Goal: Task Accomplishment & Management: Manage account settings

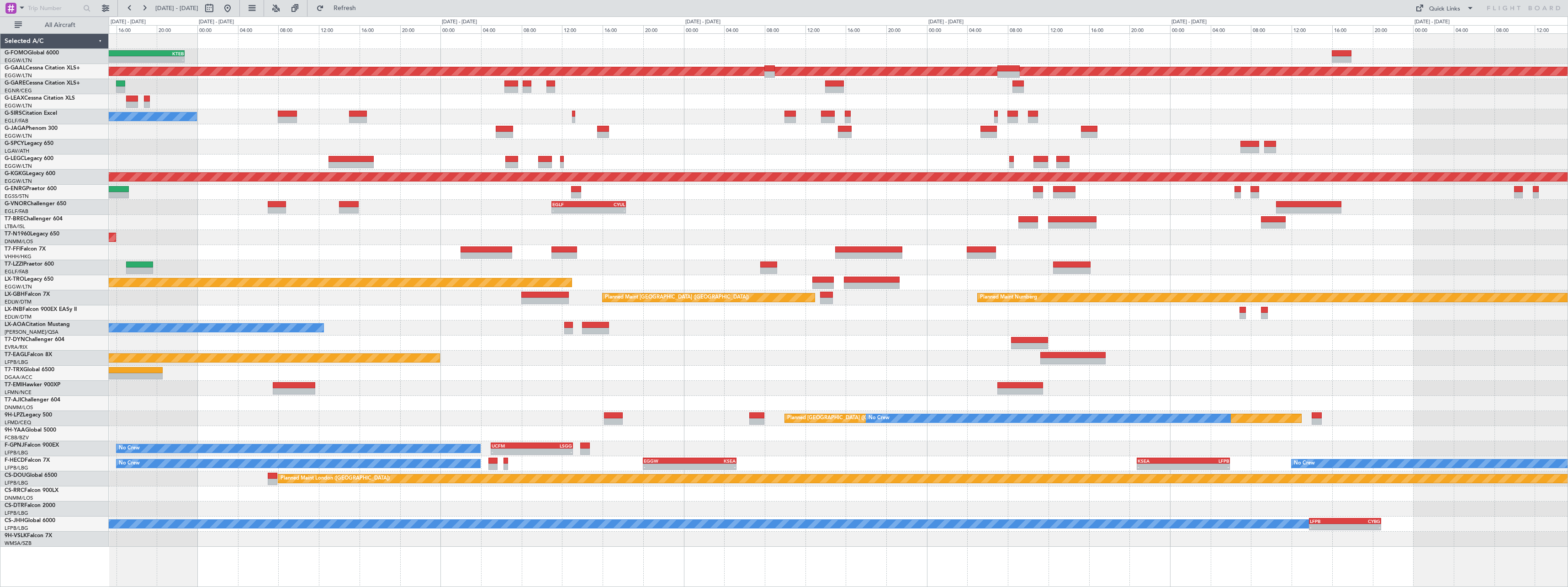
click at [227, 188] on div "- - OLBA 11:00 Z KTEB 22:45 Z - - KRFD 00:45 Z EGGW 08:00 Z Planned [GEOGRAPHIC…" at bounding box center [838, 290] width 1459 height 513
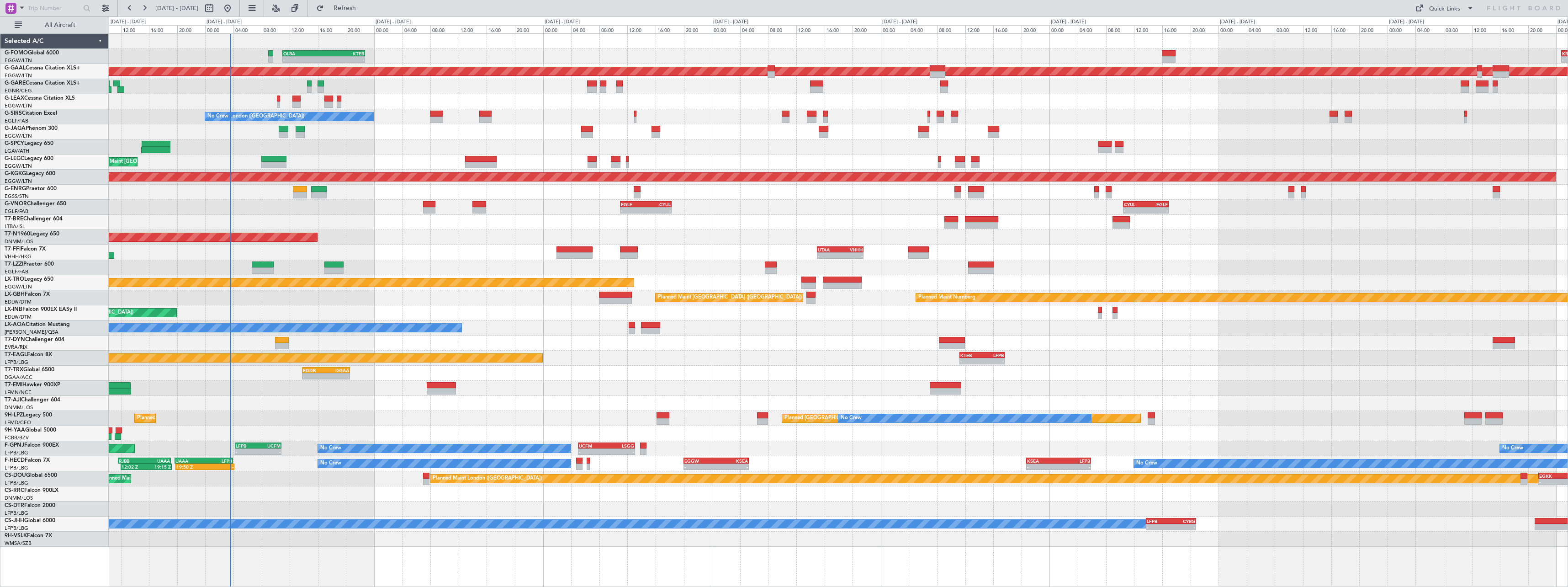
click at [399, 230] on div at bounding box center [838, 222] width 1459 height 15
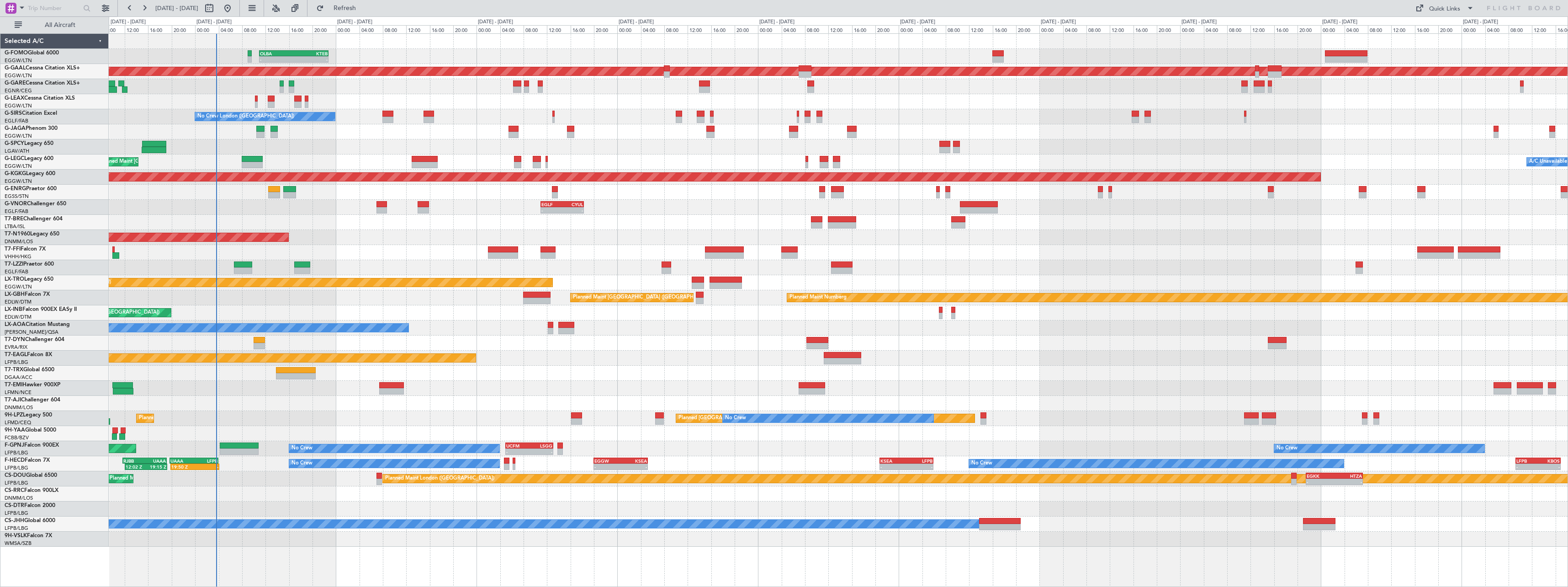
click at [384, 237] on div "AOG Maint London ([GEOGRAPHIC_DATA]) AOG Maint [GEOGRAPHIC_DATA] ([GEOGRAPHIC_D…" at bounding box center [838, 237] width 1459 height 15
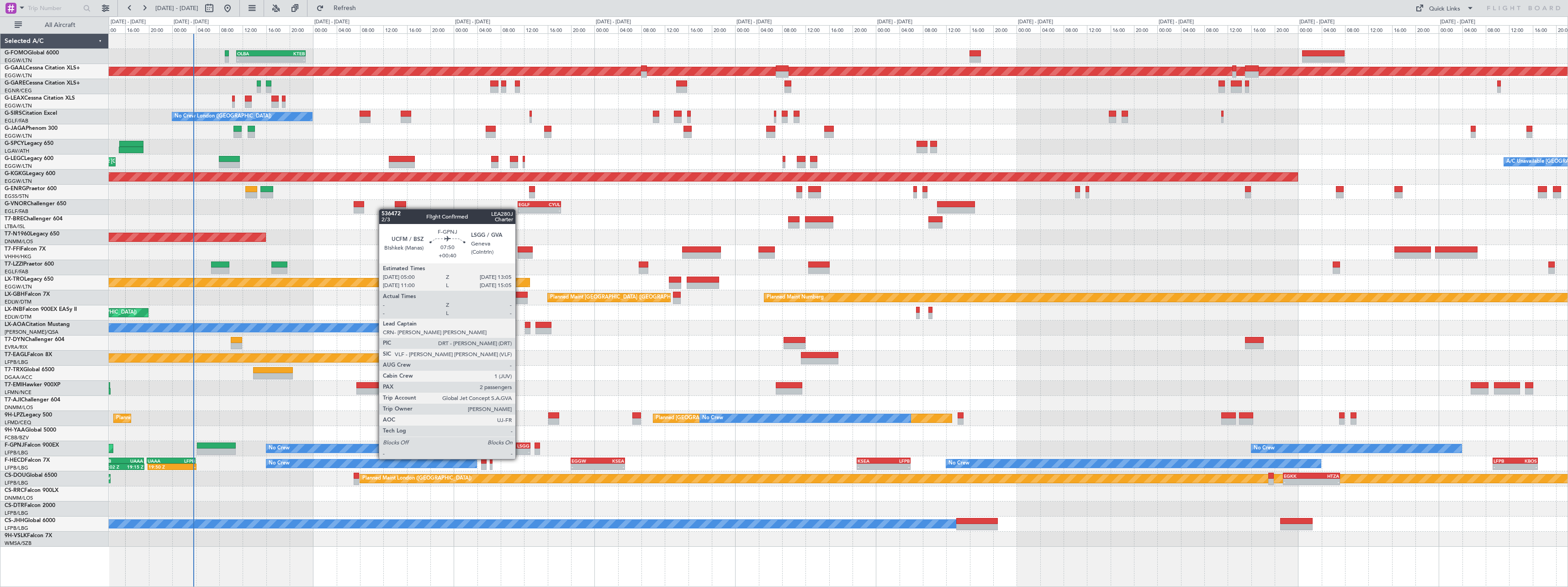
click at [520, 450] on div "-" at bounding box center [518, 451] width 23 height 5
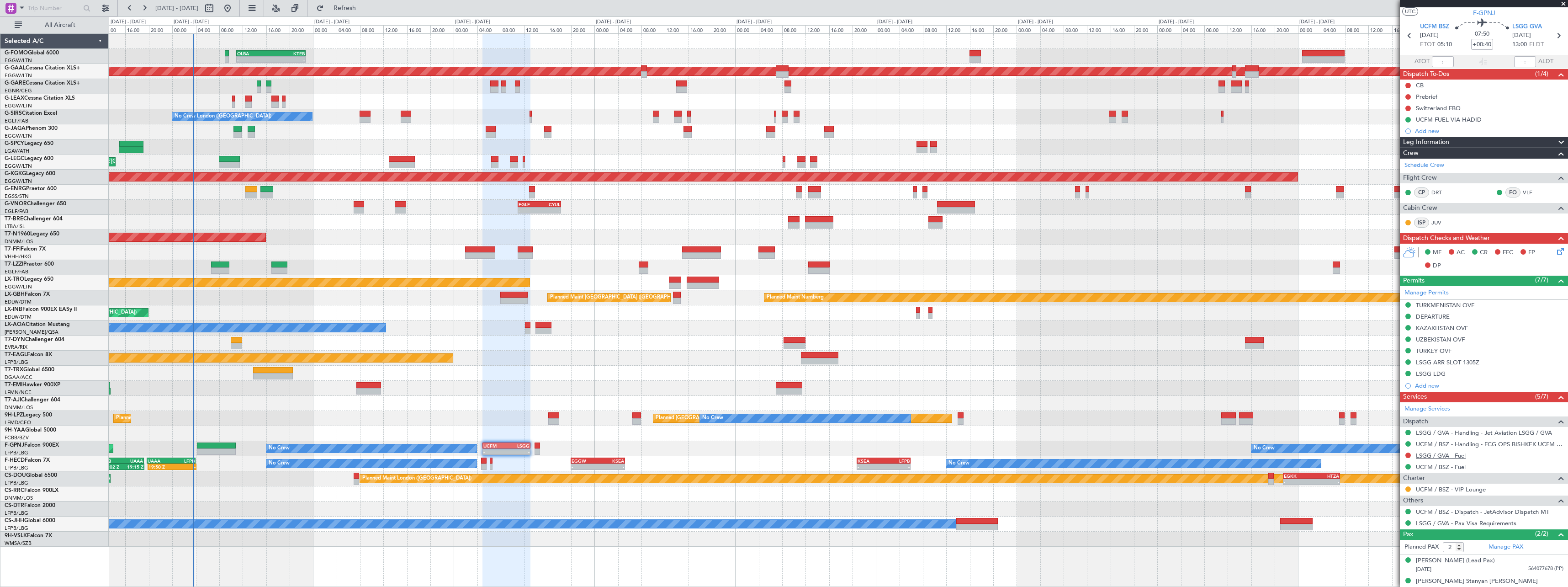
scroll to position [29, 0]
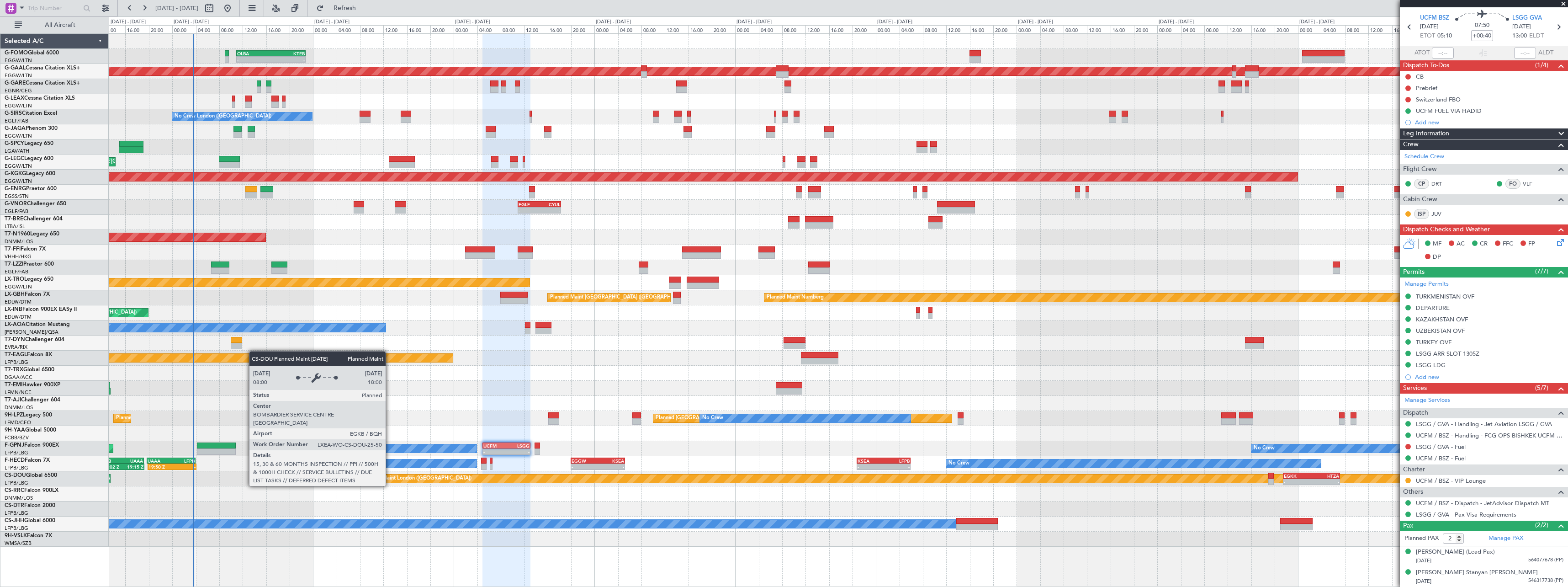
click at [390, 469] on div "Planned Maint London ([GEOGRAPHIC_DATA])" at bounding box center [416, 479] width 109 height 14
click at [389, 469] on div "Planned Maint London ([GEOGRAPHIC_DATA])" at bounding box center [416, 479] width 109 height 14
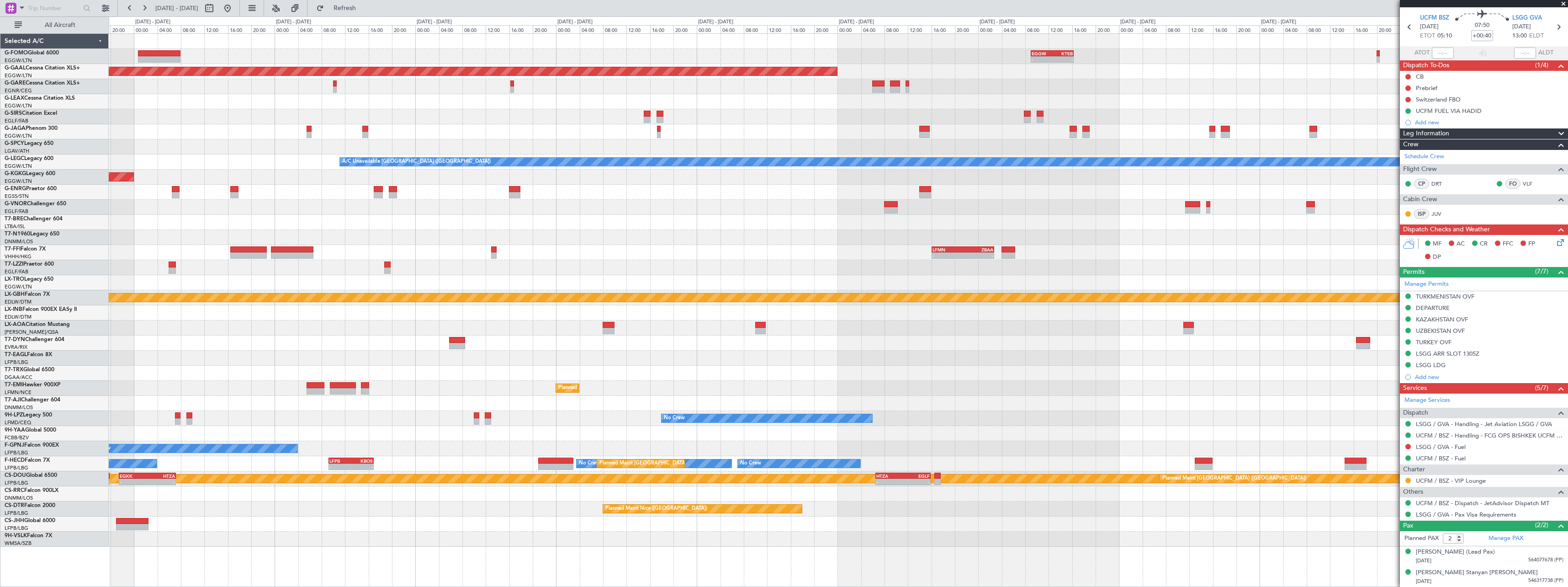
click at [5, 469] on div "- - EGGW 09:00 Z KTEB 16:20 Z Planned [GEOGRAPHIC_DATA] A/C Unavailable [GEOGRA…" at bounding box center [784, 301] width 1568 height 571
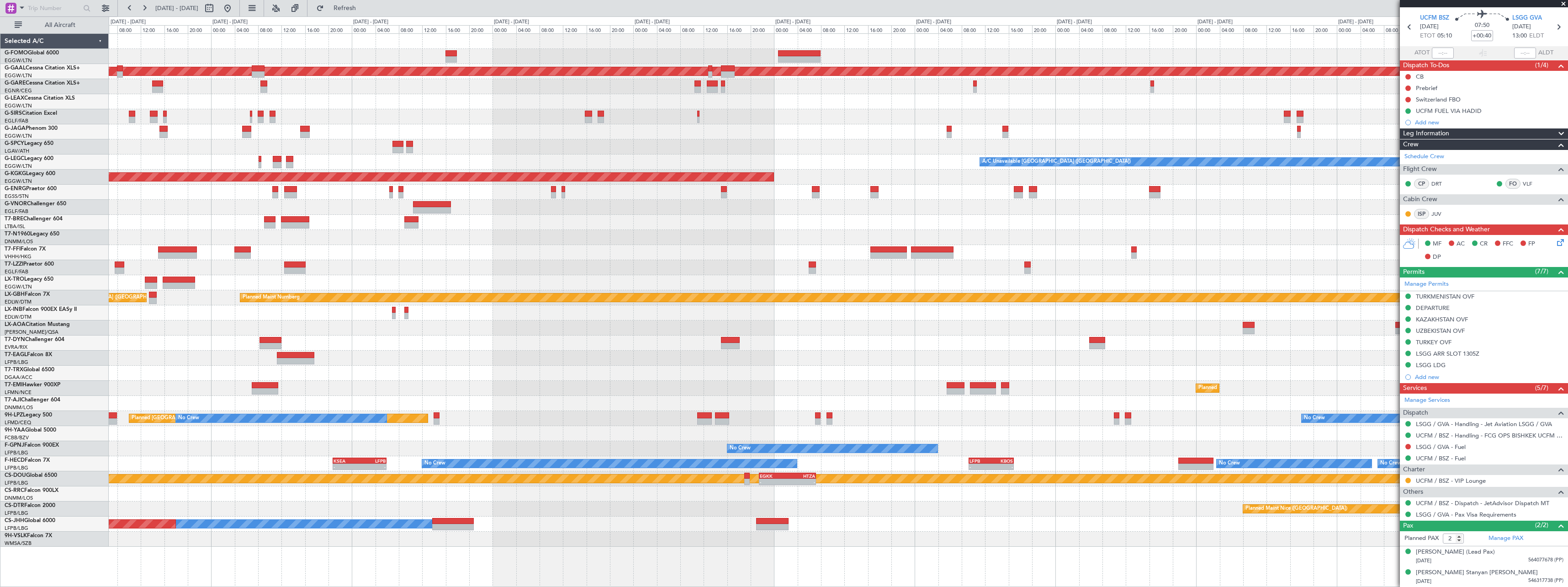
click at [1232, 469] on div "- - EGGW 09:00 Z KTEB 16:20 Z OLBA 11:00 Z KTEB 22:45 Z - - Planned [GEOGRAPHIC…" at bounding box center [838, 290] width 1459 height 513
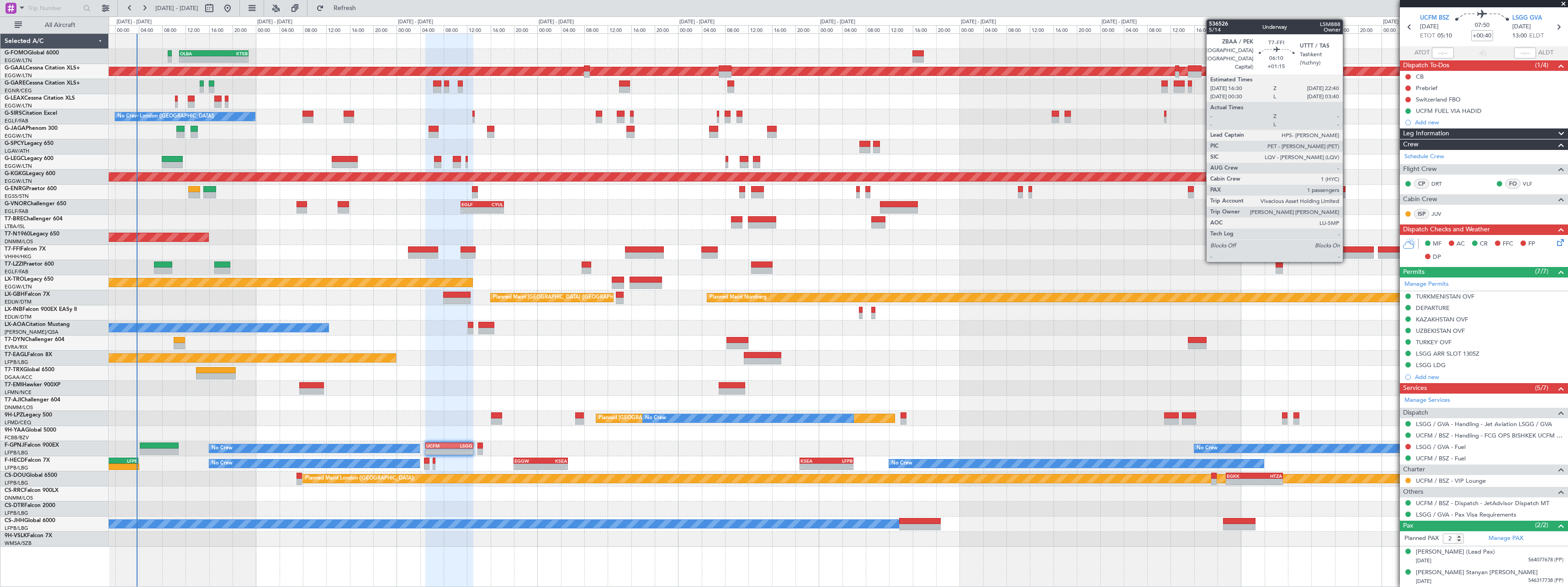
click at [1254, 252] on div at bounding box center [1356, 255] width 37 height 7
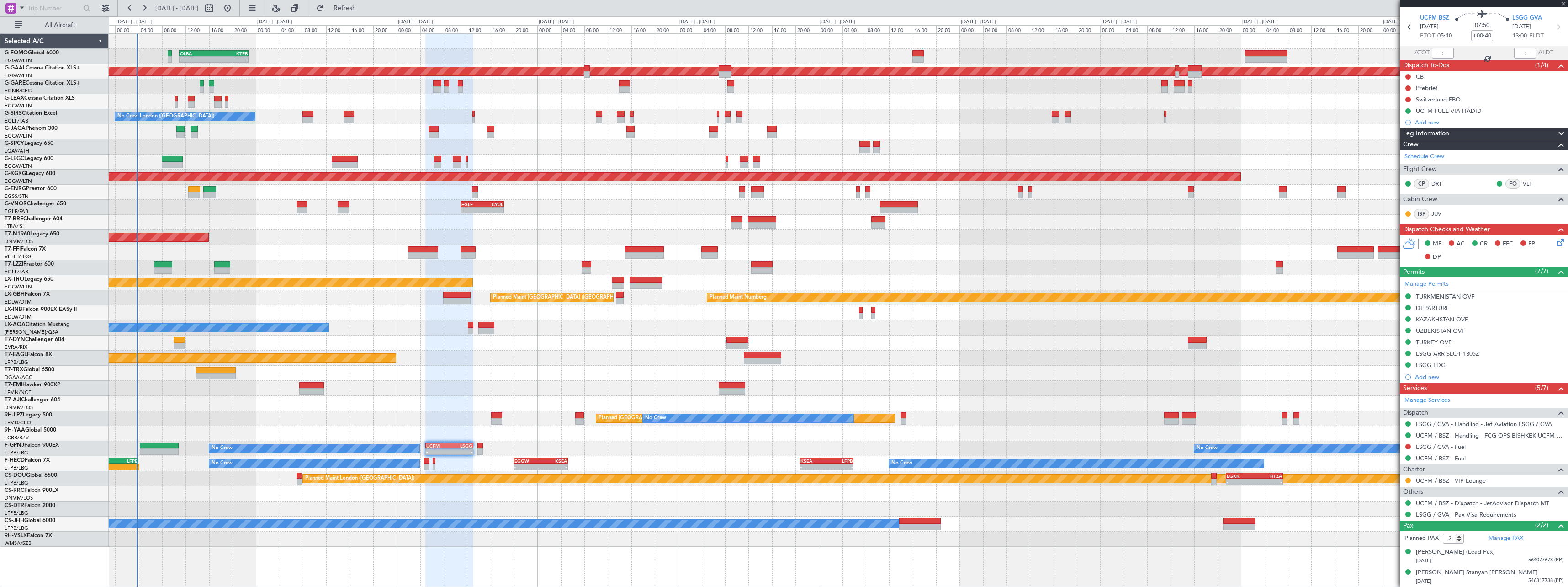
type input "+01:15"
type input "1"
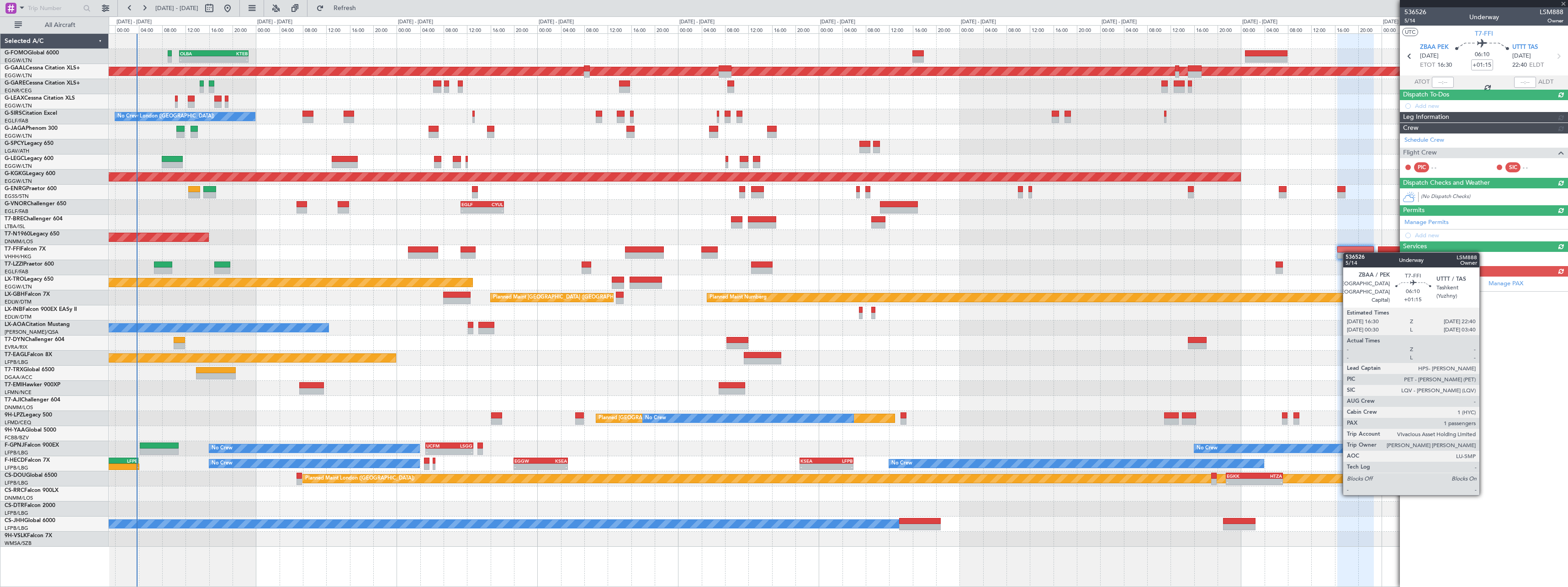
scroll to position [0, 0]
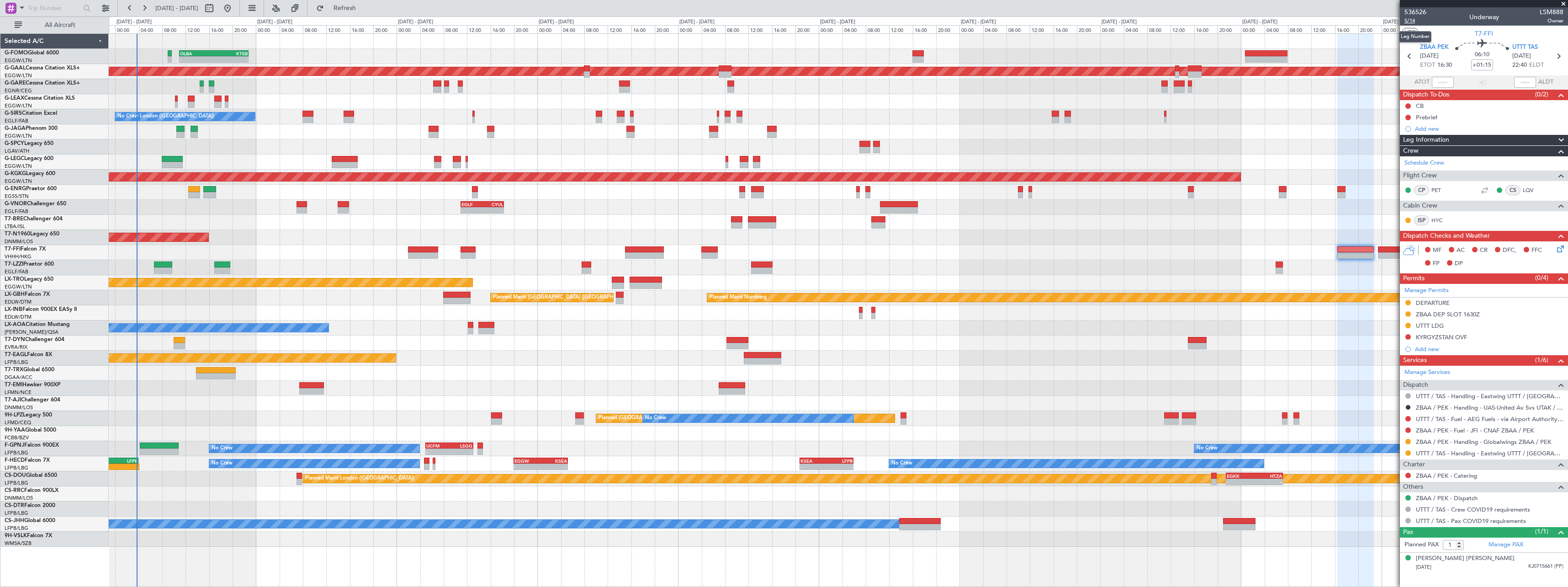
click at [1254, 20] on span "5/14" at bounding box center [1415, 21] width 22 height 8
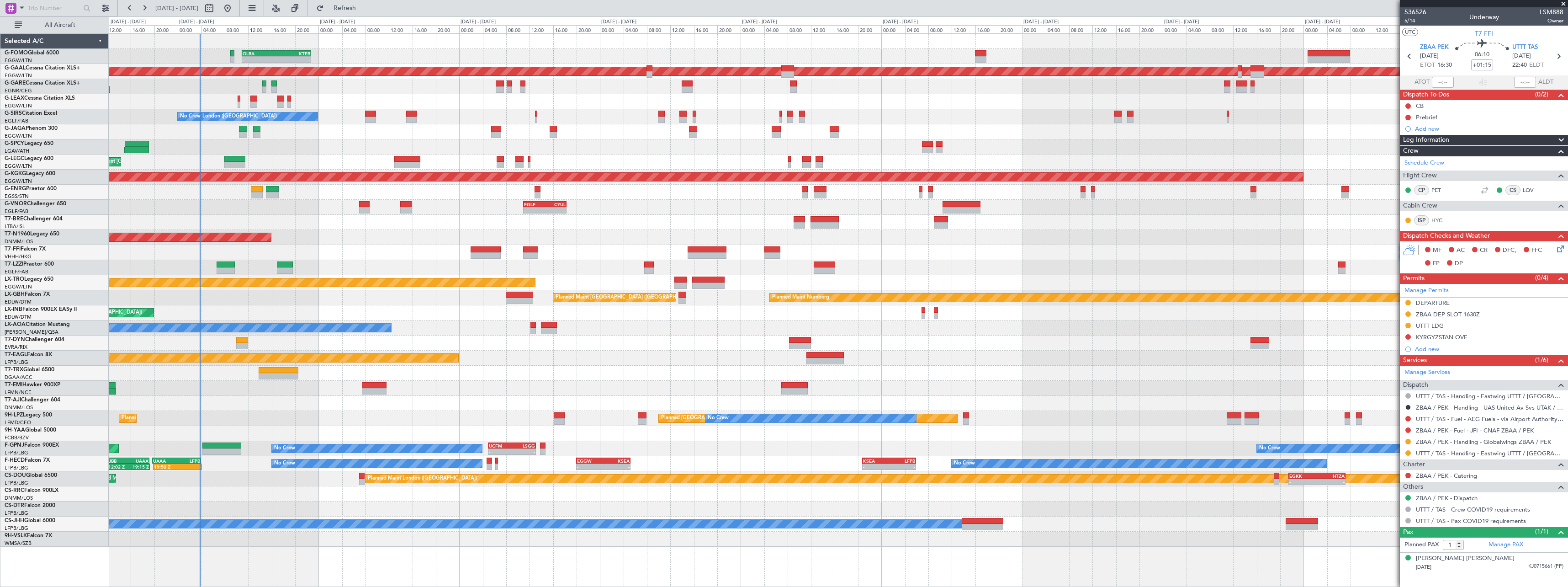
click at [329, 350] on div "- - OLBA 11:00 Z KTEB 22:45 Z Planned Maint London (Luton) Planned Maint Dussel…" at bounding box center [838, 290] width 1459 height 513
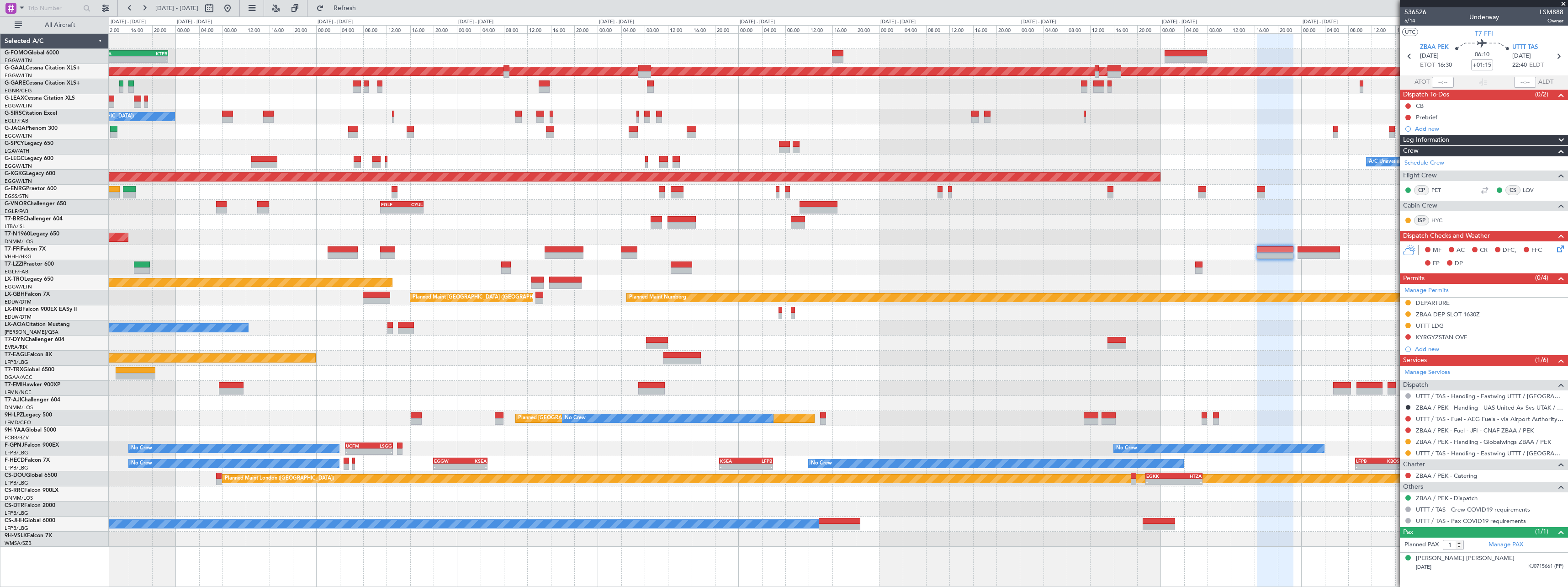
click at [264, 230] on div "AOG Maint London ([GEOGRAPHIC_DATA])" at bounding box center [838, 237] width 1459 height 15
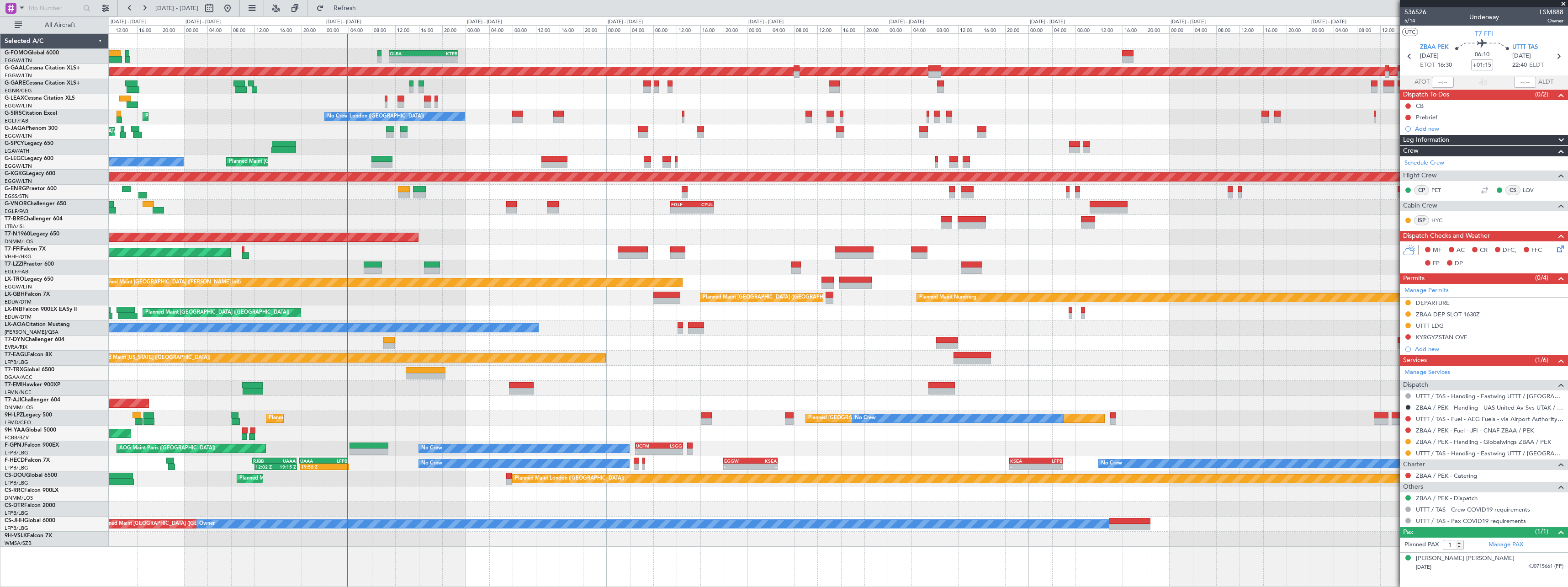
click at [774, 245] on div "- - OLBA 11:00 Z KTEB 22:45 Z Planned Maint London (Luton) Planned Maint Dussel…" at bounding box center [838, 290] width 1459 height 513
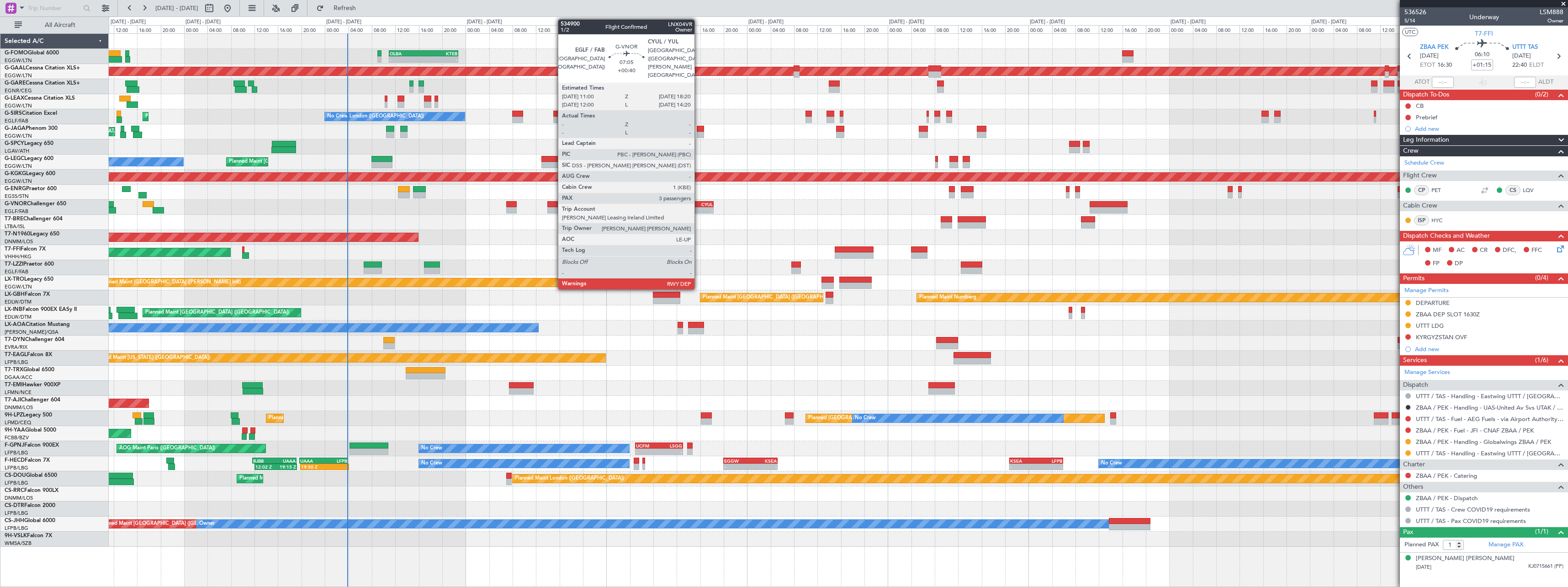
click at [699, 209] on div "-" at bounding box center [702, 210] width 21 height 5
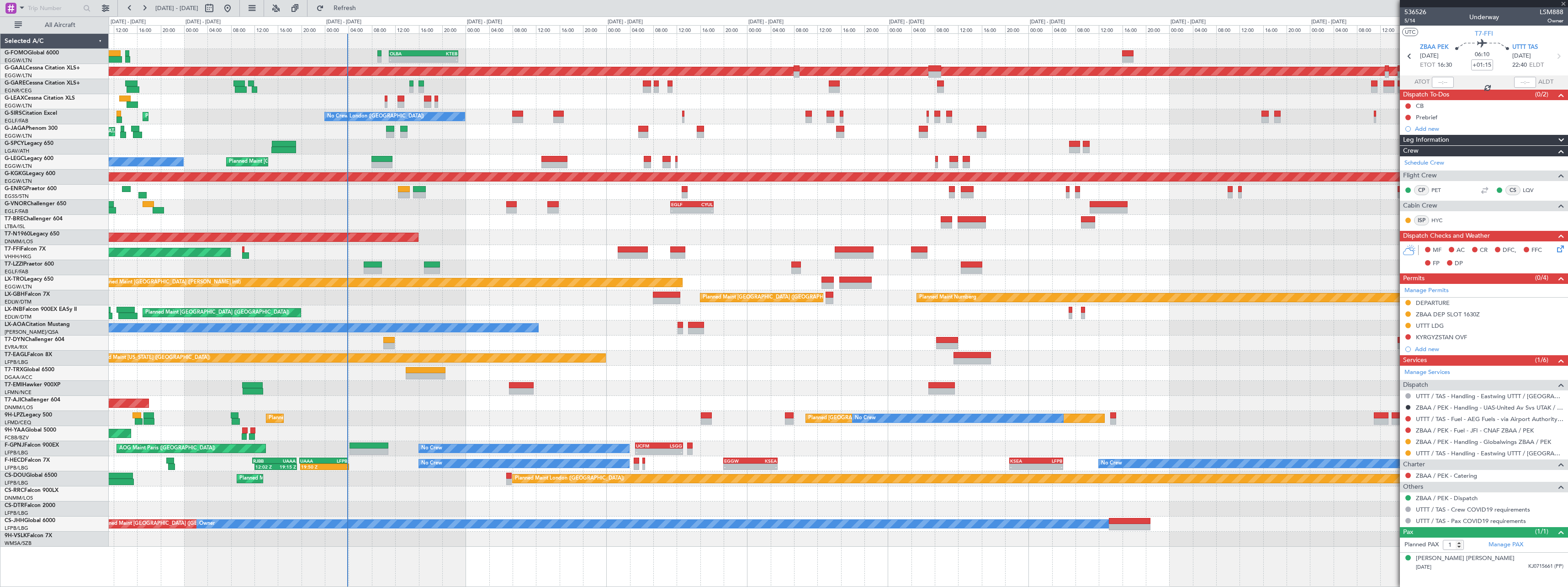
type input "+00:40"
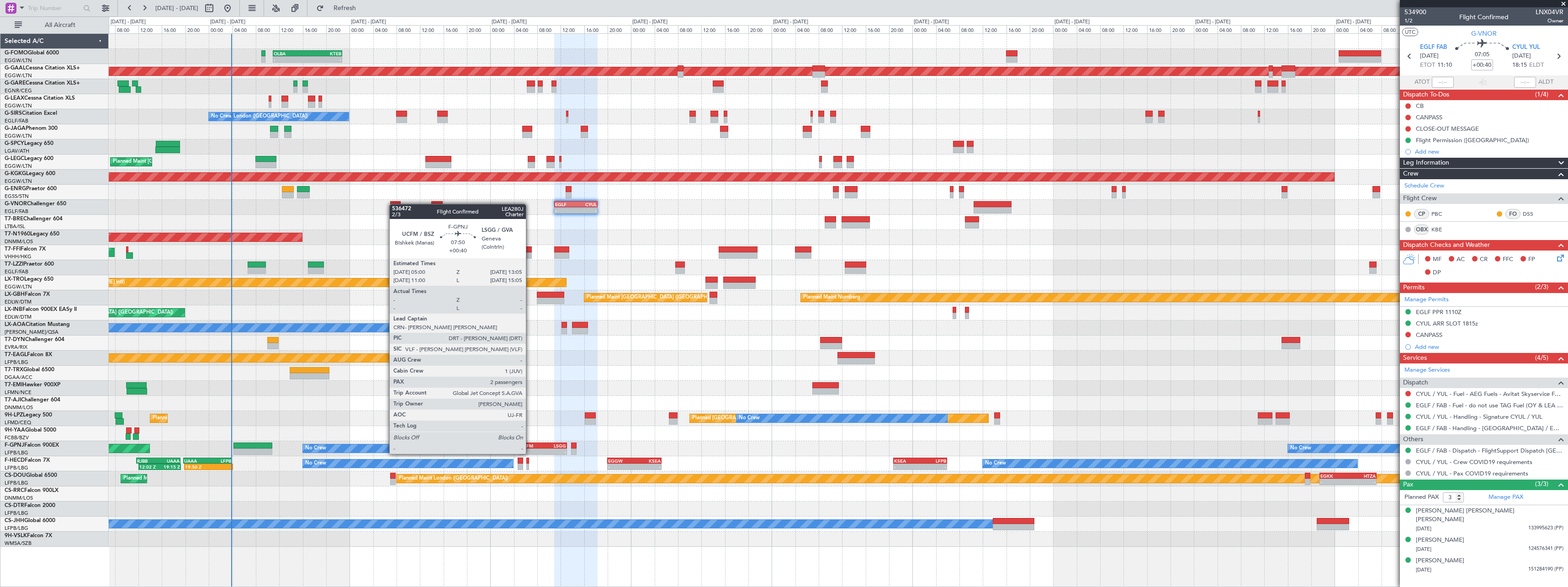
click at [531, 445] on div "UCFM" at bounding box center [531, 445] width 23 height 5
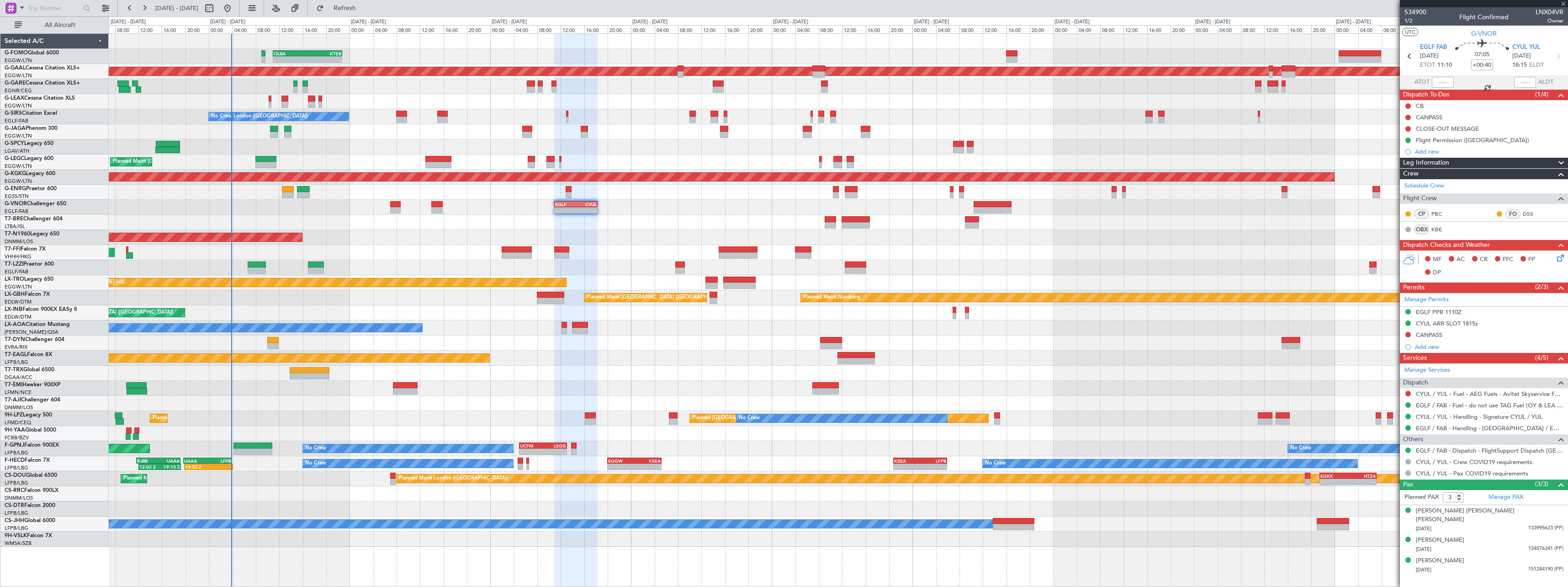
type input "2"
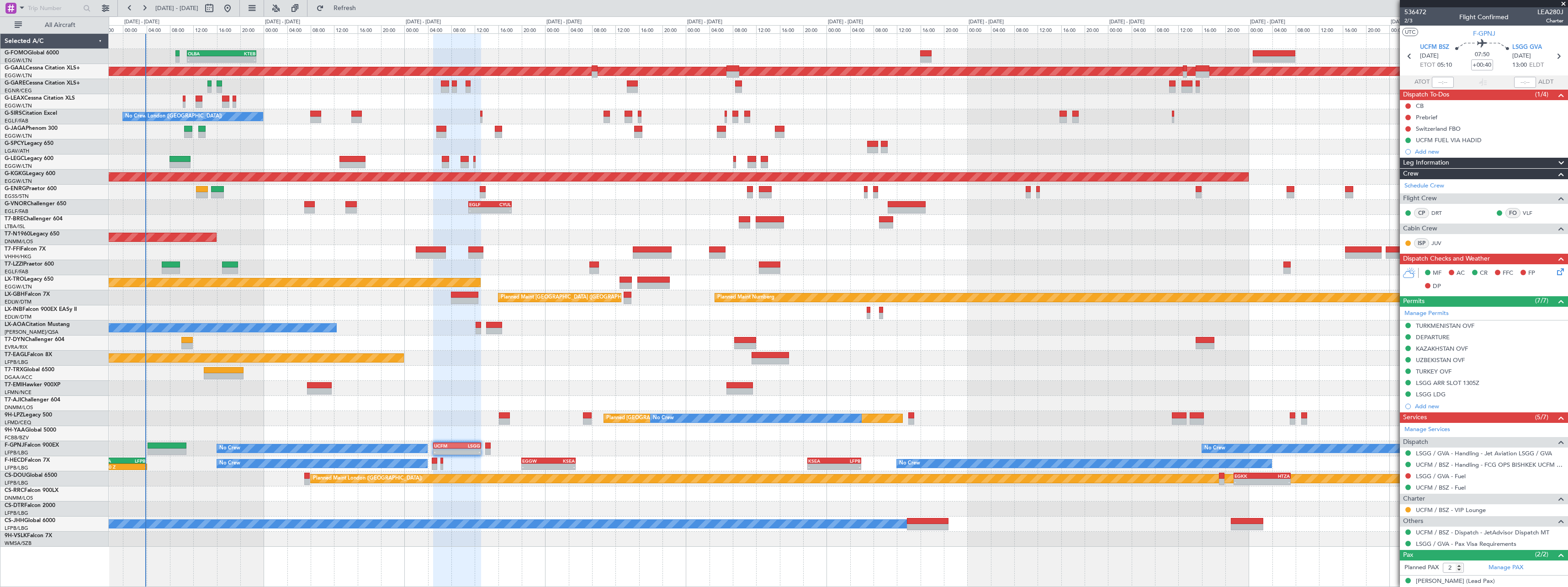
click at [362, 128] on div "- - OLBA 11:00 Z KTEB 22:45 Z Planned Maint London (Luton) Planned Maint Dussel…" at bounding box center [838, 290] width 1459 height 513
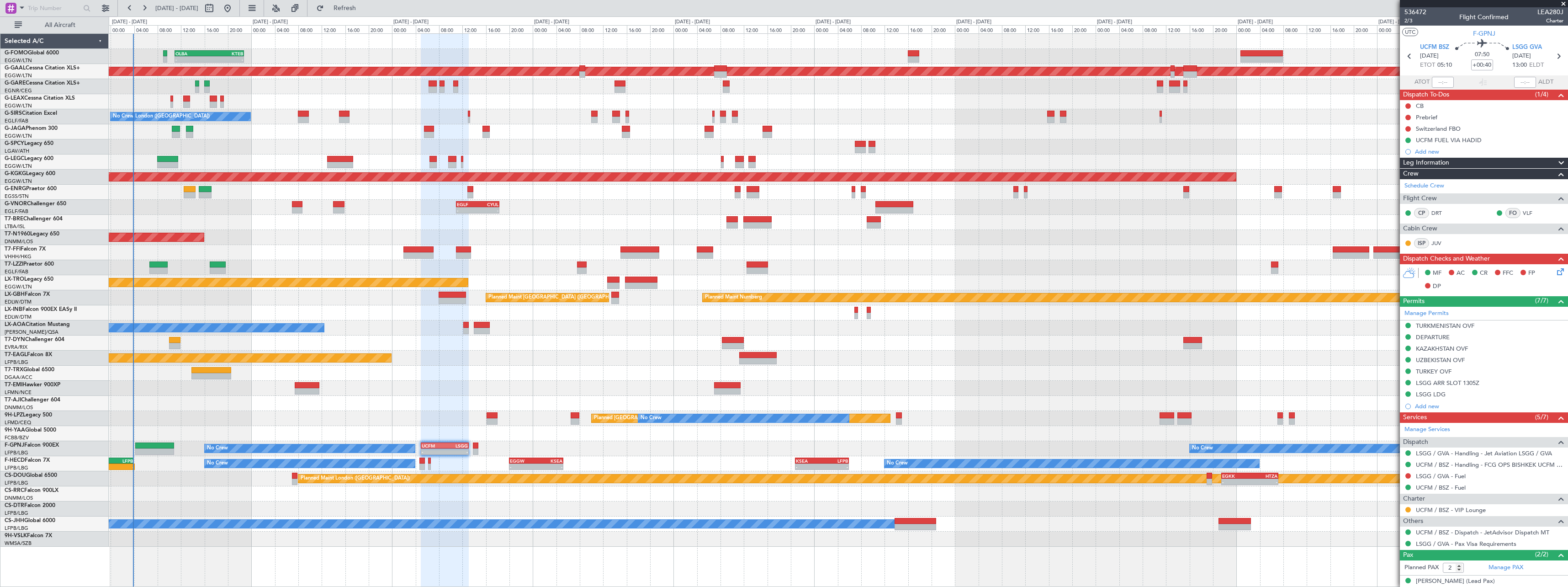
click at [538, 411] on div "Planned Maint St Gallen (Altenrhein) No Crew Planned Maint Paris (Le Bourget) N…" at bounding box center [838, 418] width 1459 height 15
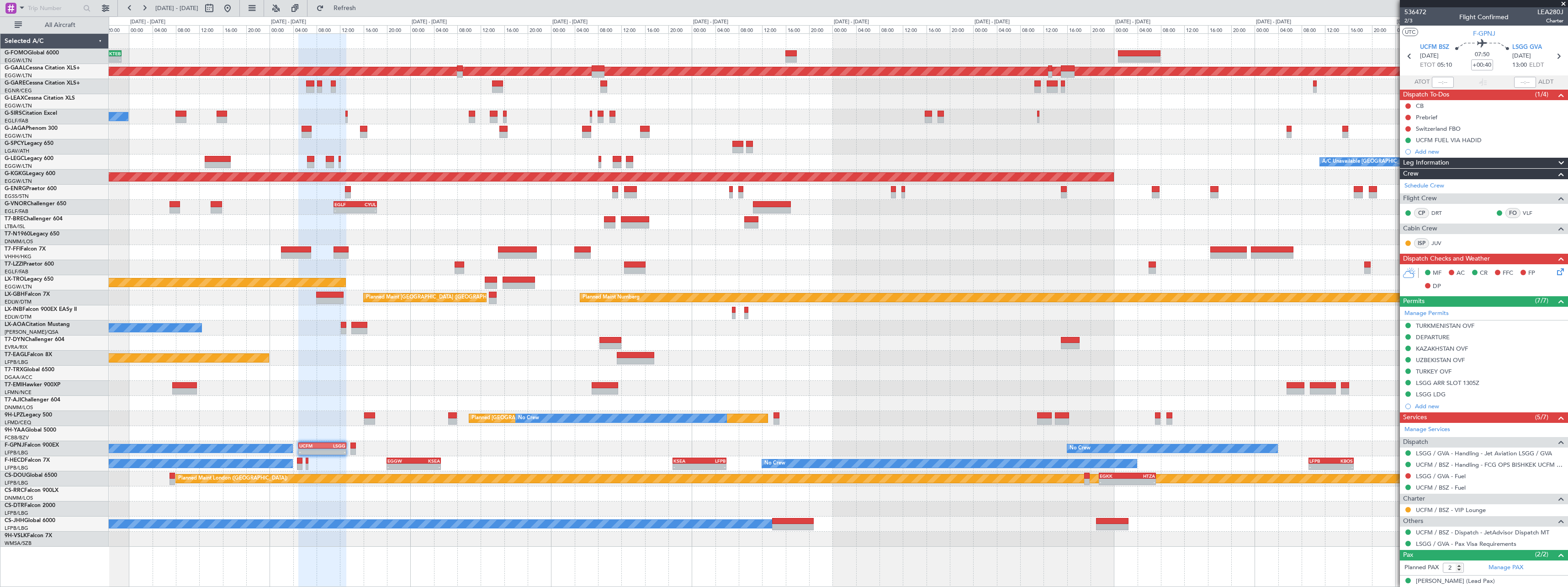
click at [998, 244] on div "OLBA 11:00 Z KTEB 22:45 Z - - Planned Maint Dusseldorf No Crew London (Farnboro…" at bounding box center [838, 290] width 1459 height 513
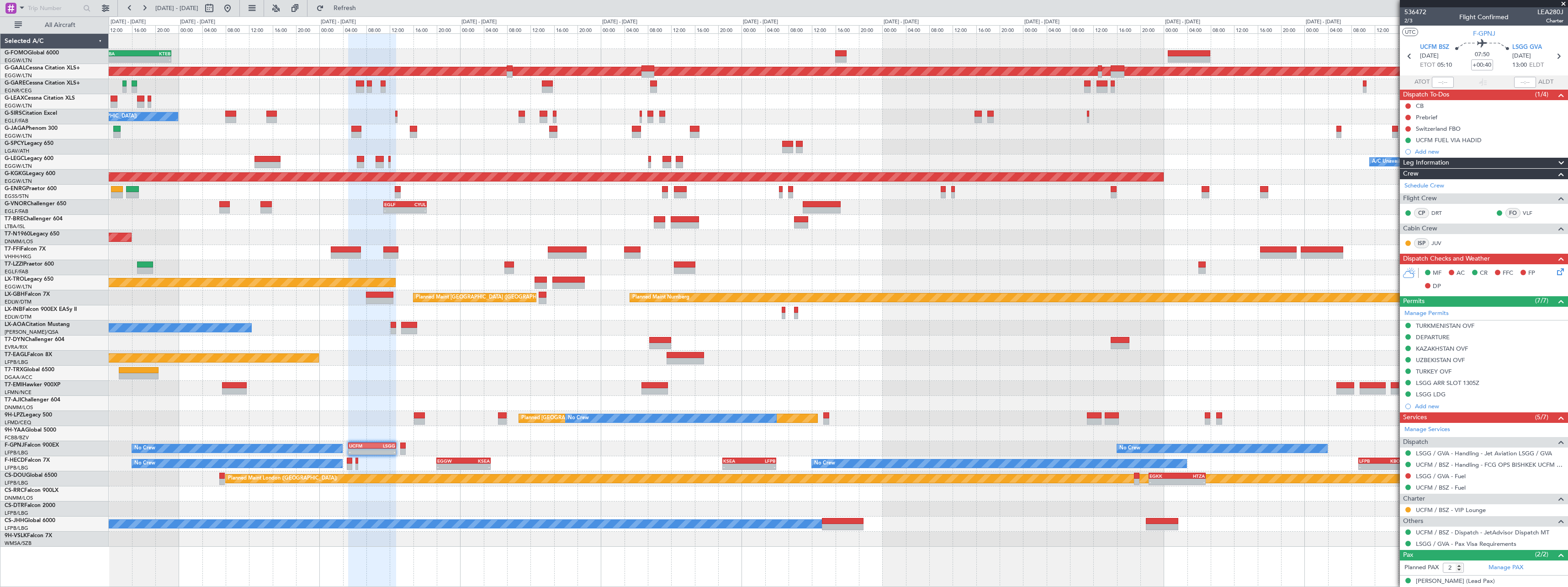
click at [852, 255] on div "Planned Maint Tianjin ([GEOGRAPHIC_DATA])" at bounding box center [838, 252] width 1459 height 15
click at [521, 211] on div "- - EGLF 11:00 Z CYUL 18:20 Z" at bounding box center [838, 207] width 1459 height 15
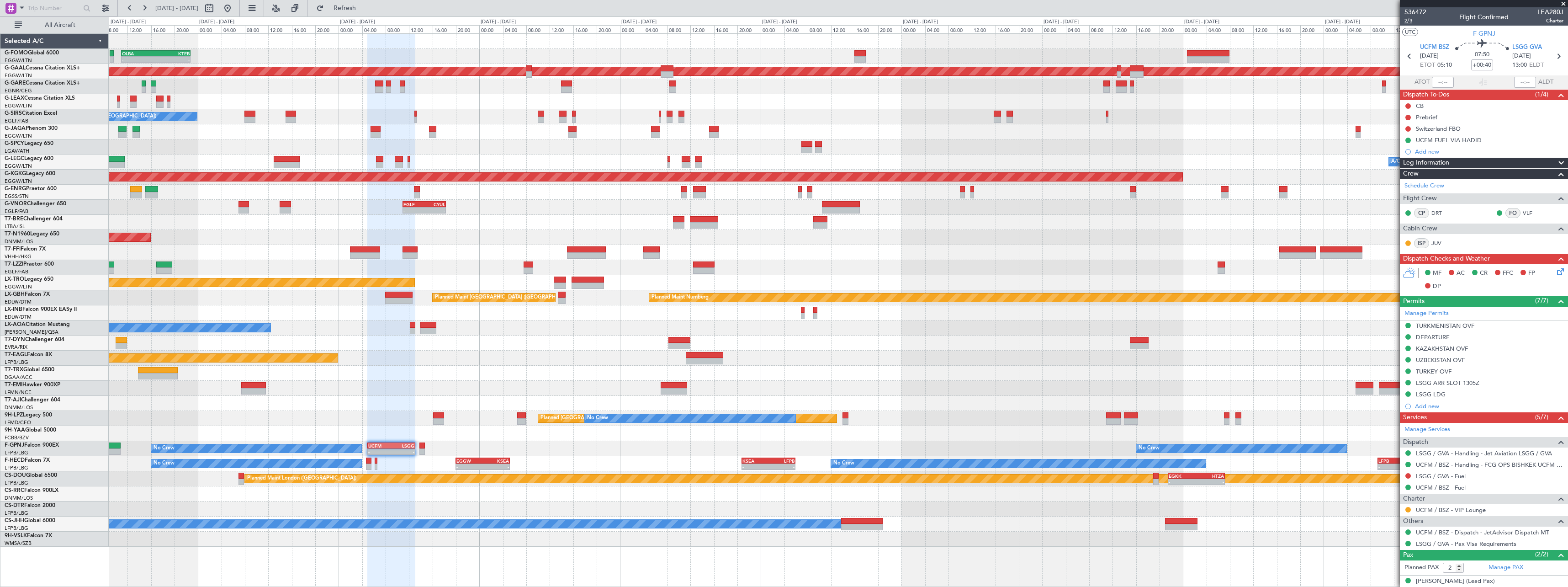
click at [1254, 21] on span "2/3" at bounding box center [1415, 21] width 22 height 8
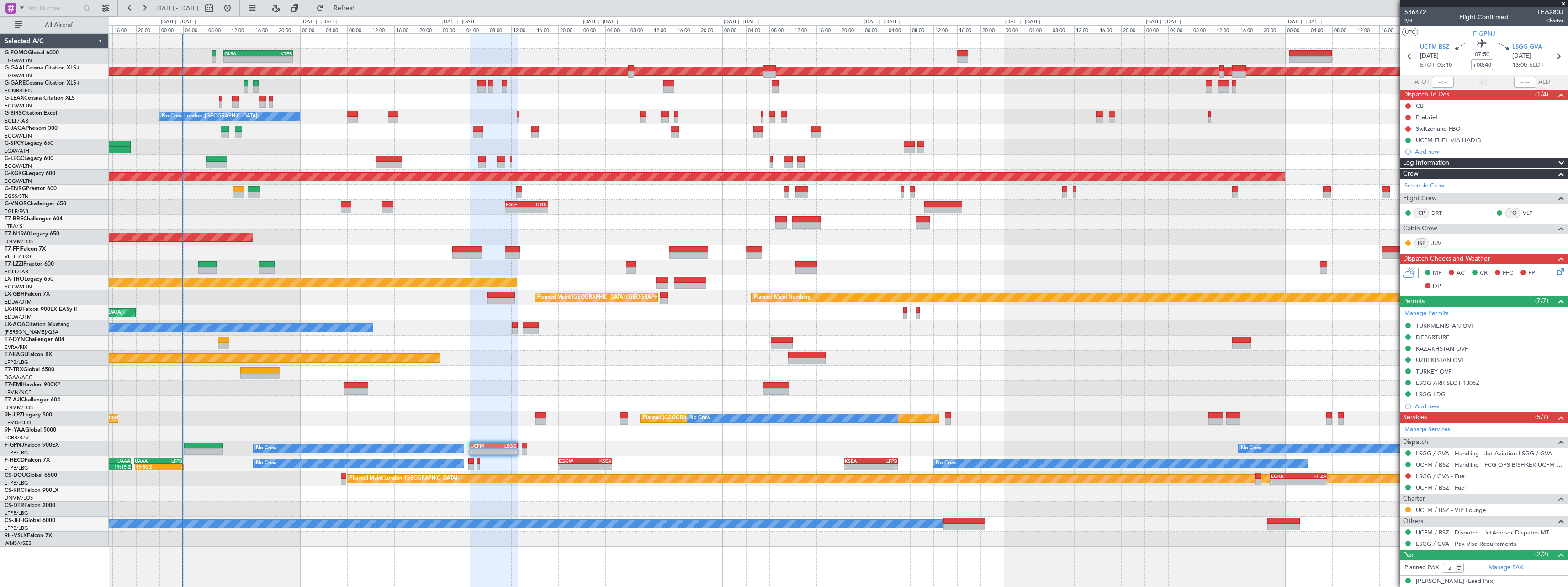
click at [481, 340] on div "- - OLBA 11:00 Z KTEB 22:45 Z Planned Maint London (Luton) Planned Maint Dussel…" at bounding box center [838, 290] width 1459 height 513
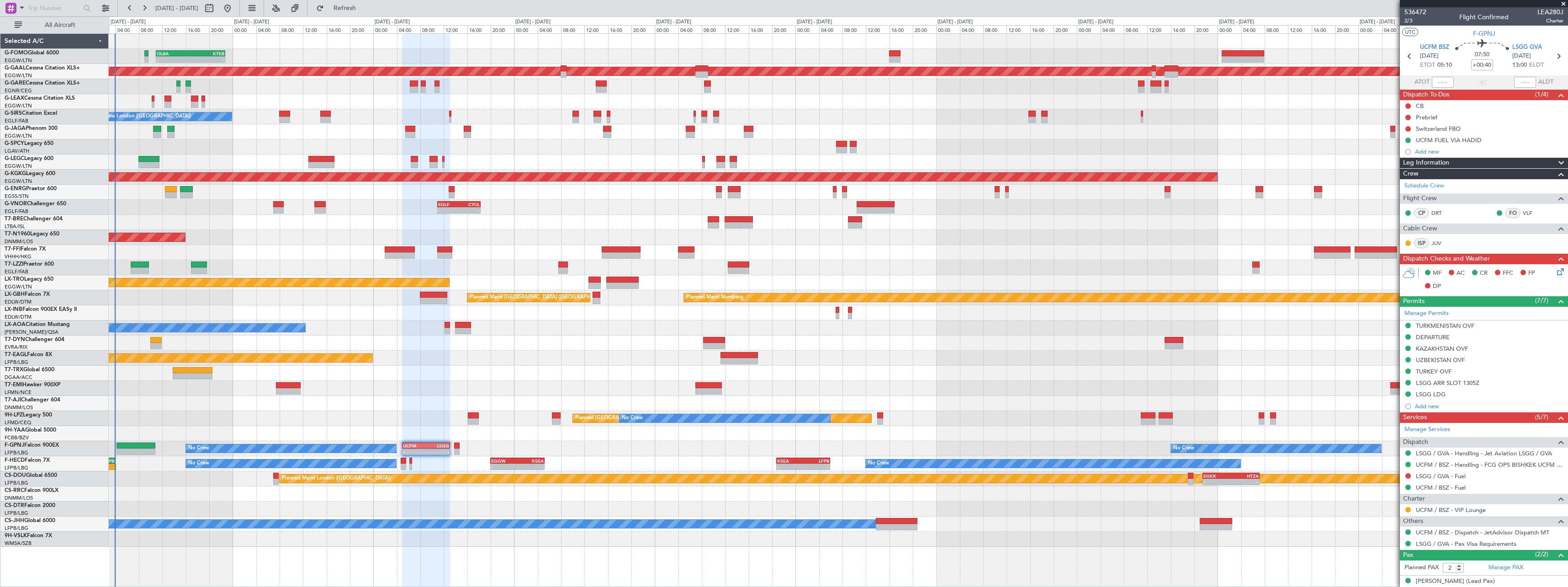
click at [373, 342] on div at bounding box center [838, 343] width 1459 height 15
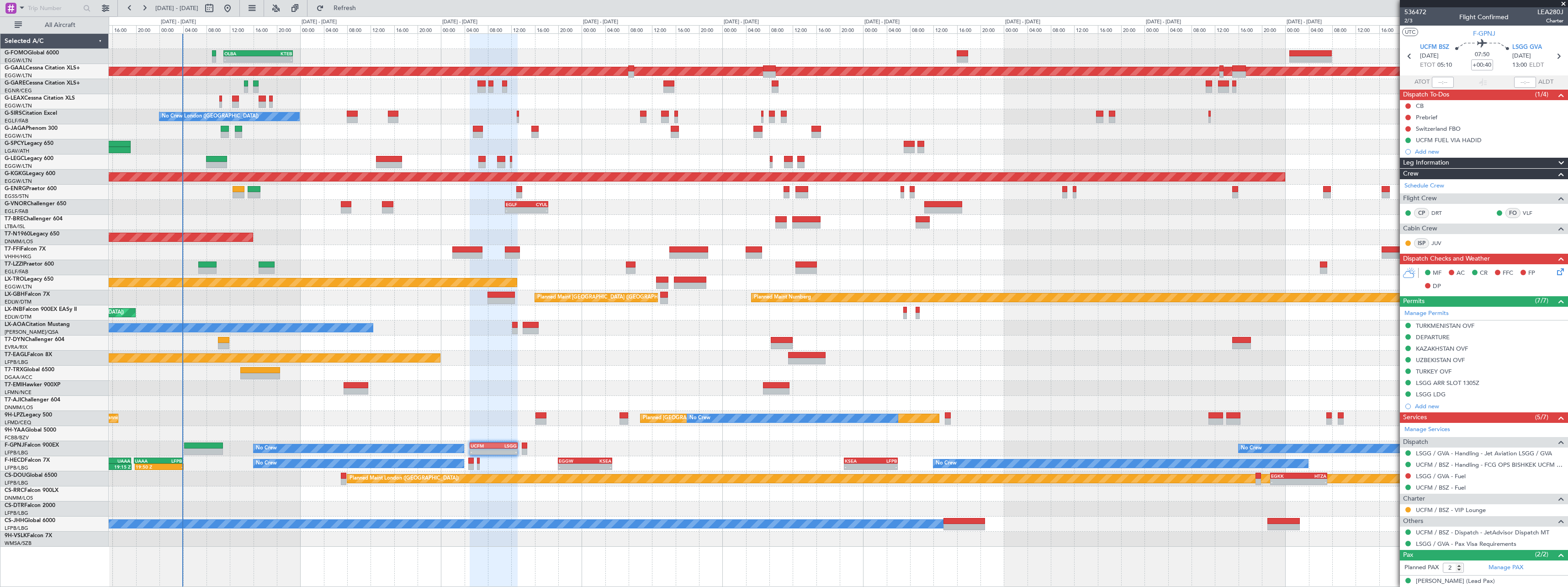
click at [275, 225] on div "- - OLBA 11:00 Z KTEB 22:45 Z Planned Maint London (Luton) Planned Maint Dussel…" at bounding box center [838, 290] width 1459 height 513
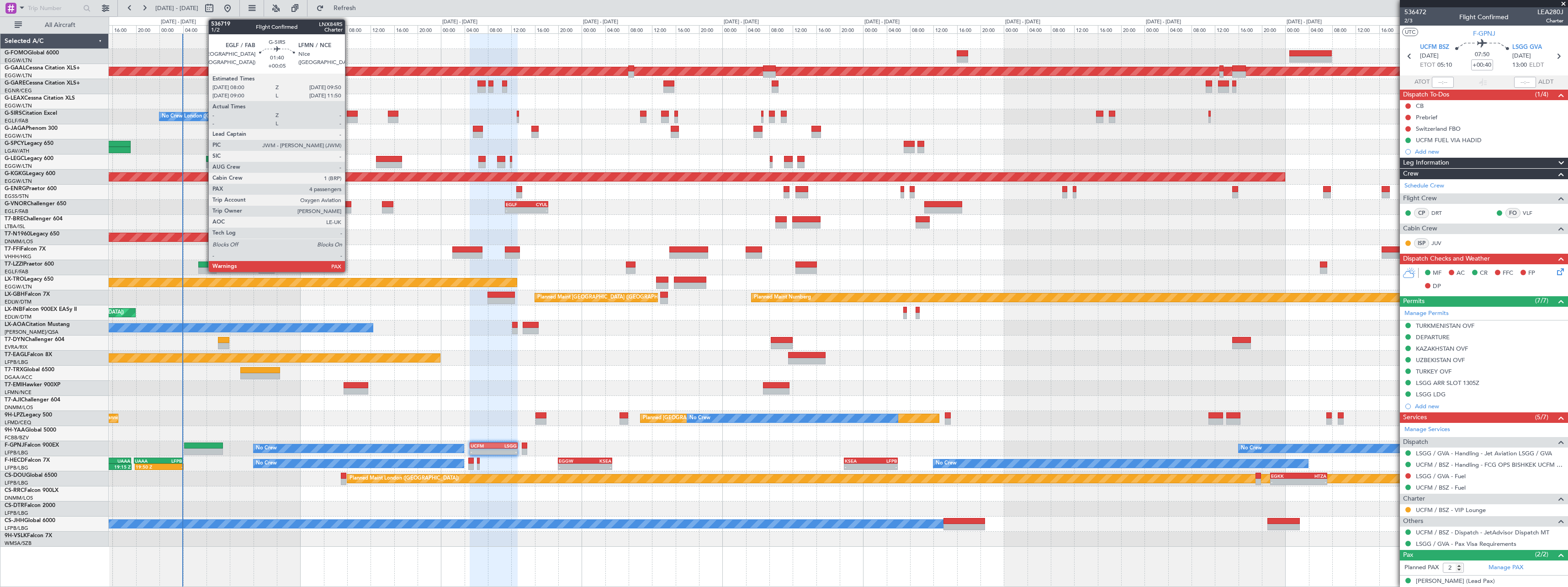
click at [349, 113] on div at bounding box center [352, 114] width 11 height 7
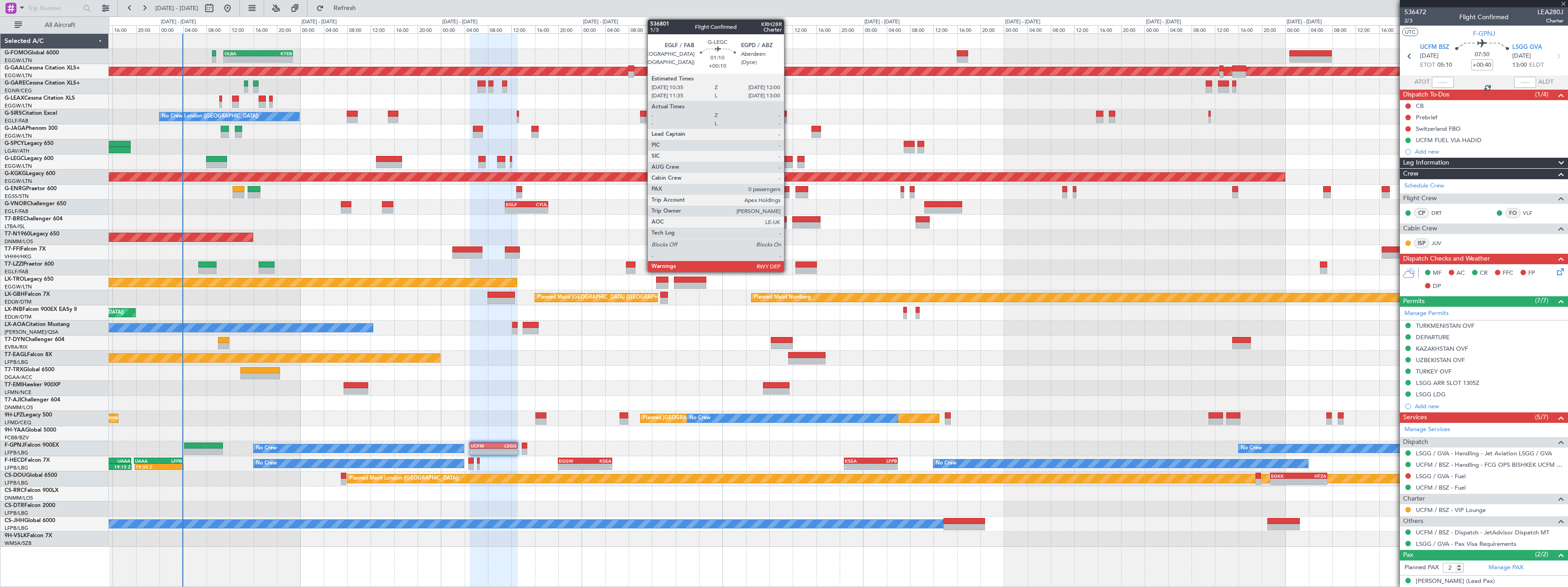
type input "+00:05"
type input "4"
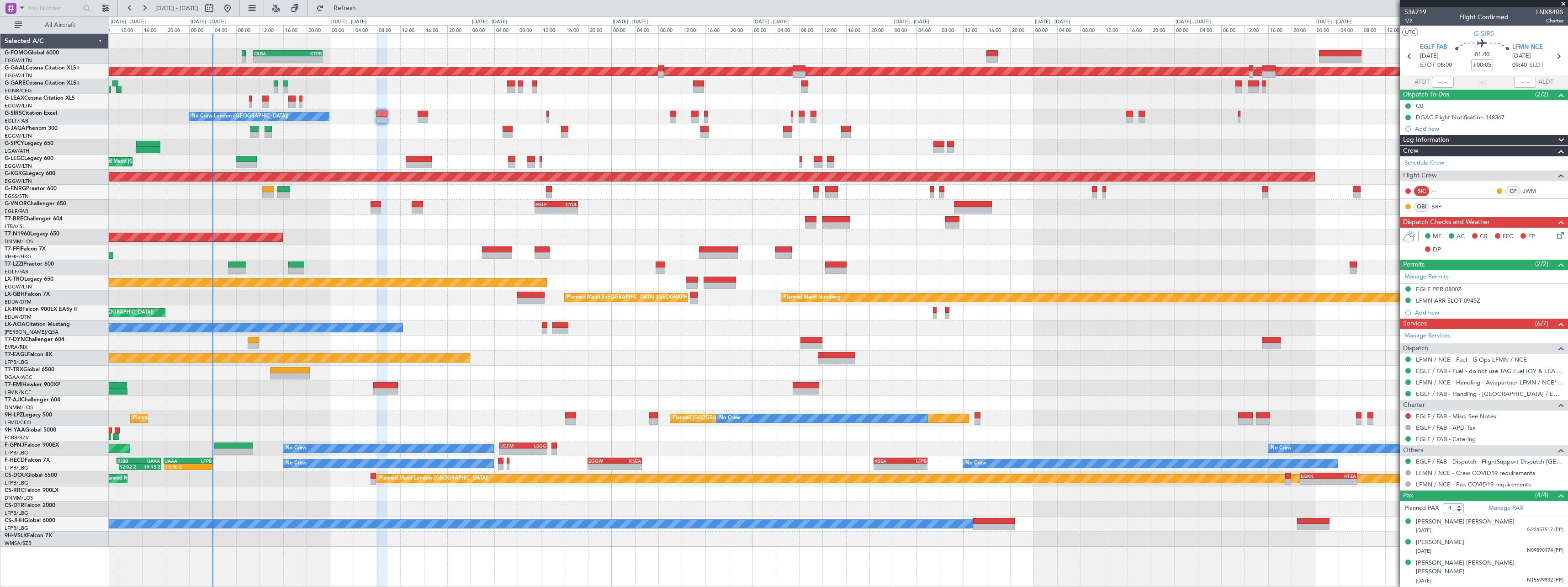
click at [283, 423] on div "Planned Maint St Gallen (Altenrhein) No Crew Planned Maint Paris (Le Bourget) N…" at bounding box center [838, 418] width 1459 height 15
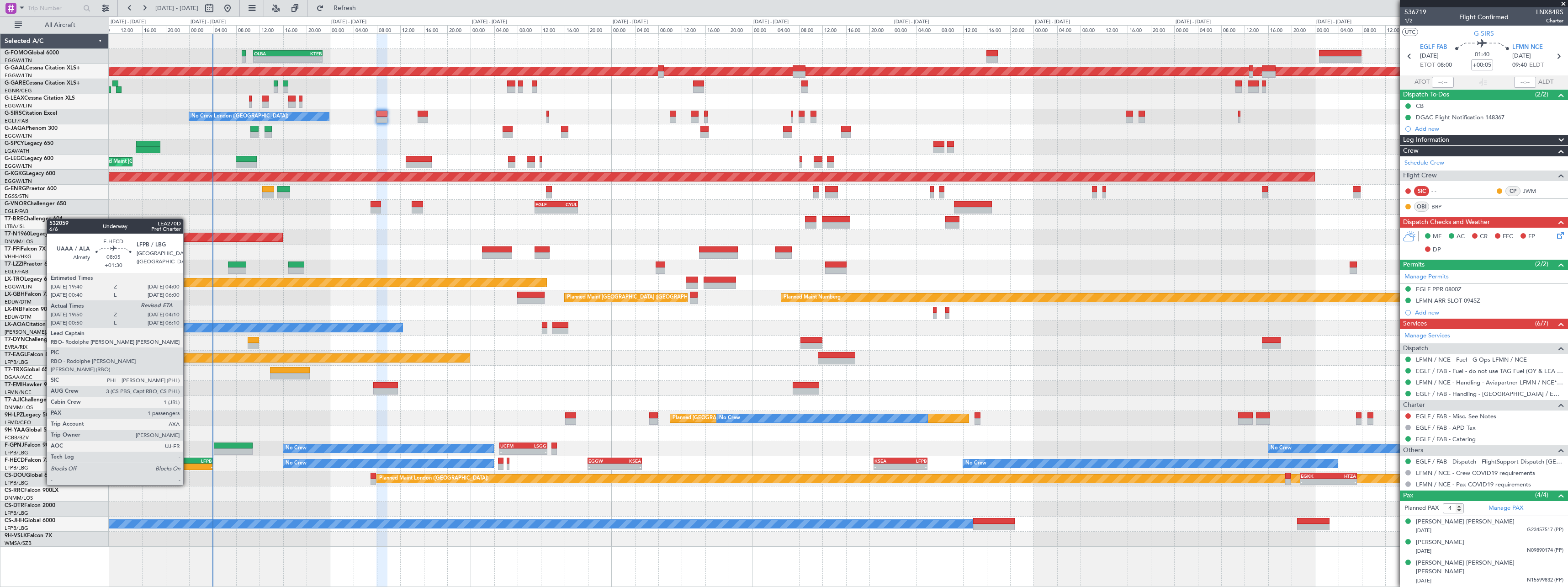
click at [187, 459] on div "UAAA" at bounding box center [176, 460] width 24 height 5
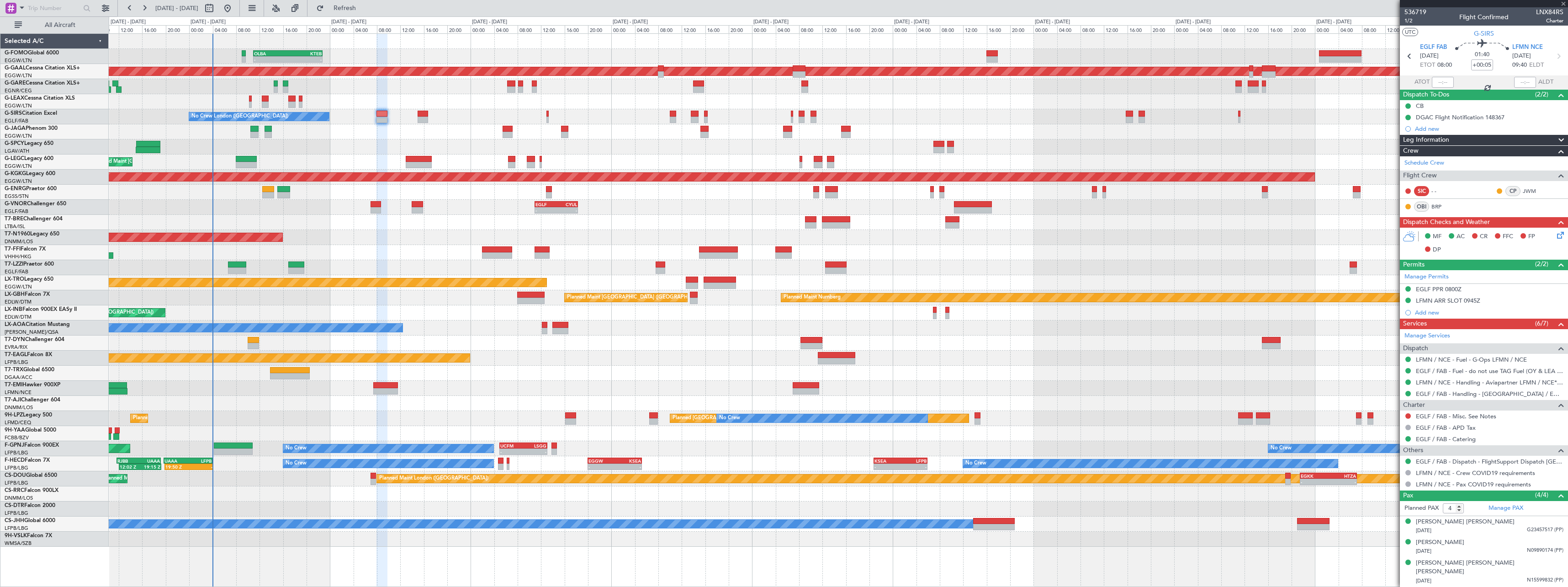
type input "+01:30"
type input "20:00"
type input "1"
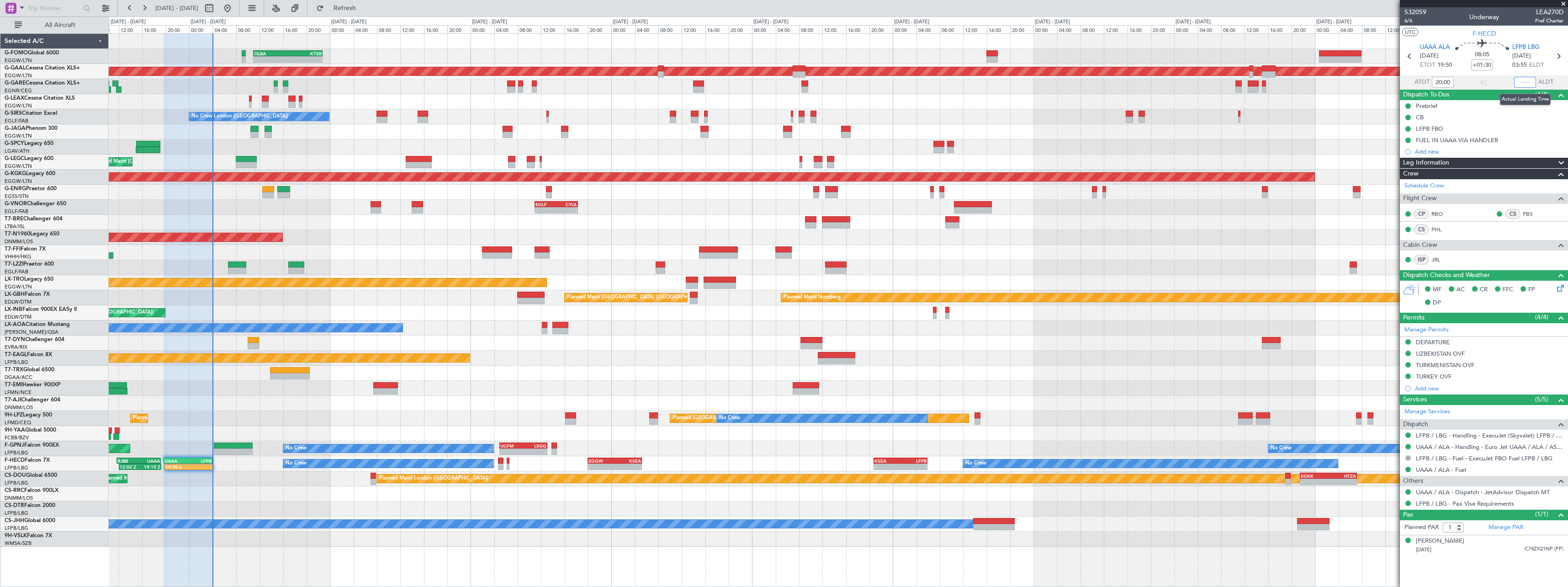
click at [1524, 82] on input "text" at bounding box center [1525, 82] width 22 height 11
type input "03:54"
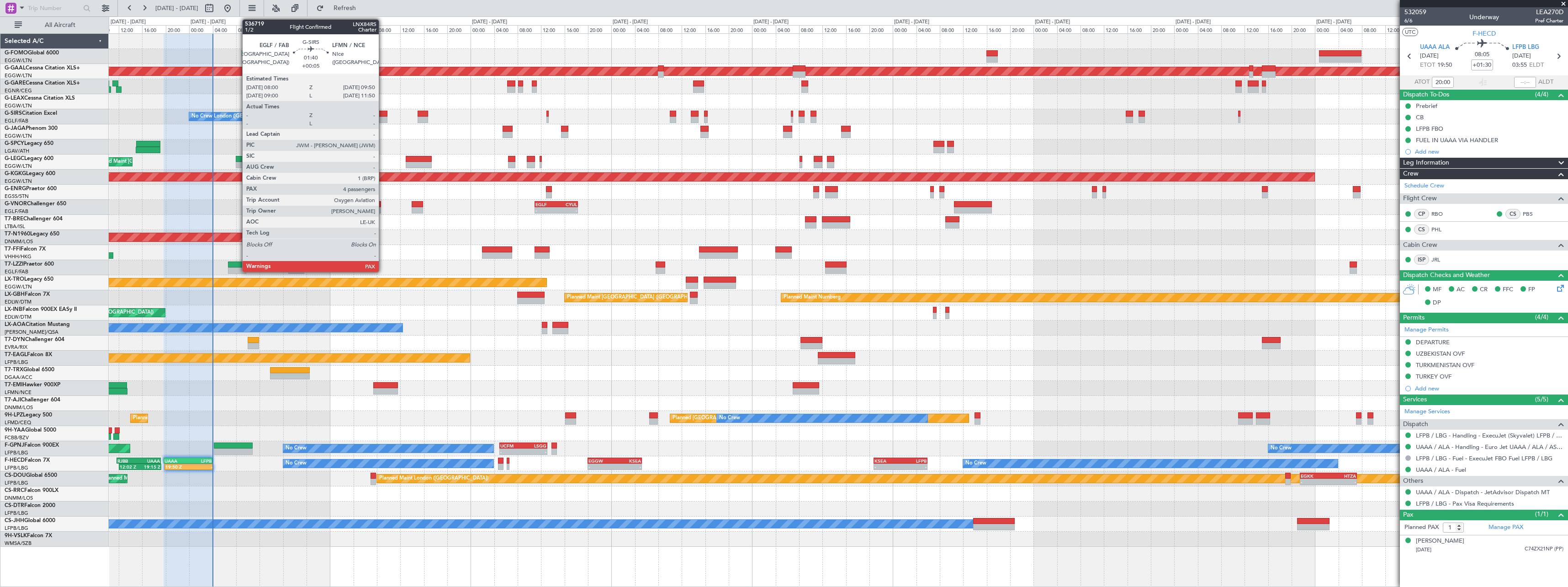
click at [382, 116] on div at bounding box center [382, 114] width 11 height 7
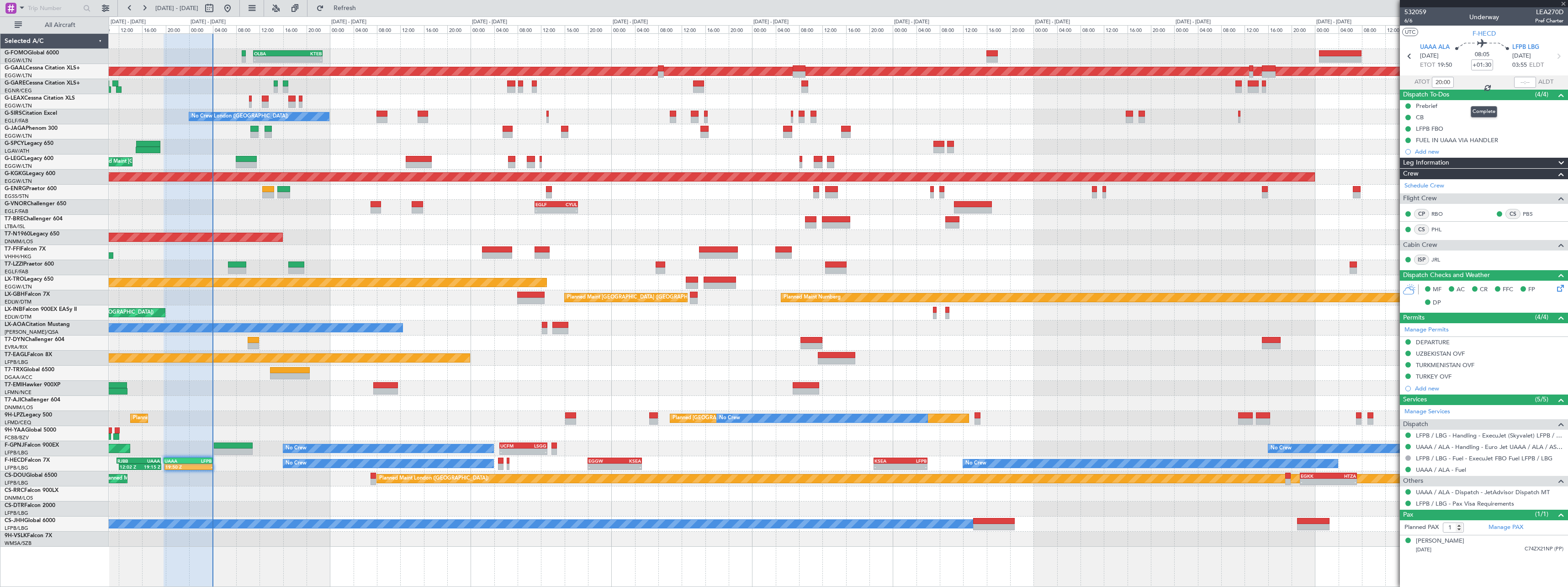
type input "+00:05"
type input "4"
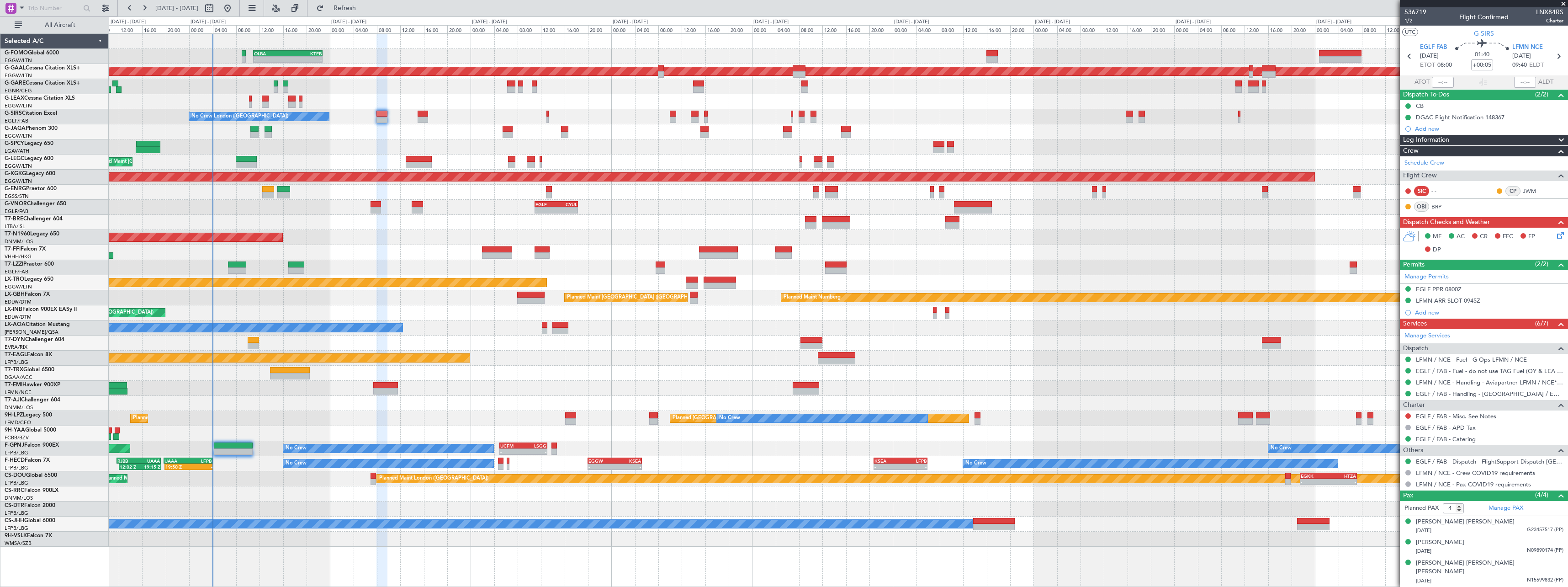
click at [505, 306] on div "Planned Maint [GEOGRAPHIC_DATA] ([GEOGRAPHIC_DATA])" at bounding box center [838, 312] width 1459 height 15
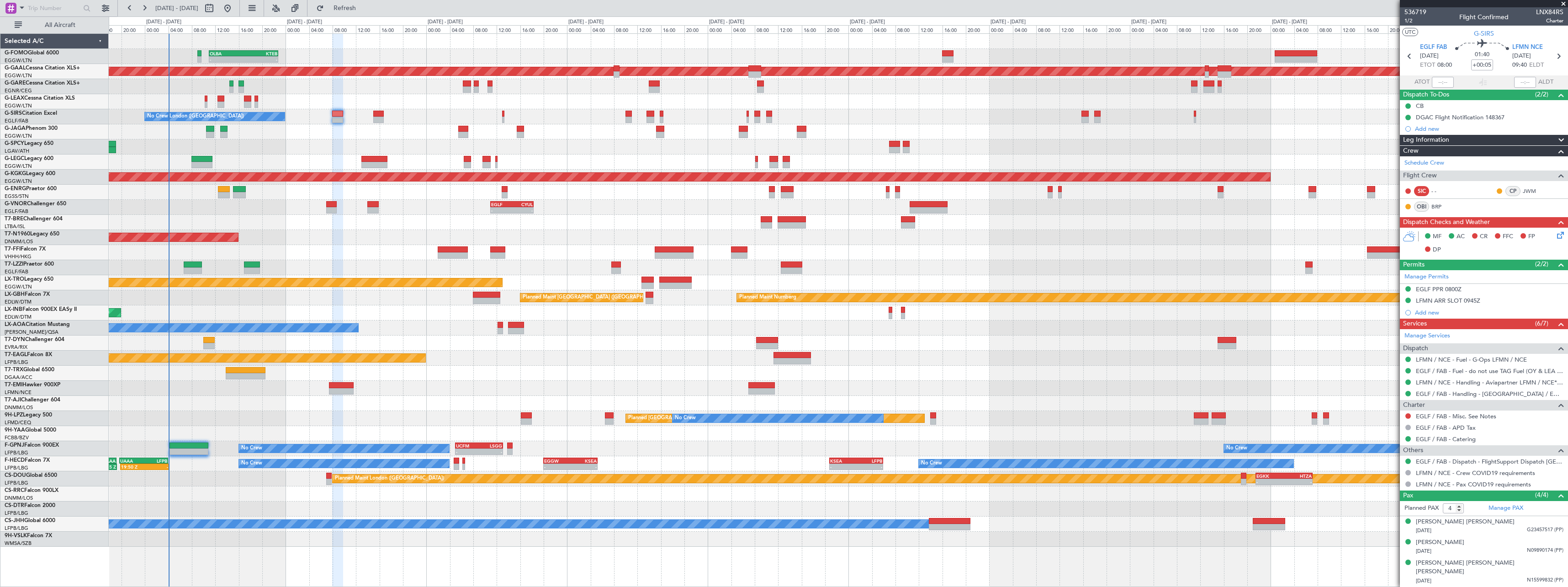
click at [674, 345] on div at bounding box center [838, 343] width 1459 height 15
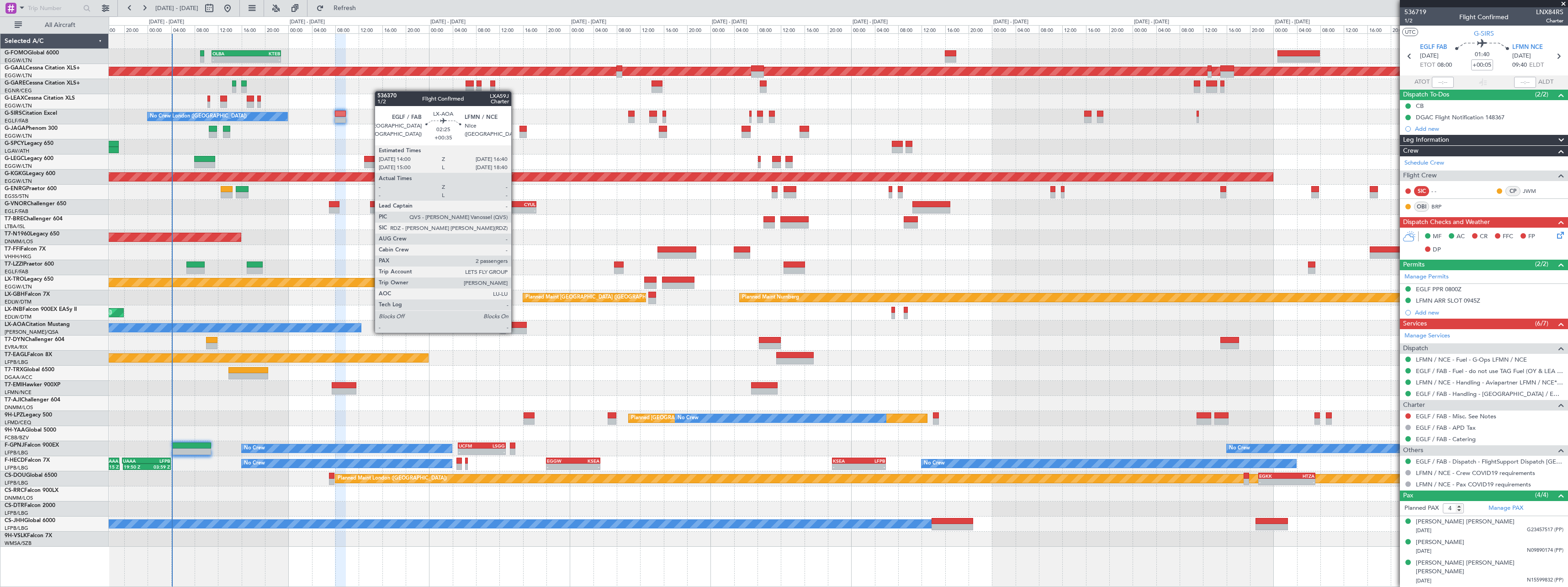
click at [516, 332] on div at bounding box center [519, 331] width 16 height 7
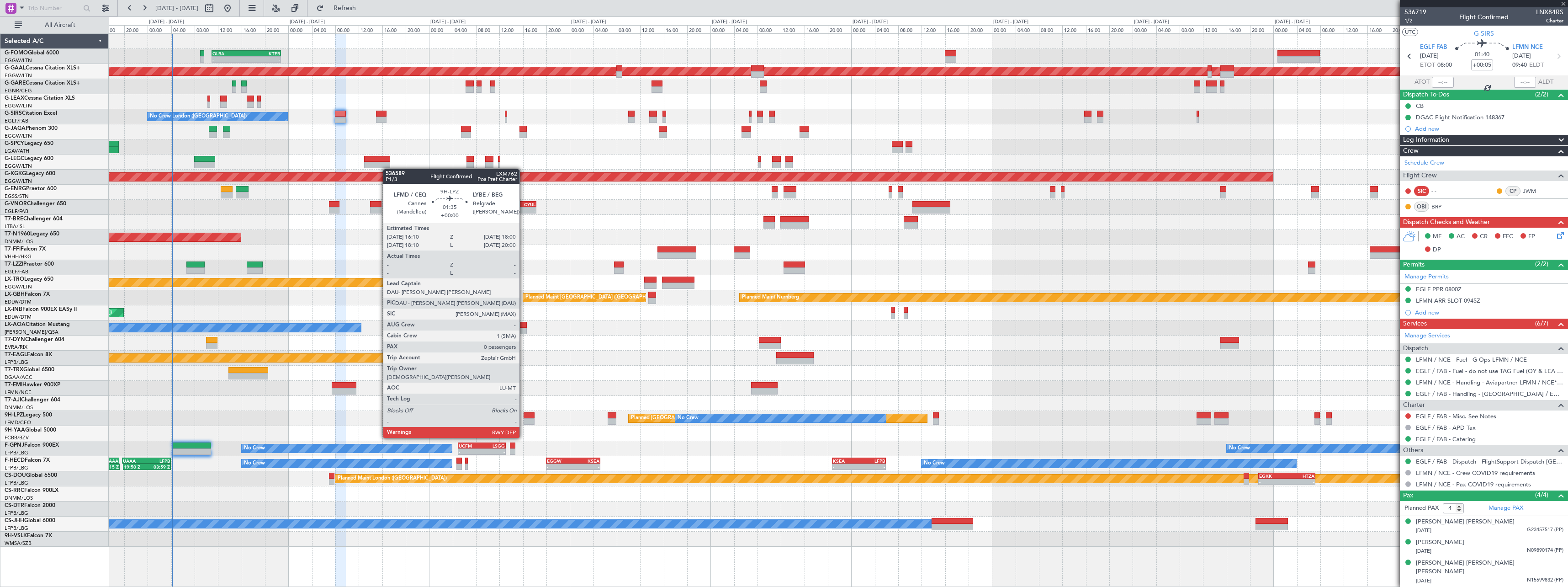
type input "+00:35"
type input "2"
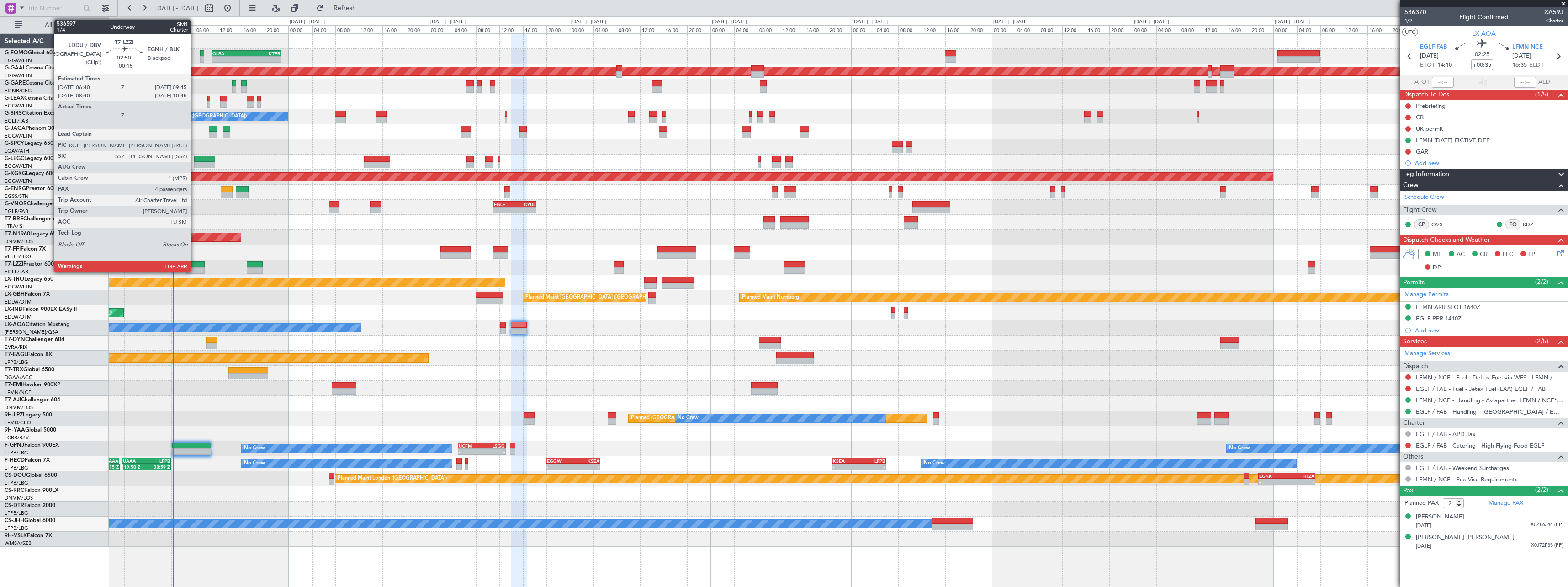
click at [195, 269] on div at bounding box center [195, 270] width 18 height 7
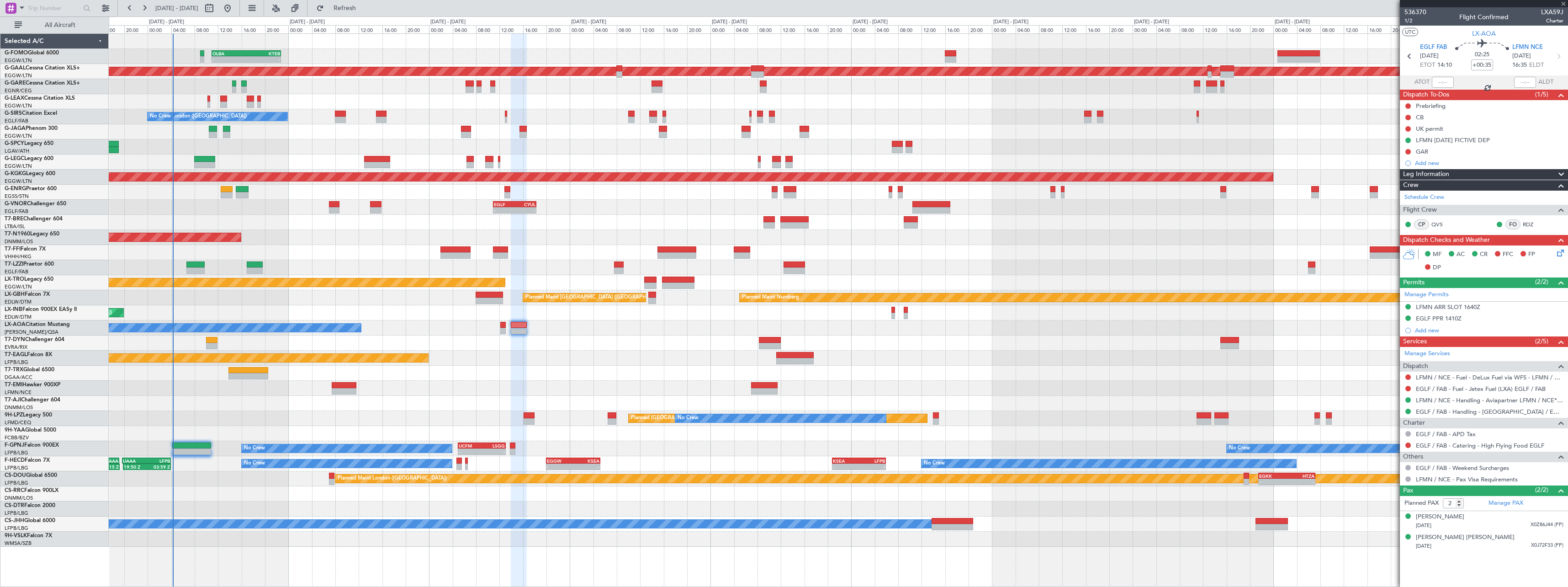
type input "+00:15"
type input "4"
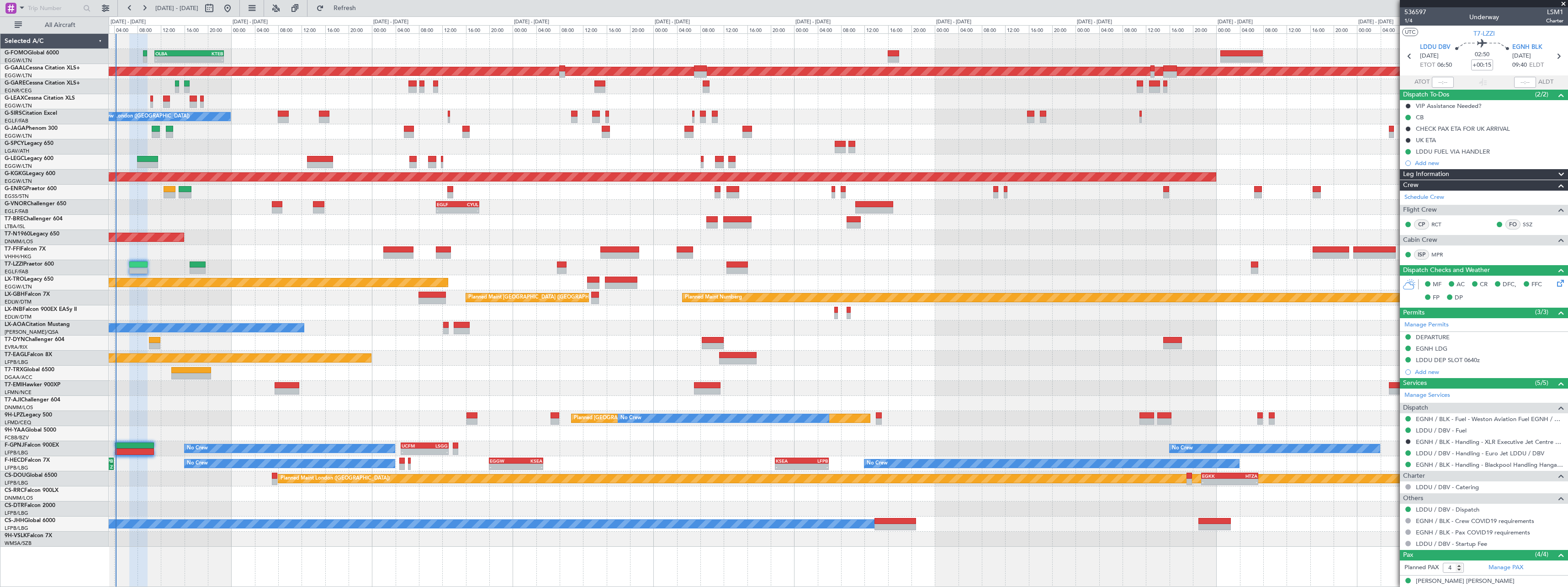
click at [444, 395] on div "- - OLBA 11:00 Z KTEB 22:45 Z Planned Maint London (Luton) Planned Maint Dussel…" at bounding box center [838, 290] width 1459 height 513
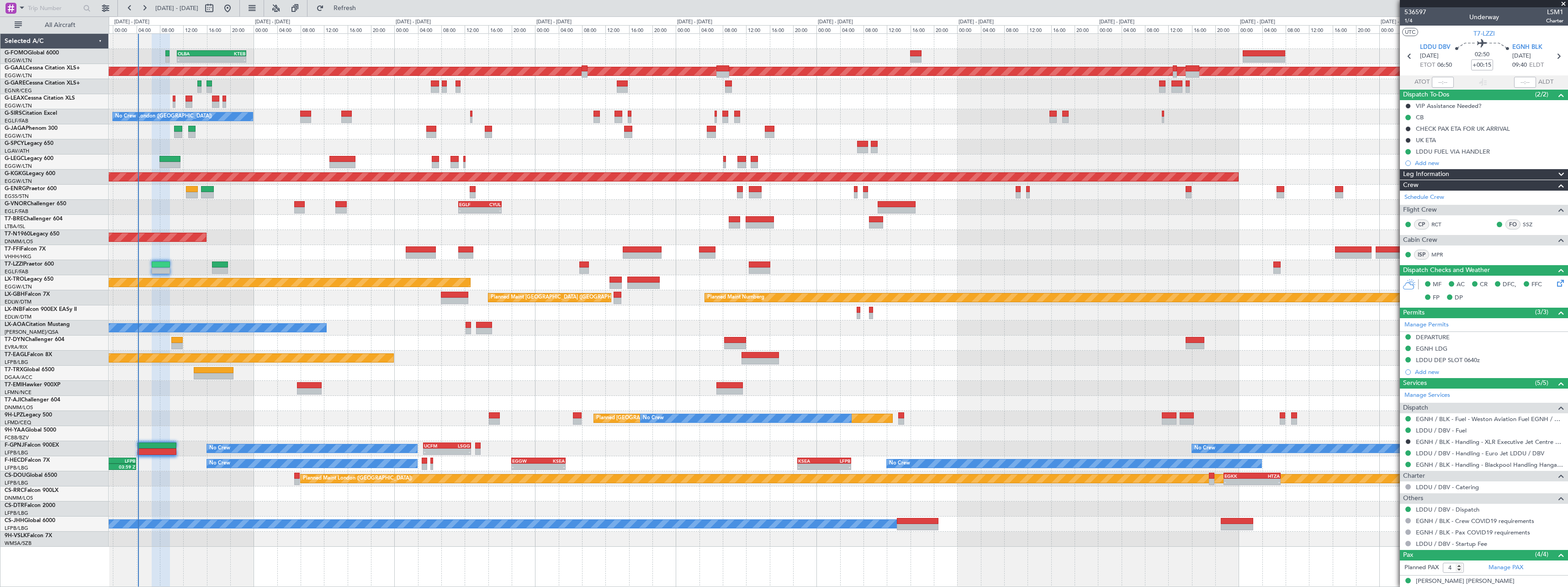
click at [261, 423] on div "Planned [GEOGRAPHIC_DATA] ([GEOGRAPHIC_DATA]) No Crew Planned Maint [GEOGRAPHIC…" at bounding box center [838, 418] width 1459 height 15
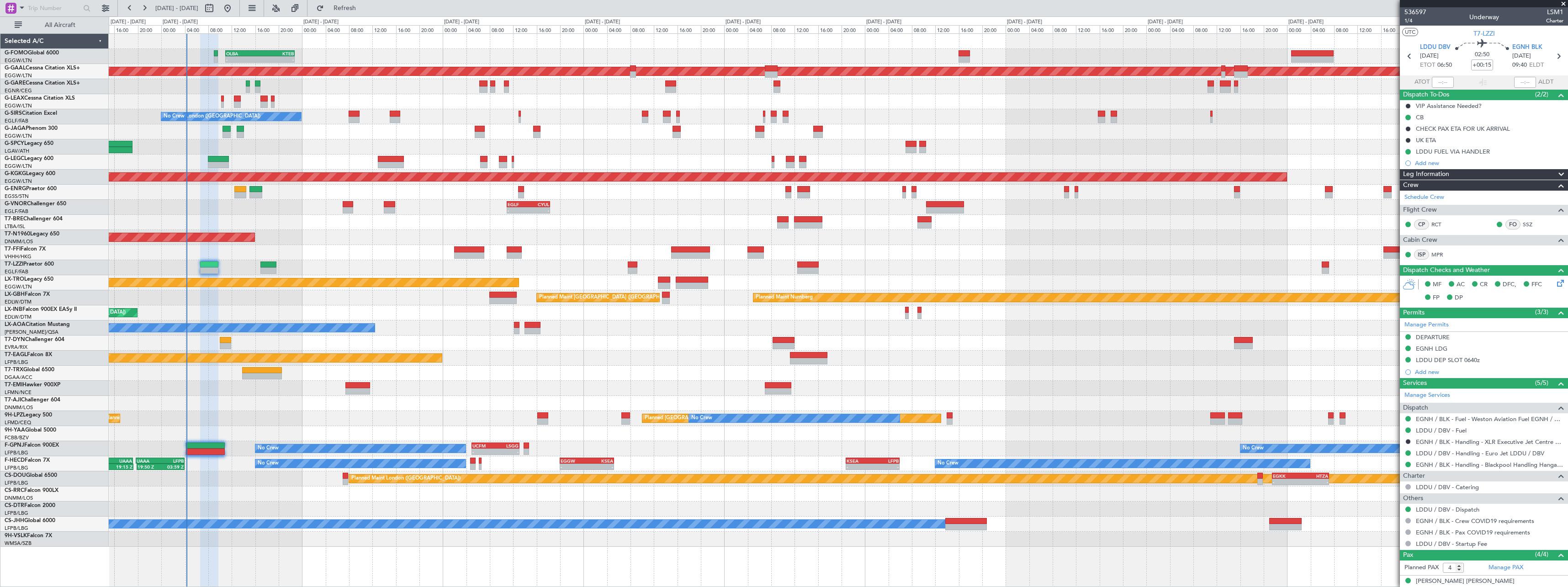
click at [579, 388] on div "Planned Maint [GEOGRAPHIC_DATA]" at bounding box center [838, 388] width 1459 height 15
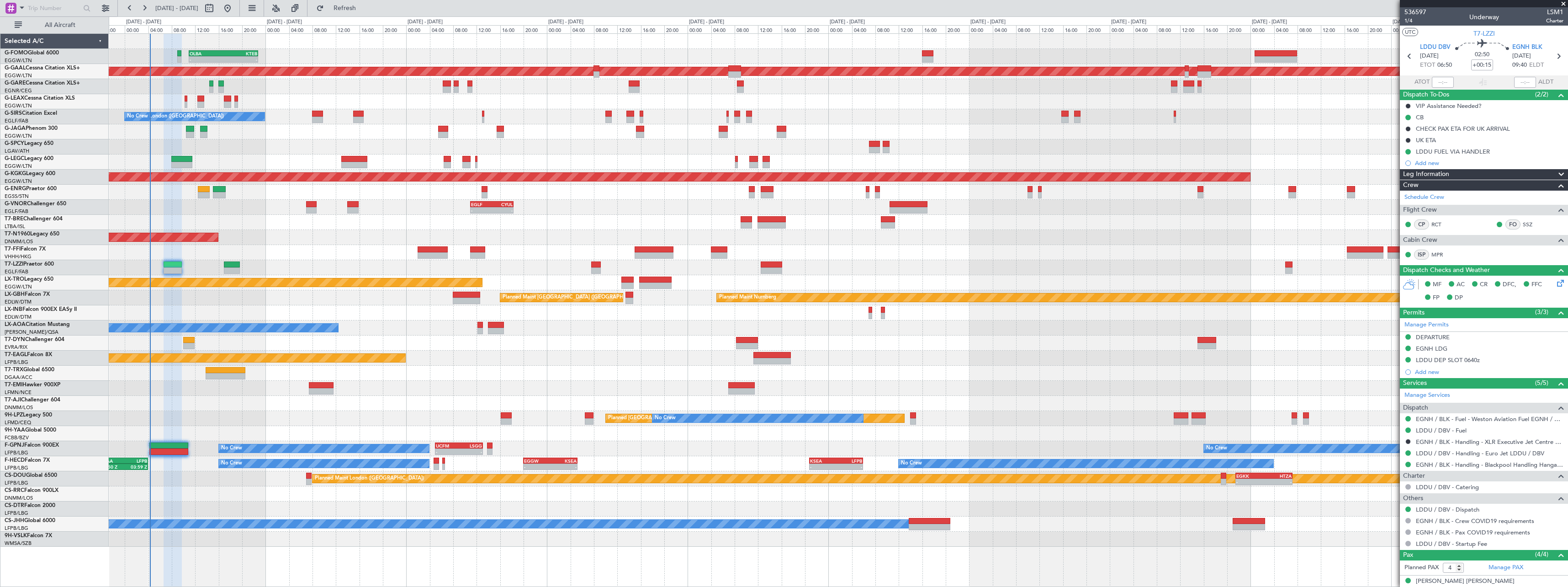
click at [432, 400] on div "Planned Maint Abuja ([PERSON_NAME] Intl)" at bounding box center [838, 403] width 1459 height 15
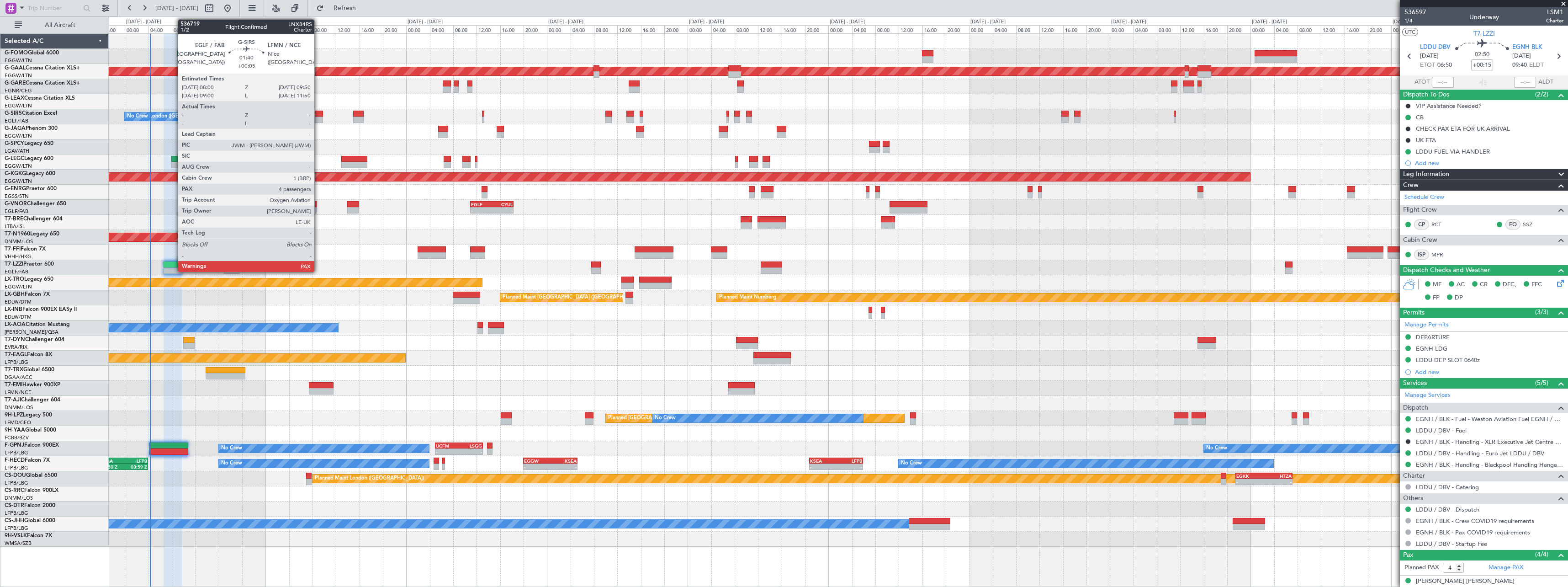
click at [319, 114] on div at bounding box center [318, 114] width 11 height 7
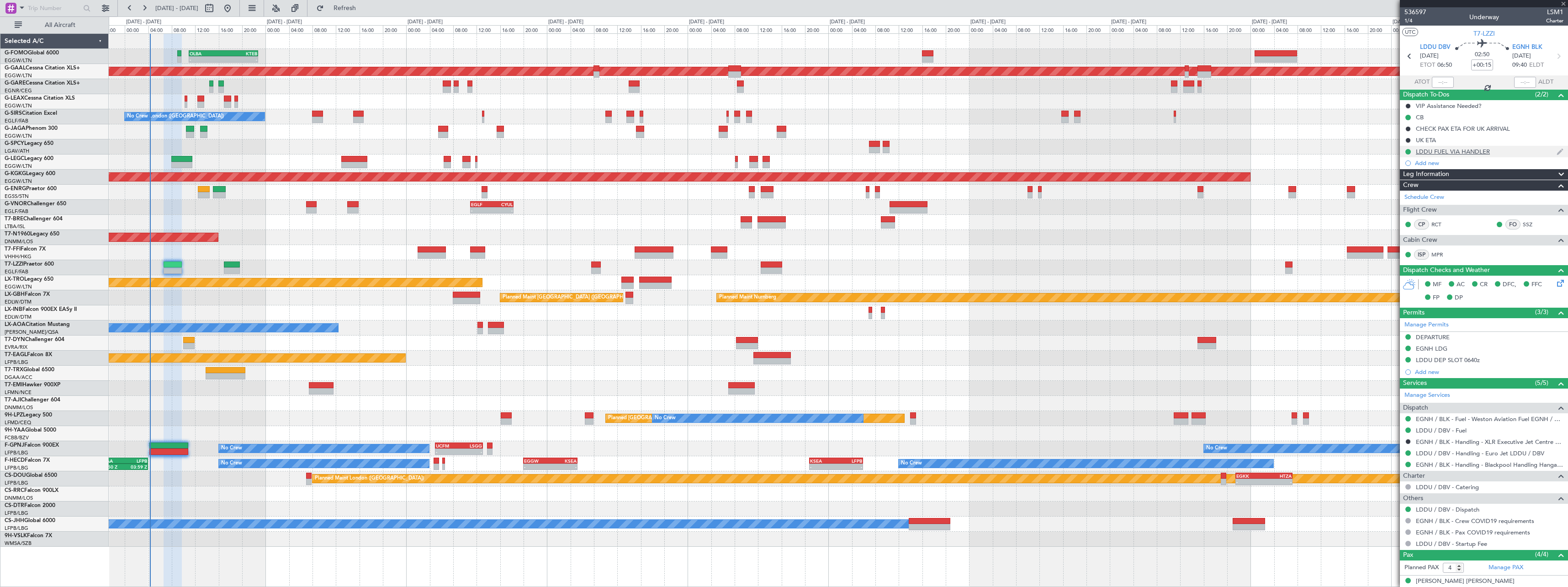
type input "+00:05"
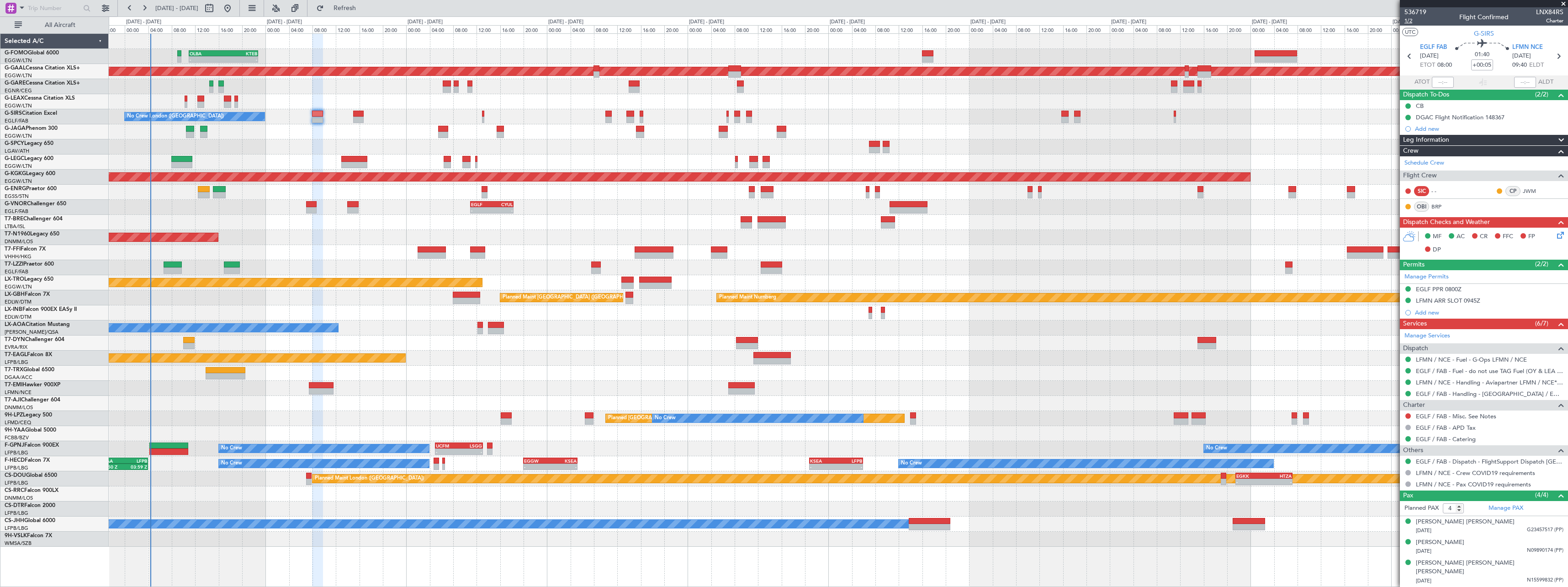
click at [1413, 20] on span "1/2" at bounding box center [1415, 21] width 22 height 8
click at [1556, 139] on span at bounding box center [1561, 140] width 11 height 11
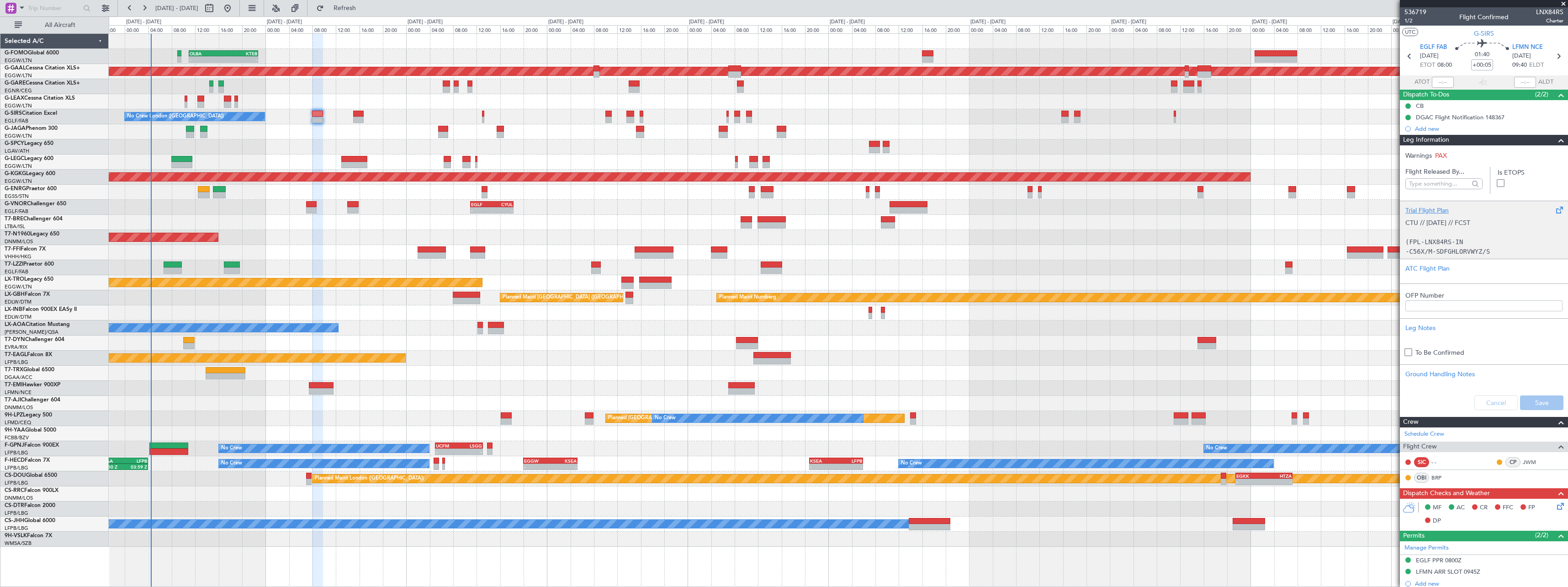
click at [1436, 209] on div "Trial Flight Plan" at bounding box center [1484, 211] width 157 height 10
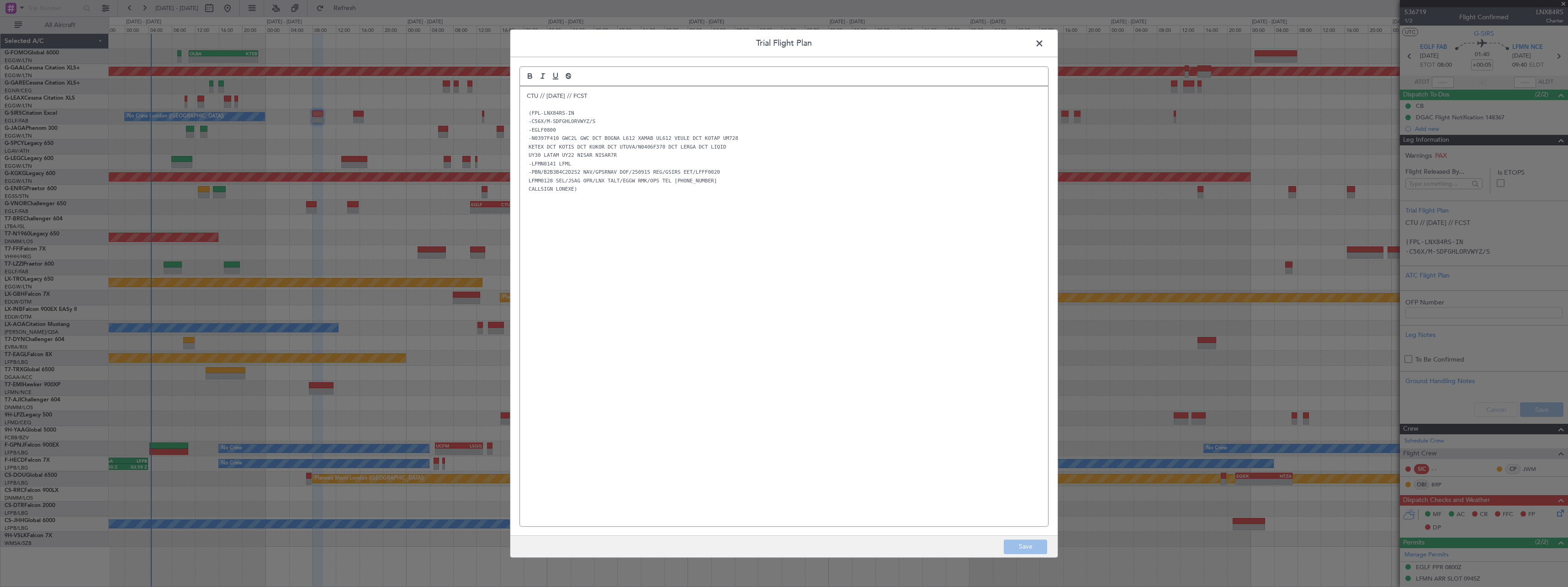
click at [523, 99] on div "CTU // 13SEP // FCST (FPL-LNX84RS-IN -C56X/M-SDFGHLORVWYZ/S -EGLF0800 -N0397F41…" at bounding box center [784, 306] width 528 height 440
click at [523, 89] on div "CTU // 13SEP // FCST (FPL-LNX84RS-IN -C56X/M-SDFGHLORVWYZ/S -EGLF0800 -N0397F41…" at bounding box center [784, 306] width 528 height 440
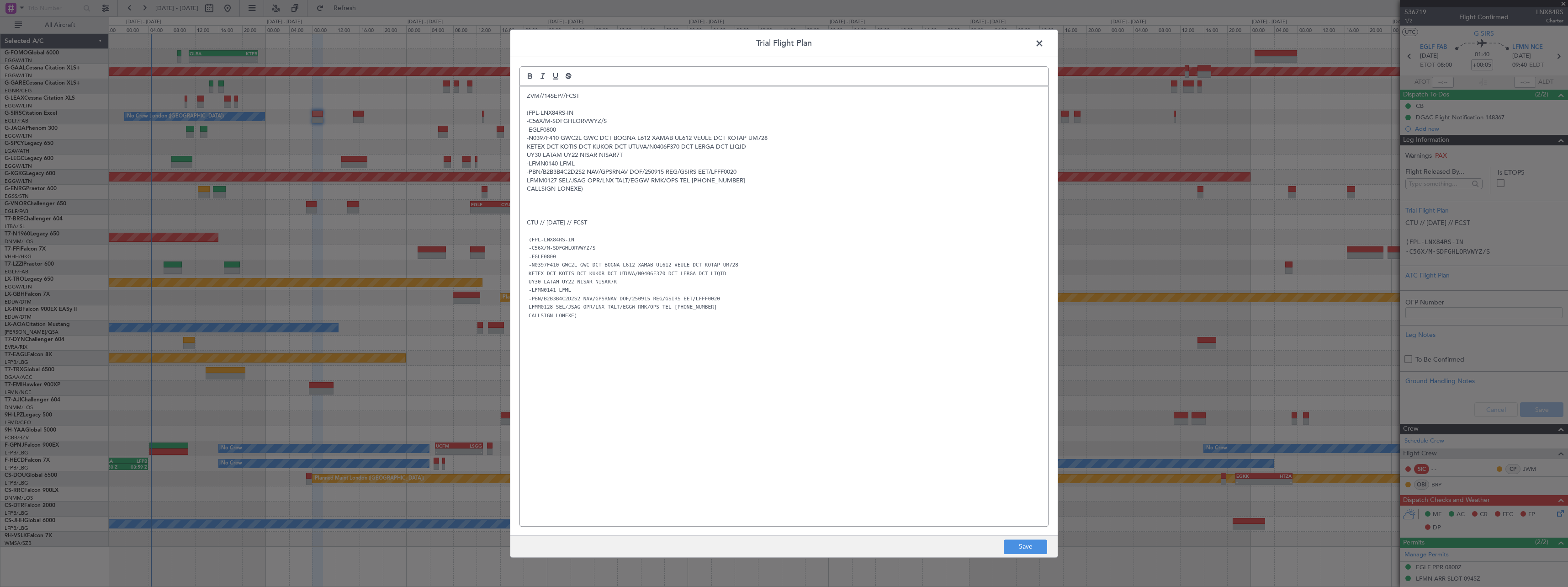
click at [1000, 549] on footer "Save" at bounding box center [783, 546] width 547 height 22
click at [991, 525] on div "ZVM//14SEP//FCST (FPL-LNX84RS-IN -C56X/M-SDFGHLORVWYZ/S -EGLF0800 -N0397F410 GW…" at bounding box center [784, 306] width 528 height 440
click at [1029, 549] on button "Save" at bounding box center [1025, 547] width 43 height 15
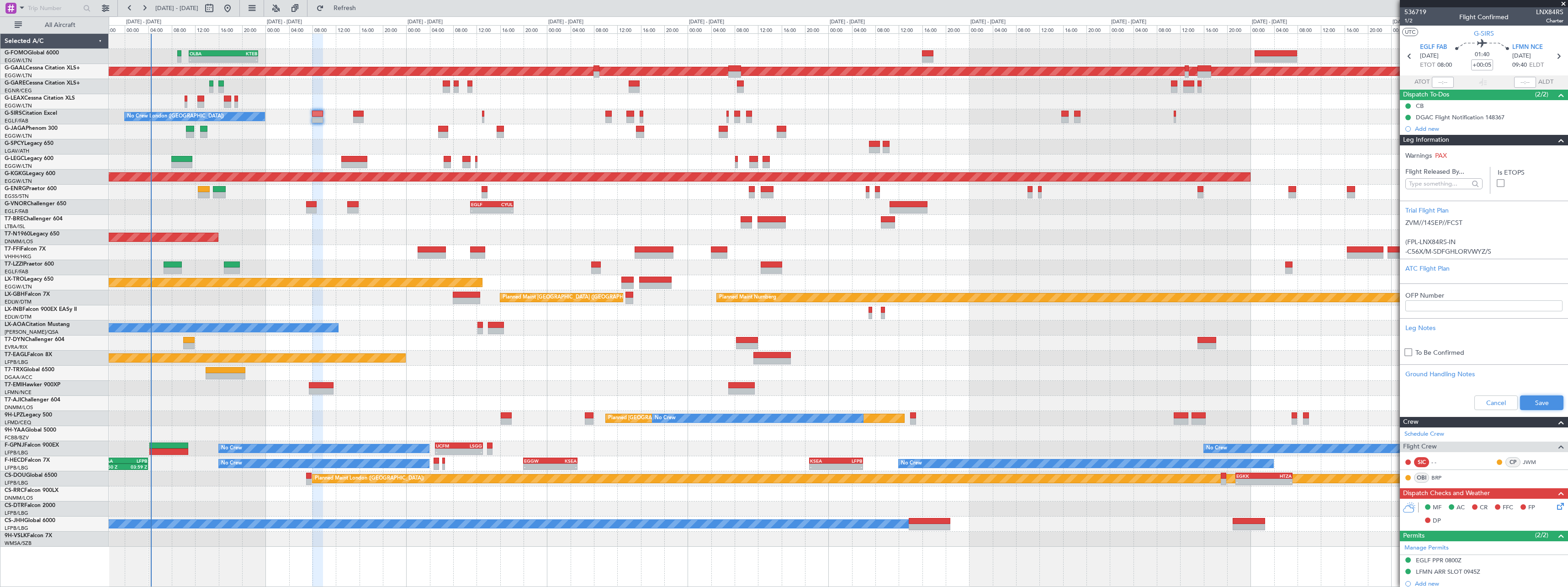
drag, startPoint x: 1541, startPoint y: 395, endPoint x: 1544, endPoint y: 391, distance: 5.0
click at [1541, 398] on button "Save" at bounding box center [1541, 402] width 43 height 15
click at [1558, 140] on span at bounding box center [1561, 140] width 11 height 11
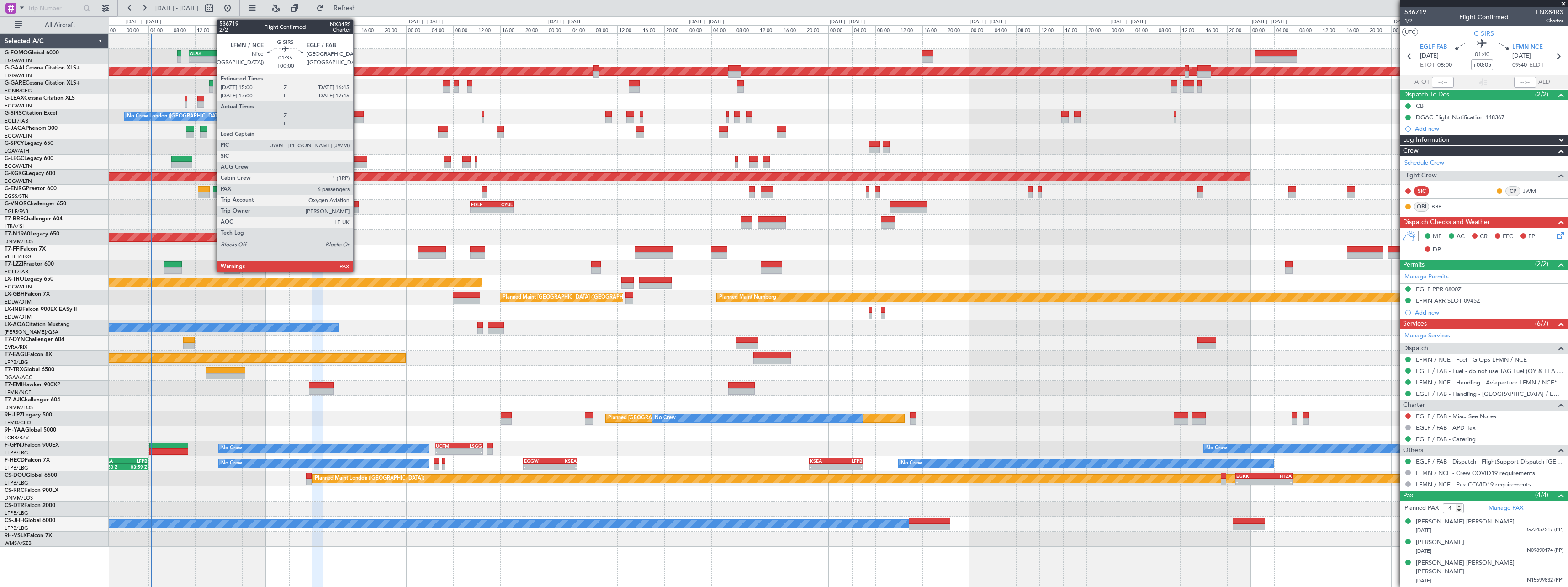
click at [359, 118] on div at bounding box center [358, 119] width 10 height 7
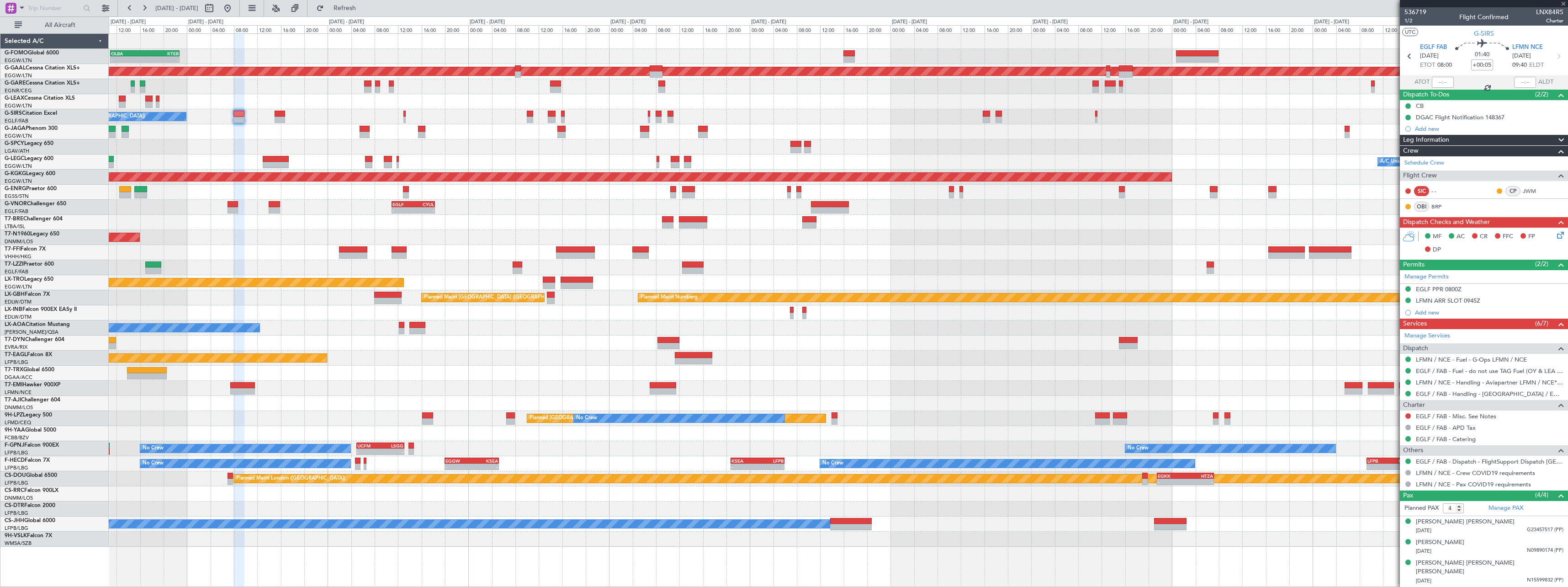
click at [456, 129] on div "Planned Maint [GEOGRAPHIC_DATA] ([GEOGRAPHIC_DATA])" at bounding box center [838, 132] width 1459 height 15
type input "6"
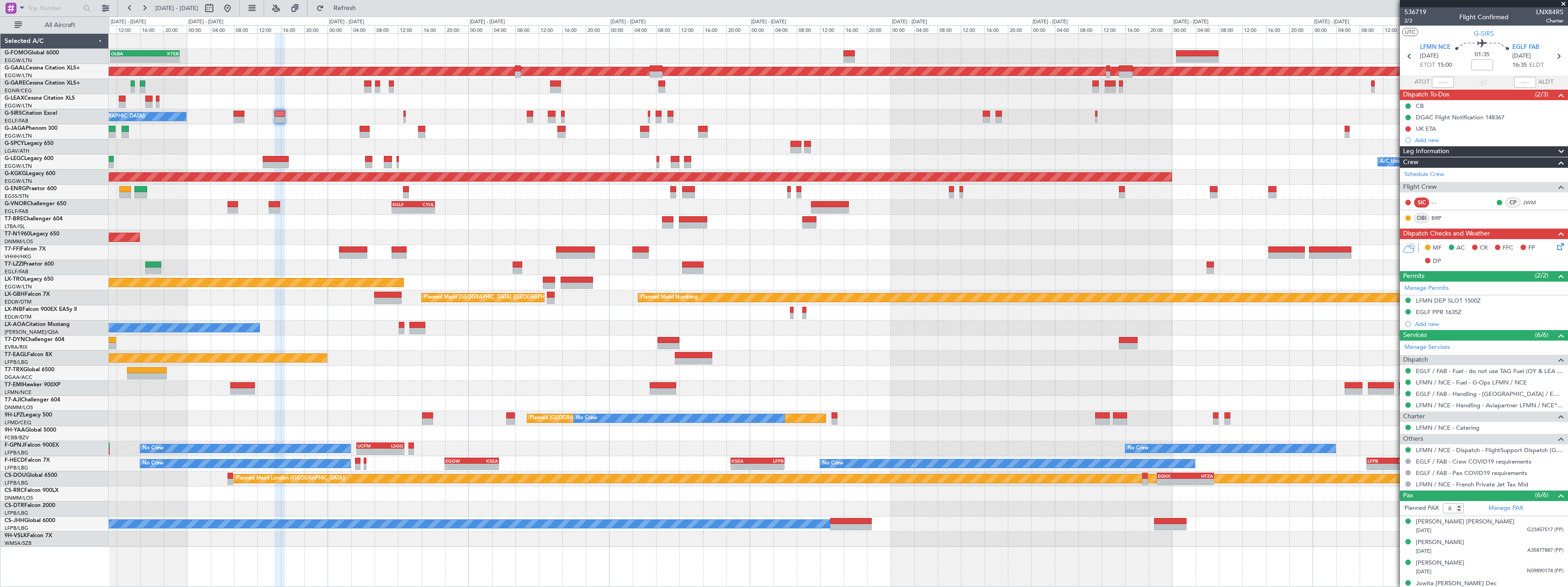
drag, startPoint x: 1558, startPoint y: 151, endPoint x: 1539, endPoint y: 164, distance: 23.0
click at [1557, 150] on span at bounding box center [1561, 152] width 11 height 11
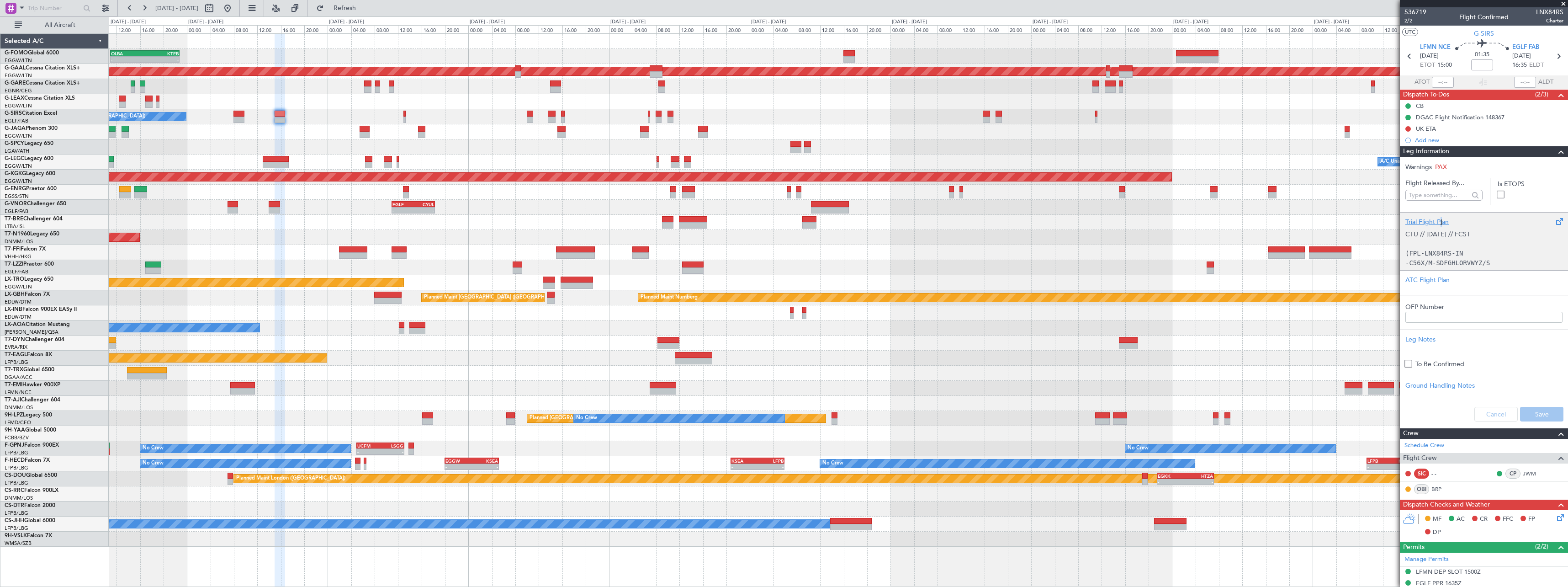
click at [1440, 218] on div "Trial Flight Plan" at bounding box center [1484, 222] width 157 height 10
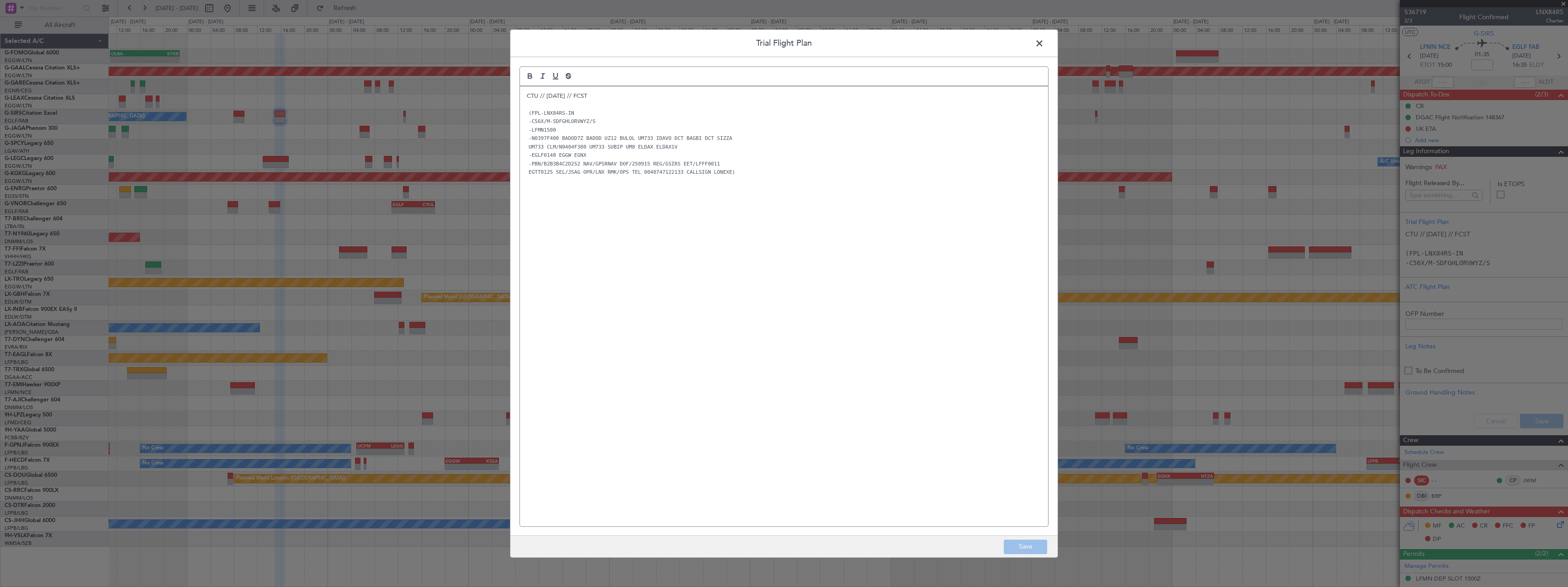
click at [525, 96] on div "CTU // 13SEP // FCST (FPL-LNX84RS-IN -C56X/M-SDFGHLORVWYZ/S -LFMN1500 -N0397F40…" at bounding box center [784, 306] width 528 height 440
click at [525, 91] on div "CTU // 13SEP // FCST (FPL-LNX84RS-IN -C56X/M-SDFGHLORVWYZ/S -LFMN1500 -N0397F40…" at bounding box center [784, 306] width 528 height 440
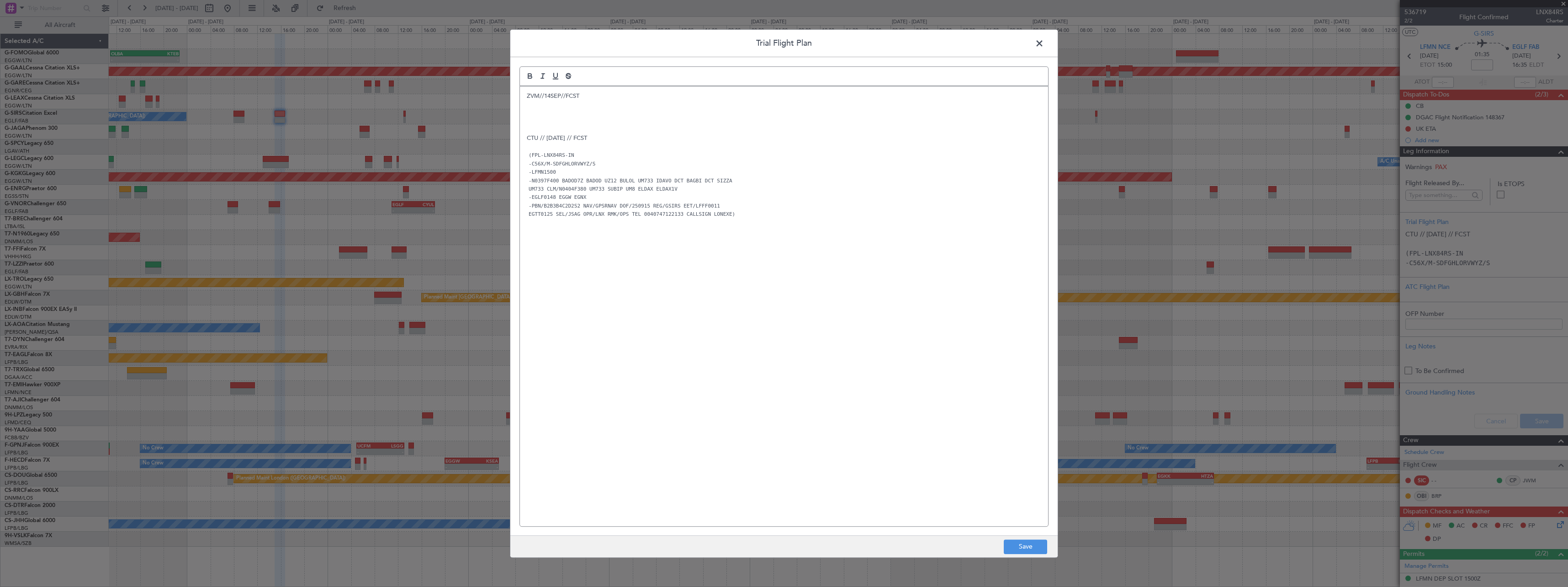
paste div
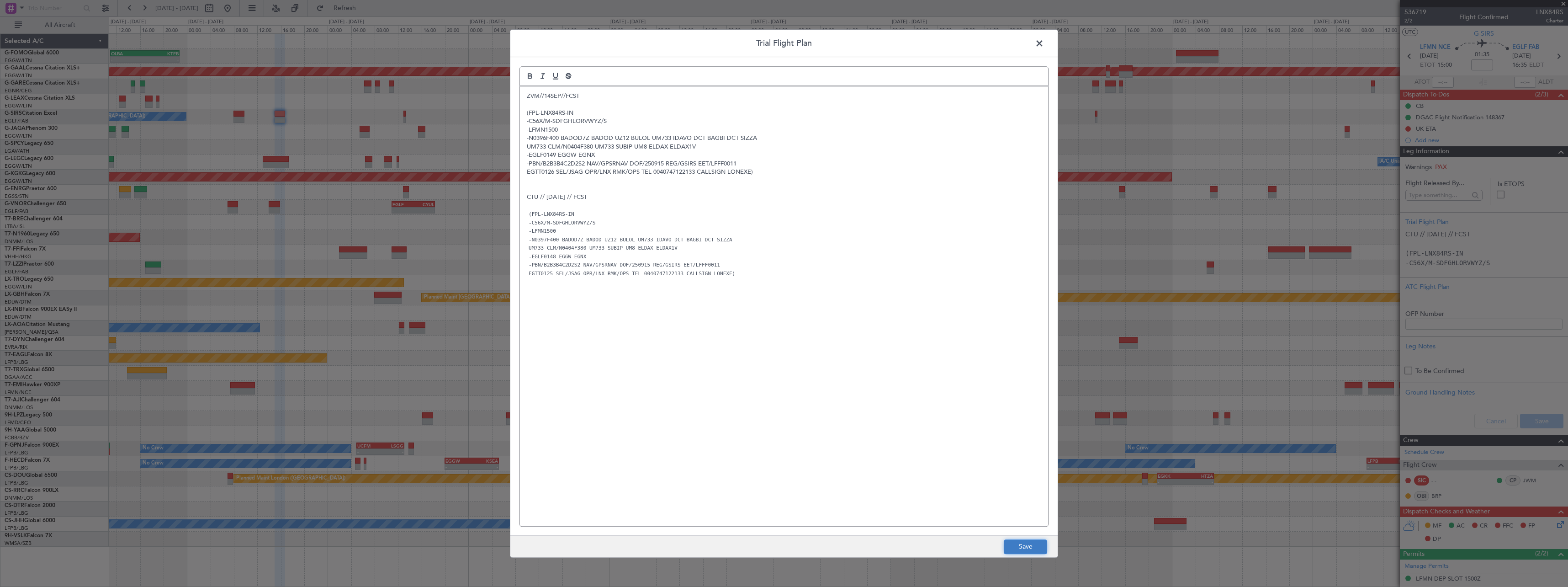
click at [1030, 541] on button "Save" at bounding box center [1025, 547] width 43 height 15
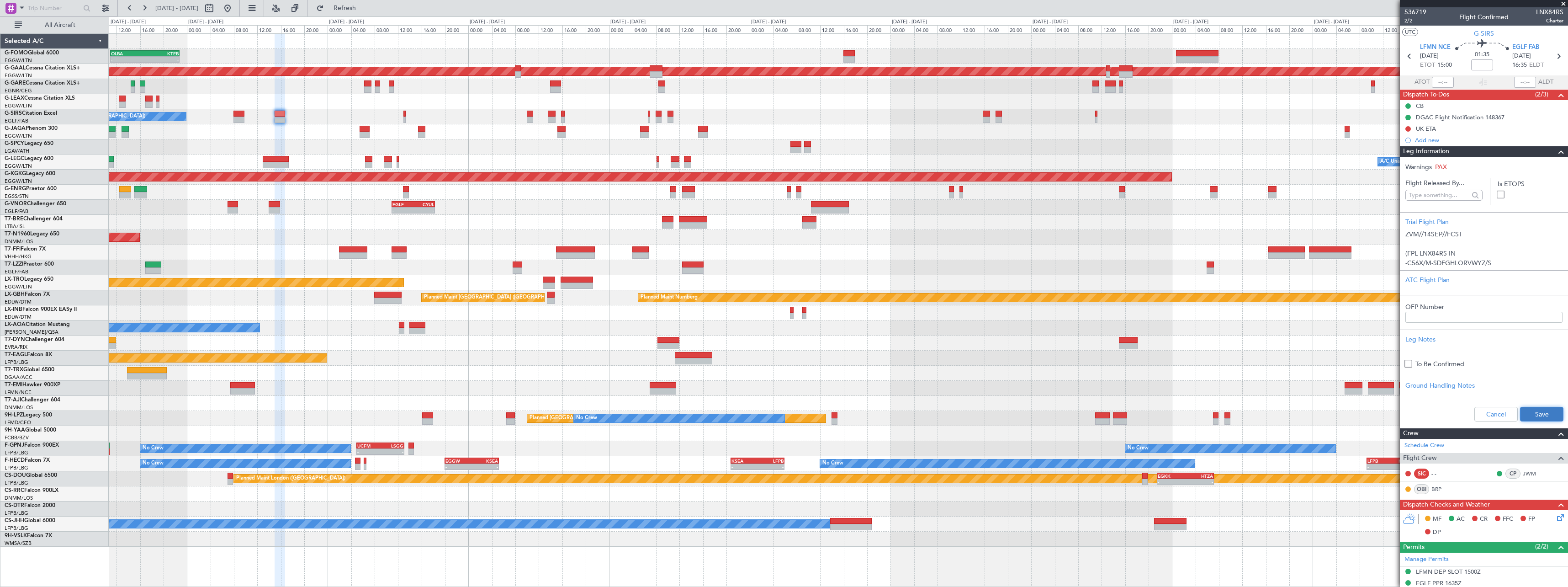
click at [1549, 408] on button "Save" at bounding box center [1541, 414] width 43 height 15
click at [1556, 149] on span at bounding box center [1561, 152] width 11 height 11
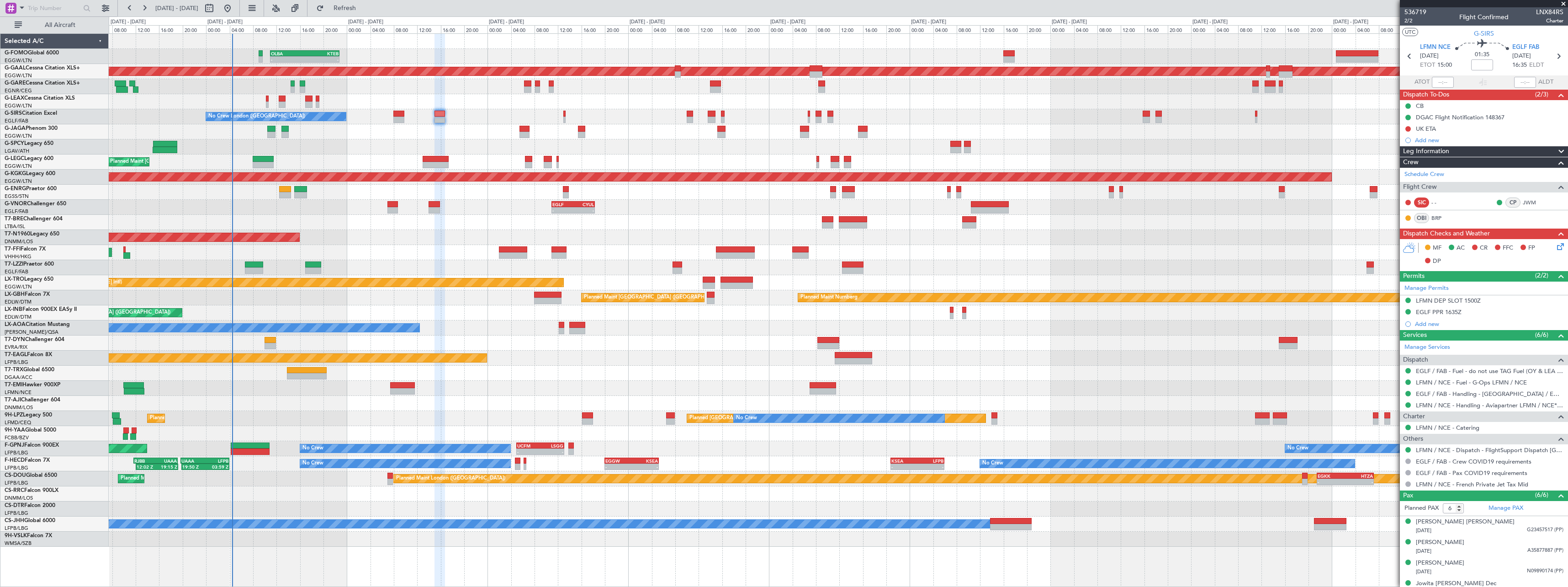
click at [444, 184] on div "- - OLBA 11:00 Z KTEB 22:45 Z Planned Maint London (Luton) Planned Maint Dussel…" at bounding box center [838, 290] width 1459 height 513
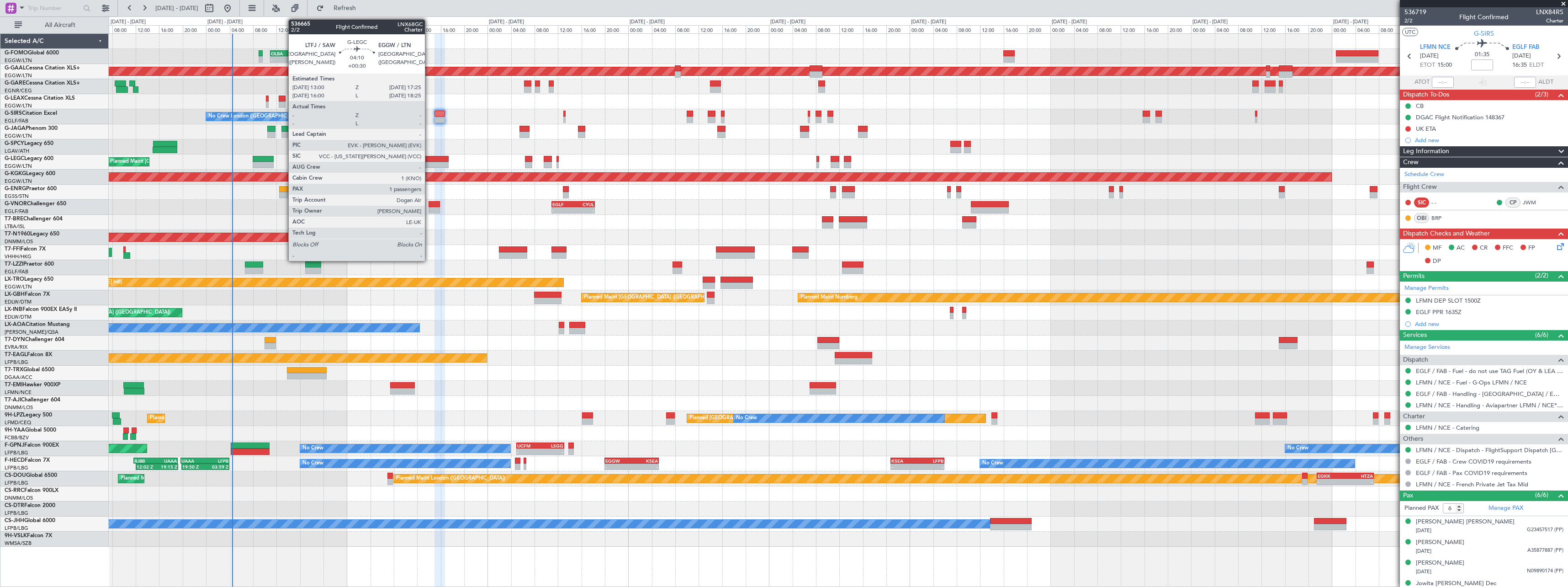
click at [430, 156] on div at bounding box center [435, 159] width 26 height 7
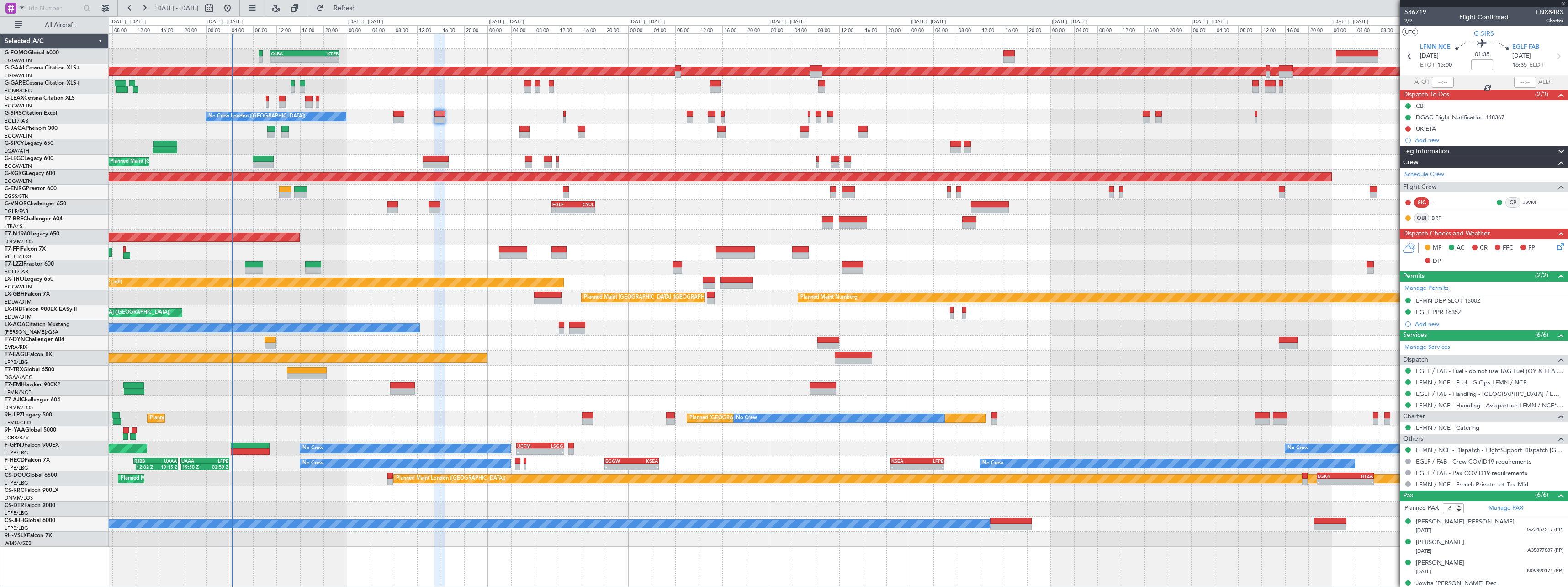
type input "+00:30"
type input "1"
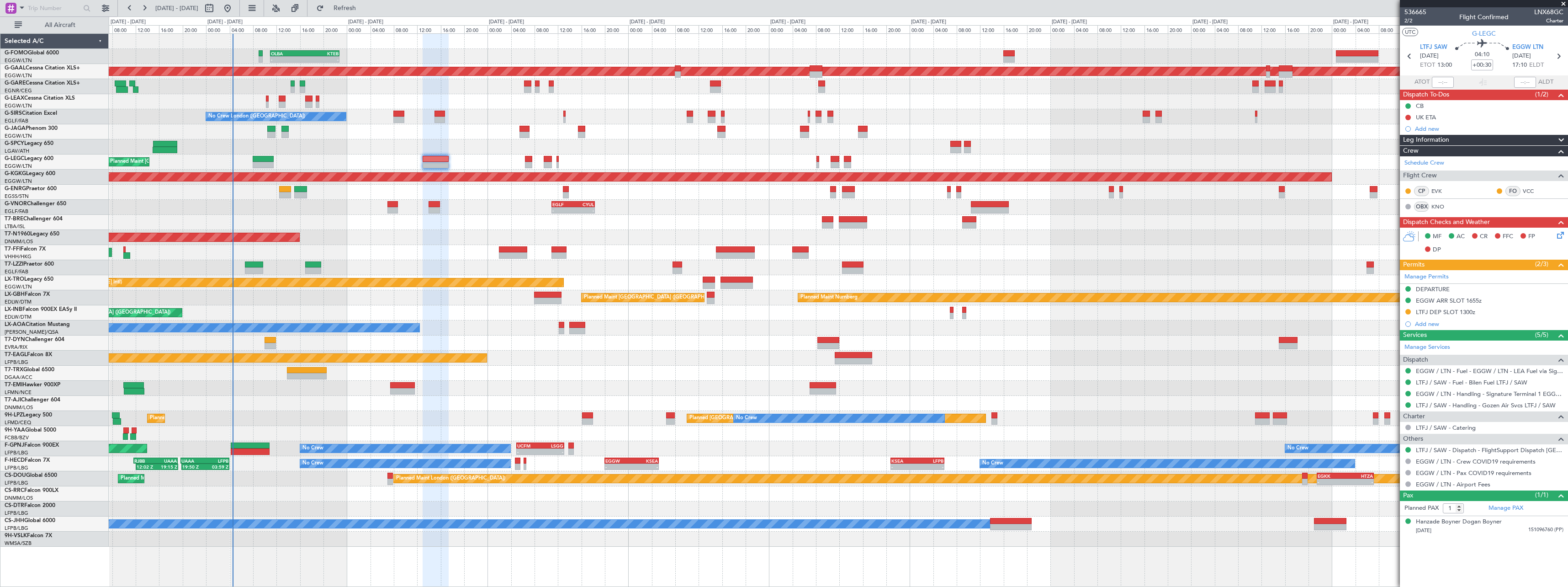
click at [1563, 137] on span at bounding box center [1561, 140] width 11 height 11
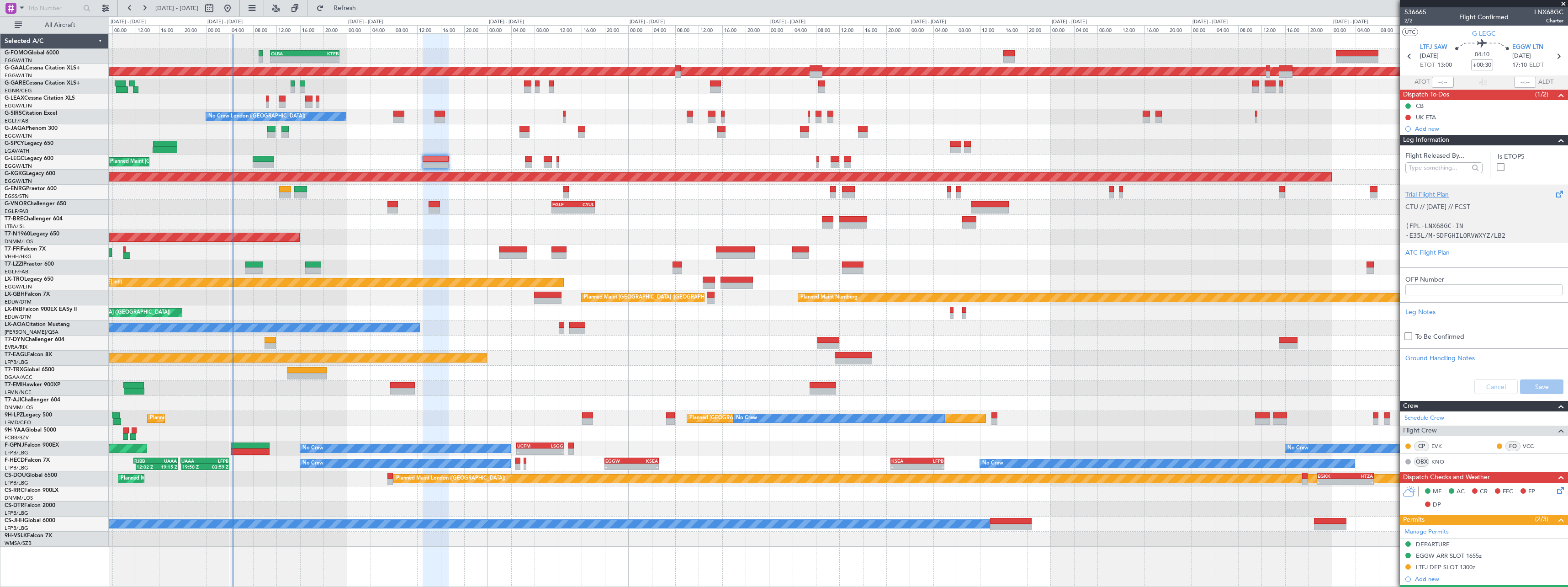
click at [1424, 190] on div "Trial Flight Plan" at bounding box center [1484, 194] width 157 height 10
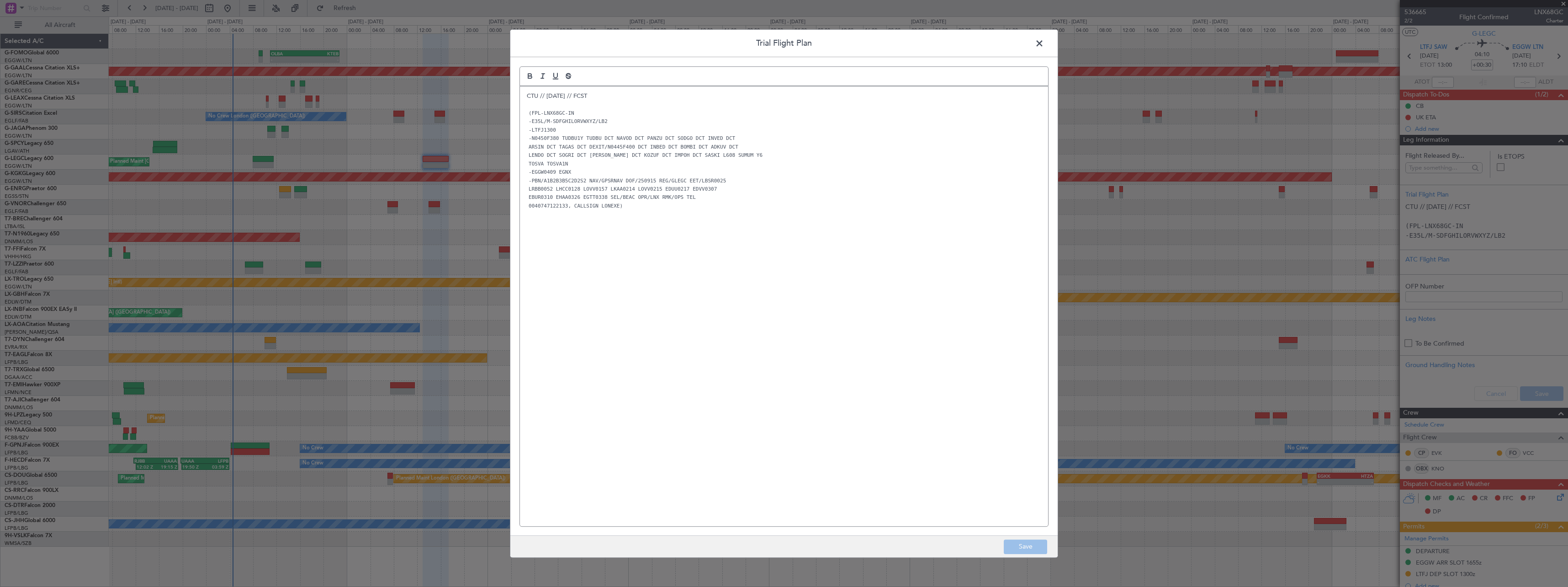
click at [526, 99] on div "CTU // 13SEP // FCST (FPL-LNX68GC-IN -E35L/M-SDFGHILORVWXYZ/LB2 -LTFJ1300 -N045…" at bounding box center [784, 306] width 528 height 440
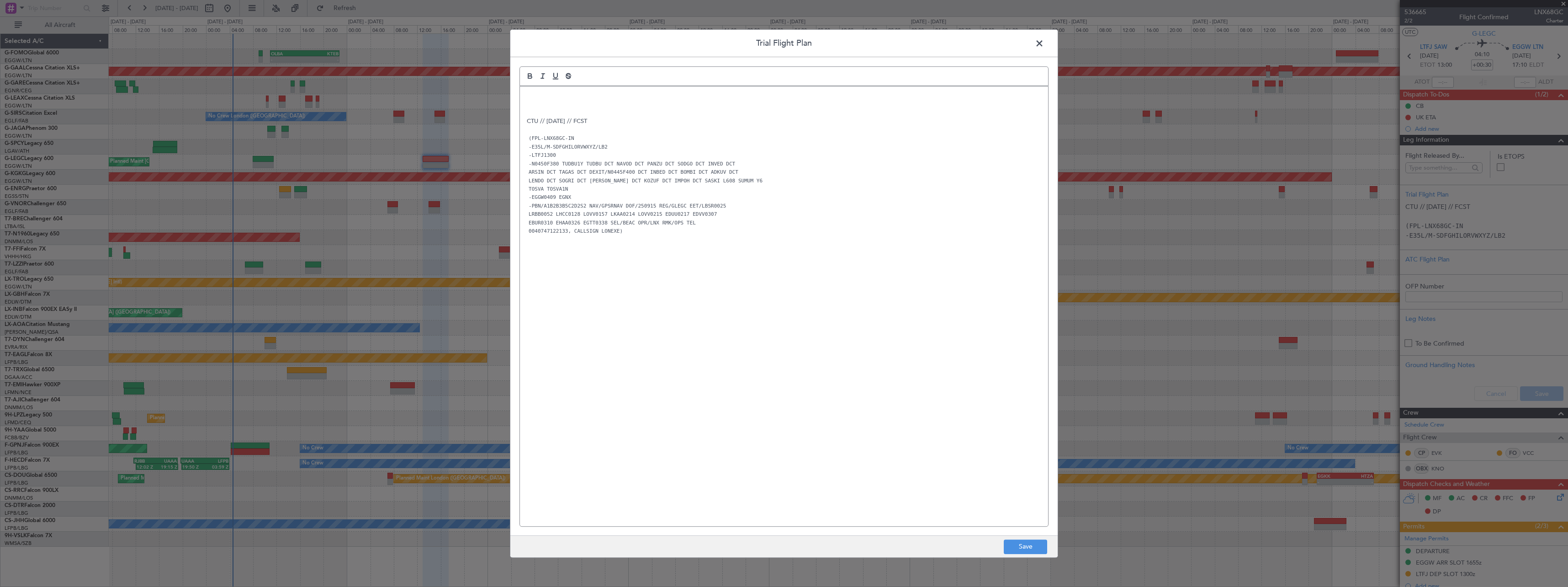
click at [530, 98] on p at bounding box center [783, 96] width 514 height 9
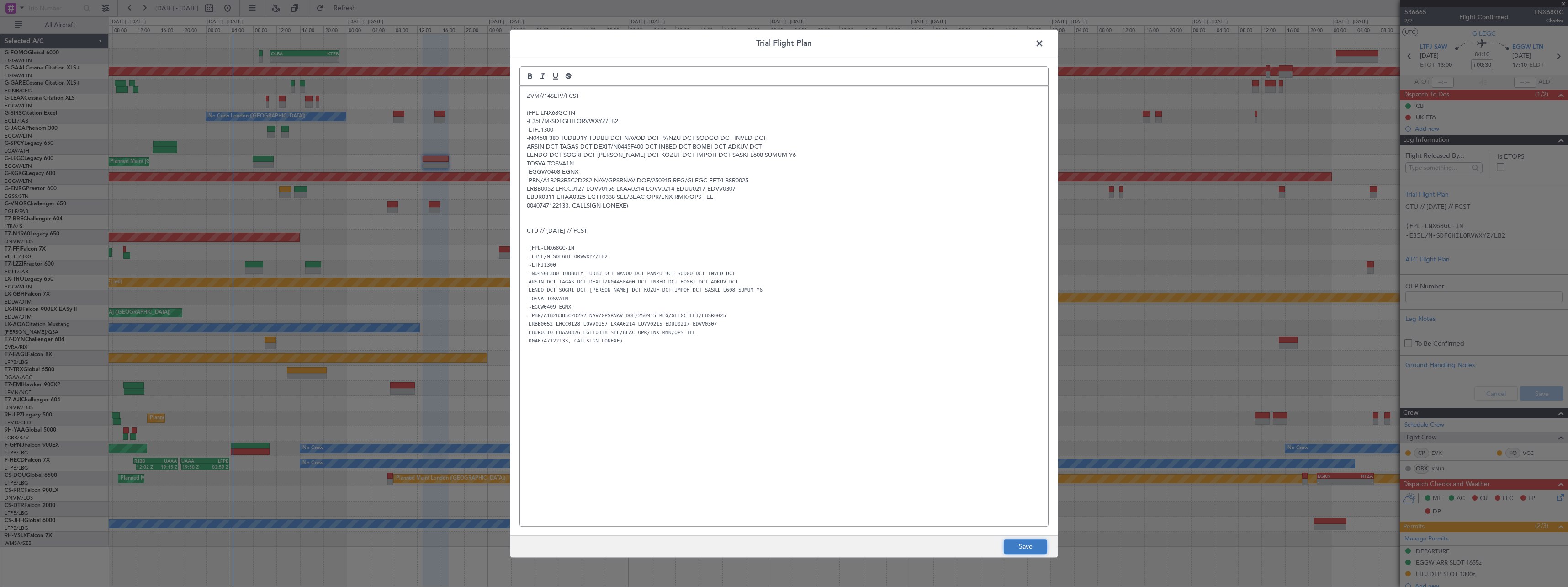
click at [1041, 552] on button "Save" at bounding box center [1025, 547] width 43 height 15
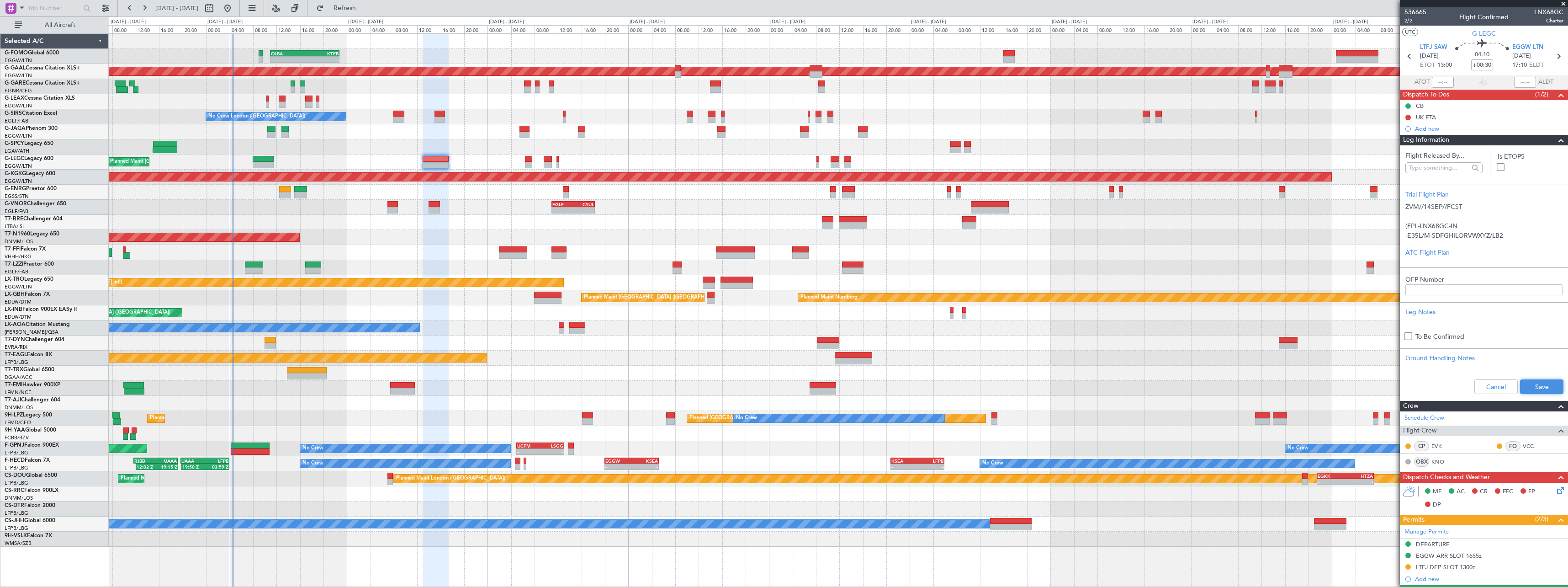
click at [1545, 382] on button "Save" at bounding box center [1541, 387] width 43 height 15
click at [1556, 142] on span at bounding box center [1561, 140] width 11 height 11
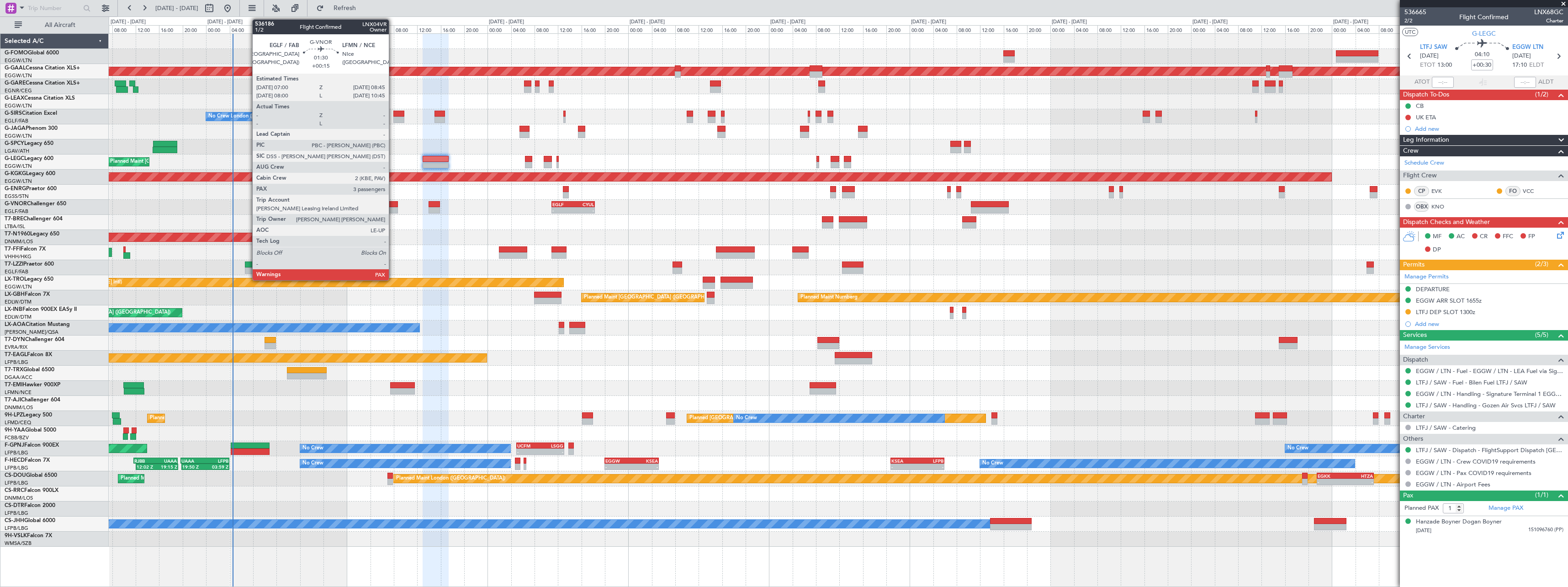
click at [393, 211] on div at bounding box center [392, 210] width 10 height 7
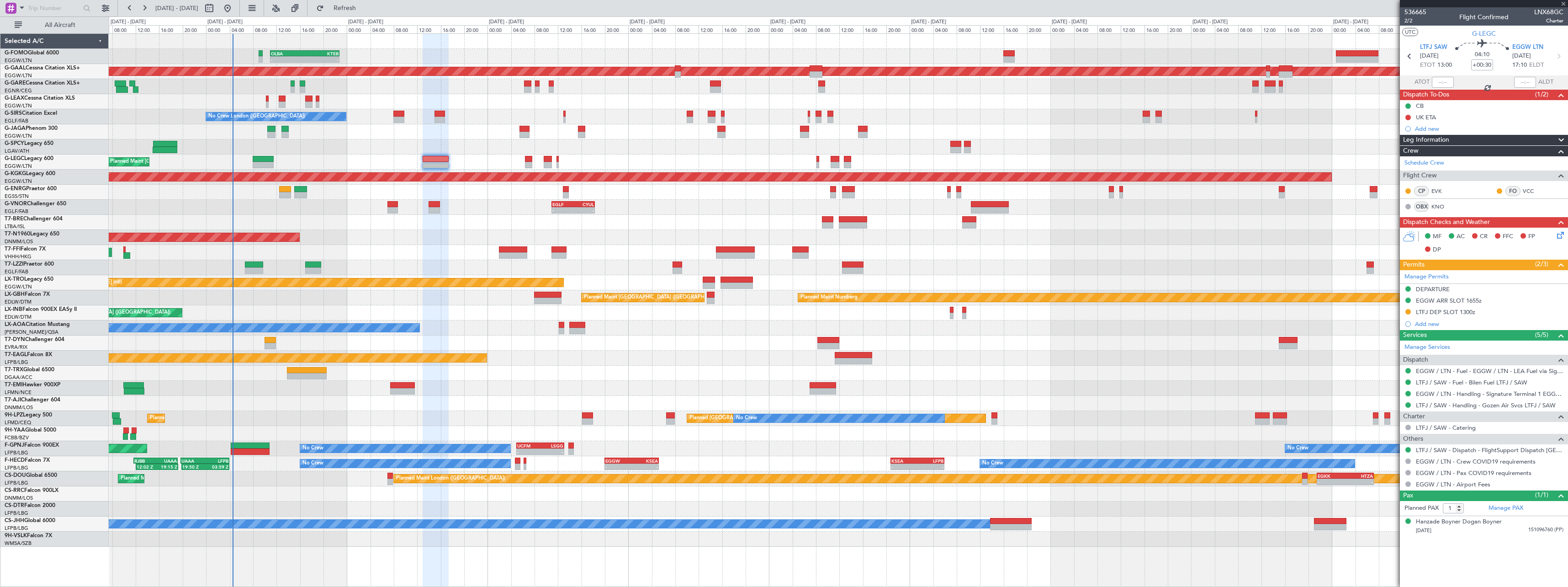
type input "+00:15"
type input "3"
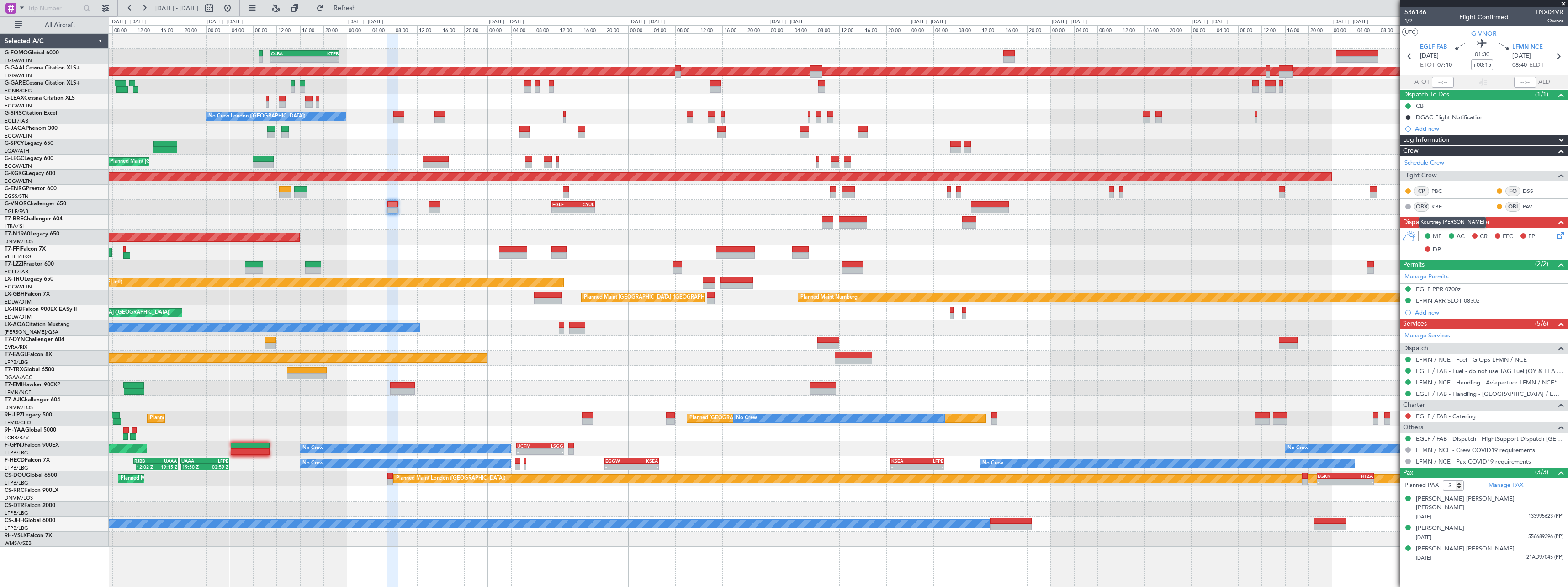
click at [1436, 205] on link "KBE" at bounding box center [1442, 207] width 21 height 9
click at [1530, 206] on link "PAV" at bounding box center [1533, 207] width 21 height 9
click at [1409, 23] on span "1/2" at bounding box center [1415, 21] width 22 height 8
click at [1559, 136] on span at bounding box center [1561, 140] width 11 height 11
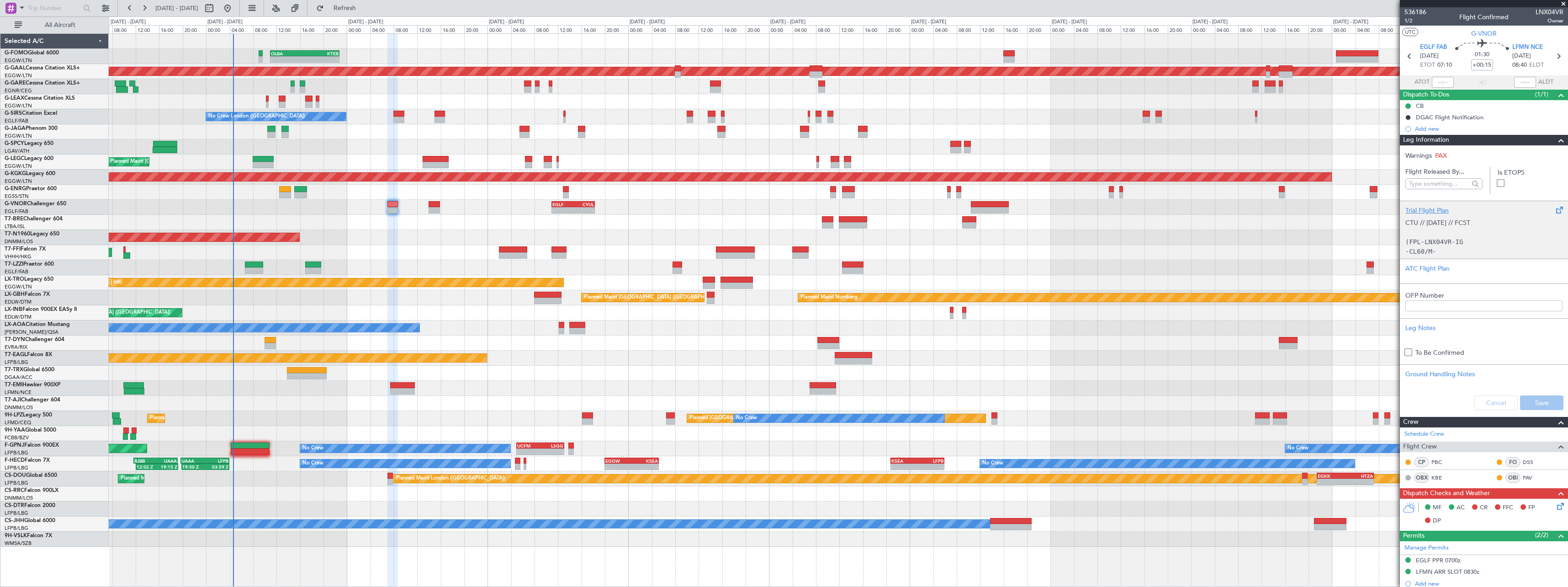
click at [1446, 206] on div "Trial Flight Plan" at bounding box center [1484, 211] width 157 height 10
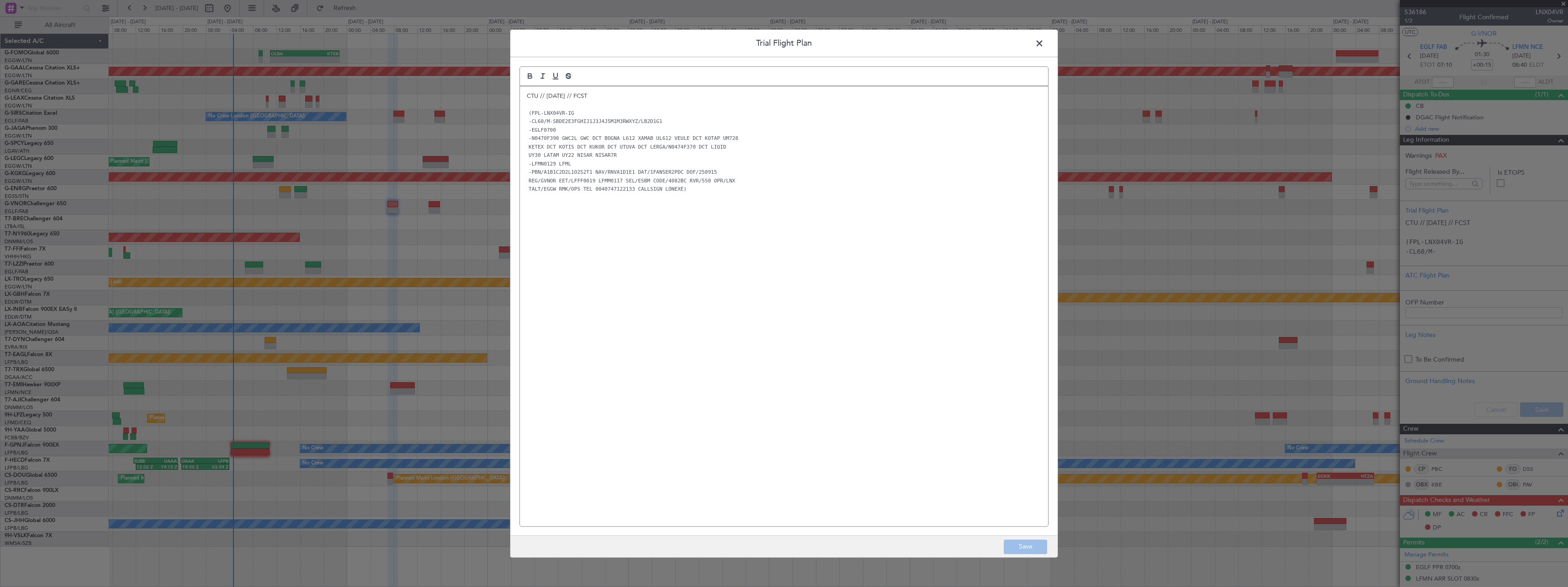
click at [525, 100] on div "CTU // 13SEP // FCST (FPL-LNX04VR-IG -CL60/M-SBDE2E3FGHIJ1J3J4J5M1M3RWXYZ/LB2D1…" at bounding box center [784, 306] width 528 height 440
click at [527, 94] on p at bounding box center [783, 96] width 514 height 9
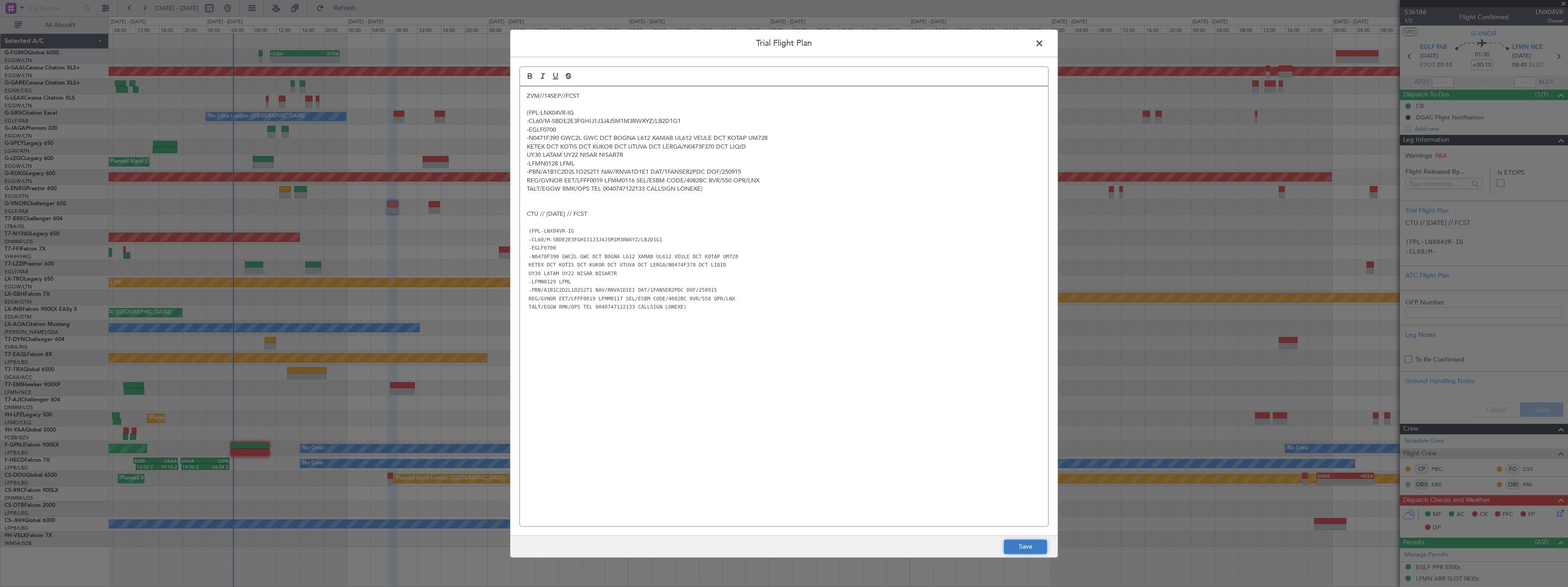
click at [1044, 541] on button "Save" at bounding box center [1025, 547] width 43 height 15
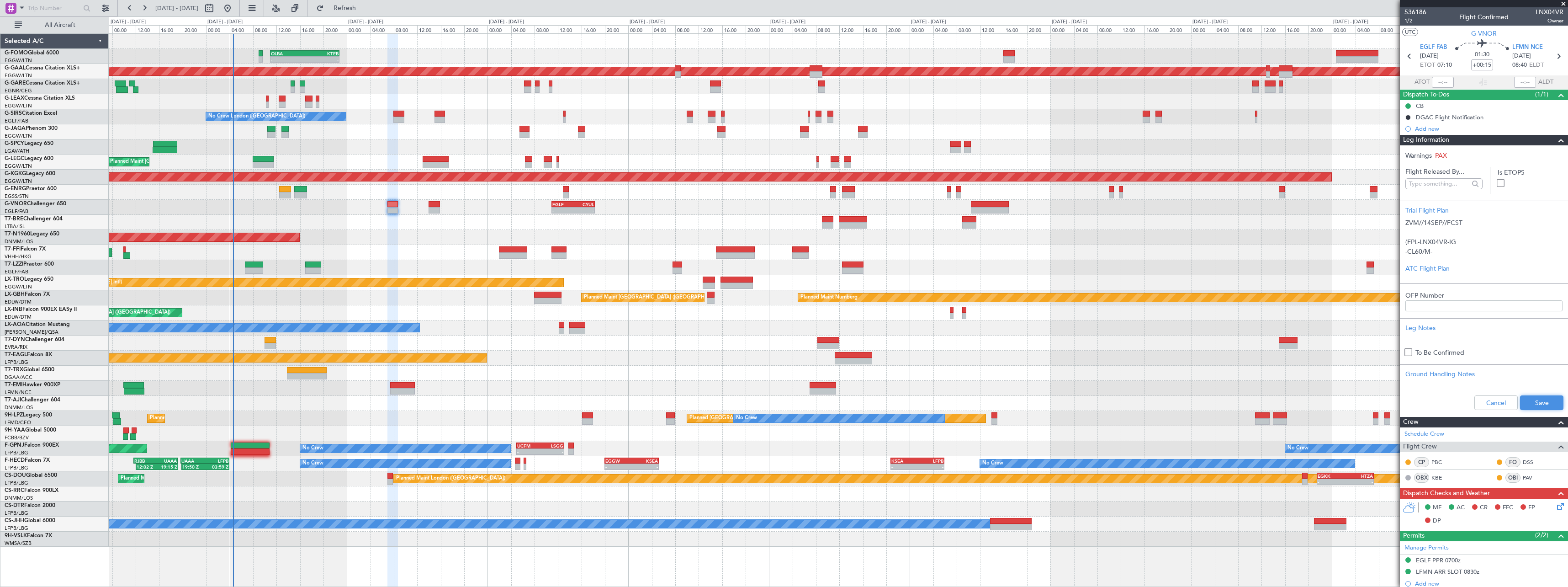
click at [1528, 398] on button "Save" at bounding box center [1541, 402] width 43 height 15
click at [1556, 142] on span at bounding box center [1561, 140] width 11 height 11
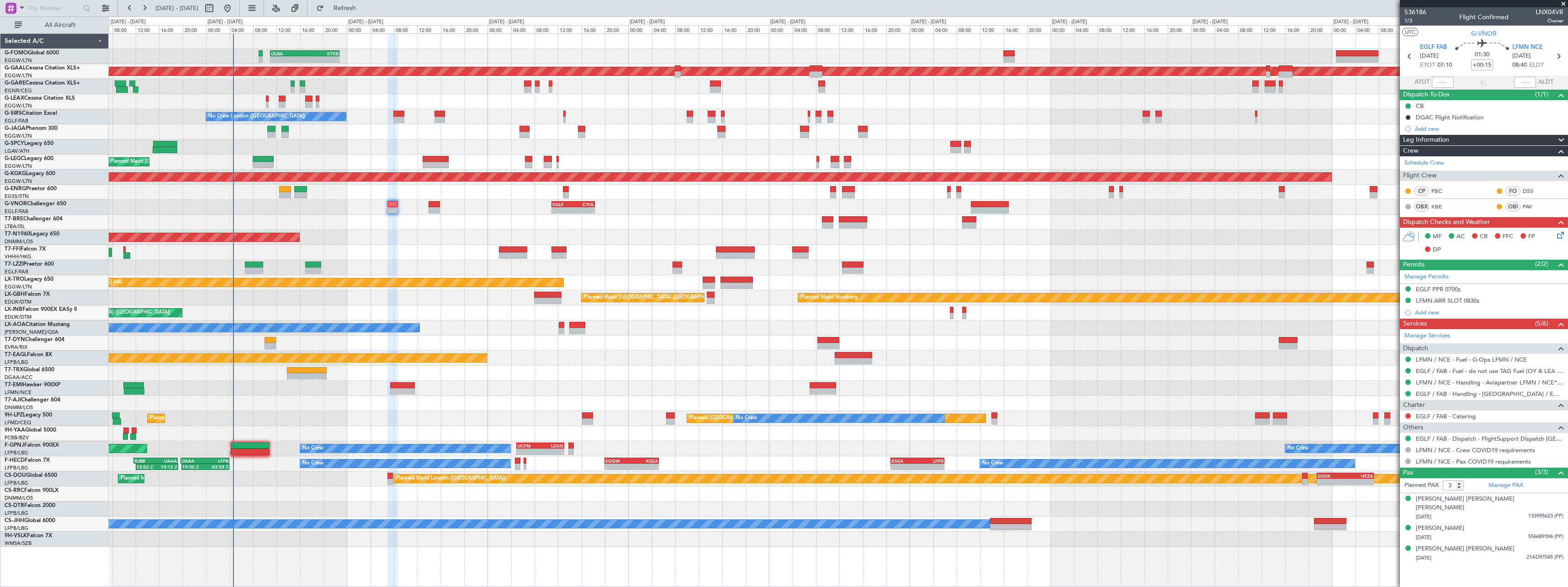
click at [428, 209] on div "- - EGLF 11:00 Z CYUL 18:20 Z" at bounding box center [838, 207] width 1459 height 15
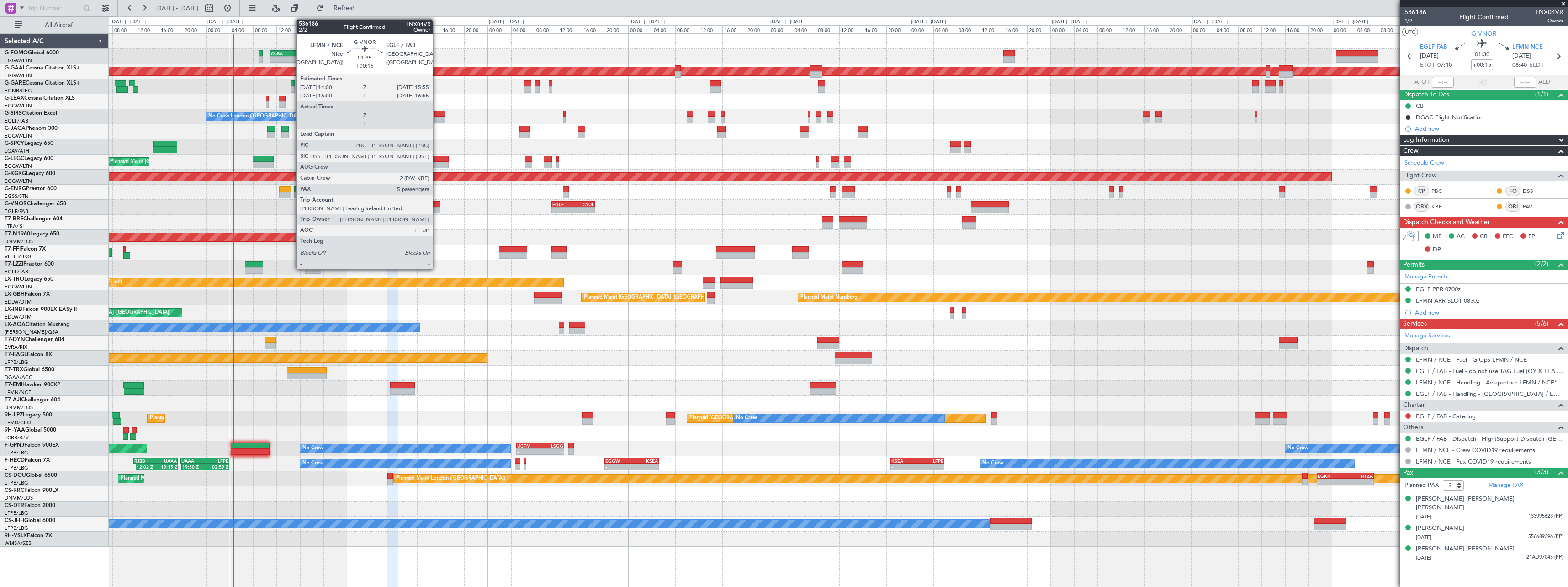
click at [436, 209] on div at bounding box center [434, 210] width 12 height 7
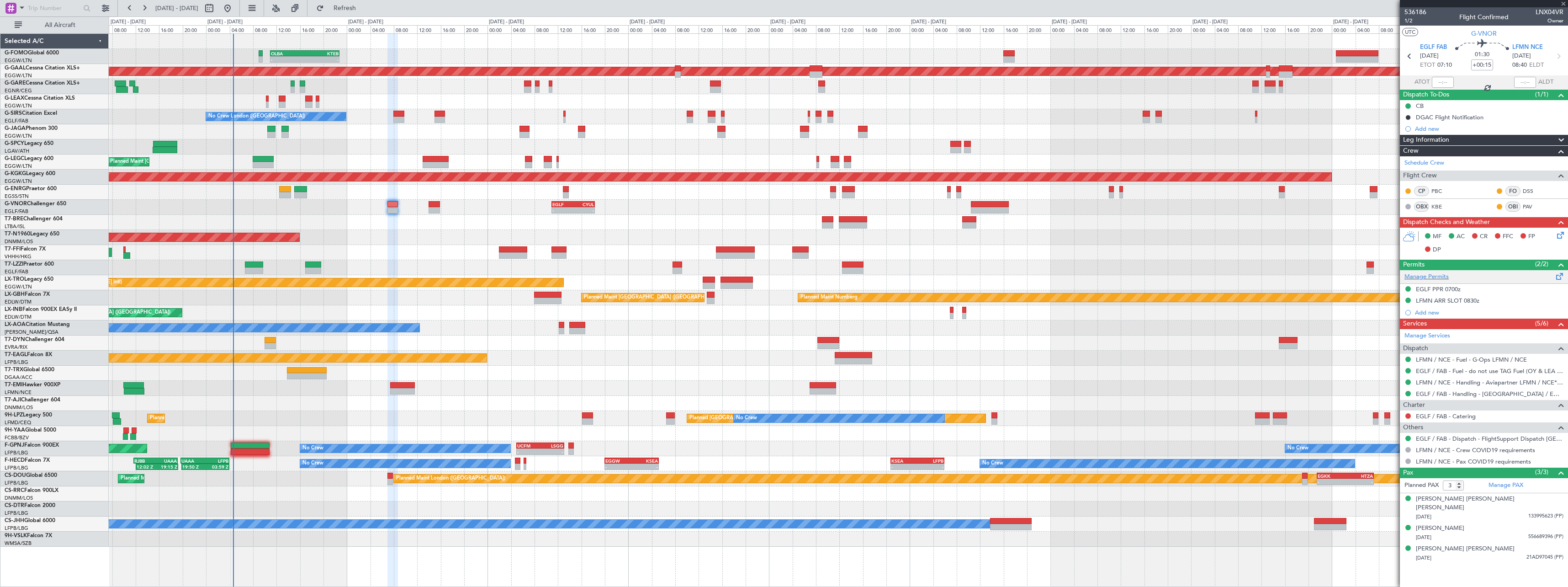
type input "5"
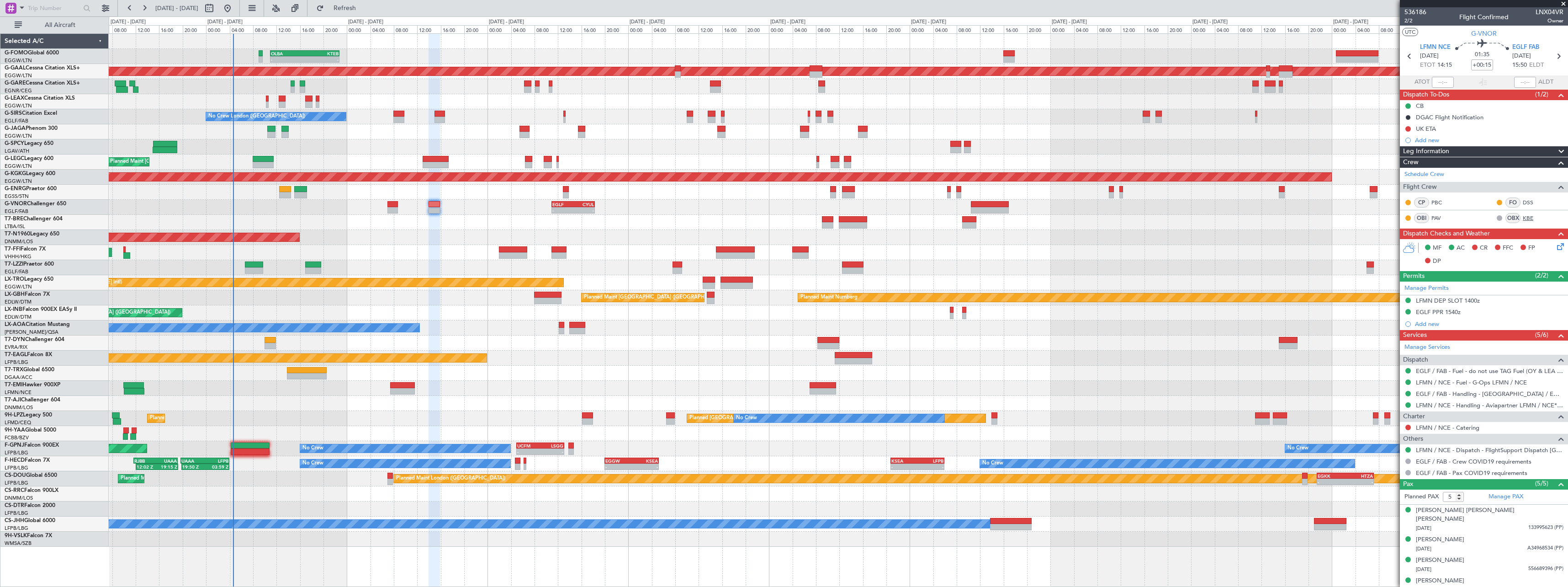
click at [1525, 216] on link "KBE" at bounding box center [1533, 218] width 21 height 9
click at [1437, 218] on link "PAV" at bounding box center [1442, 218] width 21 height 9
click at [1556, 149] on span at bounding box center [1561, 152] width 11 height 11
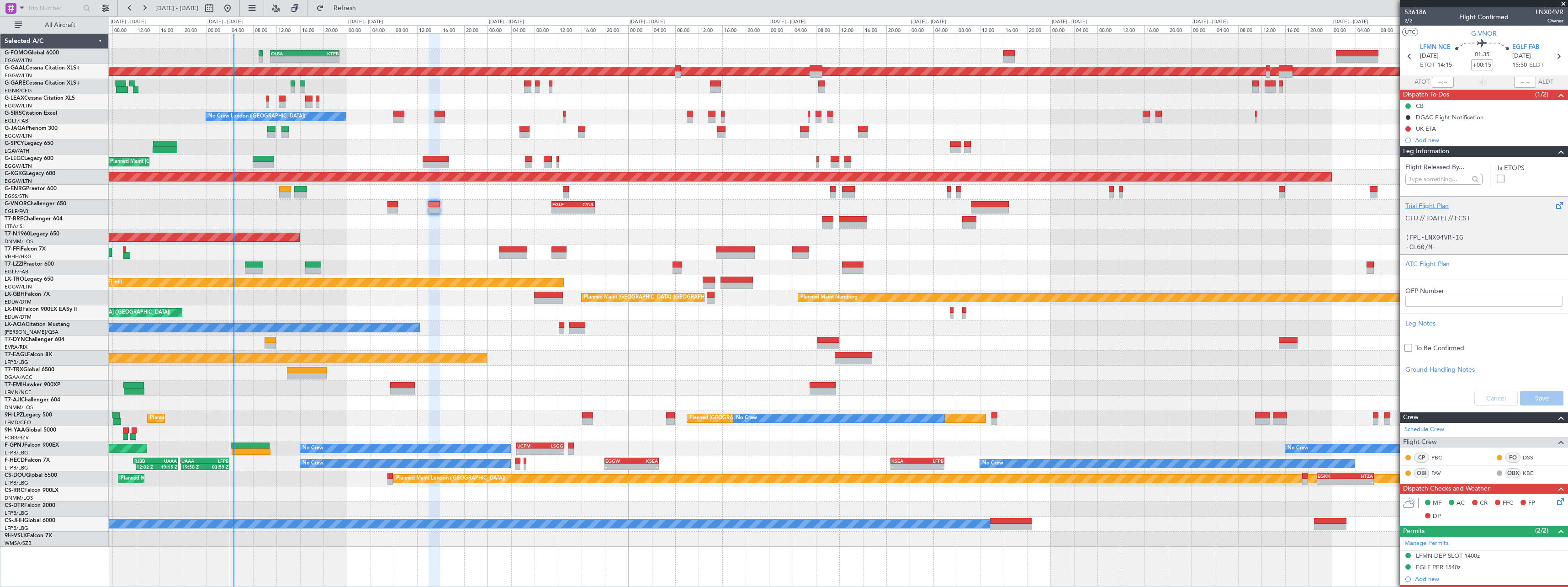
click at [1425, 201] on div "Trial Flight Plan" at bounding box center [1484, 206] width 157 height 10
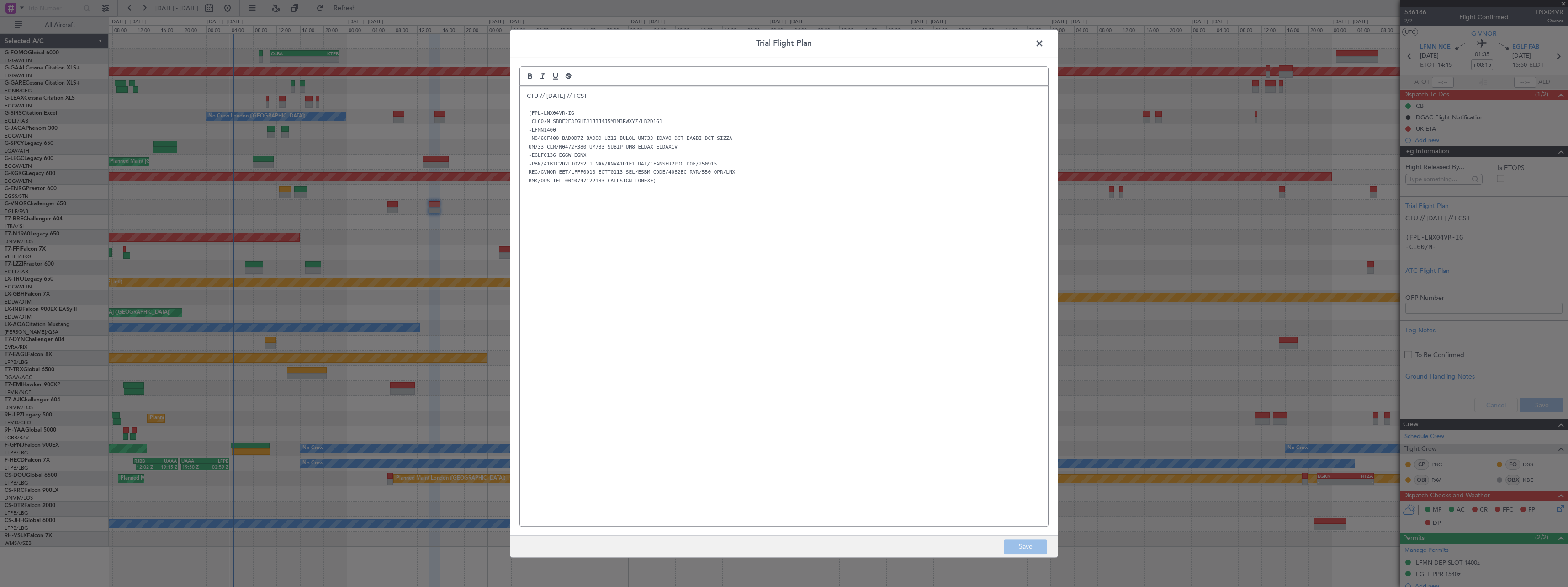
click at [523, 97] on div "CTU // 13SEP // FCST (FPL-LNX04VR-IG -CL60/M-SBDE2E3FGHIJ1J3J4J5M1M3RWXYZ/LB2D1…" at bounding box center [784, 306] width 528 height 440
click at [524, 92] on div "CTU // 13SEP // FCST (FPL-LNX04VR-IG -CL60/M-SBDE2E3FGHIJ1J3J4J5M1M3RWXYZ/LB2D1…" at bounding box center [784, 306] width 528 height 440
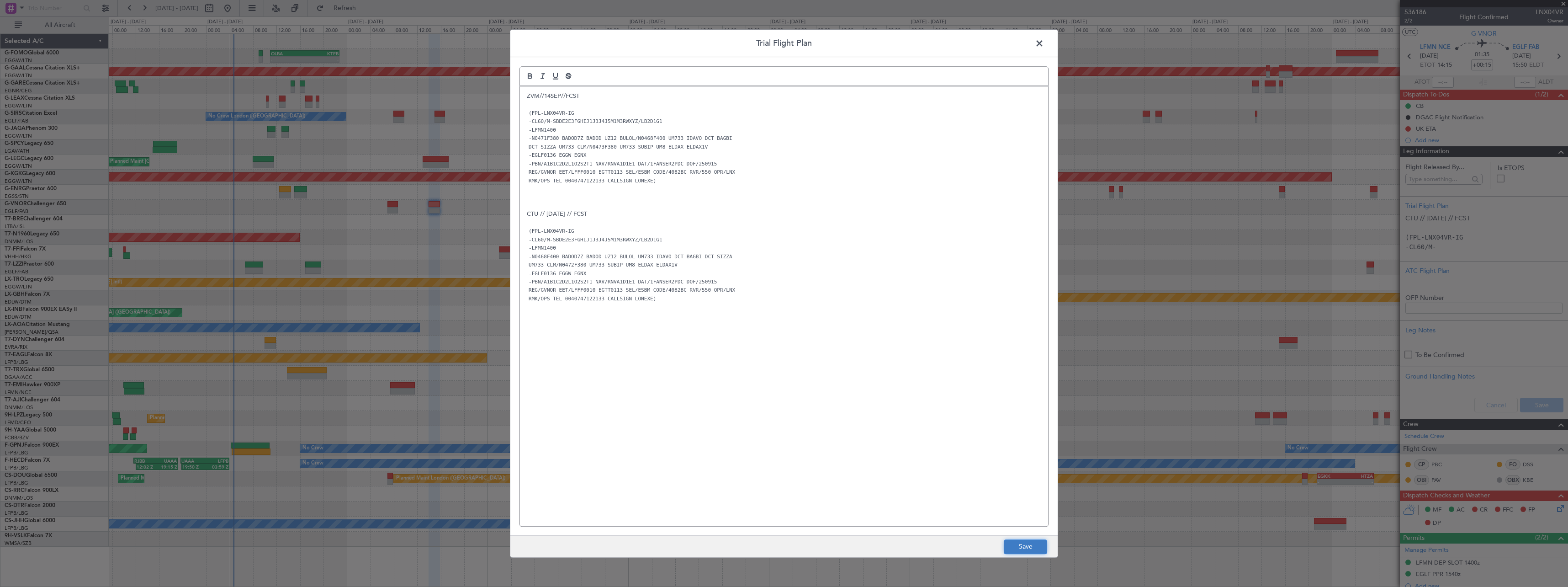
click at [1023, 547] on button "Save" at bounding box center [1025, 547] width 43 height 15
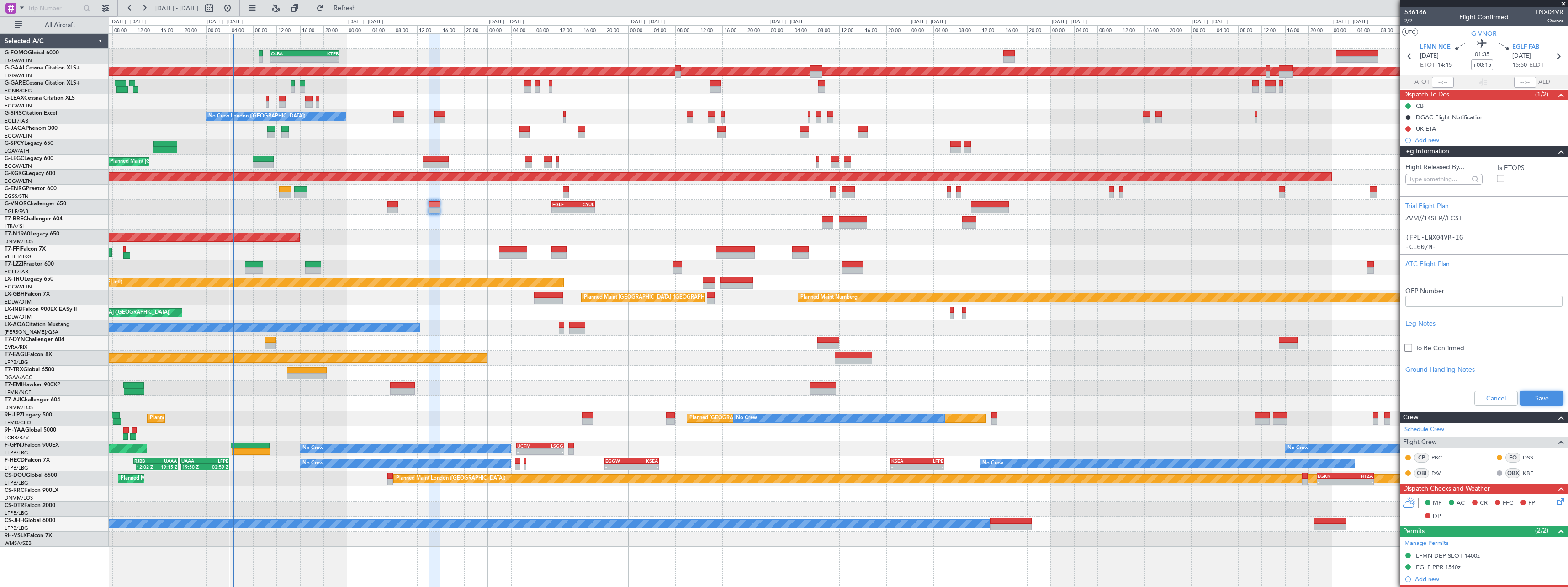
click at [1525, 404] on button "Save" at bounding box center [1541, 398] width 43 height 15
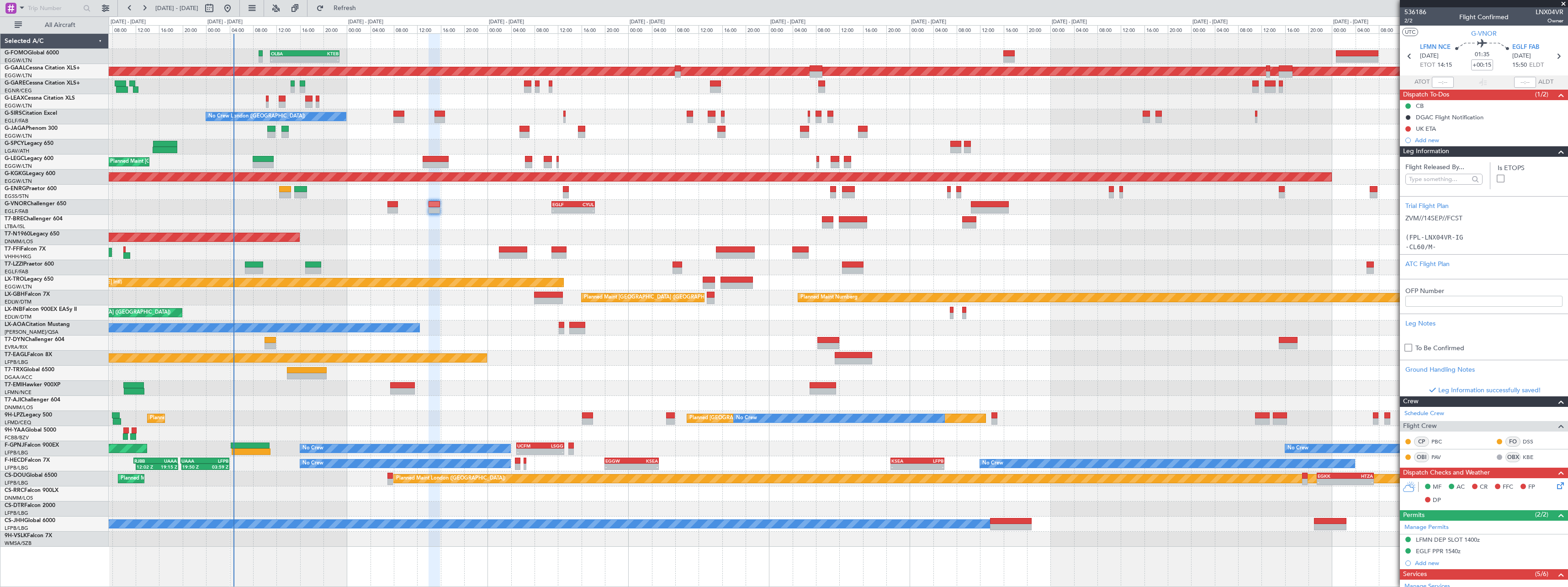
click at [1556, 153] on span at bounding box center [1561, 152] width 11 height 11
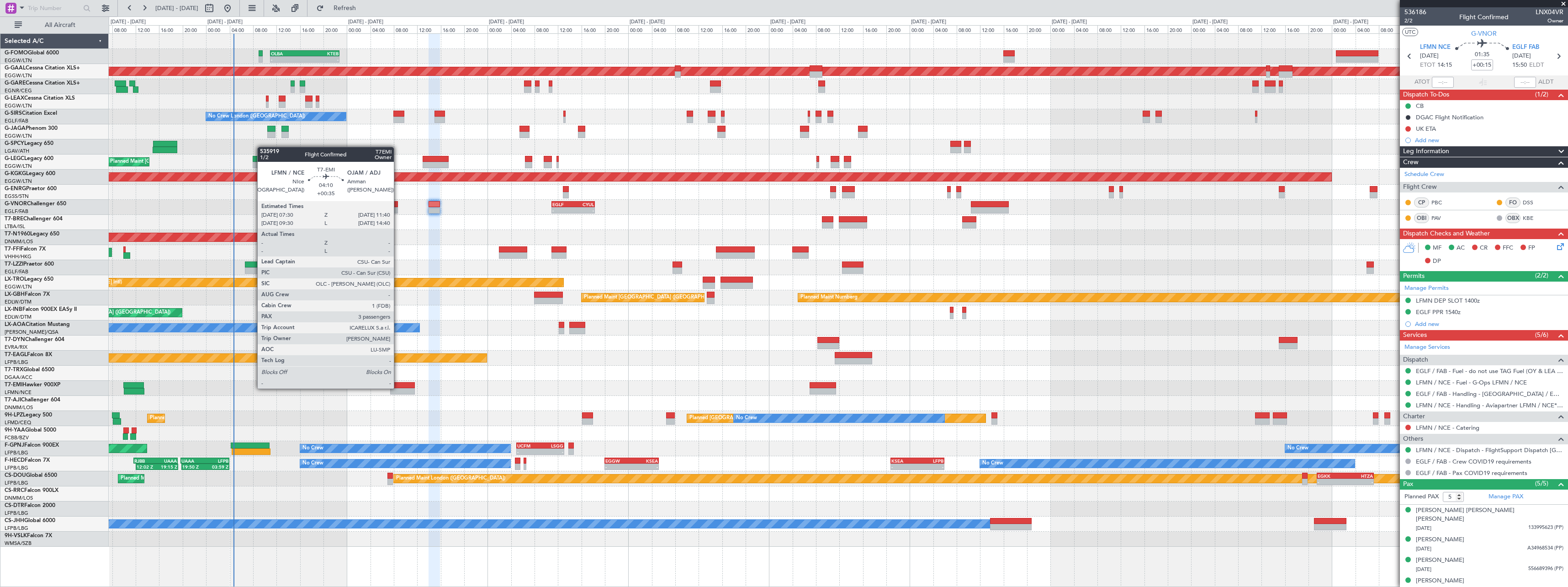
click at [398, 387] on div at bounding box center [402, 385] width 25 height 7
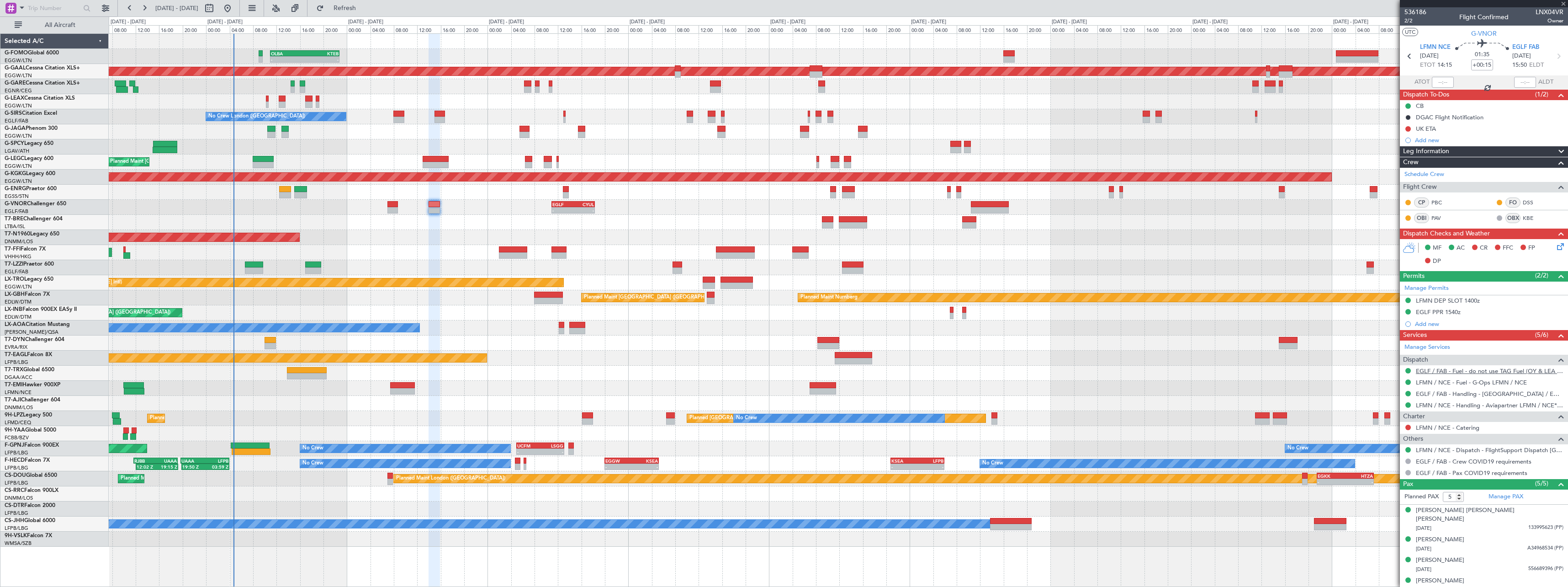
type input "+00:35"
type input "3"
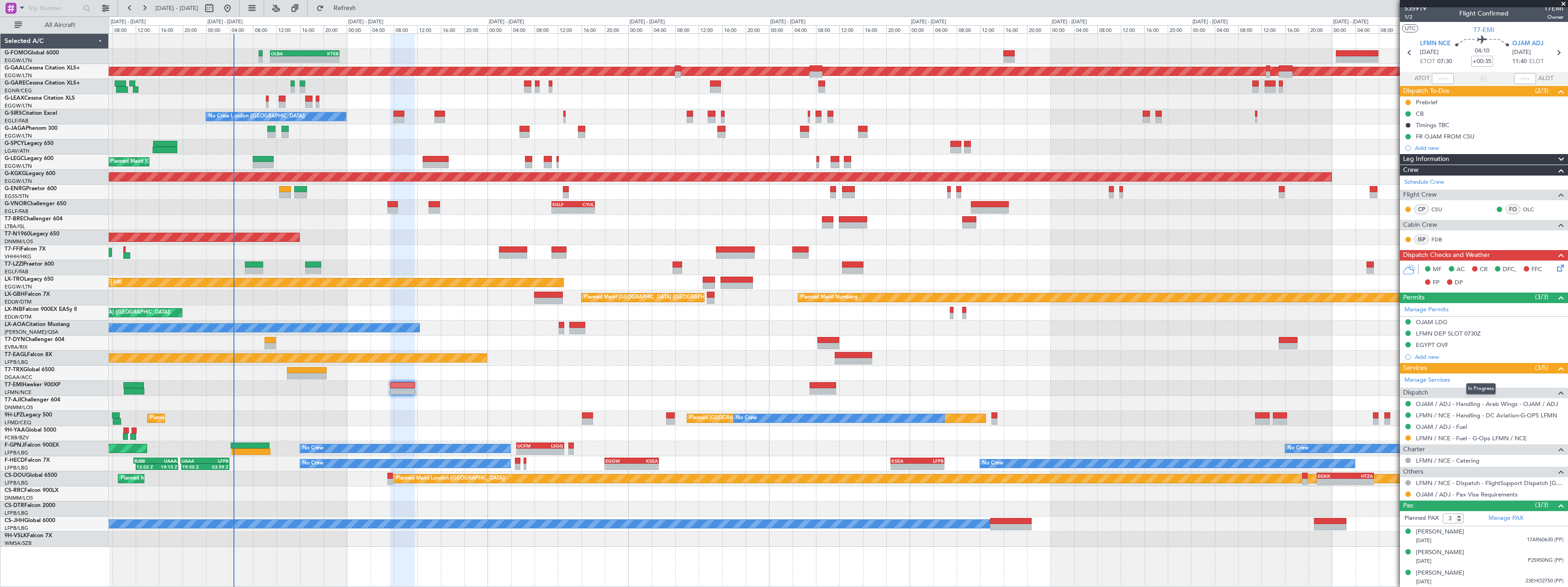
scroll to position [4, 0]
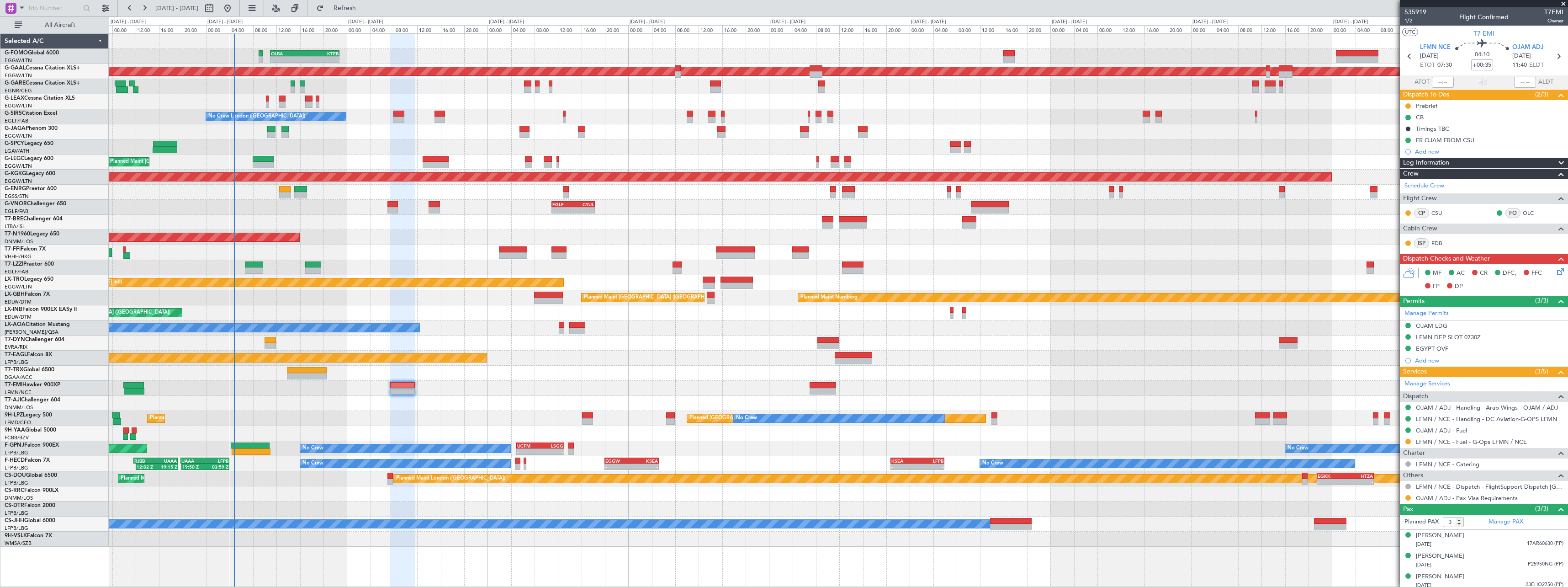
scroll to position [4, 0]
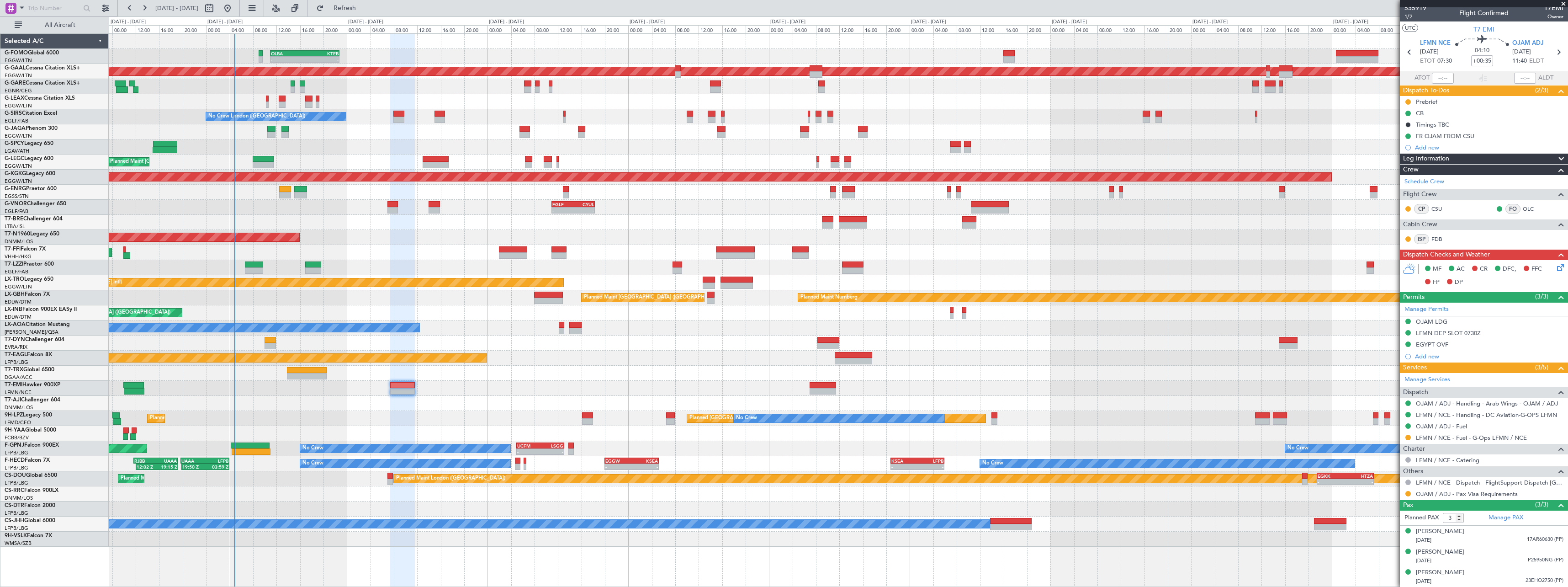
click at [1556, 156] on span at bounding box center [1561, 159] width 11 height 11
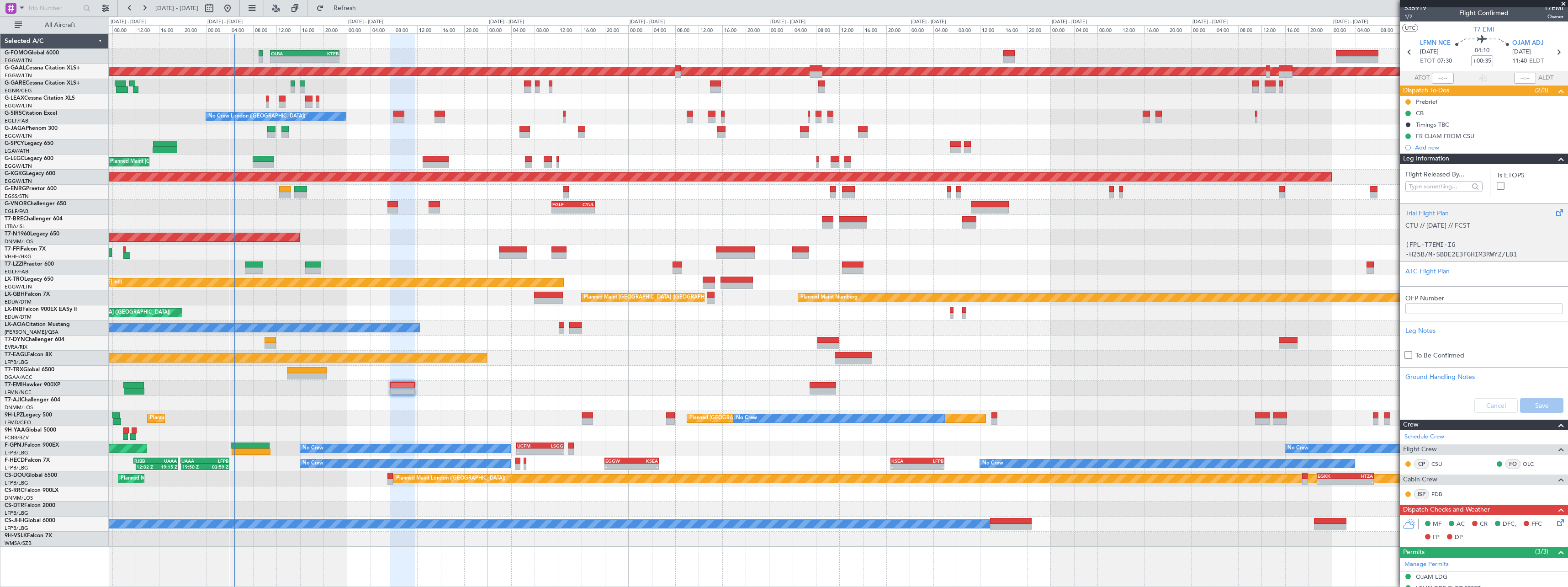
click at [1415, 211] on div "Trial Flight Plan" at bounding box center [1484, 213] width 157 height 10
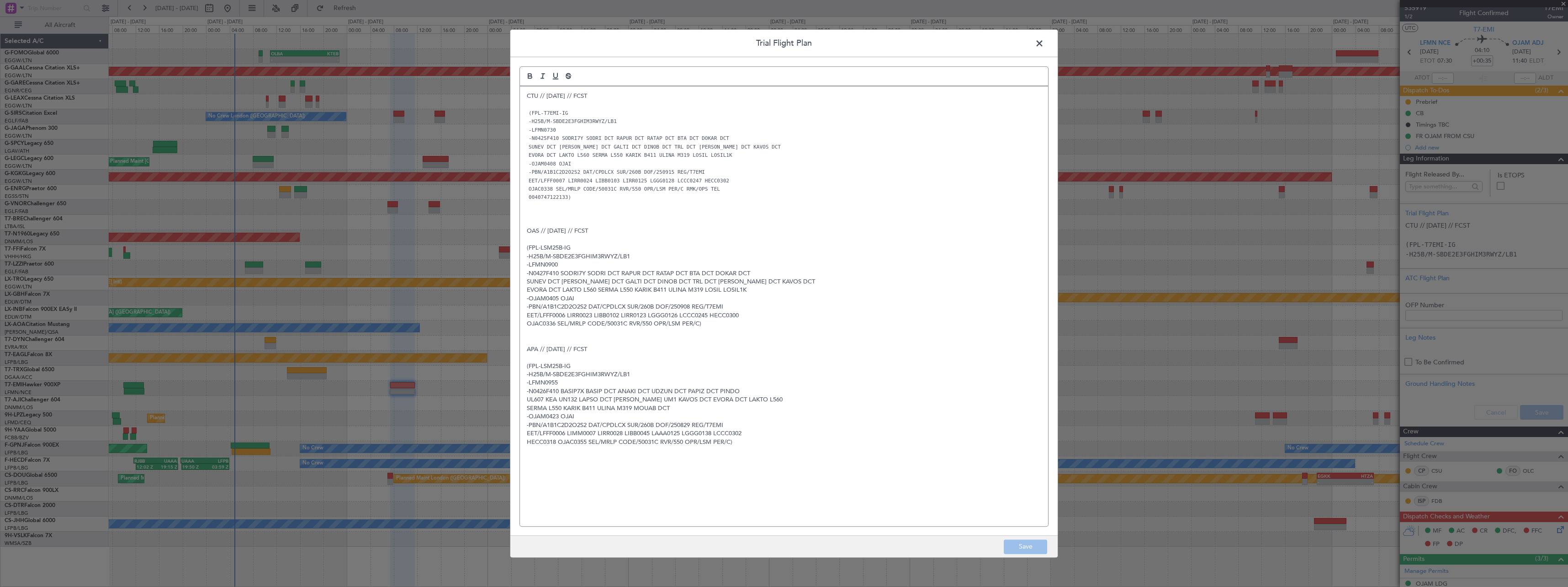
click at [525, 95] on div "CTU // 13SEP // FCST (FPL-T7EMI-IG -H25B/M-SBDE2E3FGHIM3RWYZ/LB1 -LFMN0730 -N04…" at bounding box center [784, 306] width 528 height 440
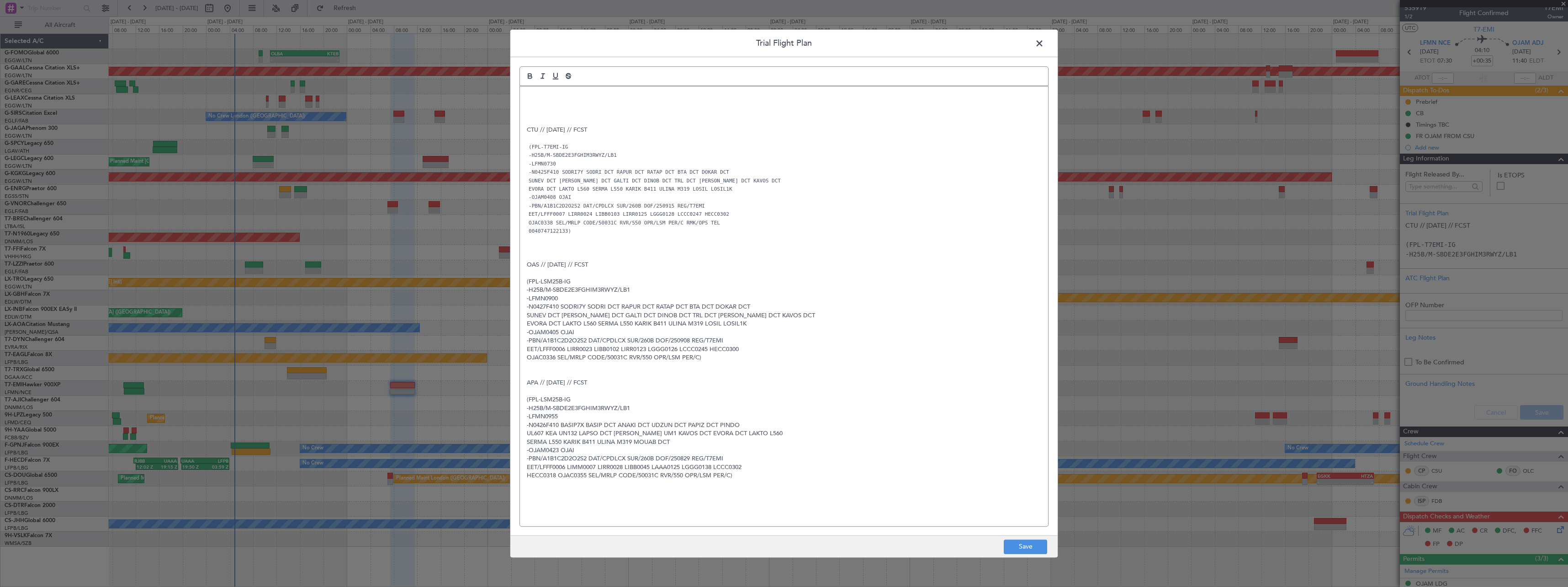
click at [527, 93] on p at bounding box center [783, 96] width 514 height 9
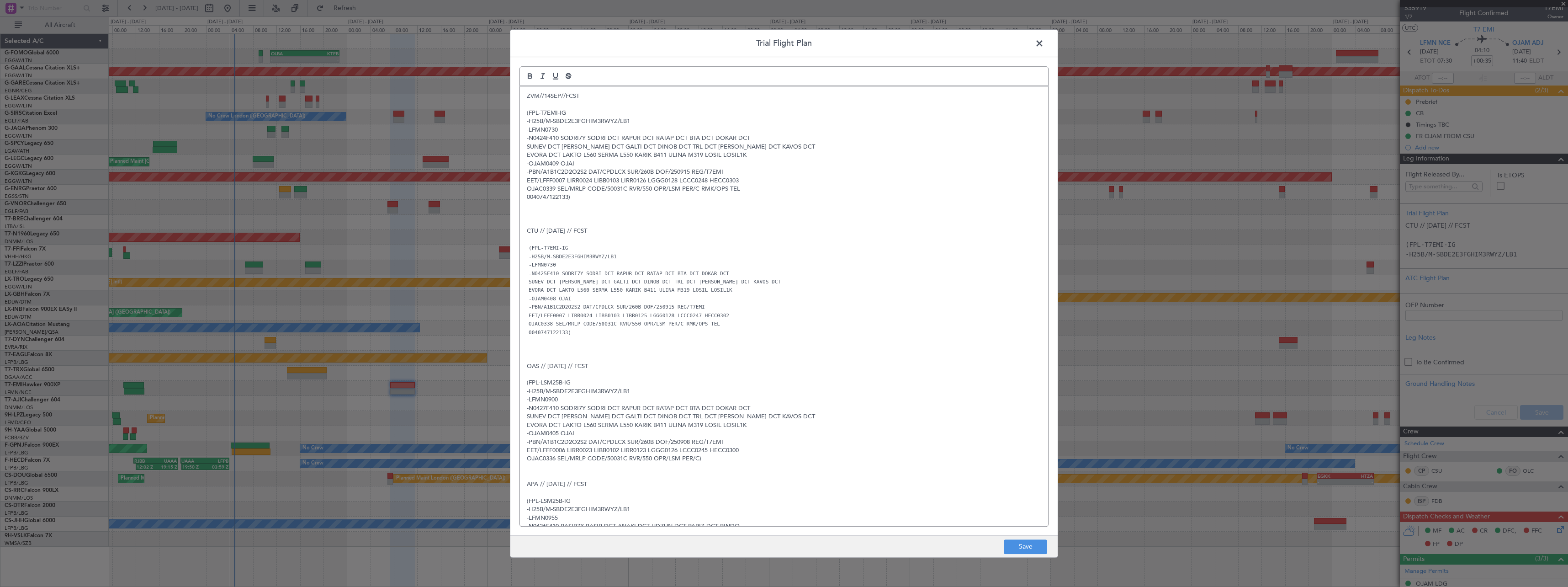
scroll to position [0, 0]
click at [1009, 540] on button "Save" at bounding box center [1025, 547] width 43 height 15
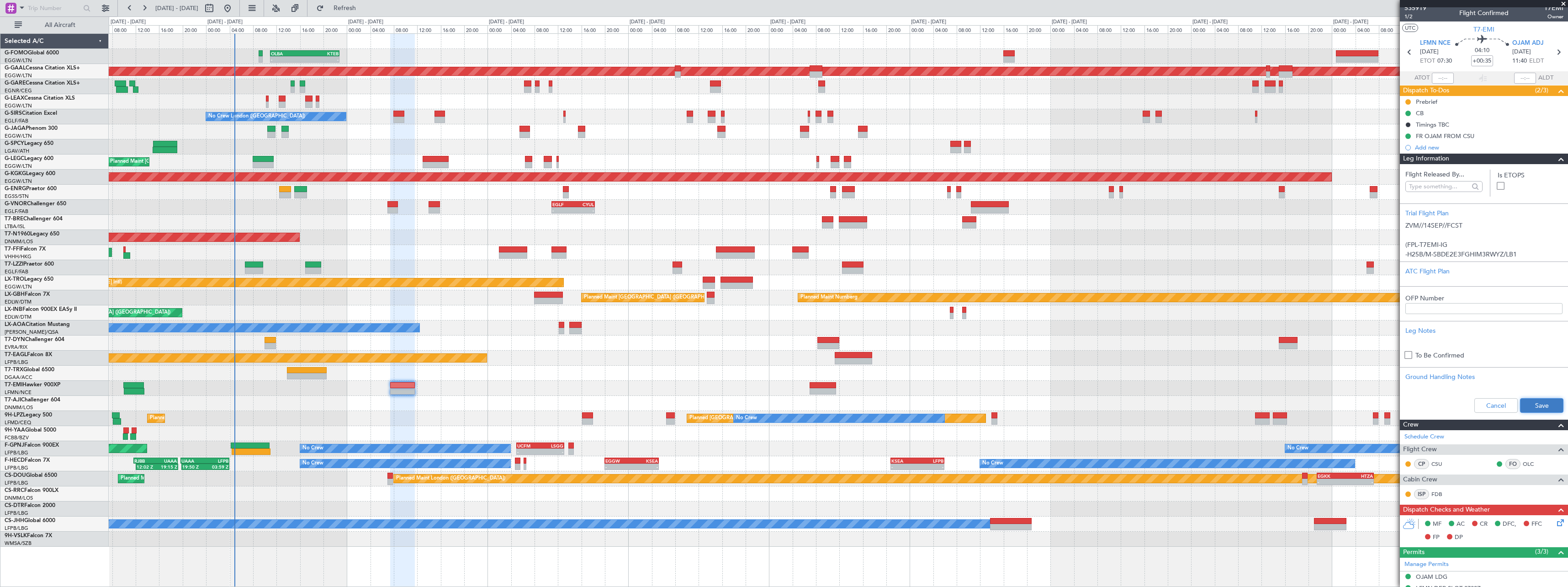
click at [1545, 403] on button "Save" at bounding box center [1541, 406] width 43 height 15
click at [1559, 158] on span at bounding box center [1561, 159] width 11 height 11
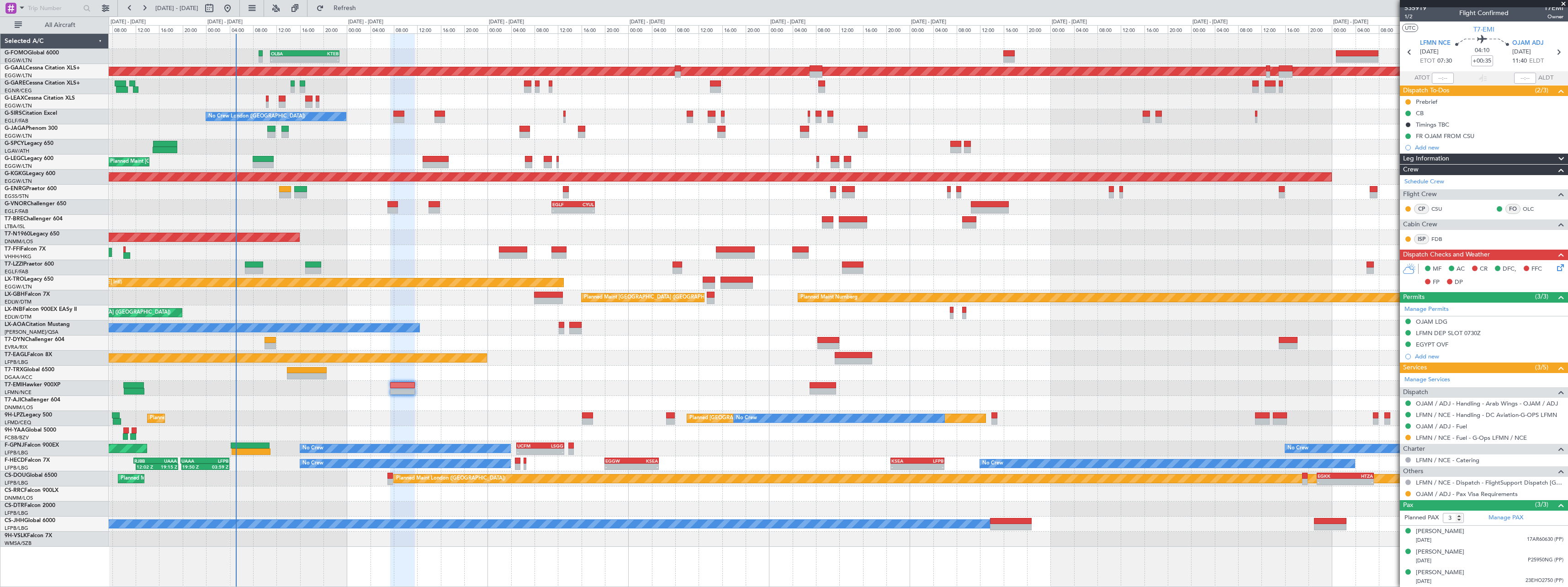
click at [1556, 158] on span at bounding box center [1561, 159] width 11 height 11
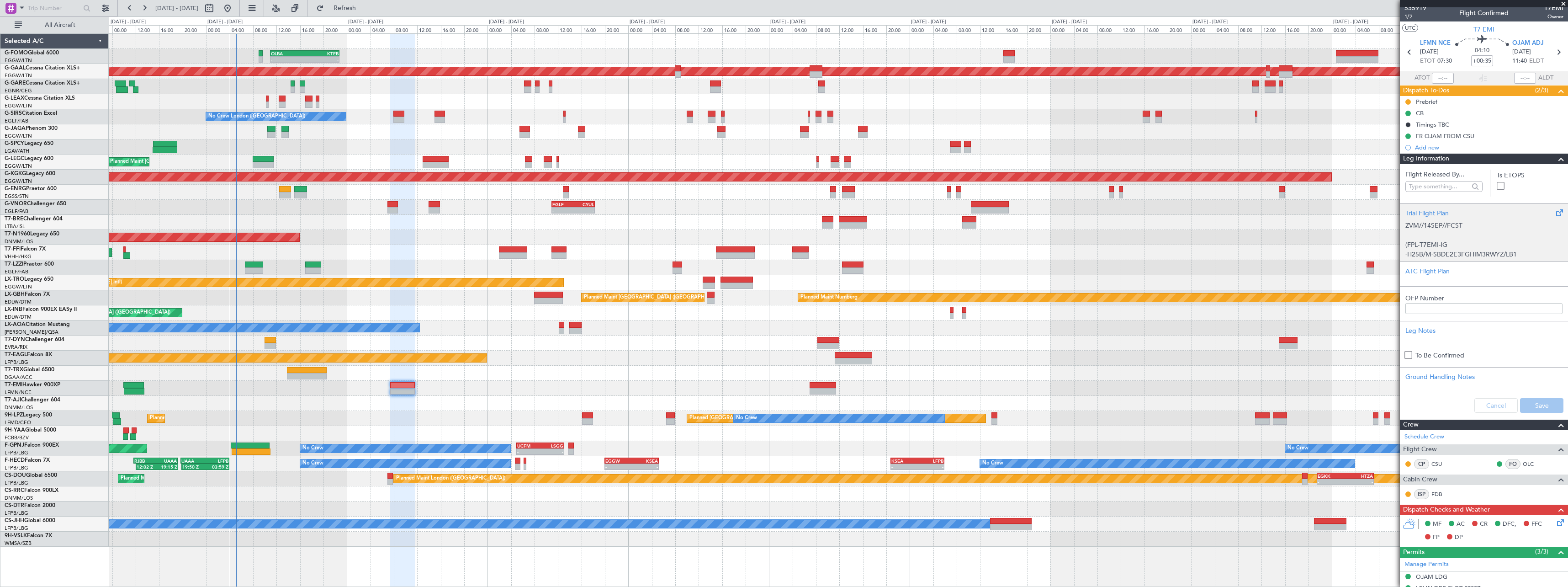
click at [1432, 211] on div "Trial Flight Plan" at bounding box center [1484, 213] width 157 height 10
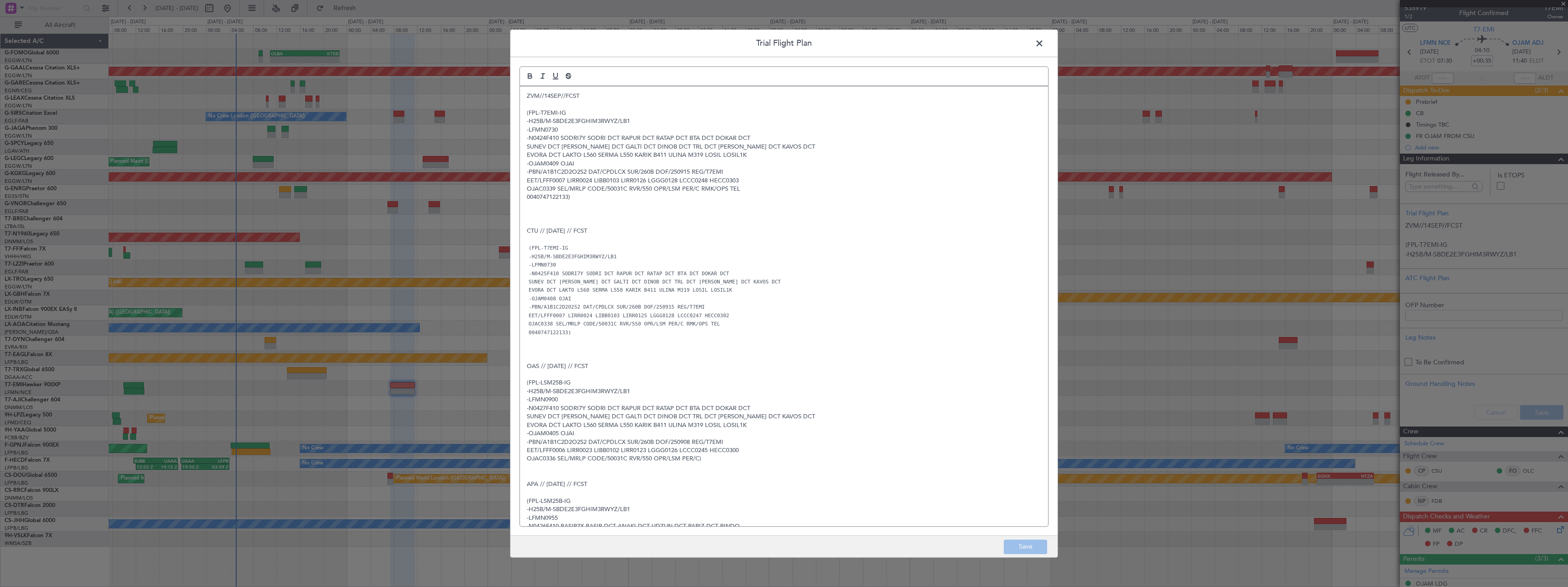
click at [1044, 46] on span at bounding box center [1044, 46] width 0 height 18
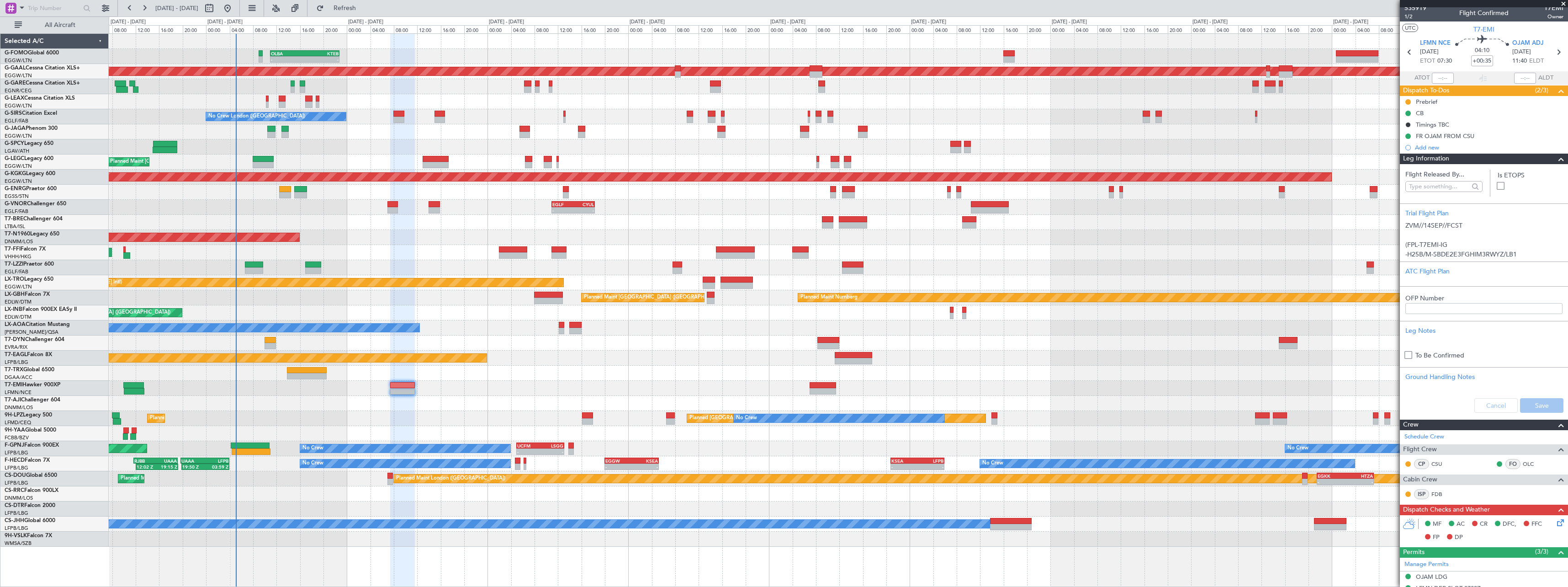
drag, startPoint x: 1556, startPoint y: 160, endPoint x: 1567, endPoint y: 160, distance: 11.0
click at [1558, 160] on span at bounding box center [1561, 159] width 11 height 11
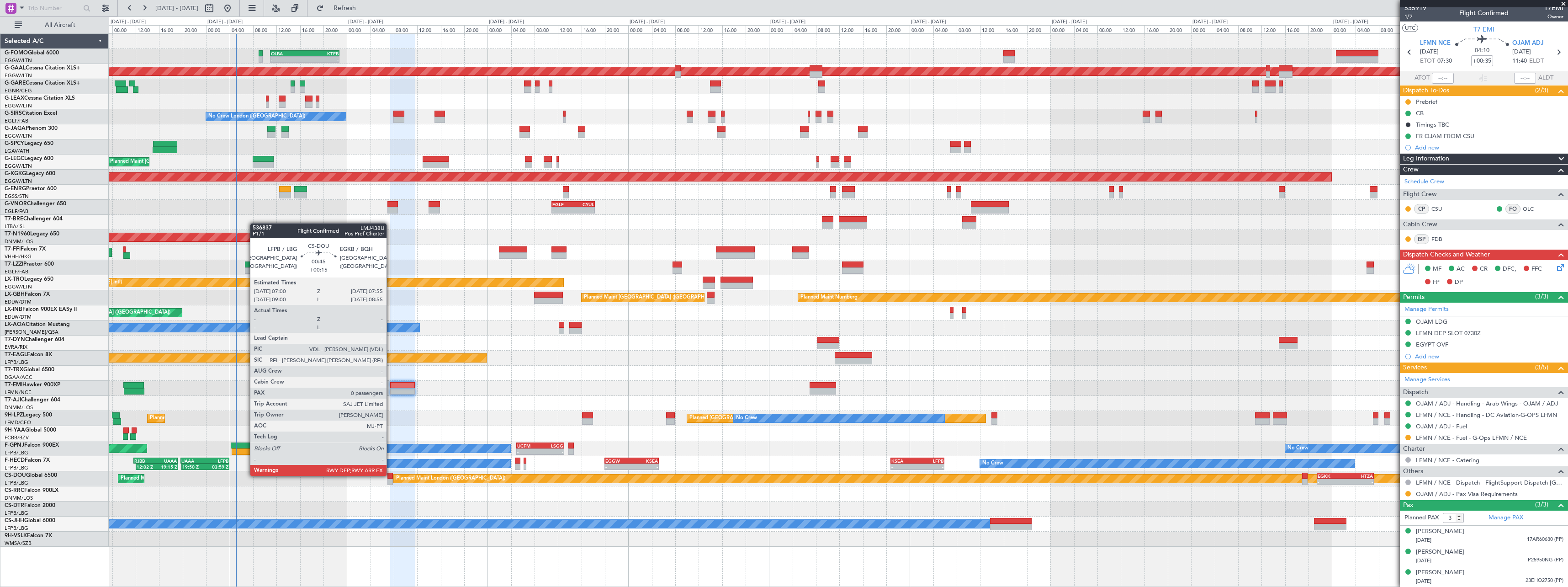
click at [391, 475] on div at bounding box center [390, 476] width 5 height 7
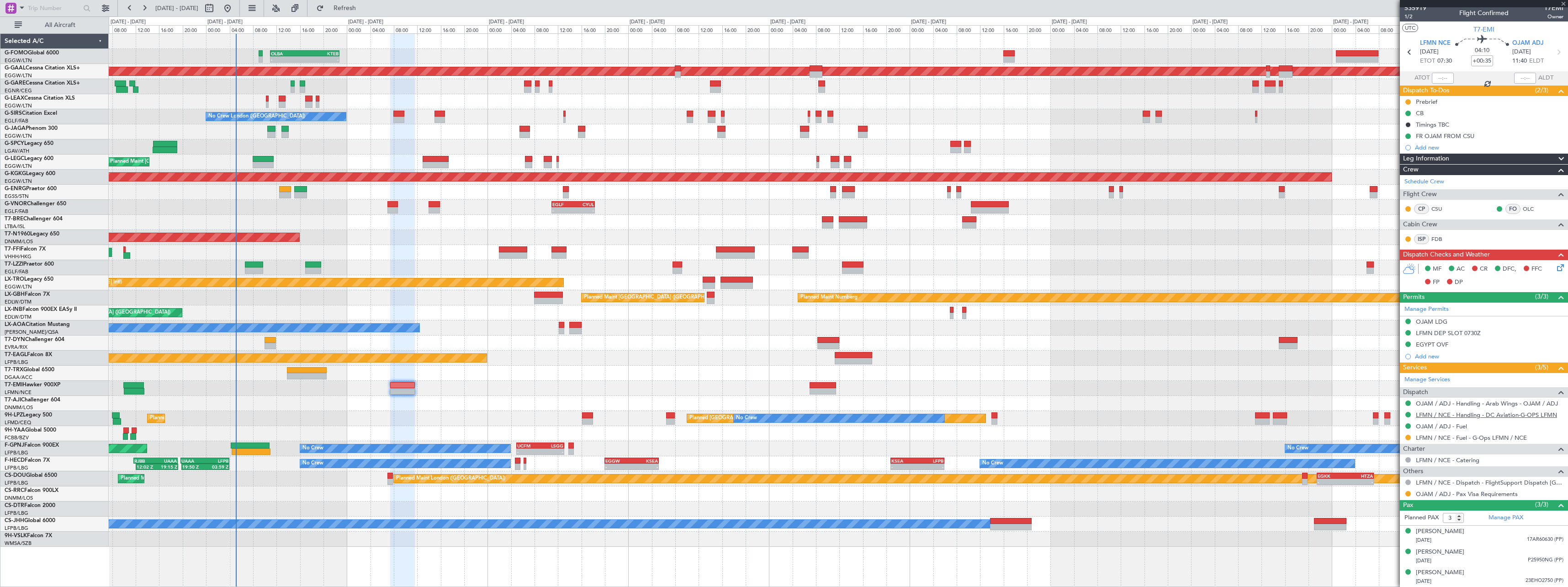
type input "+00:15"
type input "0"
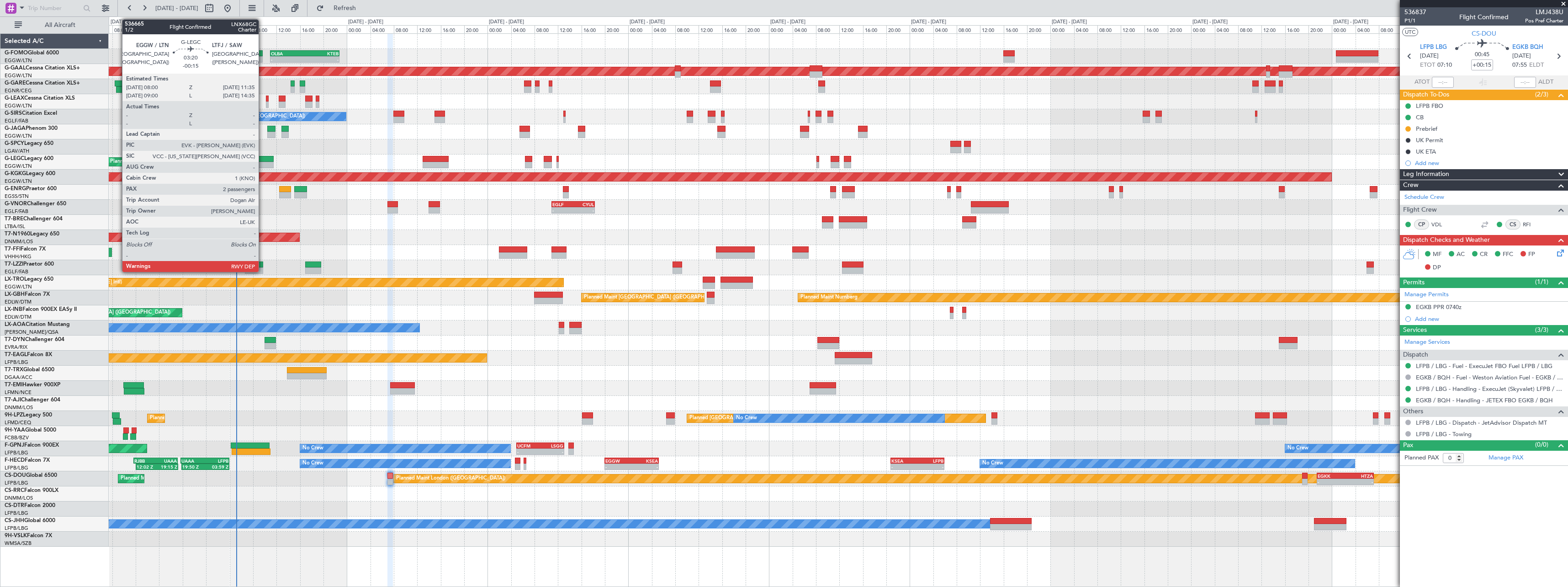
click at [263, 158] on div at bounding box center [263, 159] width 21 height 7
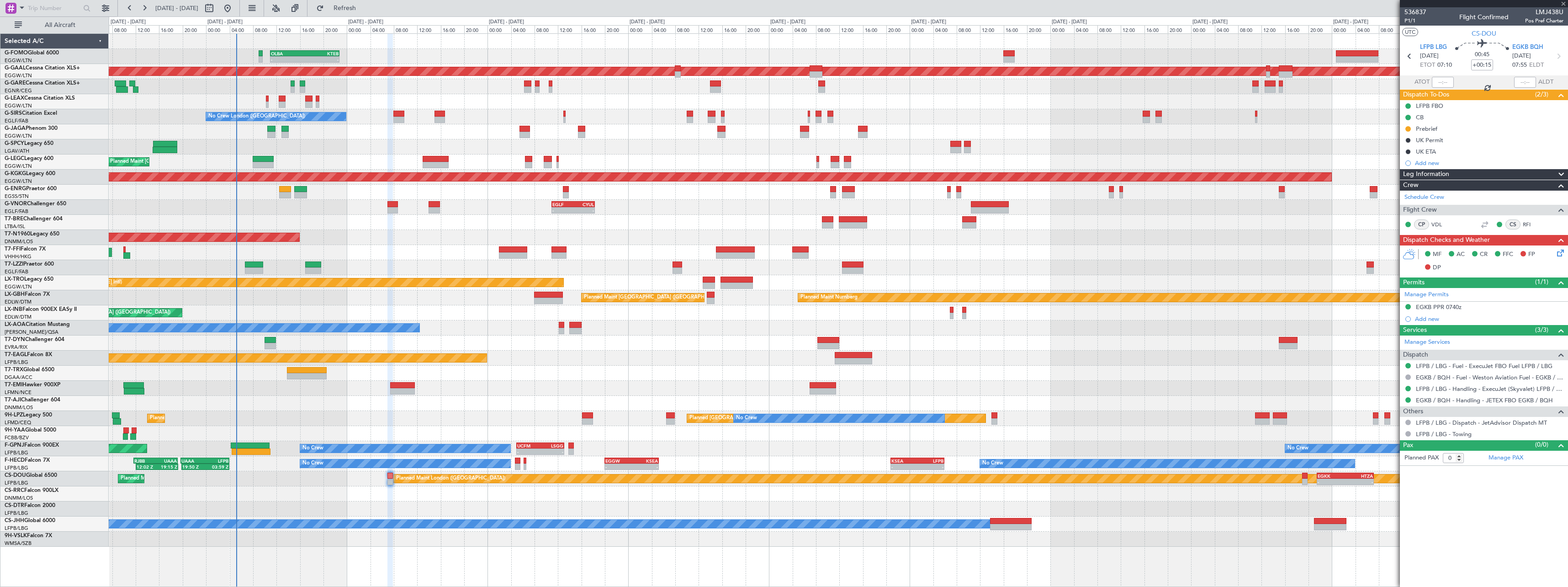
type input "-00:15"
type input "2"
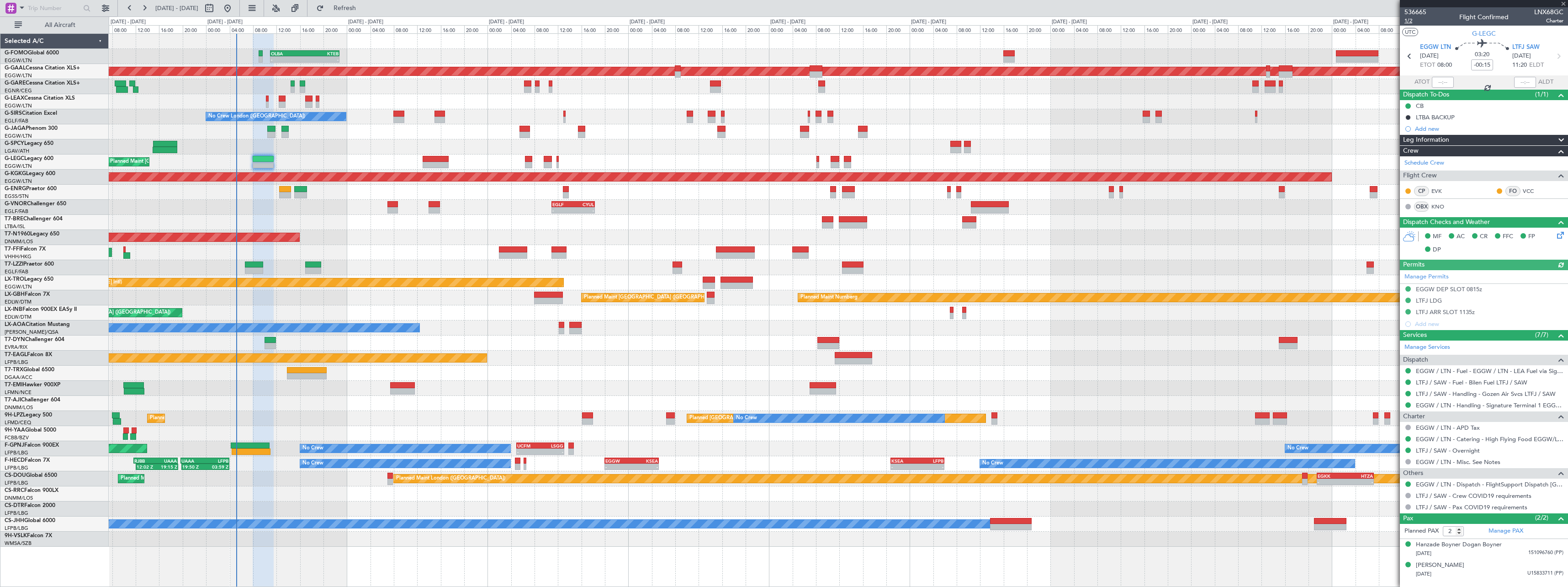
click at [1411, 21] on span "1/2" at bounding box center [1415, 21] width 22 height 8
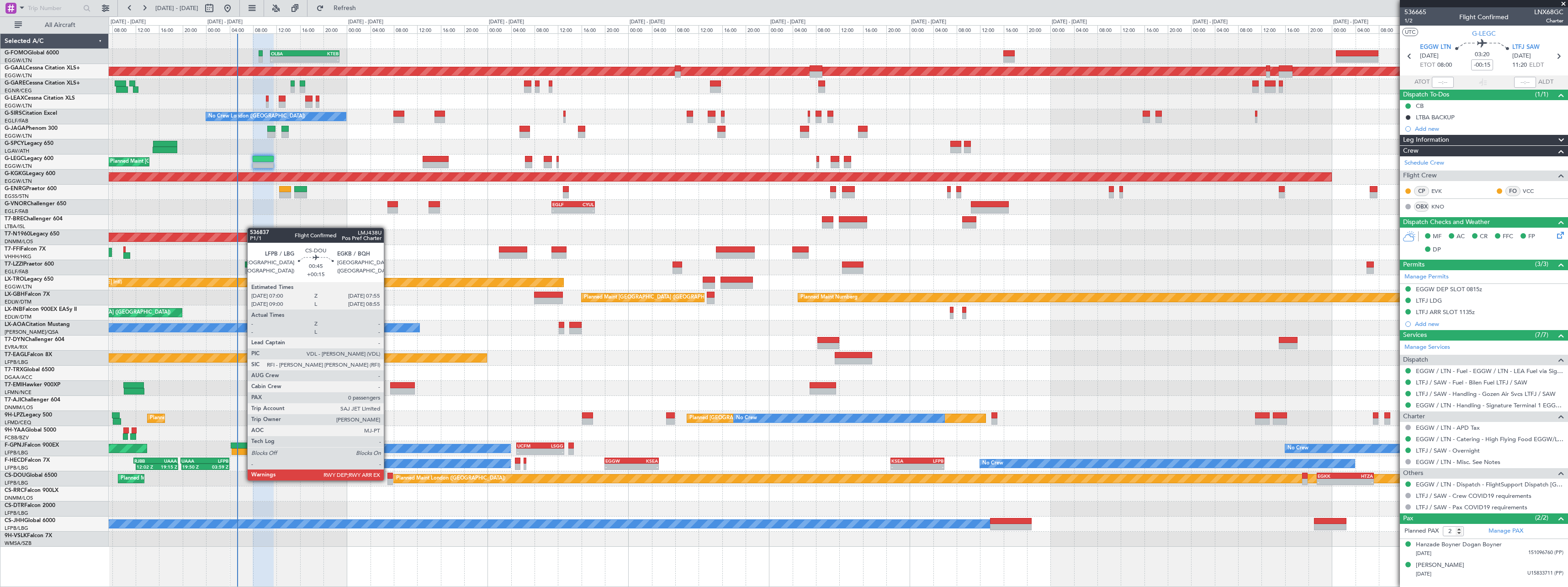
click at [388, 479] on div at bounding box center [390, 482] width 5 height 7
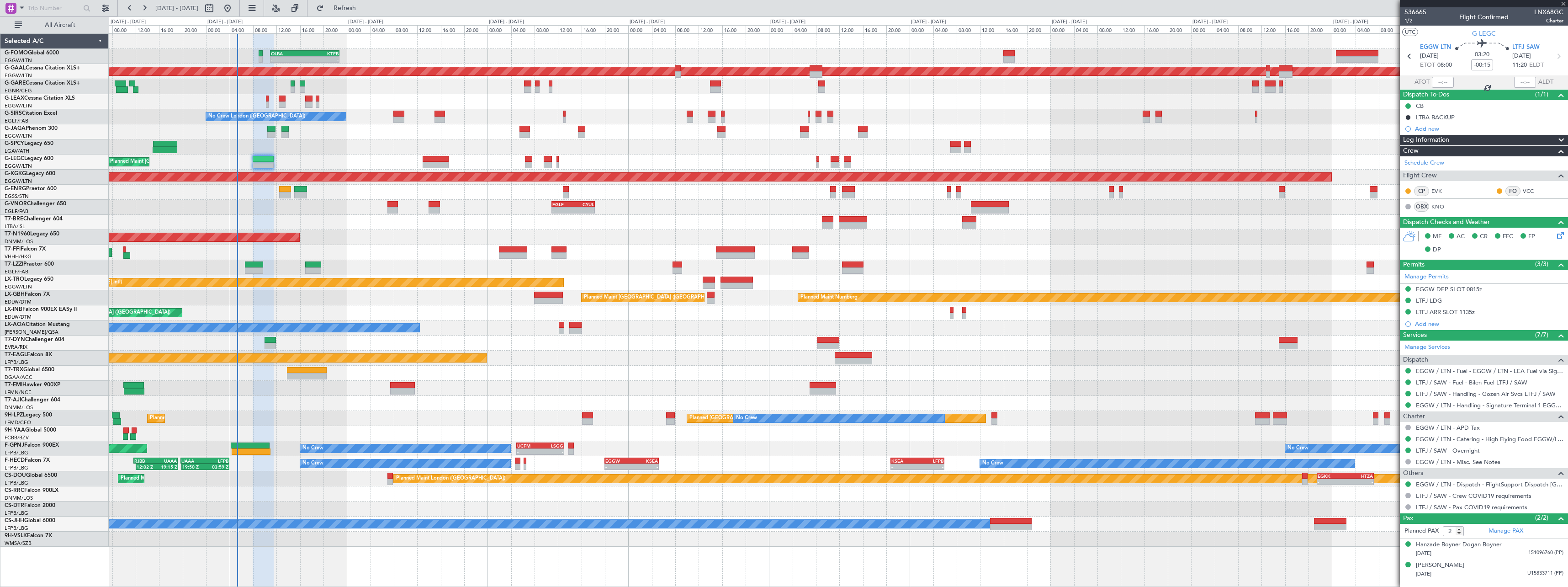
type input "+00:15"
type input "0"
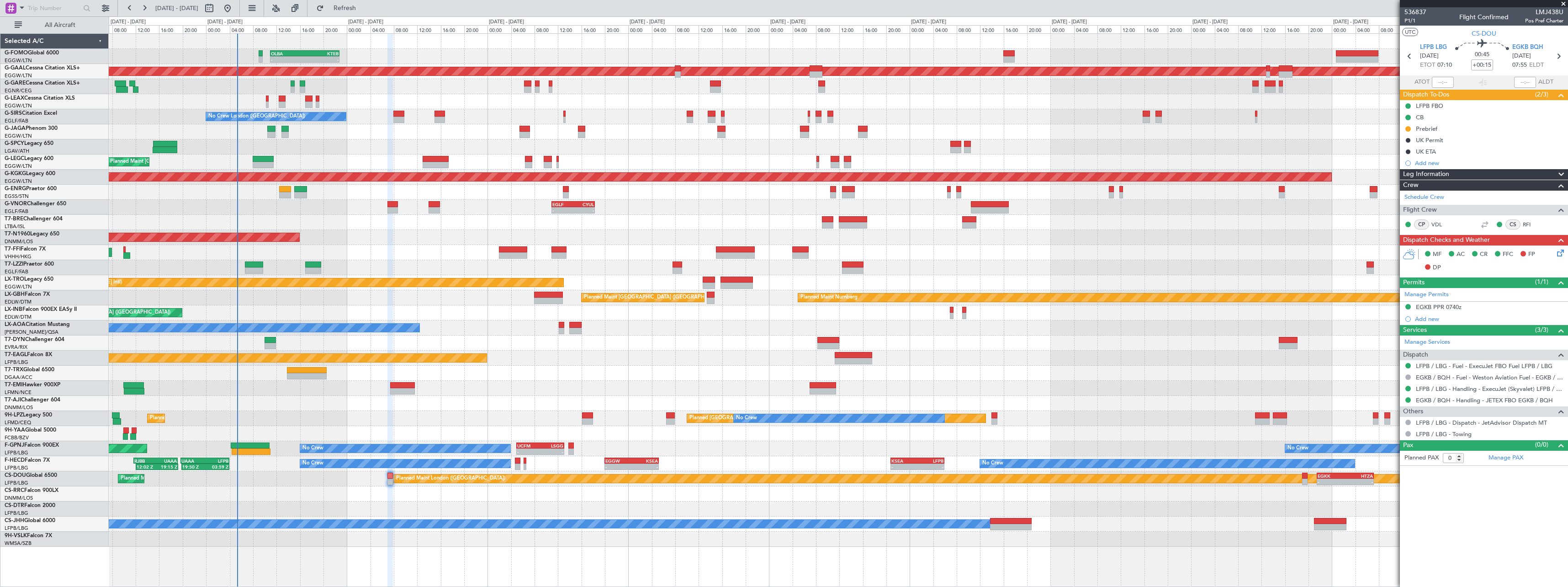
click at [1559, 175] on span at bounding box center [1561, 175] width 11 height 11
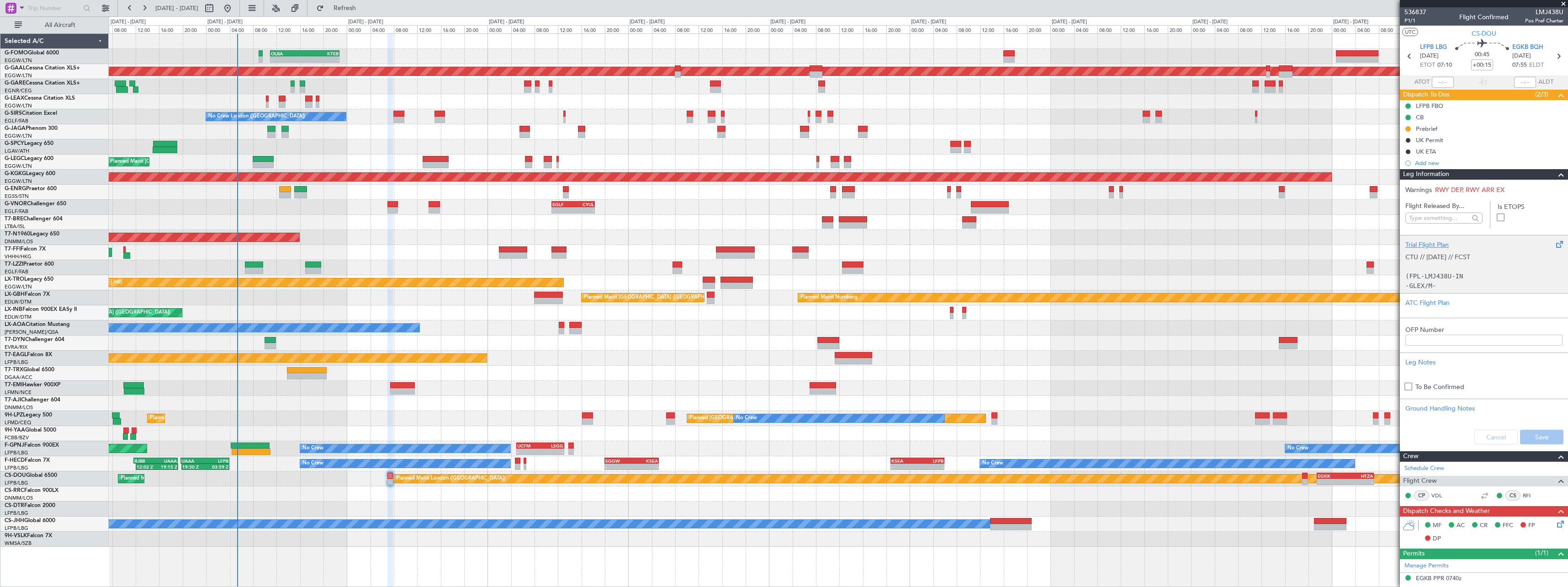
click at [1444, 245] on div "Trial Flight Plan" at bounding box center [1484, 245] width 157 height 10
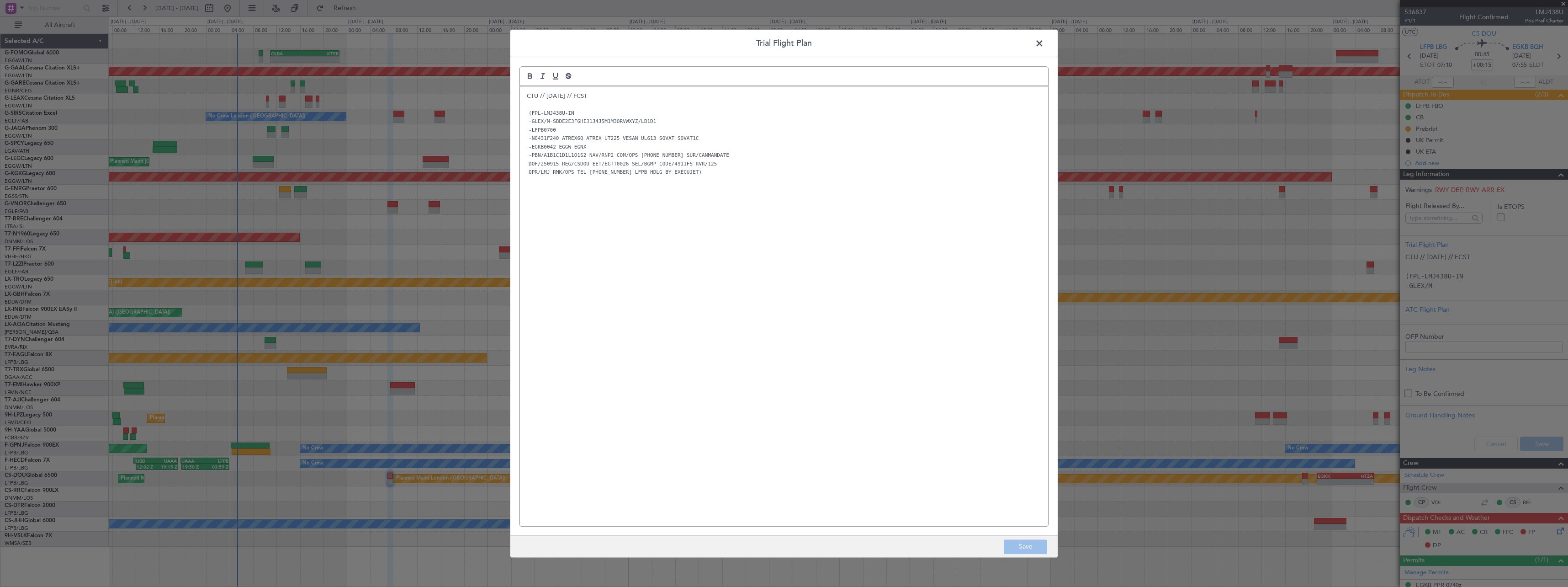
click at [527, 96] on p "CTU // 13SEP // FCST" at bounding box center [783, 96] width 514 height 9
click at [530, 93] on p at bounding box center [783, 96] width 514 height 9
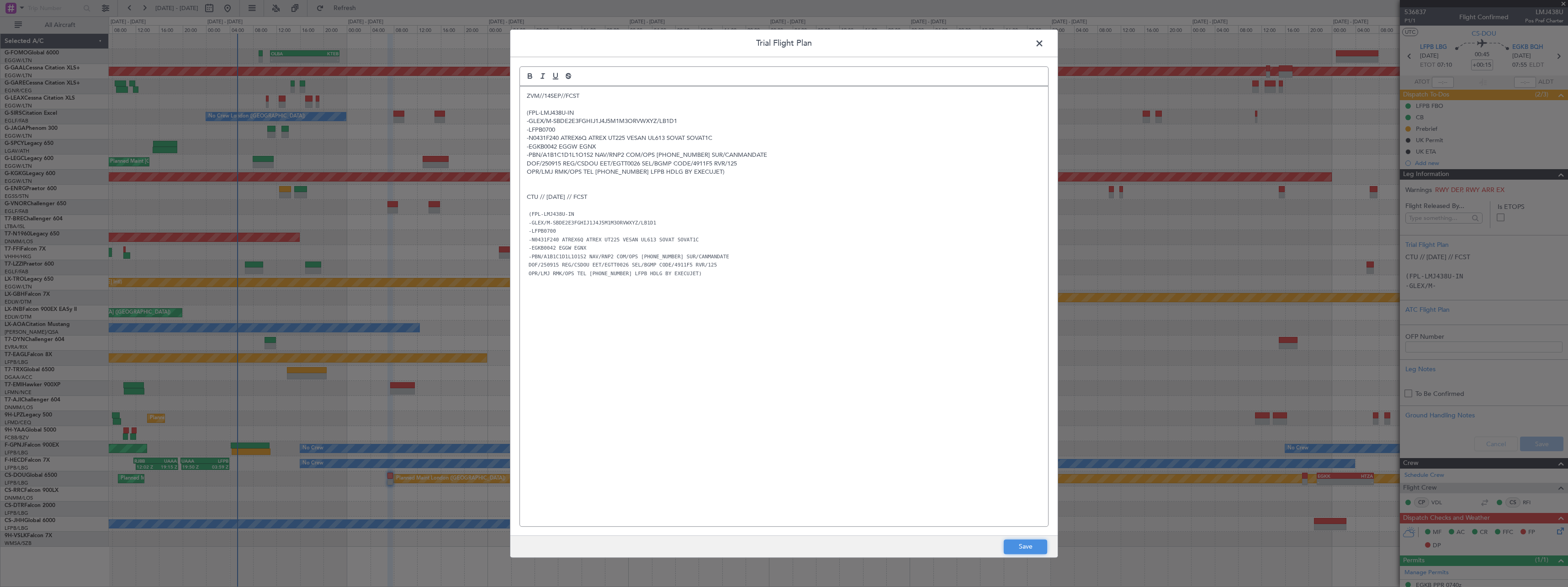
drag, startPoint x: 1029, startPoint y: 552, endPoint x: 1020, endPoint y: 533, distance: 21.0
click at [1030, 552] on button "Save" at bounding box center [1025, 547] width 43 height 15
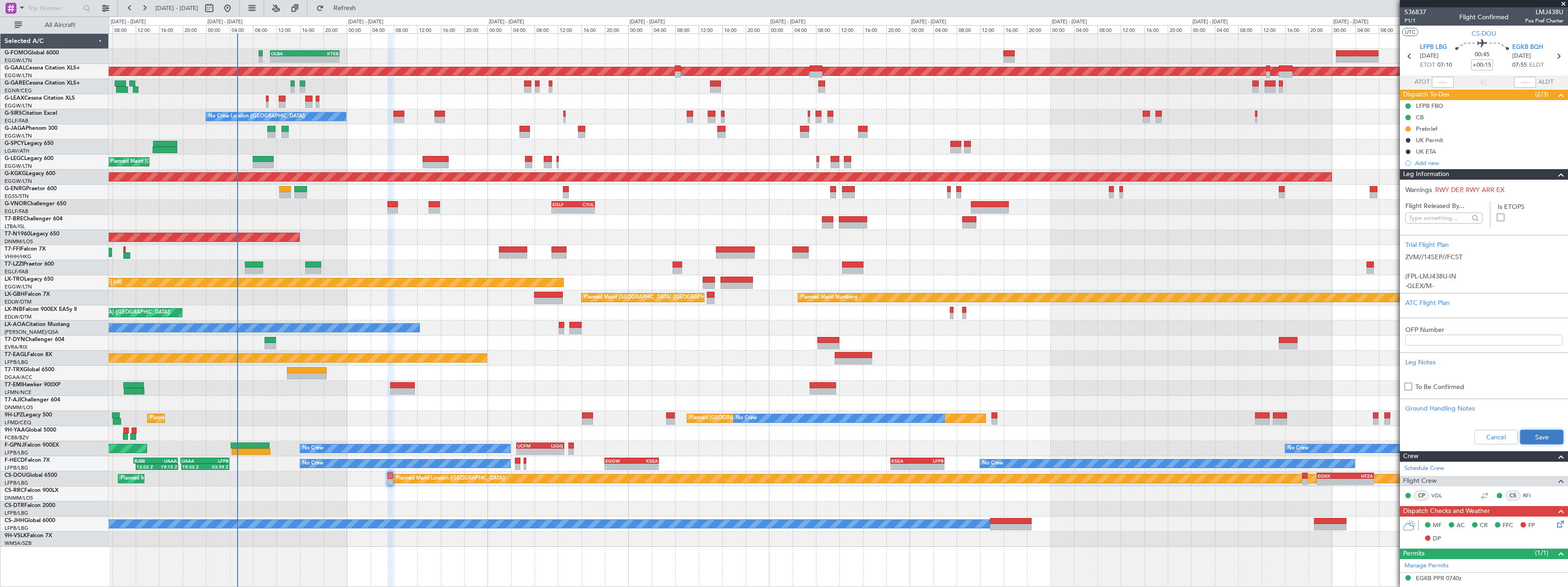
click at [1550, 436] on button "Save" at bounding box center [1541, 437] width 43 height 15
click at [1556, 175] on span at bounding box center [1561, 175] width 11 height 11
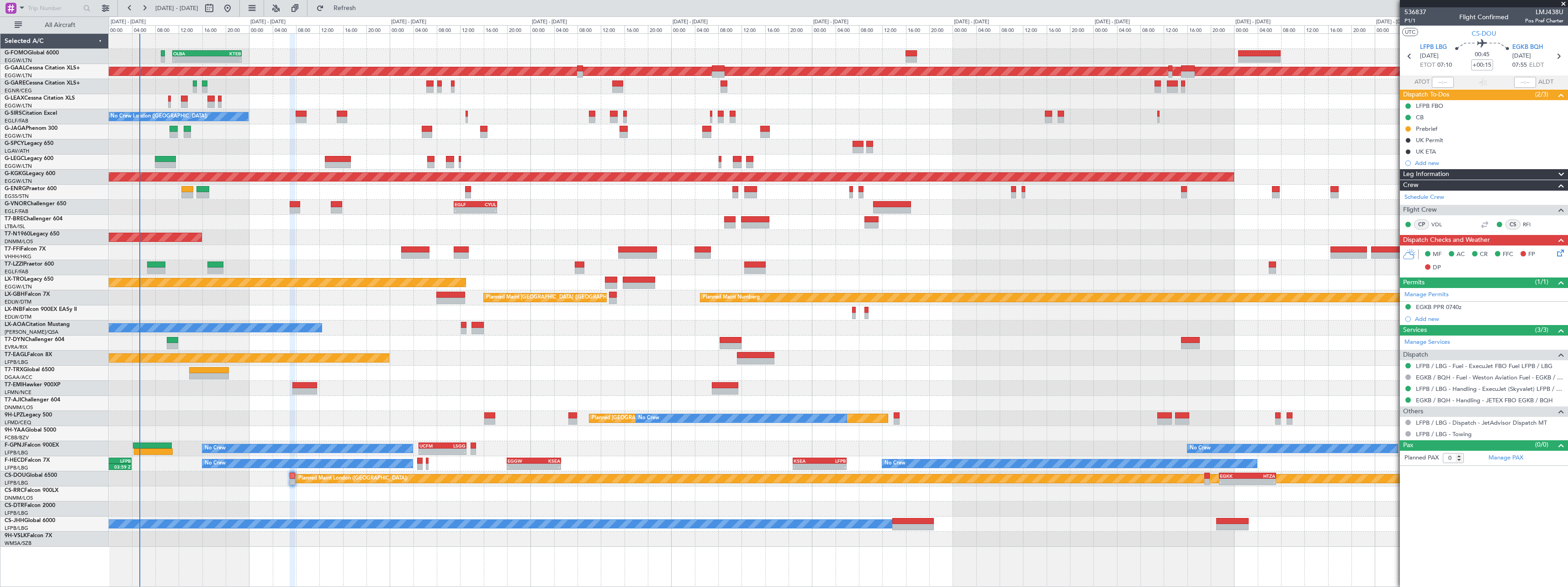
click at [306, 429] on div "AOG Maint Brazzaville (Maya-maya)" at bounding box center [838, 434] width 1459 height 15
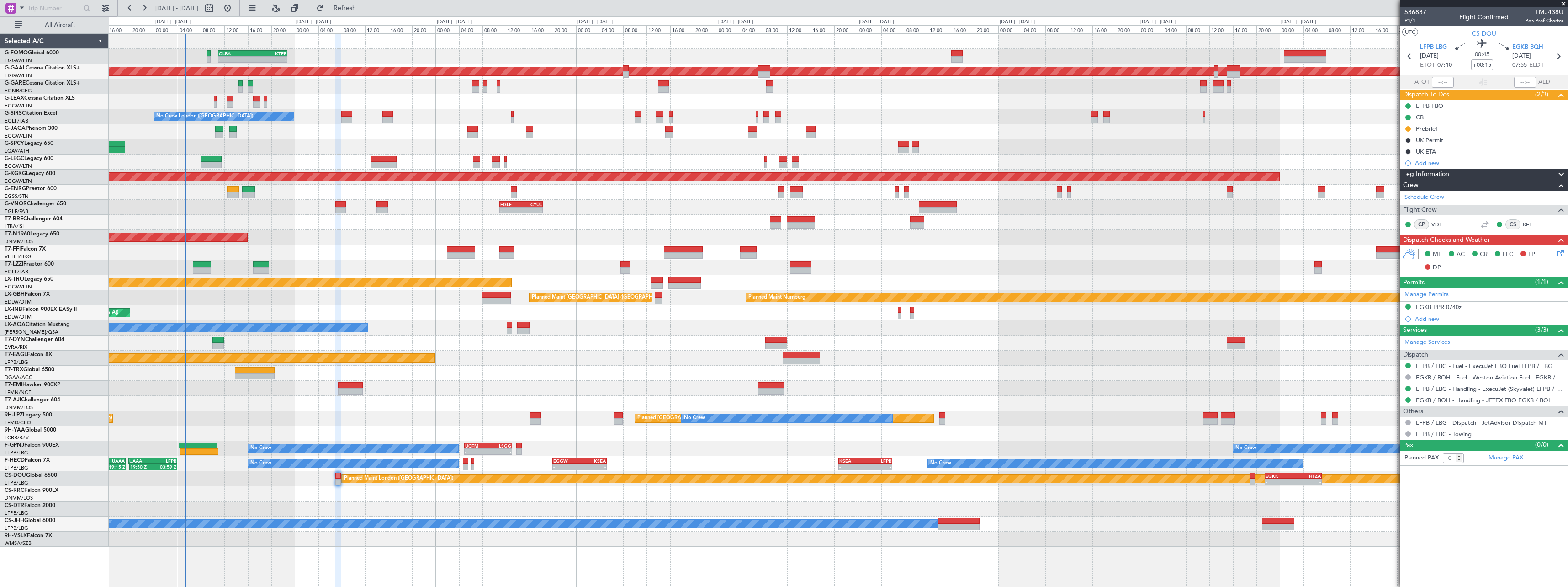
click at [378, 376] on div at bounding box center [838, 373] width 1459 height 15
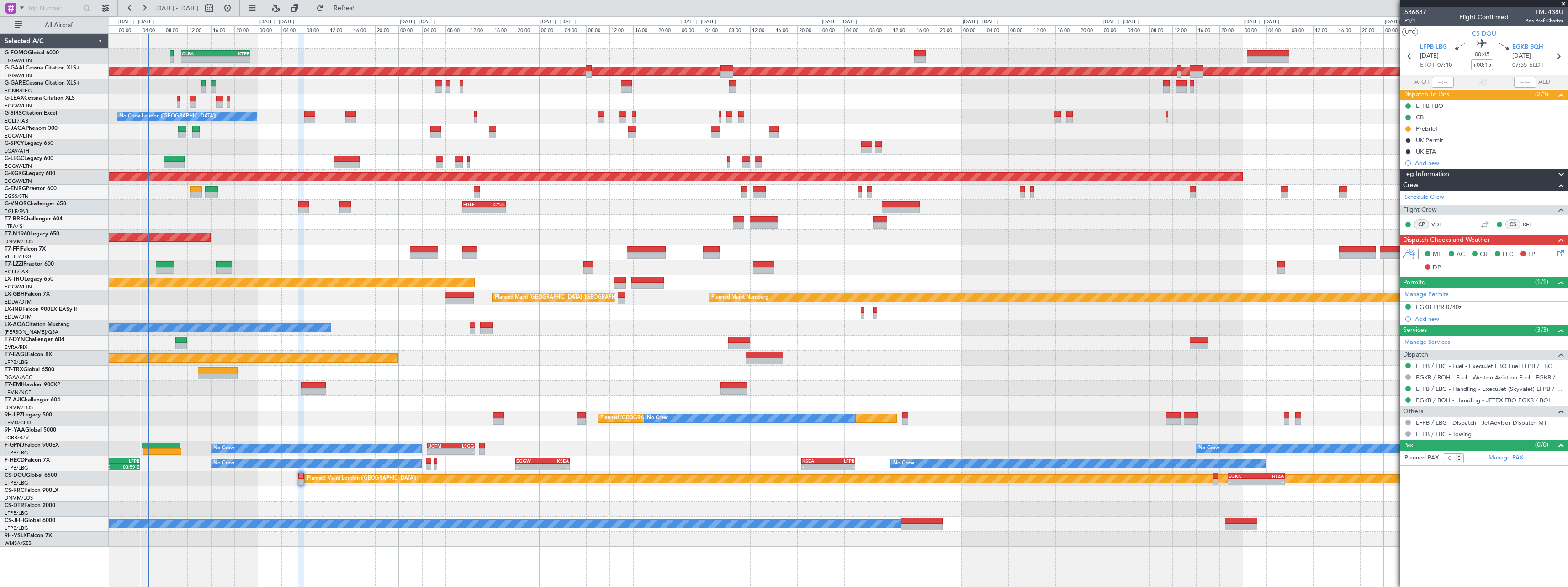
click at [304, 413] on div "Planned [GEOGRAPHIC_DATA] ([GEOGRAPHIC_DATA]) No Crew Planned Maint [GEOGRAPHIC…" at bounding box center [838, 418] width 1459 height 15
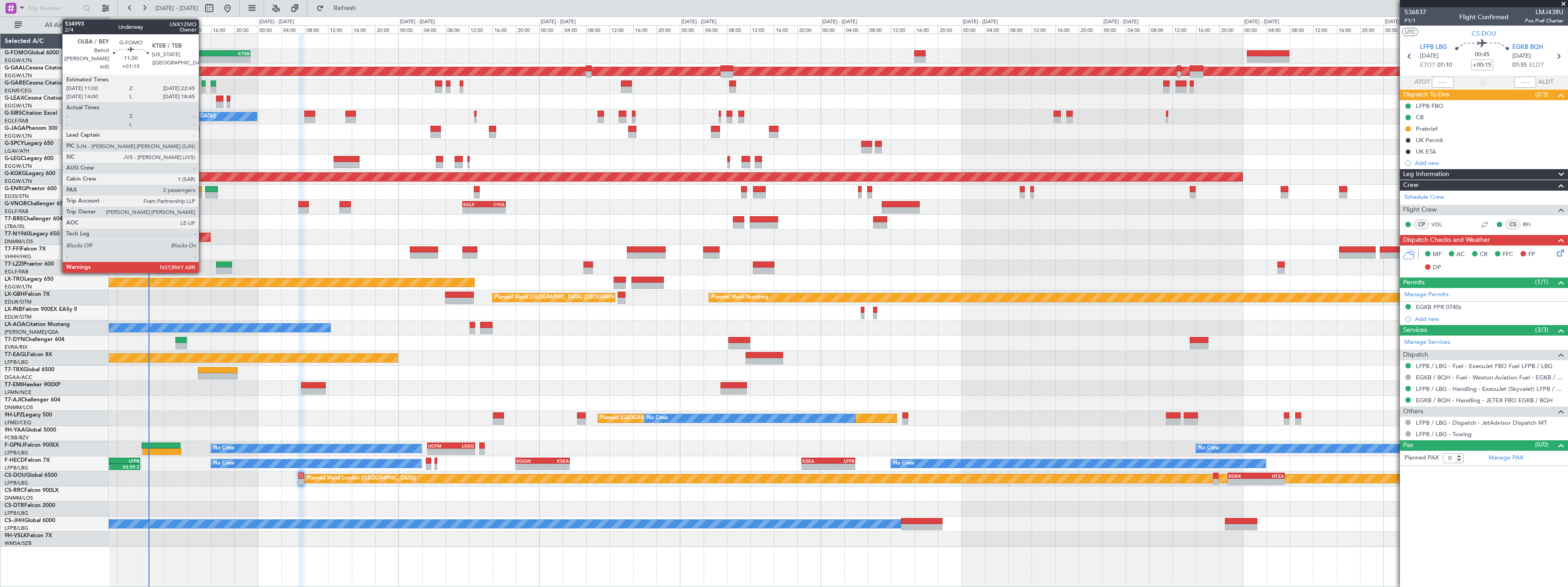
click at [203, 57] on div "-" at bounding box center [199, 59] width 34 height 5
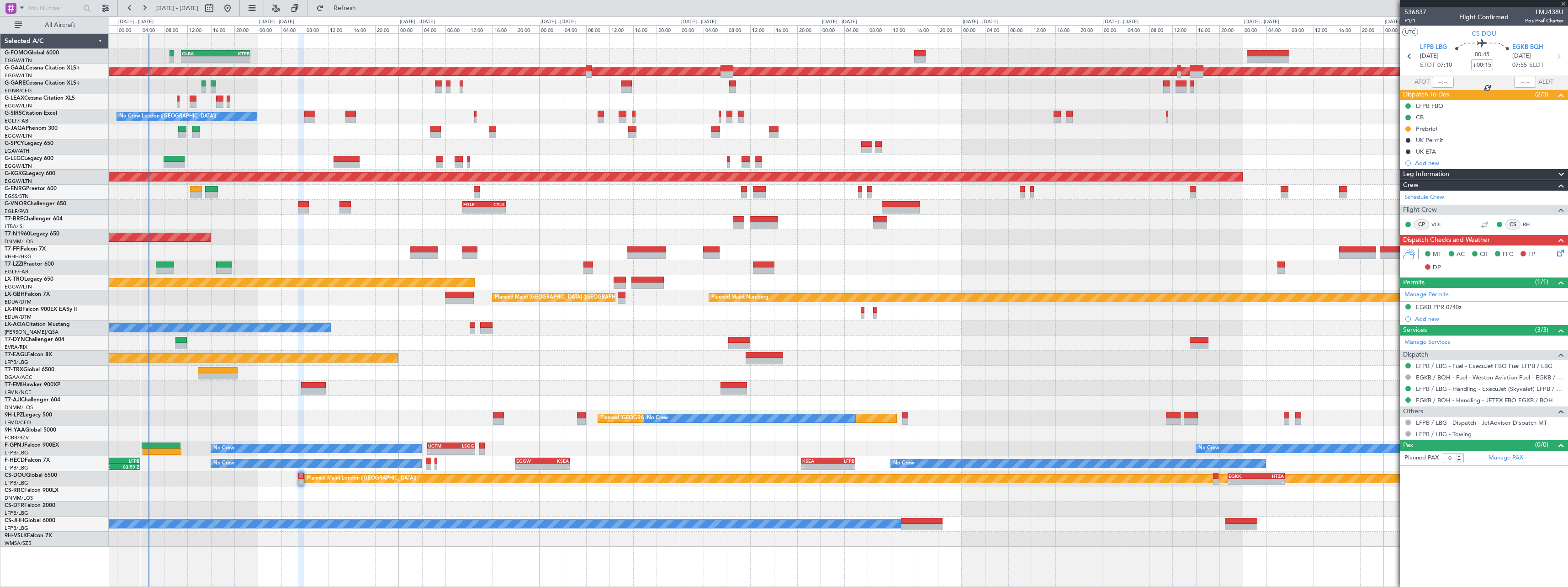
type input "+01:15"
type input "2"
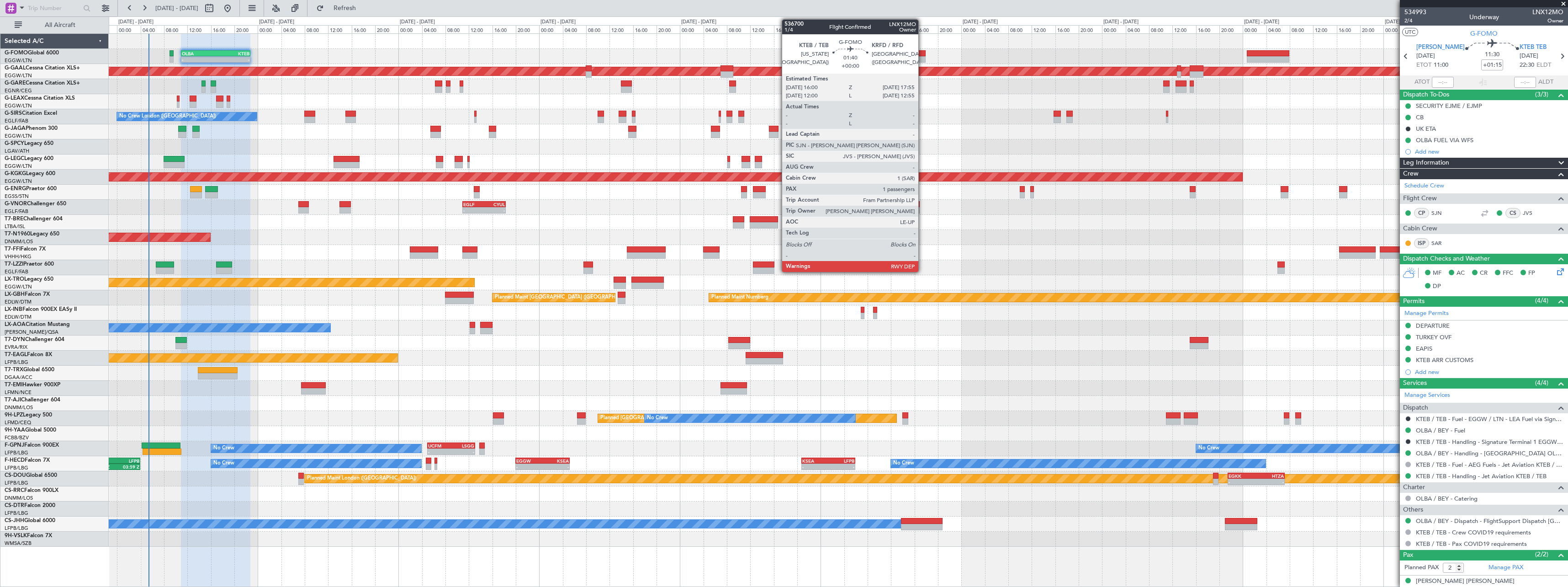
click at [923, 57] on div at bounding box center [920, 59] width 12 height 7
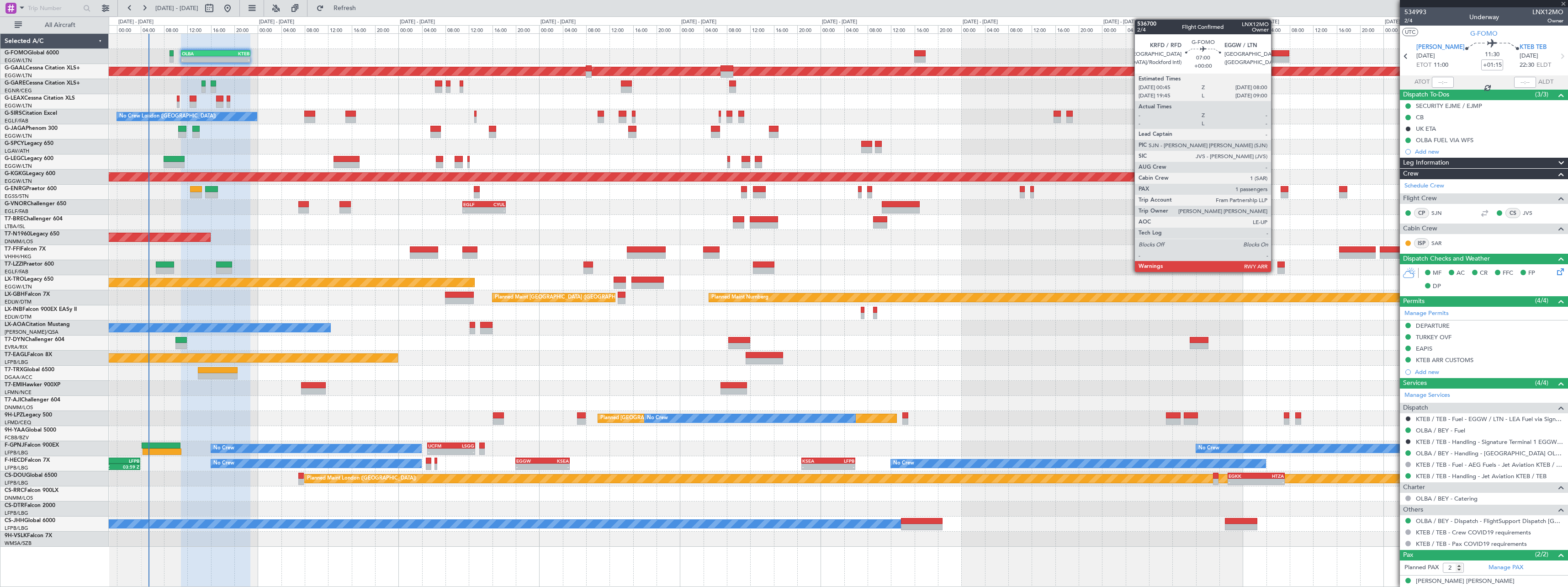
type input "1"
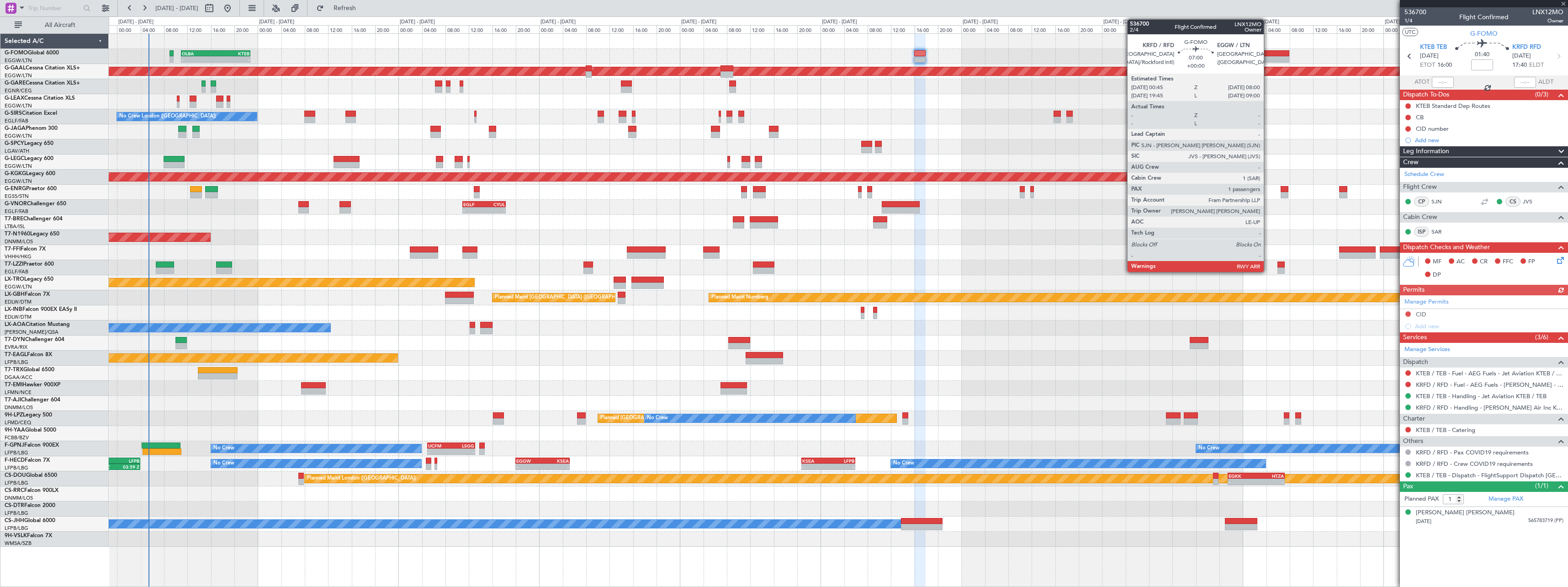
click at [1267, 60] on div at bounding box center [1268, 59] width 43 height 7
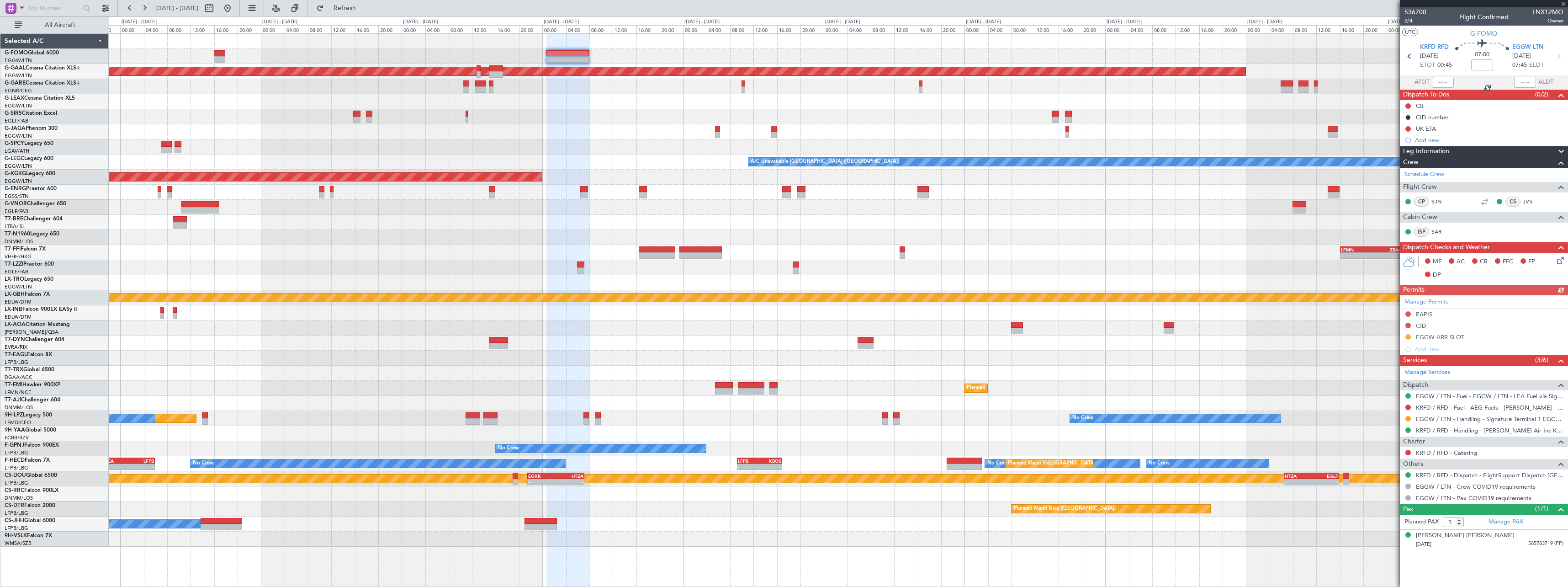
click at [481, 106] on div at bounding box center [838, 102] width 1459 height 15
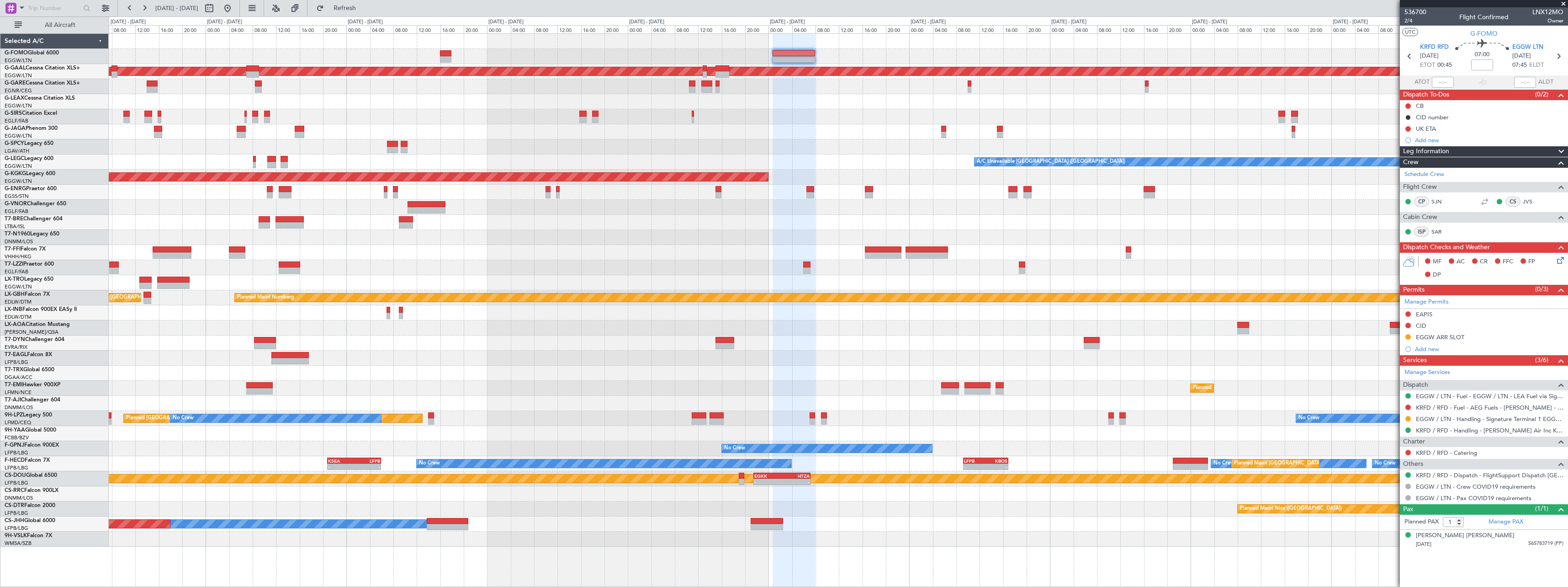
click at [581, 110] on div "No Crew London ([GEOGRAPHIC_DATA])" at bounding box center [838, 116] width 1459 height 15
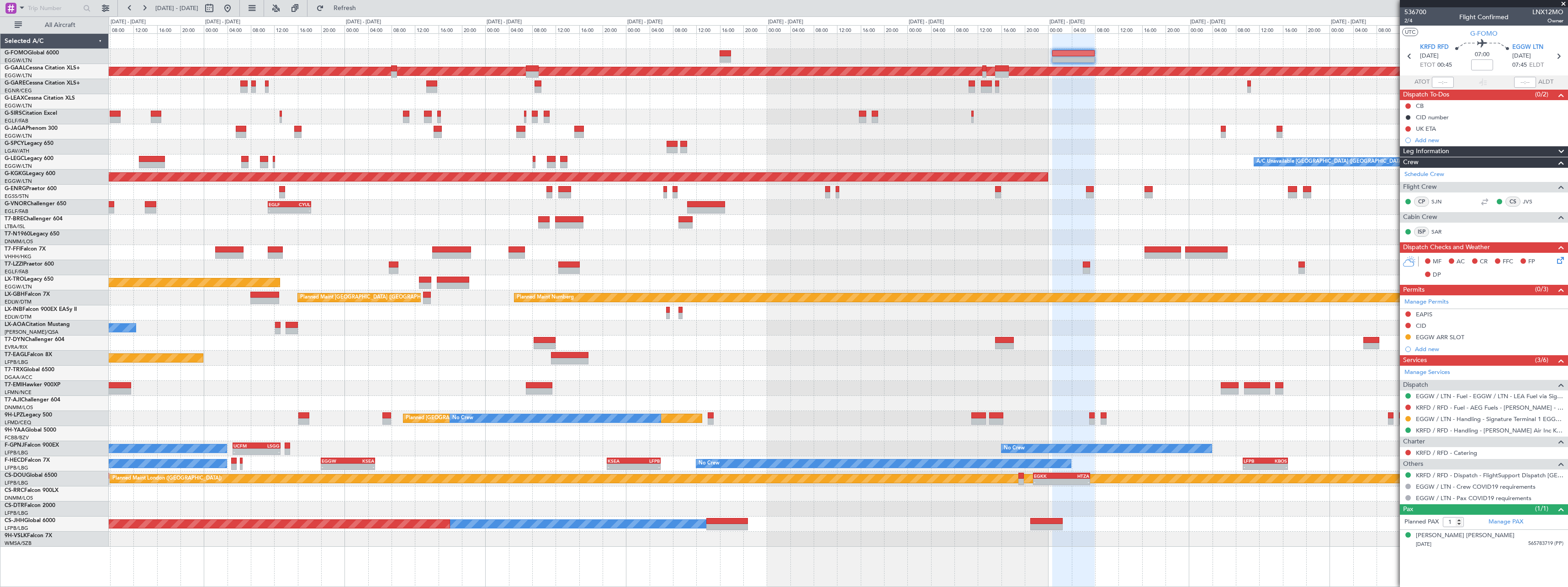
click at [616, 101] on div at bounding box center [838, 102] width 1459 height 15
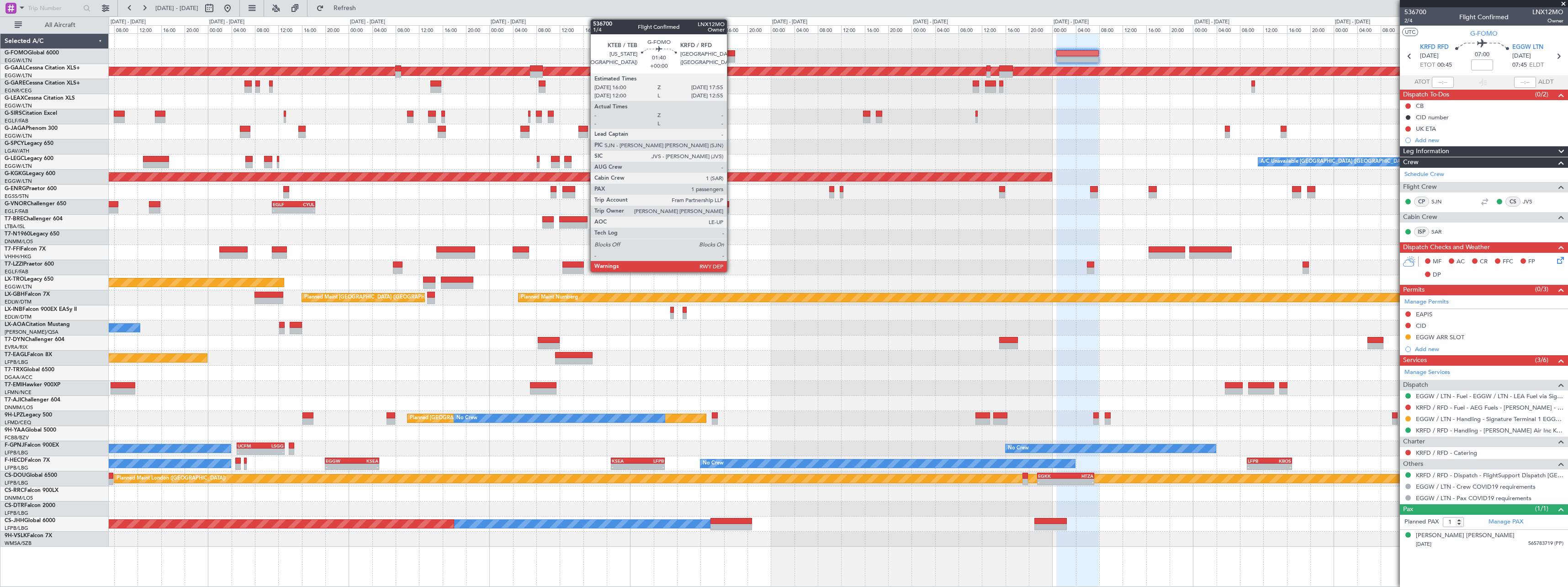
click at [732, 60] on div at bounding box center [729, 59] width 12 height 7
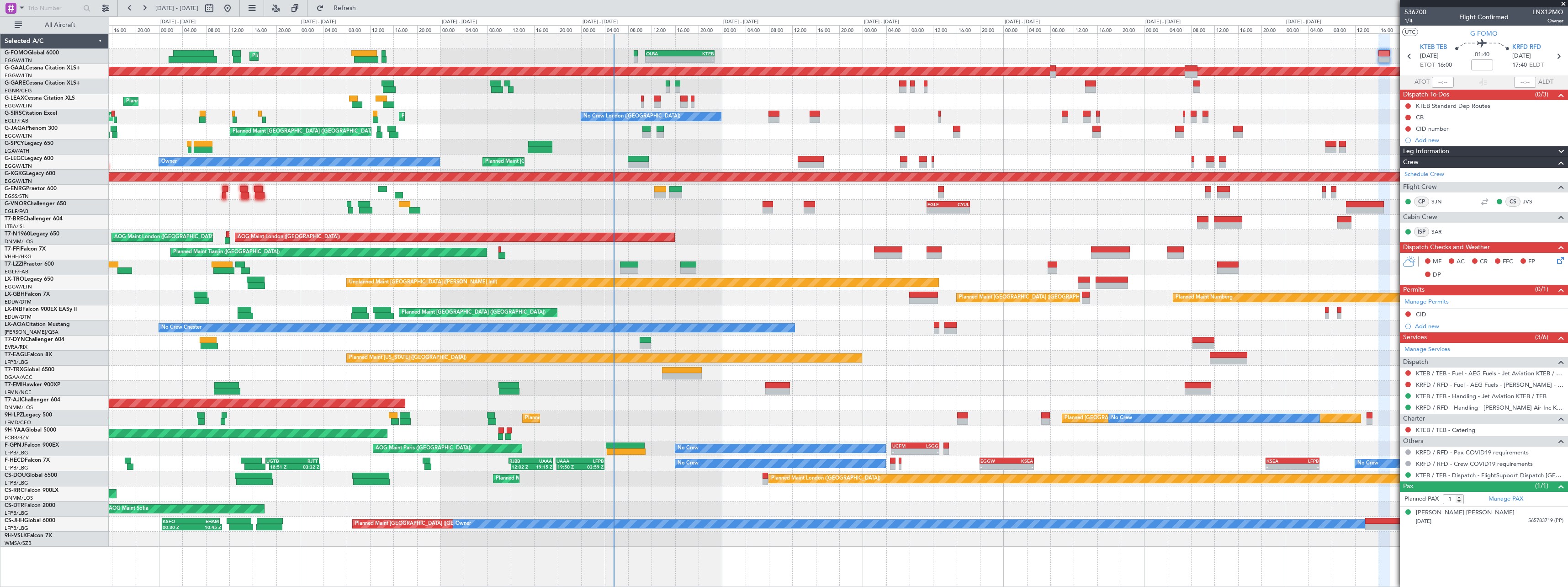
click at [928, 240] on div "AOG Maint London (Stansted) AOG Maint London (Stansted) AOG Maint London (Stans…" at bounding box center [838, 237] width 1459 height 15
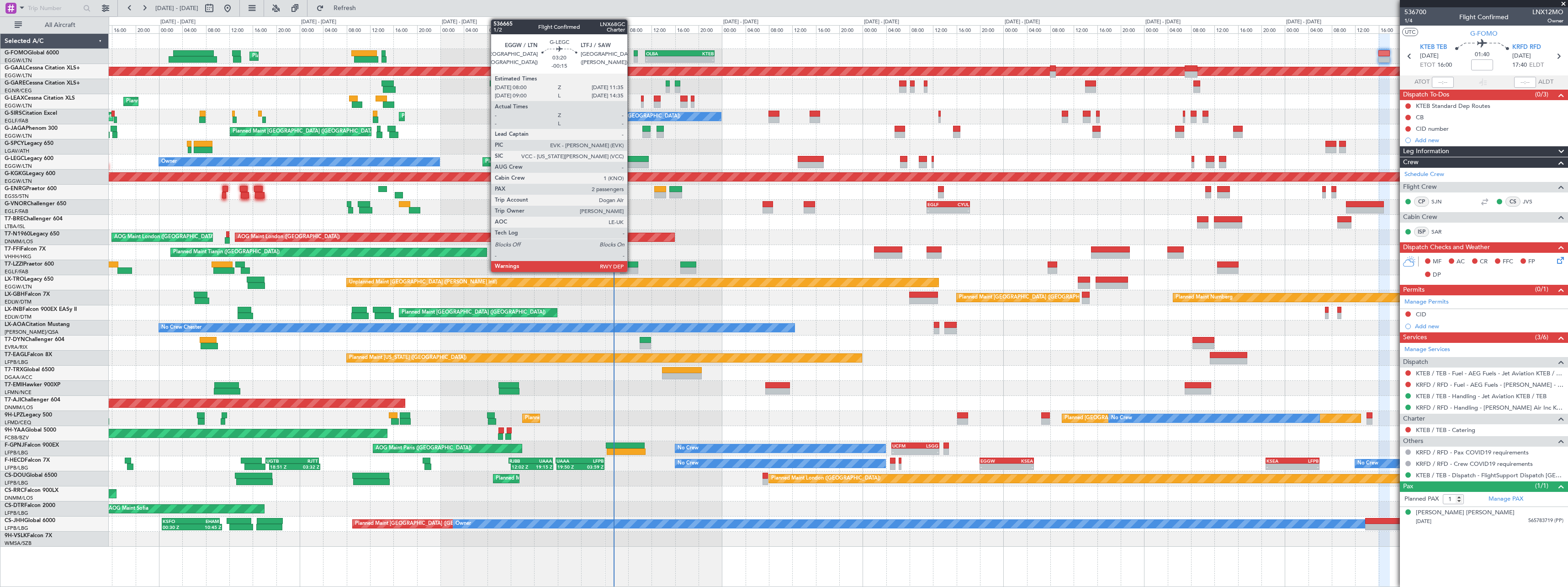
click at [634, 159] on div at bounding box center [638, 159] width 21 height 7
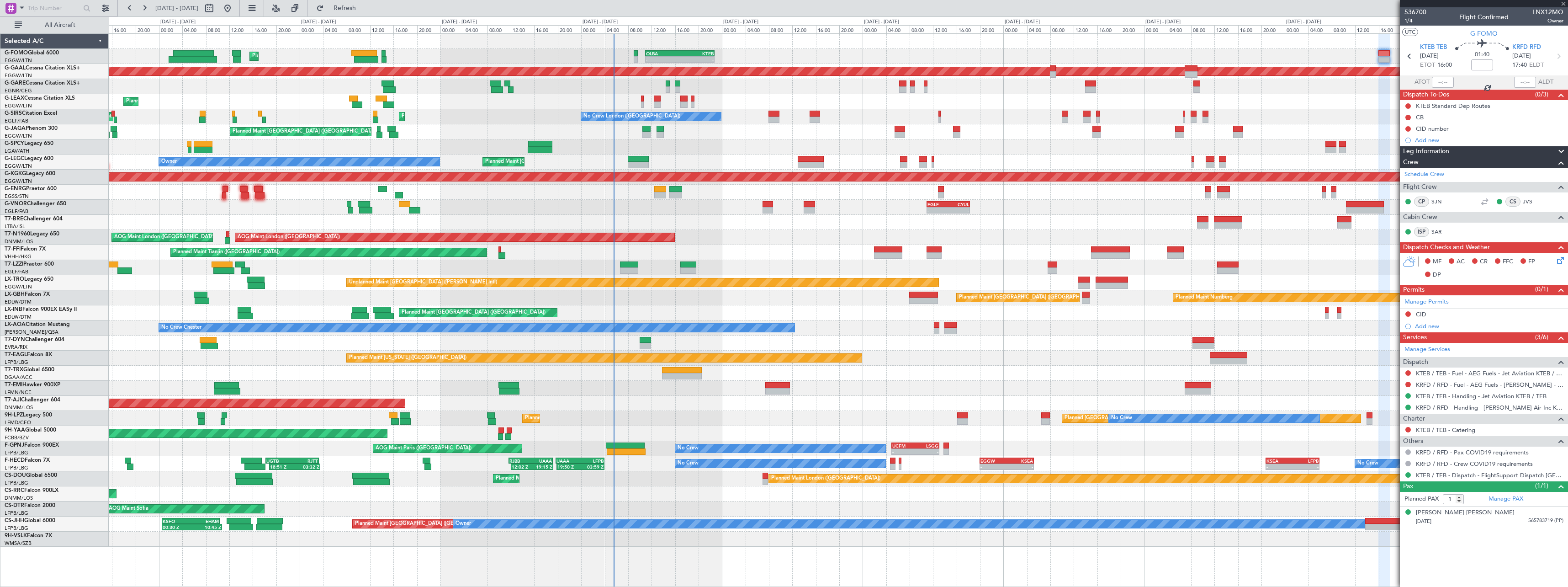
type input "-00:15"
type input "2"
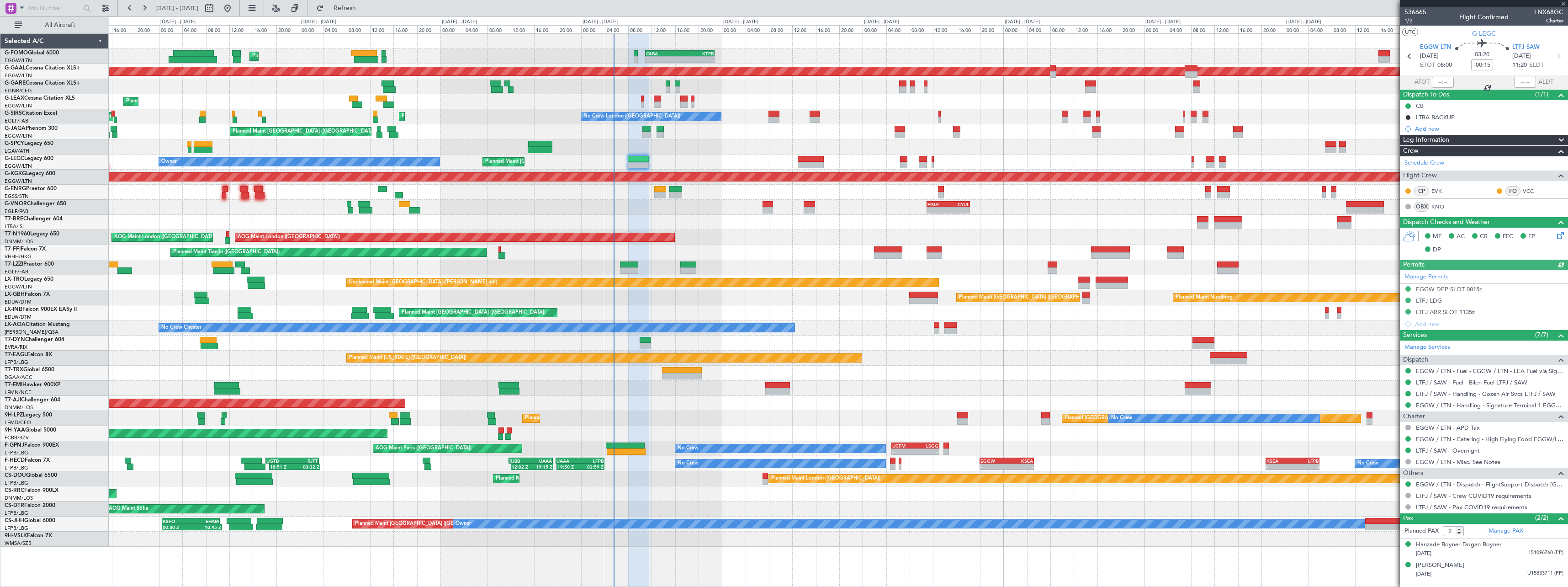
click at [1410, 21] on span "1/2" at bounding box center [1415, 21] width 22 height 8
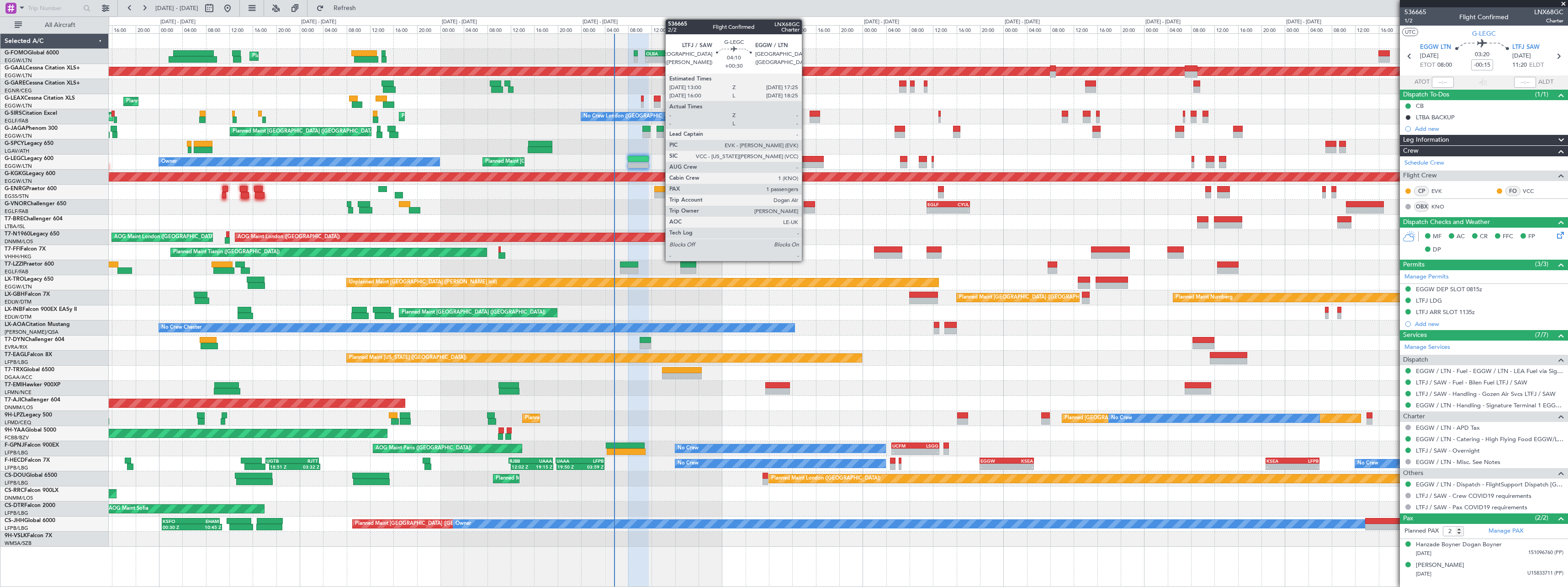
click at [806, 164] on div at bounding box center [811, 165] width 26 height 7
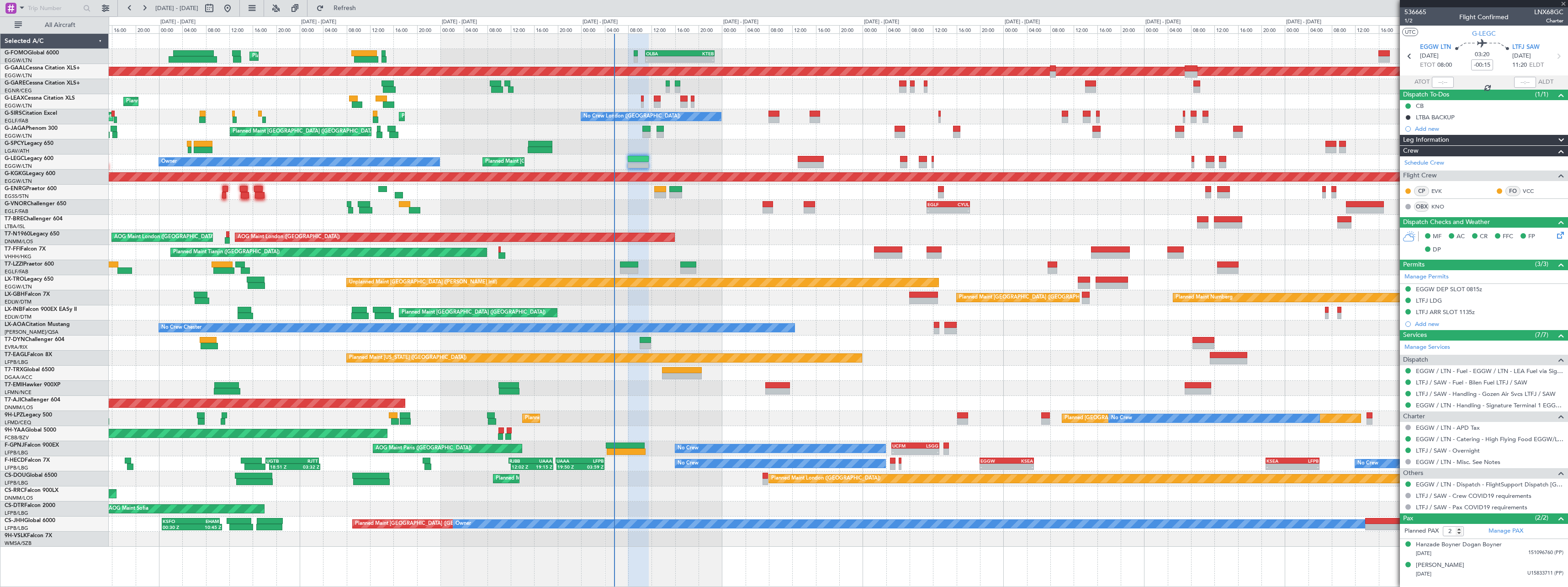
type input "+00:30"
type input "1"
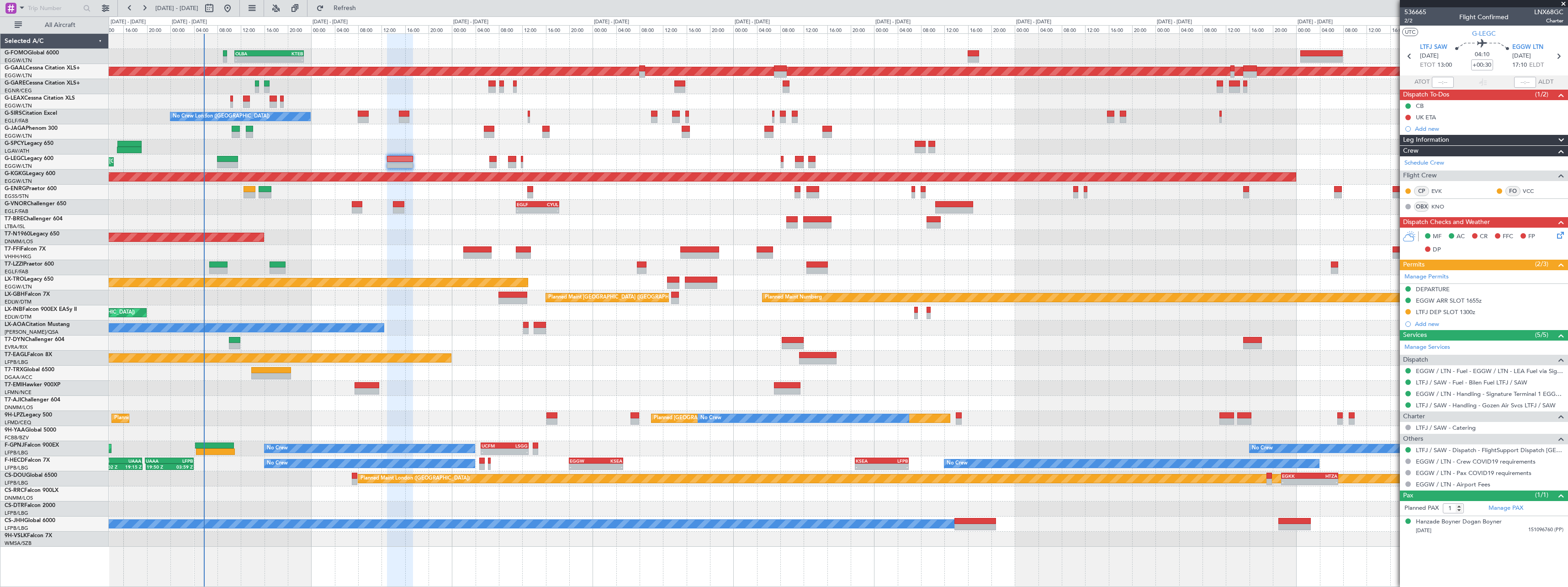
click at [645, 322] on div "- - OLBA 11:00 Z KTEB 22:45 Z Planned Maint [GEOGRAPHIC_DATA] ([GEOGRAPHIC_DATA…" at bounding box center [838, 290] width 1459 height 513
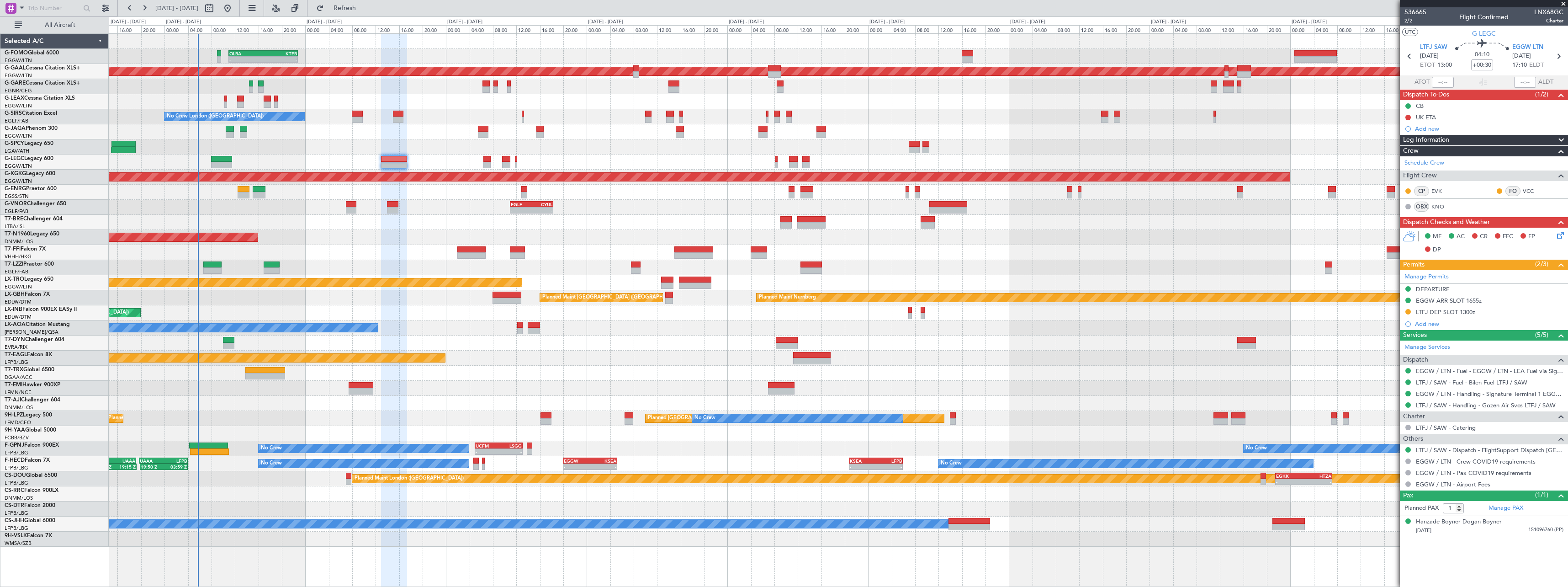
click at [221, 154] on div at bounding box center [838, 147] width 1459 height 15
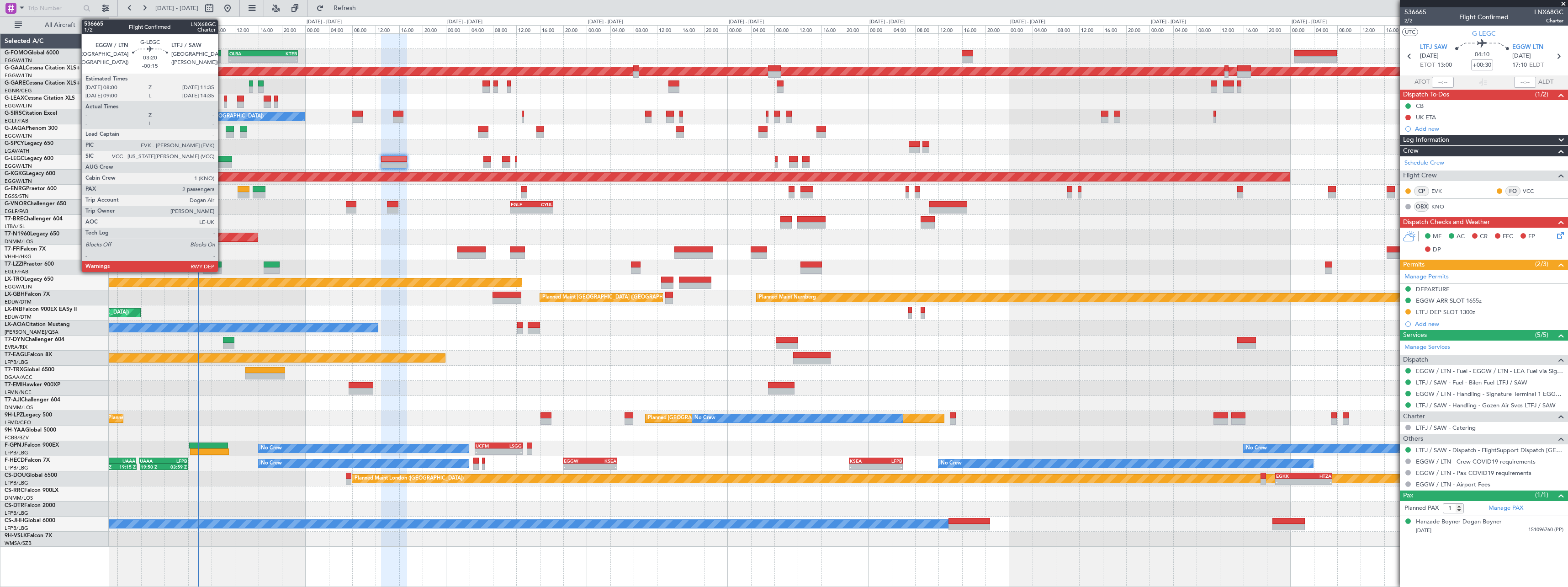
click at [222, 163] on div at bounding box center [222, 165] width 21 height 7
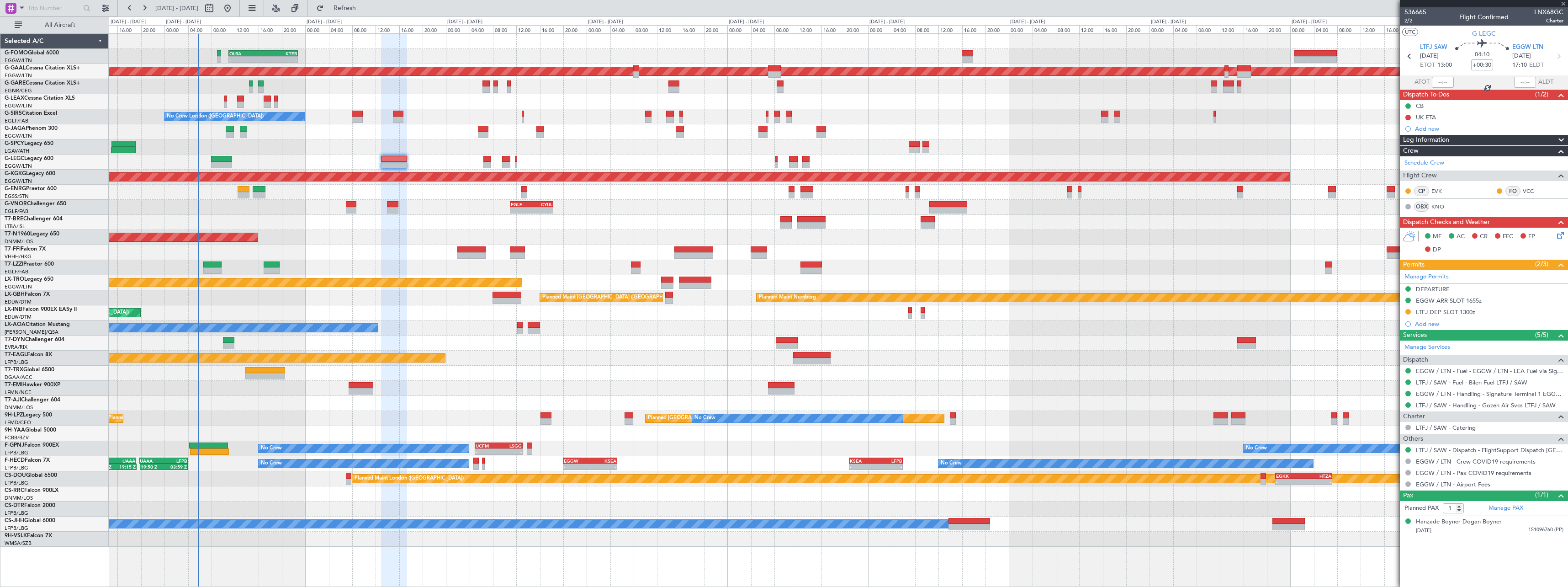
type input "-00:15"
type input "2"
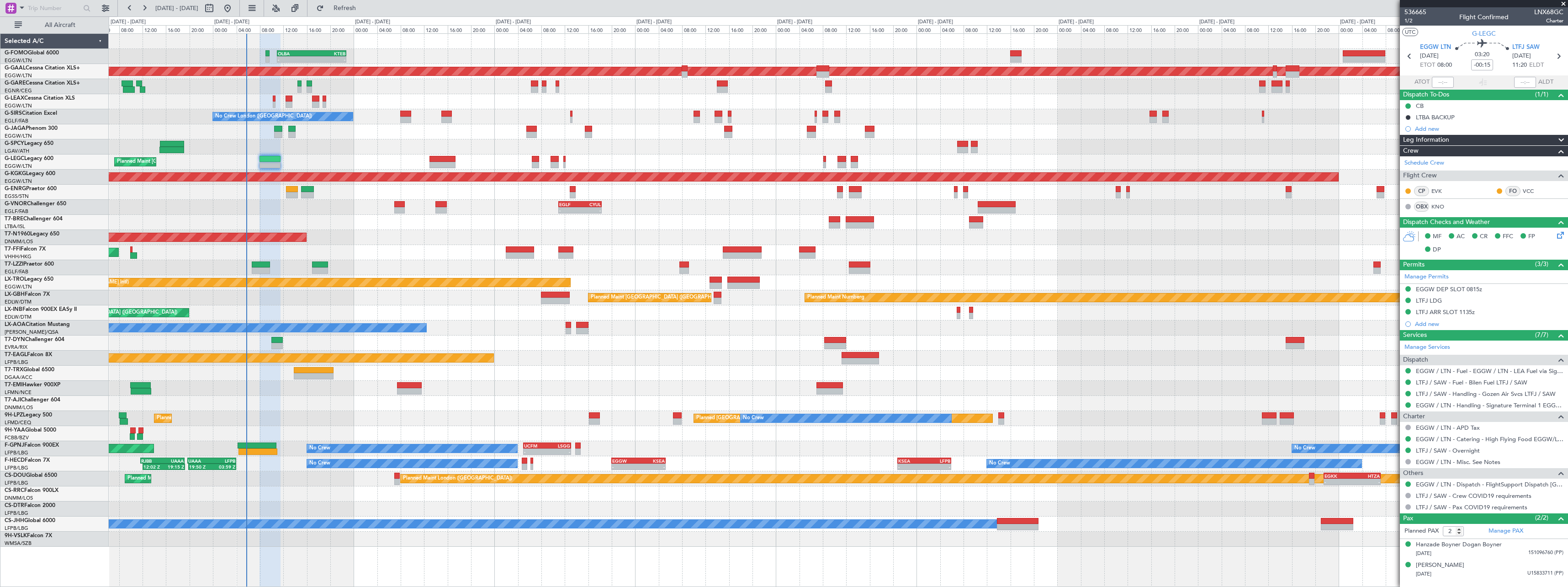
click at [264, 465] on div "No Crew No Crew 12:02 Z 19:15 Z RJBB 11:40 Z UAAA 19:10 Z 19:50 Z 03:59 Z UAAA …" at bounding box center [838, 463] width 1459 height 15
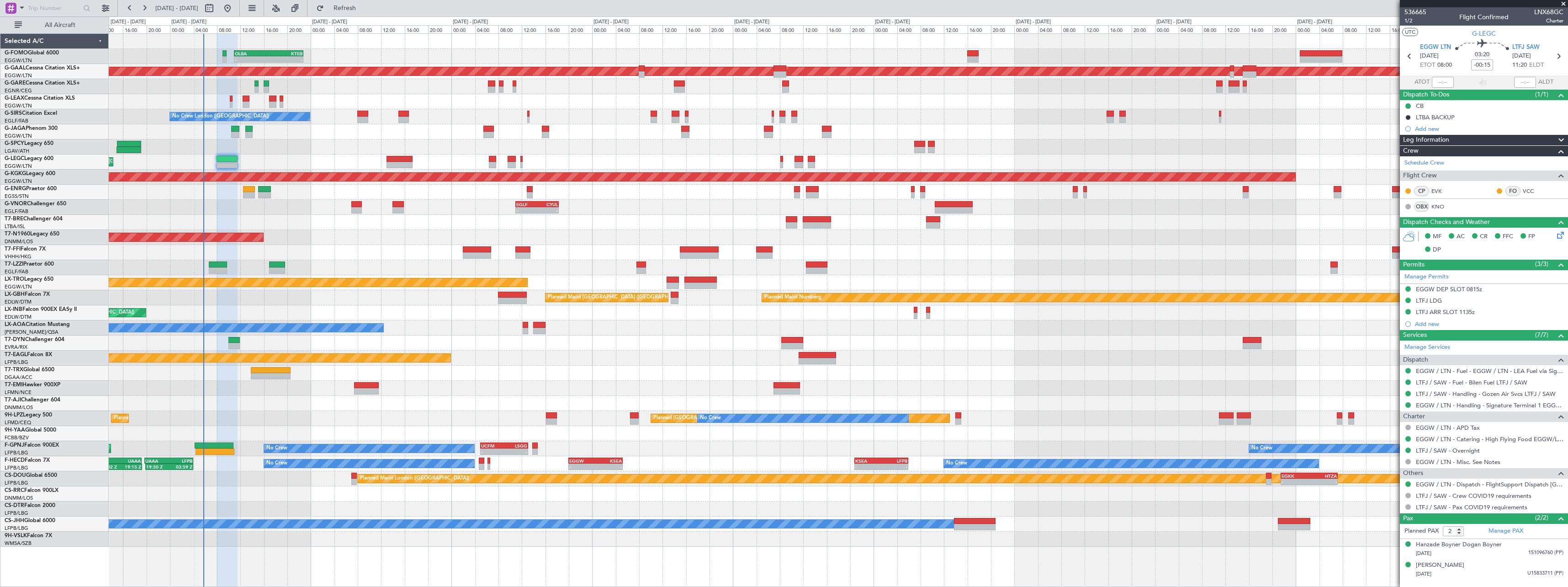
click at [479, 318] on div "- - OLBA 11:00 Z KTEB 22:45 Z Planned Maint [GEOGRAPHIC_DATA] ([GEOGRAPHIC_DATA…" at bounding box center [838, 290] width 1459 height 513
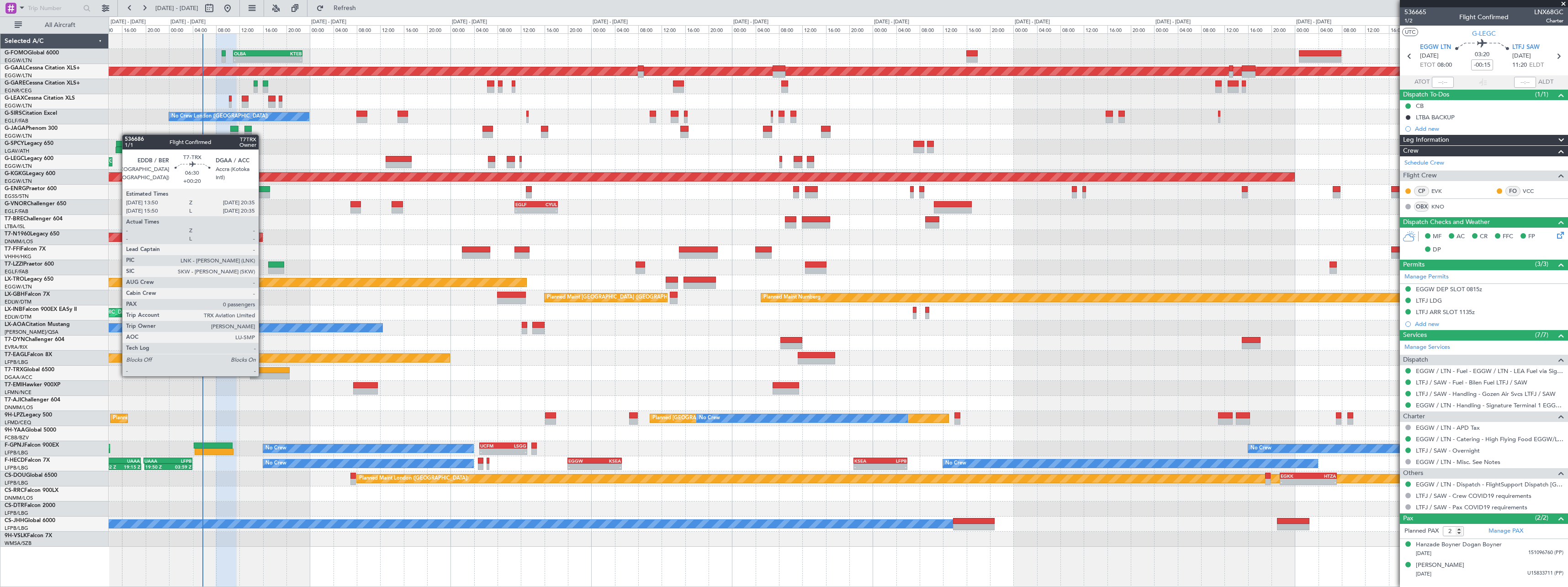
click at [263, 375] on div at bounding box center [270, 376] width 40 height 7
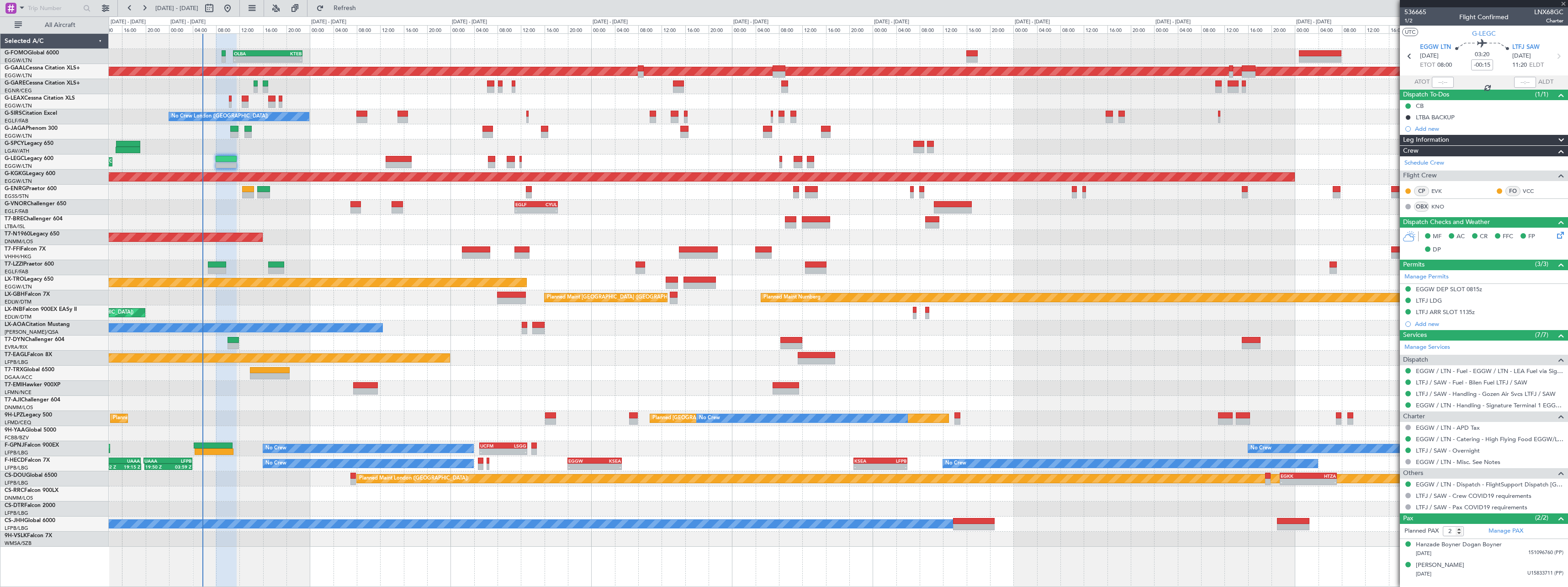
type input "+00:20"
type input "0"
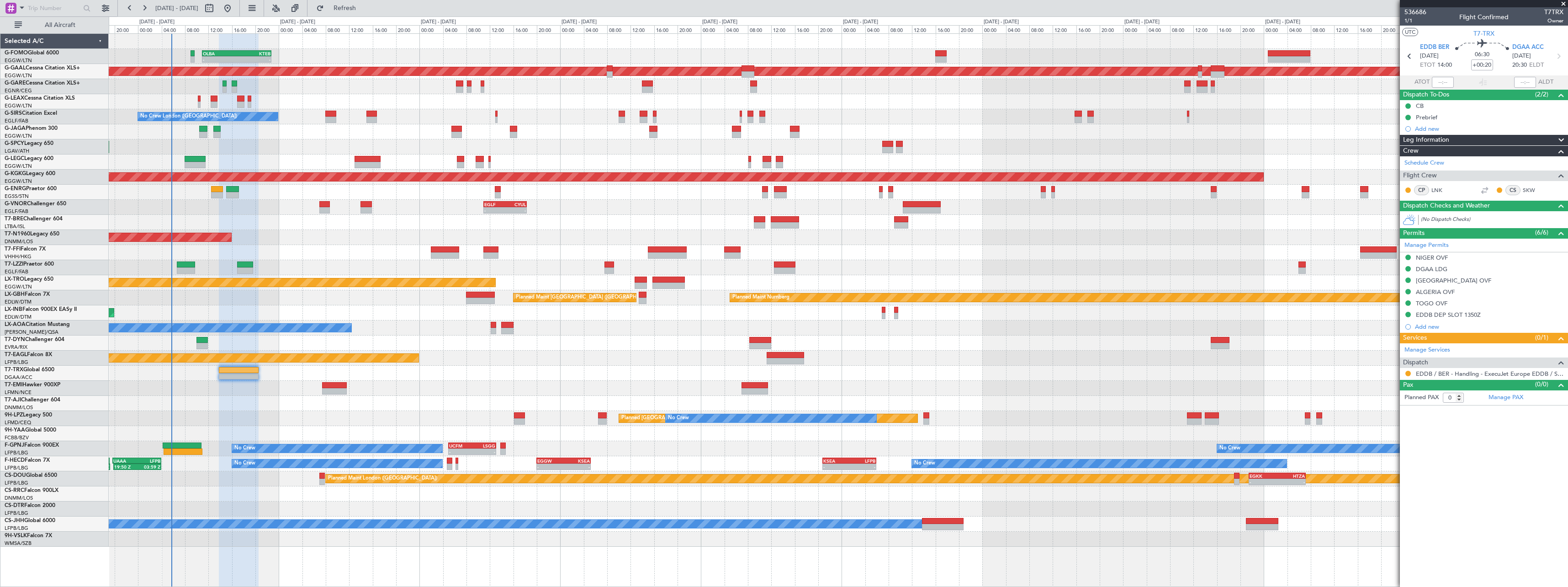
click at [432, 391] on div "Planned Maint [GEOGRAPHIC_DATA]" at bounding box center [838, 388] width 1459 height 15
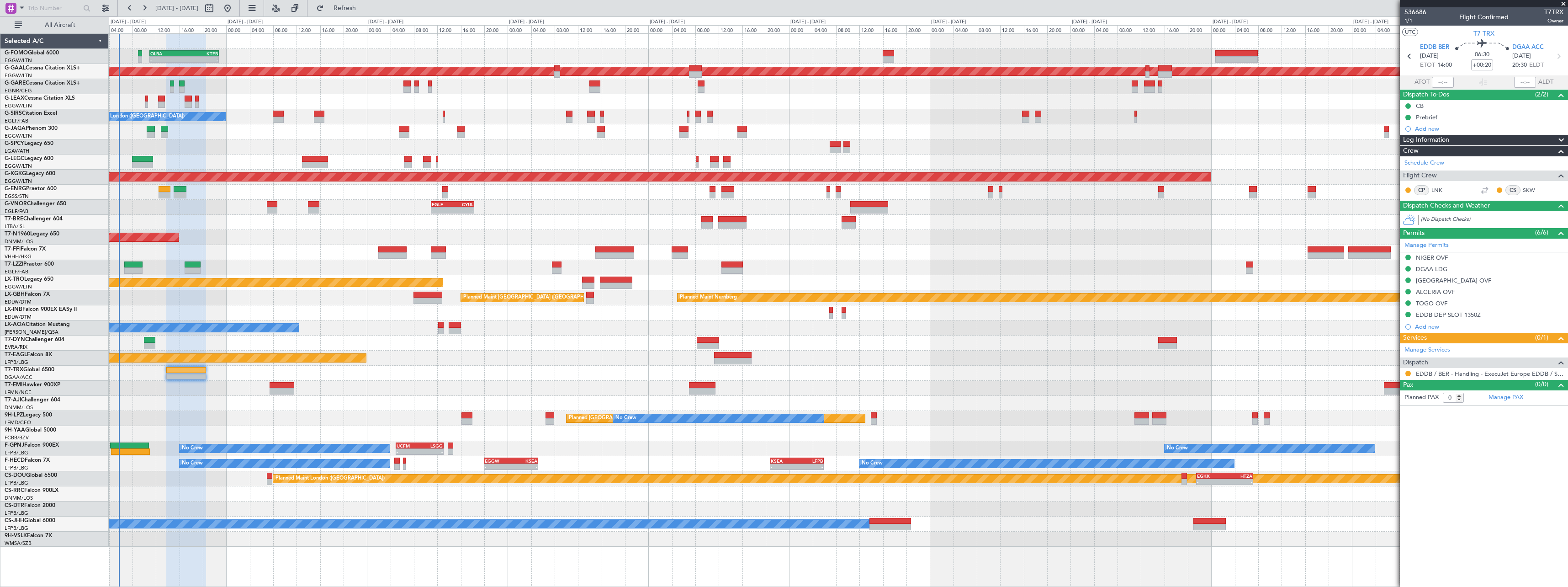
click at [569, 215] on div "- - OLBA 11:00 Z KTEB 22:45 Z Planned Maint [GEOGRAPHIC_DATA] ([GEOGRAPHIC_DATA…" at bounding box center [838, 290] width 1459 height 513
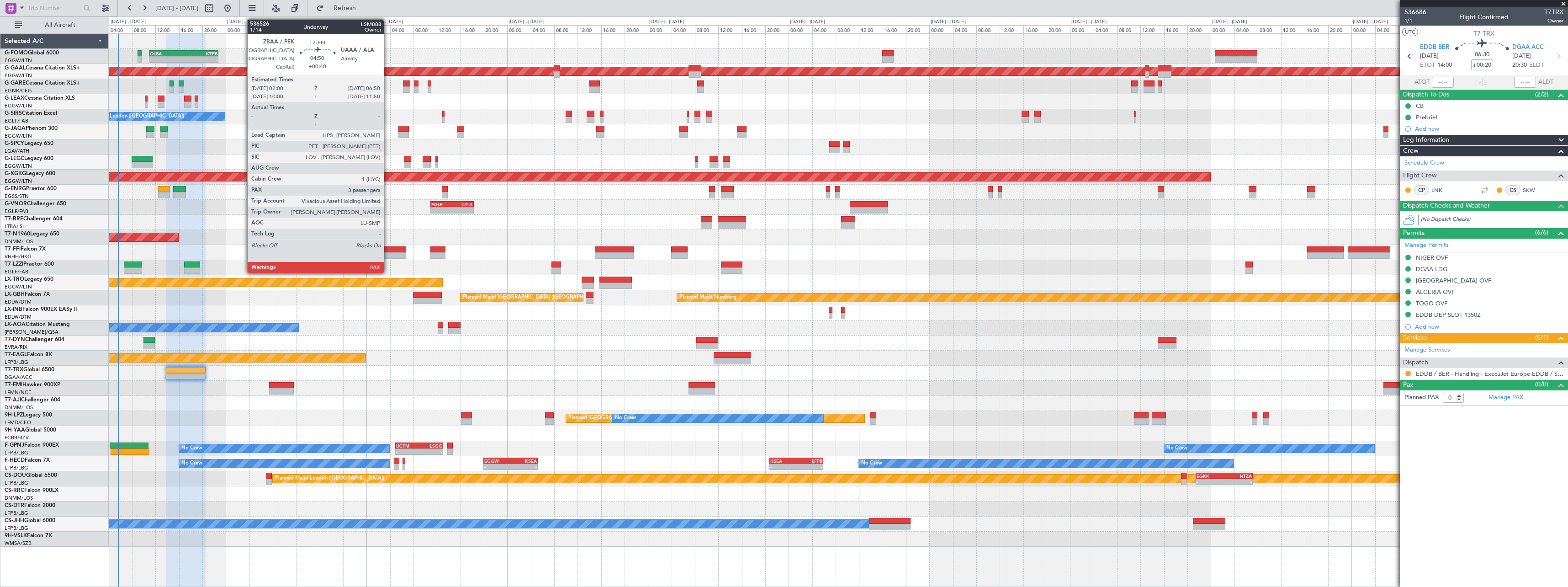
click at [388, 250] on div at bounding box center [392, 250] width 29 height 7
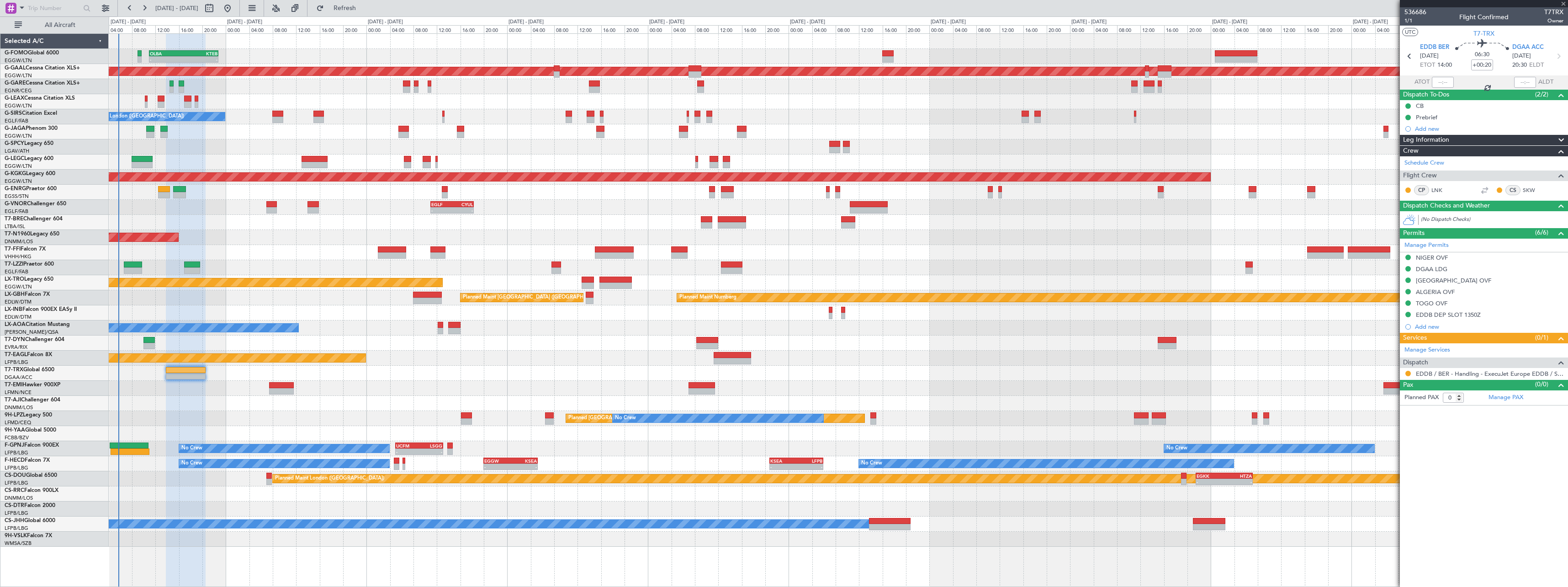
type input "+00:40"
type input "3"
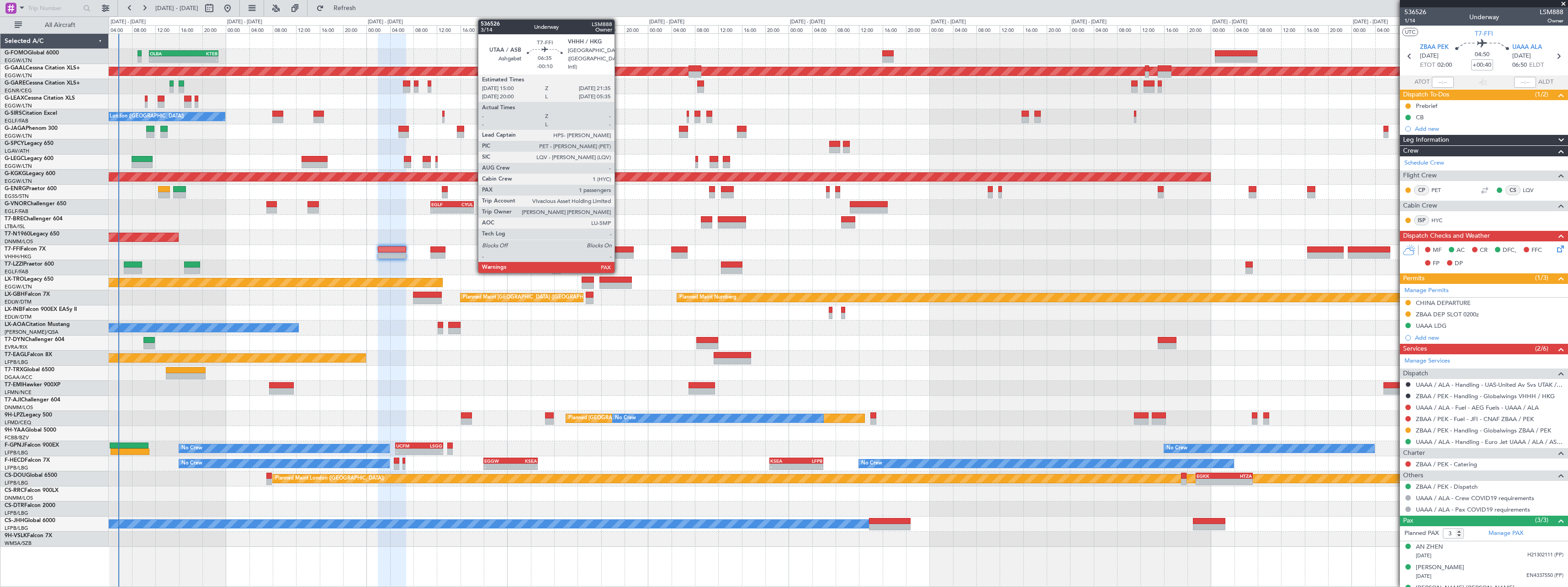
click at [618, 250] on div at bounding box center [614, 250] width 39 height 7
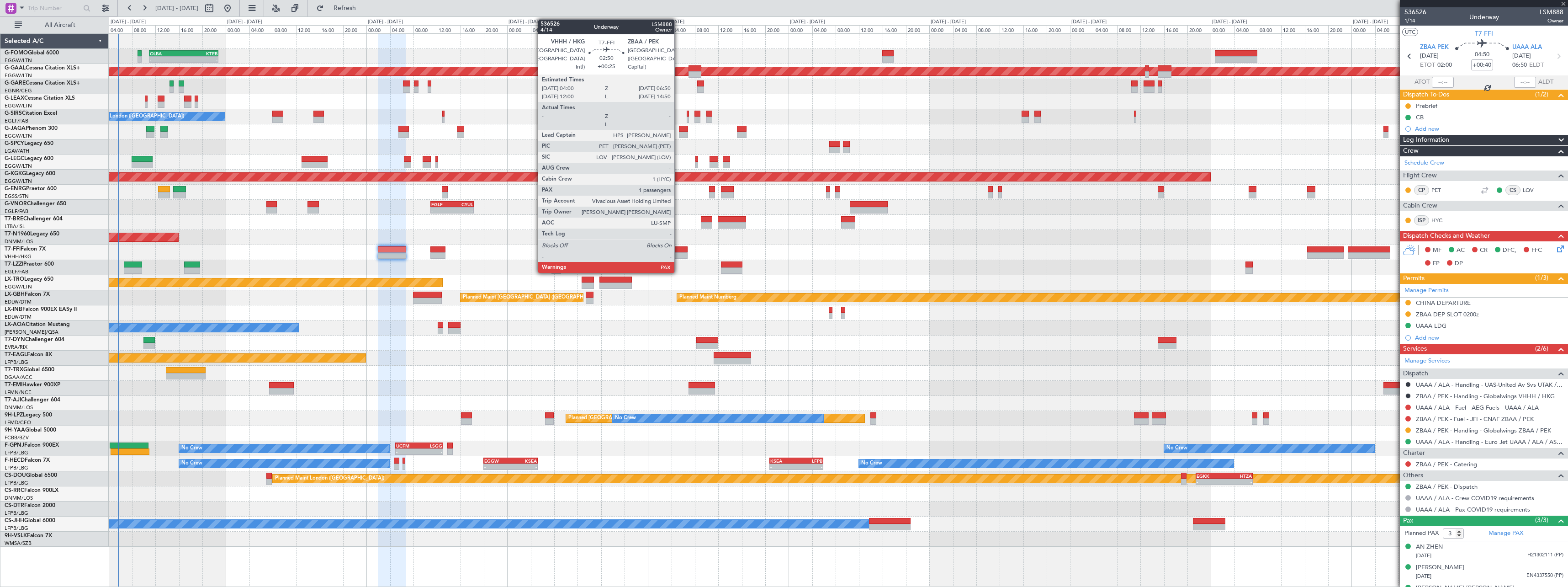
type input "-00:10"
type input "1"
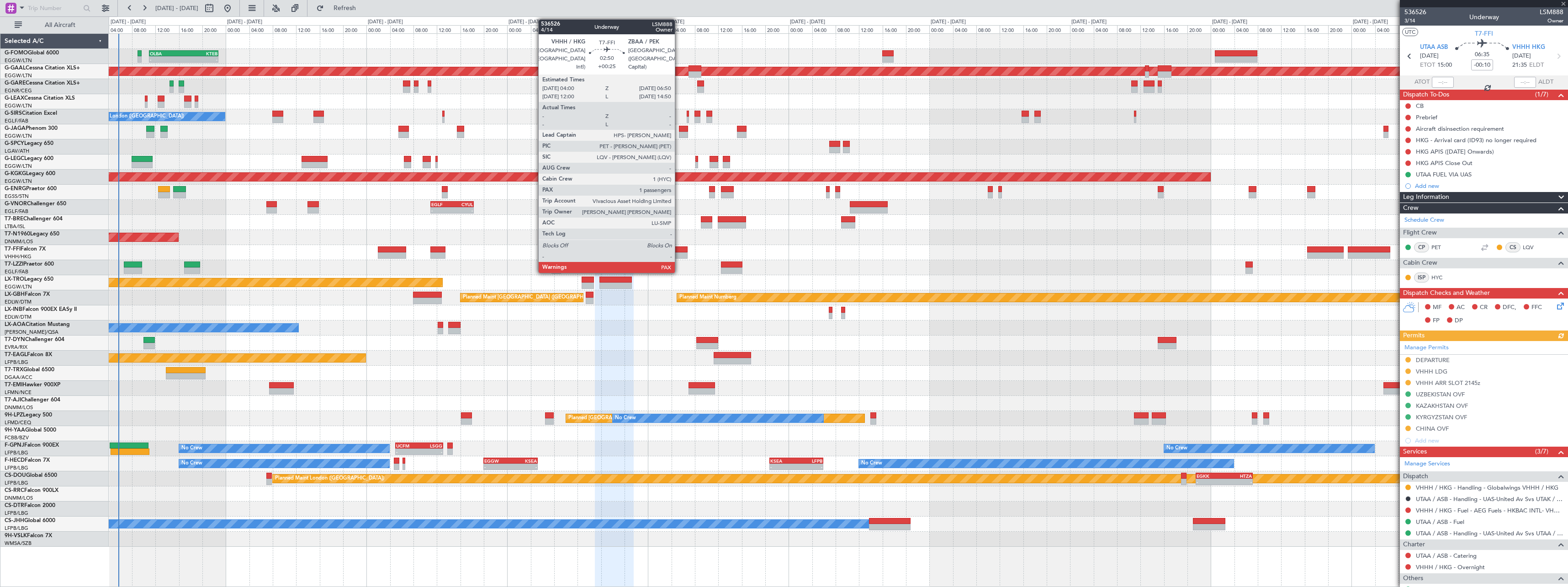
click at [679, 252] on div at bounding box center [680, 250] width 17 height 7
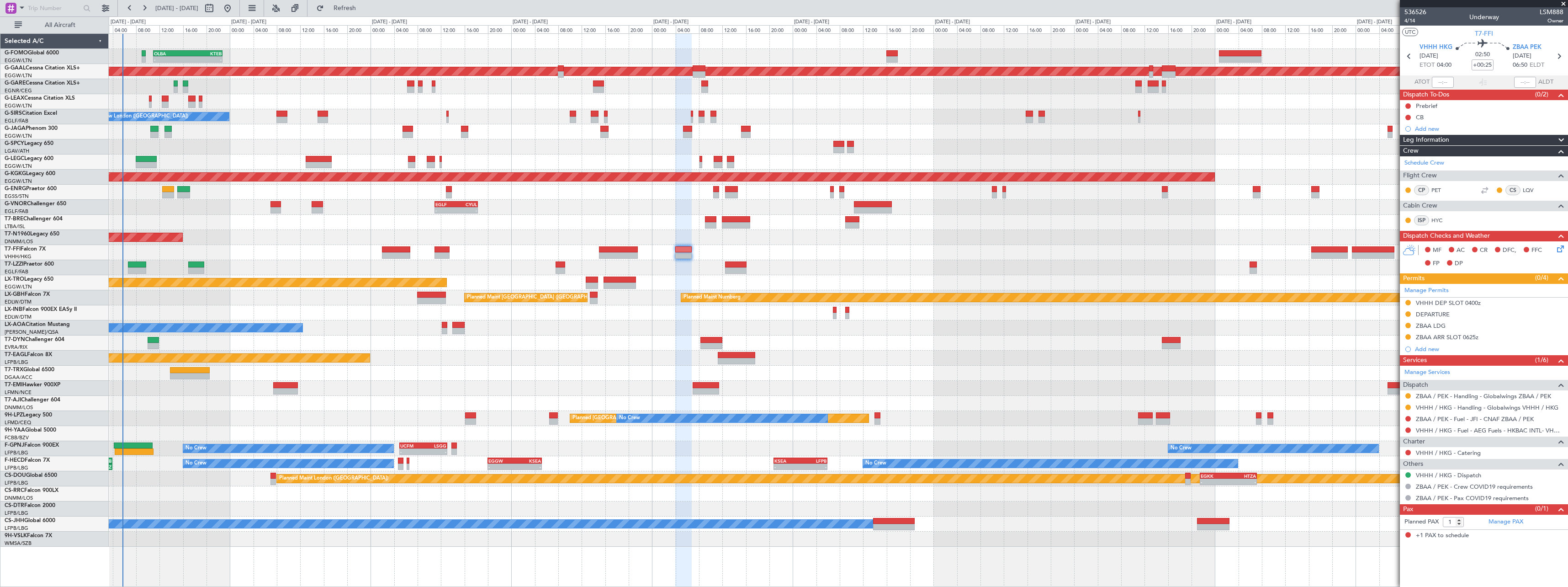
click at [476, 334] on div "No Crew Chester" at bounding box center [838, 328] width 1459 height 15
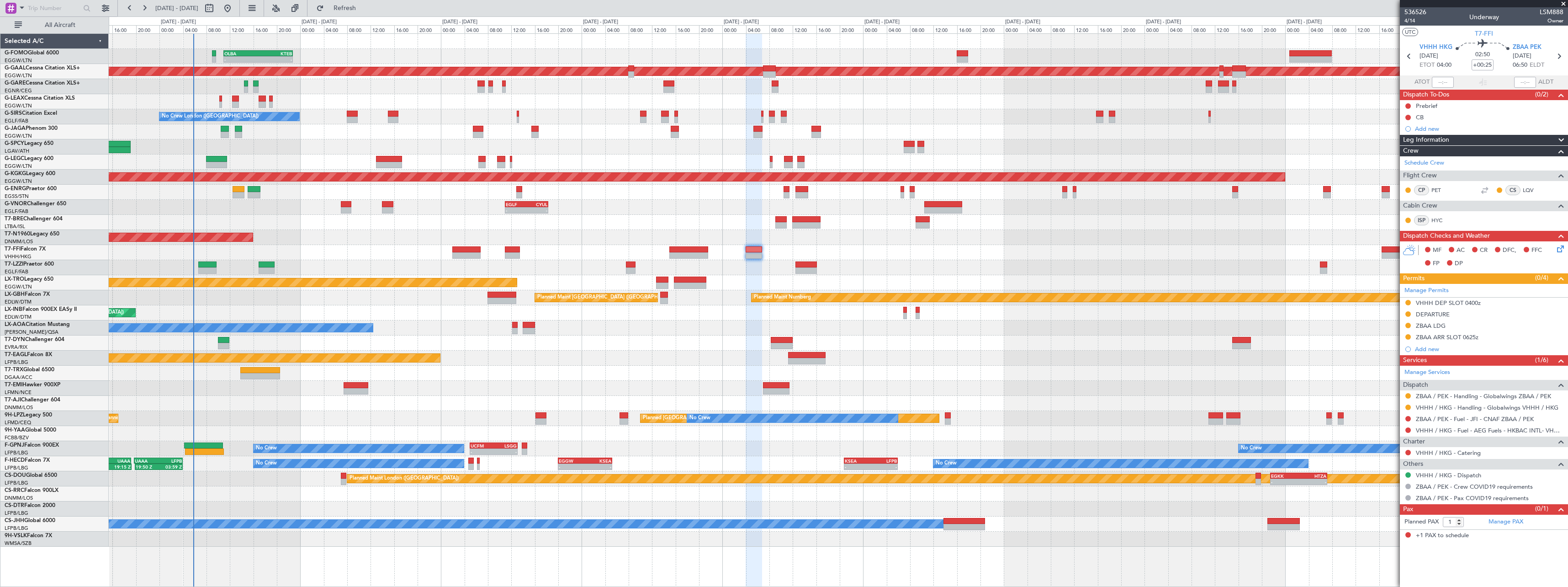
click at [424, 257] on div "Planned Maint Tianjin ([GEOGRAPHIC_DATA])" at bounding box center [838, 252] width 1459 height 15
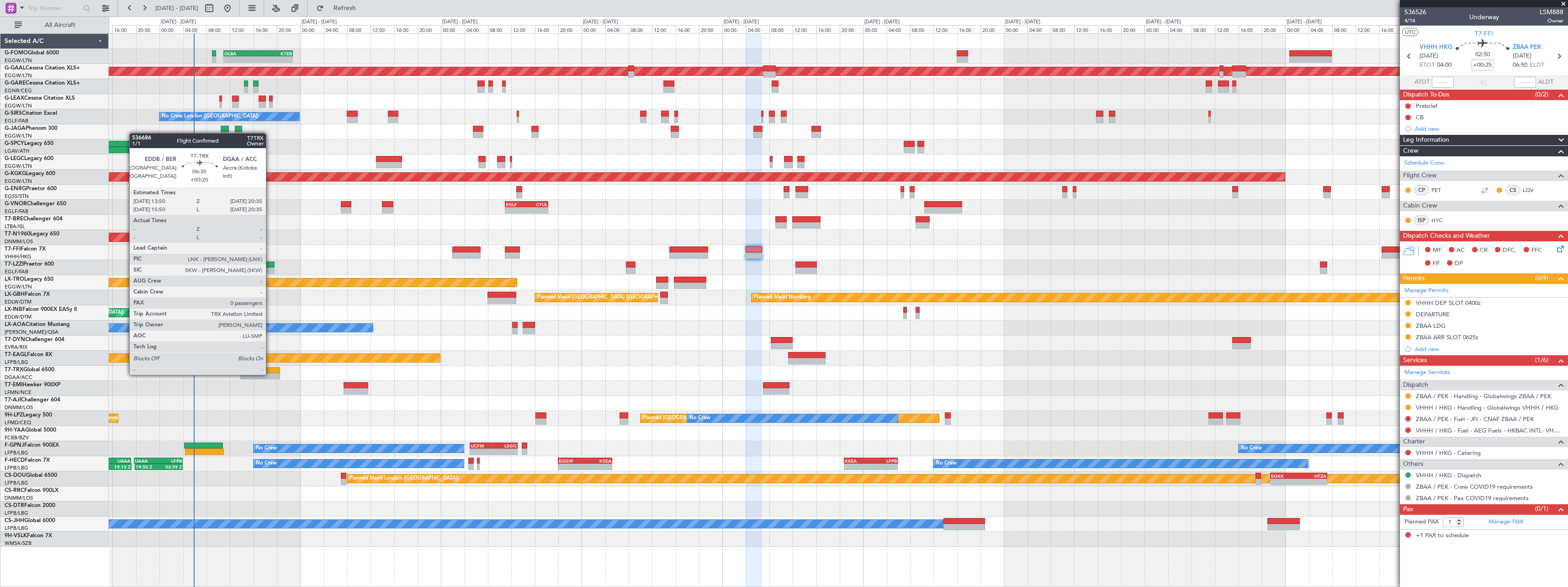
click at [270, 374] on div at bounding box center [260, 376] width 40 height 7
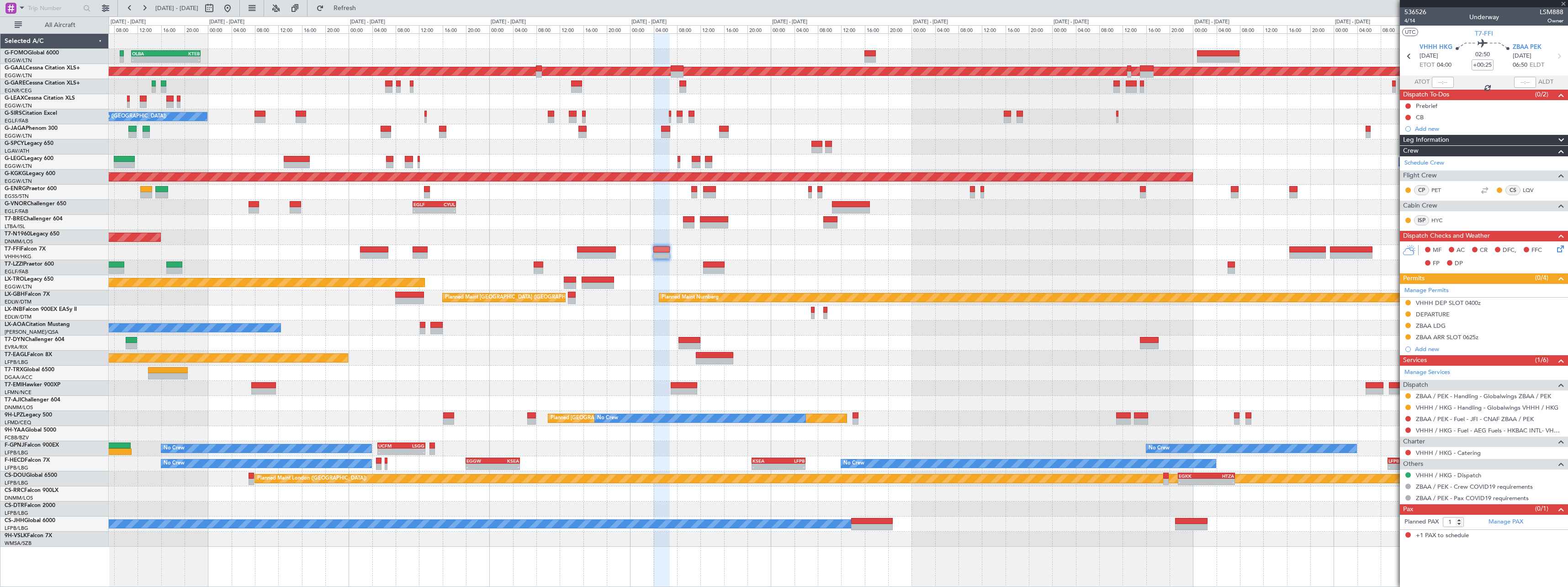
click at [590, 374] on div "- - OLBA 11:00 Z KTEB 22:45 Z Planned Maint [GEOGRAPHIC_DATA] ([GEOGRAPHIC_DATA…" at bounding box center [838, 290] width 1459 height 513
type input "+00:20"
type input "0"
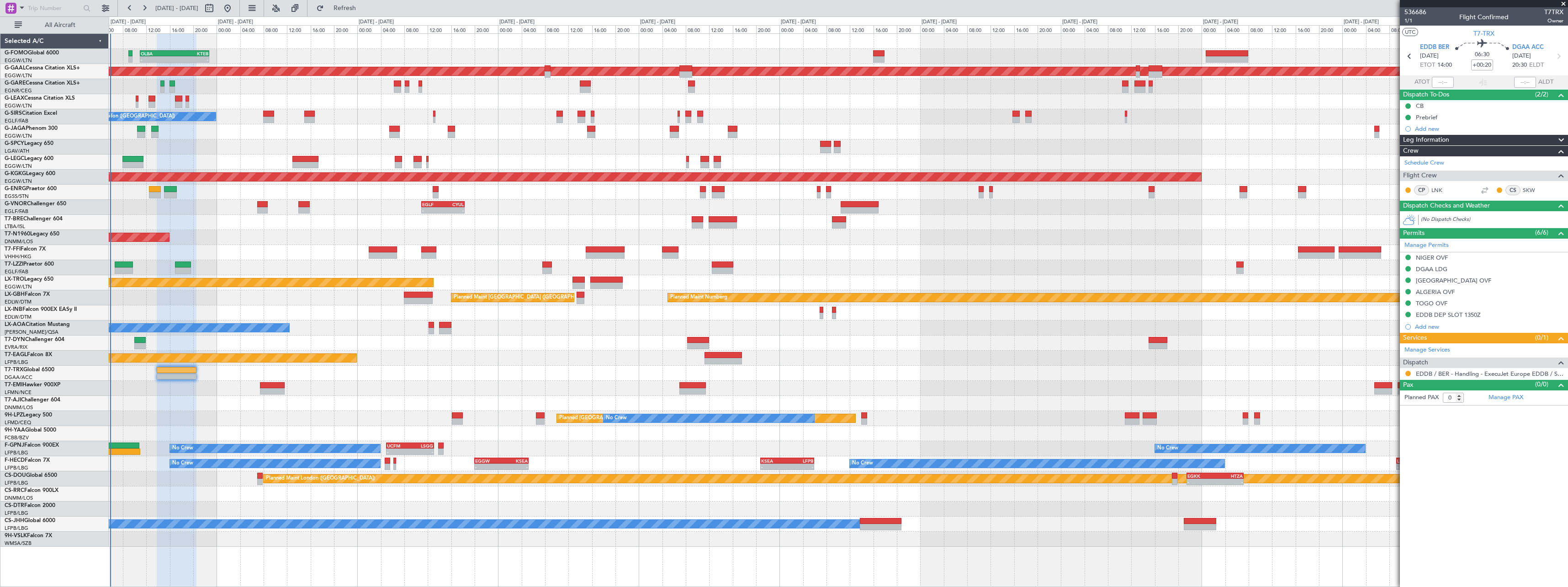
click at [500, 373] on div "- - OLBA 11:00 Z KTEB 22:45 Z Planned Maint London (Luton) Planned Maint Dussel…" at bounding box center [838, 290] width 1459 height 513
click at [1415, 21] on span "1/1" at bounding box center [1415, 21] width 22 height 8
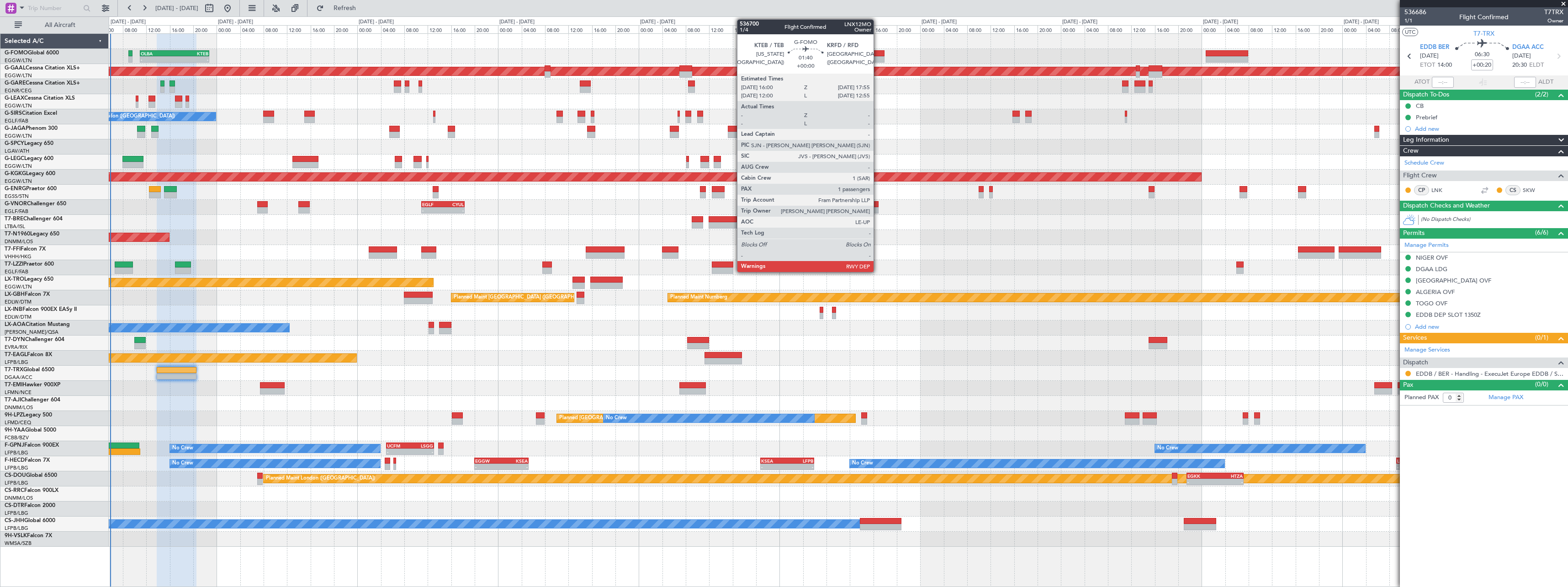
click at [878, 54] on div at bounding box center [878, 54] width 12 height 7
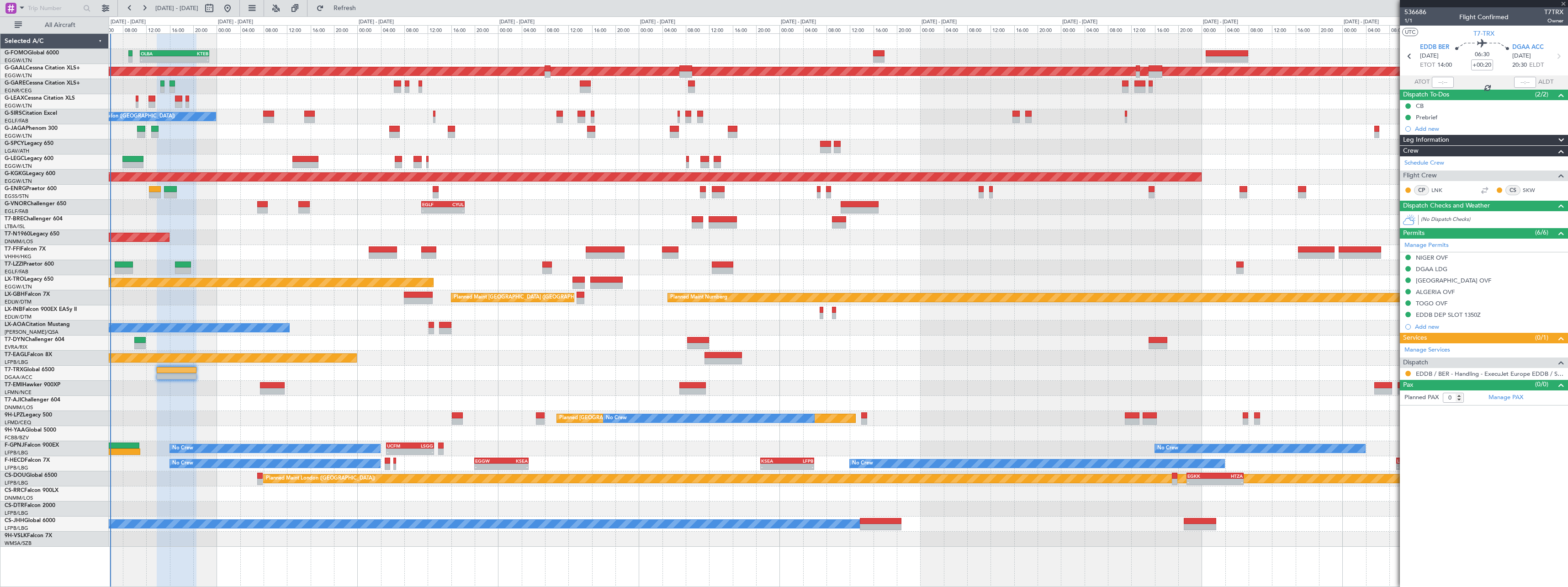
type input "1"
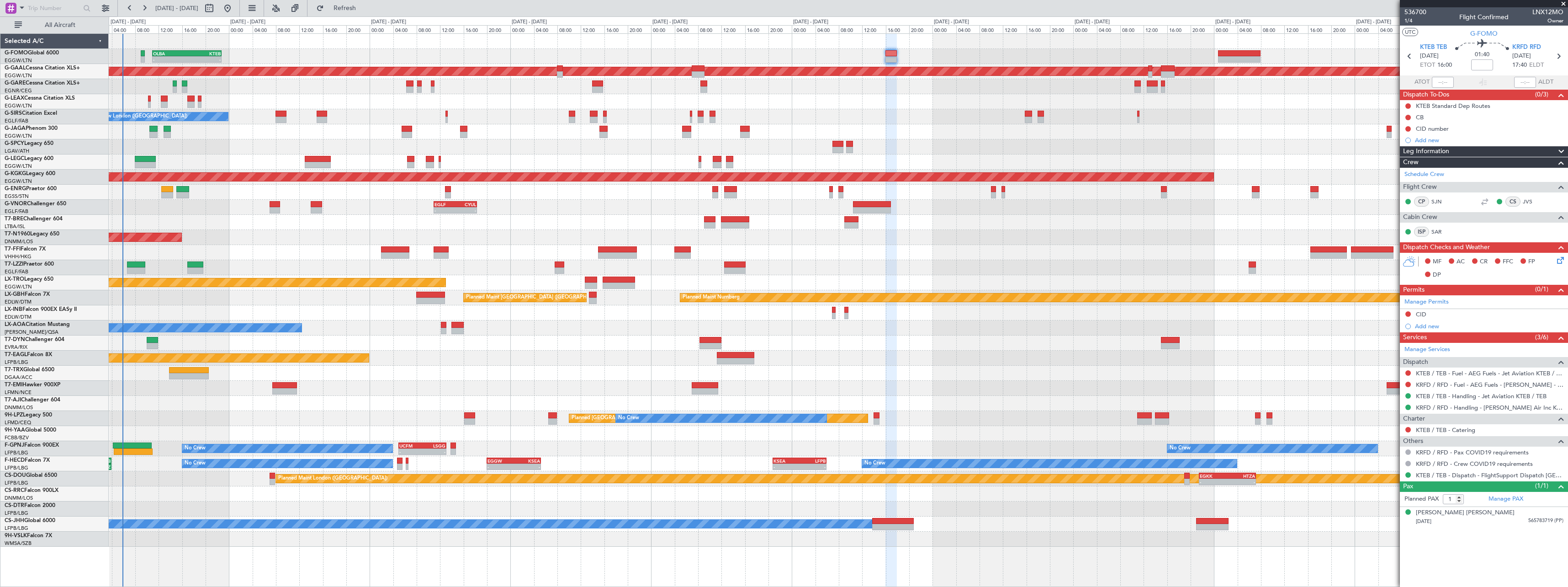
click at [209, 404] on div "Planned Maint Abuja ([PERSON_NAME] Intl)" at bounding box center [838, 403] width 1459 height 15
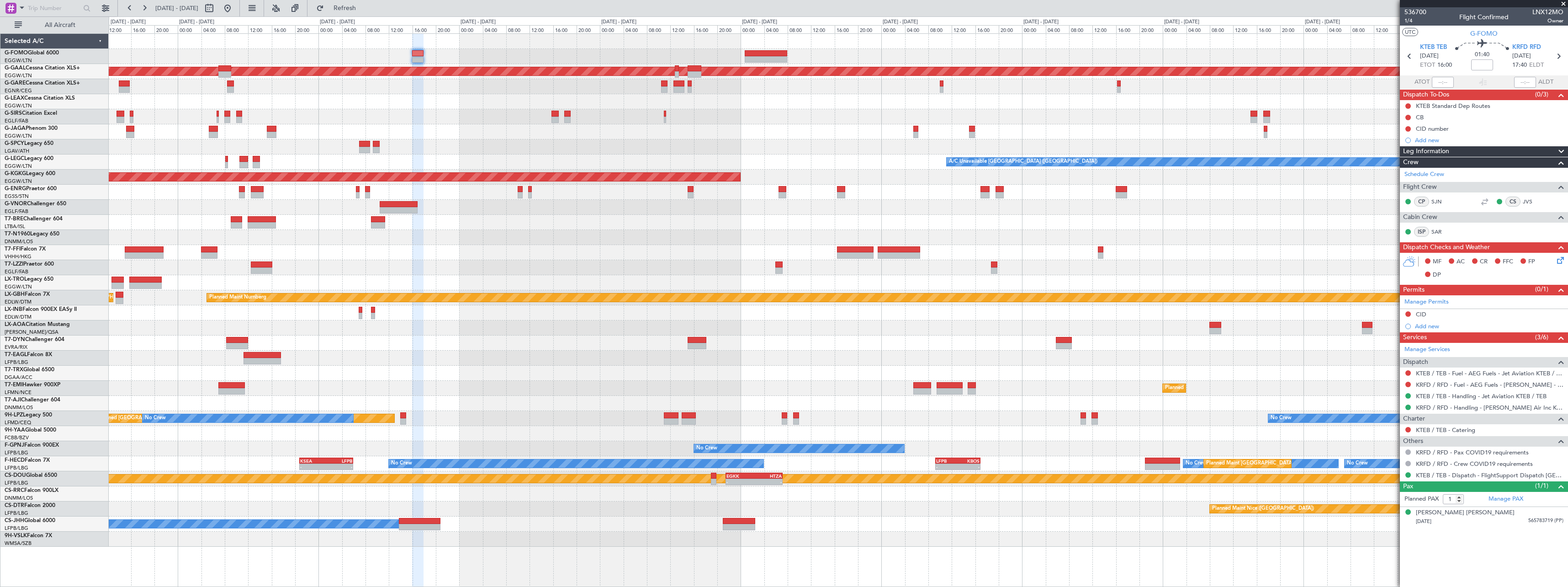
click at [717, 181] on div "EGGW 09:00 Z KTEB 16:20 Z - - OLBA 11:00 Z KTEB 22:45 Z - - Planned Maint Dusse…" at bounding box center [838, 290] width 1459 height 513
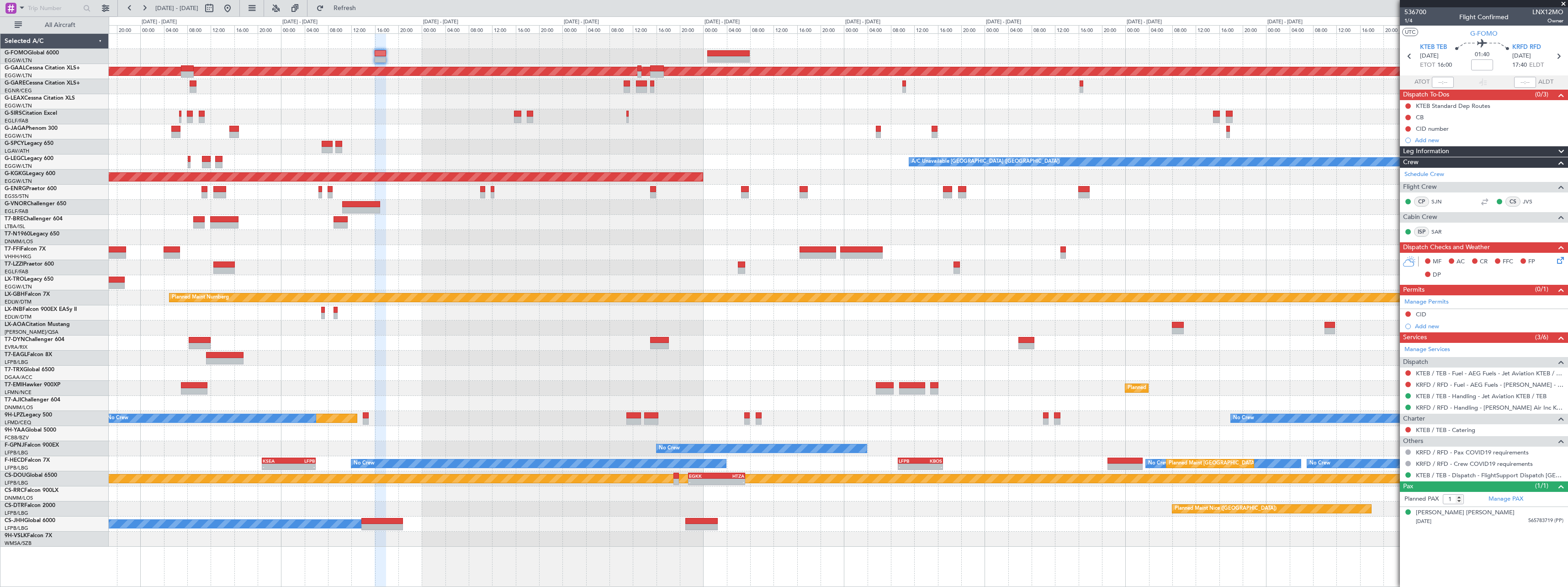
click at [736, 47] on div at bounding box center [838, 41] width 1459 height 15
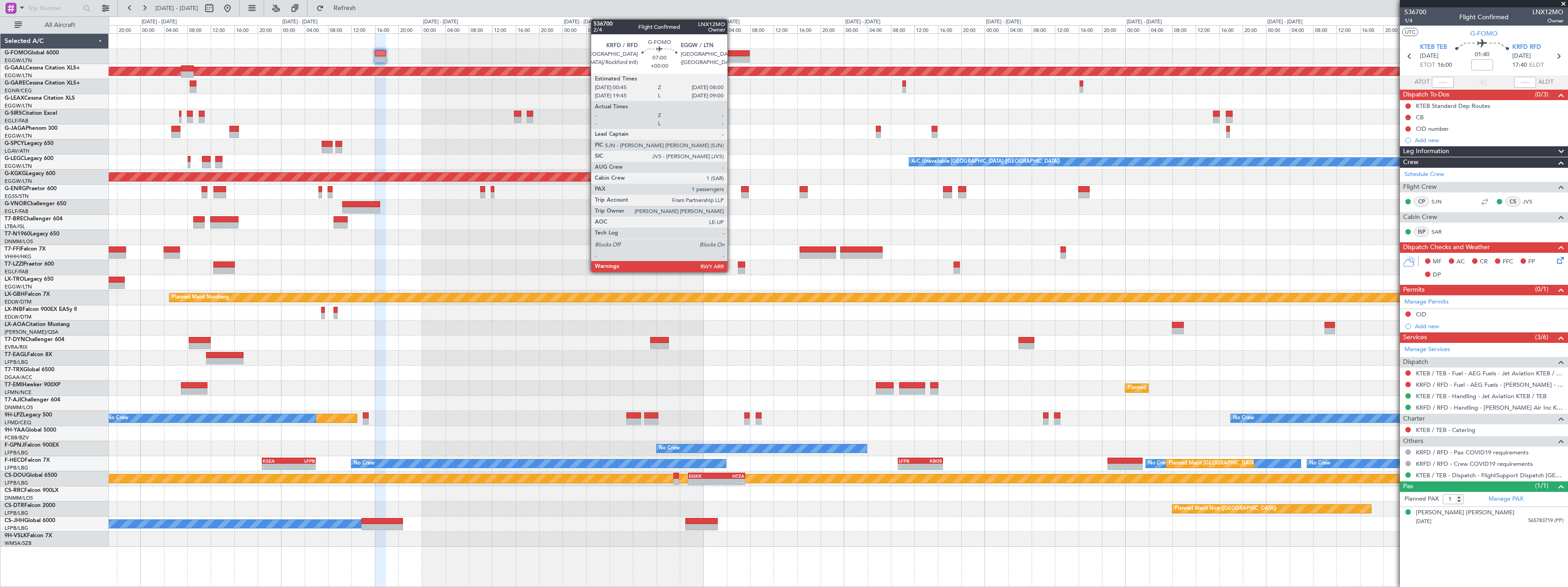
click at [732, 58] on div at bounding box center [729, 59] width 43 height 7
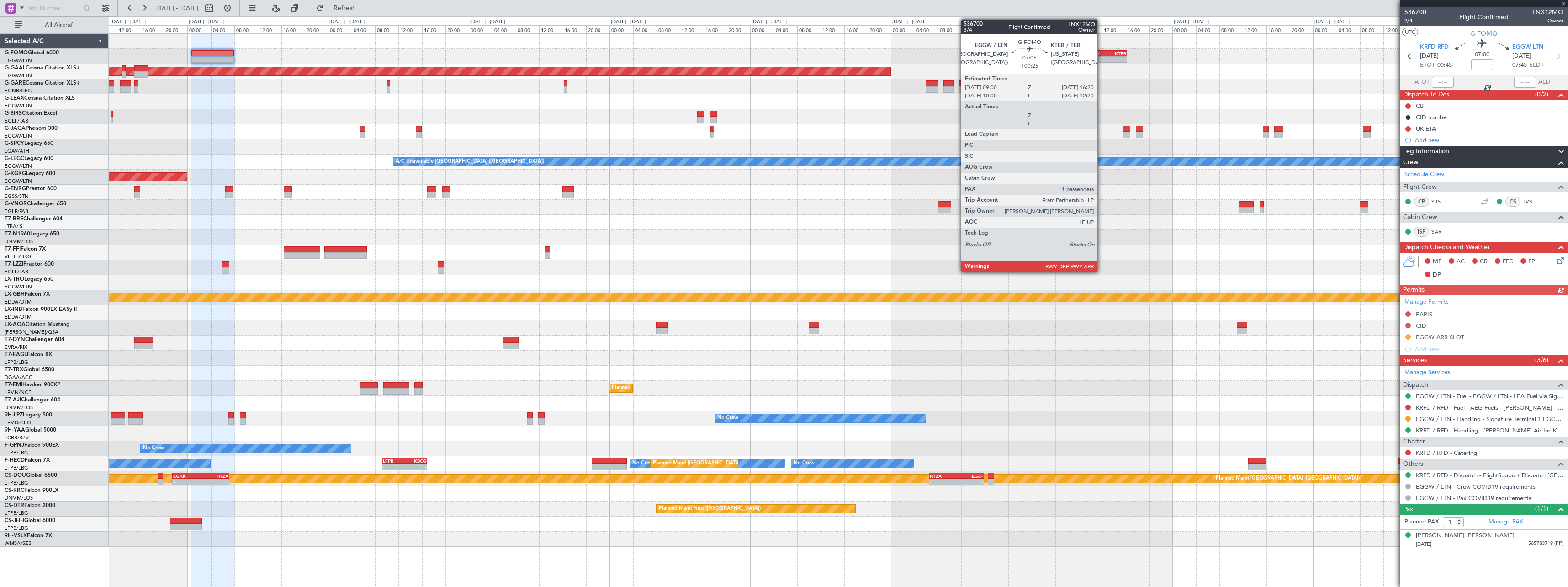
click at [1102, 58] on div "-" at bounding box center [1096, 59] width 21 height 5
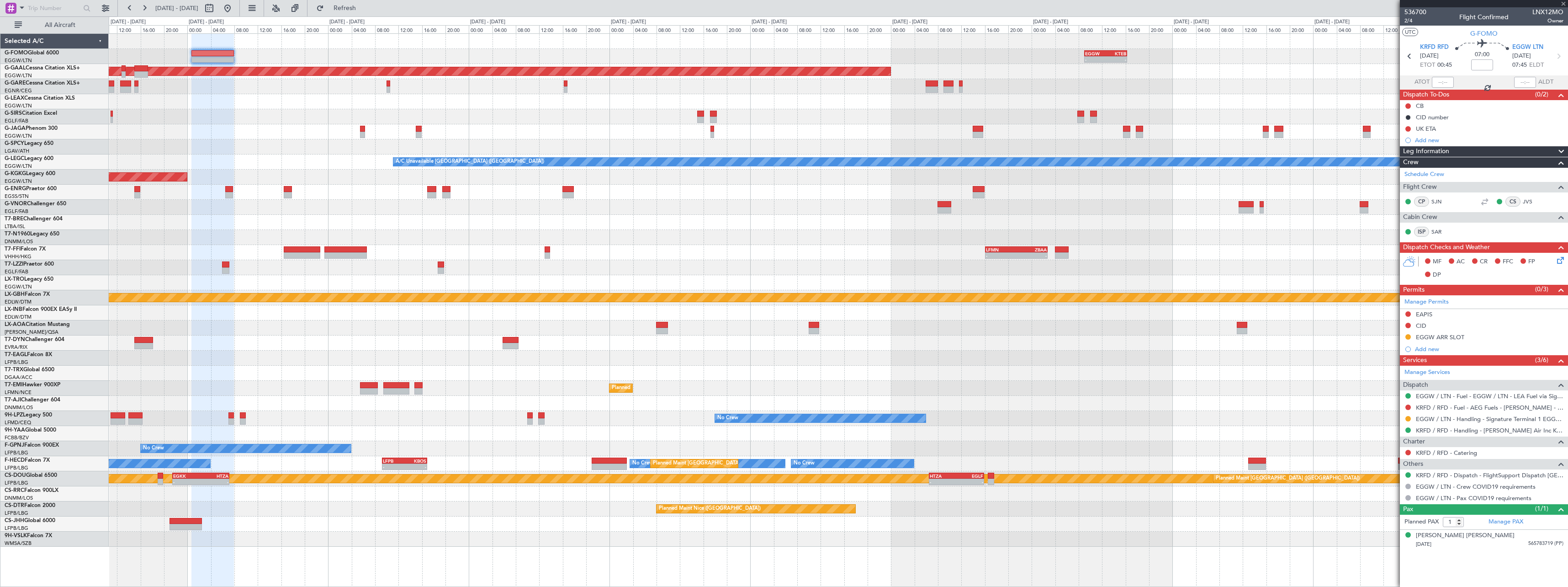
type input "+00:25"
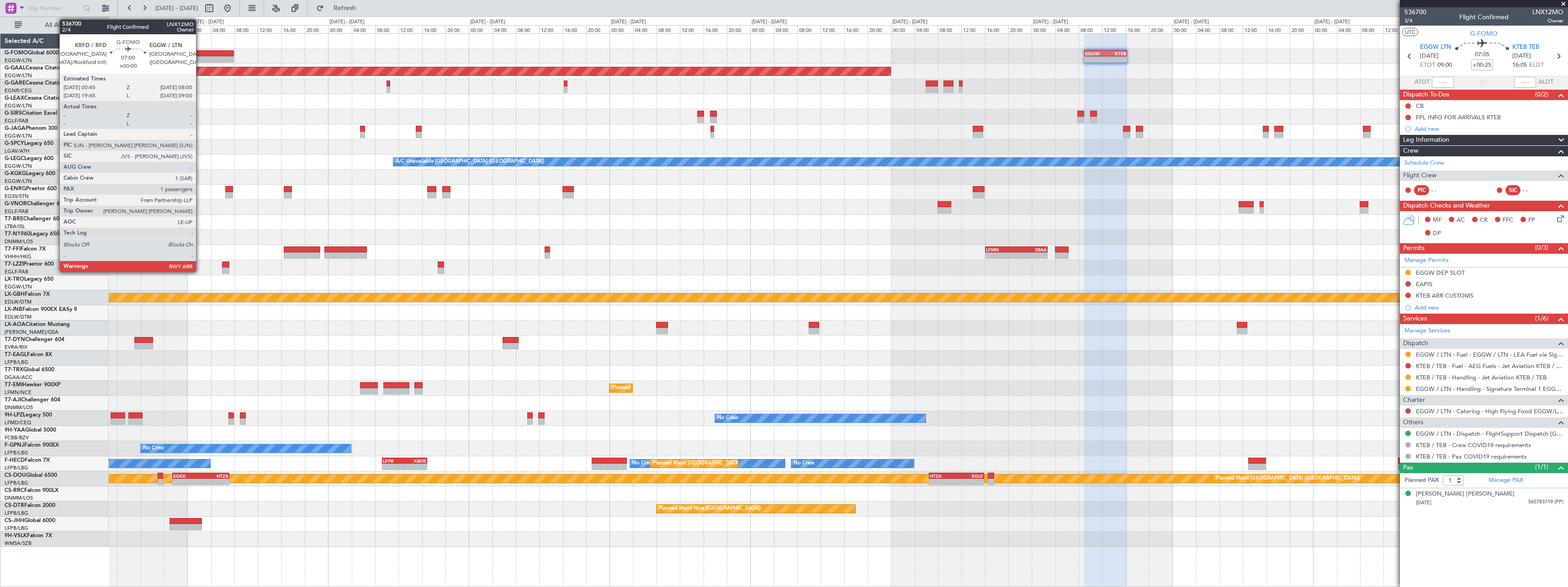
click at [203, 52] on div at bounding box center [212, 54] width 43 height 7
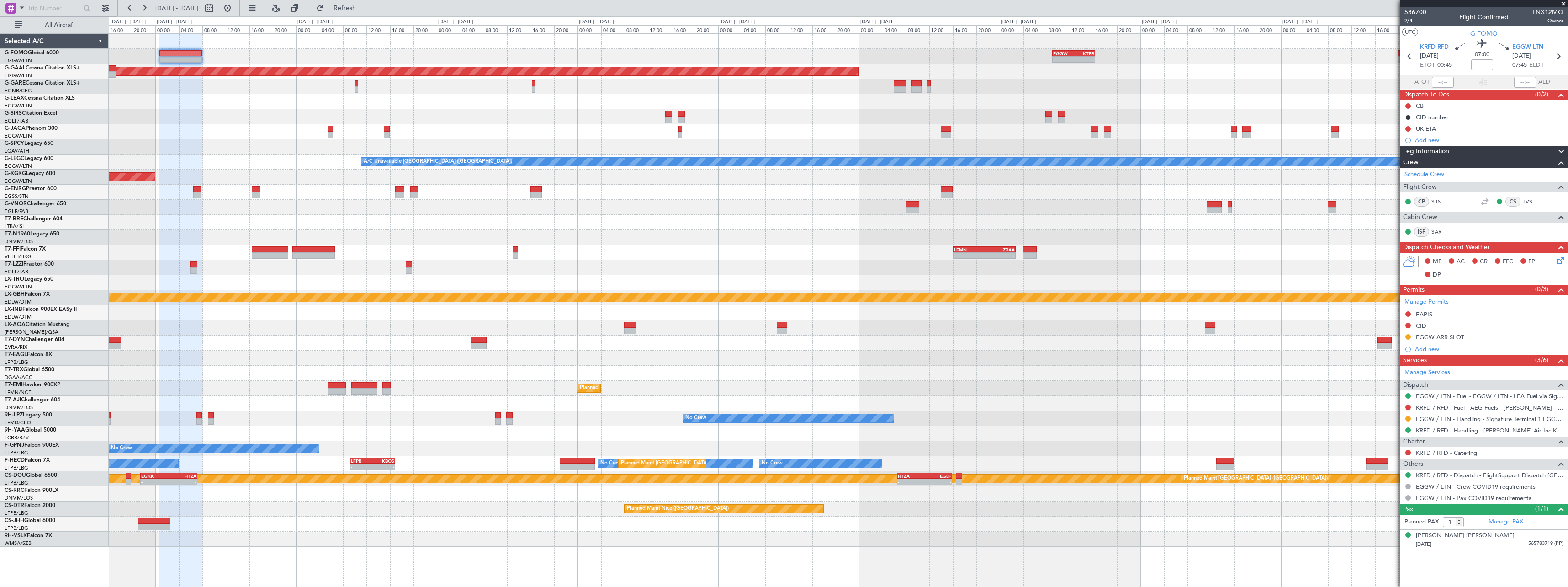
click at [37, 132] on div "EGGW 09:00 Z KTEB 16:20 Z - - Planned Maint Dusseldorf A/C Unavailable London (…" at bounding box center [784, 301] width 1568 height 571
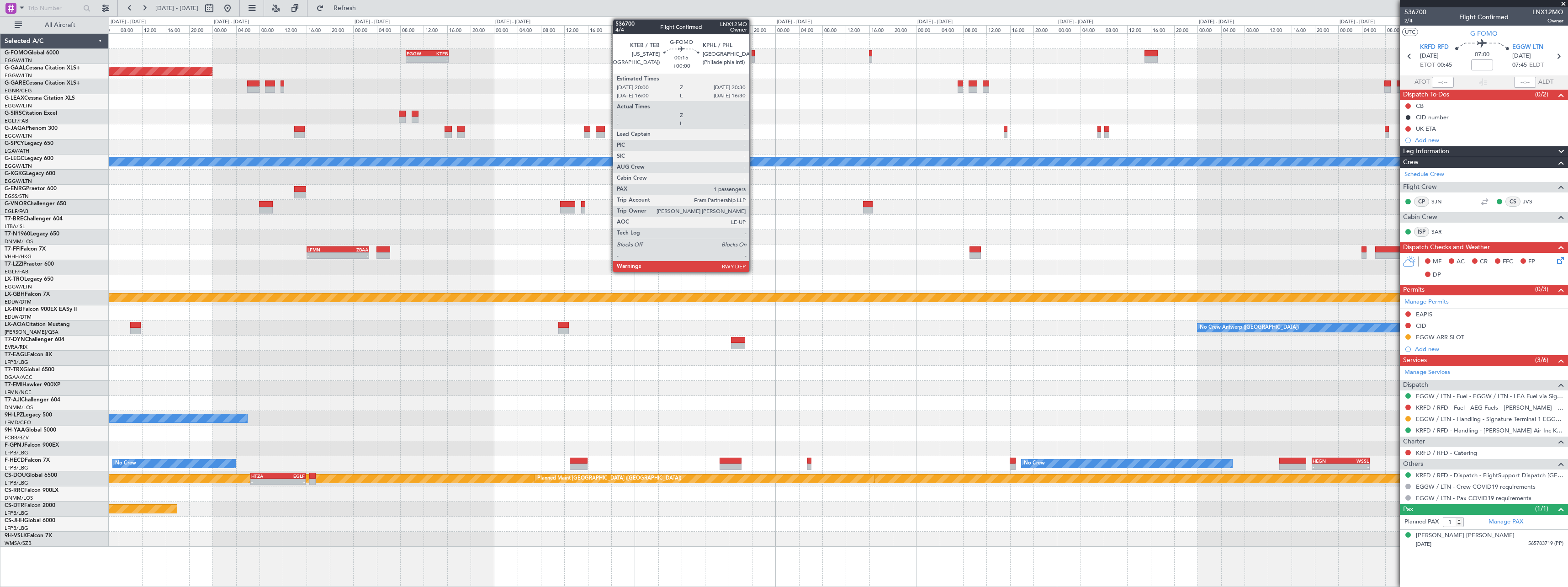
click at [754, 56] on div at bounding box center [753, 59] width 3 height 7
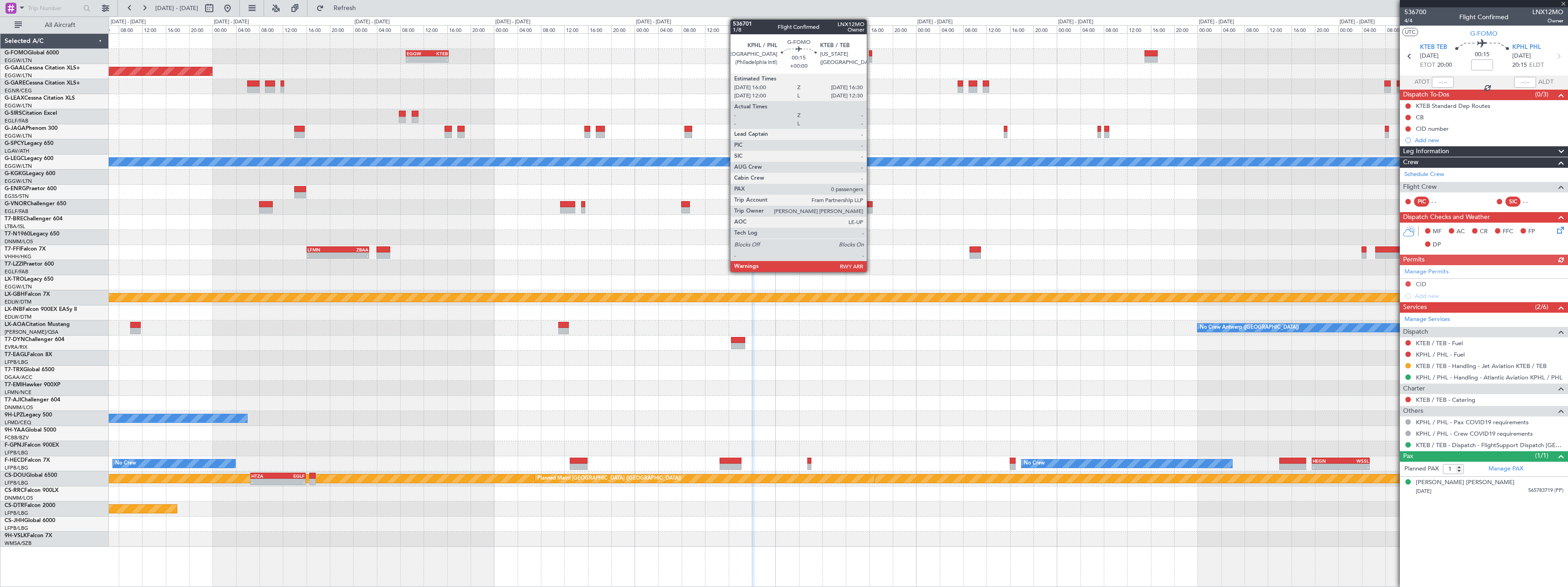
click at [871, 56] on div at bounding box center [870, 54] width 3 height 7
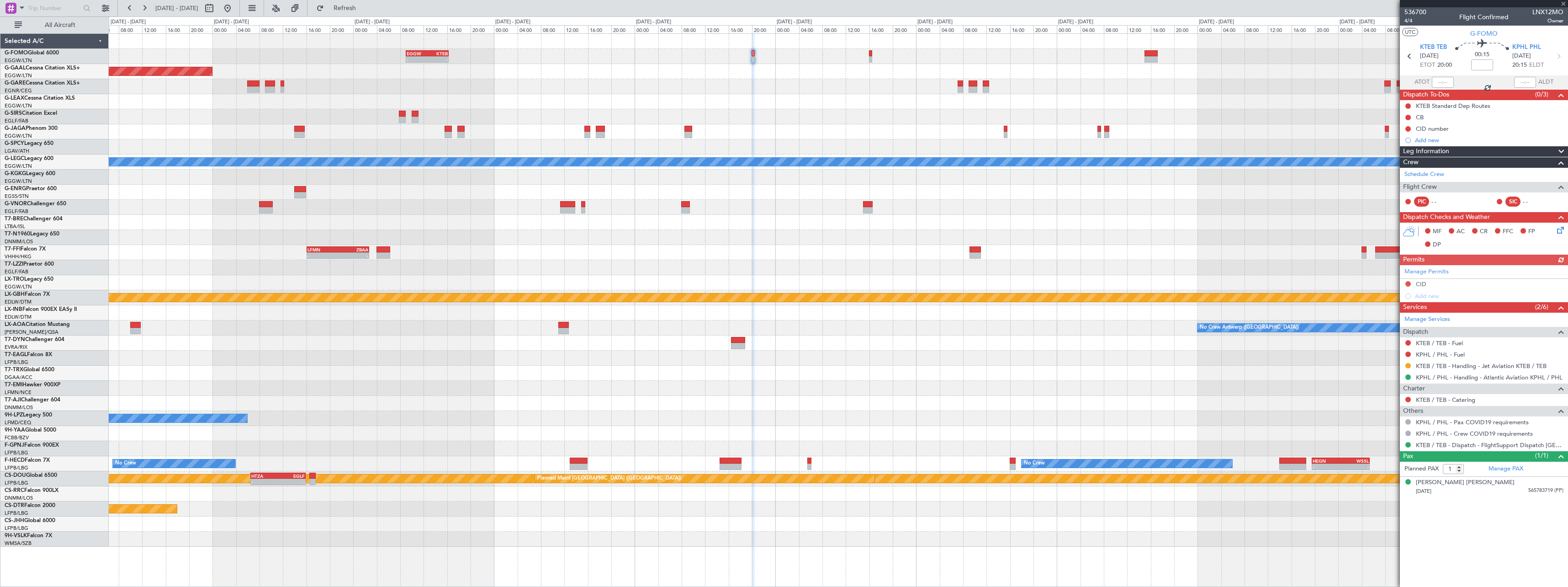
type input "0"
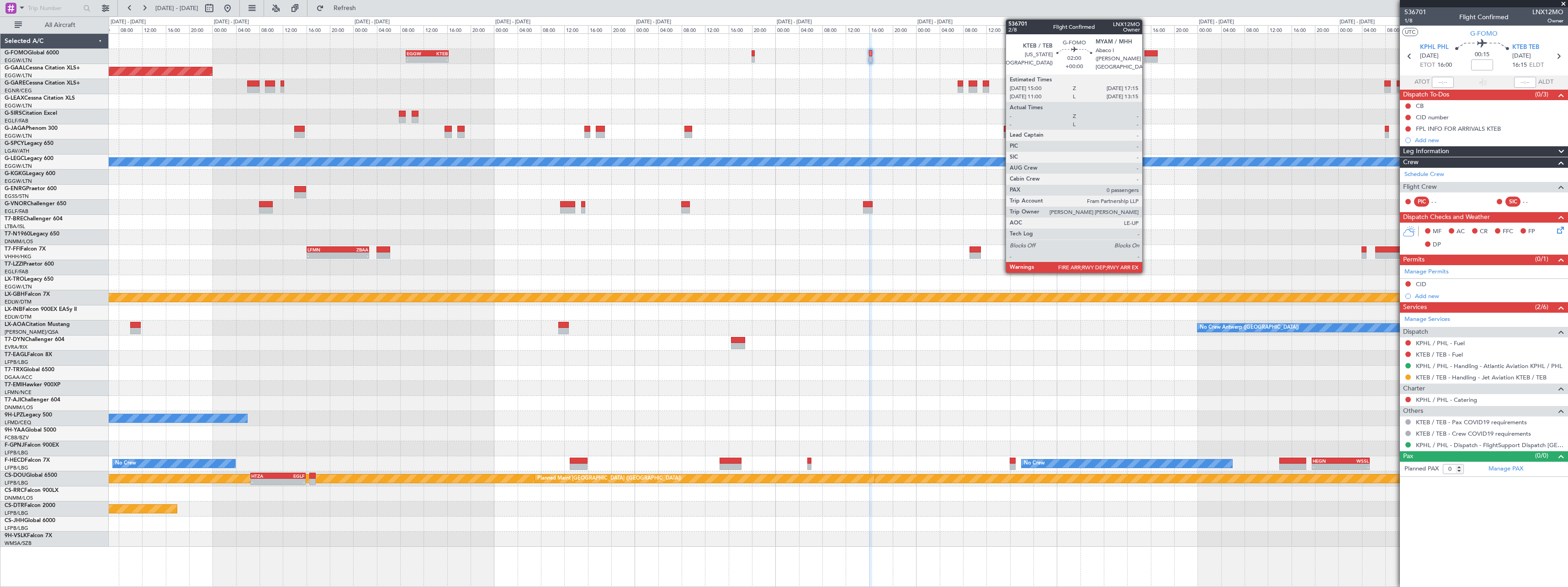
click at [1146, 58] on div at bounding box center [1151, 59] width 13 height 7
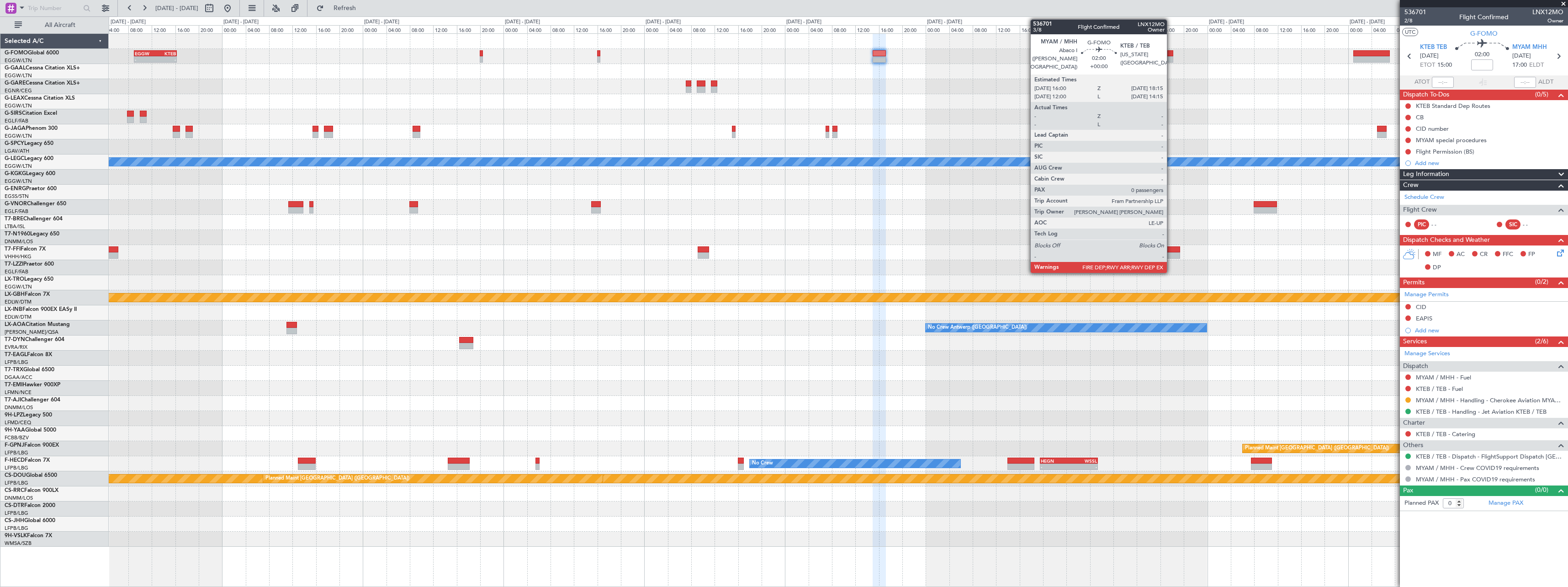
click at [1171, 56] on div at bounding box center [1167, 54] width 13 height 7
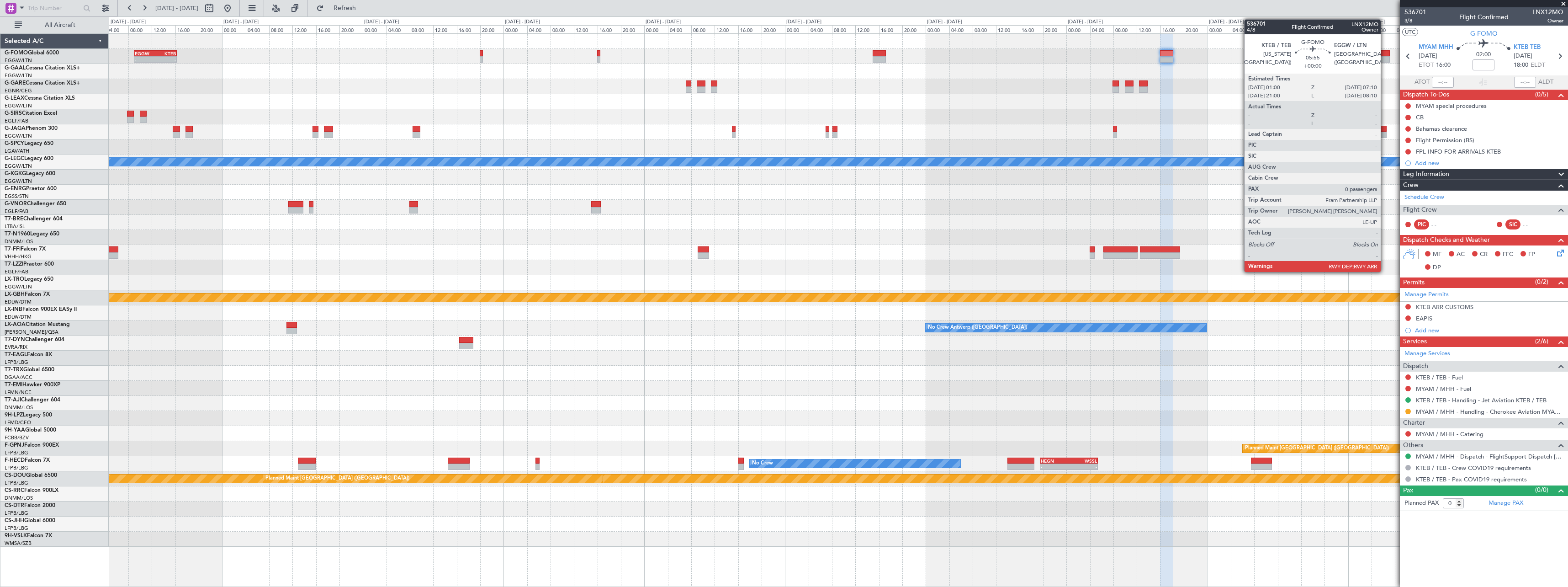
click at [1384, 53] on div at bounding box center [1371, 54] width 37 height 7
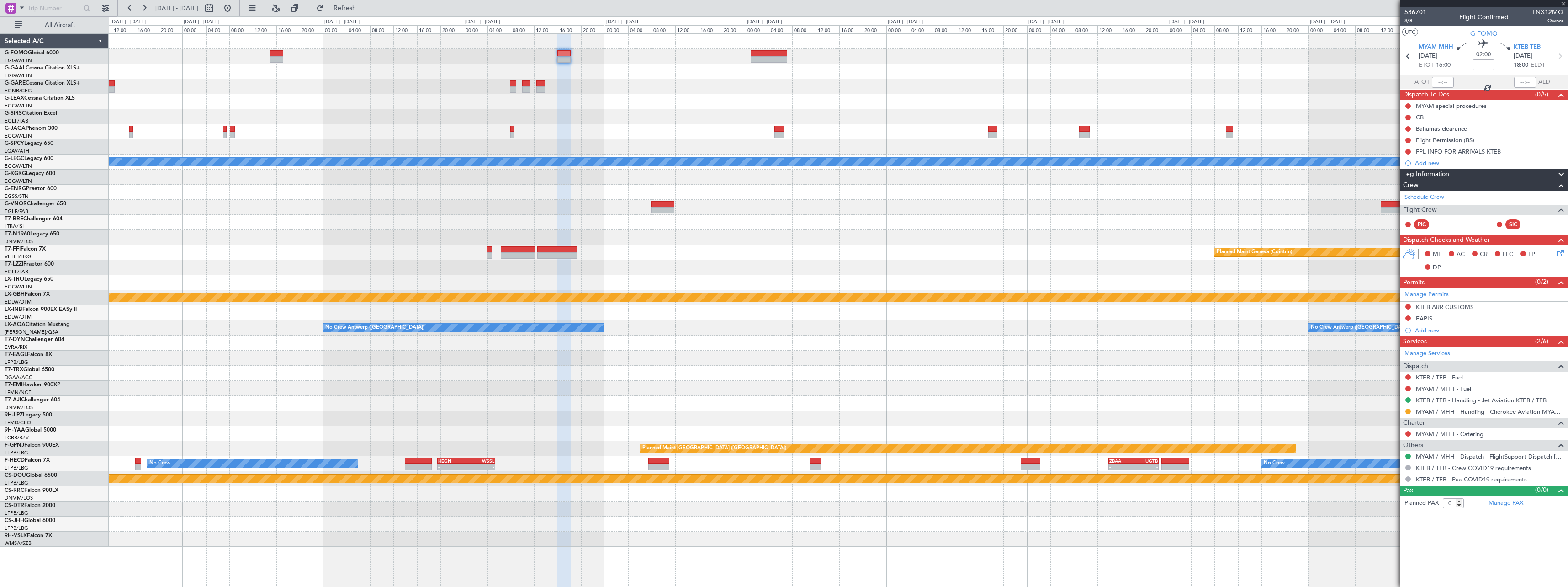
click at [673, 94] on div "Owner London (Luton) A/C Unavailable London (Luton) Planned Maint Geneva (Coint…" at bounding box center [838, 290] width 1459 height 513
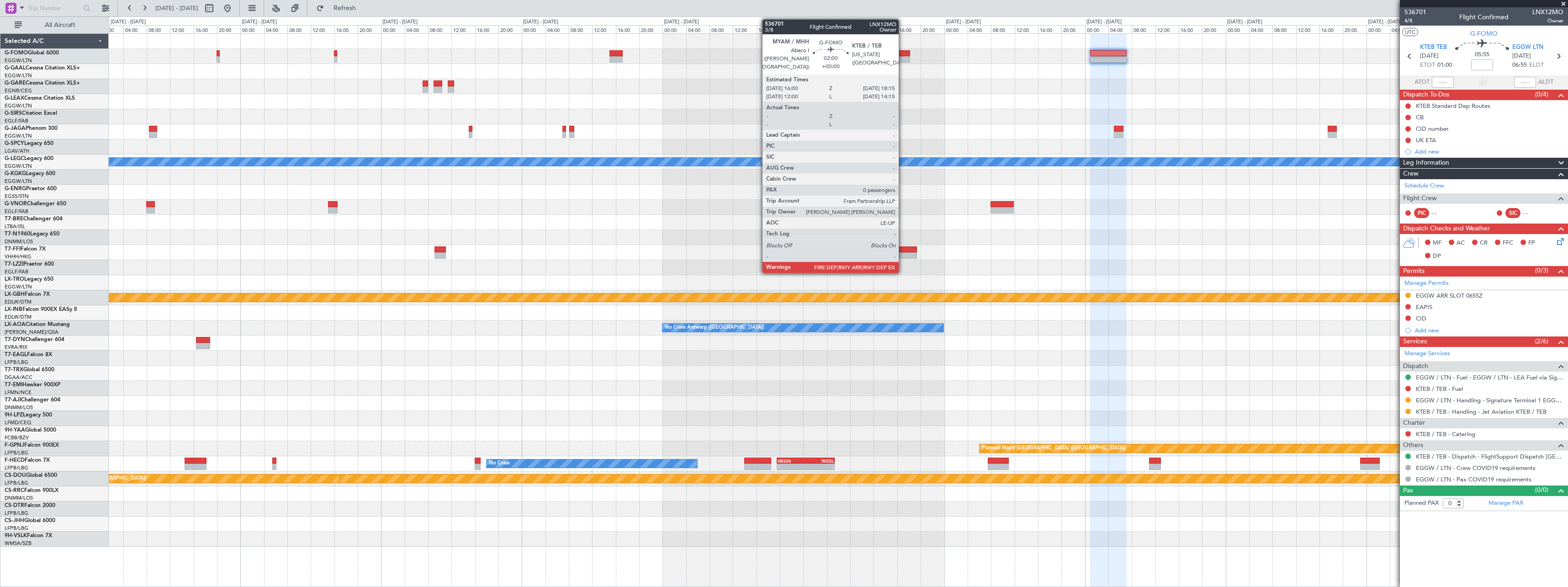
click at [903, 56] on div at bounding box center [903, 54] width 13 height 7
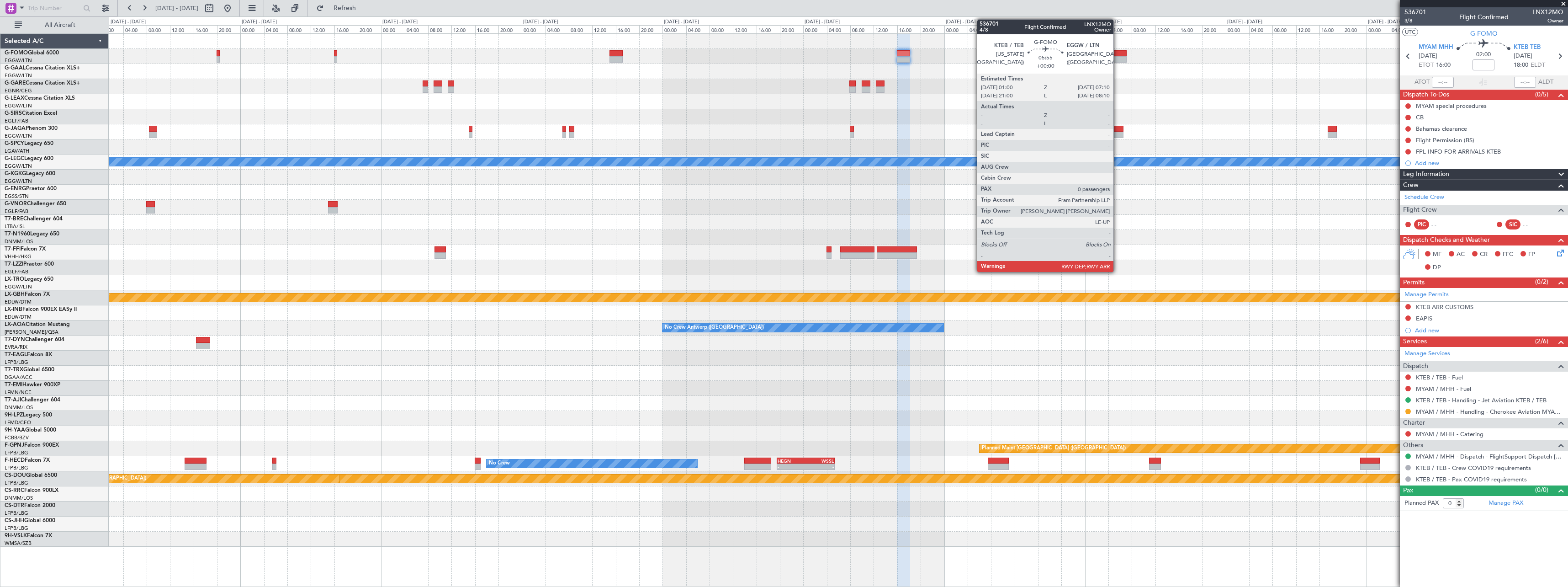
click at [1118, 61] on div at bounding box center [1108, 59] width 37 height 7
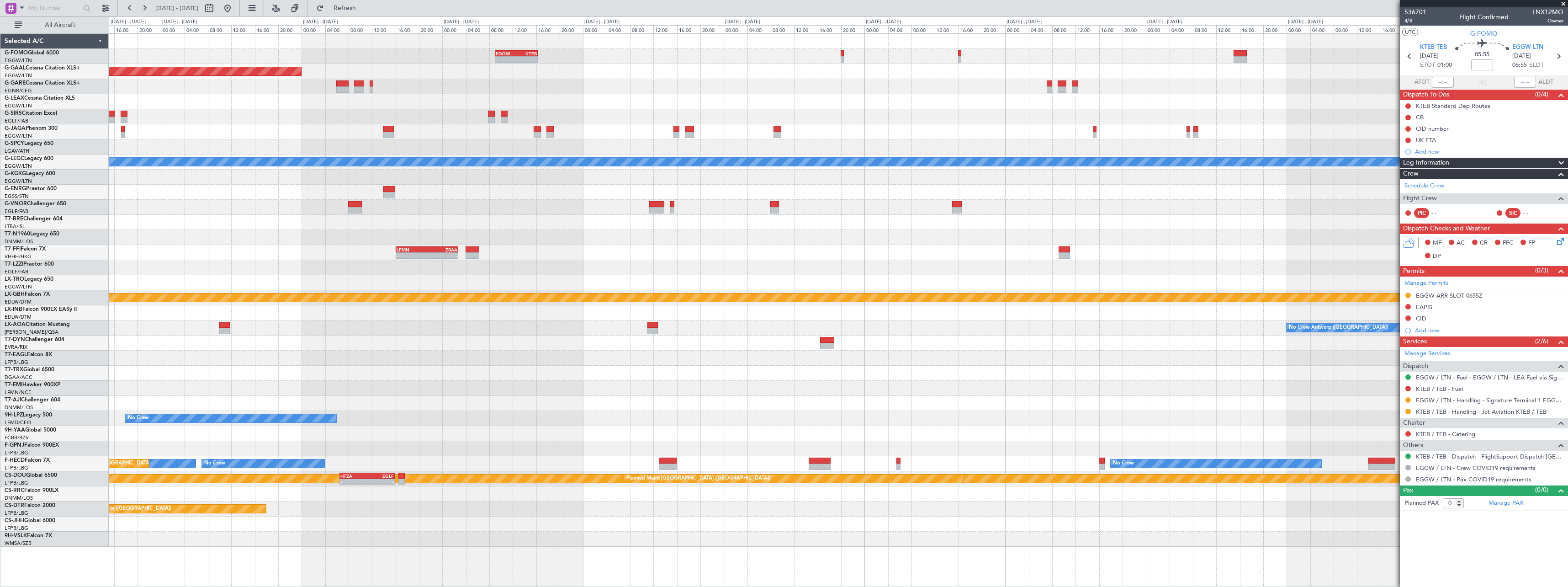
click at [994, 67] on div "Planned Maint Dusseldorf" at bounding box center [838, 71] width 1459 height 15
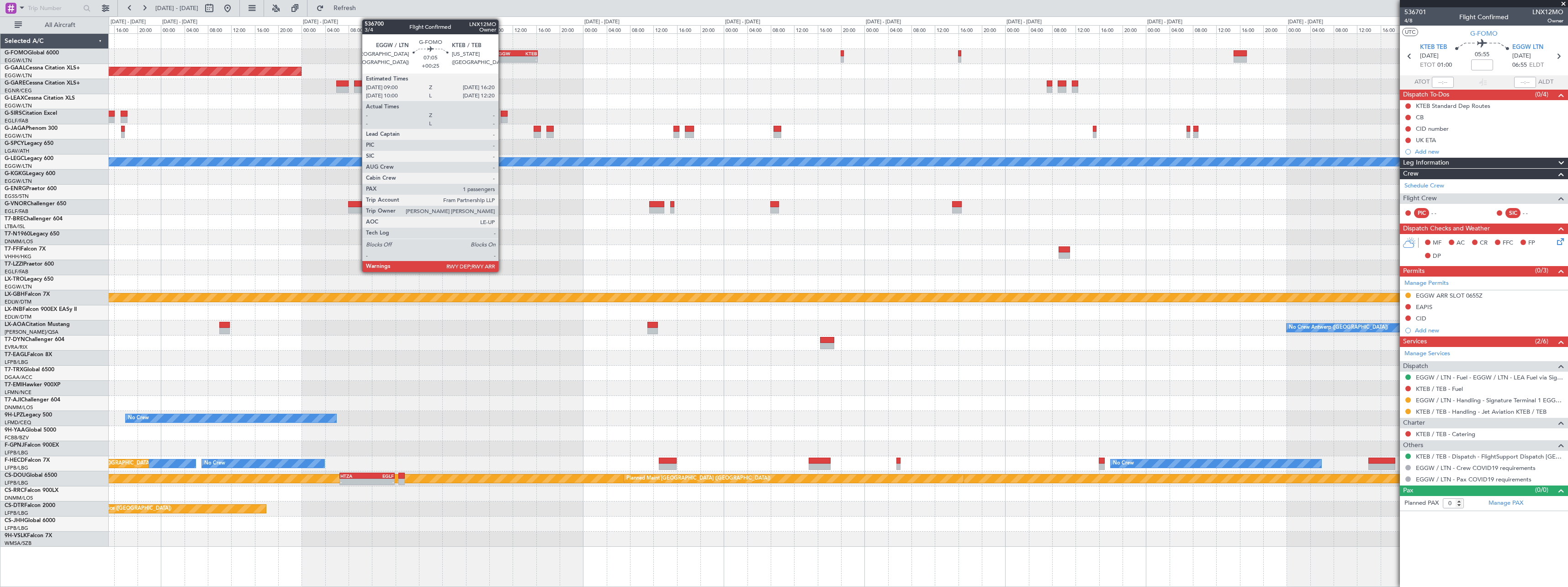
click at [503, 51] on div "EGGW" at bounding box center [506, 53] width 21 height 5
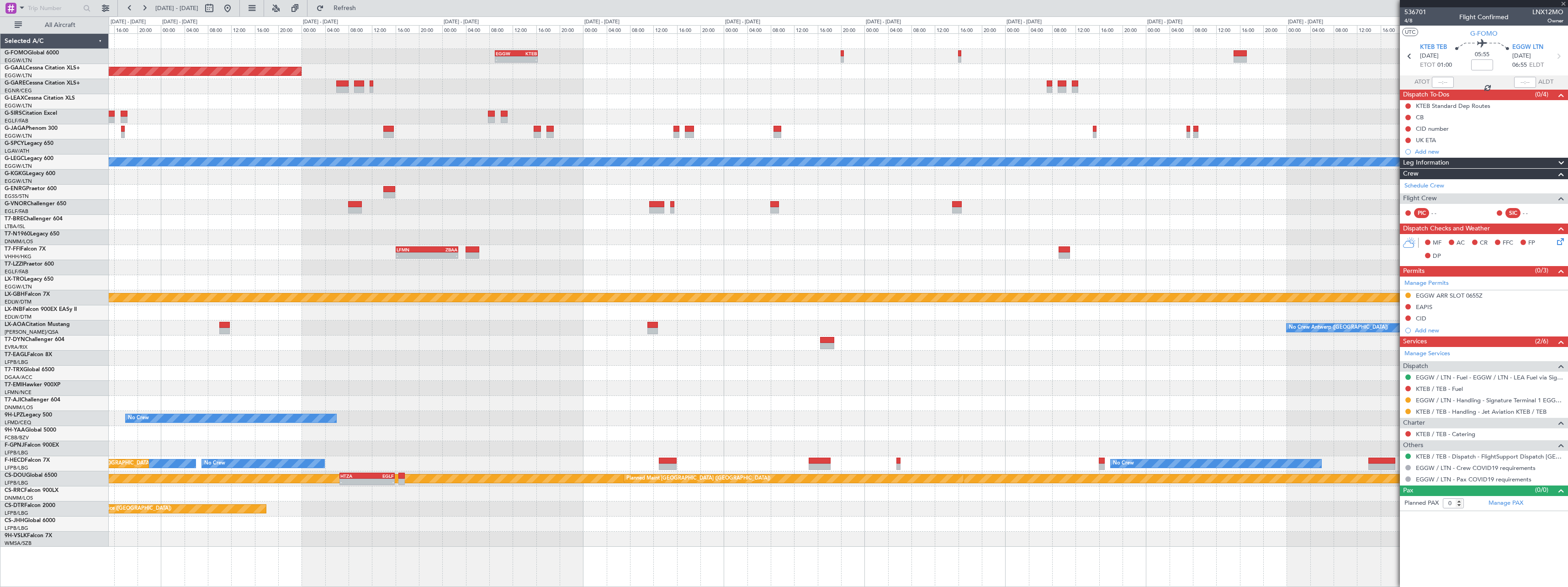
type input "+00:25"
type input "1"
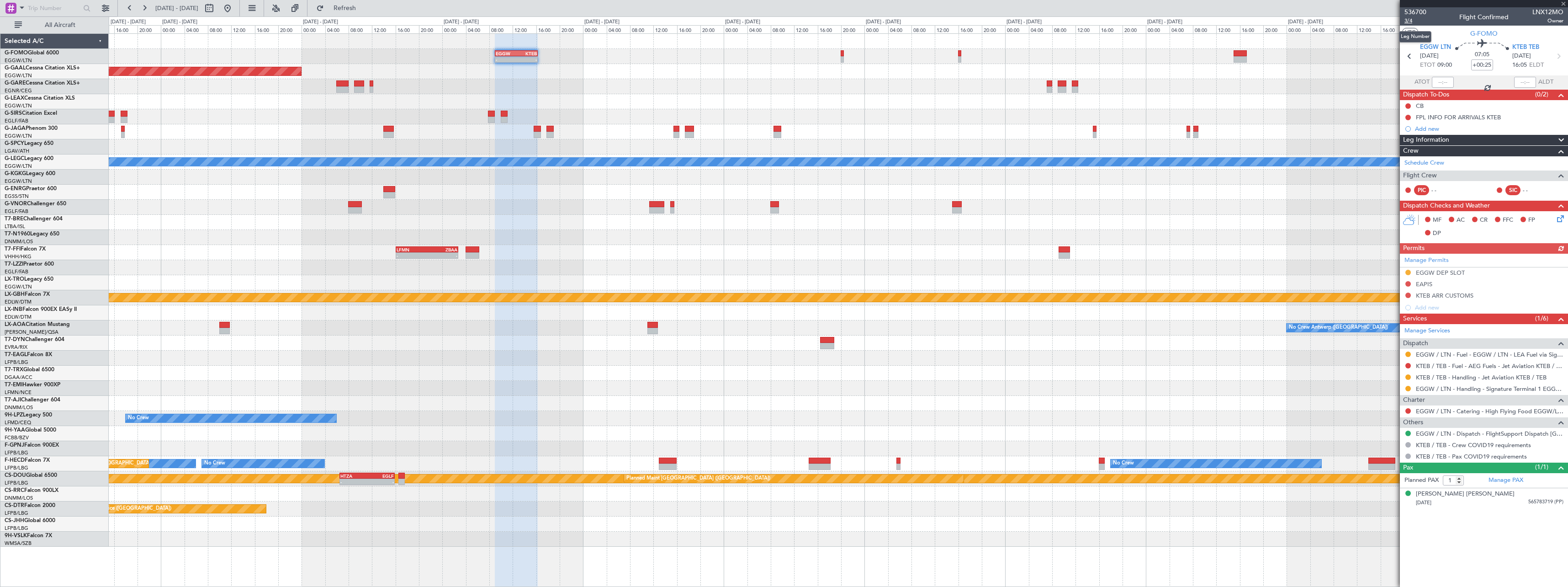
click at [1415, 21] on span "3/4" at bounding box center [1415, 21] width 22 height 8
click at [1530, 47] on span "KTEB TEB" at bounding box center [1525, 47] width 27 height 9
click at [1436, 130] on div "Add new" at bounding box center [1485, 128] width 140 height 8
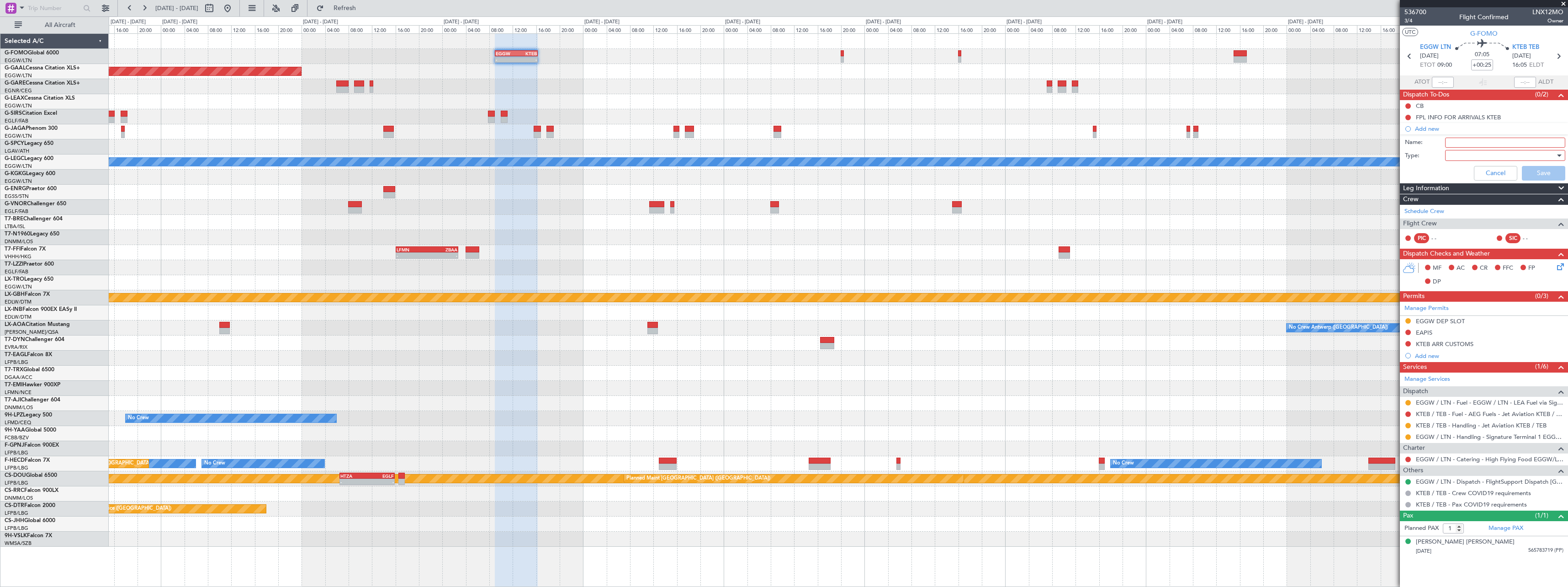
click at [1485, 142] on input "Name:" at bounding box center [1505, 142] width 120 height 10
type input "KTEB CBP HOURS"
click at [1493, 156] on div at bounding box center [1502, 155] width 107 height 14
click at [1488, 169] on span "Generic" at bounding box center [1500, 174] width 112 height 14
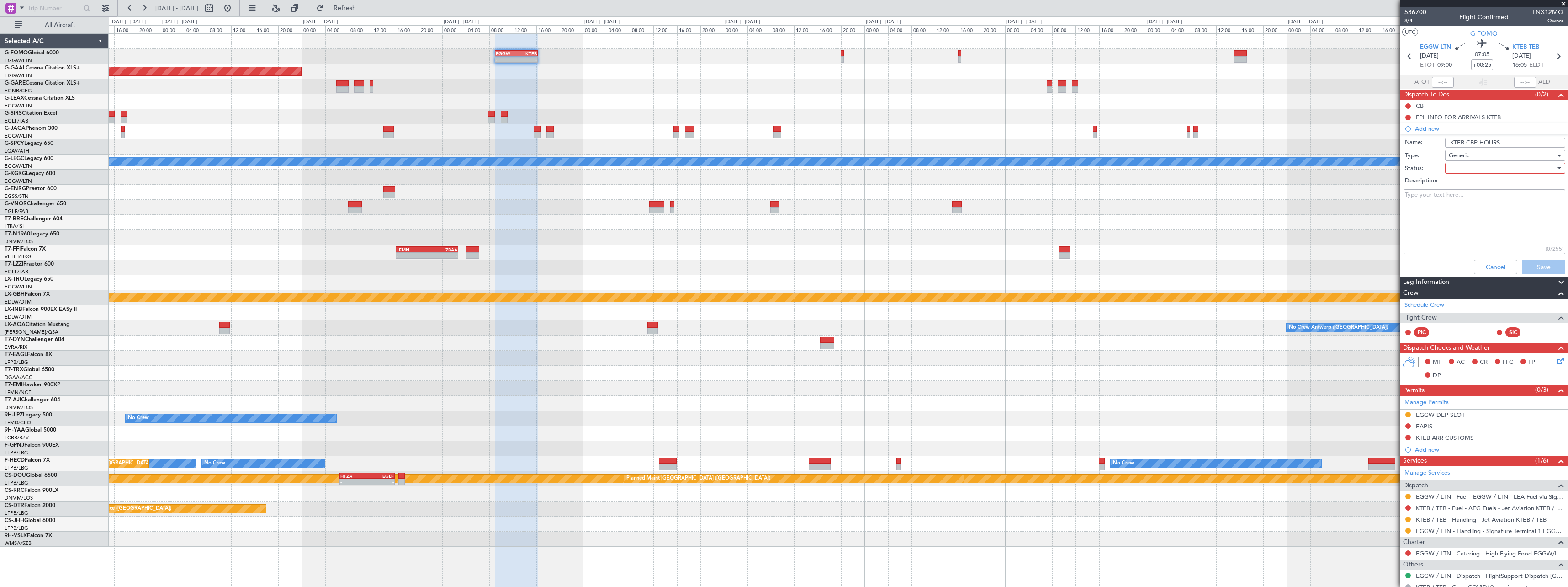
click at [1486, 167] on div at bounding box center [1502, 168] width 107 height 14
click at [1472, 188] on span "Not Started" at bounding box center [1501, 186] width 107 height 14
click at [1444, 205] on textarea "Description:" at bounding box center [1485, 222] width 162 height 65
paste textarea "CBP OP HOURS: 0730-2300LT"
type textarea "CBP OP HOURS: 0730-2300LT"
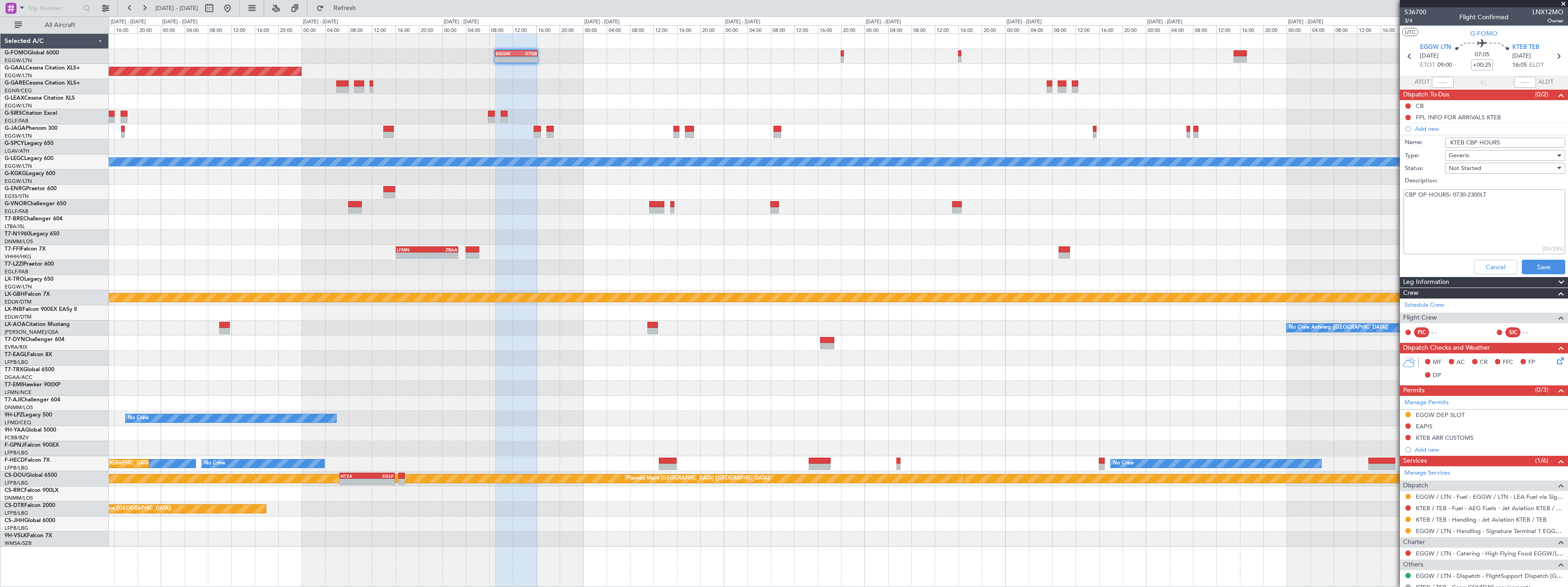
click at [1485, 169] on div "Not Started" at bounding box center [1502, 168] width 107 height 14
click at [1483, 213] on span "Completed" at bounding box center [1501, 214] width 107 height 14
click at [1547, 268] on button "Save" at bounding box center [1543, 267] width 43 height 15
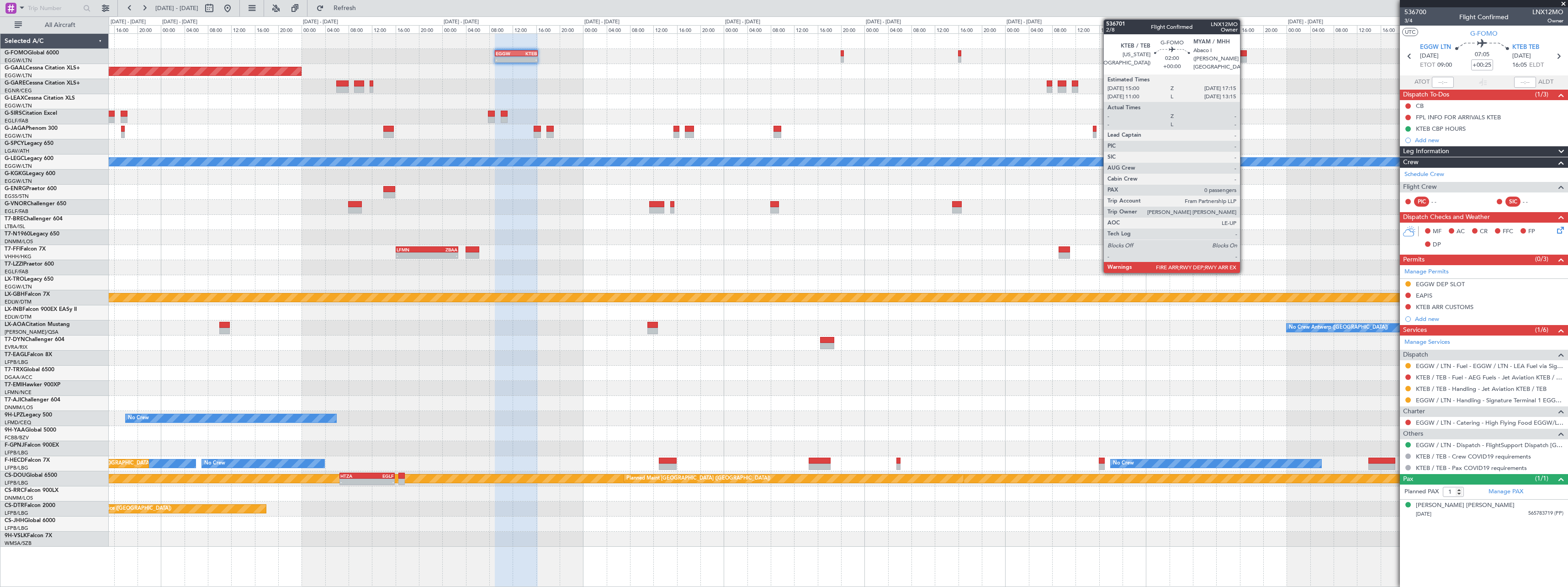
click at [1244, 54] on div at bounding box center [1241, 54] width 13 height 7
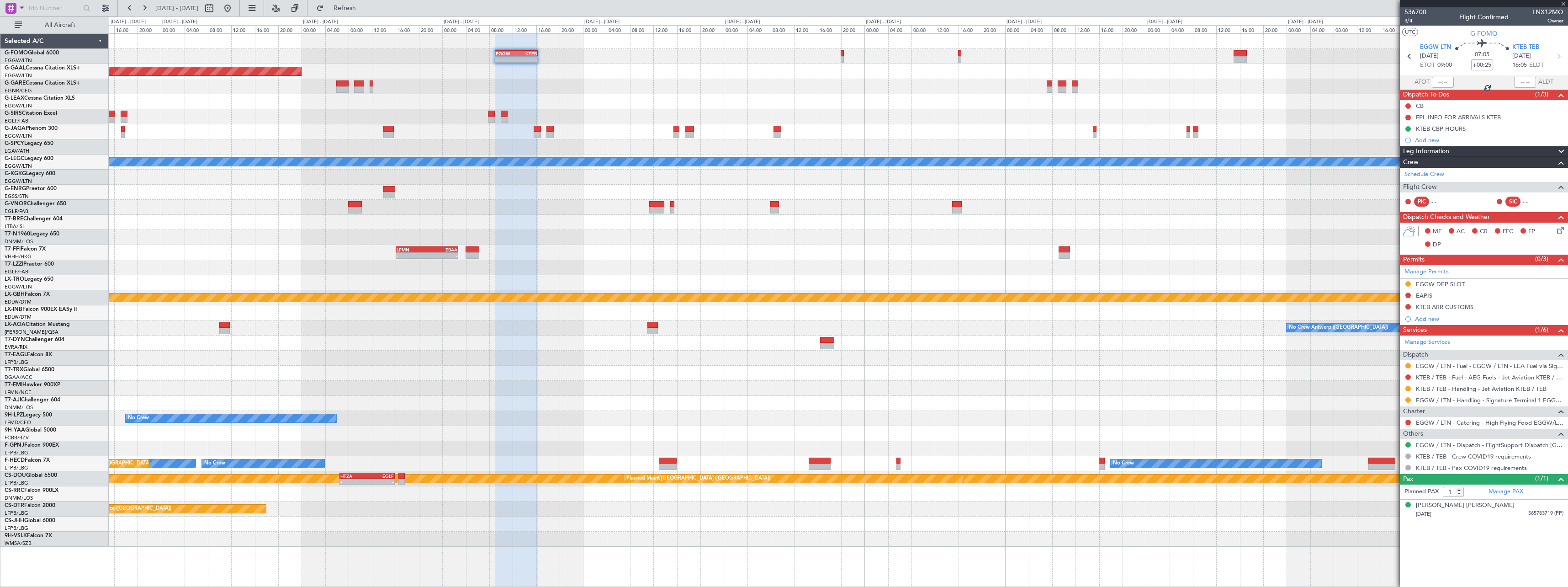
type input "0"
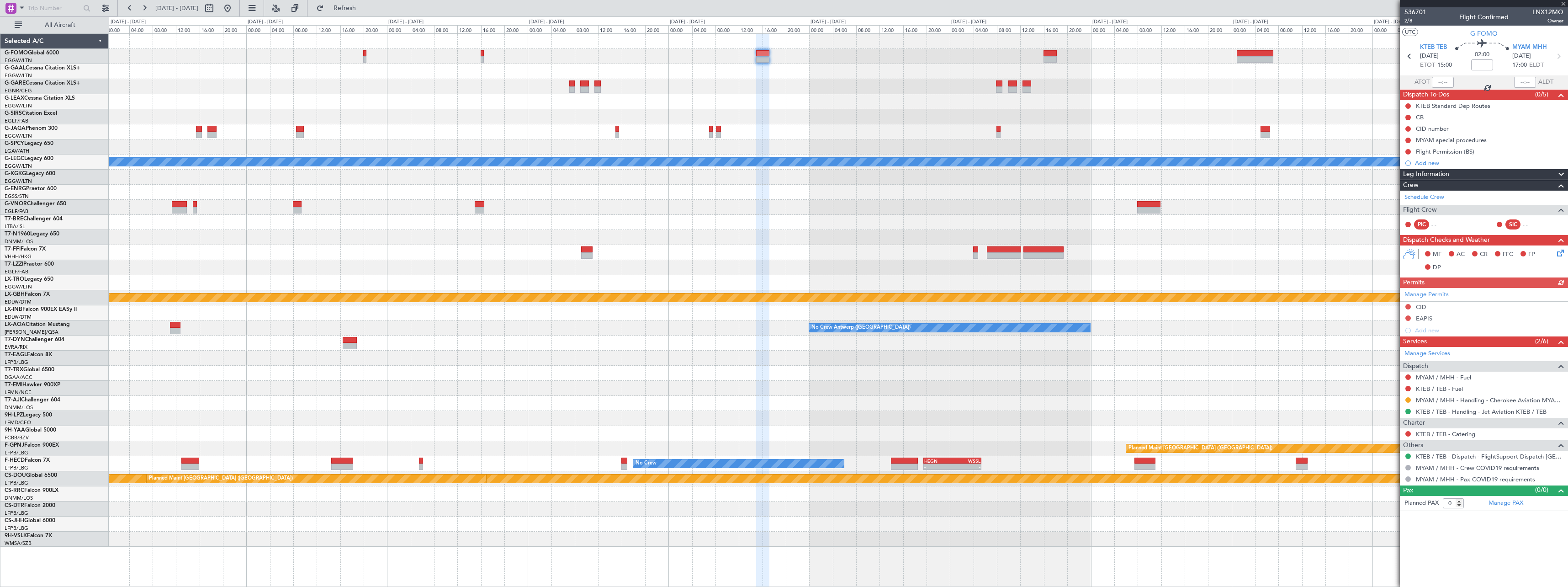
click at [870, 124] on div "EGGW 09:00 Z KTEB 16:20 Z - - Planned Maint Dusseldorf A/C Unavailable London (…" at bounding box center [838, 290] width 1459 height 513
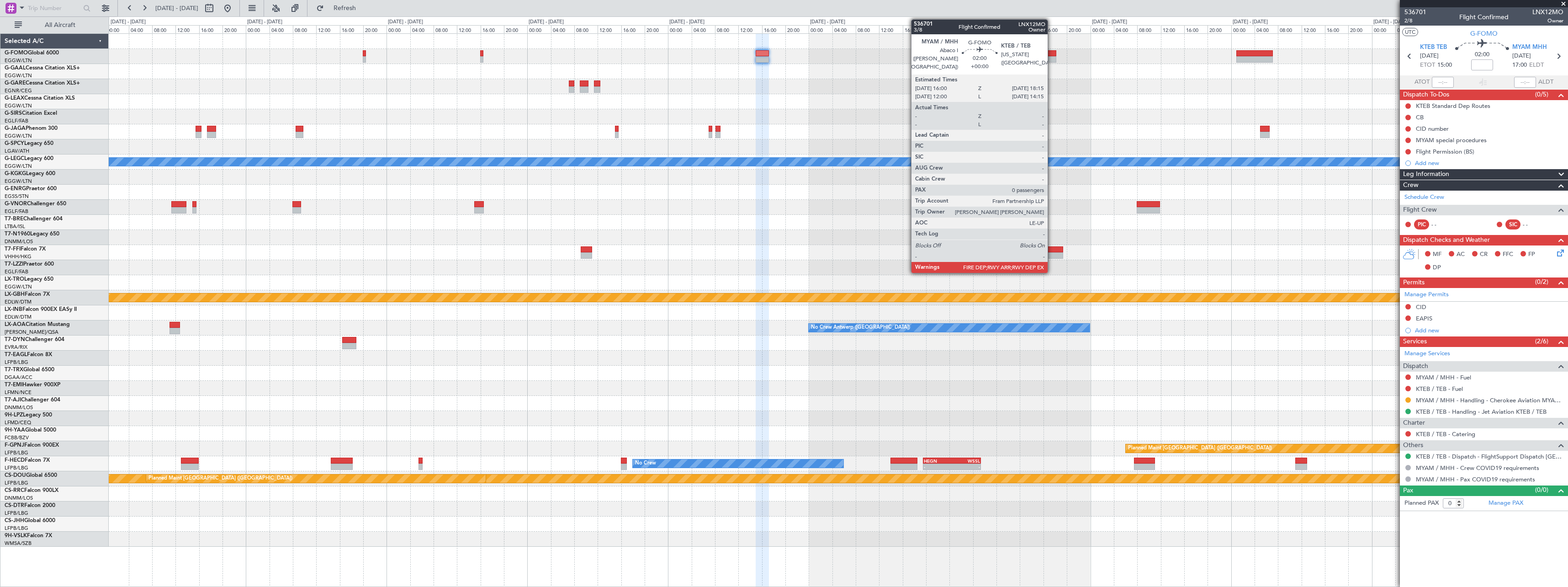
click at [1052, 56] on div at bounding box center [1050, 59] width 13 height 7
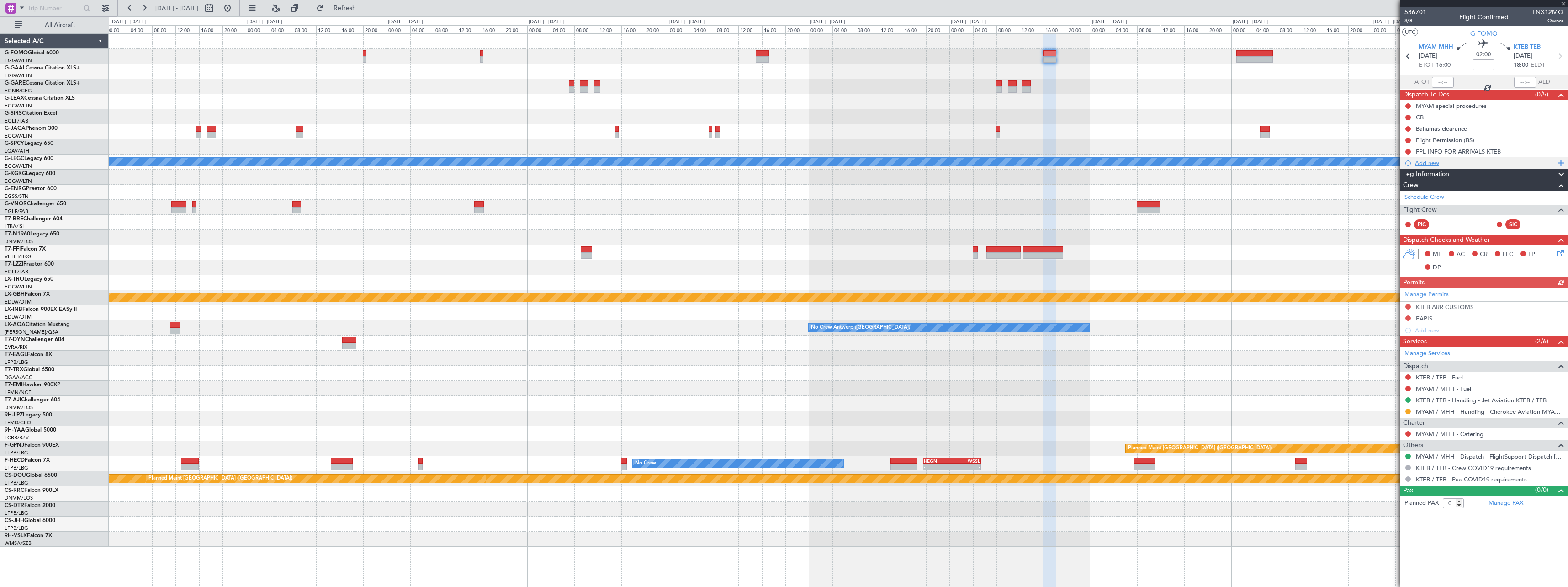
click at [1431, 163] on div "Add new" at bounding box center [1485, 163] width 140 height 8
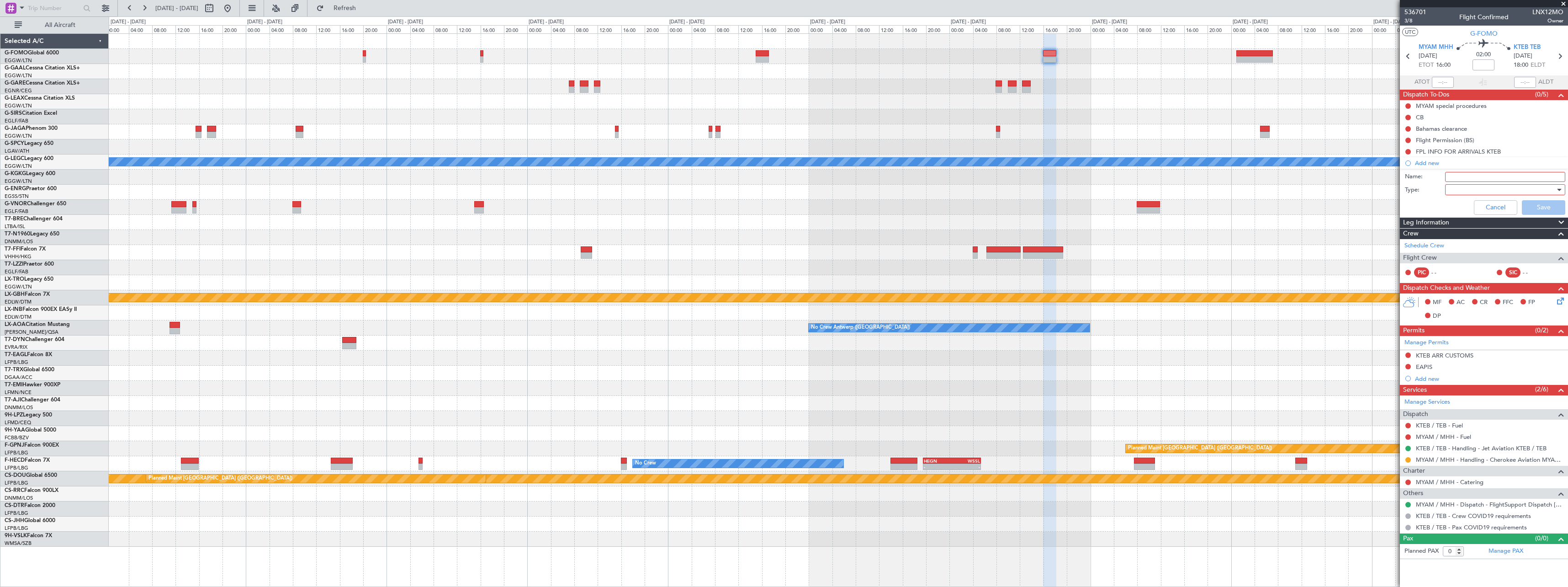
click at [1486, 176] on input "Name:" at bounding box center [1505, 177] width 120 height 10
type input "KTEB CBP HOURS"
click at [1481, 189] on div at bounding box center [1502, 189] width 107 height 14
click at [1482, 203] on span "Generic" at bounding box center [1500, 208] width 112 height 14
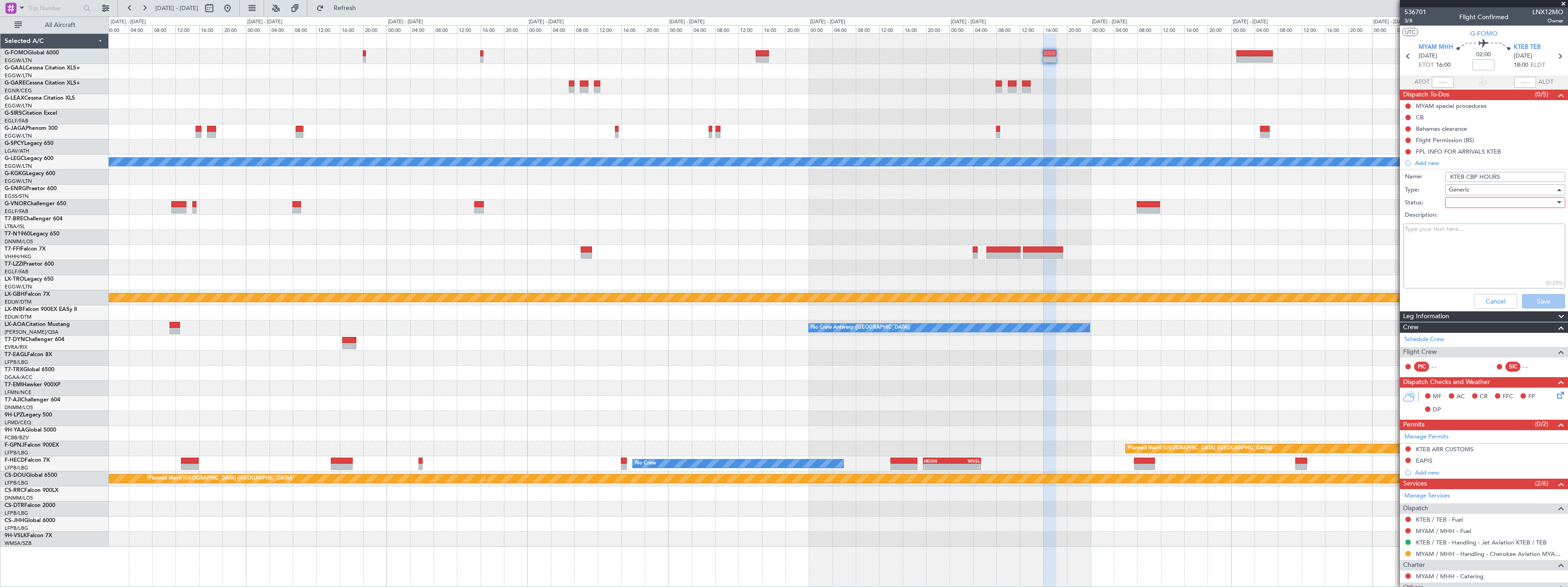
click at [1483, 197] on div at bounding box center [1502, 202] width 107 height 14
click at [1486, 241] on div "Not Started In Progress Completed Cancelled" at bounding box center [1500, 242] width 122 height 56
click at [1486, 248] on span "Completed" at bounding box center [1501, 248] width 107 height 14
click at [1483, 252] on textarea "Description:" at bounding box center [1485, 256] width 162 height 65
paste textarea "CBP OP HOURS: 0730-2300LT"
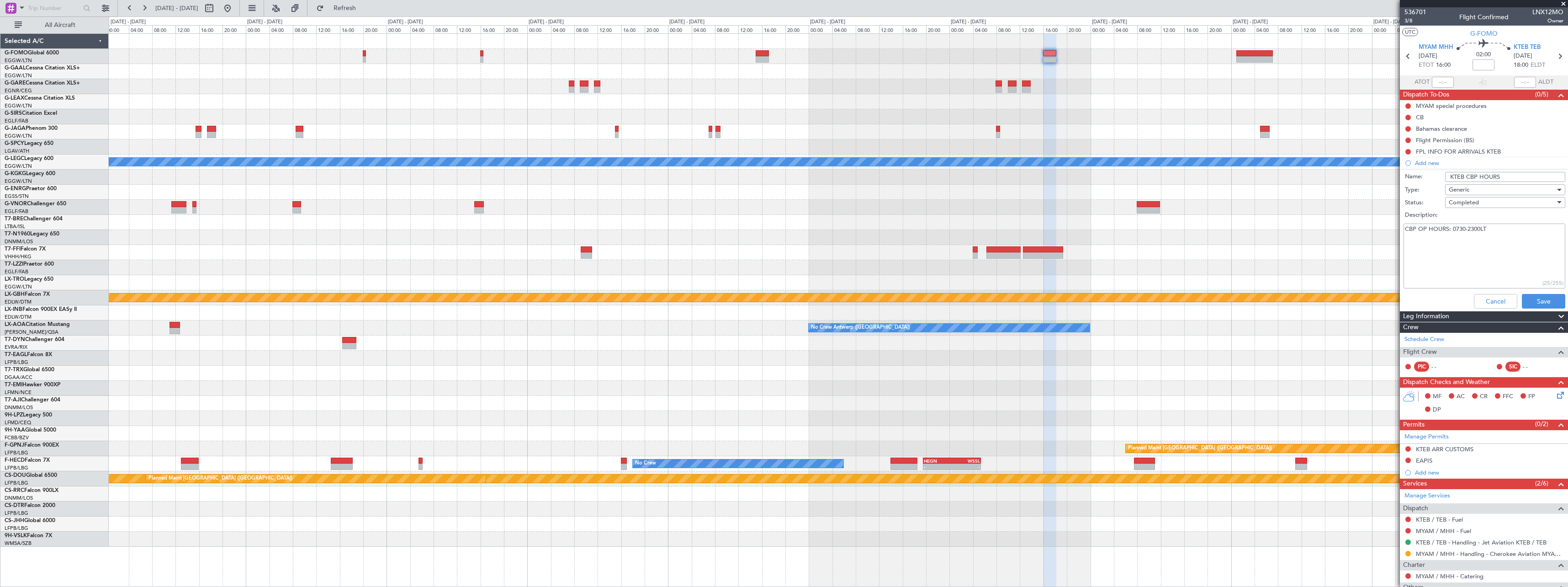
type textarea "CBP OP HOURS: 0730-2300LT"
click at [1544, 290] on div "Cancel Save" at bounding box center [1481, 301] width 172 height 22
click at [1544, 301] on button "Save" at bounding box center [1543, 301] width 43 height 15
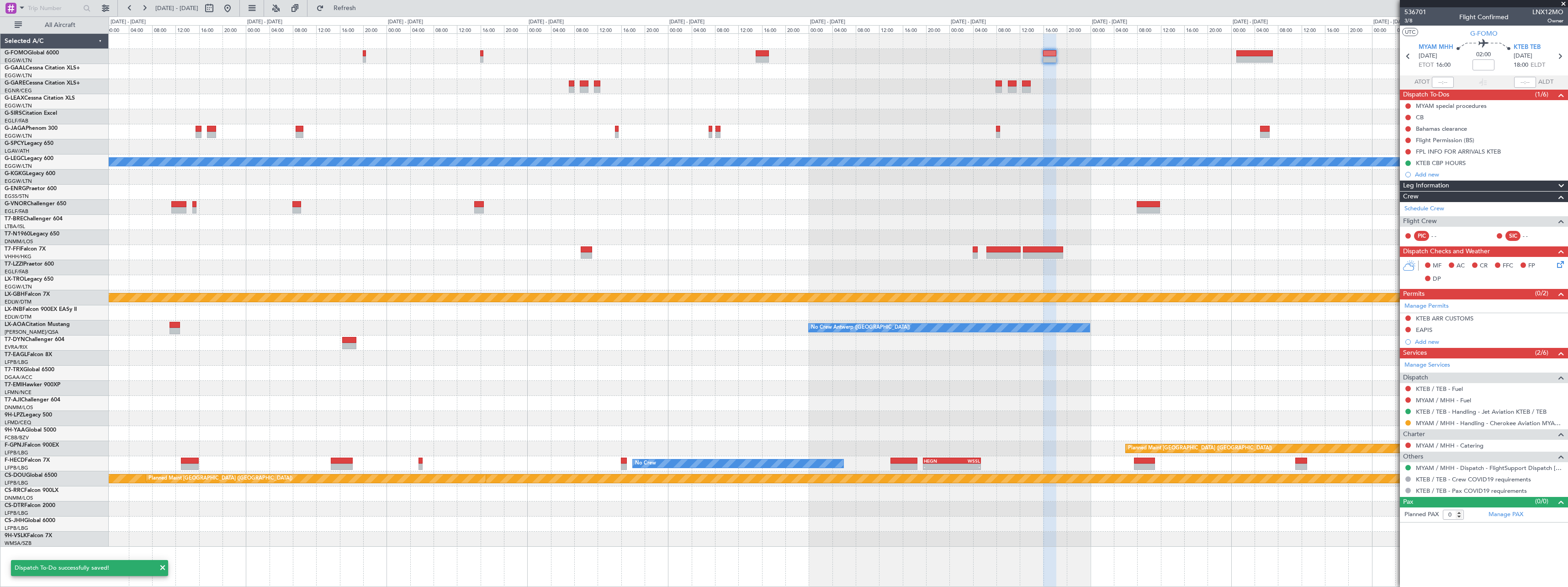
click at [790, 114] on div "EGGW 09:00 Z KTEB 16:20 Z - - Planned Maint Dusseldorf A/C Unavailable London (…" at bounding box center [838, 290] width 1459 height 513
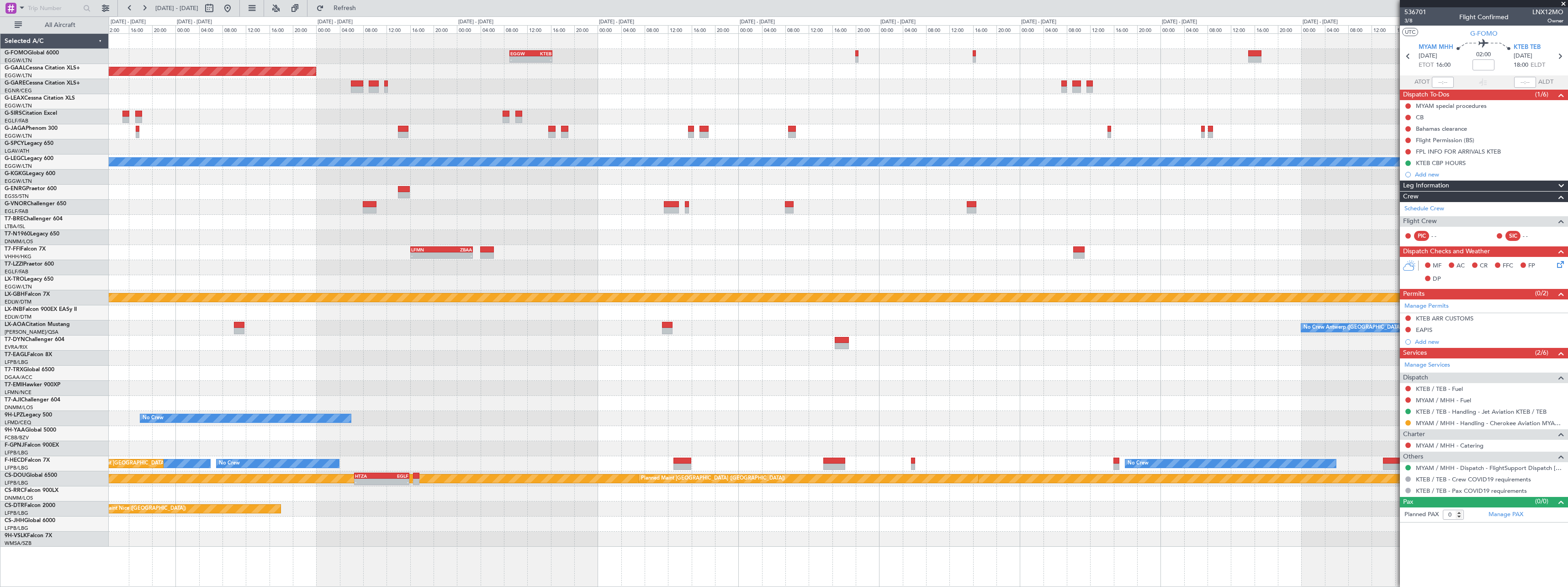
click at [1144, 90] on div "EGGW 09:00 Z KTEB 16:20 Z - - Planned Maint Dusseldorf A/C Unavailable London (…" at bounding box center [838, 290] width 1459 height 513
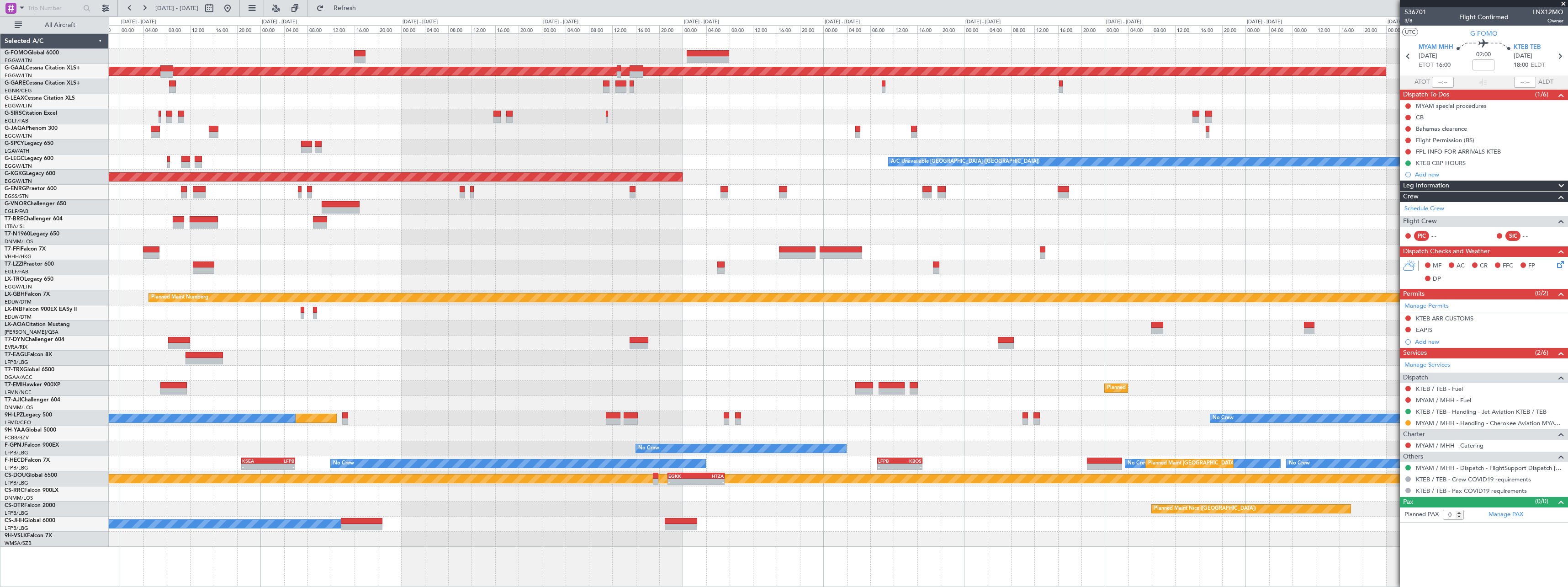
click at [1144, 167] on div "- - EGGW 09:00 Z KTEB 16:20 Z Planned Maint Dusseldorf A/C Unavailable London (…" at bounding box center [838, 290] width 1459 height 513
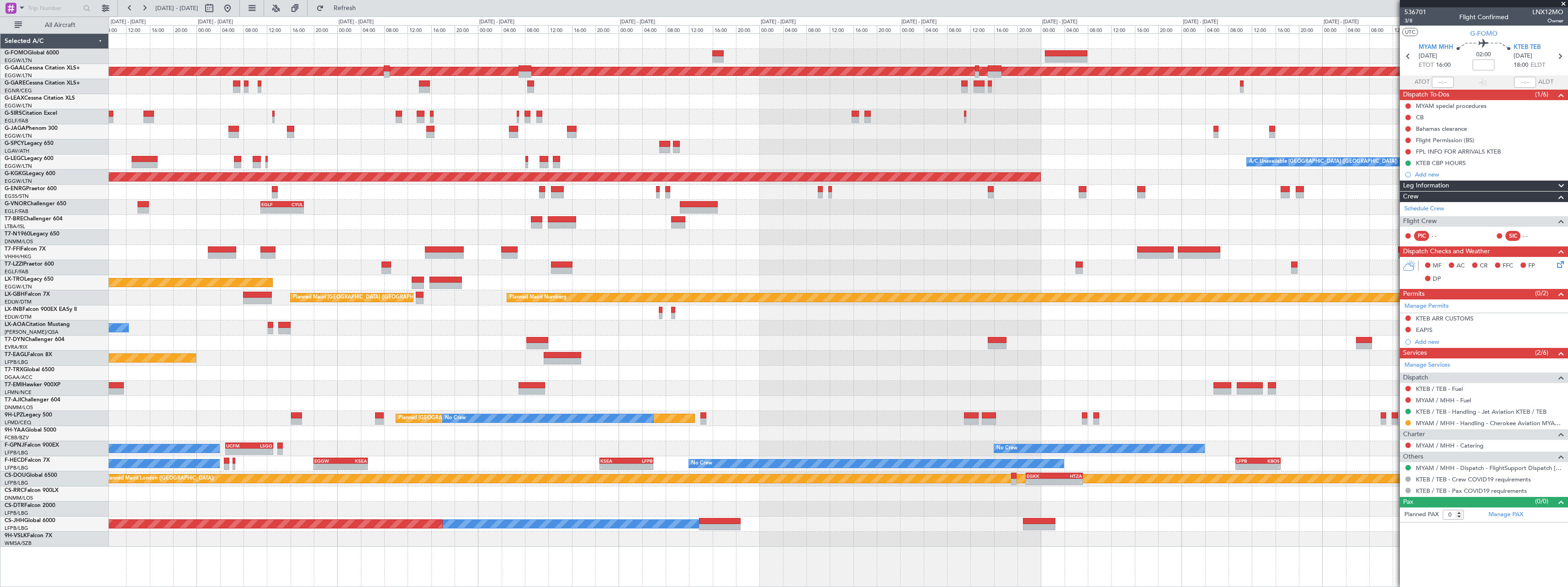
click at [1044, 129] on div at bounding box center [838, 132] width 1459 height 15
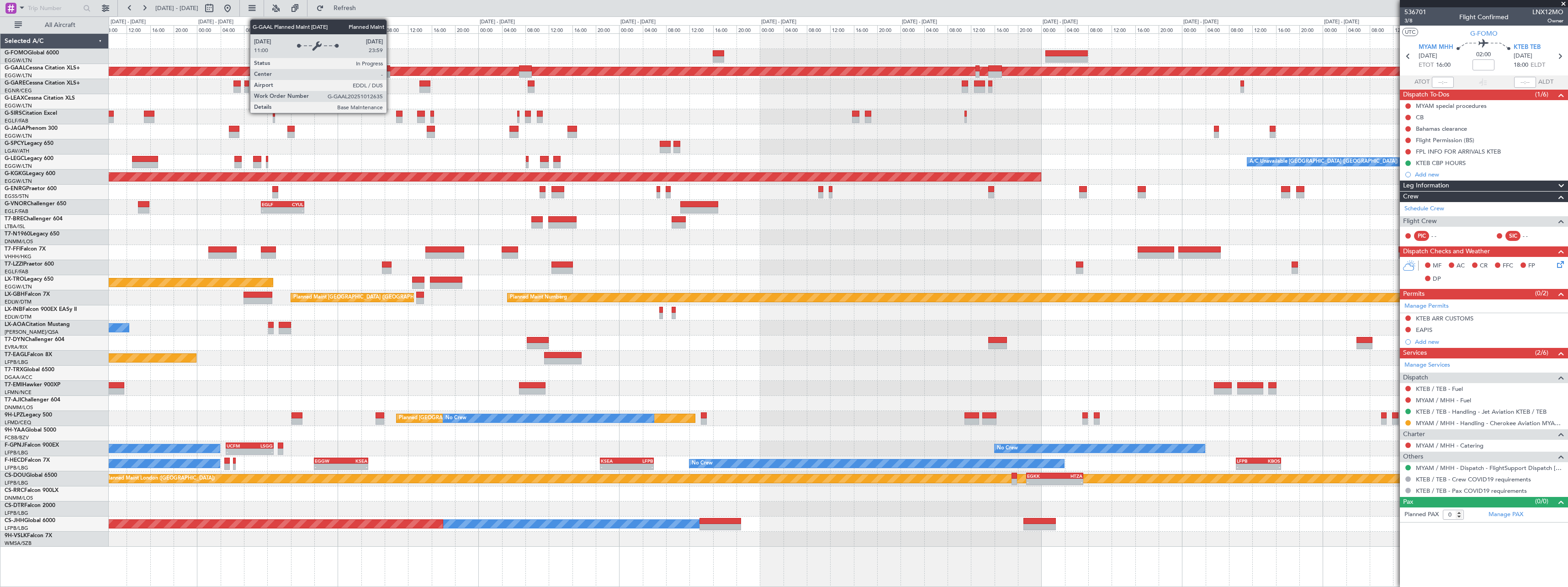
click at [391, 72] on div "Planned Maint Dusseldorf" at bounding box center [197, 71] width 3094 height 9
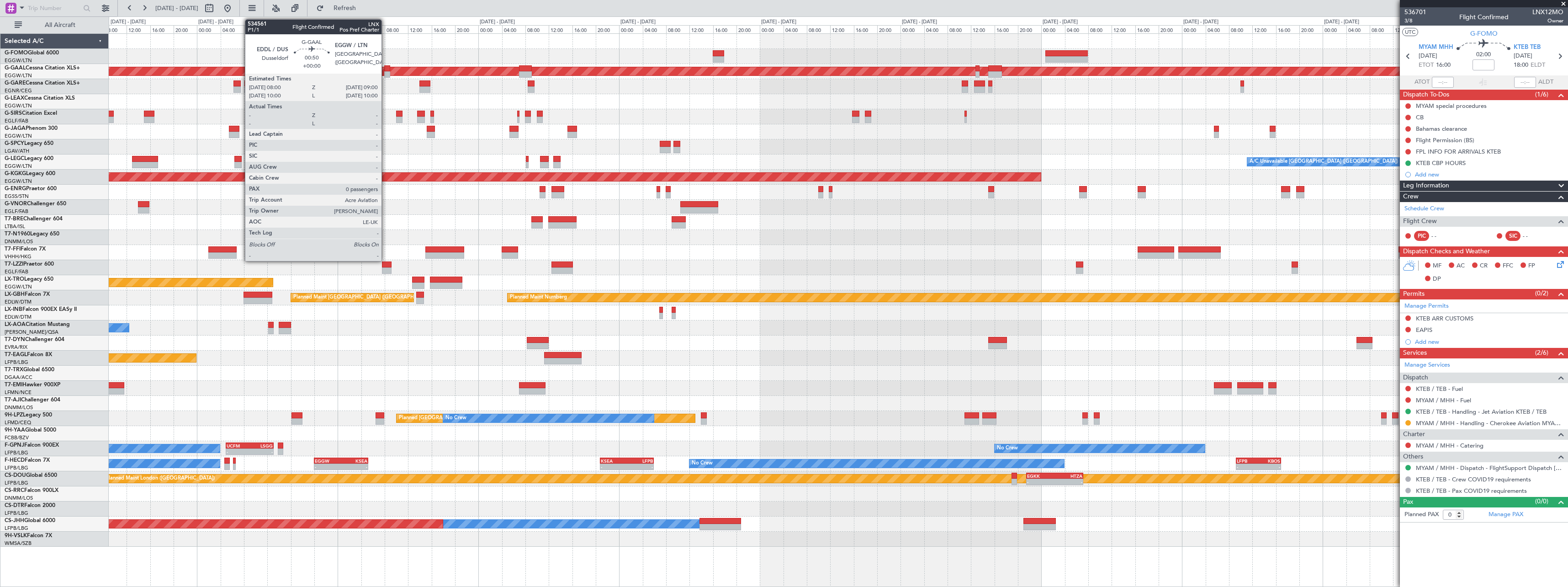
click at [385, 69] on div at bounding box center [387, 68] width 6 height 7
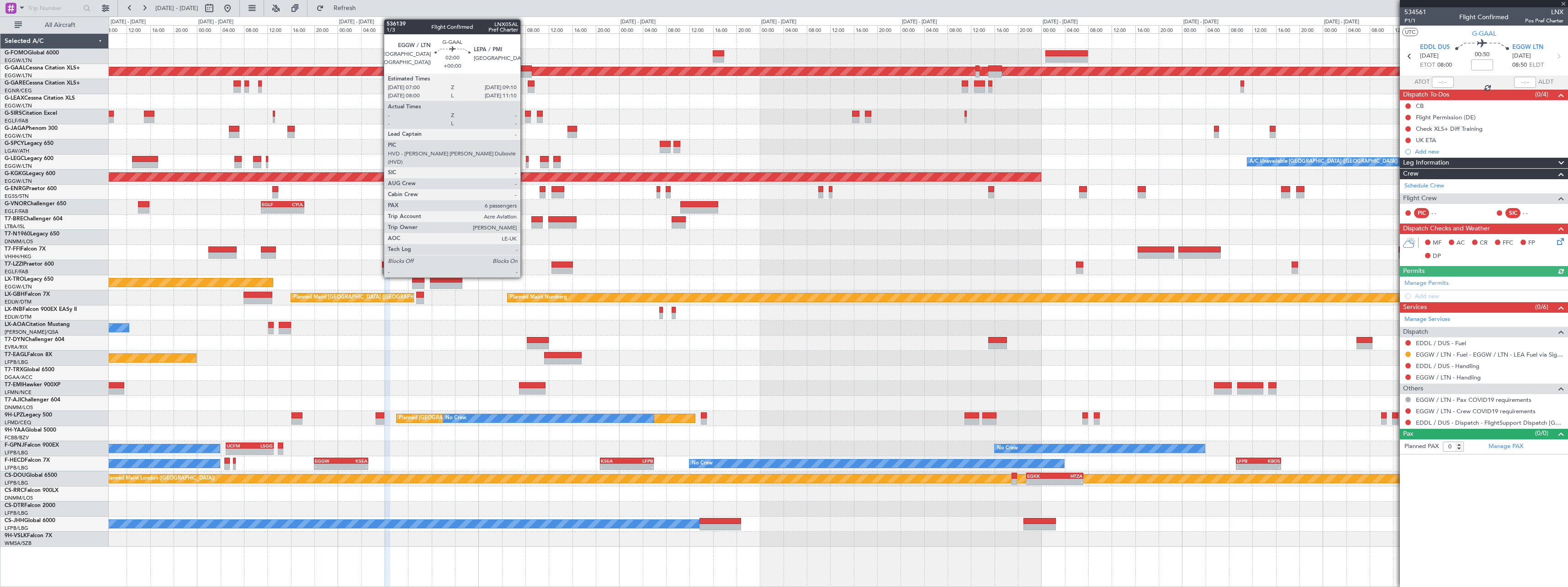
click at [525, 69] on div at bounding box center [525, 68] width 13 height 7
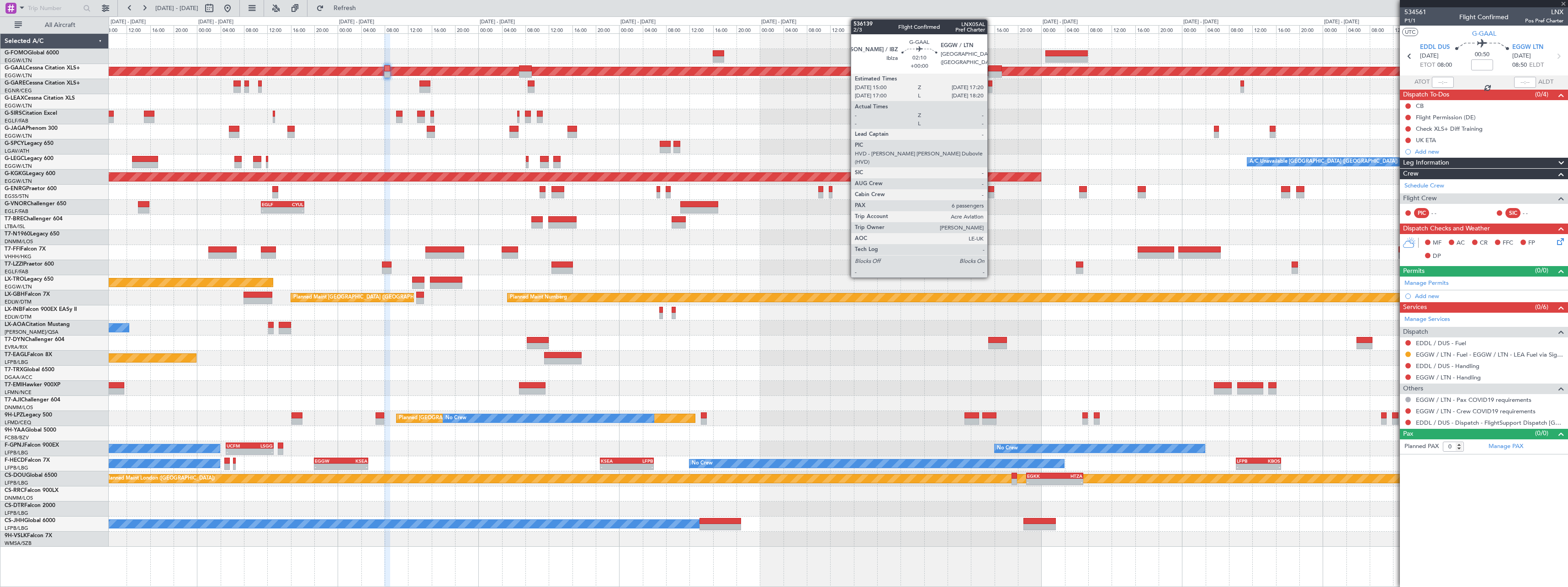
type input "6"
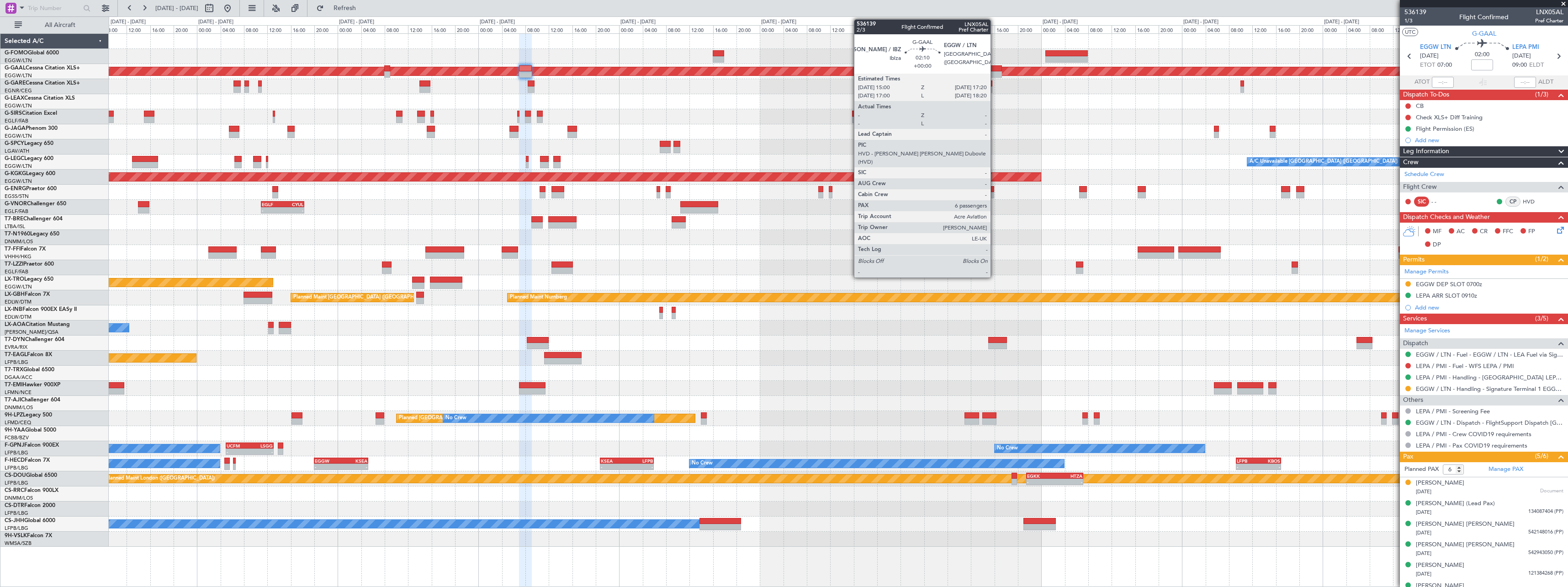
click at [995, 68] on div at bounding box center [995, 68] width 14 height 7
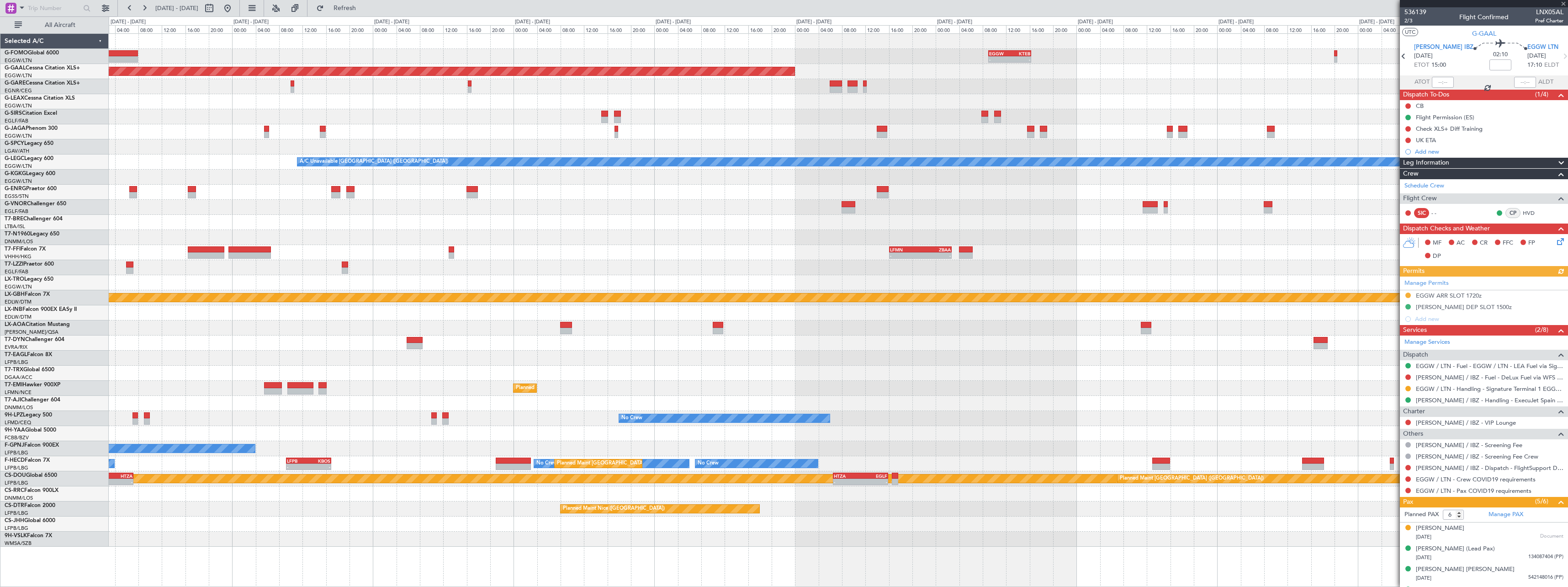
click at [268, 152] on div at bounding box center [838, 147] width 1459 height 15
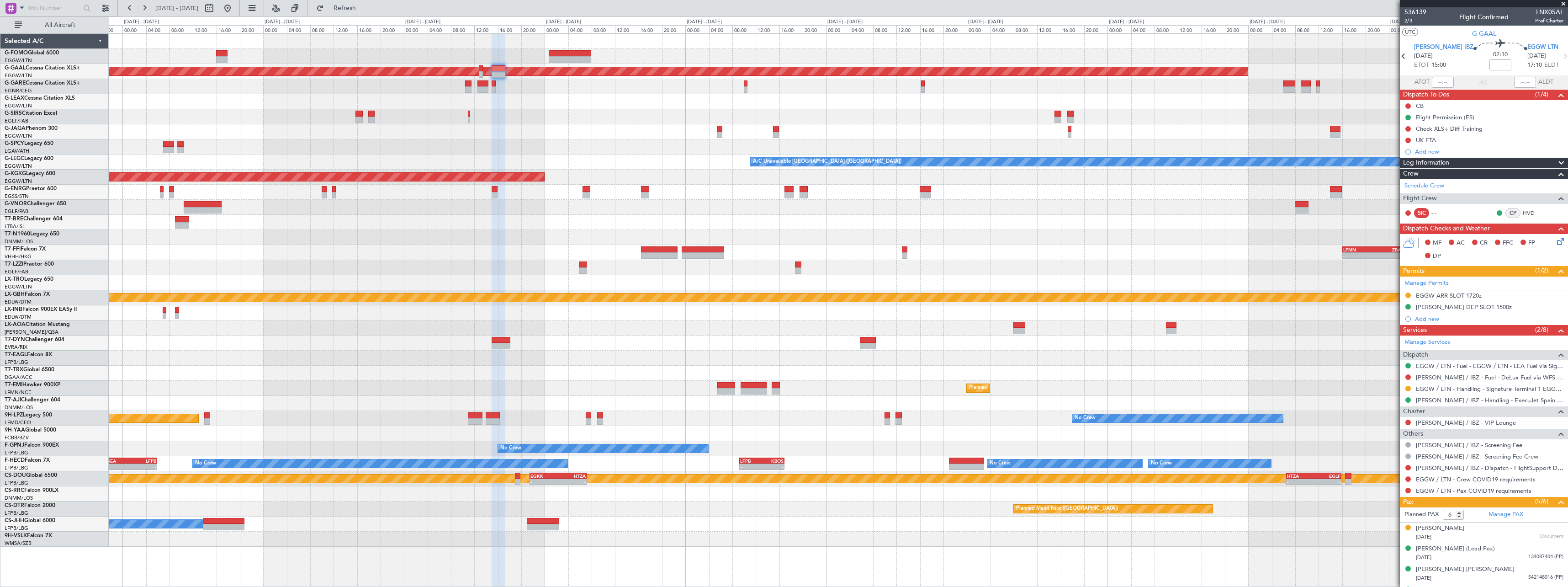
click at [1245, 95] on div at bounding box center [838, 102] width 1459 height 15
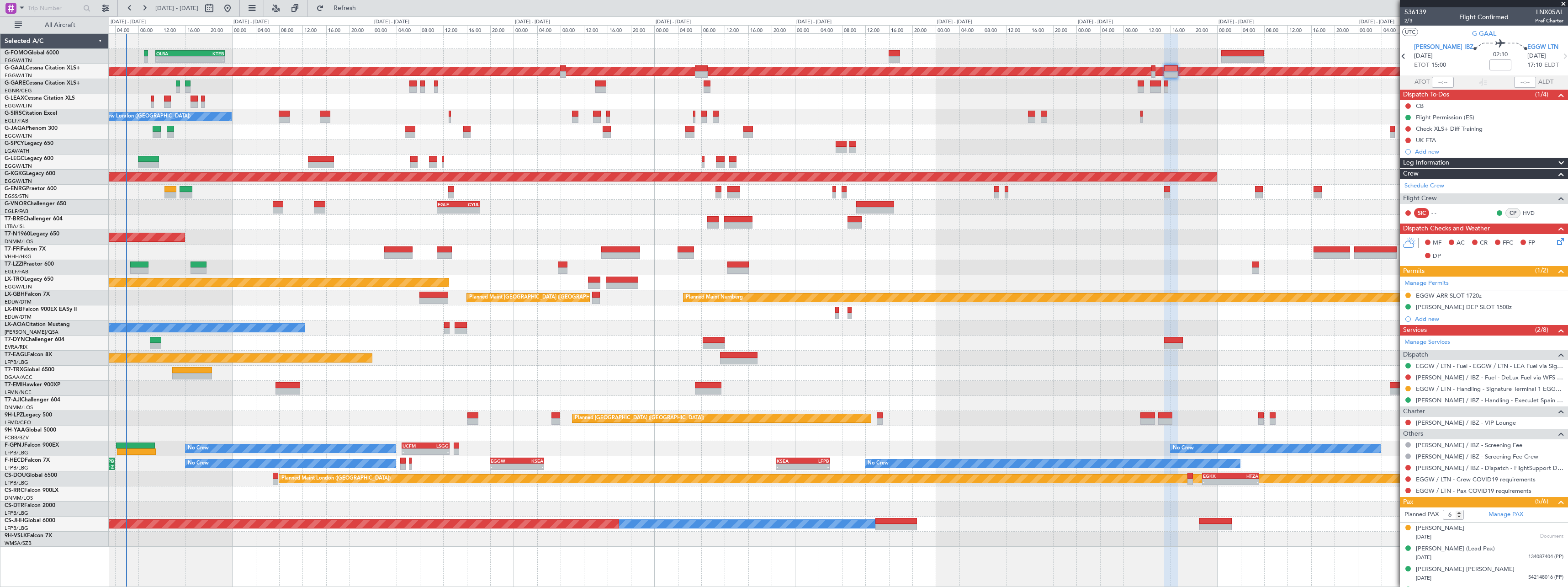
click at [991, 107] on div "- - OLBA 11:00 Z KTEB 22:45 Z Planned Maint London (Luton) Planned Maint Dussel…" at bounding box center [838, 290] width 1459 height 513
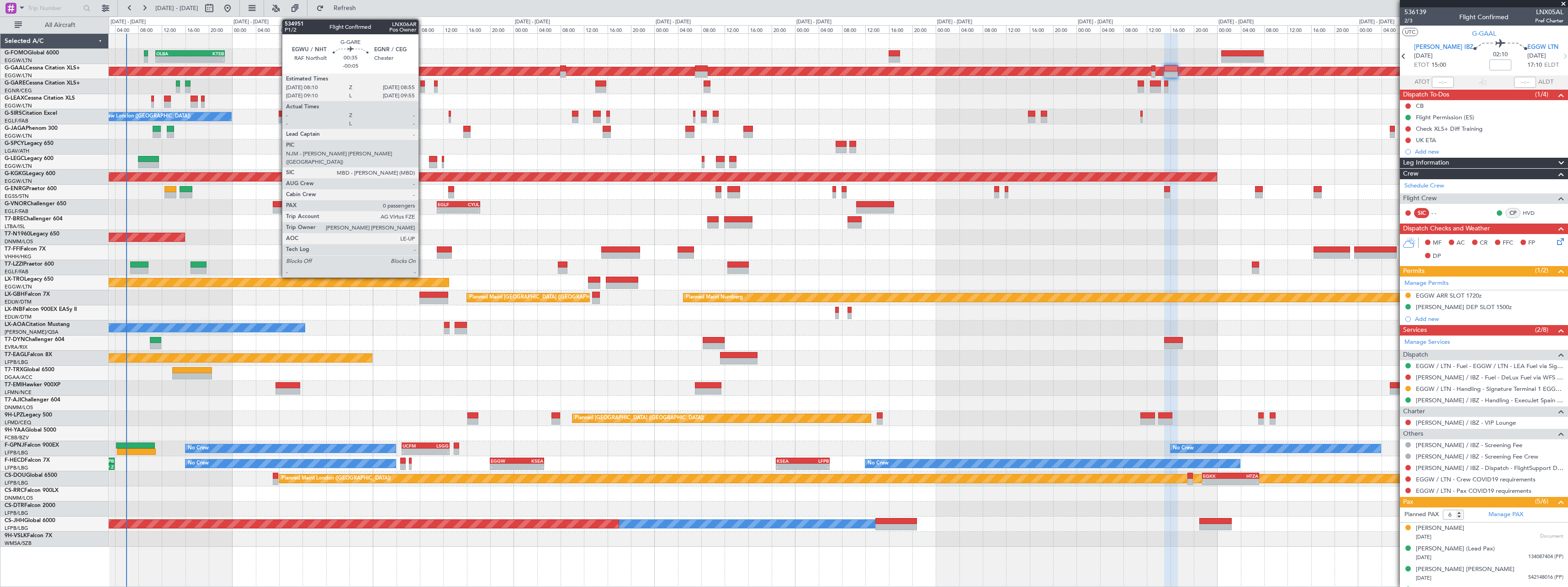
click at [422, 85] on div at bounding box center [423, 83] width 5 height 7
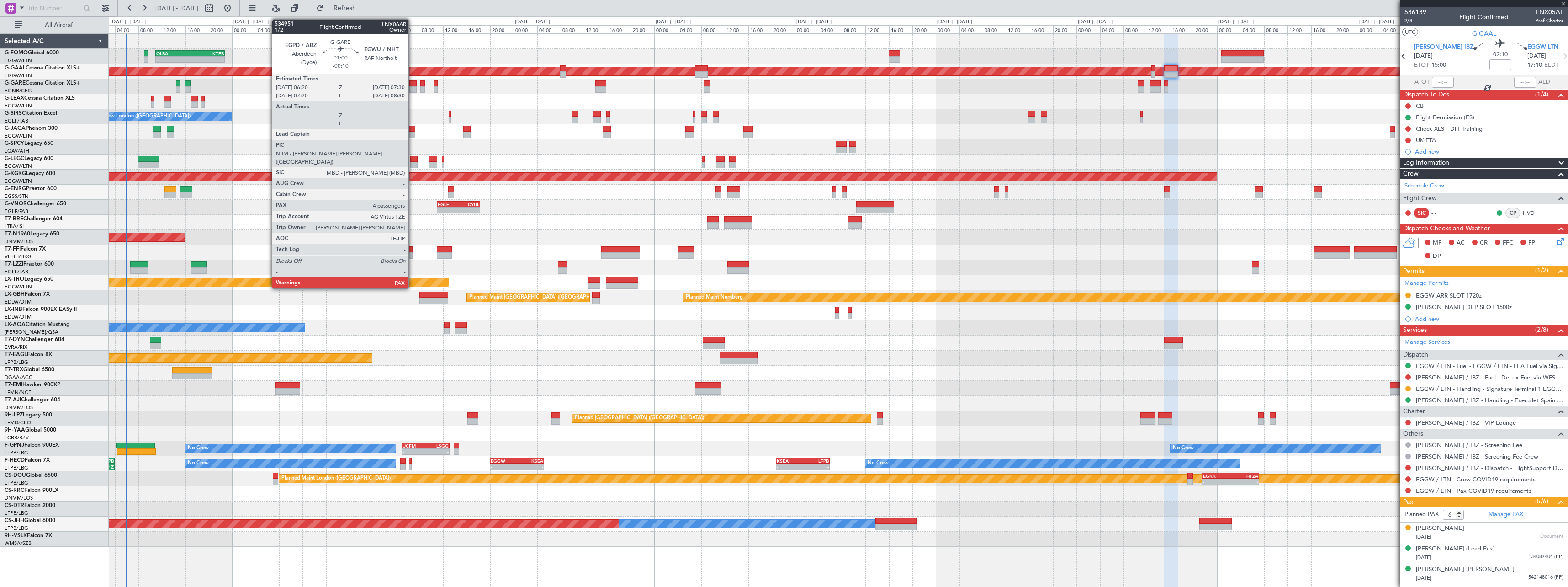
type input "-00:05"
type input "0"
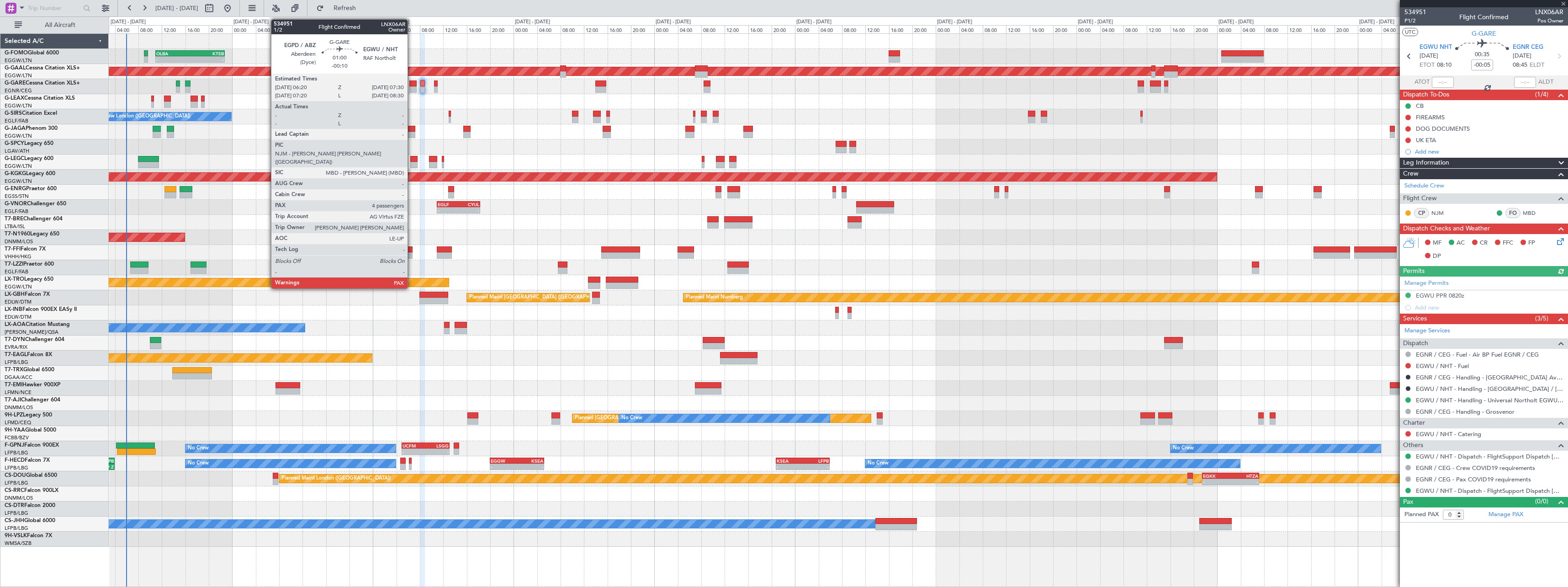
click at [411, 89] on div at bounding box center [413, 90] width 7 height 7
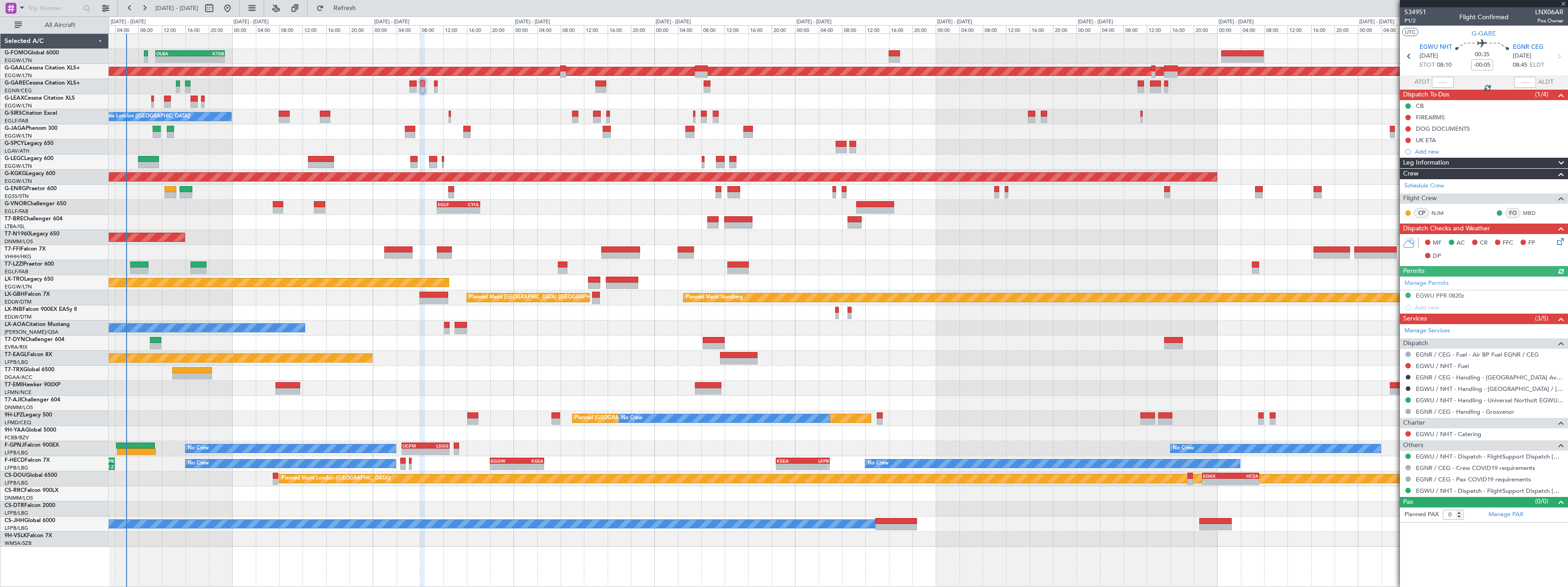
type input "-00:10"
type input "4"
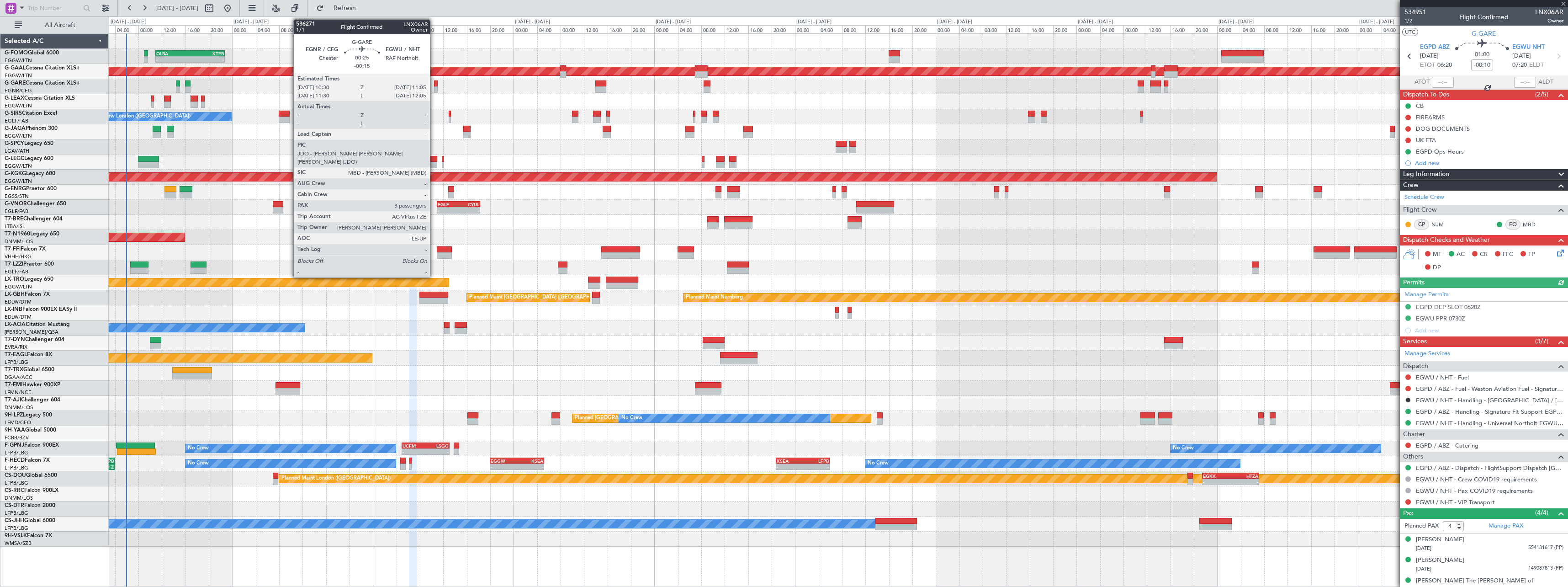
click at [435, 87] on div at bounding box center [436, 90] width 4 height 7
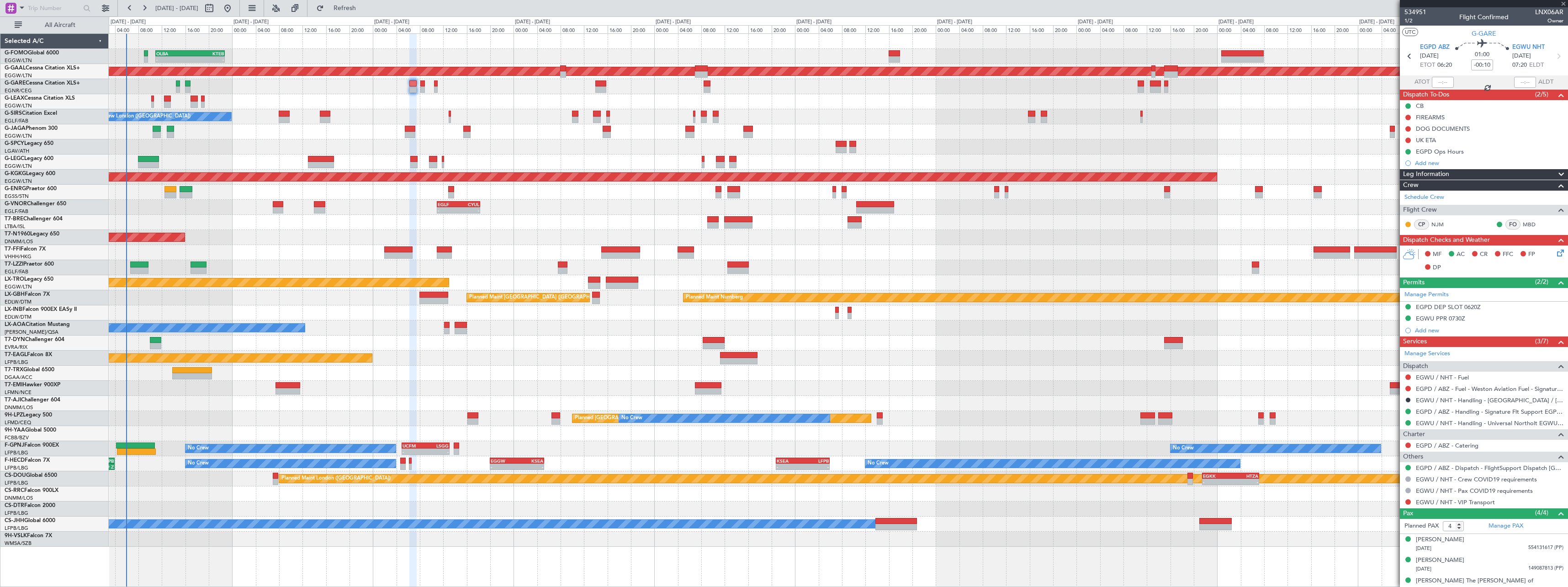
type input "-00:15"
type input "3"
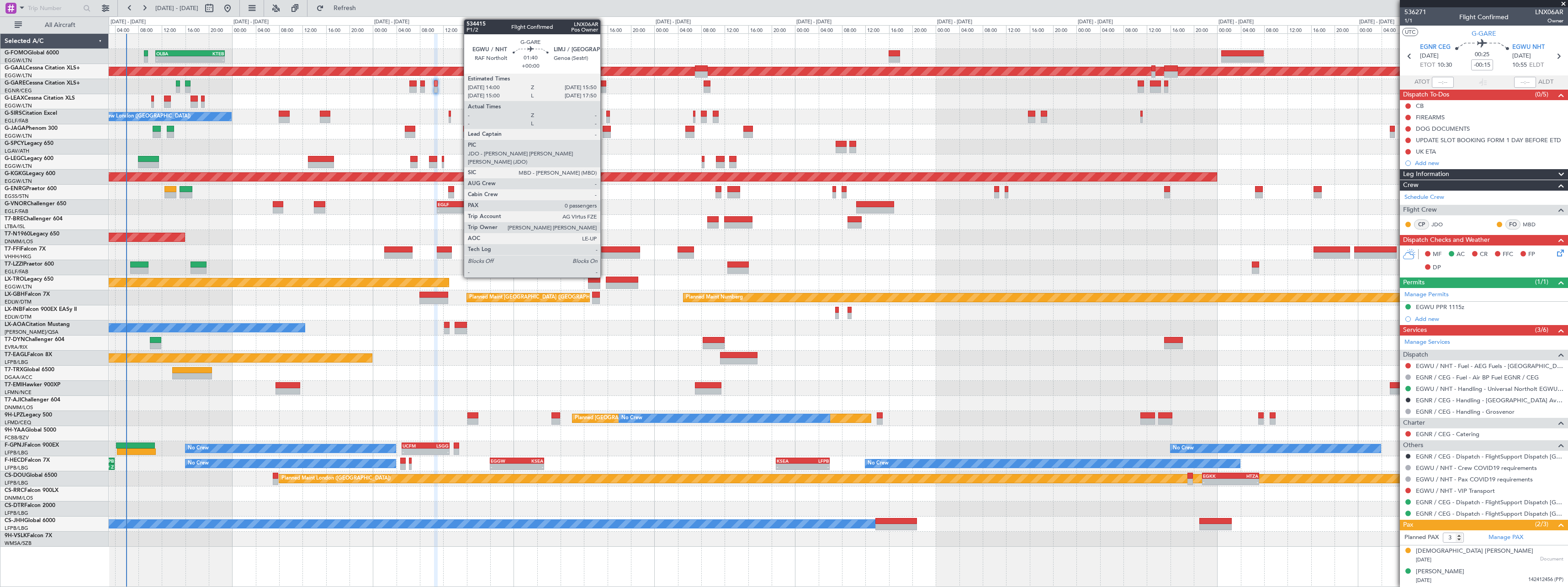
click at [604, 87] on div at bounding box center [601, 90] width 11 height 7
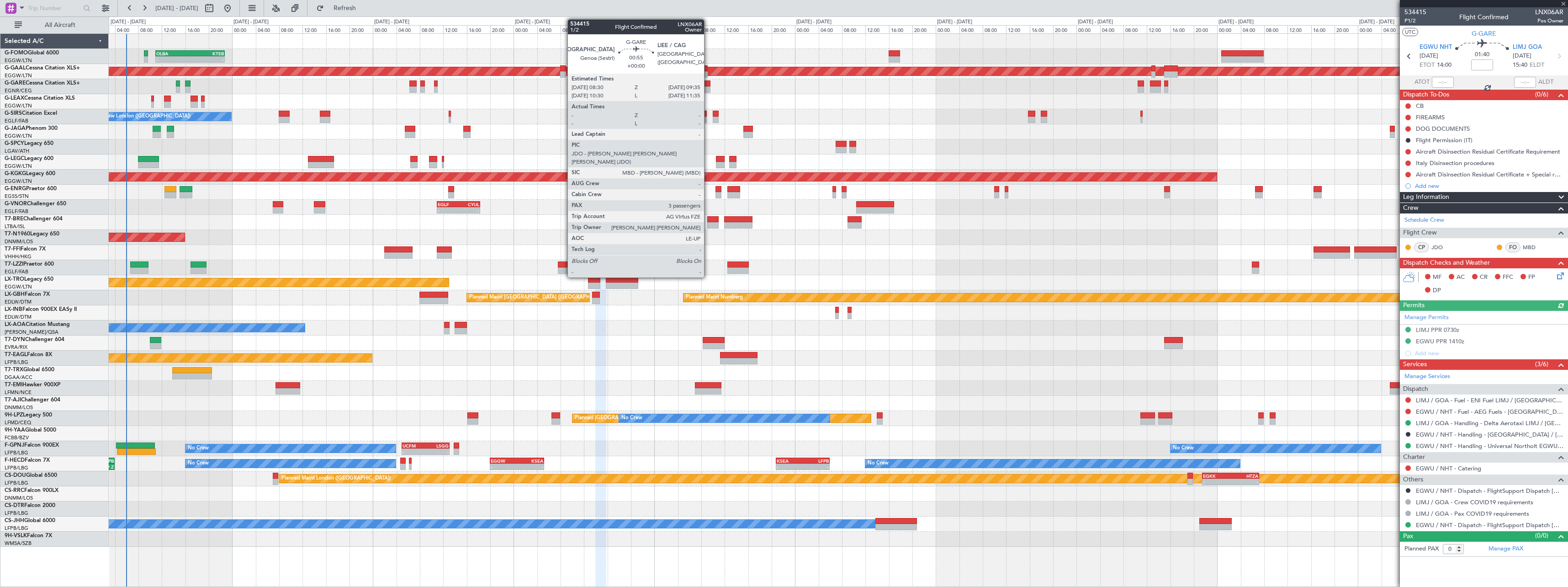
click at [708, 86] on div at bounding box center [707, 90] width 7 height 7
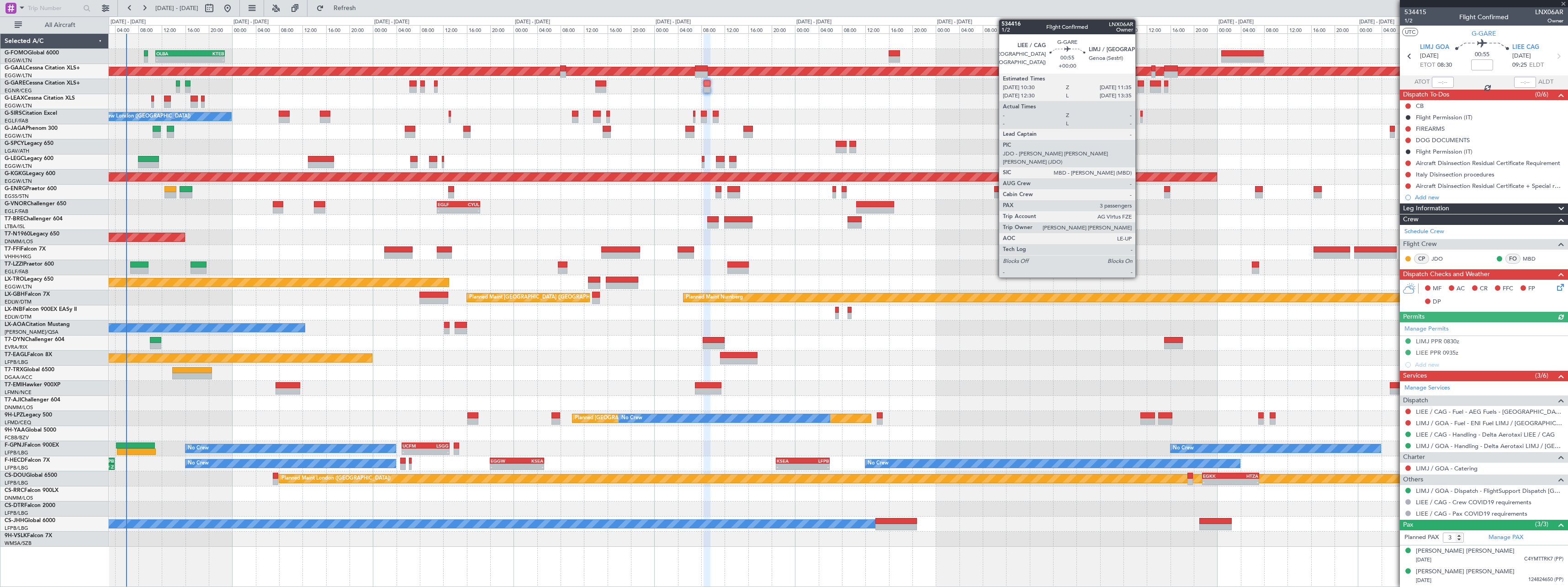
click at [1139, 91] on div at bounding box center [1141, 90] width 7 height 7
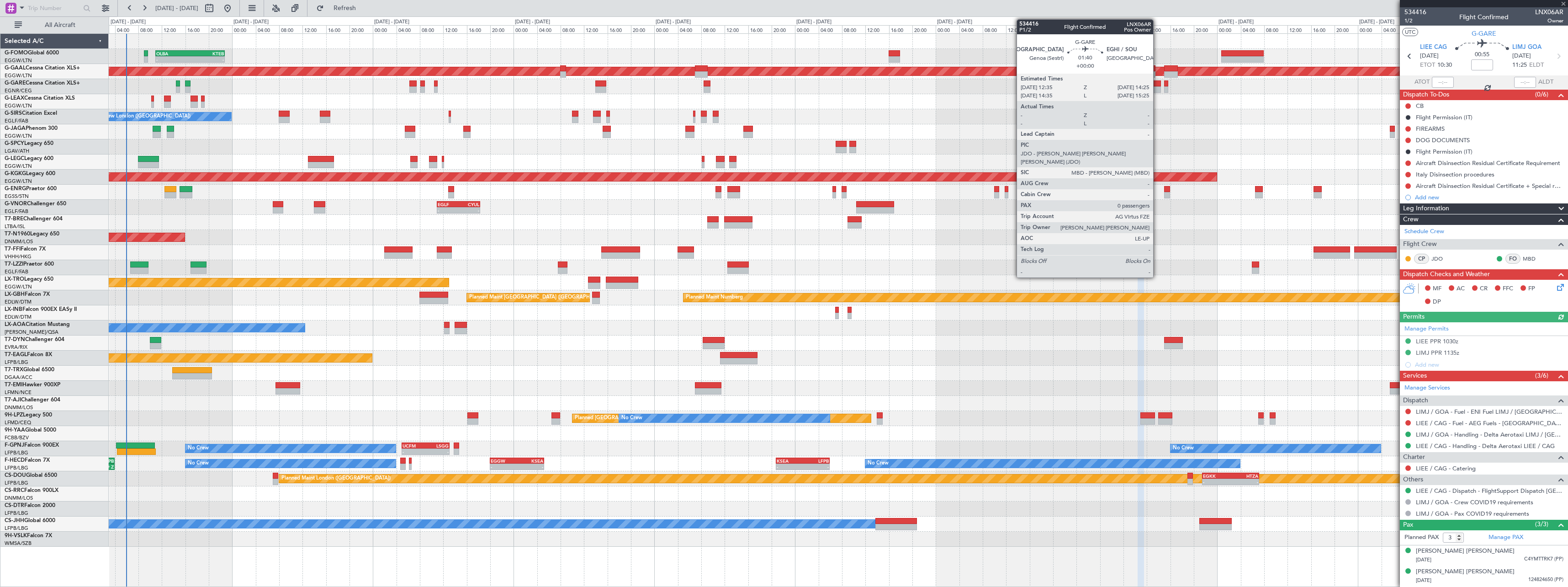
click at [1157, 89] on div at bounding box center [1155, 90] width 11 height 7
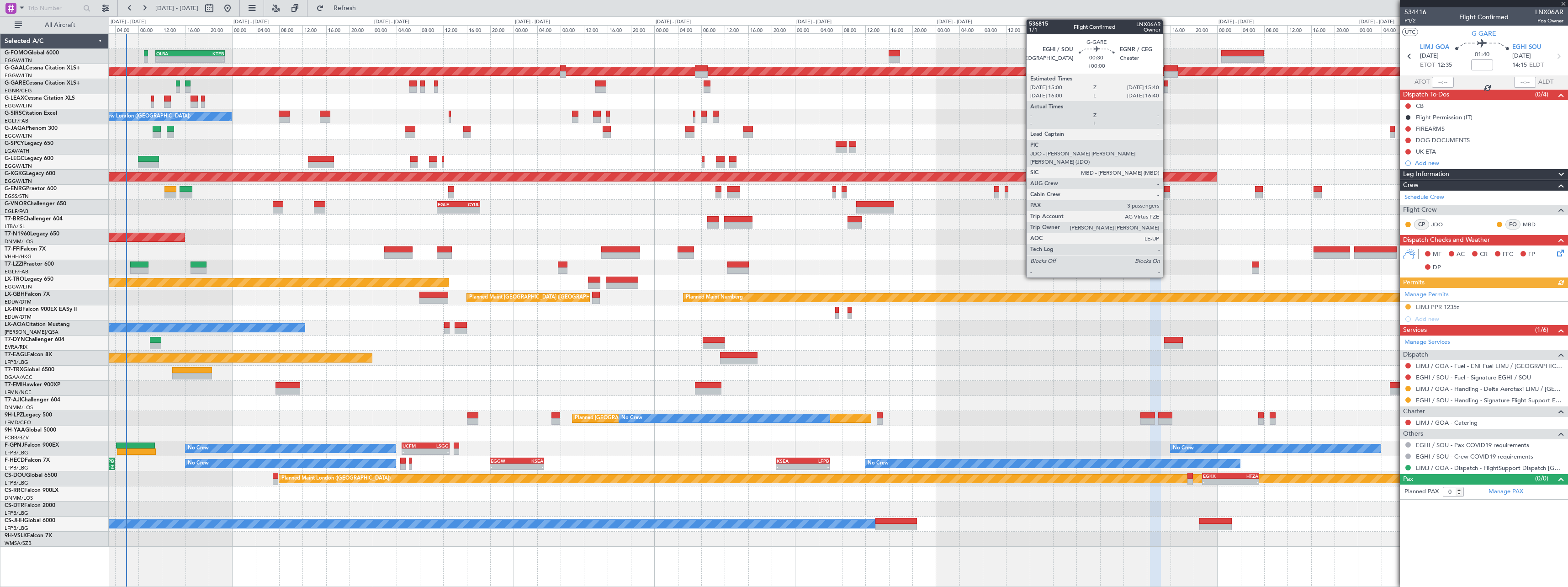
click at [1167, 86] on div at bounding box center [1166, 83] width 4 height 7
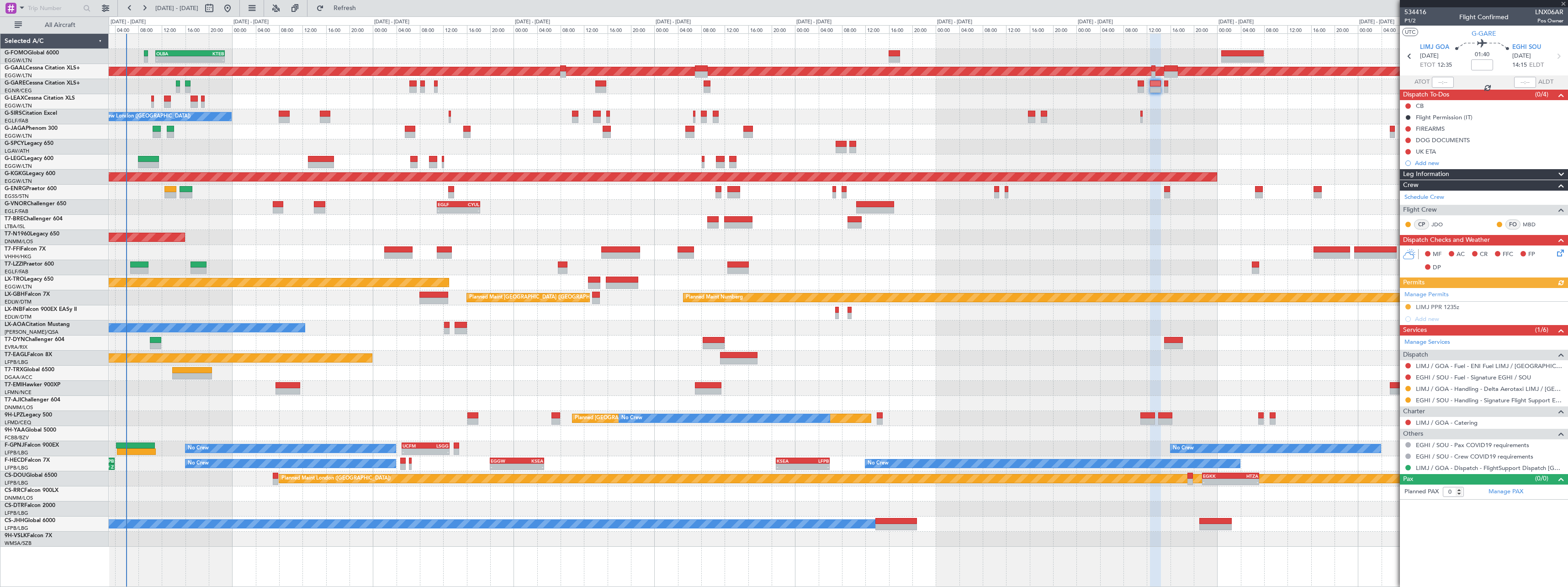
type input "3"
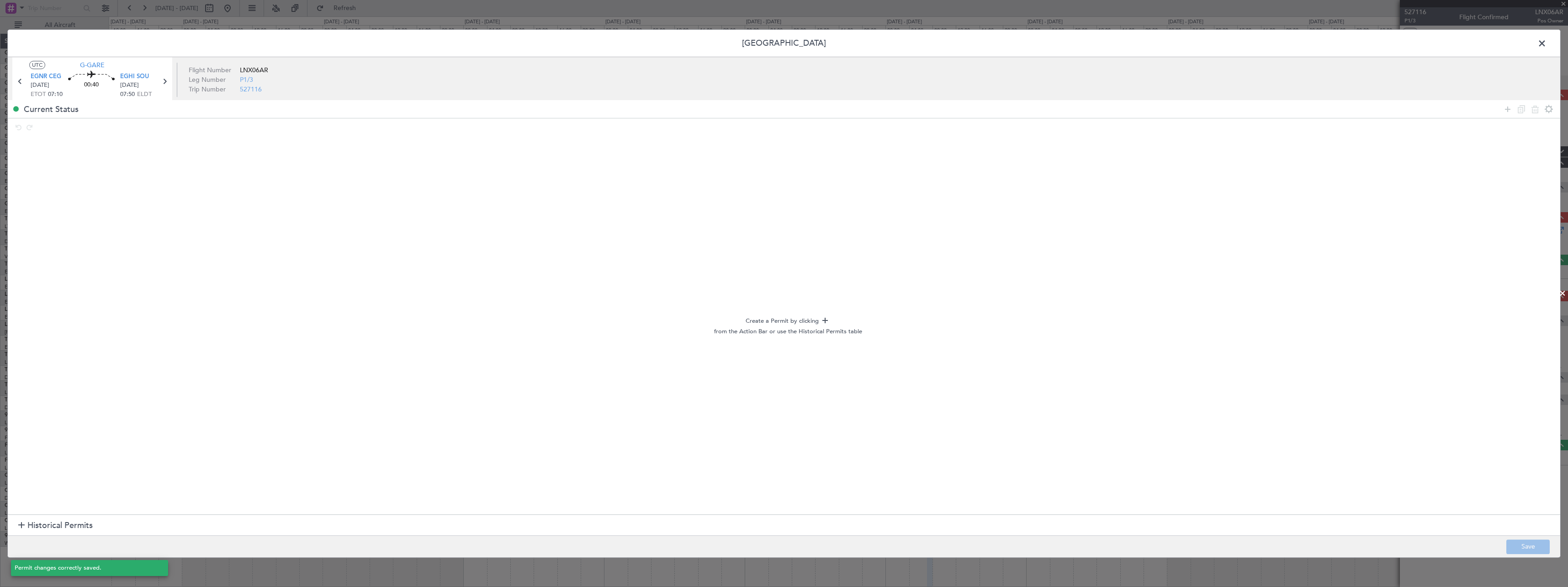
drag, startPoint x: 0, startPoint y: 0, endPoint x: 1541, endPoint y: 43, distance: 1541.6
click at [1547, 43] on span at bounding box center [1547, 46] width 0 height 18
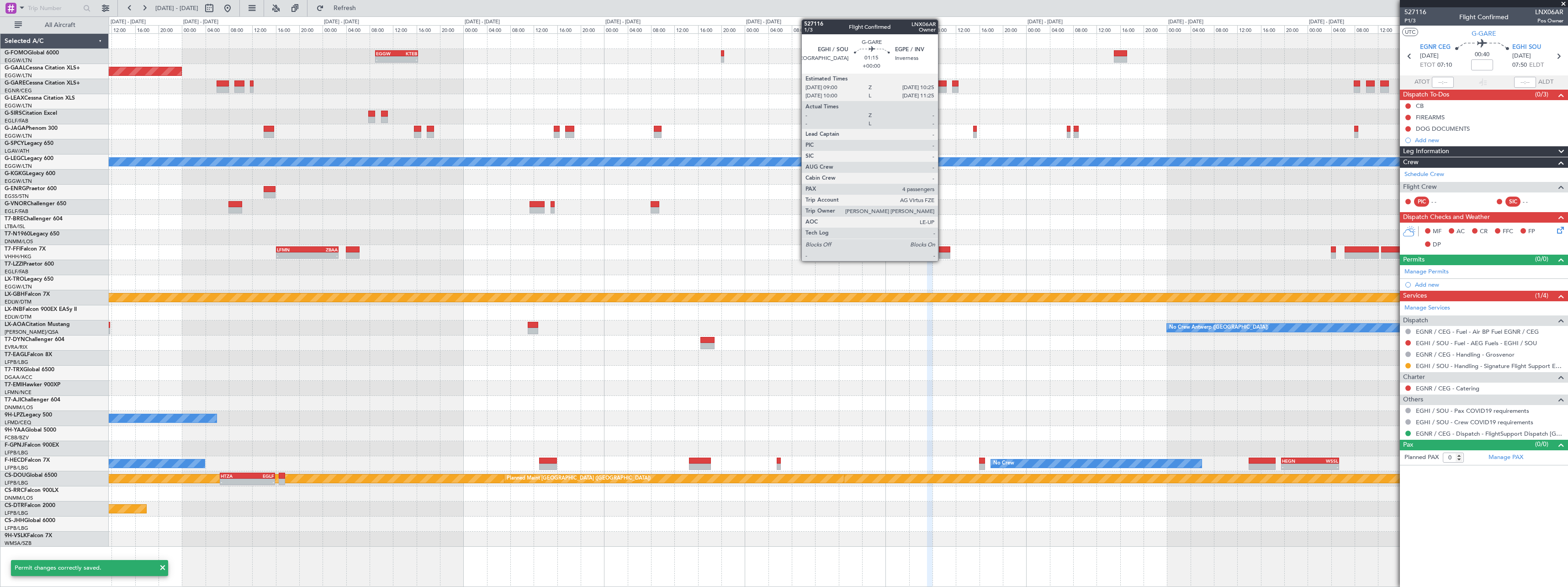
click at [942, 89] on div at bounding box center [942, 90] width 9 height 7
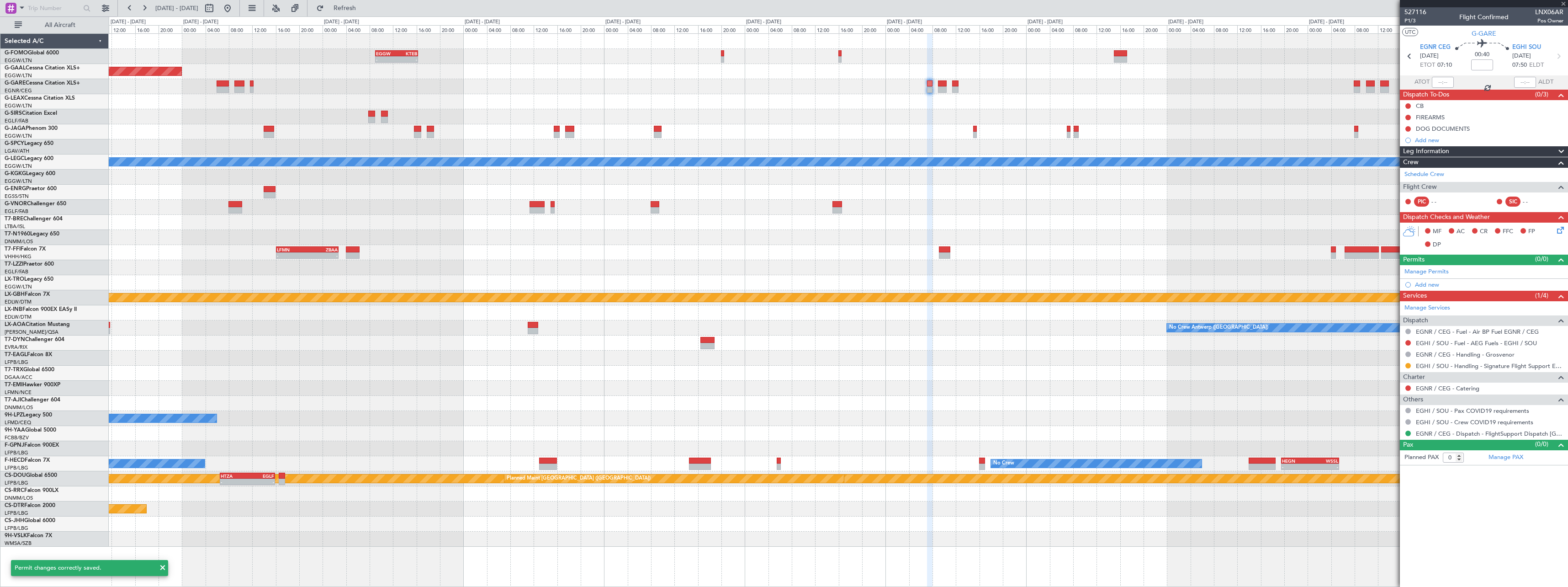
type input "4"
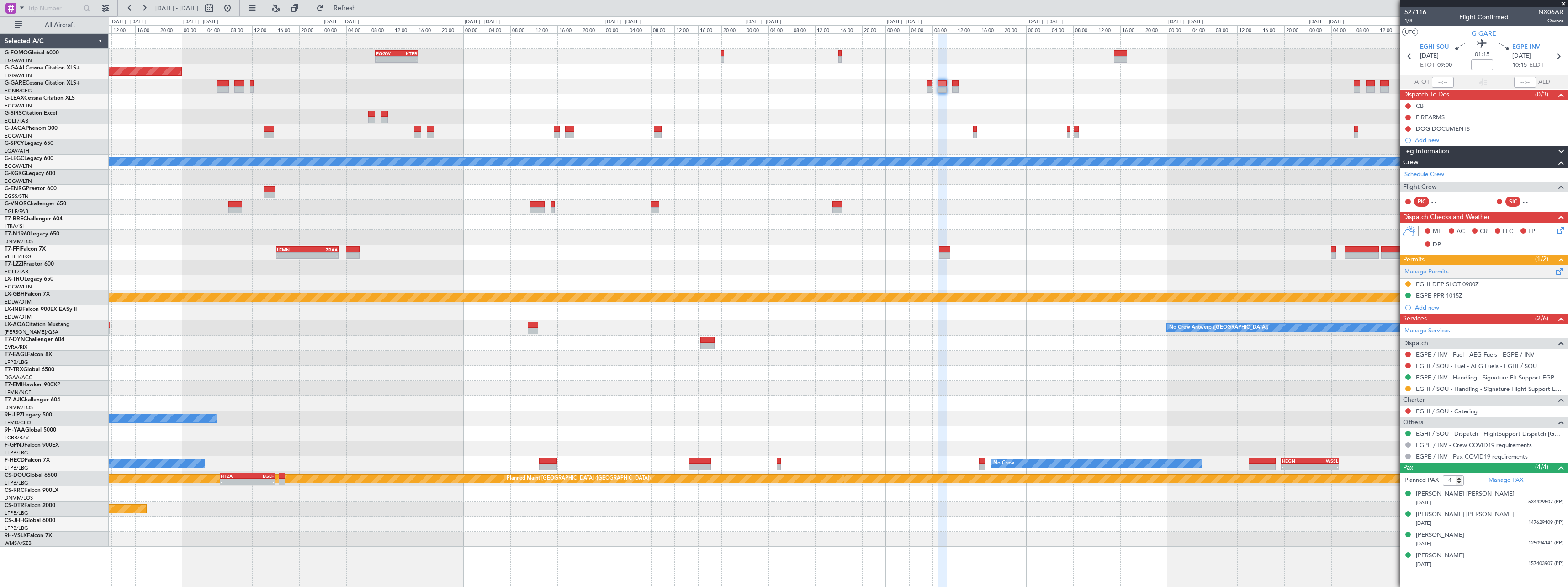
click at [1438, 271] on link "Manage Permits" at bounding box center [1426, 272] width 44 height 9
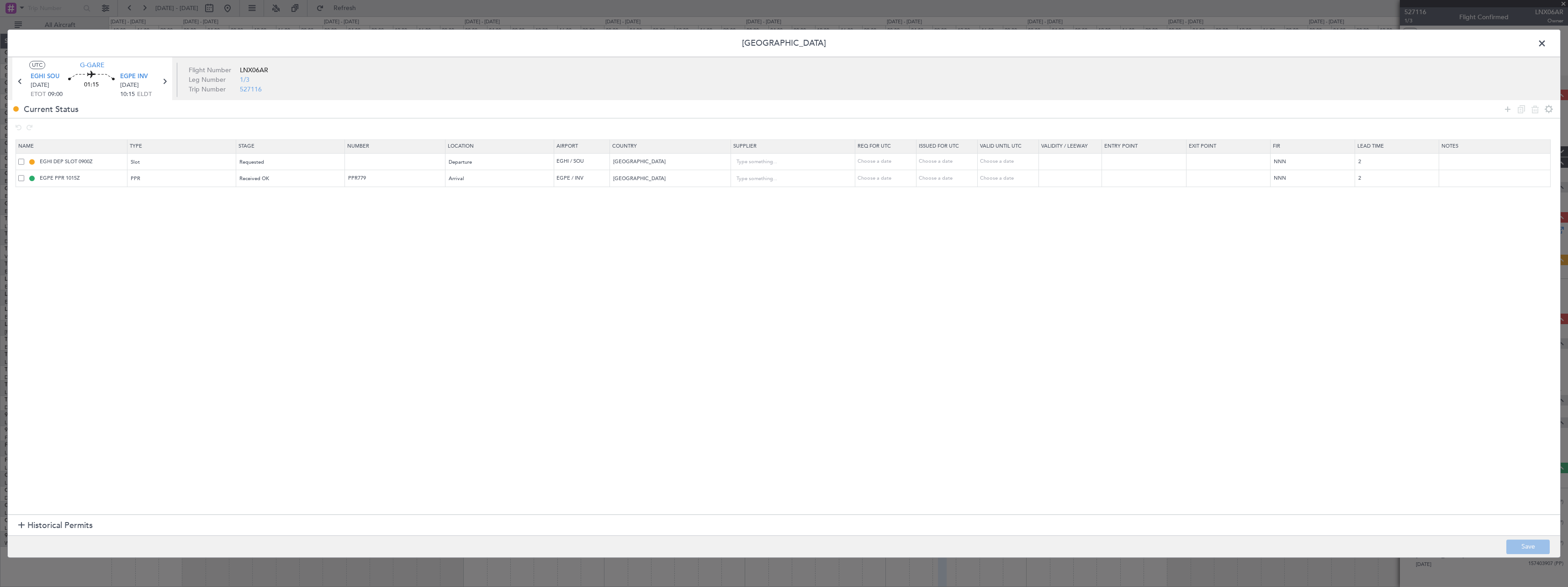
click at [18, 161] on td "EGHI DEP SLOT 0900Z" at bounding box center [71, 162] width 111 height 17
click at [21, 160] on span at bounding box center [21, 161] width 6 height 6
click at [25, 158] on input "checkbox" at bounding box center [25, 158] width 0 height 0
click at [1533, 107] on icon at bounding box center [1535, 109] width 11 height 11
type input "EGPE PPR 1015Z"
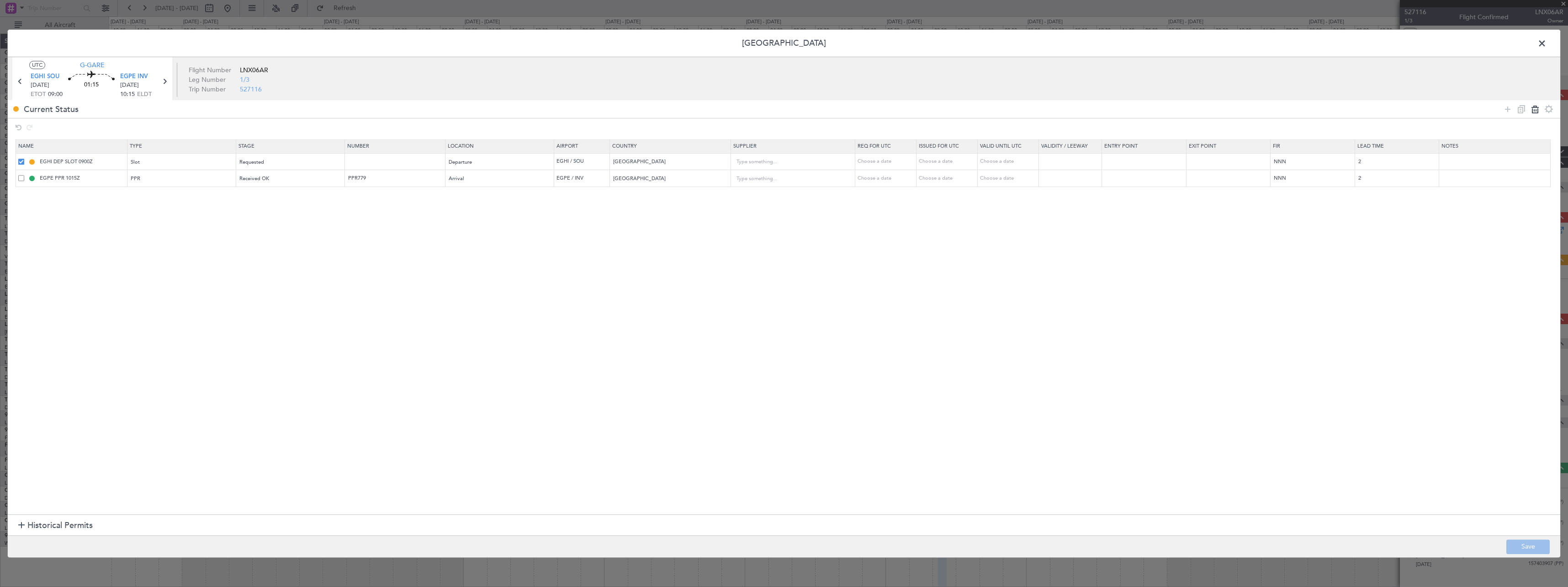
type input "PPR779"
click at [1547, 43] on span at bounding box center [1547, 46] width 0 height 18
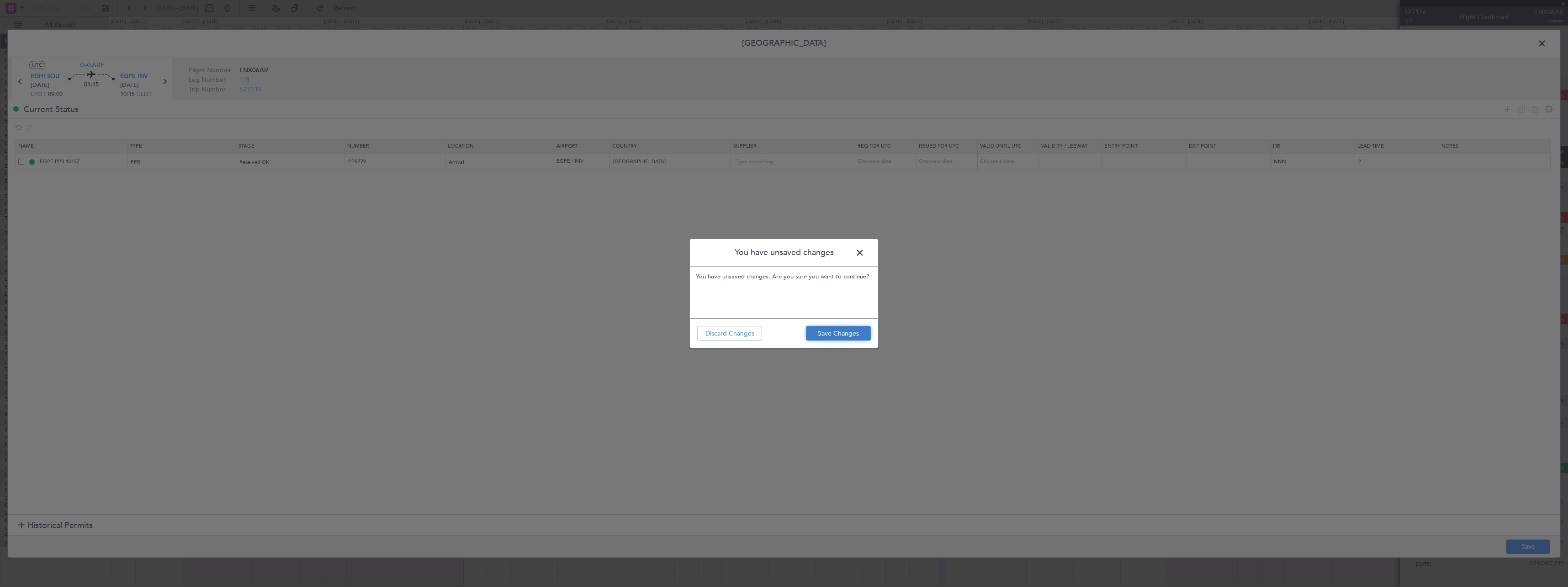
click at [818, 337] on button "Save Changes" at bounding box center [838, 333] width 65 height 15
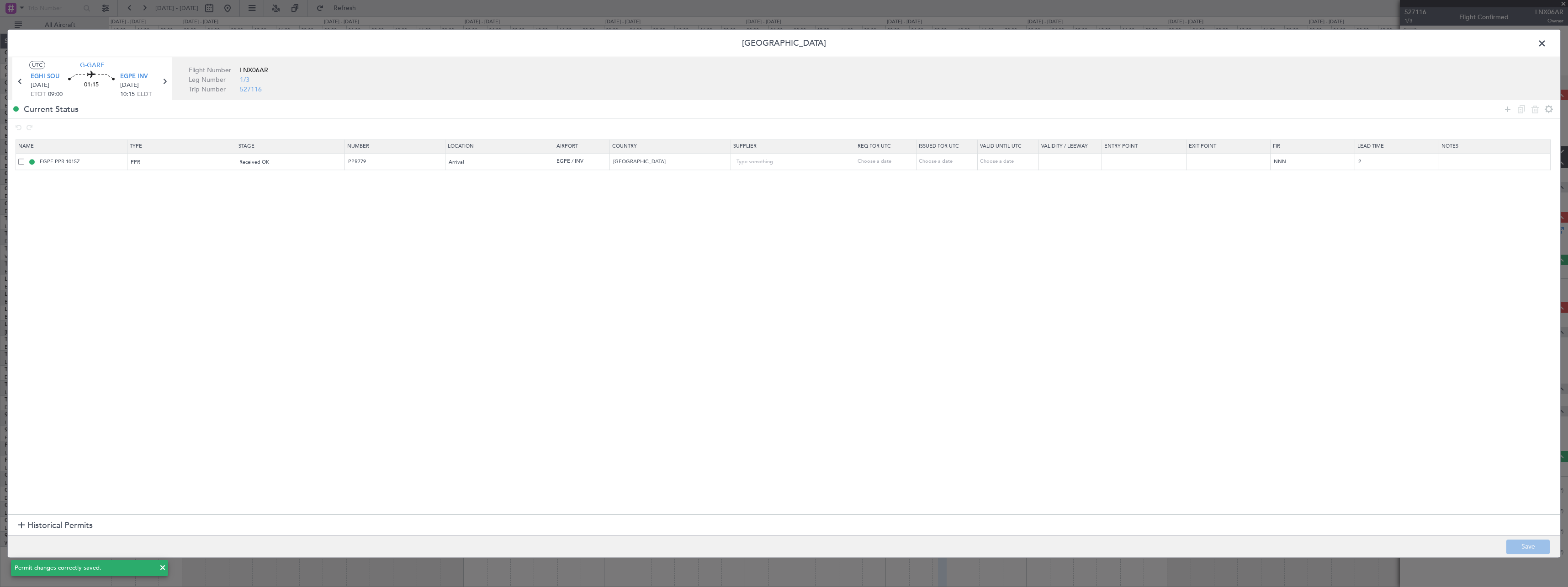
drag, startPoint x: 1546, startPoint y: 44, endPoint x: 1539, endPoint y: 47, distance: 7.6
click at [1547, 44] on span at bounding box center [1547, 46] width 0 height 18
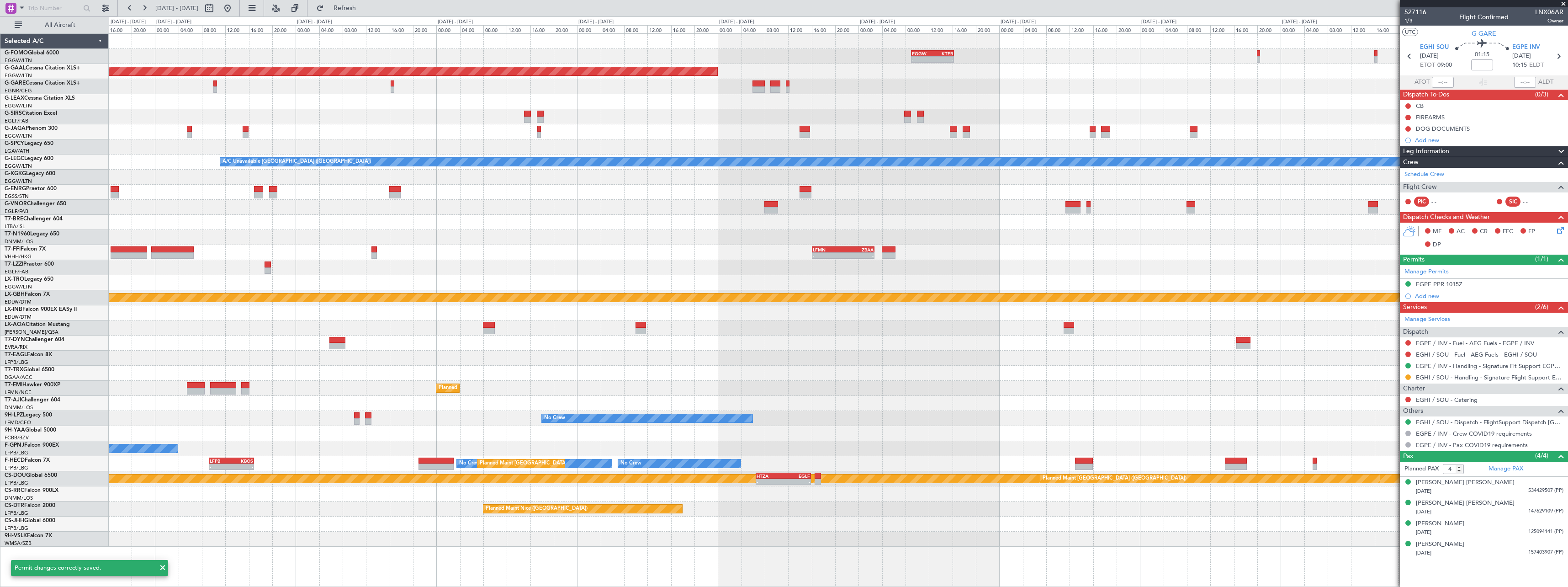
click at [870, 237] on div at bounding box center [838, 237] width 1459 height 15
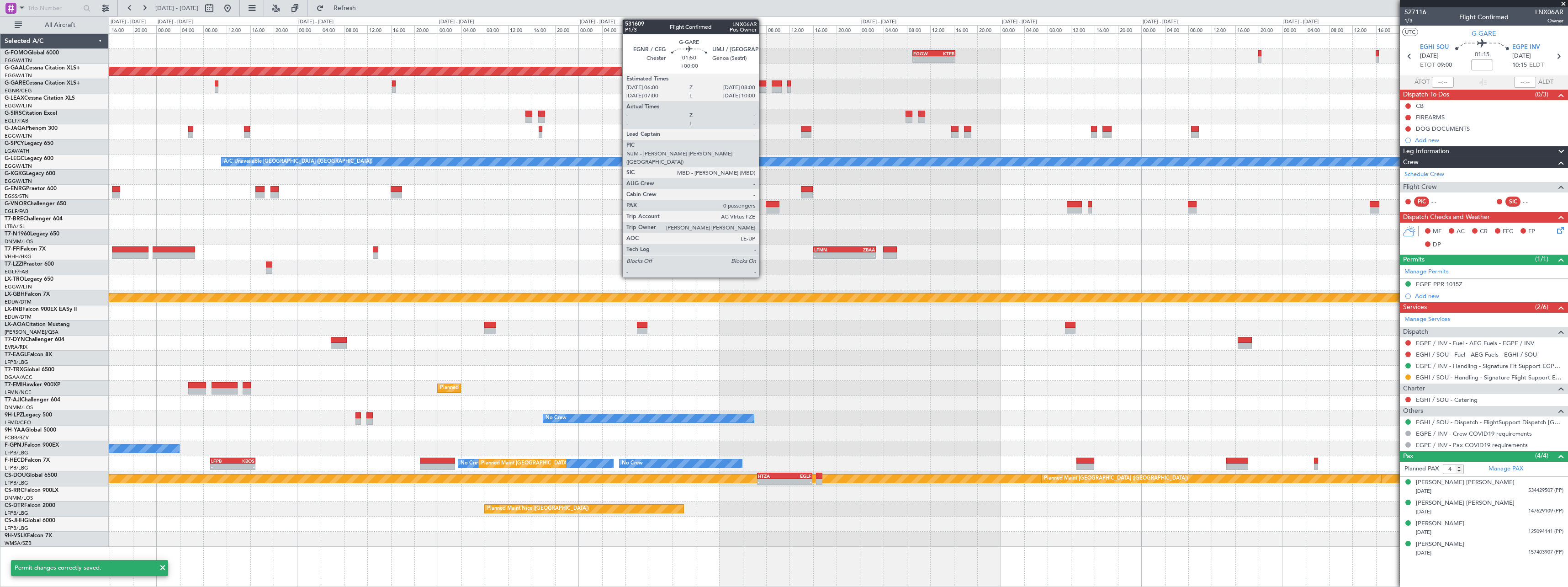
click at [763, 83] on div at bounding box center [760, 83] width 12 height 7
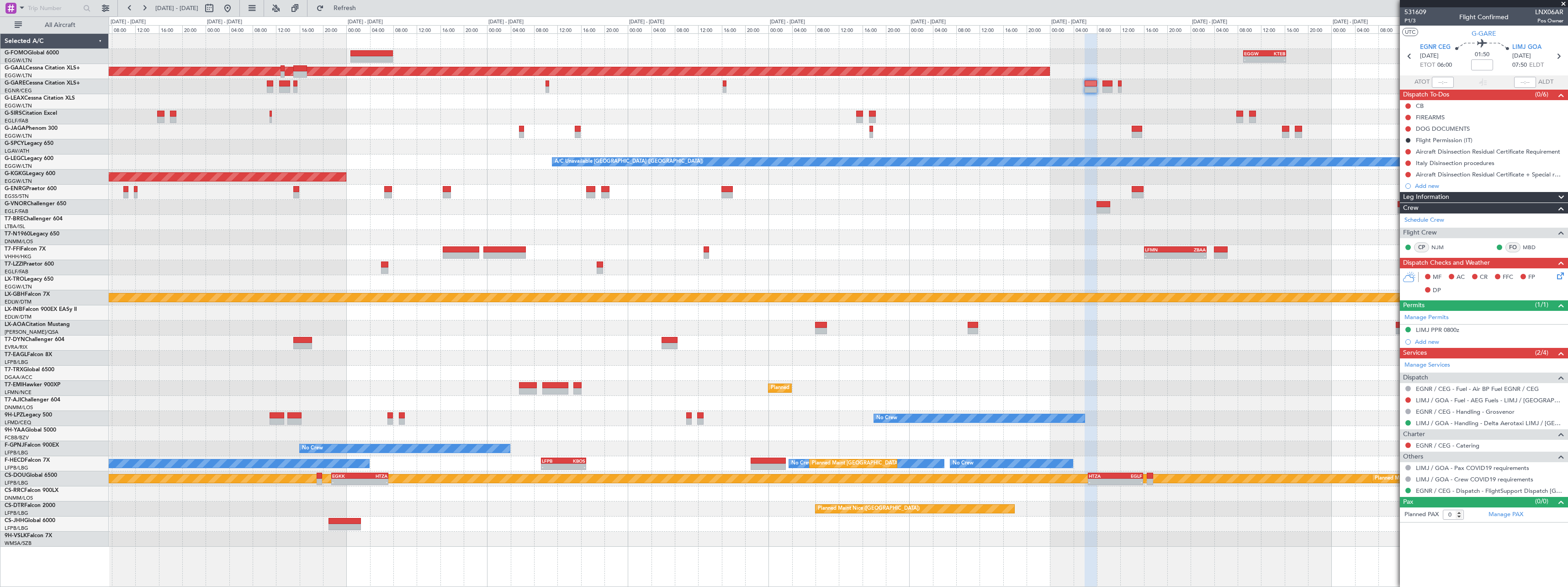
click at [1239, 116] on div "- - EGGW 09:00 Z KTEB 16:20 Z Planned Maint Dusseldorf A/C Unavailable London (…" at bounding box center [838, 290] width 1459 height 513
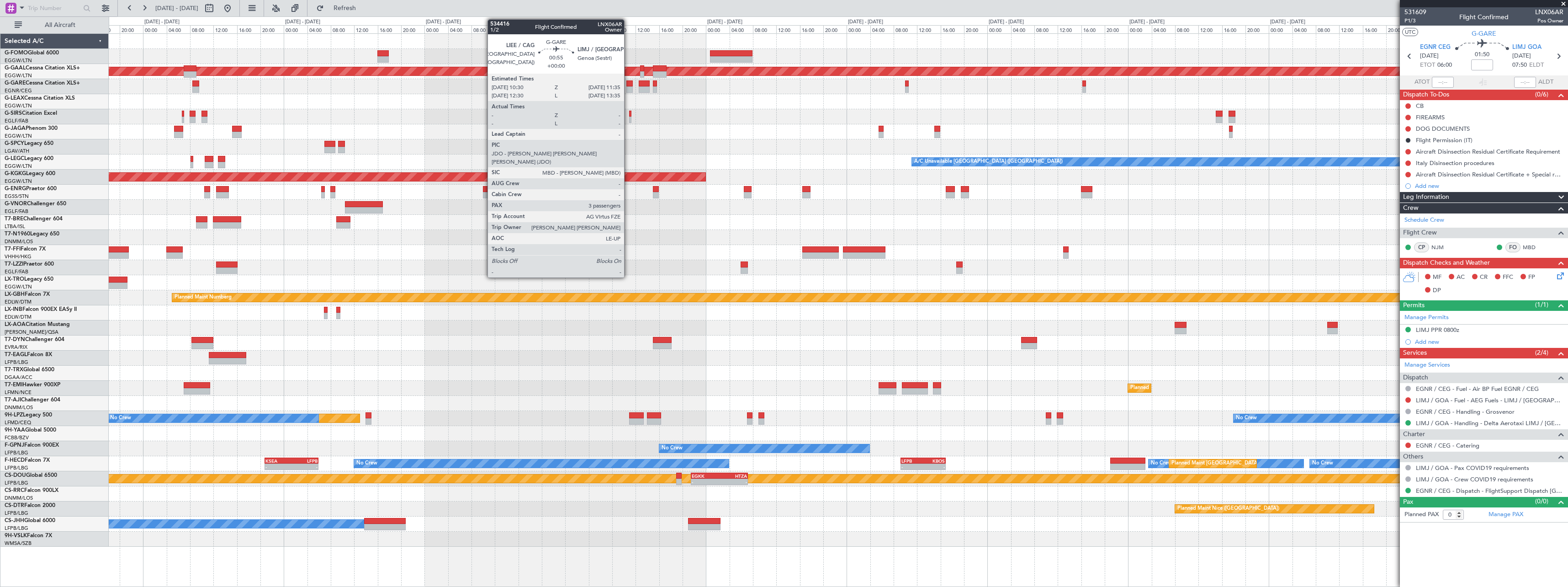
click at [629, 89] on div at bounding box center [629, 90] width 7 height 7
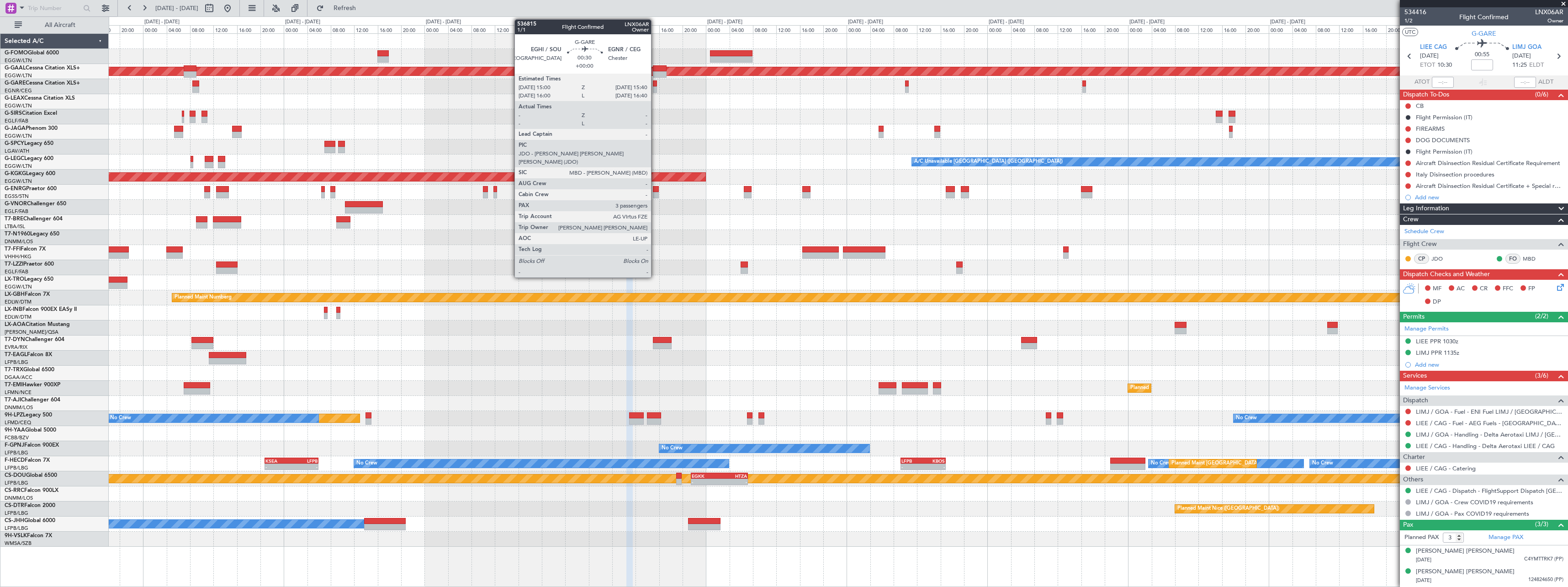
click at [655, 87] on div at bounding box center [655, 90] width 4 height 7
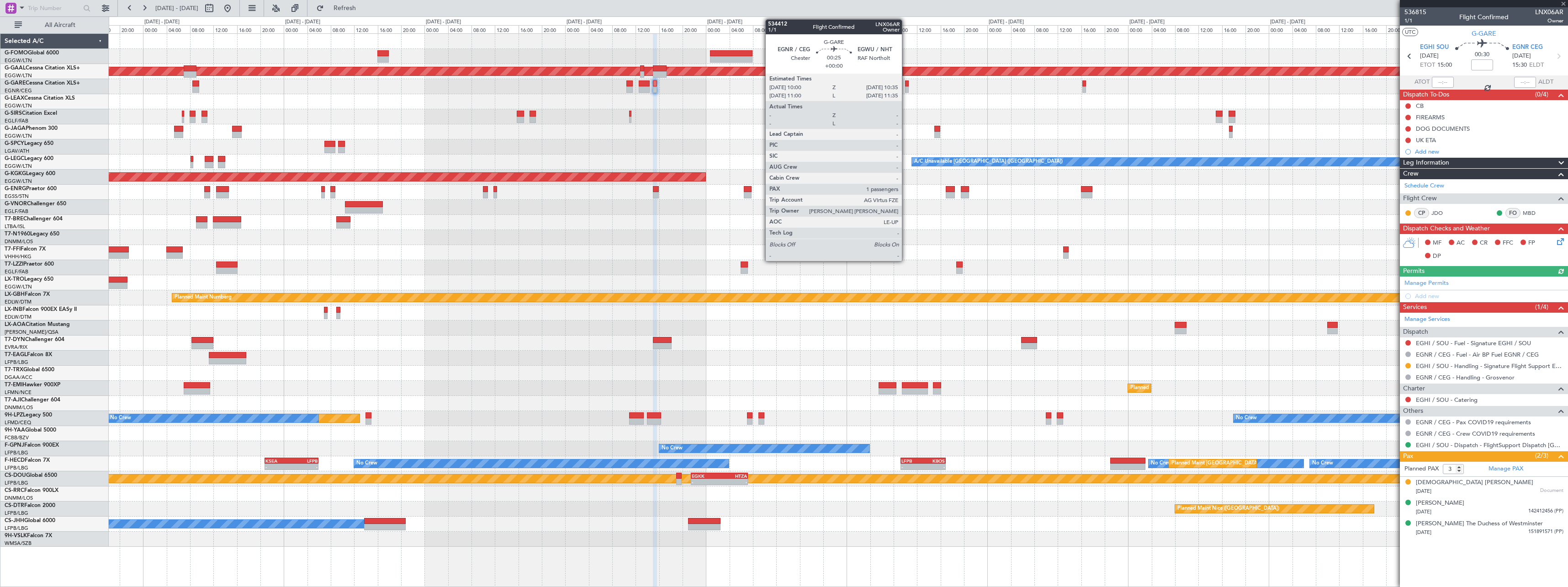
click at [906, 85] on div at bounding box center [907, 83] width 4 height 7
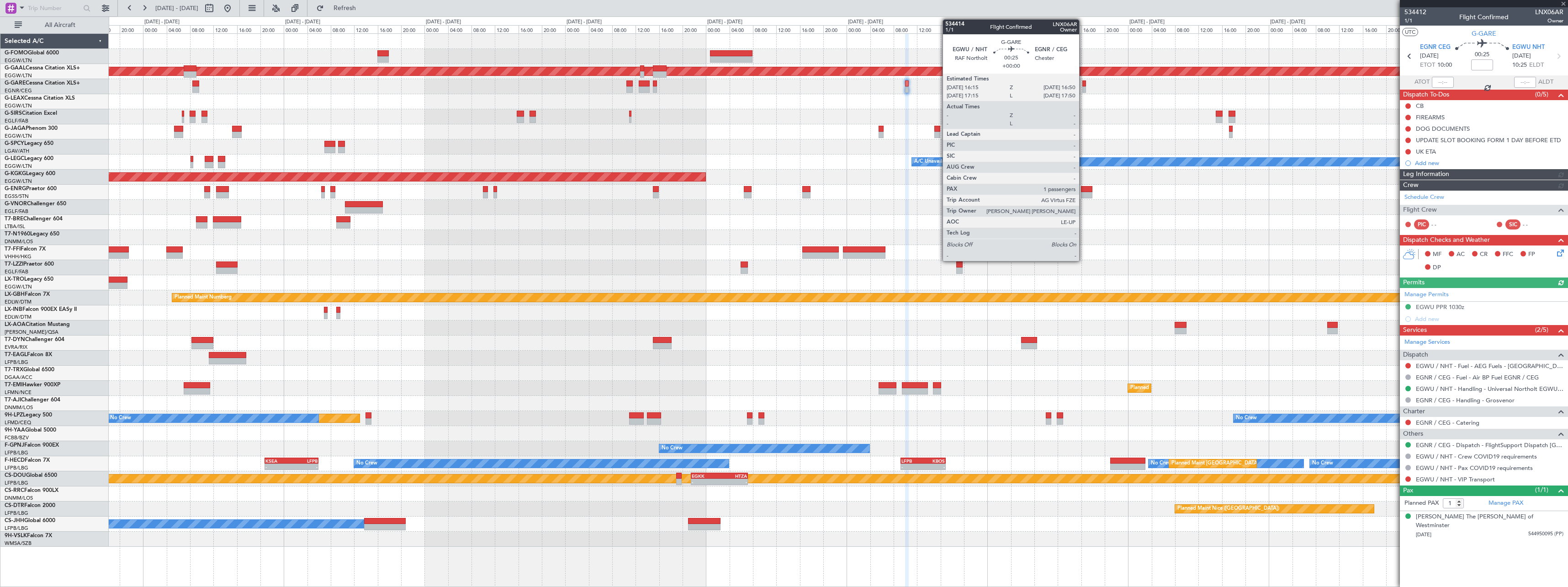
click at [1083, 87] on div at bounding box center [1084, 90] width 4 height 7
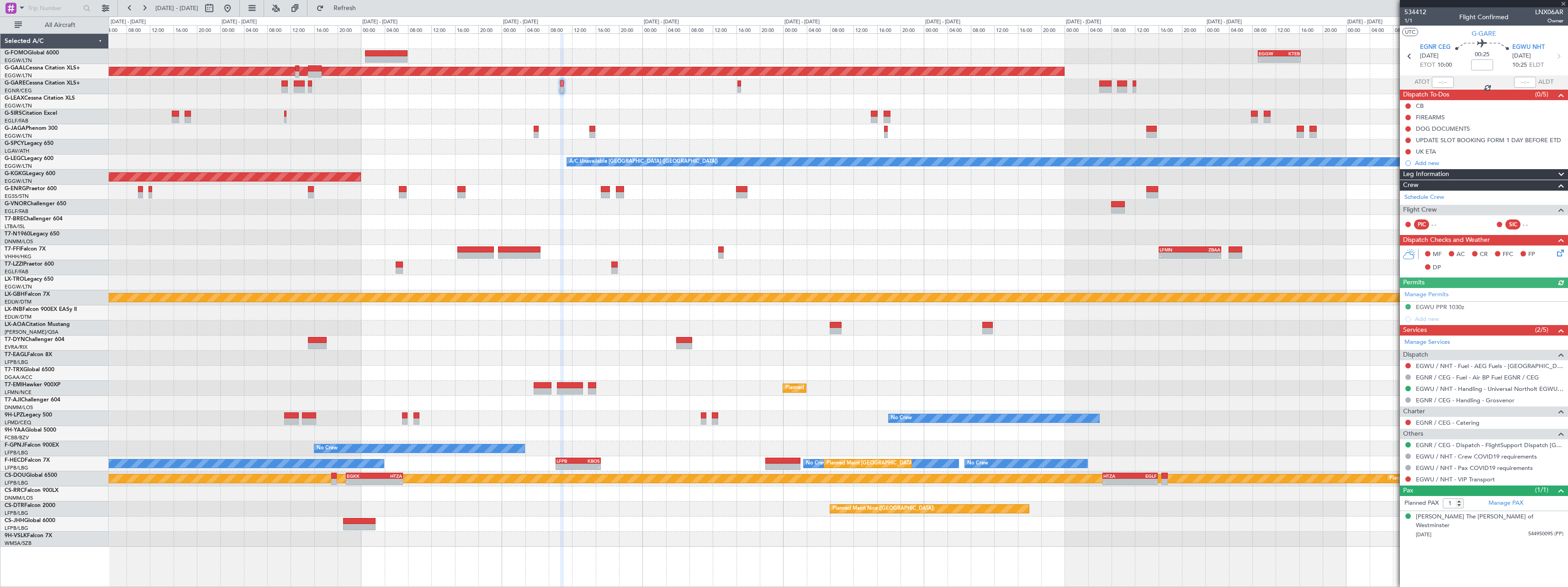
click at [645, 98] on div at bounding box center [838, 102] width 1459 height 15
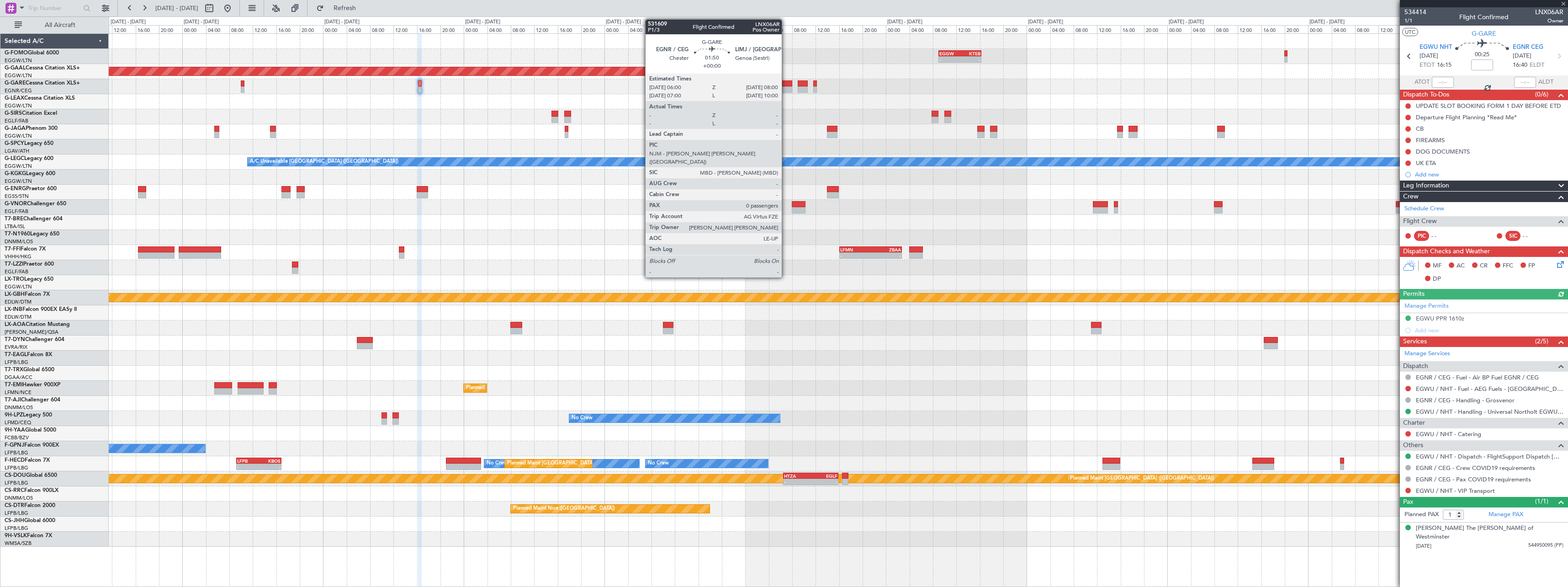
click at [786, 88] on div at bounding box center [786, 90] width 12 height 7
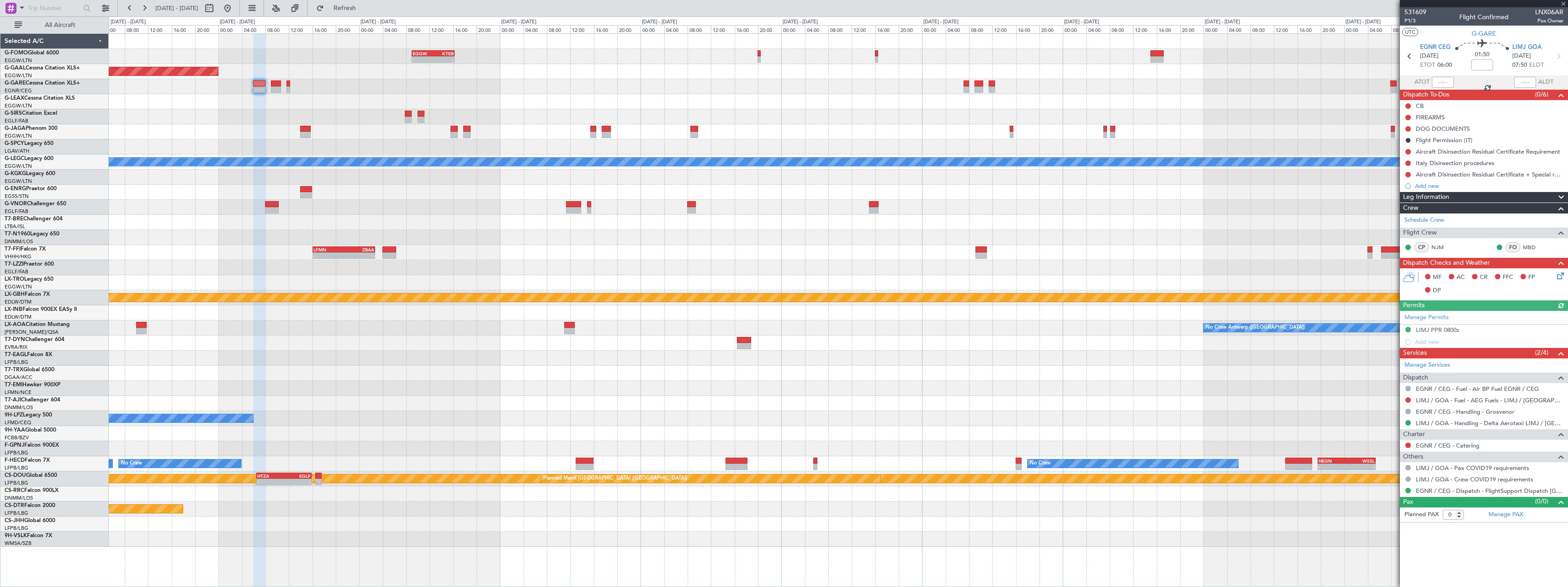
click at [651, 96] on div at bounding box center [838, 102] width 1459 height 15
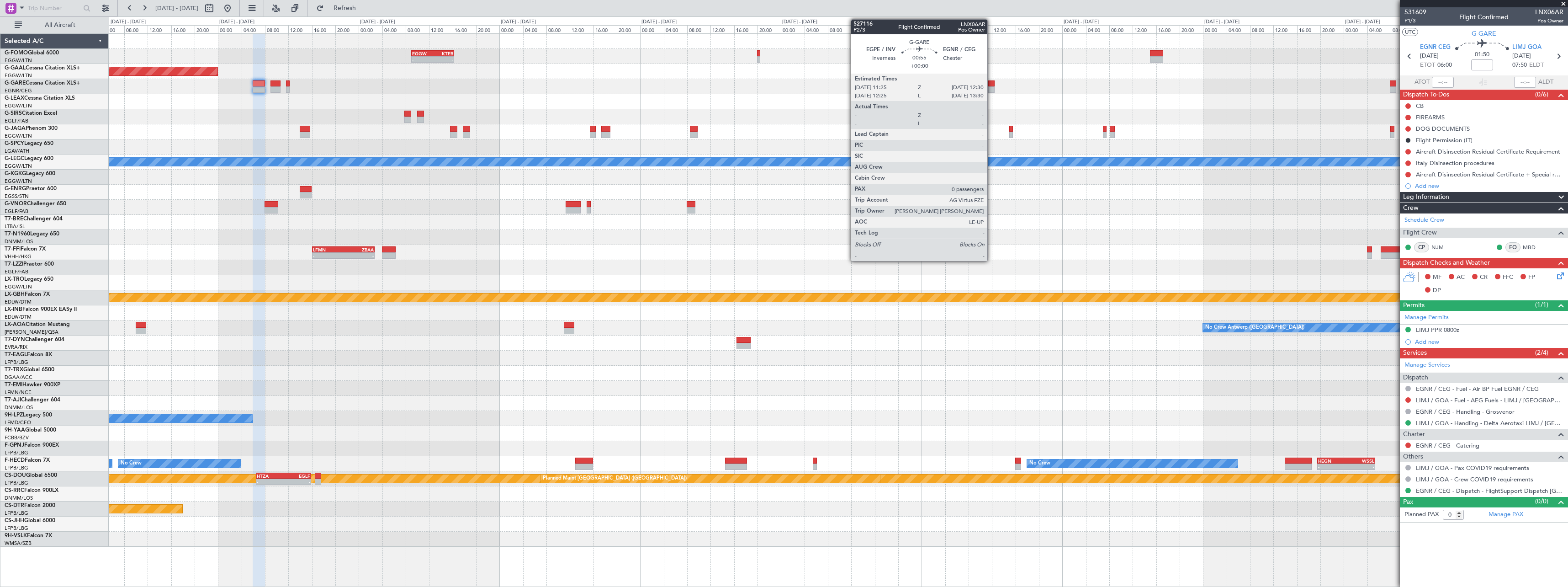
click at [992, 85] on div at bounding box center [992, 83] width 7 height 7
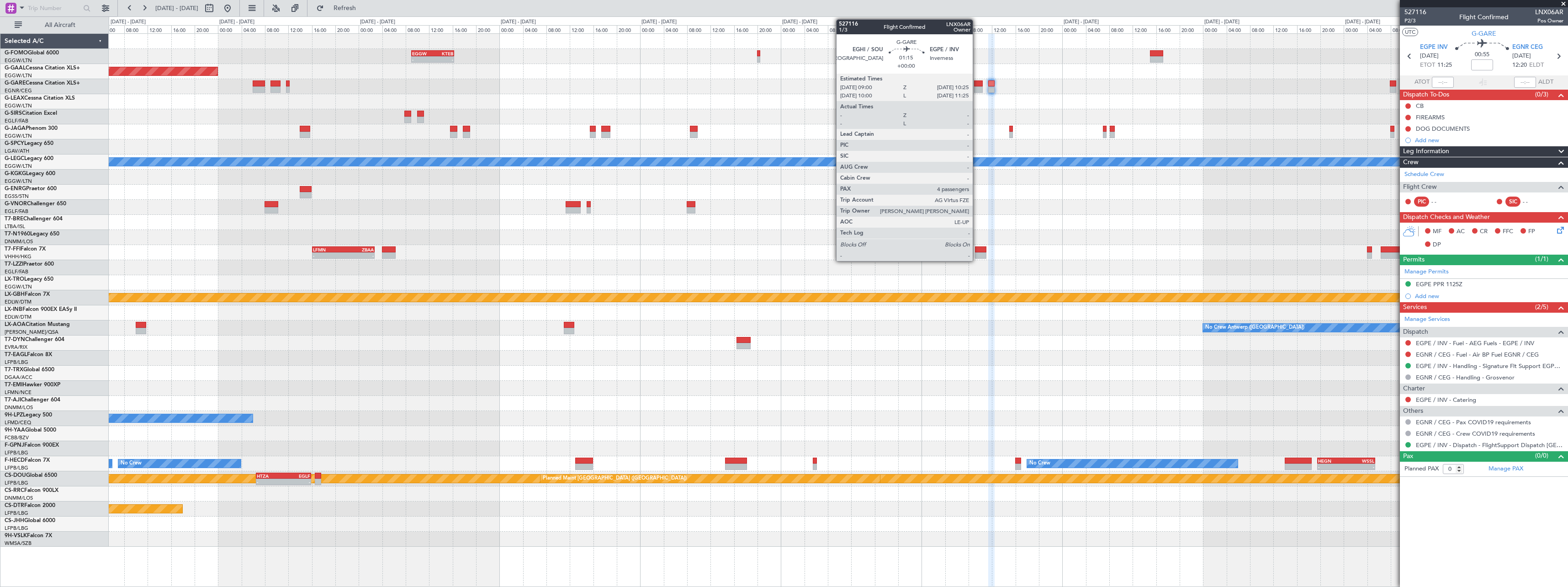
click at [977, 89] on div at bounding box center [978, 90] width 9 height 7
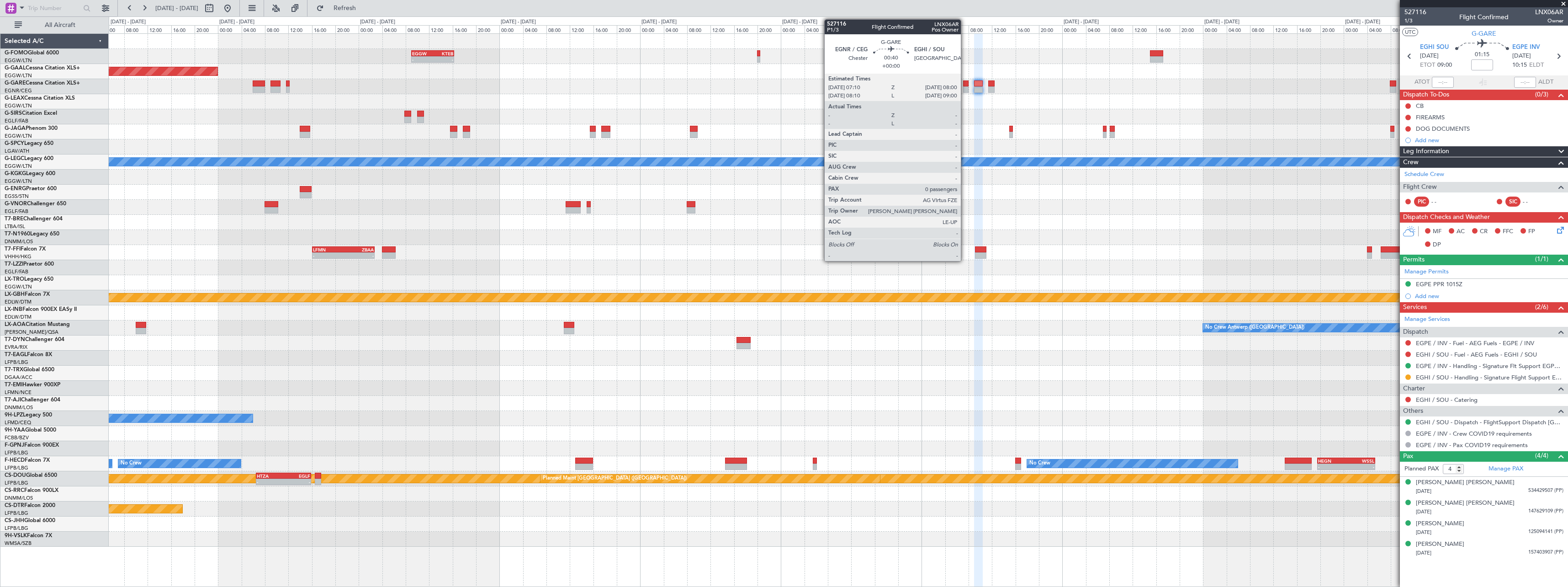
click at [965, 90] on div at bounding box center [965, 90] width 5 height 7
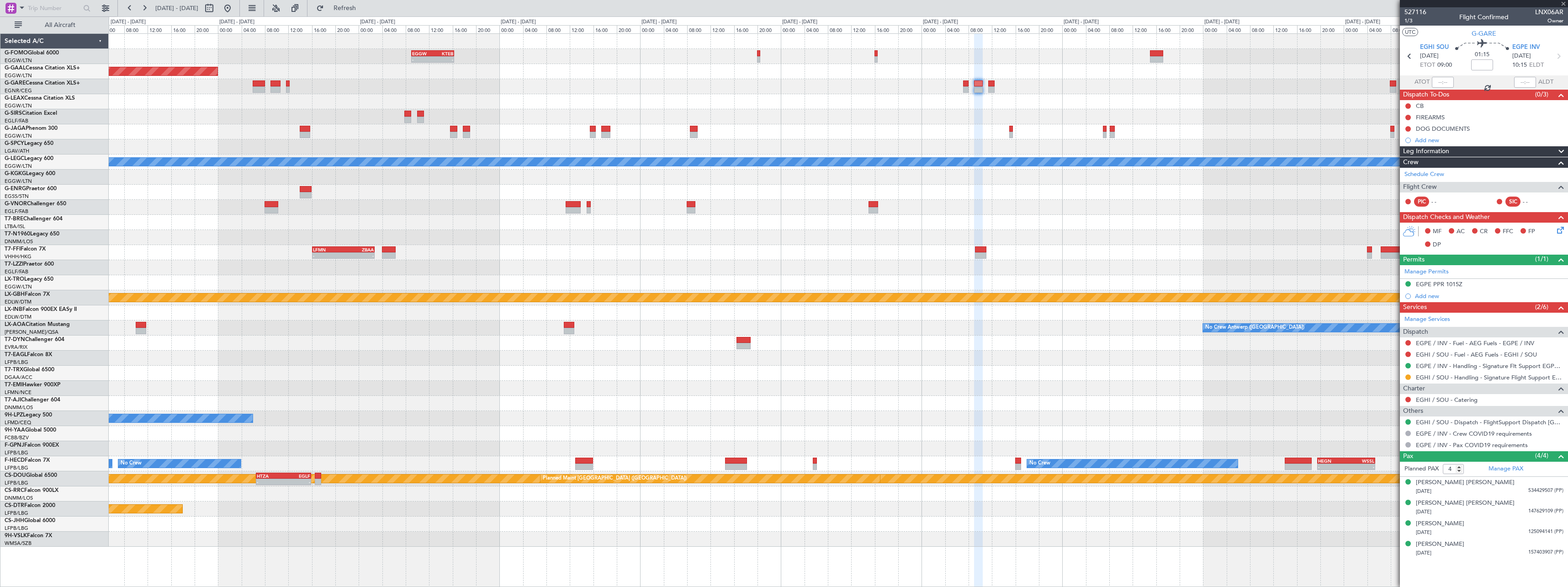
type input "0"
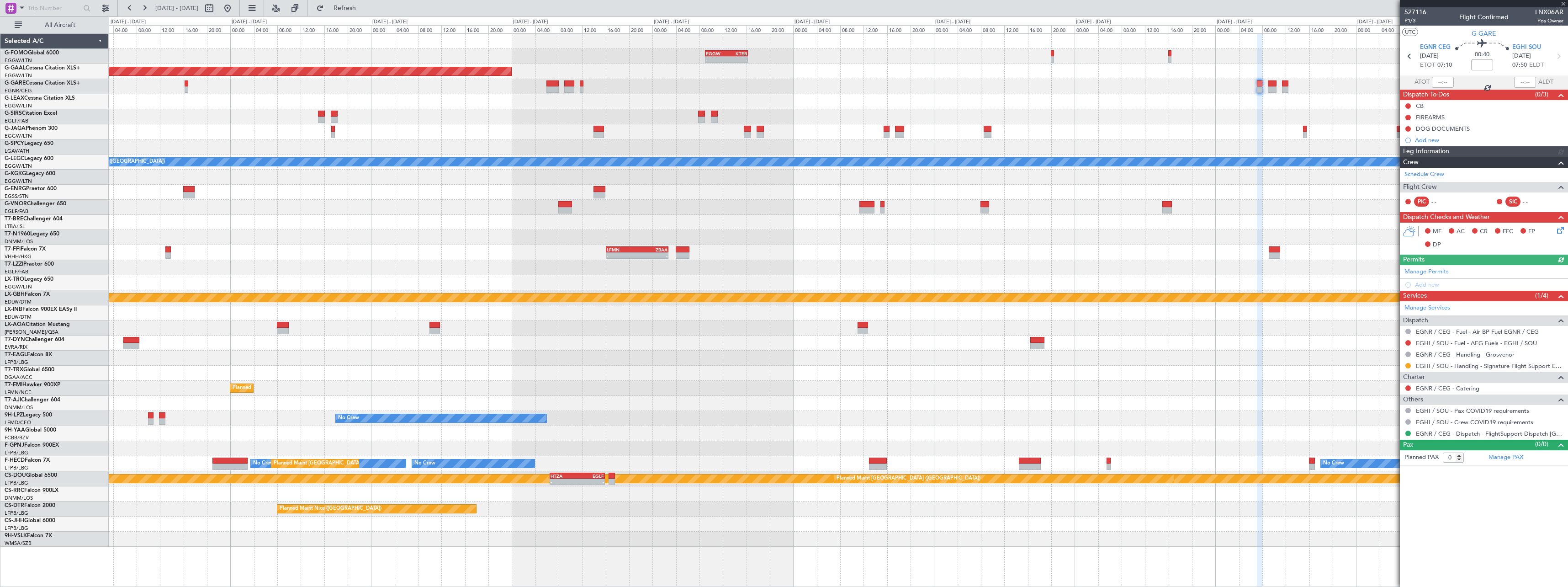
click at [1028, 200] on div at bounding box center [838, 207] width 1459 height 15
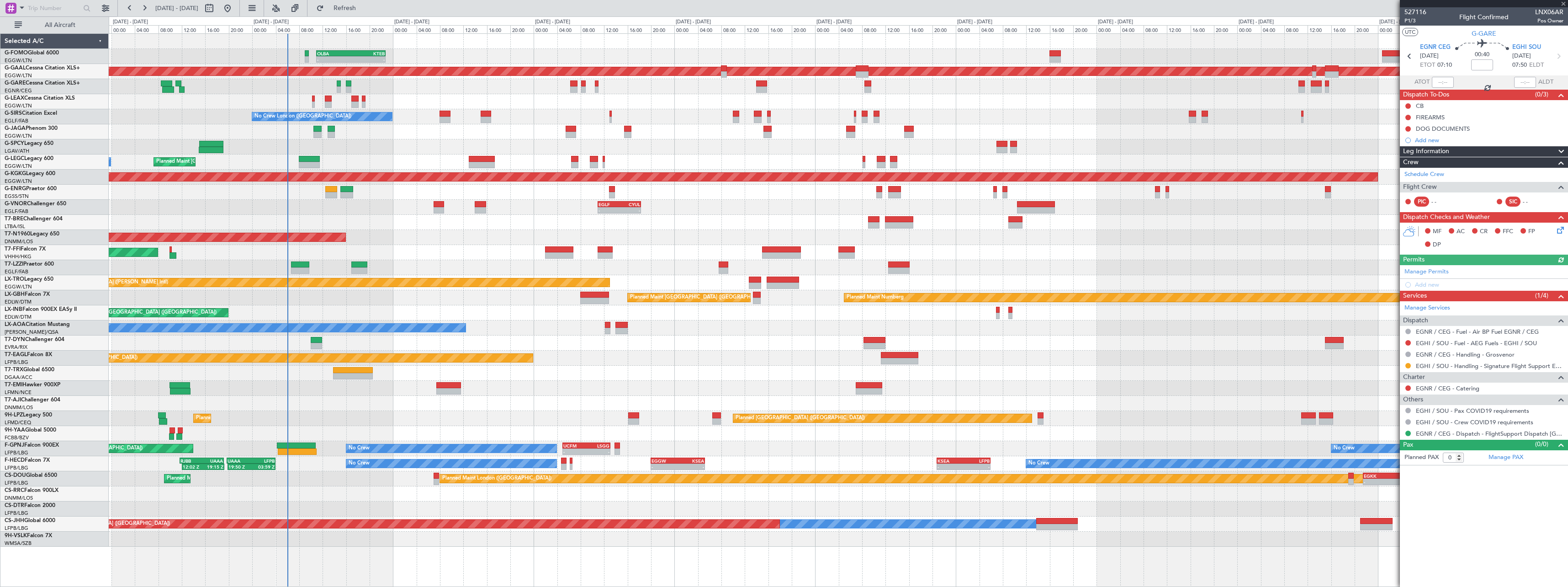
click at [1432, 205] on fb-app "26 Sep 2025 - 06 Oct 2025 Refresh Quick Links All Aircraft - - OLBA 11:00 Z KTE…" at bounding box center [784, 297] width 1568 height 580
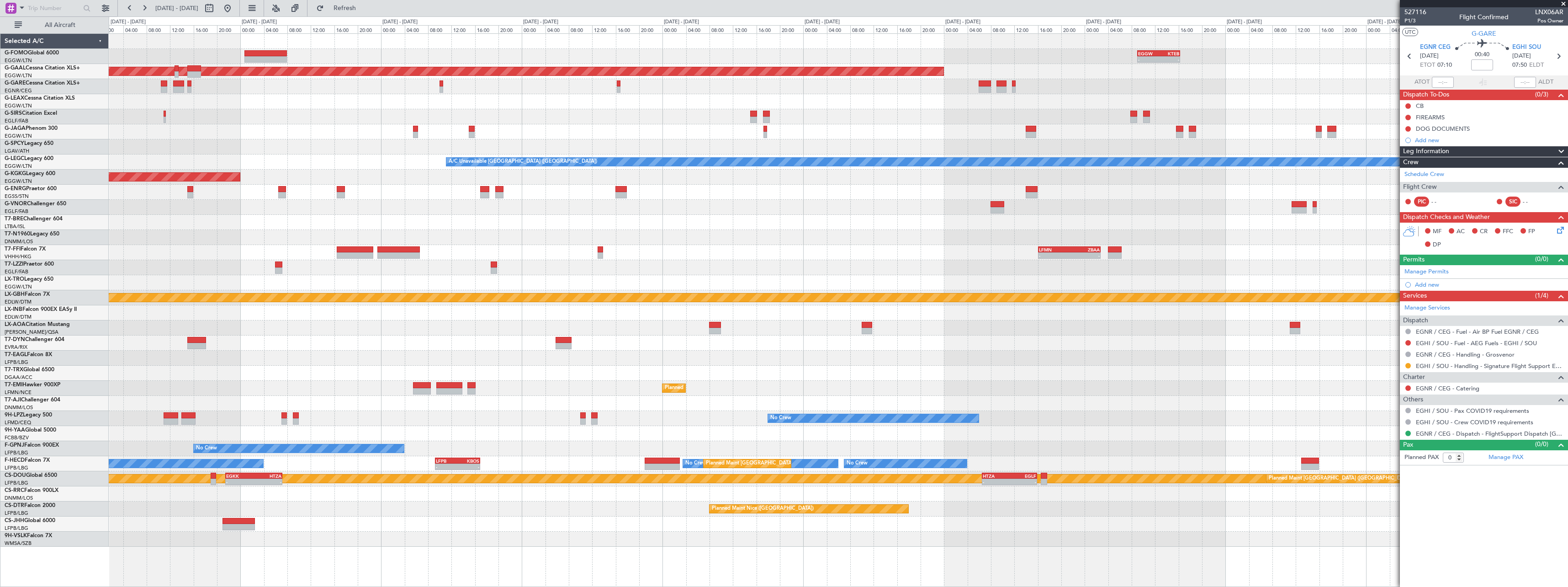
click at [0, 113] on html "21 Sep 2025 - 01 Oct 2025 Refresh Quick Links All Aircraft - - EGGW 09:00 Z KTE…" at bounding box center [784, 294] width 1568 height 587
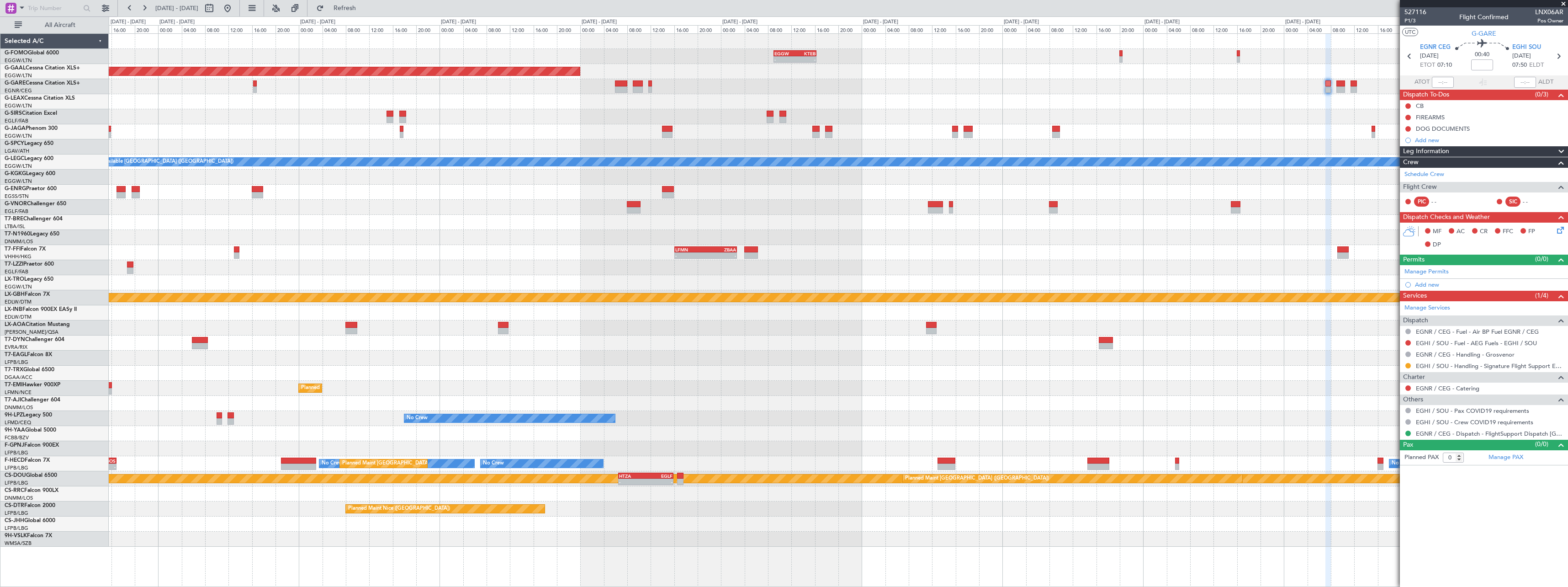
click at [1035, 114] on div at bounding box center [838, 116] width 1459 height 15
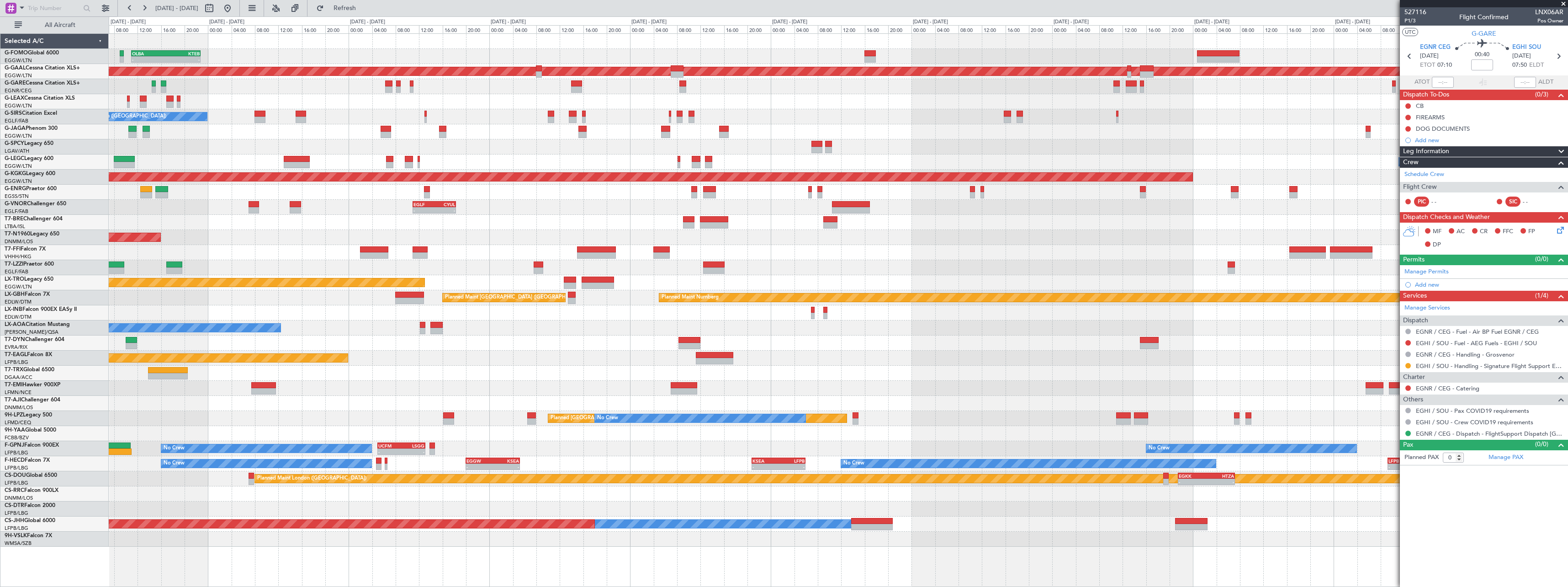
click at [1252, 111] on div "- - OLBA 11:00 Z KTEB 22:45 Z Planned Maint London (Luton) Planned Maint Dussel…" at bounding box center [838, 290] width 1459 height 513
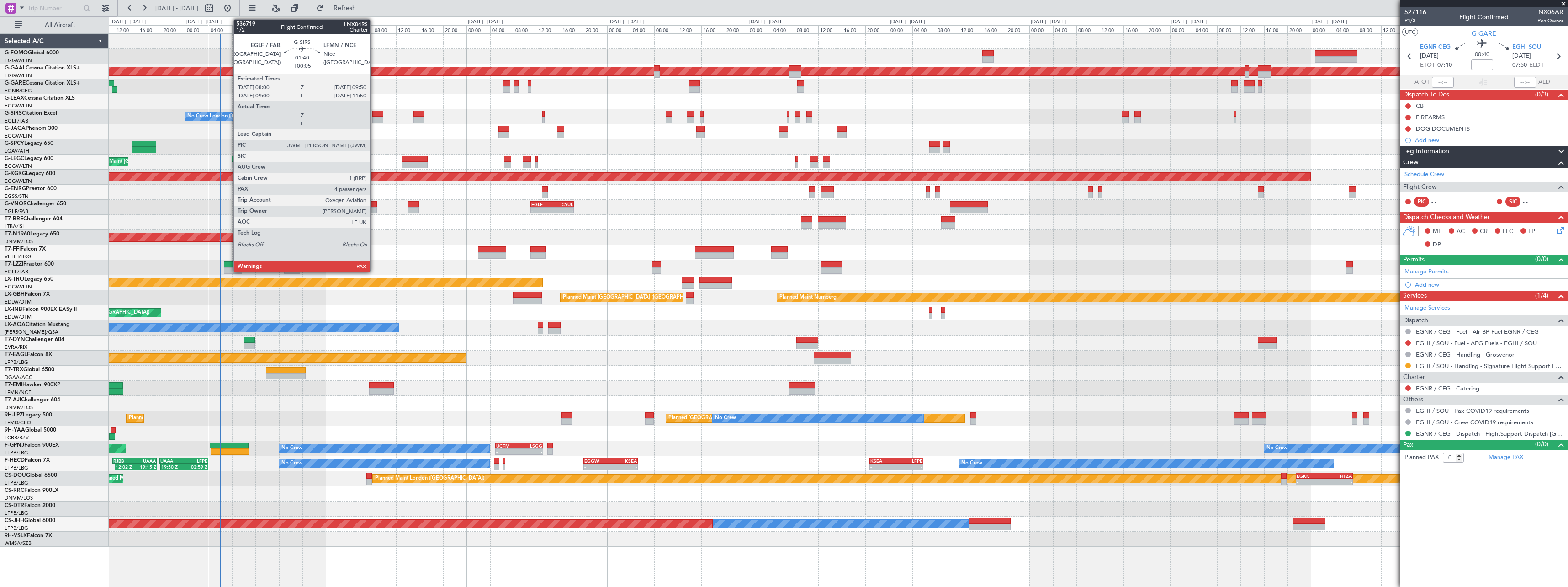
click at [374, 116] on div at bounding box center [378, 114] width 11 height 7
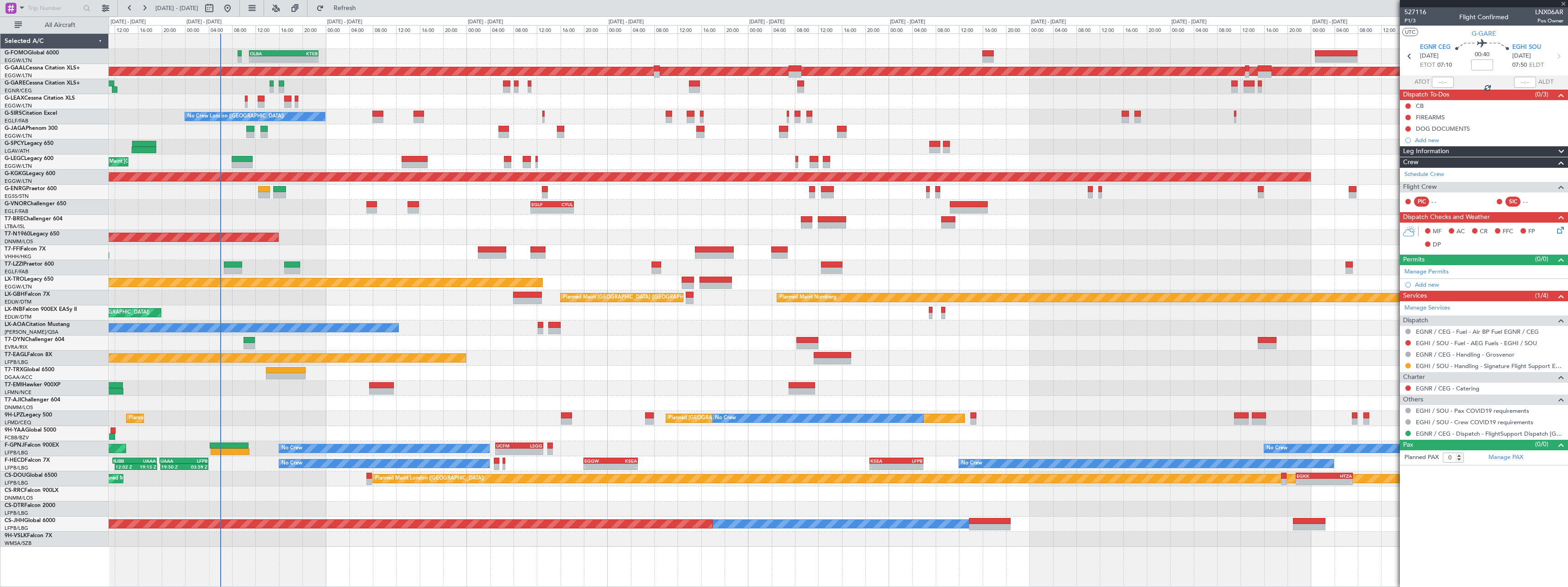
type input "+00:05"
type input "4"
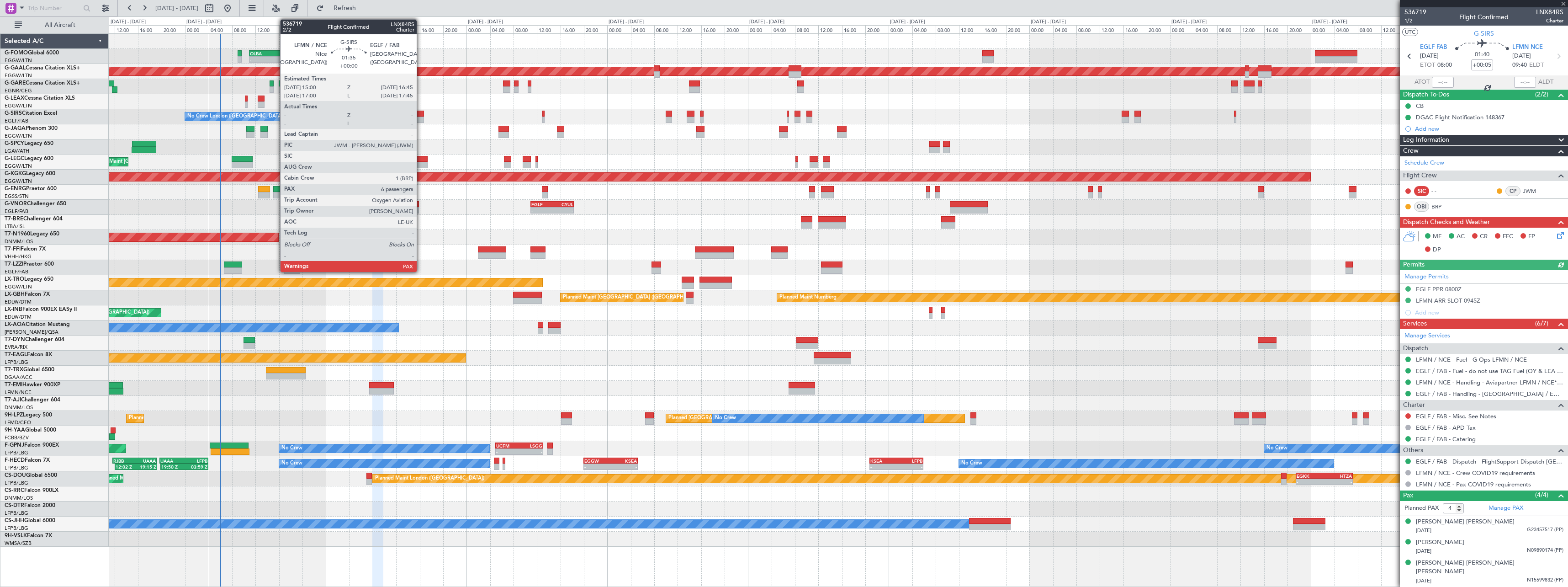
click at [421, 118] on div at bounding box center [418, 119] width 10 height 7
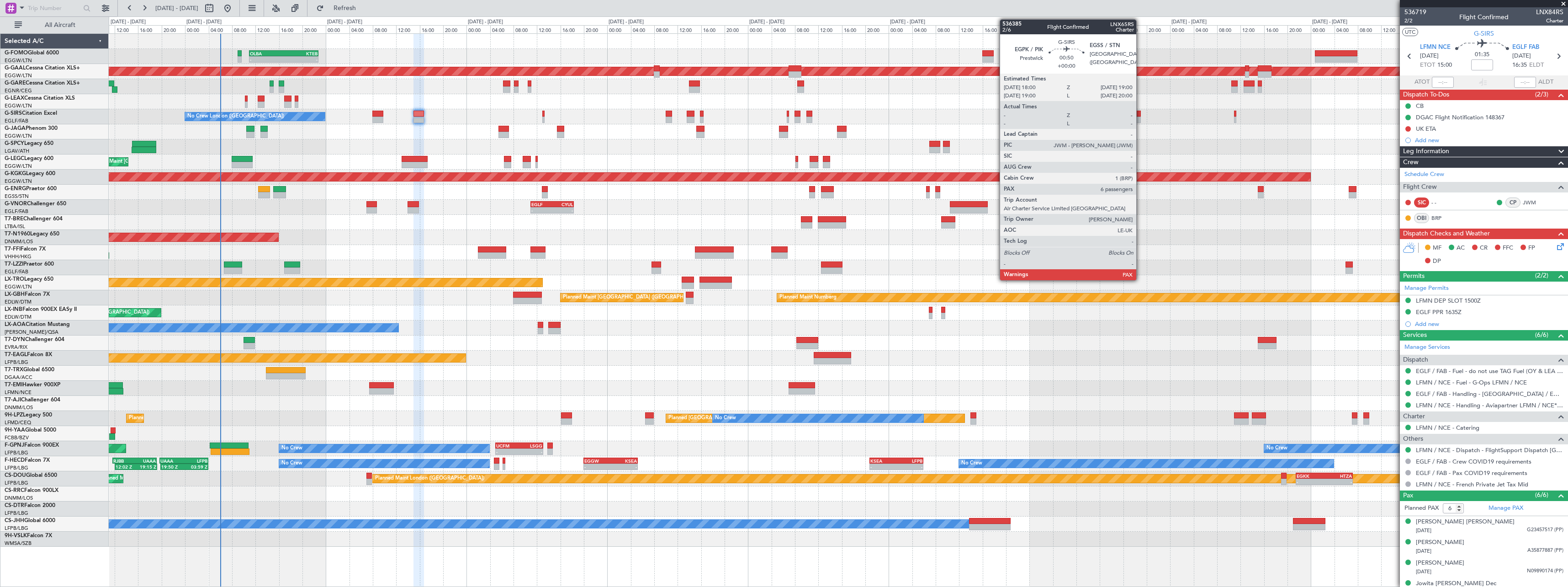
click at [1140, 118] on div at bounding box center [1138, 119] width 6 height 7
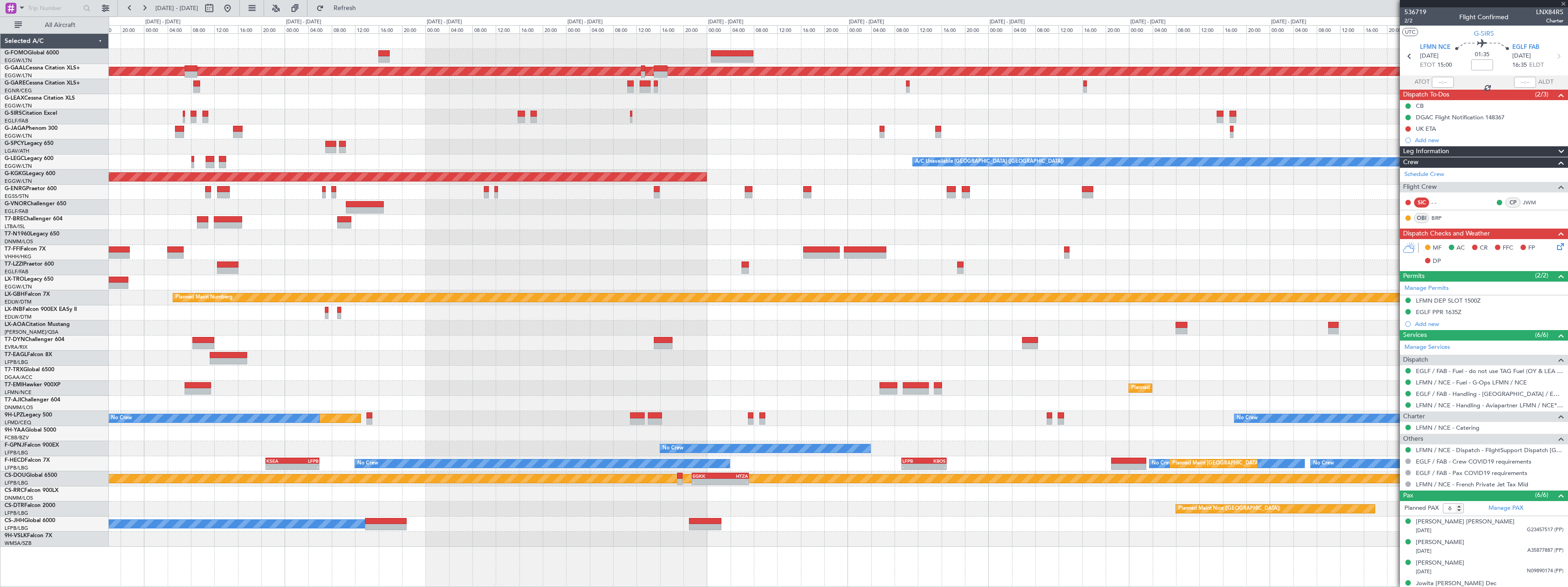
click at [635, 129] on div at bounding box center [838, 132] width 1459 height 15
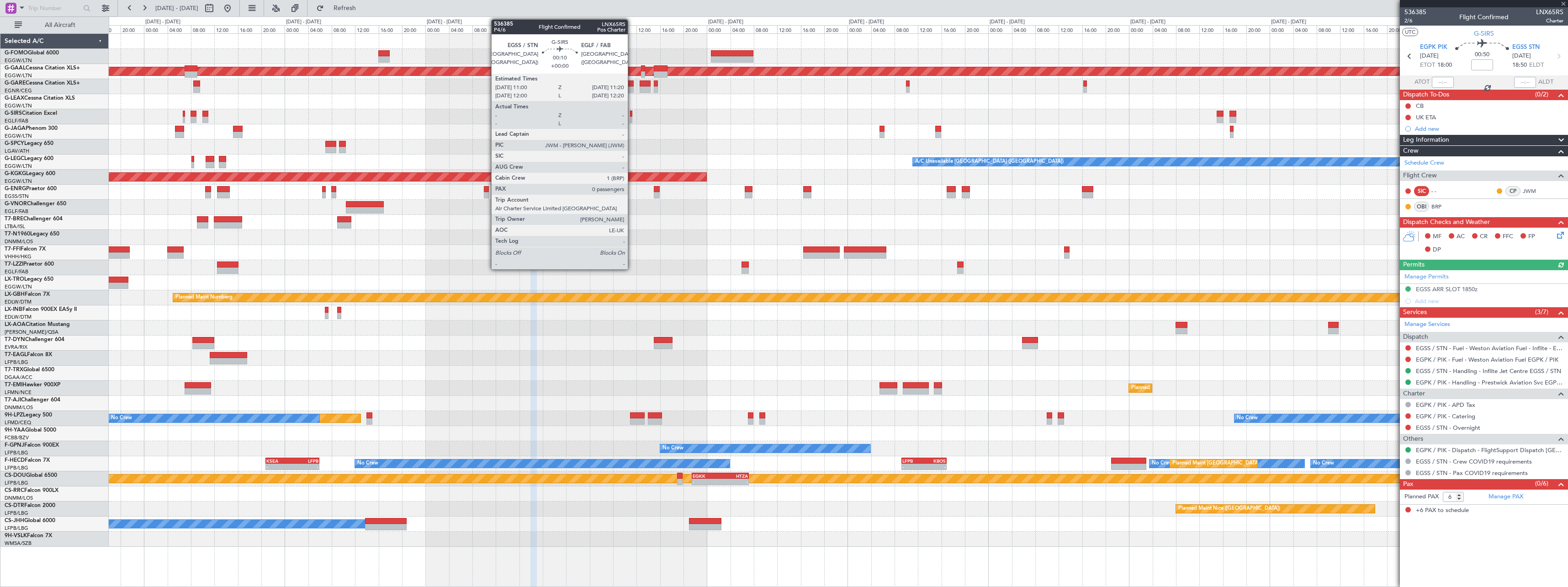
click at [632, 114] on div at bounding box center [631, 114] width 2 height 7
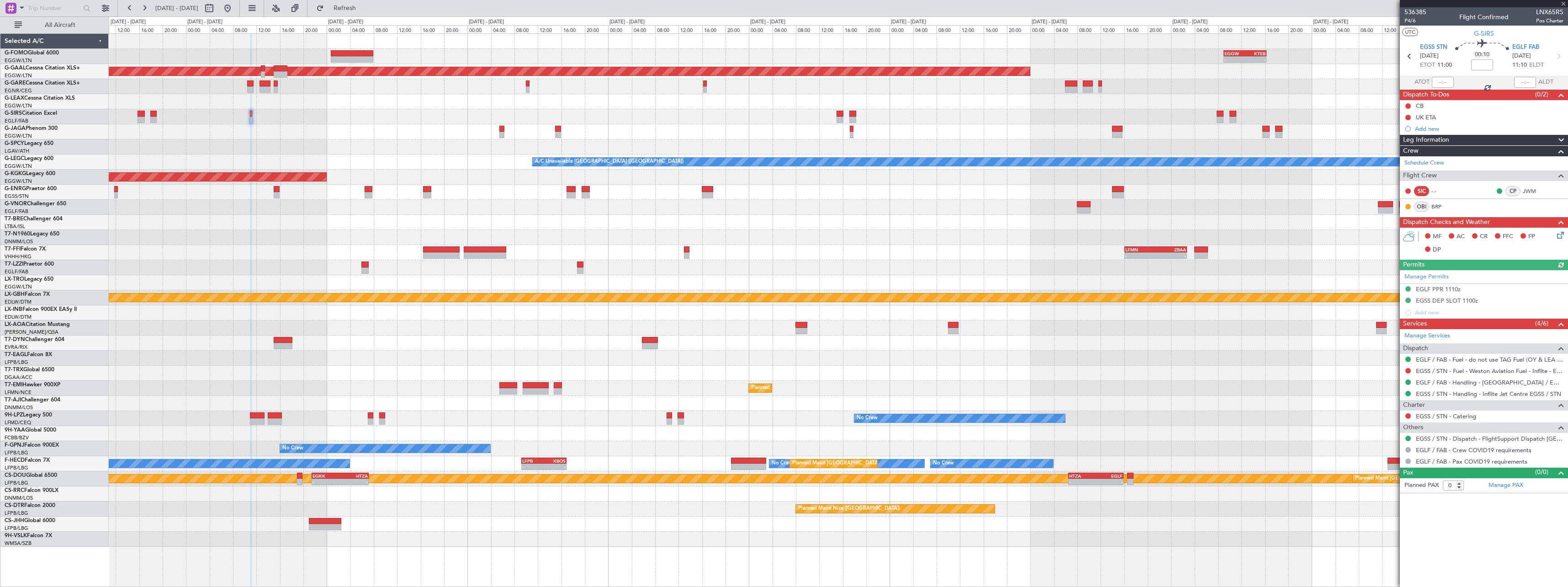
click at [810, 201] on div "- - EGGW 09:00 Z KTEB 16:20 Z Planned Maint Dusseldorf A/C Unavailable London (…" at bounding box center [838, 290] width 1459 height 513
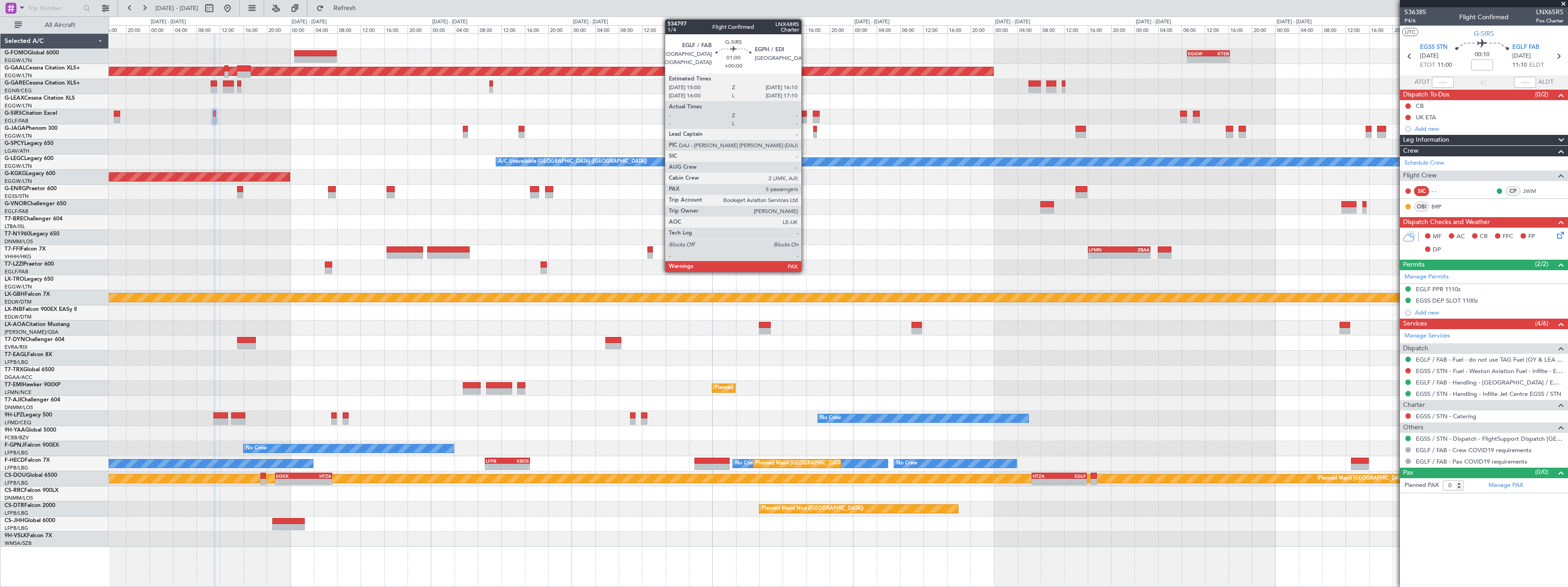
click at [805, 120] on div at bounding box center [803, 119] width 7 height 7
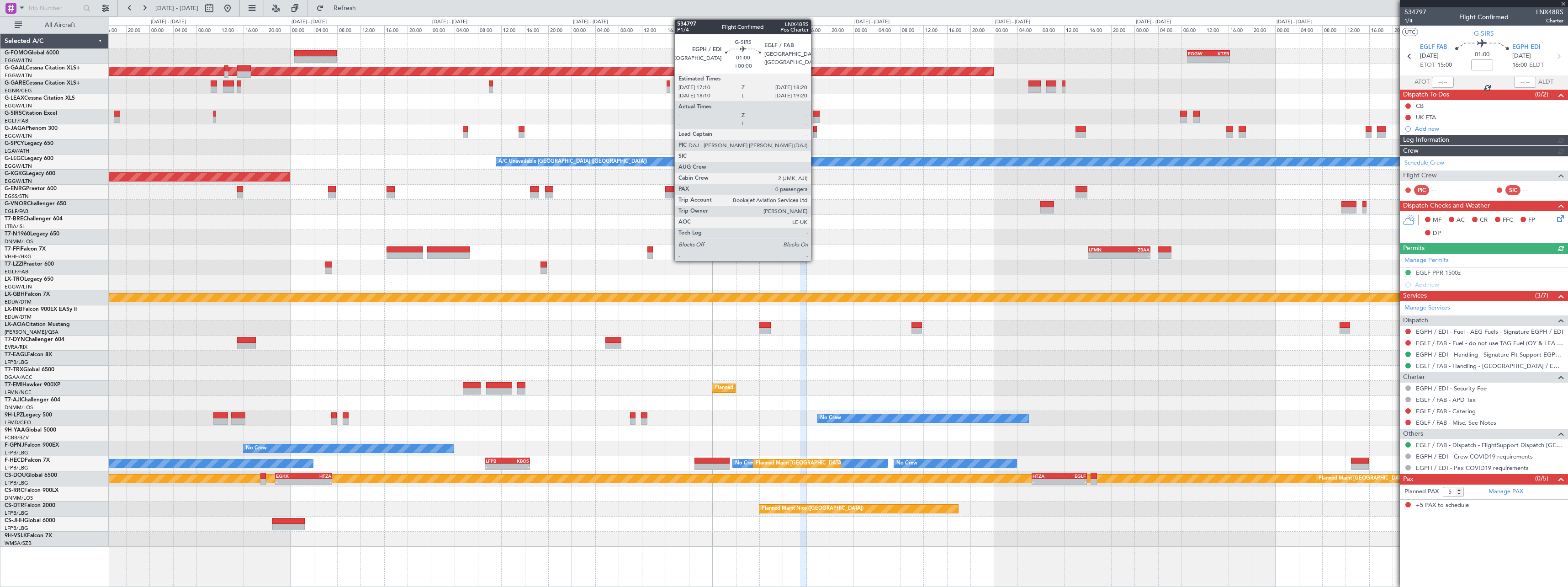
click at [815, 114] on div at bounding box center [816, 114] width 7 height 7
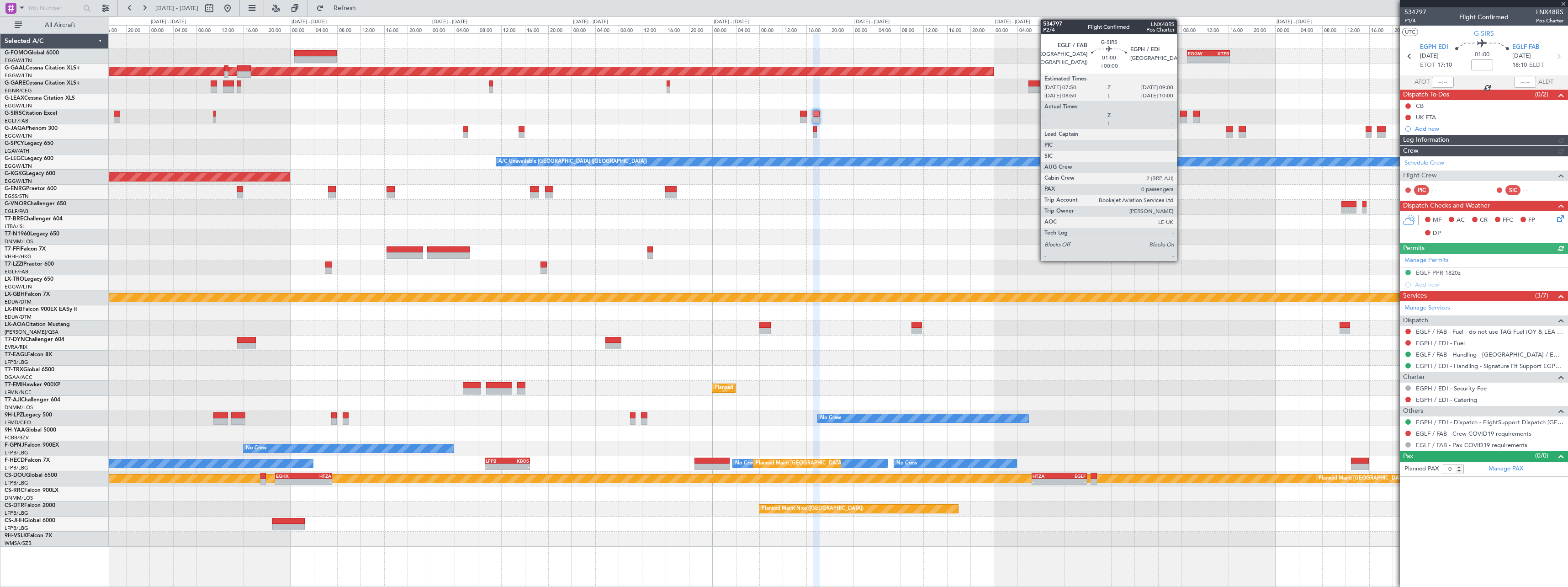
click at [1181, 120] on div at bounding box center [1183, 119] width 7 height 7
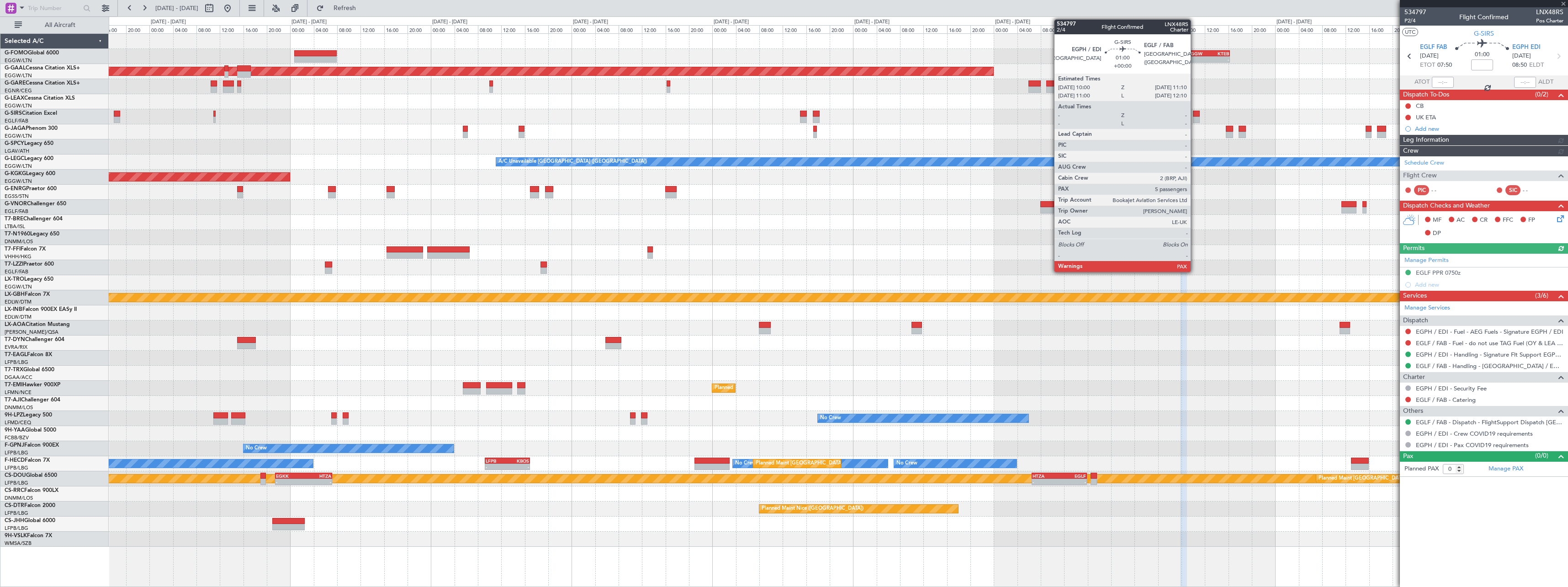
click at [1195, 117] on div at bounding box center [1196, 119] width 7 height 7
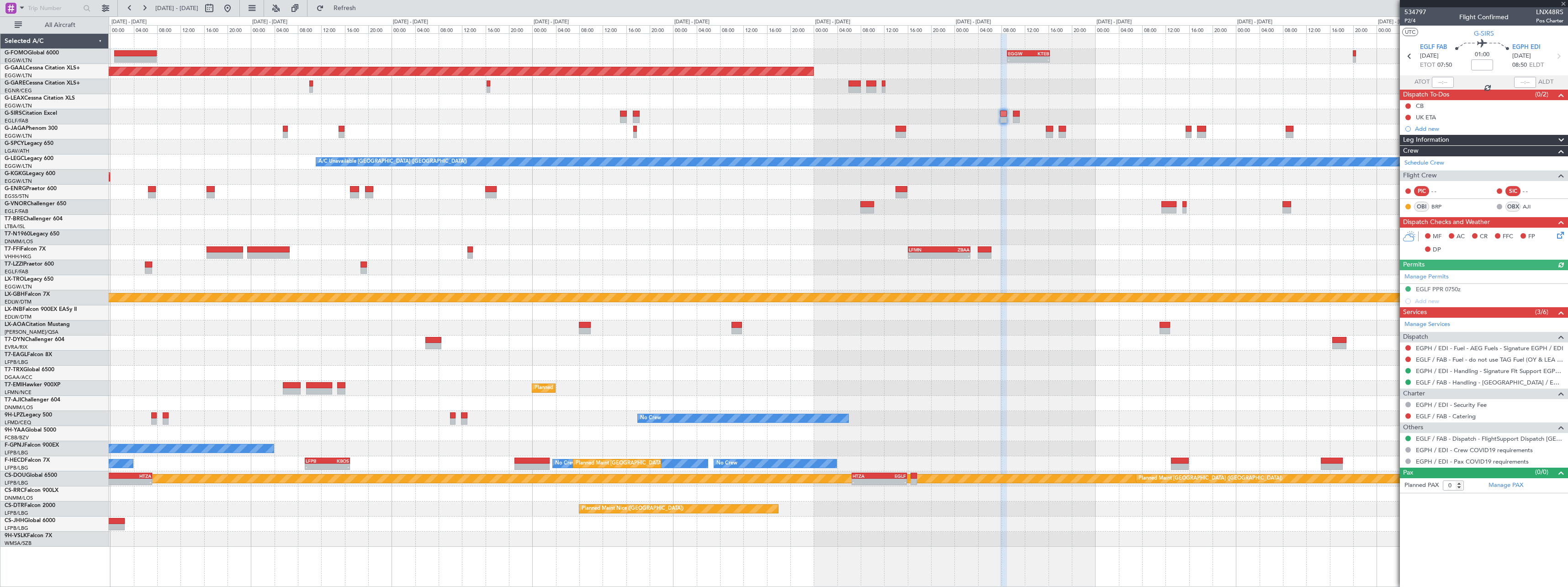
click at [725, 88] on div "- - EGGW 09:00 Z KTEB 16:20 Z Planned Maint Dusseldorf A/C Unavailable London (…" at bounding box center [838, 290] width 1459 height 513
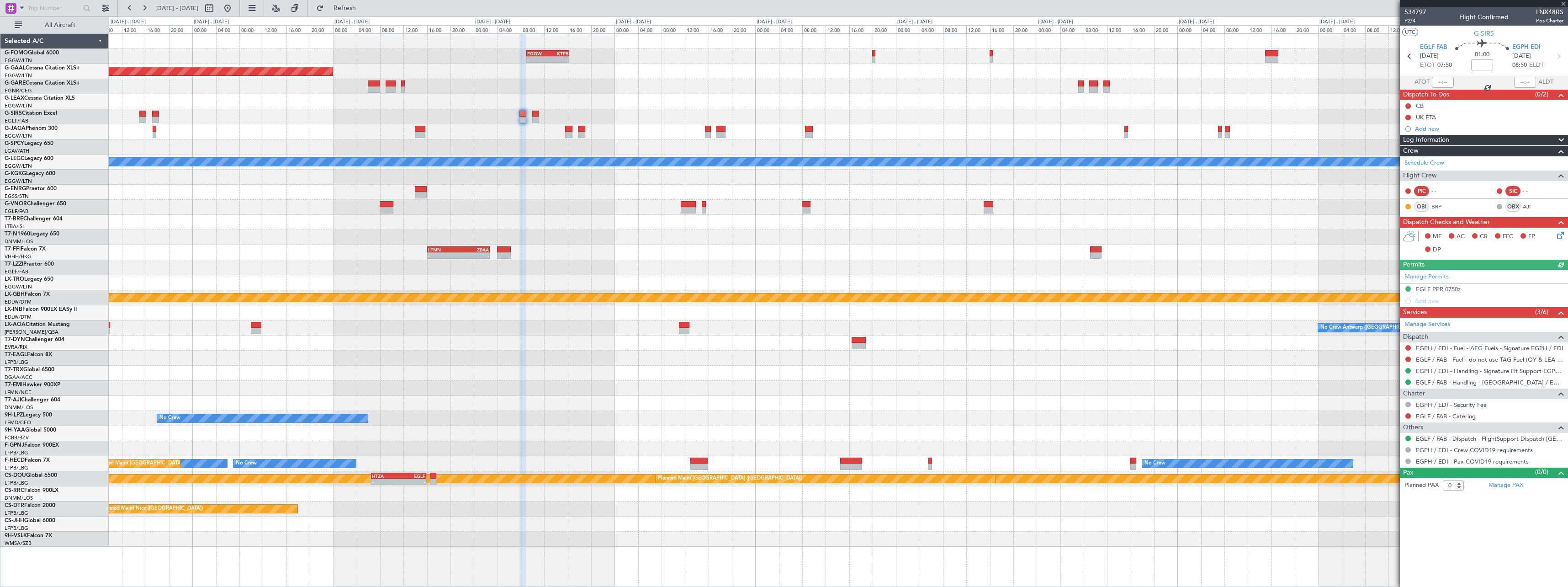
type input "5"
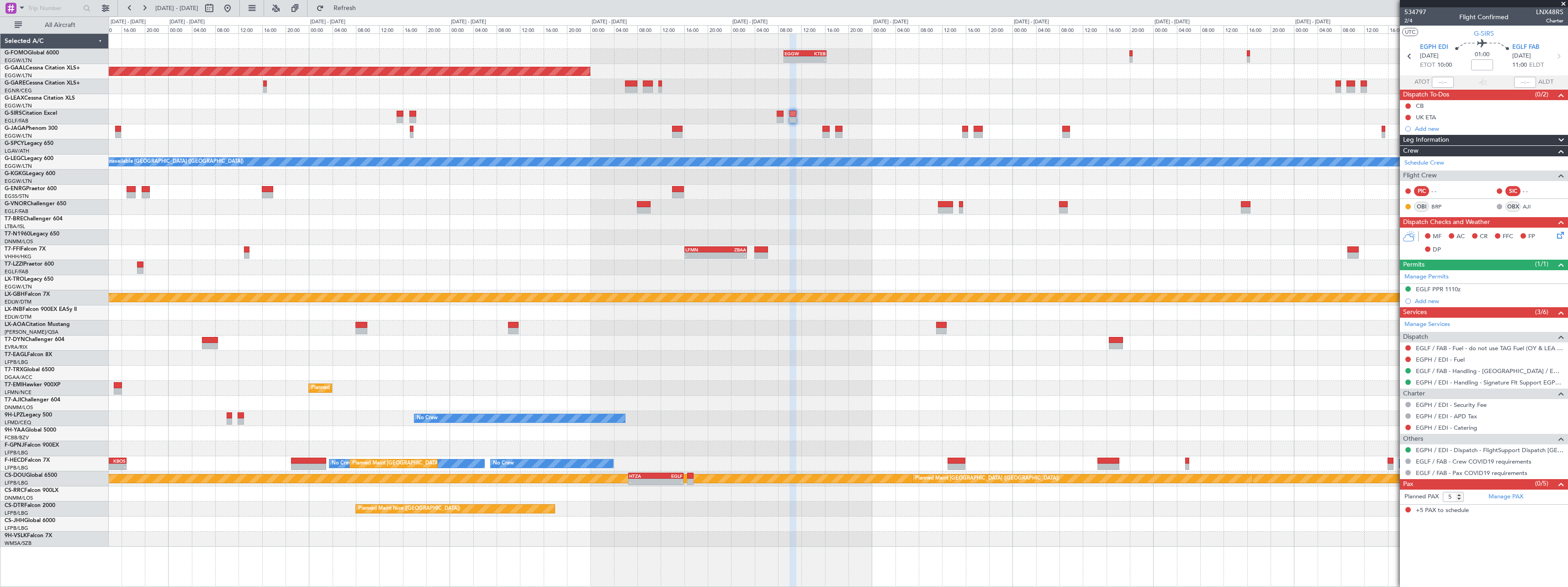
click at [871, 132] on div "EGGW 09:00 Z KTEB 16:20 Z - - Planned Maint Dusseldorf A/C Unavailable London (…" at bounding box center [838, 290] width 1459 height 513
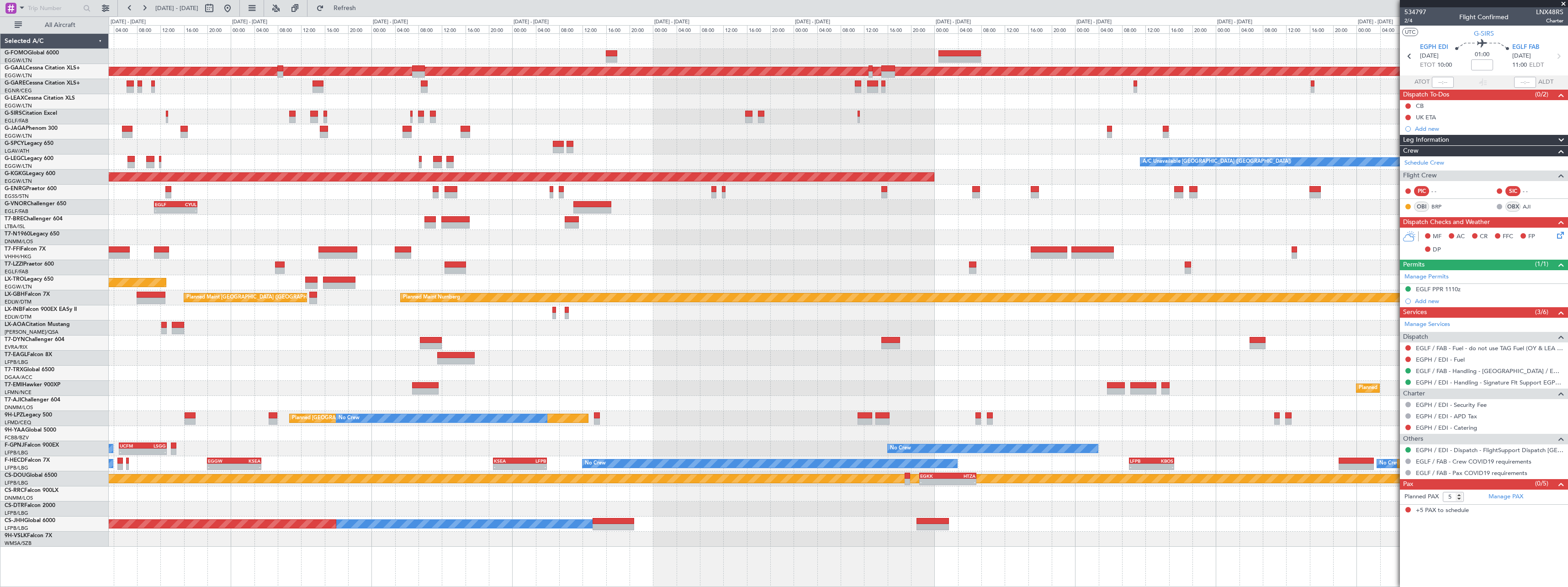
click at [1026, 147] on div at bounding box center [838, 147] width 1459 height 15
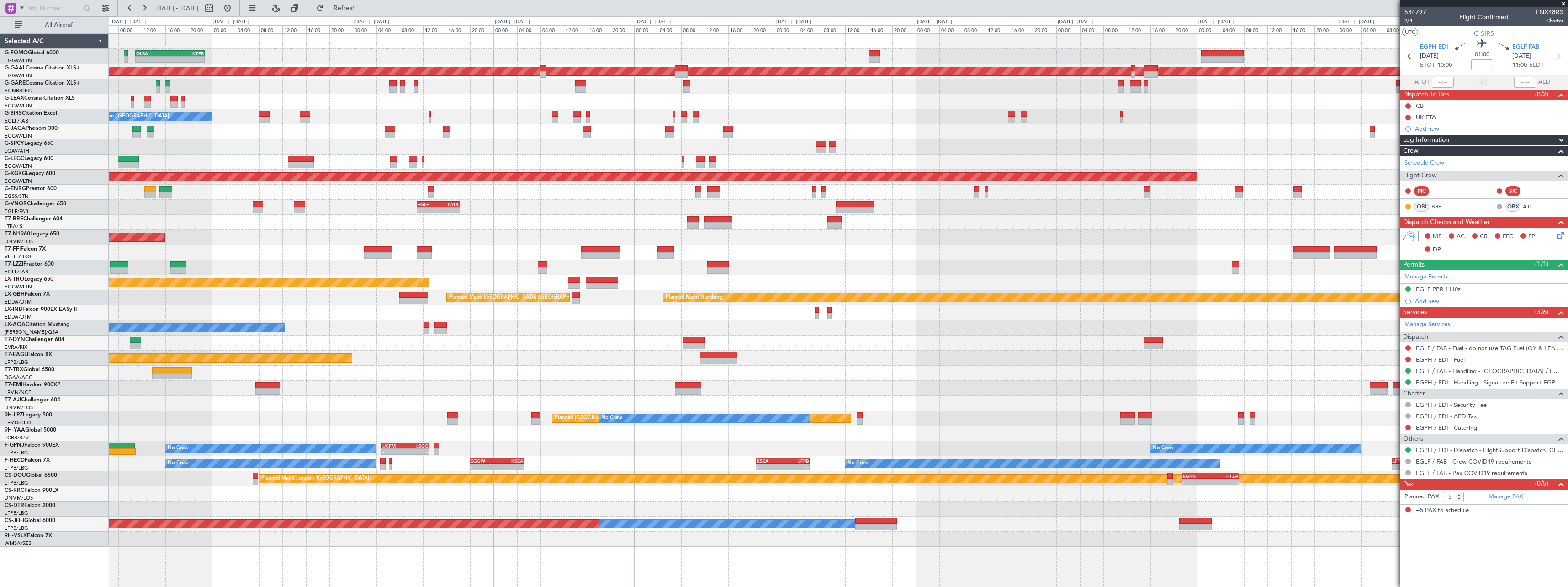
click at [613, 146] on div at bounding box center [838, 147] width 1459 height 15
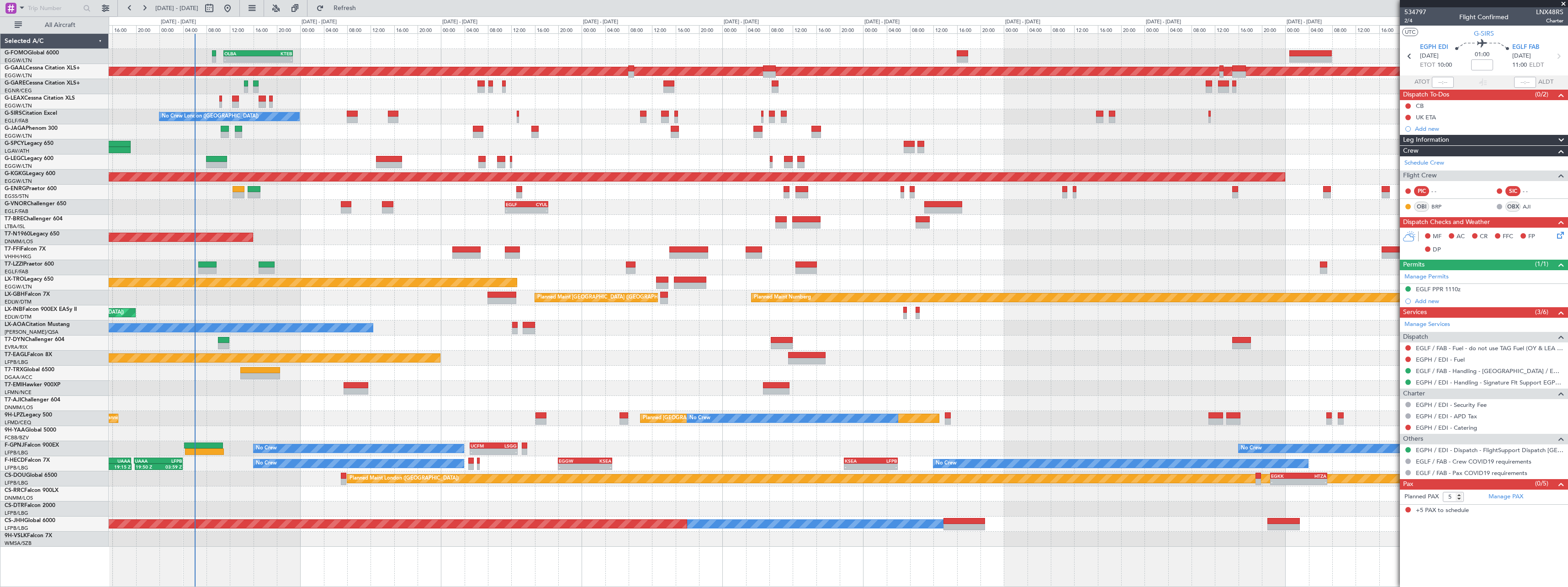
click at [485, 147] on div at bounding box center [838, 147] width 1459 height 15
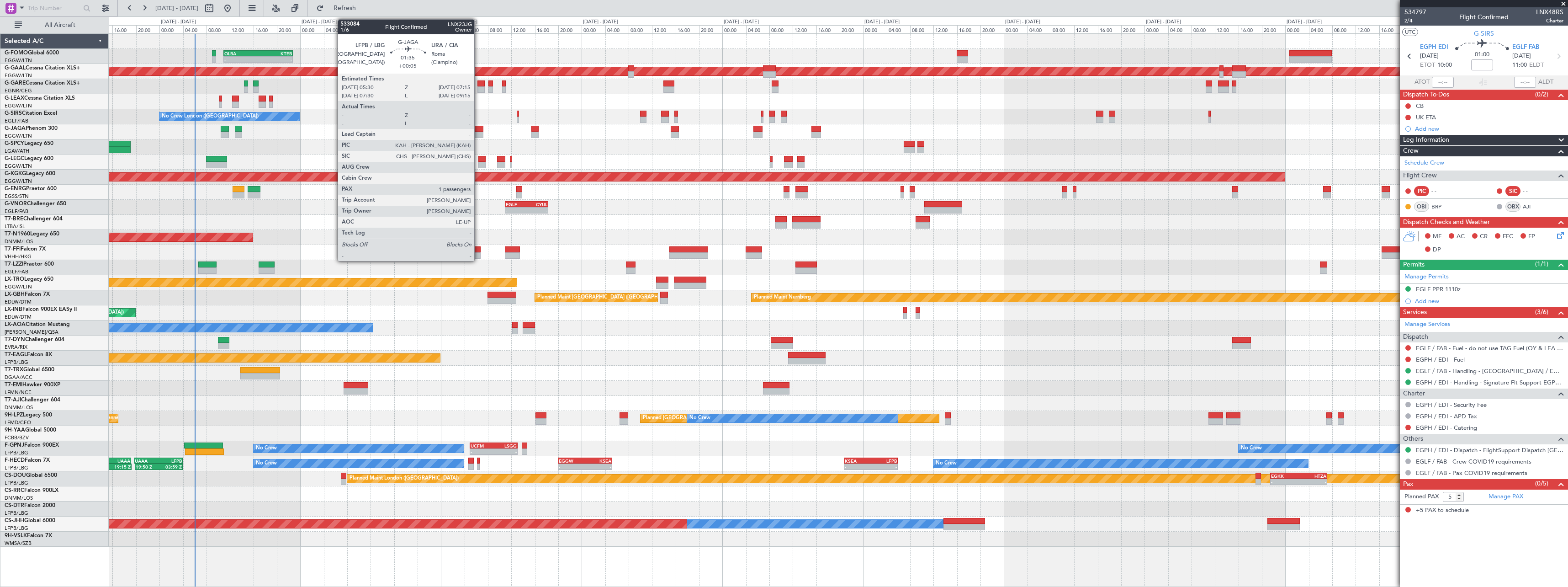
click at [479, 130] on div at bounding box center [478, 128] width 10 height 7
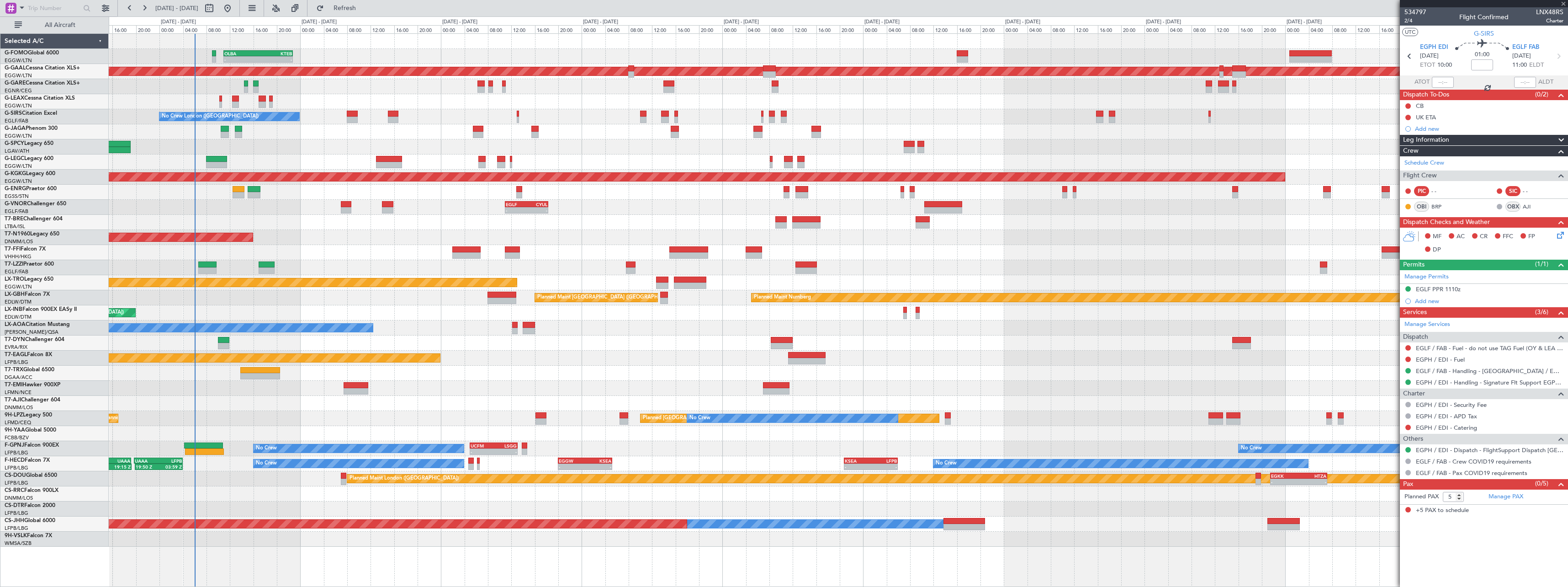
type input "+00:05"
type input "1"
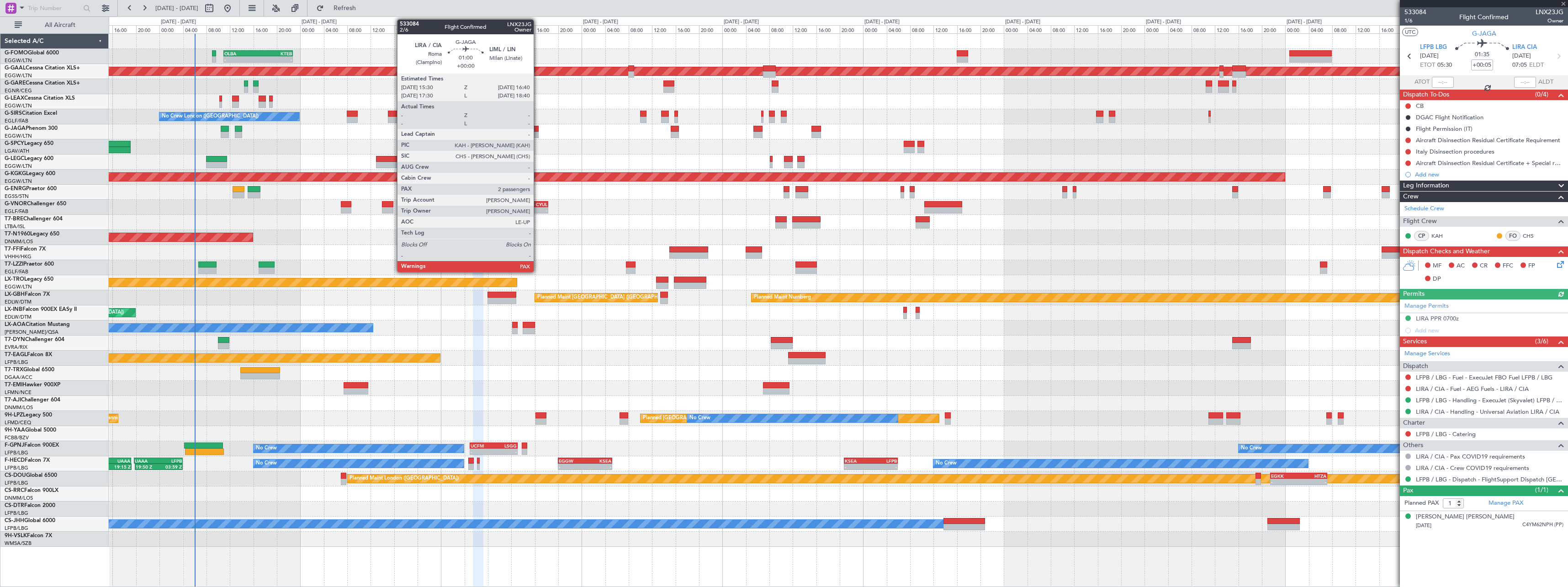
click at [537, 129] on div at bounding box center [534, 128] width 7 height 7
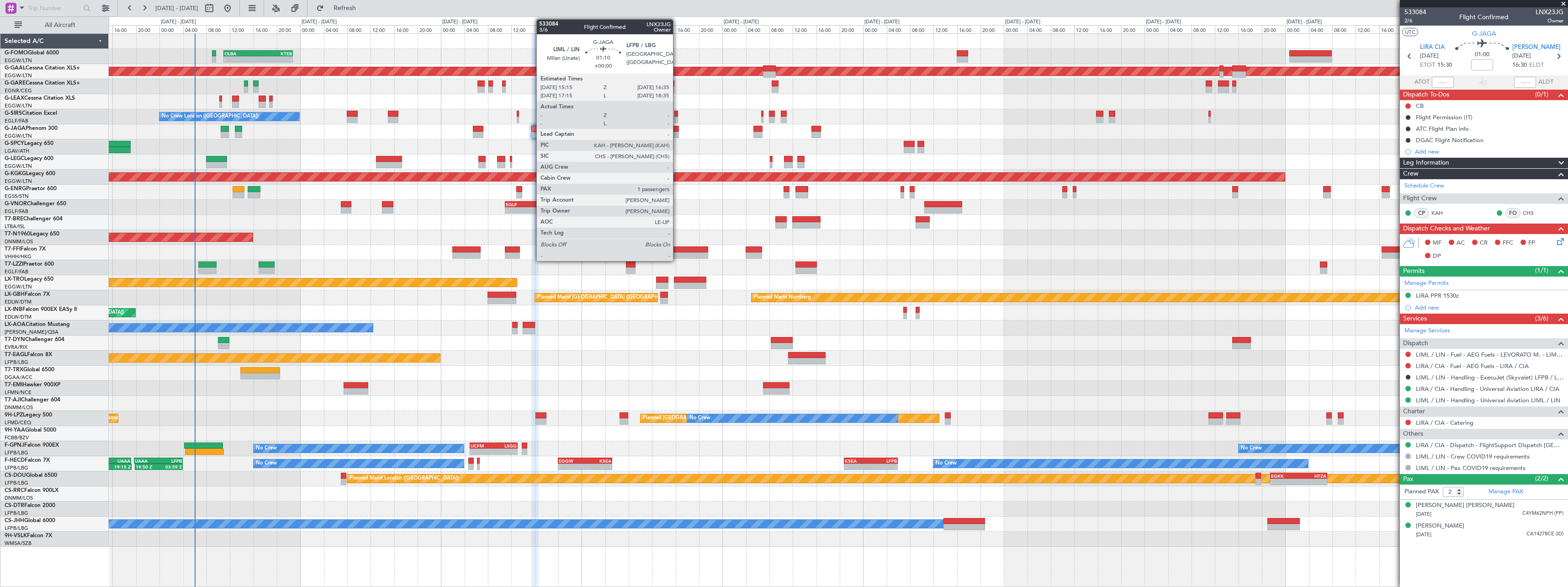
click at [678, 132] on div at bounding box center [675, 135] width 9 height 7
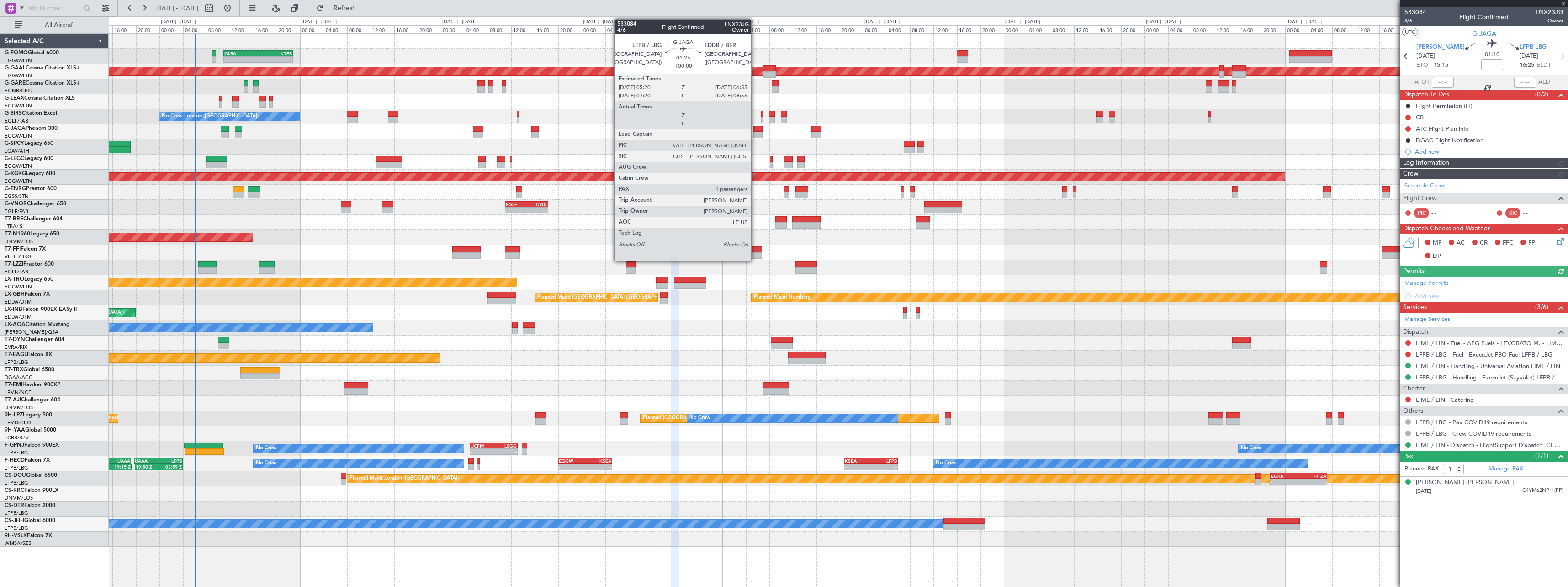
click at [755, 134] on div at bounding box center [758, 135] width 10 height 7
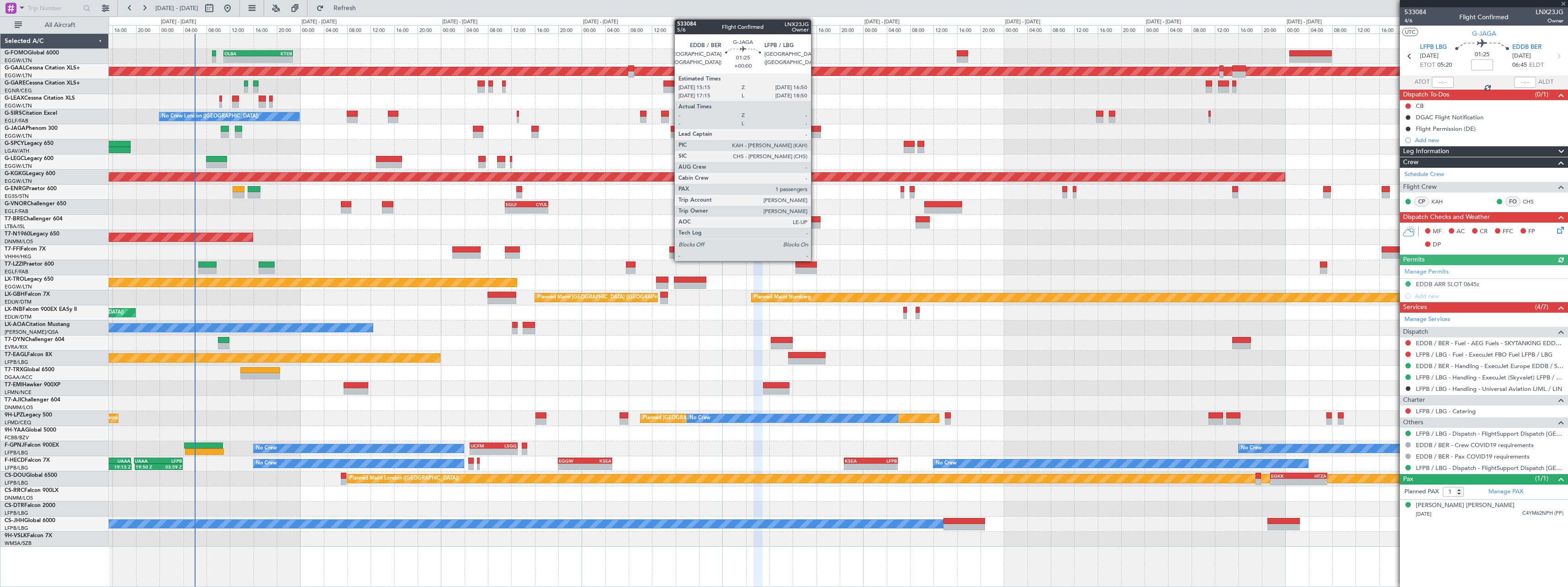
click at [816, 133] on div at bounding box center [816, 135] width 10 height 7
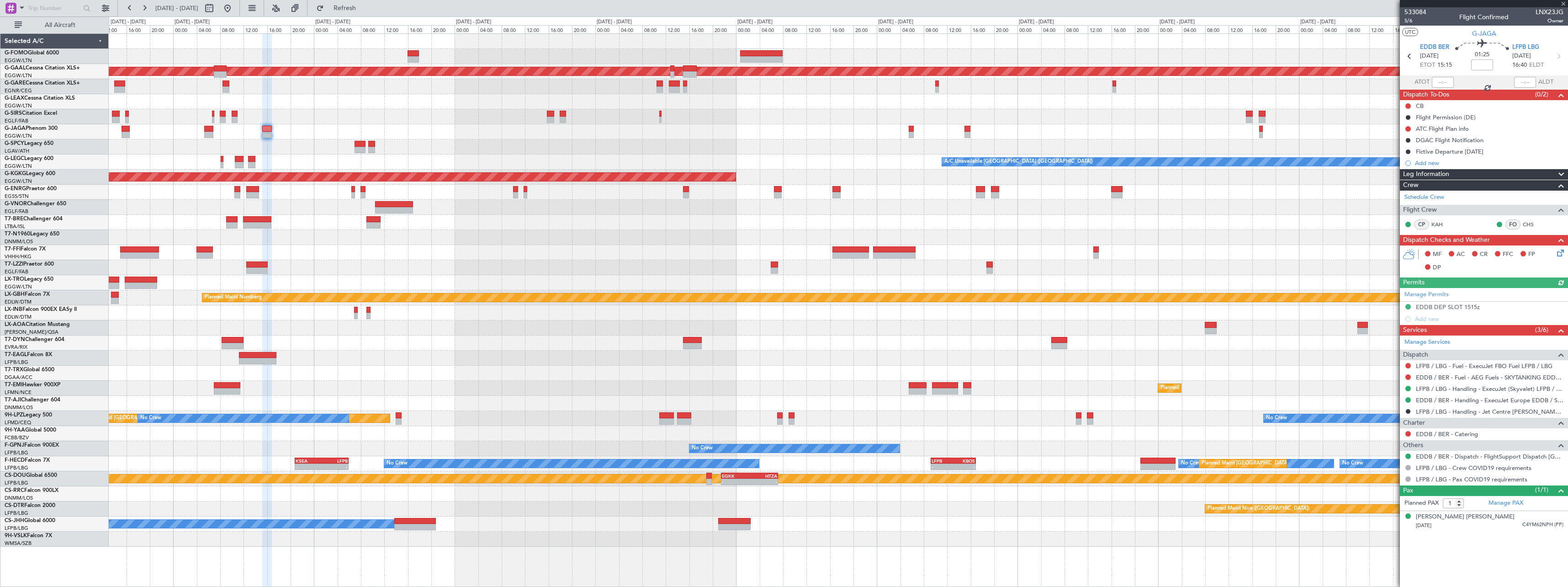
click at [604, 147] on div at bounding box center [838, 147] width 1459 height 15
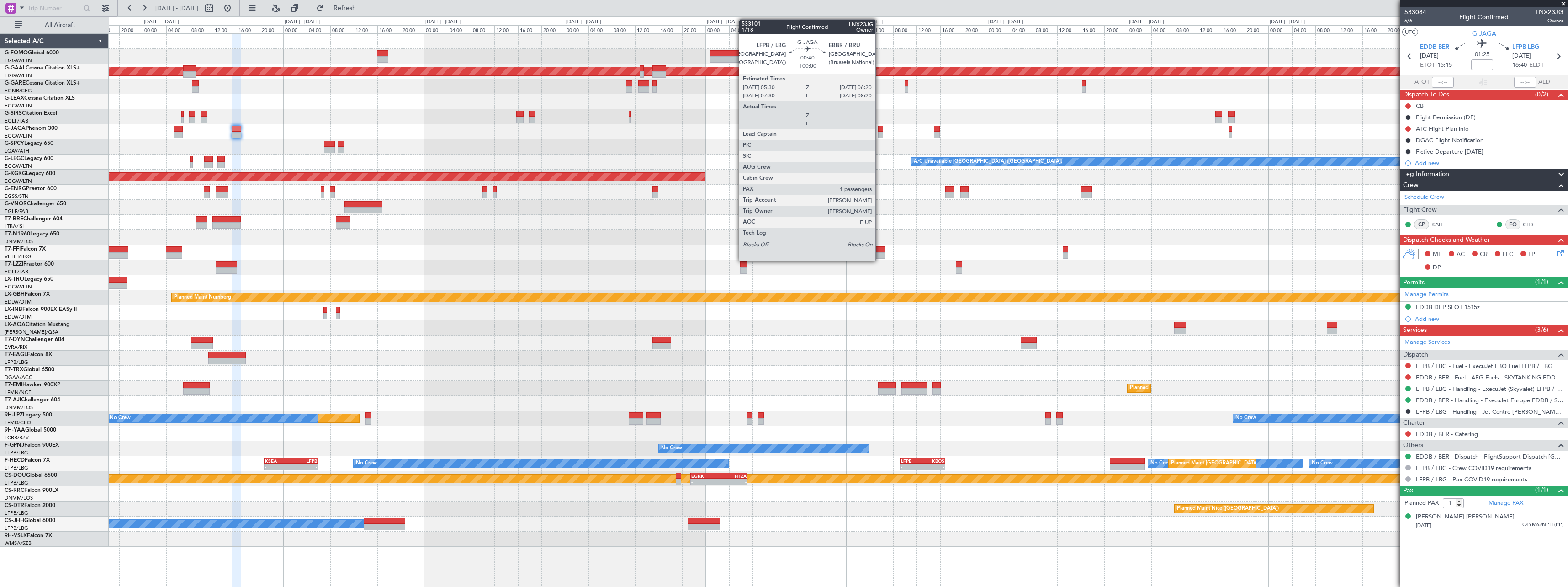
click at [880, 129] on div at bounding box center [881, 128] width 5 height 7
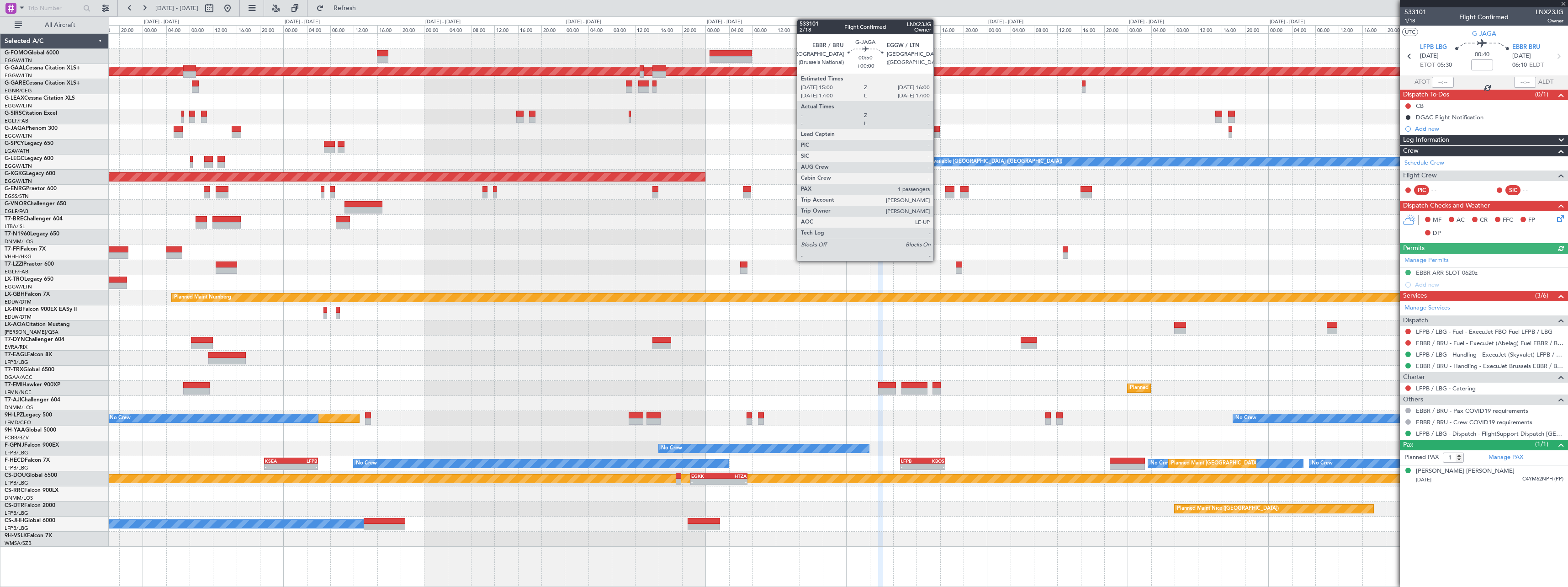
click at [937, 131] on div at bounding box center [937, 128] width 6 height 7
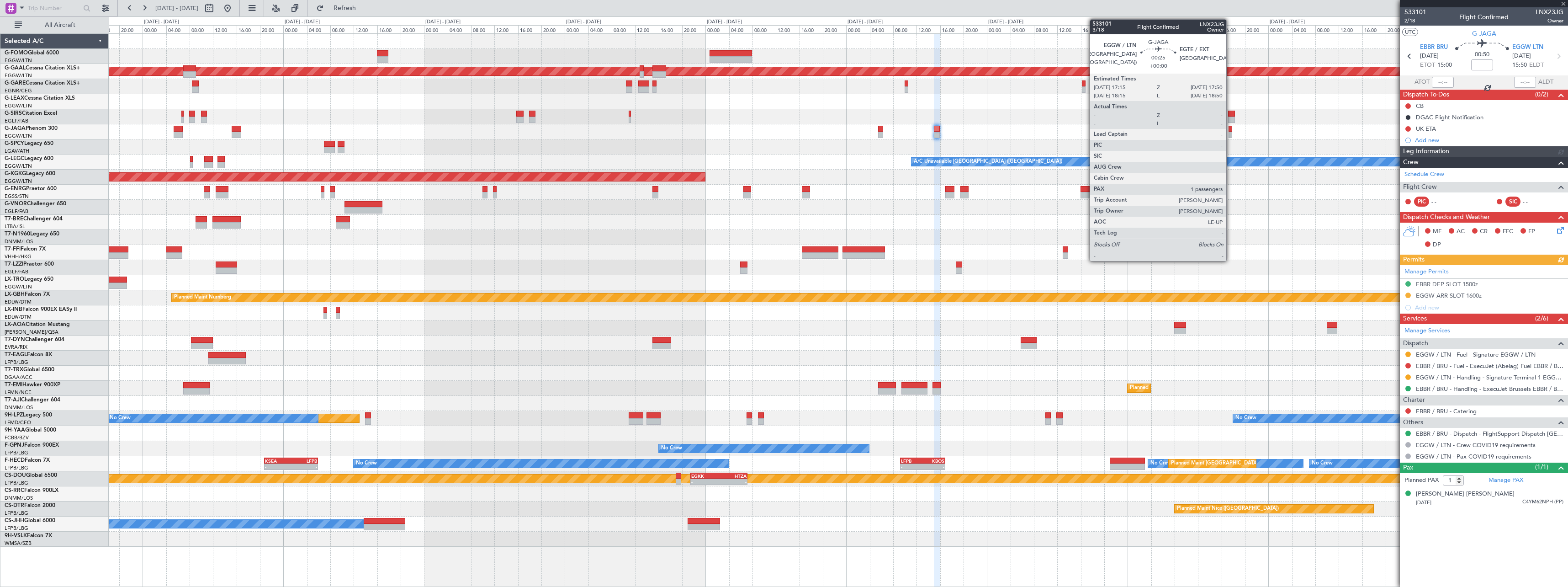
click at [1230, 135] on div at bounding box center [1230, 135] width 4 height 7
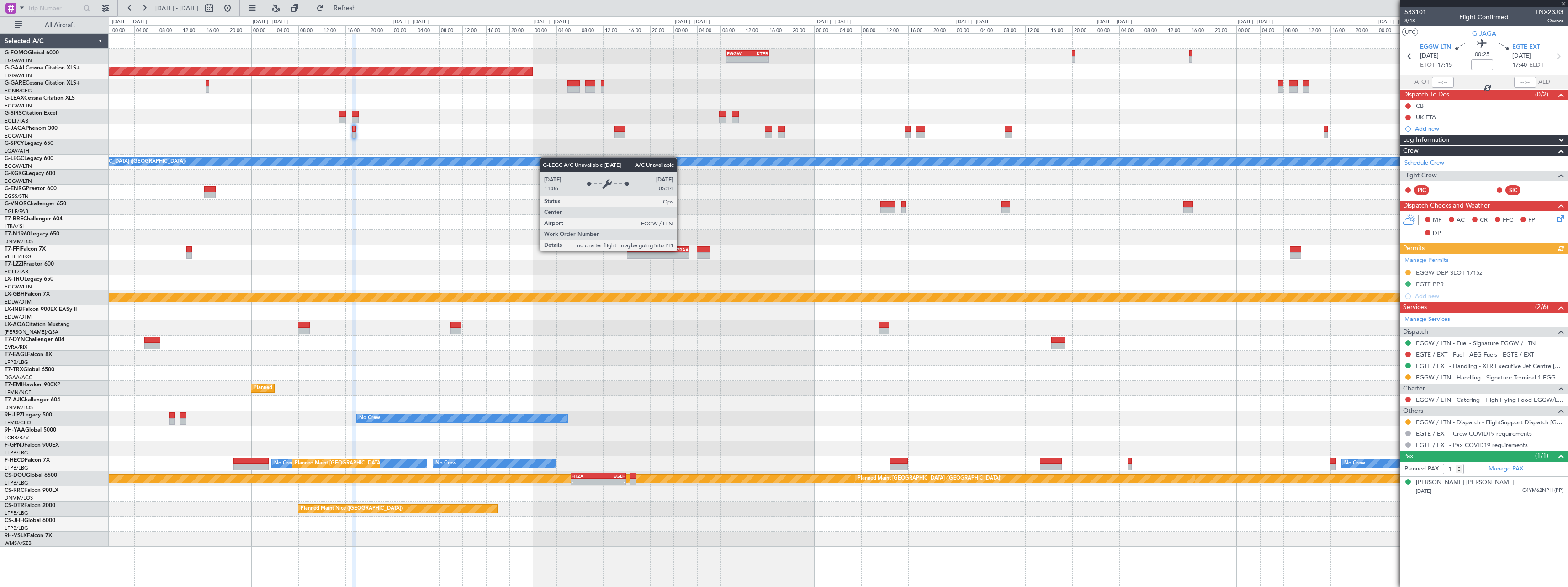
click at [417, 156] on div "- - EGGW 09:00 Z KTEB 16:20 Z Planned Maint Dusseldorf A/C Unavailable London (…" at bounding box center [838, 290] width 1459 height 513
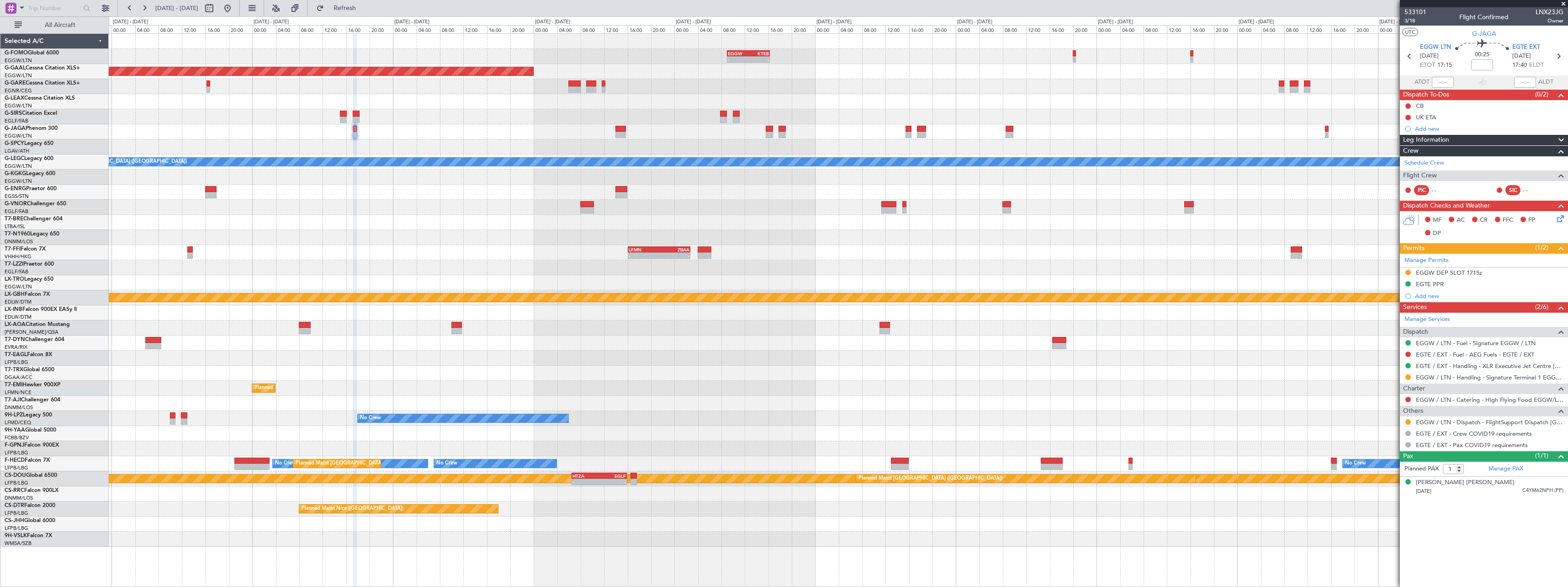
click at [620, 138] on div at bounding box center [838, 132] width 1459 height 15
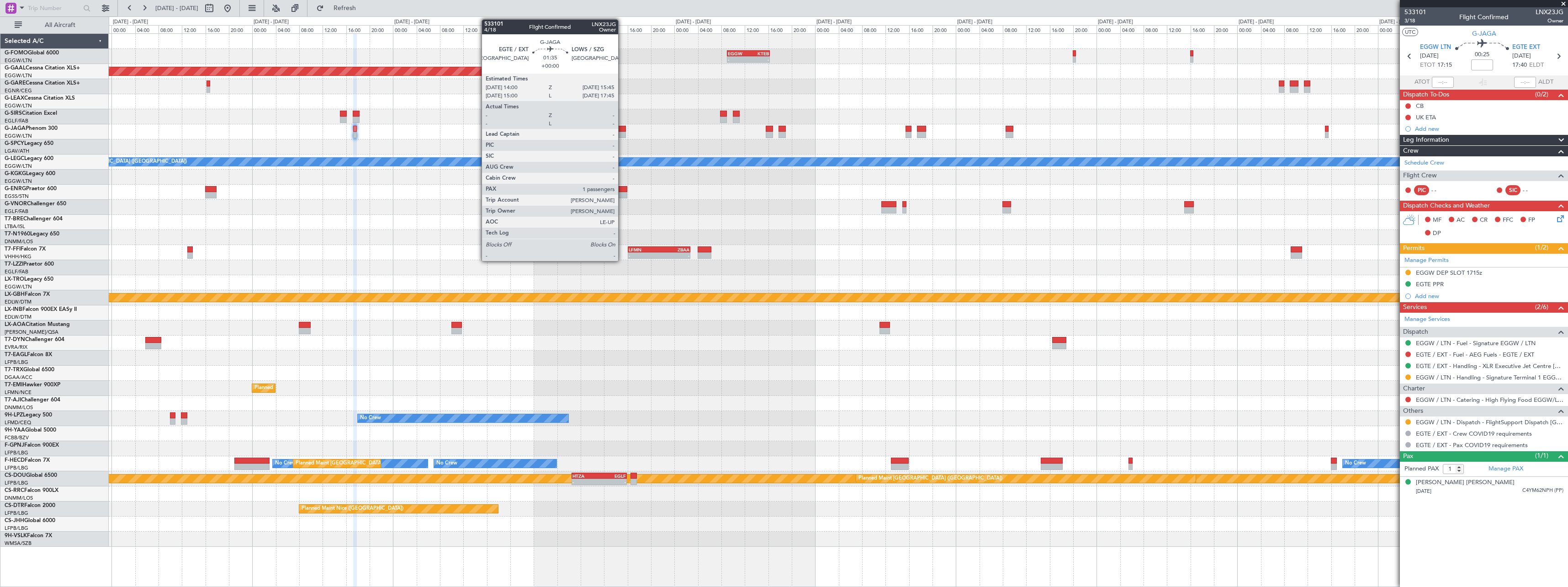
click at [622, 134] on div at bounding box center [620, 135] width 10 height 7
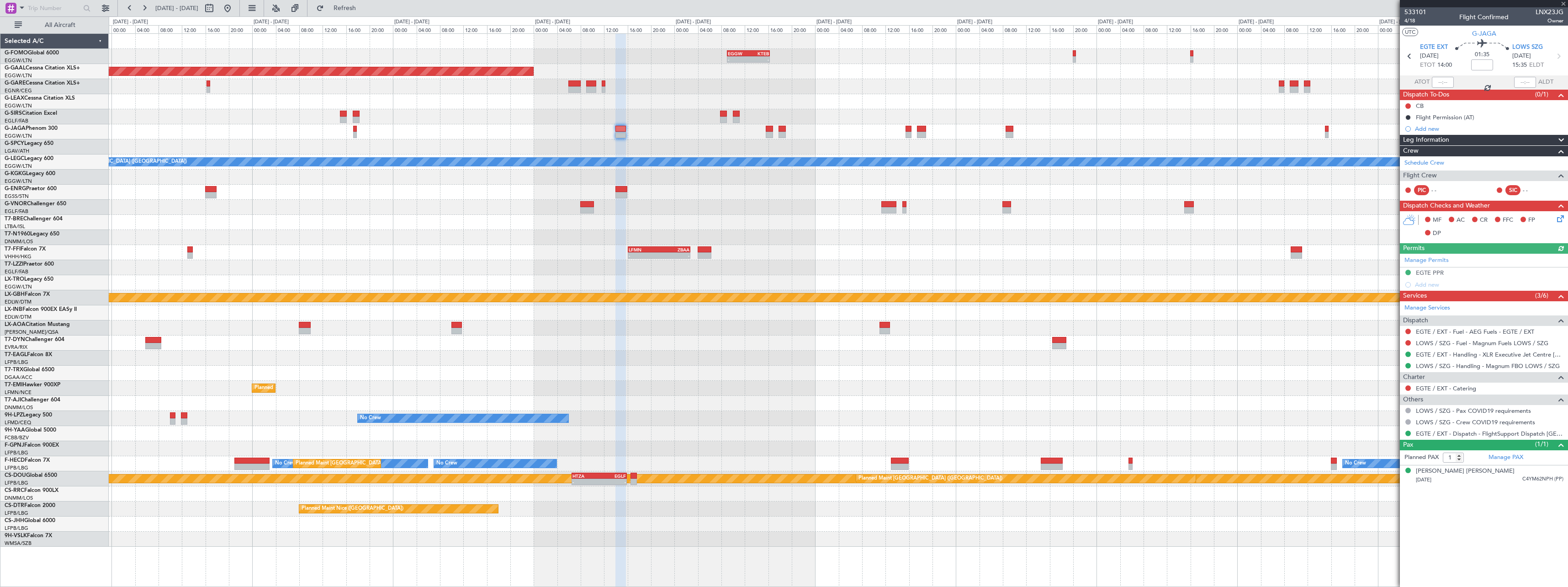
click at [773, 133] on div at bounding box center [838, 132] width 1459 height 15
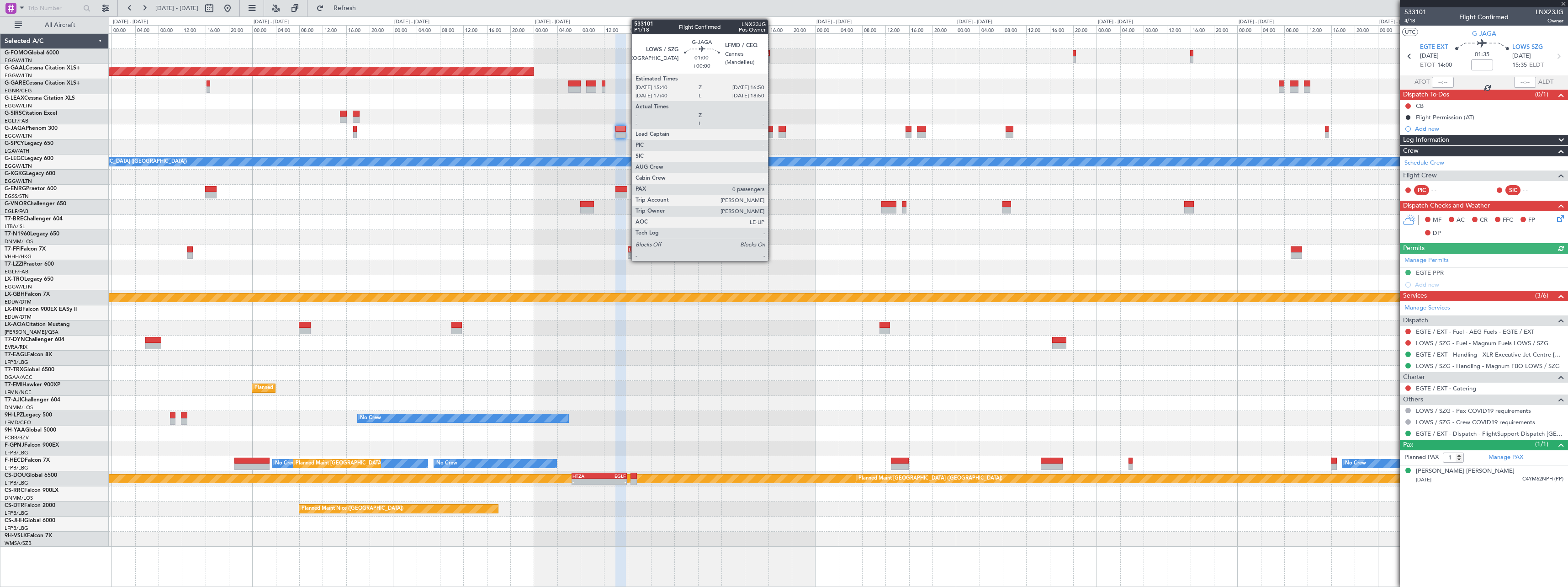
click at [771, 133] on div at bounding box center [769, 135] width 7 height 7
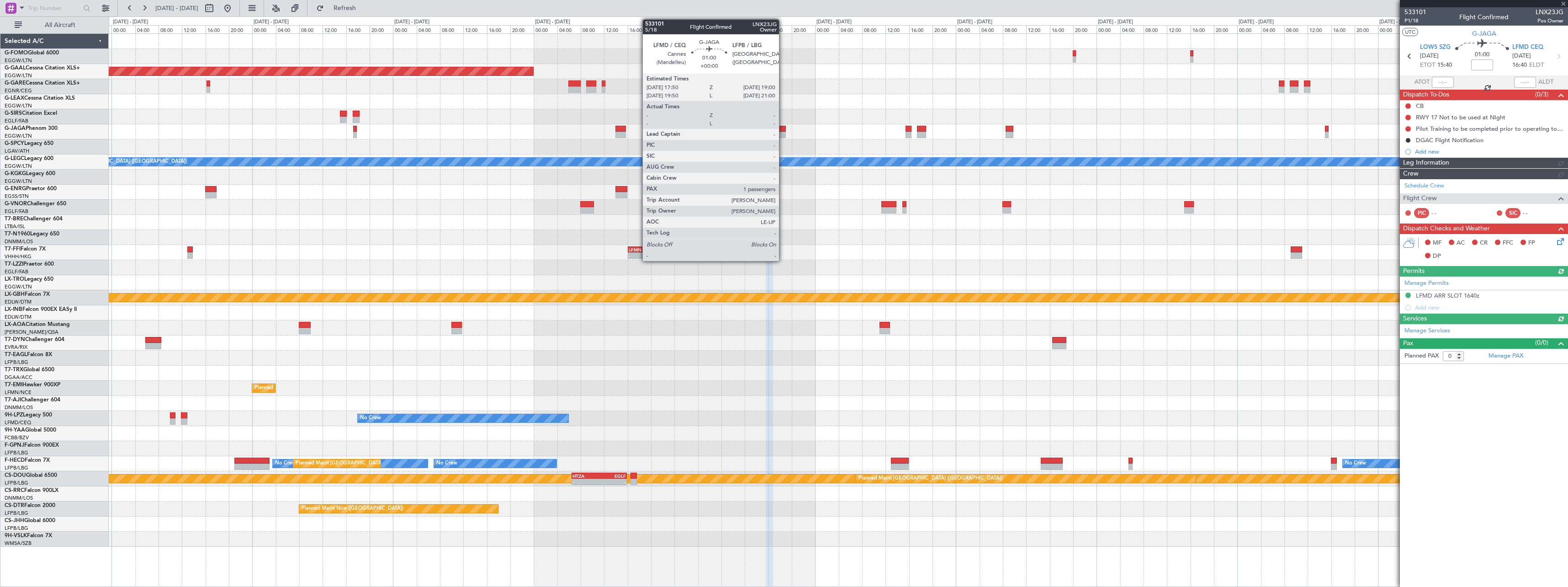
click at [783, 134] on div at bounding box center [782, 135] width 7 height 7
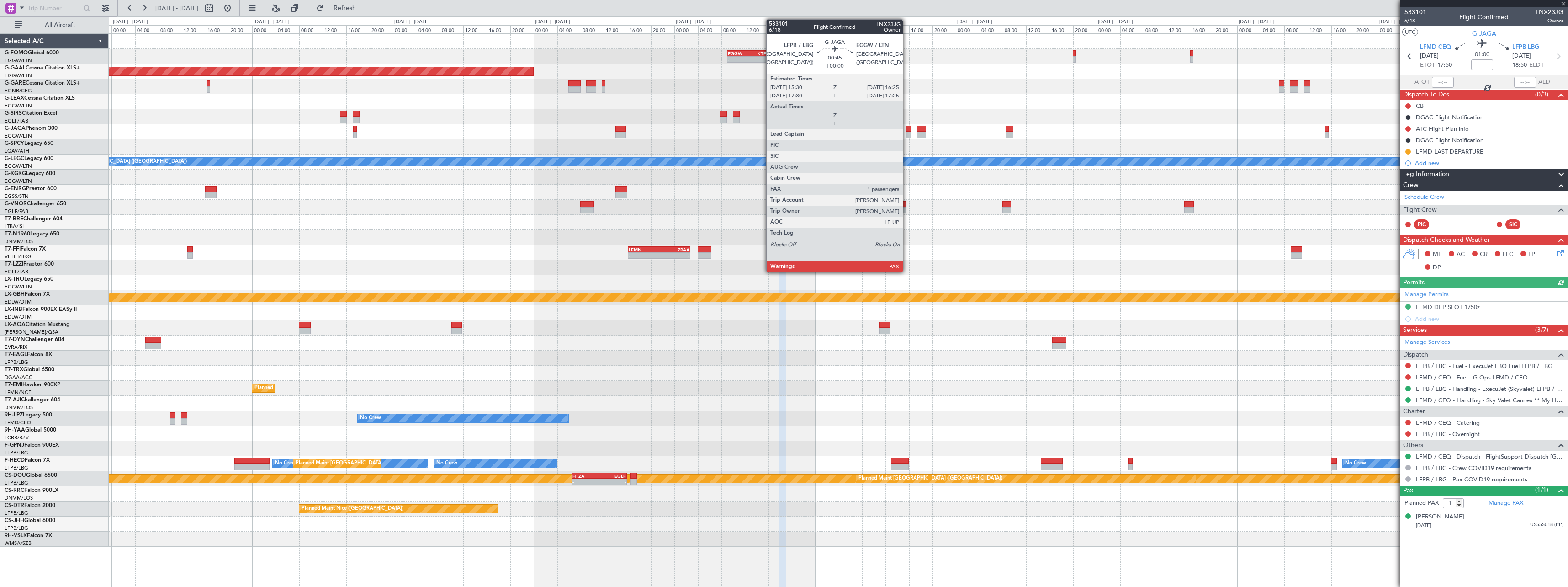
click at [907, 135] on div at bounding box center [908, 135] width 5 height 7
click at [908, 132] on div at bounding box center [908, 135] width 5 height 7
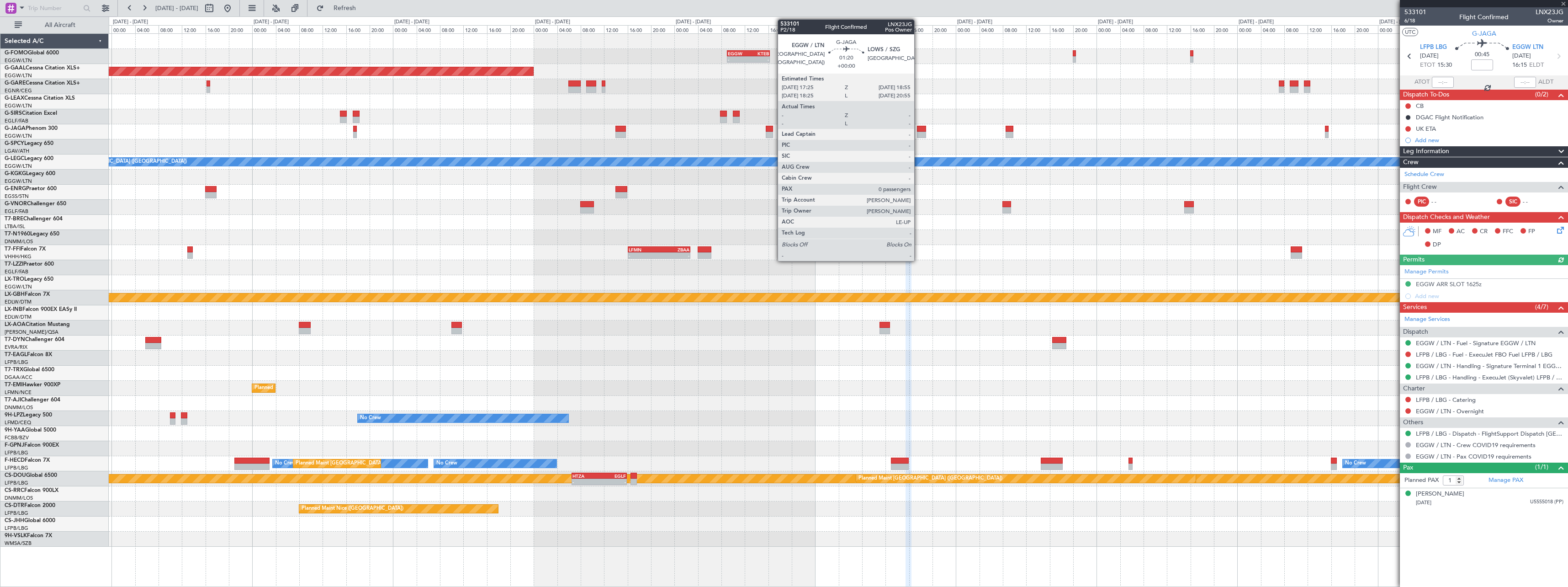
click at [919, 132] on div at bounding box center [921, 135] width 9 height 7
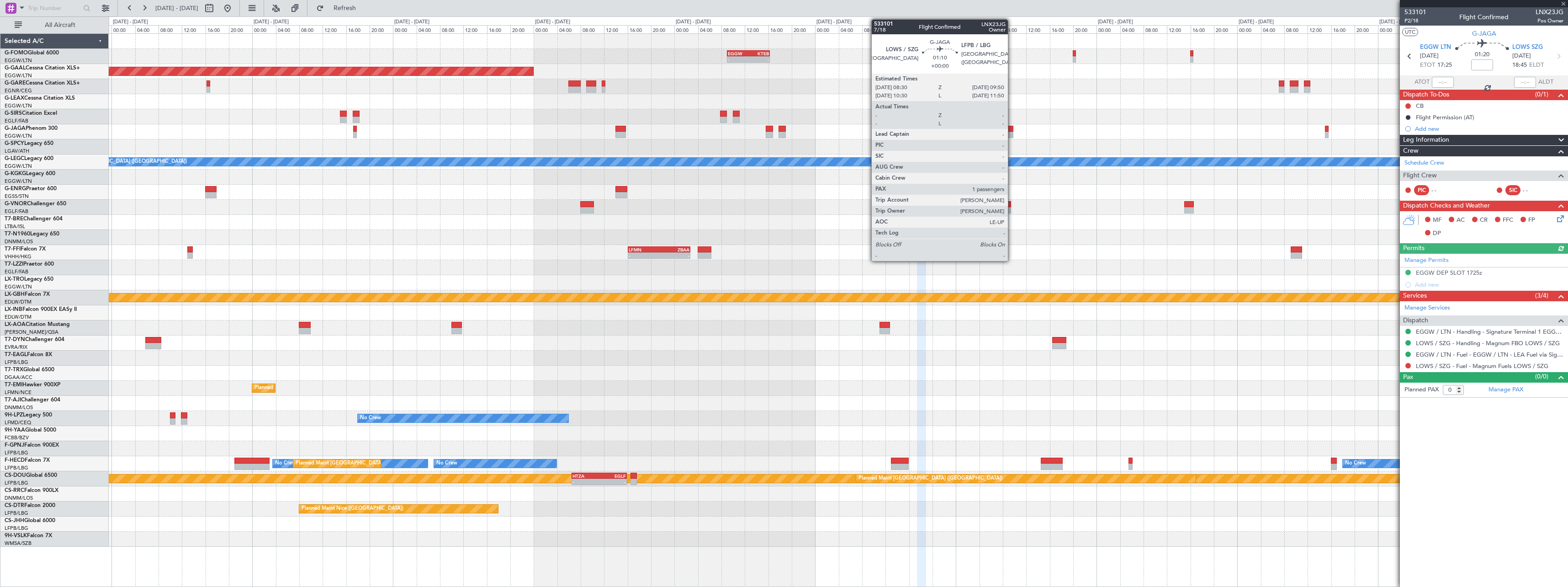
click at [1012, 134] on div at bounding box center [1010, 135] width 9 height 7
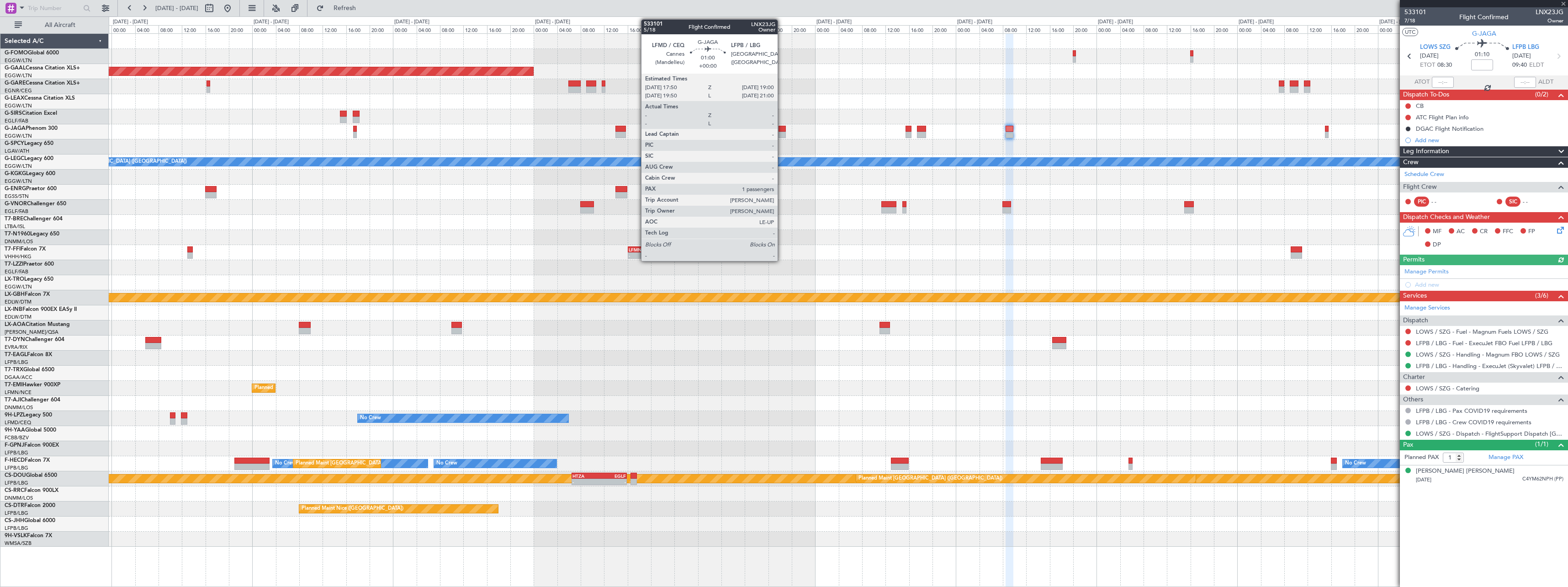
click at [782, 133] on div at bounding box center [782, 135] width 7 height 7
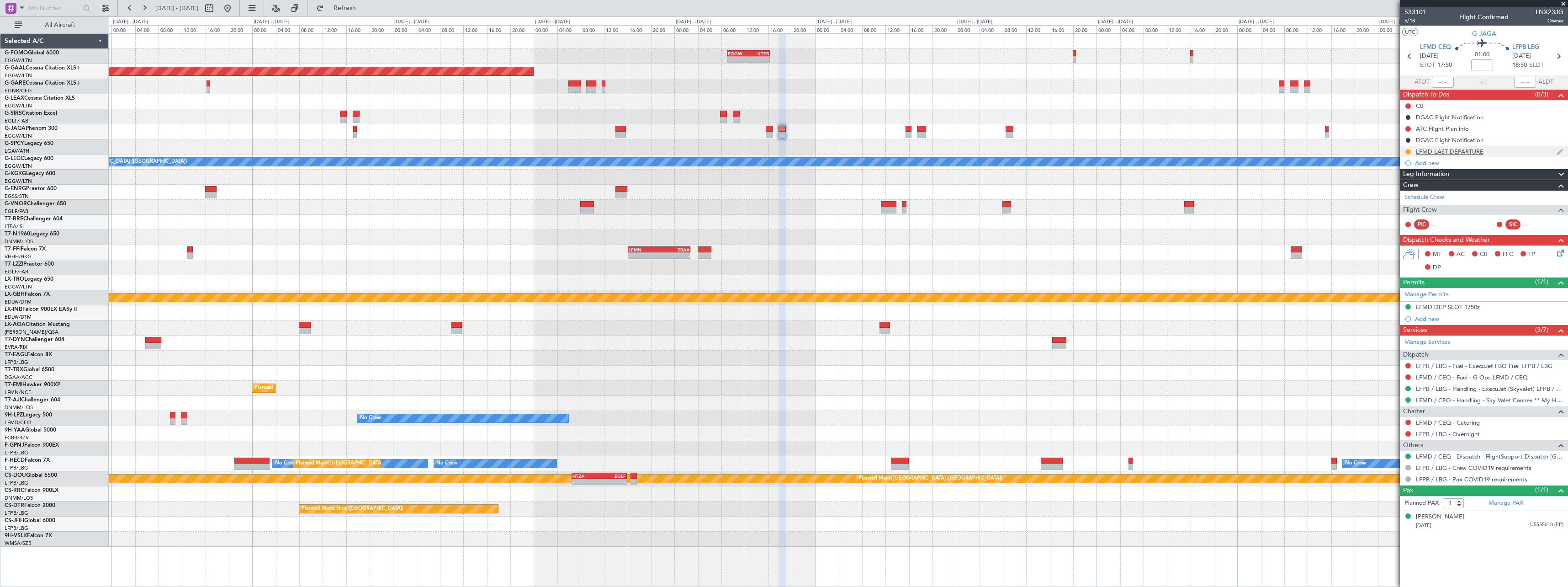
click at [1471, 148] on div "LFMD LAST DEPARTURE" at bounding box center [1449, 151] width 68 height 8
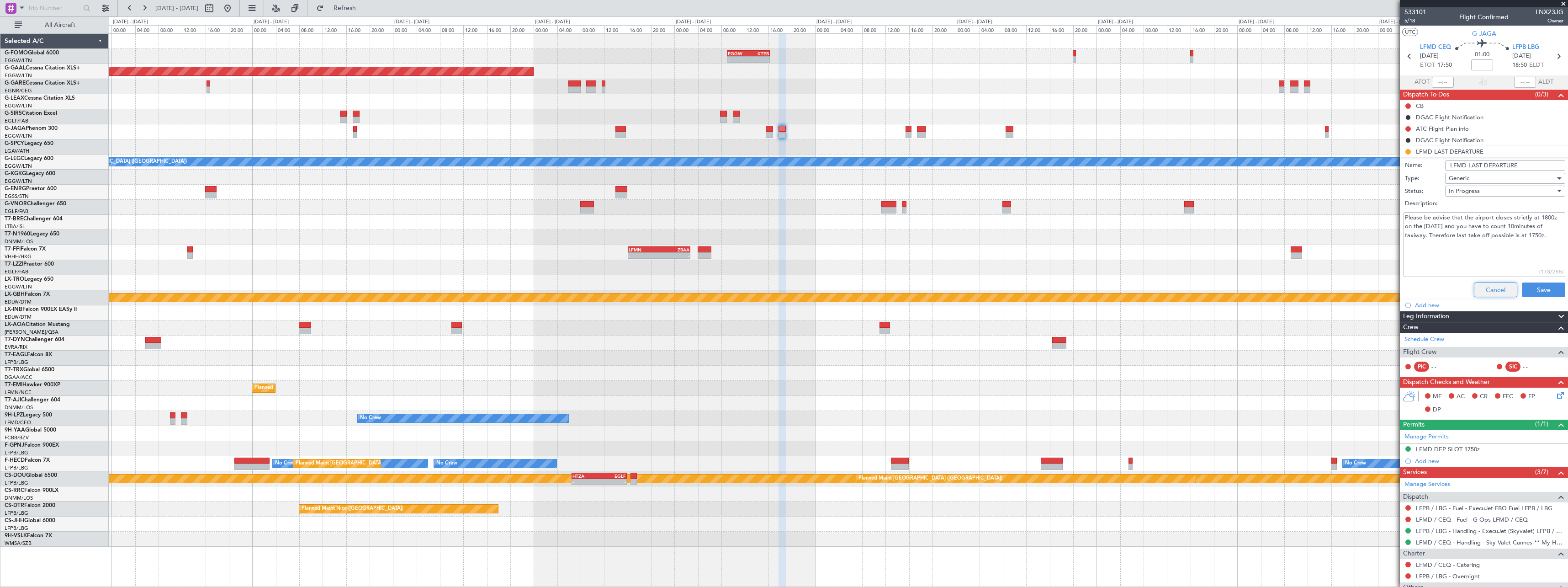
click at [1496, 290] on button "Cancel" at bounding box center [1495, 290] width 43 height 15
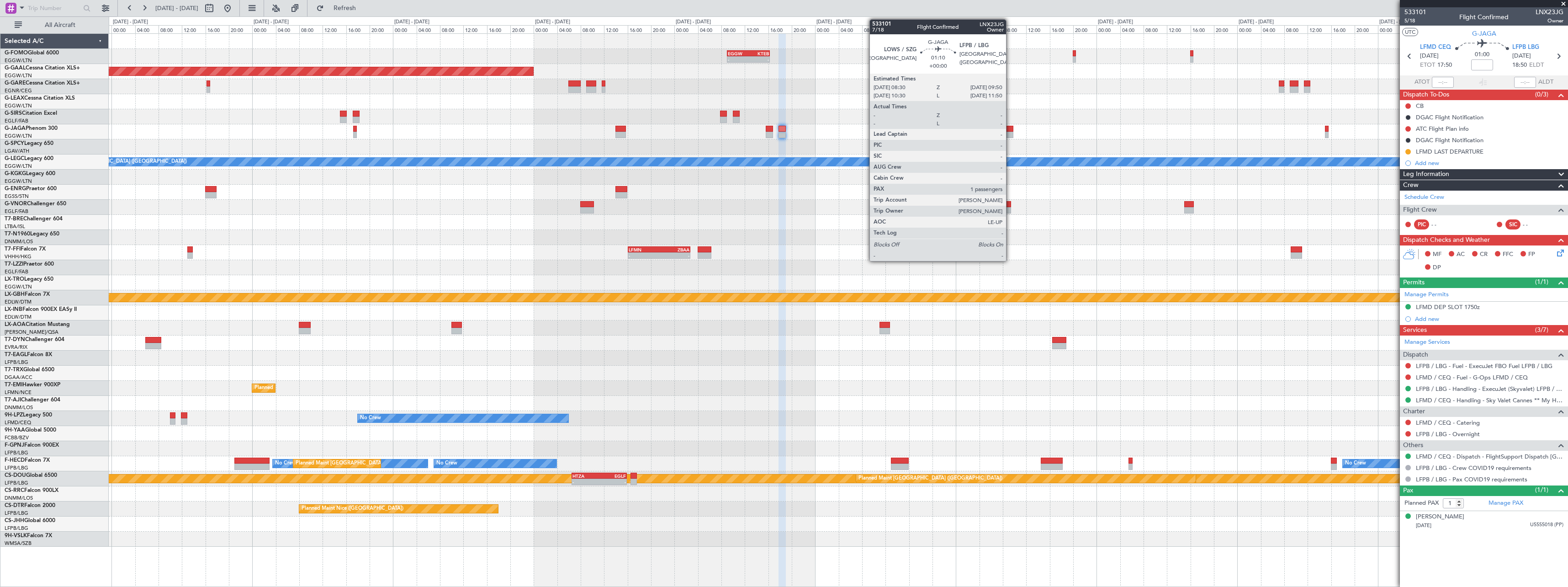
click at [1010, 127] on div at bounding box center [1010, 128] width 9 height 7
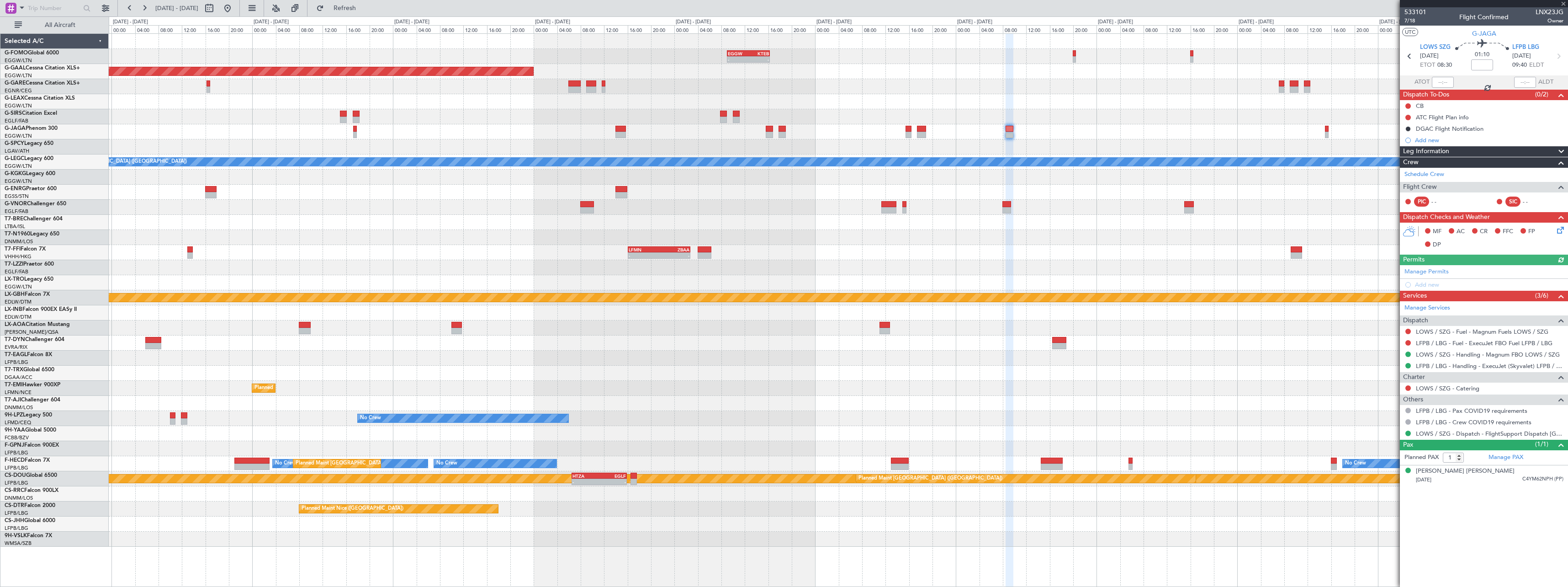
click at [978, 104] on div at bounding box center [838, 102] width 1459 height 15
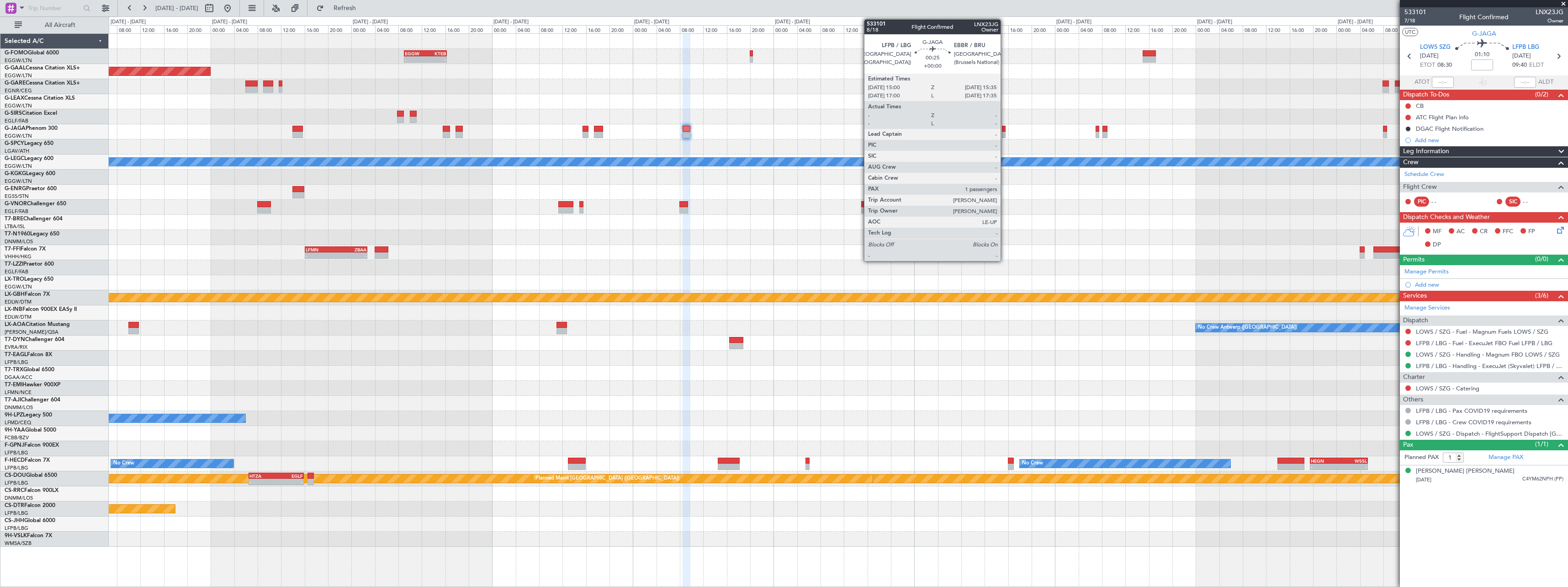
click at [1005, 134] on div at bounding box center [1004, 135] width 4 height 7
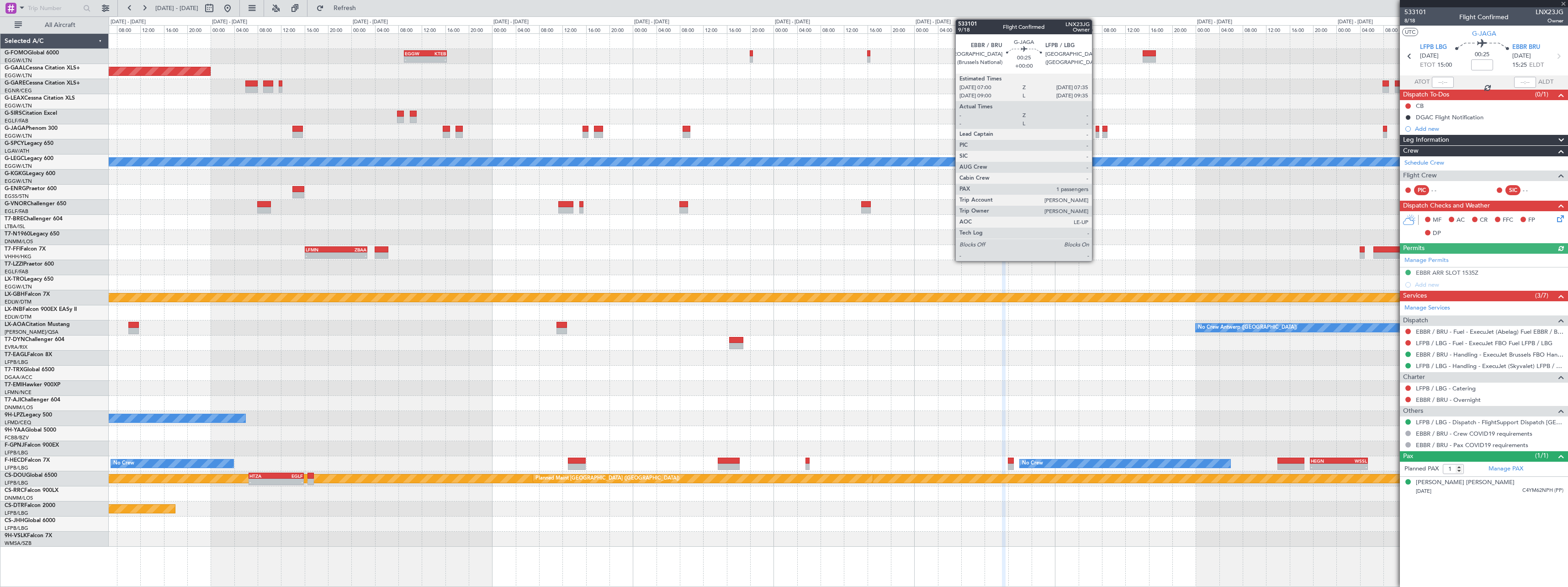
click at [1096, 130] on div at bounding box center [1097, 128] width 4 height 7
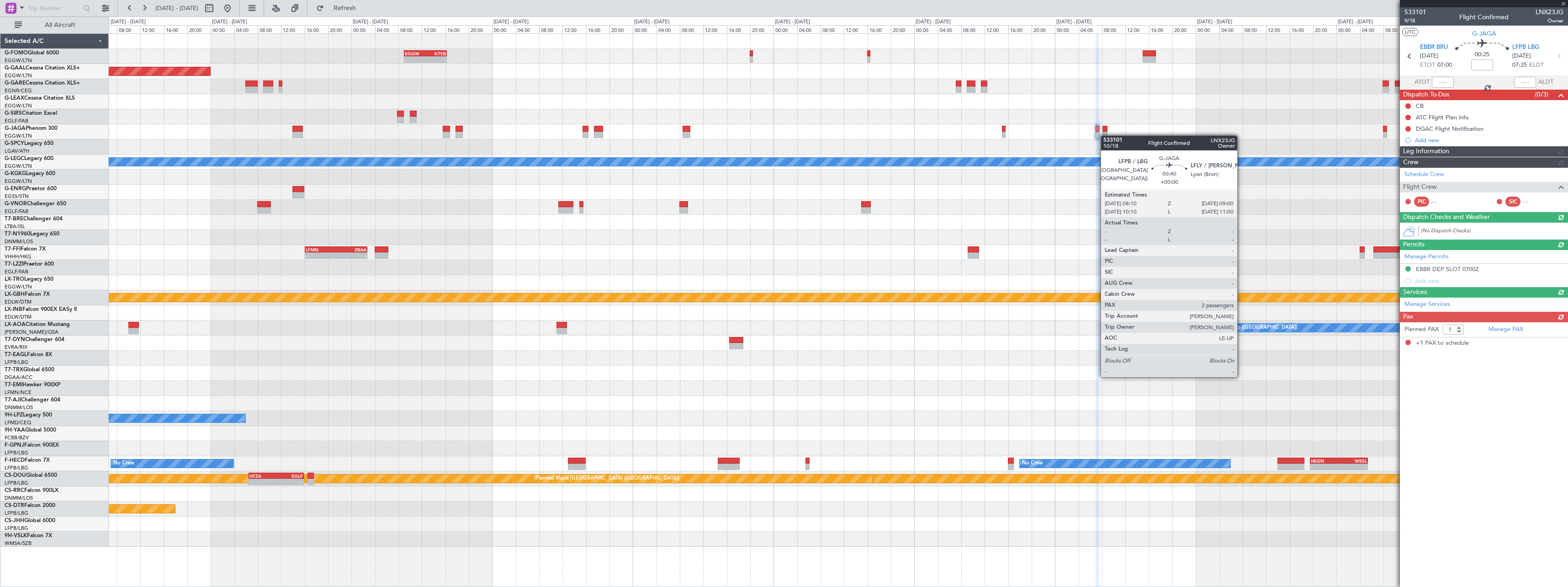
click at [1105, 135] on div at bounding box center [1105, 135] width 5 height 7
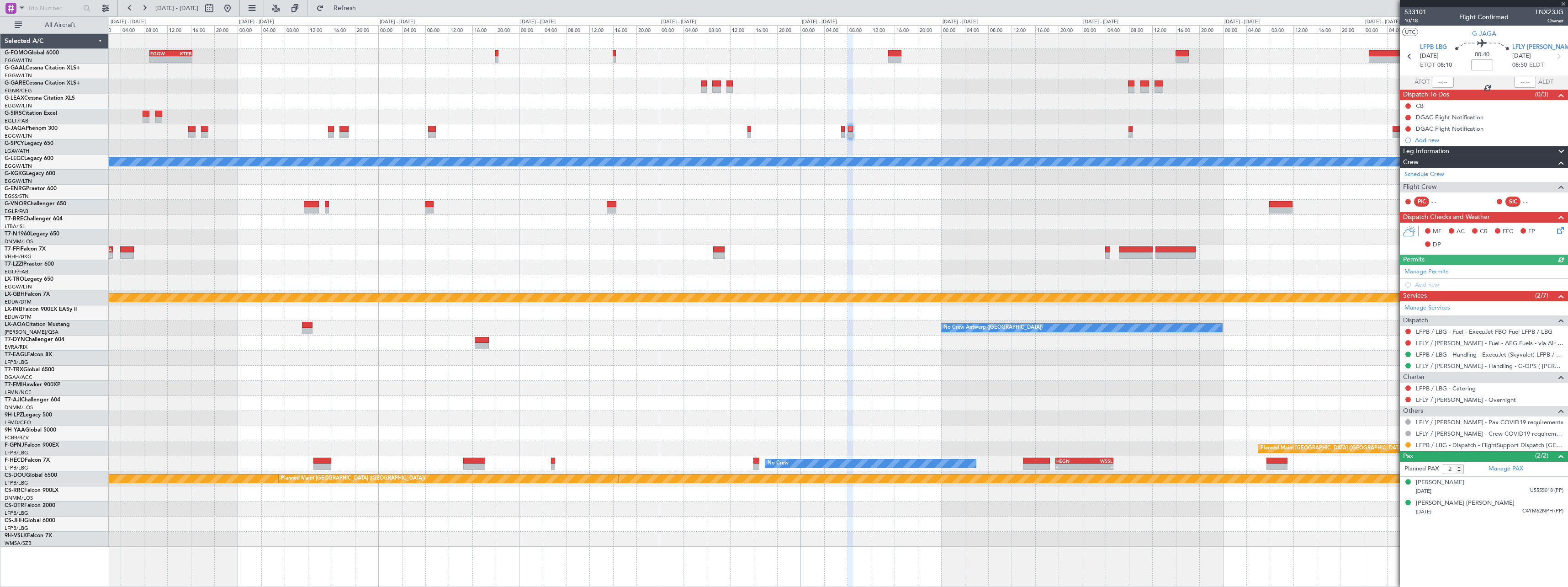
click at [993, 141] on div at bounding box center [838, 147] width 1459 height 15
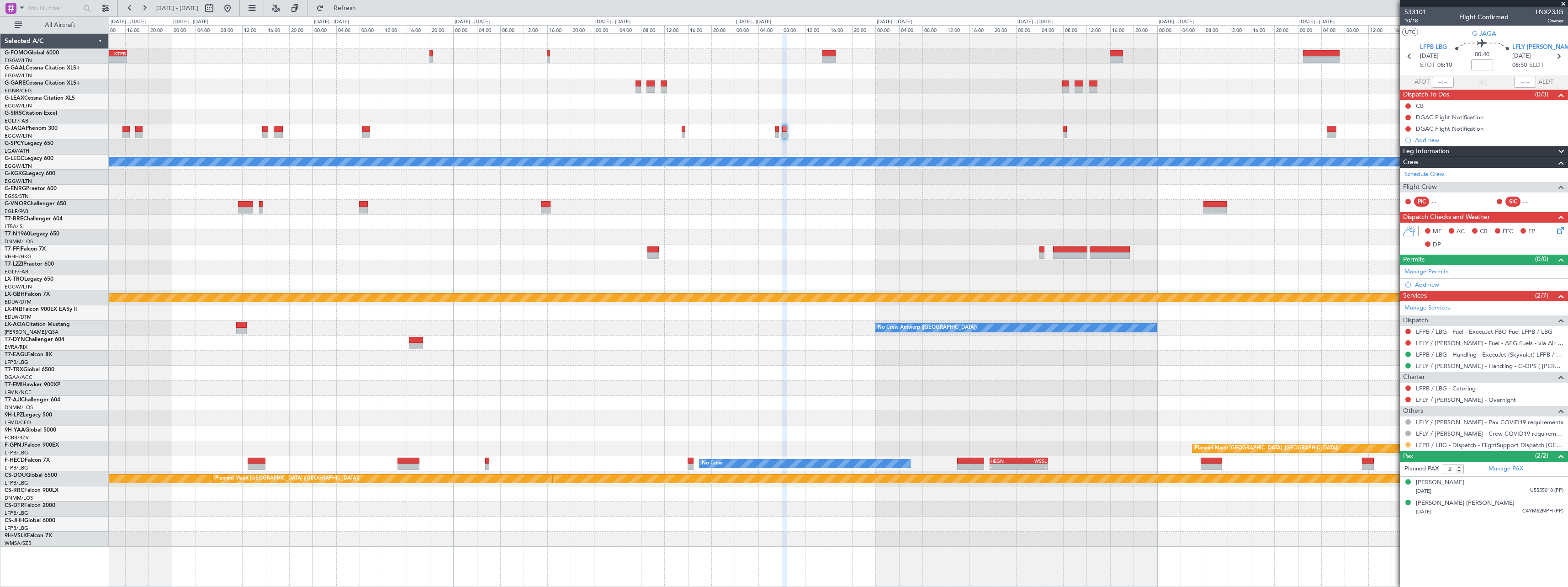
click at [1408, 445] on button at bounding box center [1408, 445] width 5 height 5
click at [1390, 555] on span "Confirmed" at bounding box center [1382, 553] width 29 height 9
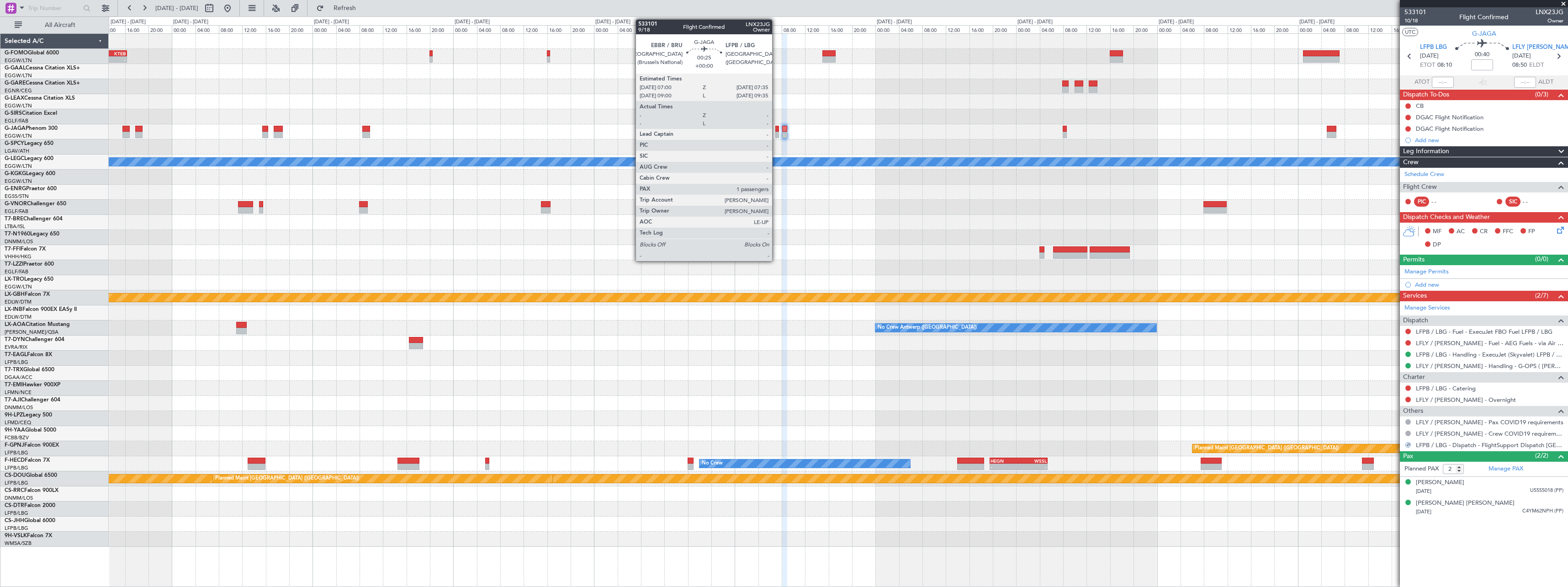
click at [776, 133] on div at bounding box center [777, 135] width 4 height 7
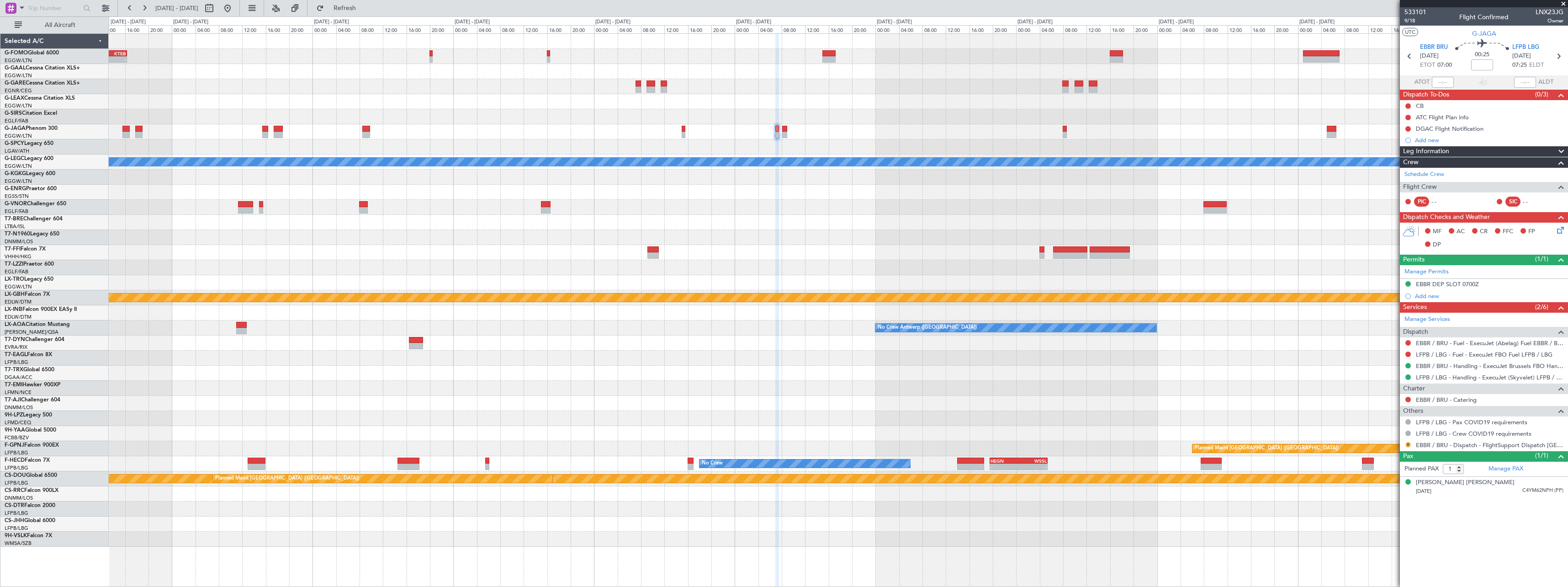
click at [1409, 445] on button "R" at bounding box center [1408, 445] width 5 height 5
click at [1375, 549] on span "Confirmed" at bounding box center [1382, 553] width 29 height 9
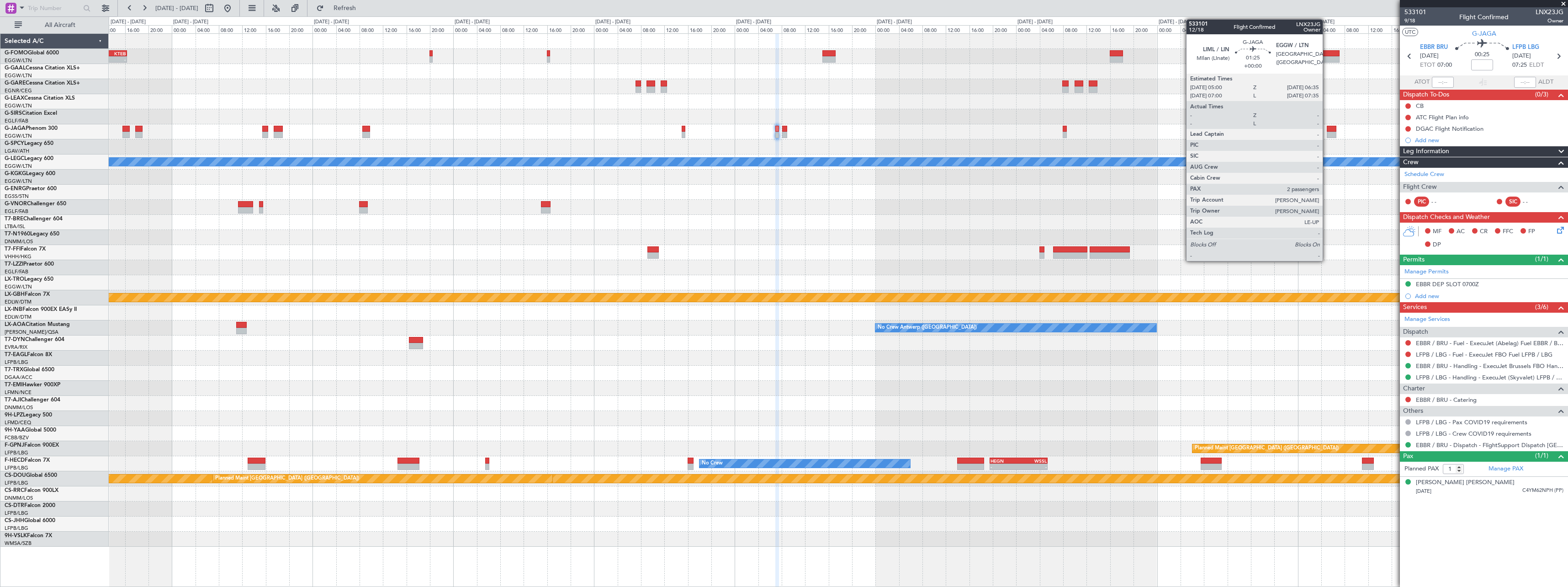
click at [1327, 130] on div at bounding box center [1332, 128] width 10 height 7
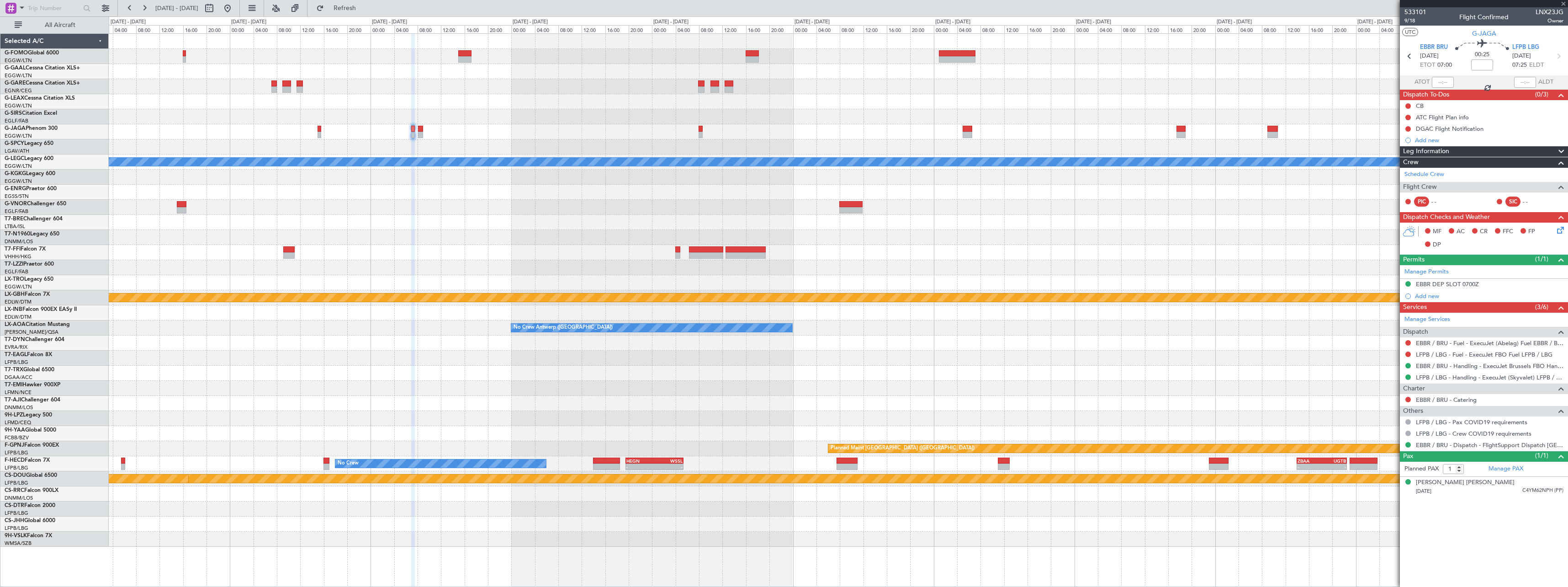
click at [780, 148] on div at bounding box center [838, 147] width 1459 height 15
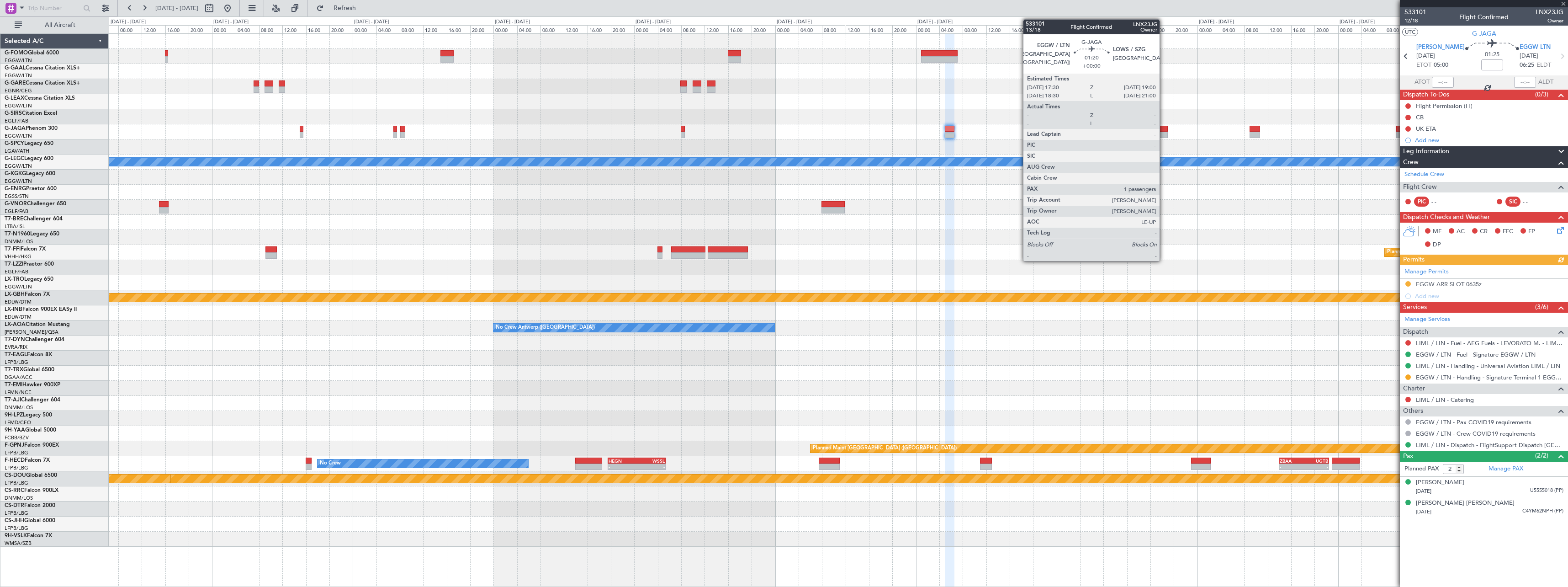
click at [1164, 129] on div at bounding box center [1163, 128] width 9 height 7
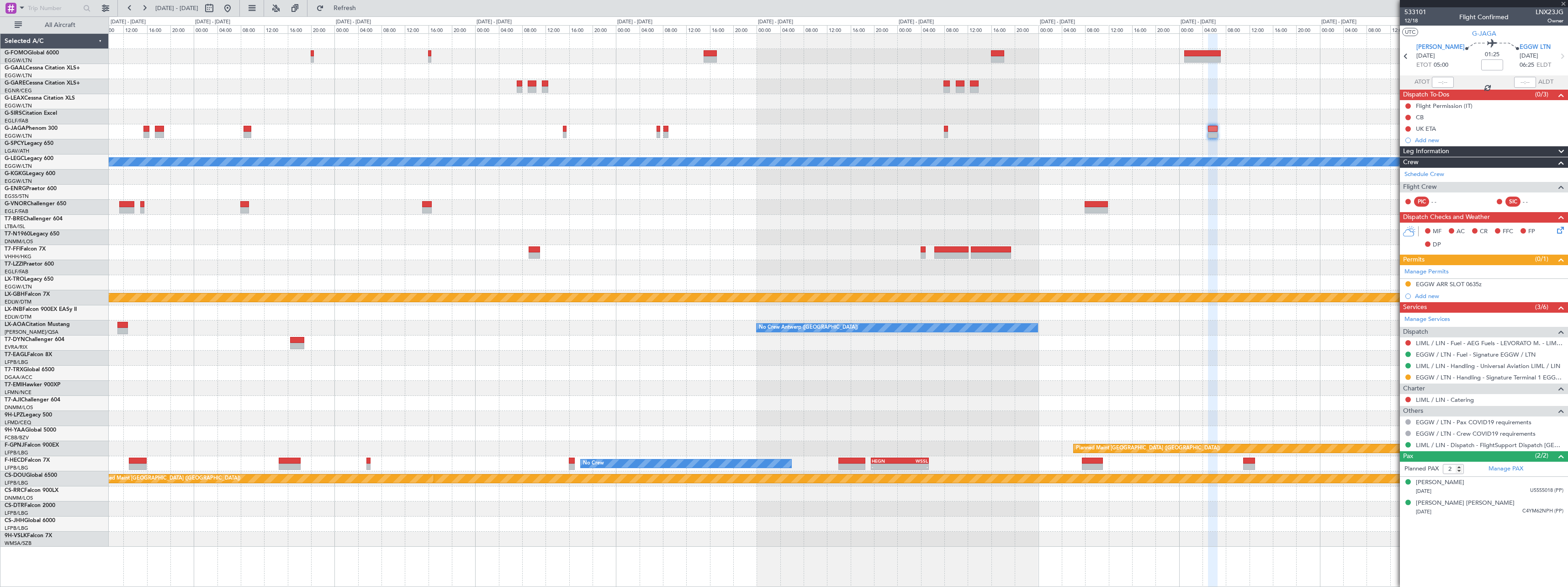
click at [1300, 148] on div "EGGW 09:00 Z KTEB 16:20 Z - - Planned Maint Dusseldorf A/C Unavailable London (…" at bounding box center [838, 290] width 1459 height 513
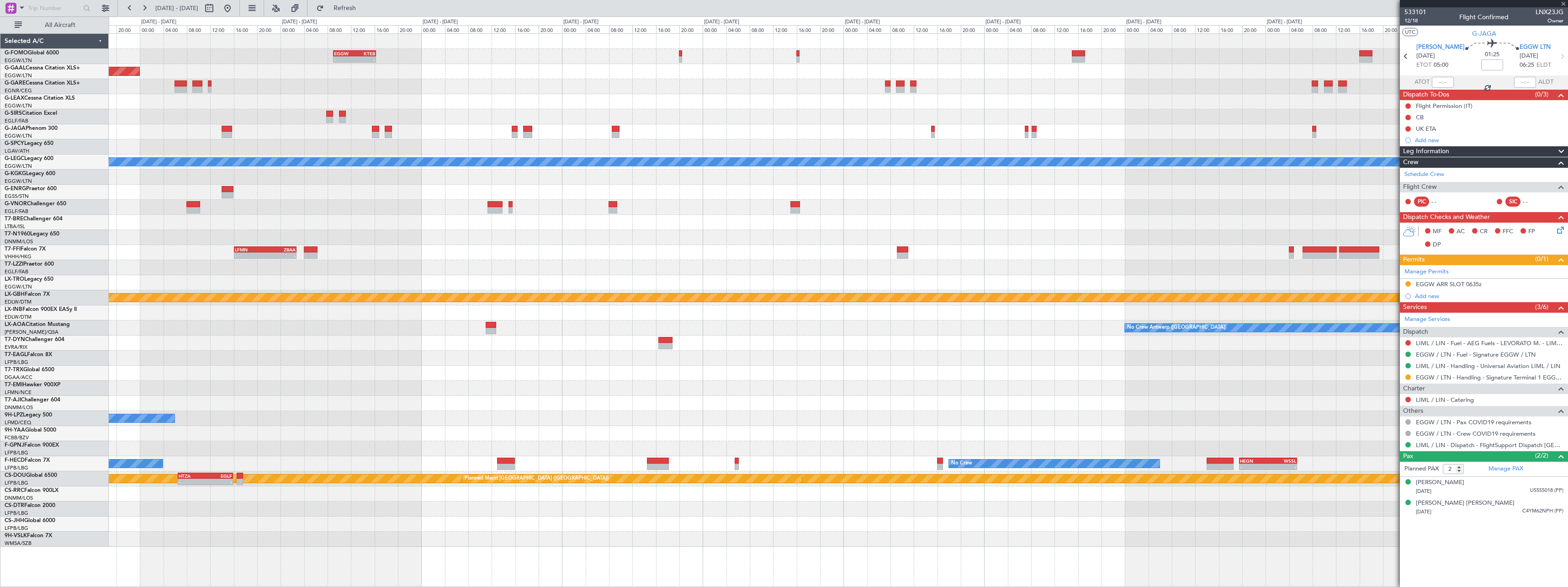
click at [1230, 182] on div "EGGW 09:00 Z KTEB 16:20 Z - - Planned Maint Dusseldorf A/C Unavailable London (…" at bounding box center [838, 290] width 1459 height 513
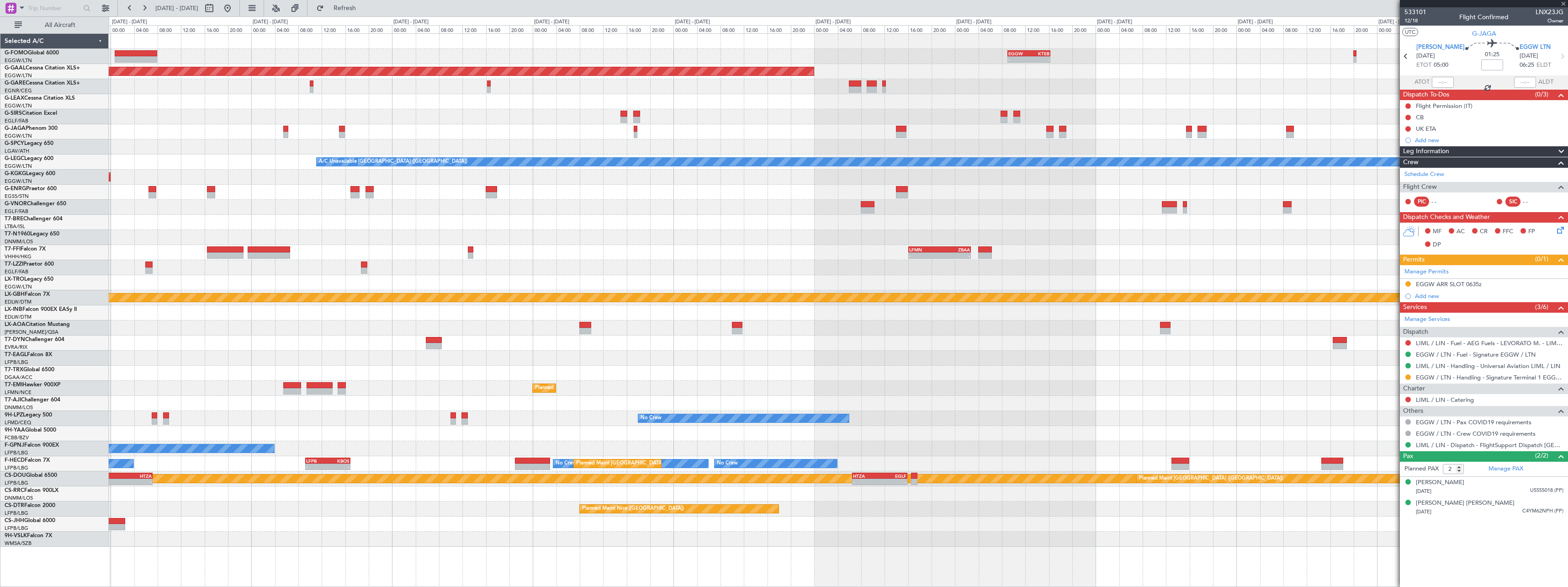
type input "1"
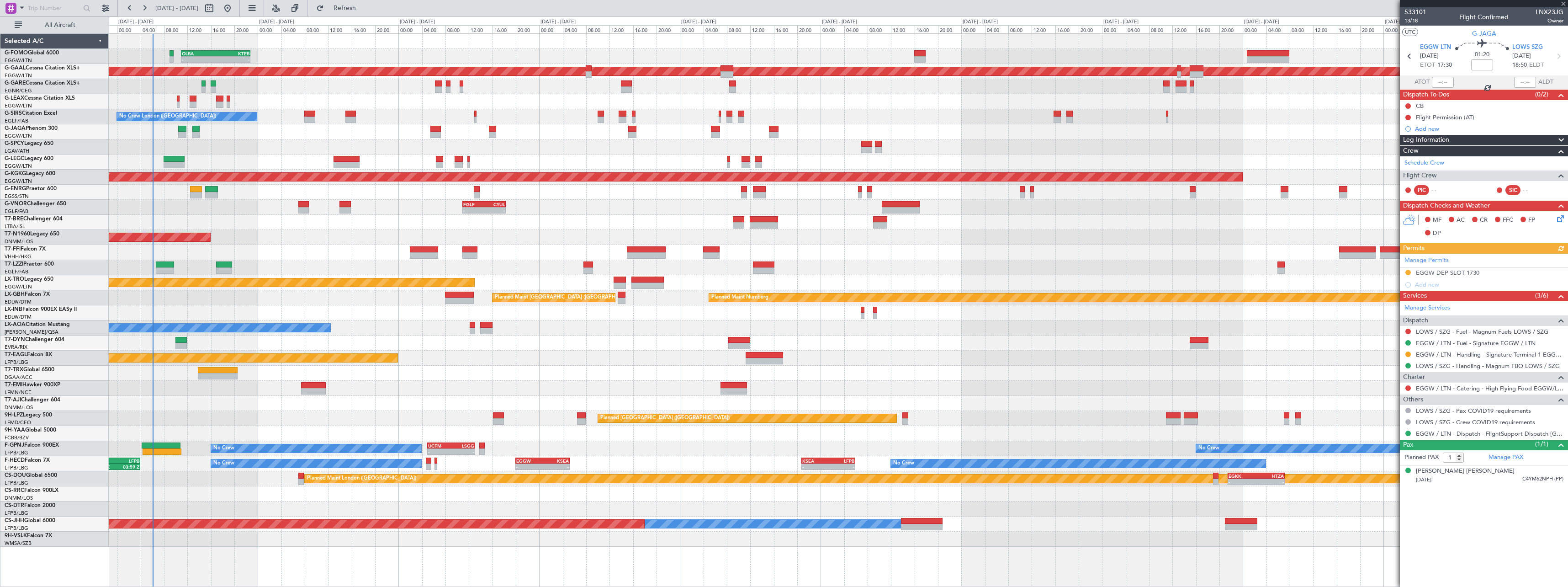
click at [1036, 214] on div "EGLF 11:00 Z CYUL 18:20 Z - -" at bounding box center [838, 207] width 1459 height 15
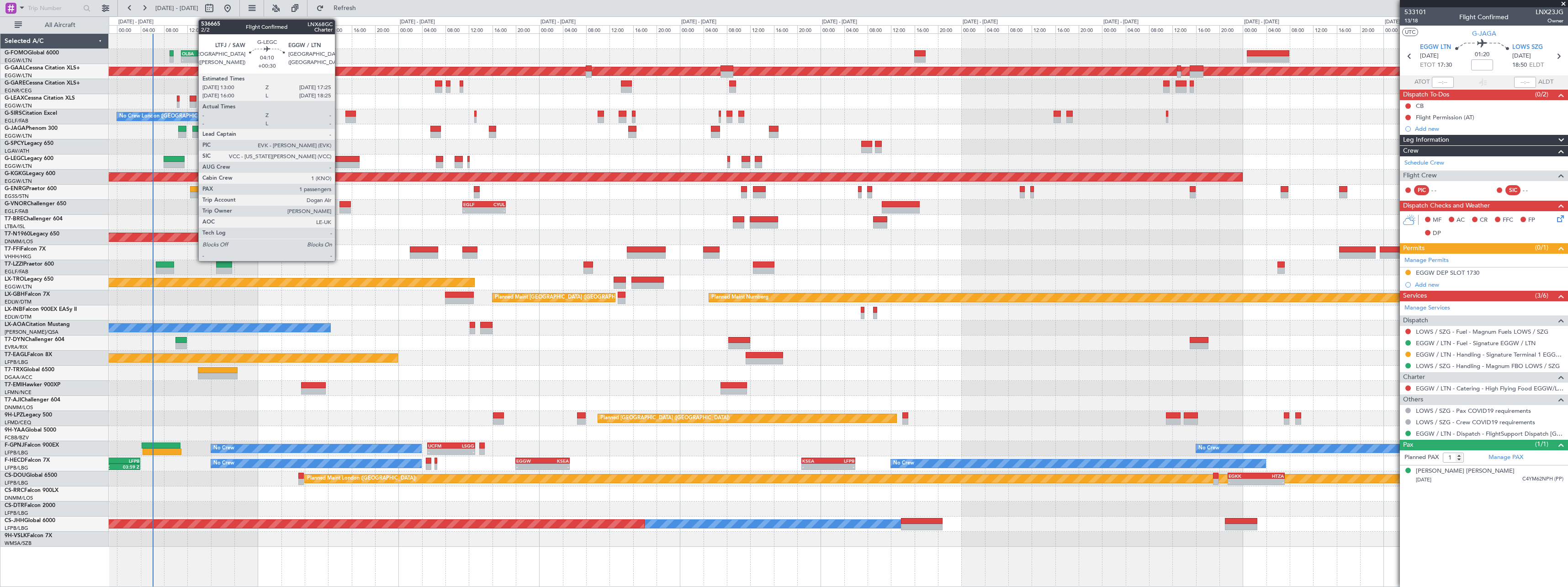
click at [340, 157] on div at bounding box center [346, 159] width 26 height 7
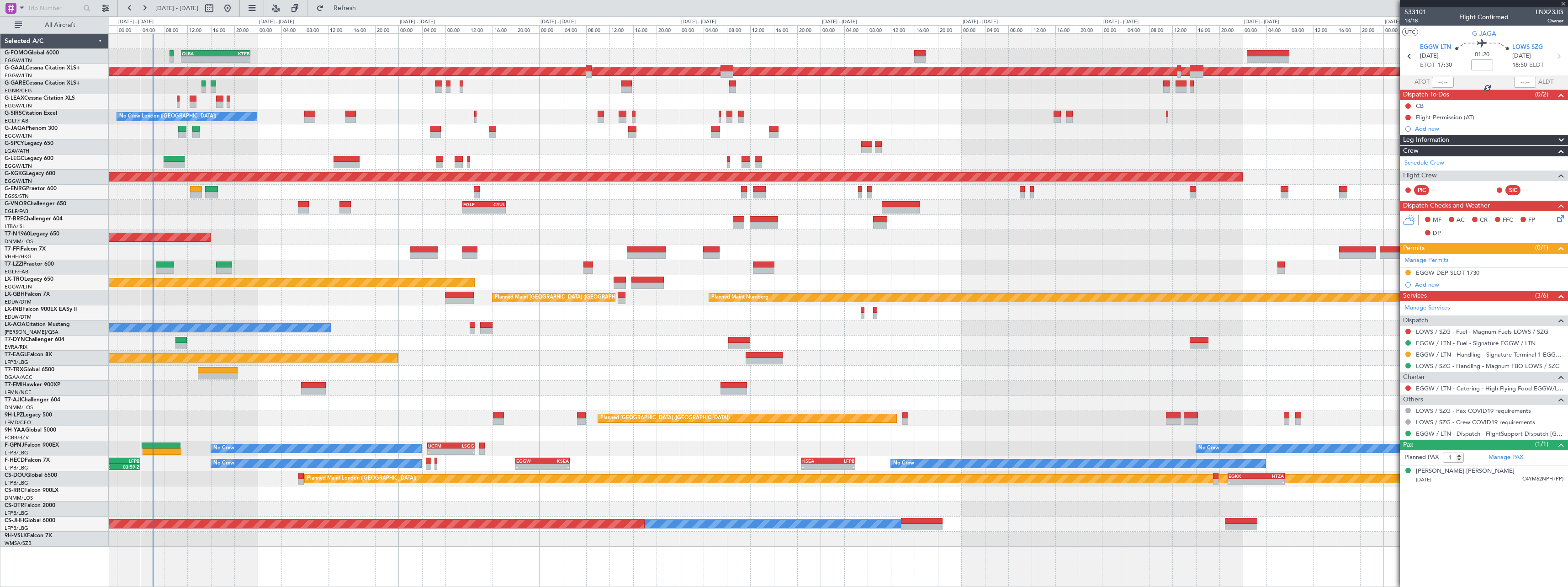
type input "+00:30"
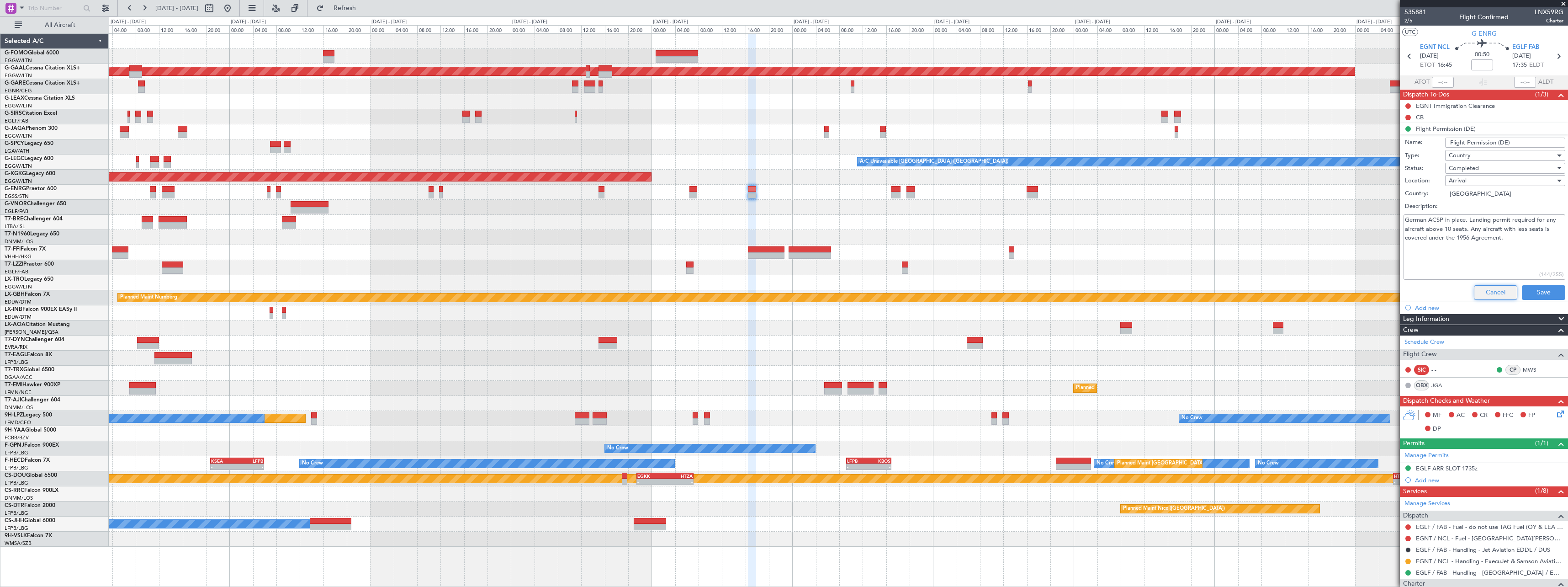
click at [1490, 290] on button "Cancel" at bounding box center [1495, 292] width 43 height 15
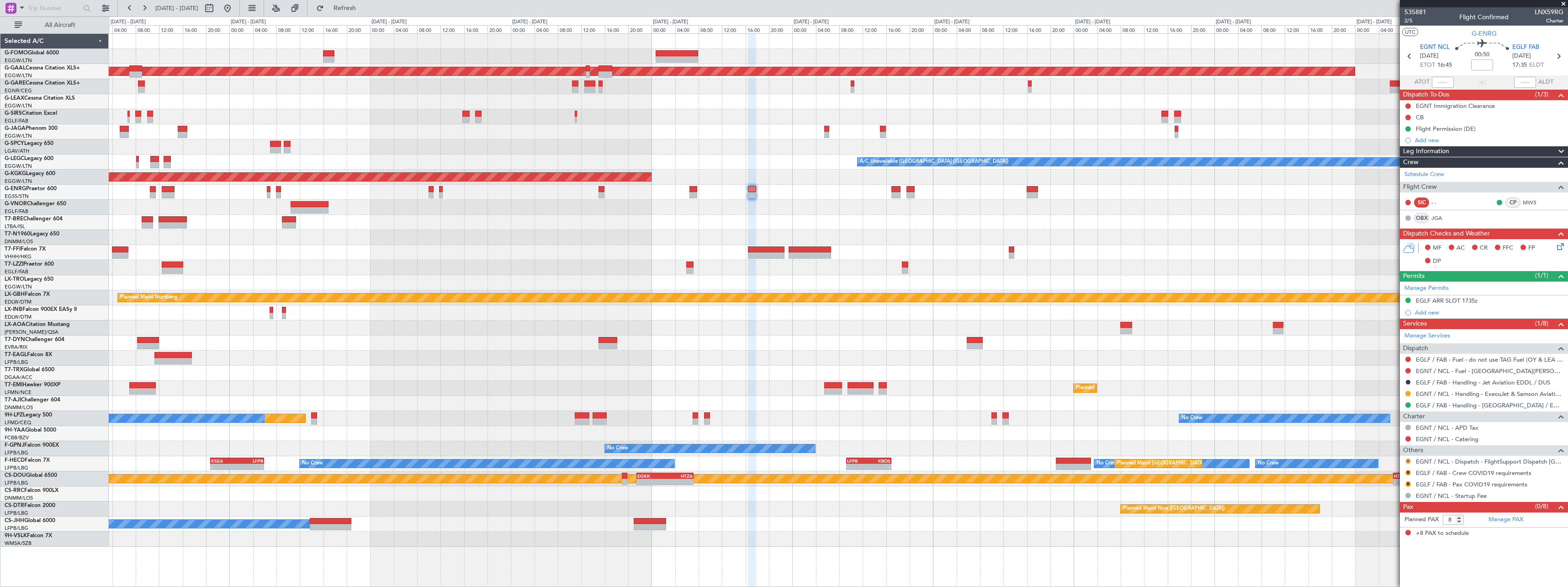
click at [1408, 462] on button "R" at bounding box center [1408, 461] width 5 height 5
click at [1395, 572] on span "Confirmed" at bounding box center [1382, 569] width 29 height 9
click at [1407, 473] on button "R" at bounding box center [1408, 473] width 5 height 5
click at [1381, 365] on span "Not Required" at bounding box center [1386, 362] width 37 height 9
click at [1409, 483] on button "R" at bounding box center [1408, 483] width 5 height 5
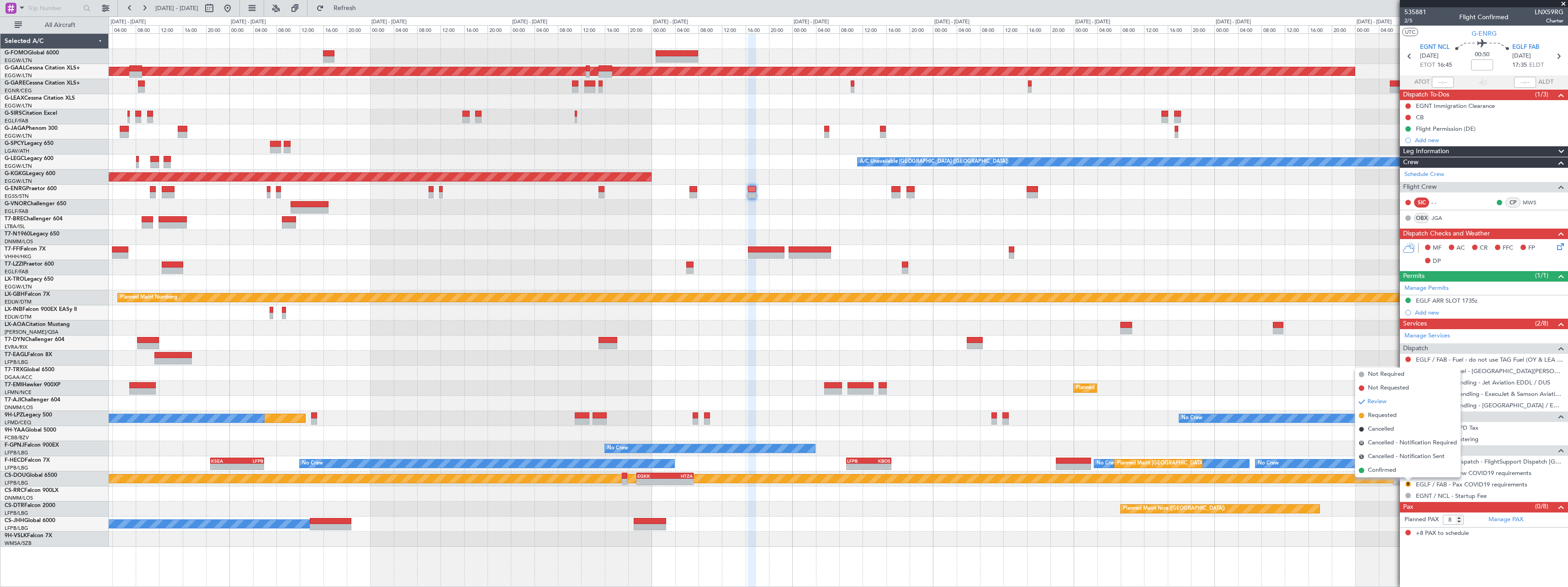
click at [1386, 371] on span "Not Required" at bounding box center [1386, 374] width 37 height 9
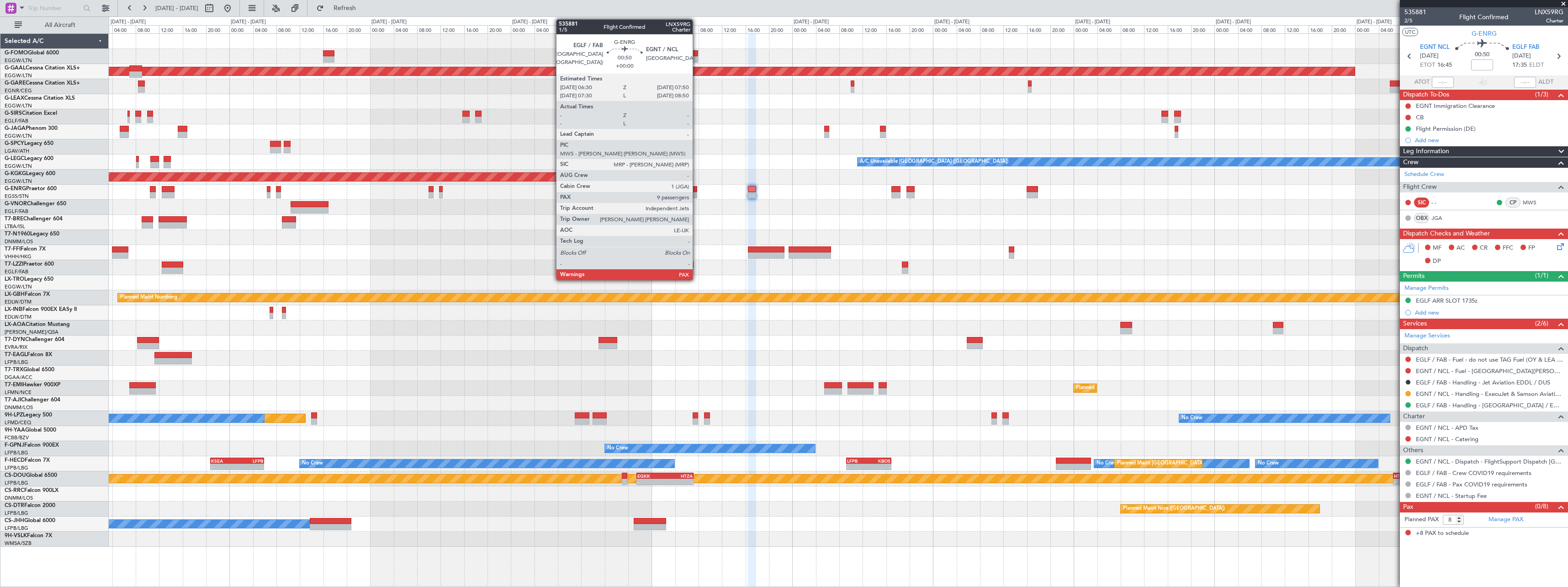
click at [697, 194] on div at bounding box center [694, 195] width 9 height 7
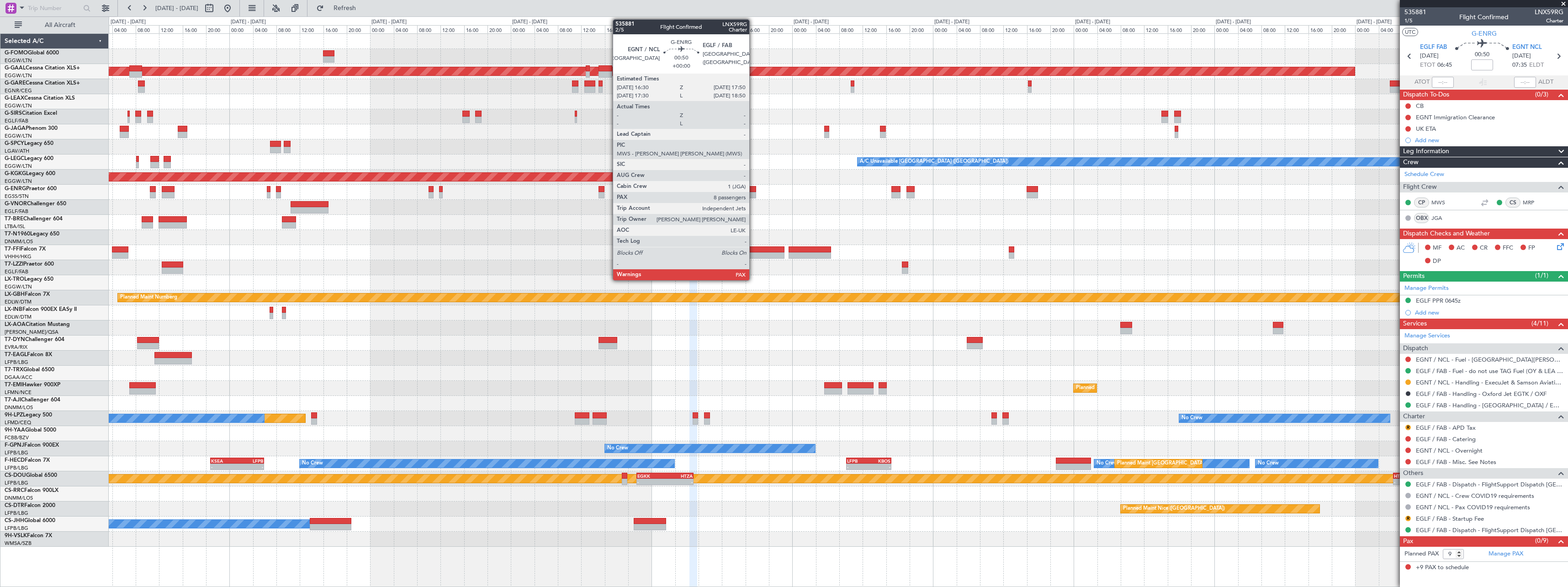
click at [753, 192] on div at bounding box center [752, 195] width 9 height 7
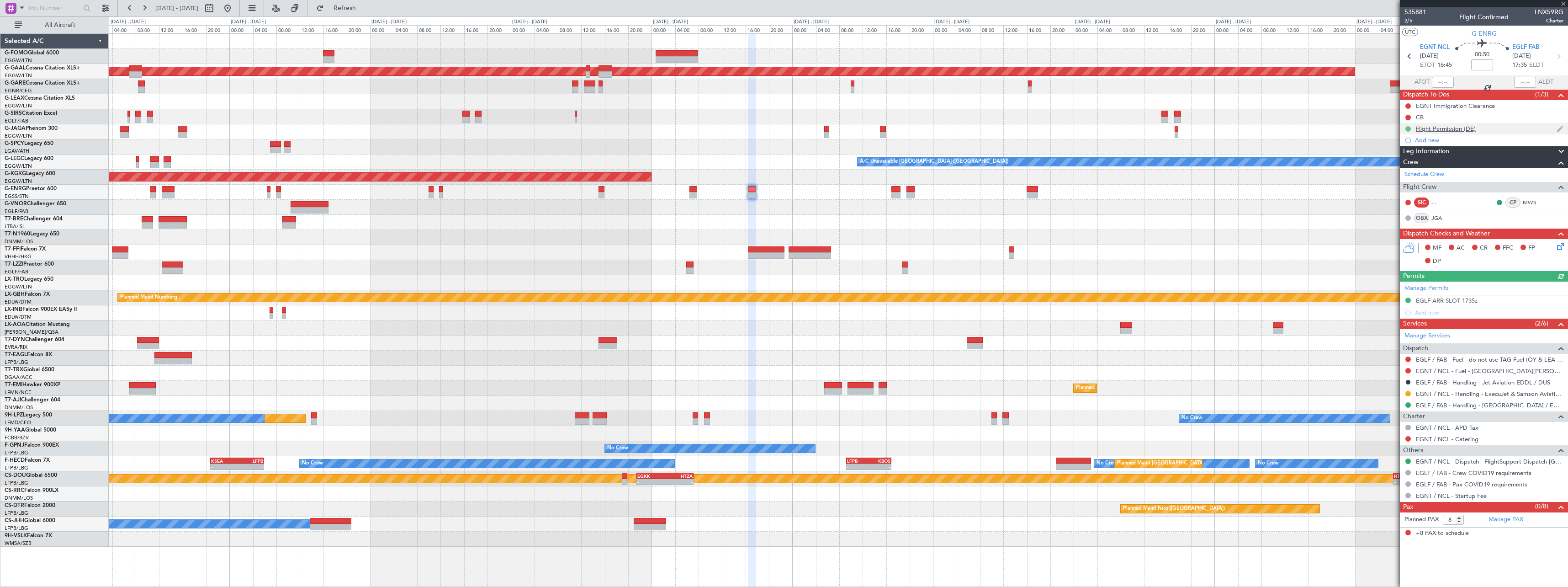
click at [1407, 129] on button at bounding box center [1408, 128] width 5 height 5
click at [1402, 185] on span "Cancelled" at bounding box center [1410, 183] width 26 height 9
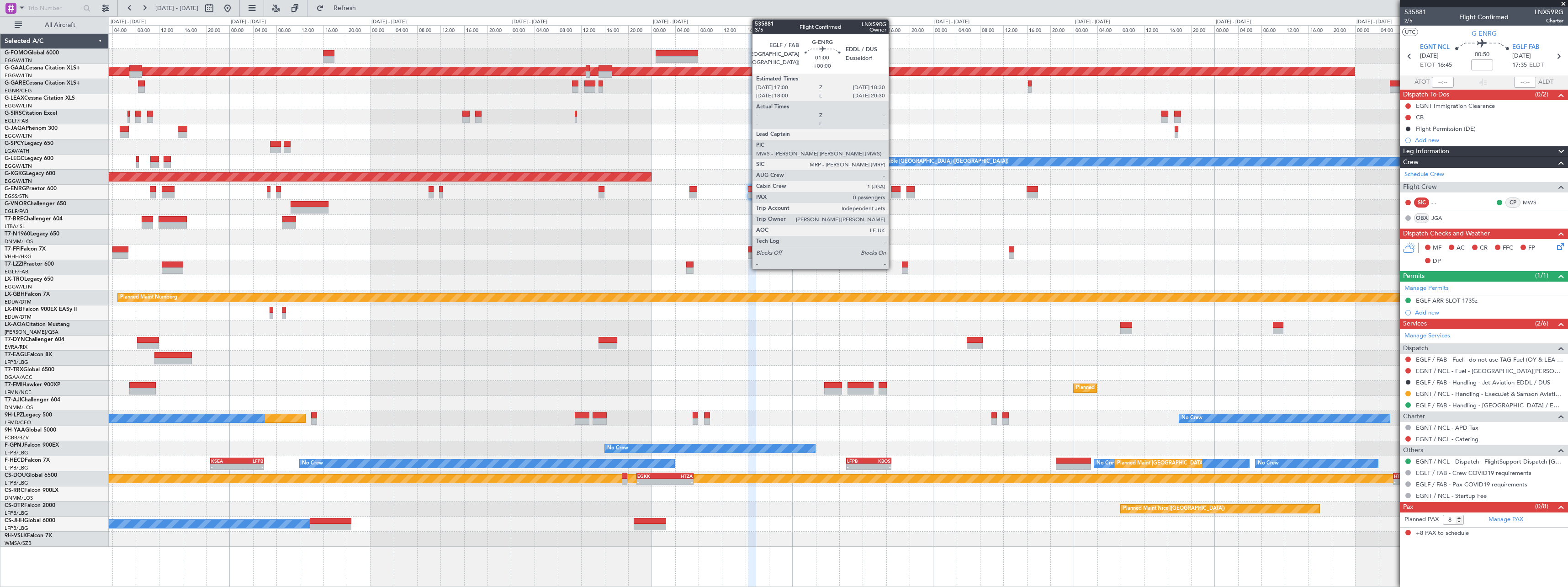
click at [893, 192] on div at bounding box center [895, 195] width 9 height 7
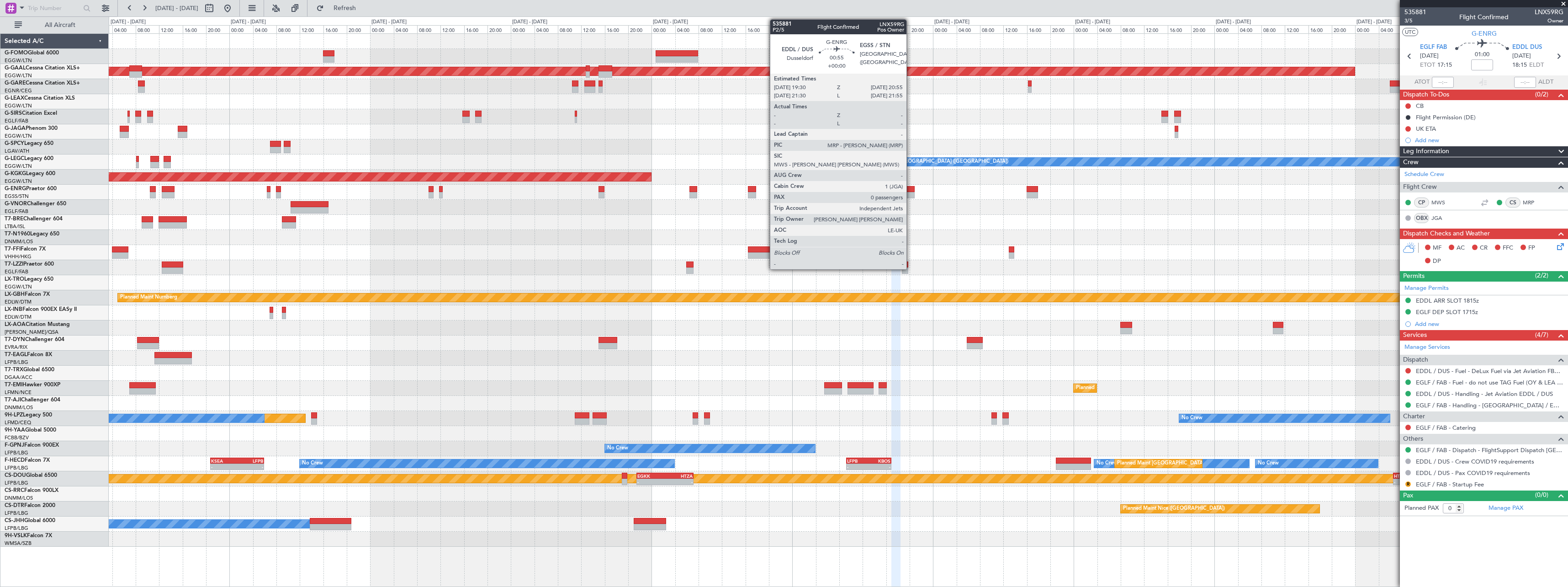
click at [911, 194] on div at bounding box center [911, 195] width 9 height 7
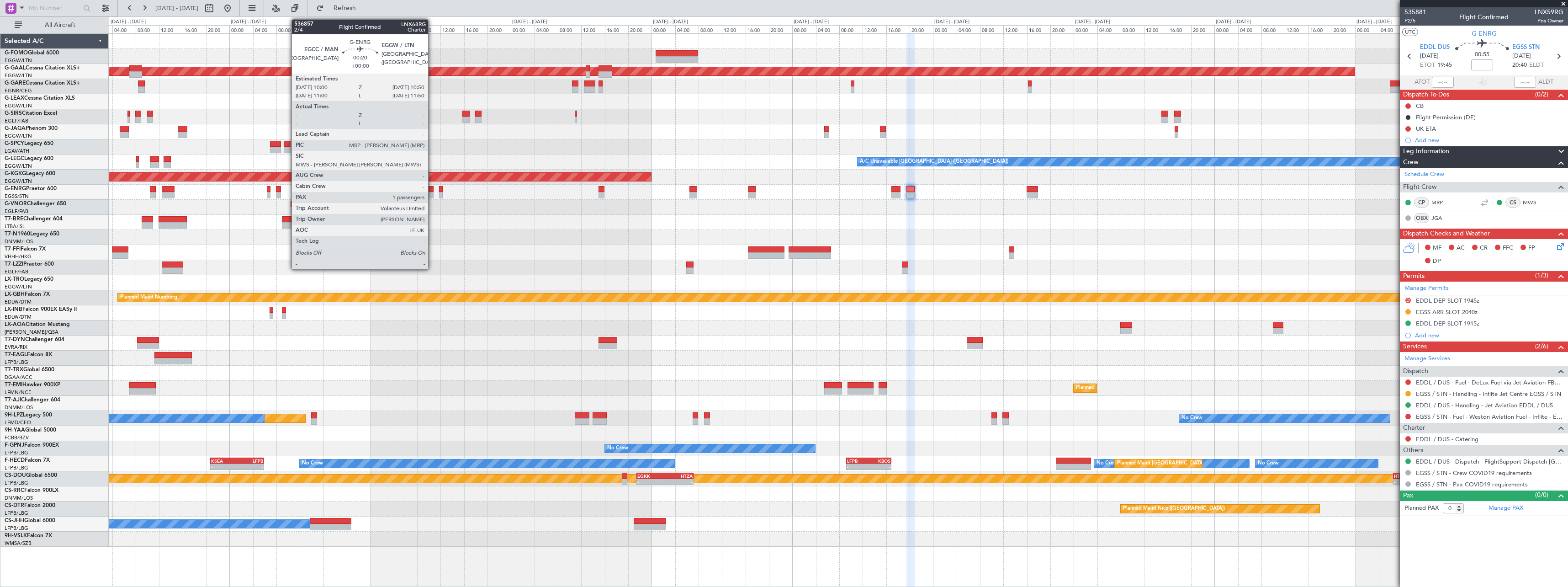
click at [432, 193] on div at bounding box center [431, 195] width 5 height 7
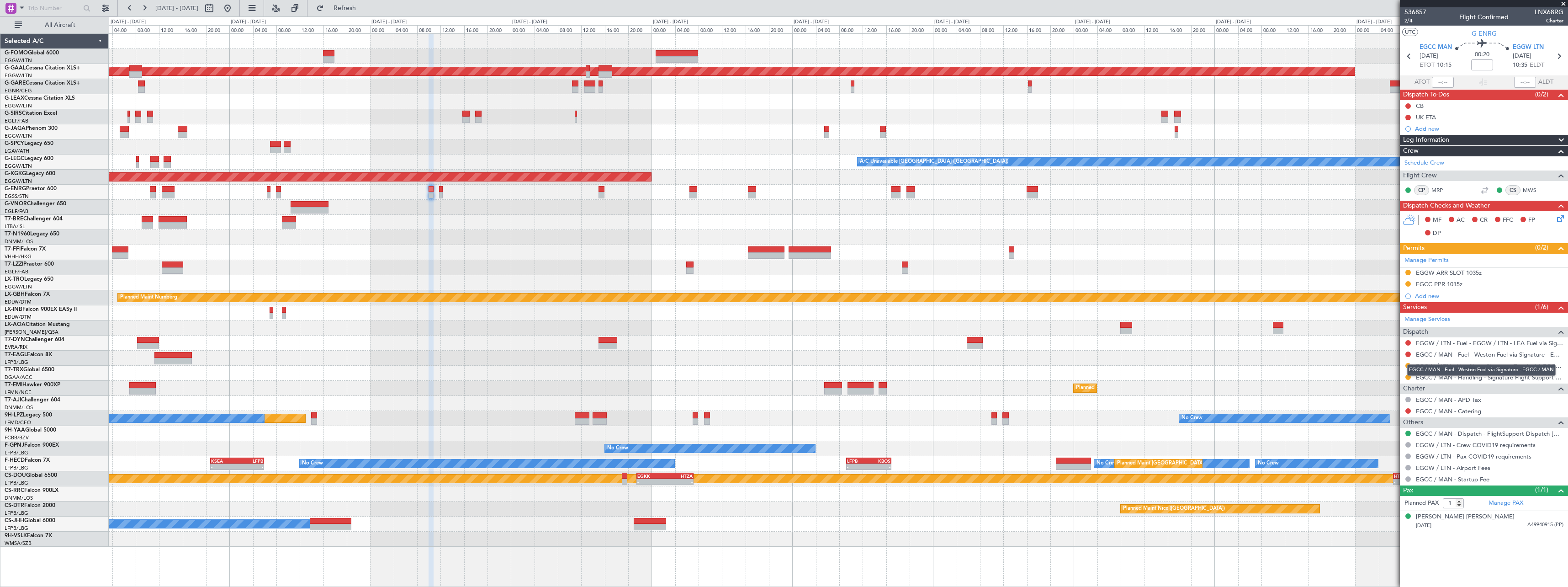
click at [1450, 364] on div "EGCC / MAN - Fuel - Weston Fuel via Signature - EGCC / MAN" at bounding box center [1482, 370] width 149 height 12
click at [1443, 367] on link "EGGW / LTN - Handling - Signature Terminal 1 EGGW / LTN" at bounding box center [1489, 365] width 147 height 8
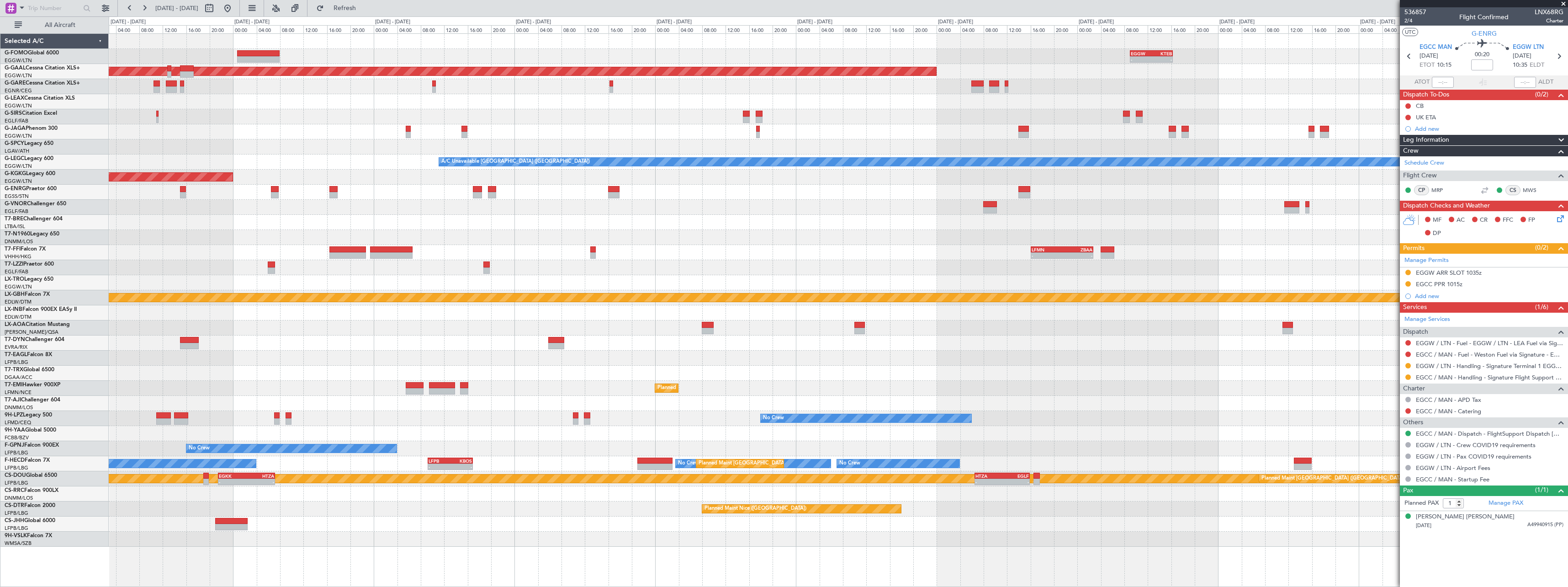
click at [709, 235] on div "- - EGGW 09:00 Z KTEB 16:20 Z Planned [GEOGRAPHIC_DATA] A/C Unavailable [GEOGRA…" at bounding box center [838, 290] width 1459 height 513
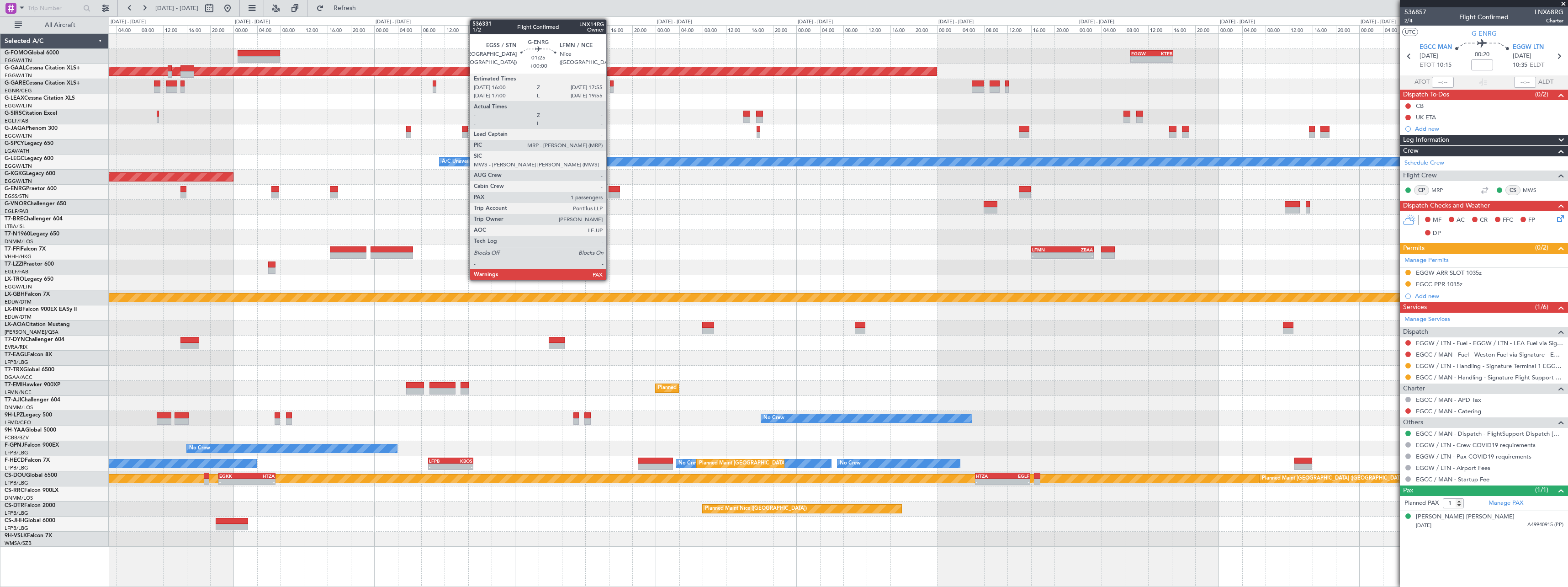
click at [611, 192] on div at bounding box center [614, 195] width 12 height 7
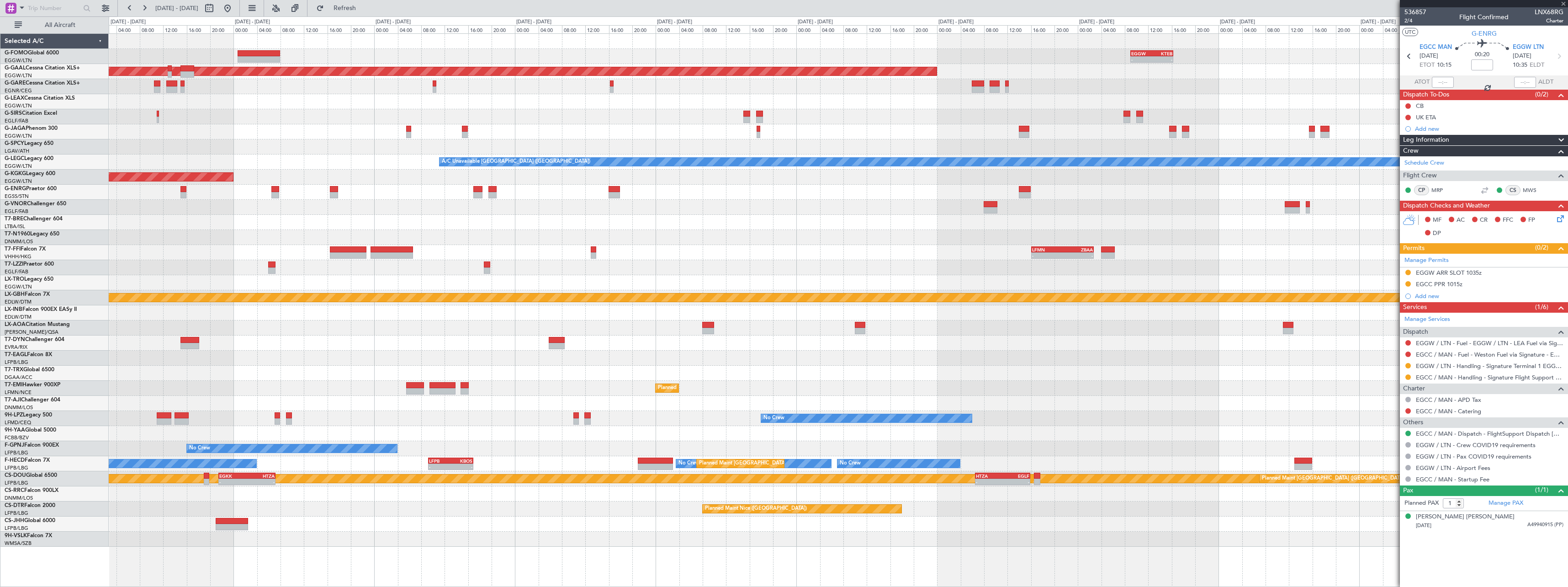
type input "2"
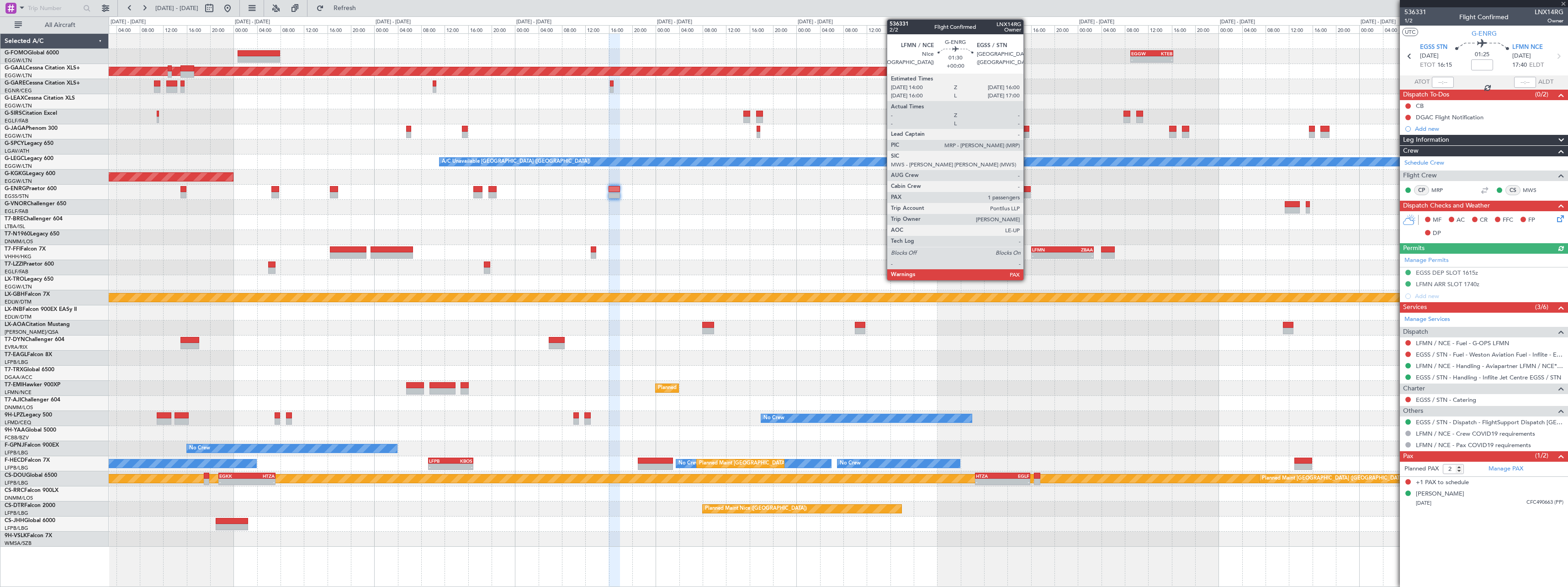
click at [1027, 192] on div at bounding box center [1025, 195] width 12 height 7
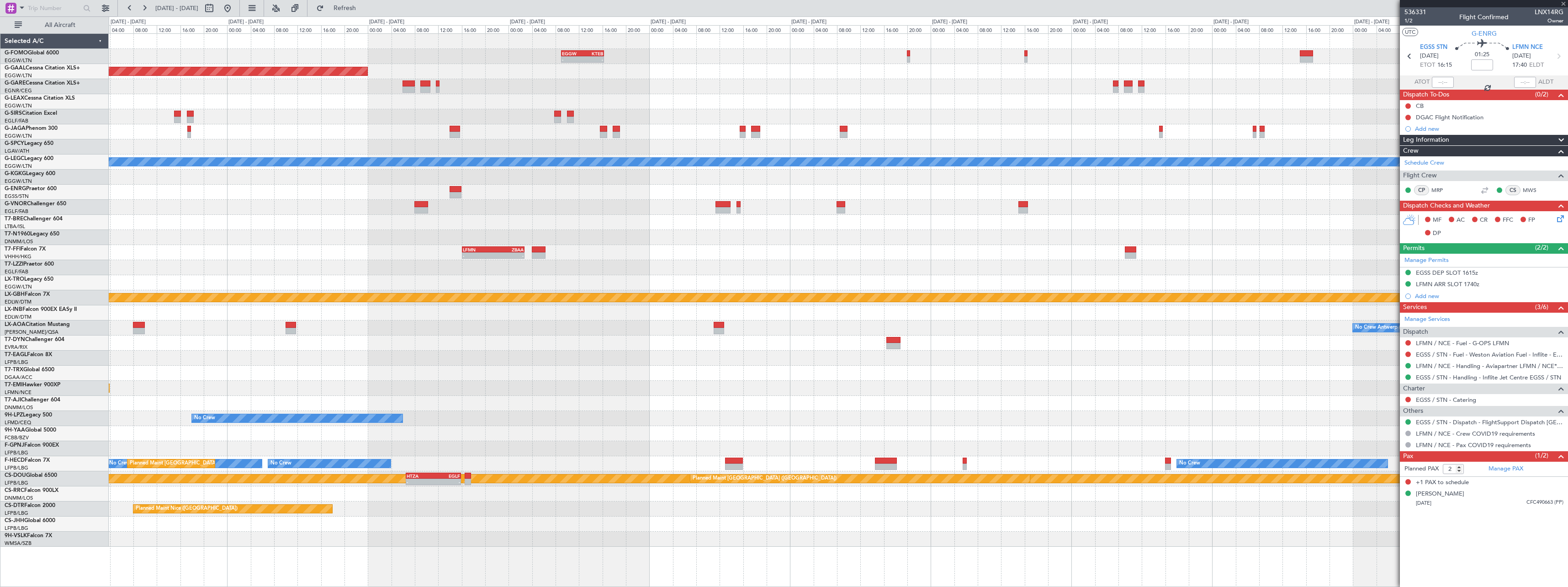
click at [641, 206] on div "- - EGGW 09:00 Z KTEB 16:20 Z Planned [GEOGRAPHIC_DATA] A/C Unavailable [GEOGRA…" at bounding box center [838, 290] width 1459 height 513
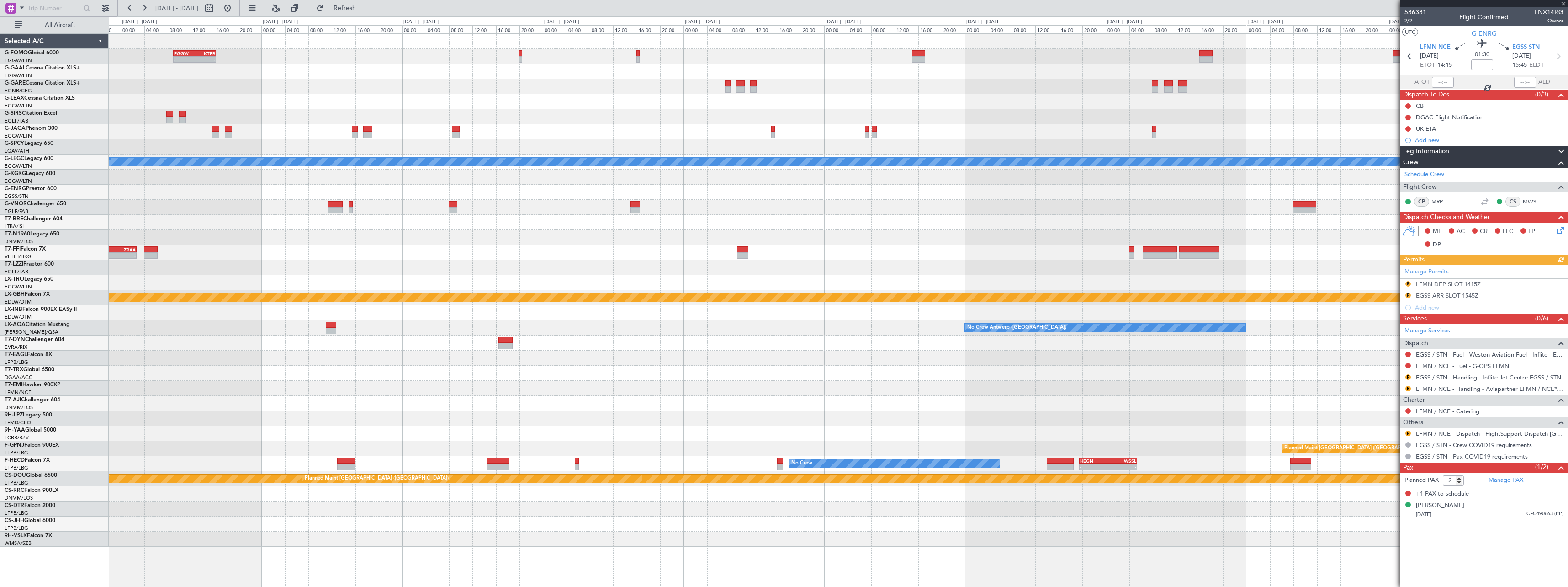
click at [1359, 191] on div at bounding box center [838, 192] width 1459 height 15
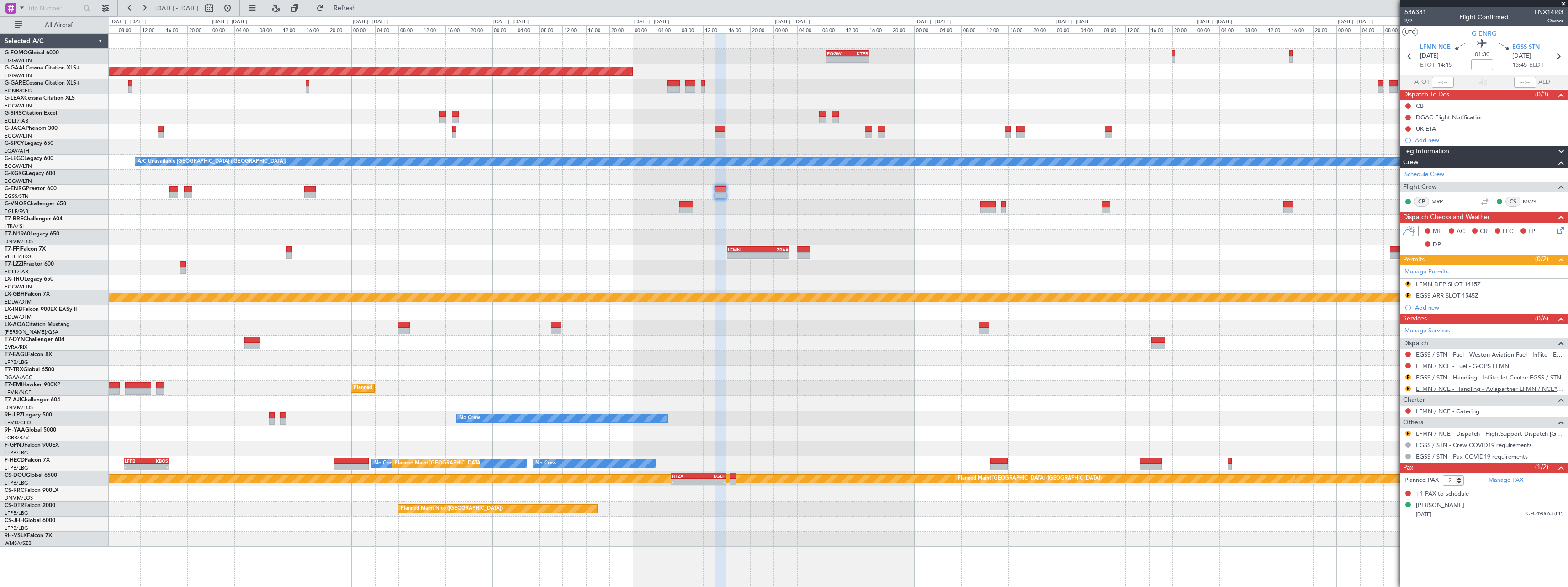
click at [1508, 389] on link "LFMN / NCE - Handling - Aviapartner LFMN / NCE*****MY HANDLING****" at bounding box center [1489, 388] width 147 height 8
click at [1410, 432] on button "R" at bounding box center [1408, 433] width 5 height 5
click at [1386, 546] on span "Confirmed" at bounding box center [1382, 542] width 29 height 9
click at [1407, 116] on button at bounding box center [1408, 117] width 5 height 5
click at [1409, 171] on span "Cancelled" at bounding box center [1410, 171] width 26 height 9
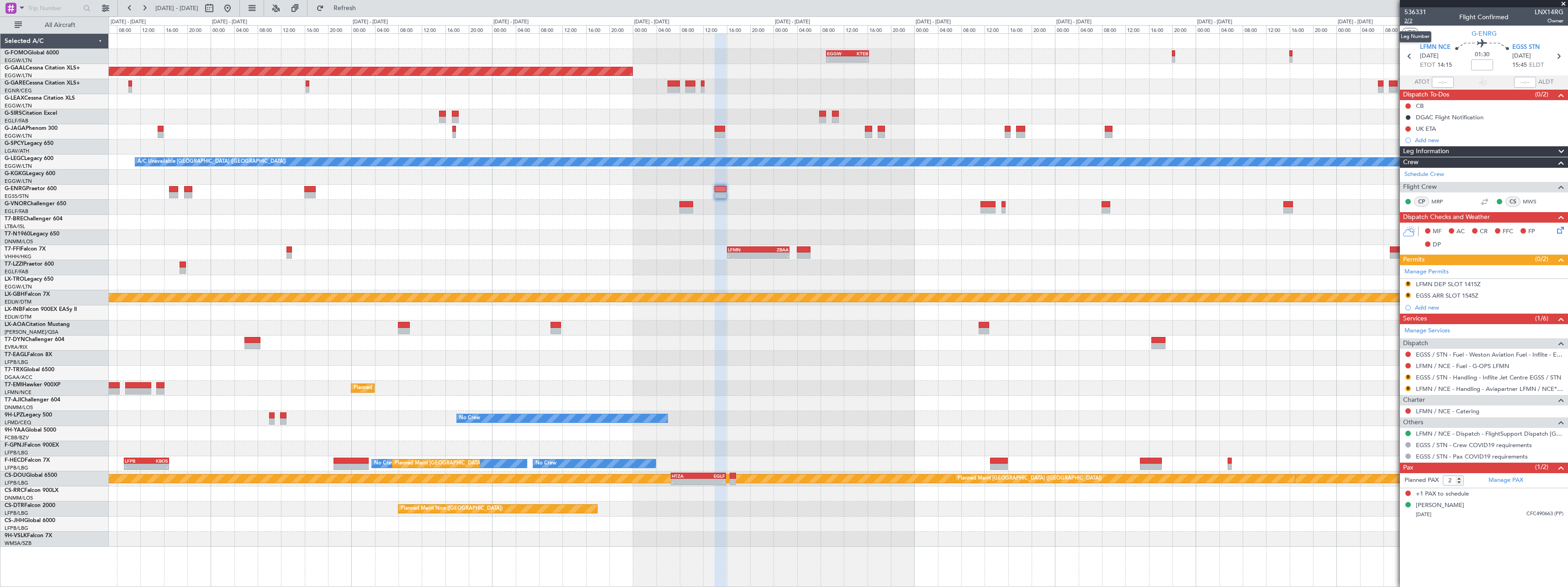
click at [1412, 23] on span "2/2" at bounding box center [1415, 21] width 22 height 8
click at [1483, 374] on link "EGSS / STN - Handling - Inflite Jet Centre EGSS / STN" at bounding box center [1488, 377] width 145 height 8
drag, startPoint x: 359, startPoint y: 9, endPoint x: 673, endPoint y: 125, distance: 334.7
click at [360, 9] on span "Refresh" at bounding box center [345, 8] width 38 height 7
drag, startPoint x: 1407, startPoint y: 282, endPoint x: 1404, endPoint y: 290, distance: 8.5
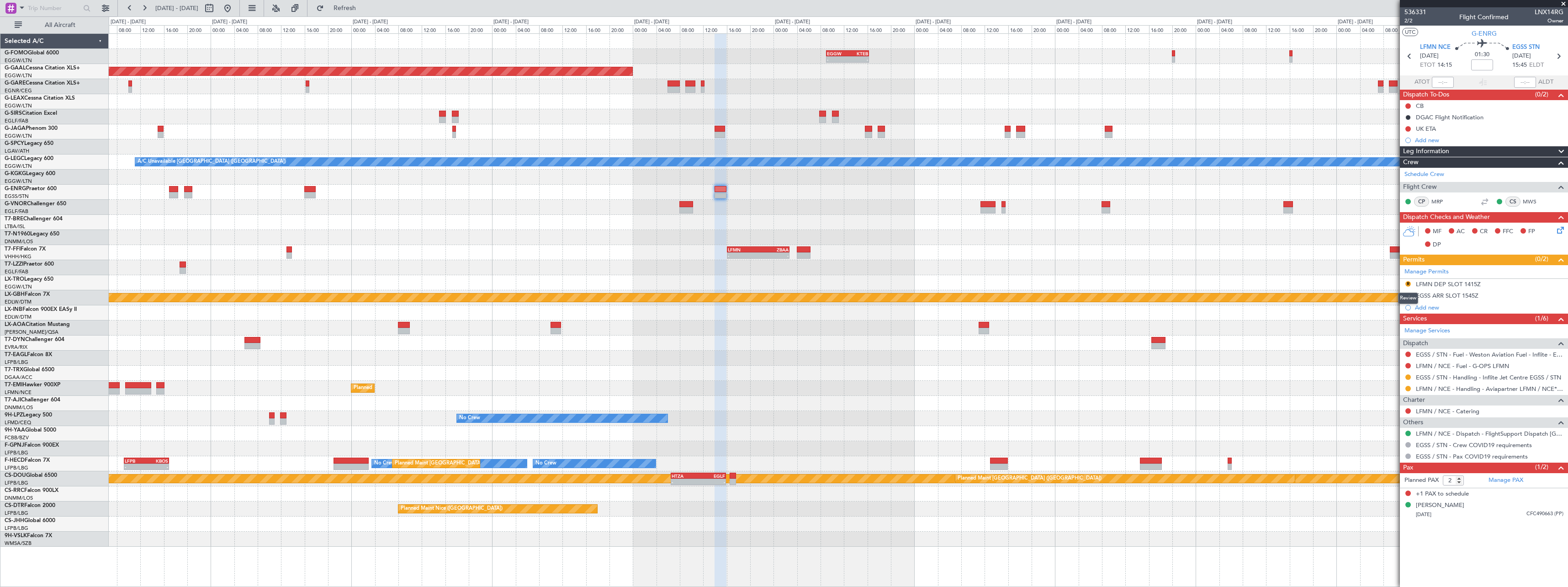
click at [1406, 282] on button "R" at bounding box center [1408, 284] width 5 height 5
drag, startPoint x: 1396, startPoint y: 322, endPoint x: 1402, endPoint y: 311, distance: 12.5
click at [1396, 322] on span "Requested" at bounding box center [1382, 324] width 29 height 9
click at [1406, 296] on button "R" at bounding box center [1408, 295] width 5 height 5
click at [1402, 333] on li "Requested" at bounding box center [1407, 336] width 105 height 14
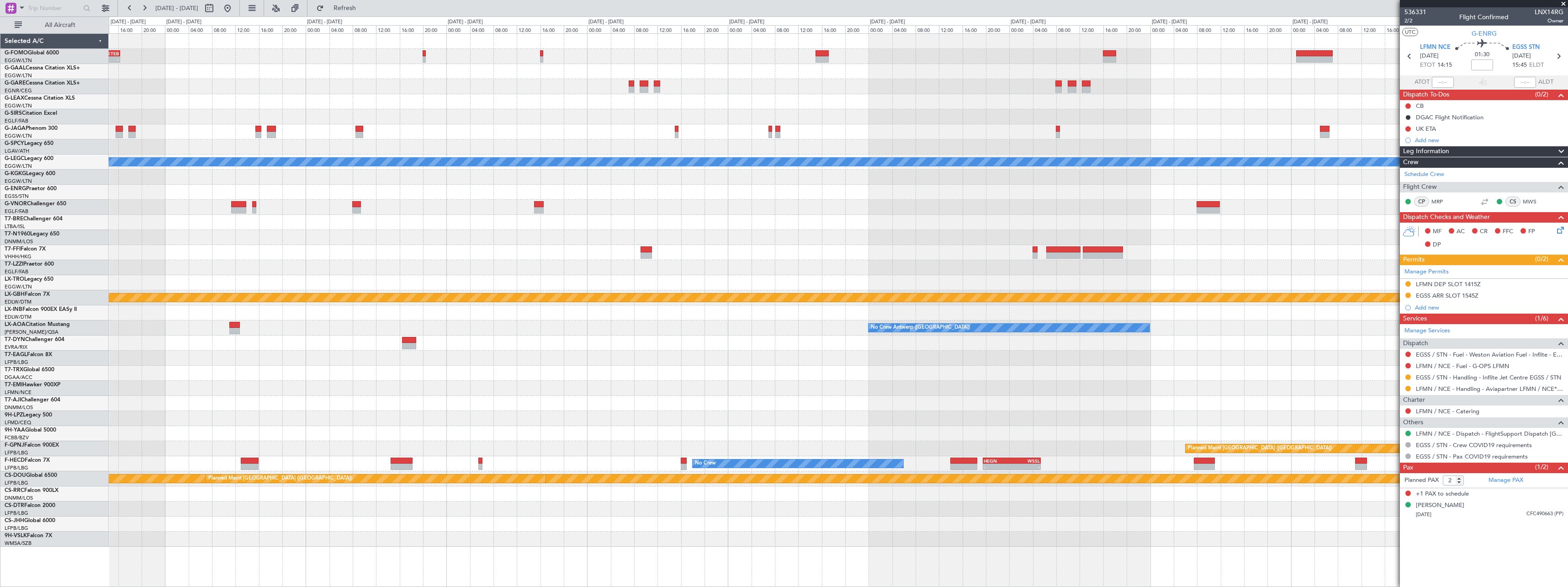
click at [250, 228] on div at bounding box center [838, 222] width 1459 height 15
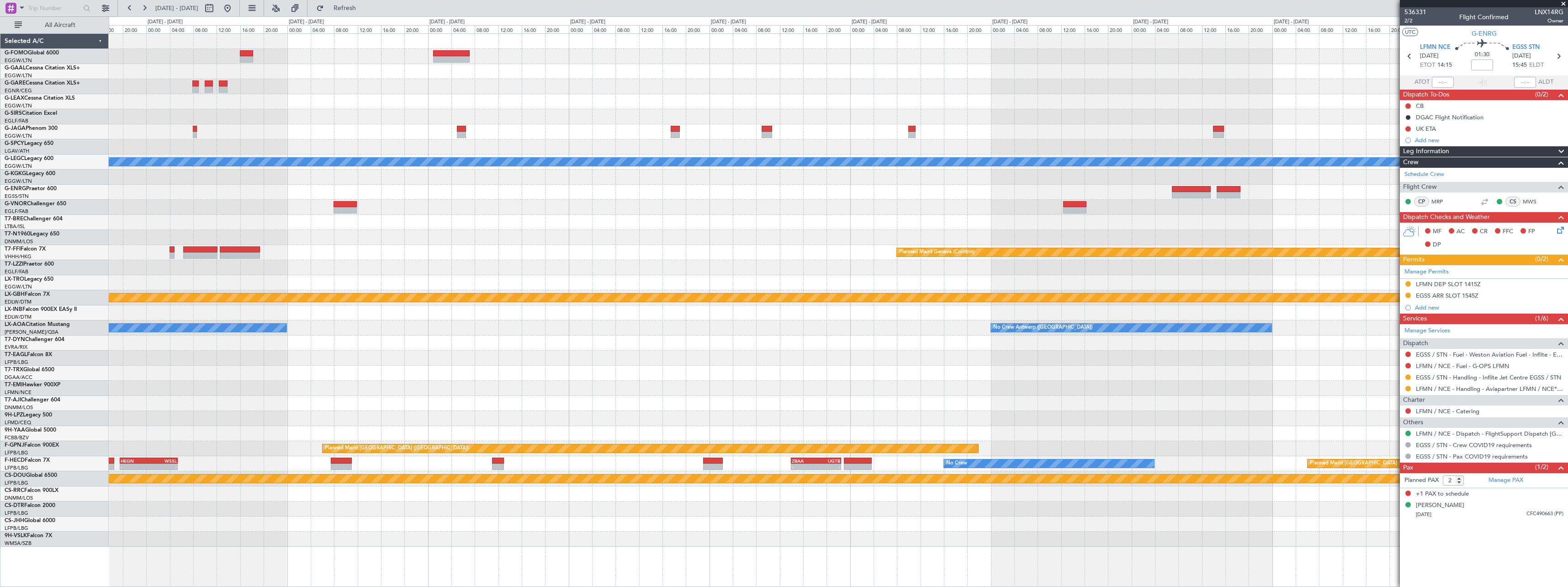
click at [173, 236] on div "Owner London (Luton) A/C Unavailable London (Luton) Planned Maint Geneva (Coint…" at bounding box center [838, 290] width 1459 height 513
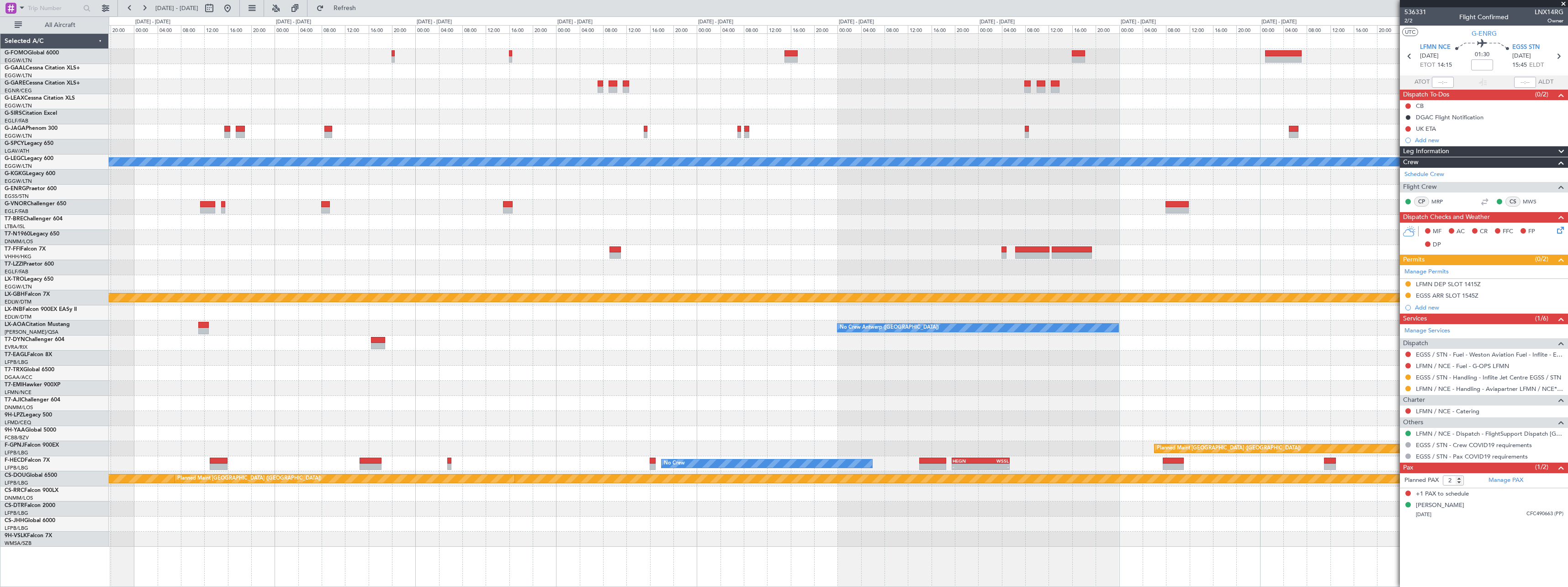
click at [1115, 231] on div at bounding box center [838, 237] width 1459 height 15
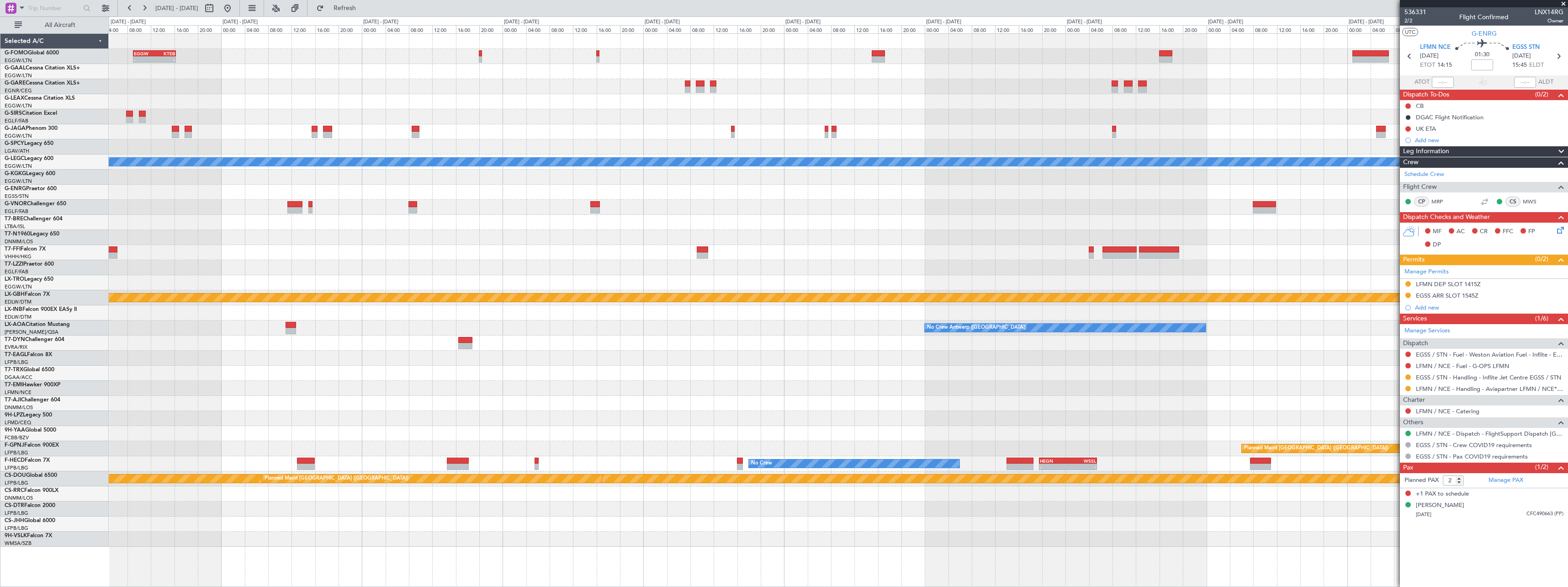
click at [979, 255] on div "EGGW 09:00 Z KTEB 16:20 Z - - Planned Maint Dusseldorf A/C Unavailable London (…" at bounding box center [838, 290] width 1459 height 513
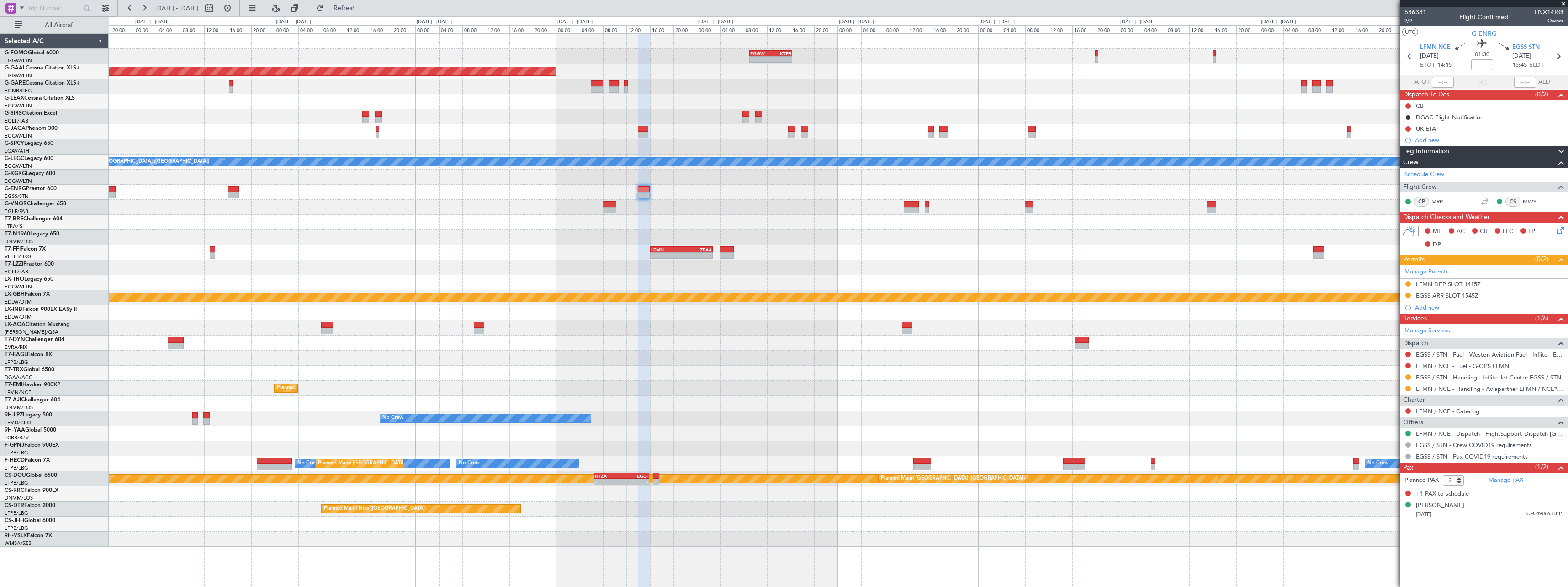
click at [995, 239] on div at bounding box center [838, 237] width 1459 height 15
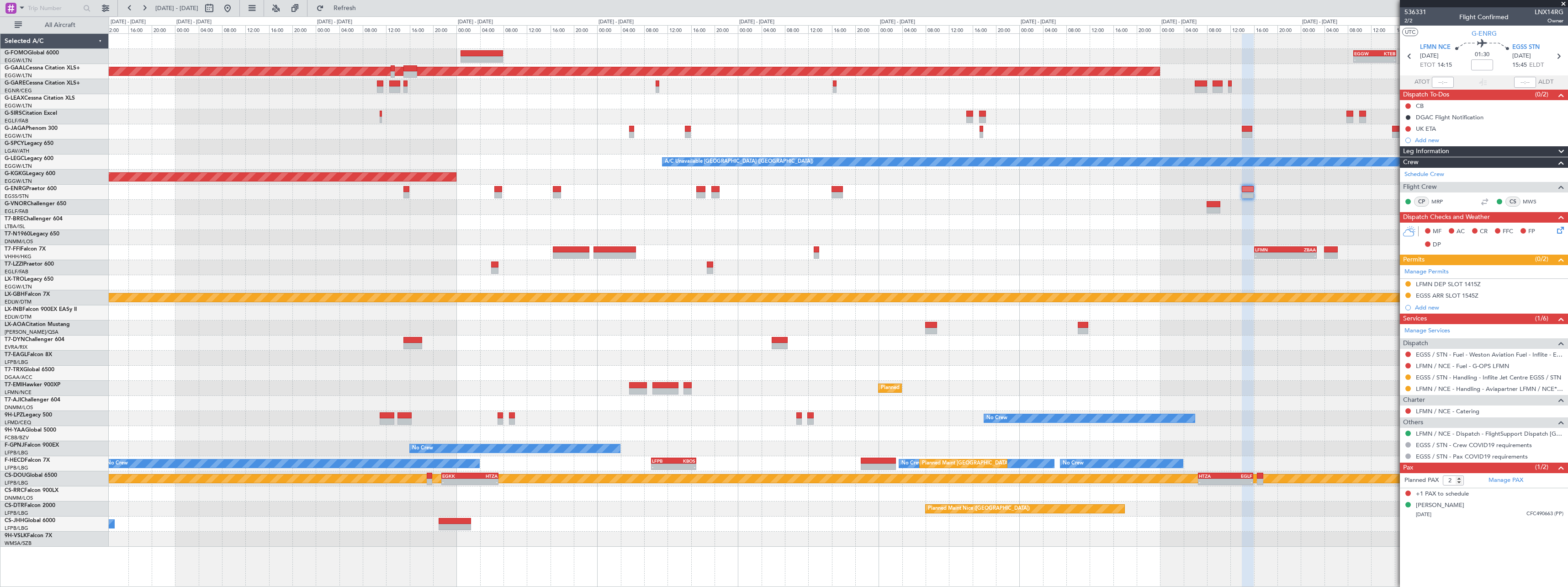
click at [889, 242] on div at bounding box center [838, 237] width 1459 height 15
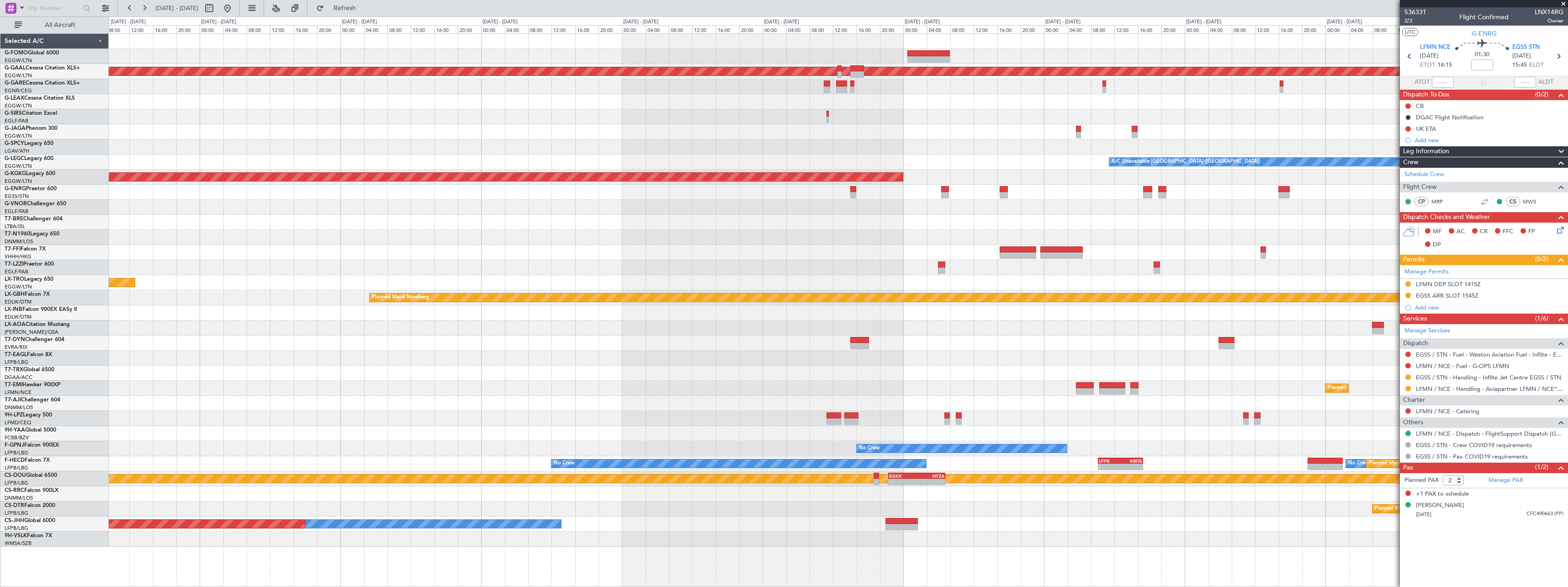
click at [726, 234] on div at bounding box center [838, 237] width 1459 height 15
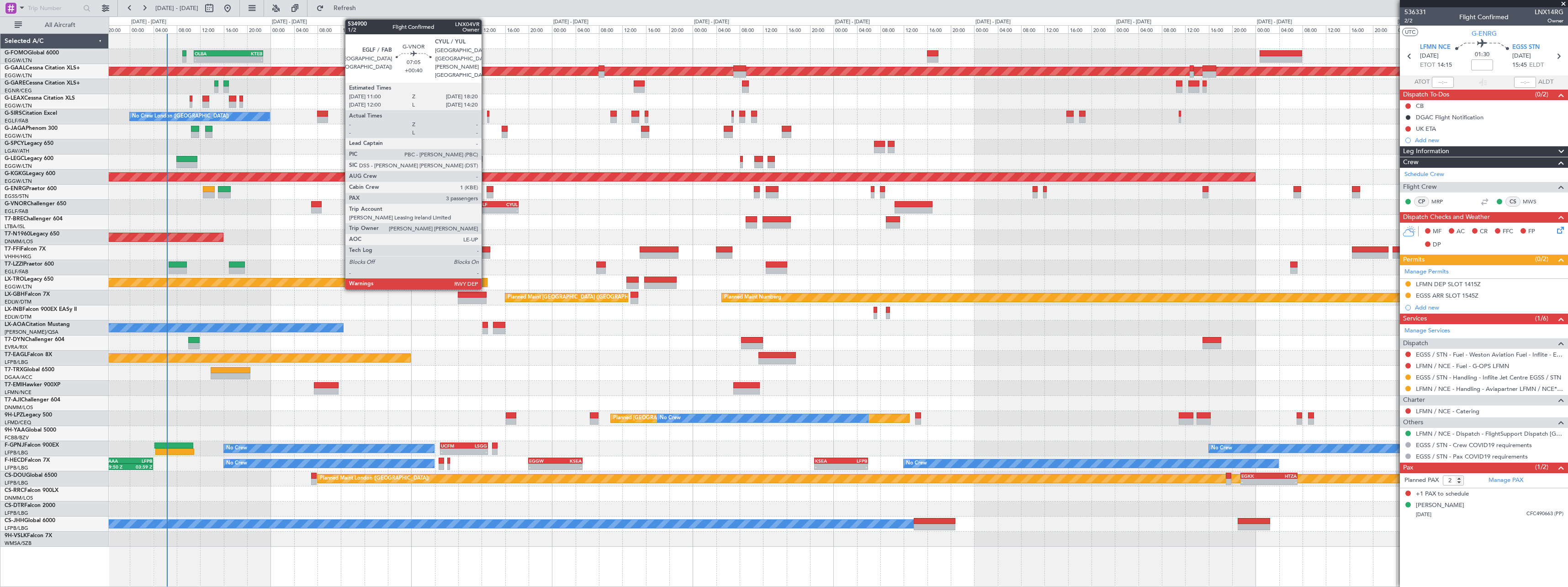
click at [486, 208] on div "-" at bounding box center [486, 210] width 21 height 5
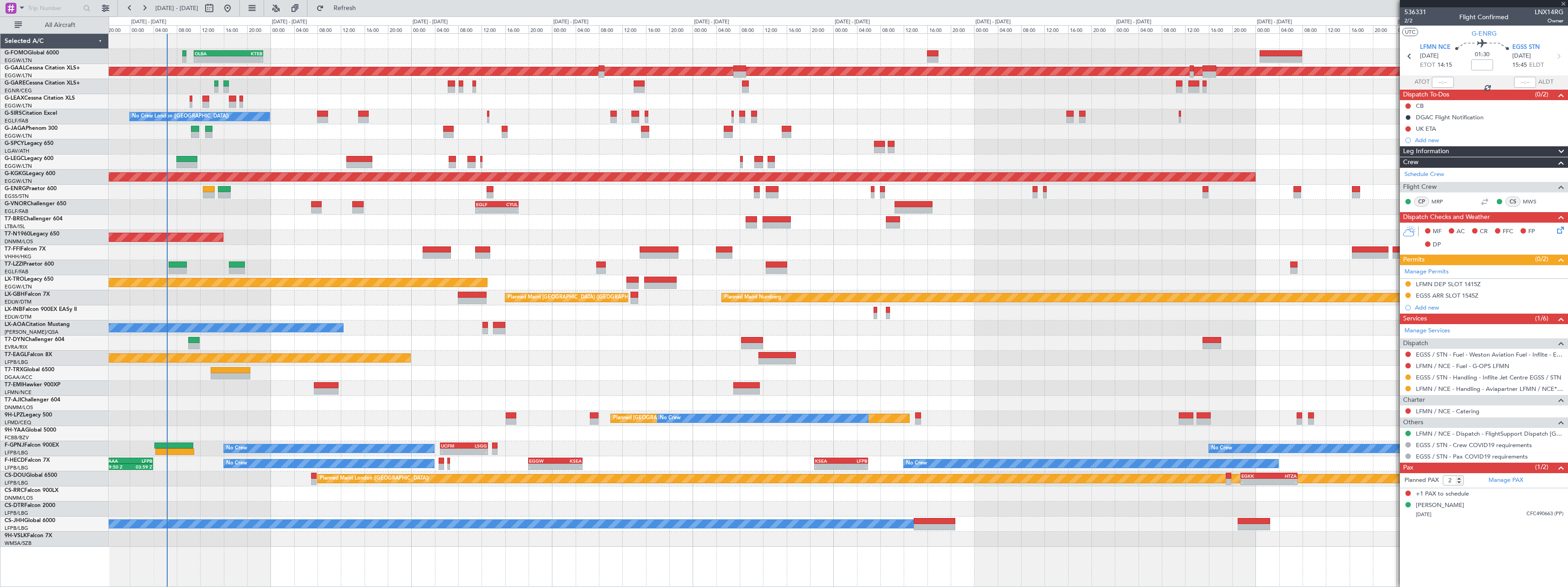
type input "+00:40"
type input "3"
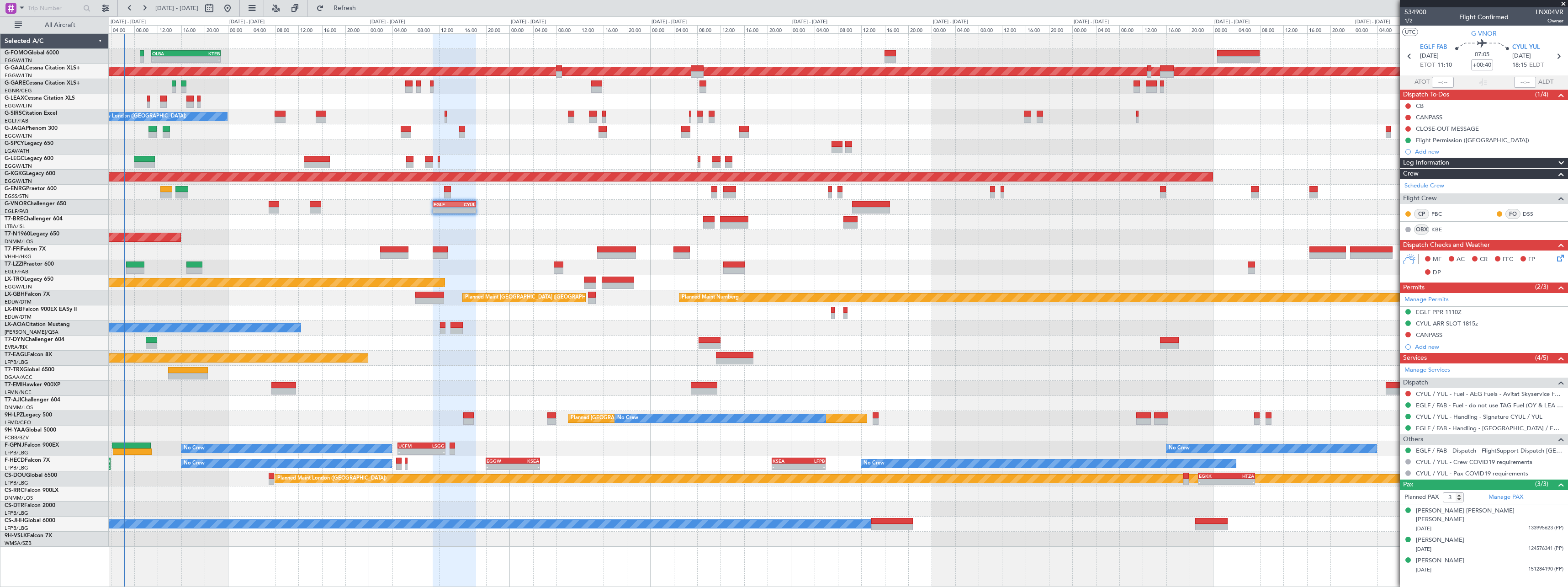
click at [1559, 163] on span at bounding box center [1561, 163] width 11 height 11
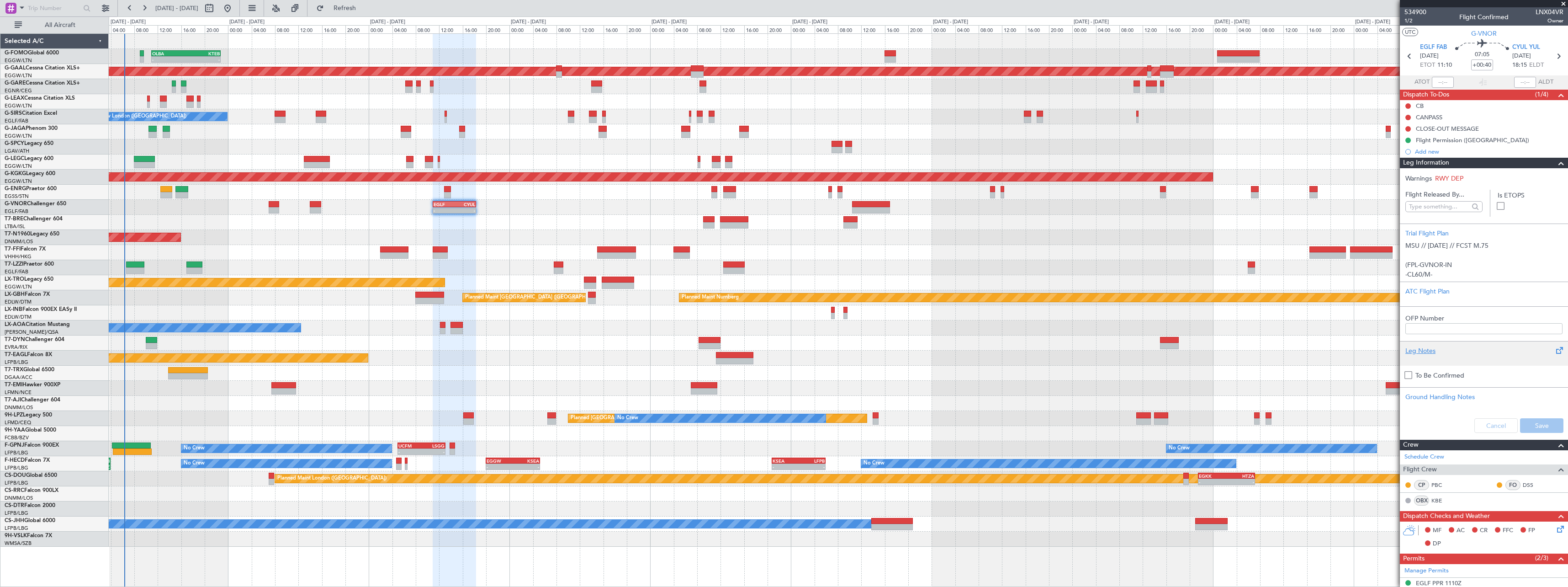
click at [1428, 354] on div "Leg Notes" at bounding box center [1484, 351] width 157 height 10
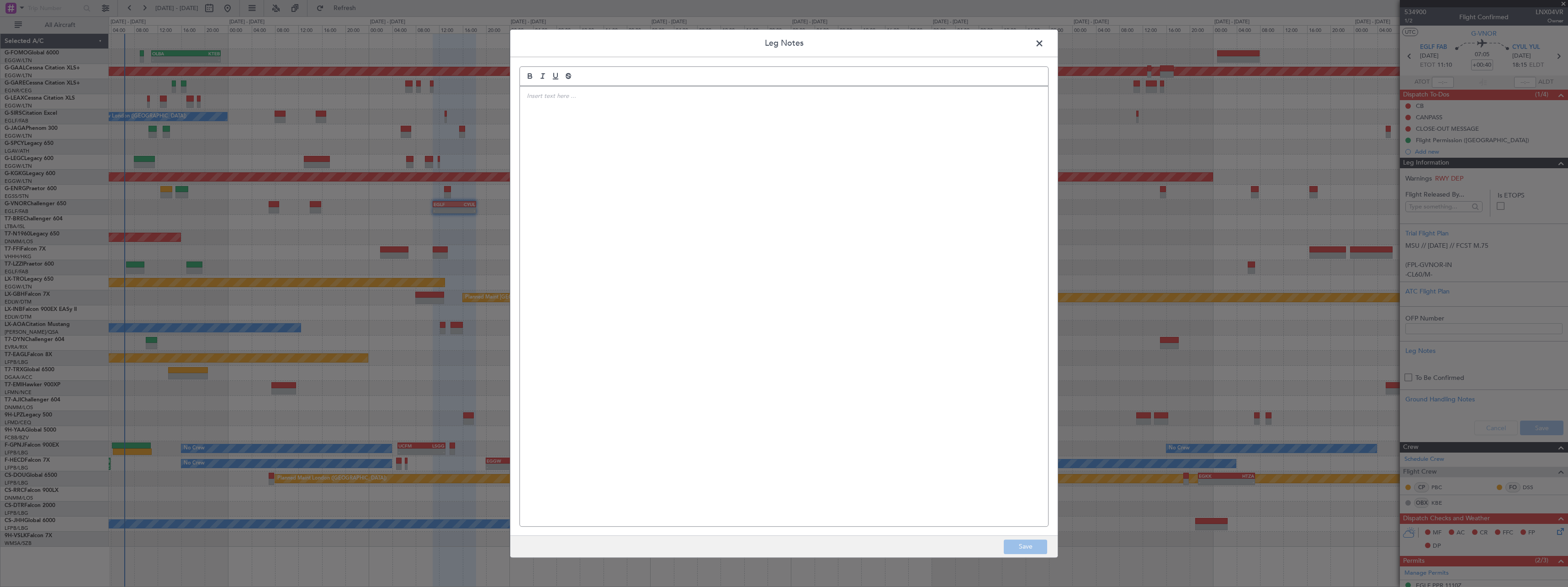
click at [1044, 40] on span at bounding box center [1044, 46] width 0 height 18
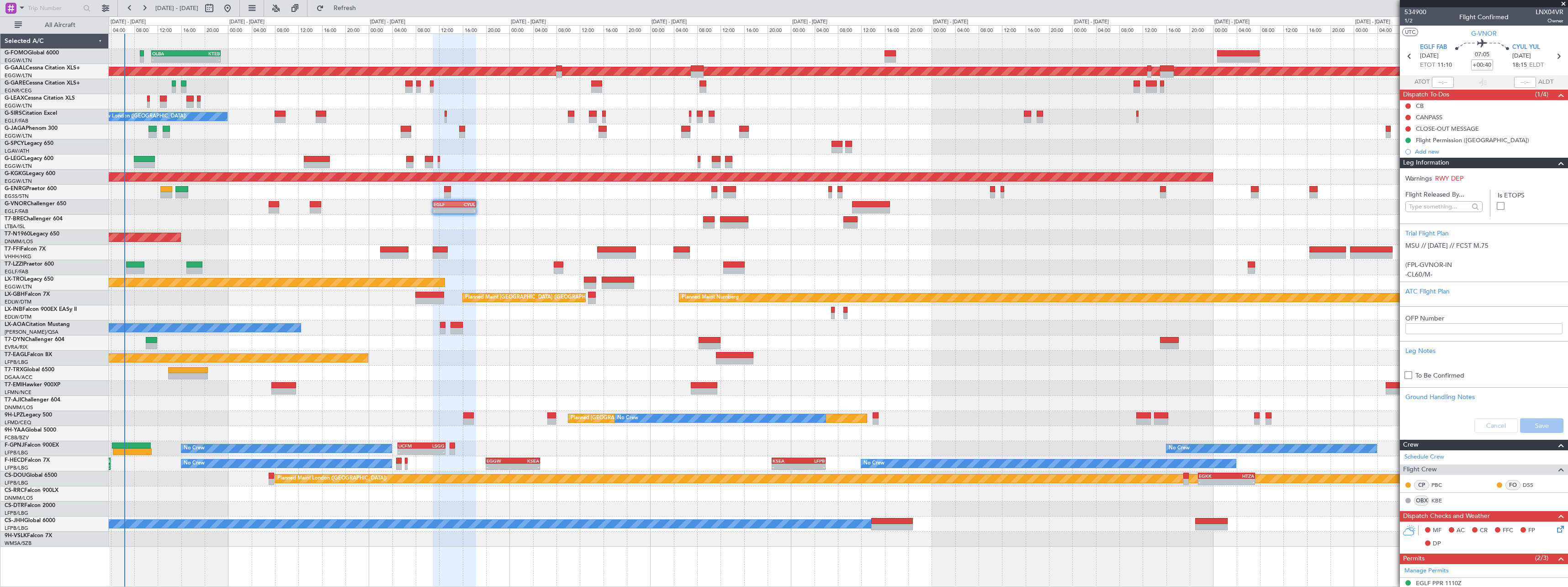
click at [1556, 161] on span at bounding box center [1561, 163] width 11 height 11
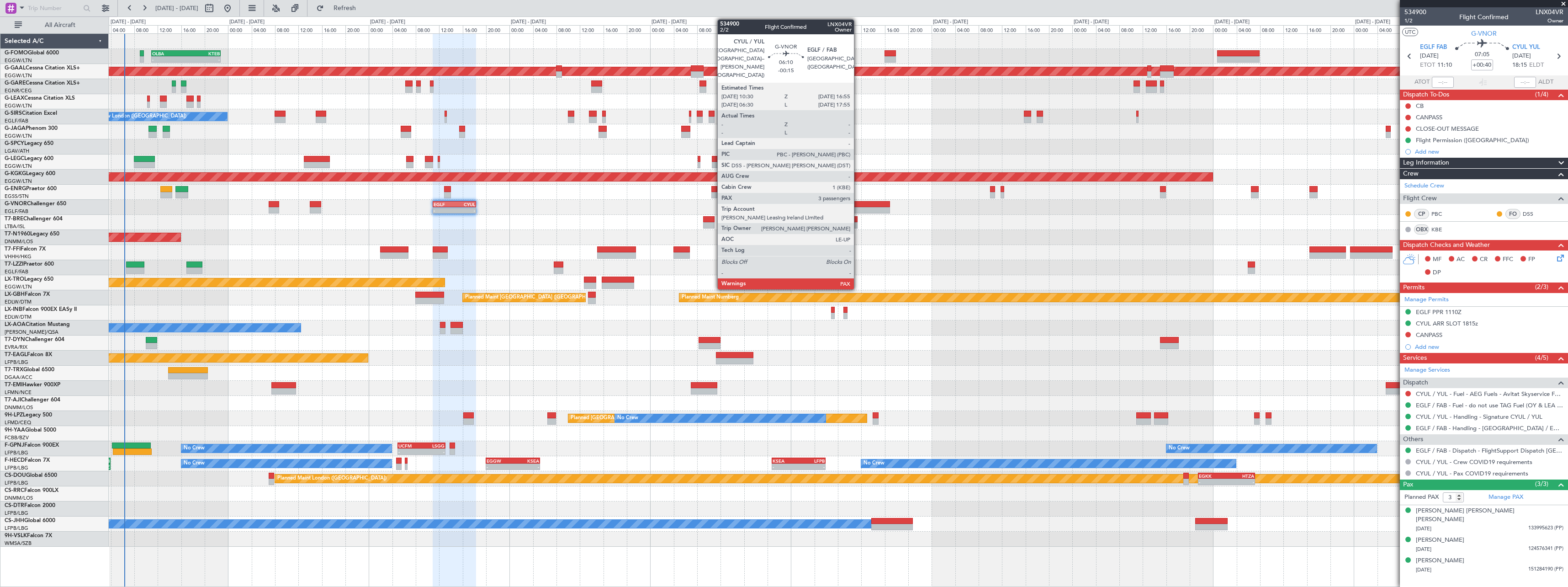
click at [858, 211] on div at bounding box center [871, 210] width 38 height 7
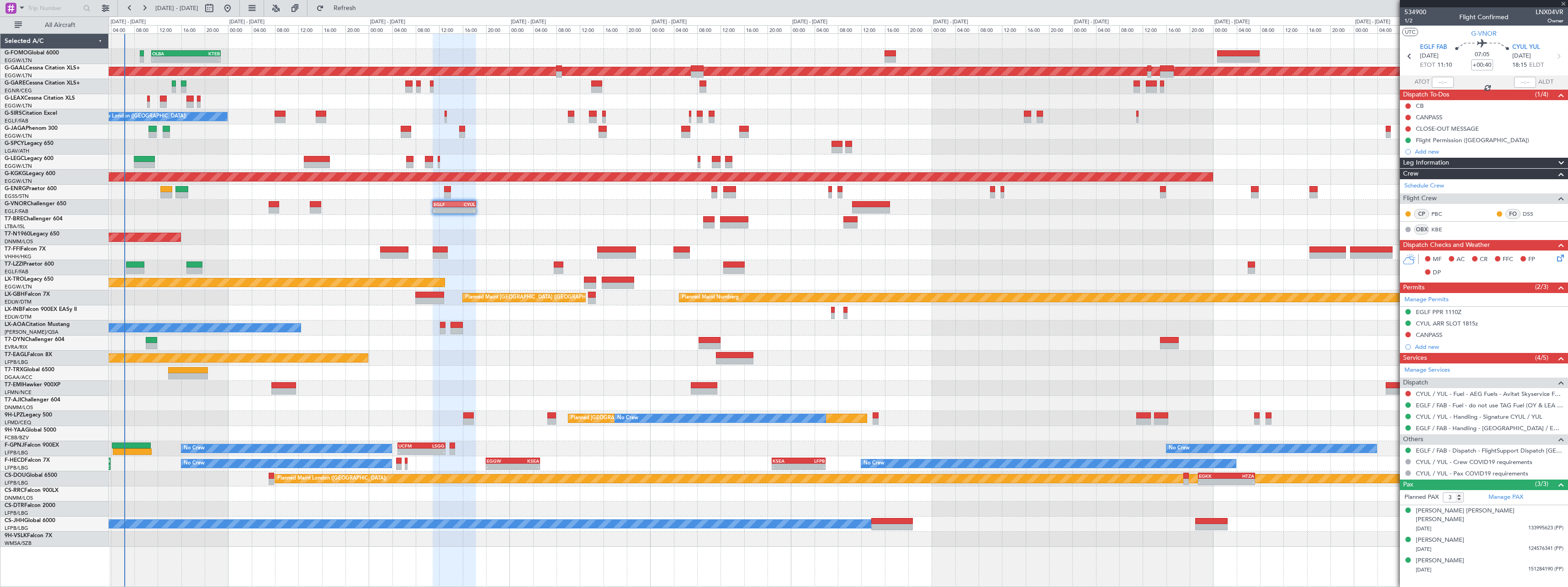
type input "-00:15"
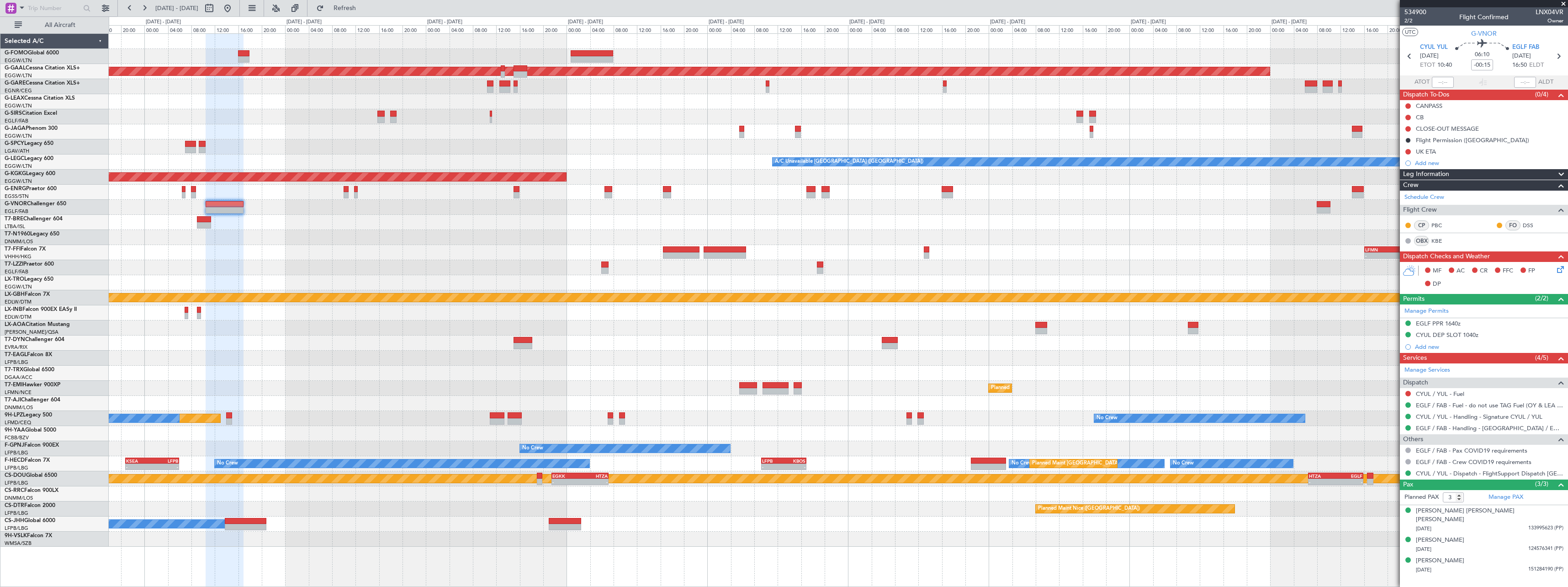
click at [317, 205] on div "- - EGLF 11:00 Z CYUL 18:20 Z" at bounding box center [838, 207] width 1459 height 15
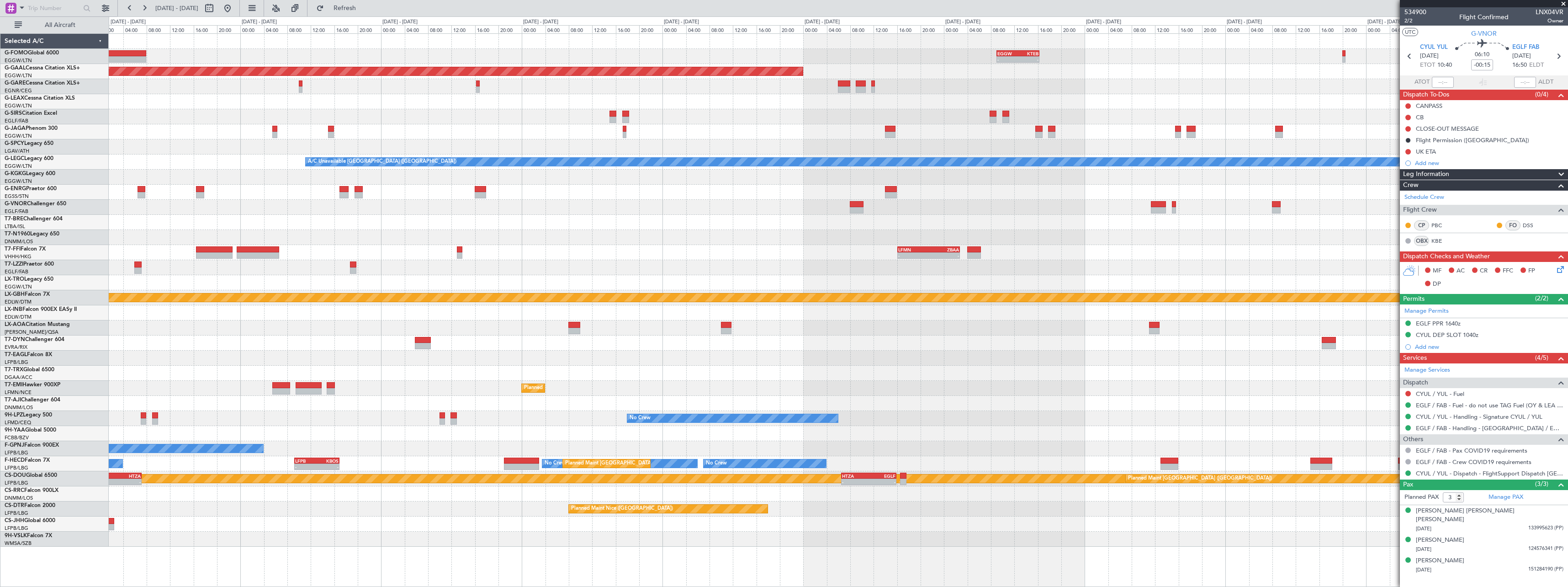
click at [913, 206] on div at bounding box center [838, 207] width 1459 height 15
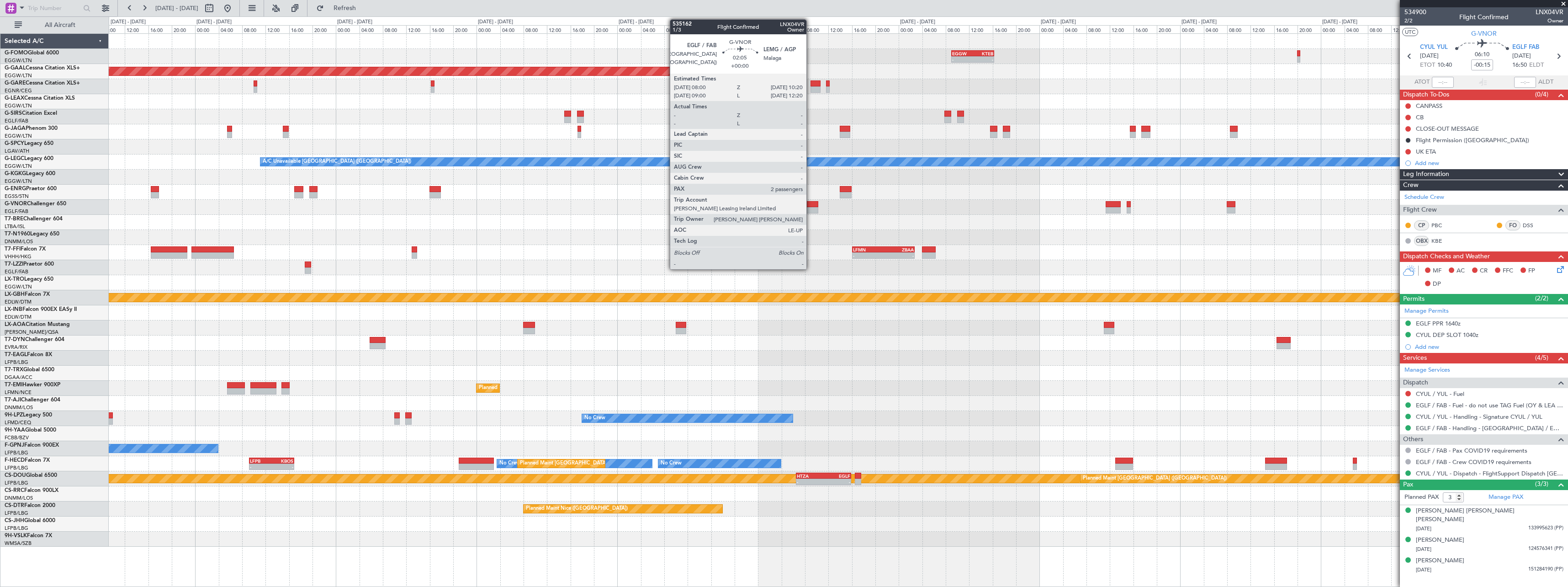
click at [811, 207] on div at bounding box center [811, 210] width 14 height 7
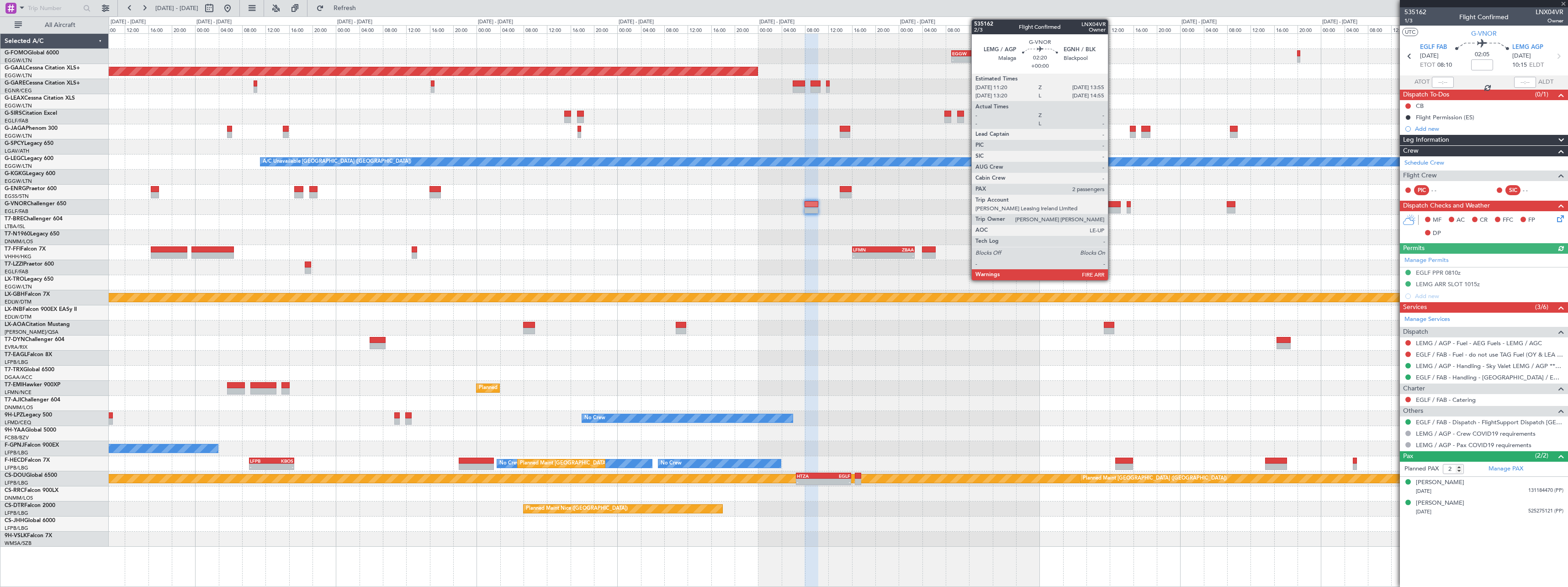
click at [1113, 205] on div at bounding box center [1113, 204] width 16 height 7
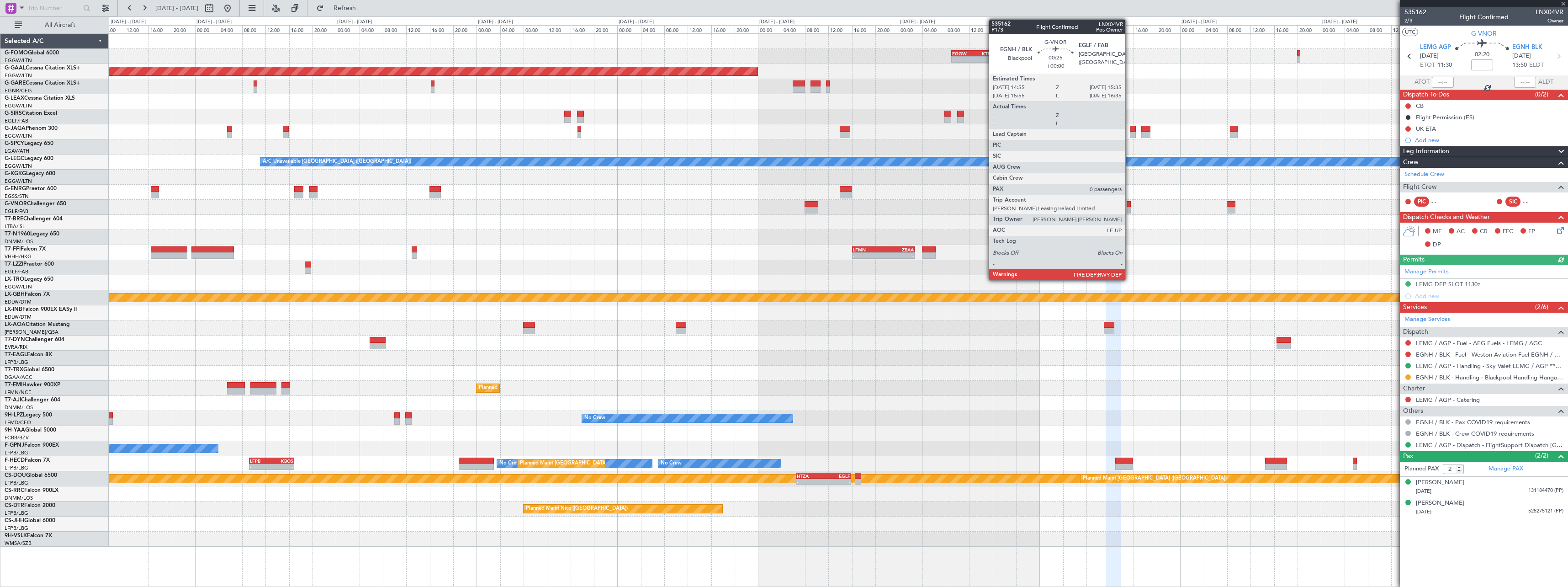
click at [1129, 208] on div at bounding box center [1129, 210] width 4 height 7
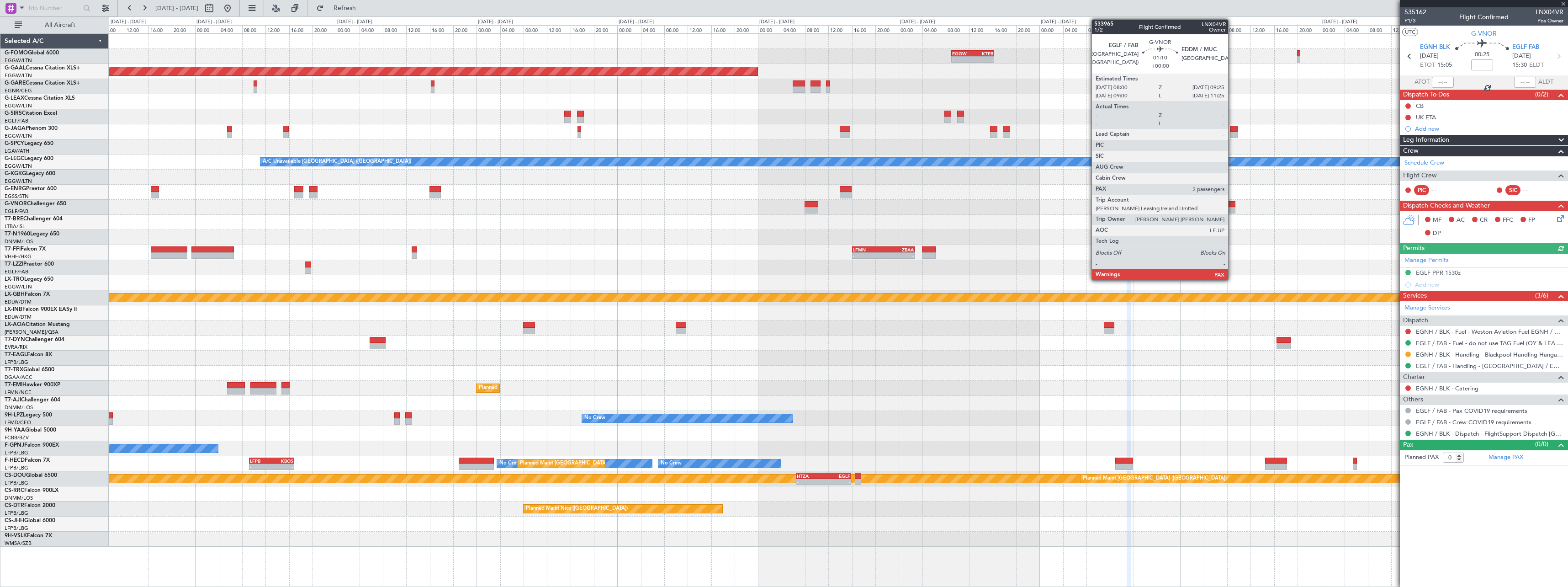
click at [1232, 211] on div at bounding box center [1231, 210] width 9 height 7
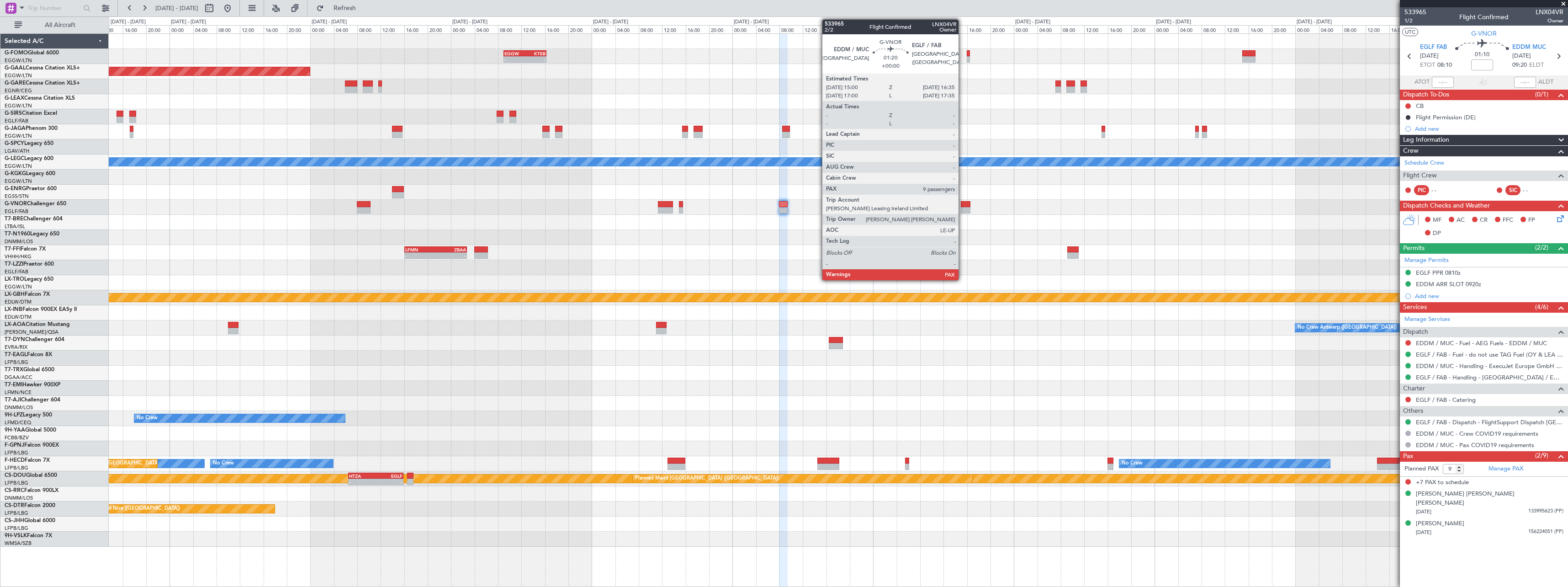
click at [962, 205] on div at bounding box center [965, 204] width 10 height 7
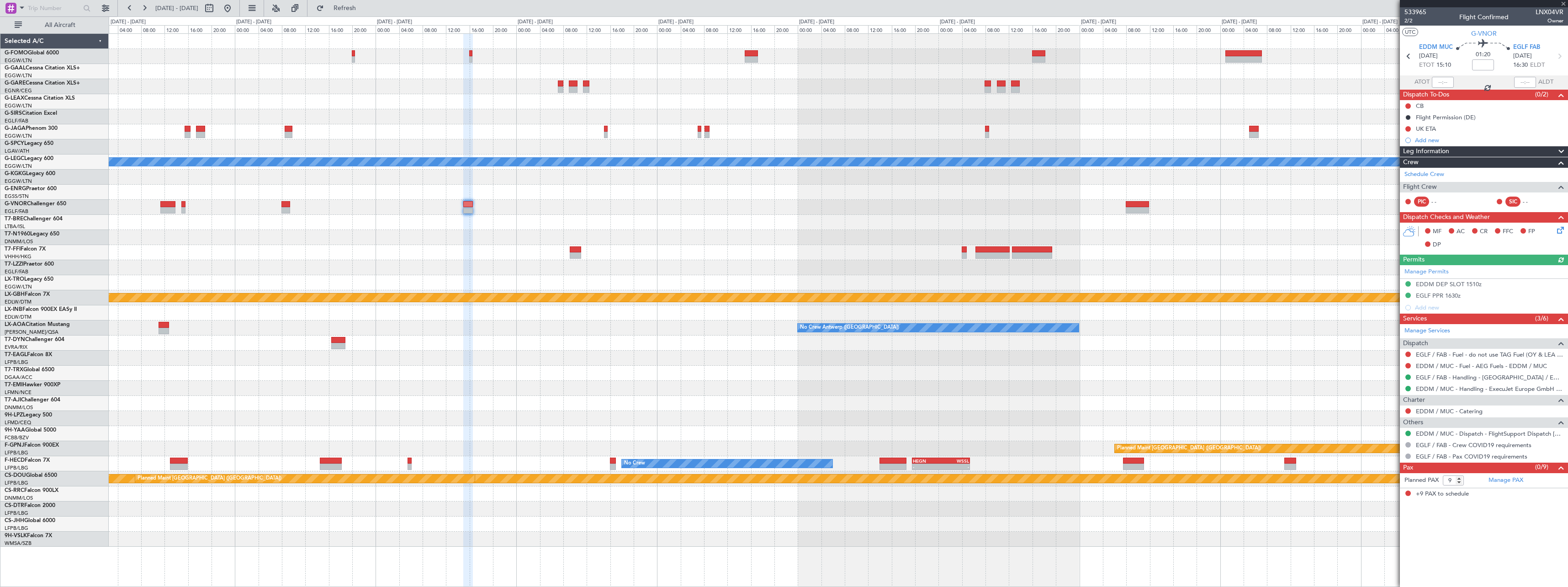
click at [713, 203] on div at bounding box center [838, 207] width 1459 height 15
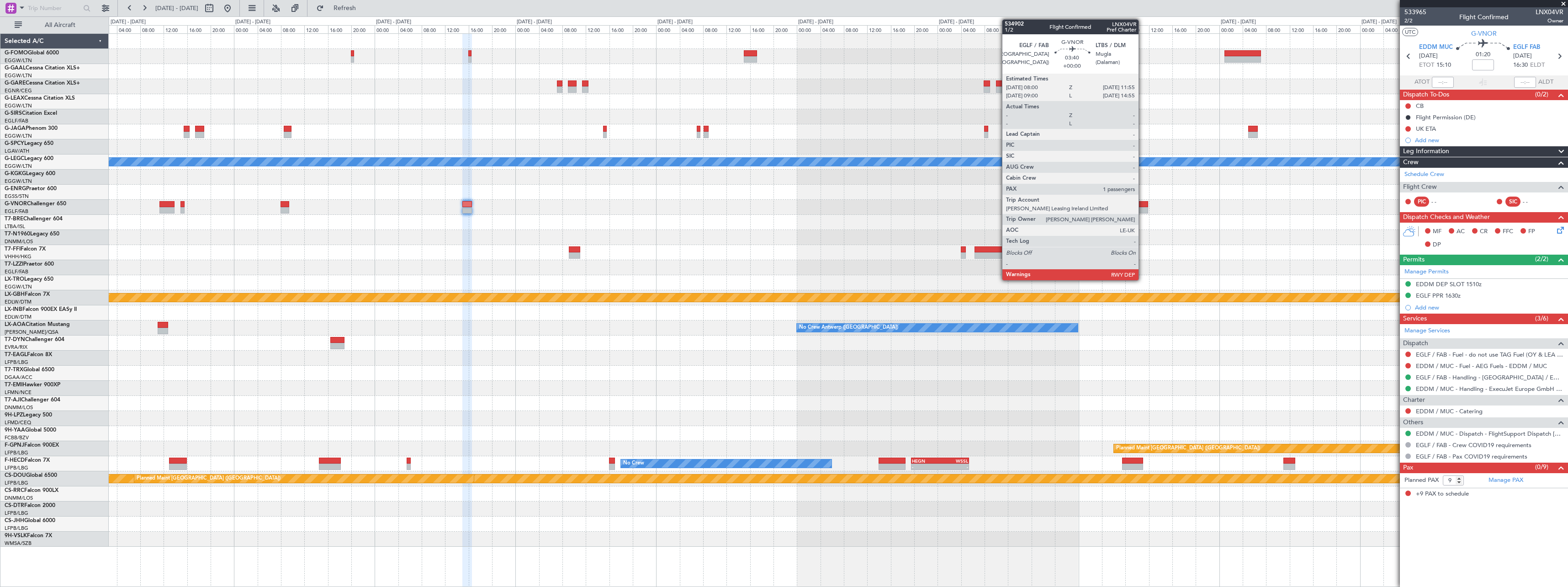
click at [1143, 205] on div at bounding box center [1136, 204] width 23 height 7
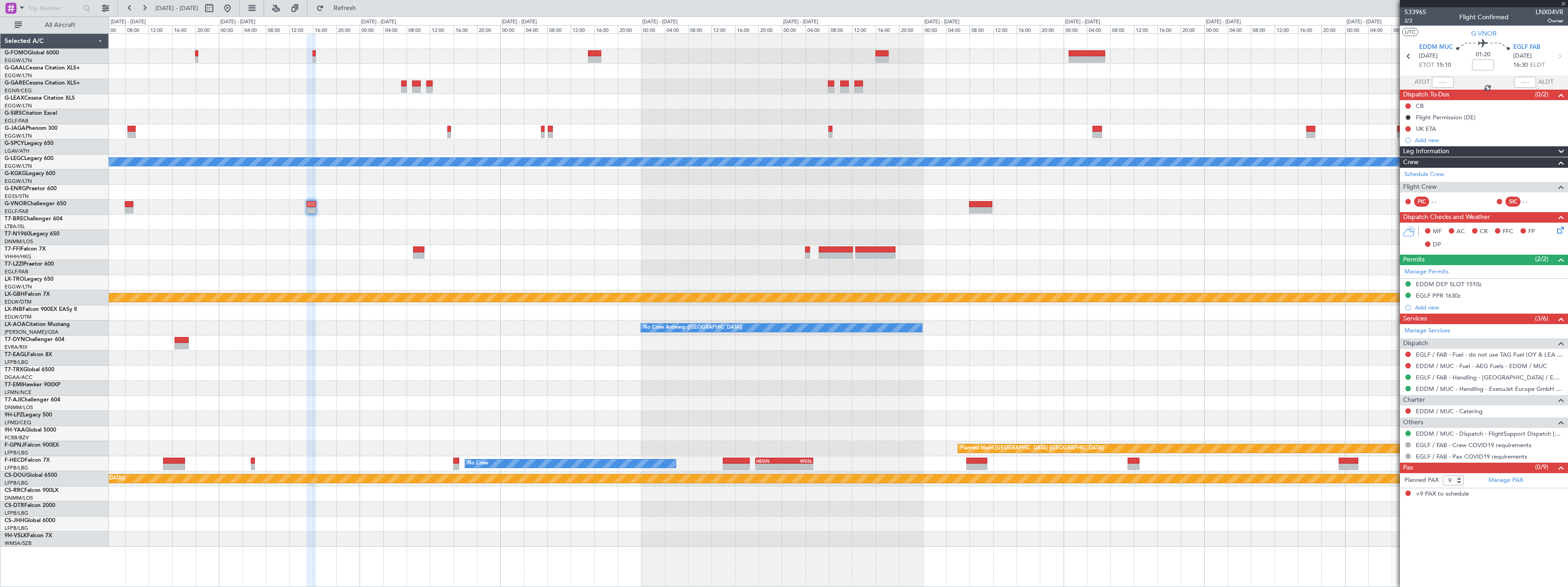
type input "1"
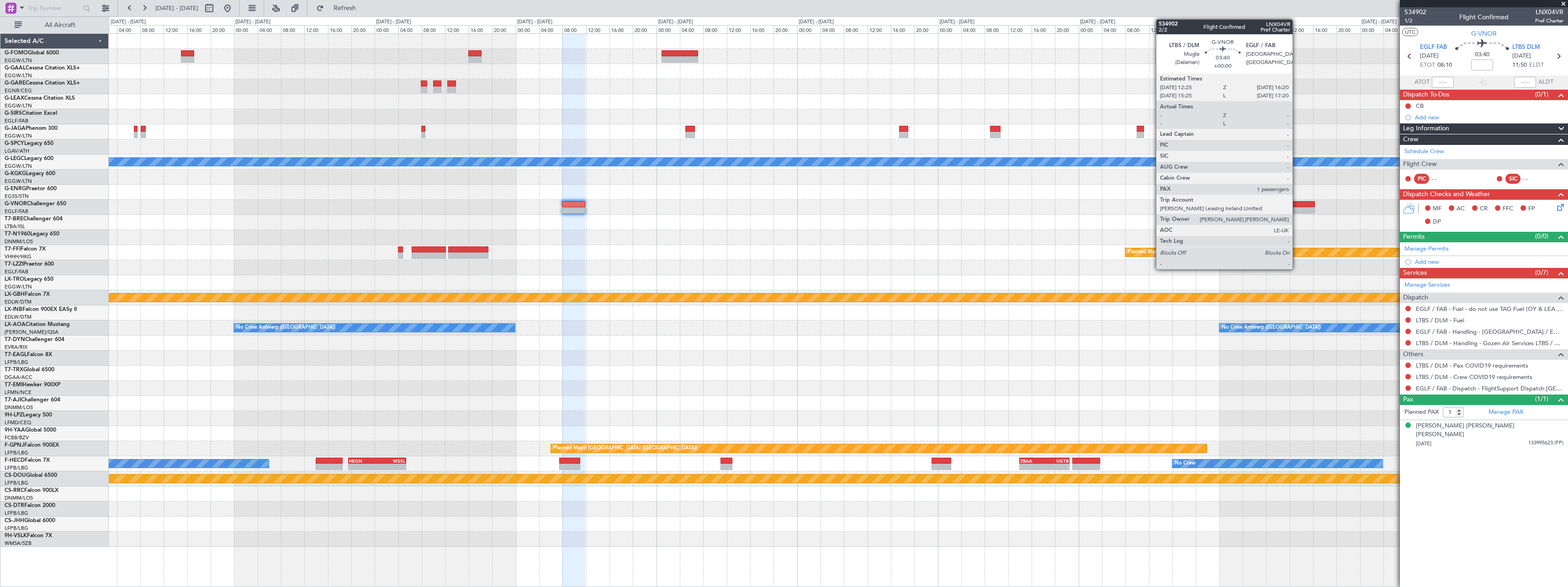
click at [1297, 208] on div at bounding box center [1303, 210] width 23 height 7
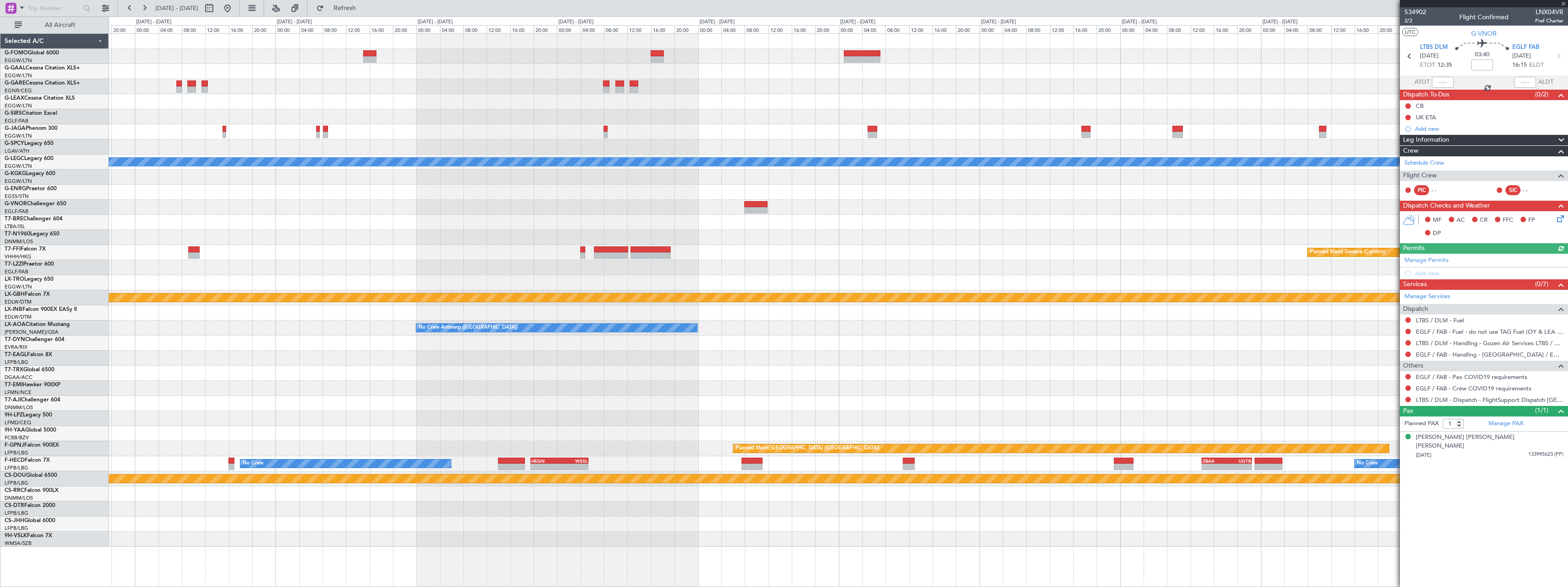
click at [1201, 231] on div "A/C Unavailable London (Luton) Planned Maint Geneva (Cointrin) Planned Maint Nu…" at bounding box center [838, 290] width 1459 height 513
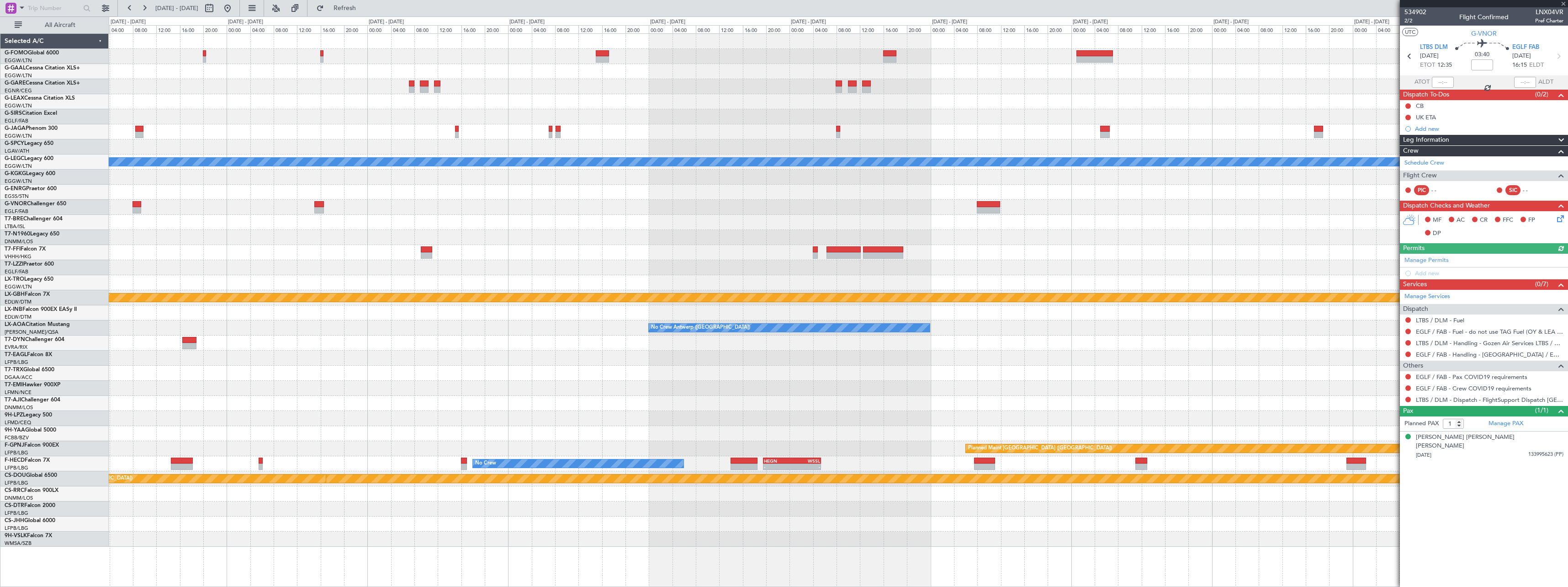
click at [1305, 227] on div "EGGW 09:00 Z KTEB 16:20 Z - - A/C Unavailable London (Luton) Planned Maint Gene…" at bounding box center [838, 290] width 1459 height 513
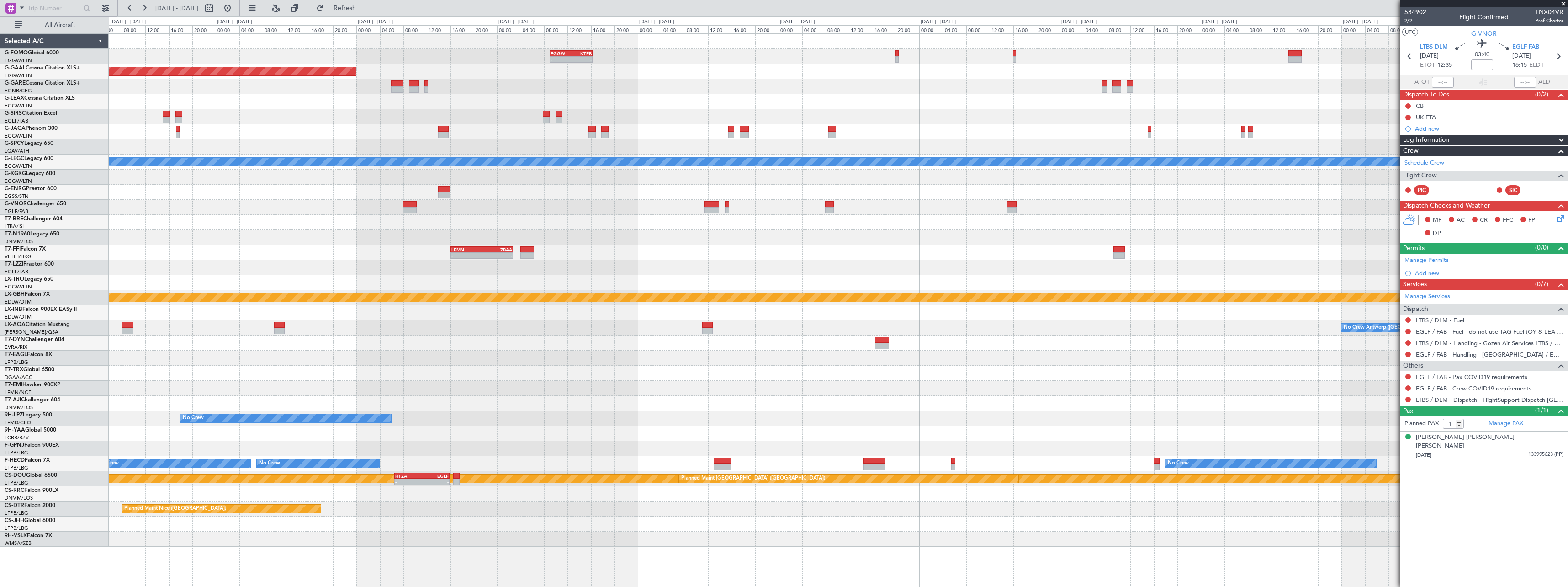
click at [1466, 242] on fb-app "03 Oct 2025 - 13 Oct 2025 Refresh Quick Links All Aircraft EGGW 09:00 Z KTEB 16…" at bounding box center [784, 297] width 1568 height 580
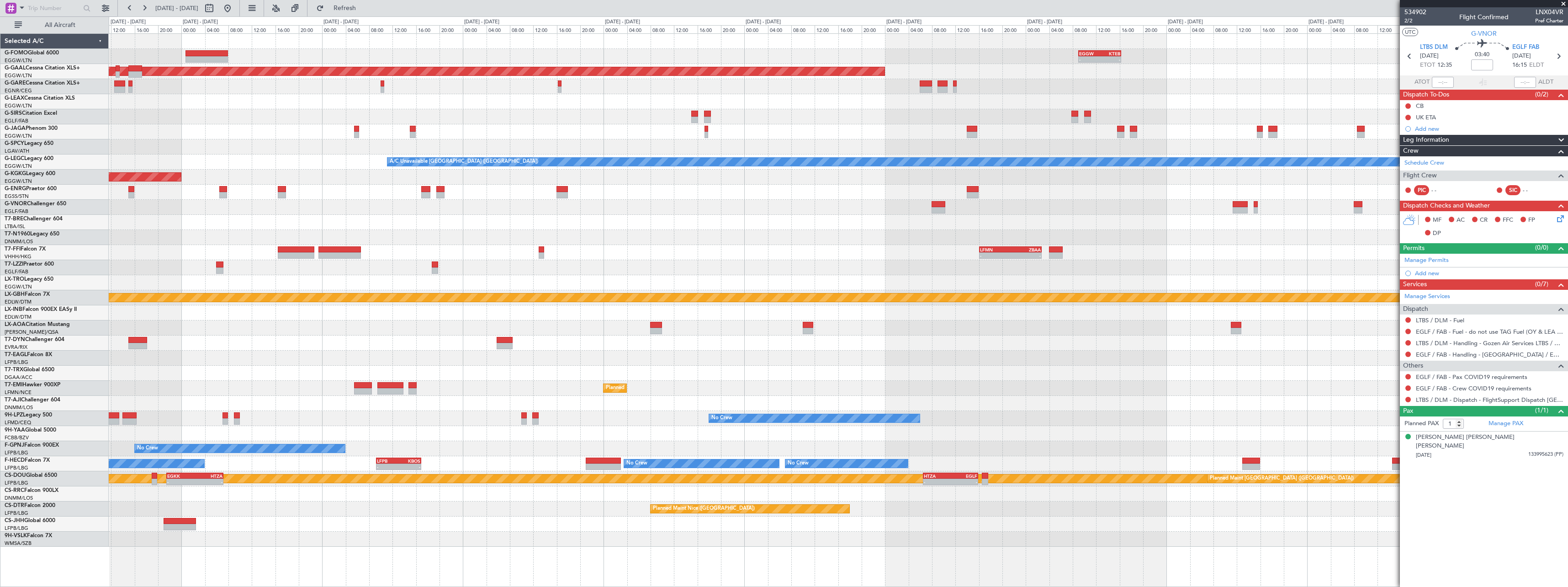
click at [1164, 231] on div "EGGW 09:00 Z KTEB 16:20 Z - - Planned Maint Dusseldorf A/C Unavailable London (…" at bounding box center [838, 290] width 1459 height 513
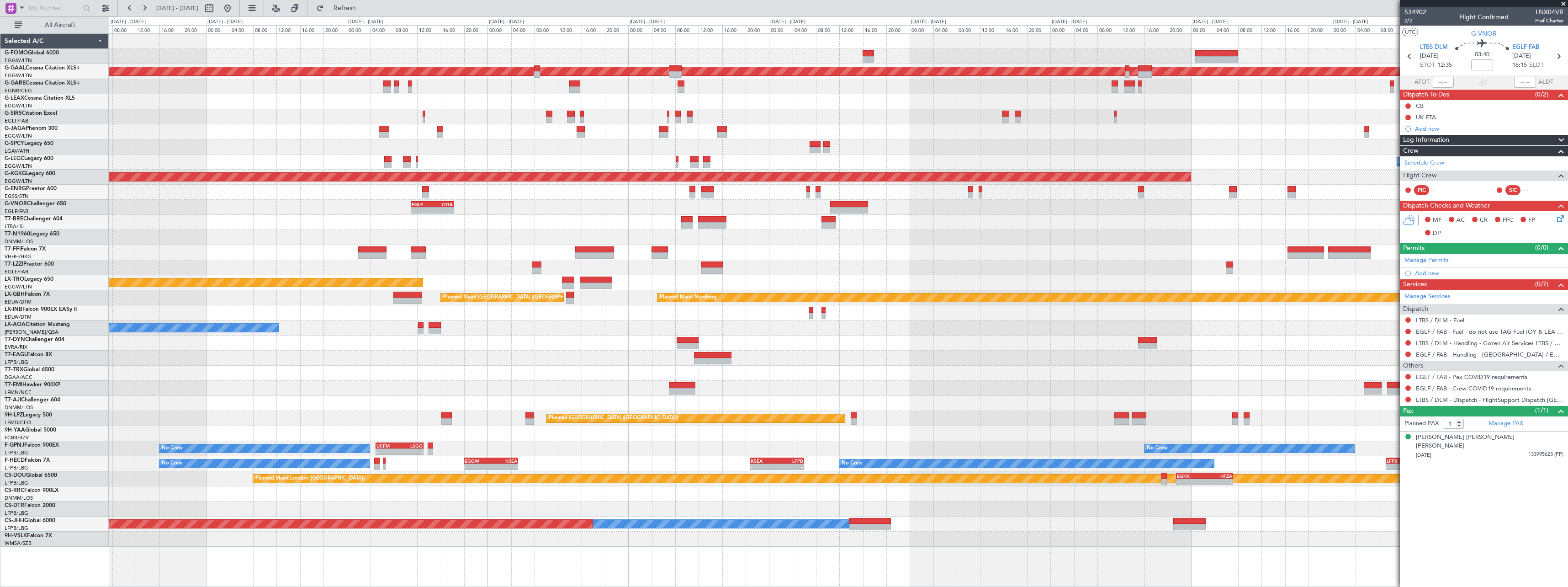
click at [1373, 200] on div "Planned Maint Dusseldorf A/C Unavailable London (Luton) Owner AOG Maint Istanbu…" at bounding box center [838, 290] width 1459 height 513
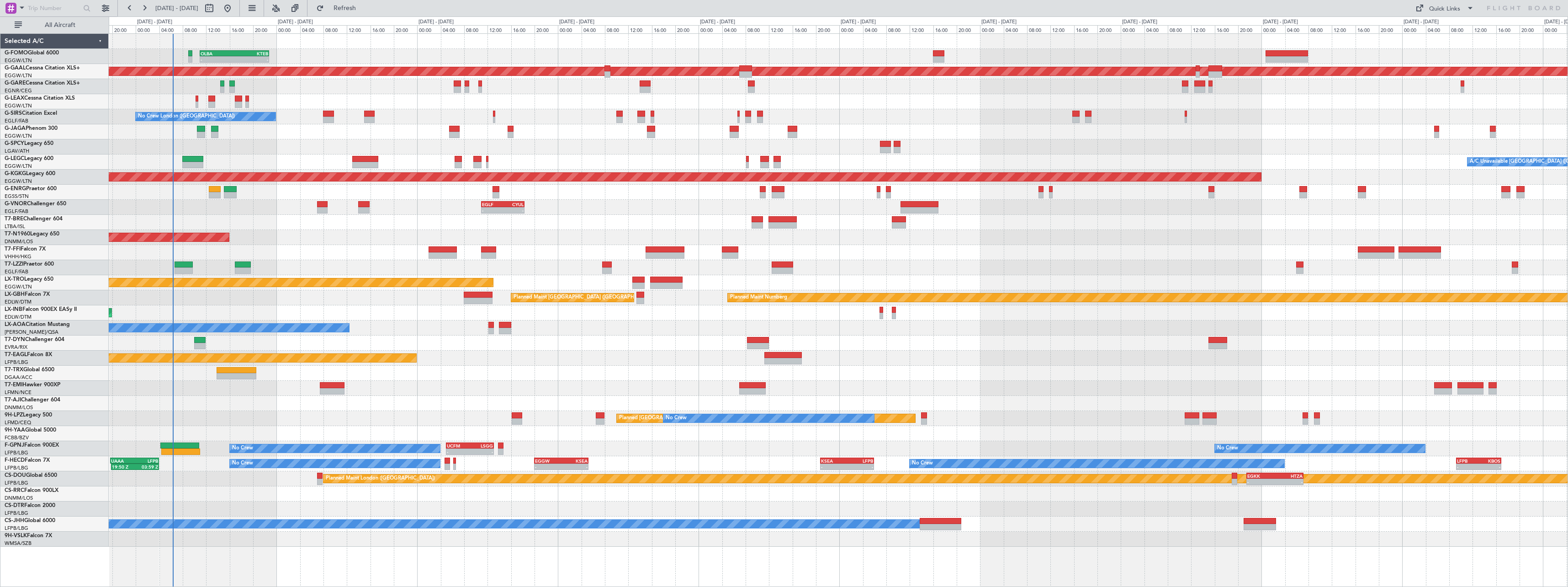
click at [356, 237] on div "AOG Maint London (Stansted) AOG Maint London (Stansted)" at bounding box center [838, 237] width 1459 height 15
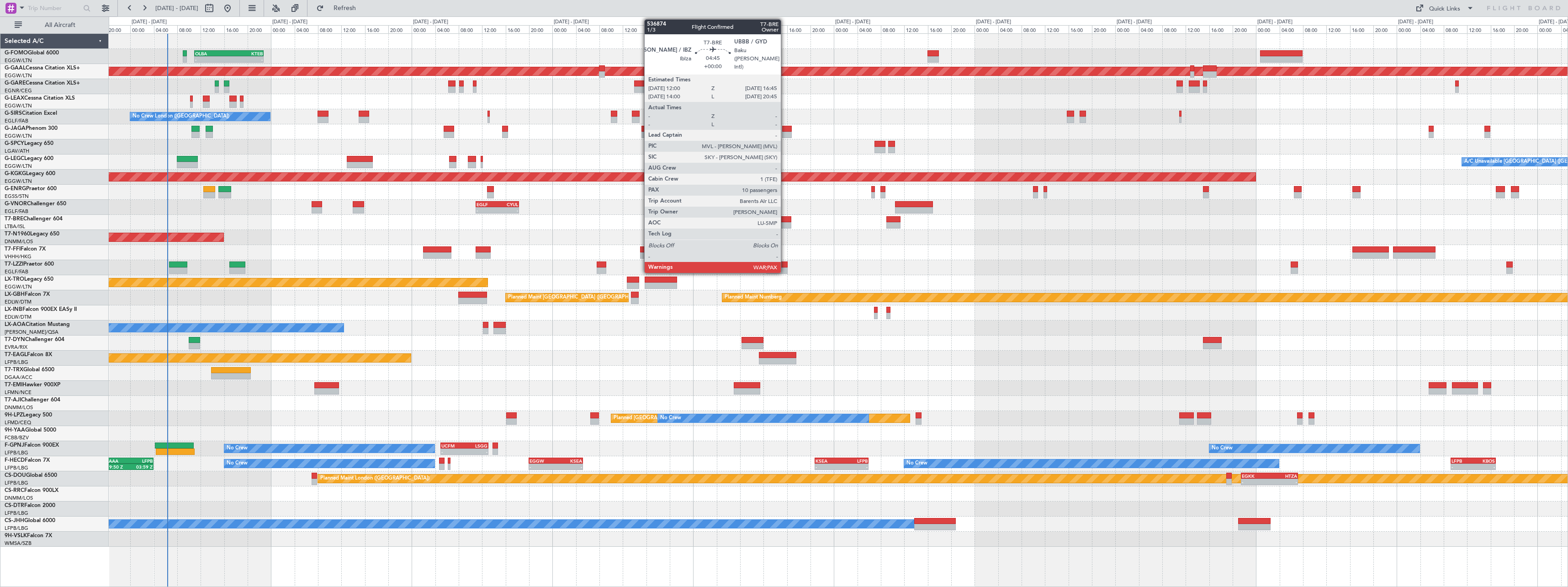
click at [785, 223] on div at bounding box center [777, 225] width 28 height 7
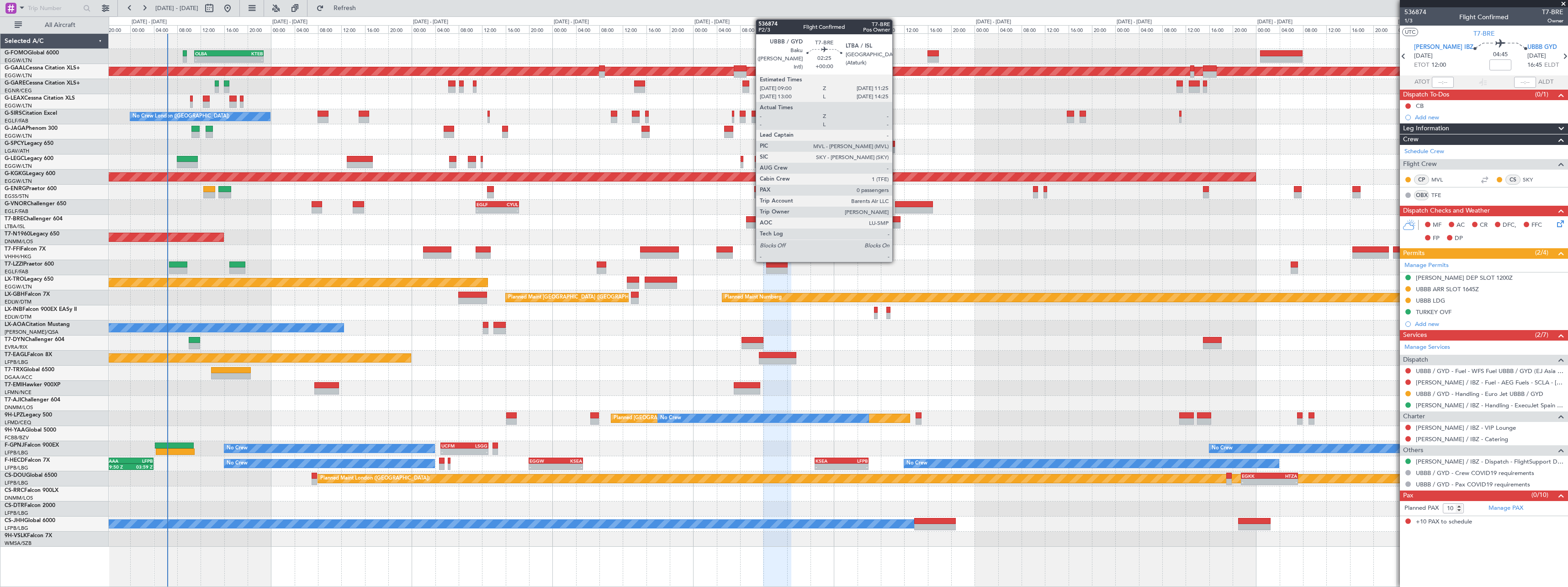
click at [897, 225] on div at bounding box center [894, 225] width 15 height 7
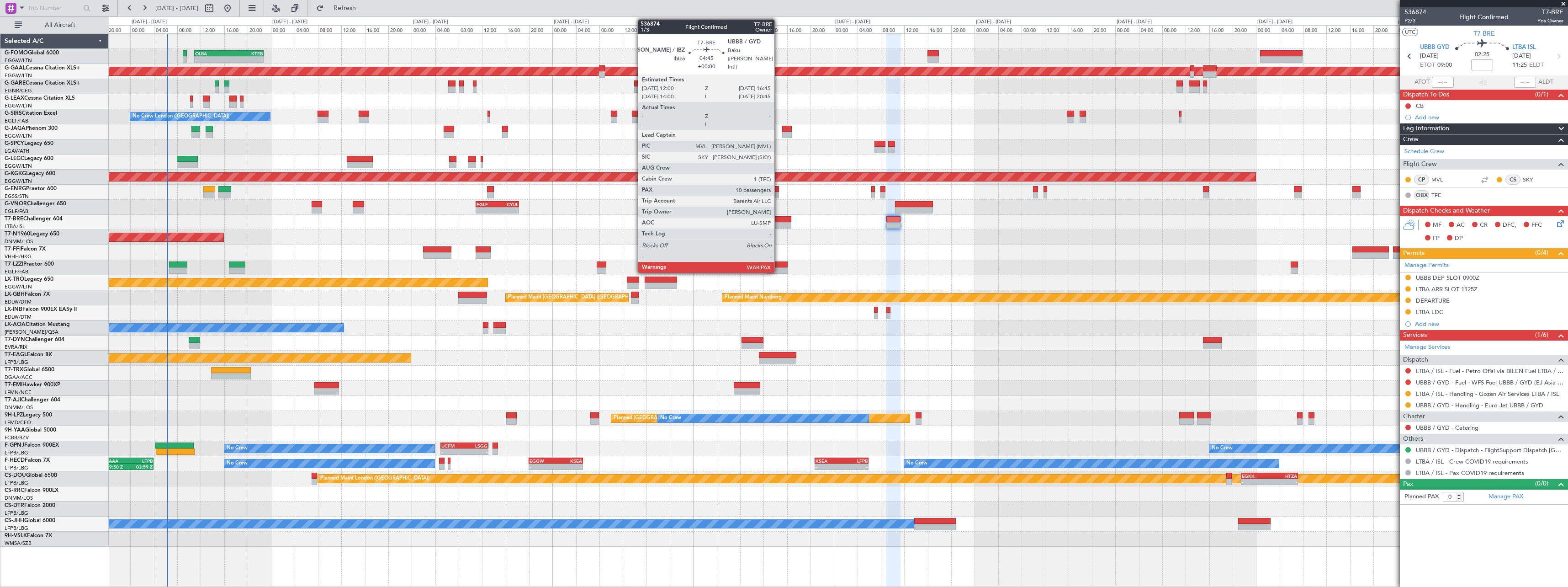
click at [779, 216] on div at bounding box center [777, 219] width 28 height 7
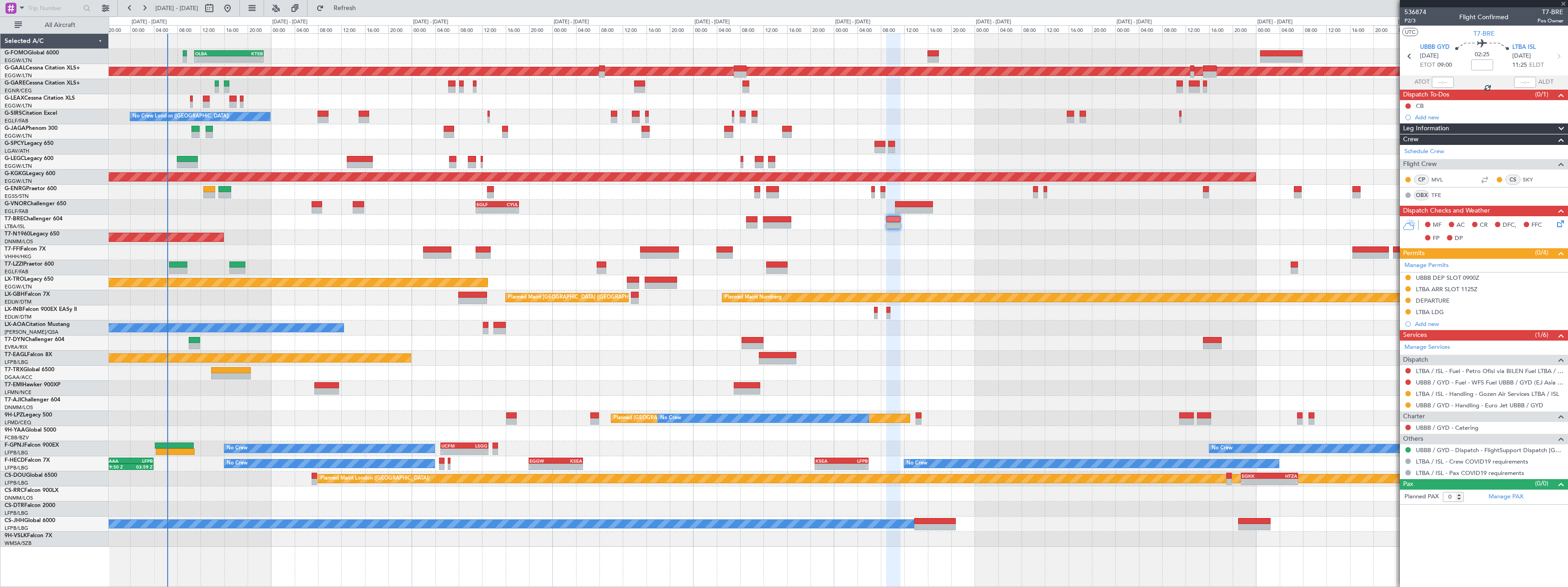
type input "10"
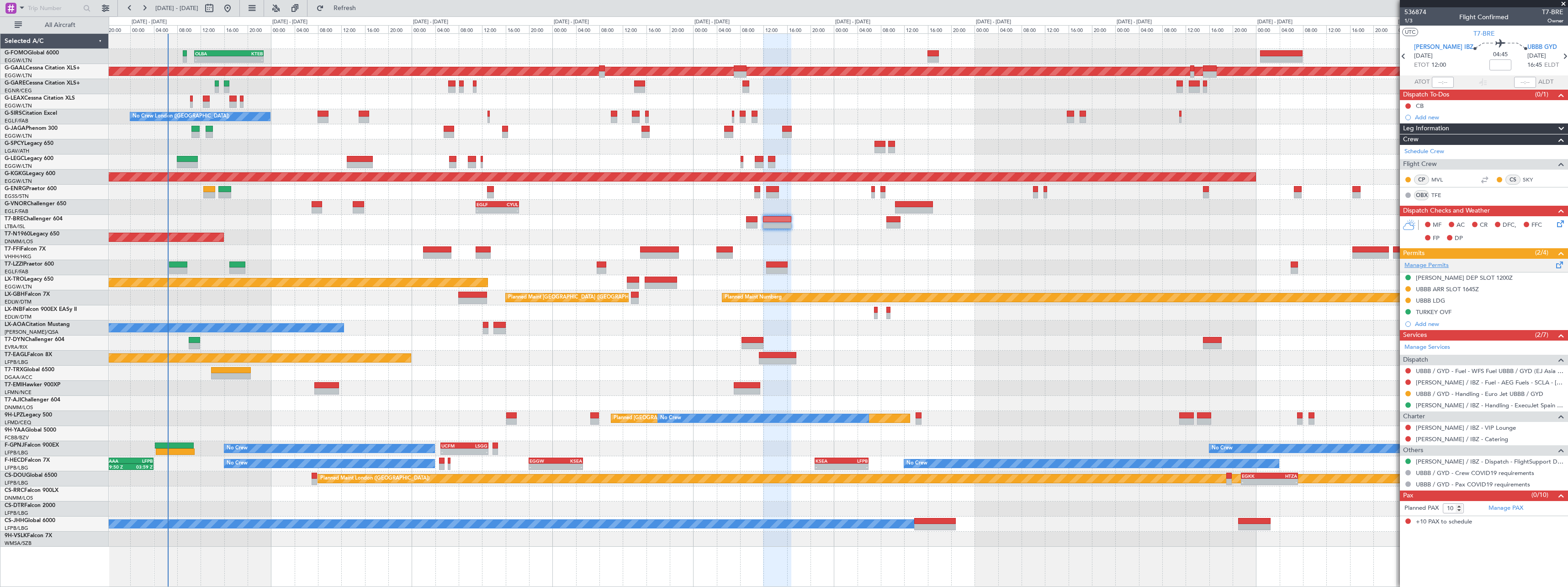
click at [1435, 264] on link "Manage Permits" at bounding box center [1426, 265] width 44 height 9
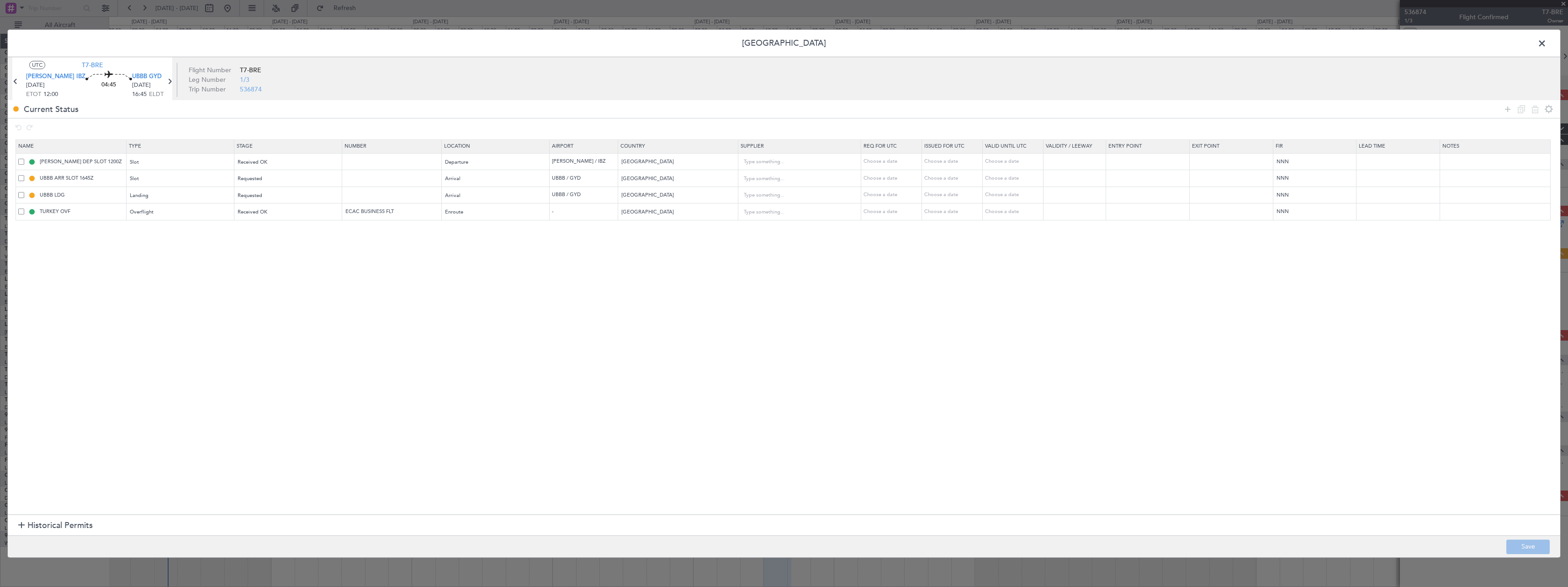
click at [19, 177] on span at bounding box center [21, 178] width 6 height 6
click at [25, 175] on input "checkbox" at bounding box center [25, 175] width 0 height 0
click at [1531, 113] on icon at bounding box center [1535, 109] width 11 height 11
type input "UBBB LDG"
type input "TURKEY OVF"
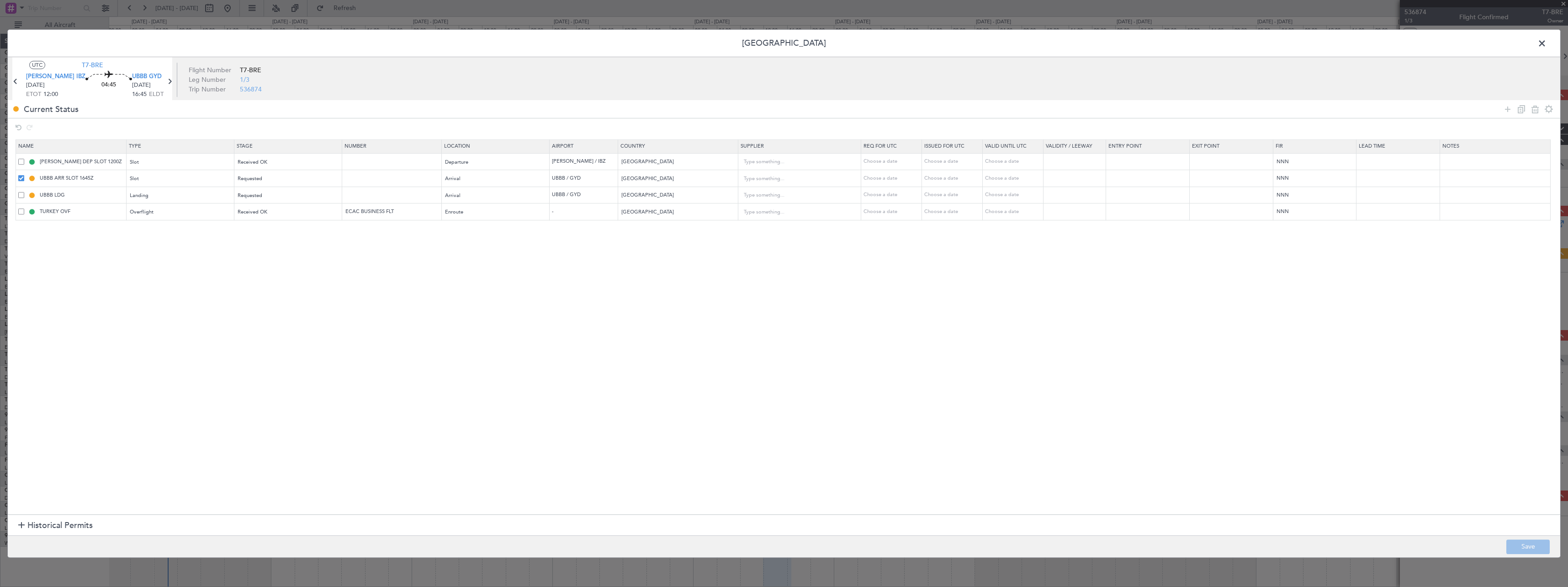
type input "ECAC BUSINESS FLT"
type input "[GEOGRAPHIC_DATA]"
click at [1531, 541] on button "Save" at bounding box center [1528, 547] width 43 height 15
click at [1547, 38] on span at bounding box center [1547, 46] width 0 height 18
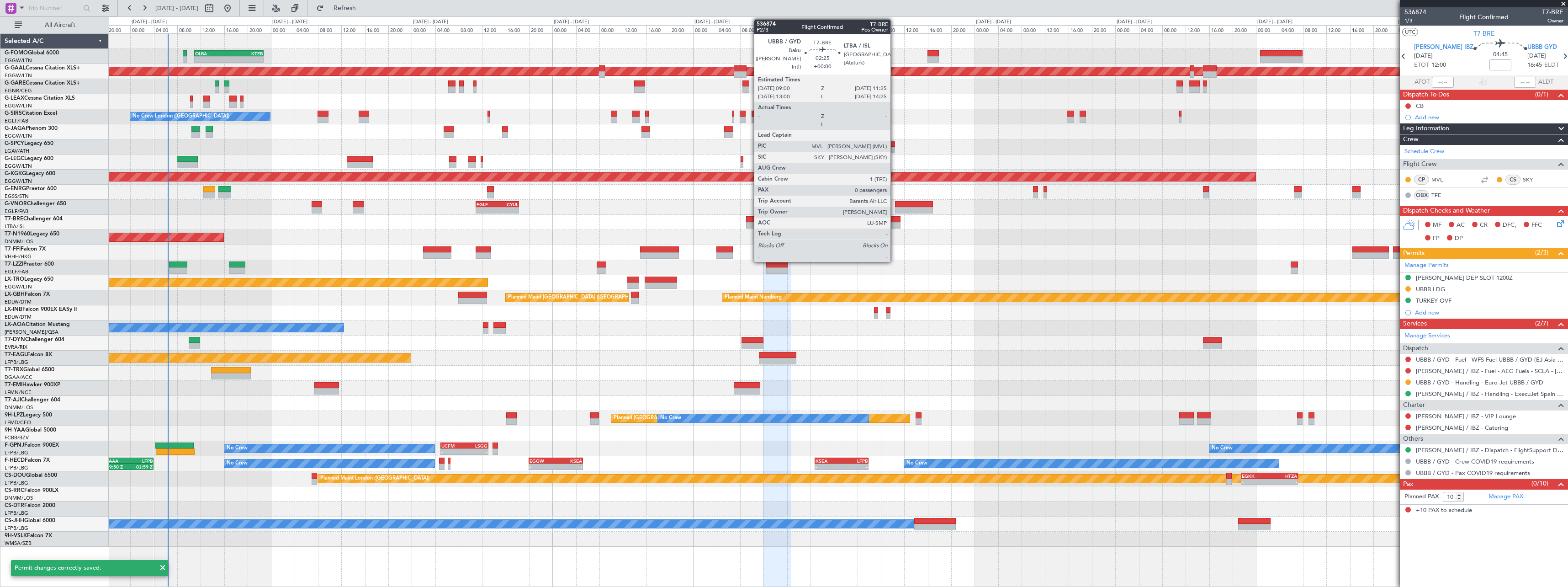
click at [895, 219] on div at bounding box center [894, 219] width 15 height 7
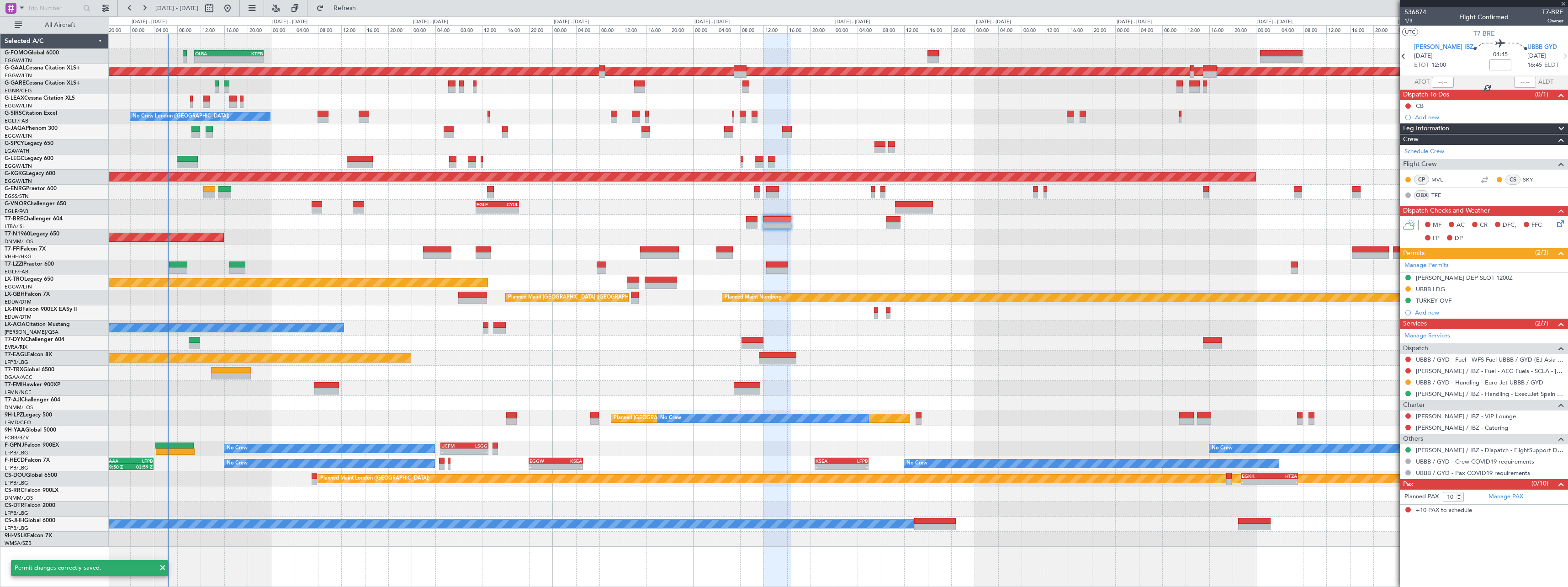
type input "0"
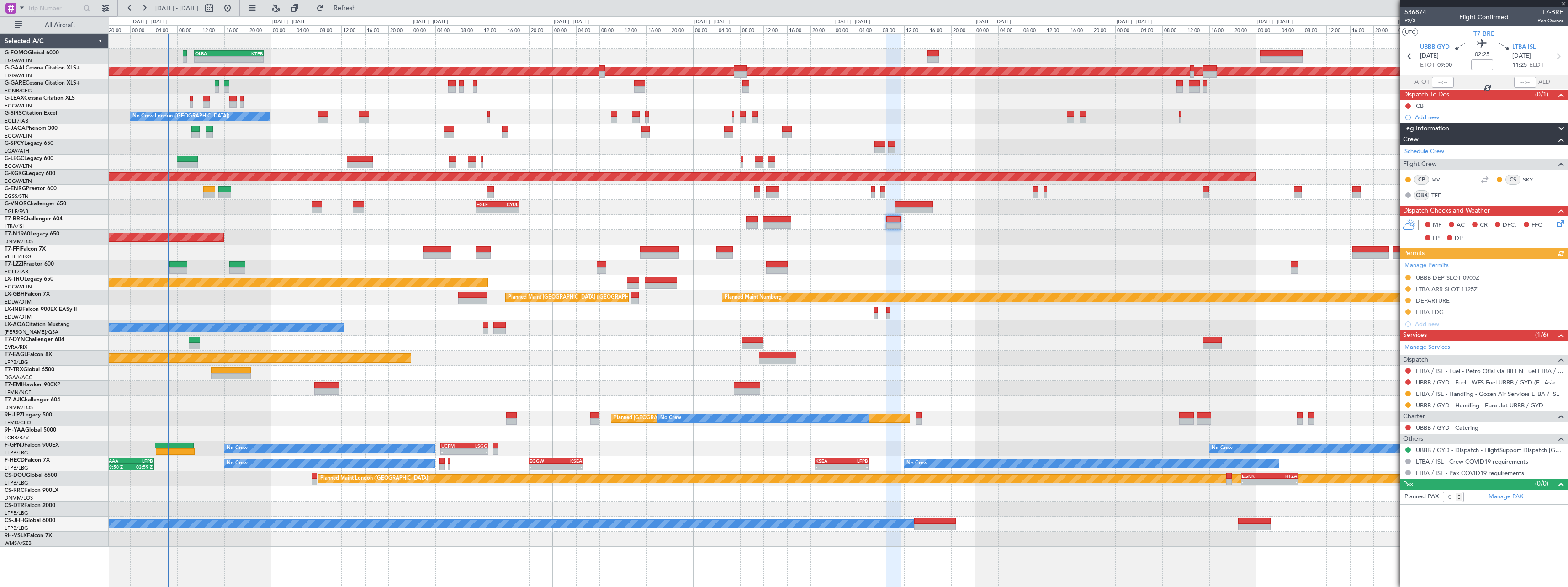
click at [1434, 265] on div "Manage Permits UBBB DEP SLOT 0900Z LTBA ARR SLOT 1125Z DEPARTURE LTBA LDG Add n…" at bounding box center [1484, 294] width 168 height 71
click at [1439, 265] on link "Manage Permits" at bounding box center [1426, 265] width 44 height 9
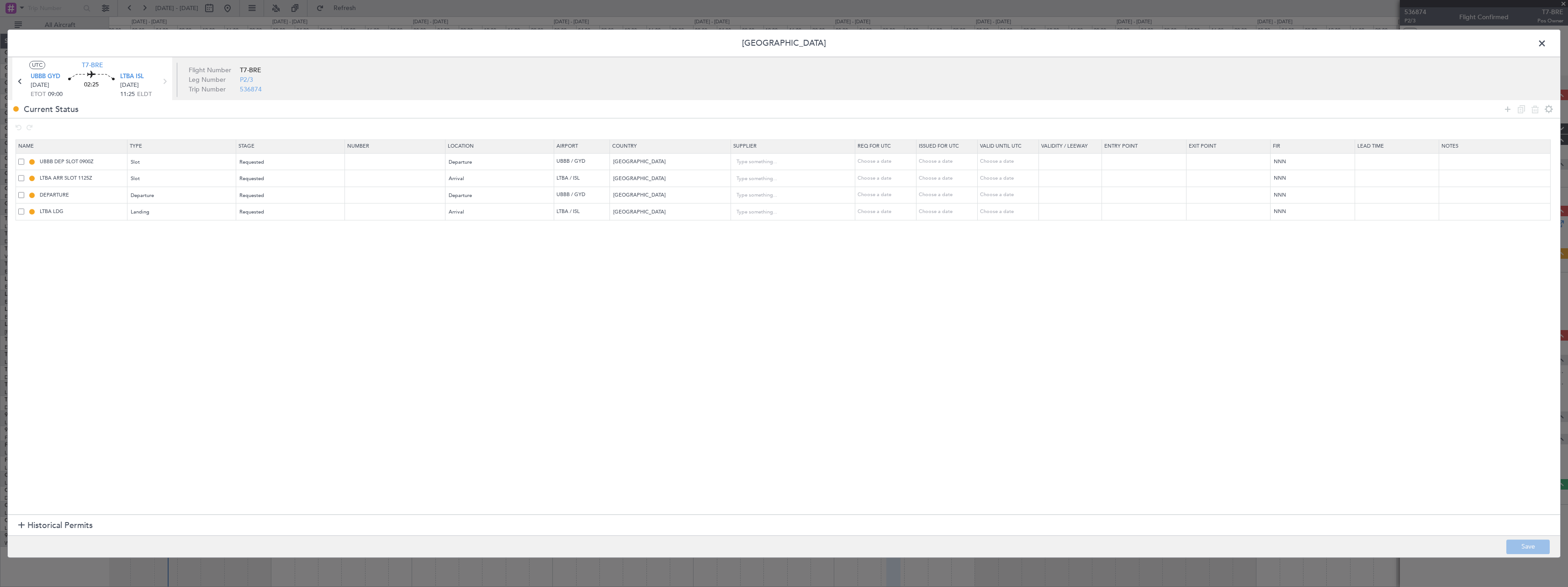
click at [23, 160] on span at bounding box center [21, 161] width 6 height 6
click at [25, 158] on input "checkbox" at bounding box center [25, 158] width 0 height 0
click at [1530, 109] on icon at bounding box center [1535, 109] width 11 height 11
type input "LTBA ARR SLOT 1125Z"
type input "[GEOGRAPHIC_DATA]"
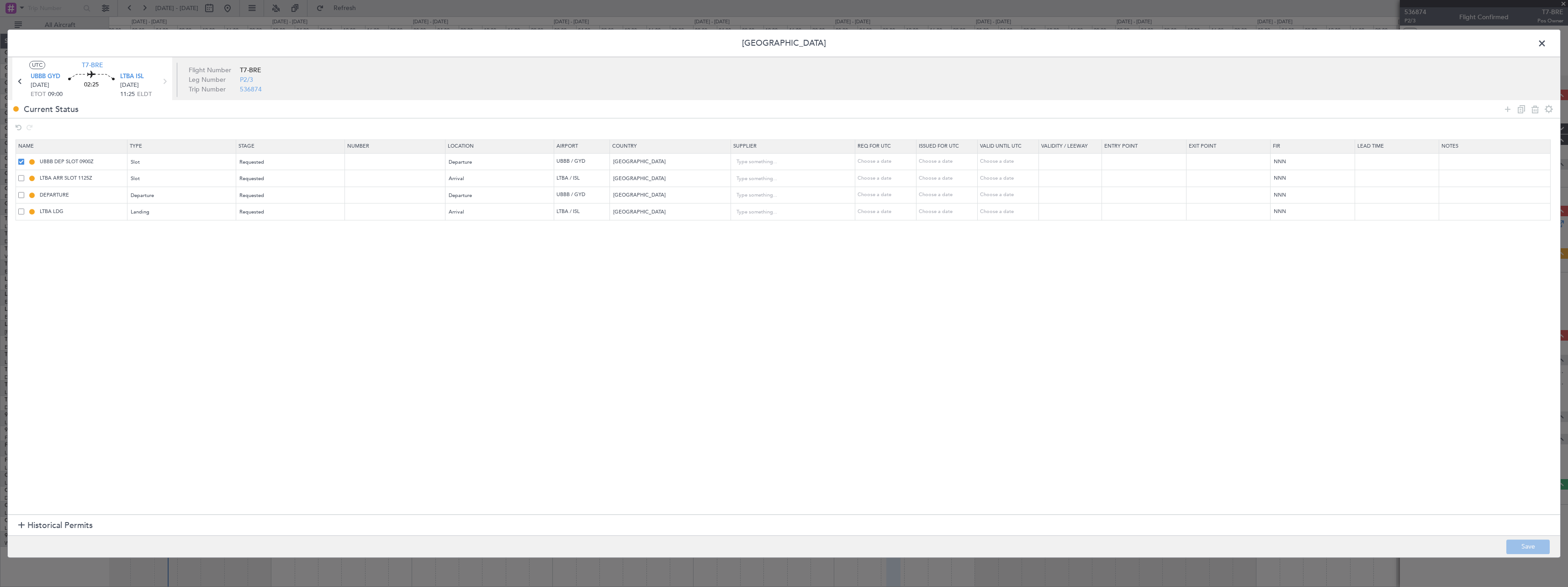
type input "DEPARTURE"
type input "[GEOGRAPHIC_DATA]"
type input "LTBA LDG"
type input "[GEOGRAPHIC_DATA]"
click at [1547, 44] on span at bounding box center [1547, 46] width 0 height 18
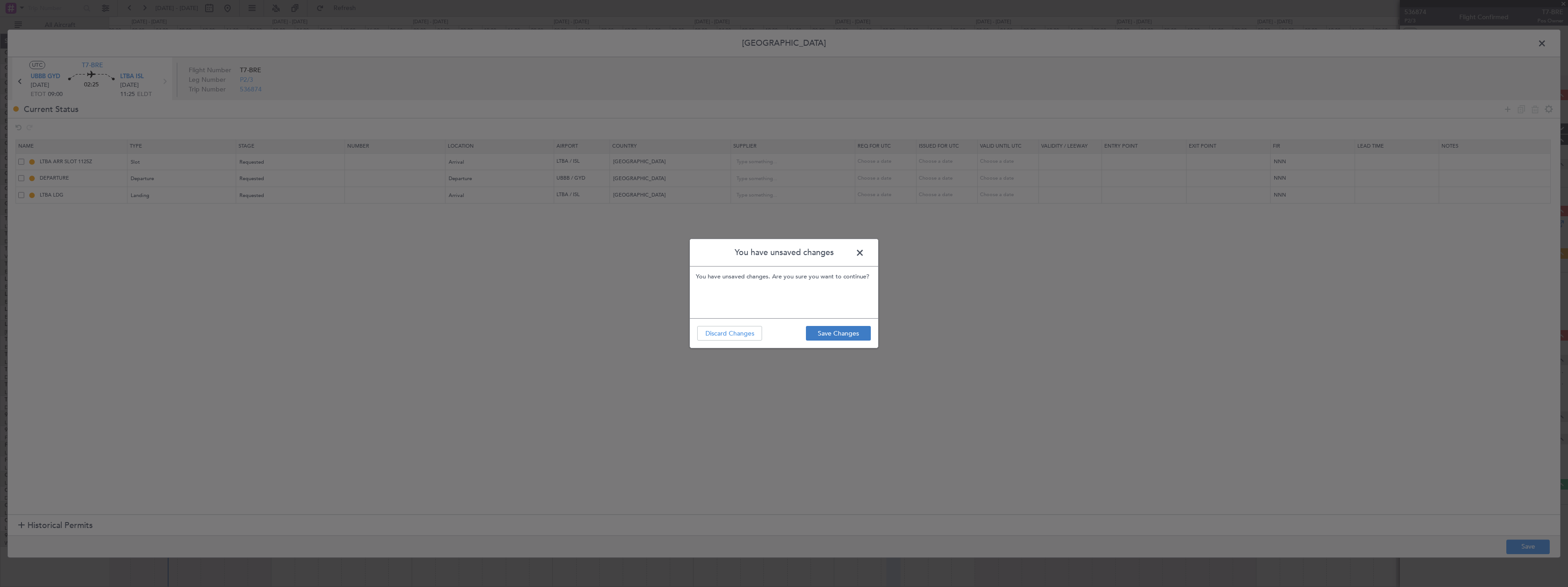
drag, startPoint x: 872, startPoint y: 334, endPoint x: 860, endPoint y: 333, distance: 12.0
click at [869, 333] on footer "Save Changes Discard Changes" at bounding box center [783, 332] width 188 height 30
click at [862, 332] on button "Save Changes" at bounding box center [838, 333] width 65 height 15
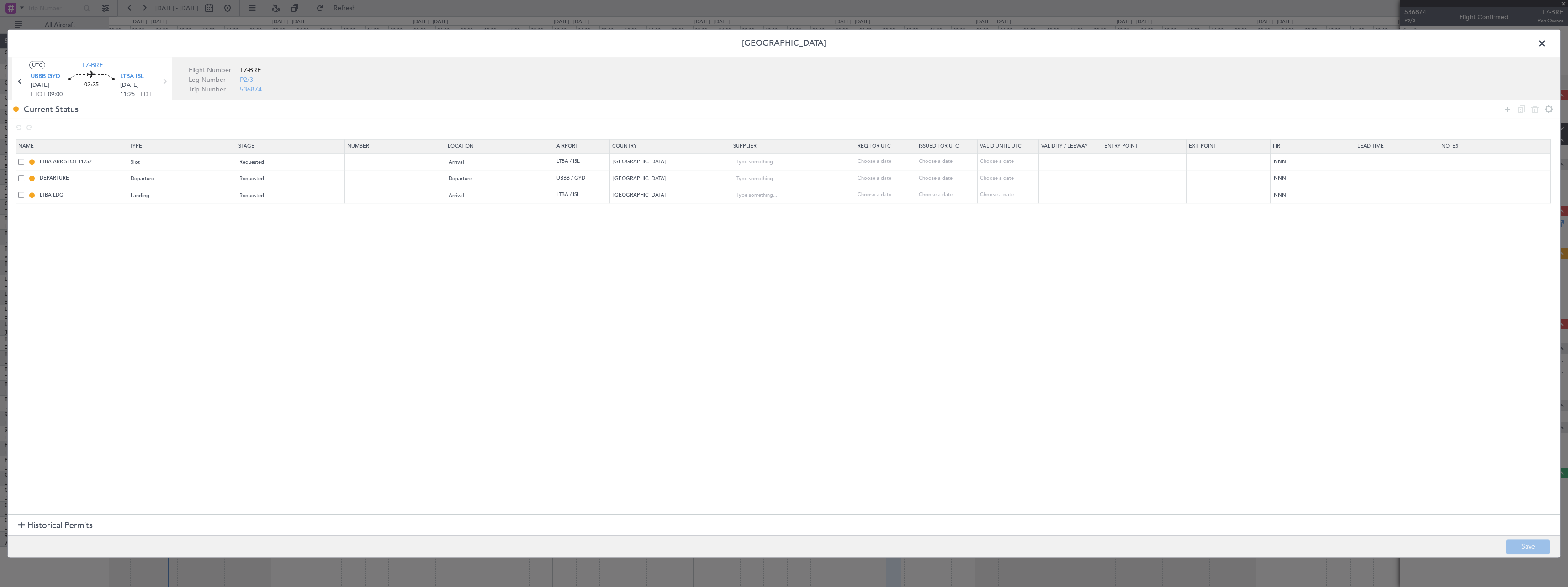
drag, startPoint x: 1545, startPoint y: 42, endPoint x: 1541, endPoint y: 54, distance: 12.6
click at [1547, 42] on span at bounding box center [1547, 46] width 0 height 18
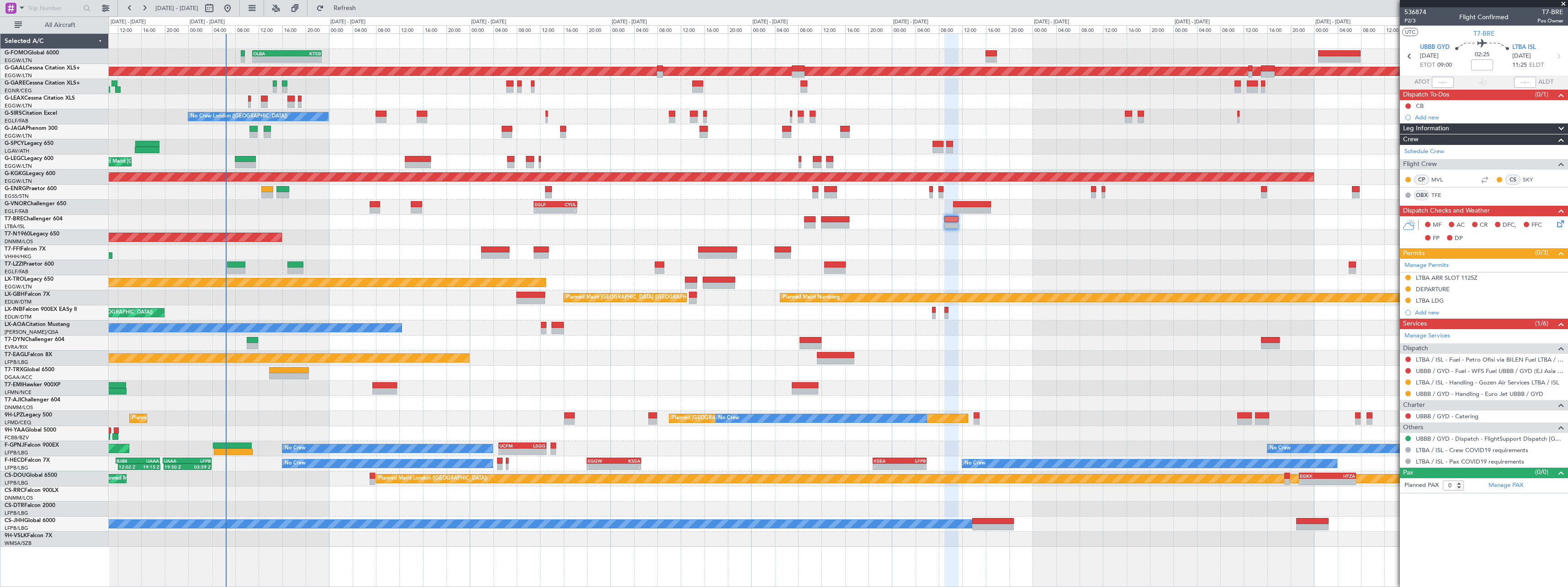
click at [1276, 237] on div "AOG Maint London ([GEOGRAPHIC_DATA]) AOG Maint [GEOGRAPHIC_DATA] ([GEOGRAPHIC_D…" at bounding box center [838, 237] width 1459 height 15
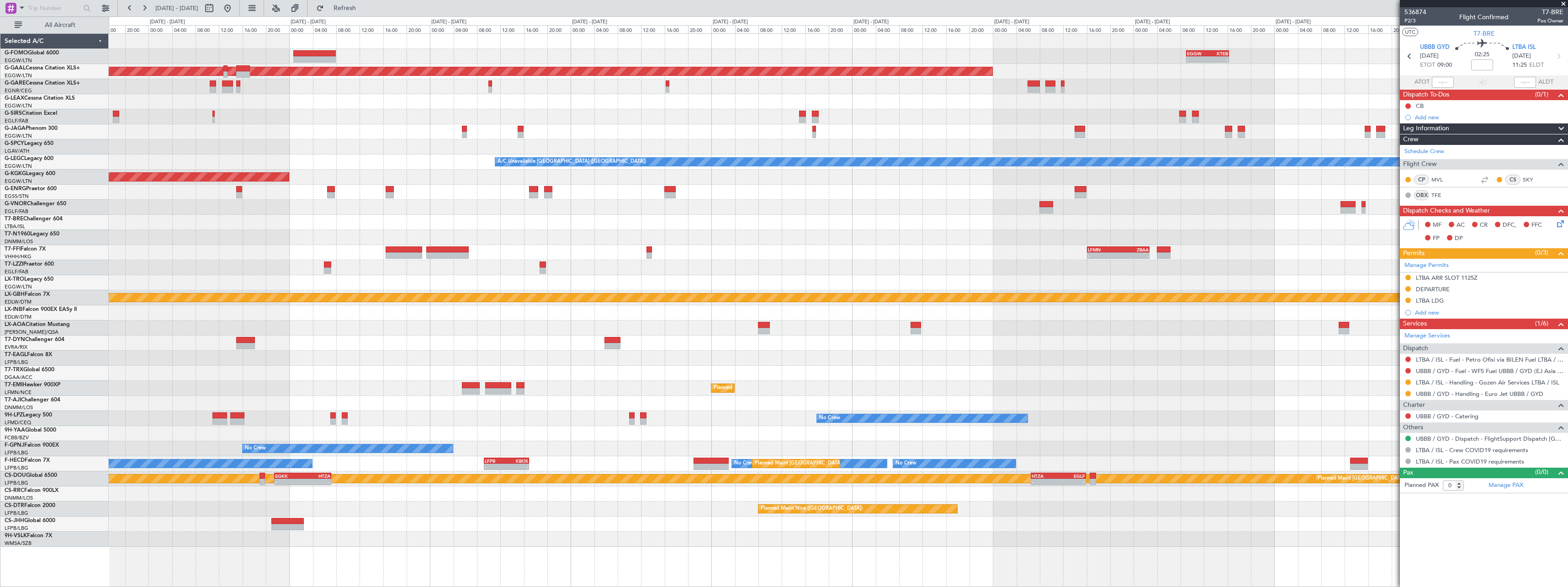
click at [182, 256] on div "- - LFMN 16:05 Z ZBAA 02:45 Z" at bounding box center [838, 252] width 1459 height 15
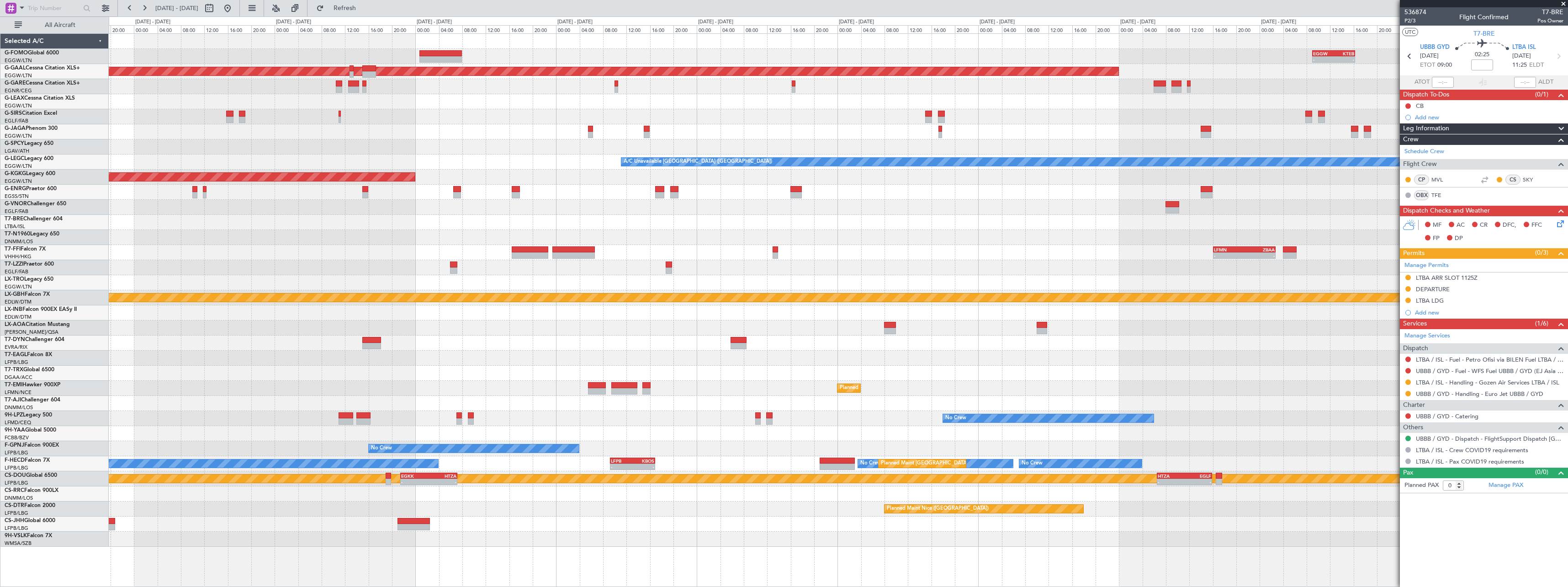
click at [1152, 305] on div "EGGW 09:00 Z KTEB 16:20 Z - - Planned [GEOGRAPHIC_DATA] A/C Unavailable [GEOGRA…" at bounding box center [838, 290] width 1459 height 513
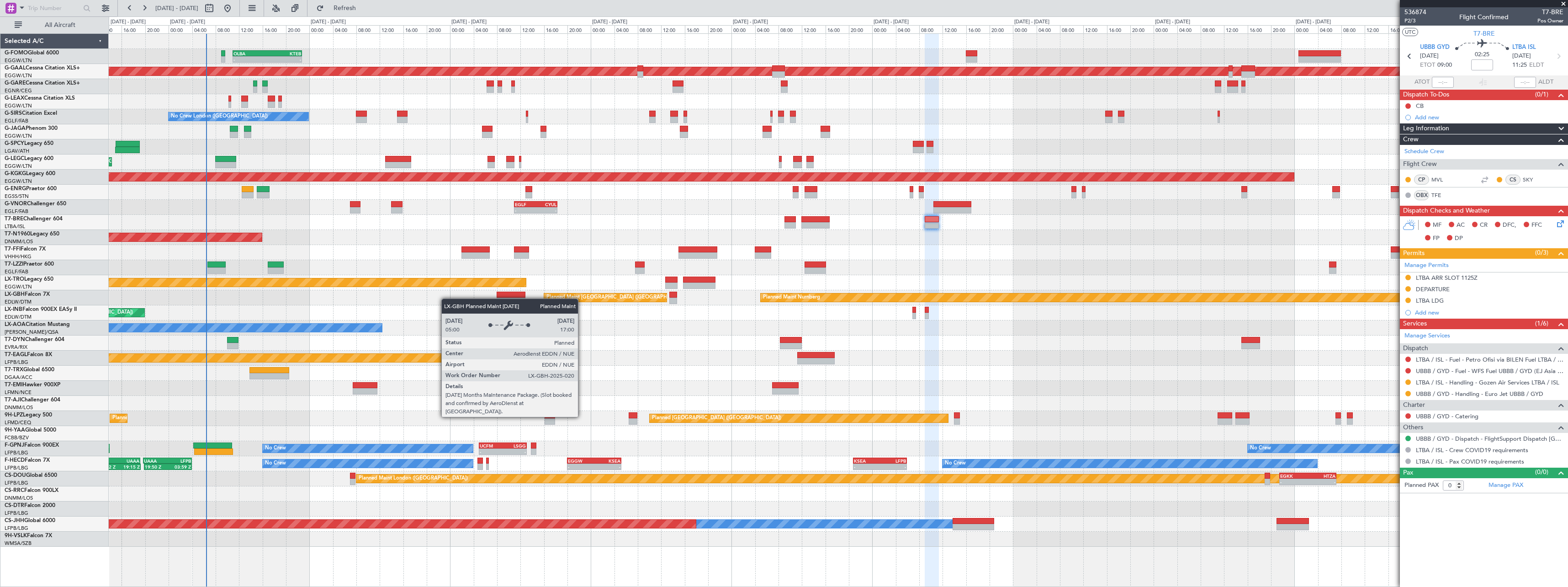
click at [1097, 294] on div "Planned Maint Nurnberg Planned Maint [GEOGRAPHIC_DATA] ([GEOGRAPHIC_DATA])" at bounding box center [838, 298] width 1459 height 15
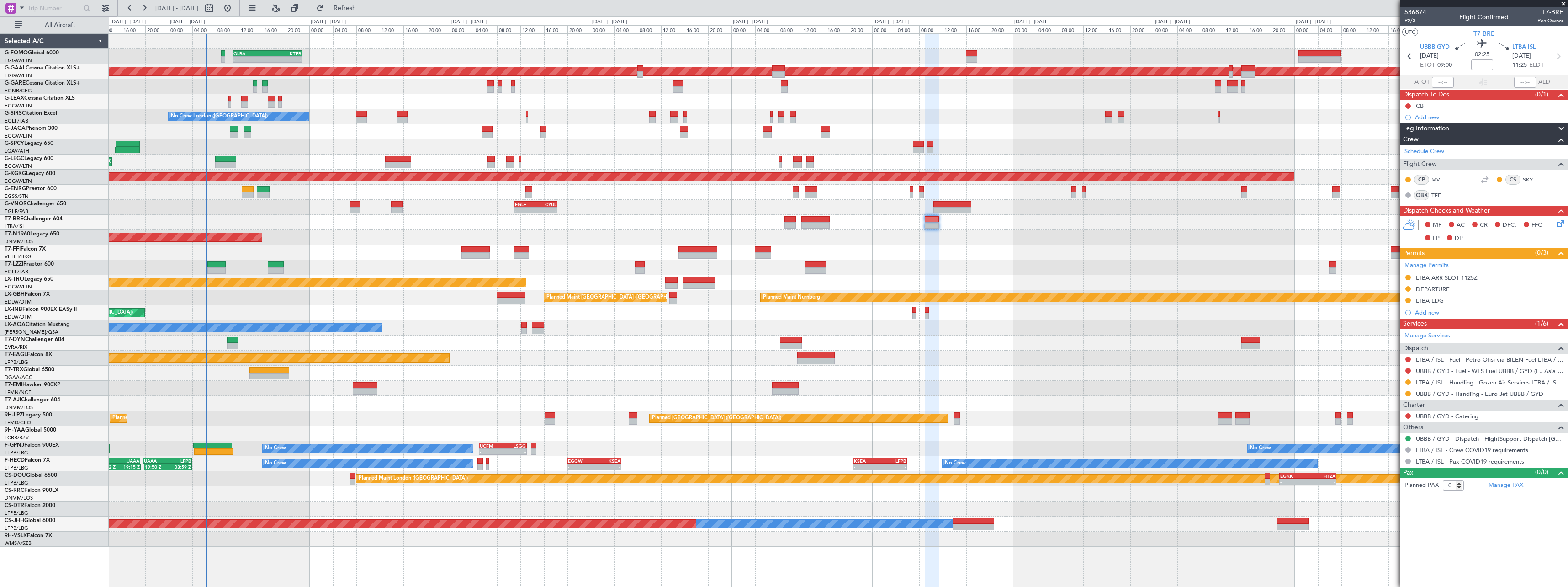
click at [751, 241] on div "AOG Maint London ([GEOGRAPHIC_DATA]) AOG Maint [GEOGRAPHIC_DATA] ([GEOGRAPHIC_D…" at bounding box center [838, 237] width 1459 height 15
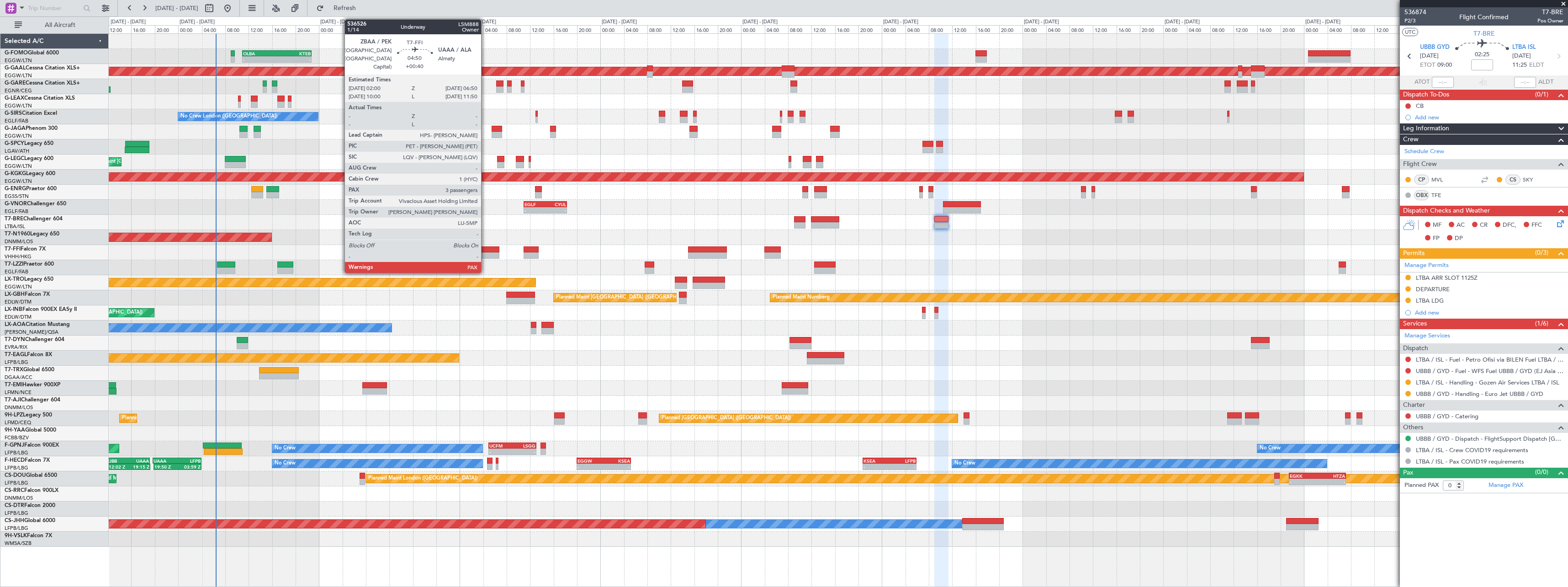
click at [485, 254] on div at bounding box center [485, 255] width 29 height 7
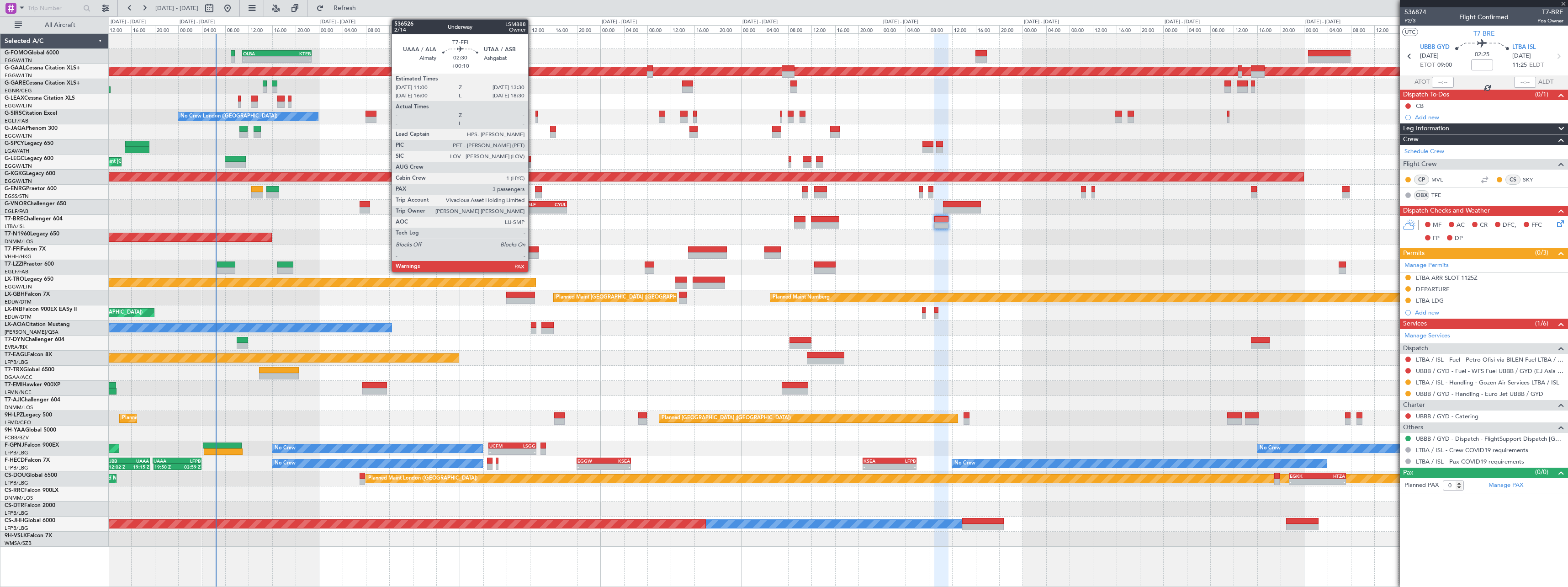
type input "+00:40"
type input "3"
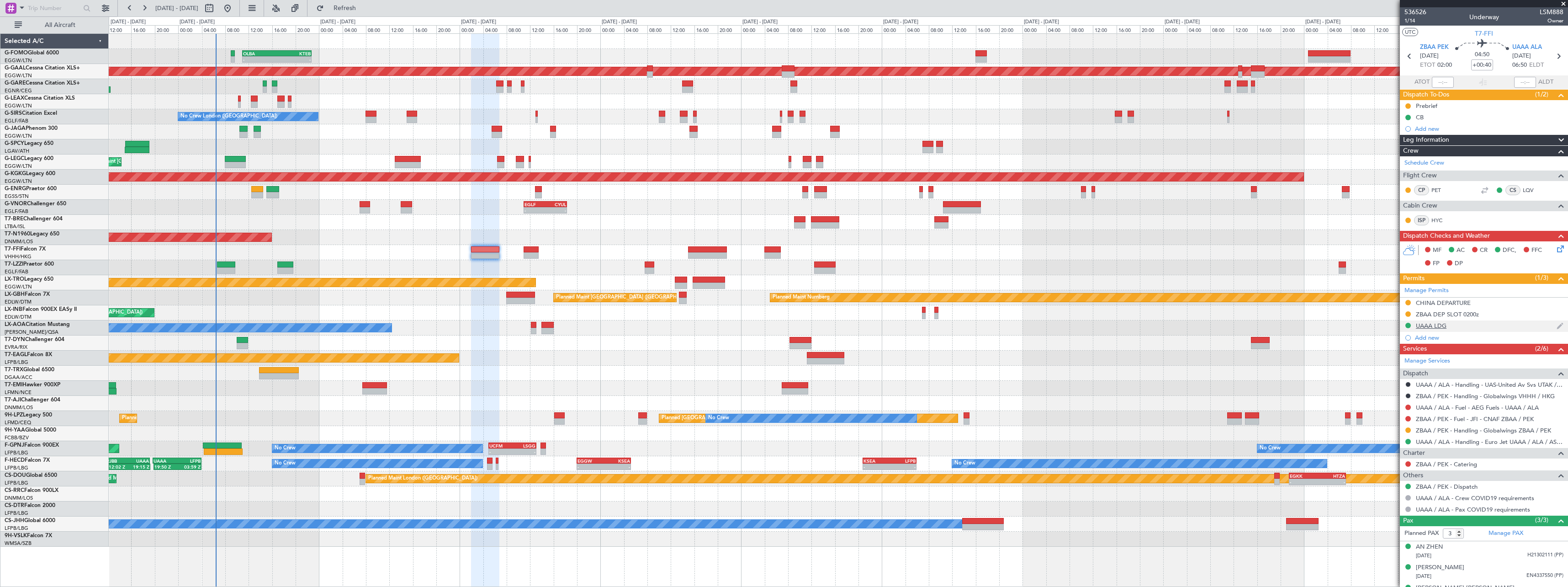
click at [1450, 326] on div "UAAA LDG" at bounding box center [1484, 326] width 168 height 12
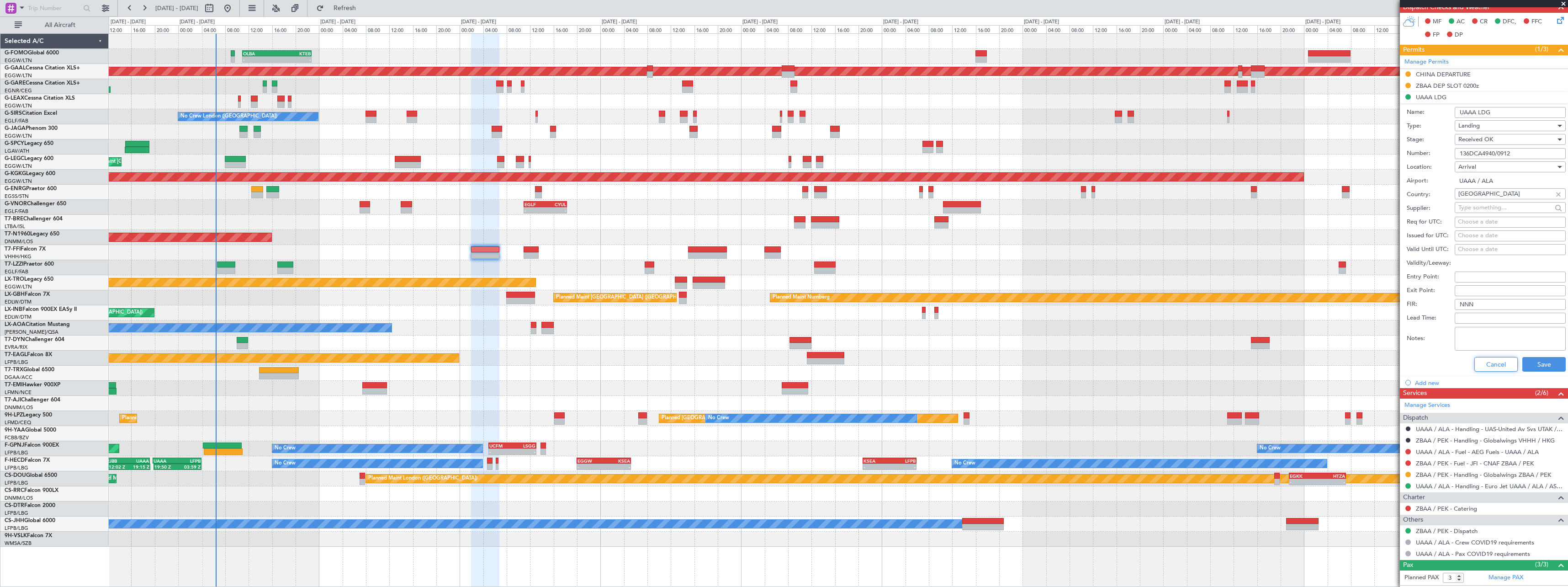
drag, startPoint x: 1479, startPoint y: 366, endPoint x: 1432, endPoint y: 362, distance: 47.2
click at [1479, 366] on button "Cancel" at bounding box center [1496, 364] width 43 height 15
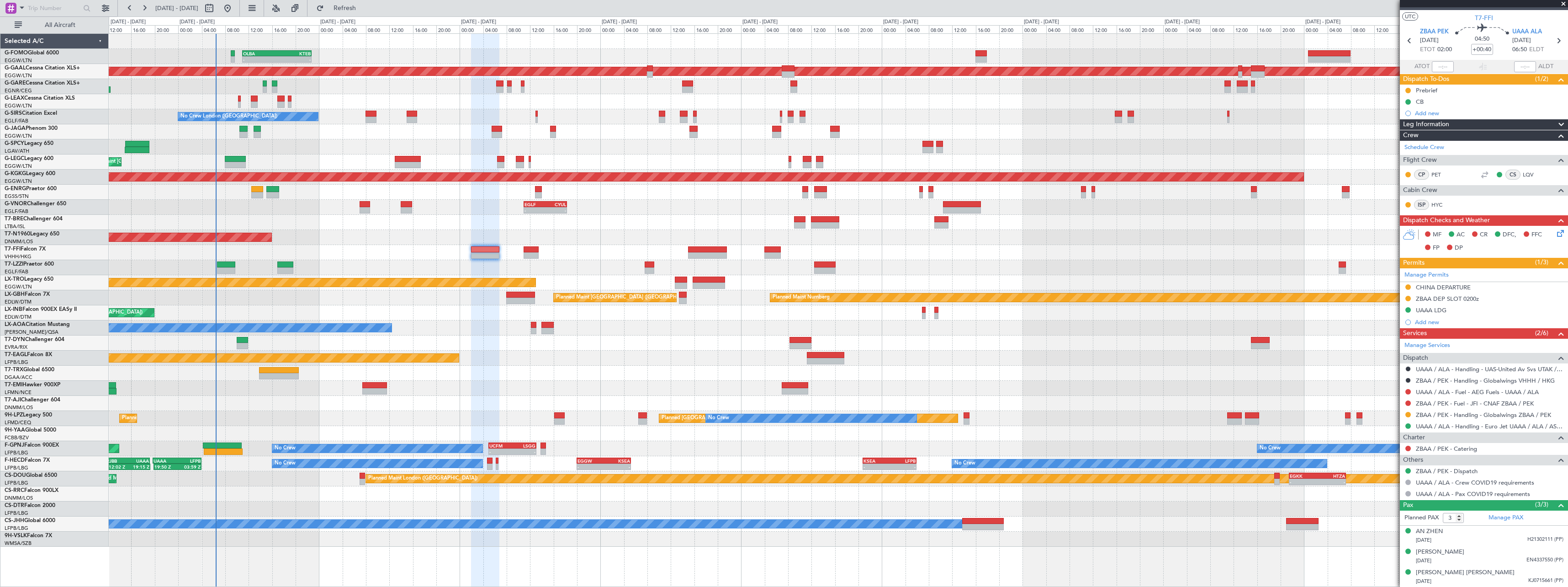
click at [1556, 122] on span at bounding box center [1561, 125] width 11 height 11
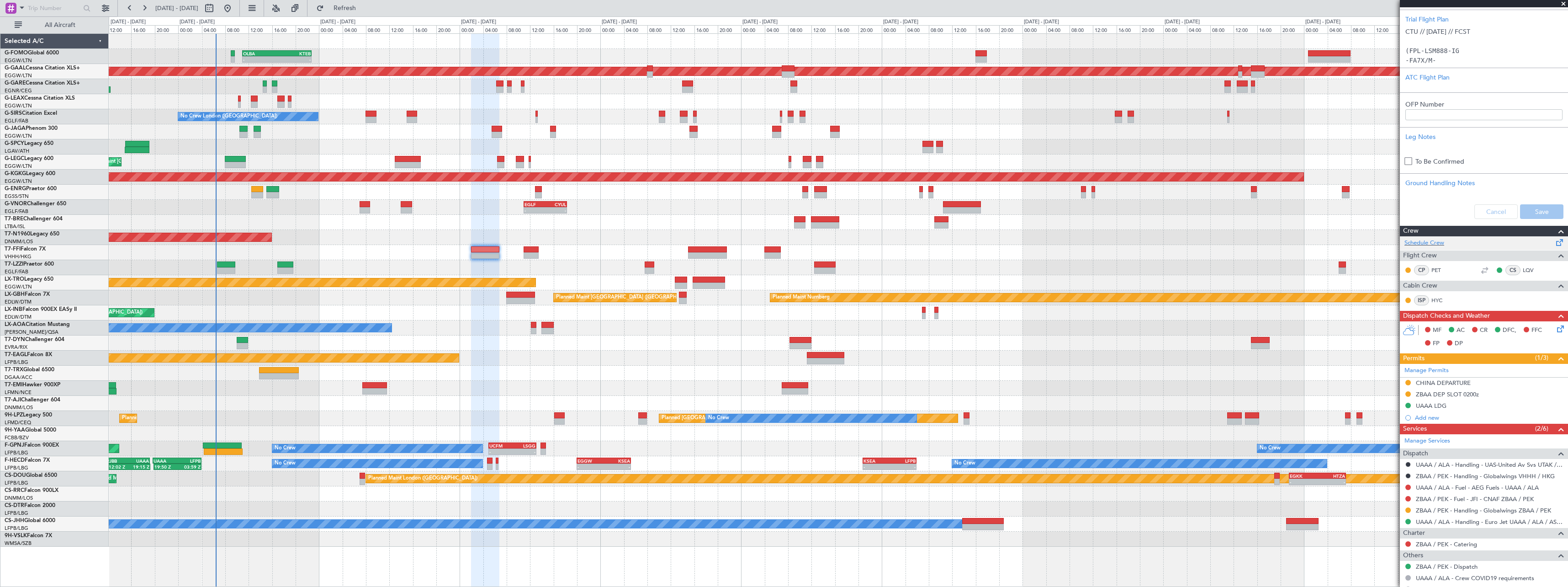
scroll to position [58, 0]
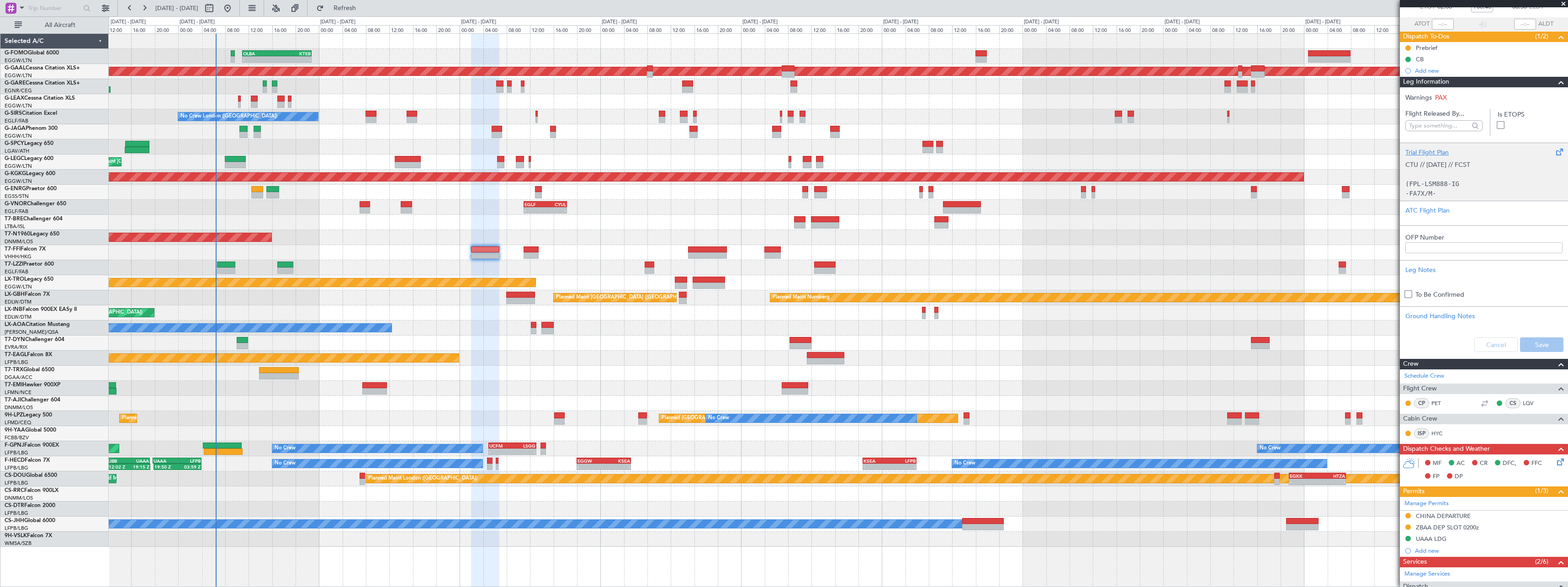
click at [1441, 151] on div "Trial Flight Plan" at bounding box center [1484, 152] width 157 height 10
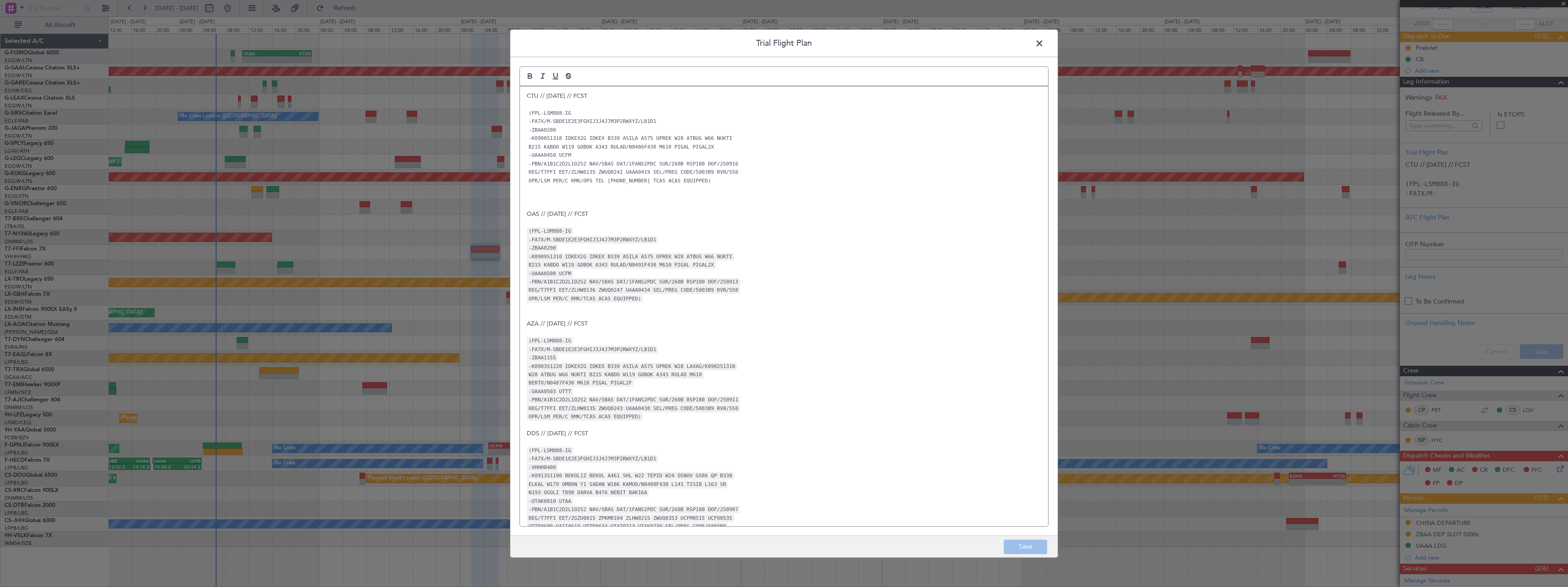
click at [1044, 43] on span at bounding box center [1044, 46] width 0 height 18
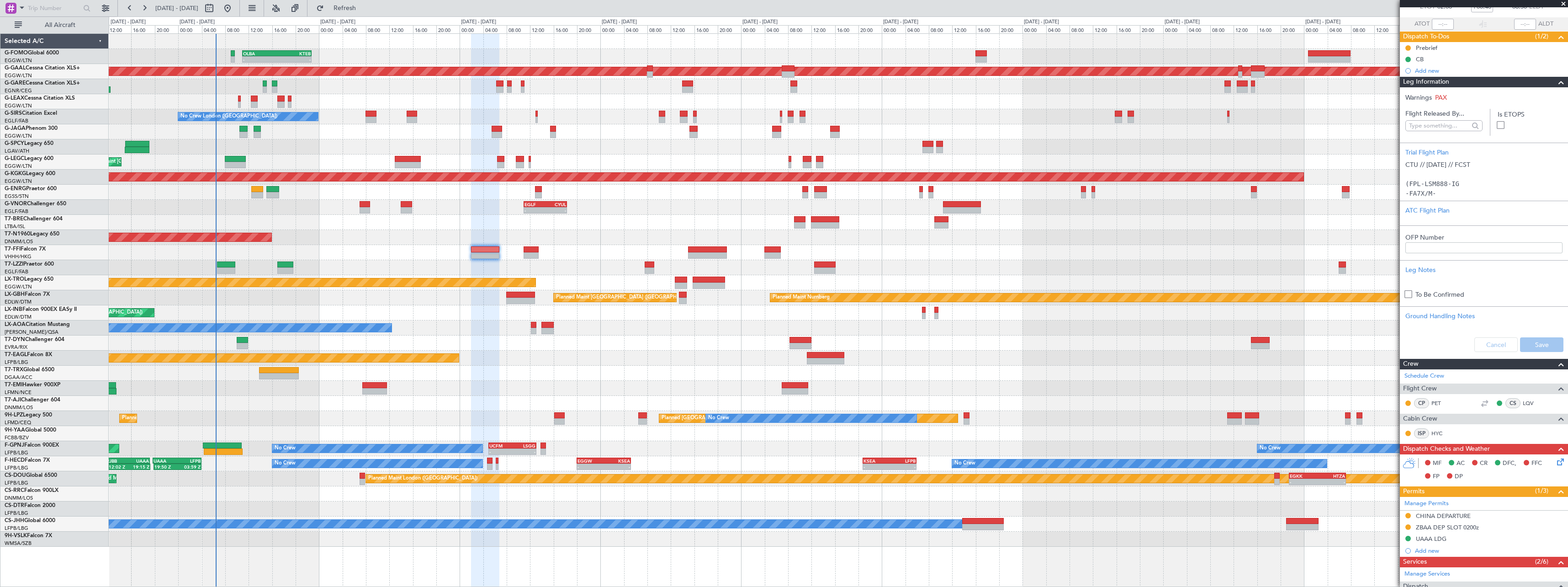
click at [1556, 83] on span at bounding box center [1561, 82] width 11 height 11
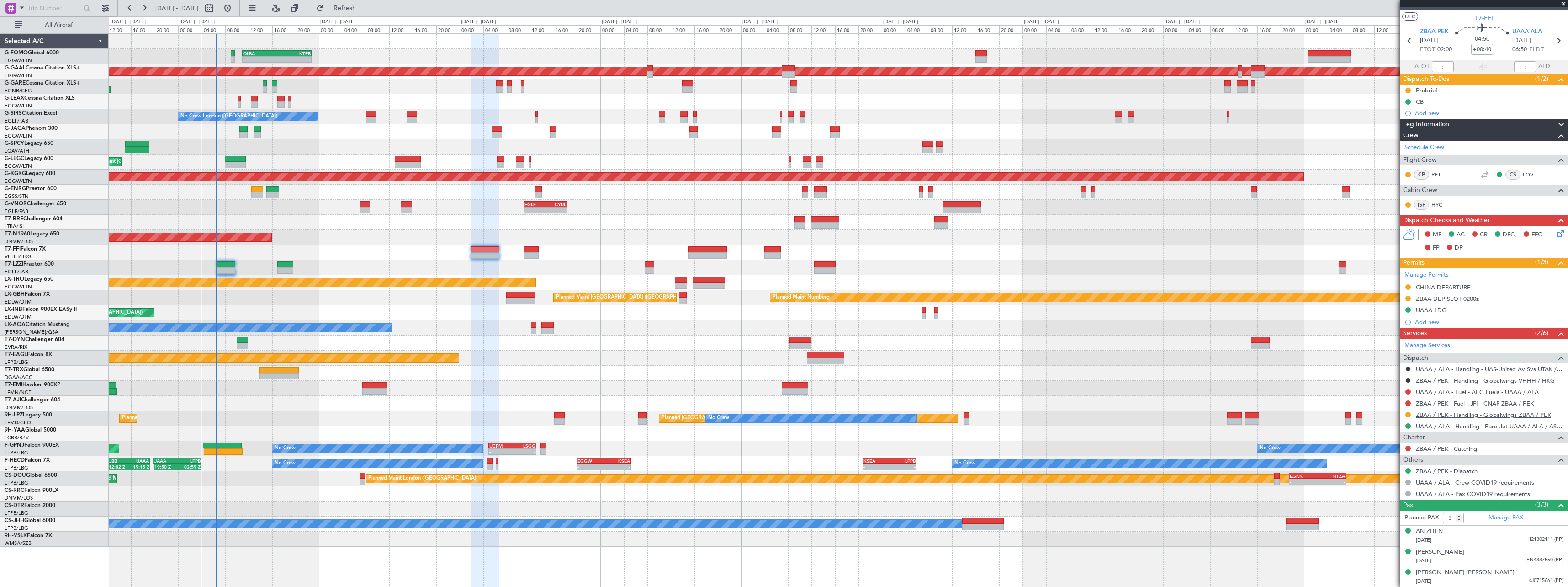
click at [1517, 417] on link "ZBAA / PEK - Handling - Globalwings ZBAA / PEK" at bounding box center [1483, 415] width 135 height 8
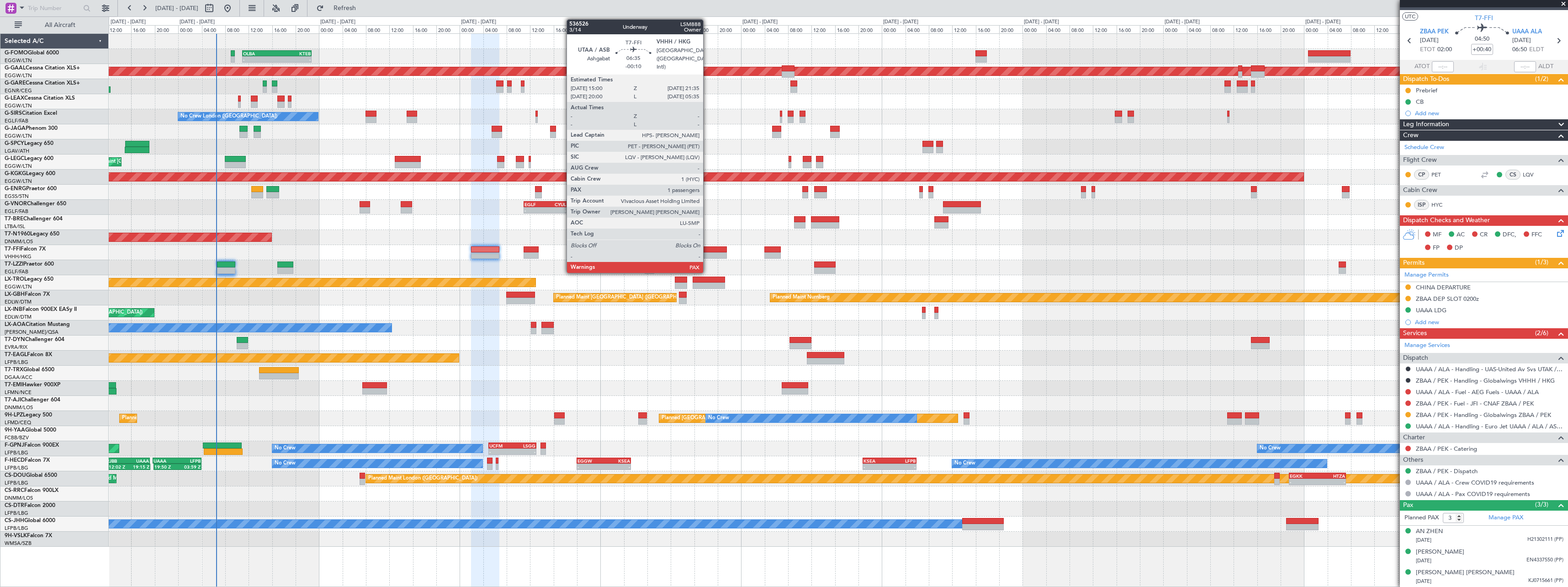
click at [708, 248] on div at bounding box center [707, 250] width 39 height 7
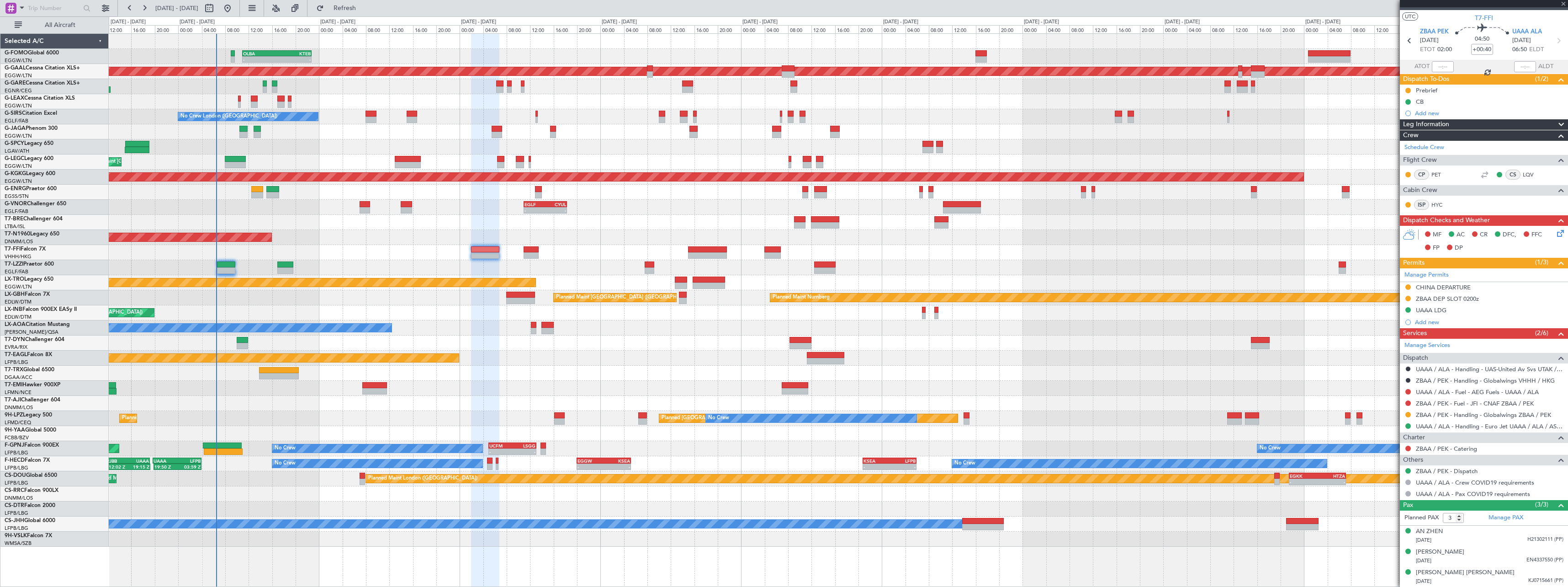
type input "-00:10"
type input "1"
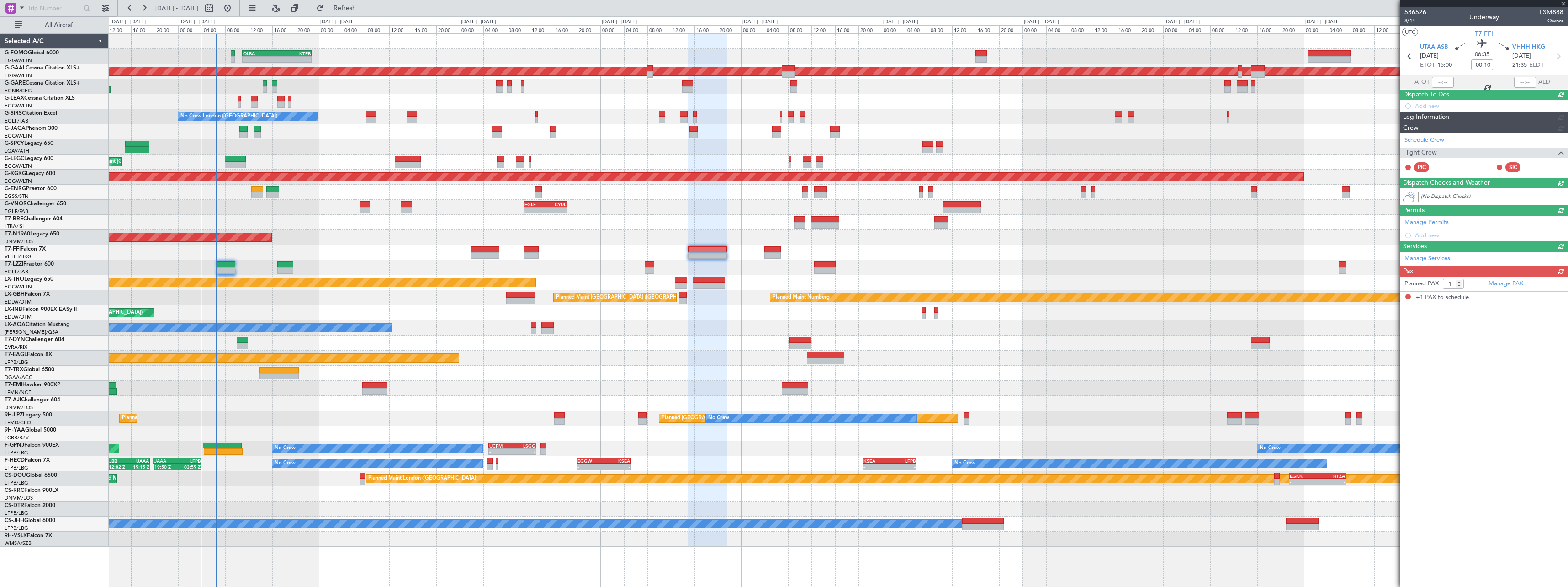
scroll to position [0, 0]
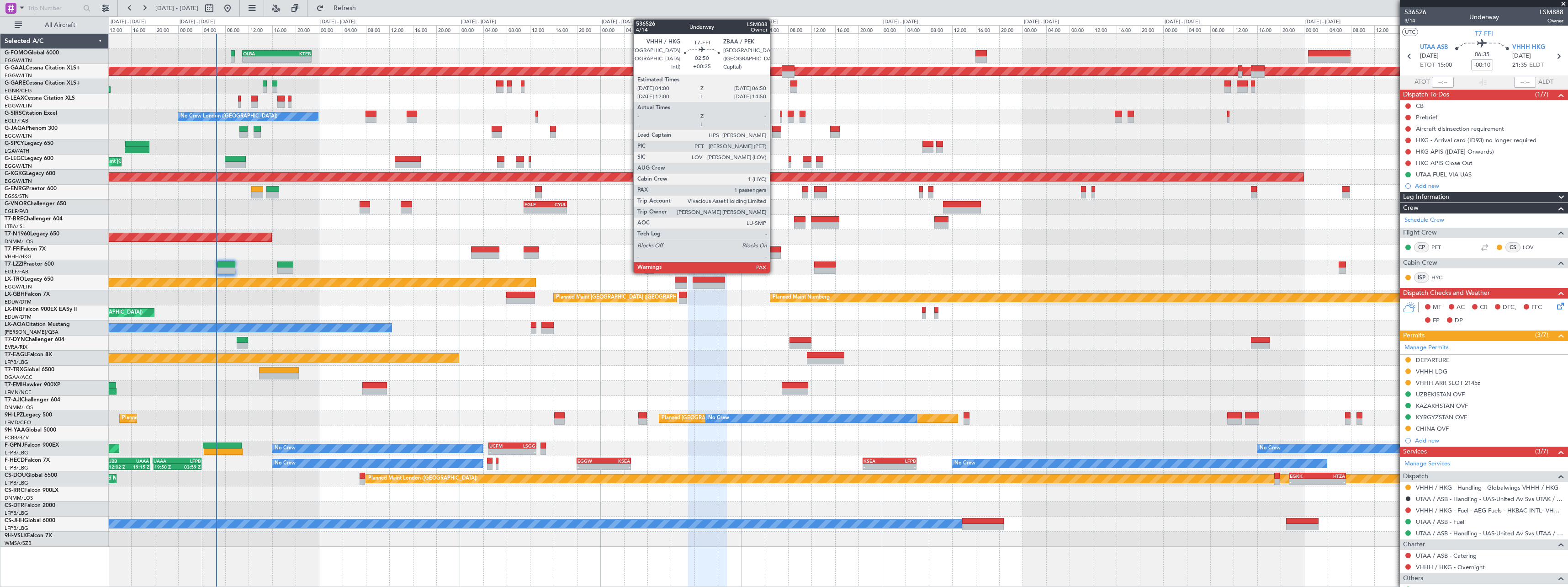
click at [774, 248] on div at bounding box center [773, 250] width 17 height 7
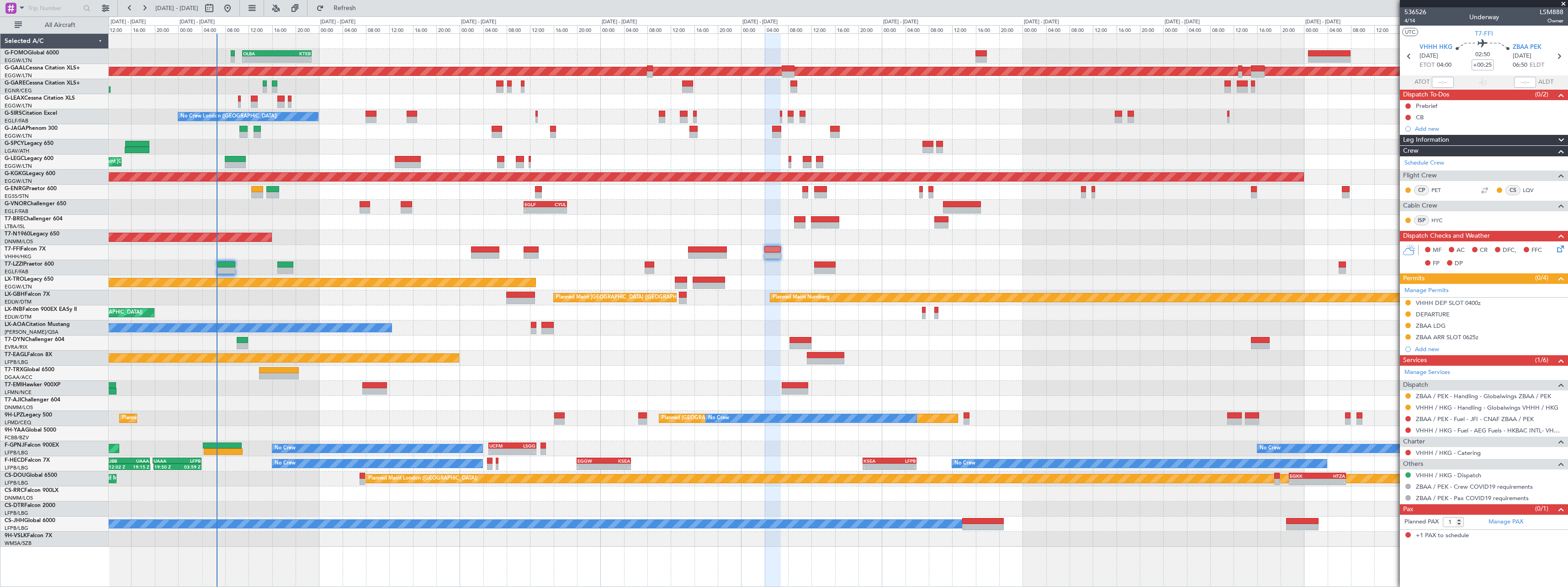
click at [410, 265] on div "- - OLBA 11:00 Z KTEB 22:45 Z Planned Maint London (Luton) Planned Maint Dussel…" at bounding box center [838, 290] width 1459 height 513
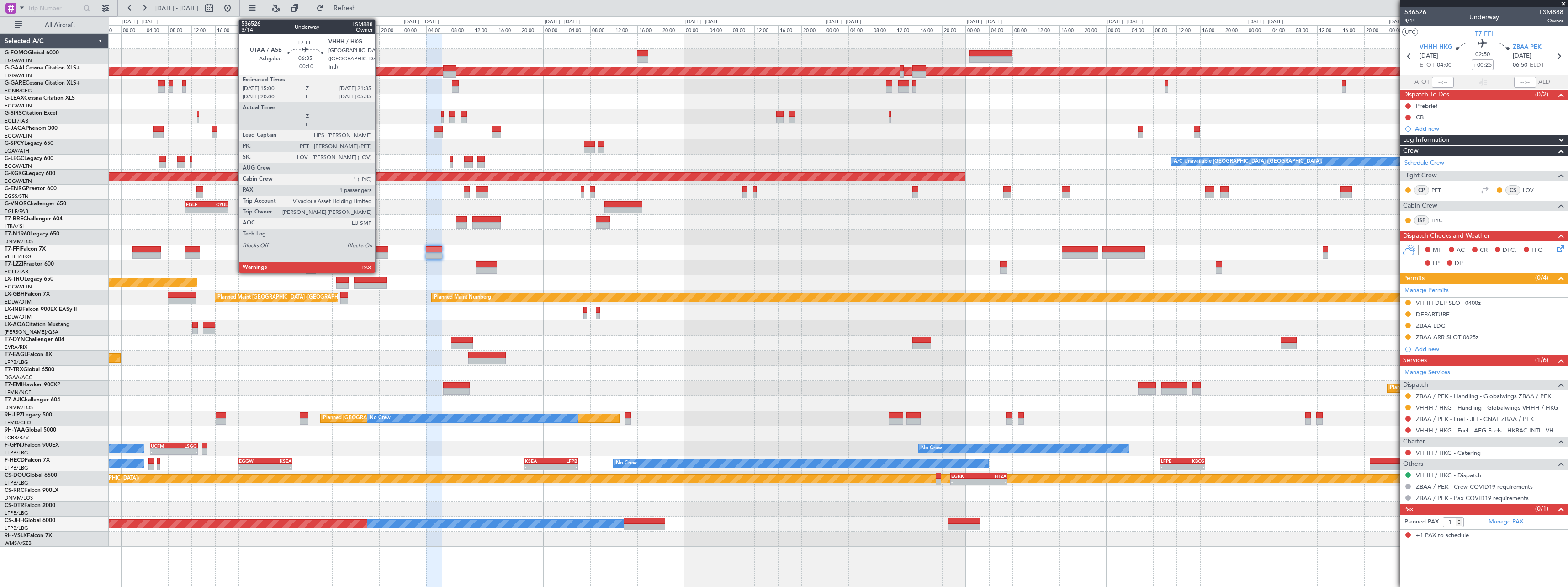
click at [379, 251] on div at bounding box center [369, 250] width 39 height 7
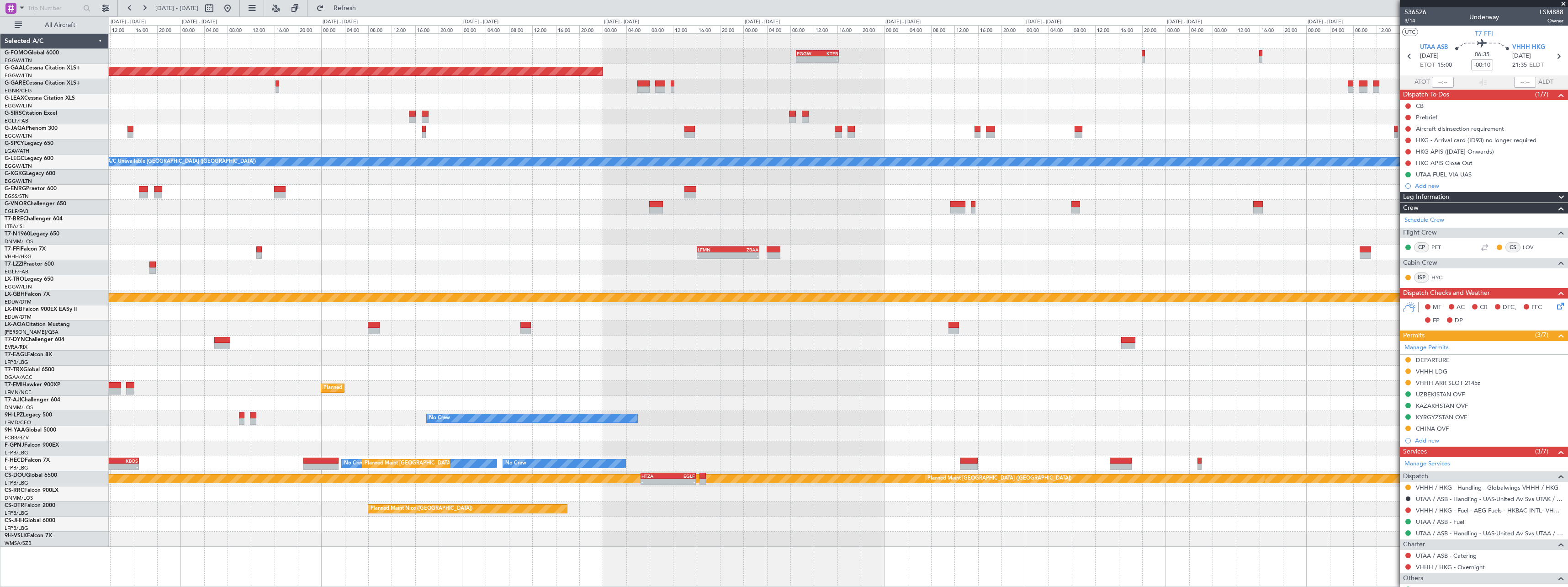
click at [160, 284] on div "- - EGGW 09:00 Z KTEB 16:20 Z Planned Maint Dusseldorf A/C Unavailable London (…" at bounding box center [838, 290] width 1459 height 513
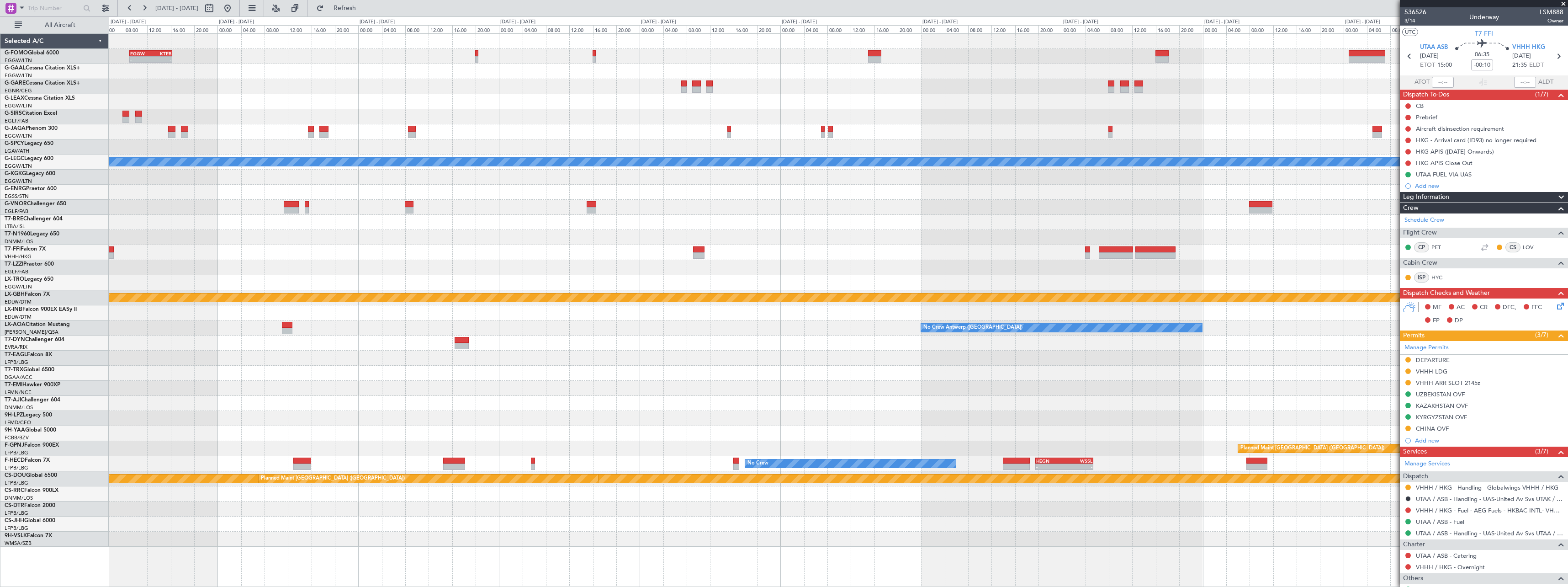
click at [98, 250] on div "- - EGGW 09:00 Z KTEB 16:20 Z Planned Maint Dusseldorf A/C Unavailable London (…" at bounding box center [784, 301] width 1568 height 571
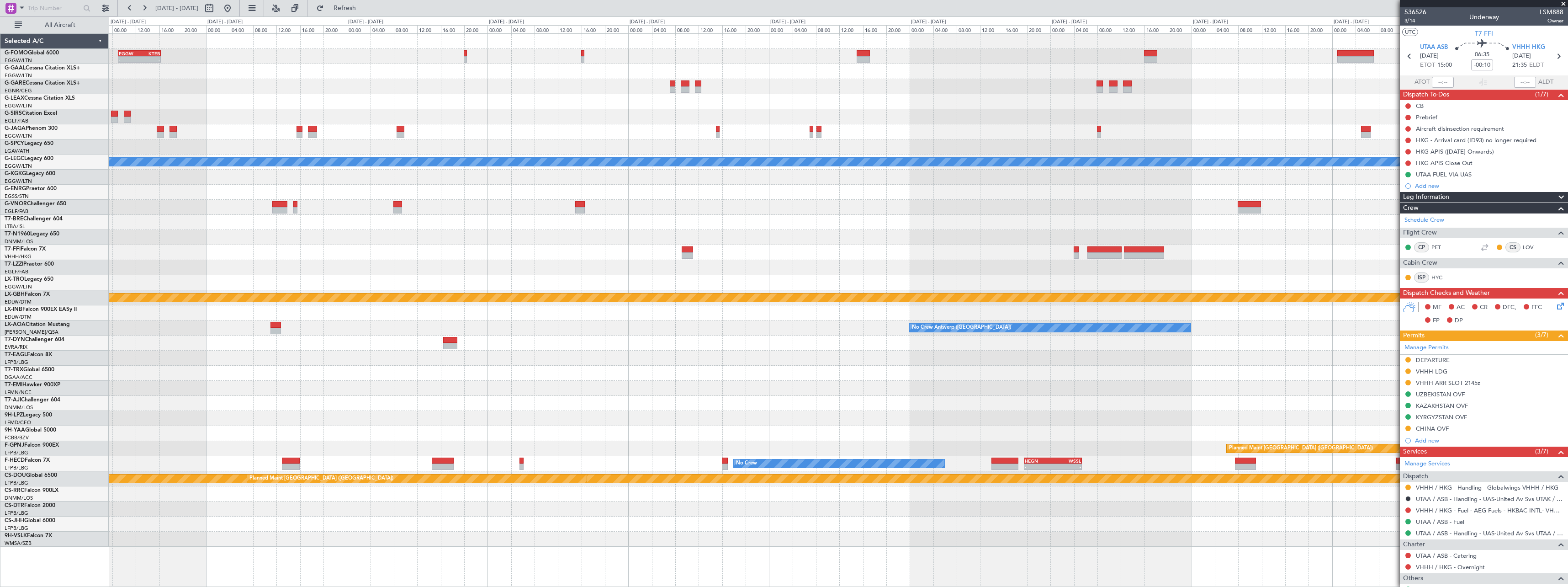
click at [699, 255] on div "LFMN 16:05 Z ZBAA 02:45 Z - - Planned Maint Geneva (Cointrin)" at bounding box center [838, 252] width 1459 height 15
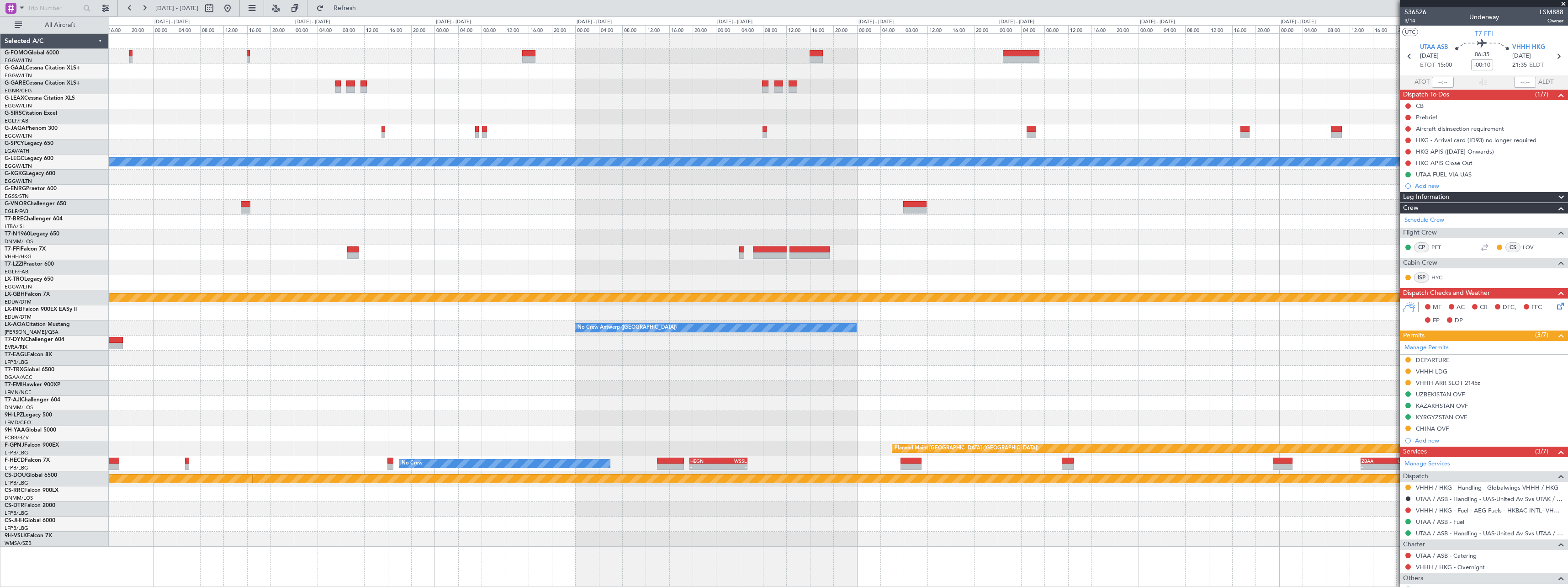
click at [1226, 188] on div "EGGW 09:00 Z KTEB 16:20 Z - - A/C Unavailable London (Luton) Planned Maint Gene…" at bounding box center [838, 290] width 1459 height 513
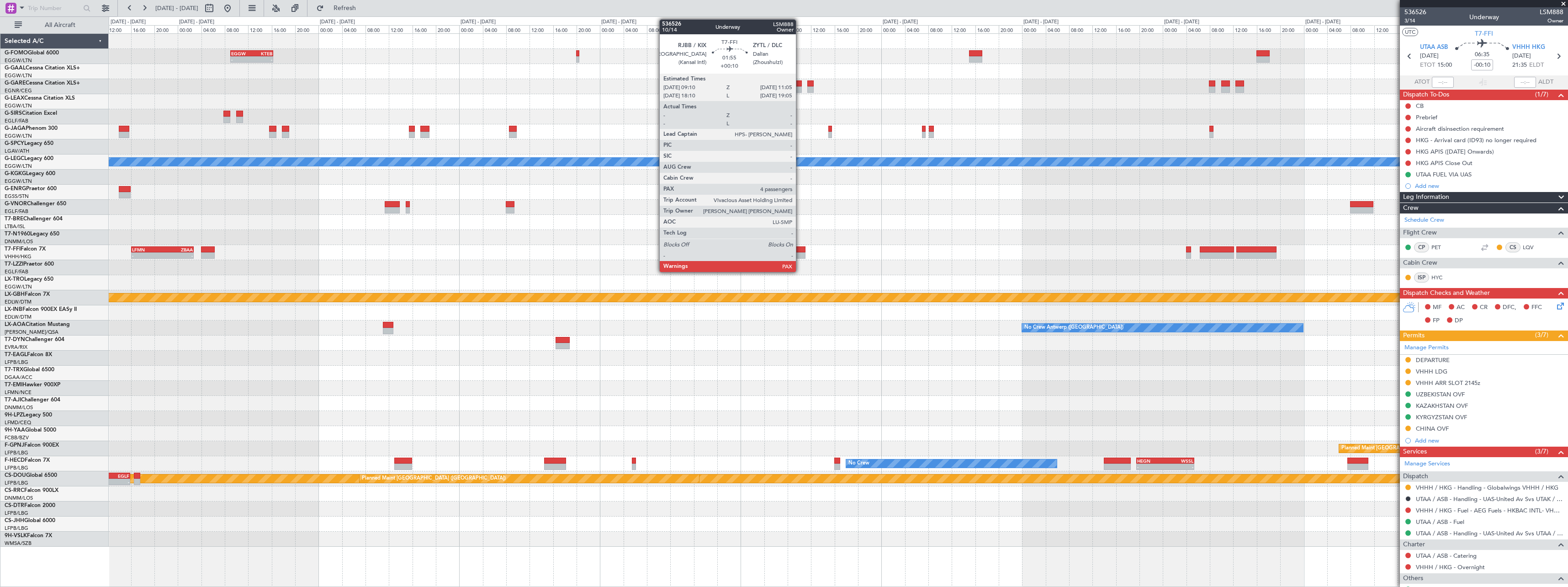
click at [800, 252] on div at bounding box center [800, 250] width 12 height 7
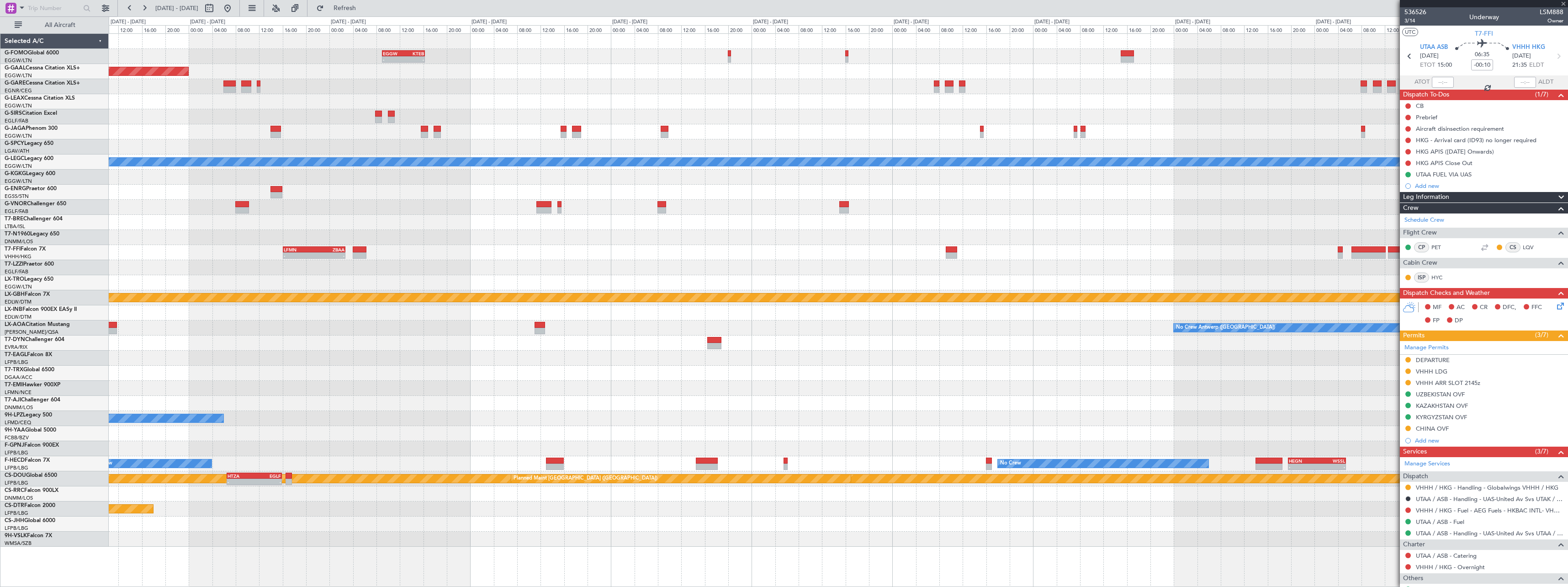
click at [1055, 382] on div "Planned Maint [GEOGRAPHIC_DATA]" at bounding box center [838, 388] width 1459 height 15
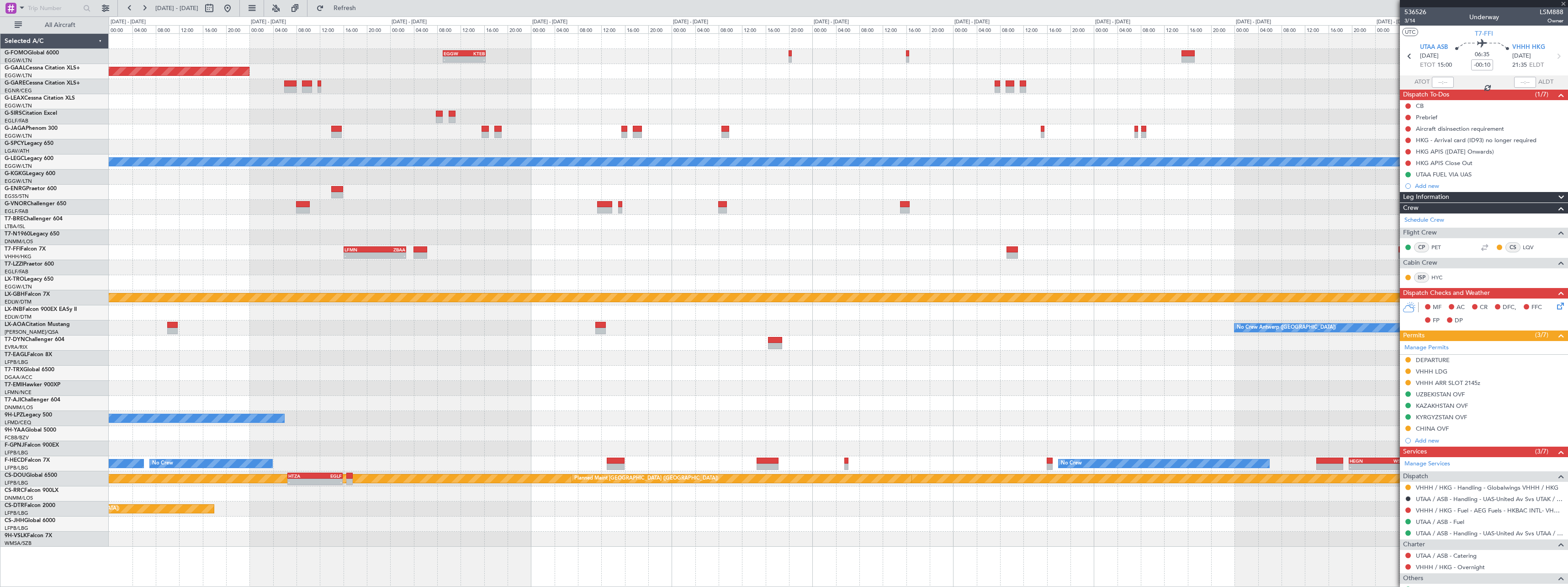
type input "+00:10"
type input "4"
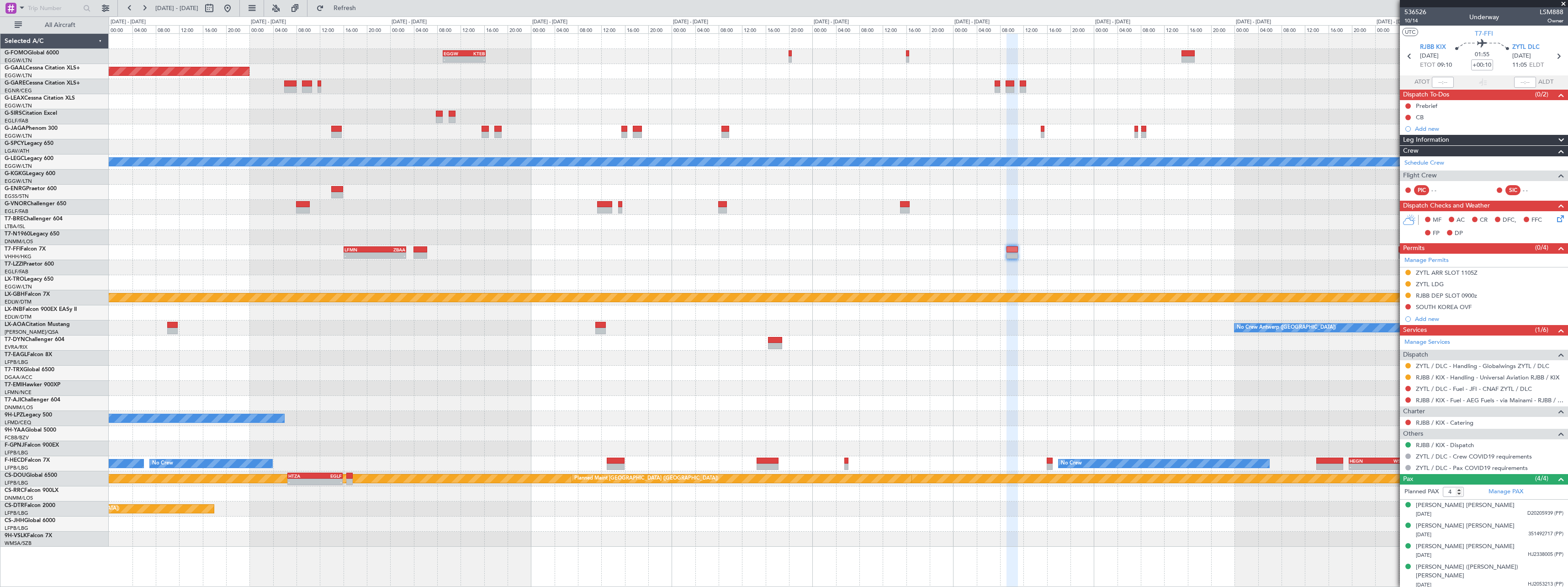
click at [1176, 265] on div "- - EGGW 09:00 Z KTEB 16:20 Z Planned Maint Dusseldorf A/C Unavailable London (…" at bounding box center [838, 290] width 1459 height 513
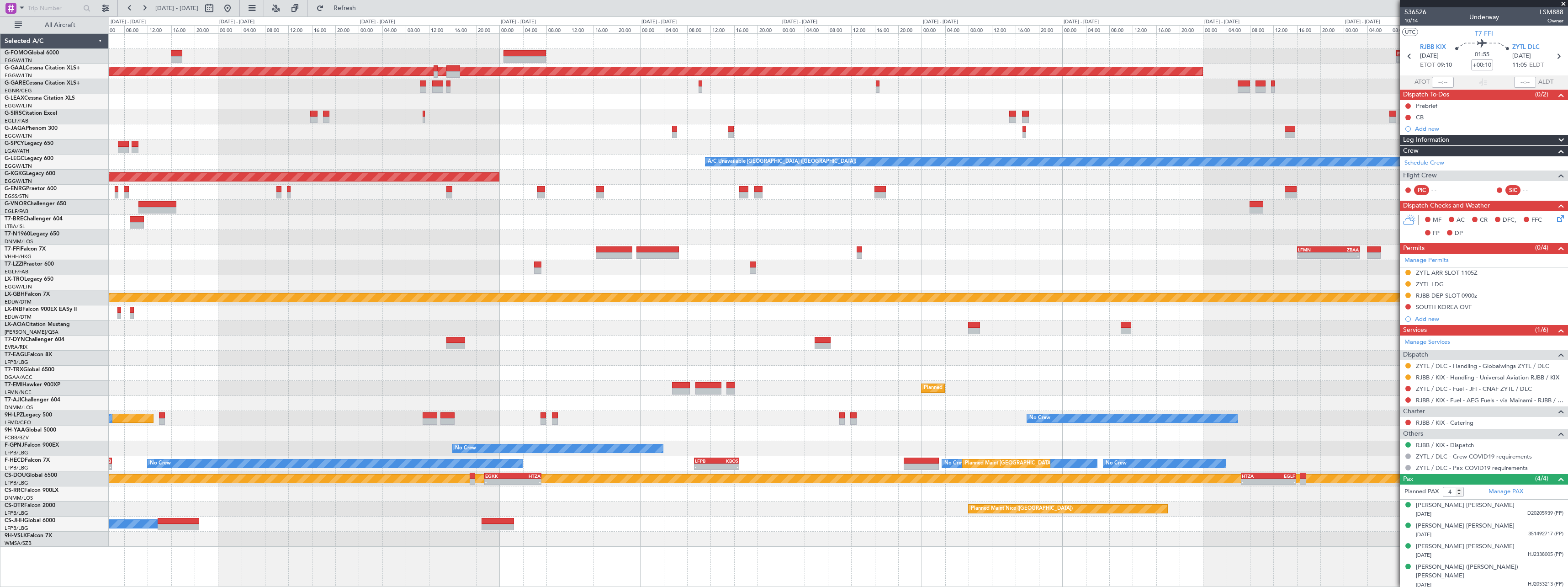
click at [1100, 234] on div "- - EGGW 09:00 Z KTEB 16:20 Z Planned Maint Dusseldorf A/C Unavailable London (…" at bounding box center [838, 290] width 1459 height 513
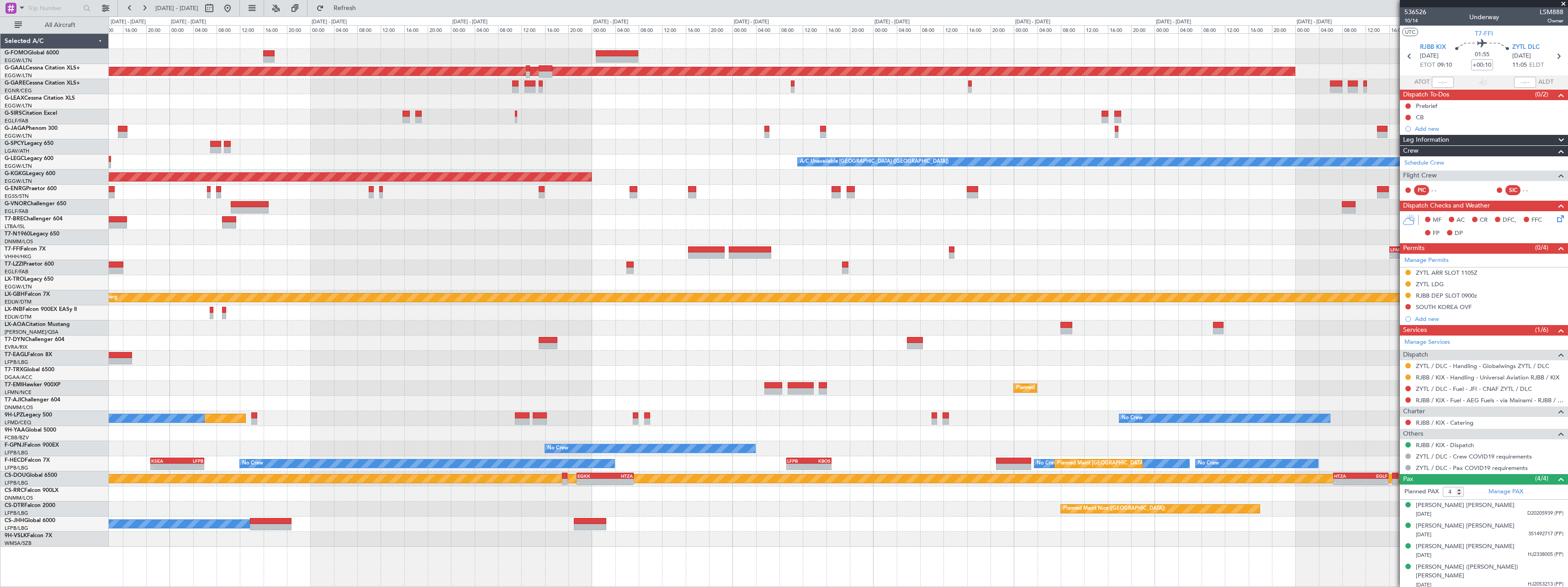
click at [347, 265] on div at bounding box center [838, 267] width 1459 height 15
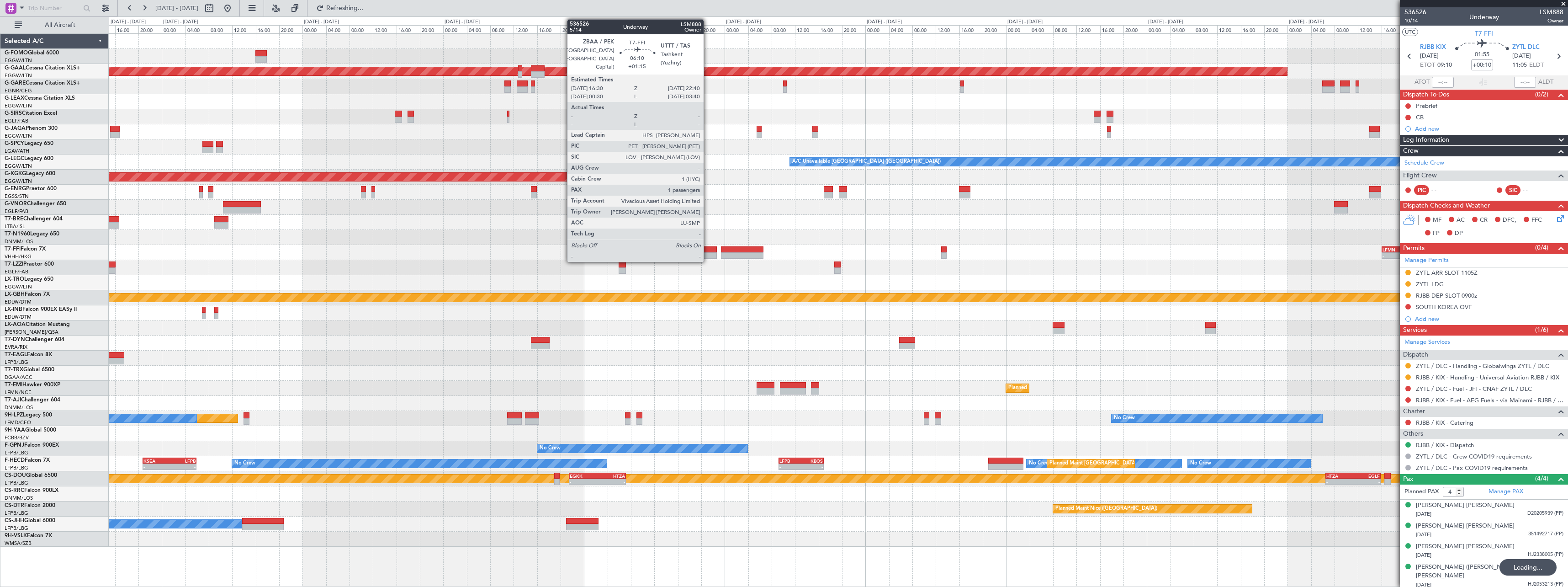
click at [708, 255] on div at bounding box center [699, 255] width 37 height 7
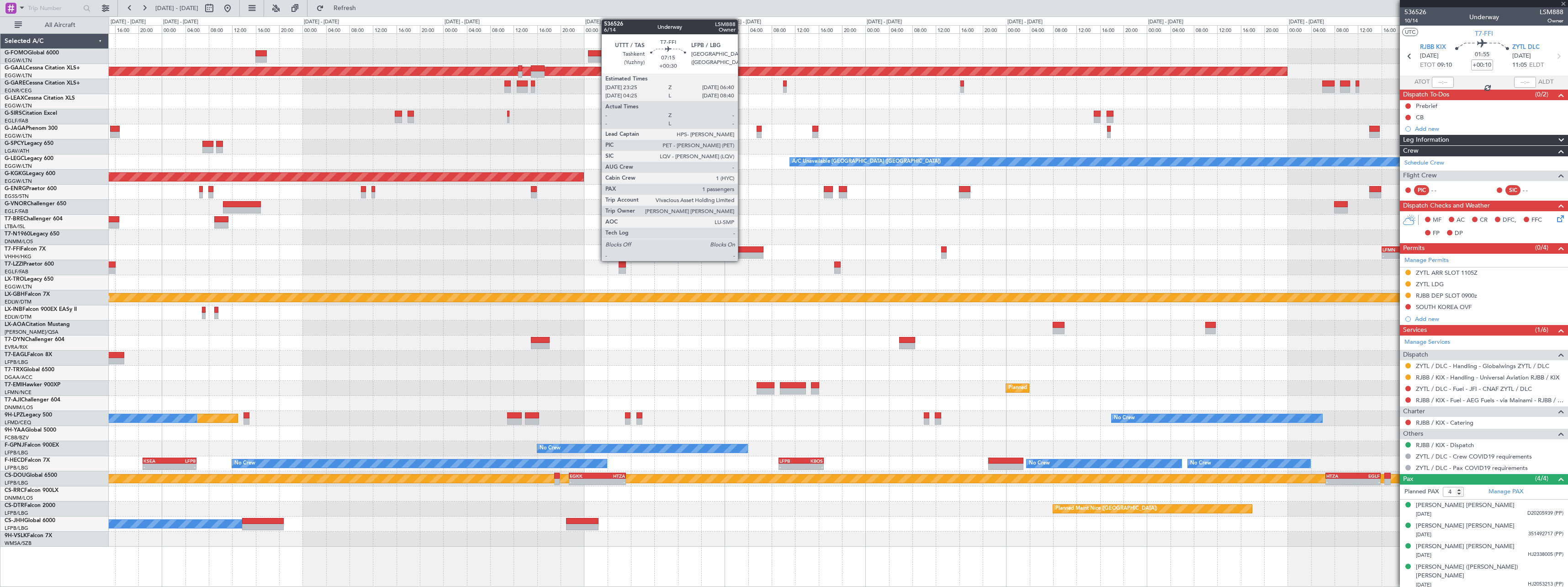
type input "+01:15"
type input "1"
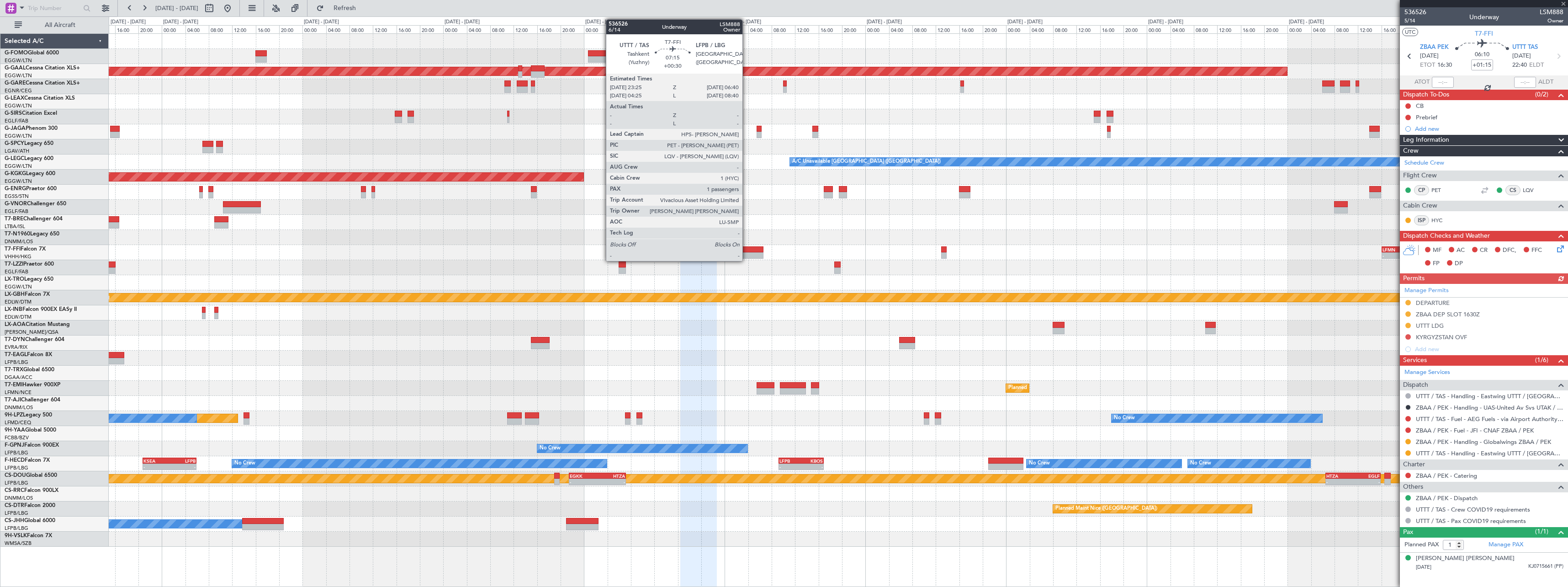
click at [746, 250] on div at bounding box center [742, 250] width 43 height 7
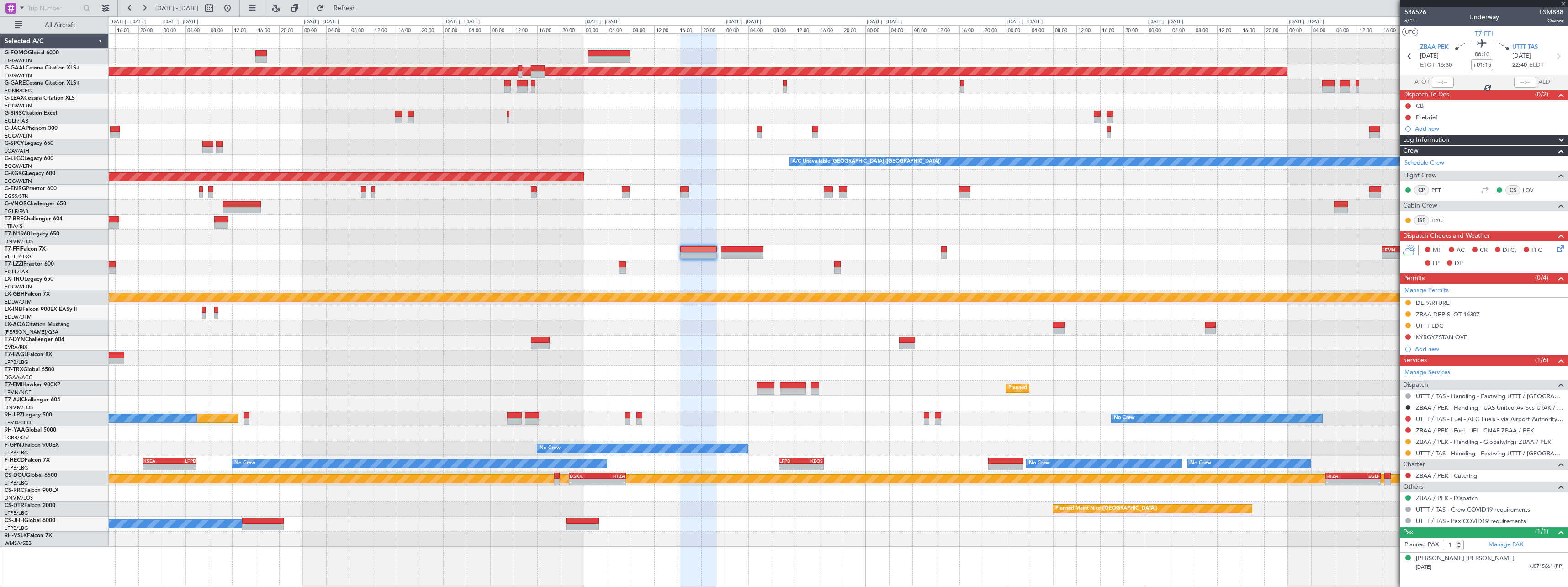
type input "+00:30"
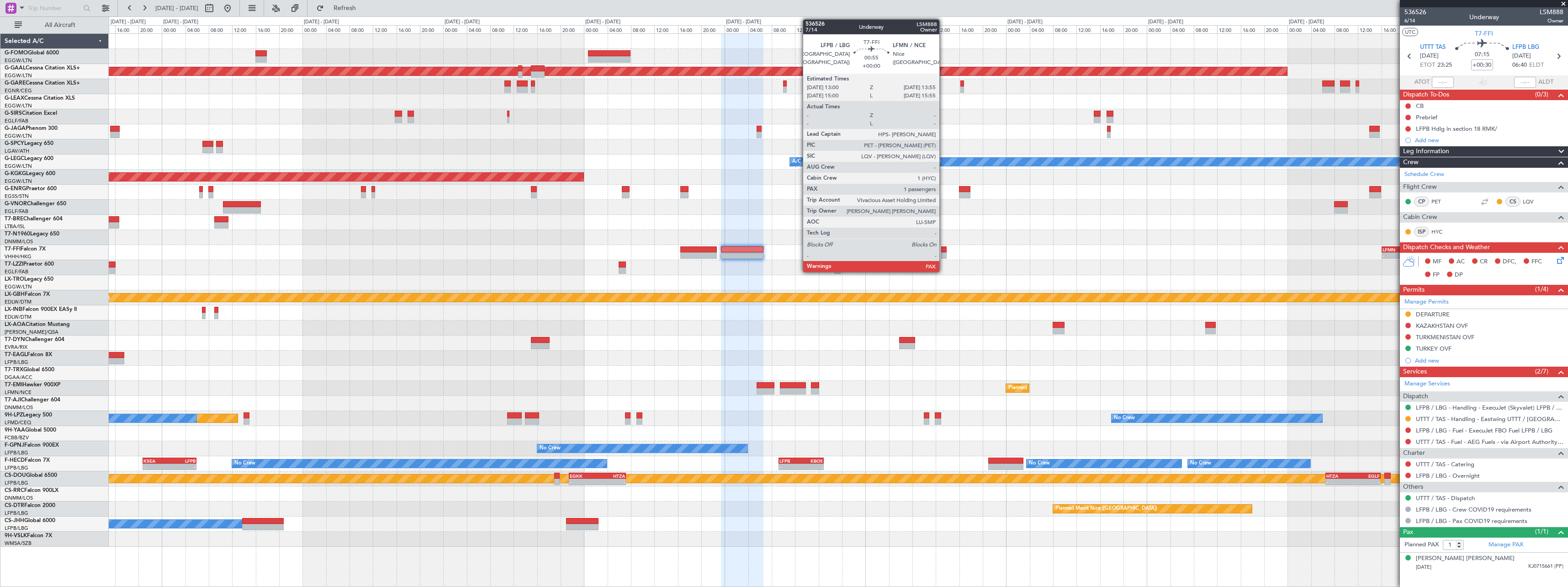
click at [943, 251] on div at bounding box center [943, 250] width 5 height 7
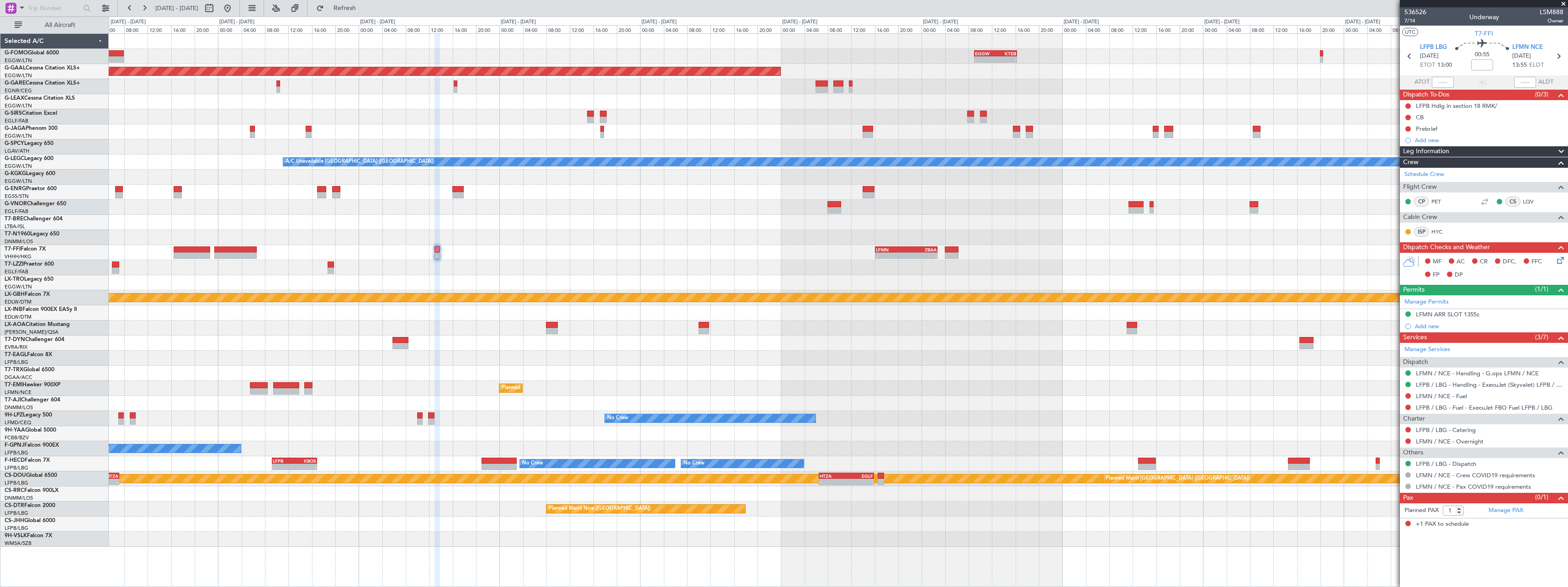
click at [724, 288] on div "- - EGGW 09:00 Z KTEB 16:20 Z Planned Maint Dusseldorf A/C Unavailable London (…" at bounding box center [838, 290] width 1459 height 513
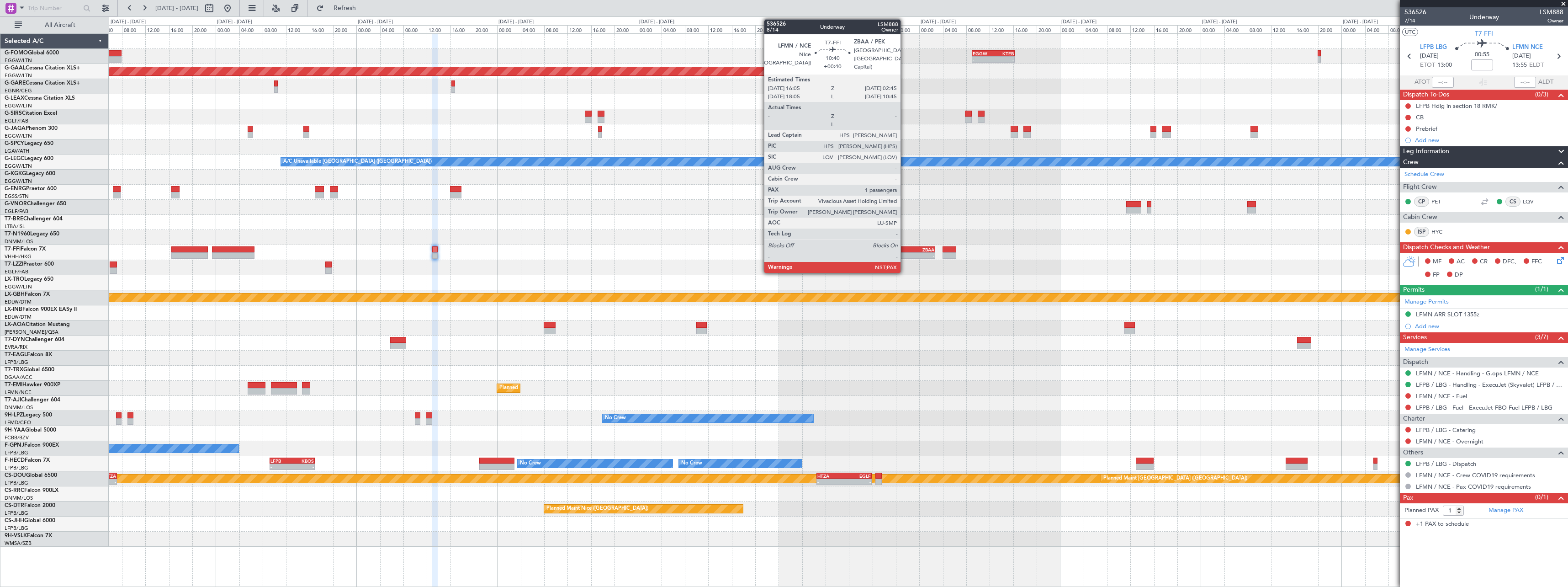
click at [905, 254] on div "-" at bounding box center [919, 255] width 30 height 5
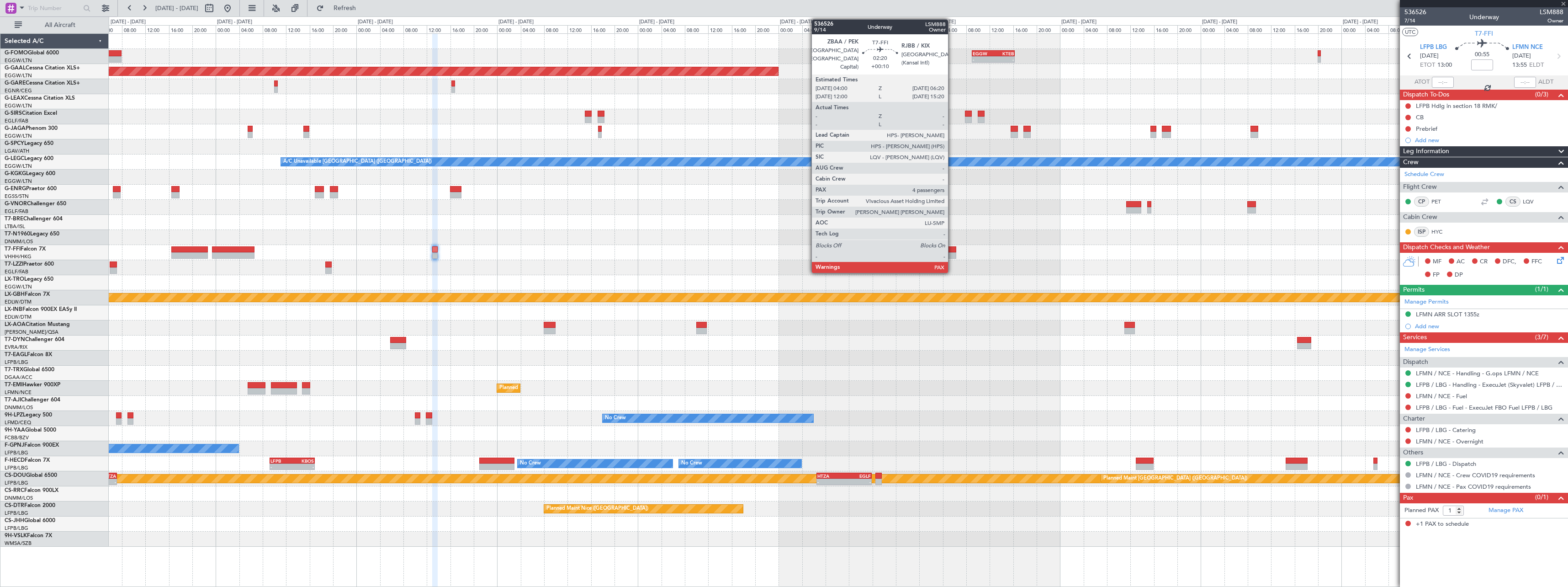
type input "+00:40"
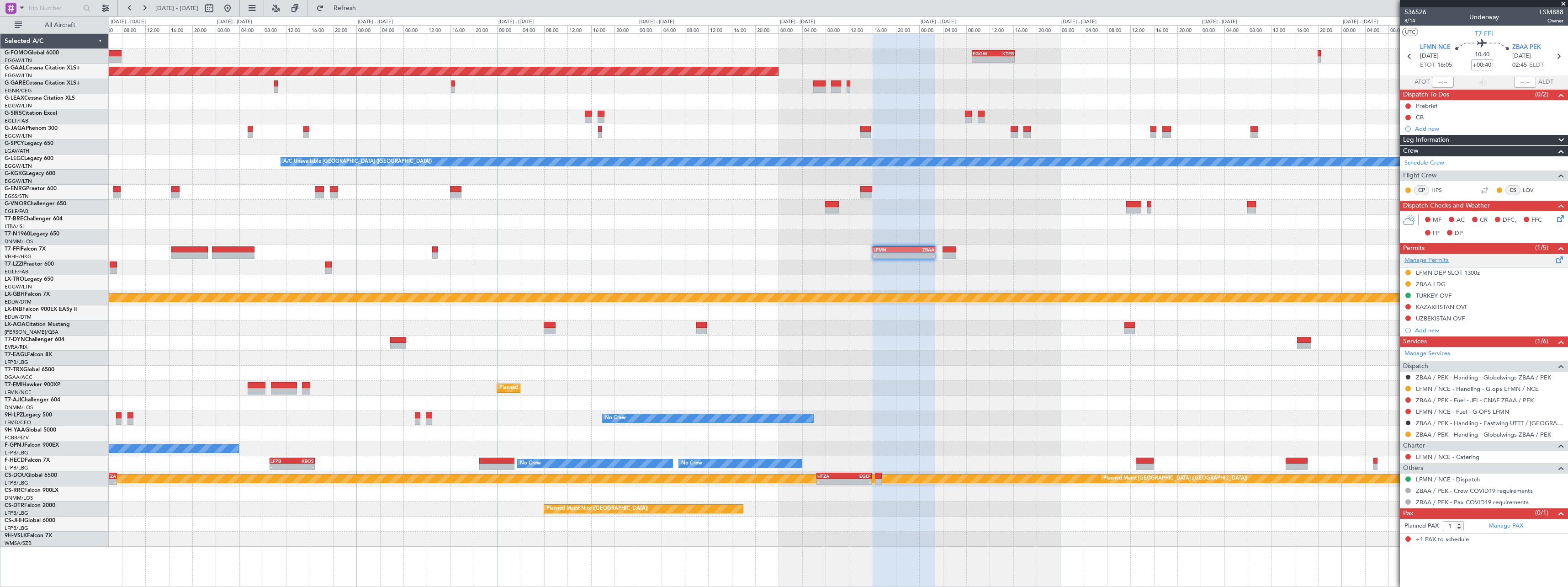
click at [1441, 263] on link "Manage Permits" at bounding box center [1426, 260] width 44 height 9
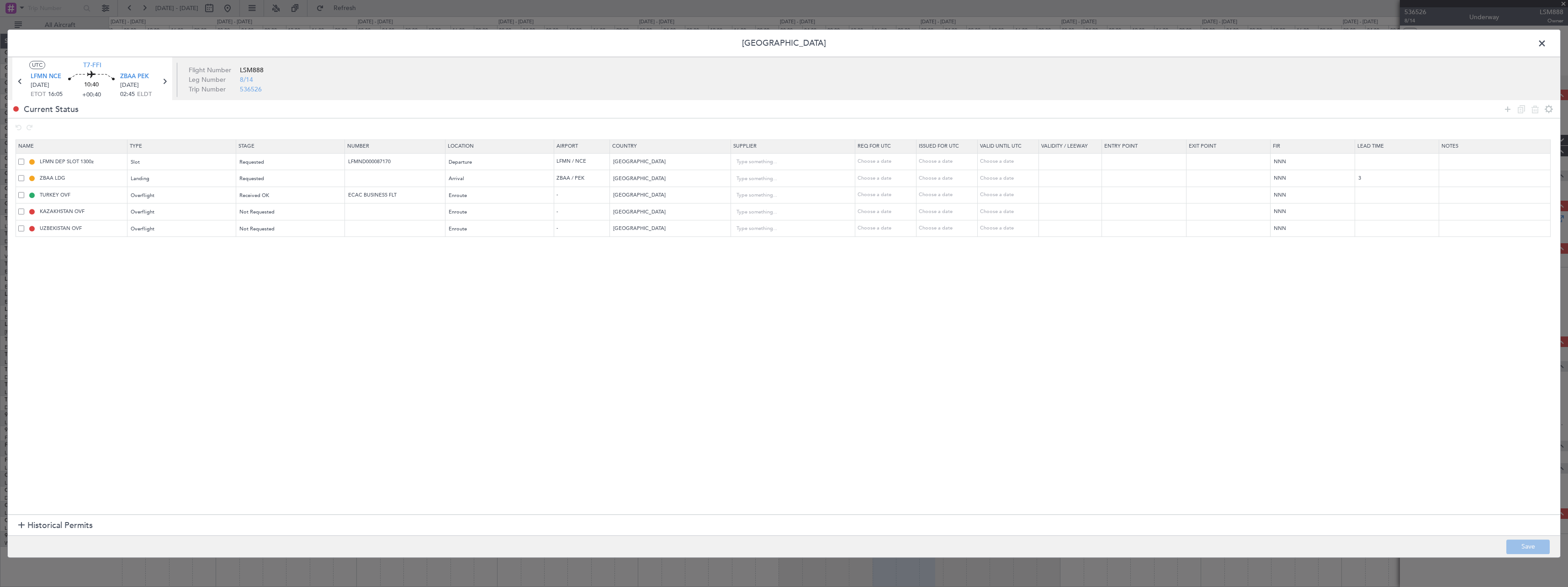
click at [23, 180] on span at bounding box center [21, 178] width 6 height 6
click at [25, 175] on input "checkbox" at bounding box center [25, 175] width 0 height 0
click at [1536, 109] on icon at bounding box center [1535, 109] width 11 height 11
type input "TURKEY OVF"
type input "ECAC BUSINESS FLT"
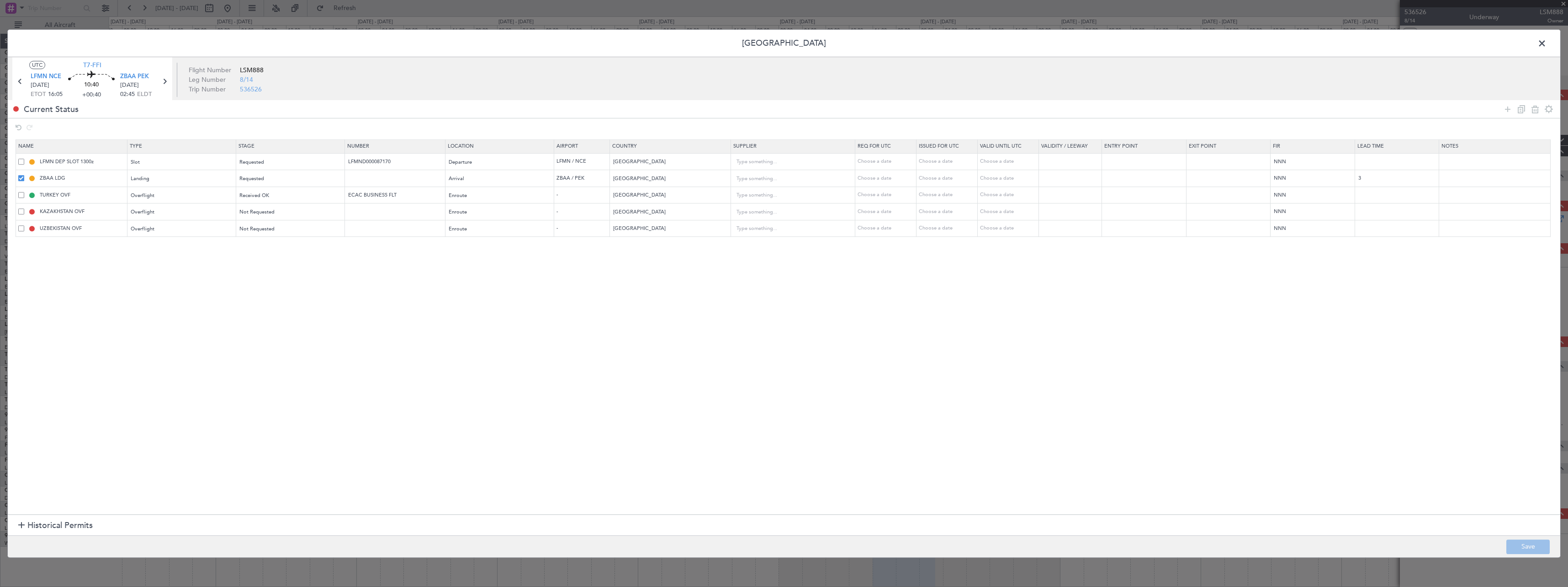
type input "[GEOGRAPHIC_DATA]"
type input "KAZAKHSTAN OVF"
type input "Kazakhstan"
type input "UZBEKISTAN OVF"
type input "Uzbekistan"
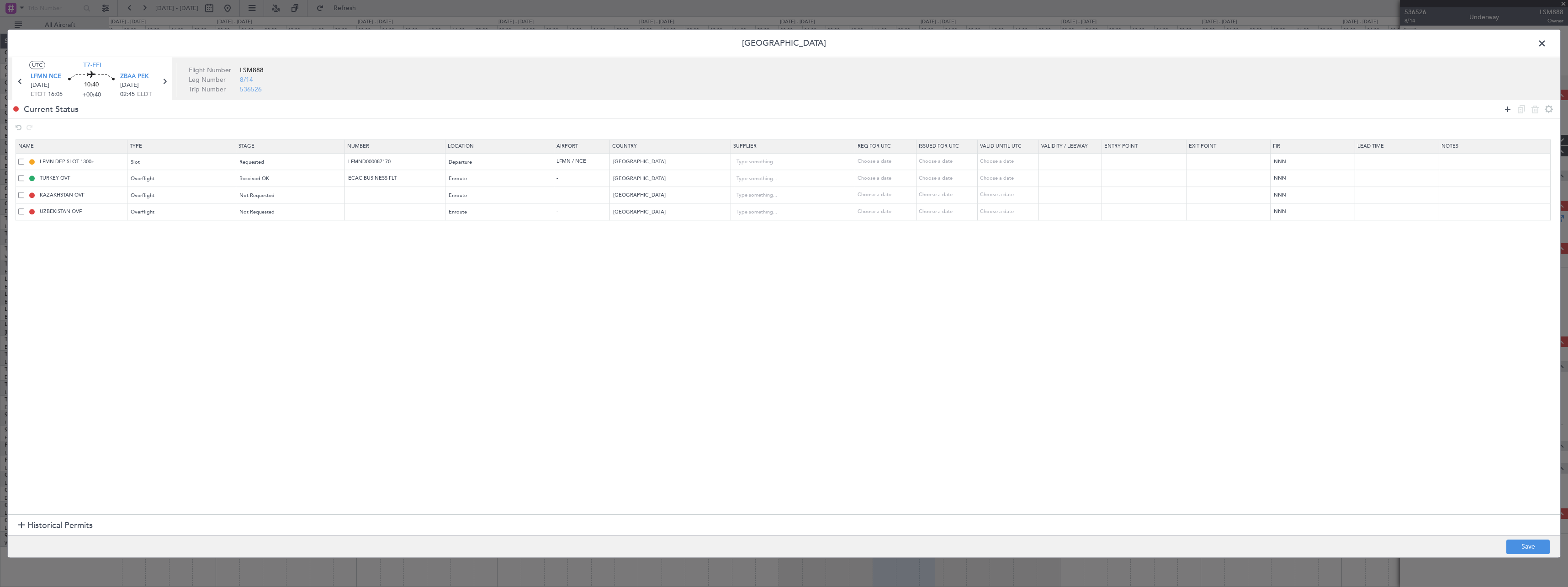
click at [1507, 111] on icon at bounding box center [1508, 109] width 11 height 11
click at [155, 228] on div "Type" at bounding box center [178, 230] width 96 height 14
drag, startPoint x: 159, startPoint y: 311, endPoint x: 352, endPoint y: 239, distance: 206.0
click at [162, 309] on div "ADC ADNC API CANPASS CARICOM CID COBT CUSTOMS Departure DOT Approval EAPIS Ferr…" at bounding box center [184, 296] width 118 height 110
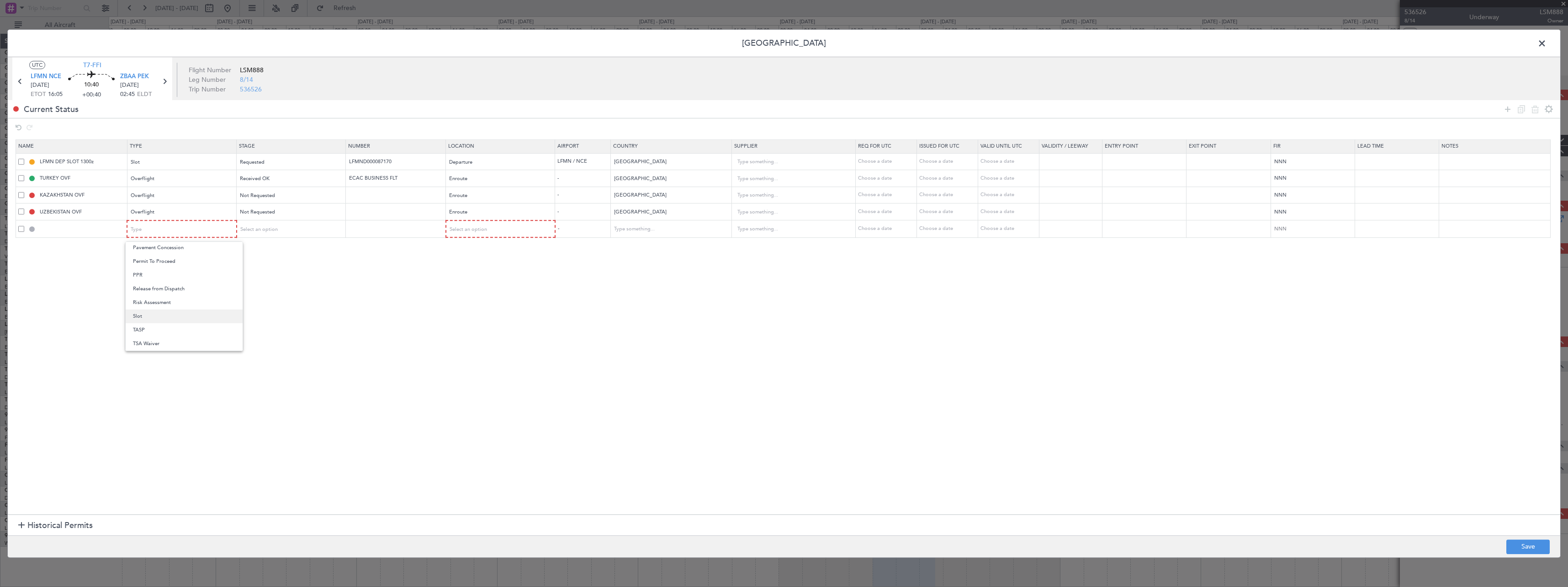
click at [183, 320] on span "Slot" at bounding box center [184, 316] width 102 height 14
click at [304, 231] on div "Select an option" at bounding box center [287, 230] width 96 height 14
click at [298, 293] on span "Requested" at bounding box center [294, 290] width 102 height 14
click at [504, 227] on div "Select an option" at bounding box center [497, 230] width 96 height 14
drag, startPoint x: 489, startPoint y: 276, endPoint x: 721, endPoint y: 270, distance: 232.1
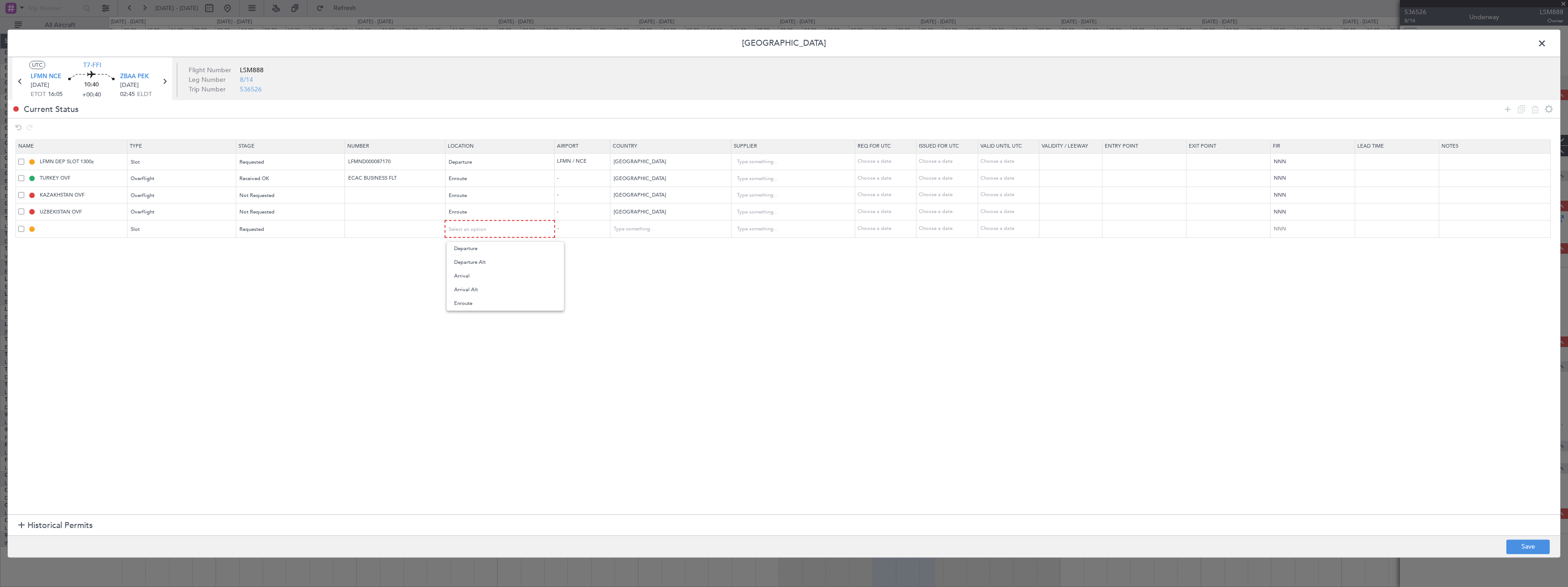
click at [490, 275] on span "Arrival" at bounding box center [505, 276] width 102 height 14
drag, startPoint x: 1511, startPoint y: 108, endPoint x: 1214, endPoint y: 159, distance: 301.3
click at [1511, 108] on icon at bounding box center [1508, 109] width 11 height 11
click at [144, 243] on div "Type" at bounding box center [178, 246] width 96 height 14
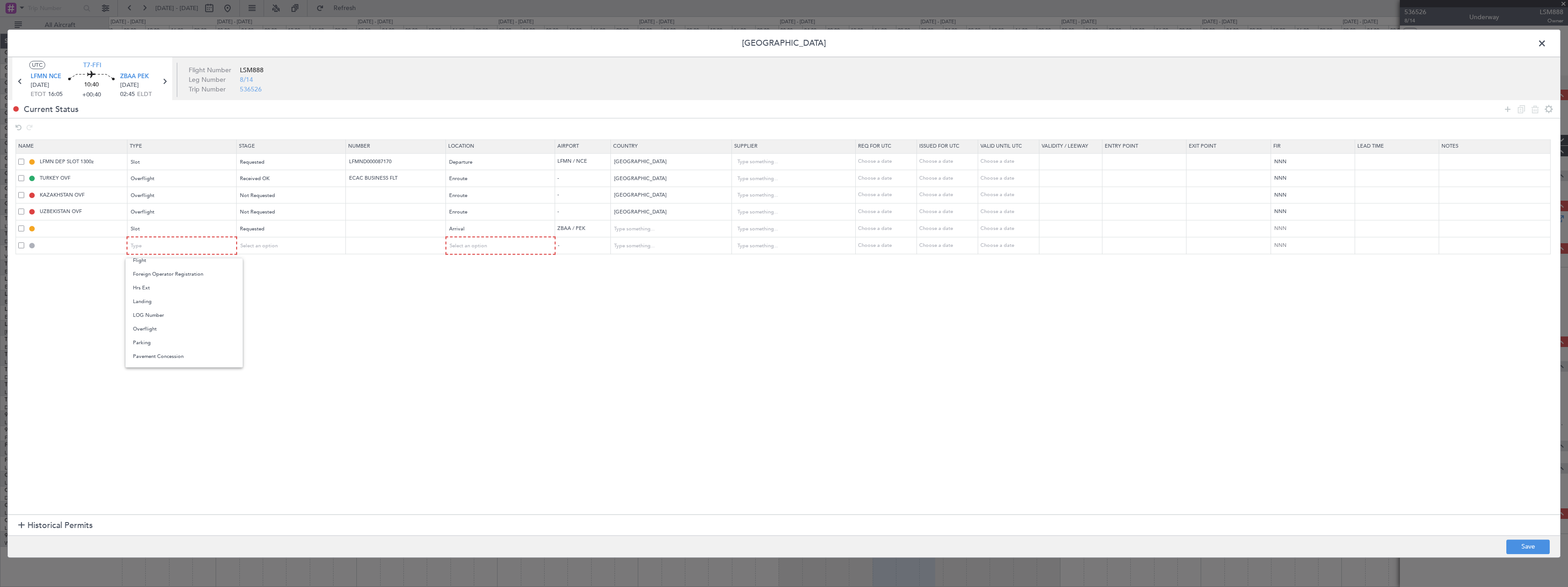
click at [158, 300] on span "Landing" at bounding box center [184, 301] width 102 height 14
click at [312, 250] on div "Select an option" at bounding box center [287, 246] width 96 height 14
drag, startPoint x: 309, startPoint y: 307, endPoint x: 384, endPoint y: 283, distance: 78.7
click at [312, 304] on span "Requested" at bounding box center [294, 306] width 102 height 14
click at [510, 248] on div "Select an option" at bounding box center [497, 246] width 96 height 14
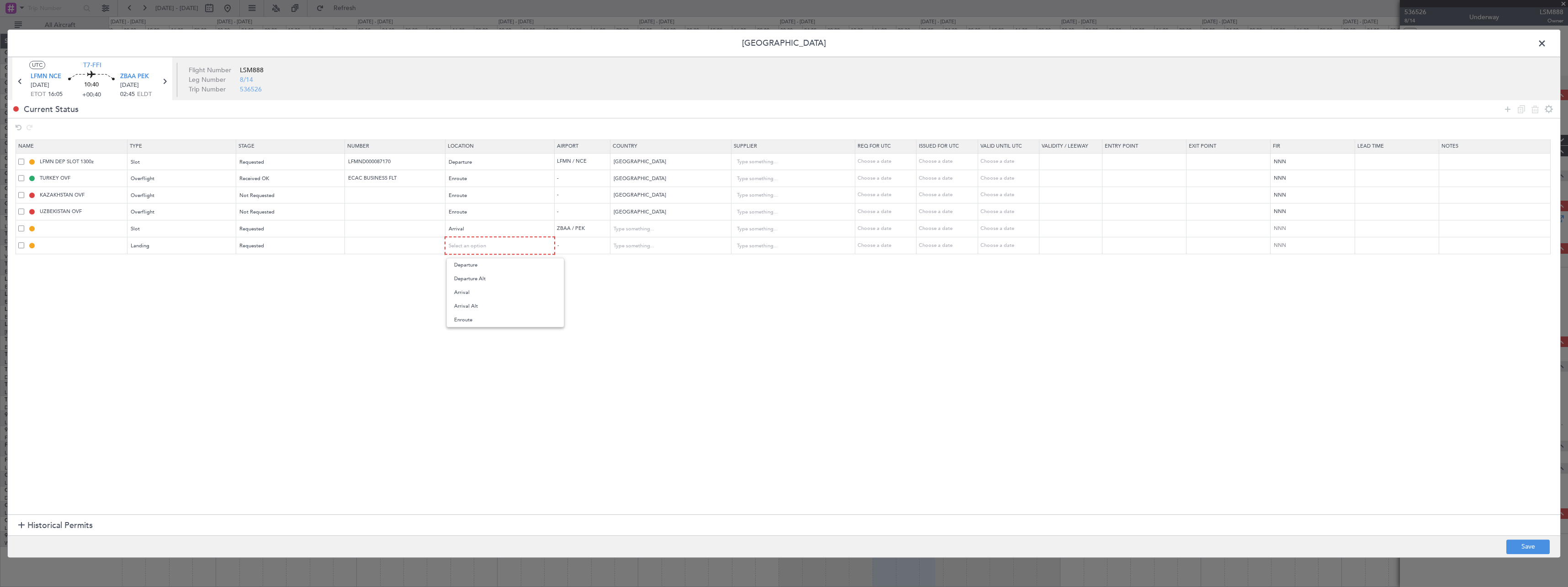
click at [515, 291] on span "Arrival" at bounding box center [505, 292] width 102 height 14
click at [1533, 543] on button "Save" at bounding box center [1528, 547] width 43 height 15
type input "ZBAA ARR SLOT"
type input "China"
type input "NNN"
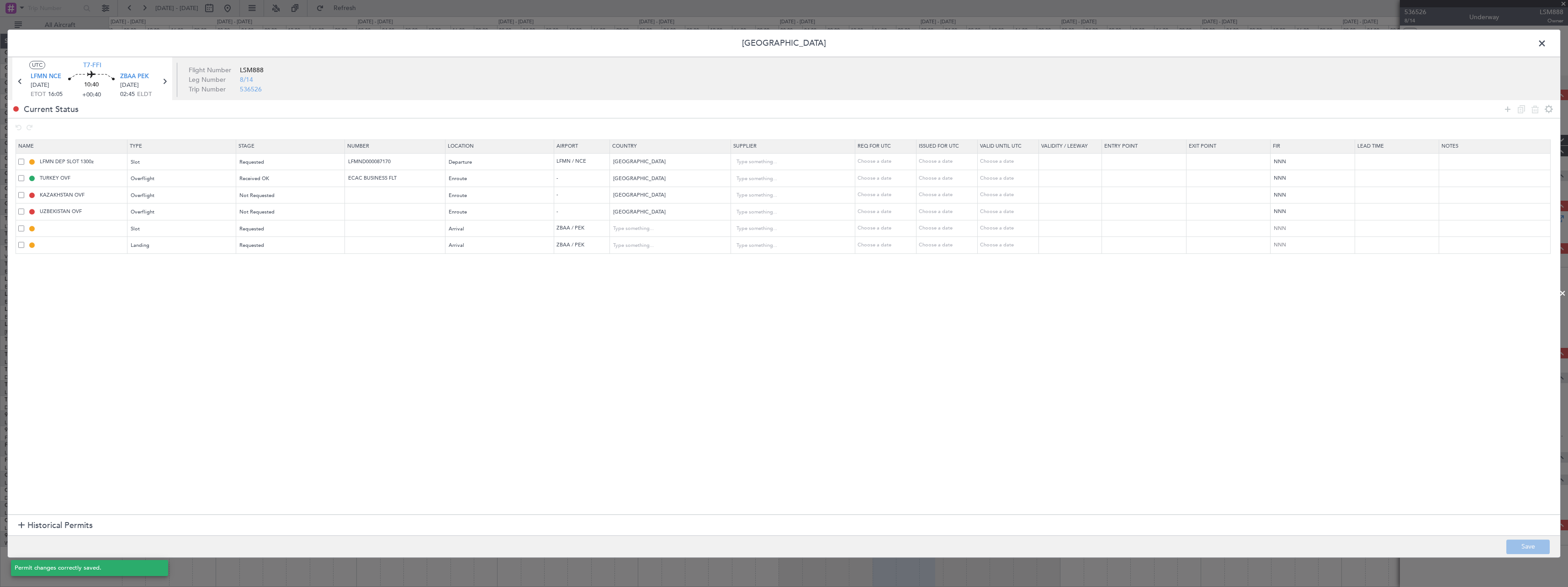
type input "3"
type input "ZBAA LDG"
type input "China"
type input "NNN"
type input "3"
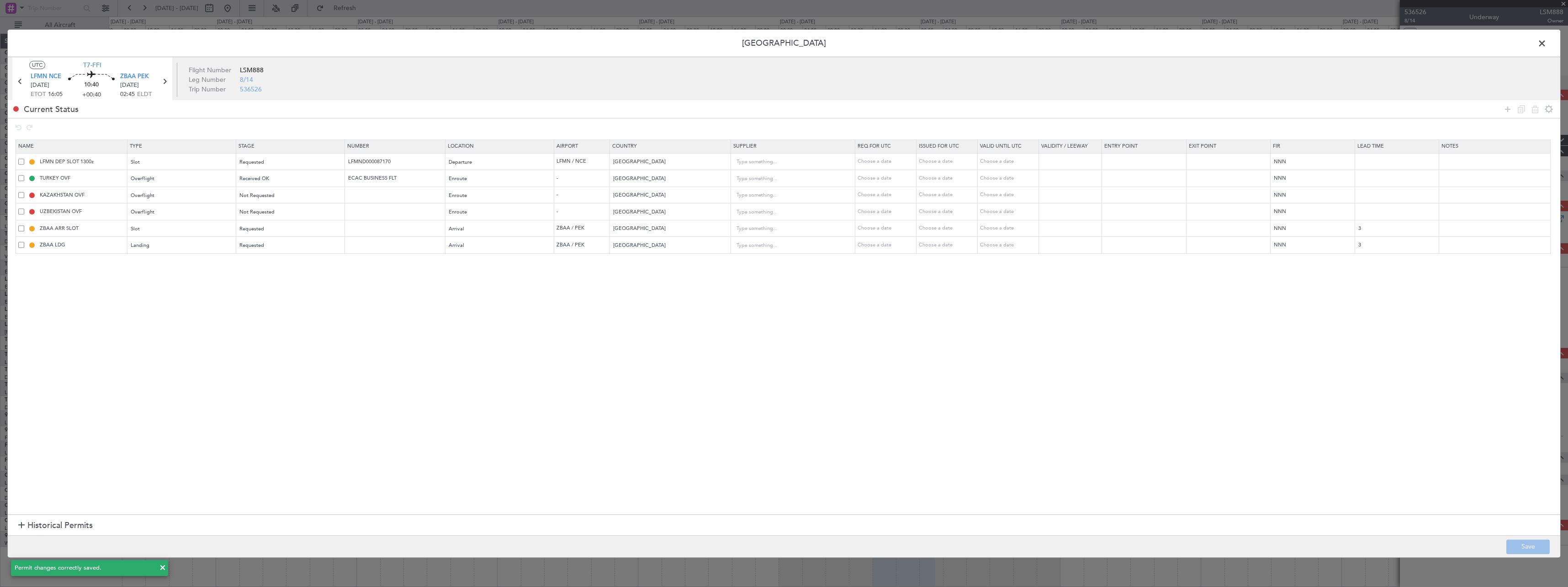
click at [1547, 49] on span at bounding box center [1547, 46] width 0 height 18
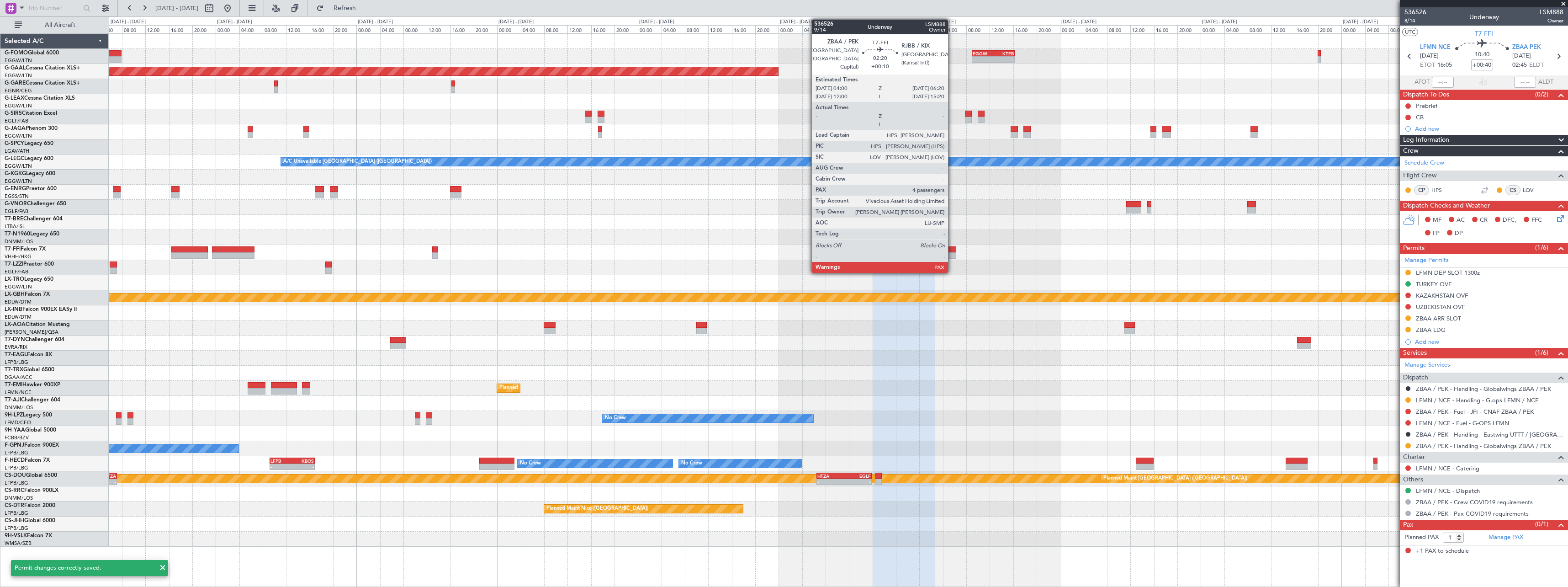
click at [953, 253] on div at bounding box center [949, 255] width 14 height 7
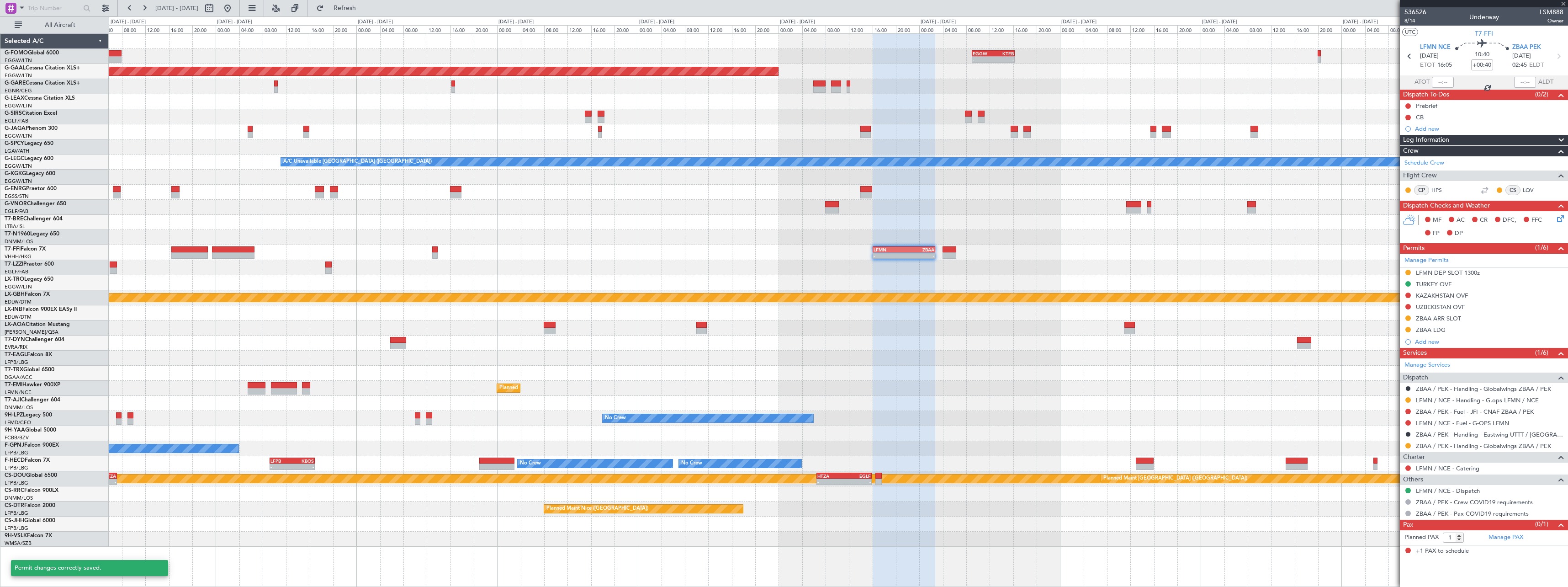
type input "+00:10"
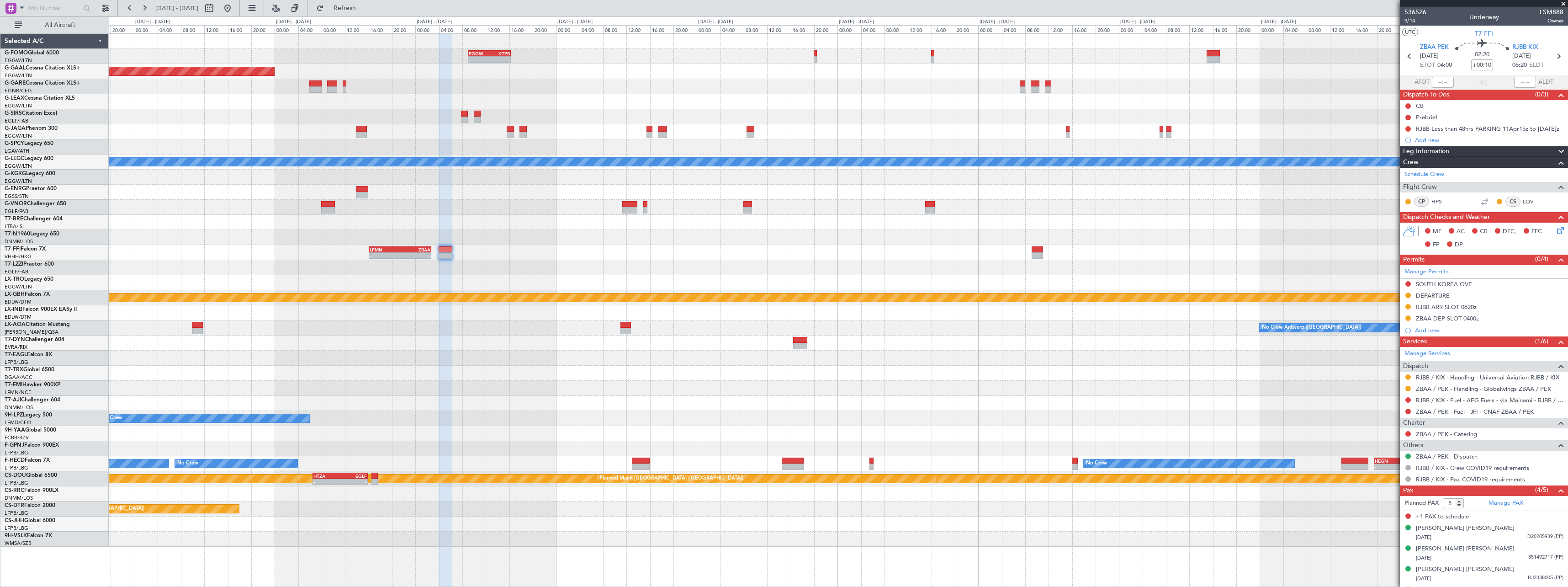
click at [847, 264] on div "- - EGGW 09:00 Z KTEB 16:20 Z Planned Maint Dusseldorf A/C Unavailable London (…" at bounding box center [838, 290] width 1459 height 513
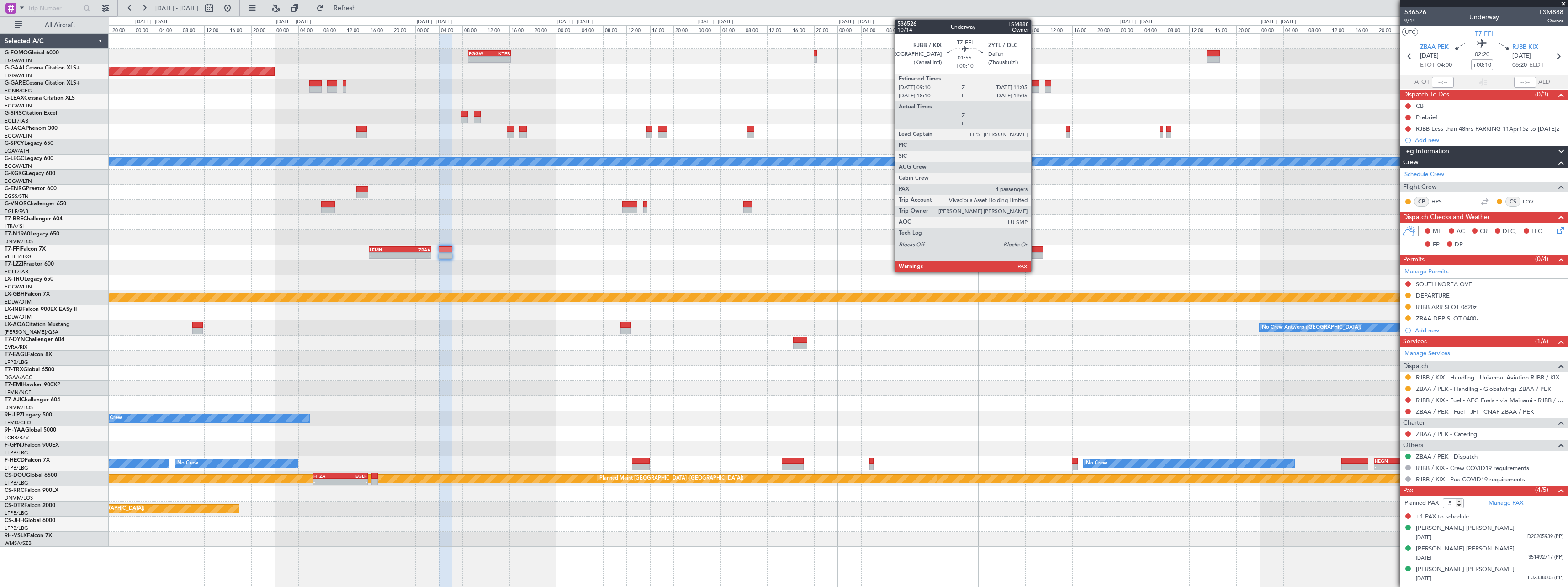
click at [1035, 256] on div at bounding box center [1037, 255] width 12 height 7
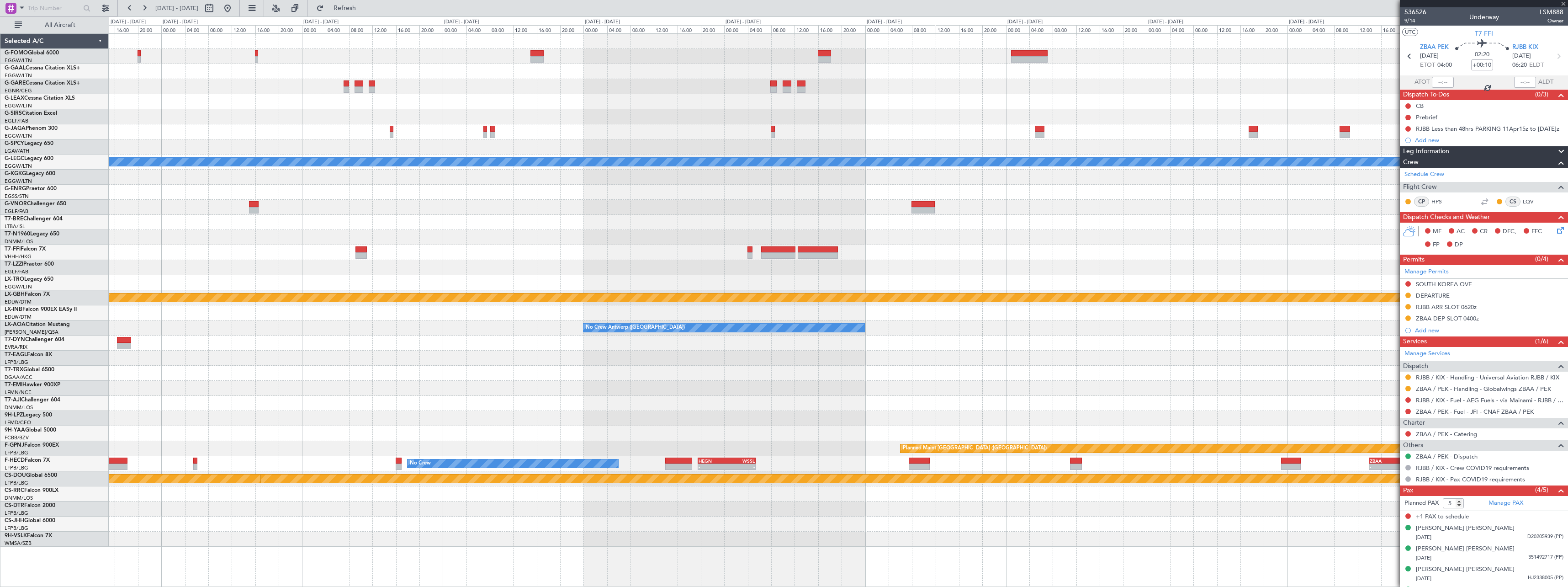
click at [535, 245] on div "Planned Maint Geneva (Cointrin) LFMN 16:05 Z ZBAA 02:45 Z - -" at bounding box center [838, 252] width 1459 height 15
type input "4"
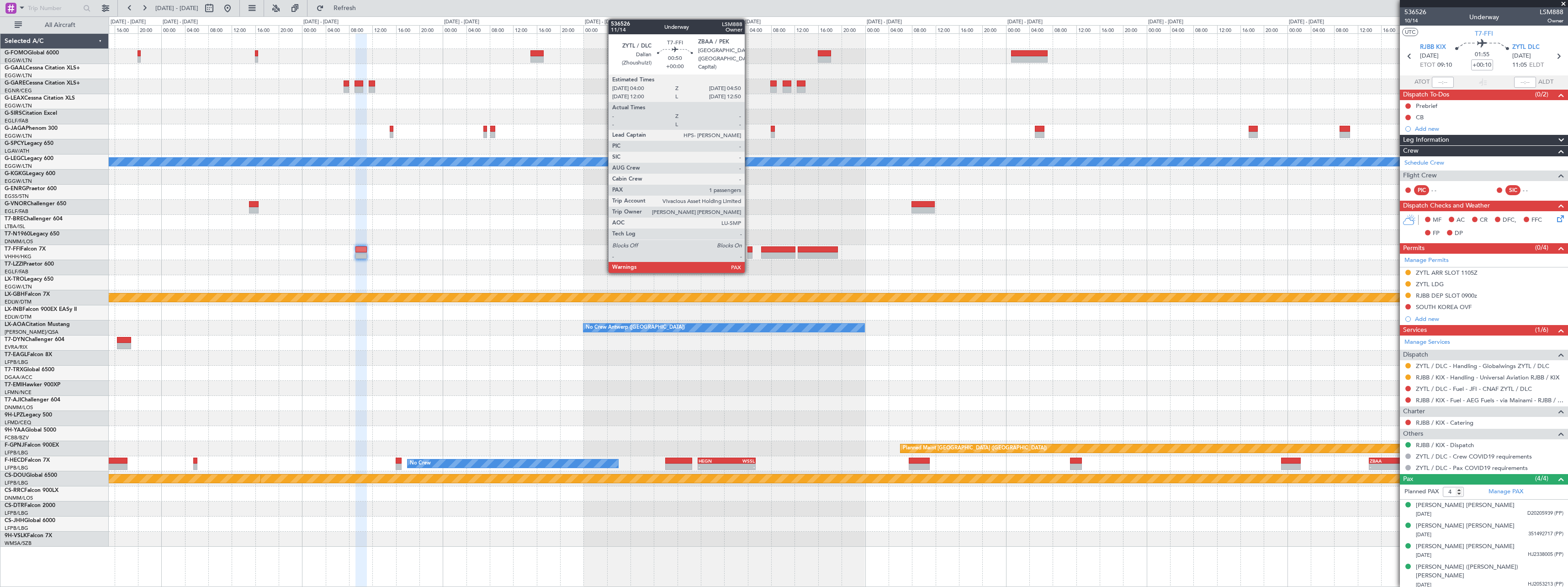
click at [749, 253] on div at bounding box center [750, 255] width 5 height 7
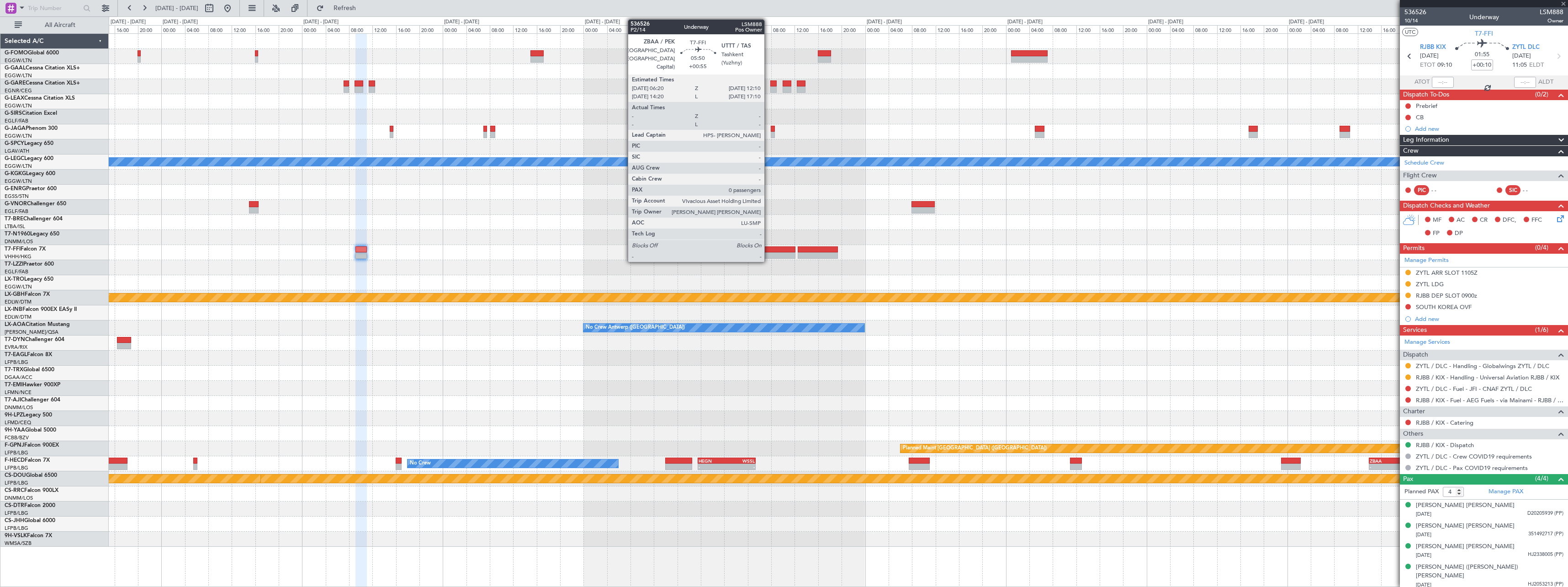
type input "1"
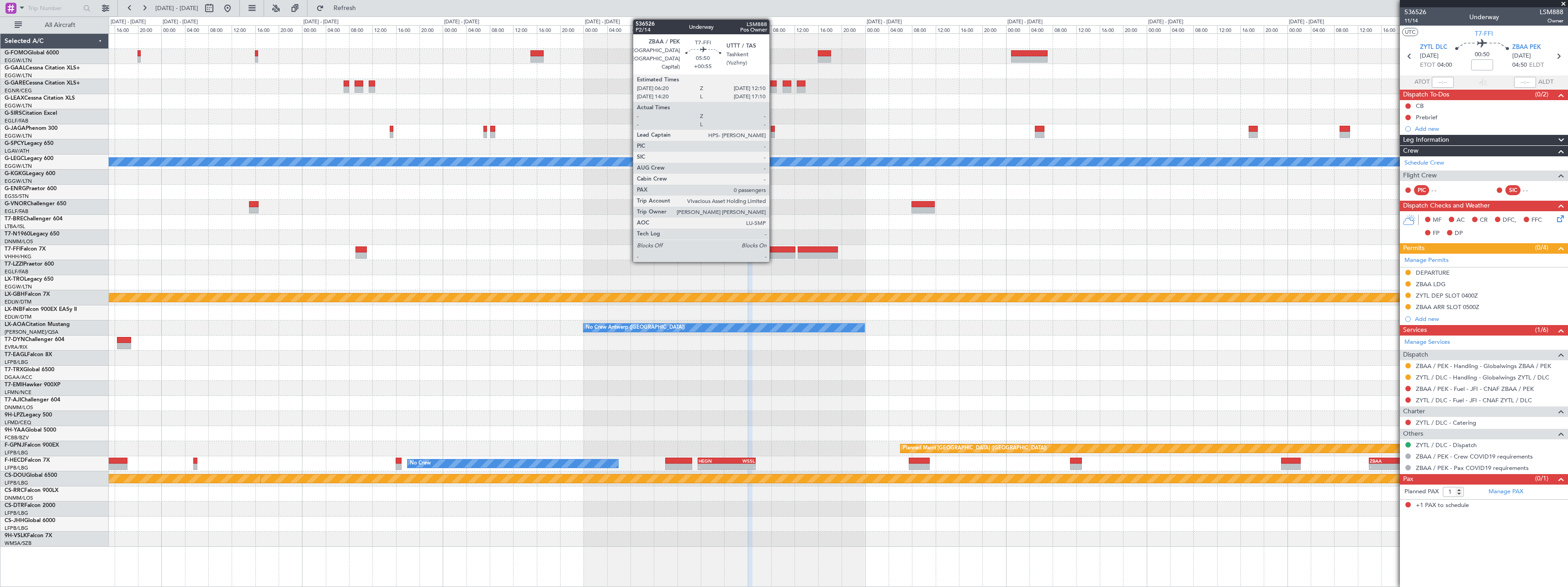
click at [774, 250] on div at bounding box center [778, 250] width 34 height 7
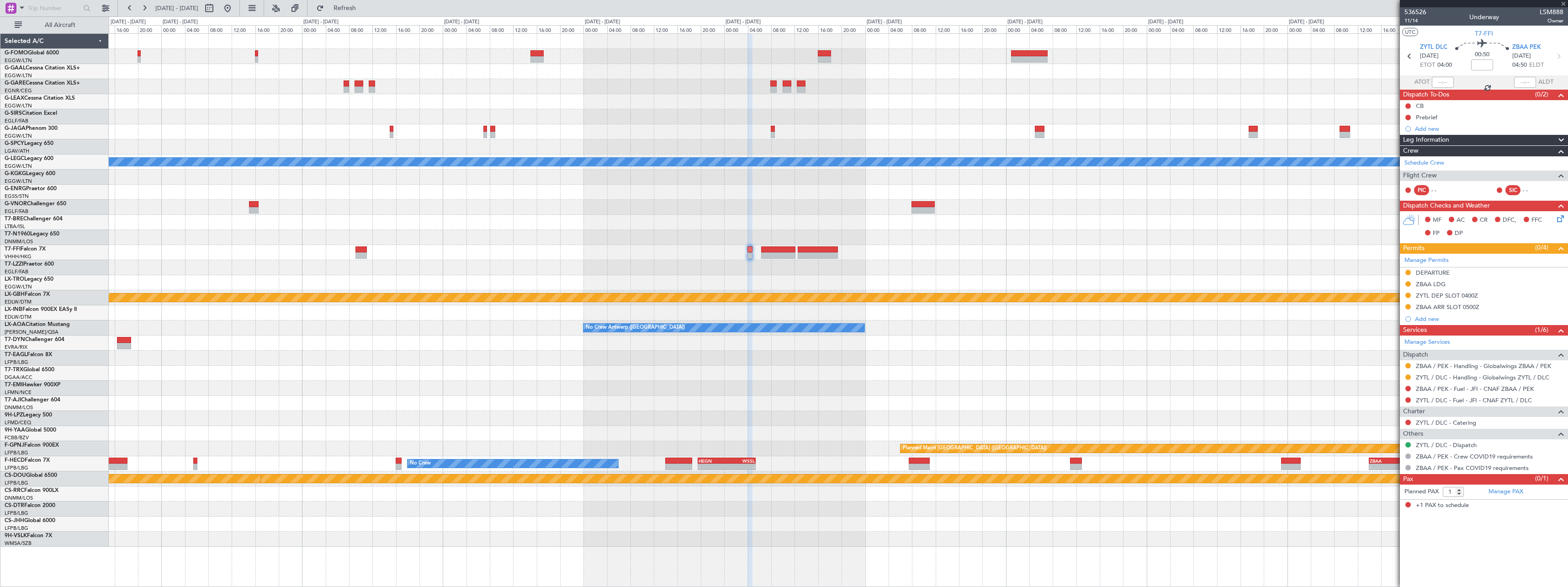
type input "+00:55"
type input "0"
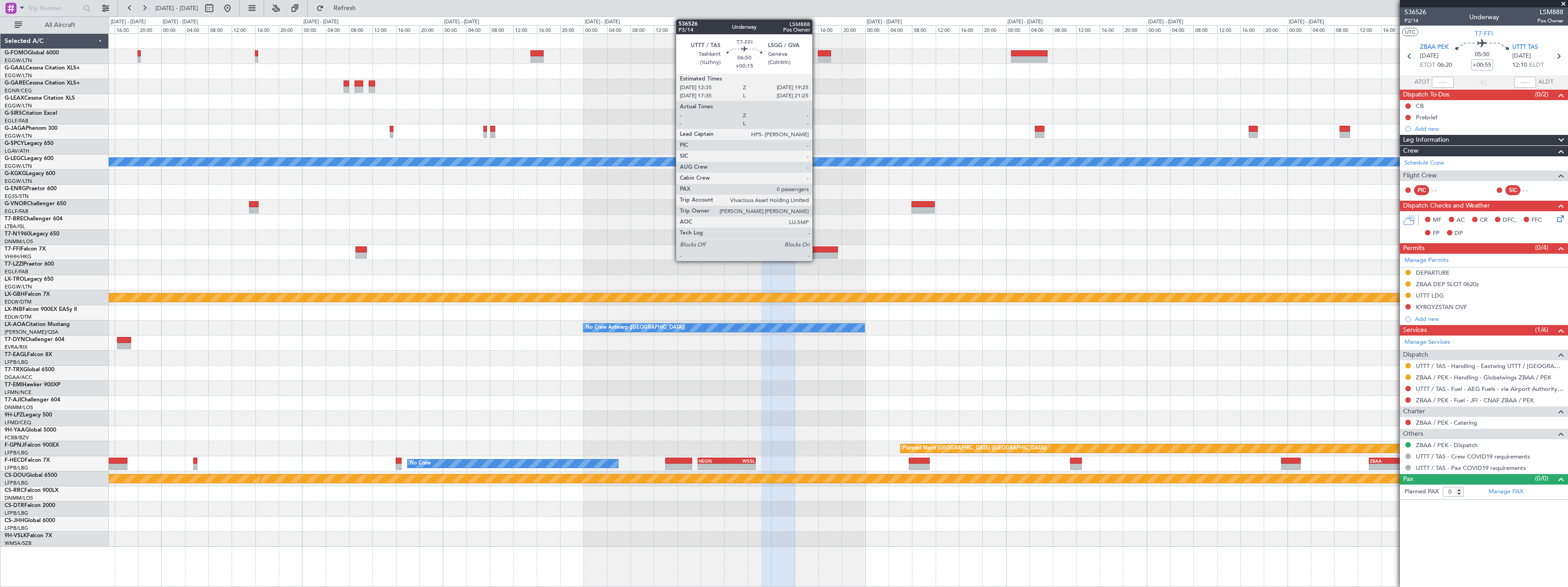
click at [816, 250] on div at bounding box center [818, 250] width 40 height 7
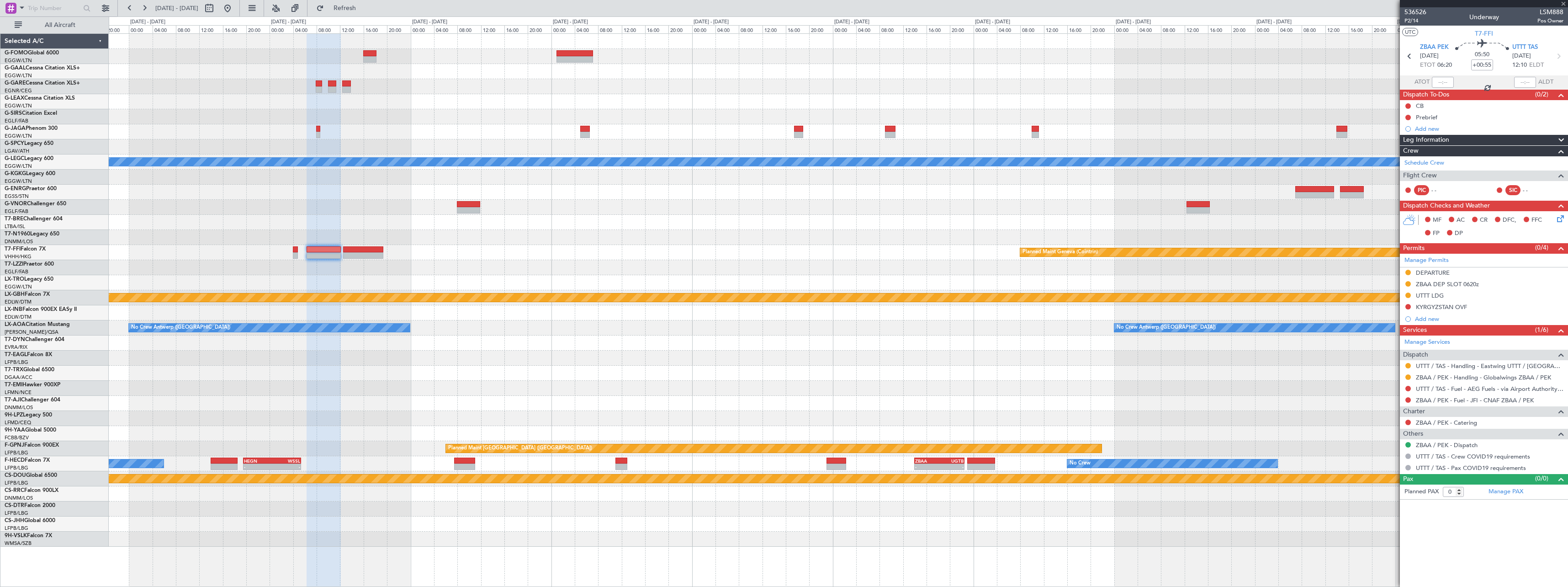
type input "+00:15"
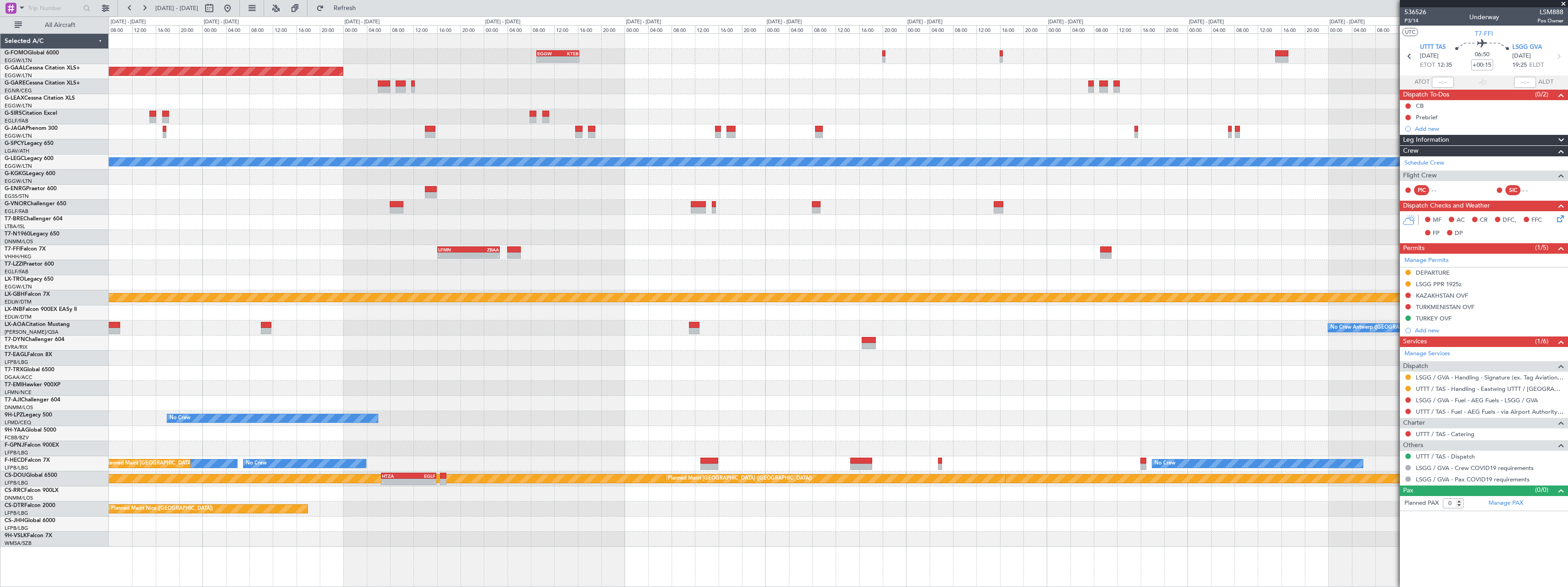
click at [1321, 247] on div "EGGW 09:00 Z KTEB 16:20 Z - - Planned Maint Dusseldorf A/C Unavailable London (…" at bounding box center [838, 290] width 1459 height 513
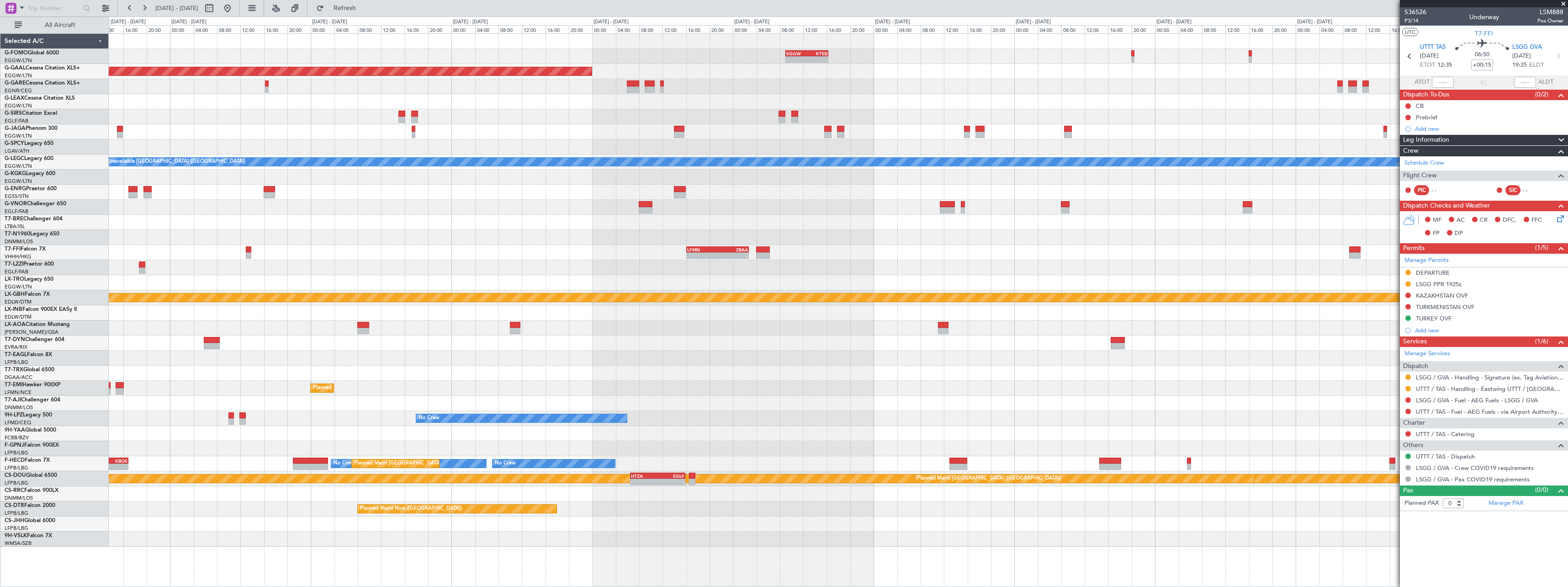
click at [1486, 221] on fb-app "01 Oct 2025 - 12 Oct 2025 Refresh Quick Links All Aircraft EGGW 09:00 Z KTEB 16…" at bounding box center [784, 297] width 1568 height 580
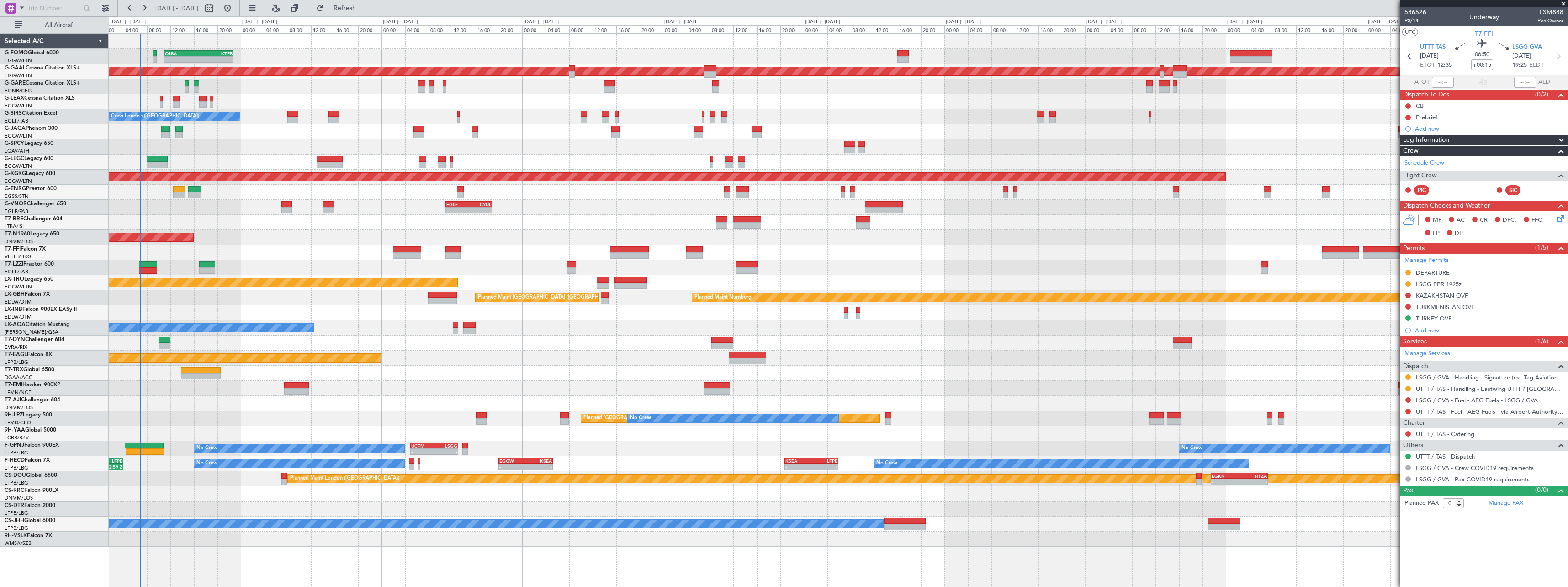
click at [478, 338] on div "- - OLBA 11:00 Z KTEB 22:45 Z Planned Maint London (Luton) Planned Maint Dussel…" at bounding box center [838, 290] width 1459 height 513
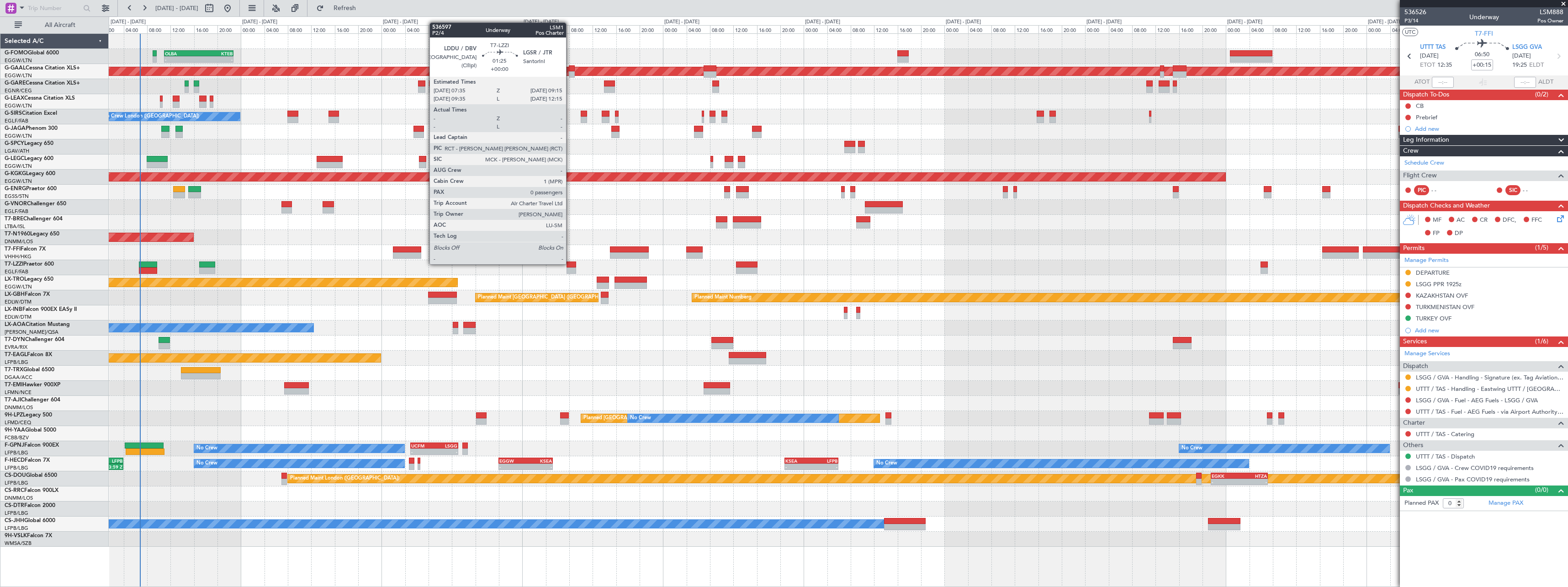
click at [570, 263] on div at bounding box center [572, 264] width 10 height 7
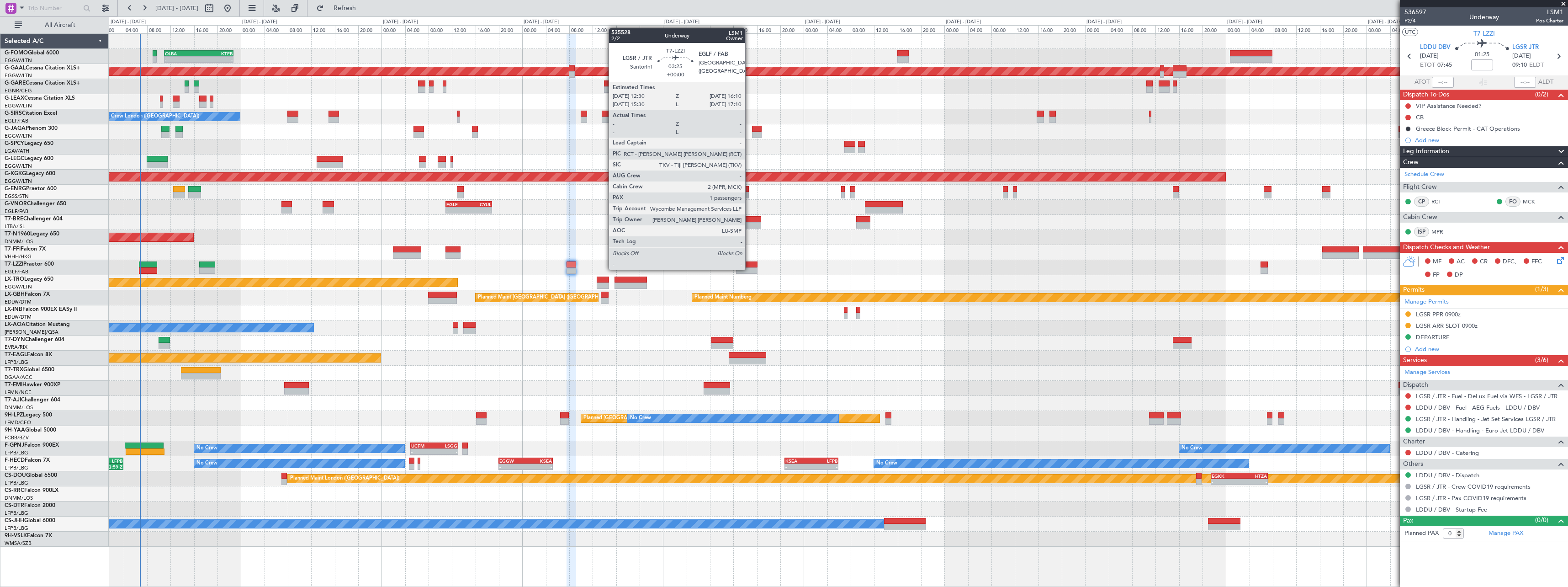
click at [749, 269] on div at bounding box center [747, 270] width 22 height 7
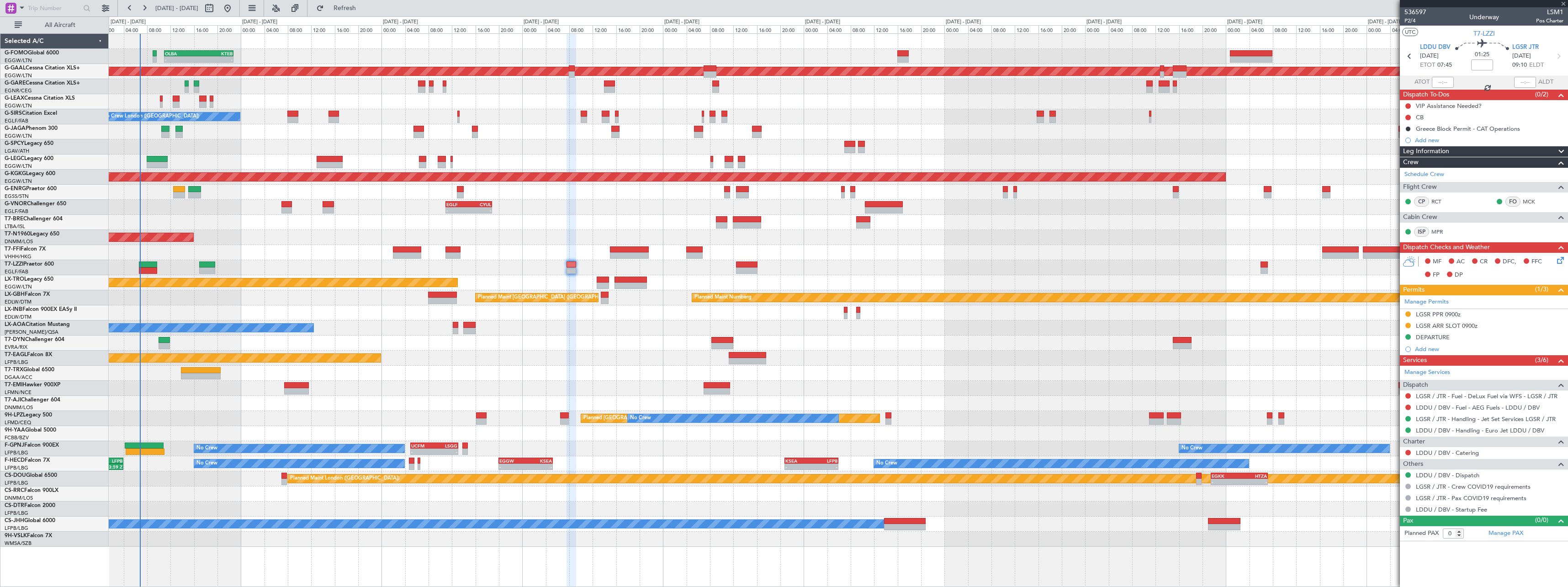
type input "1"
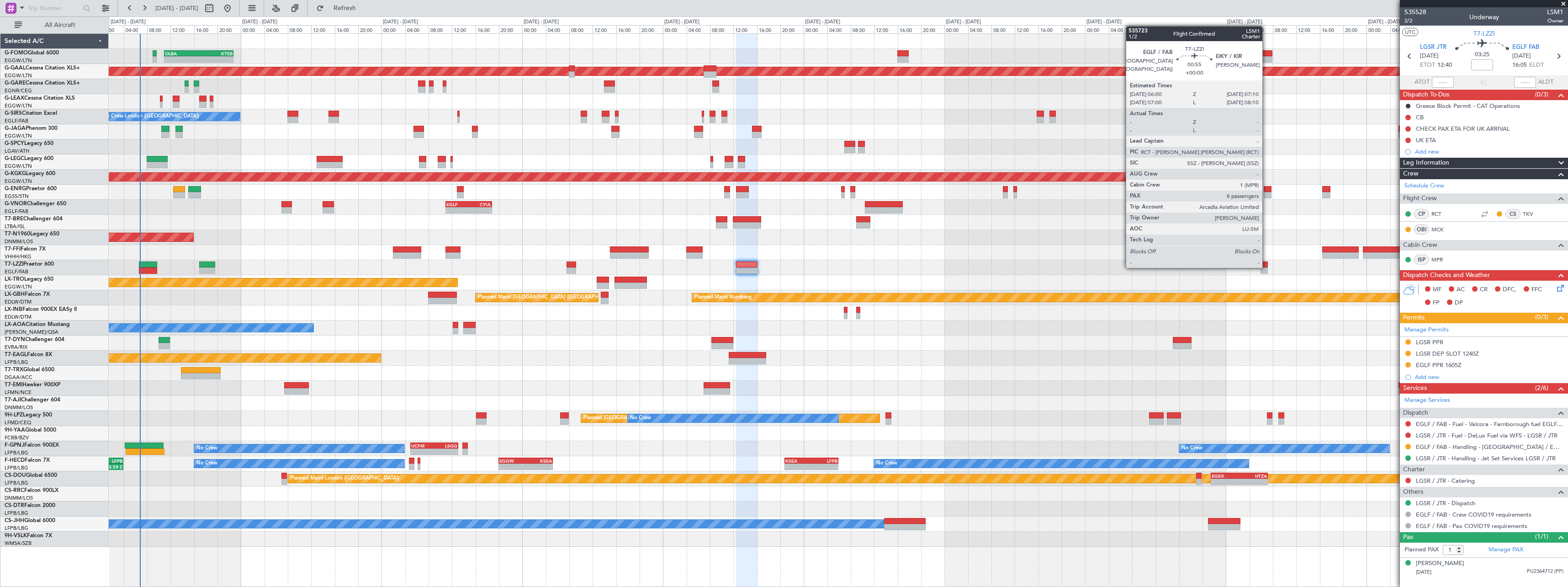
click at [1267, 267] on div at bounding box center [1264, 264] width 7 height 7
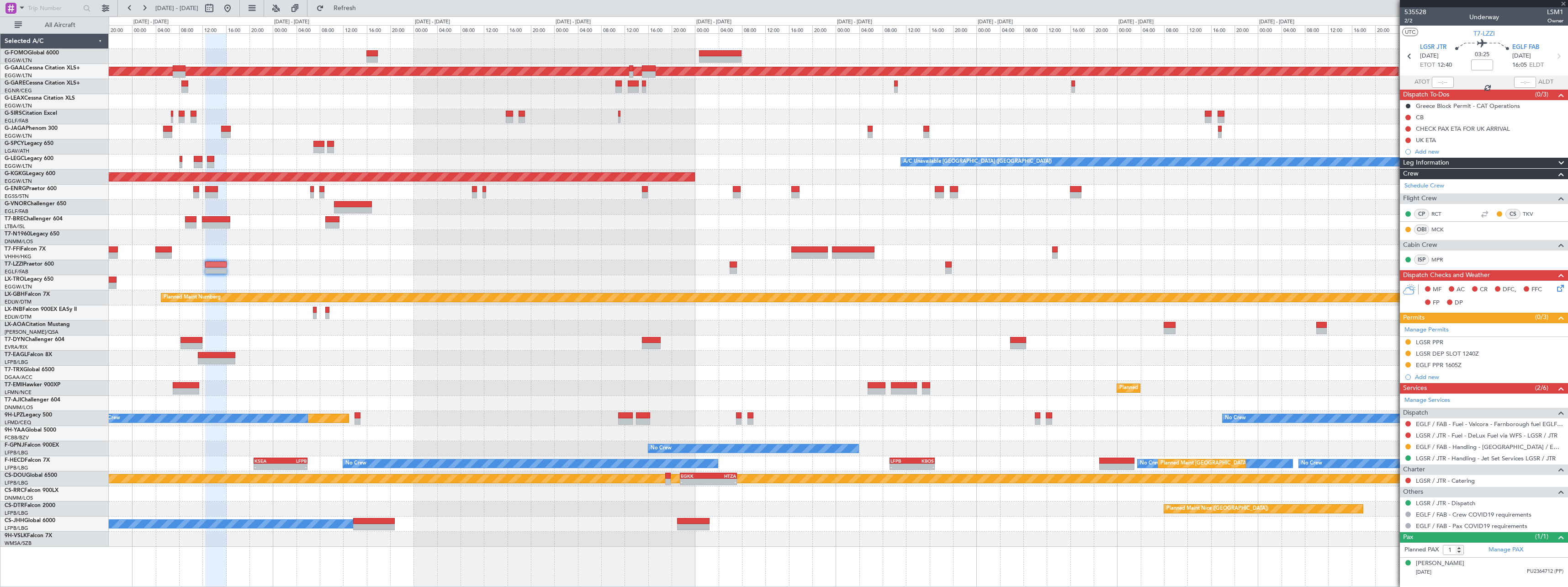
click at [798, 272] on div at bounding box center [838, 267] width 1459 height 15
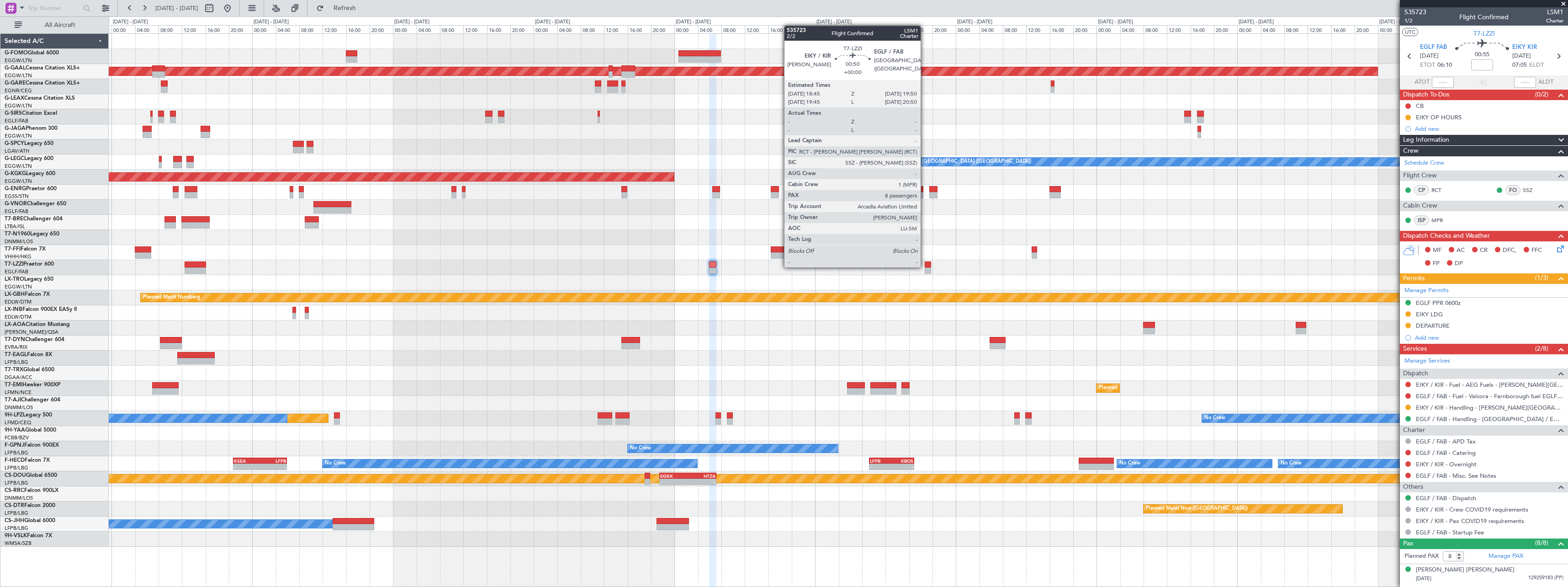
click at [925, 267] on div at bounding box center [928, 264] width 7 height 7
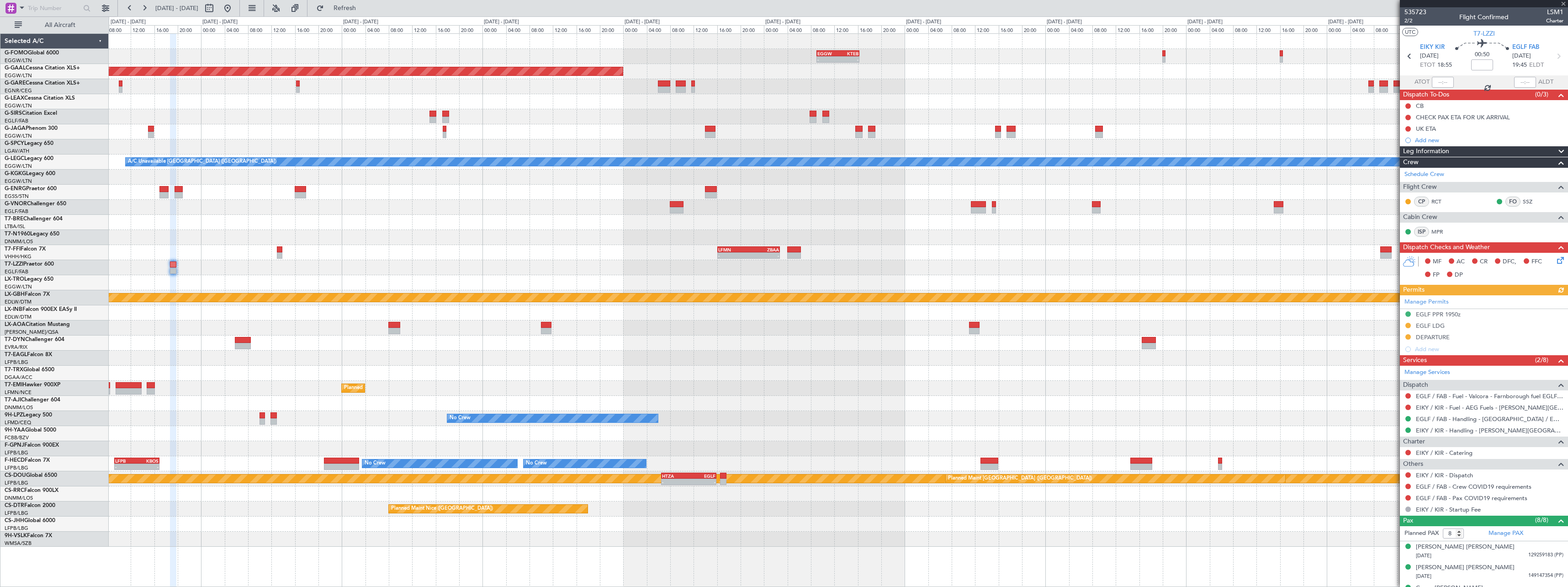
click at [1209, 289] on div "EGGW 09:00 Z KTEB 16:20 Z - - Planned [GEOGRAPHIC_DATA] A/C Unavailable [GEOGRA…" at bounding box center [838, 290] width 1459 height 513
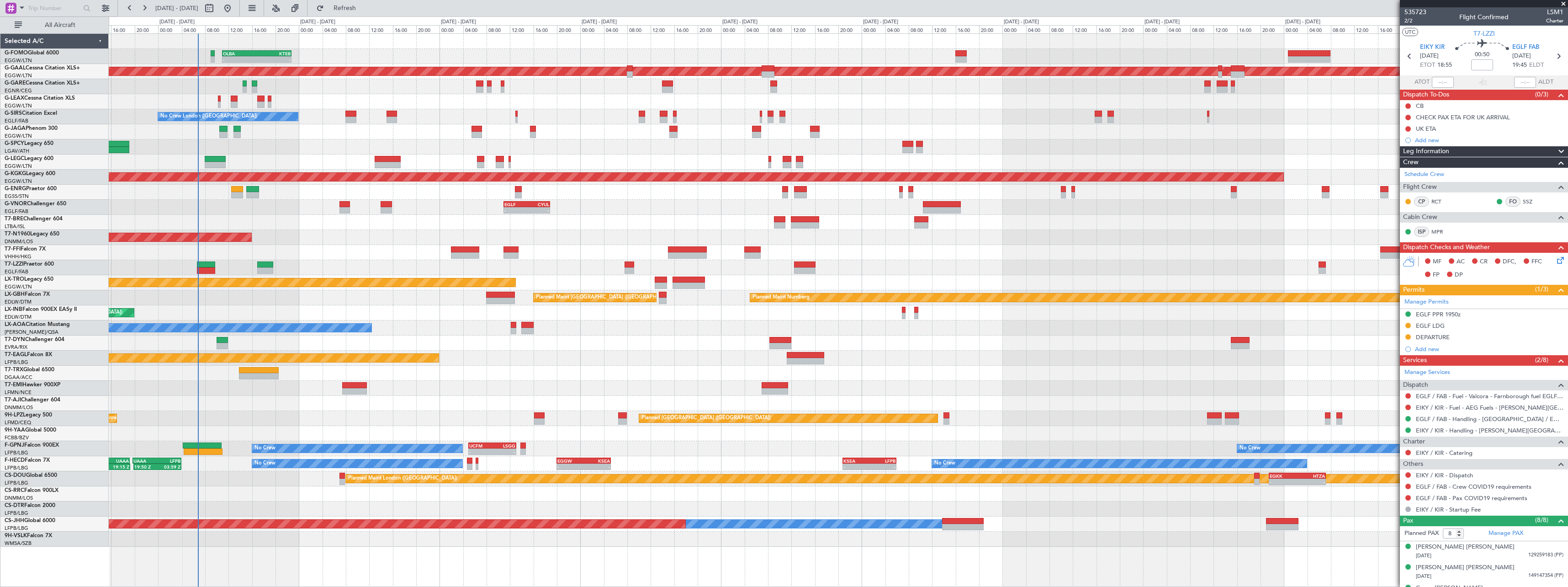
click at [1169, 289] on div "- - OLBA 11:00 Z KTEB 22:45 Z Planned Maint [GEOGRAPHIC_DATA] ([GEOGRAPHIC_DATA…" at bounding box center [838, 290] width 1459 height 513
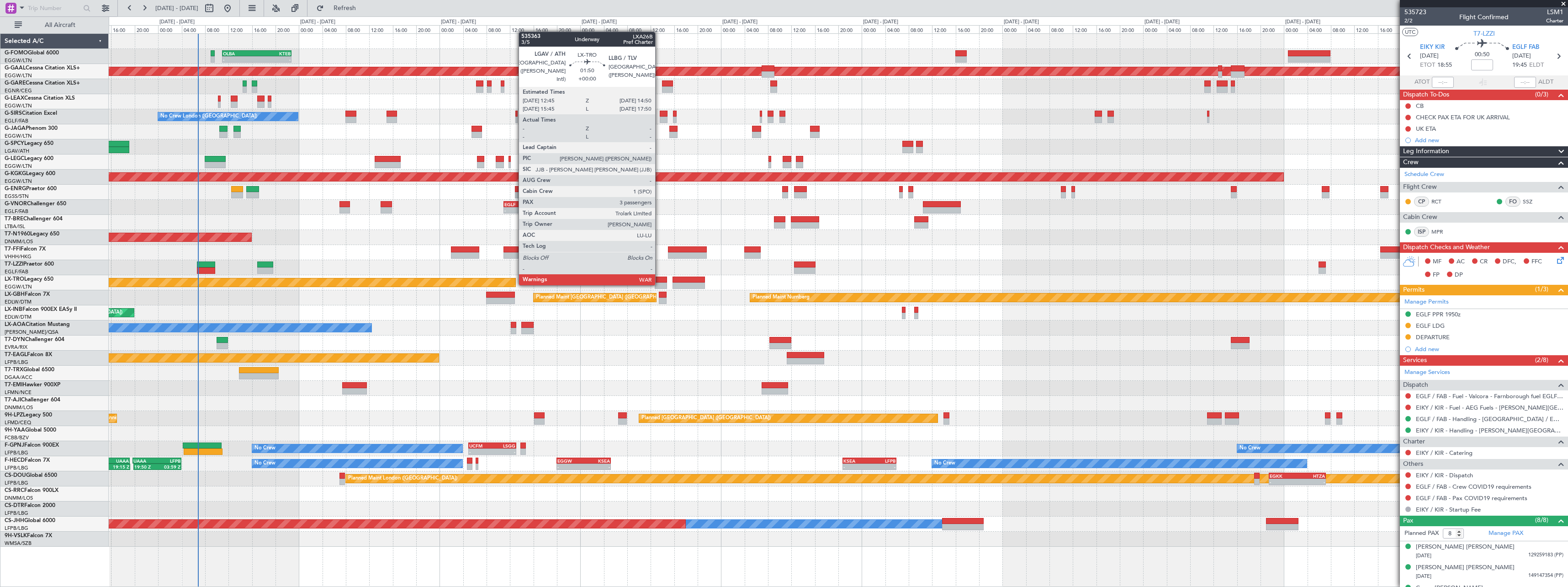
click at [659, 284] on div at bounding box center [661, 286] width 12 height 7
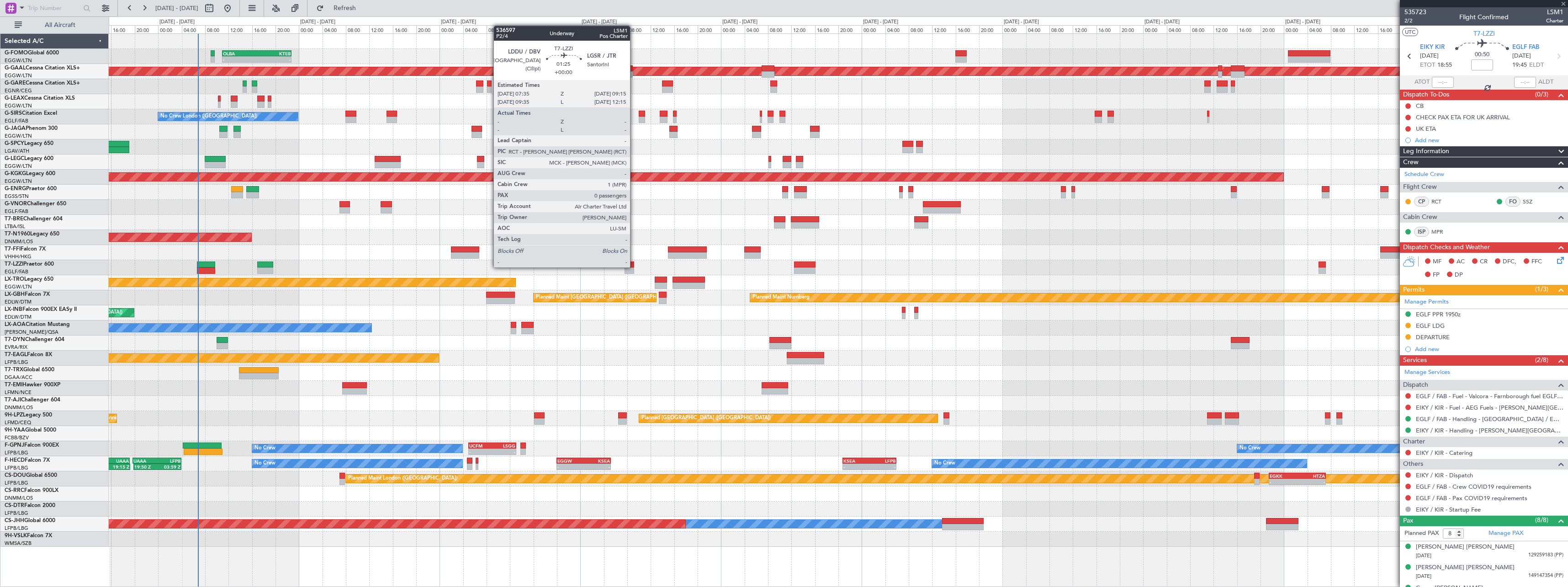
type input "3"
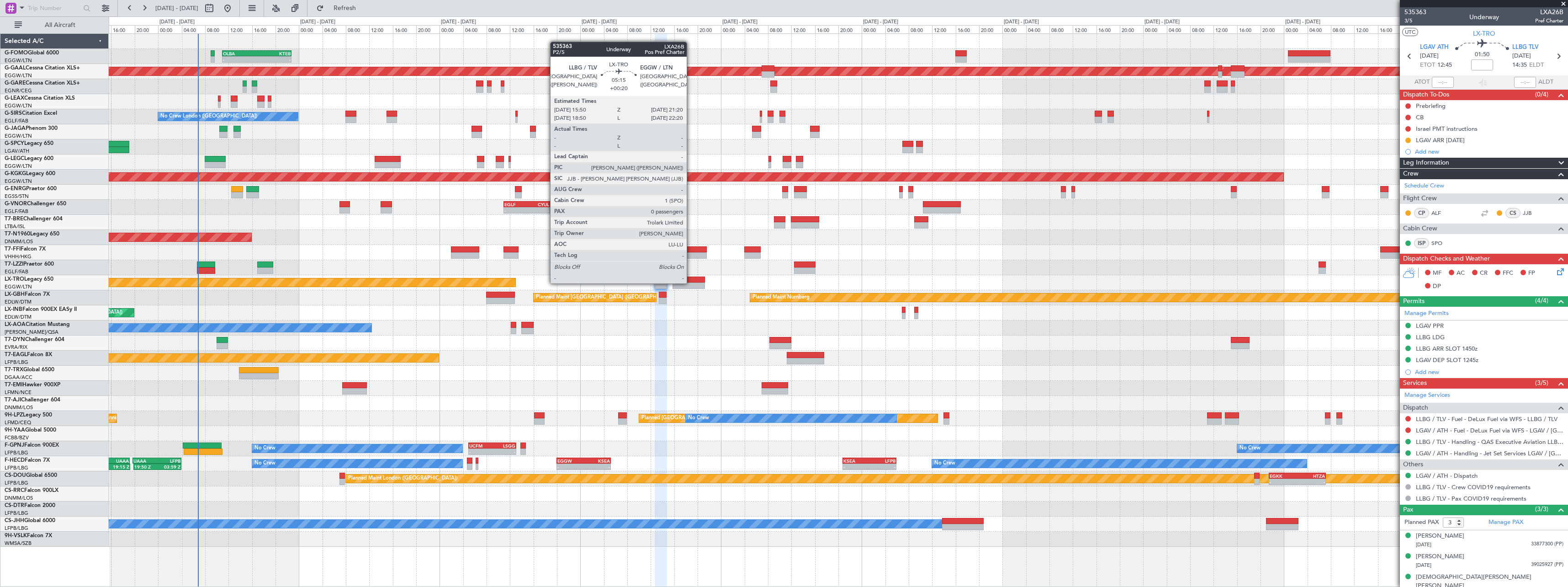
click at [691, 282] on div "Unplanned Maint [GEOGRAPHIC_DATA] ([PERSON_NAME] Intl)" at bounding box center [838, 283] width 1459 height 15
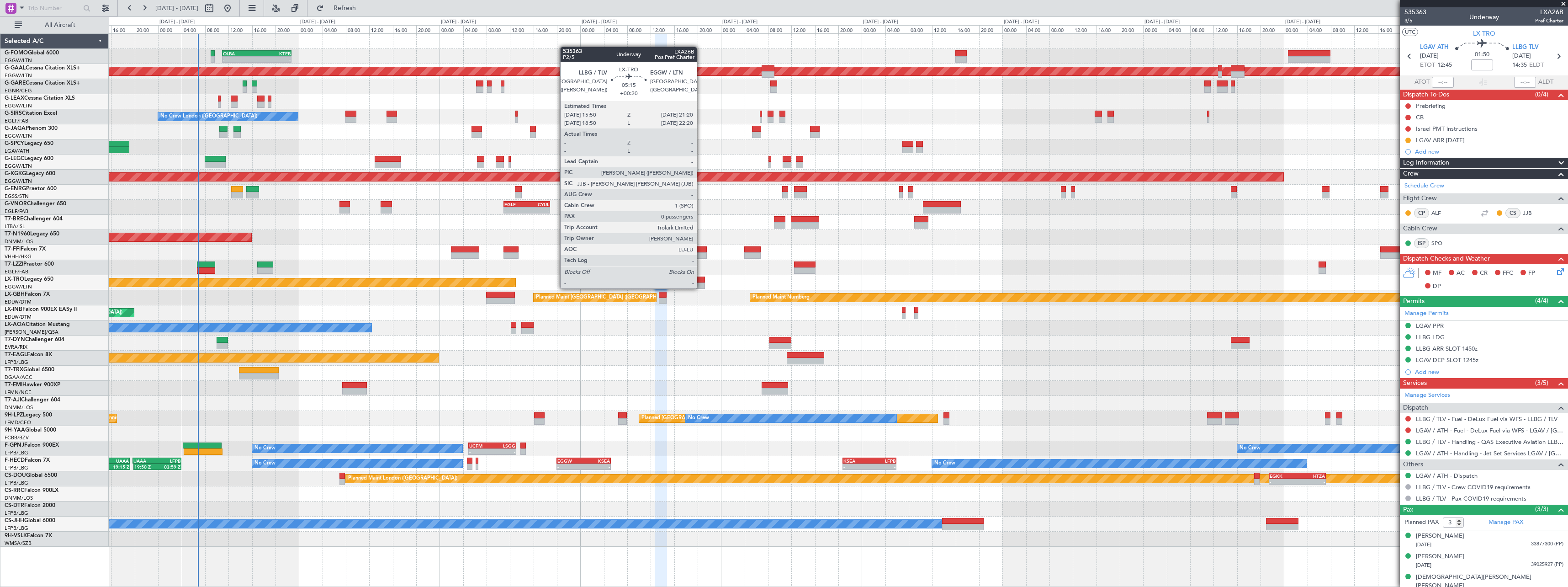
click at [701, 287] on div at bounding box center [688, 286] width 32 height 7
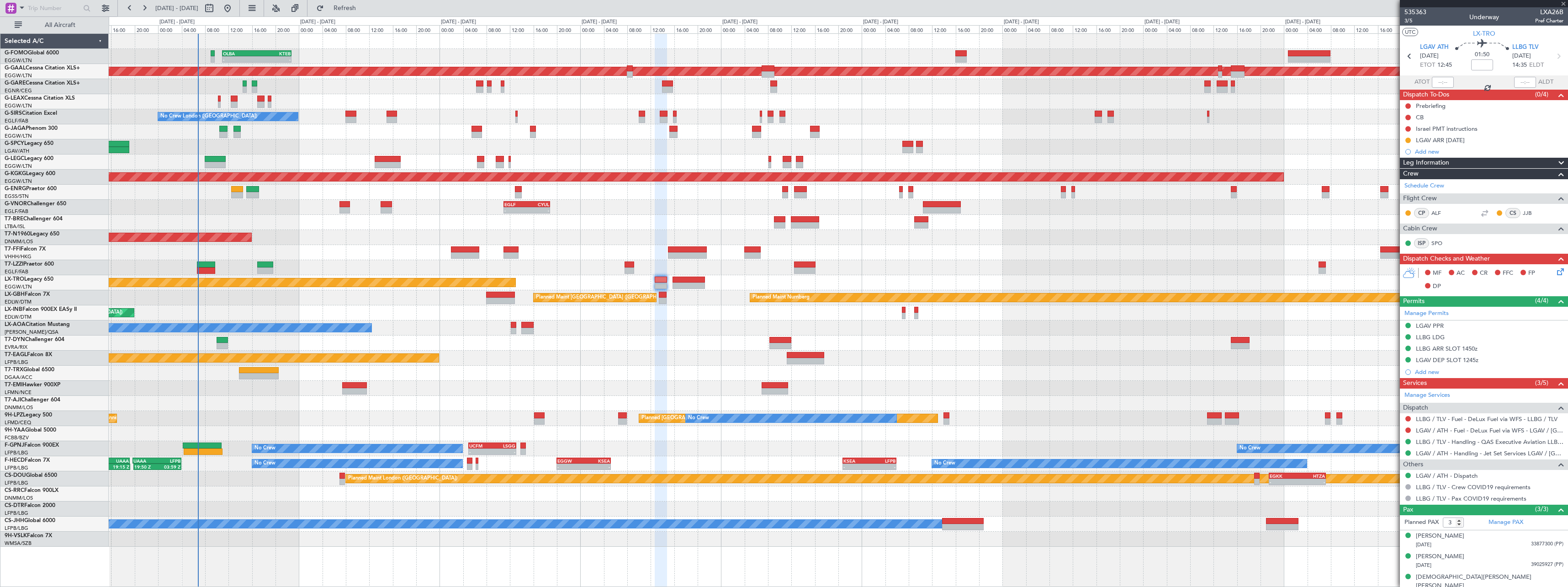
type input "+00:20"
type input "0"
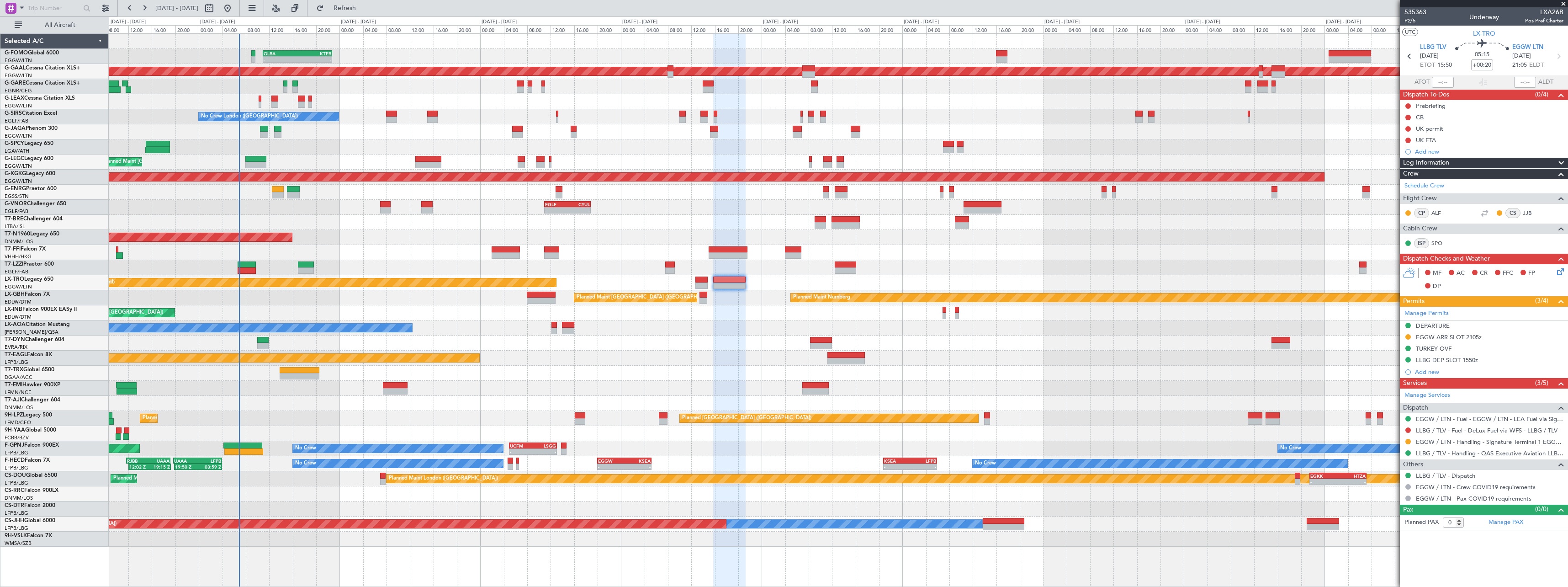
click at [1245, 234] on div "- - OLBA 11:00 Z KTEB 22:45 Z Planned Maint London (Luton) Planned Maint Dussel…" at bounding box center [838, 290] width 1459 height 513
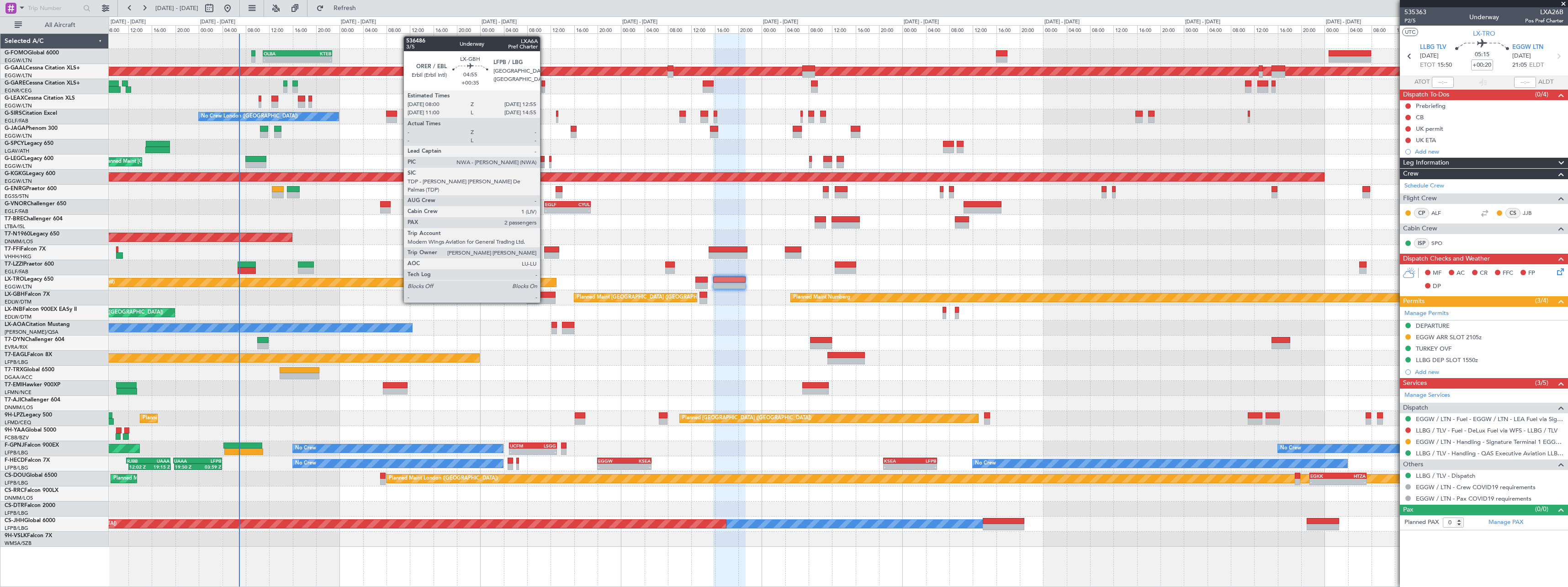
click at [545, 294] on div at bounding box center [541, 295] width 29 height 7
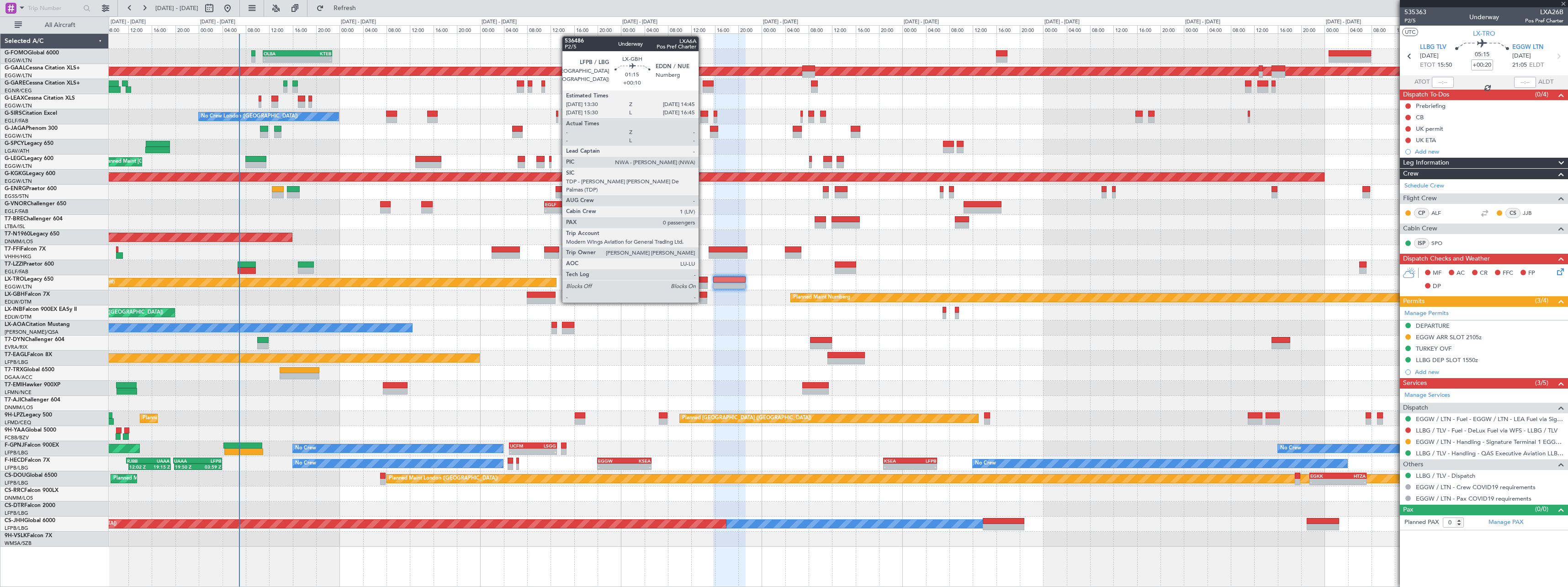
type input "+00:35"
type input "2"
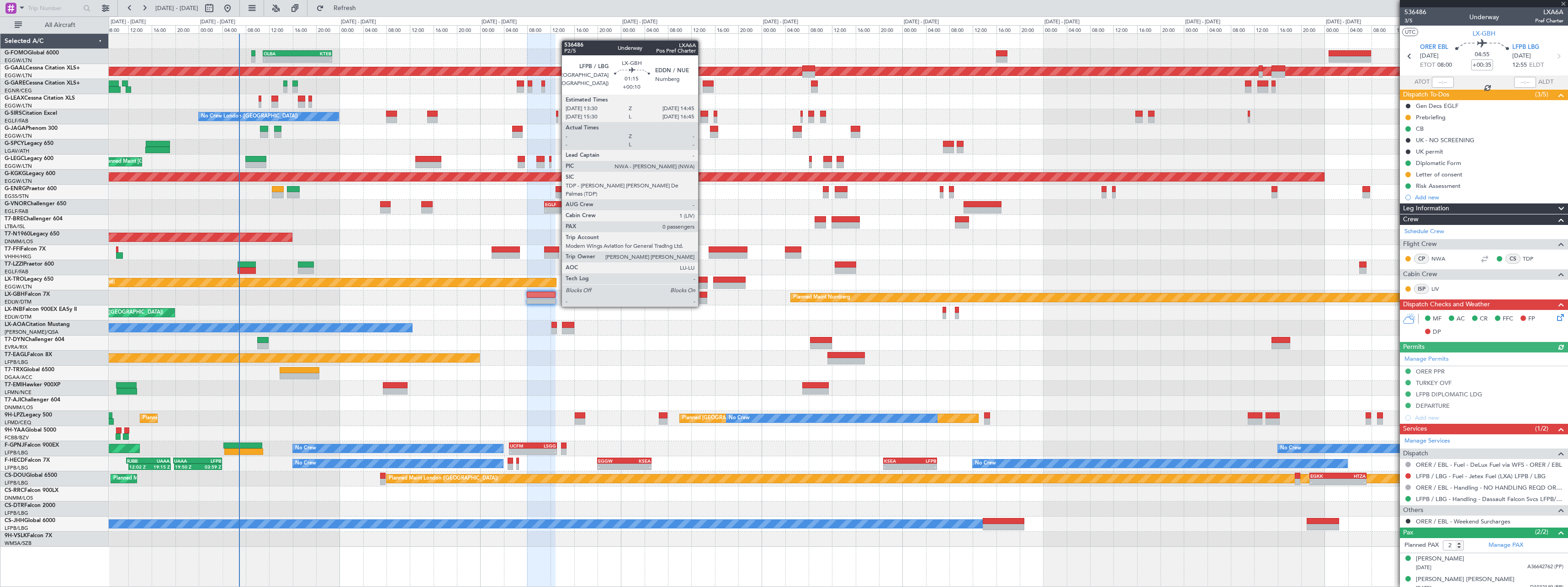
click at [702, 298] on div at bounding box center [703, 301] width 8 height 7
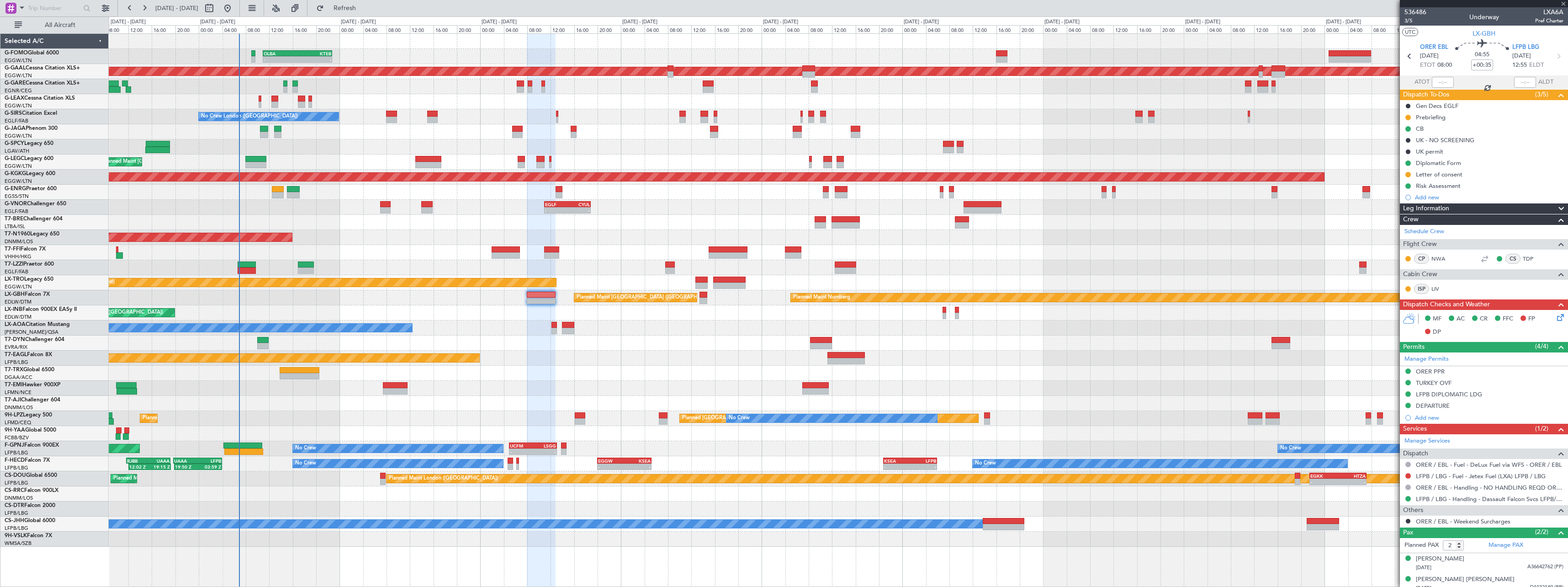
type input "+00:10"
type input "0"
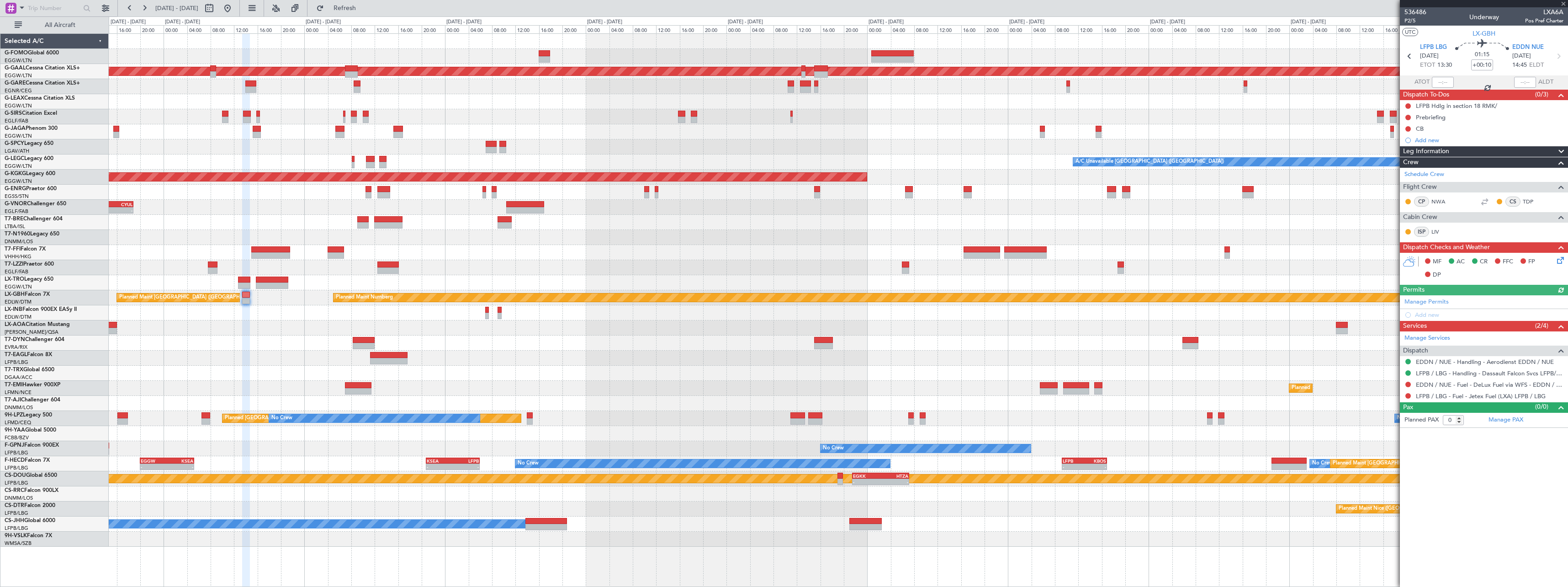
click at [750, 327] on div "- - OLBA 11:00 Z KTEB 22:45 Z - - EGGW 09:00 Z KTEB 16:20 Z Planned Maint Dusse…" at bounding box center [838, 290] width 1459 height 513
click at [382, 332] on div "- - OLBA 11:00 Z KTEB 22:45 Z - - EGGW 09:00 Z KTEB 16:20 Z Planned Maint Dusse…" at bounding box center [784, 301] width 1568 height 571
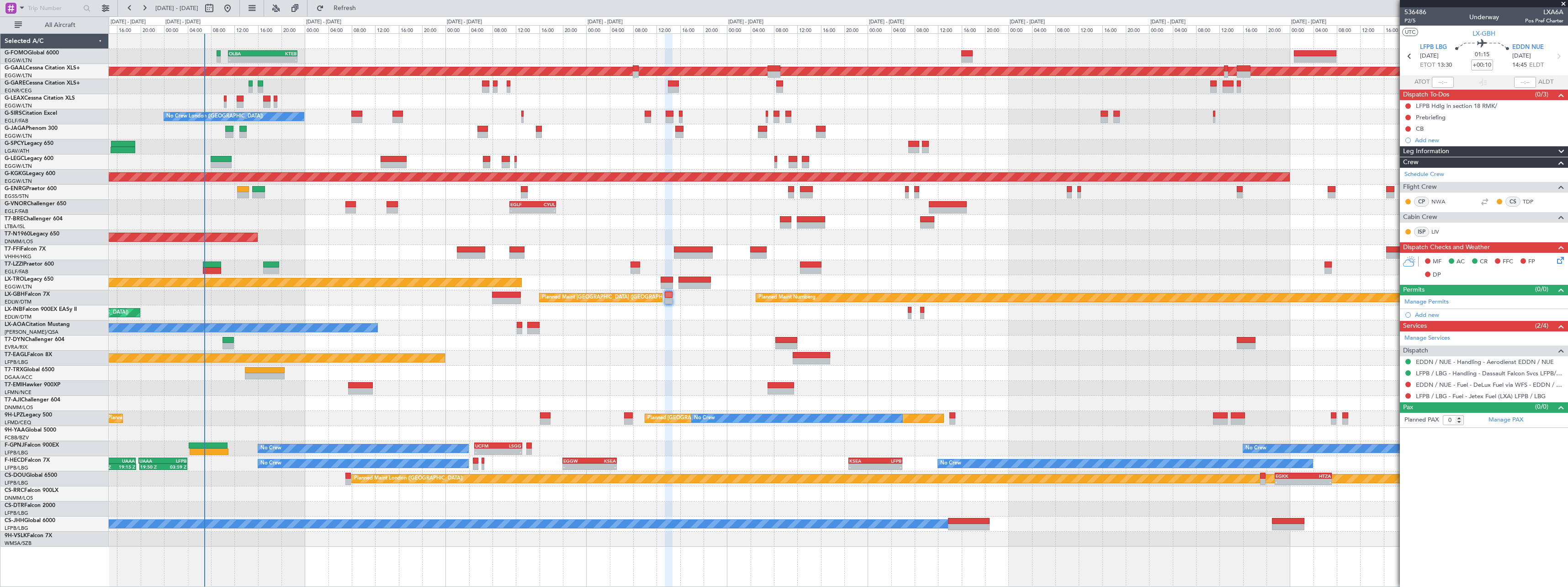
click at [777, 331] on div "No Crew Chester" at bounding box center [838, 328] width 1459 height 15
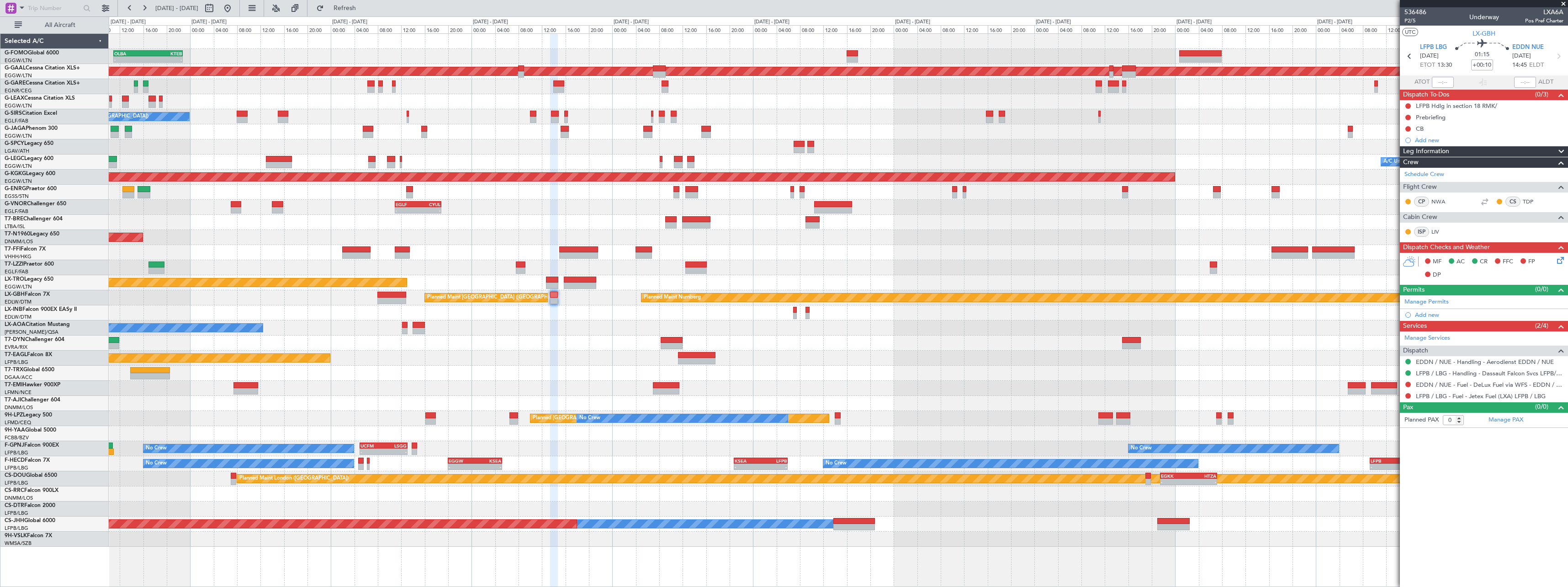
click at [917, 317] on div "Planned Maint [GEOGRAPHIC_DATA] ([GEOGRAPHIC_DATA])" at bounding box center [838, 312] width 1459 height 15
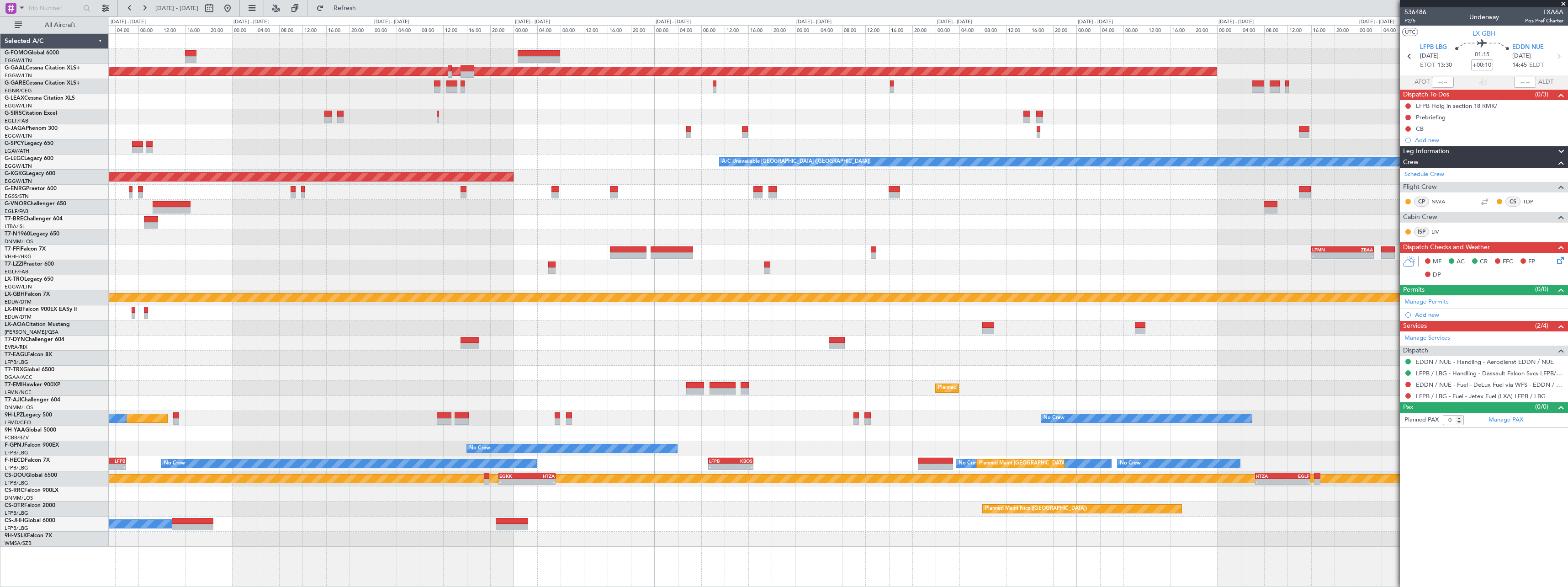
click at [576, 326] on div at bounding box center [838, 328] width 1459 height 15
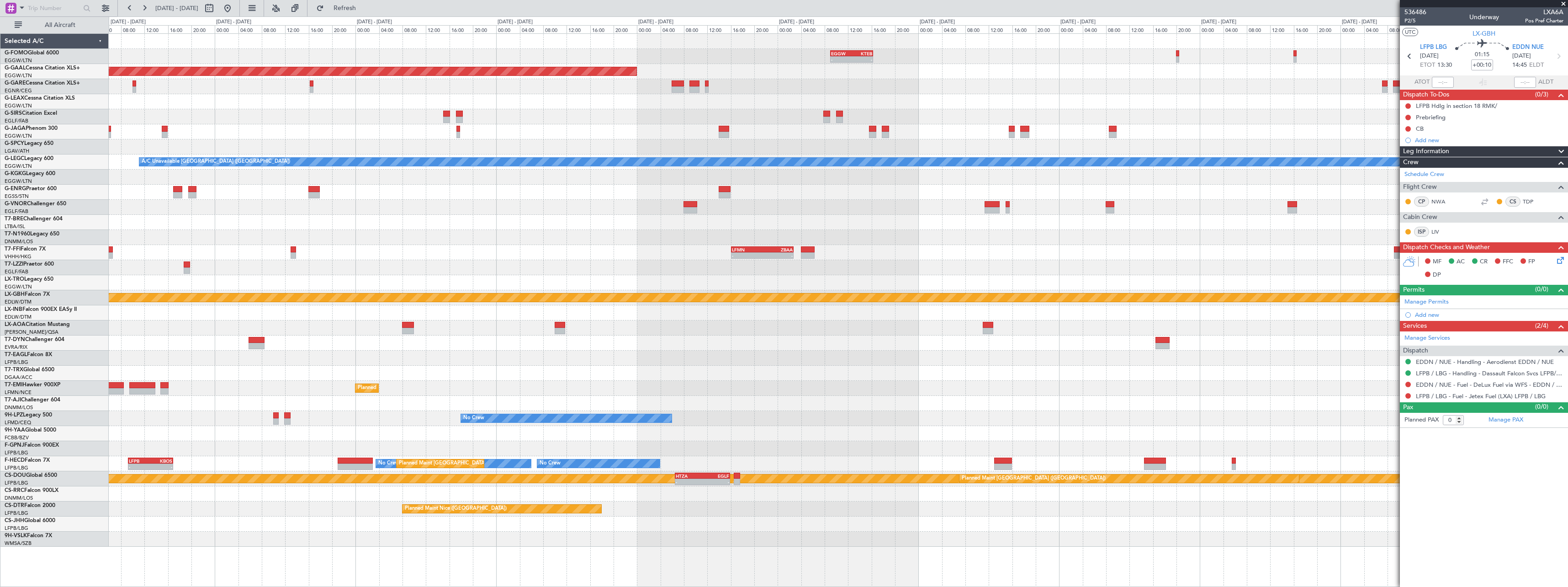
click at [695, 327] on div "No Crew Antwerp ([GEOGRAPHIC_DATA])" at bounding box center [838, 328] width 1459 height 15
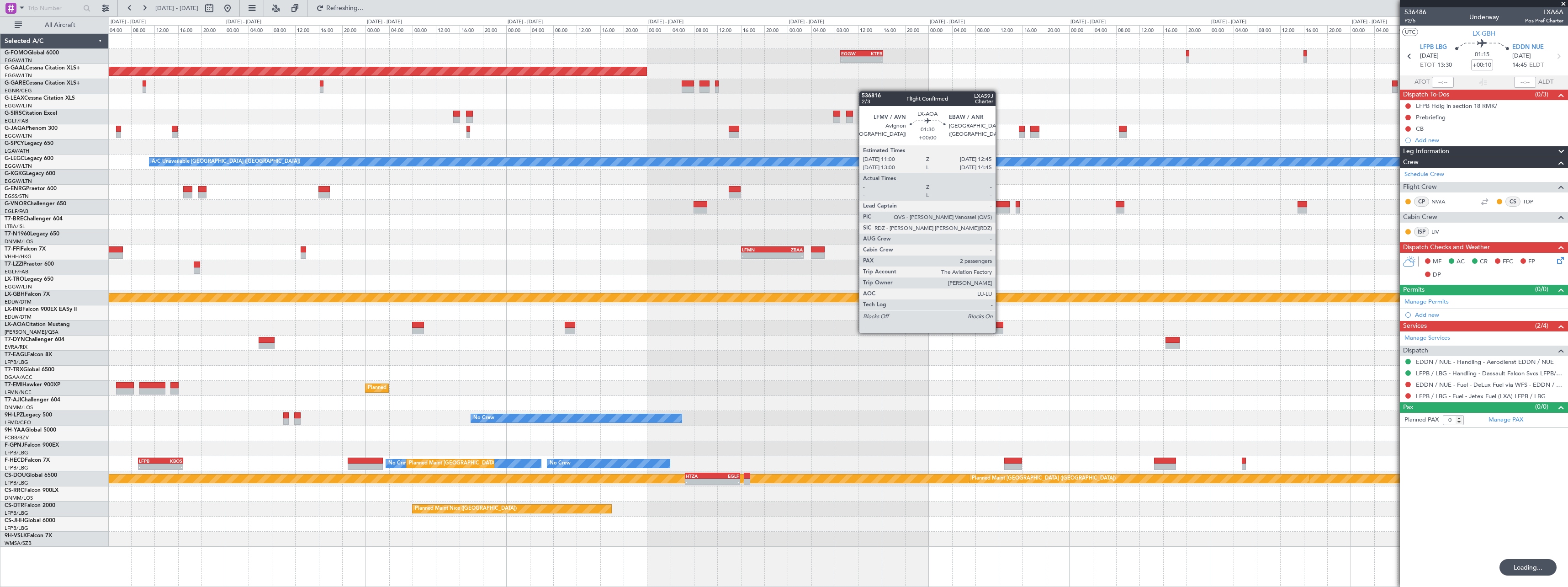
click at [999, 332] on div at bounding box center [998, 331] width 10 height 7
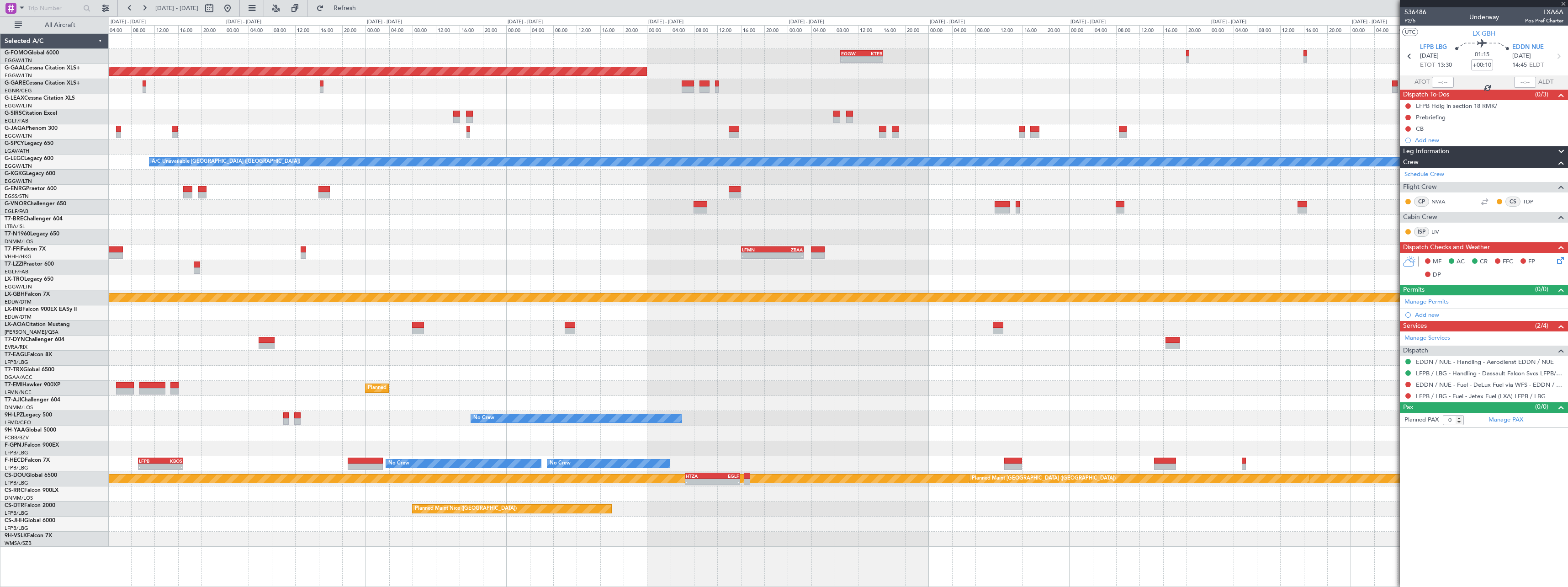
type input "2"
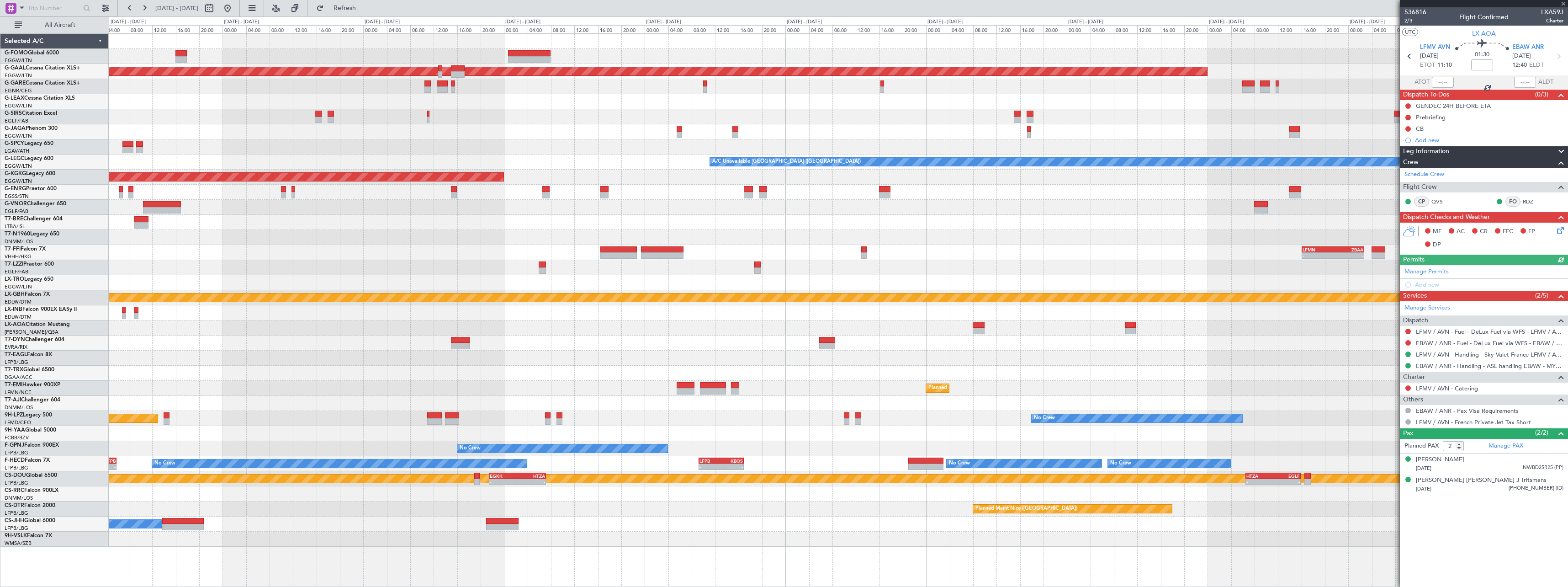
click at [1331, 355] on div "- - EGGW 09:00 Z KTEB 16:20 Z Planned Maint Dusseldorf A/C Unavailable London (…" at bounding box center [838, 290] width 1459 height 513
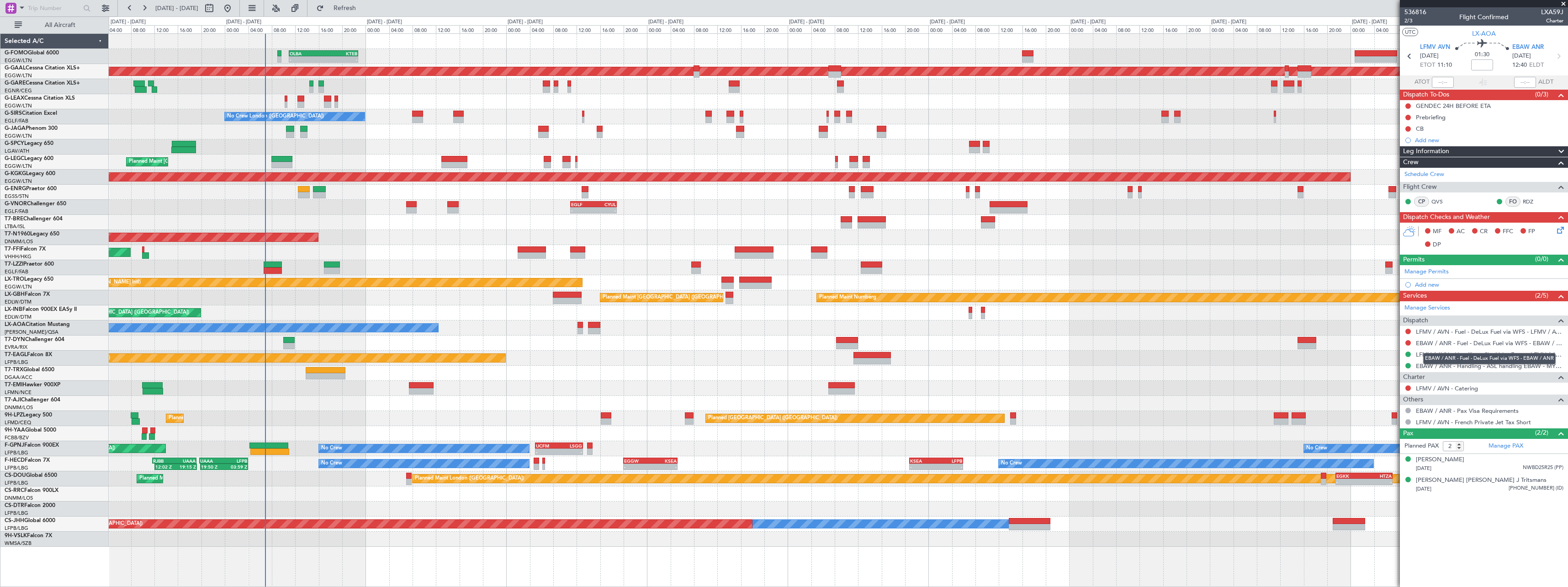
click at [1428, 341] on fb-app "23 Sep 2025 - 03 Oct 2025 Refresh Quick Links All Aircraft OLBA 11:00 Z KTEB 22…" at bounding box center [784, 297] width 1568 height 580
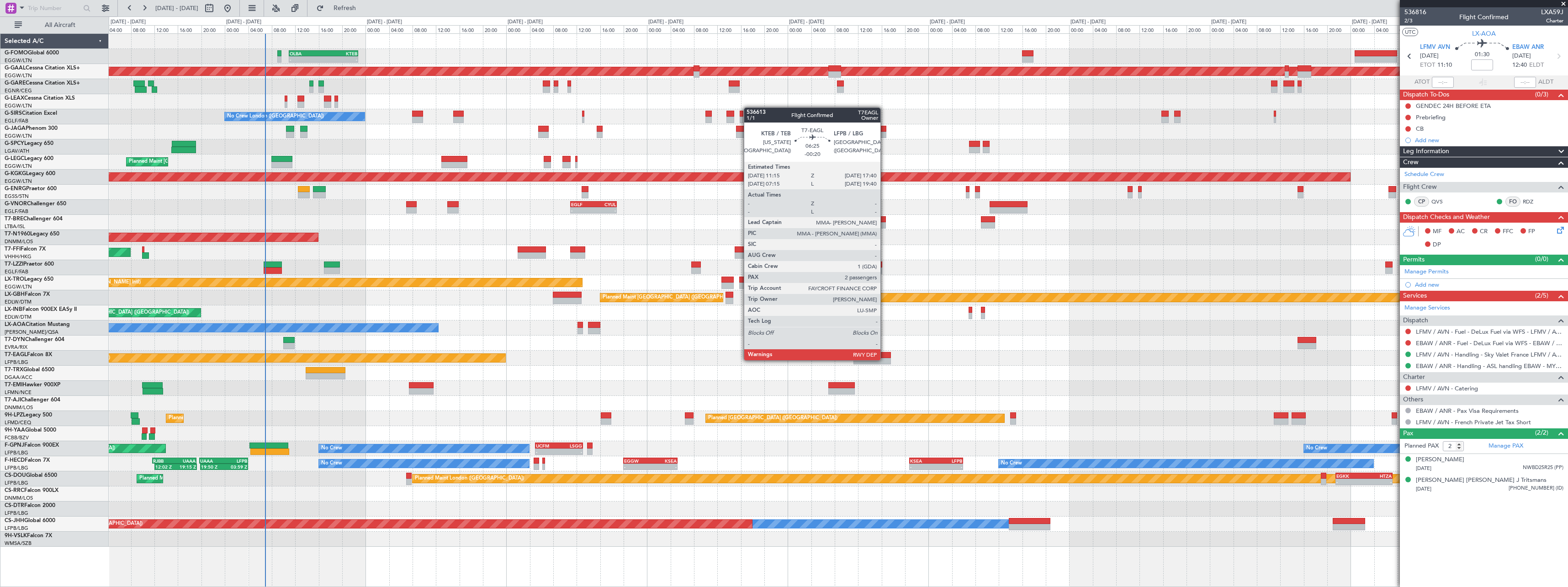
click at [884, 359] on div at bounding box center [872, 361] width 38 height 7
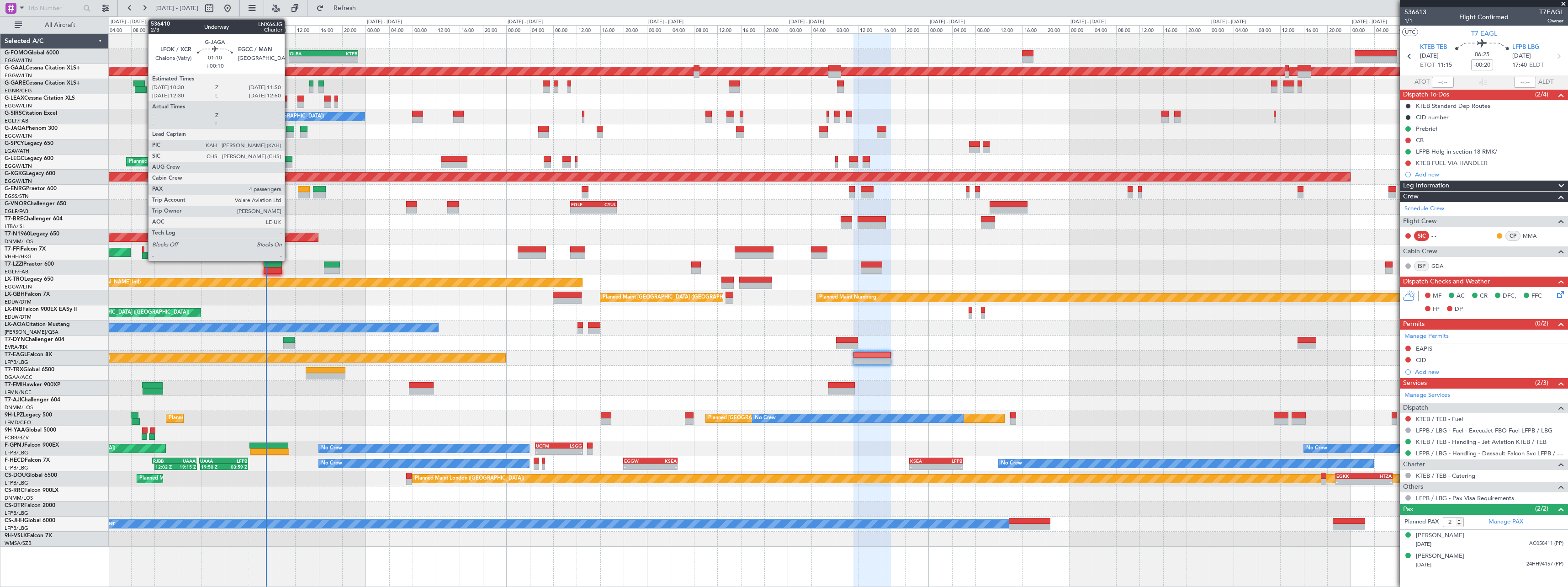
click at [289, 136] on div at bounding box center [290, 135] width 9 height 7
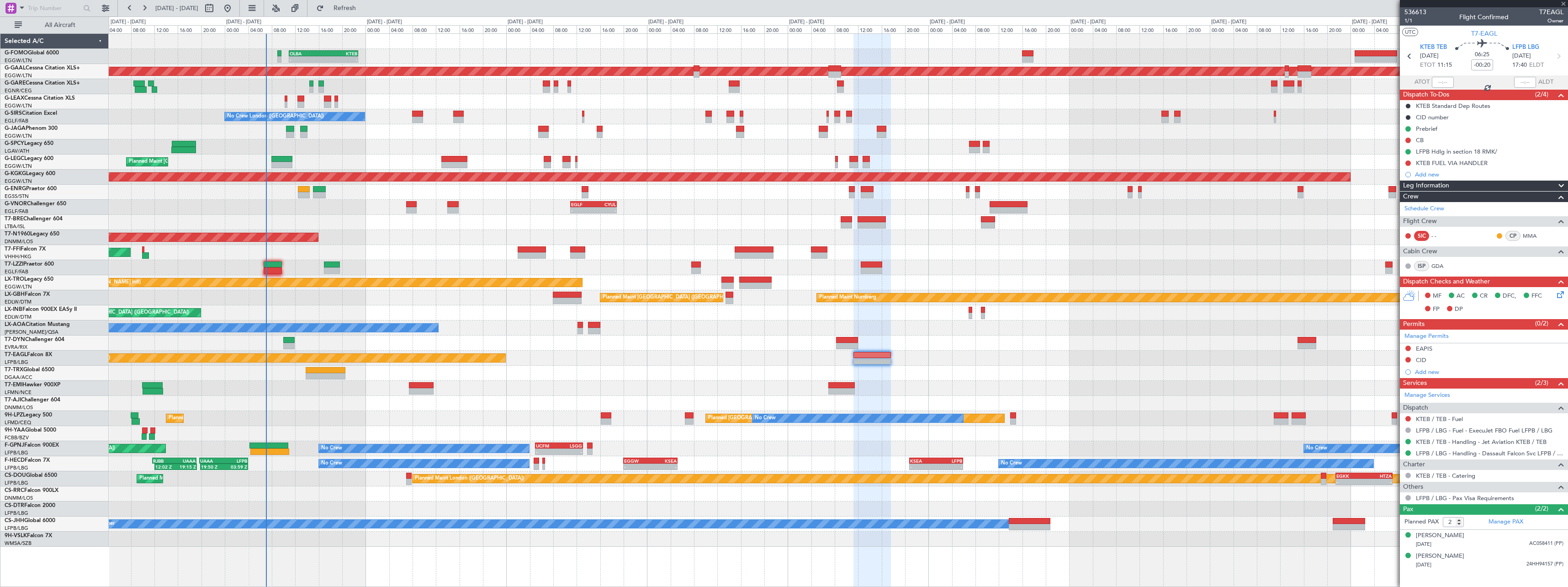
type input "+00:10"
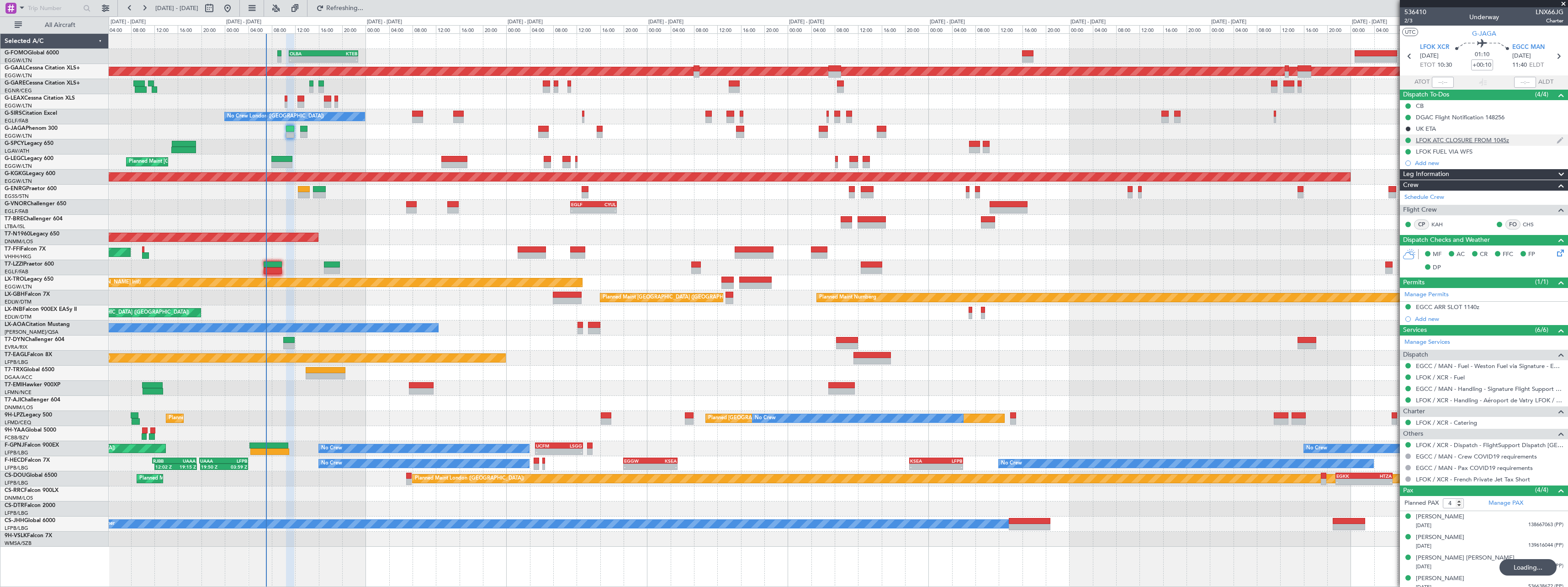
click at [1484, 143] on div "LFOK ATC CLOSURE FROM 1045z" at bounding box center [1462, 140] width 93 height 8
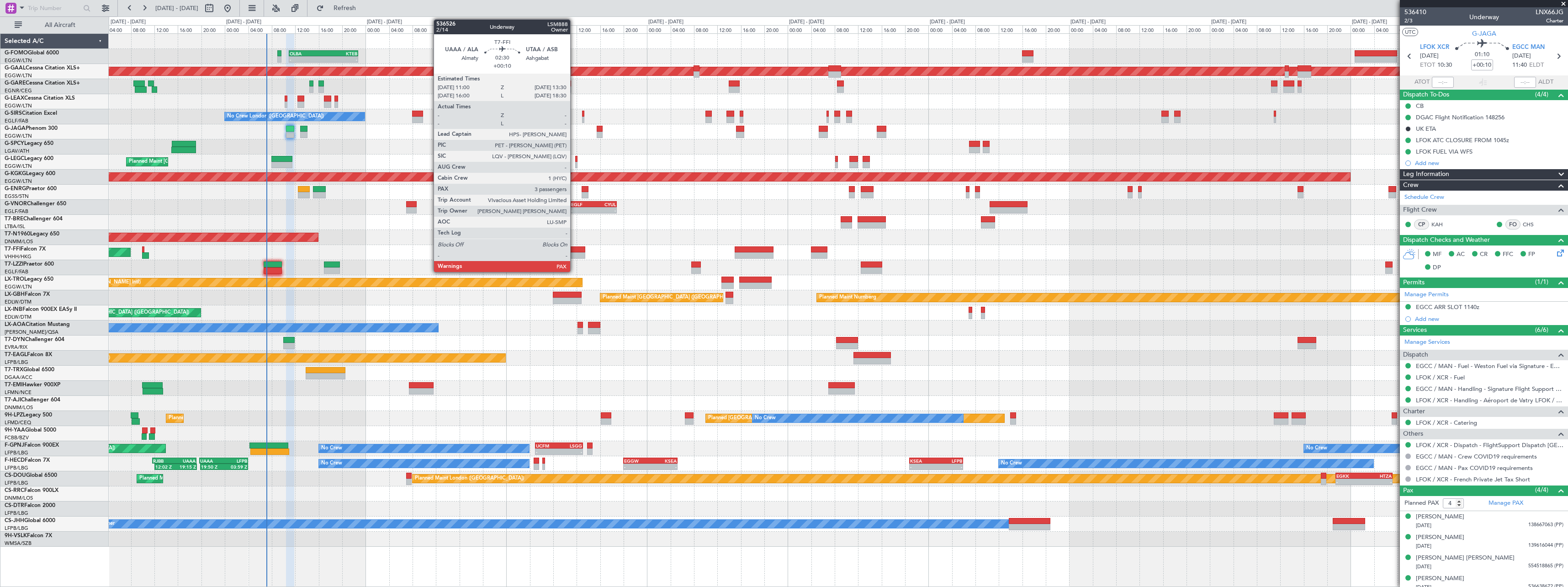
click at [574, 251] on div at bounding box center [578, 250] width 15 height 7
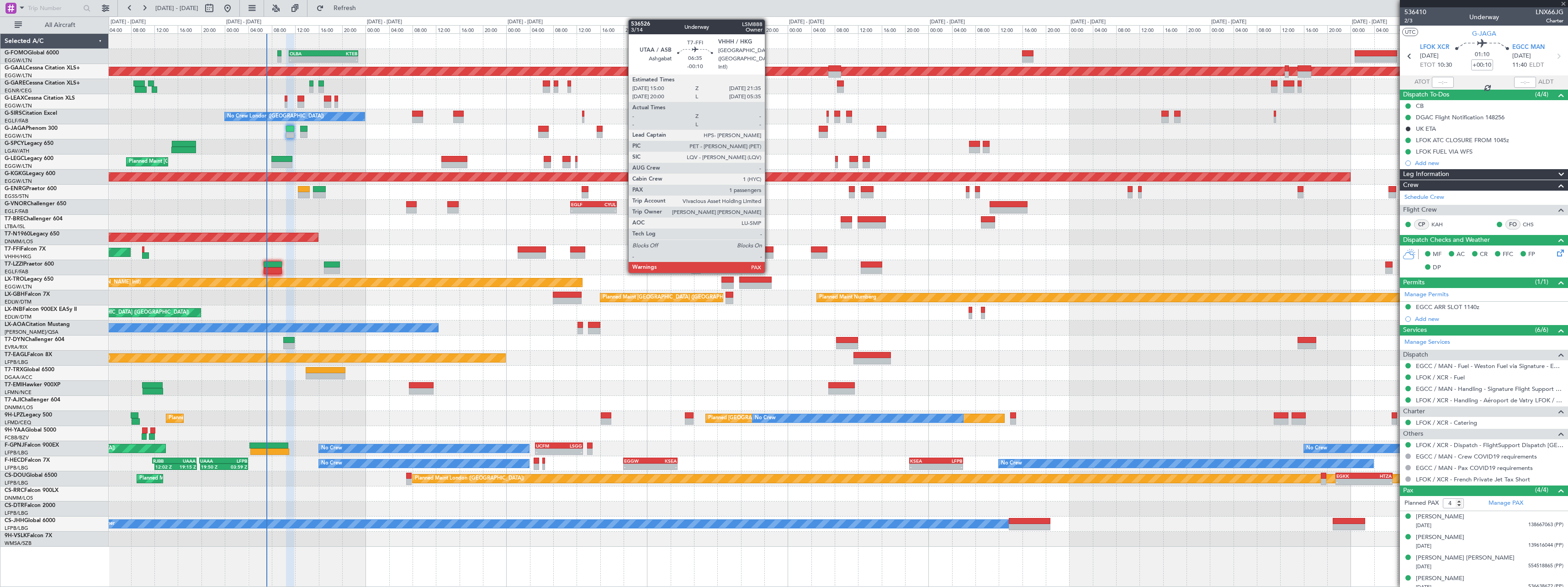
type input "3"
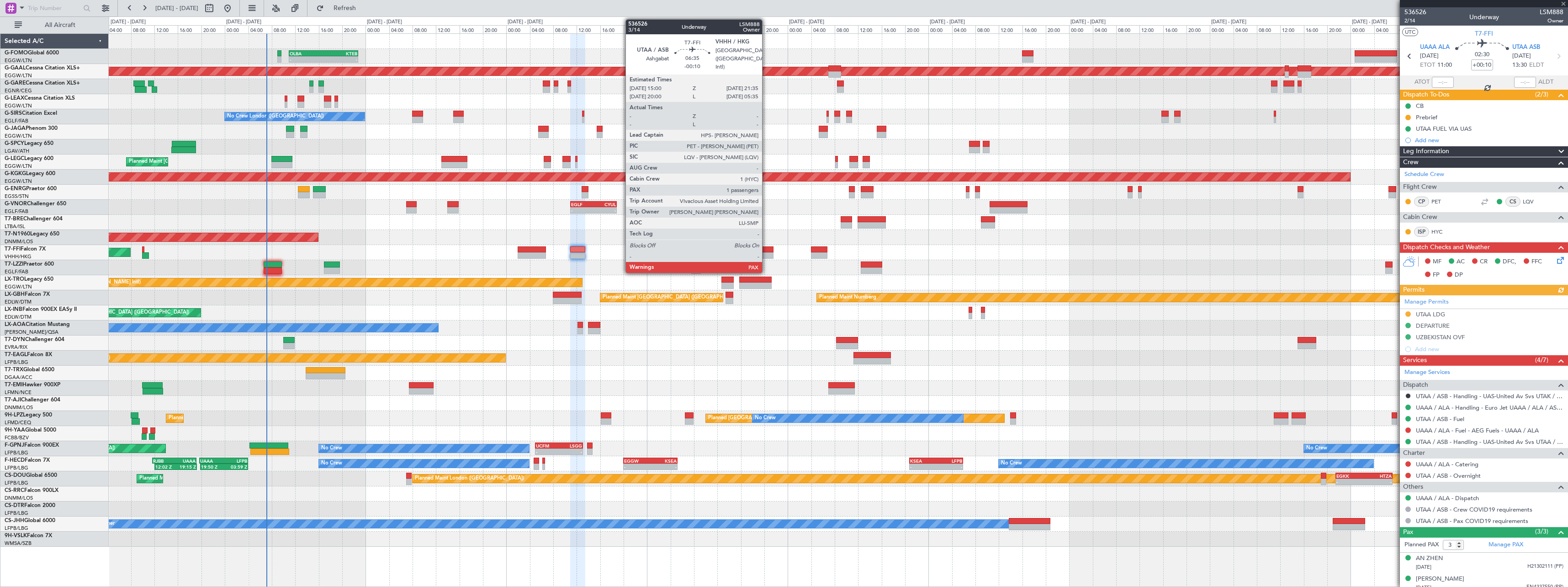
click at [766, 256] on div at bounding box center [754, 255] width 39 height 7
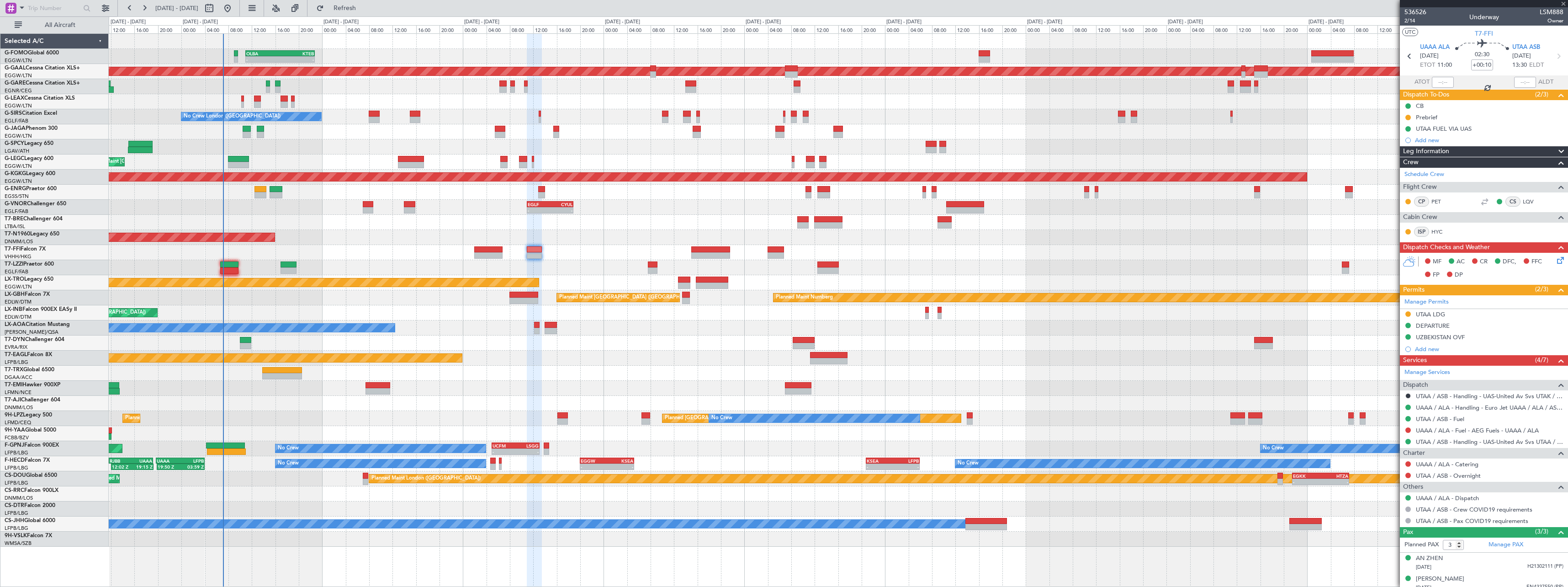
click at [1048, 253] on div "Planned Maint Tianjin ([GEOGRAPHIC_DATA])" at bounding box center [838, 252] width 1459 height 15
type input "-00:10"
type input "1"
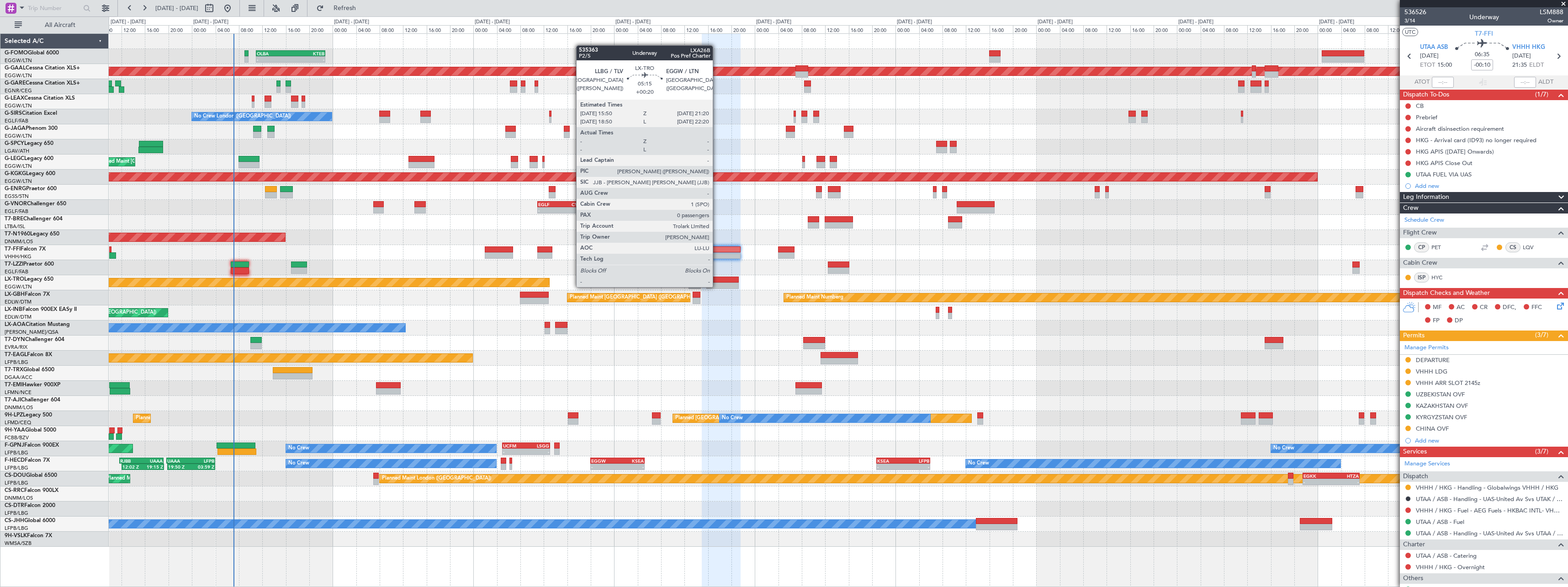
click at [717, 286] on div at bounding box center [722, 286] width 32 height 7
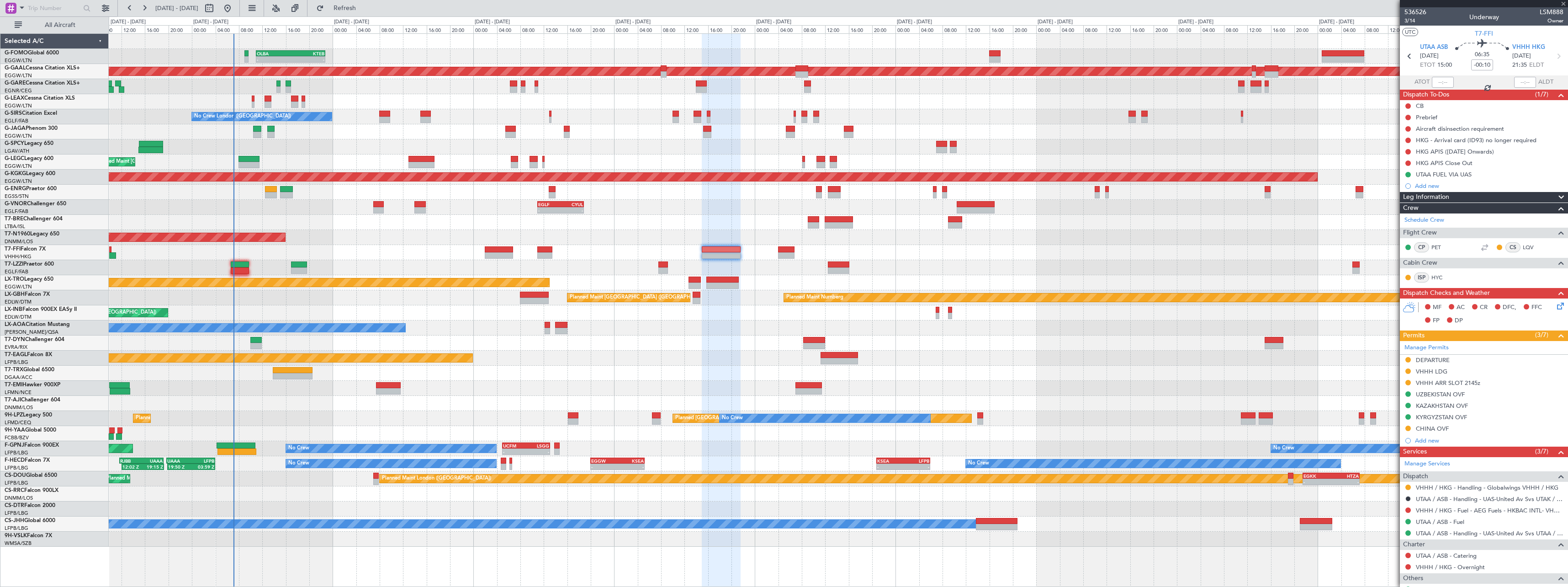
type input "+00:20"
type input "0"
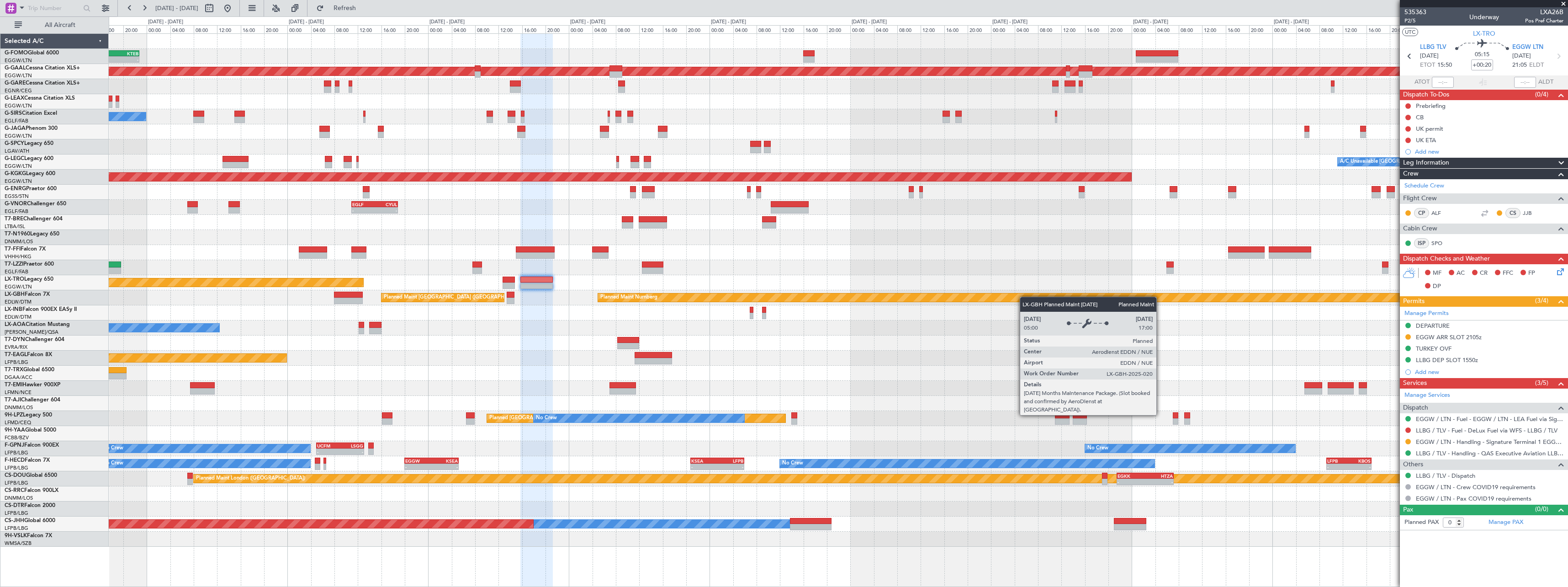
click at [1094, 298] on div "OLBA 11:00 Z KTEB 22:45 Z - - Planned Maint Dusseldorf No Crew London (Farnboro…" at bounding box center [838, 290] width 1459 height 513
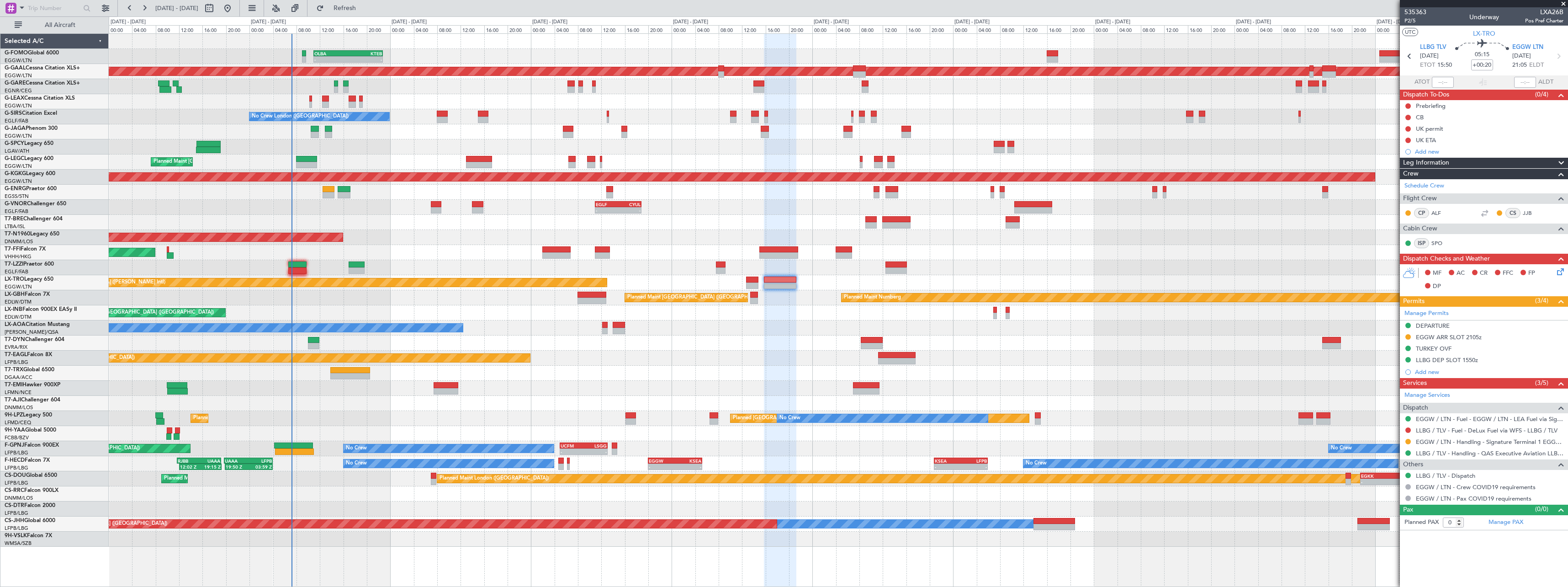
click at [786, 342] on div "OLBA 11:00 Z KTEB 22:45 Z - - Planned Maint London (Luton) Planned Maint Dussel…" at bounding box center [838, 290] width 1459 height 513
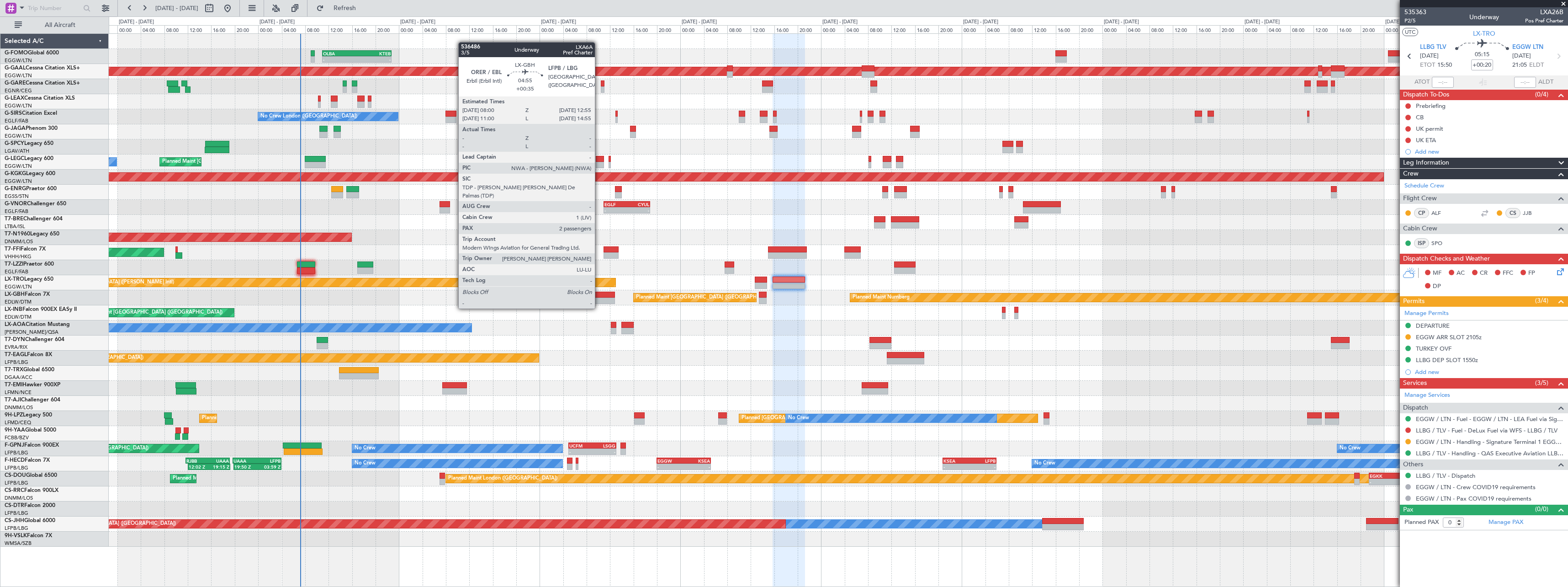
click at [599, 300] on div at bounding box center [601, 301] width 29 height 7
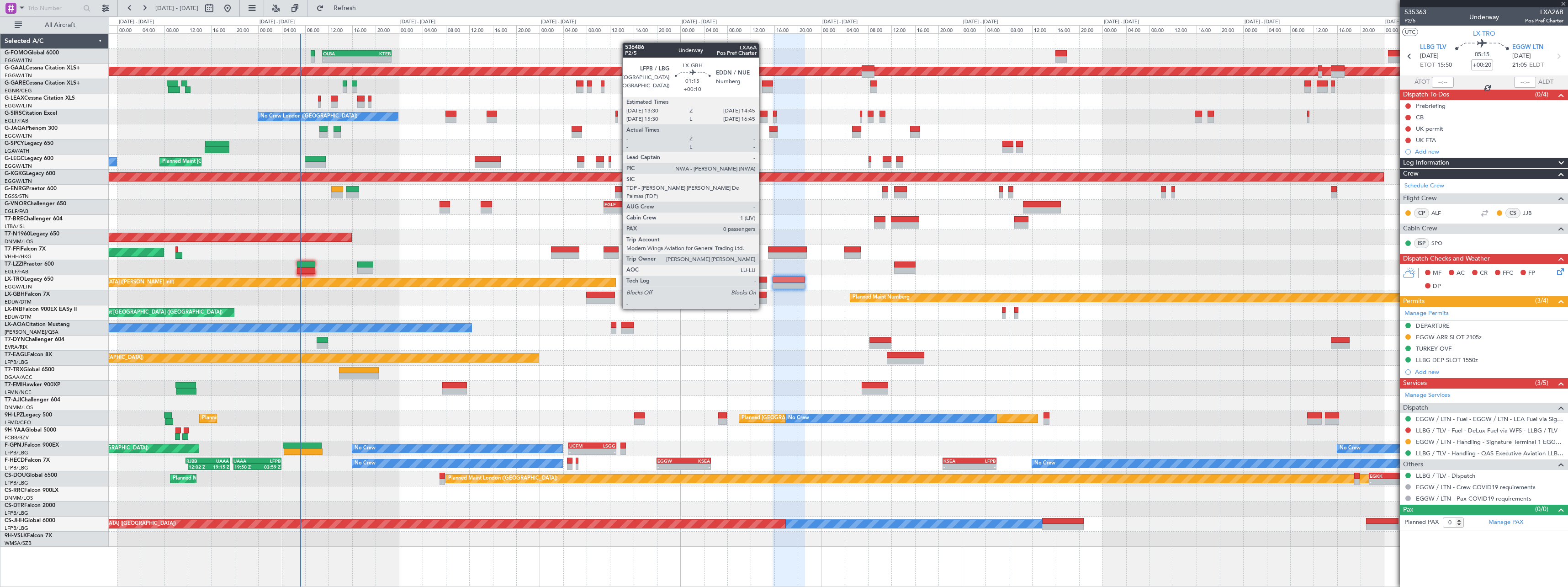
type input "+00:35"
type input "2"
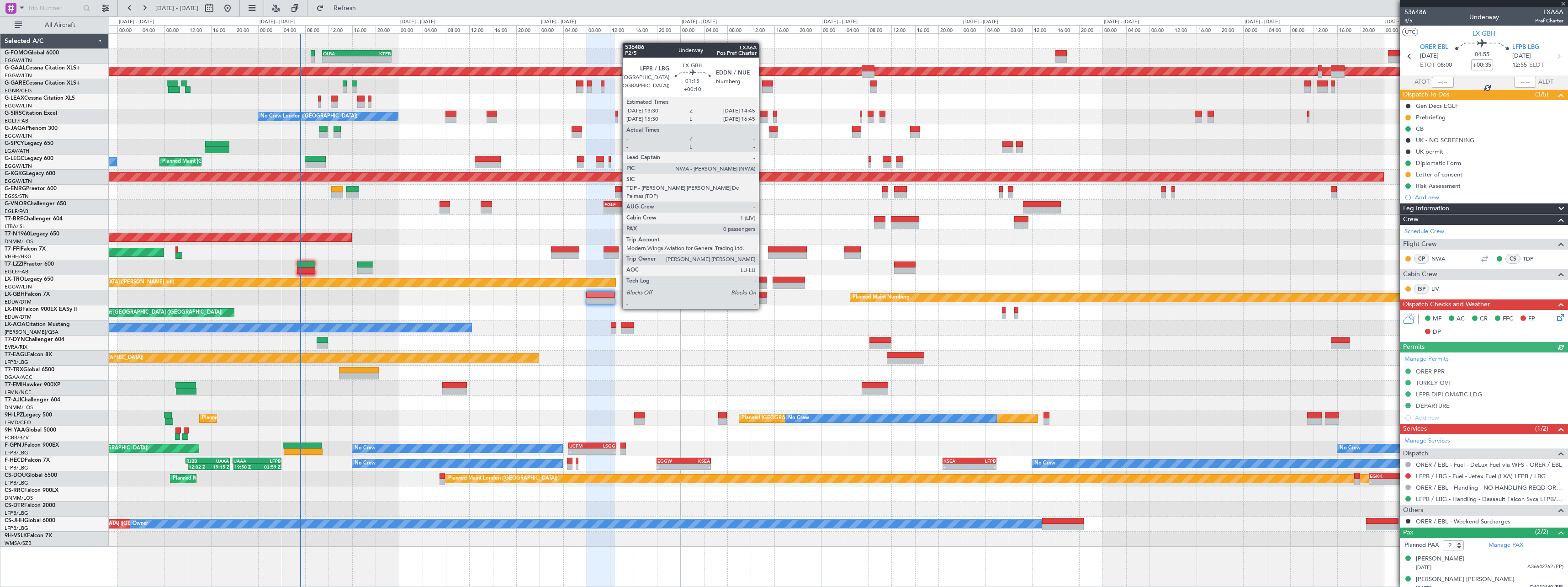
click at [763, 300] on div at bounding box center [763, 301] width 8 height 7
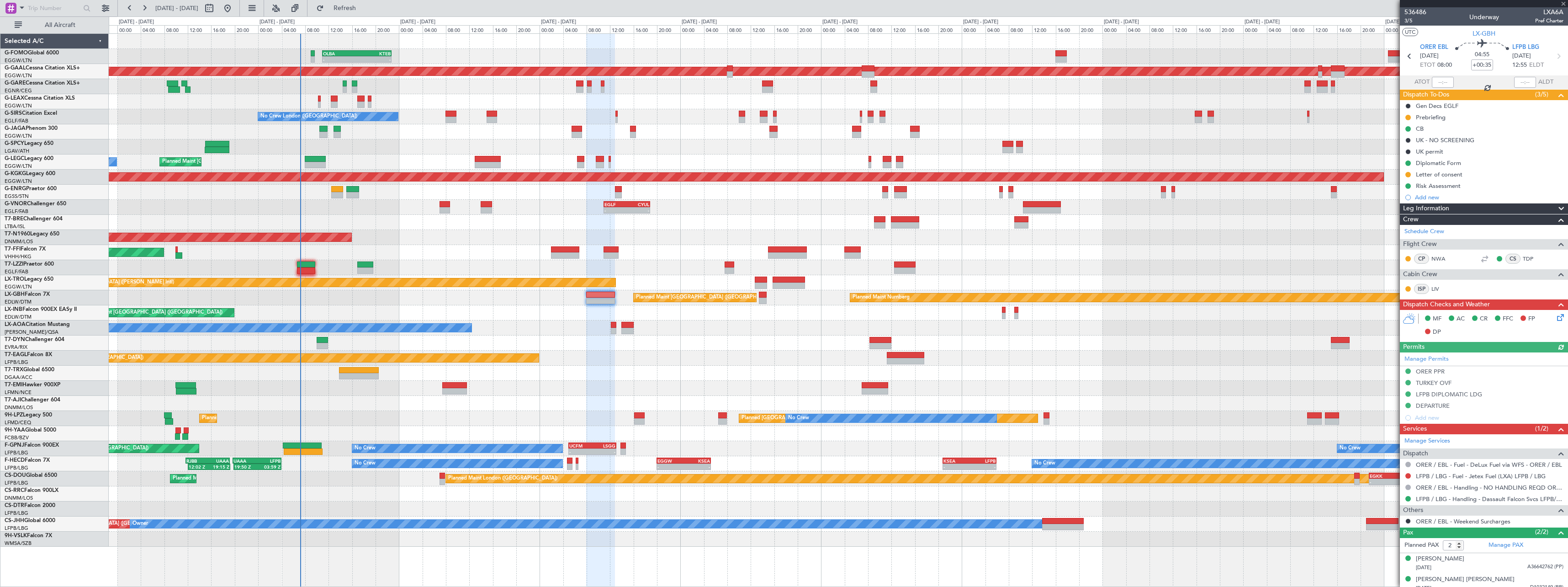
type input "+00:10"
type input "0"
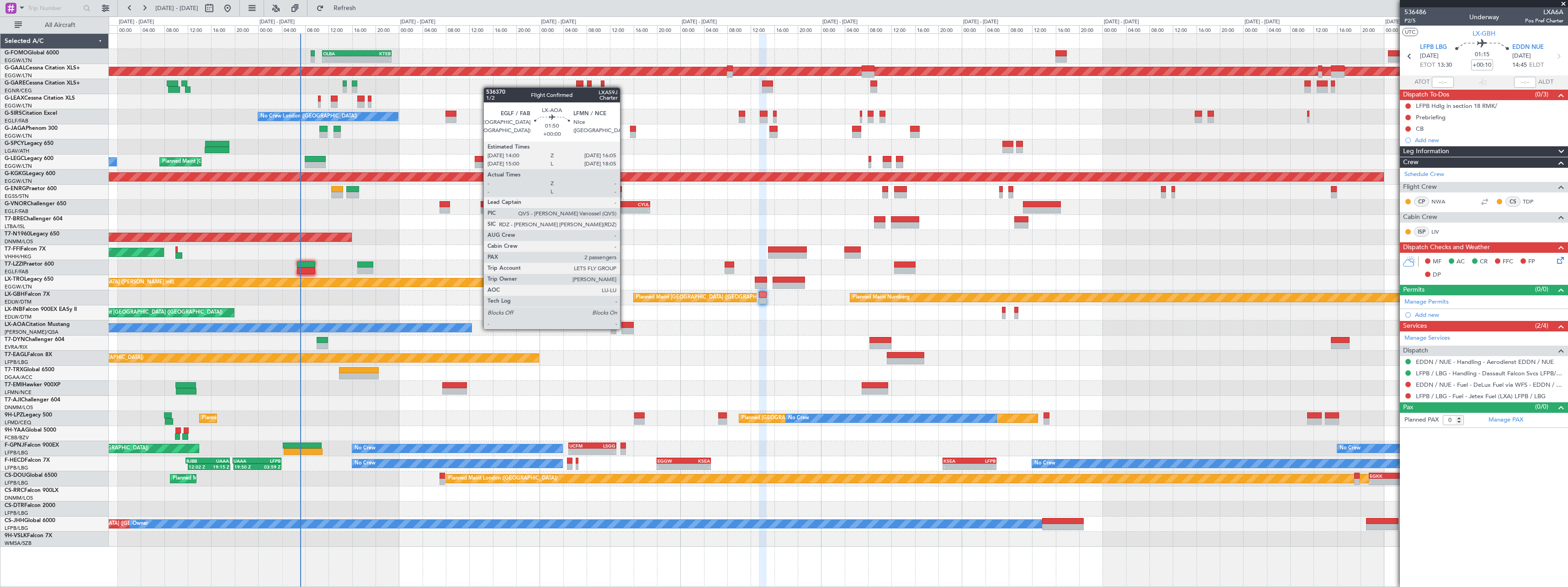
click at [624, 328] on div at bounding box center [628, 331] width 12 height 7
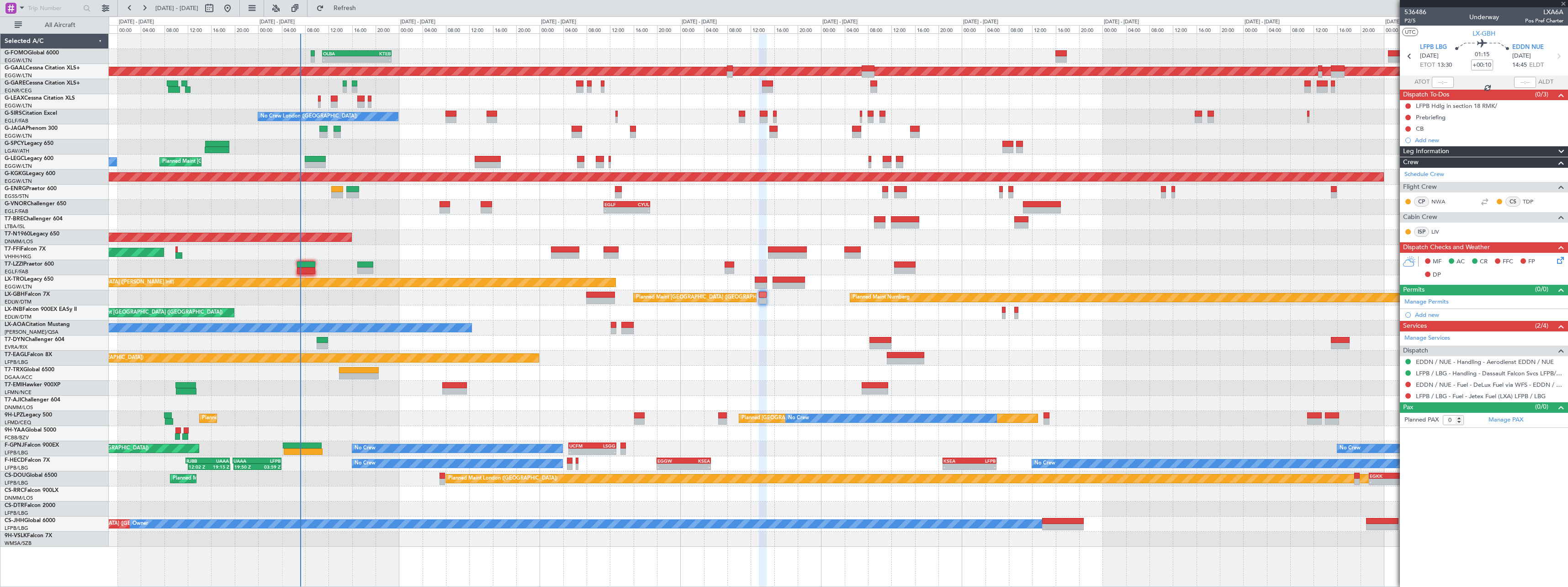
type input "2"
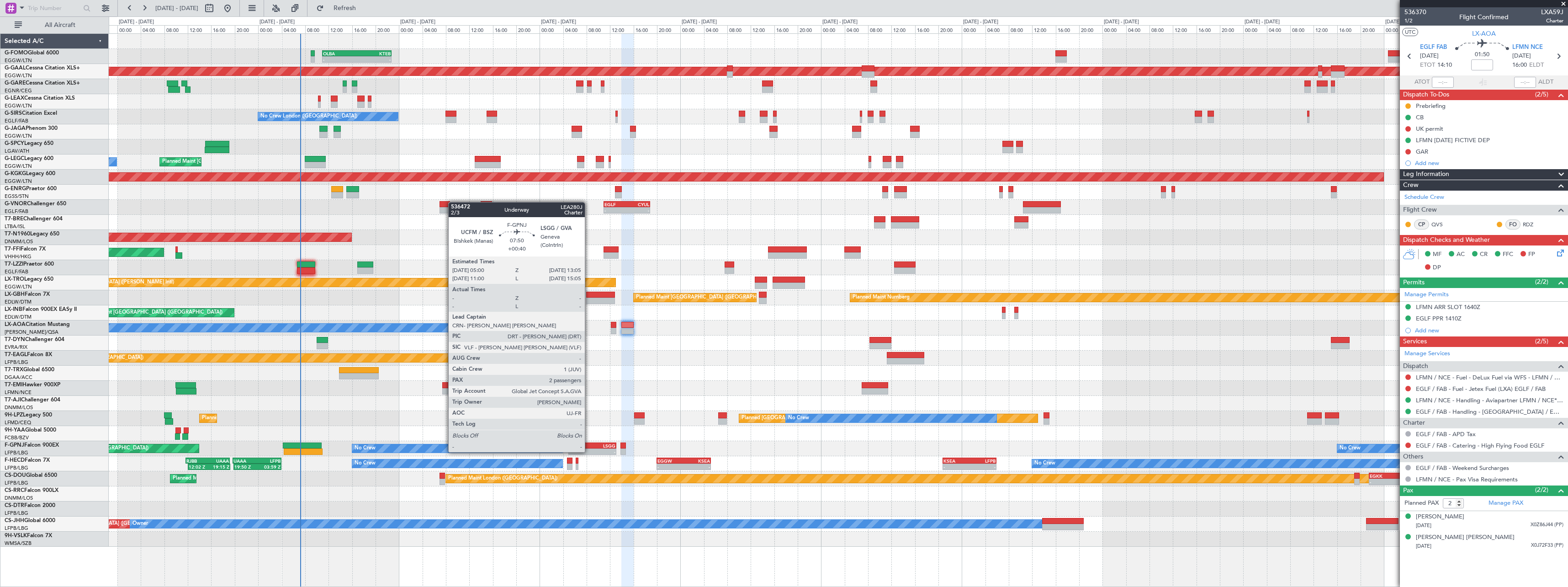
click at [589, 443] on div "UCFM" at bounding box center [581, 445] width 23 height 5
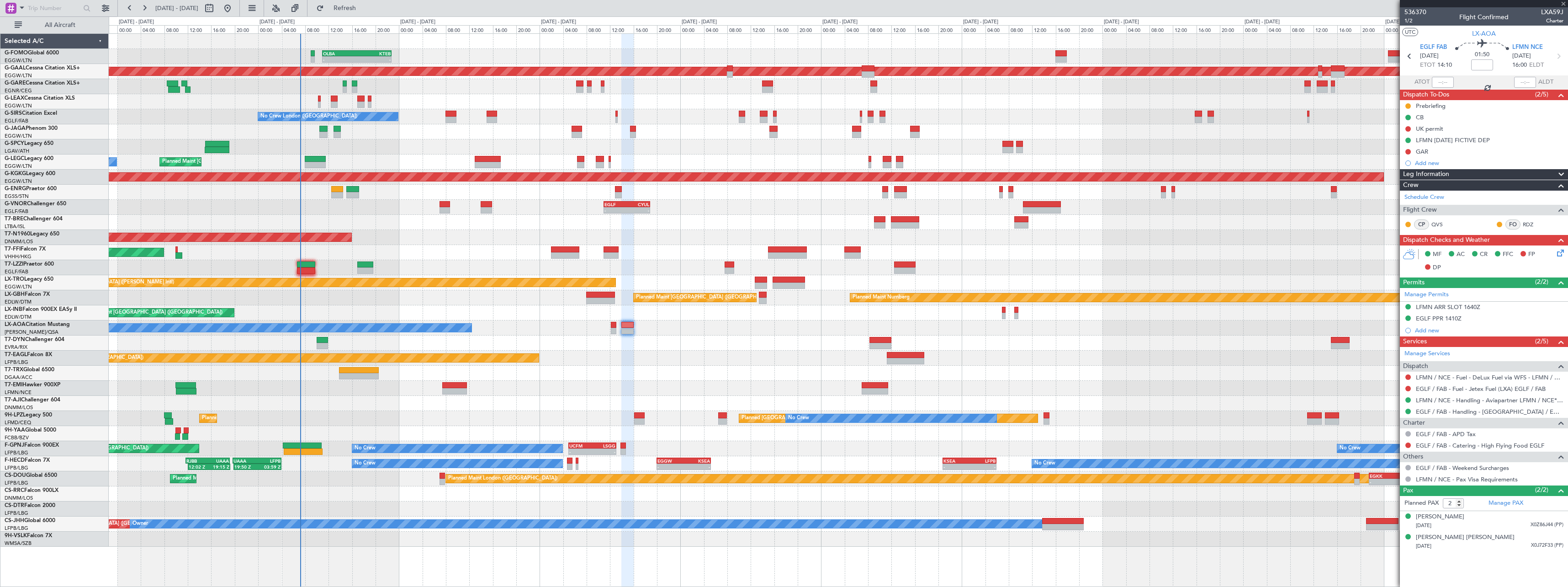
type input "+00:40"
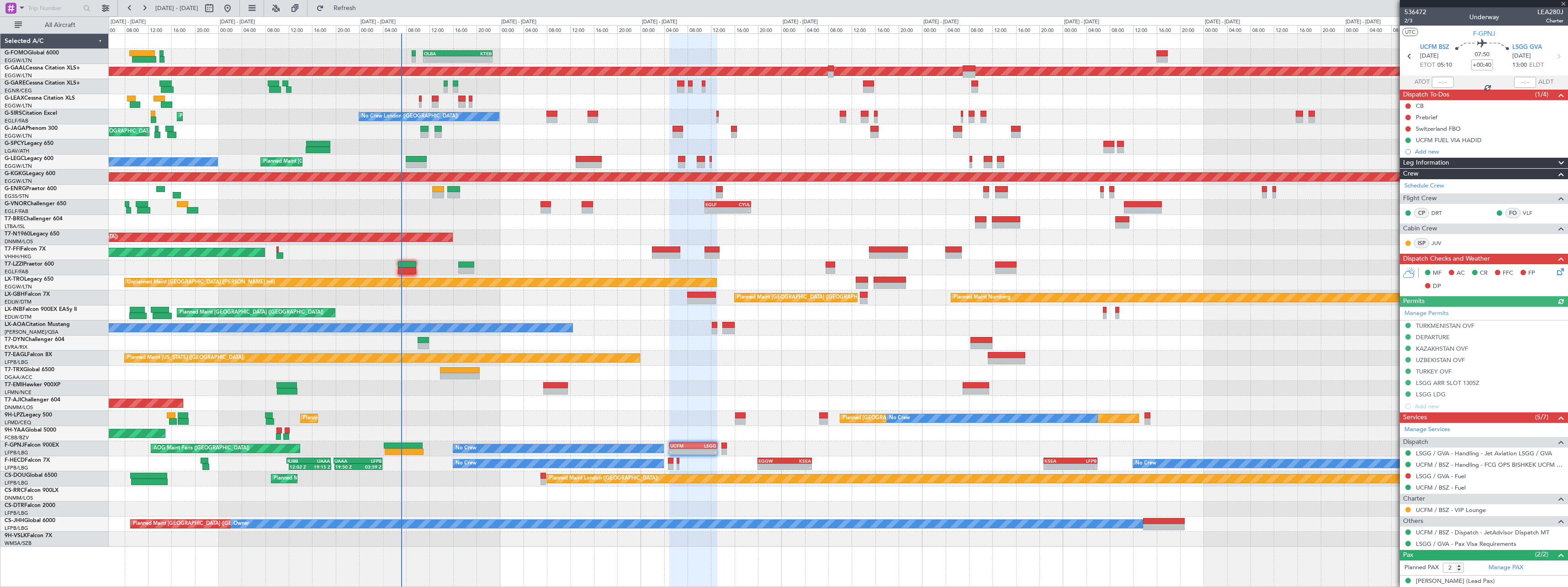
click at [810, 441] on div "- - OLBA 11:00 Z KTEB 22:45 Z Planned Maint London (Luton) Planned Maint Dussel…" at bounding box center [838, 290] width 1459 height 513
click at [1558, 161] on span at bounding box center [1561, 163] width 11 height 11
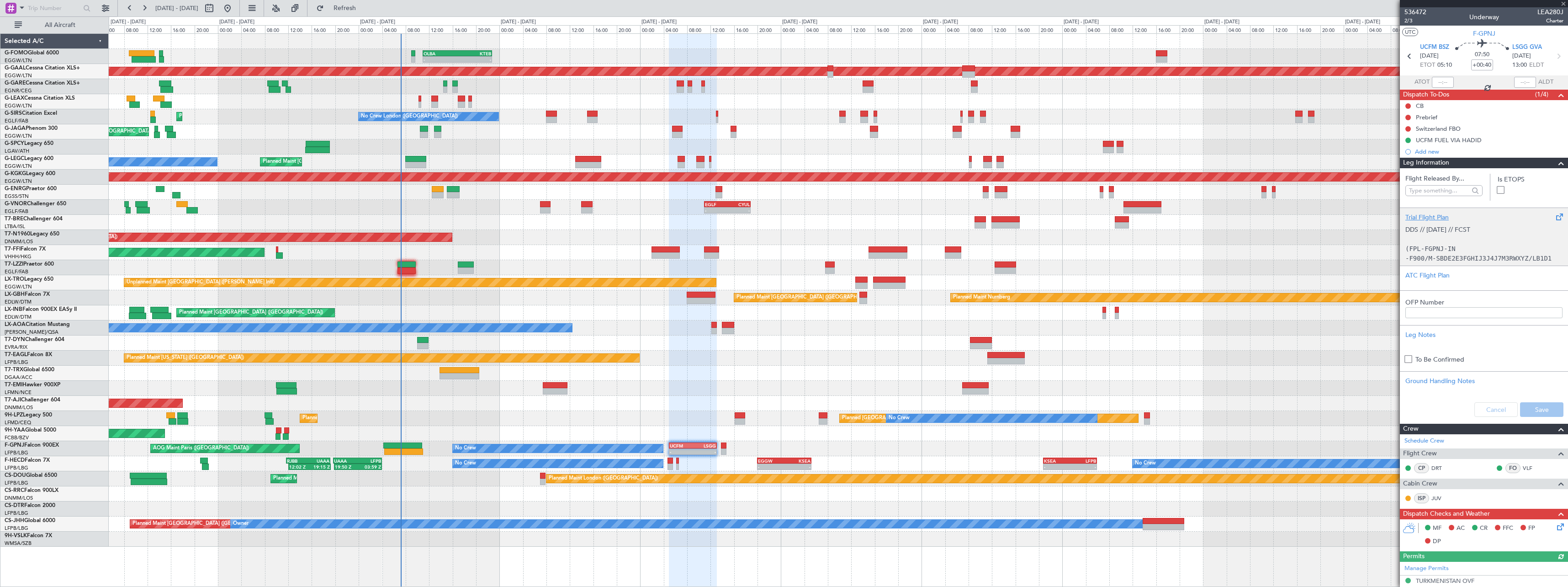
click at [1454, 215] on div "Trial Flight Plan" at bounding box center [1484, 217] width 157 height 10
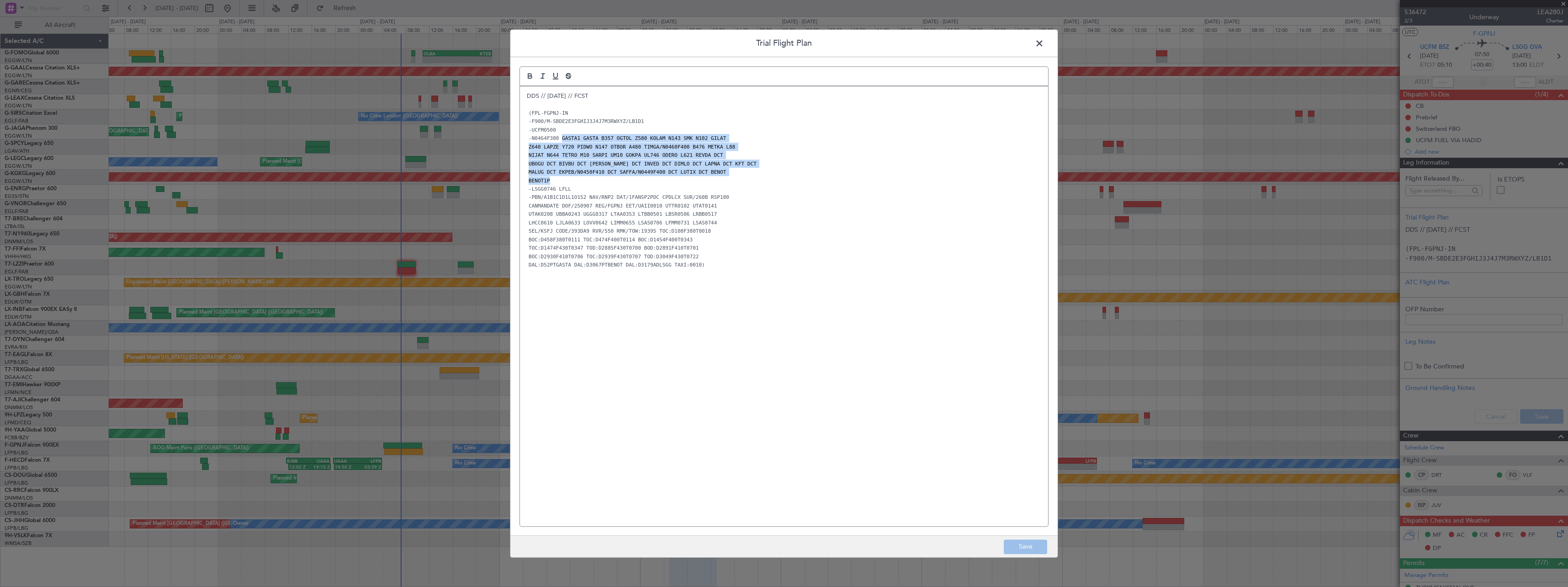
drag, startPoint x: 598, startPoint y: 181, endPoint x: 559, endPoint y: 139, distance: 57.3
click at [559, 139] on div "DDS // 06SEP // FCST (FPL-FGPNJ-IN -F900/M-SBDE2E3FGHIJ3J4J7M3RWXYZ/LB1D1 -UCFM…" at bounding box center [784, 306] width 528 height 440
copy div "GASTA1 GASTA B357 OGTOL Z580 KOLAM N143 SMK N102 GILAT Z640 LAPZE Y720 PIDWO N1…"
drag, startPoint x: 1037, startPoint y: 43, endPoint x: 1046, endPoint y: 36, distance: 11.4
click at [1044, 38] on span at bounding box center [1044, 46] width 0 height 18
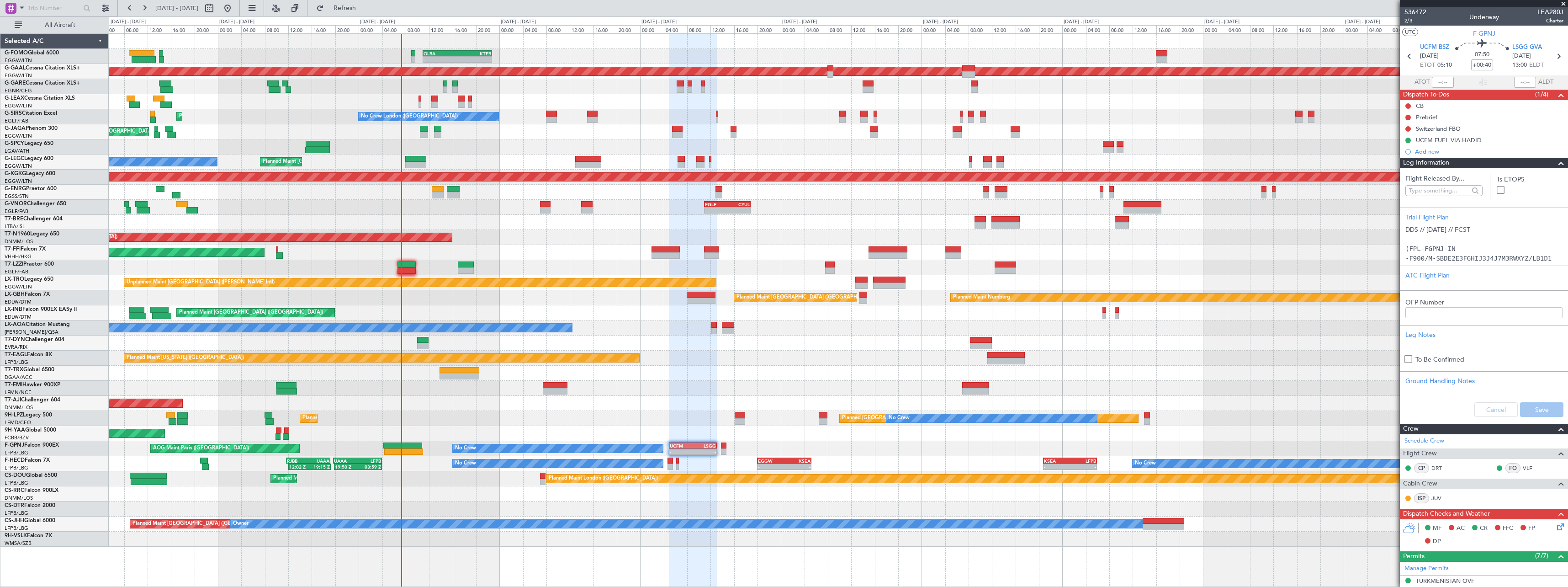
click at [1556, 161] on span at bounding box center [1561, 163] width 11 height 11
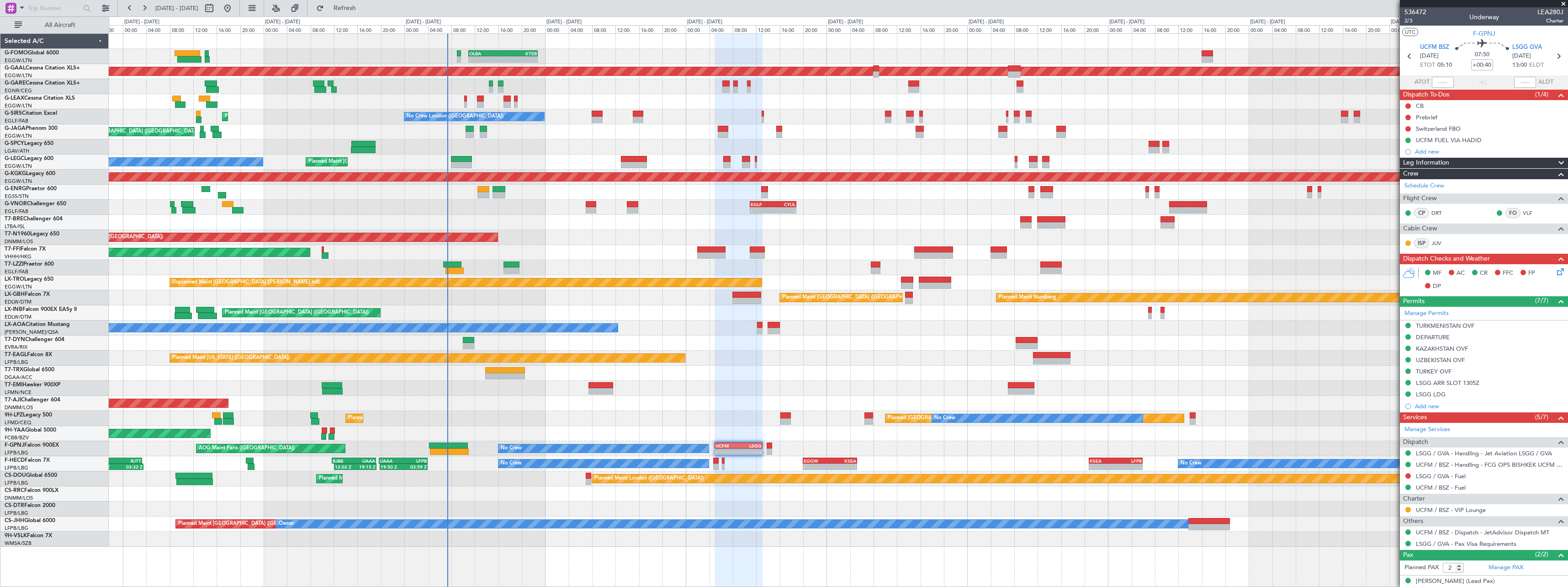
click at [604, 364] on div "Planned Maint [US_STATE] ([GEOGRAPHIC_DATA])" at bounding box center [838, 358] width 1459 height 15
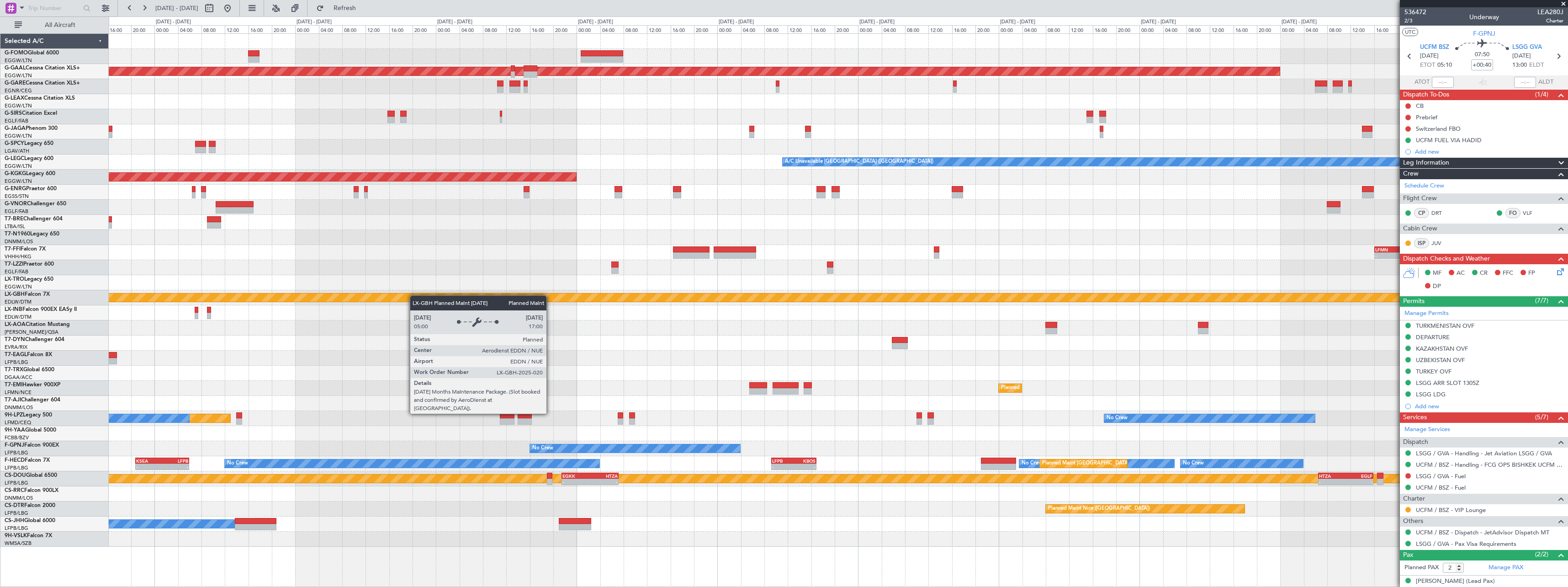
click at [318, 299] on div "EGGW 09:00 Z KTEB 16:20 Z - - Planned [GEOGRAPHIC_DATA] A/C Unavailable [GEOGRA…" at bounding box center [838, 290] width 1459 height 513
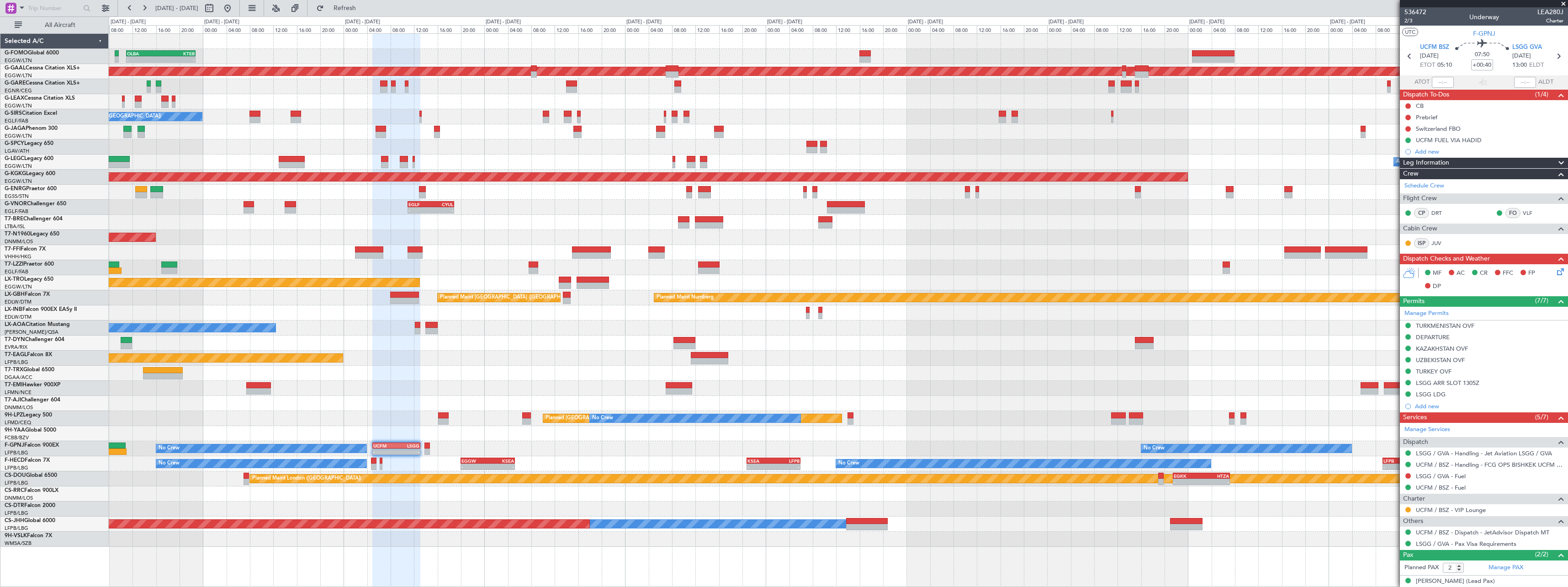
click at [1026, 263] on div "OLBA 11:00 Z KTEB 22:45 Z - - Planned [GEOGRAPHIC_DATA] No Crew [GEOGRAPHIC_DAT…" at bounding box center [838, 290] width 1459 height 513
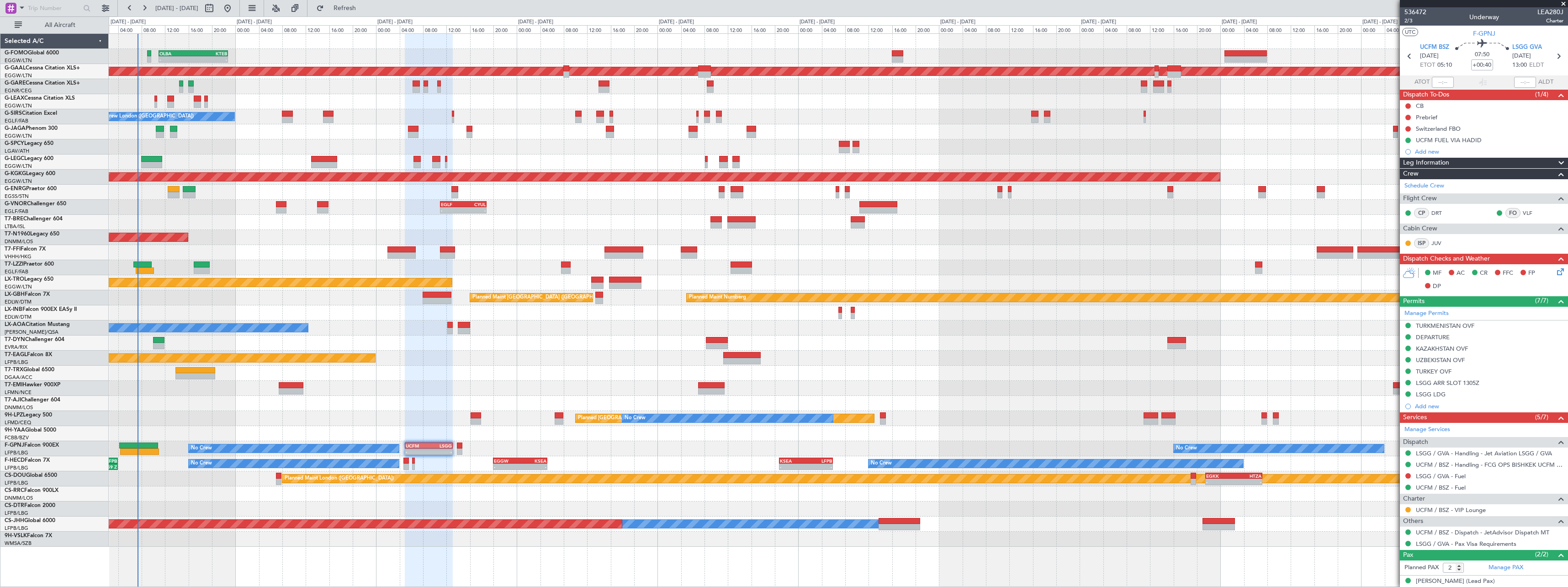
click at [373, 342] on div "OLBA 11:00 Z KTEB 22:45 Z - - Planned Maint [GEOGRAPHIC_DATA] ([GEOGRAPHIC_DATA…" at bounding box center [838, 290] width 1459 height 513
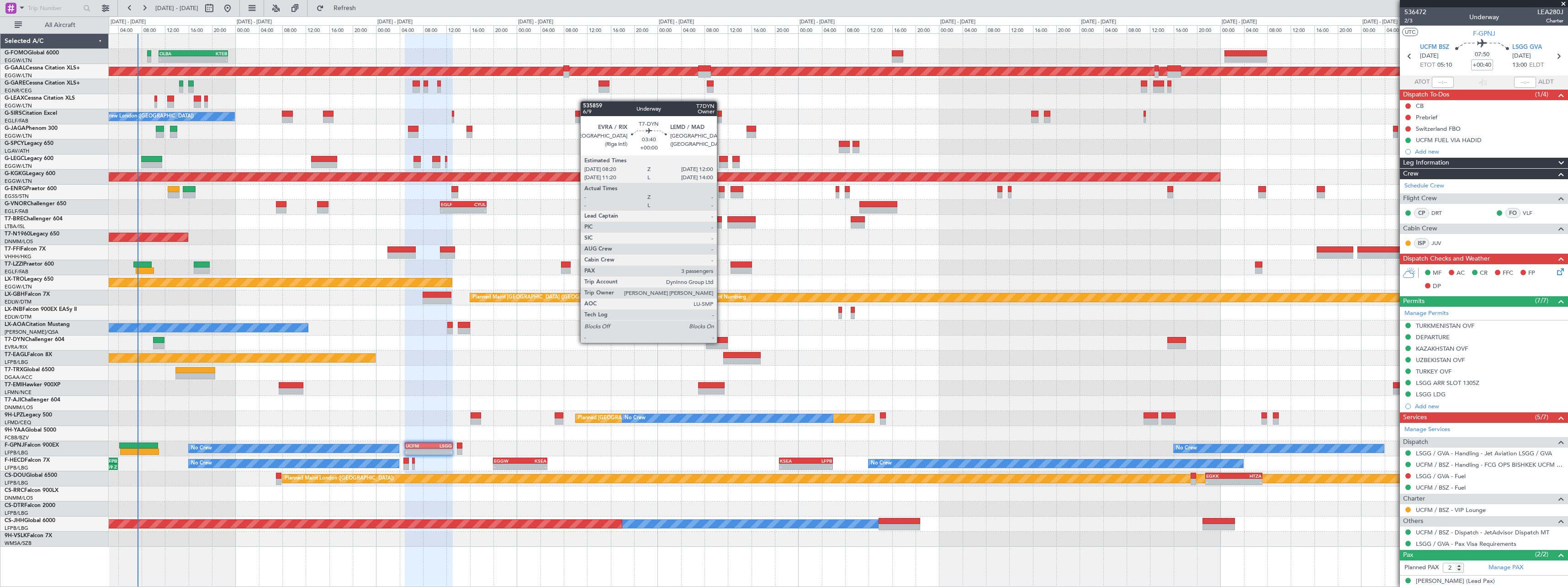
click at [721, 342] on div at bounding box center [717, 340] width 22 height 7
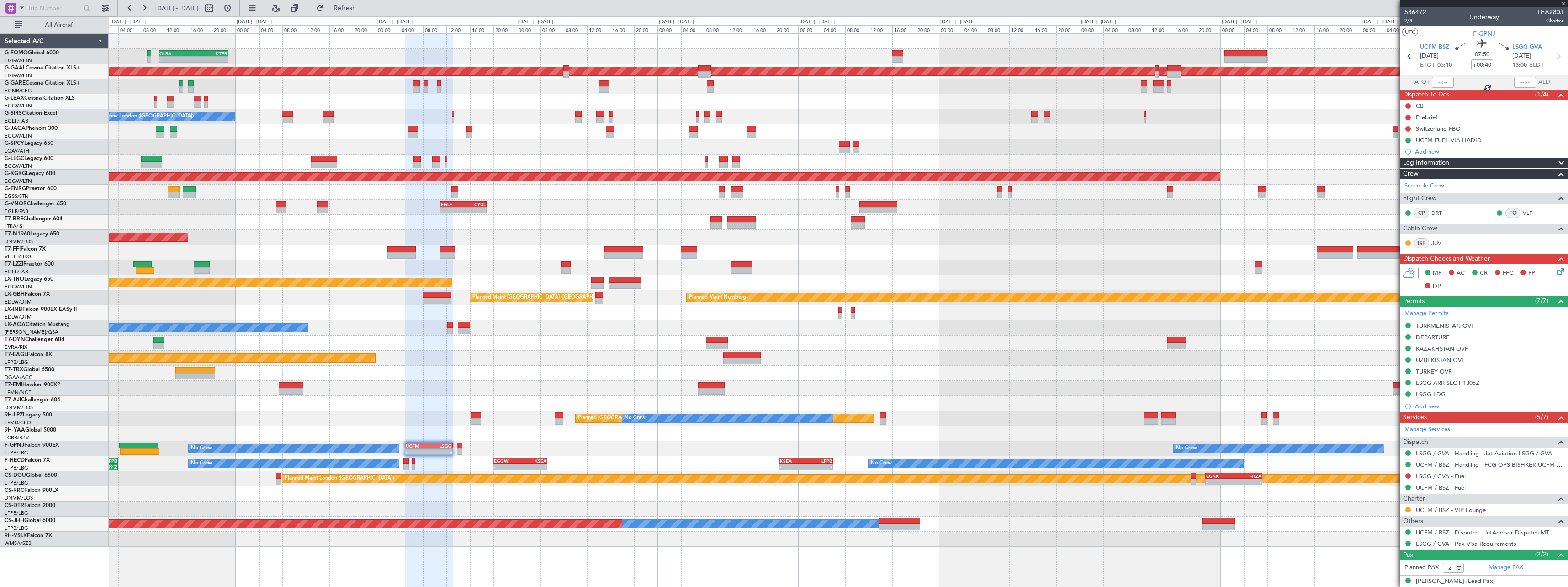
type input "3"
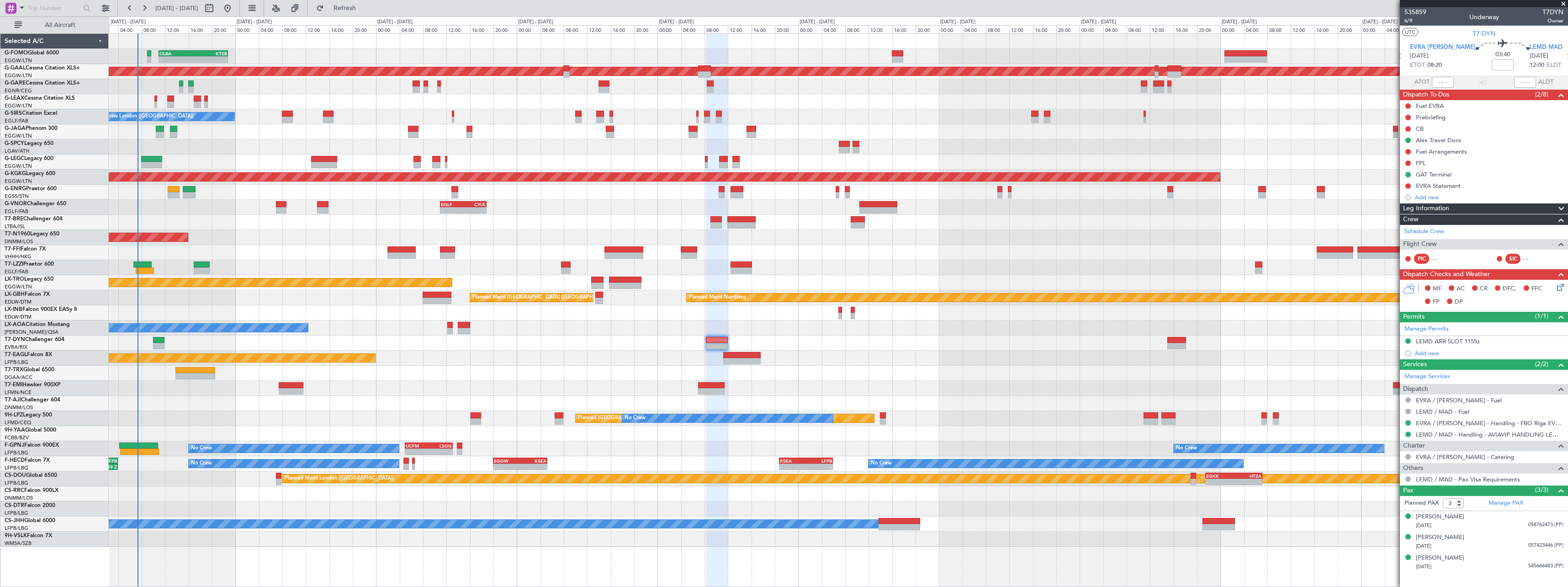
click at [1167, 347] on div at bounding box center [1177, 346] width 19 height 7
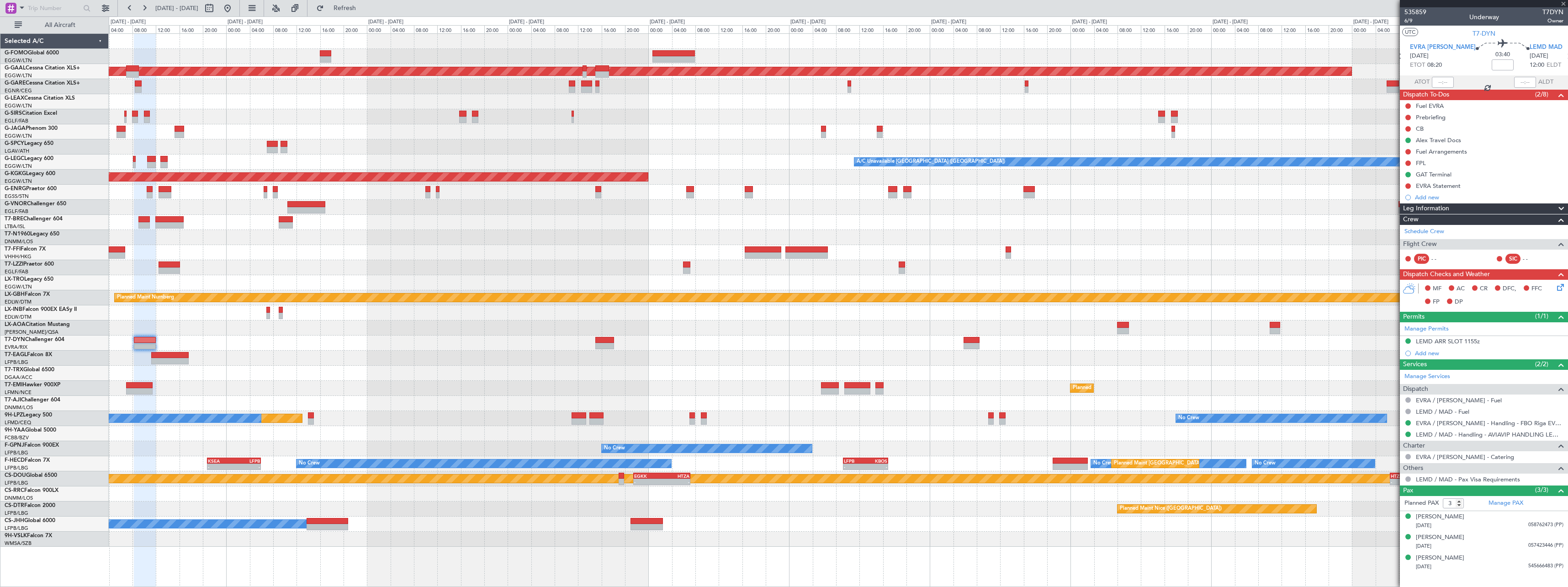
click at [656, 358] on div "Planned Maint [US_STATE] ([GEOGRAPHIC_DATA])" at bounding box center [838, 358] width 1459 height 15
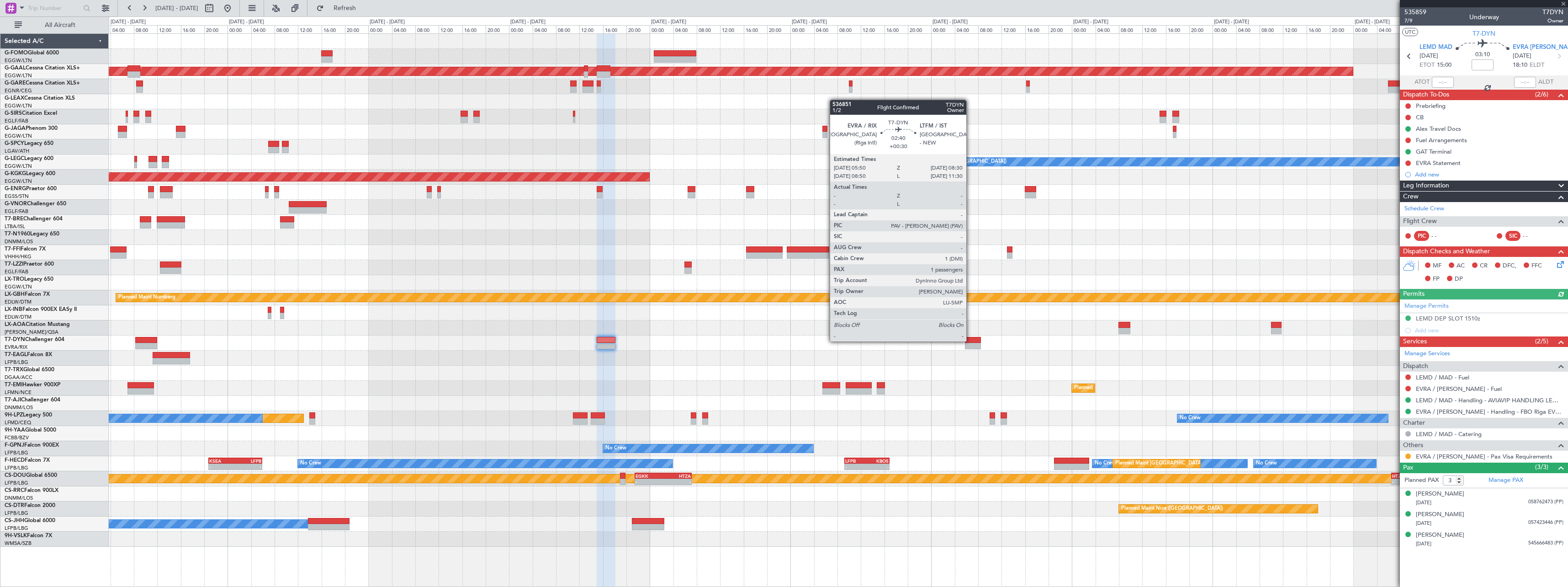
click at [971, 340] on div at bounding box center [973, 340] width 16 height 7
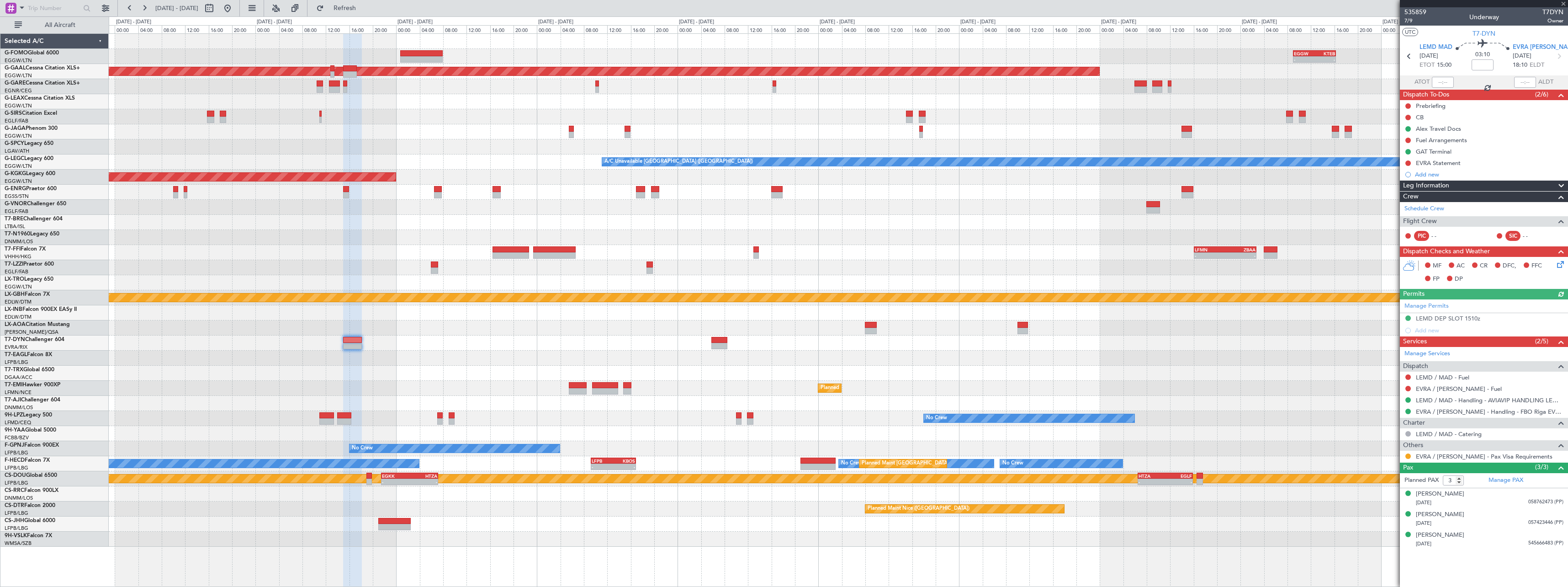
click at [654, 338] on div at bounding box center [838, 343] width 1459 height 15
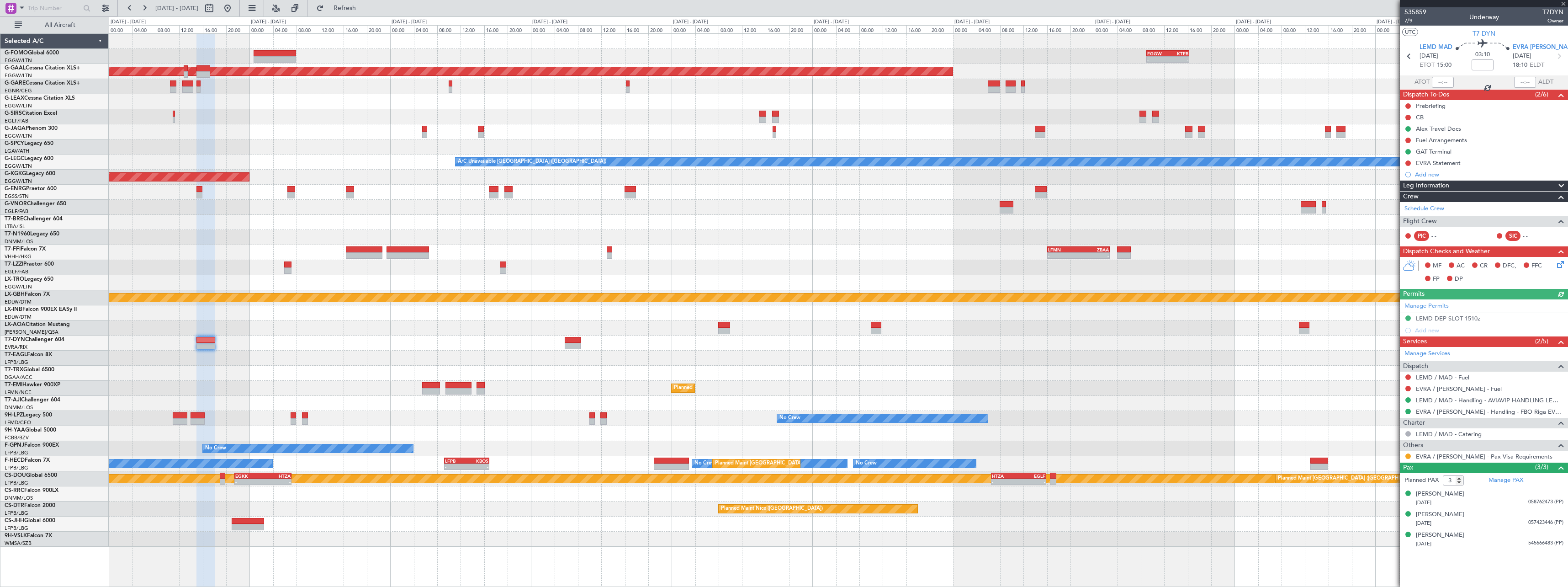
type input "+00:30"
type input "1"
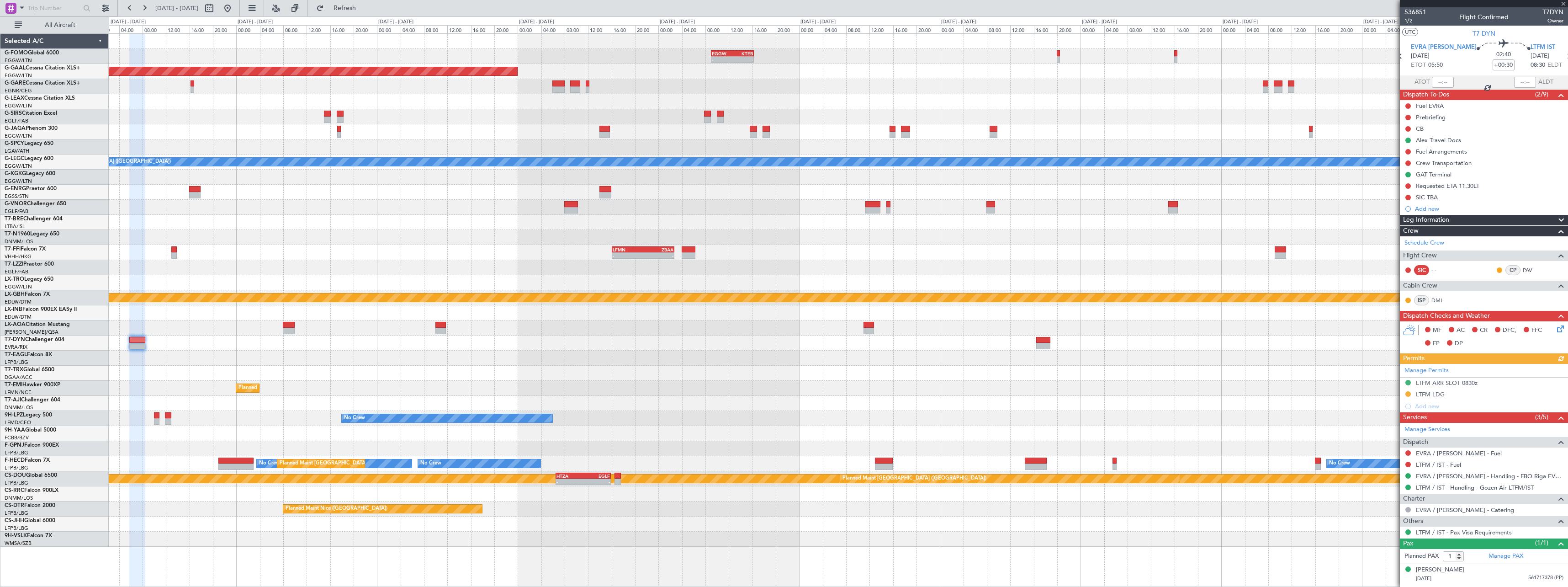
click at [762, 336] on div "- - EGGW 09:00 Z KTEB 16:20 Z Planned [GEOGRAPHIC_DATA] A/C Unavailable [GEOGRA…" at bounding box center [838, 290] width 1459 height 513
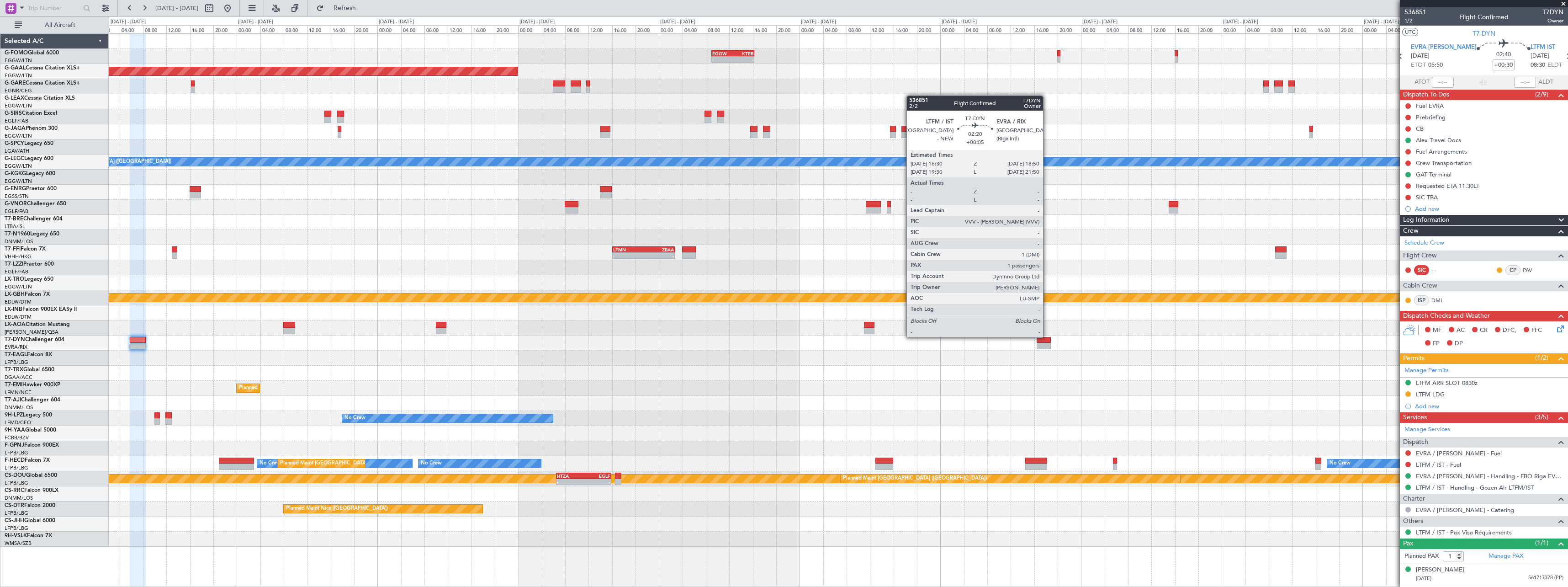
click at [1047, 337] on div at bounding box center [1043, 340] width 14 height 7
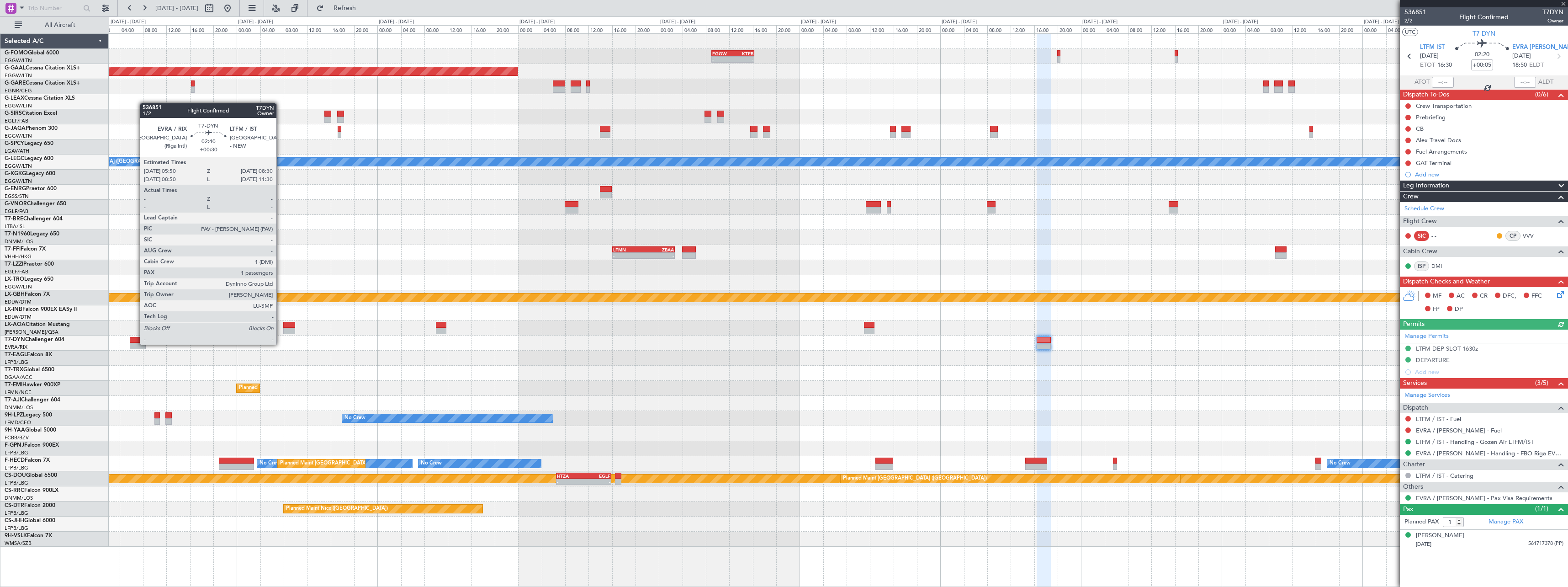
click at [135, 343] on div at bounding box center [138, 346] width 16 height 7
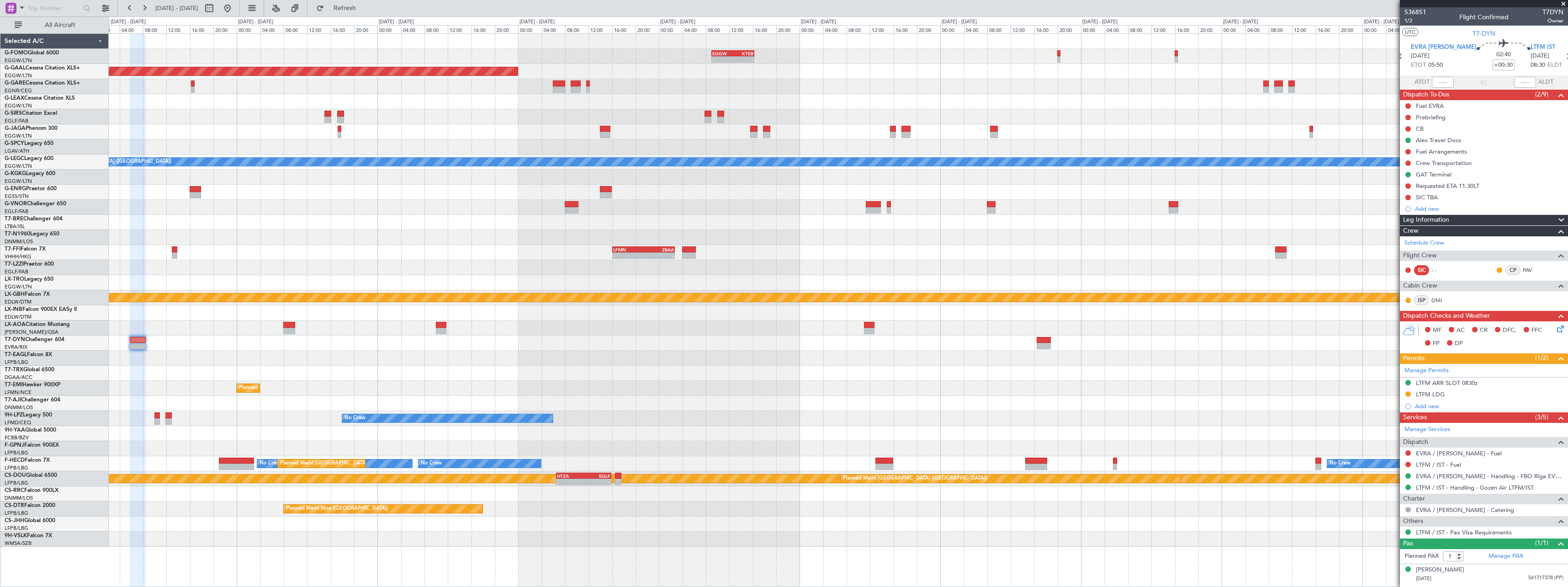
click at [1441, 395] on div "LTFM LDG" at bounding box center [1430, 394] width 29 height 8
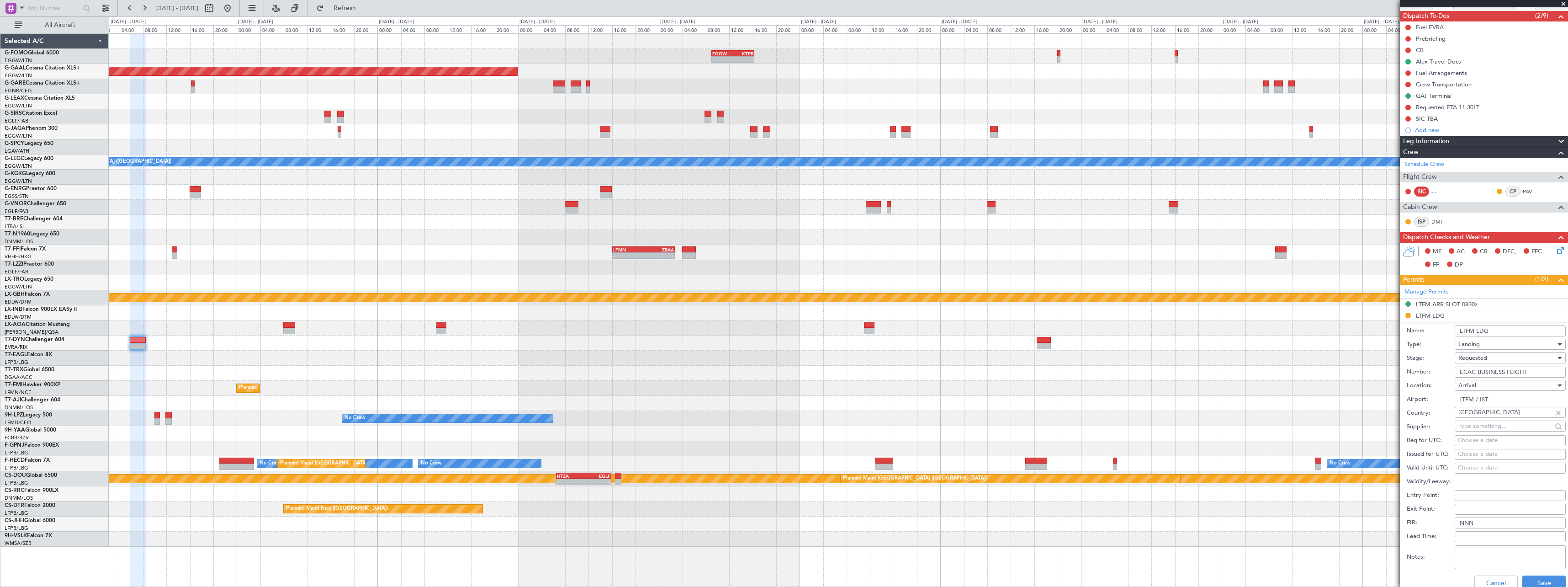
scroll to position [183, 0]
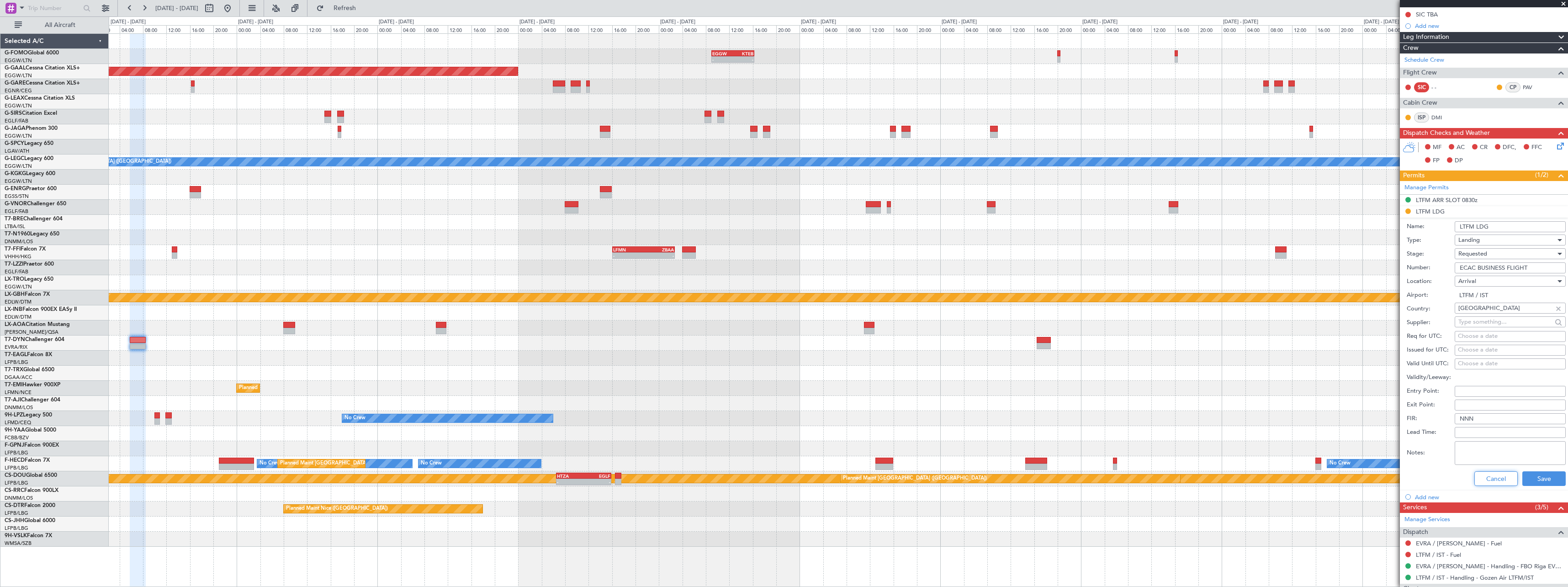
click at [1493, 475] on button "Cancel" at bounding box center [1496, 479] width 43 height 15
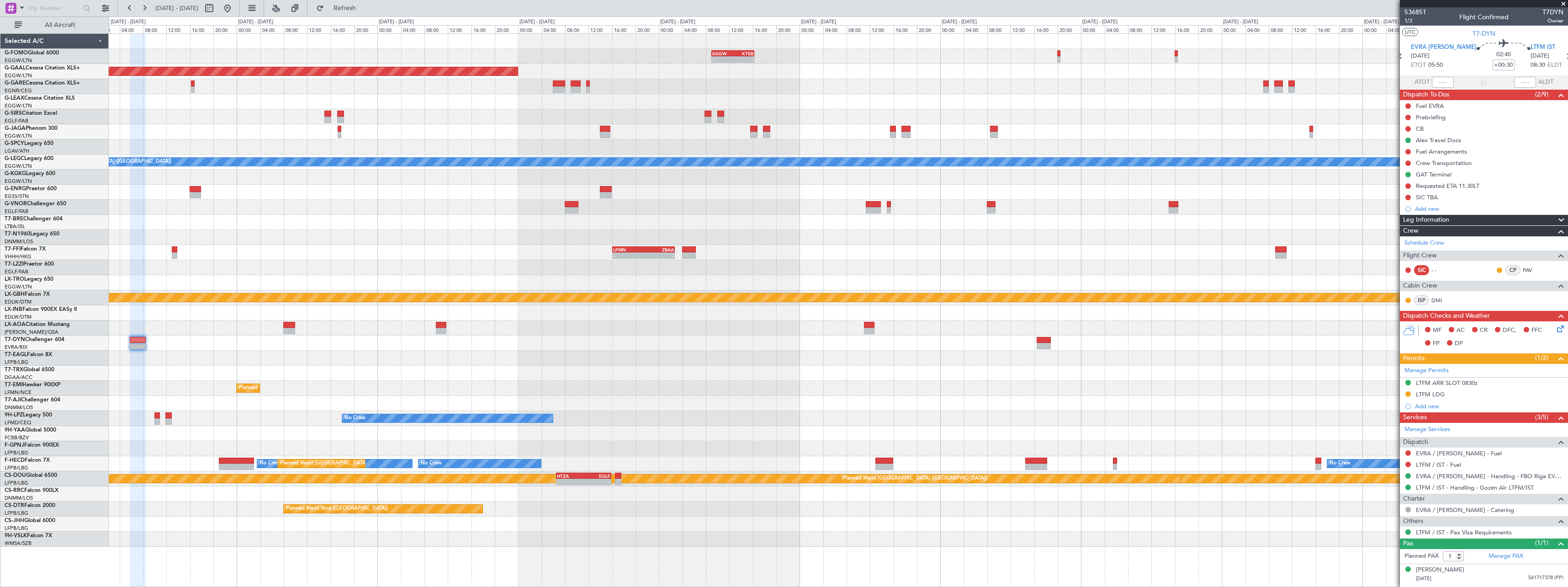
scroll to position [0, 0]
drag, startPoint x: 1404, startPoint y: 390, endPoint x: 1405, endPoint y: 395, distance: 5.1
click at [1405, 392] on div "LTFM LDG" at bounding box center [1484, 395] width 168 height 12
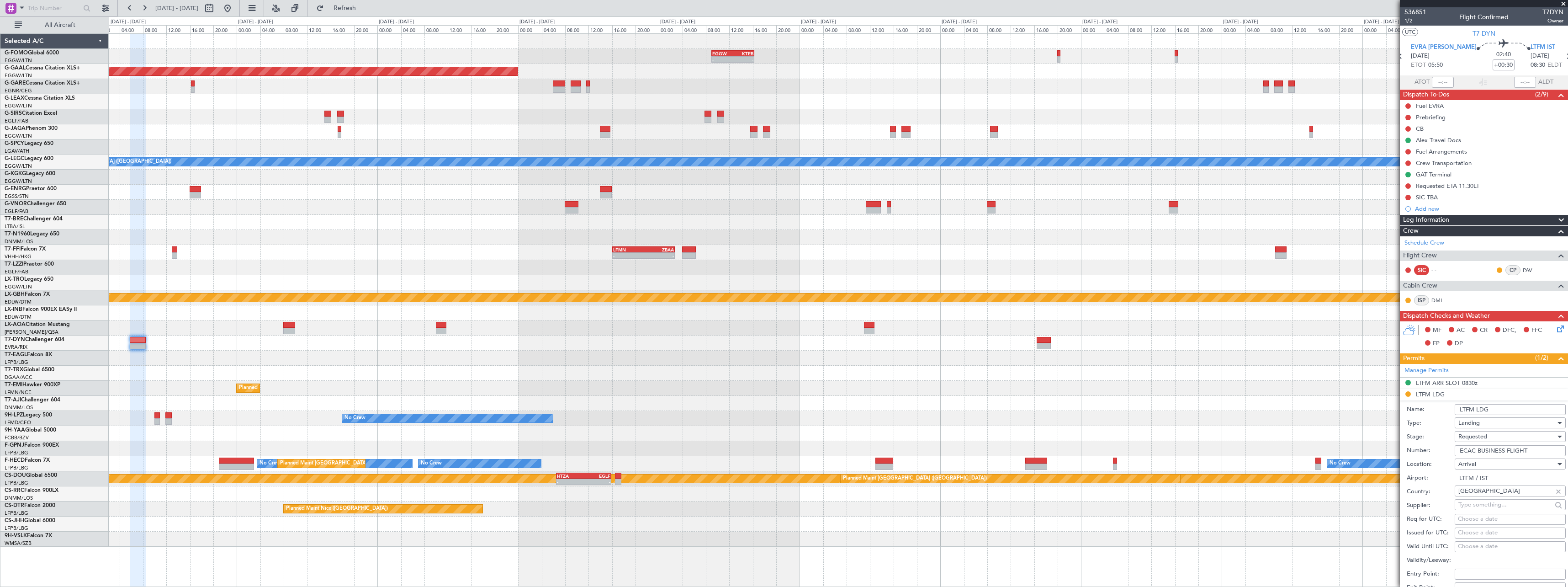
click at [1409, 392] on li "LTFM LDG Name: LTFM LDG Type: Landing Stage: Requested Number: ECAC BUSINESS FL…" at bounding box center [1484, 531] width 168 height 284
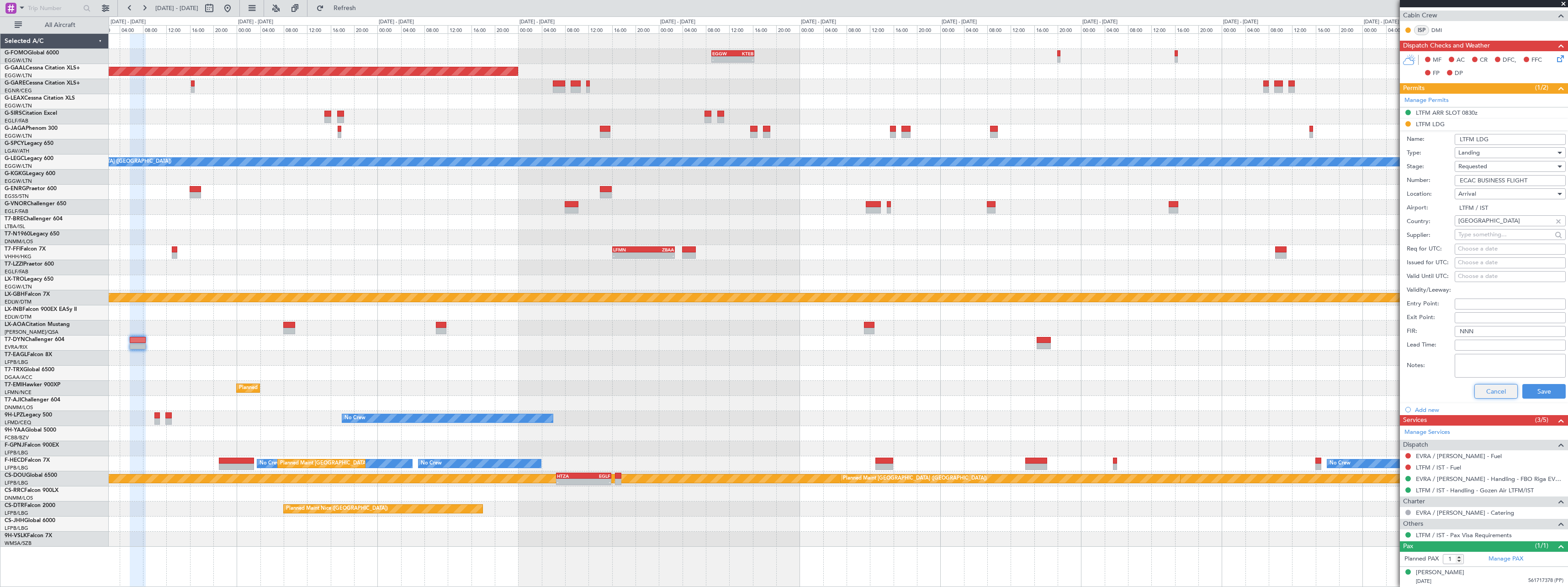
click at [1483, 391] on button "Cancel" at bounding box center [1496, 391] width 43 height 15
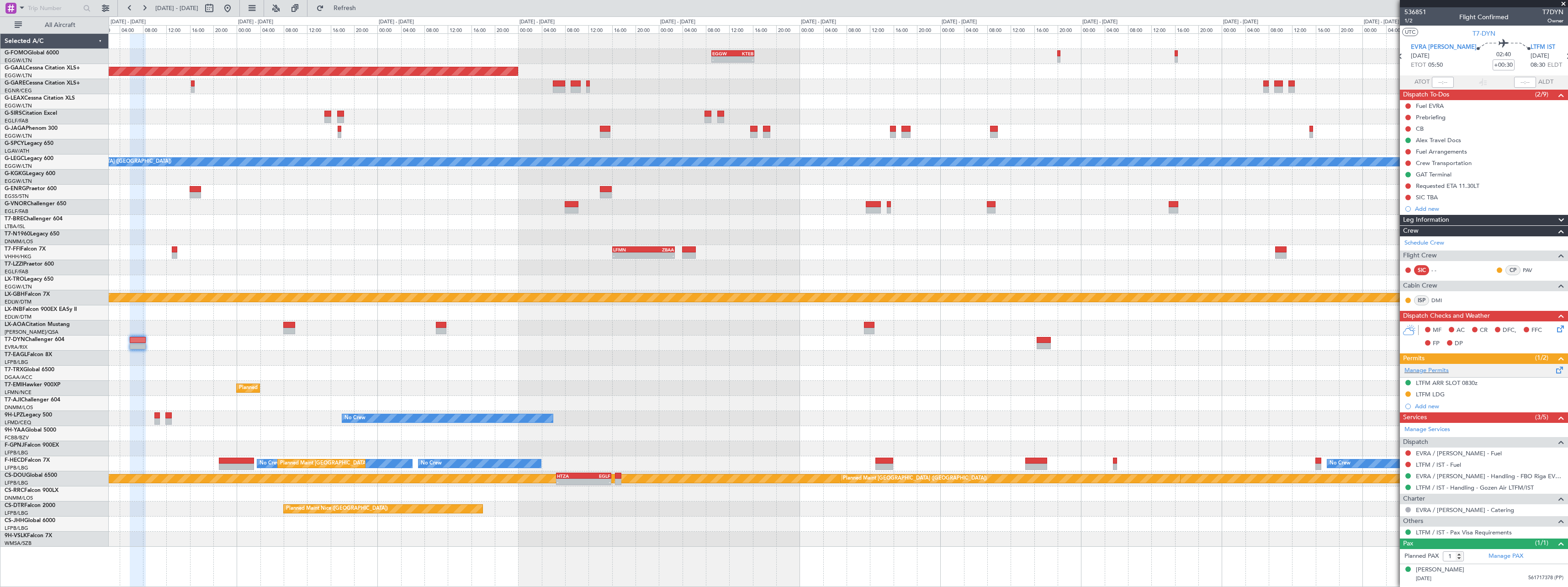
scroll to position [0, 0]
click at [1410, 393] on button at bounding box center [1408, 393] width 5 height 5
click at [1397, 506] on span "Received OK" at bounding box center [1385, 502] width 35 height 9
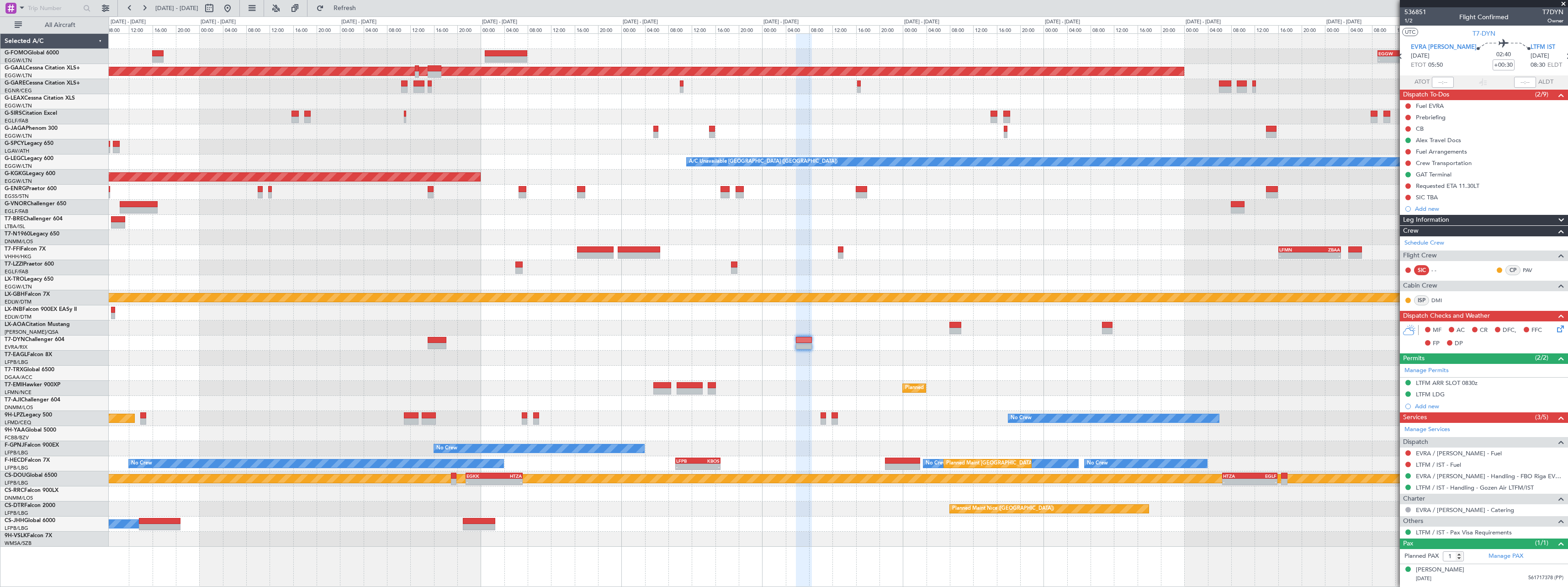
click at [1056, 338] on div at bounding box center [838, 343] width 1459 height 15
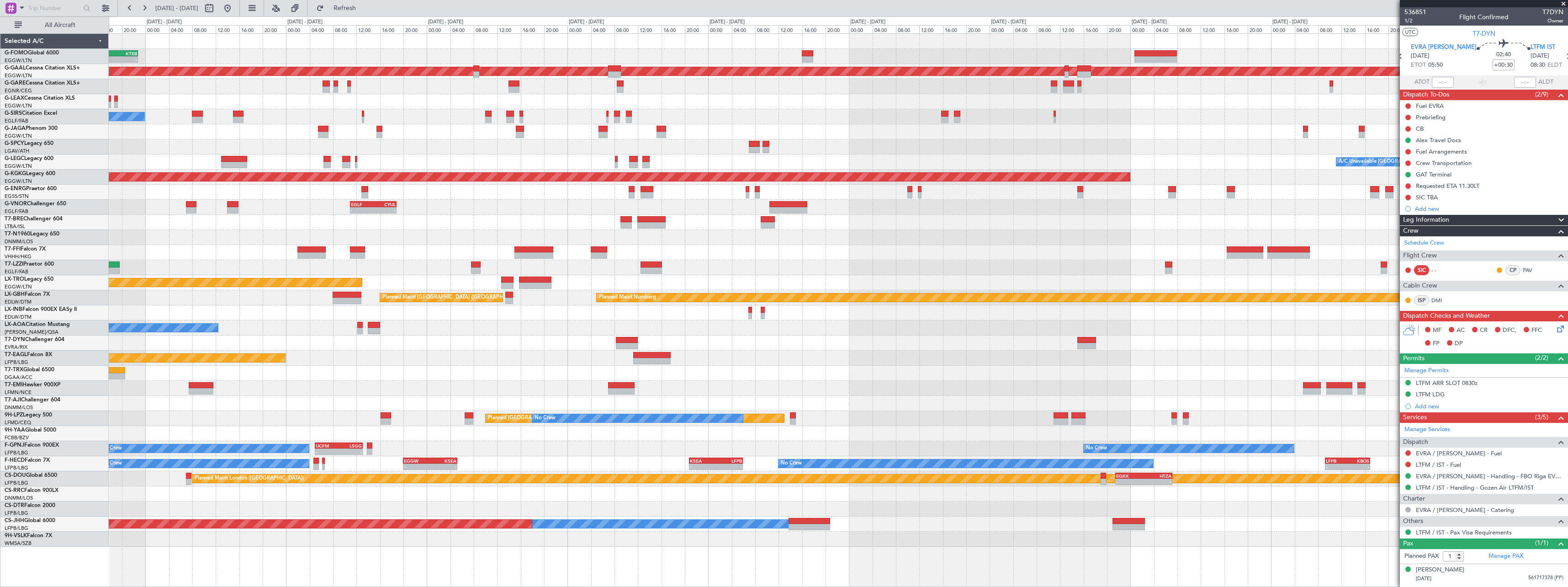
click at [1060, 351] on div "Planned Maint [US_STATE] ([GEOGRAPHIC_DATA])" at bounding box center [838, 358] width 1459 height 15
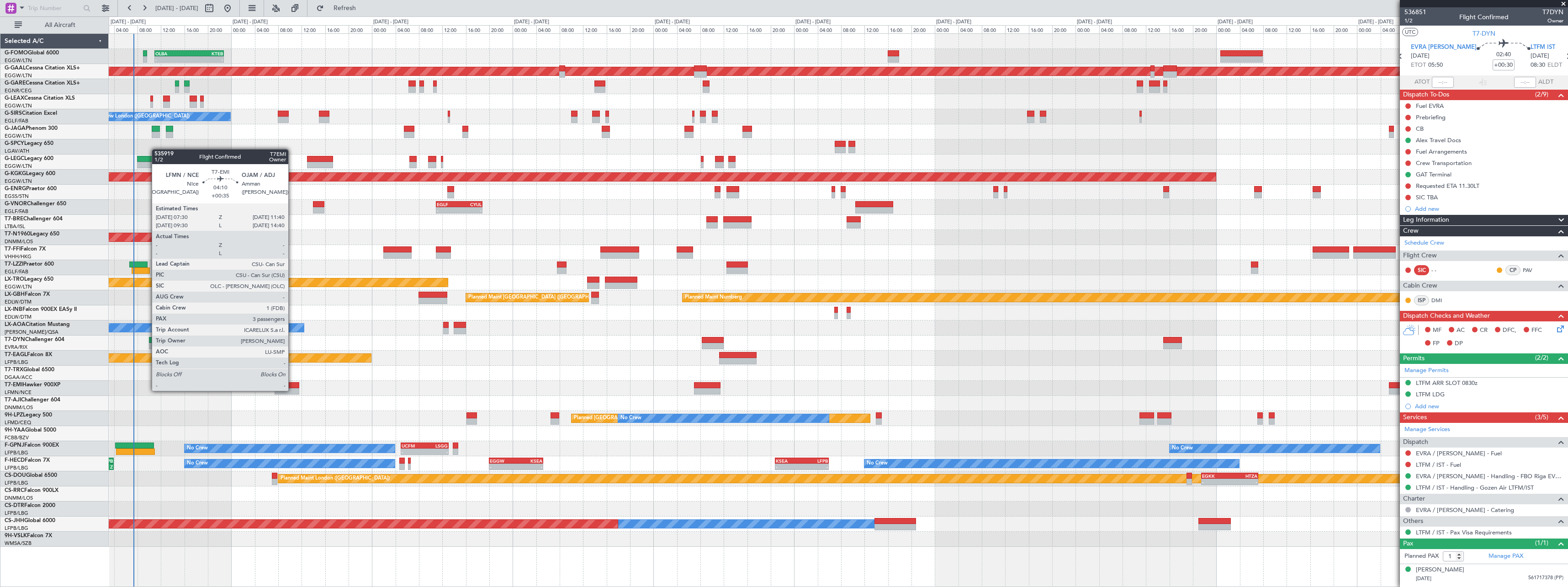
click at [292, 390] on div at bounding box center [287, 391] width 25 height 7
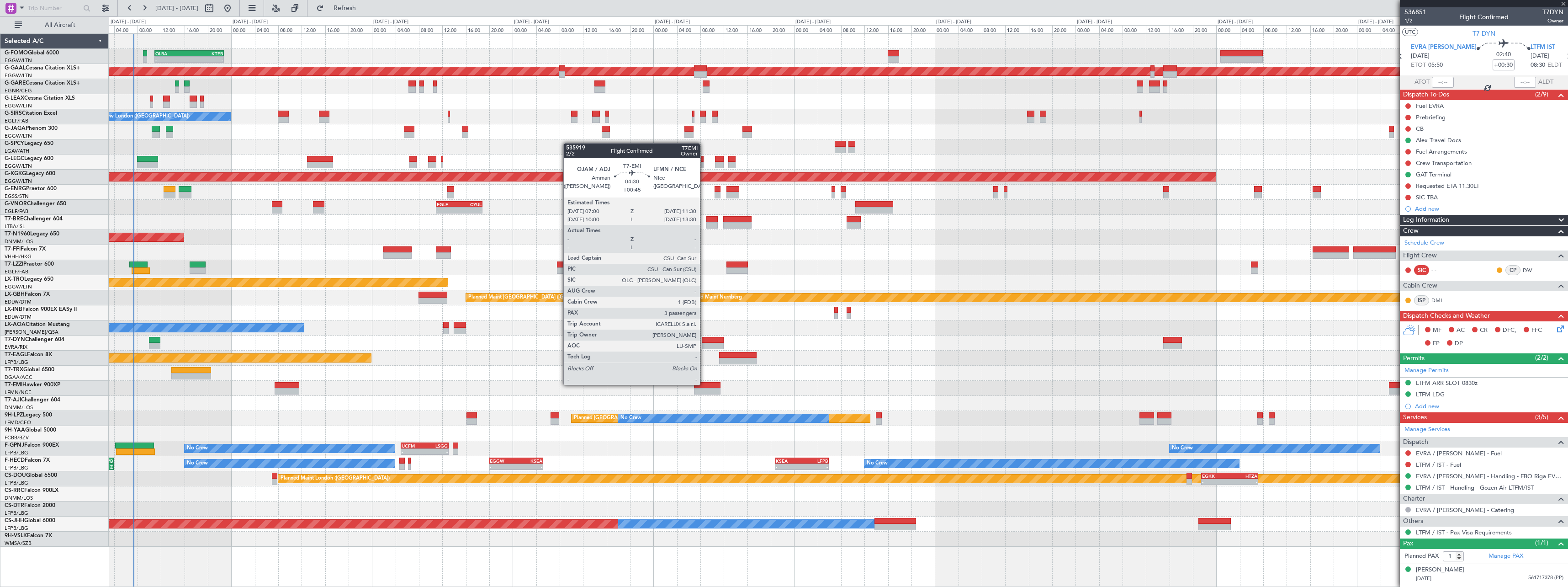
type input "+00:35"
type input "3"
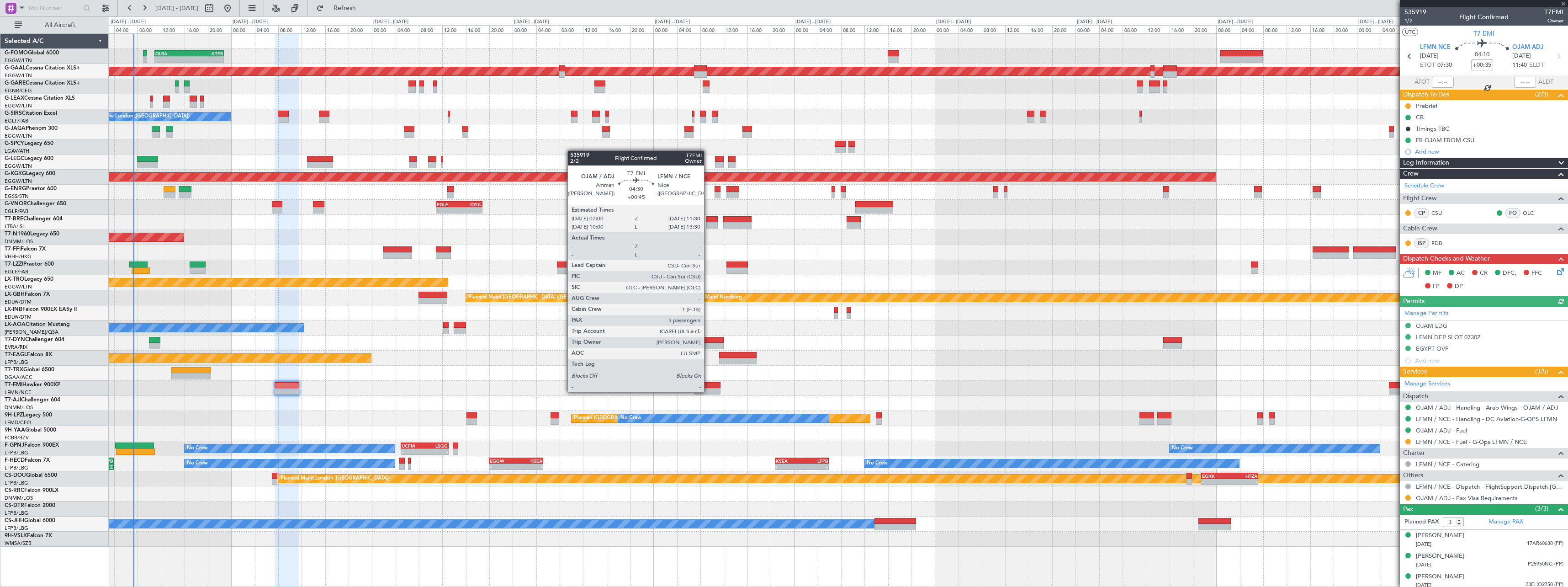
click at [708, 391] on div at bounding box center [707, 391] width 27 height 7
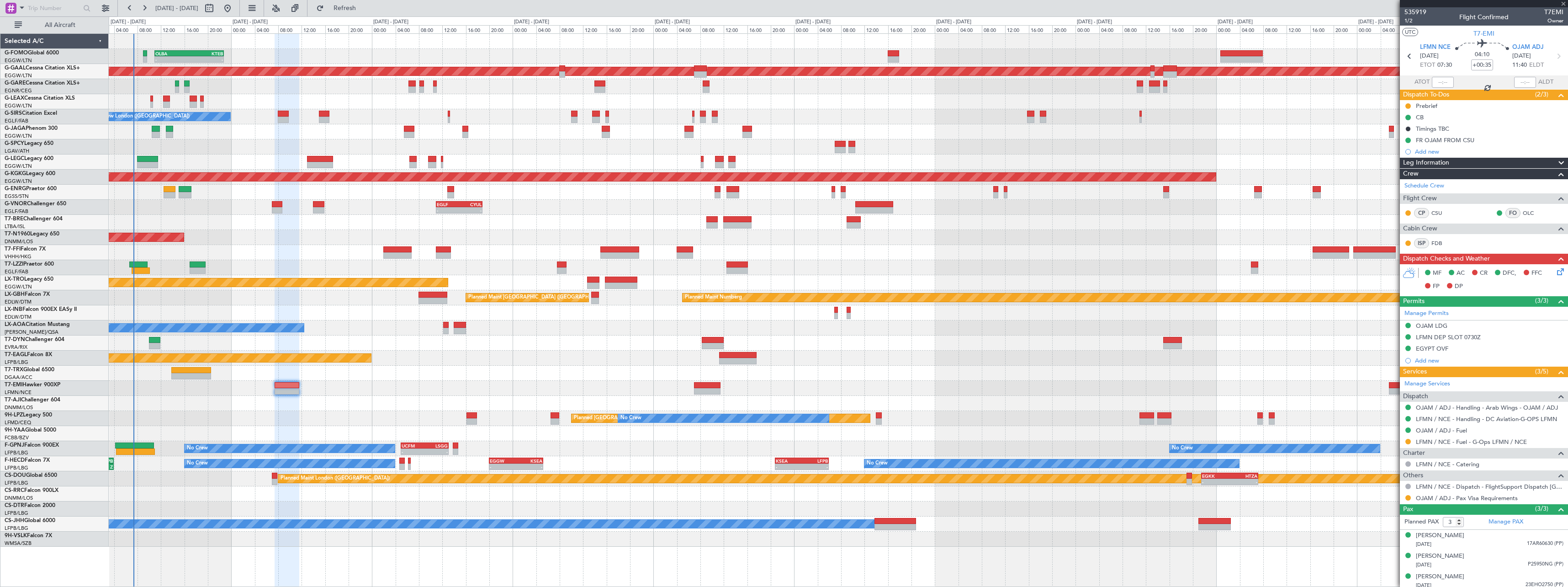
type input "+00:45"
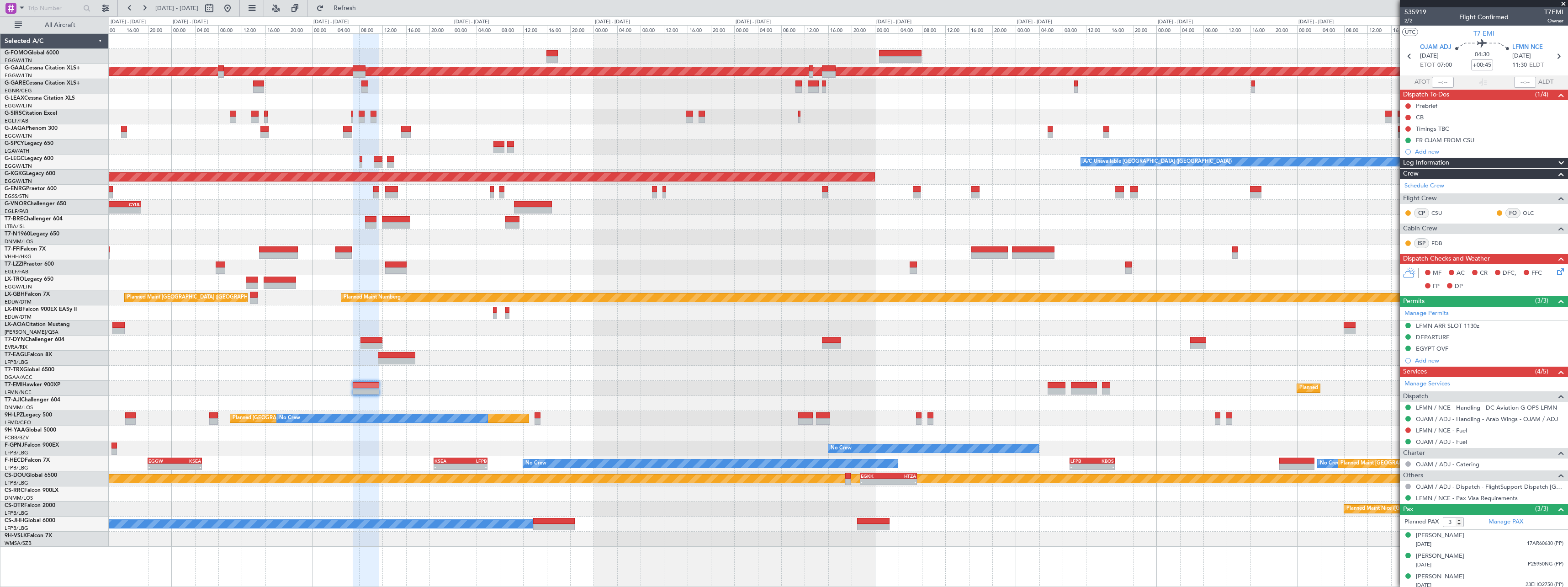
click at [981, 404] on div "OLBA 11:00 Z KTEB 22:45 Z - - - - EGGW 09:00 Z KTEB 16:20 Z Planned [GEOGRAPHIC…" at bounding box center [838, 290] width 1459 height 513
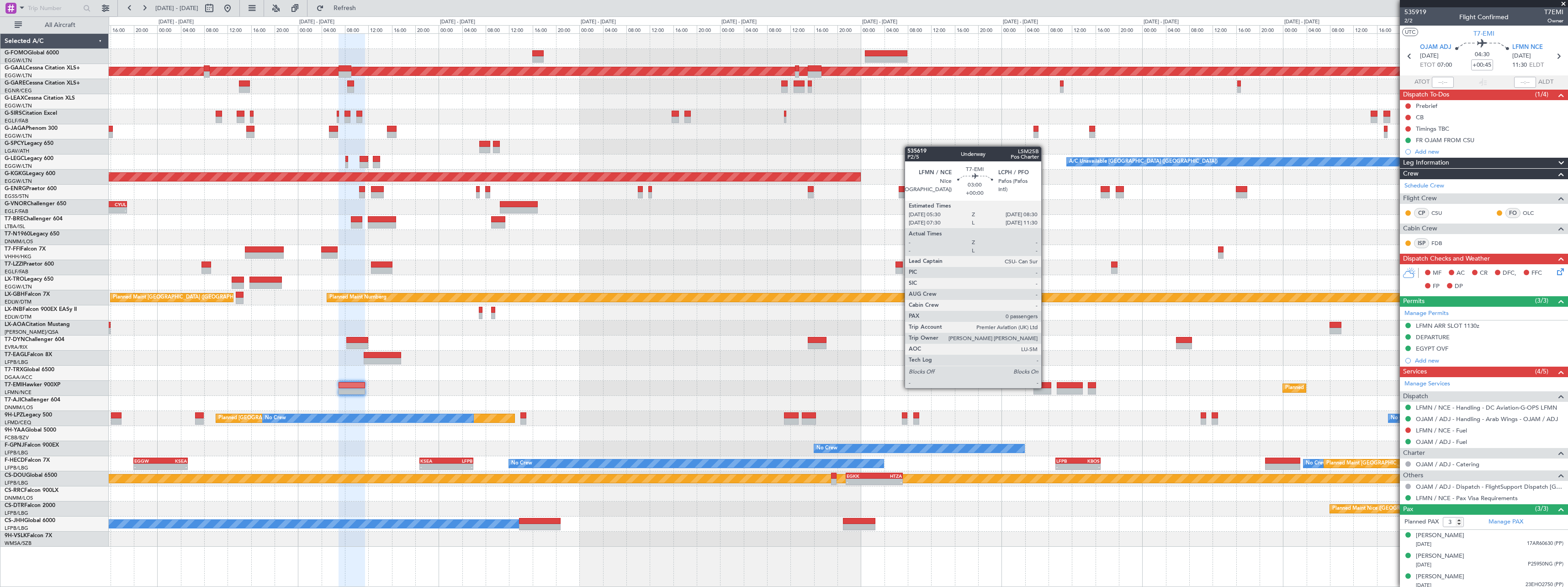
click at [1045, 387] on div at bounding box center [1042, 385] width 18 height 7
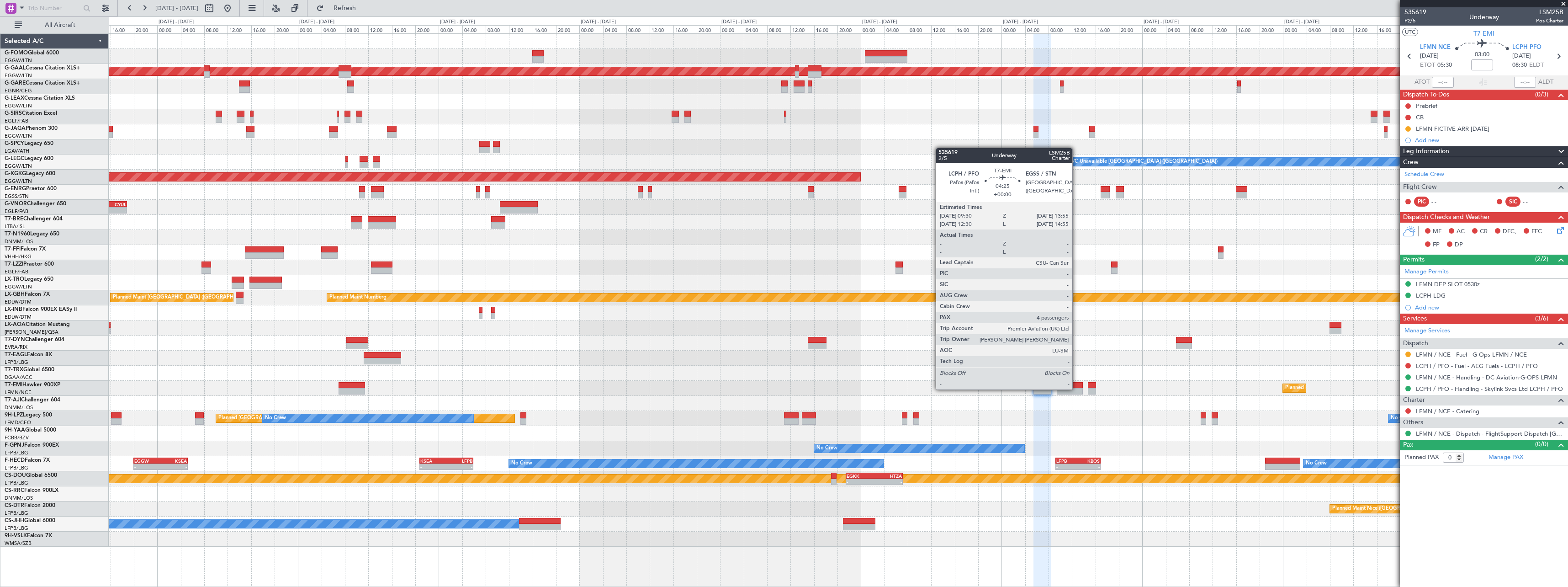
click at [1076, 388] on div at bounding box center [1069, 391] width 26 height 7
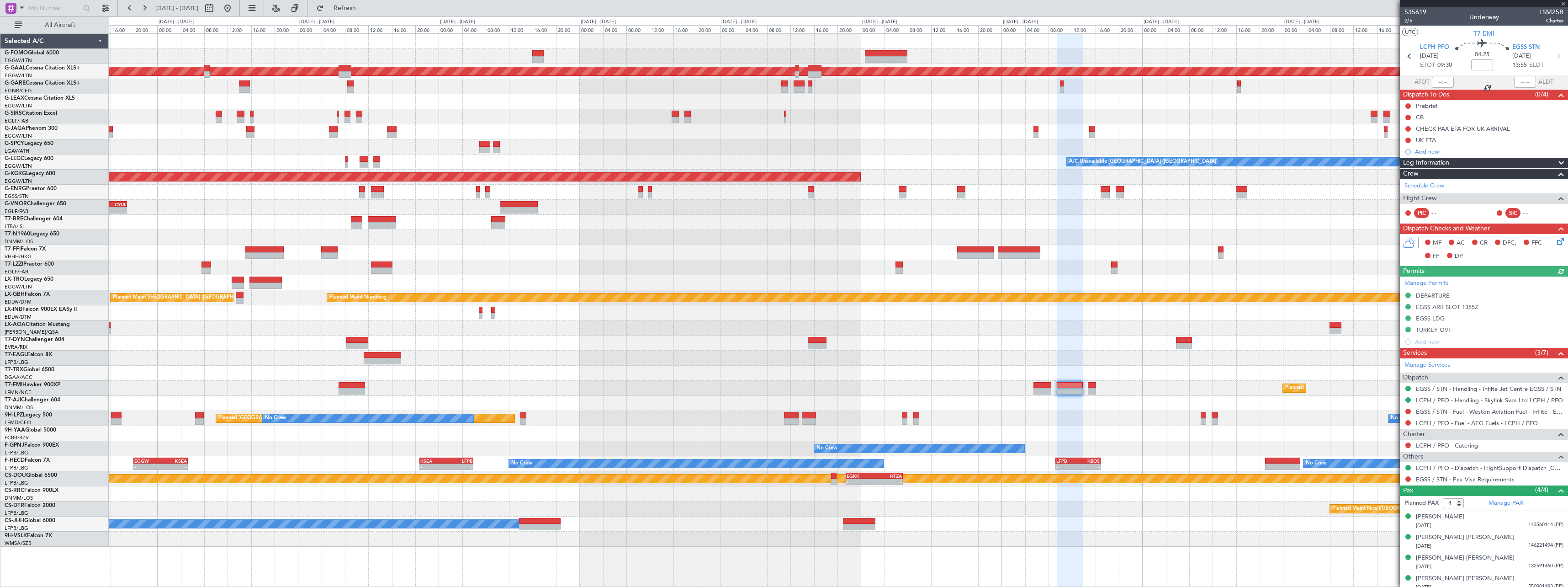
click at [1087, 391] on div "Planned Maint [GEOGRAPHIC_DATA]" at bounding box center [838, 388] width 1459 height 15
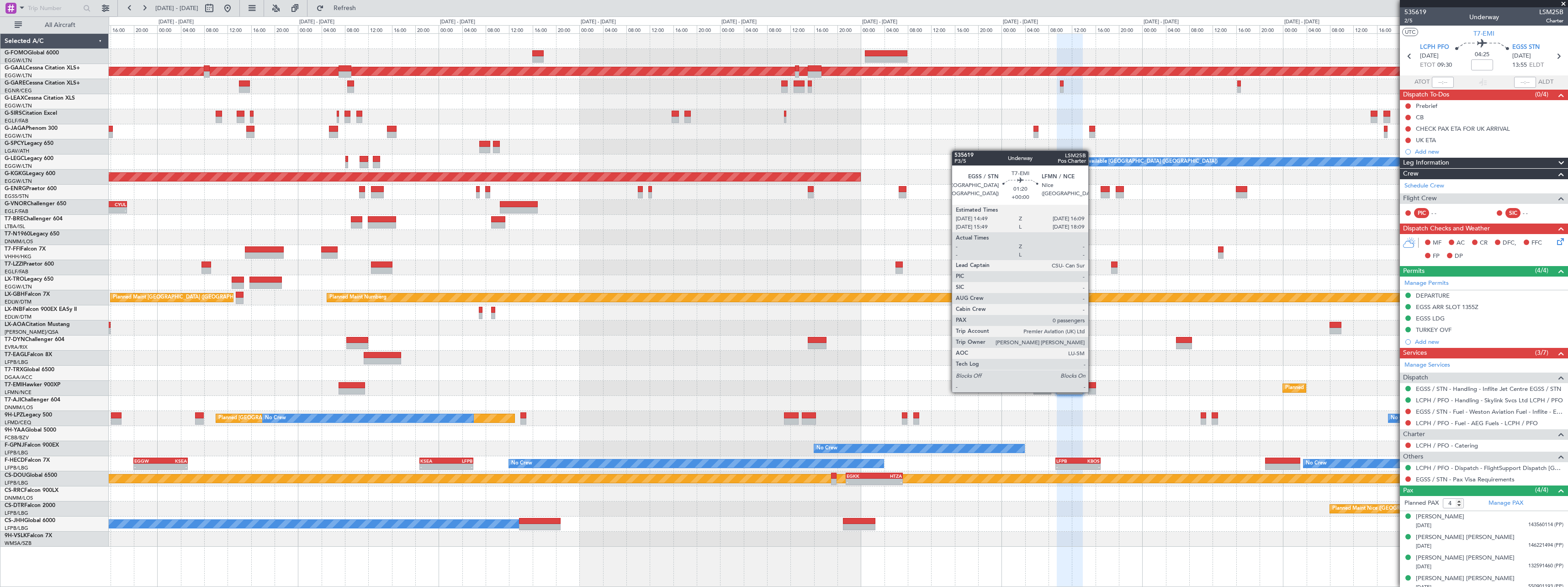
click at [1093, 391] on div at bounding box center [1092, 391] width 9 height 7
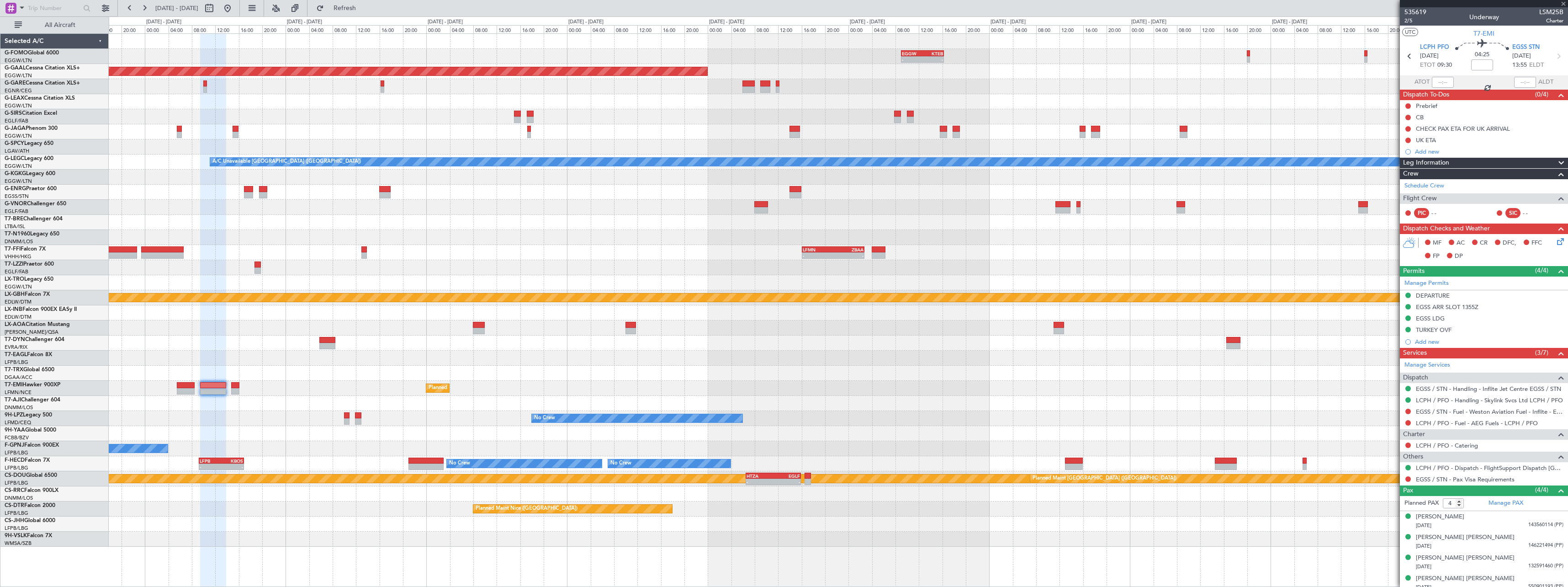
type input "0"
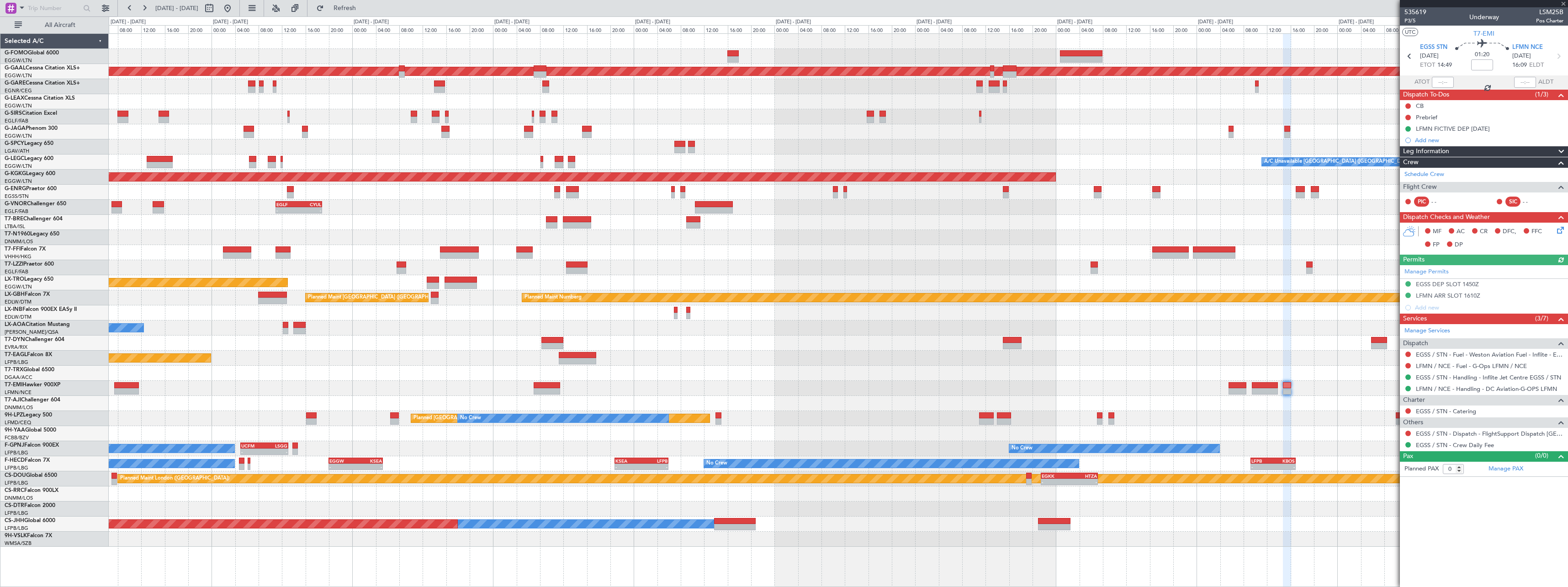
click at [1138, 441] on div "No Crew No Crew - - UCFM 05:00 Z LSGG 13:05 Z AOG Maint Paris (Le Bourget)" at bounding box center [838, 448] width 1459 height 15
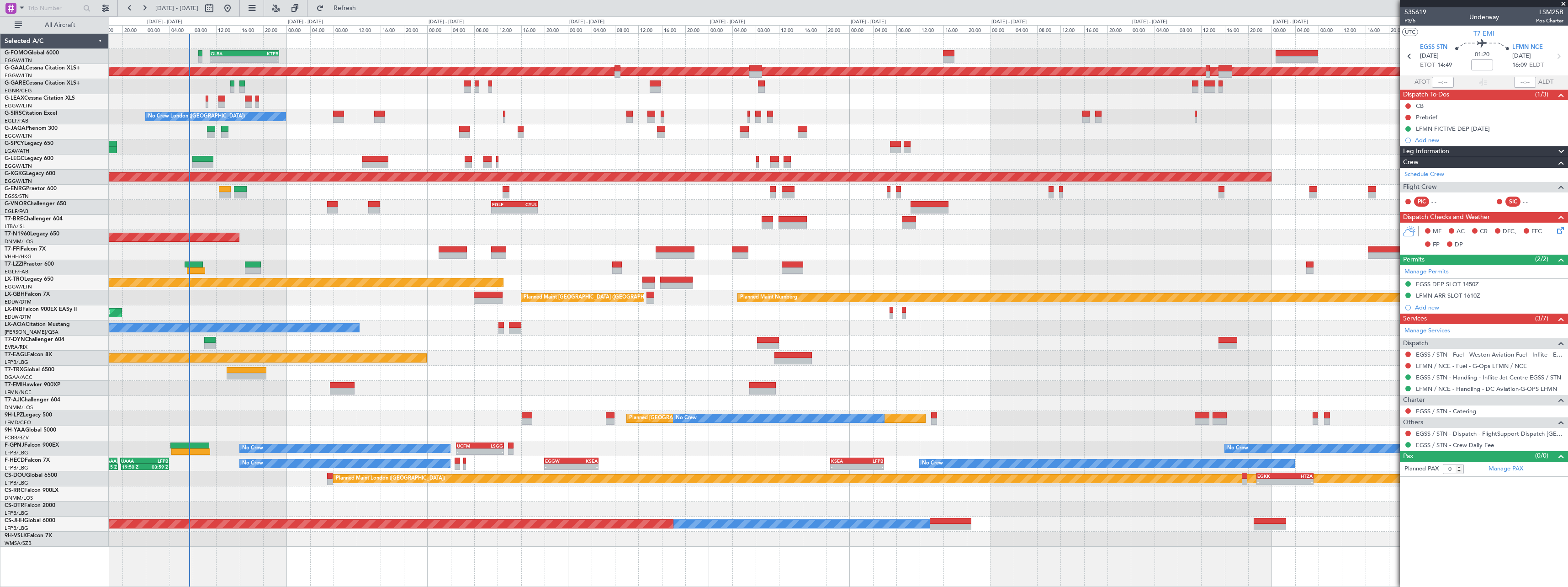
click at [701, 463] on div "No Crew KSEA 20:45 Z LFPB 05:55 Z - - EGGW 20:00 Z KSEA 05:15 Z - - No Crew 19:…" at bounding box center [838, 463] width 1459 height 15
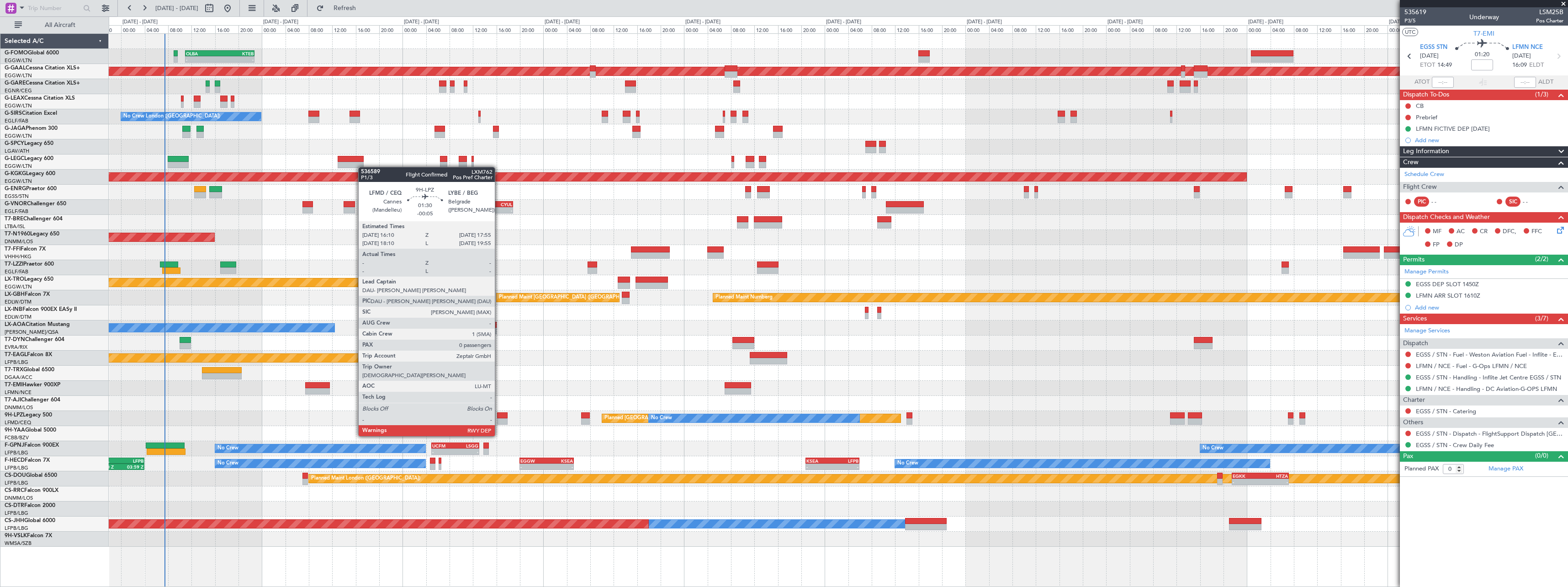
click at [499, 419] on div at bounding box center [502, 421] width 10 height 7
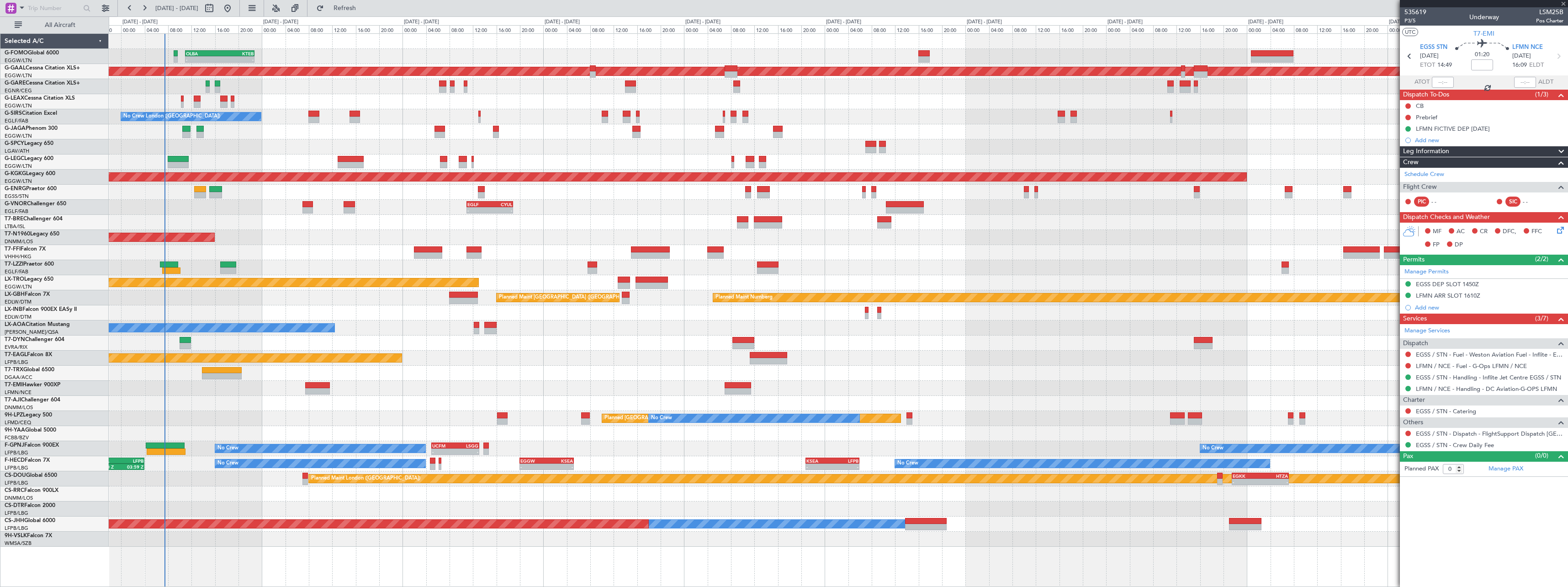
type input "-00:05"
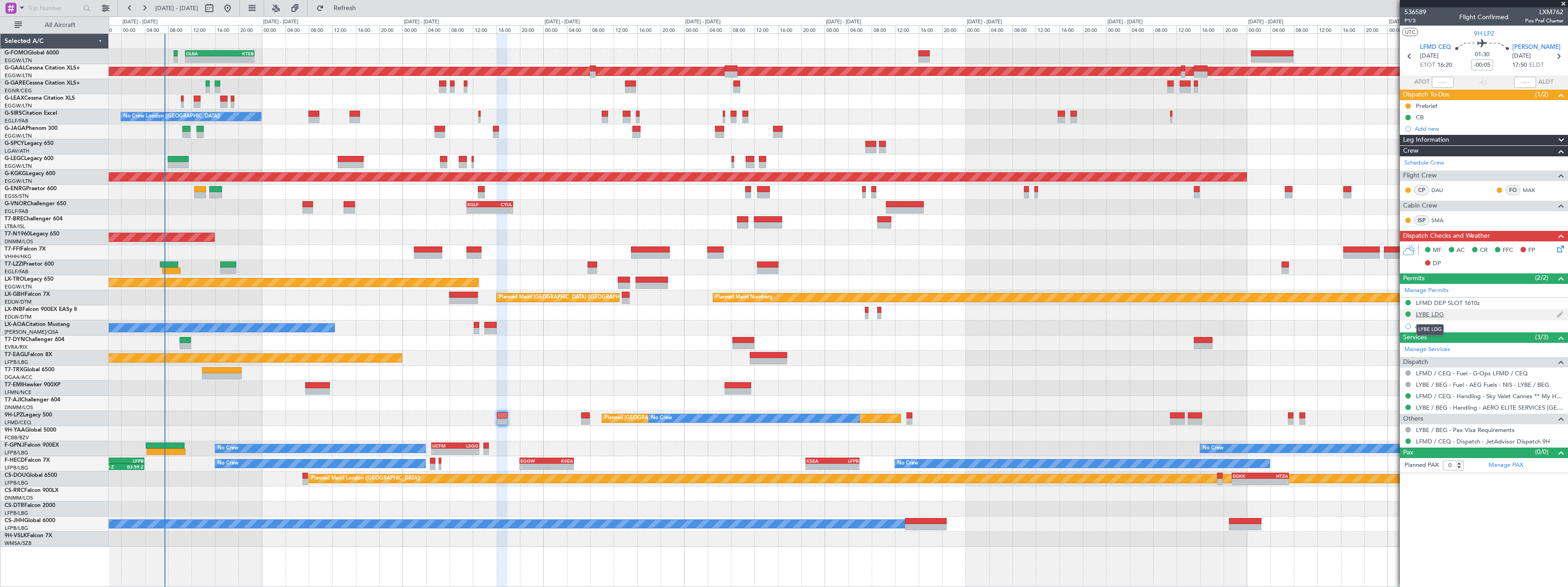
click at [1425, 316] on div "LYBE LDG" at bounding box center [1430, 314] width 28 height 8
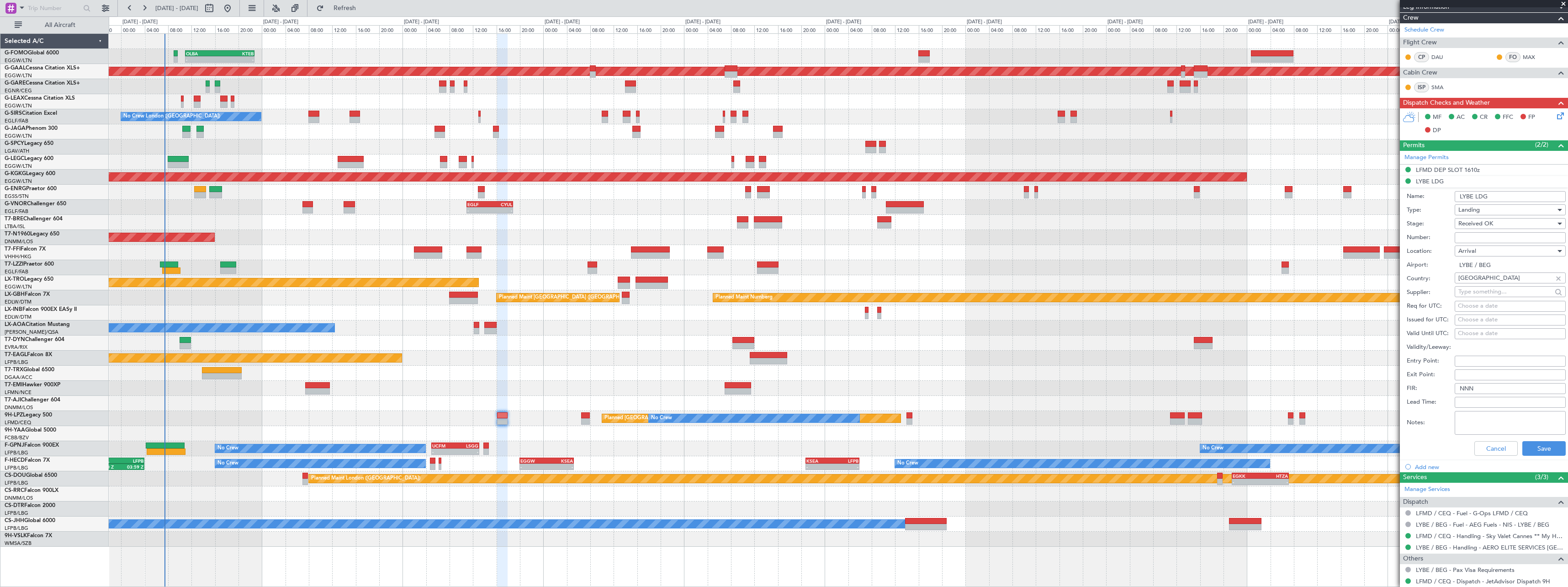
scroll to position [137, 0]
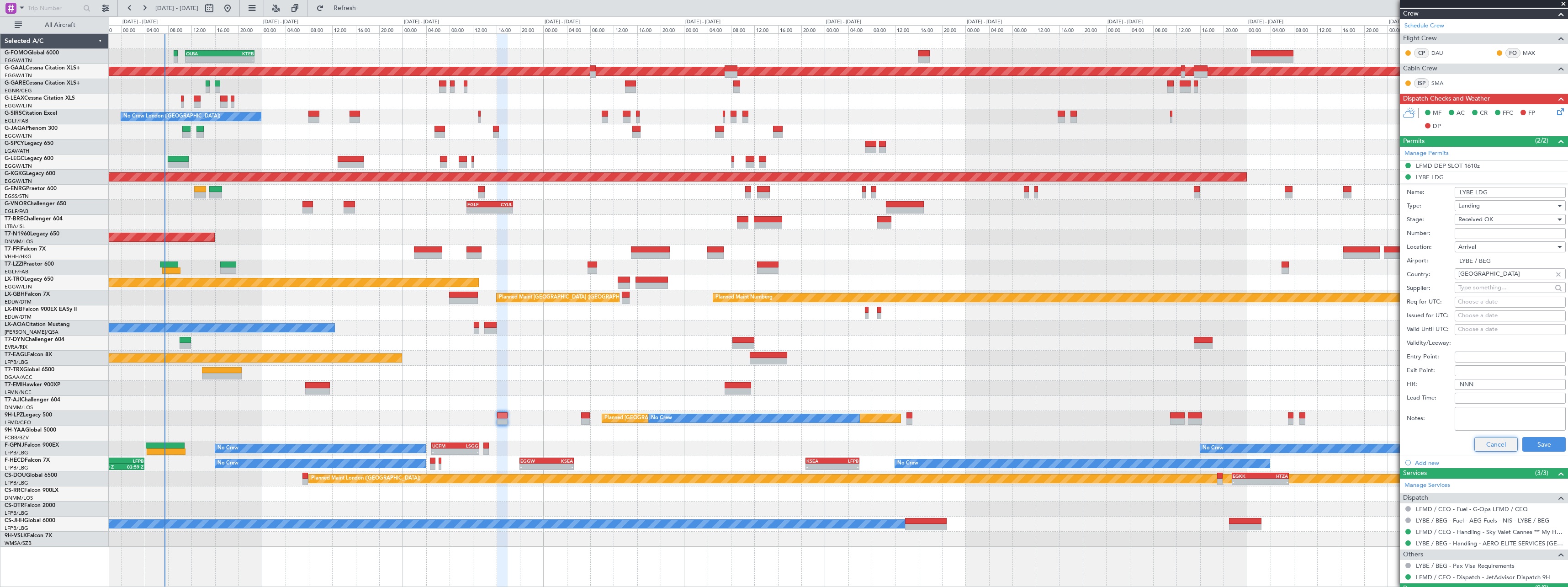
click at [1489, 443] on button "Cancel" at bounding box center [1496, 445] width 43 height 15
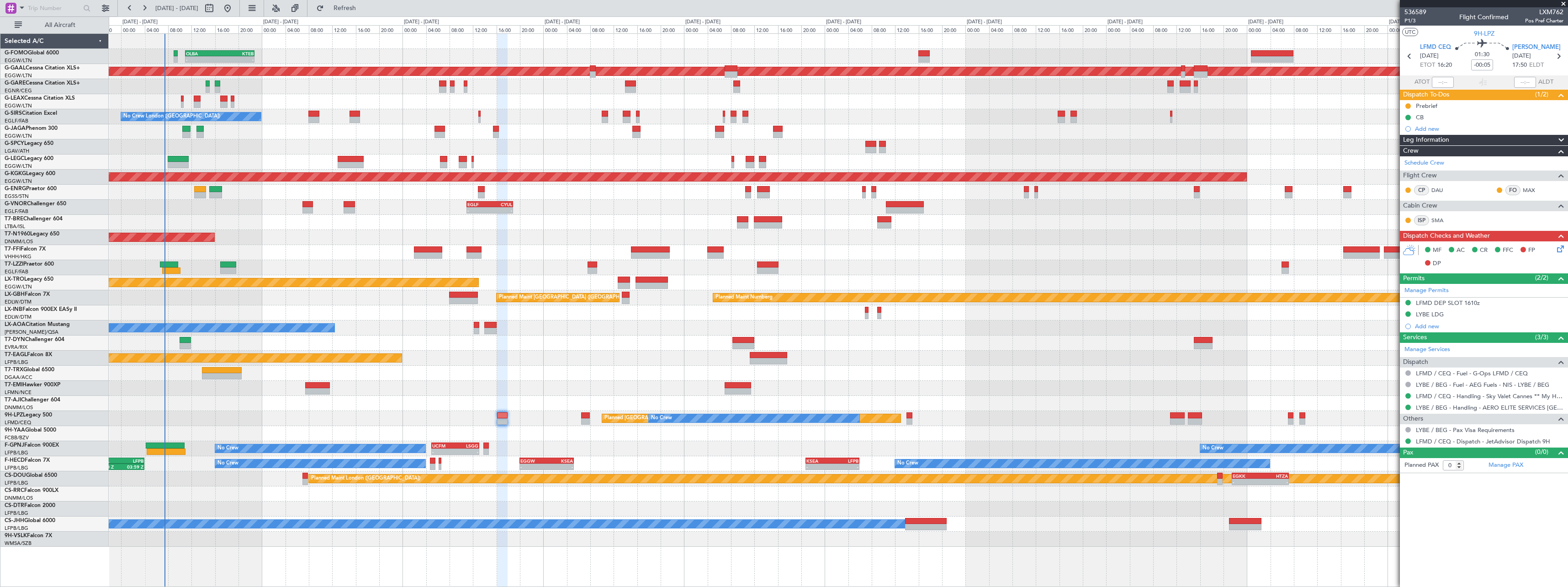
scroll to position [0, 0]
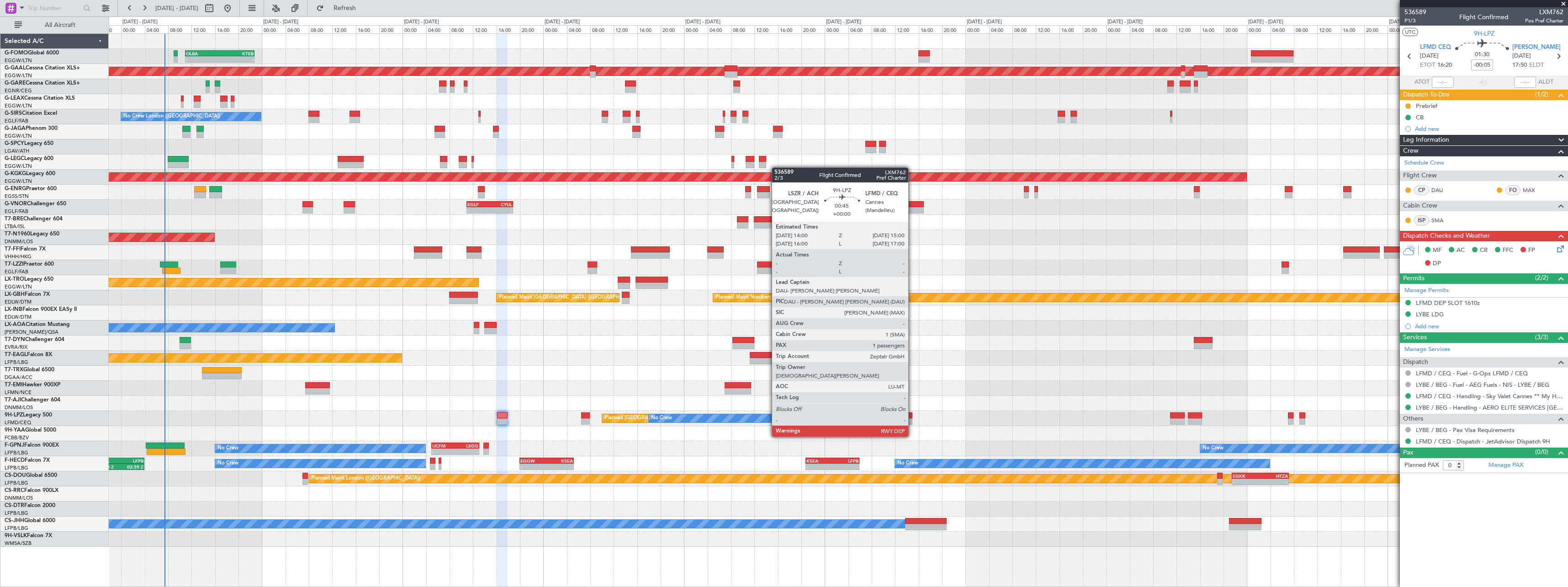
click at [913, 419] on div "Planned Maint St Gallen (Altenrhein) No Crew Planned Maint Paris (Le Bourget) N…" at bounding box center [838, 418] width 1459 height 15
click at [911, 417] on div at bounding box center [909, 415] width 6 height 7
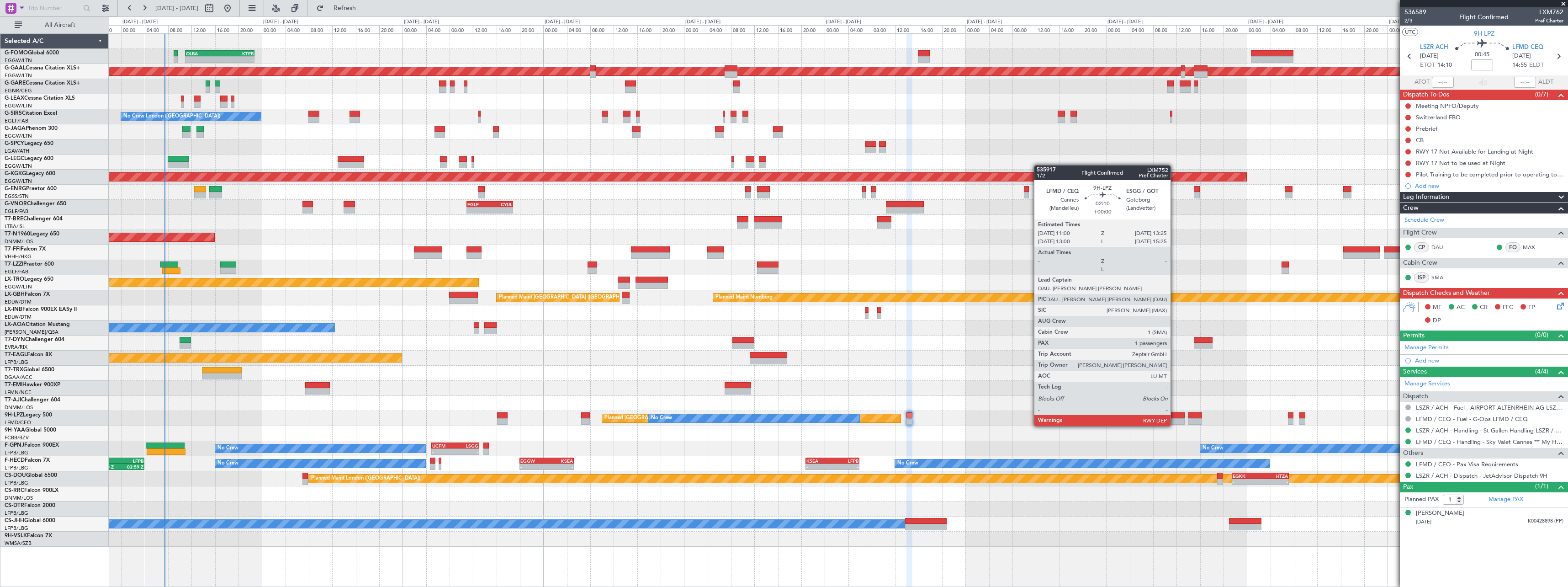
click at [1175, 417] on div at bounding box center [1177, 415] width 15 height 7
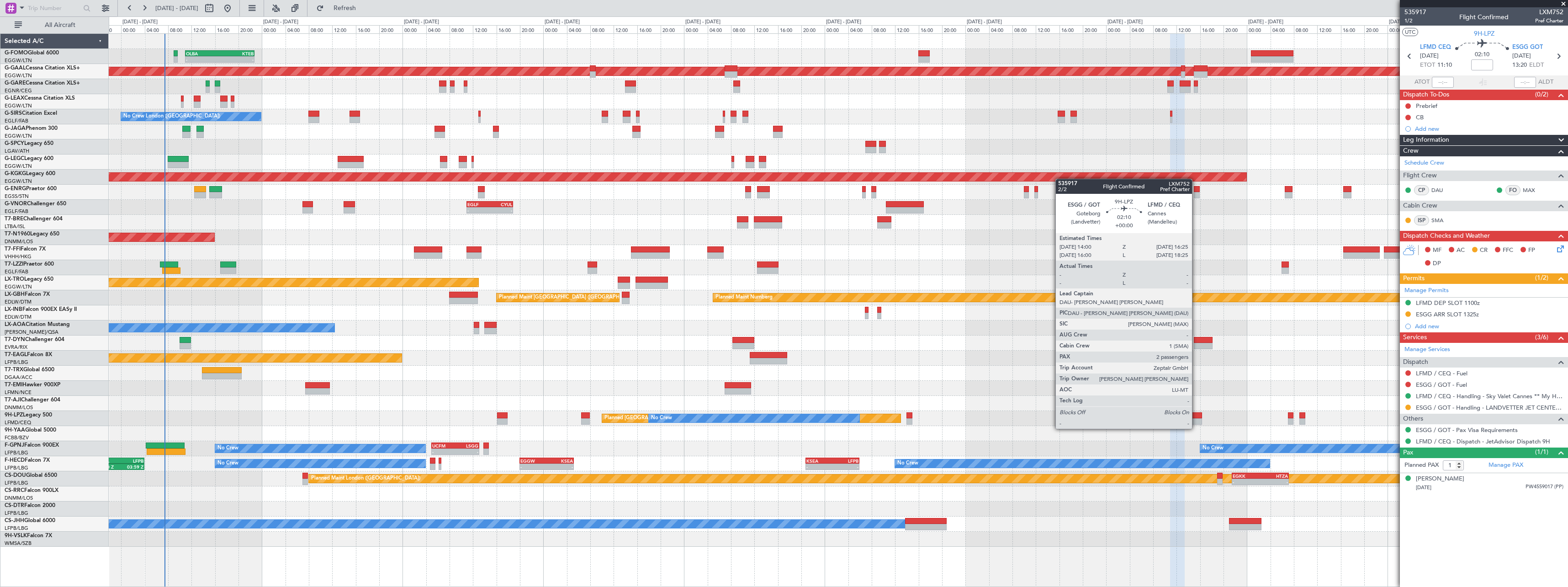
click at [1197, 420] on div at bounding box center [1195, 421] width 15 height 7
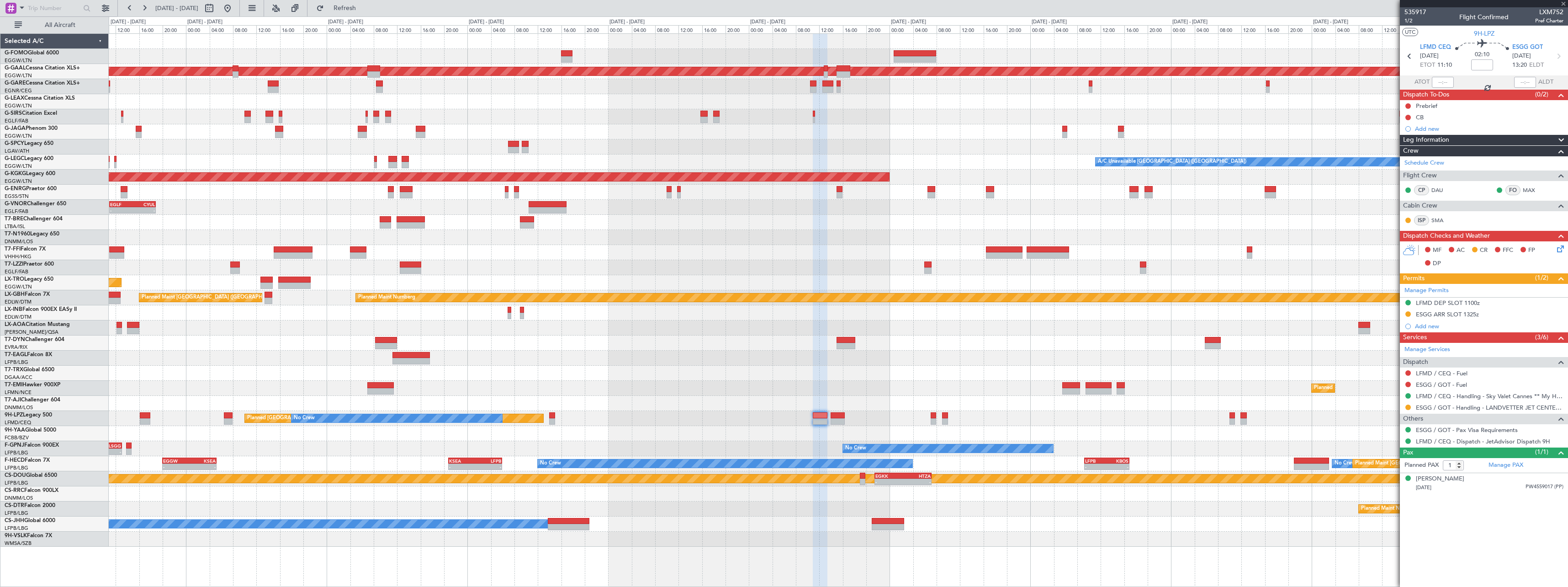
click at [868, 382] on div "OLBA 11:00 Z KTEB 22:45 Z - - - - EGGW 09:00 Z KTEB 16:20 Z Planned Maint Dusse…" at bounding box center [838, 290] width 1459 height 513
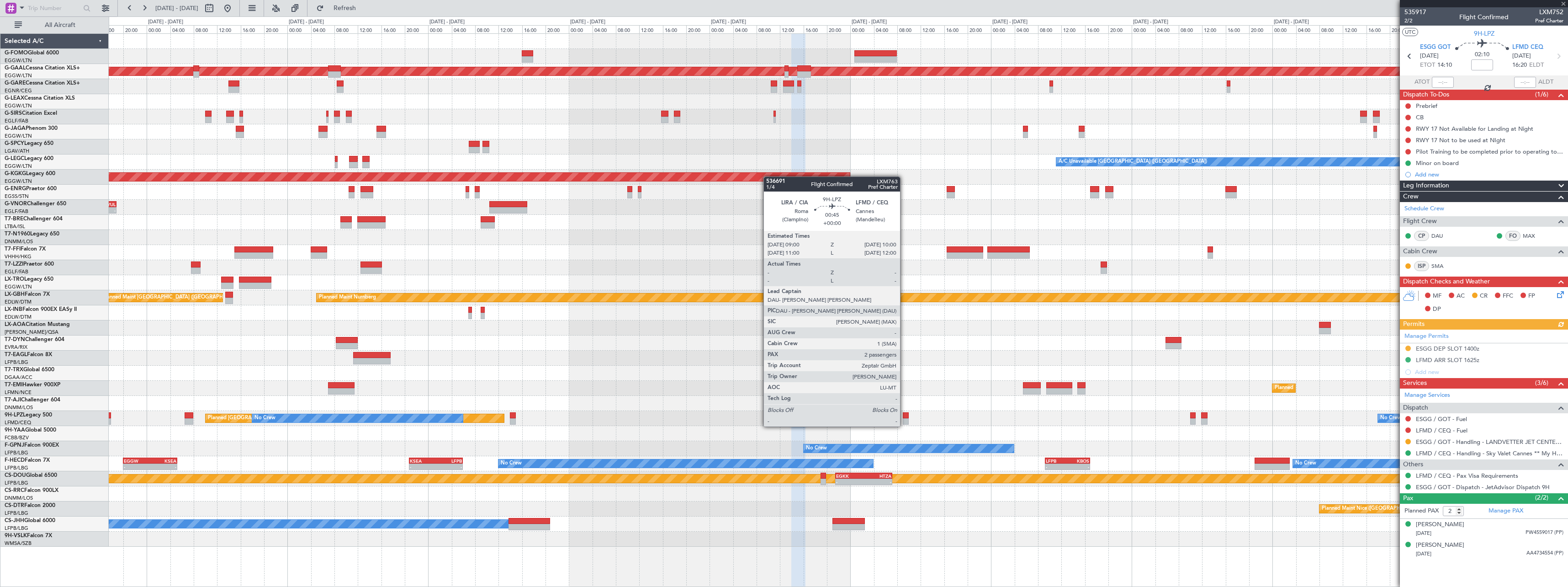
click at [904, 417] on div at bounding box center [906, 415] width 6 height 7
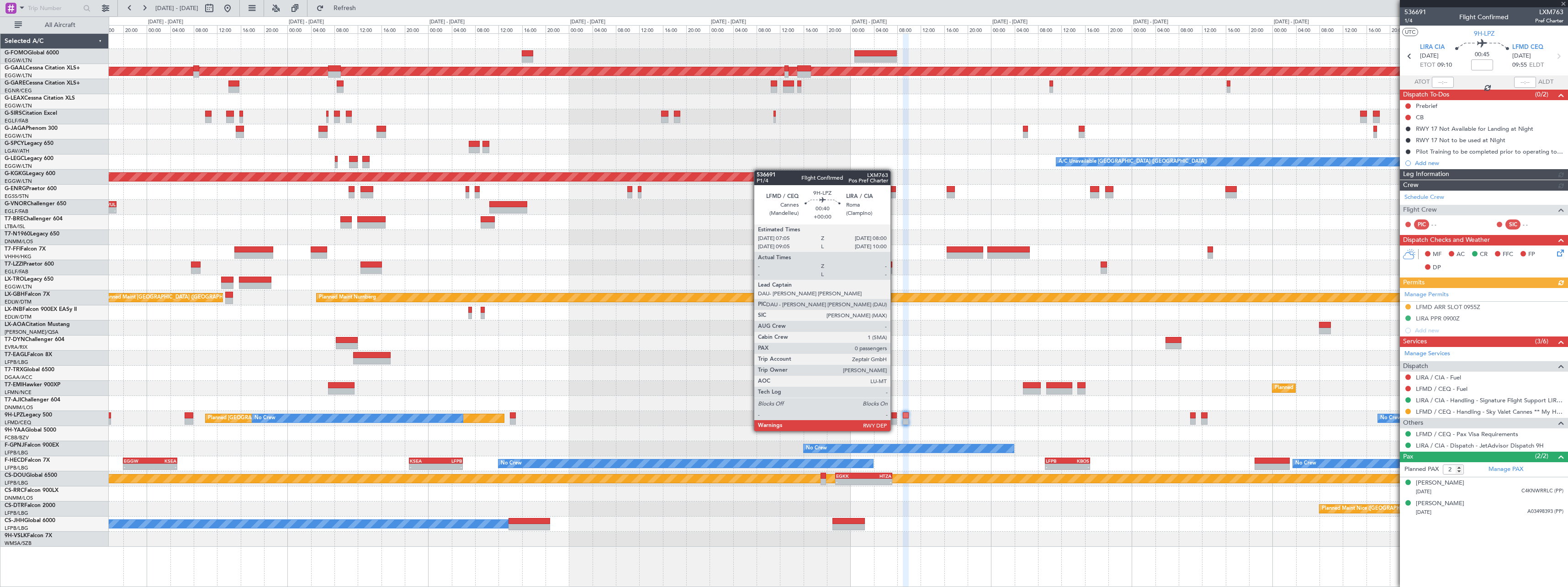
click at [895, 422] on div at bounding box center [894, 421] width 5 height 7
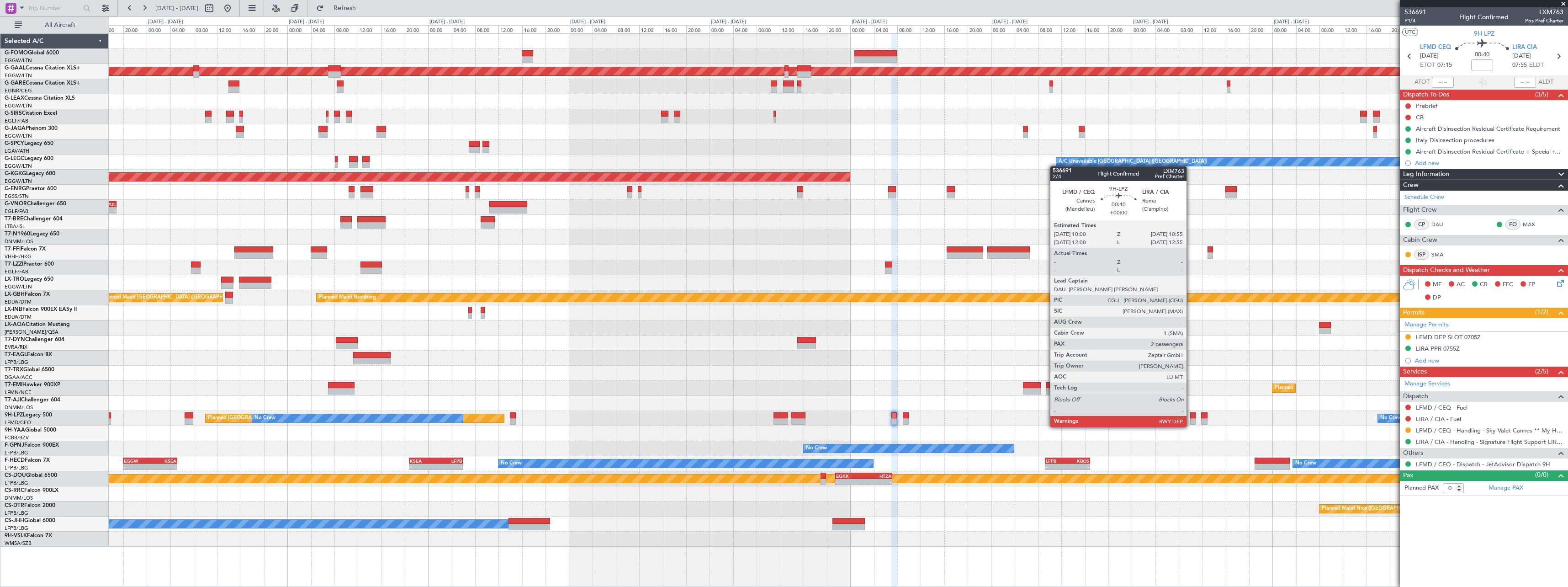
click at [1191, 418] on div at bounding box center [1192, 415] width 5 height 7
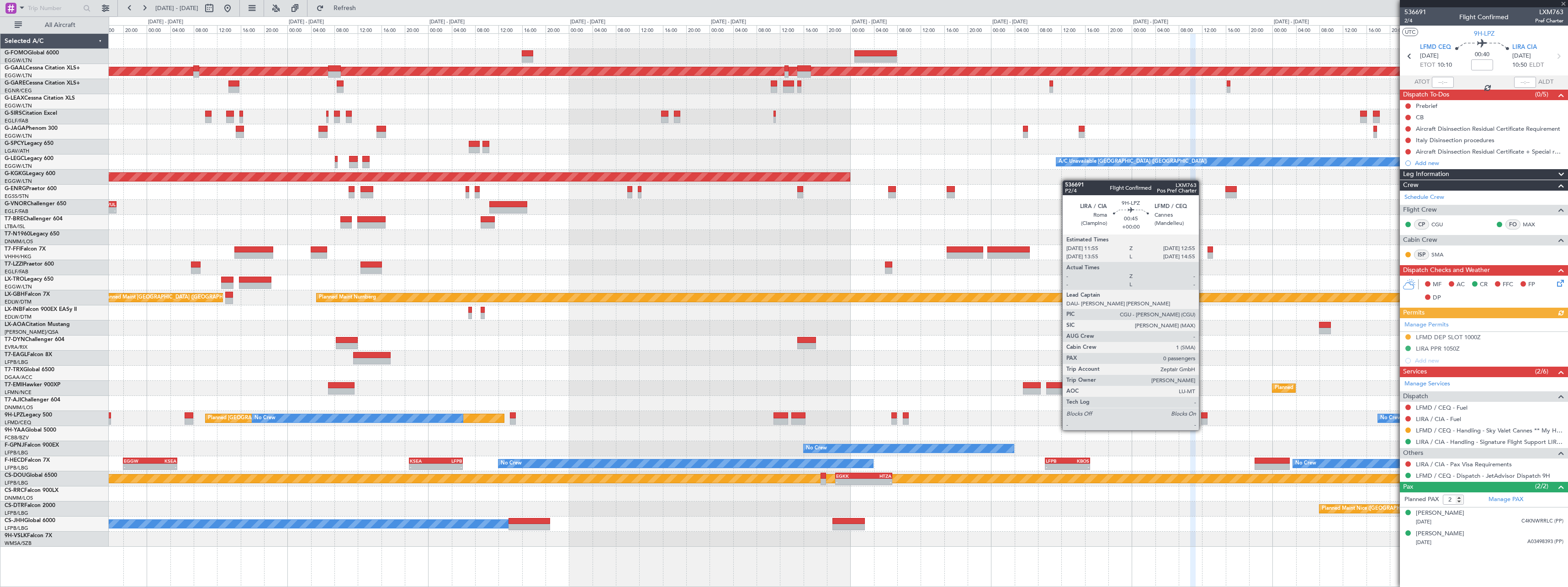
click at [1203, 421] on div at bounding box center [1204, 421] width 6 height 7
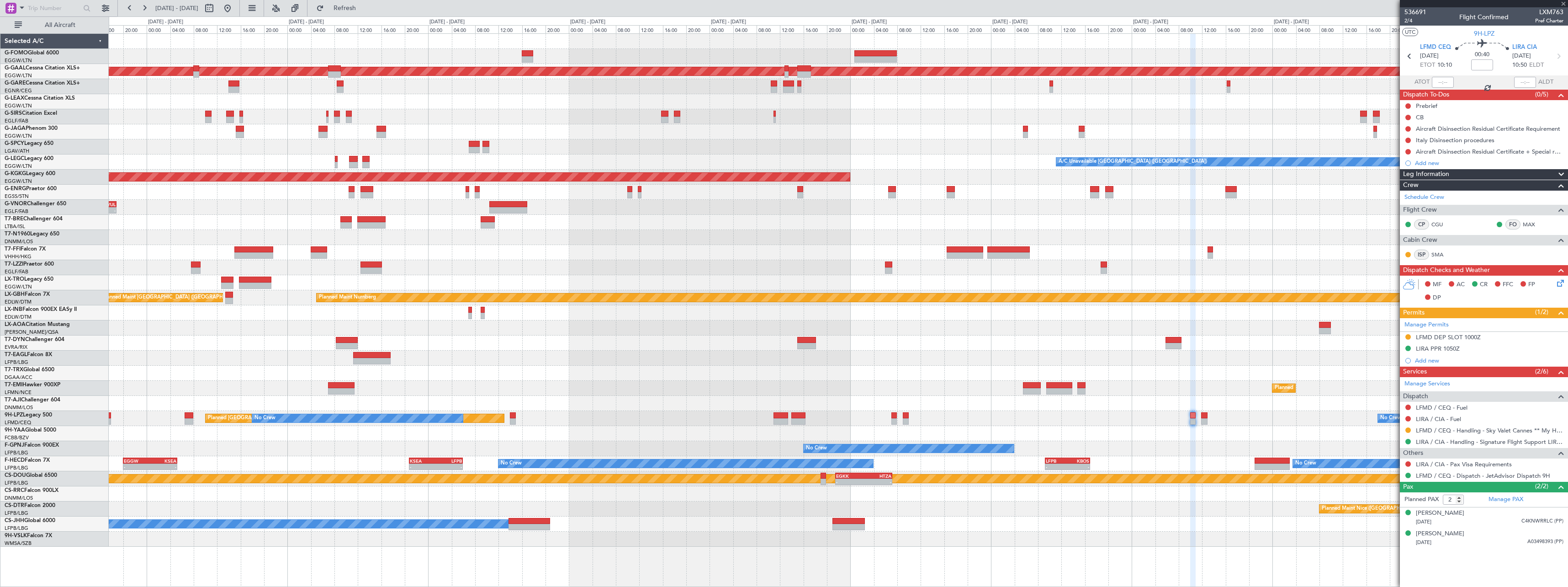
type input "0"
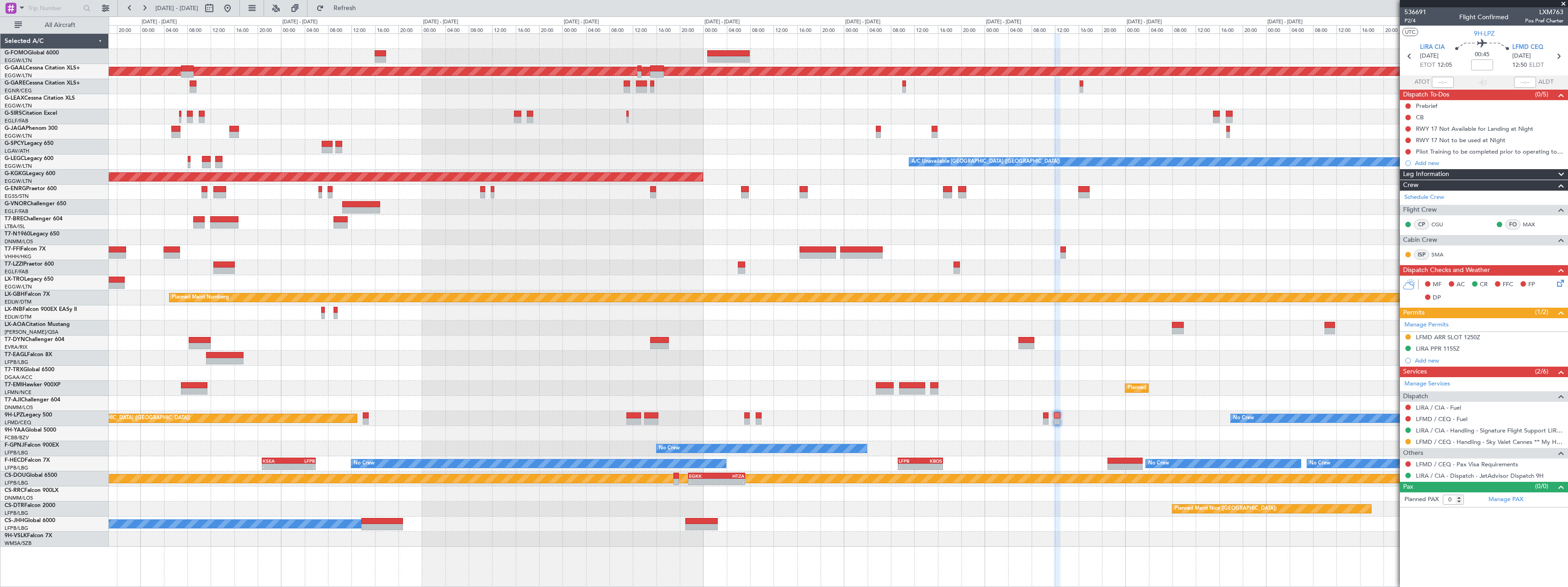
click at [1151, 439] on div "- - EGGW 09:00 Z KTEB 16:20 Z Planned Maint Dusseldorf A/C Unavailable London (…" at bounding box center [838, 290] width 1459 height 513
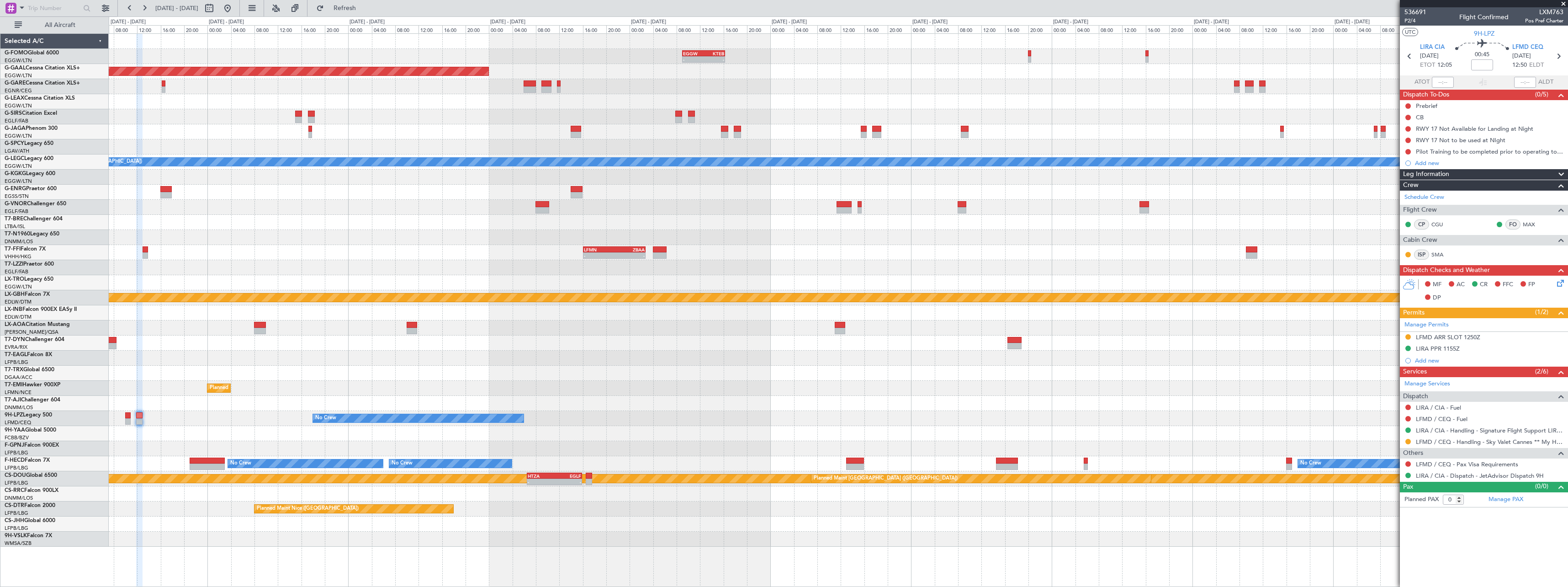
click at [1155, 427] on div at bounding box center [838, 434] width 1459 height 15
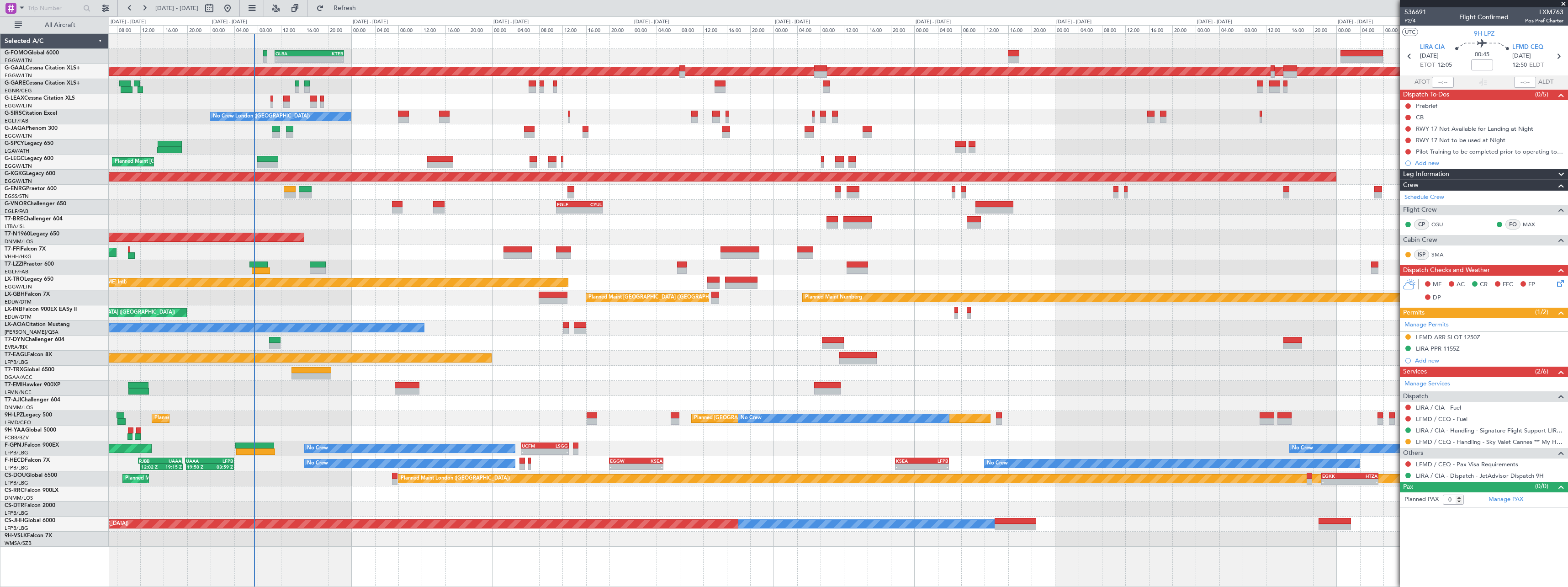
click at [1158, 426] on div "AOG Maint Brazzaville (Maya-maya)" at bounding box center [838, 434] width 1459 height 15
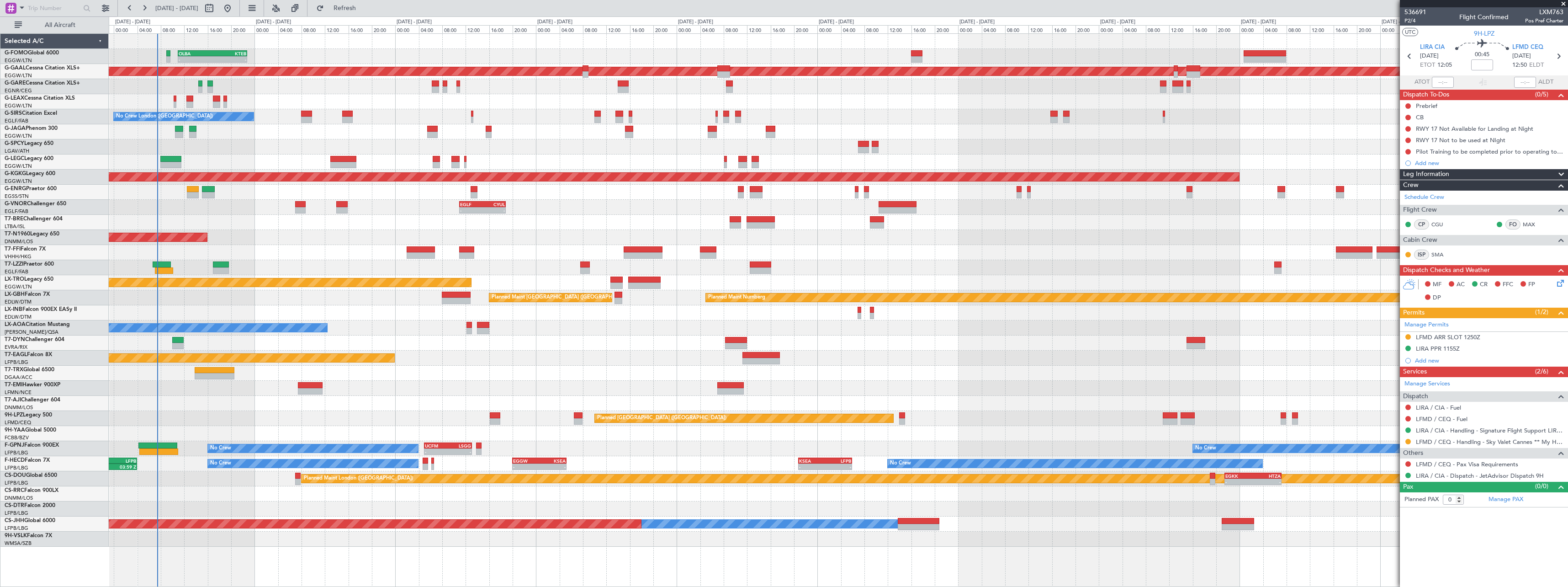
click at [1098, 455] on div "OLBA 11:00 Z KTEB 22:45 Z - - Planned Maint [GEOGRAPHIC_DATA] ([GEOGRAPHIC_DATA…" at bounding box center [838, 290] width 1459 height 513
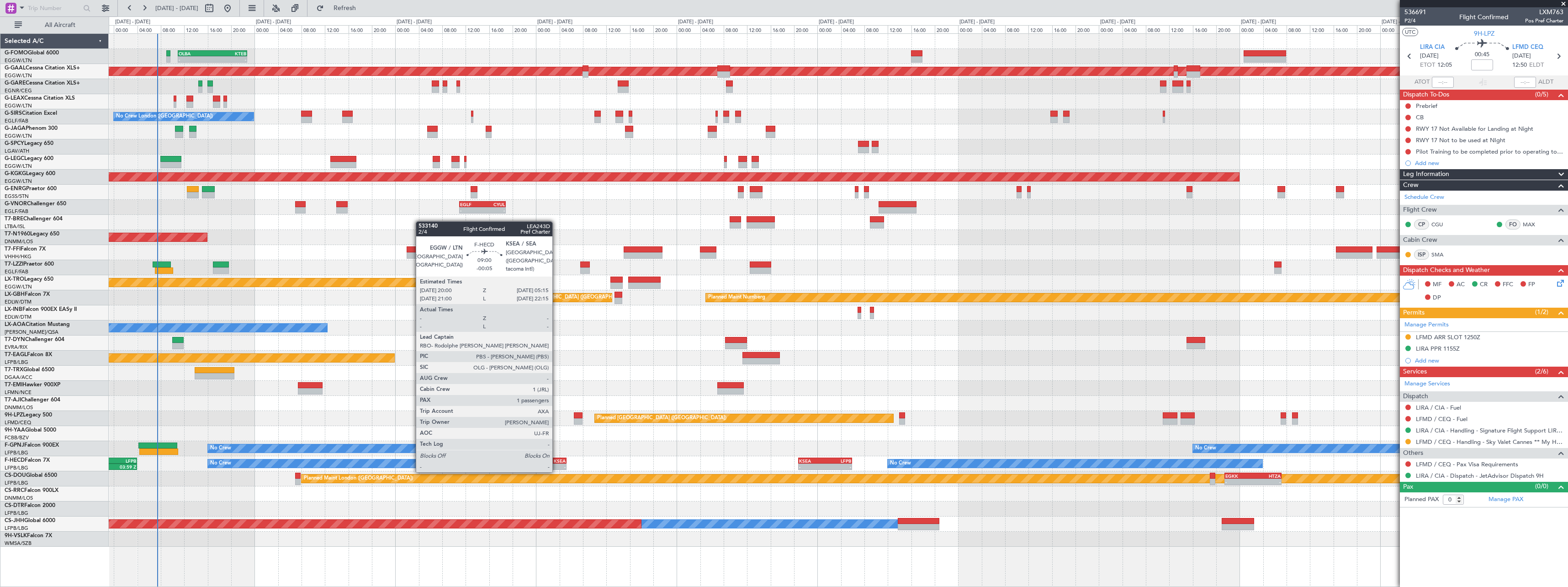
click at [558, 462] on div "KSEA" at bounding box center [553, 460] width 27 height 5
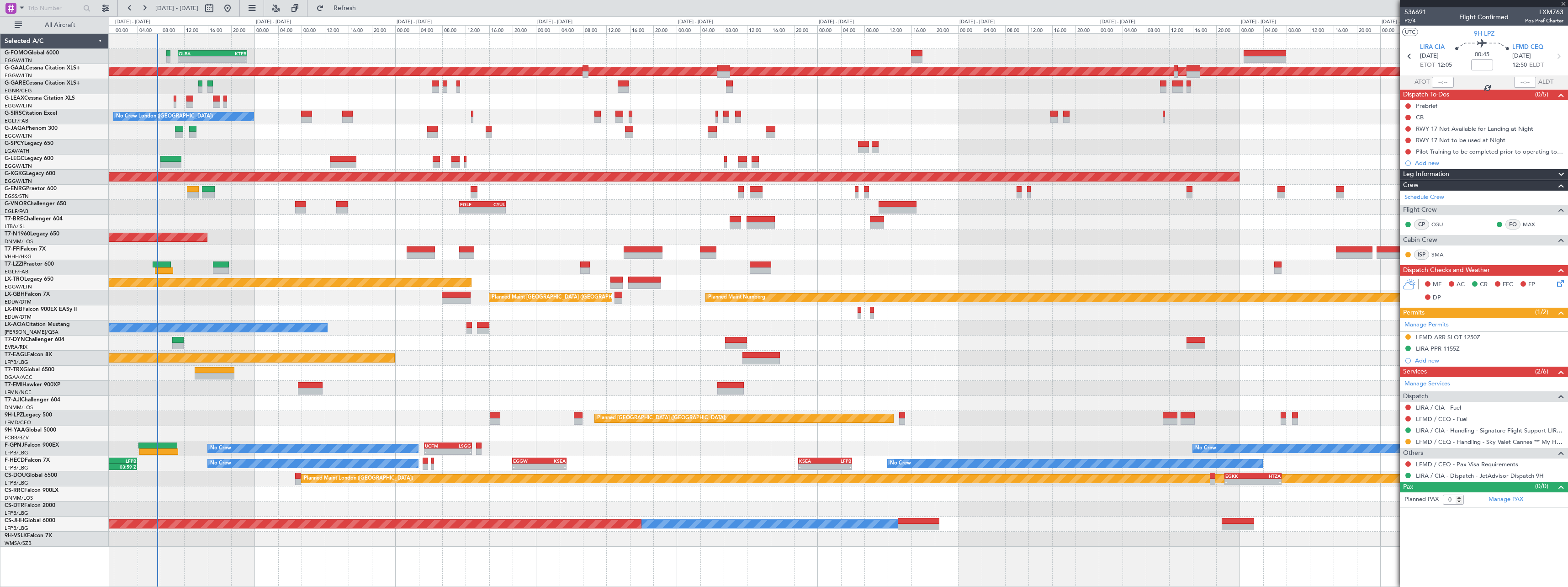
type input "-00:05"
type input "1"
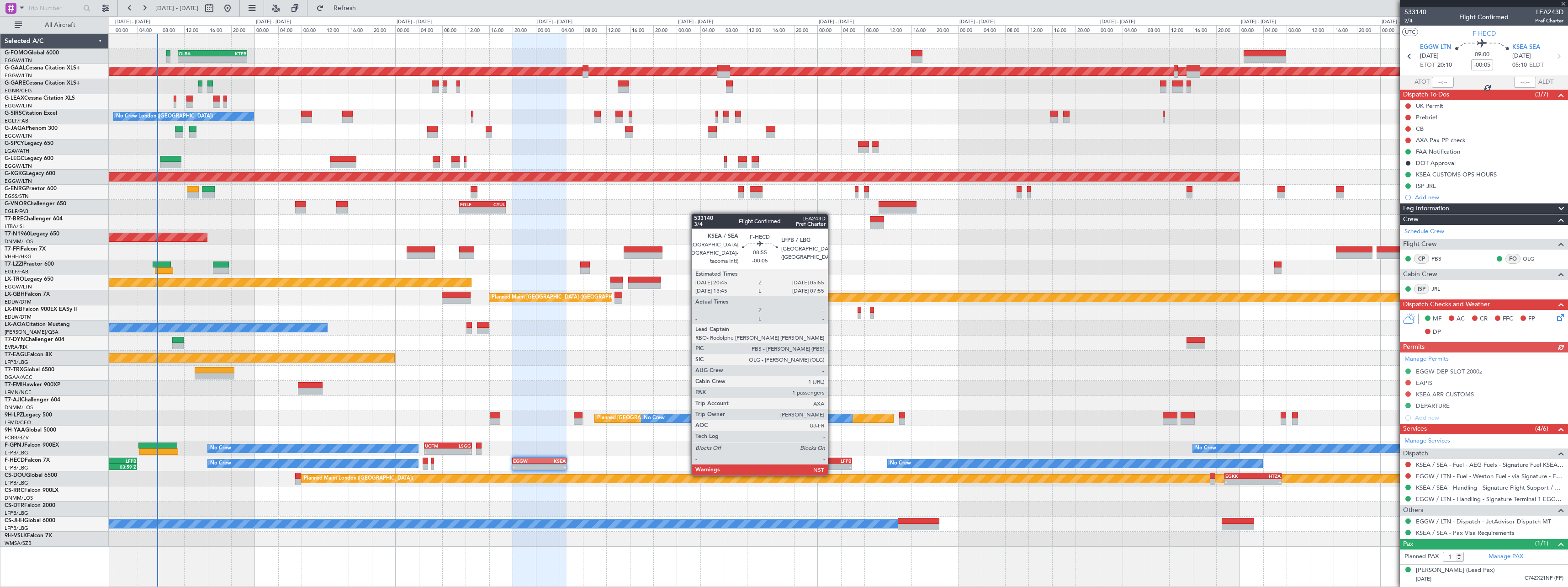
click at [832, 465] on div "-" at bounding box center [838, 466] width 26 height 5
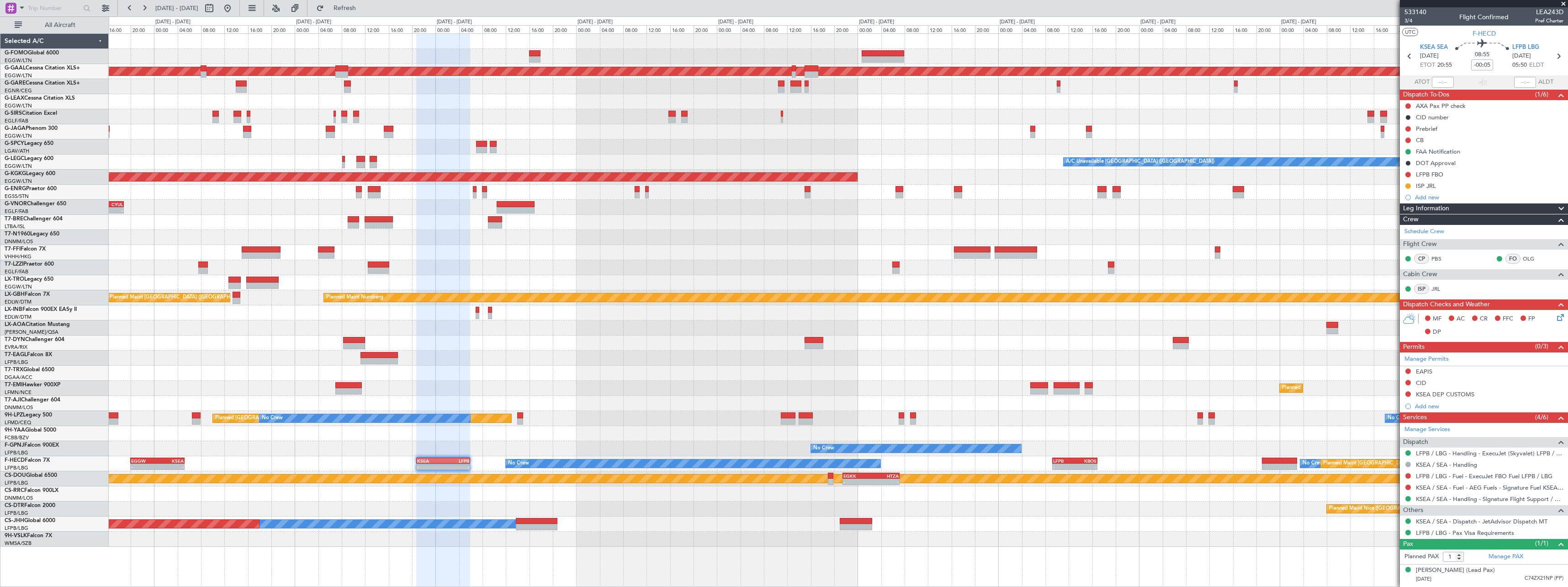
click at [659, 410] on div "OLBA 11:00 Z KTEB 22:45 Z - - - - EGGW 09:00 Z KTEB 16:20 Z Planned Maint Dusse…" at bounding box center [838, 290] width 1459 height 513
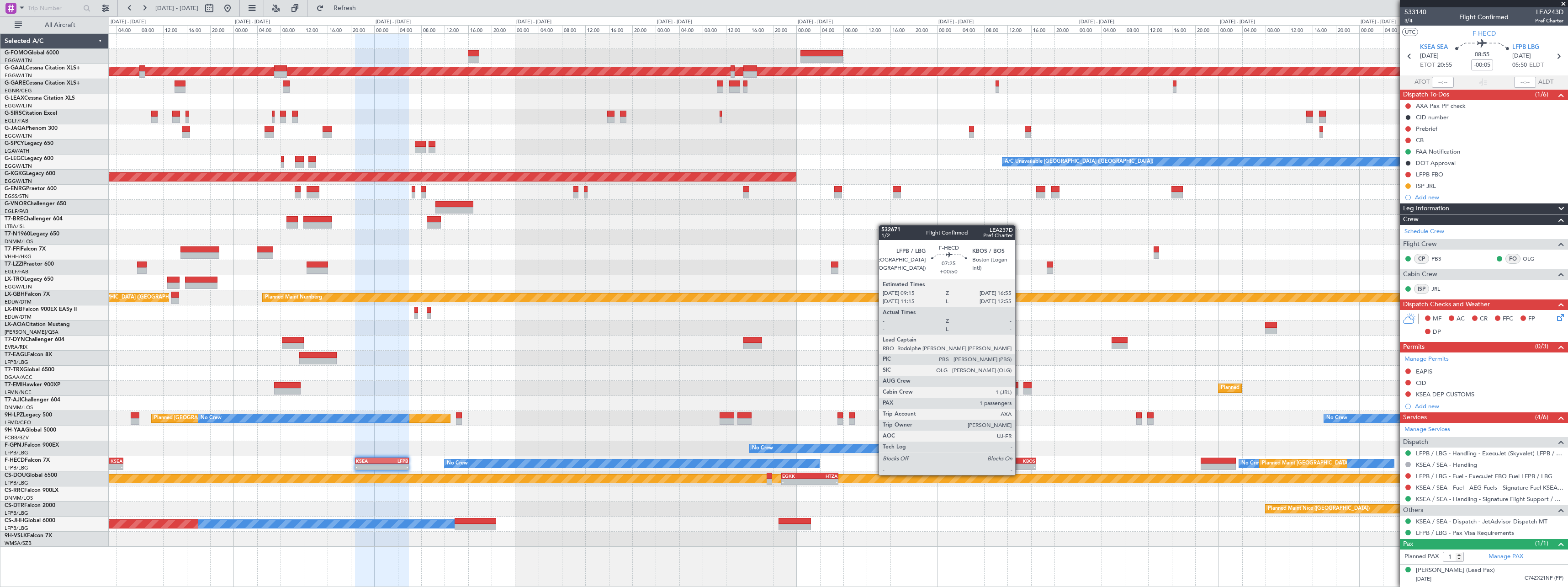
click at [1020, 466] on div "-" at bounding box center [1024, 466] width 21 height 5
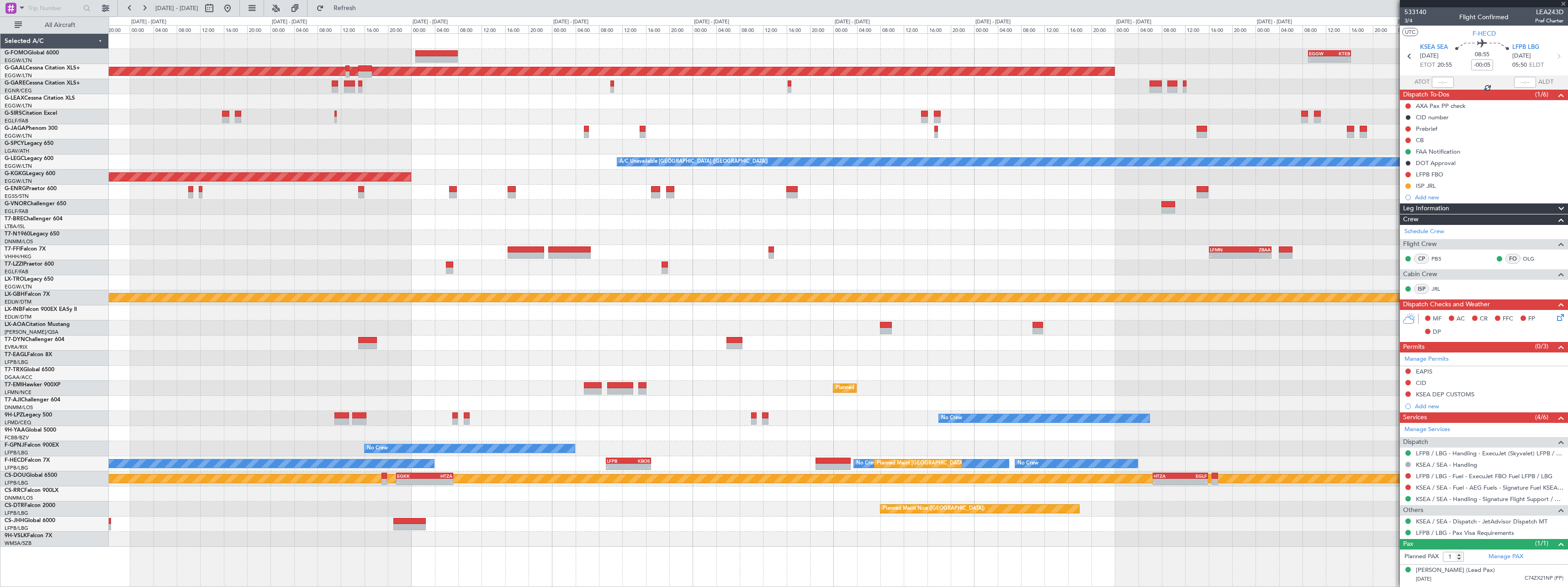
click at [799, 448] on div "No Crew" at bounding box center [838, 448] width 1459 height 15
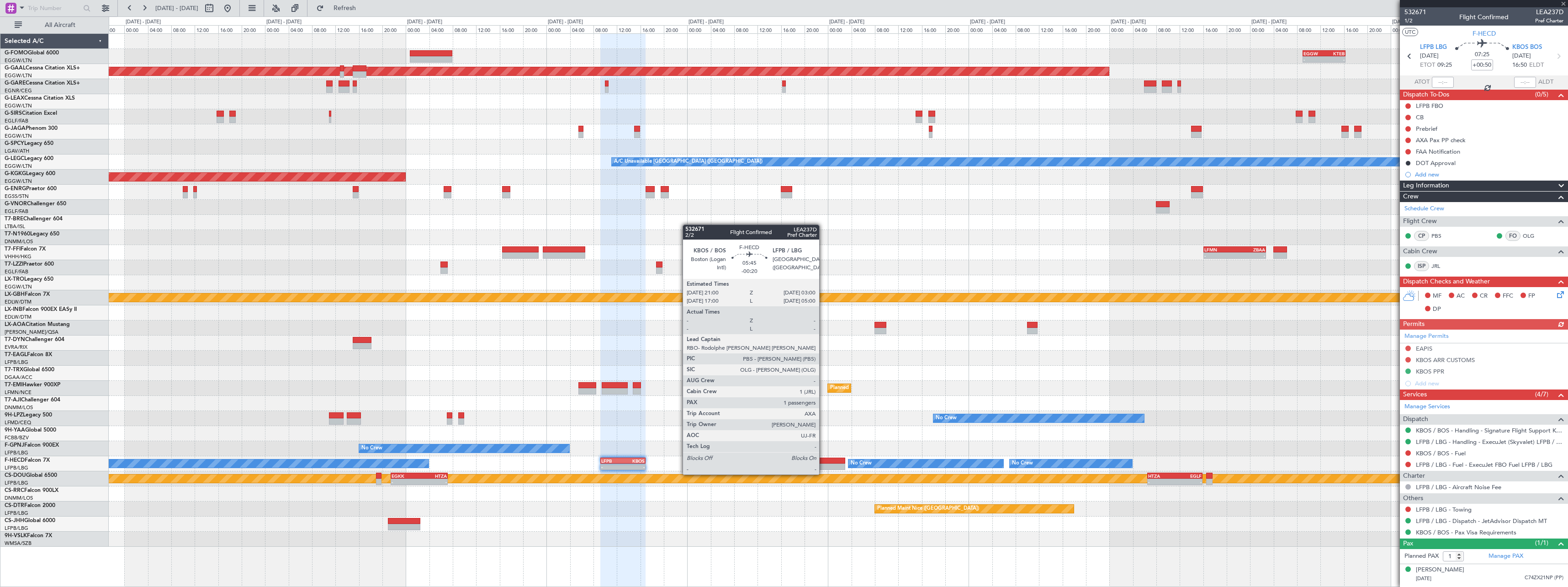
click at [824, 465] on div at bounding box center [828, 466] width 36 height 7
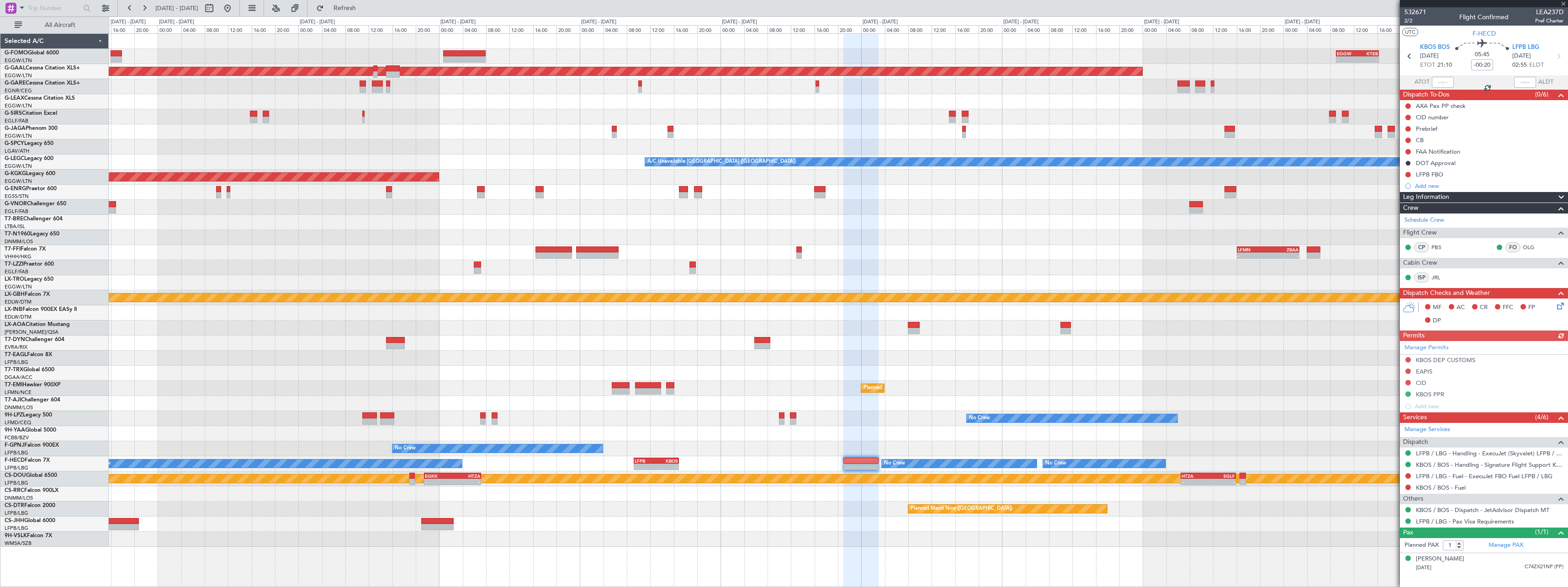
click at [1396, 395] on div "- - EGGW 09:00 Z KTEB 16:20 Z Planned Maint Dusseldorf A/C Unavailable London (…" at bounding box center [838, 290] width 1459 height 513
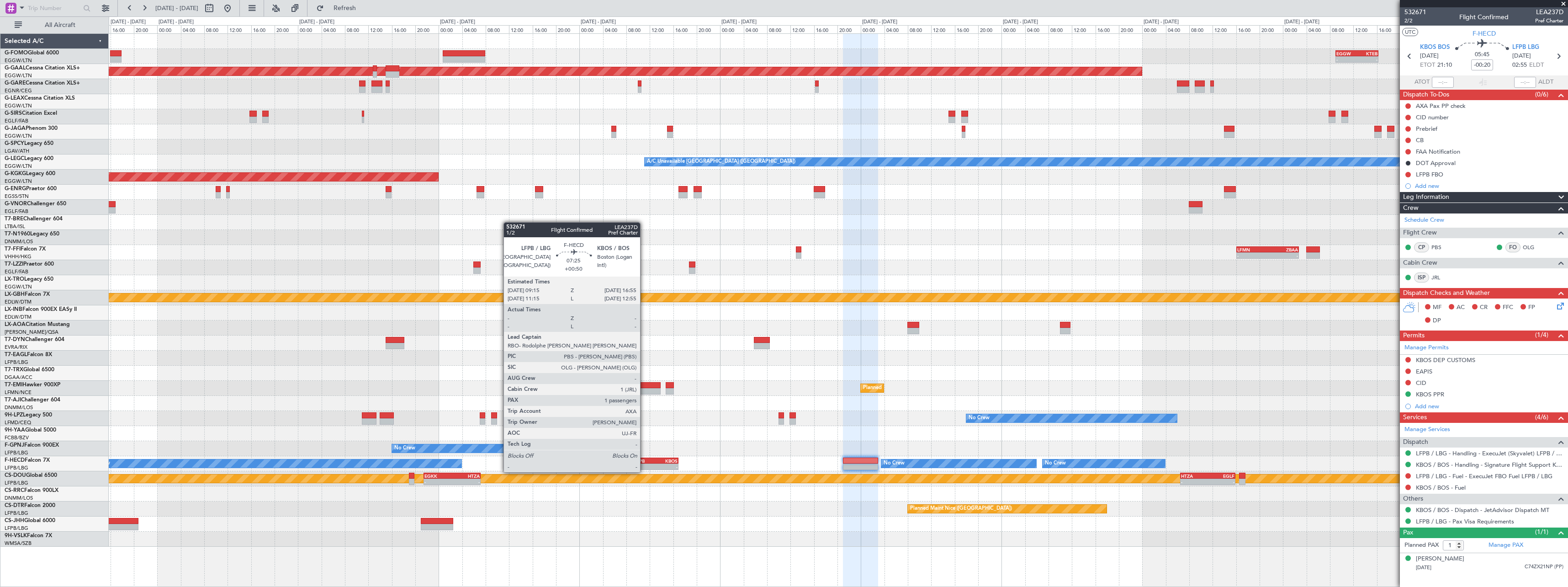
click at [644, 463] on div "LFPB 09:15 Z KBOS 16:55 Z" at bounding box center [656, 460] width 45 height 7
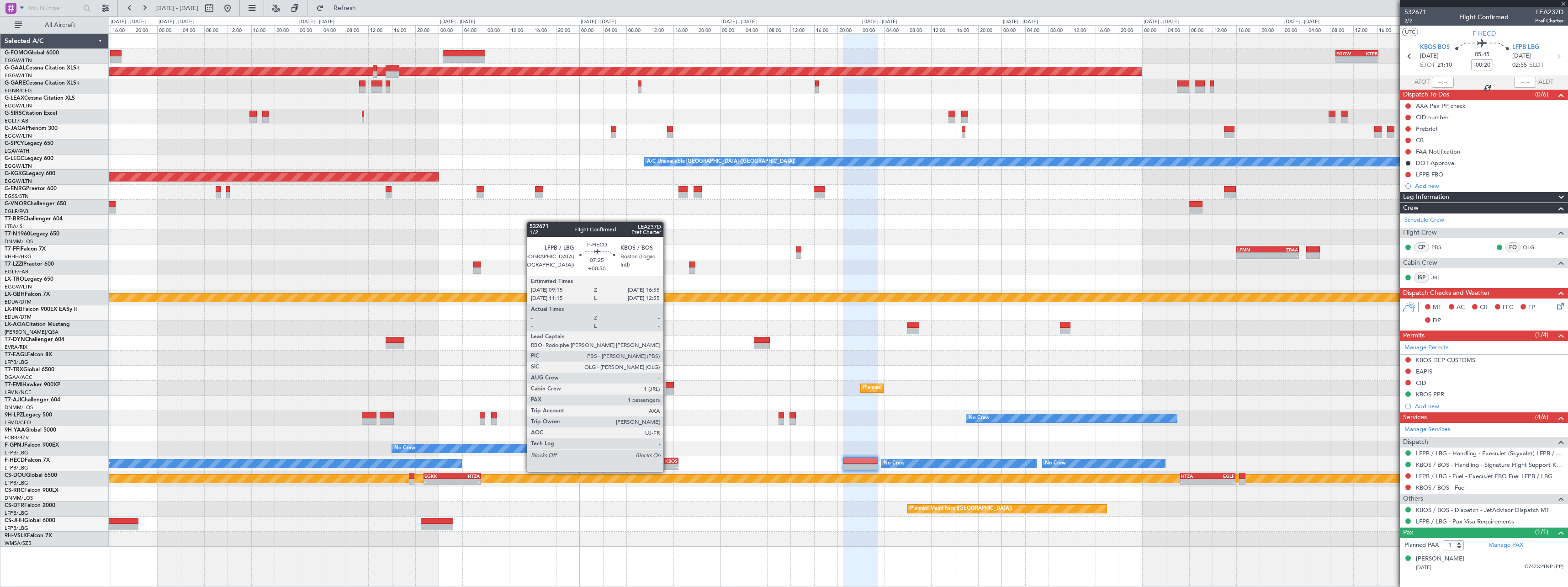
type input "+00:50"
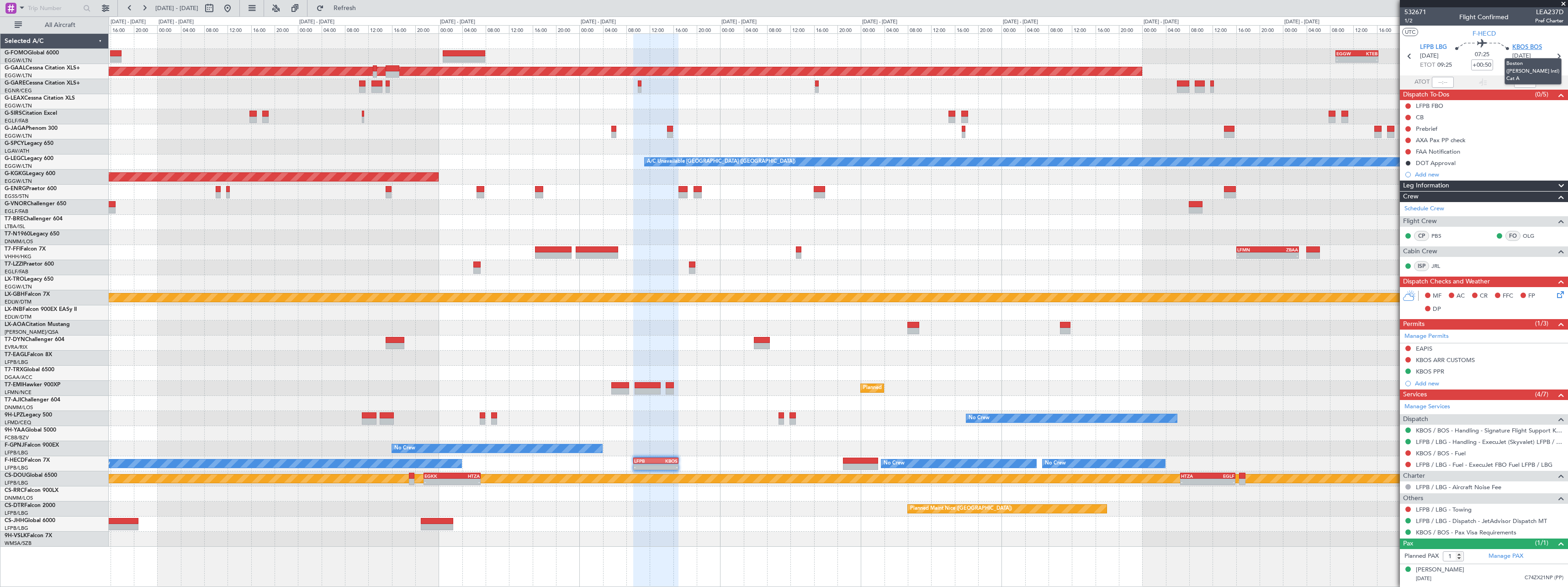
click at [1521, 49] on span "KBOS BOS" at bounding box center [1527, 47] width 30 height 9
click at [1440, 174] on div "Add new" at bounding box center [1485, 174] width 140 height 8
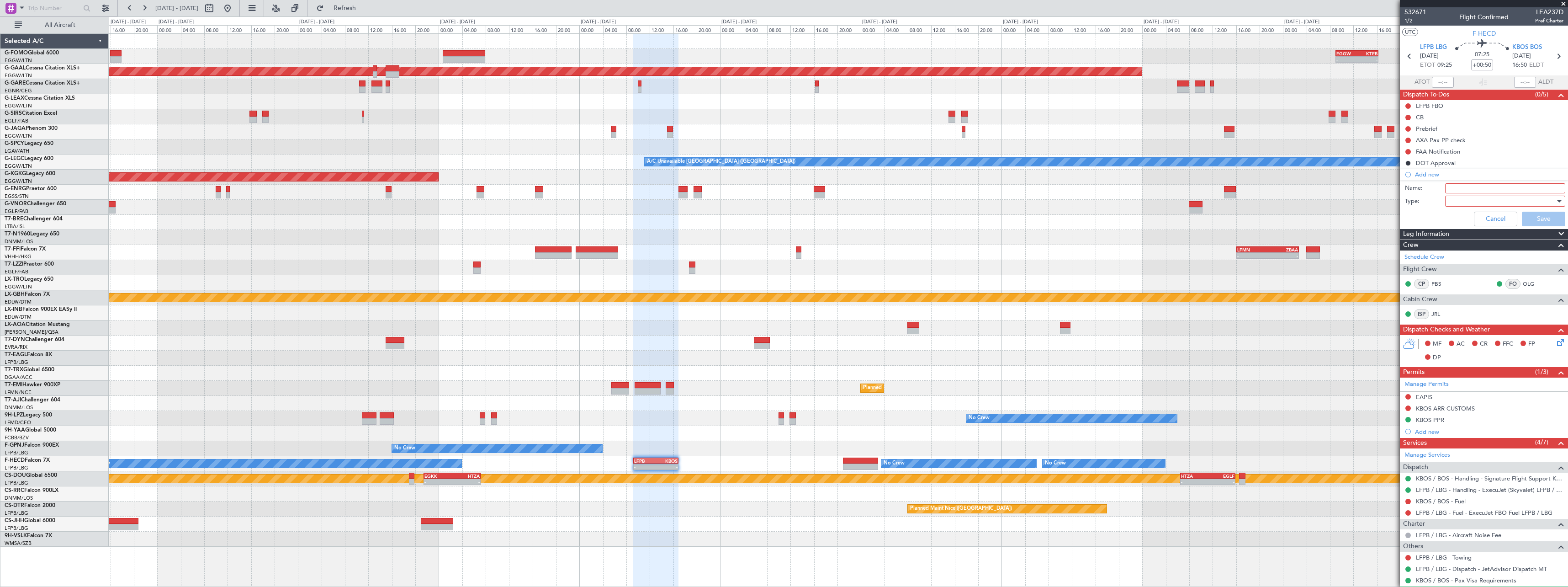
click at [1512, 186] on input "Name:" at bounding box center [1505, 188] width 120 height 10
type input "KBOS CBP HOURS"
click at [1510, 200] on div at bounding box center [1502, 201] width 107 height 14
click at [1492, 215] on span "Generic" at bounding box center [1501, 220] width 107 height 14
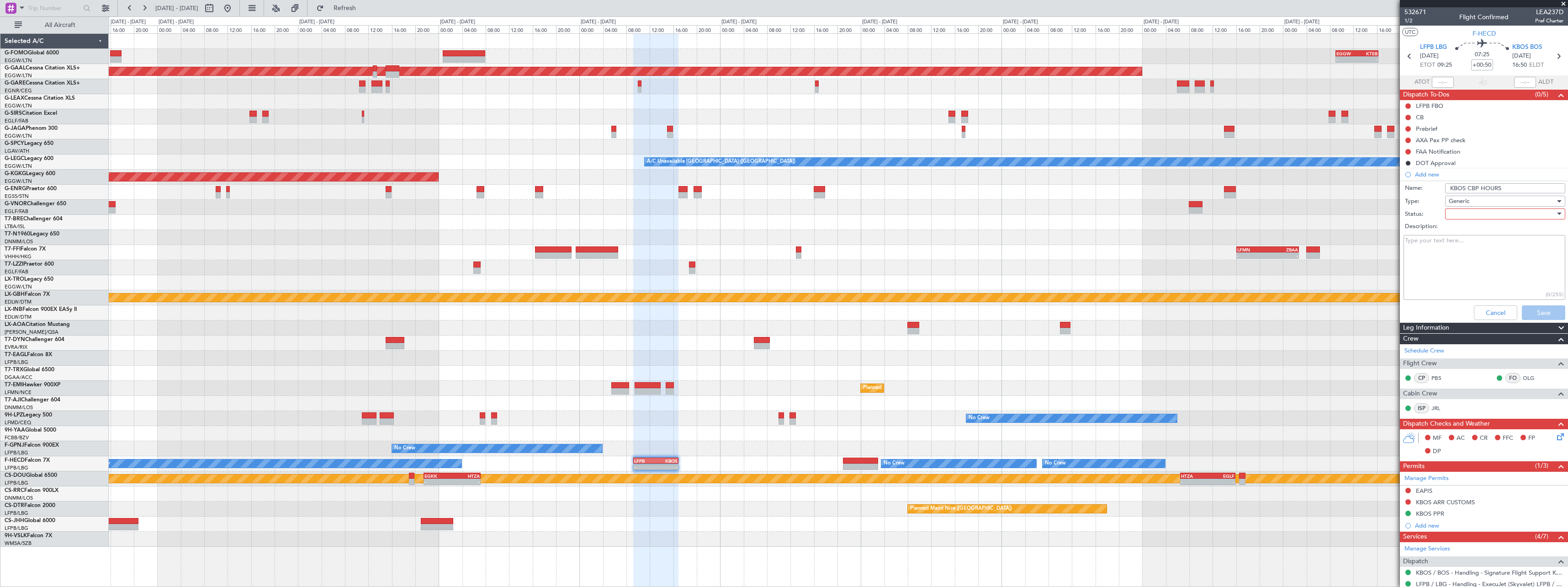
click at [1486, 219] on div at bounding box center [1502, 214] width 107 height 14
click at [1478, 257] on span "Completed" at bounding box center [1501, 259] width 107 height 14
click at [1453, 252] on textarea "Description:" at bounding box center [1485, 267] width 162 height 65
type textarea "H24"
click at [1536, 312] on button "Save" at bounding box center [1543, 312] width 43 height 15
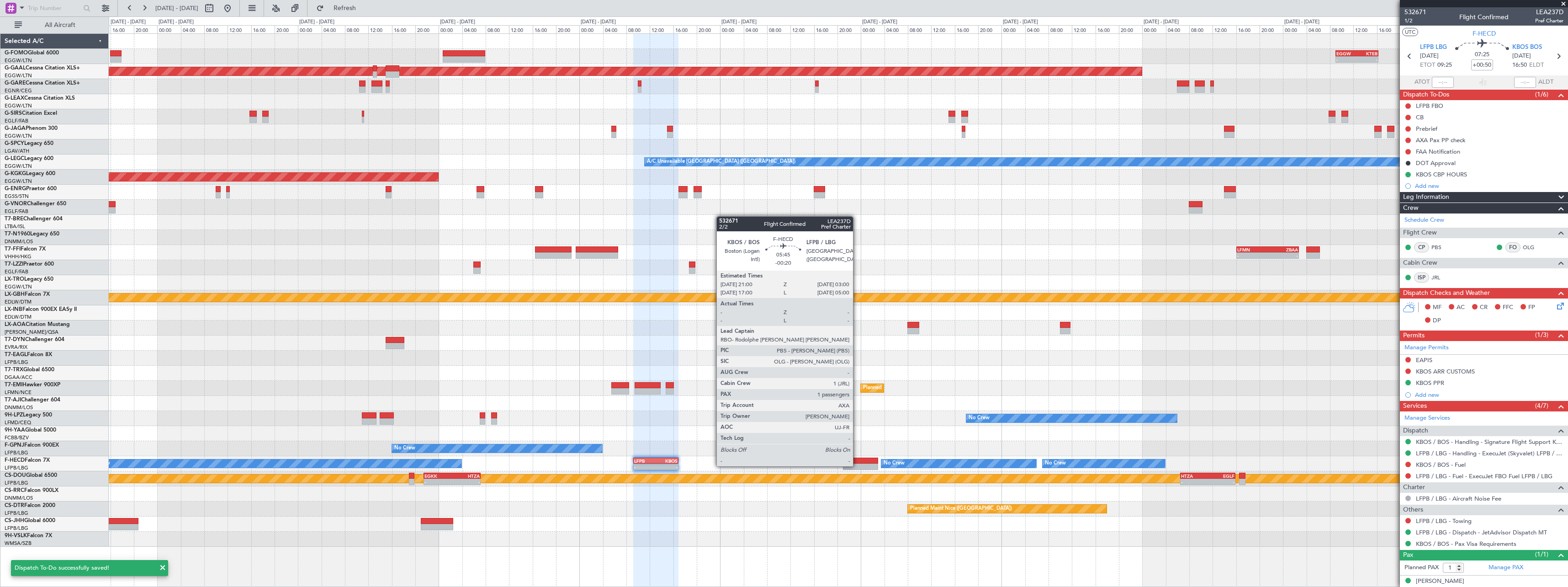
click at [857, 457] on div at bounding box center [861, 460] width 36 height 7
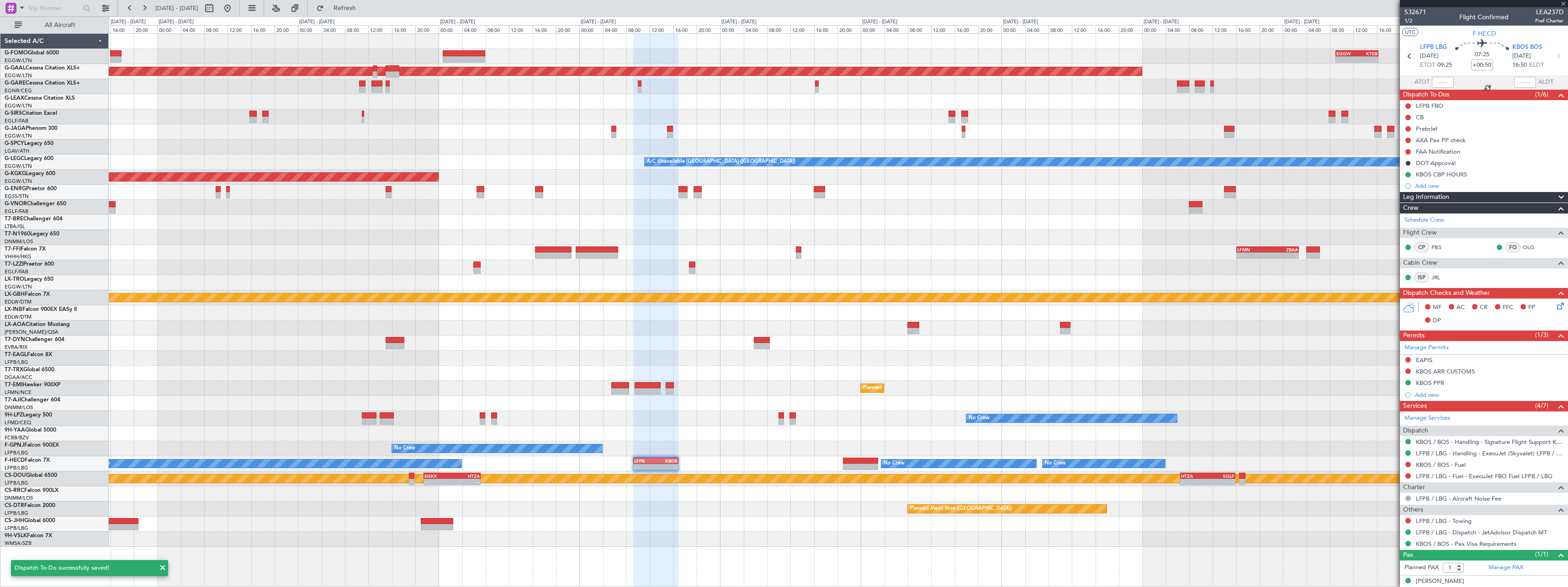
type input "-00:20"
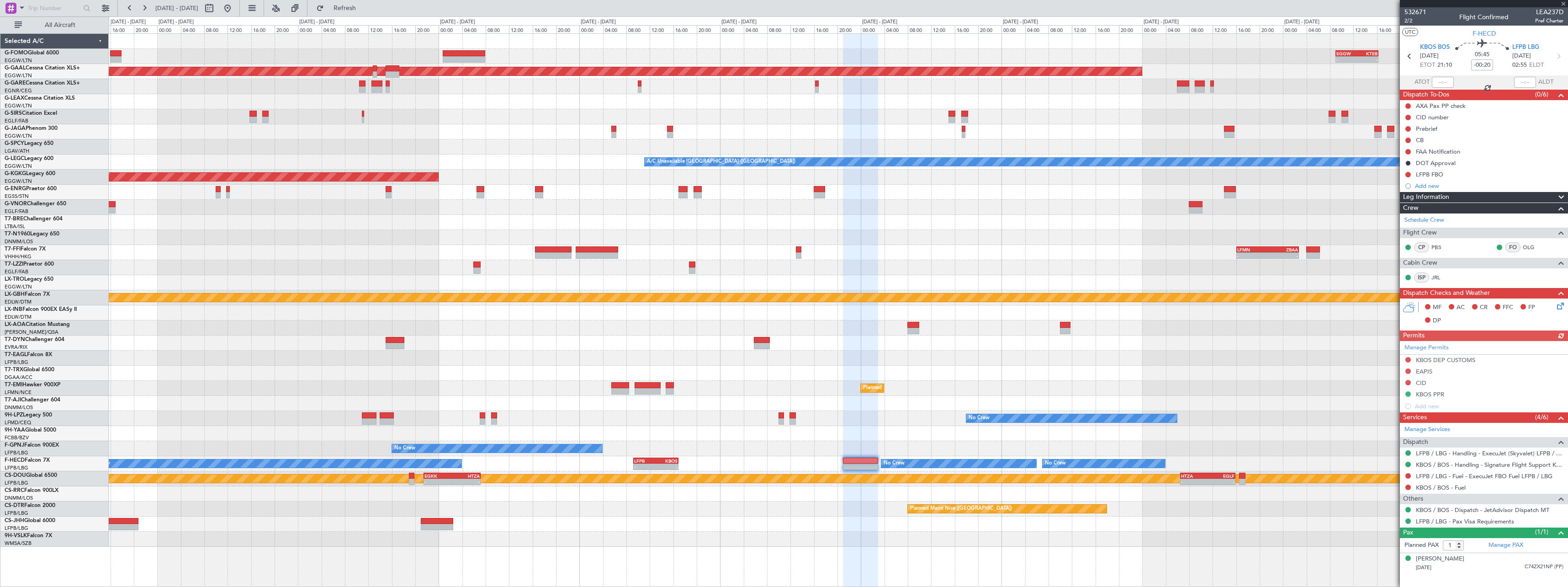
drag, startPoint x: 1426, startPoint y: 186, endPoint x: 1435, endPoint y: 185, distance: 9.1
click at [1427, 185] on div "Add new" at bounding box center [1489, 186] width 149 height 8
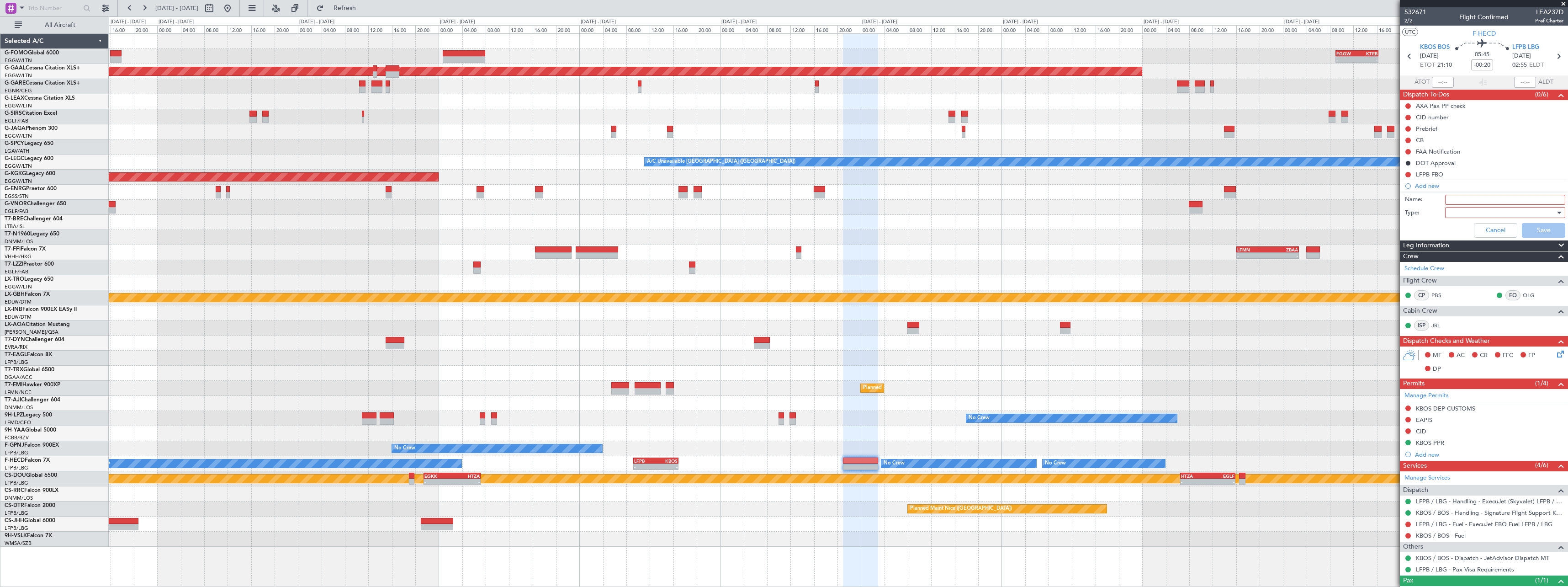
click at [1474, 200] on input "Name:" at bounding box center [1505, 200] width 120 height 10
type input "B"
type input "KBOS CBP HOURS"
click at [1460, 225] on div "Cancel Save" at bounding box center [1481, 230] width 172 height 22
click at [1463, 217] on div at bounding box center [1502, 213] width 107 height 14
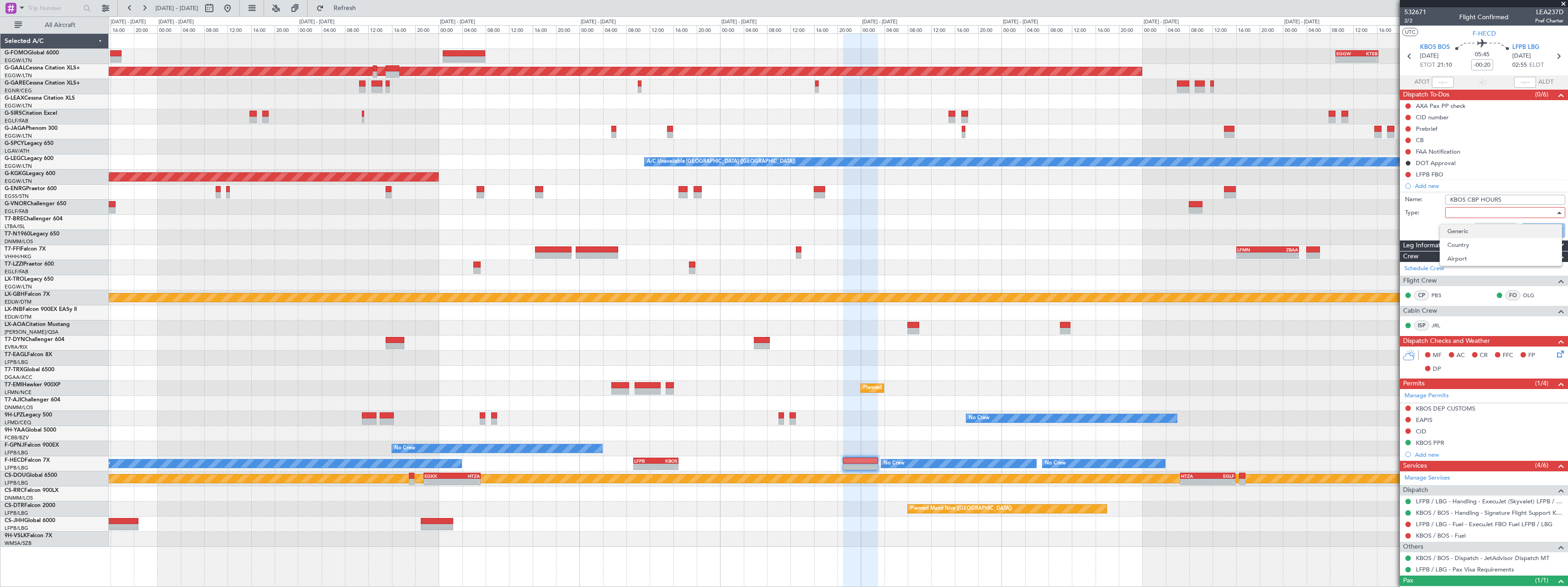
click at [1464, 228] on span "Generic" at bounding box center [1501, 231] width 107 height 14
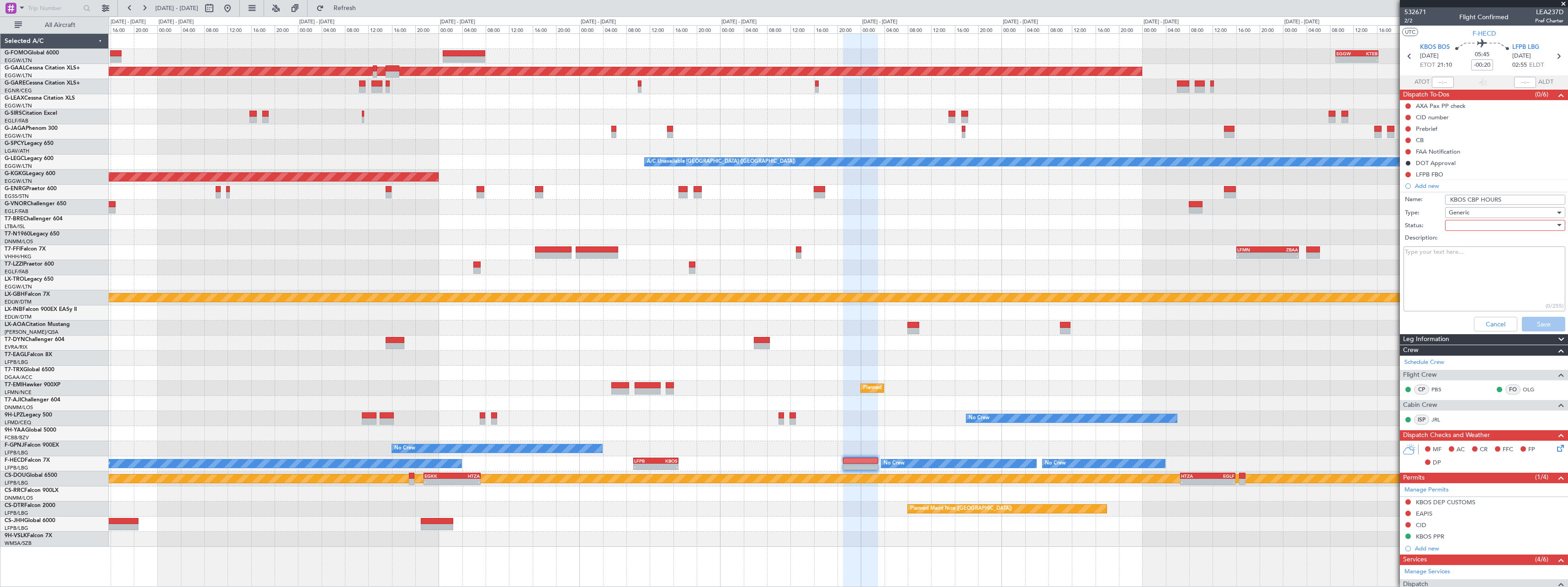
click at [1465, 232] on div "Description:" at bounding box center [1483, 238] width 177 height 13
click at [1466, 227] on div at bounding box center [1502, 225] width 107 height 14
click at [1466, 272] on span "Completed" at bounding box center [1501, 271] width 107 height 14
click at [1428, 272] on textarea "Description:" at bounding box center [1485, 279] width 162 height 65
type textarea "H24"
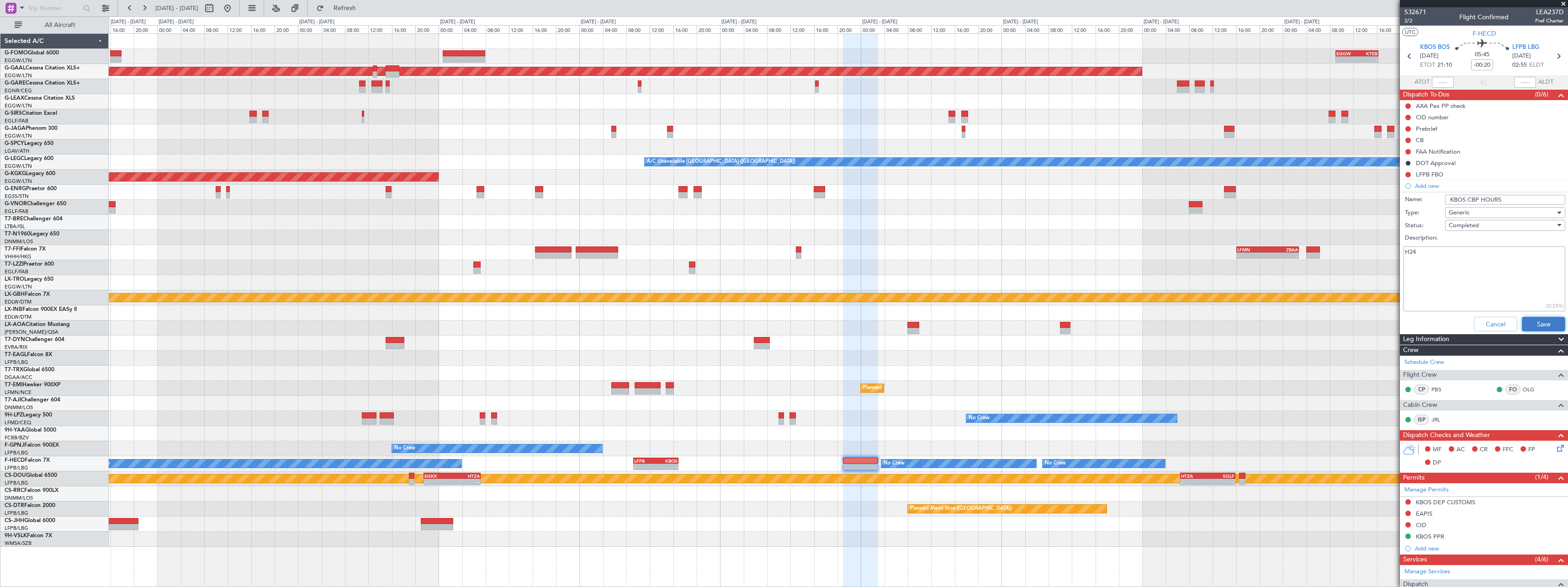
click at [1536, 318] on button "Save" at bounding box center [1543, 324] width 43 height 15
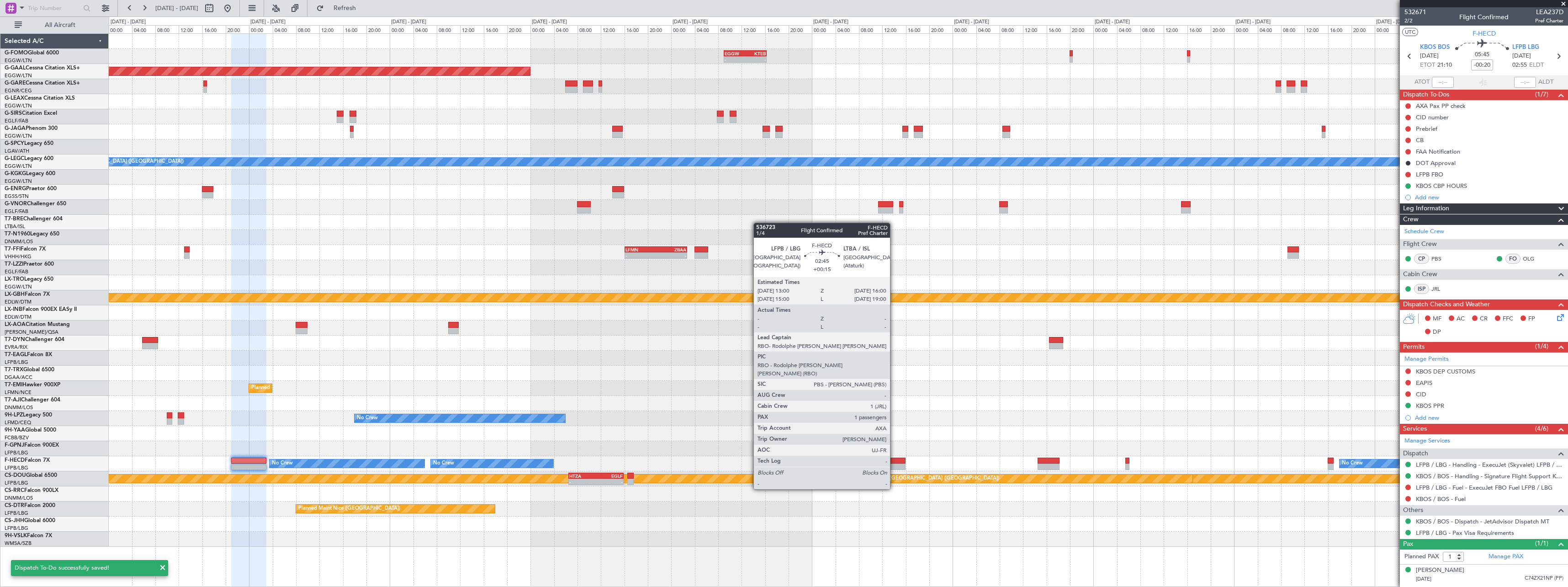
click at [894, 463] on div at bounding box center [896, 466] width 18 height 7
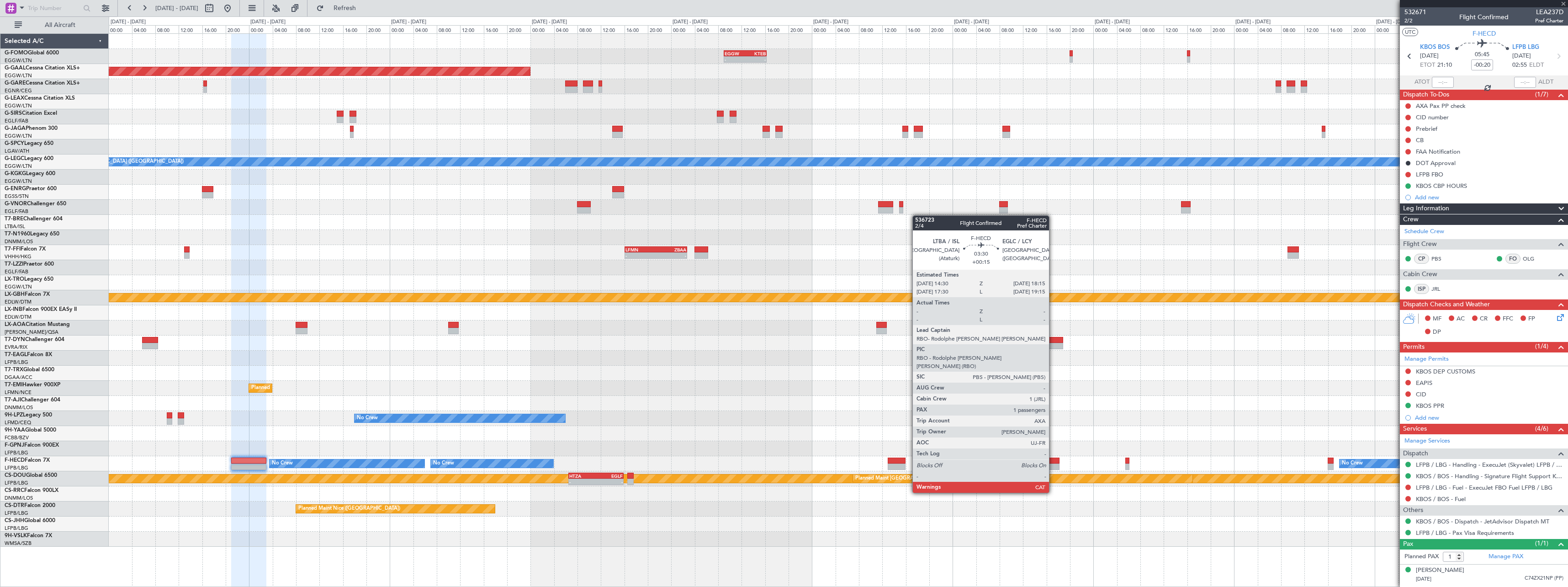
click at [1053, 467] on div at bounding box center [1049, 466] width 23 height 7
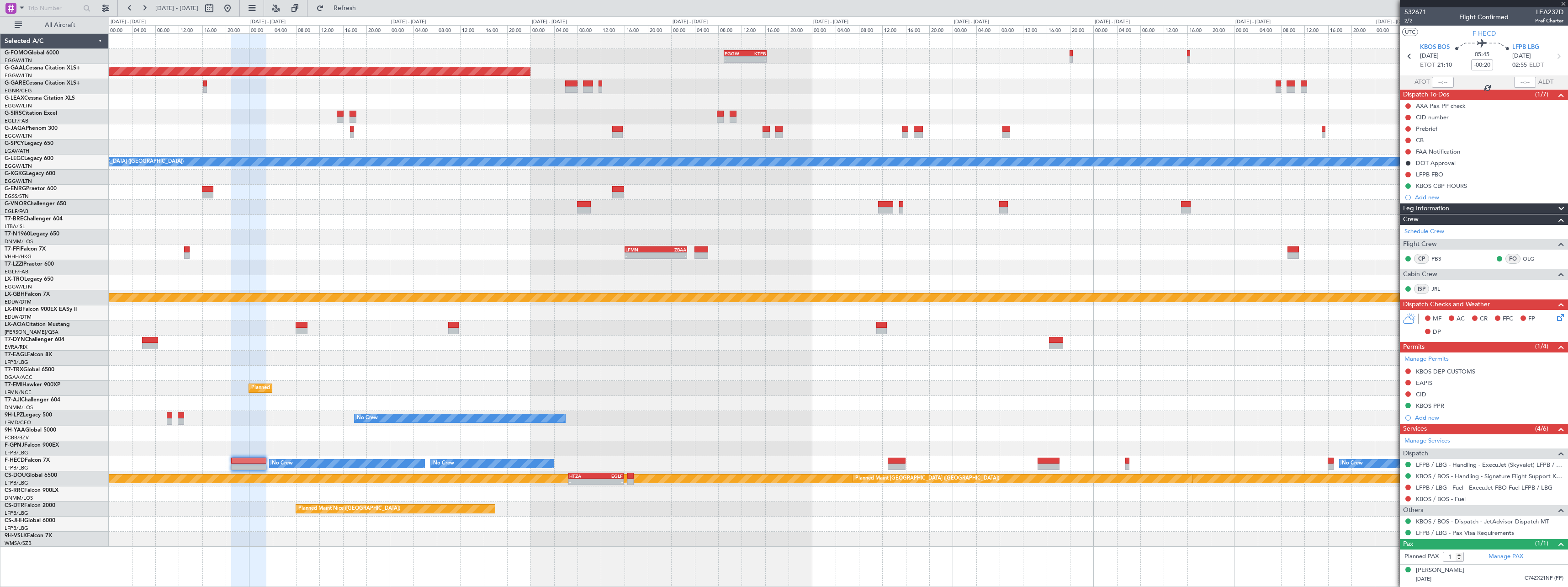
type input "+00:15"
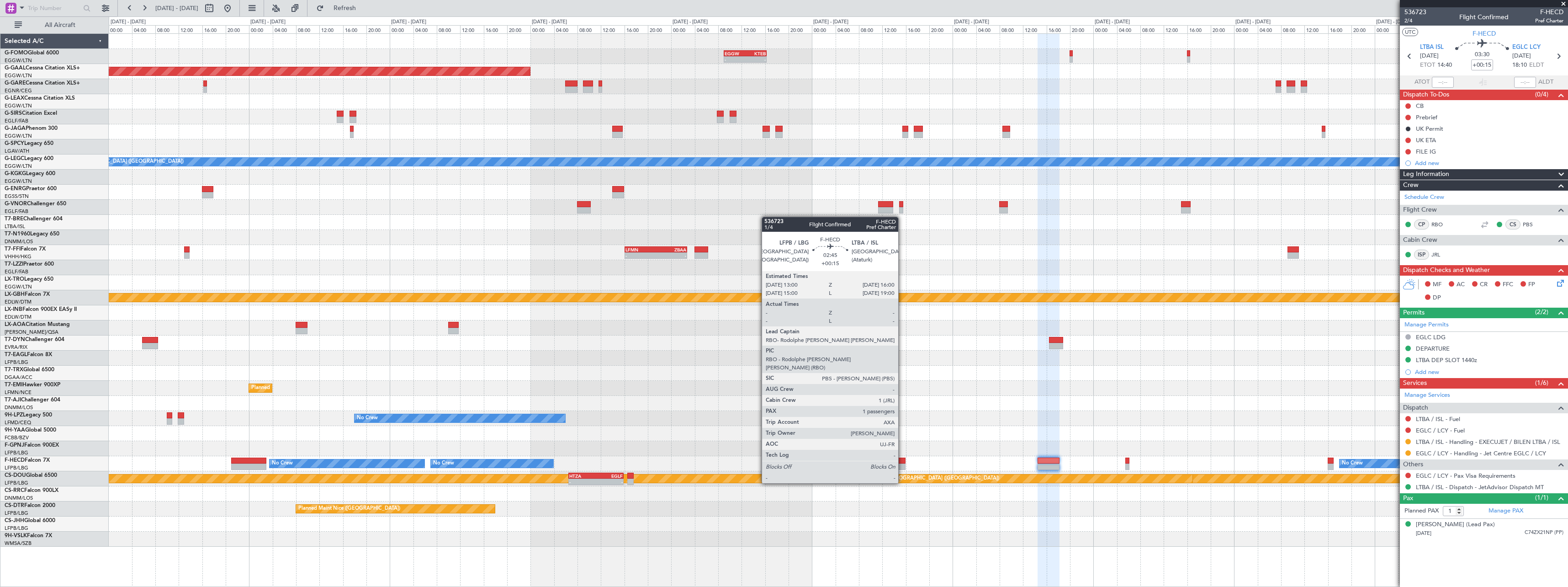
click at [902, 457] on div at bounding box center [896, 460] width 18 height 7
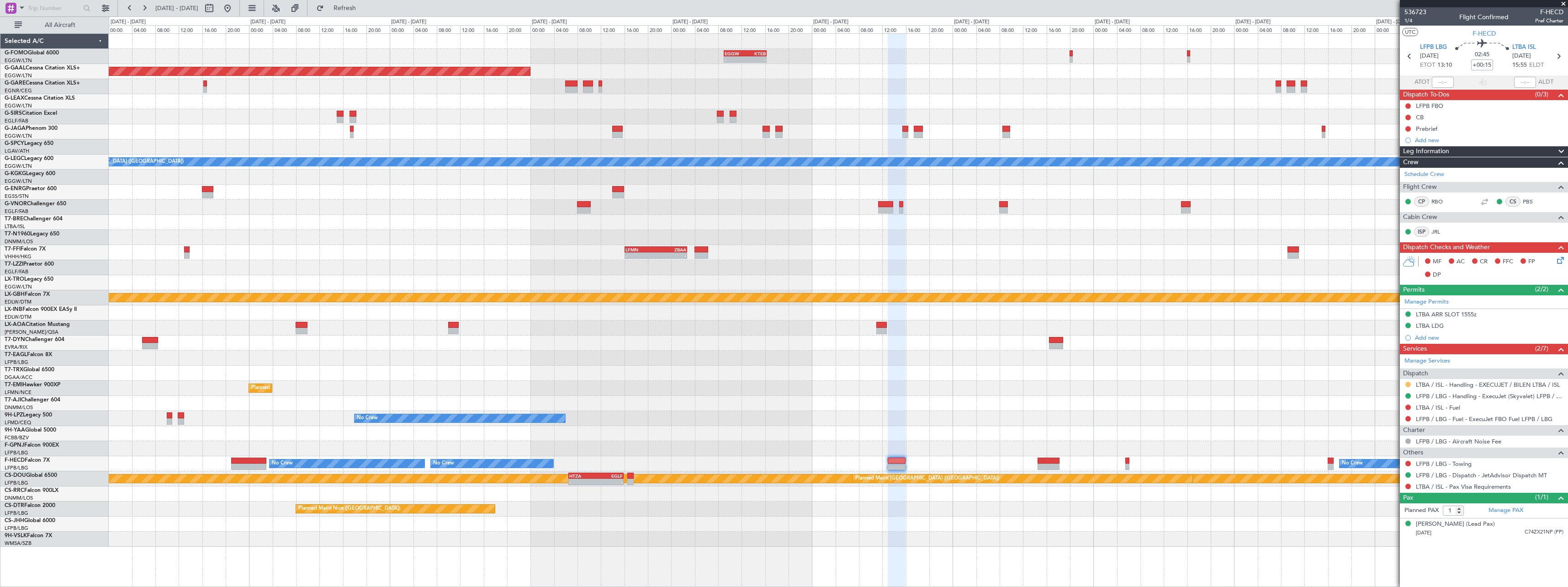
click at [1410, 384] on button at bounding box center [1408, 384] width 5 height 5
click at [1390, 492] on span "Confirmed" at bounding box center [1382, 493] width 29 height 9
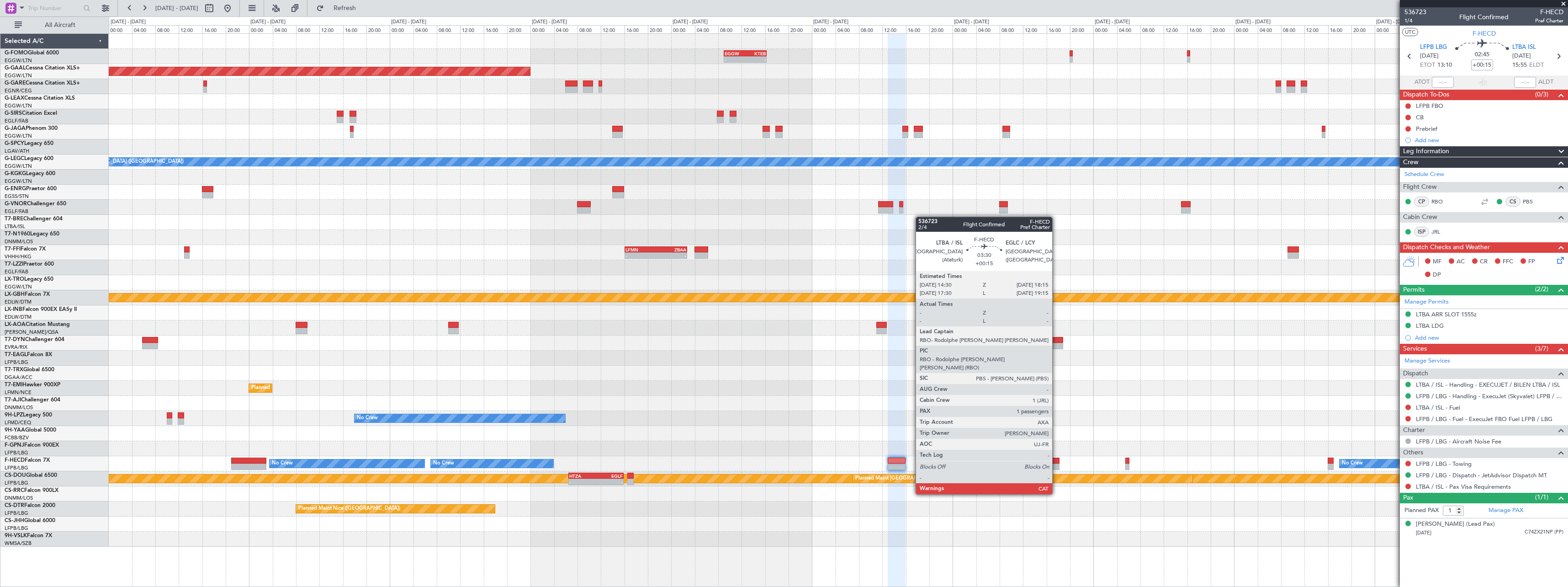
click at [1057, 468] on div at bounding box center [1049, 466] width 23 height 7
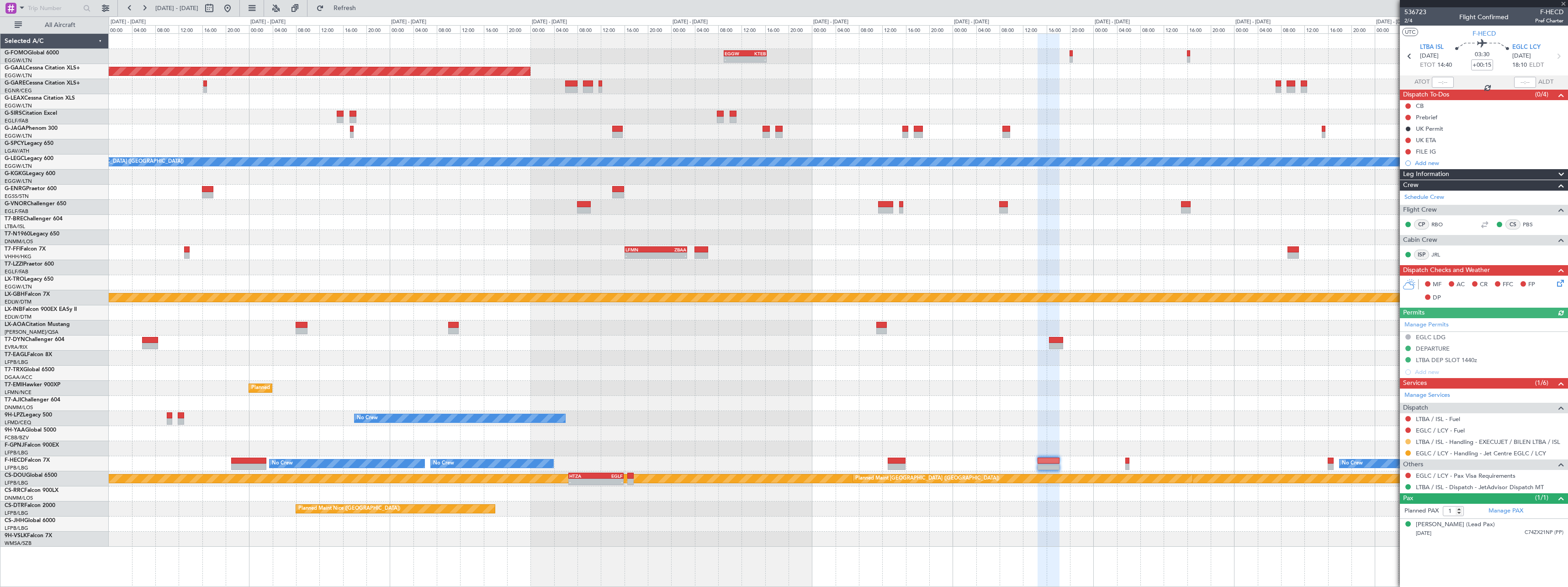
click at [1408, 441] on button at bounding box center [1408, 441] width 5 height 5
click at [1387, 544] on li "Confirmed" at bounding box center [1407, 550] width 105 height 14
click at [1422, 326] on link "Manage Permits" at bounding box center [1426, 325] width 44 height 9
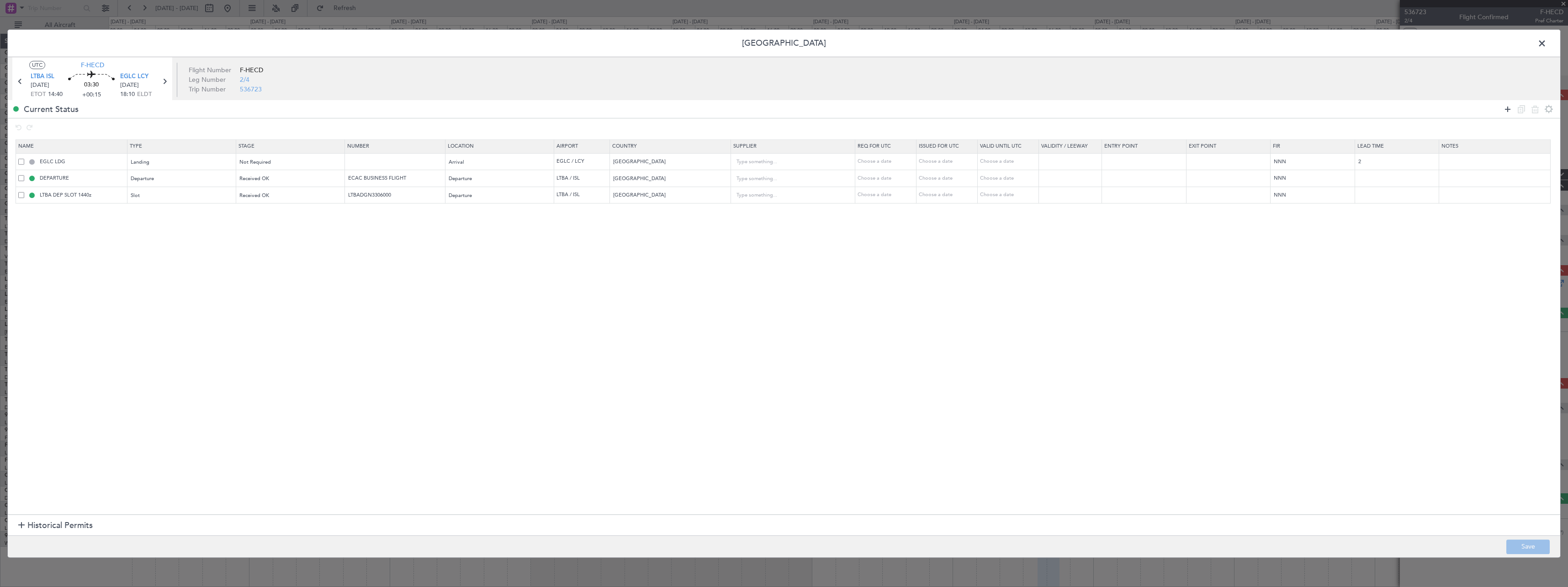
click at [1505, 106] on icon at bounding box center [1508, 109] width 11 height 11
click at [198, 206] on div "Type" at bounding box center [178, 213] width 96 height 14
click at [198, 305] on span "Slot" at bounding box center [184, 299] width 102 height 14
click at [281, 216] on div "Select an option" at bounding box center [287, 213] width 96 height 14
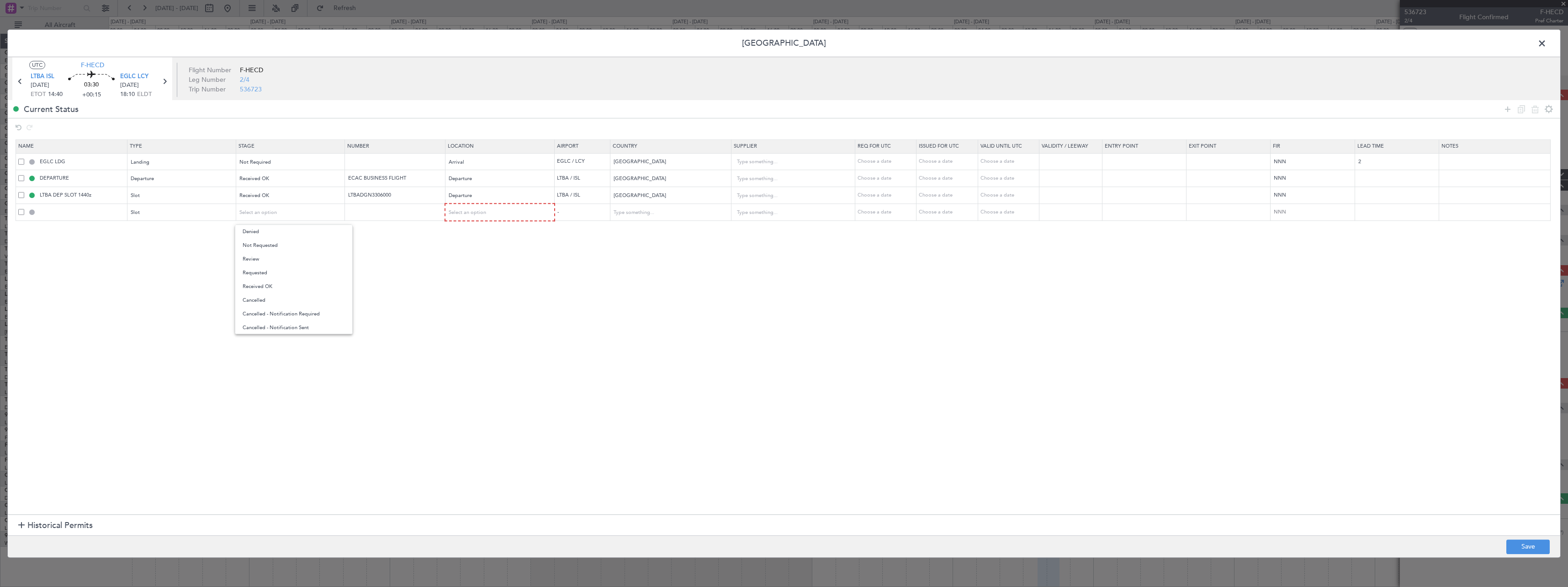
click at [279, 276] on span "Requested" at bounding box center [294, 273] width 102 height 14
click at [506, 211] on div "Select an option" at bounding box center [497, 213] width 96 height 14
drag, startPoint x: 502, startPoint y: 264, endPoint x: 508, endPoint y: 263, distance: 6.1
click at [506, 263] on span "Arrival" at bounding box center [505, 259] width 102 height 14
click at [1539, 549] on button "Save" at bounding box center [1528, 547] width 43 height 15
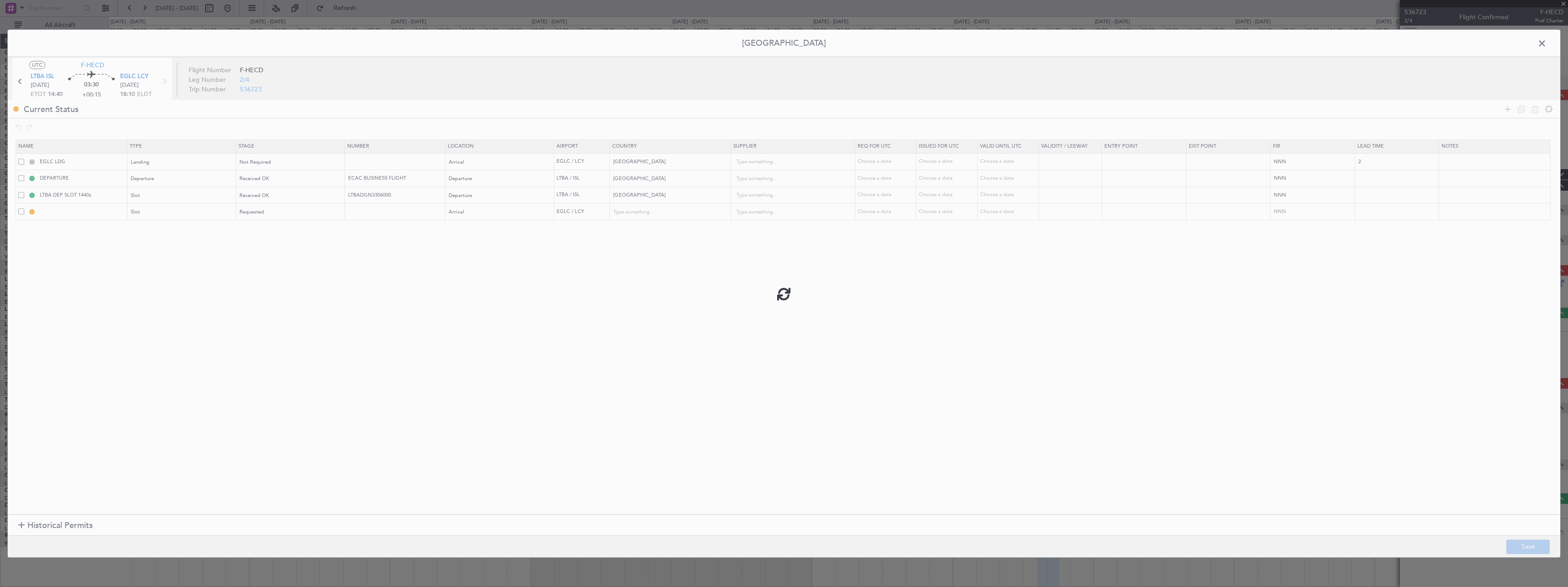
type input "EGLC ARR SLOT"
type input "[GEOGRAPHIC_DATA]"
type input "NNN"
type input "2"
click at [1547, 46] on span at bounding box center [1547, 46] width 0 height 18
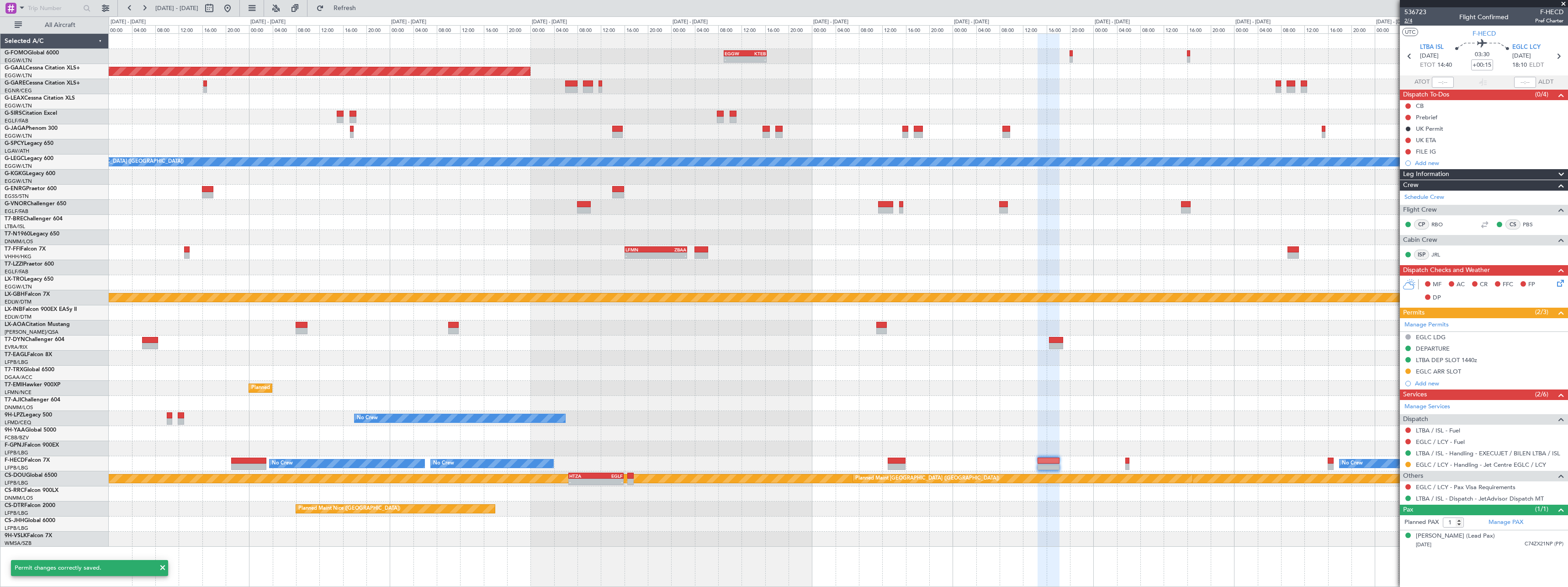
click at [1411, 21] on span "2/4" at bounding box center [1415, 21] width 22 height 8
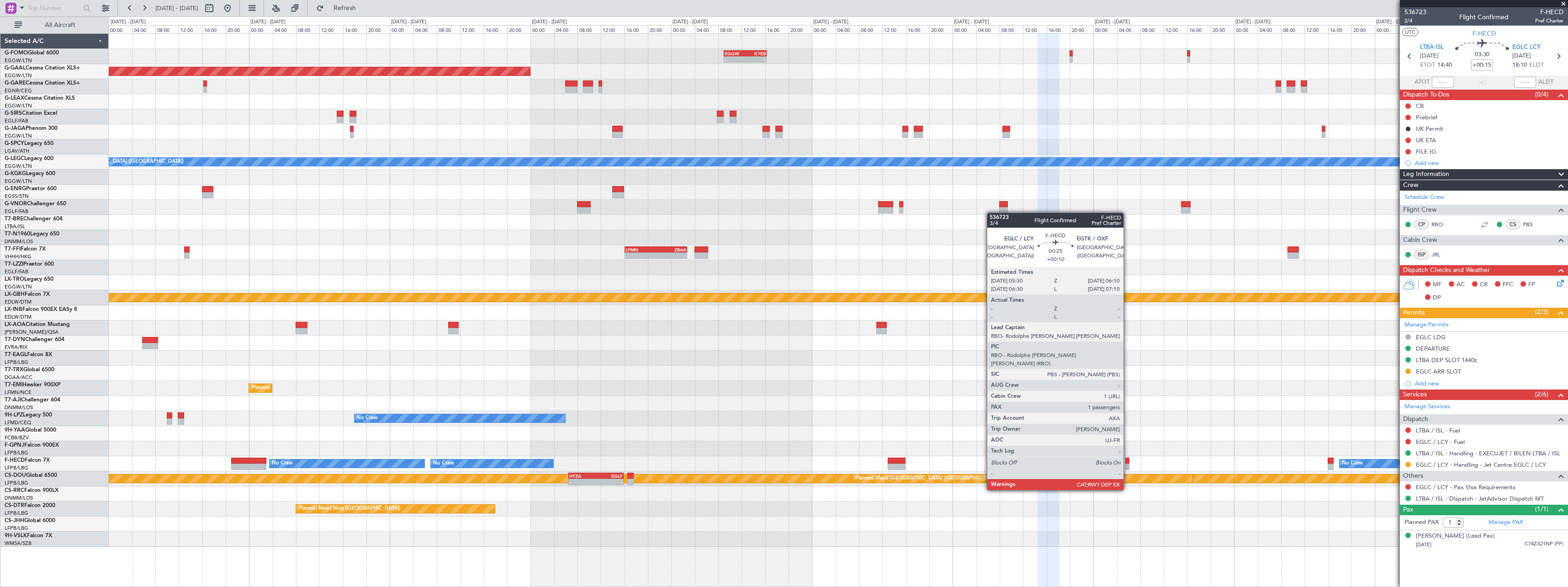
click at [1127, 465] on div at bounding box center [1127, 466] width 4 height 7
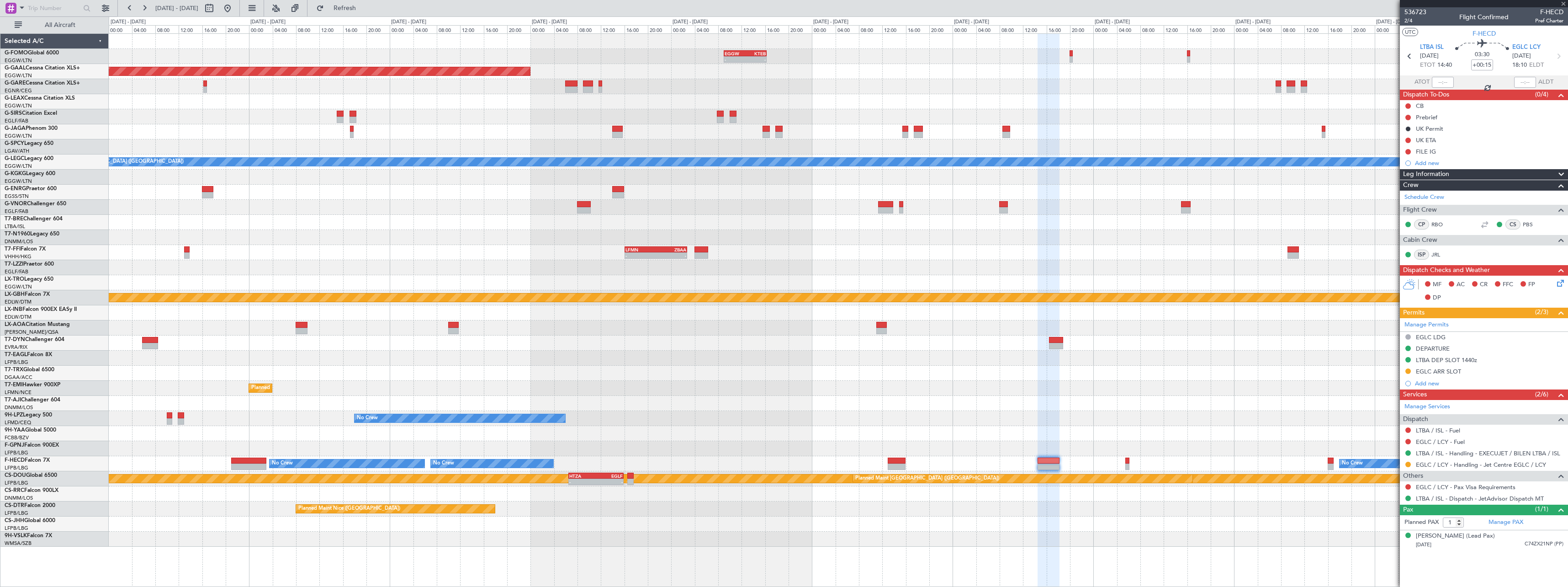
type input "+00:10"
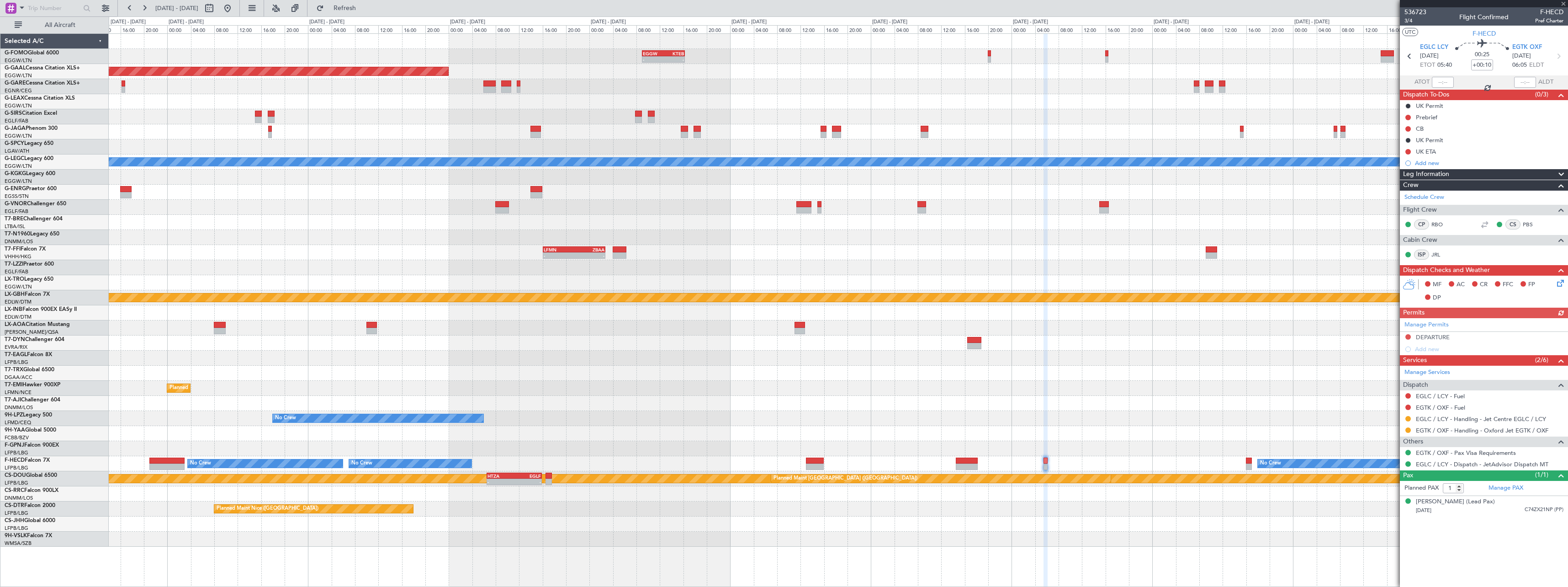
click at [1166, 437] on div at bounding box center [838, 434] width 1459 height 15
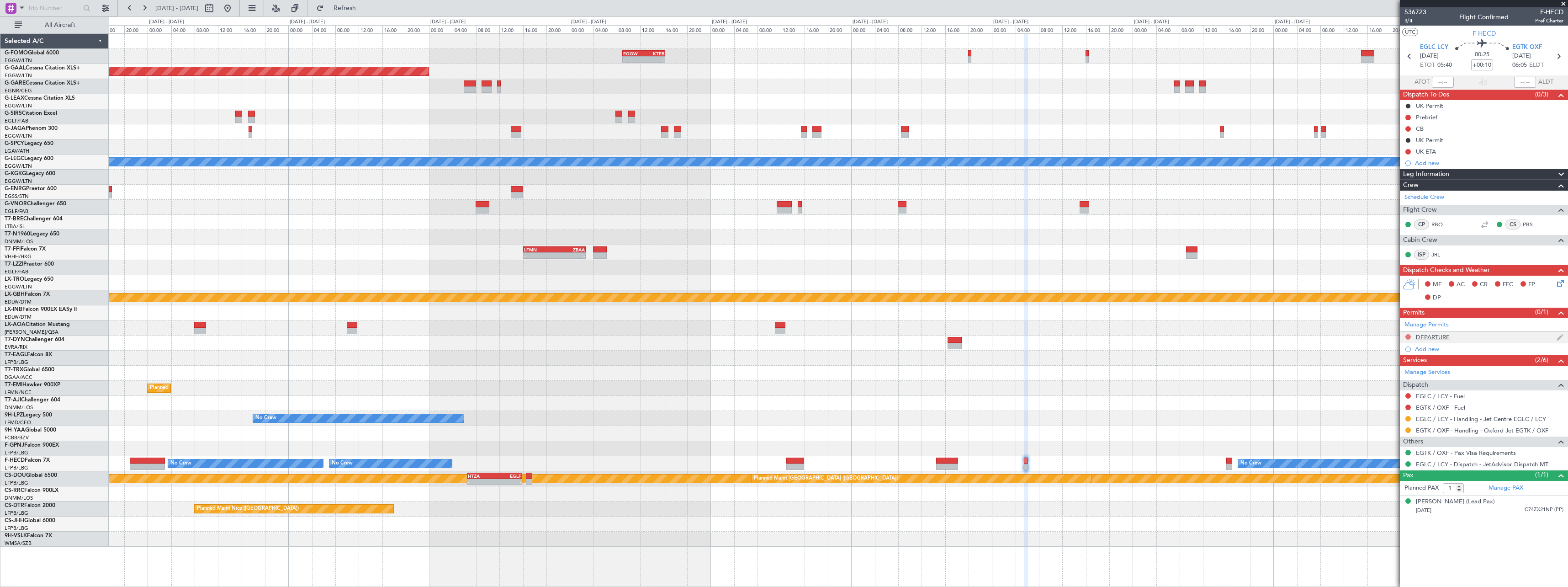
click at [1408, 334] on button at bounding box center [1408, 337] width 5 height 5
drag, startPoint x: 1393, startPoint y: 348, endPoint x: 1410, endPoint y: 347, distance: 17.0
click at [1395, 347] on span "Not Required" at bounding box center [1386, 350] width 37 height 9
click at [1430, 350] on div "Add new" at bounding box center [1485, 349] width 140 height 8
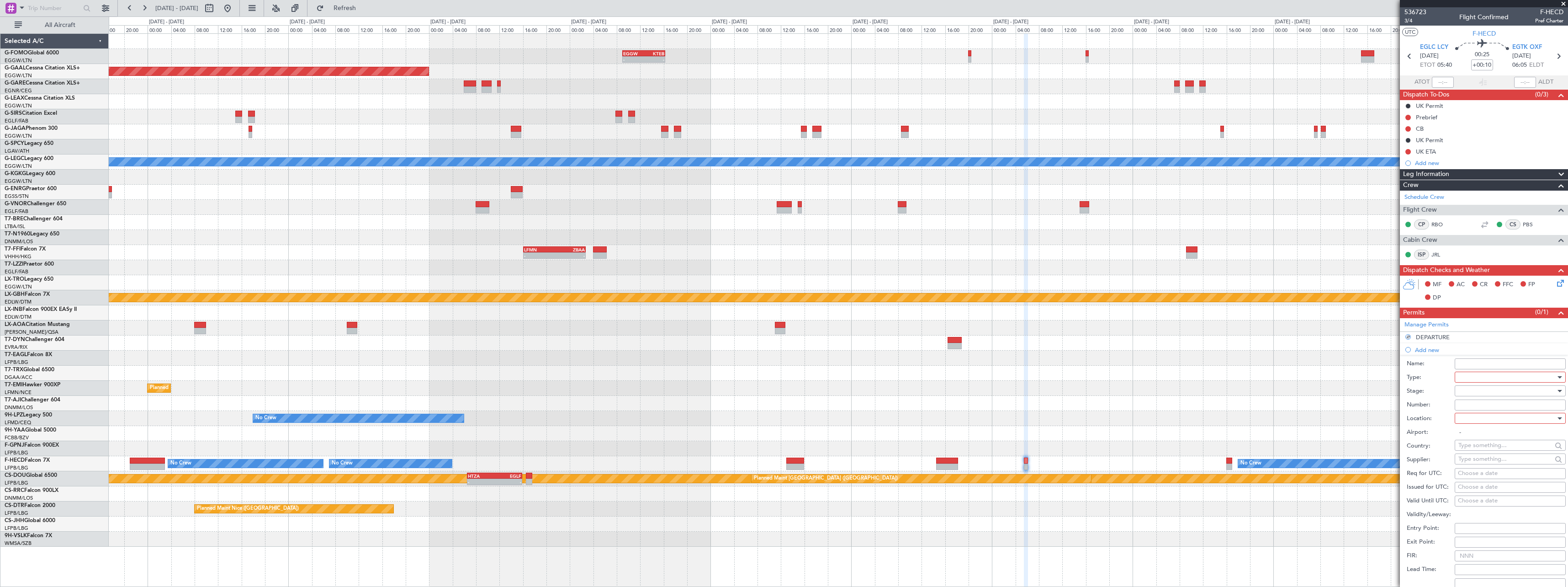
click at [1491, 369] on form "Name: Type: Stage: Number: Location: Airport: - Country: Supplier: Req for UTC:…" at bounding box center [1484, 491] width 168 height 273
click at [1490, 378] on div at bounding box center [1507, 377] width 97 height 14
click at [1475, 463] on span "Slot" at bounding box center [1507, 463] width 96 height 14
click at [1479, 395] on div at bounding box center [1507, 390] width 97 height 14
click at [1479, 445] on span "Requested" at bounding box center [1507, 451] width 96 height 14
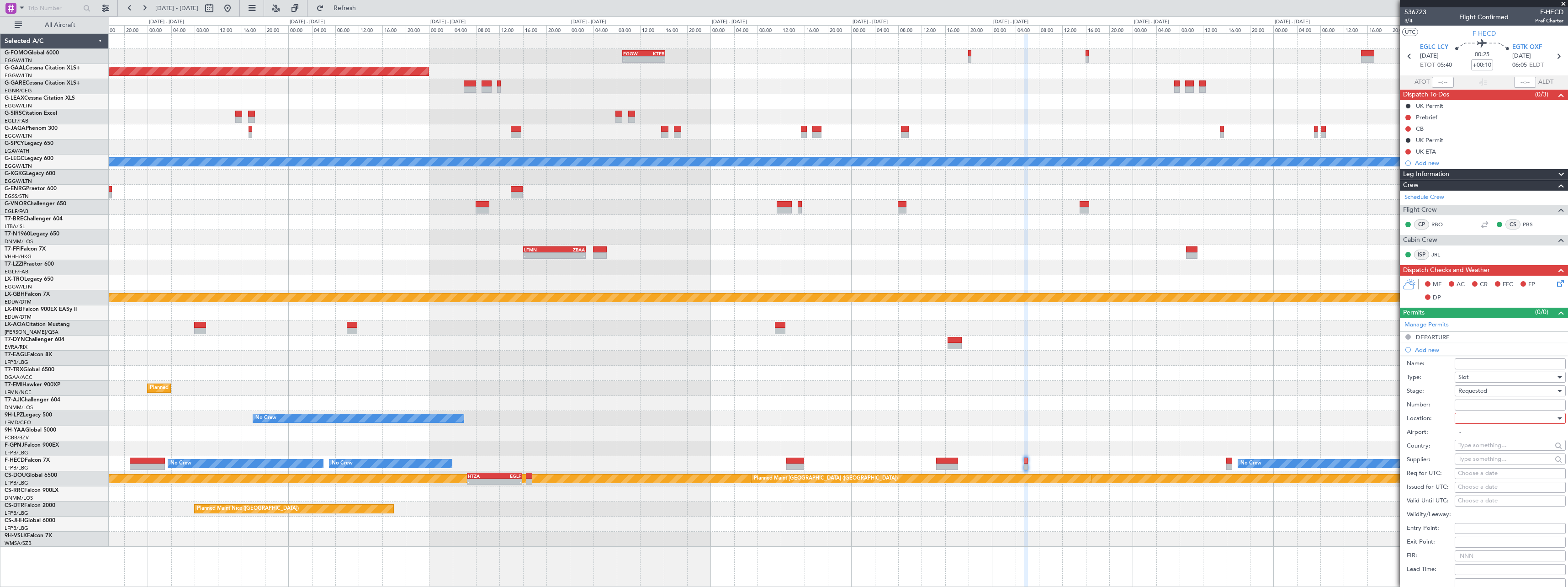
click at [1479, 426] on div "Airport: -" at bounding box center [1486, 432] width 159 height 14
click at [1481, 417] on div at bounding box center [1507, 418] width 97 height 14
click at [1480, 439] on span "Departure" at bounding box center [1507, 437] width 96 height 14
type input "EGLC / LCY"
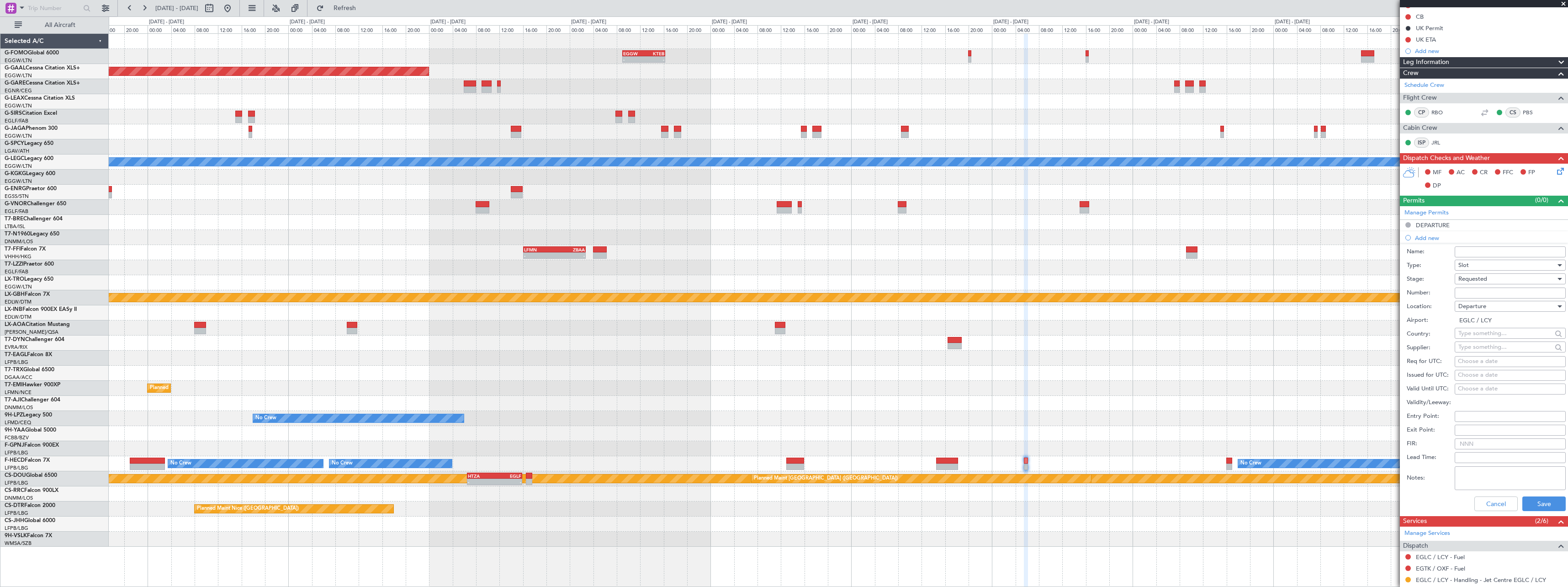
scroll to position [202, 0]
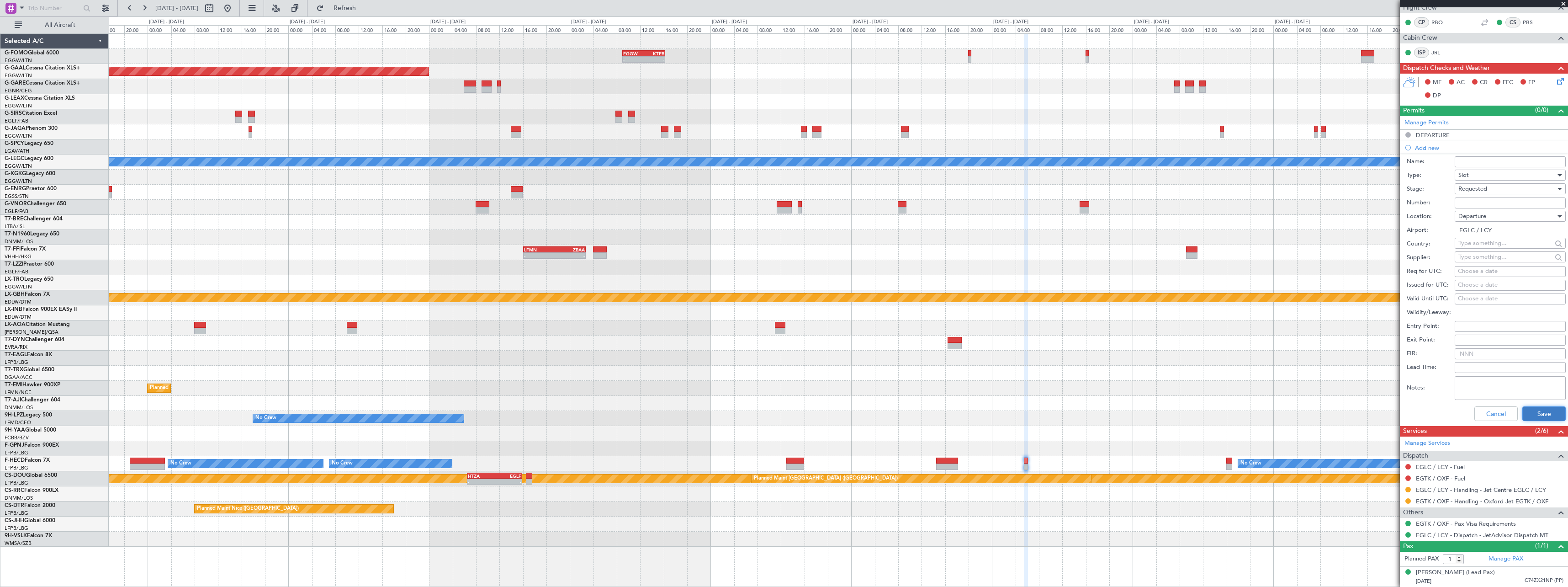
click at [1536, 414] on button "Save" at bounding box center [1544, 413] width 43 height 15
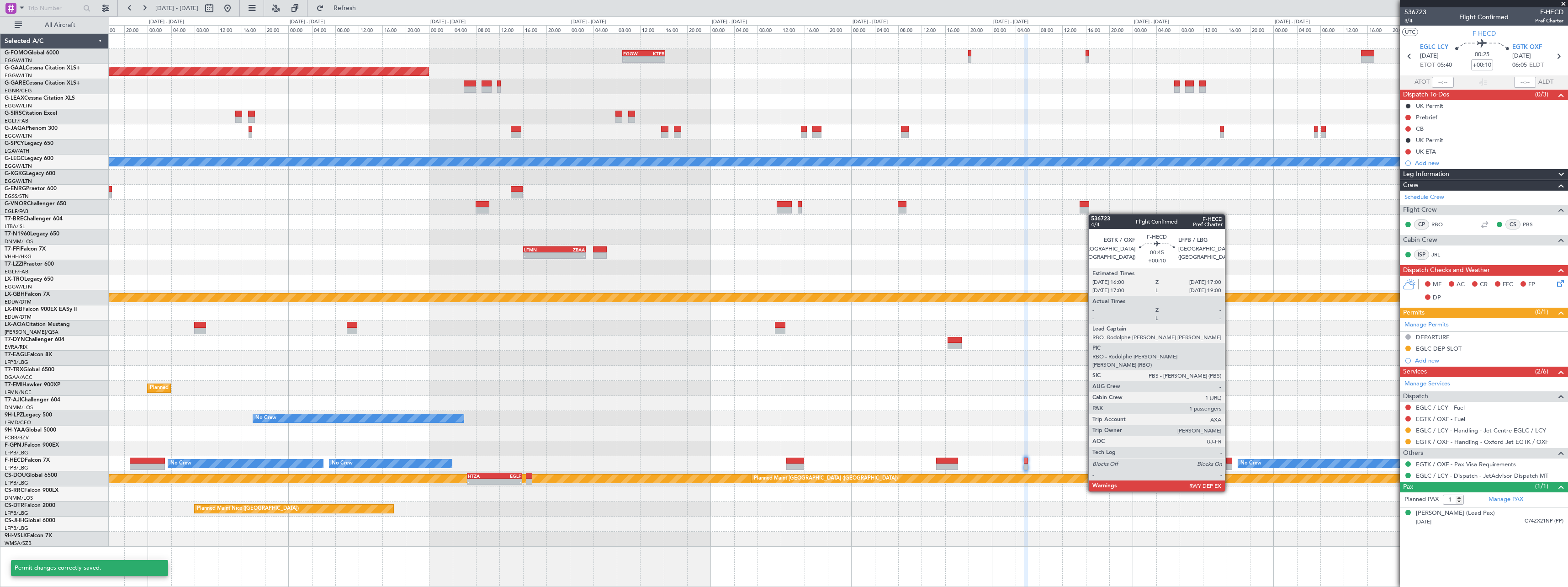
scroll to position [0, 0]
click at [1229, 466] on div at bounding box center [1230, 466] width 6 height 7
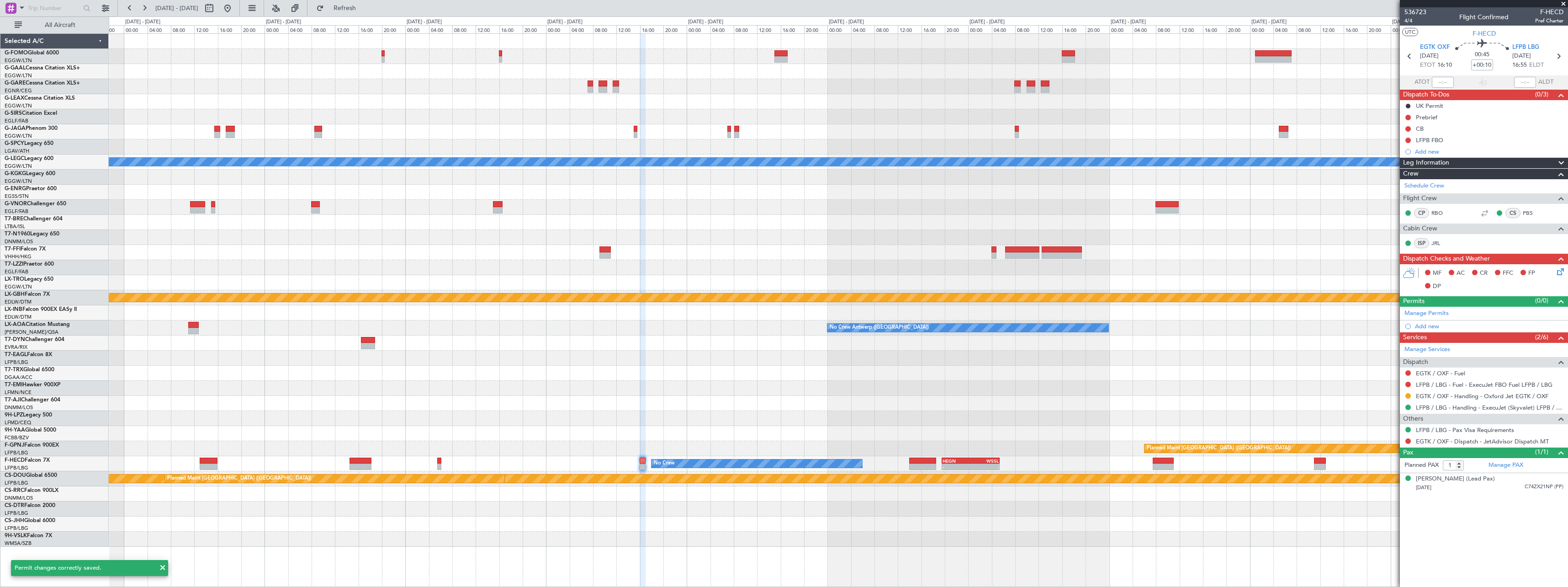
click at [712, 374] on div at bounding box center [838, 373] width 1459 height 15
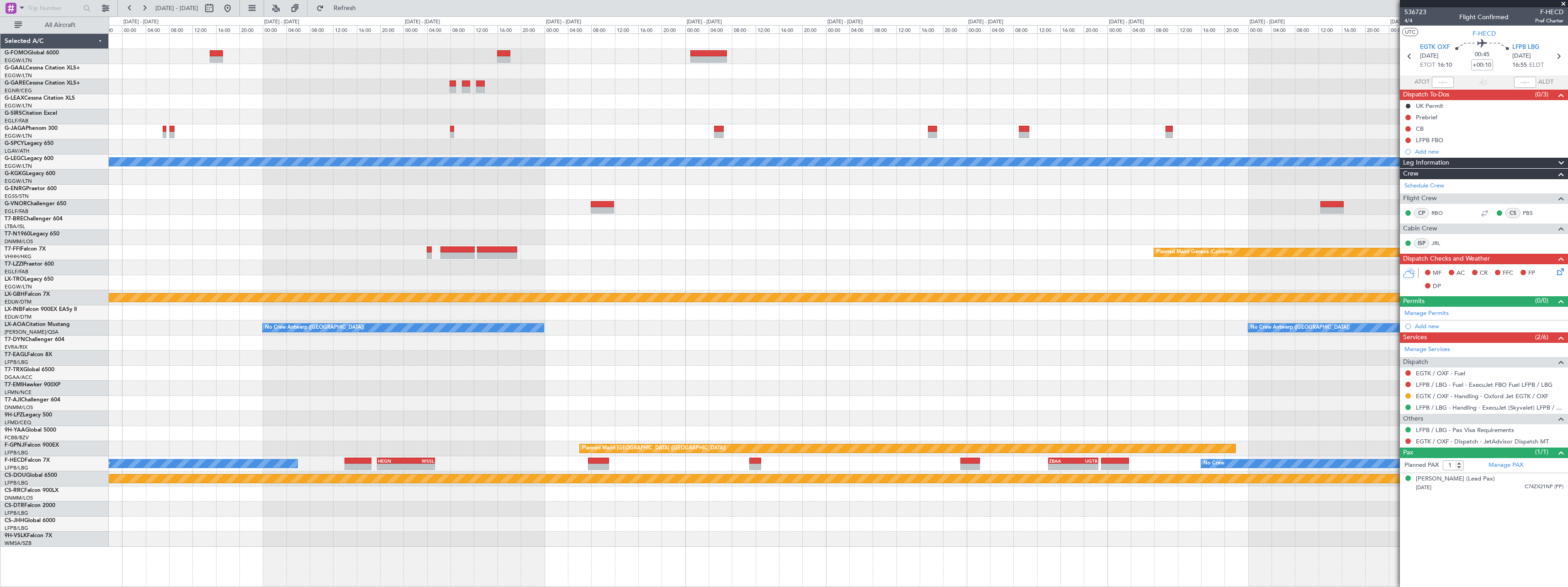
click at [777, 419] on div at bounding box center [838, 418] width 1459 height 15
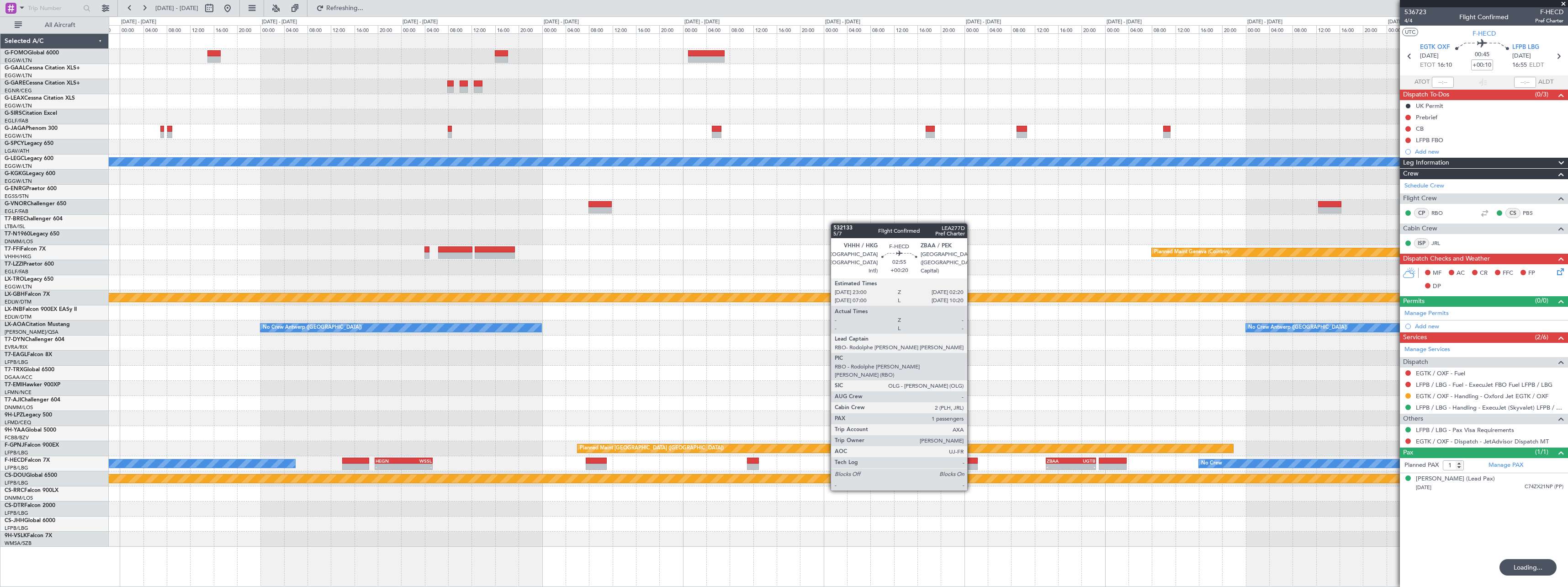
click at [971, 465] on div at bounding box center [968, 466] width 19 height 7
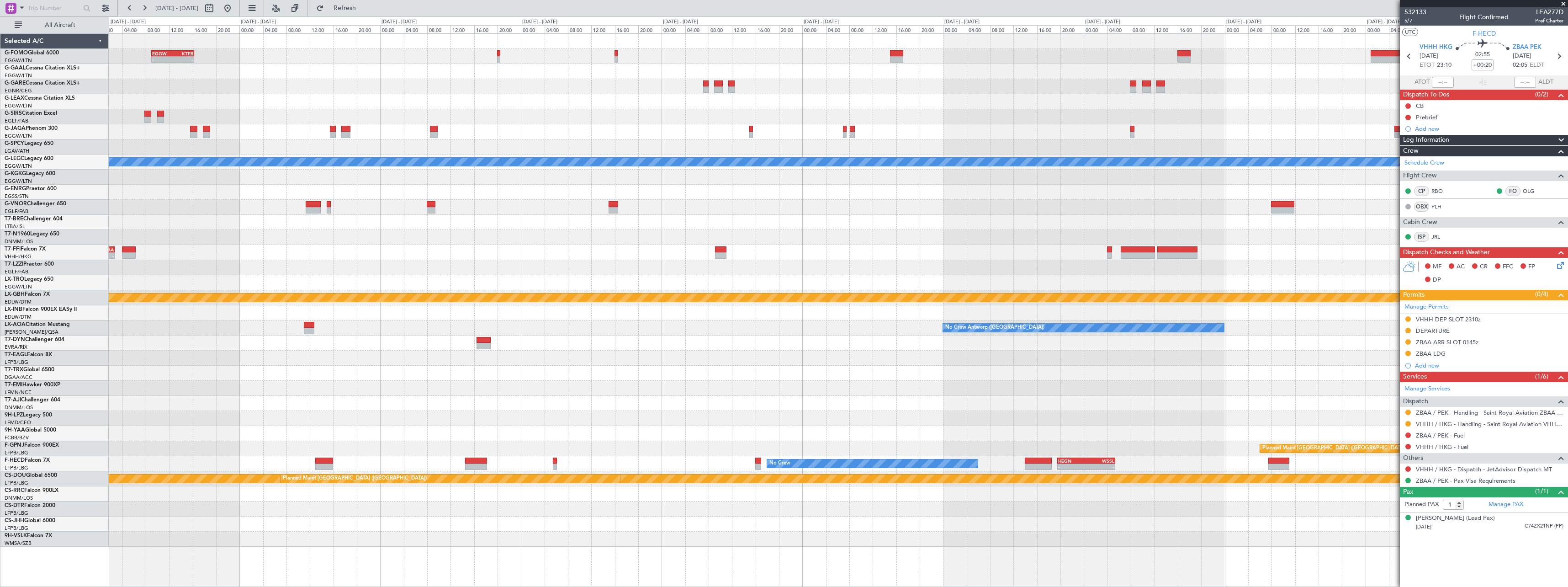
click at [1094, 244] on div "EGGW 09:00 Z KTEB 16:20 Z - - Planned Maint Dusseldorf A/C Unavailable London (…" at bounding box center [838, 290] width 1459 height 513
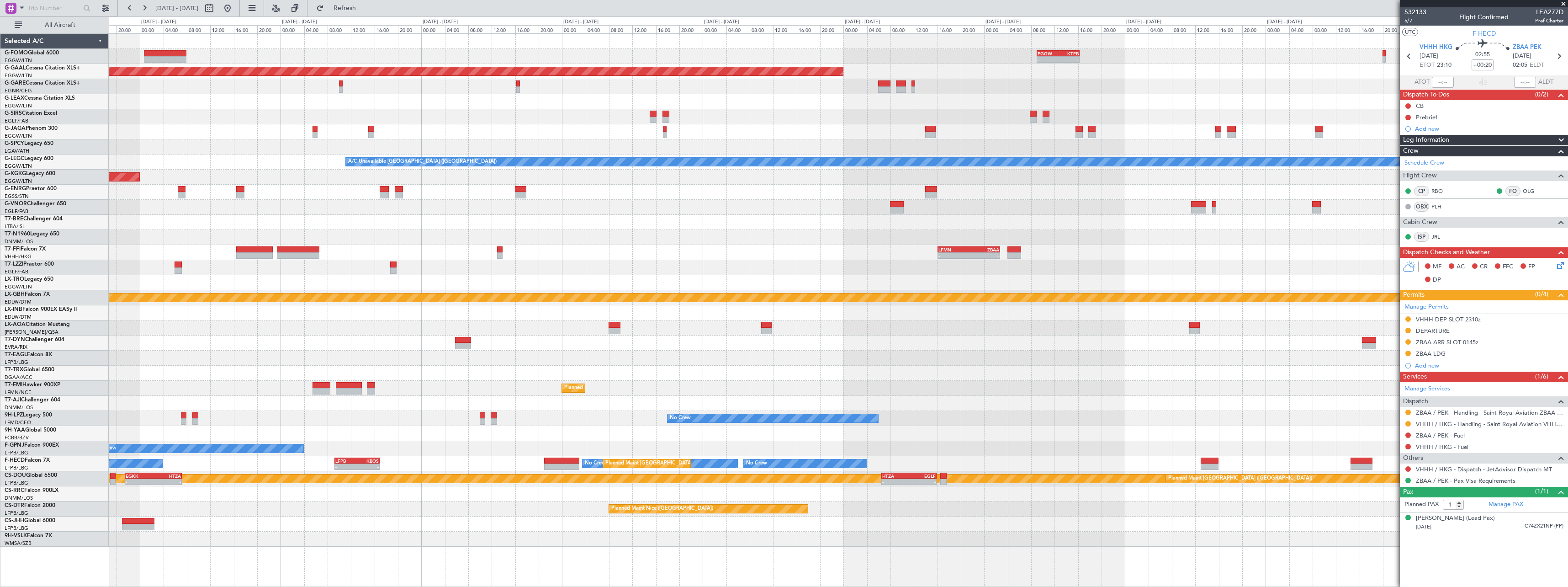
click at [1074, 189] on div "EGGW 09:00 Z KTEB 16:20 Z - - Planned Maint Dusseldorf A/C Unavailable London (…" at bounding box center [838, 290] width 1459 height 513
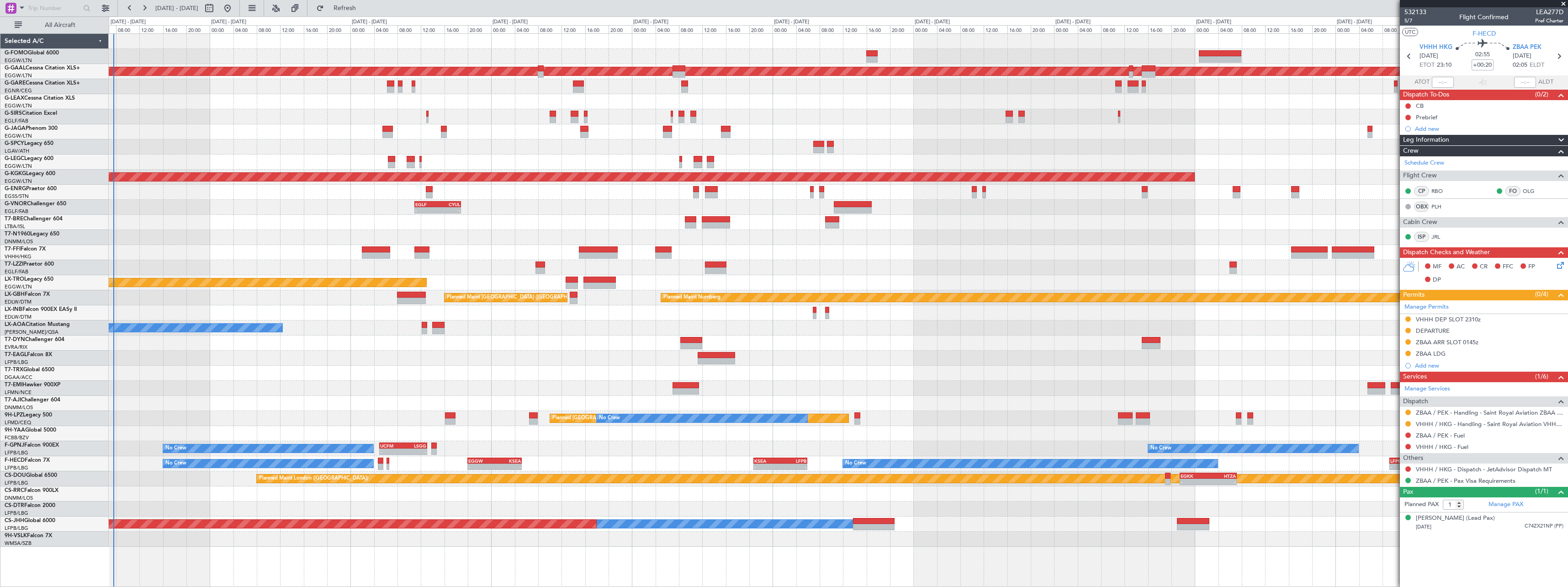
click at [515, 200] on div "Planned Maint Dusseldorf A/C Unavailable London (Luton) Owner AOG Maint Istanbu…" at bounding box center [838, 290] width 1459 height 513
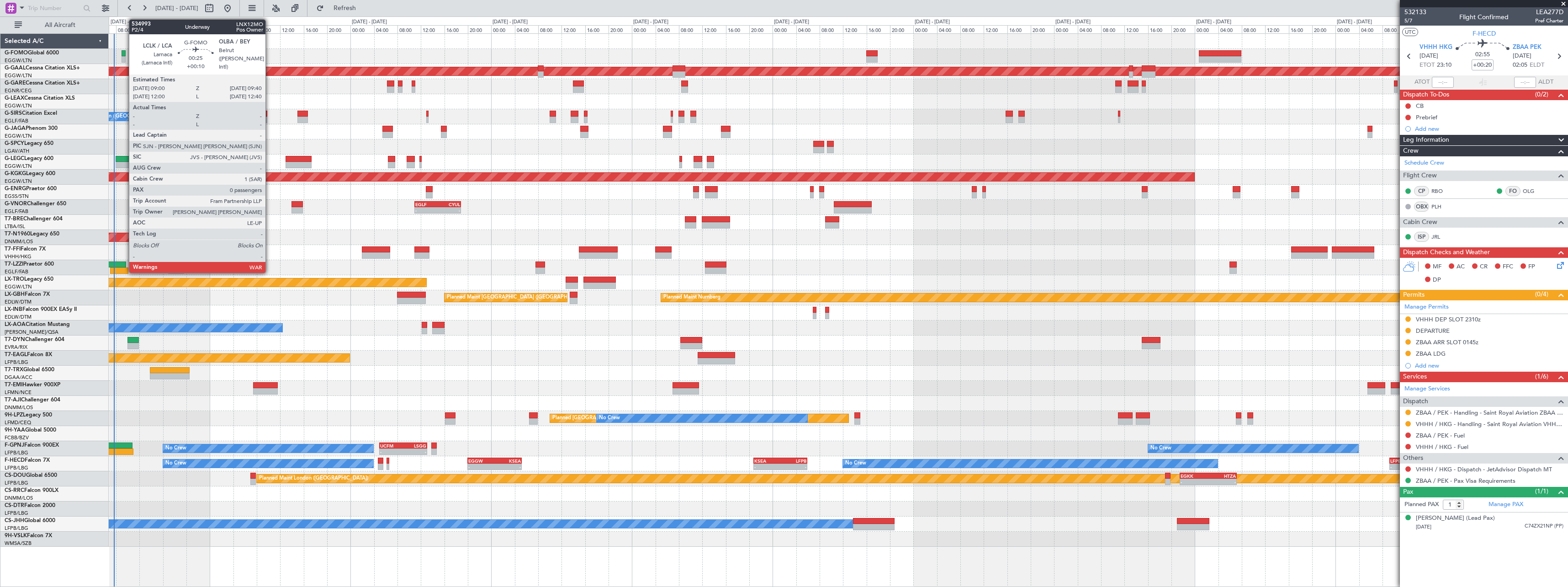
click at [124, 58] on div at bounding box center [124, 59] width 4 height 7
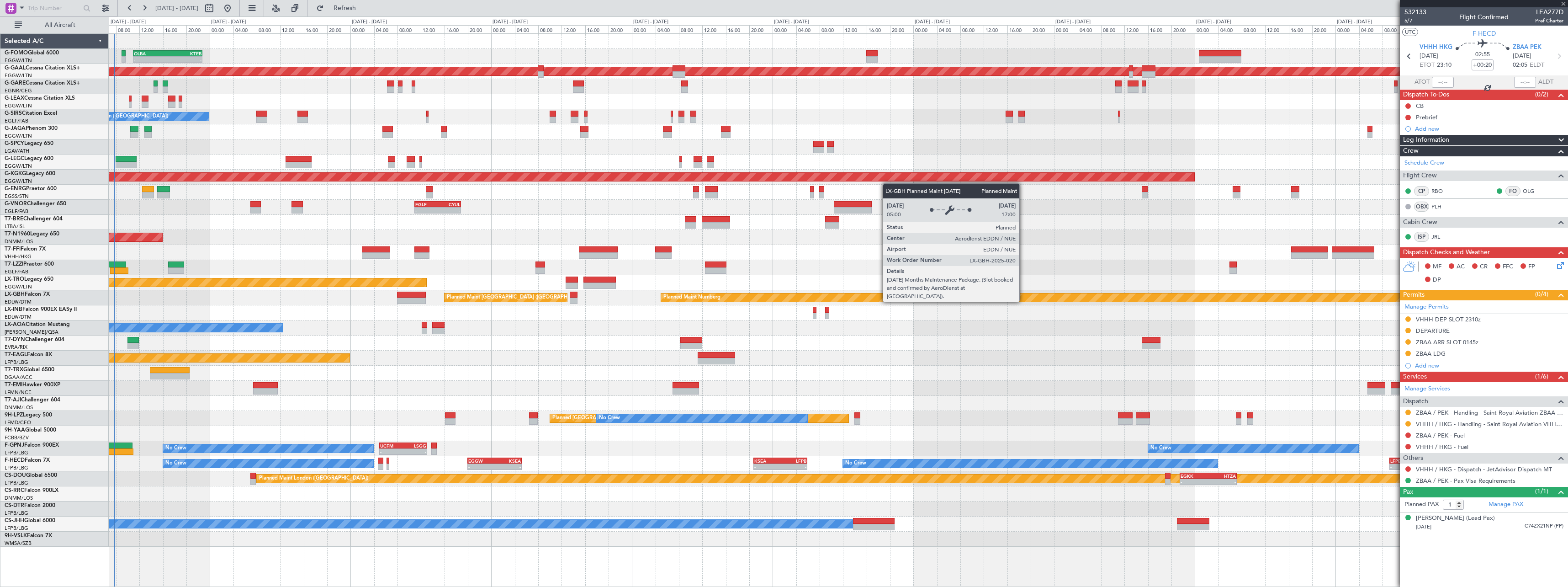
type input "+00:10"
type input "0"
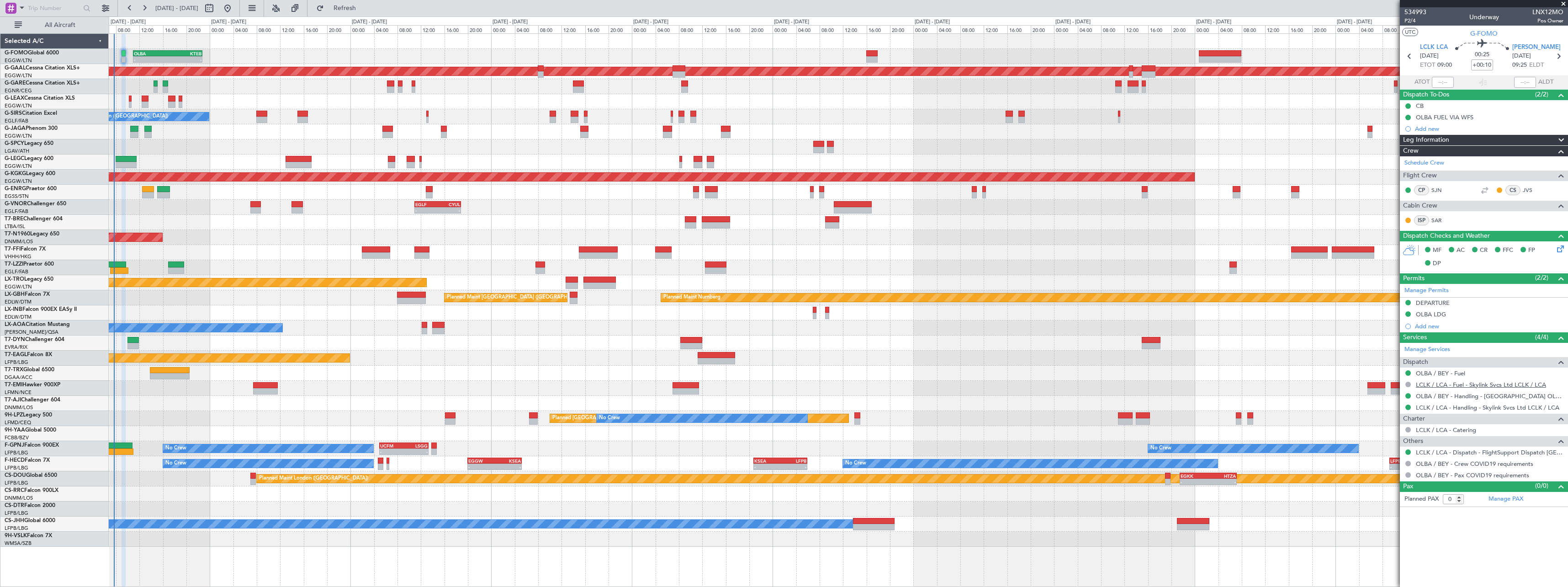
click at [1500, 385] on link "LCLK / LCA - Fuel - Skylink Svcs Ltd LCLK / LCA" at bounding box center [1481, 384] width 130 height 8
click at [1501, 394] on link "OLBA / BEY - Handling - Cedar Jet Center OLBA / BEY" at bounding box center [1489, 396] width 147 height 8
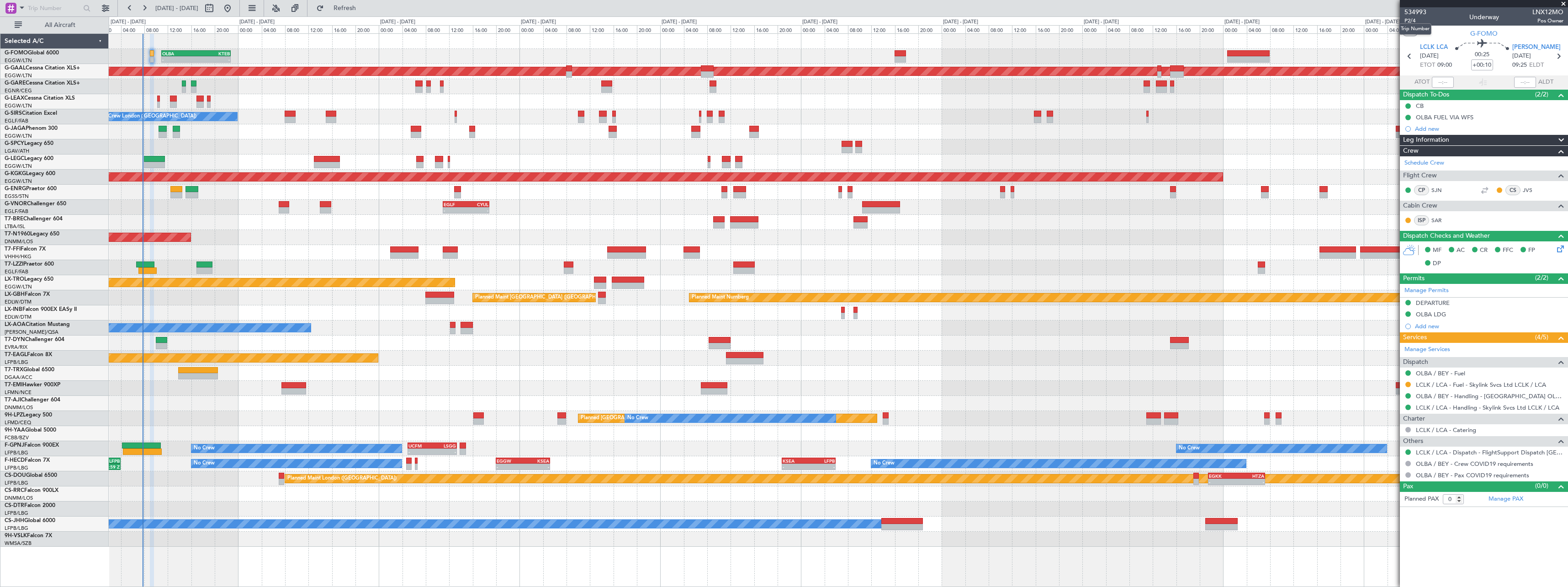
drag, startPoint x: 1411, startPoint y: 20, endPoint x: 1402, endPoint y: 21, distance: 9.1
click at [1411, 20] on mat-tooltip-component "Trip Number" at bounding box center [1415, 29] width 45 height 24
click at [1415, 23] on span "P2/4" at bounding box center [1415, 21] width 22 height 8
click at [1512, 385] on link "LCLK / LCA - Fuel - Skylink Svcs Ltd LCLK / LCA" at bounding box center [1481, 384] width 130 height 8
click at [315, 238] on div "AOG Maint London ([GEOGRAPHIC_DATA])" at bounding box center [838, 237] width 1459 height 15
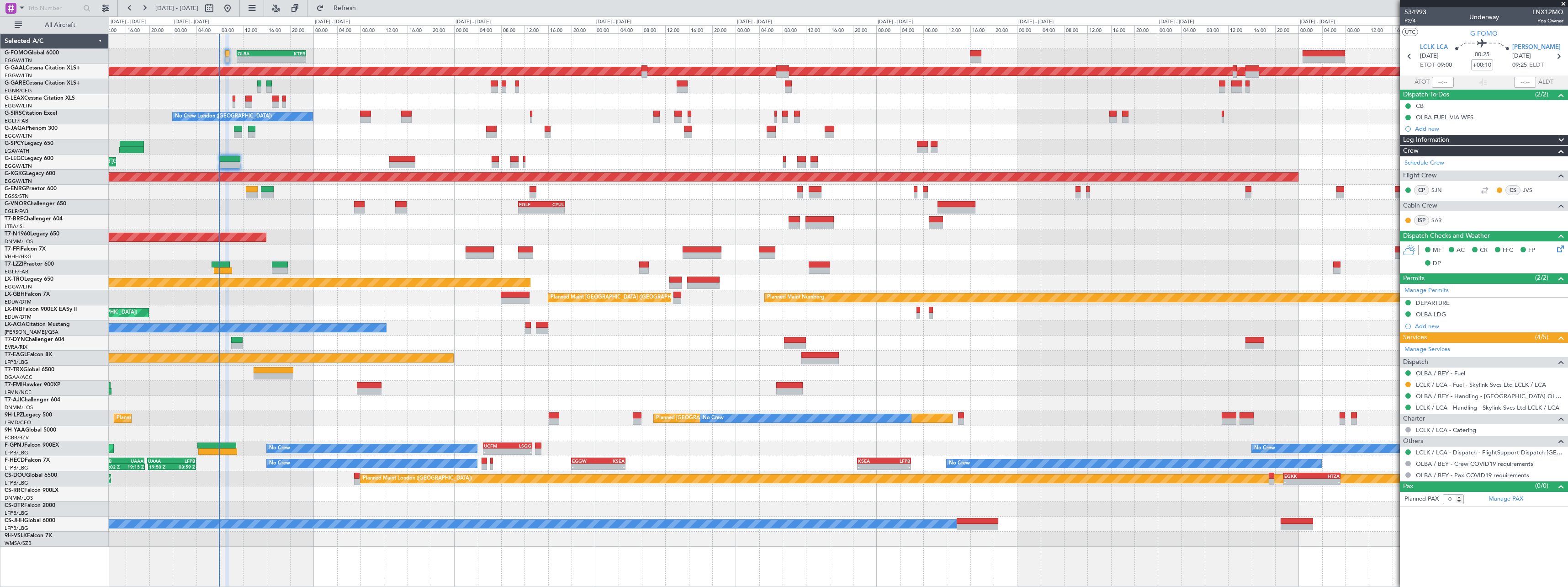
click at [288, 223] on div at bounding box center [838, 222] width 1459 height 15
click at [1410, 384] on button at bounding box center [1408, 384] width 5 height 5
click at [1388, 495] on span "Confirmed" at bounding box center [1382, 493] width 29 height 9
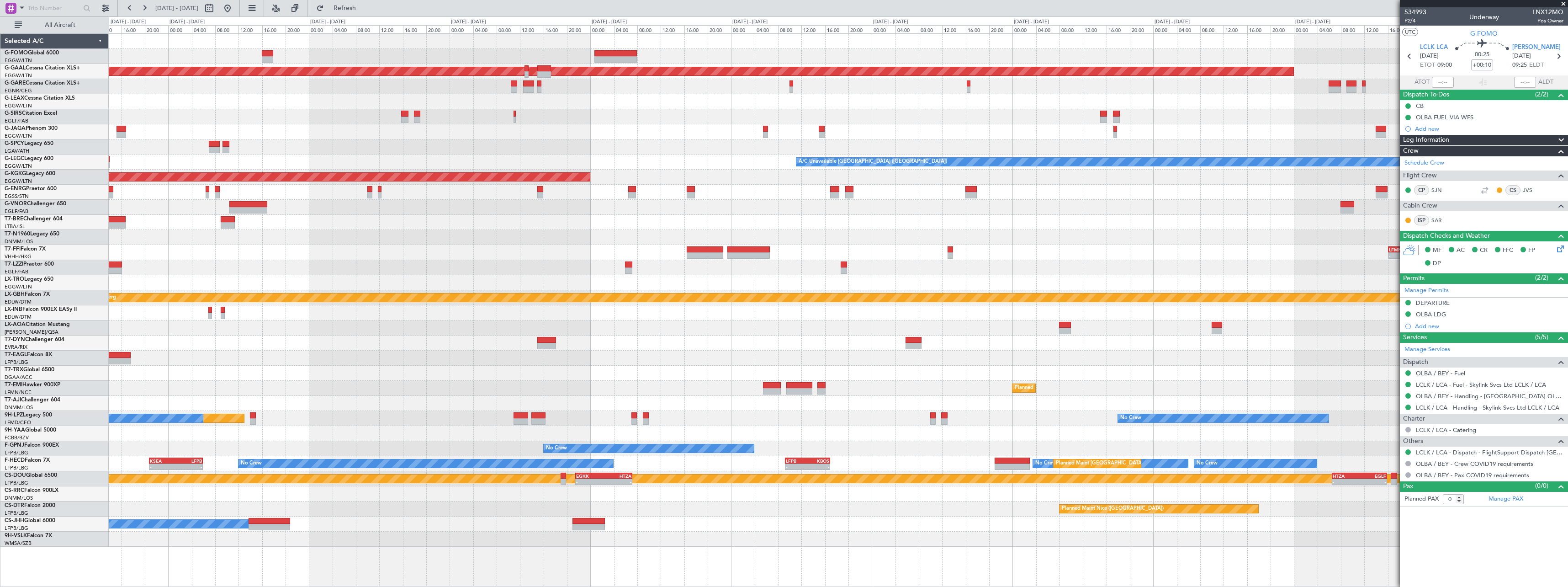
click at [192, 372] on div "- - EGGW 09:00 Z KTEB 16:20 Z Planned Maint Dusseldorf A/C Unavailable London (…" at bounding box center [838, 290] width 1459 height 513
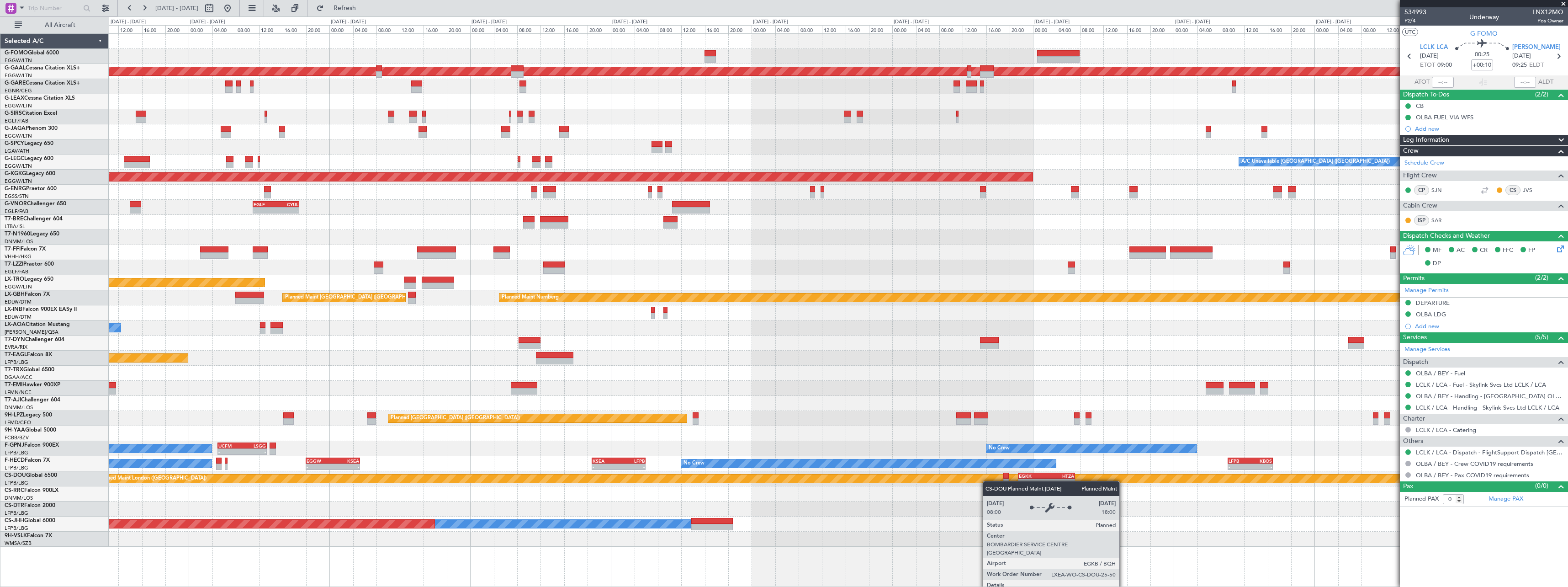
click at [939, 481] on div "OLBA 11:00 Z KTEB 22:45 Z - - - - EGGW 09:00 Z KTEB 16:20 Z Planned Maint Dusse…" at bounding box center [838, 290] width 1459 height 513
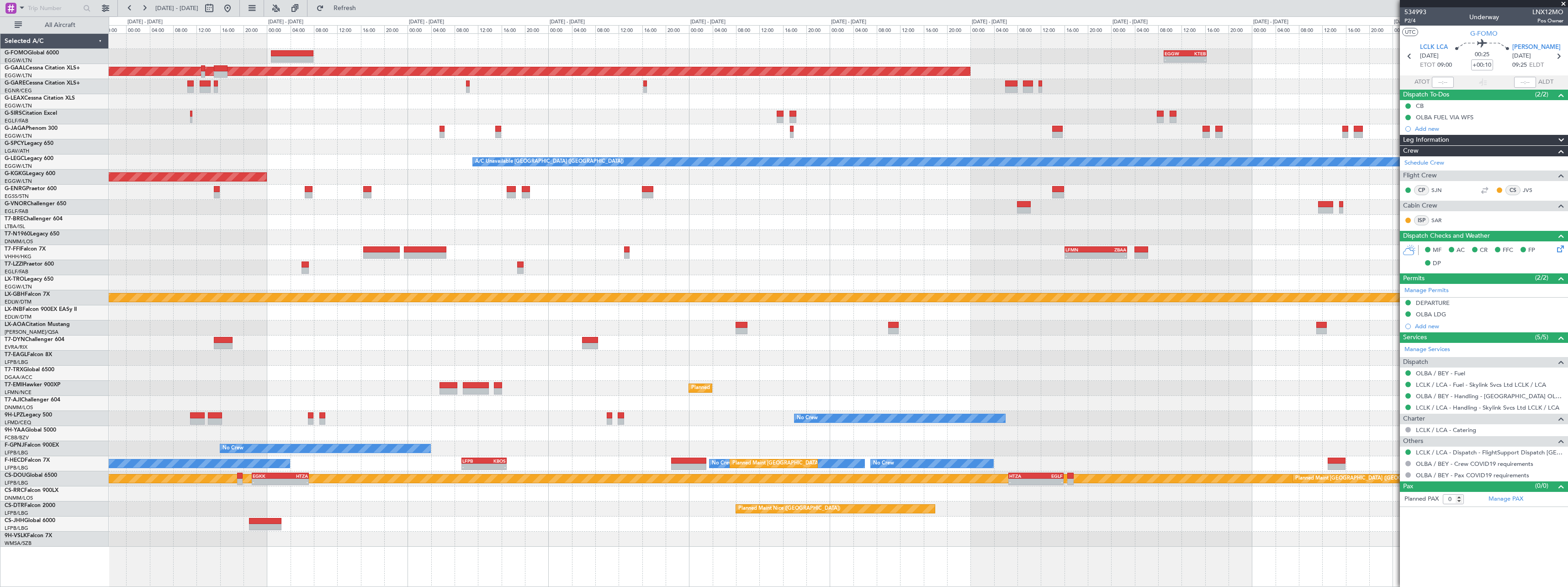
click at [453, 499] on div "- - EGGW 09:00 Z KTEB 16:20 Z Planned Maint Dusseldorf A/C Unavailable London (…" at bounding box center [838, 290] width 1459 height 513
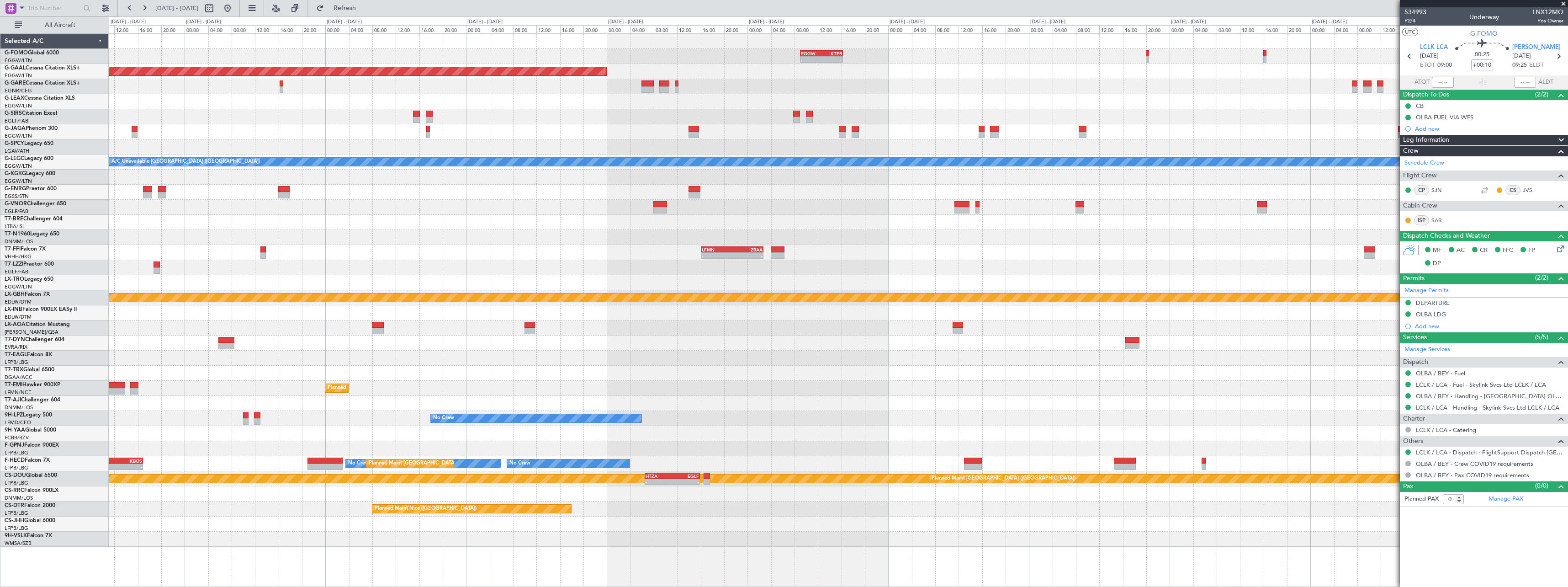
click at [855, 495] on div "- - EGGW 09:00 Z KTEB 16:20 Z Planned Maint Dusseldorf A/C Unavailable London (…" at bounding box center [838, 290] width 1459 height 513
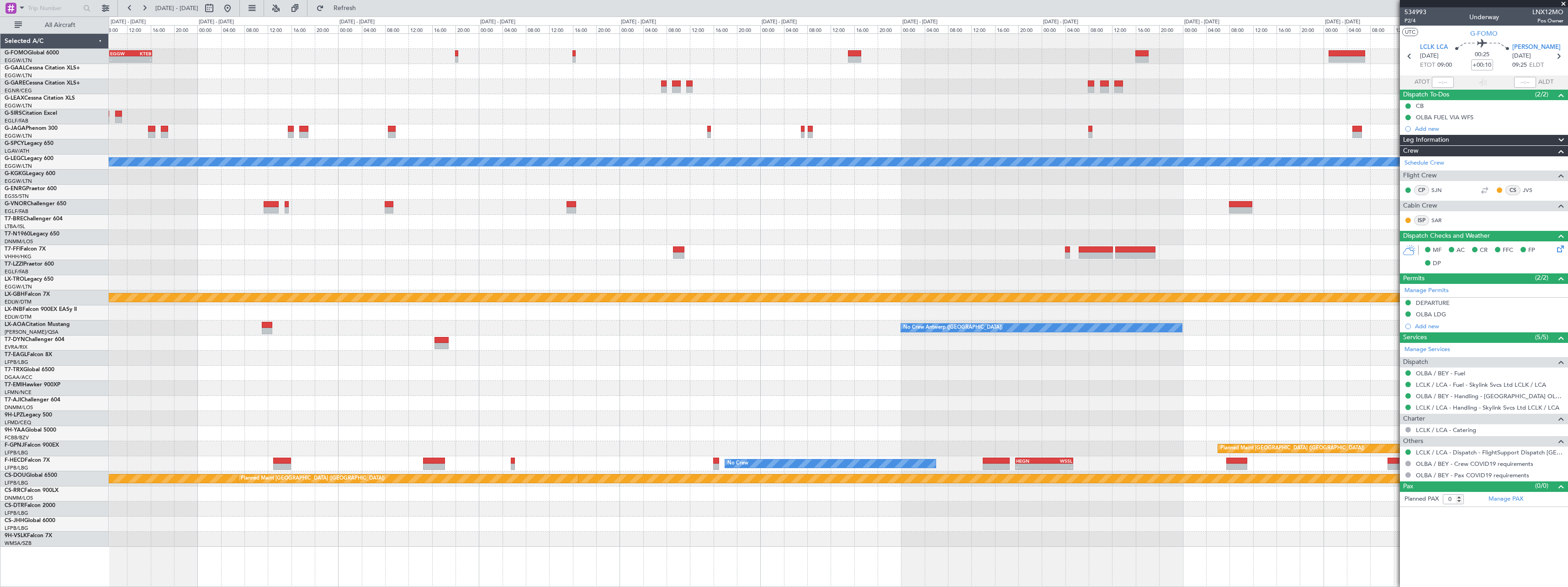
click at [644, 434] on div "- - EGGW 09:00 Z KTEB 16:20 Z Planned Maint Dusseldorf A/C Unavailable London (…" at bounding box center [838, 290] width 1459 height 513
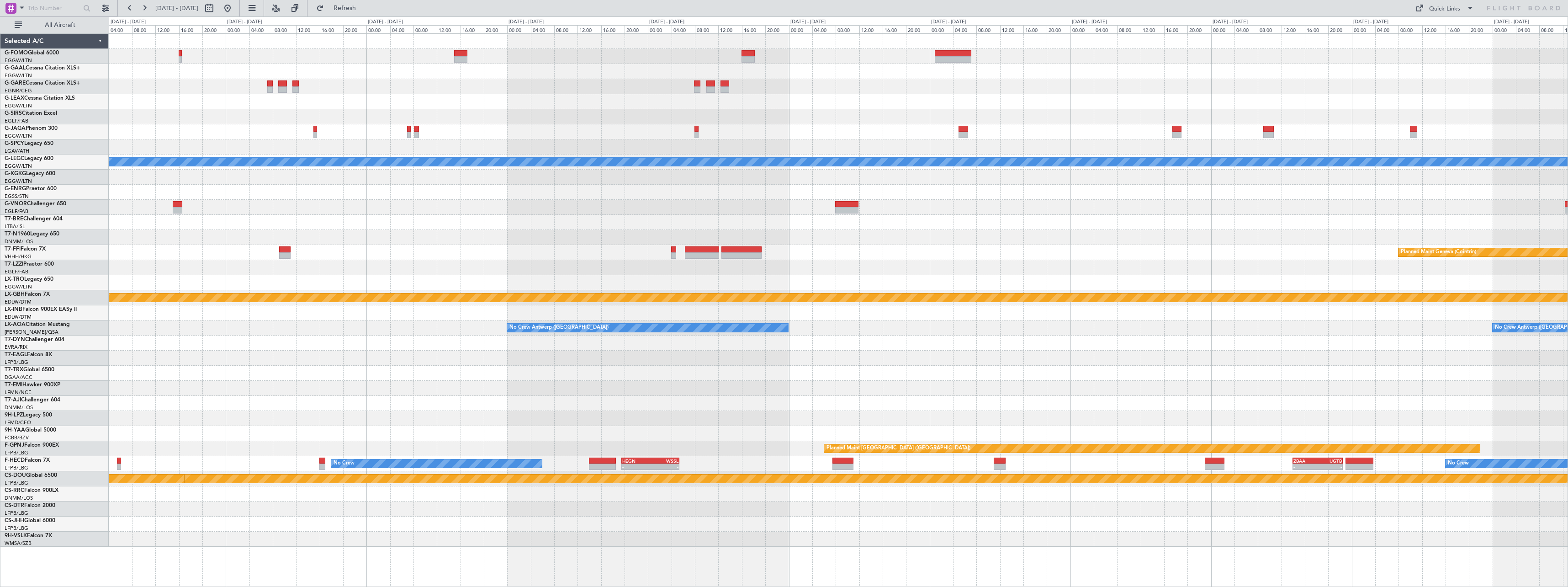
click at [1172, 371] on div at bounding box center [838, 373] width 1459 height 15
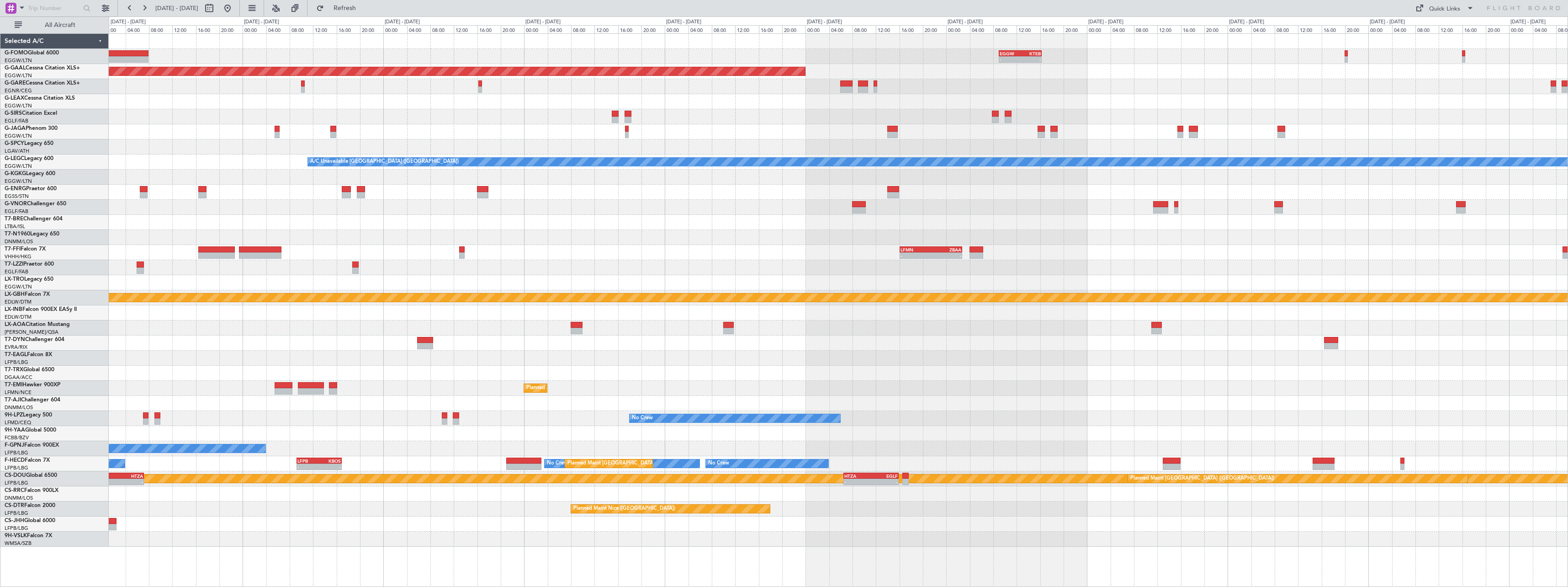
click at [1345, 374] on div at bounding box center [838, 373] width 1459 height 15
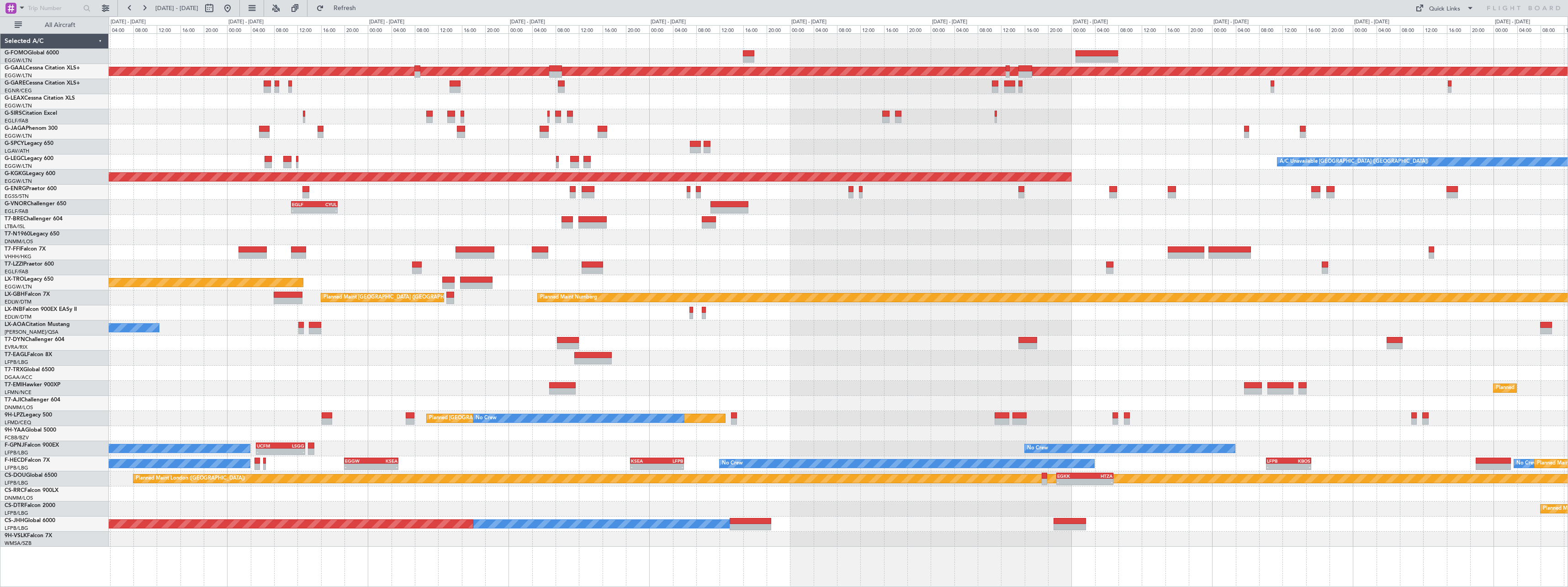
click at [1365, 388] on div "Planned Maint Dusseldorf A/C Unavailable London (Luton) Owner AOG Maint Istanbu…" at bounding box center [838, 290] width 1459 height 513
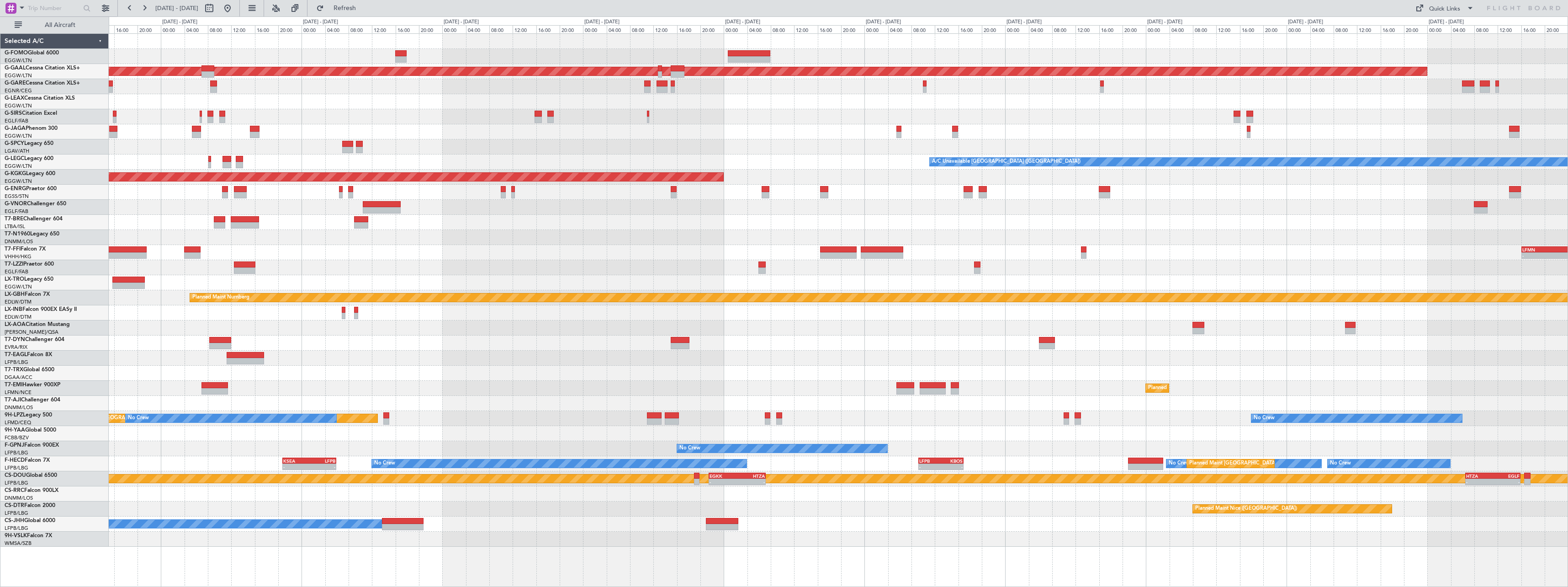
click at [397, 499] on div "- - EGGW 09:00 Z KTEB 16:20 Z Planned Maint Dusseldorf A/C Unavailable London (…" at bounding box center [838, 290] width 1459 height 513
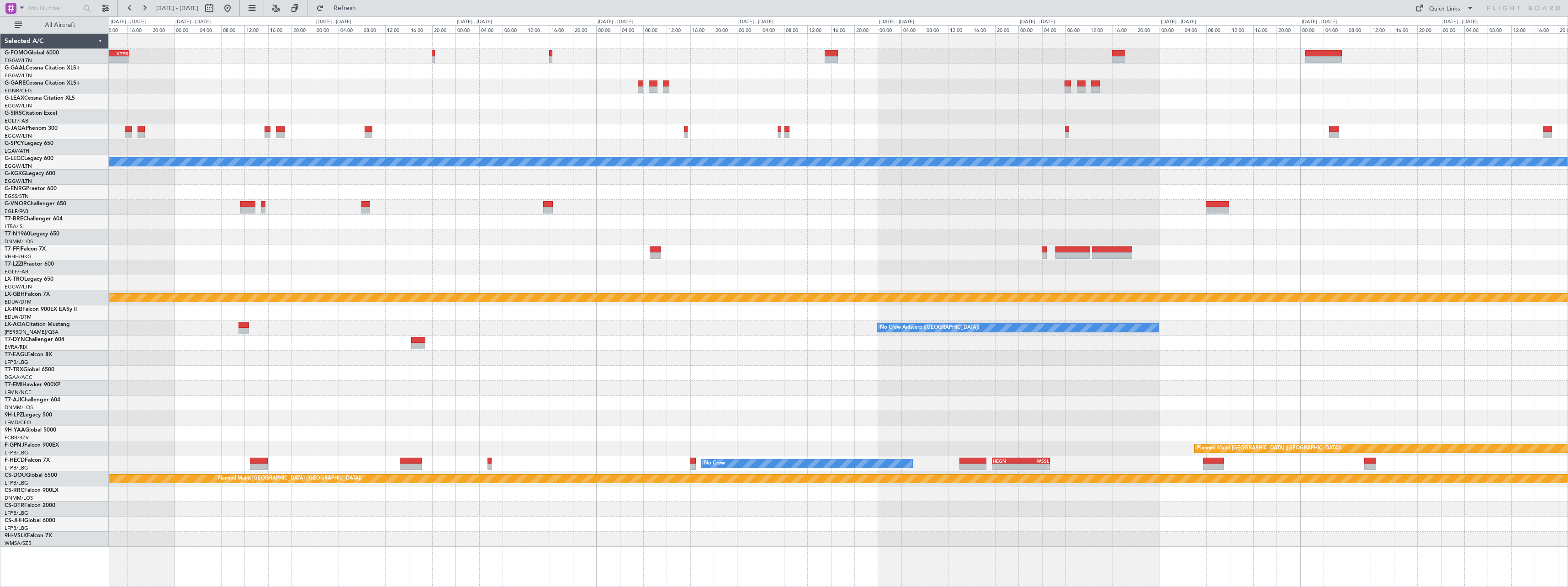
click at [52, 516] on div "EGGW 09:00 Z KTEB 16:20 Z - - Planned Maint Dusseldorf A/C Unavailable London (…" at bounding box center [784, 301] width 1568 height 571
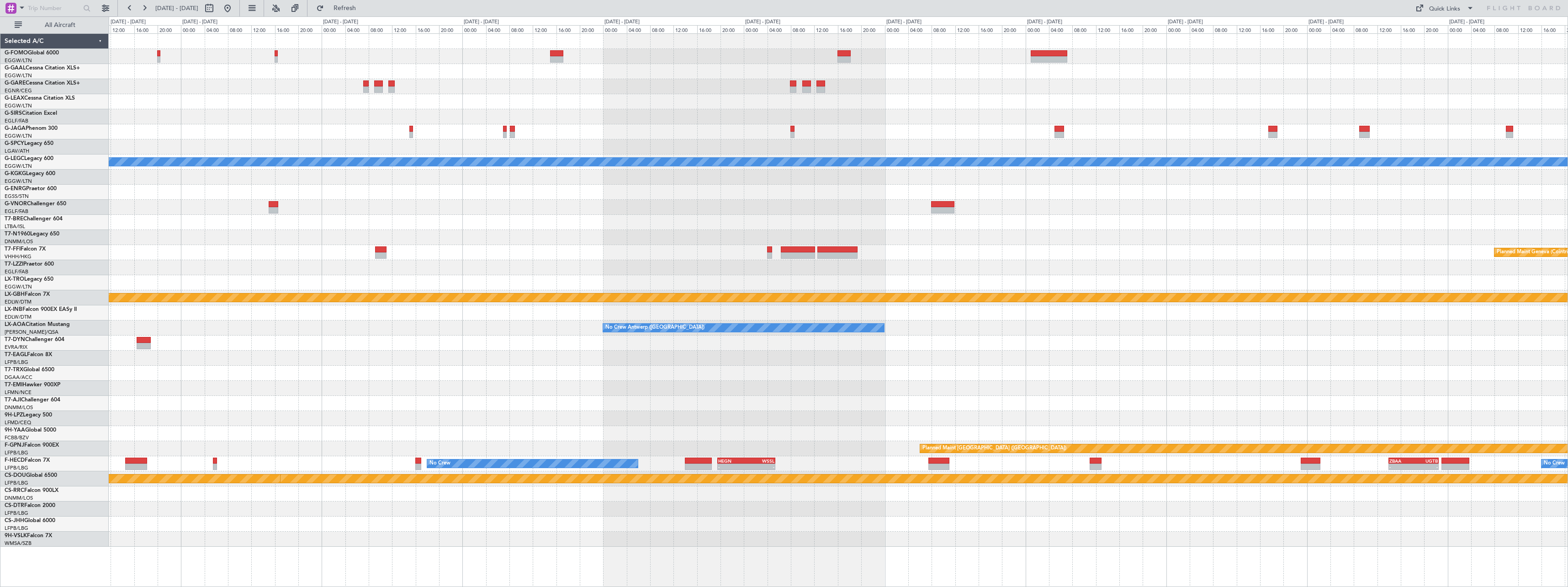
click at [1384, 529] on div "EGGW 09:00 Z KTEB 16:20 Z - - A/C Unavailable London (Luton) Planned Maint Gene…" at bounding box center [838, 290] width 1459 height 513
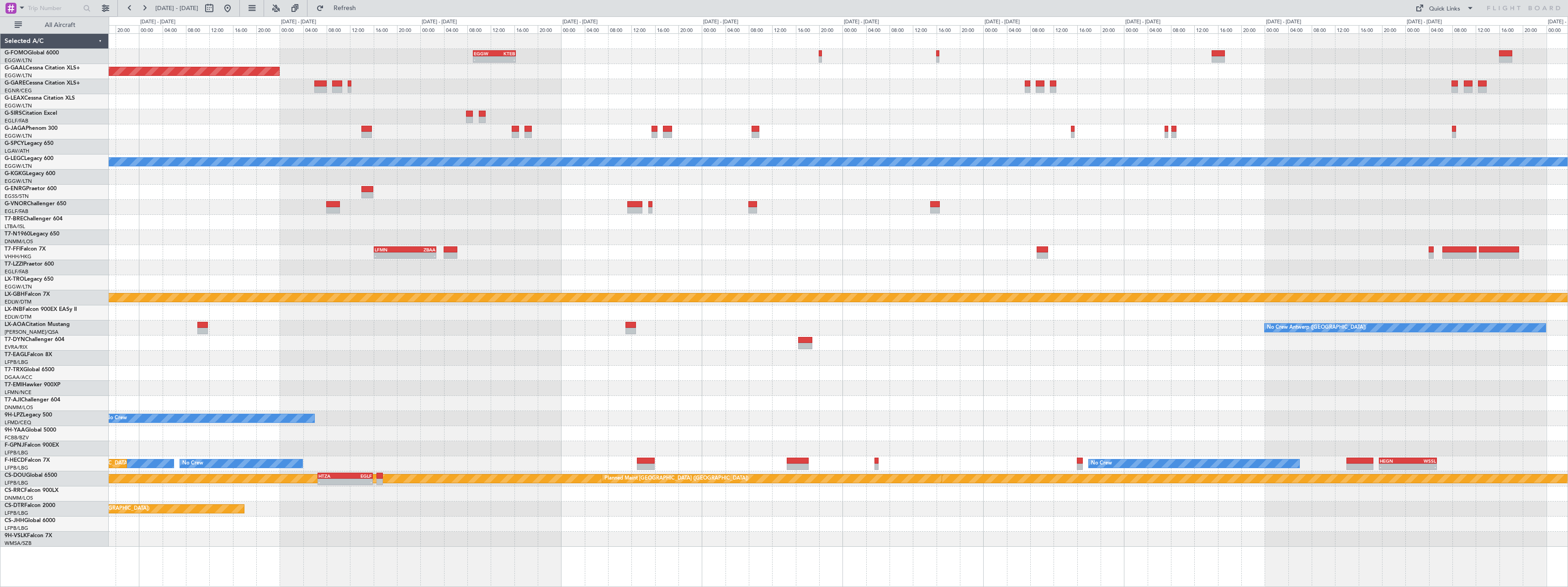
click at [1157, 518] on div "EGGW 09:00 Z KTEB 16:20 Z - - Planned Maint Dusseldorf A/C Unavailable London (…" at bounding box center [838, 290] width 1459 height 513
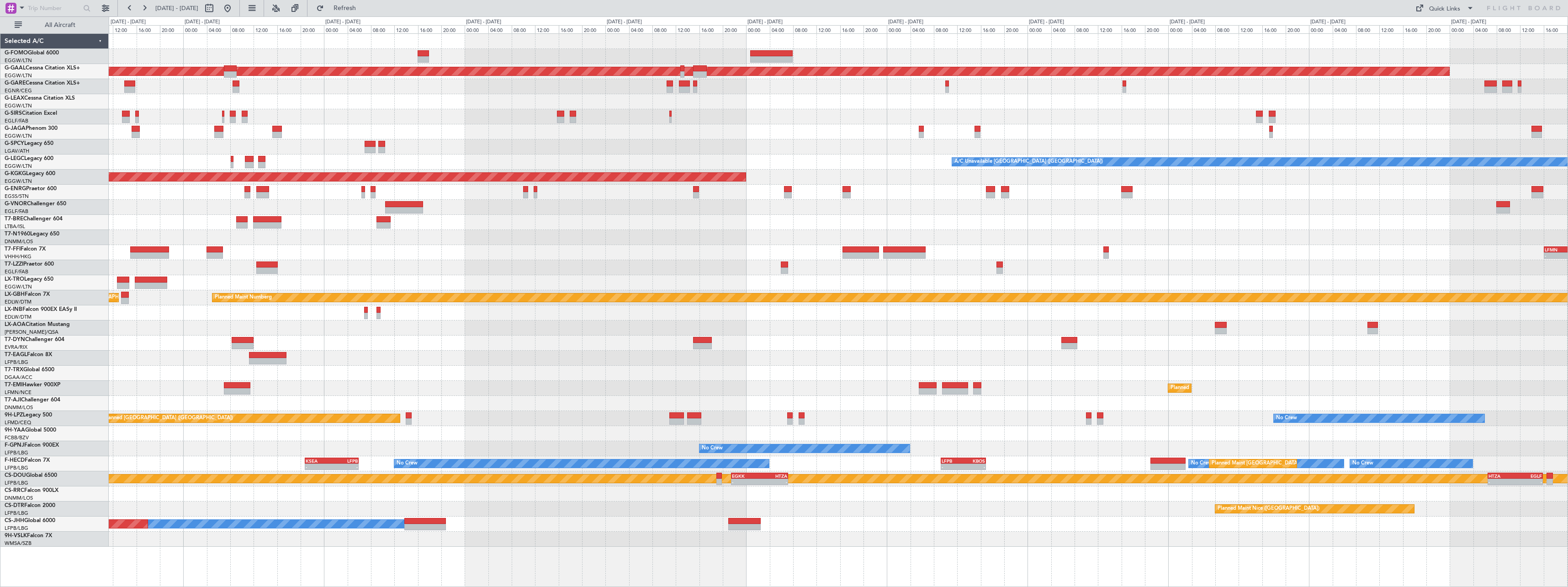
click at [1227, 523] on div "- - EGGW 09:00 Z KTEB 16:20 Z OLBA 11:00 Z KTEB 22:45 Z - - Planned Maint Dusse…" at bounding box center [838, 290] width 1459 height 513
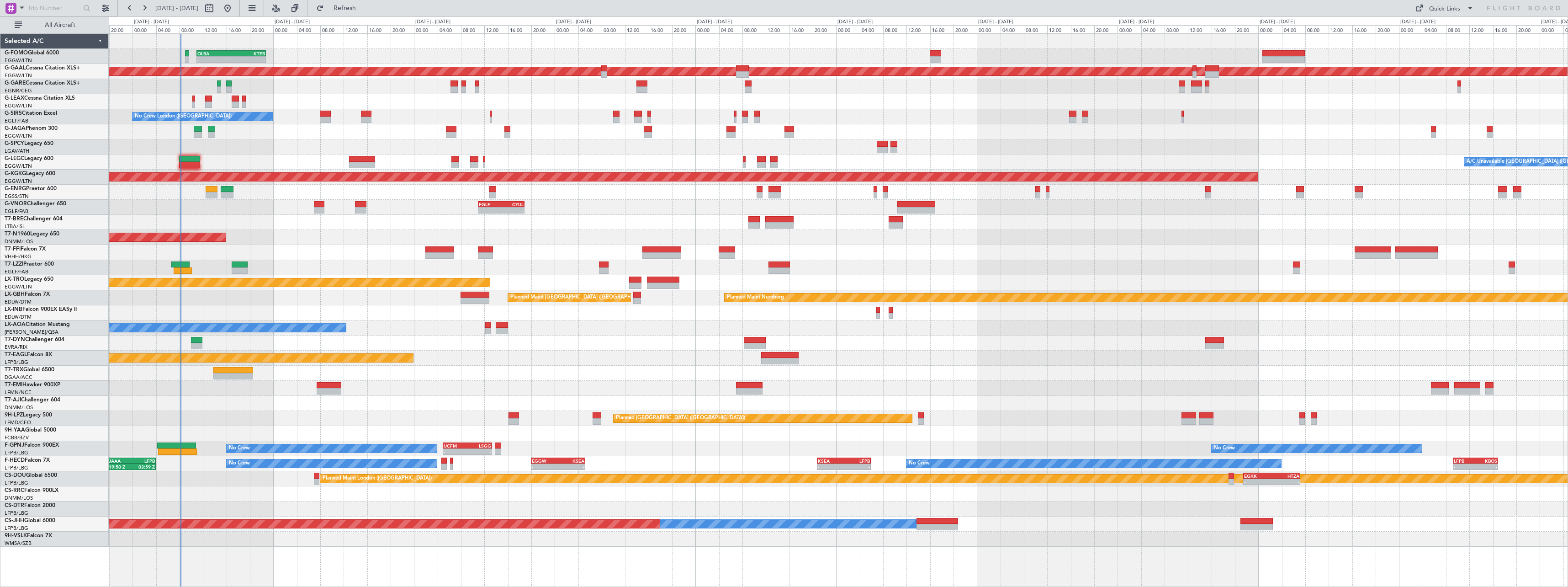
click at [954, 506] on div "OLBA 11:00 Z KTEB 22:45 Z - - Planned Maint [GEOGRAPHIC_DATA] ([GEOGRAPHIC_DATA…" at bounding box center [838, 290] width 1459 height 513
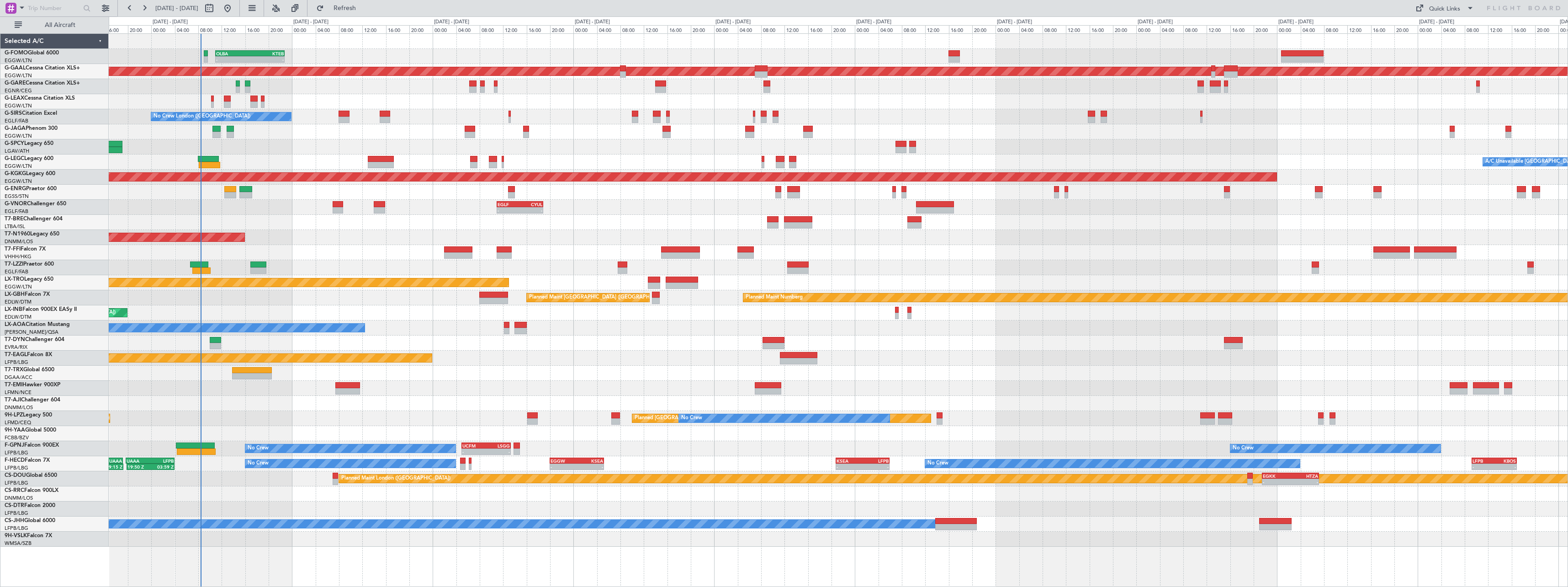
click at [208, 420] on div "Planned [GEOGRAPHIC_DATA] ([GEOGRAPHIC_DATA]) No Crew Planned Maint [GEOGRAPHIC…" at bounding box center [838, 418] width 1459 height 15
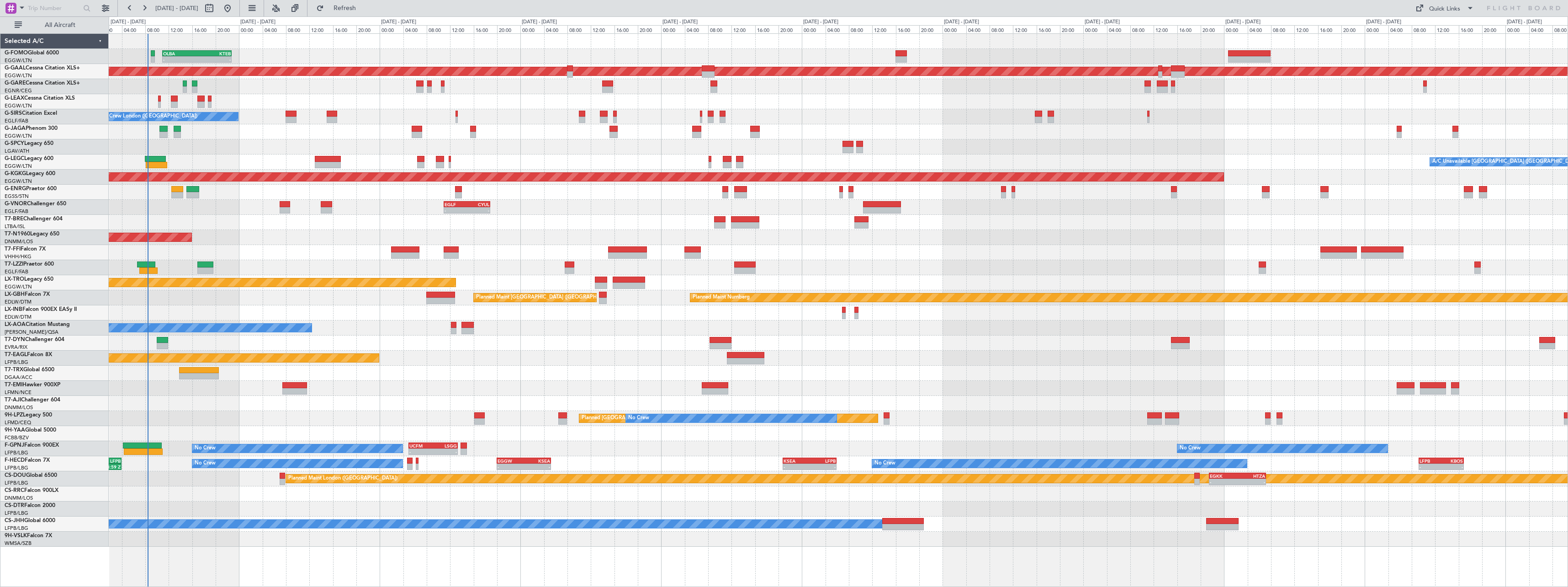
click at [606, 445] on div "No Crew No Crew - - UCFM 05:00 Z LSGG 13:20 Z AOG Maint [GEOGRAPHIC_DATA] ([GEO…" at bounding box center [838, 448] width 1459 height 15
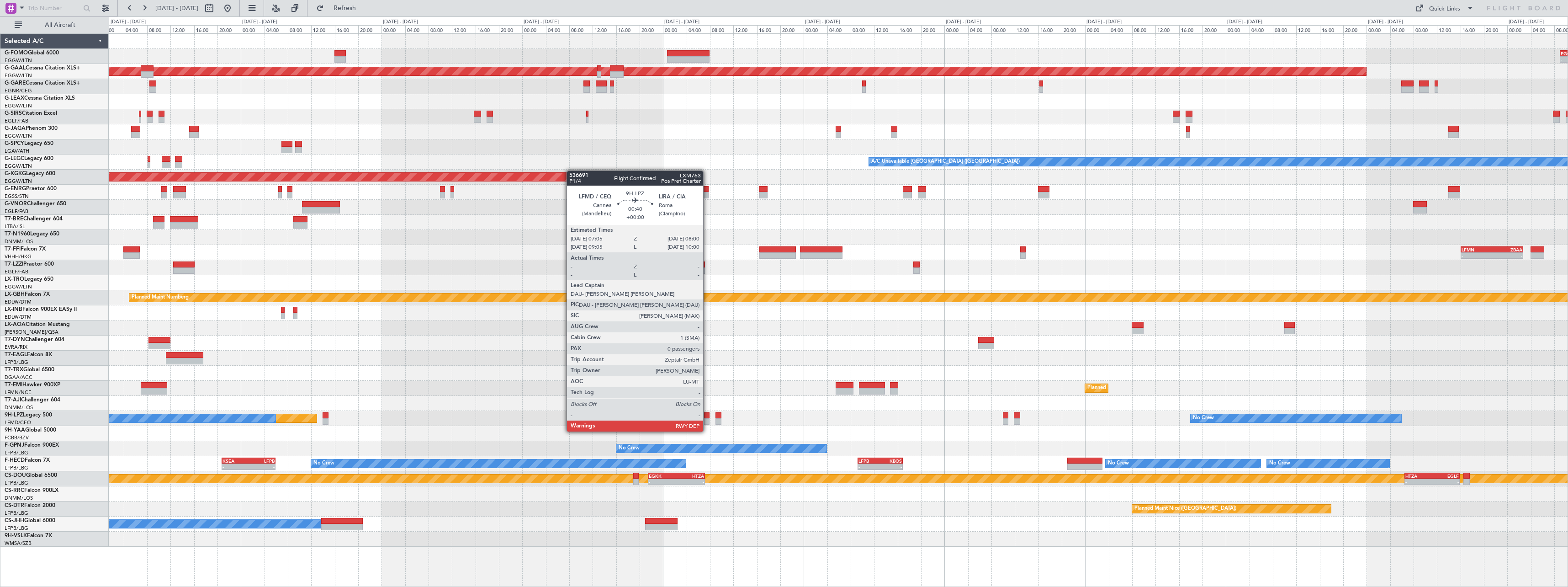
click at [707, 423] on div at bounding box center [707, 421] width 5 height 7
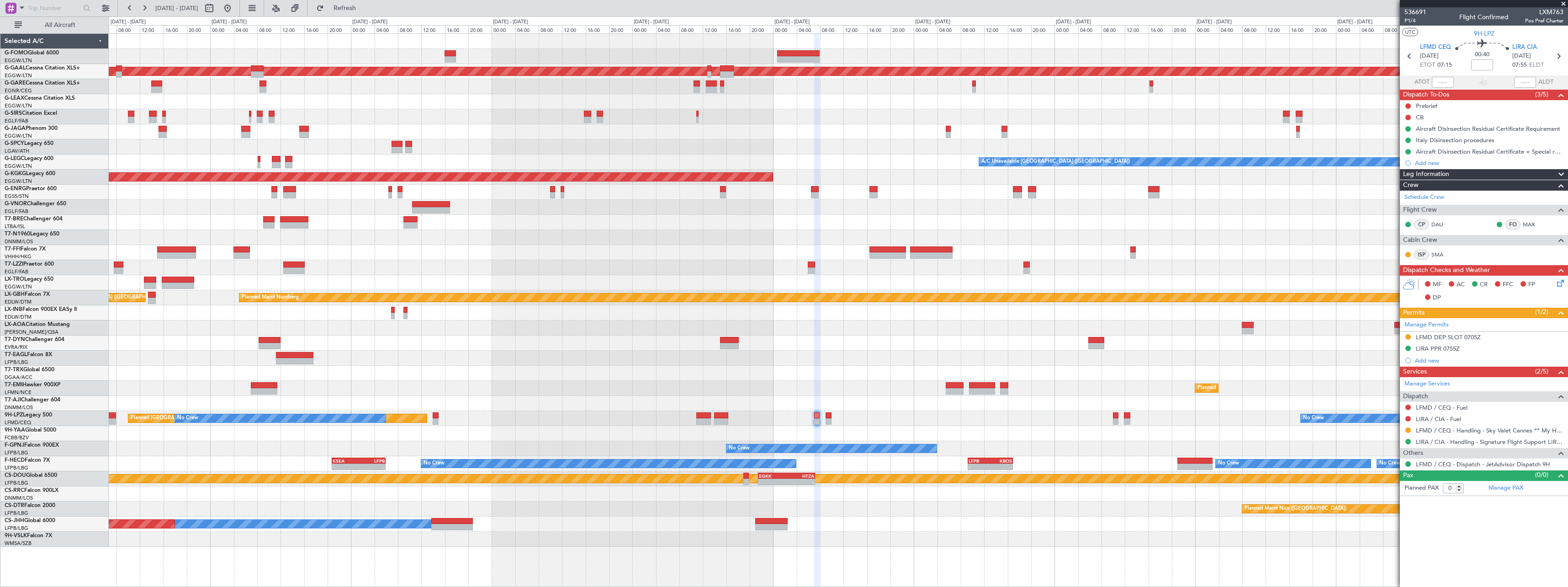
click at [933, 424] on div "- - EGGW 09:00 Z KTEB 16:20 Z OLBA 11:00 Z KTEB 22:45 Z - - Planned [GEOGRAPHIC…" at bounding box center [838, 290] width 1459 height 513
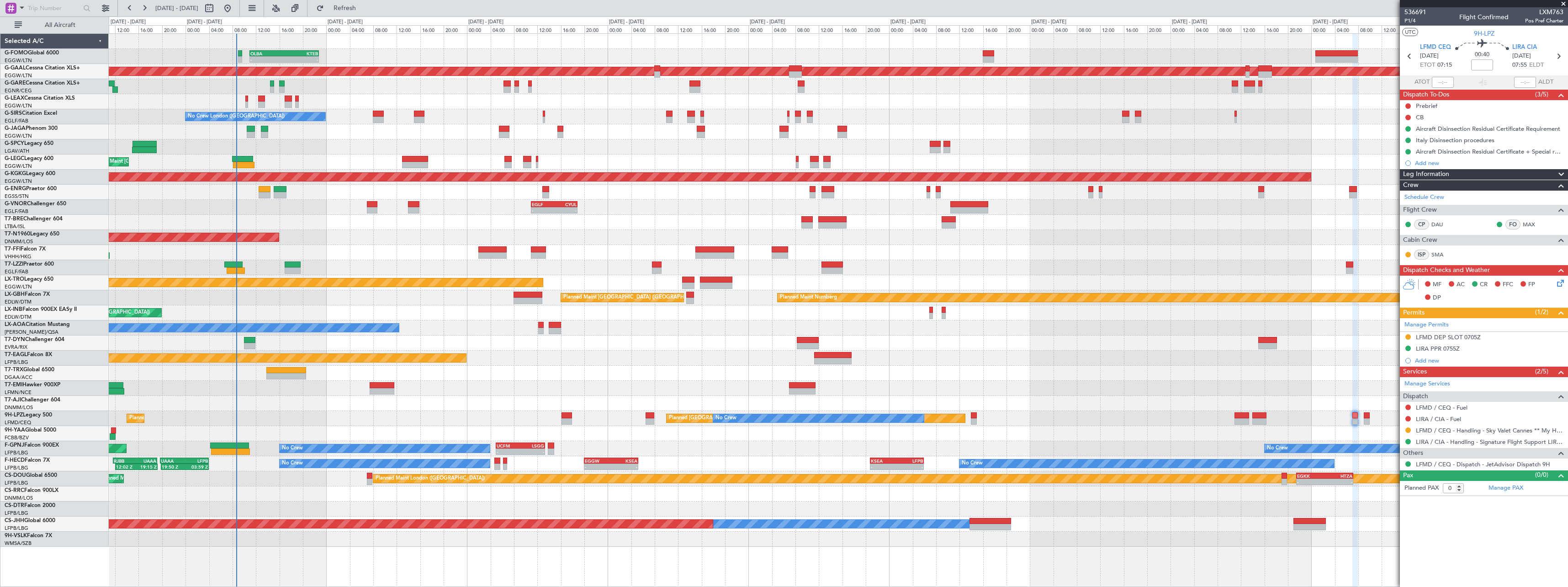
click at [964, 392] on div "OLBA 11:00 Z KTEB 22:45 Z - - Planned Maint [GEOGRAPHIC_DATA] ([GEOGRAPHIC_DATA…" at bounding box center [838, 290] width 1459 height 513
click at [1414, 21] on span "P1/4" at bounding box center [1415, 21] width 22 height 8
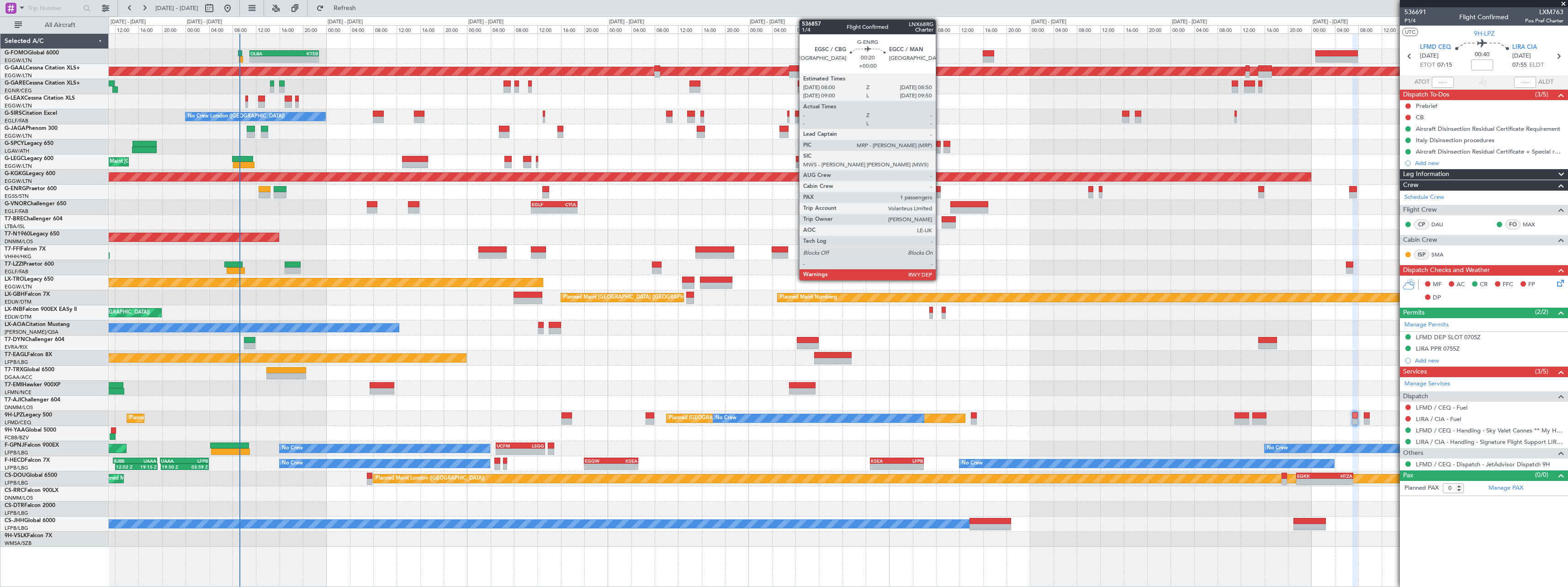
click at [940, 192] on div at bounding box center [938, 195] width 5 height 7
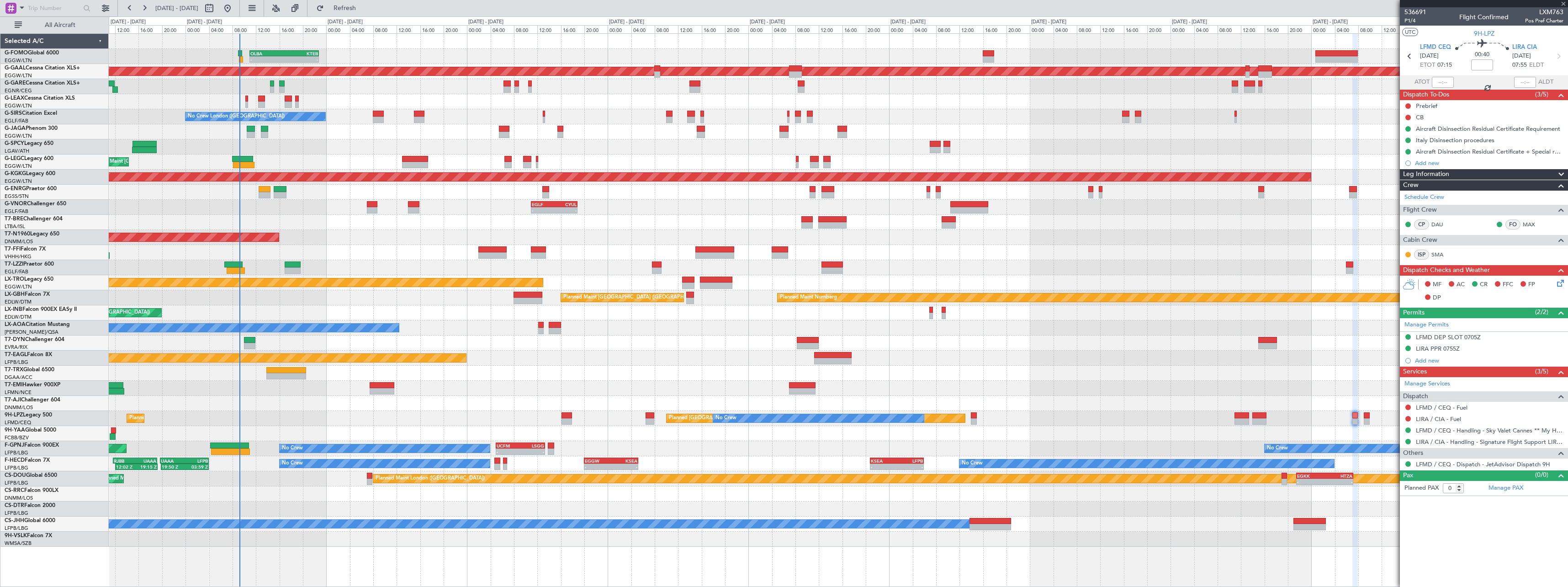
type input "1"
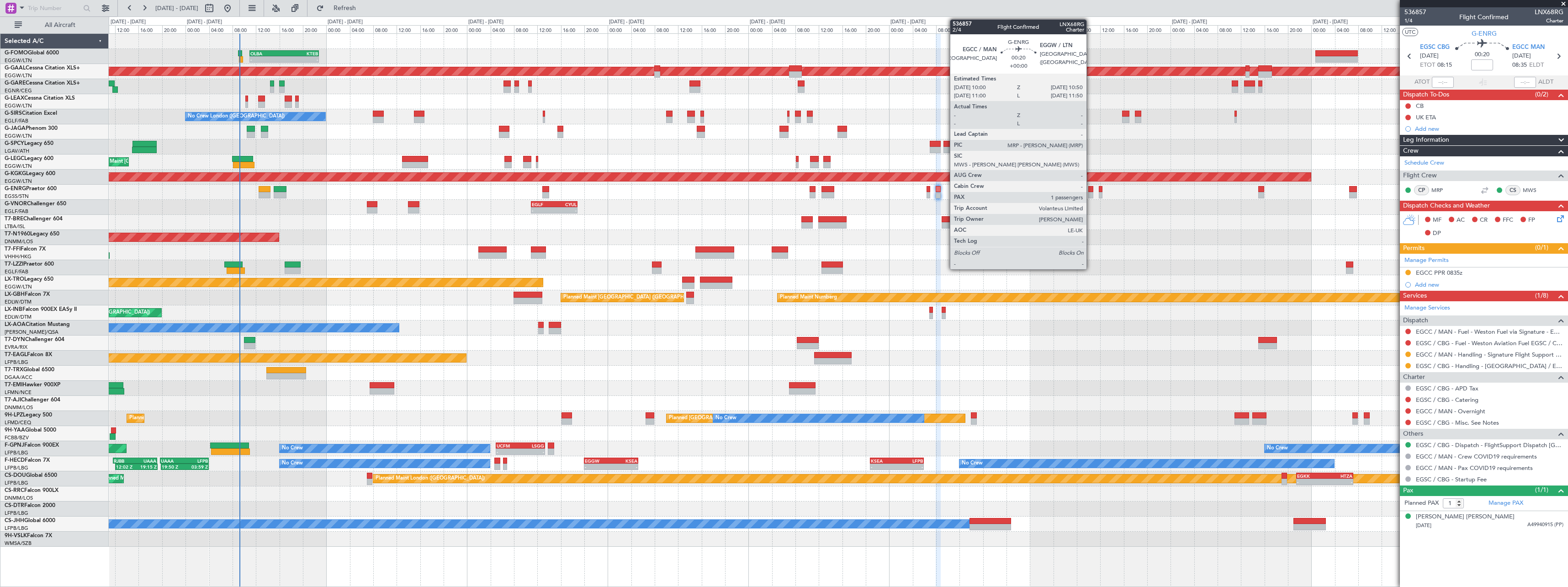
click at [1091, 195] on div at bounding box center [1091, 195] width 5 height 7
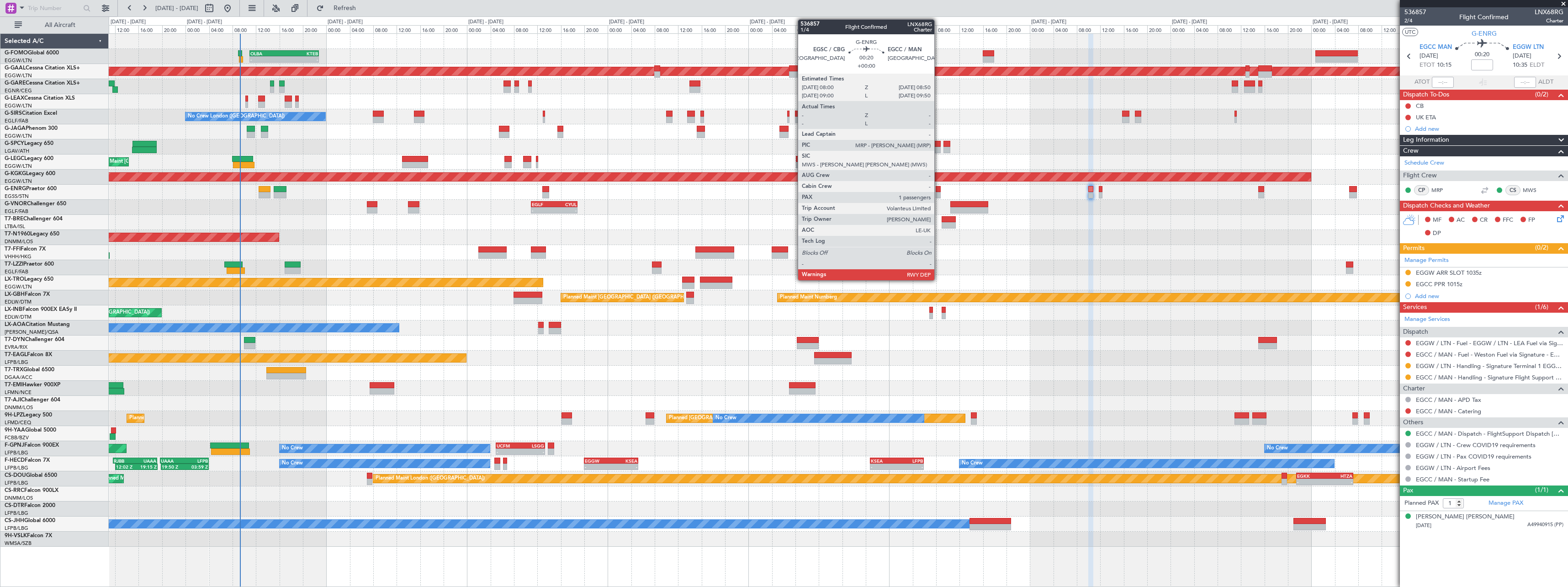
click at [939, 189] on div at bounding box center [938, 189] width 5 height 7
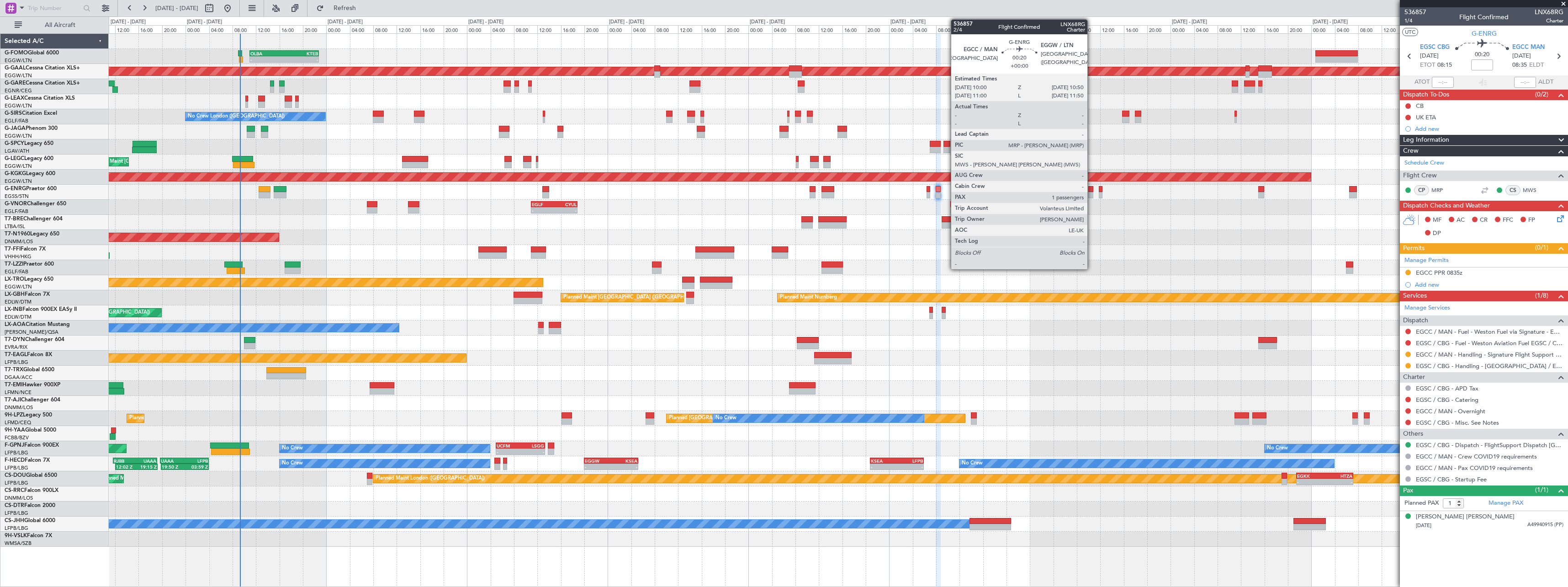
click at [1091, 195] on div at bounding box center [1091, 195] width 5 height 7
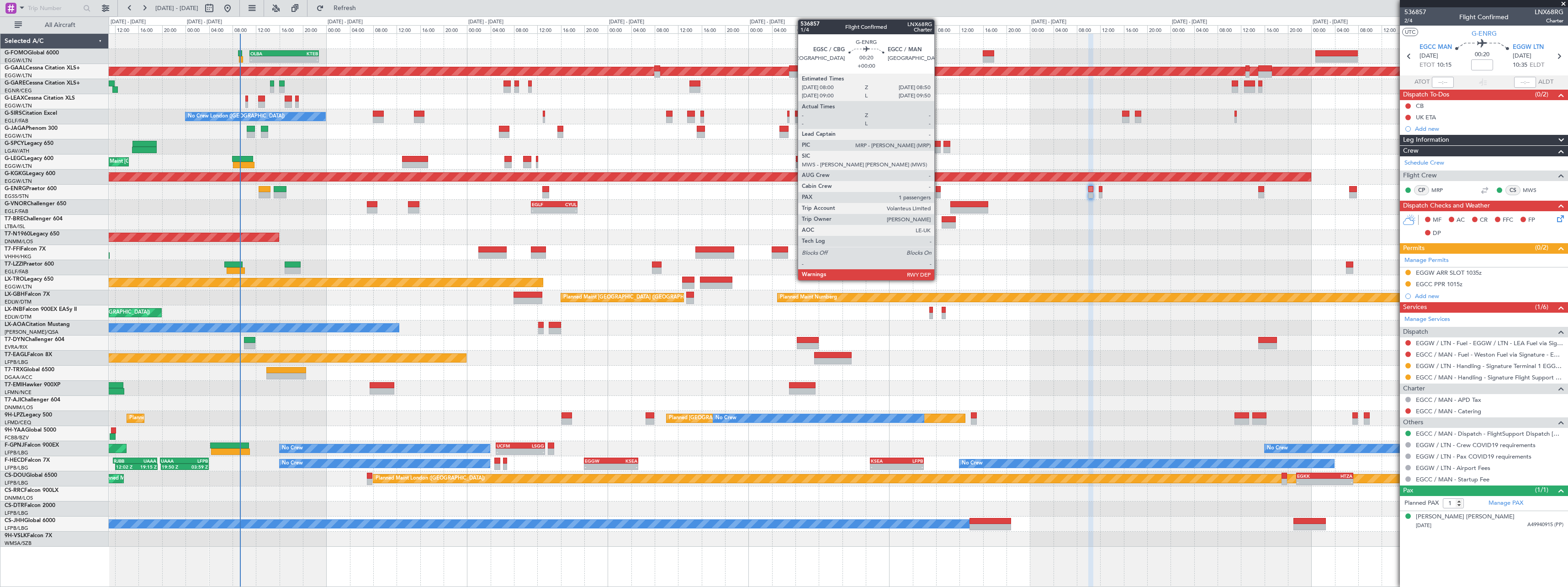
click at [939, 192] on div at bounding box center [938, 195] width 5 height 7
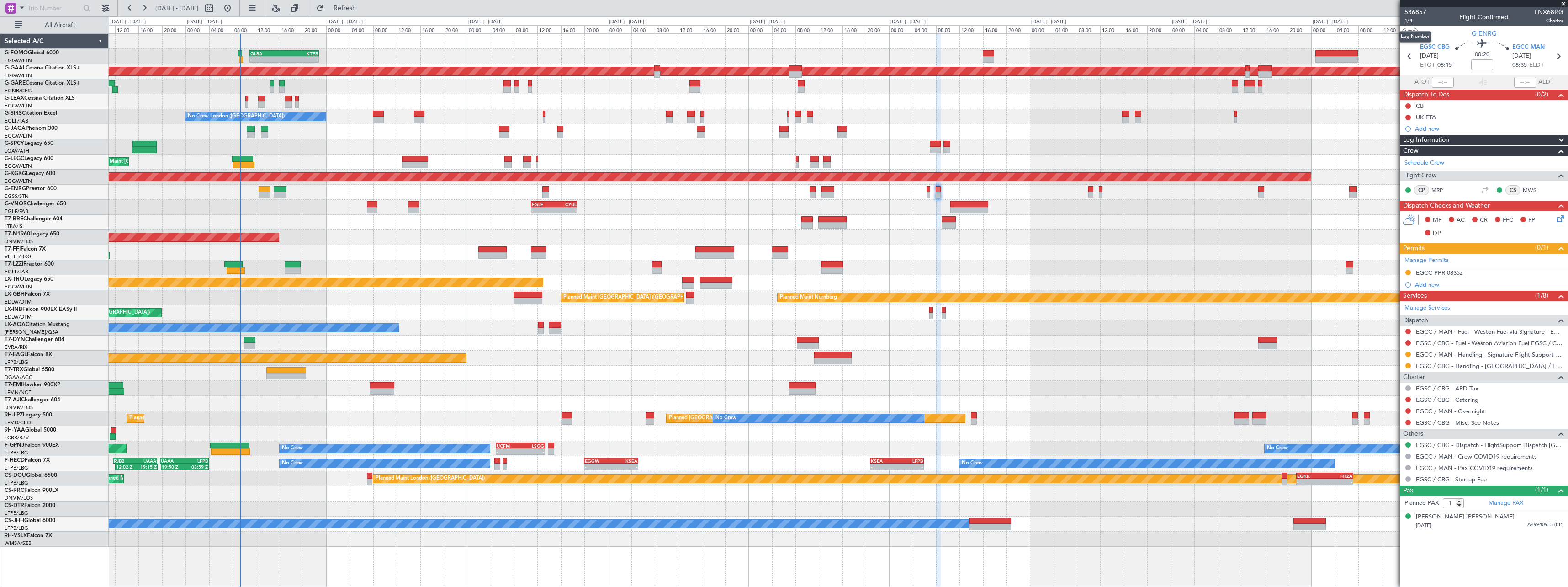
click at [1411, 21] on span "1/4" at bounding box center [1415, 21] width 22 height 8
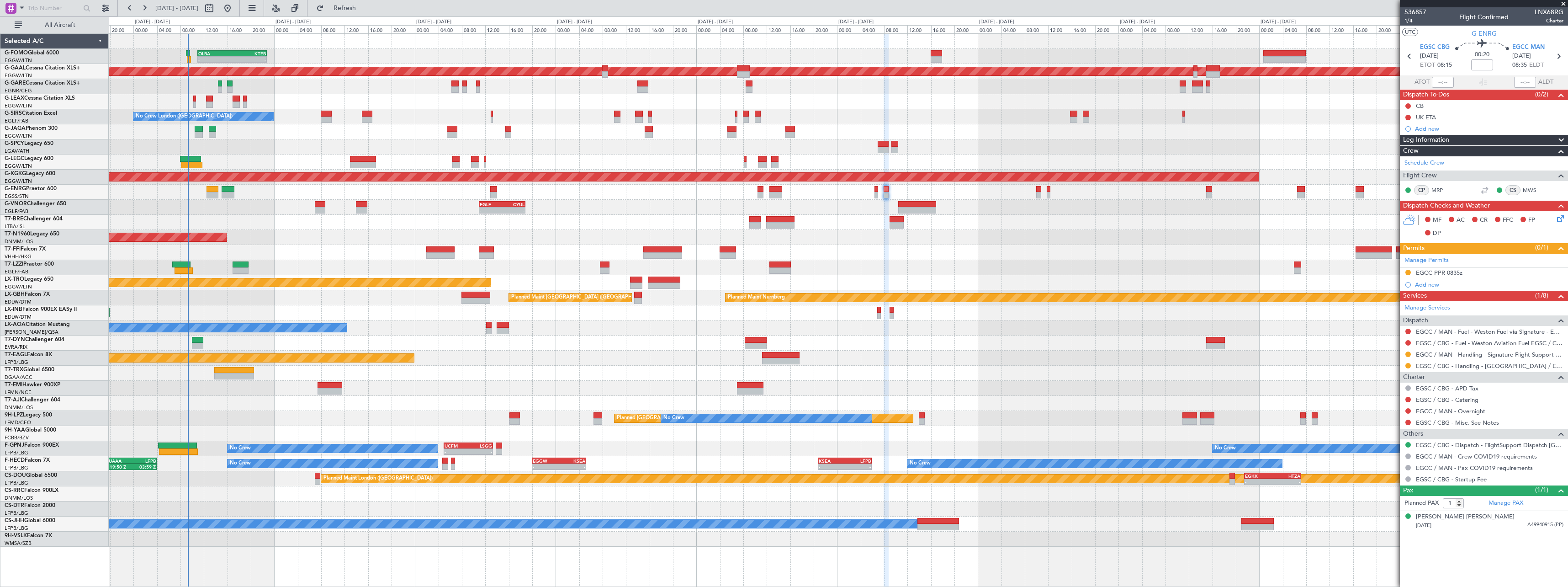
click at [542, 218] on div "- - OLBA 11:00 Z KTEB 22:45 Z Planned Maint [GEOGRAPHIC_DATA] ([GEOGRAPHIC_DATA…" at bounding box center [838, 290] width 1459 height 513
click at [1410, 21] on span "1/4" at bounding box center [1415, 21] width 22 height 8
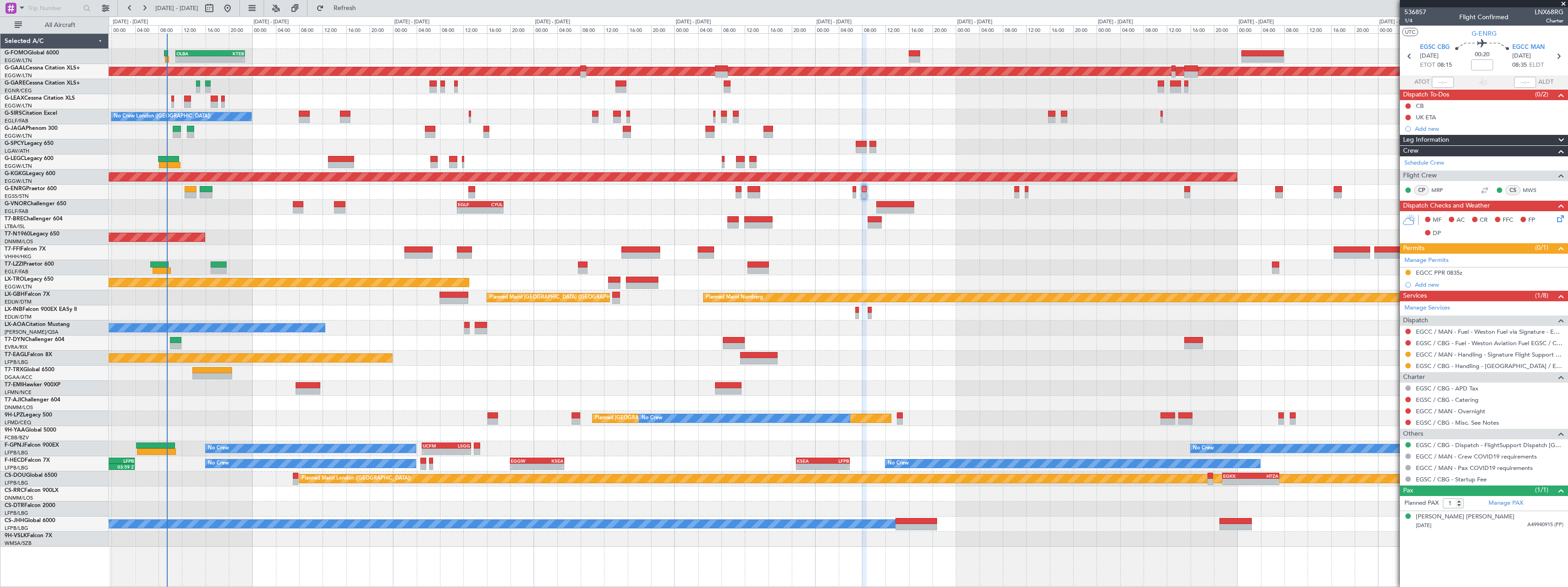
click at [268, 142] on div at bounding box center [838, 147] width 1459 height 15
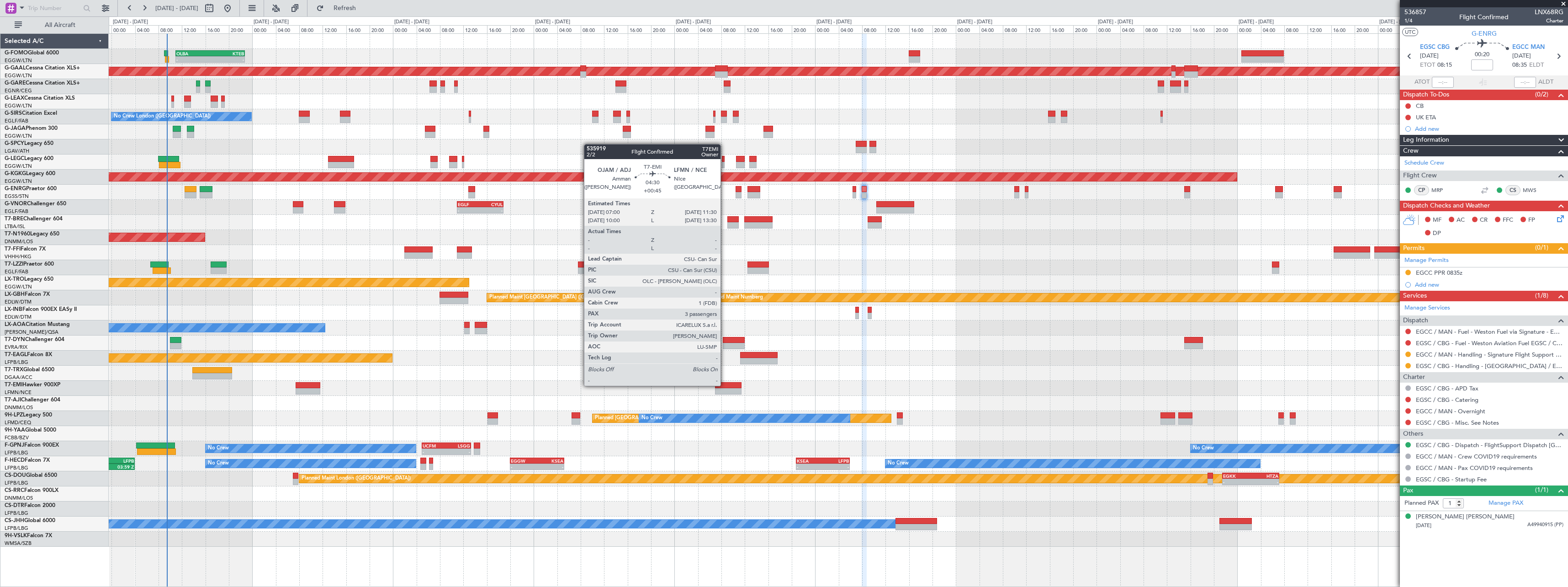
click at [724, 385] on div at bounding box center [729, 385] width 27 height 7
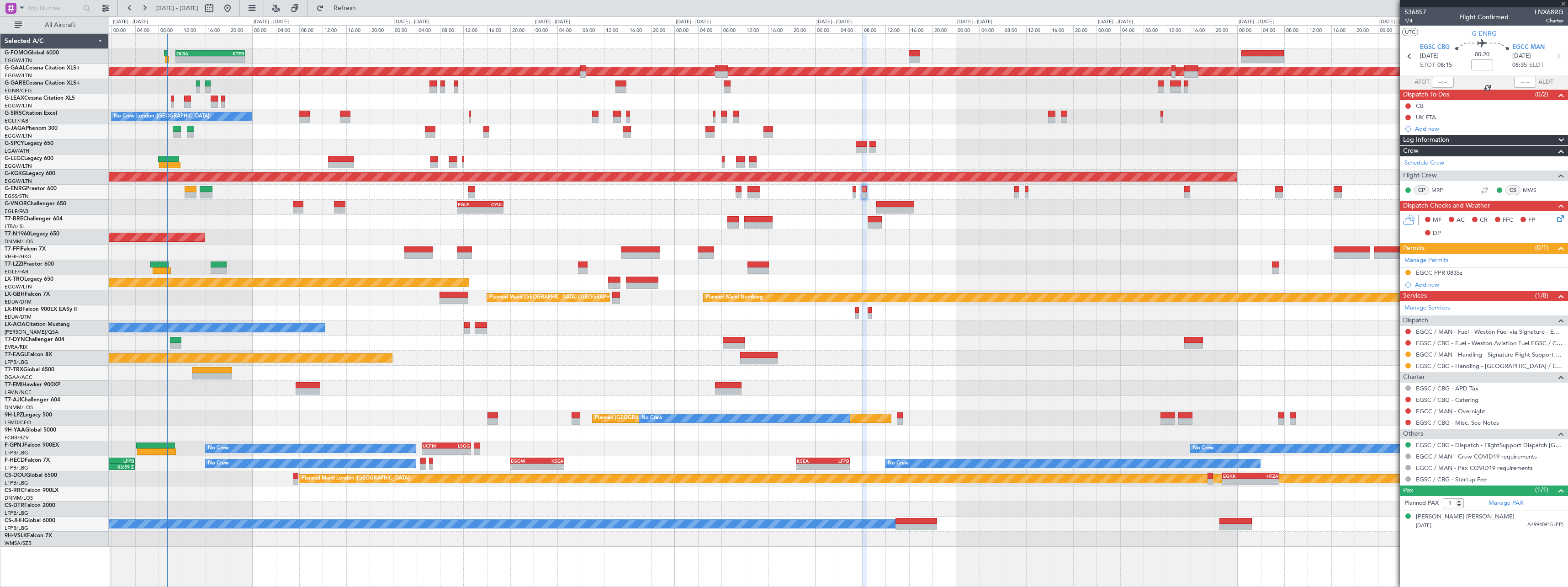
type input "+00:45"
type input "3"
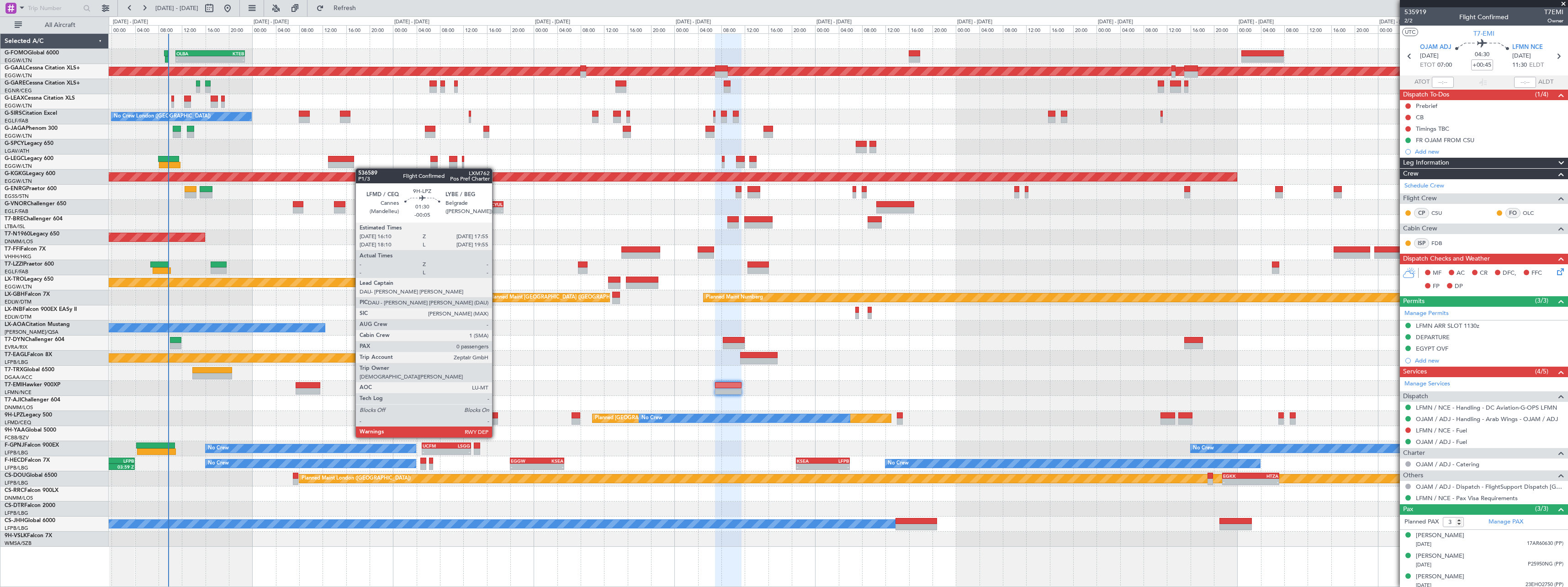
click at [496, 420] on div at bounding box center [492, 421] width 10 height 7
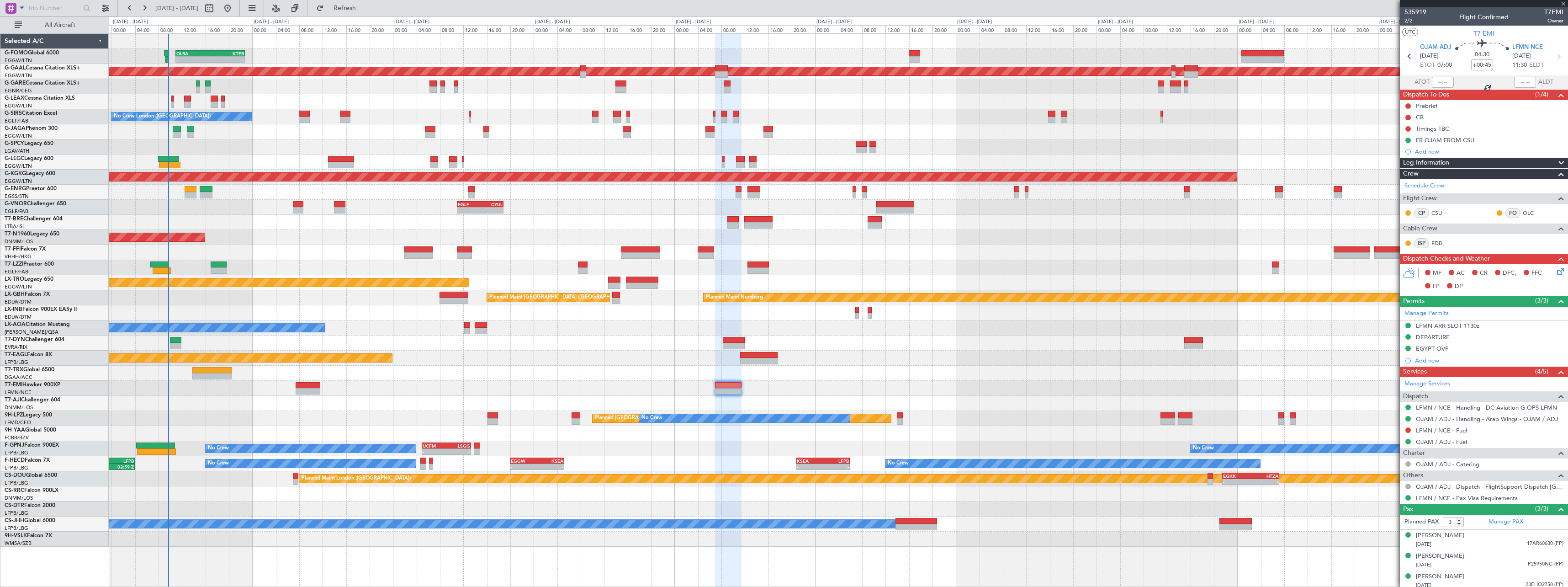
type input "-00:05"
type input "0"
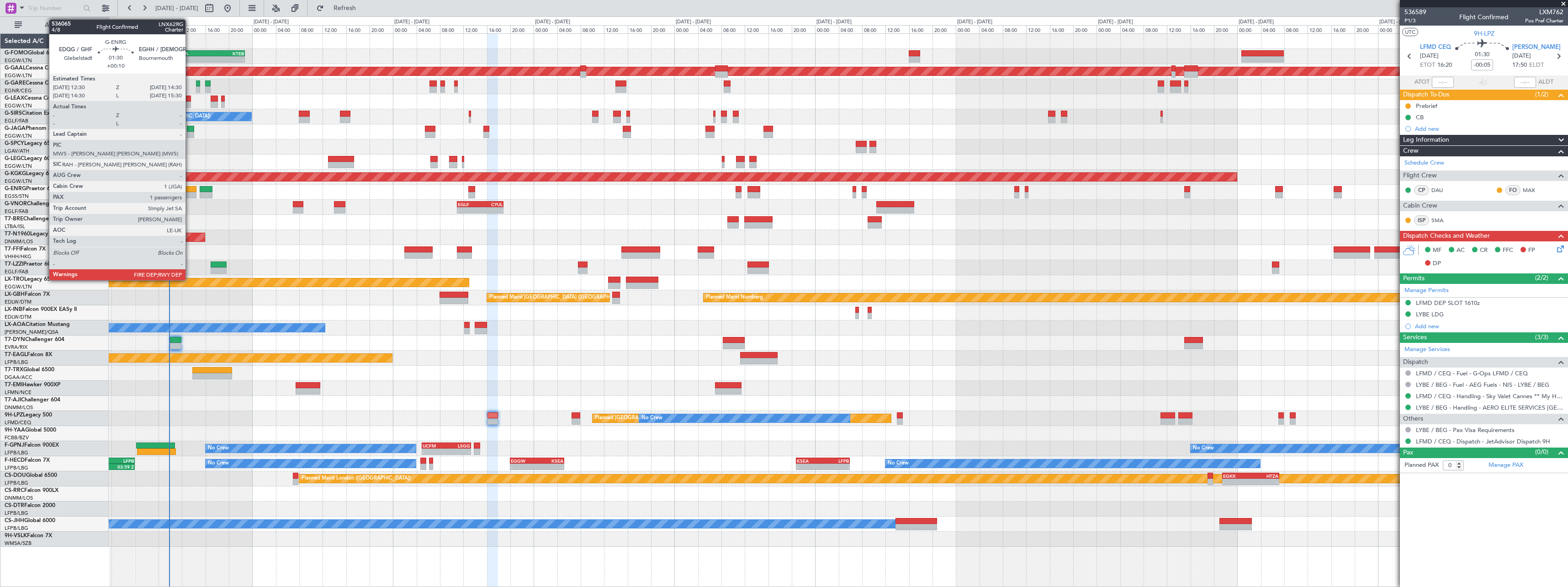
click at [189, 190] on div at bounding box center [191, 189] width 12 height 7
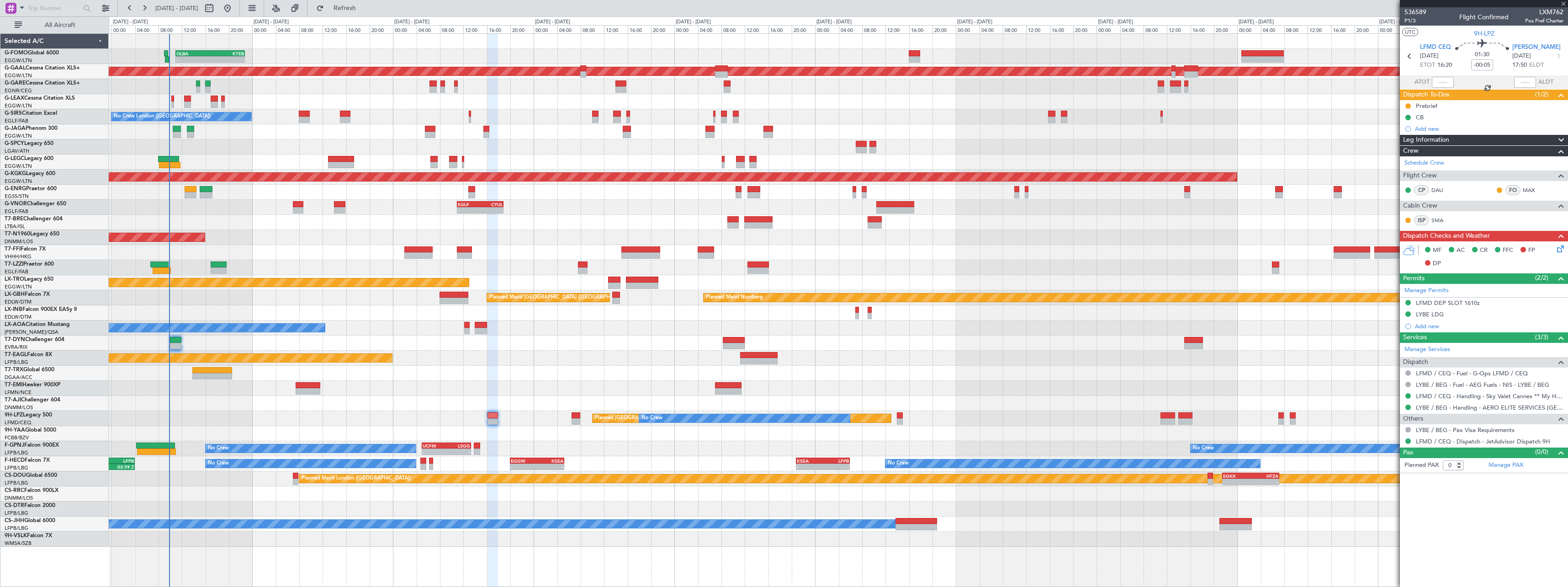
type input "+00:10"
type input "1"
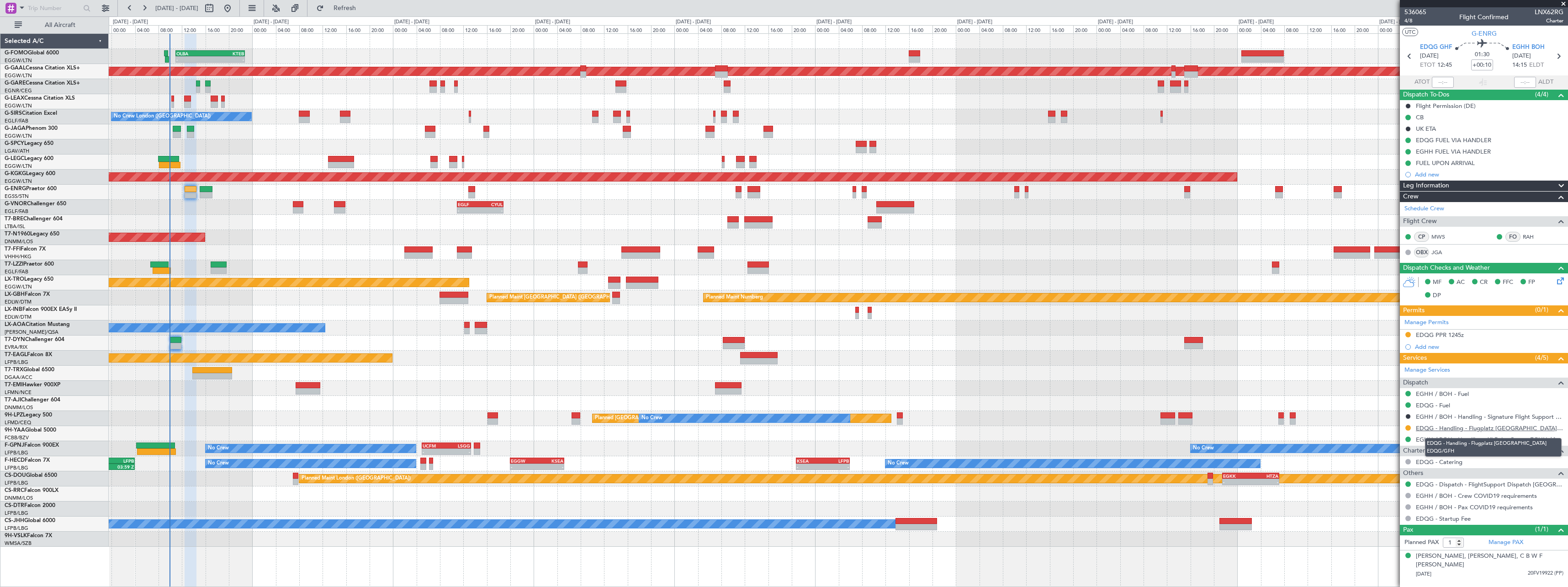
click at [1477, 428] on link "EDQG - Handling - Flugplatz [GEOGRAPHIC_DATA] EDQG/GFH" at bounding box center [1489, 428] width 147 height 8
click at [1471, 431] on link "EDQG - Handling - Flugplatz [GEOGRAPHIC_DATA] EDQG/GFH" at bounding box center [1489, 428] width 147 height 8
click at [1408, 334] on button at bounding box center [1408, 334] width 5 height 5
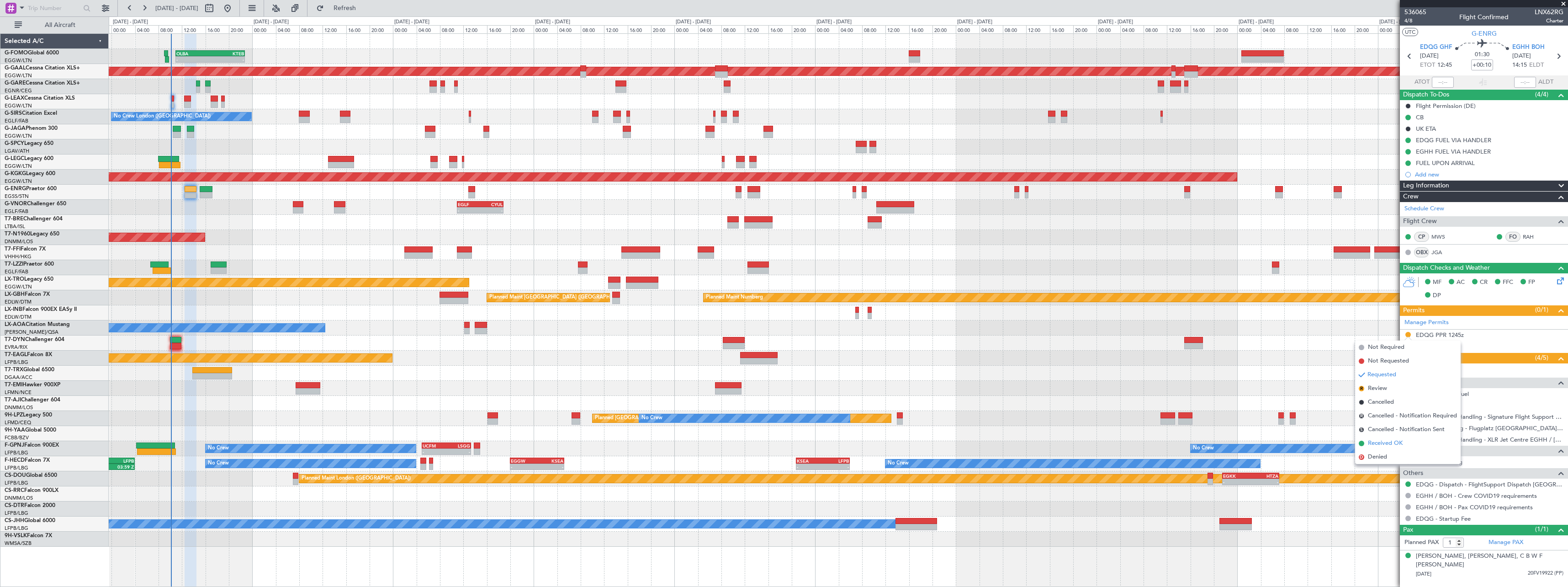
click at [1389, 445] on span "Received OK" at bounding box center [1385, 443] width 35 height 9
click at [1411, 427] on div at bounding box center [1408, 428] width 7 height 7
click at [1409, 427] on button at bounding box center [1408, 427] width 5 height 5
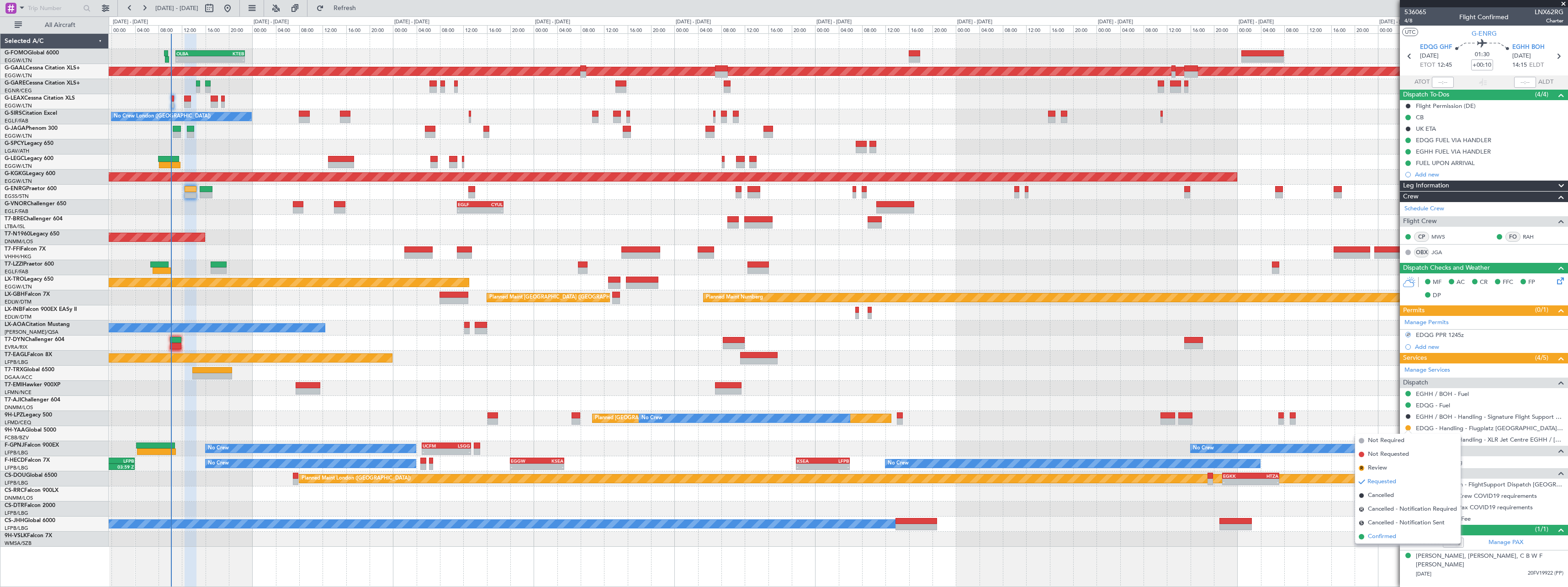
click at [1382, 538] on span "Confirmed" at bounding box center [1382, 536] width 29 height 9
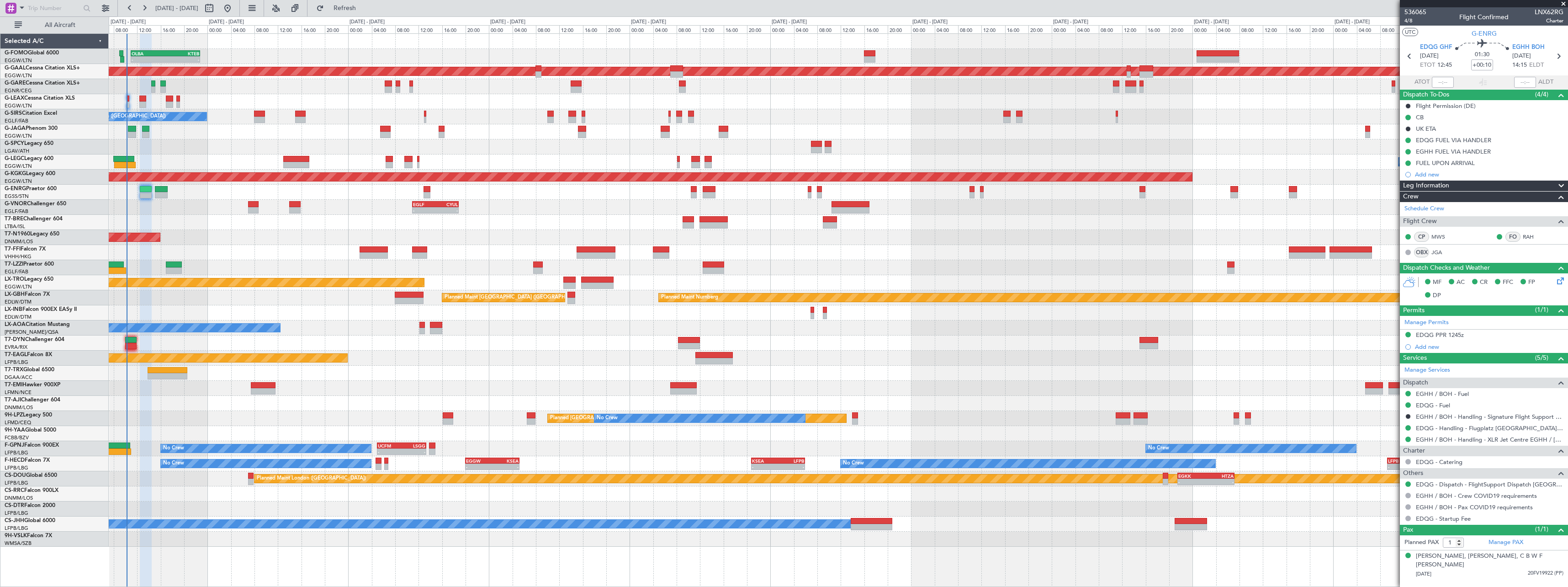
click at [290, 242] on div "AOG Maint London ([GEOGRAPHIC_DATA])" at bounding box center [838, 237] width 1459 height 15
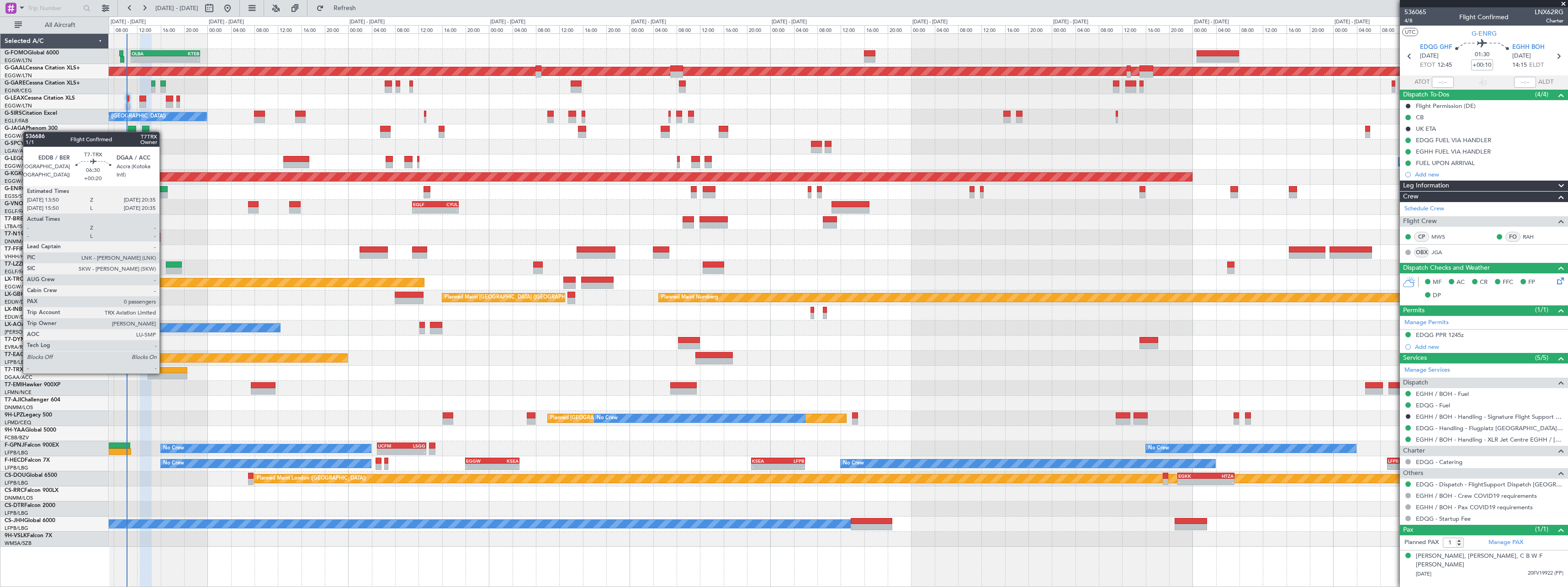
click at [164, 373] on div at bounding box center [167, 370] width 40 height 7
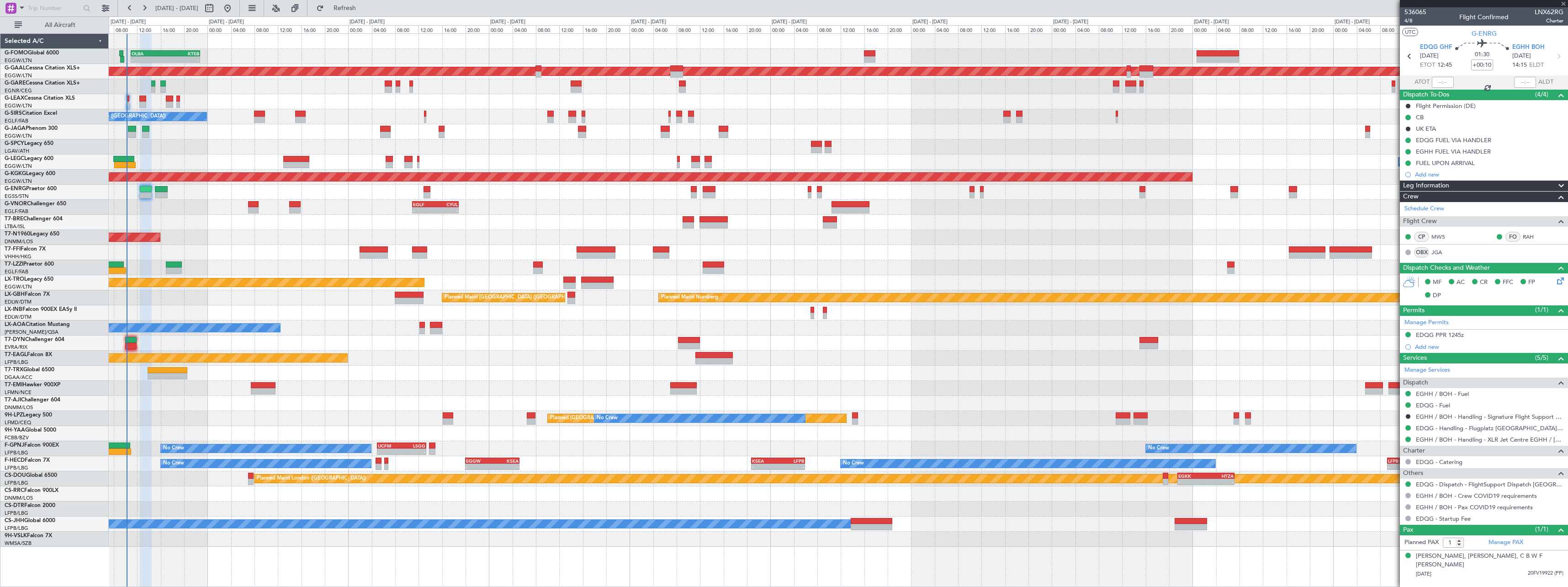
type input "+00:20"
type input "0"
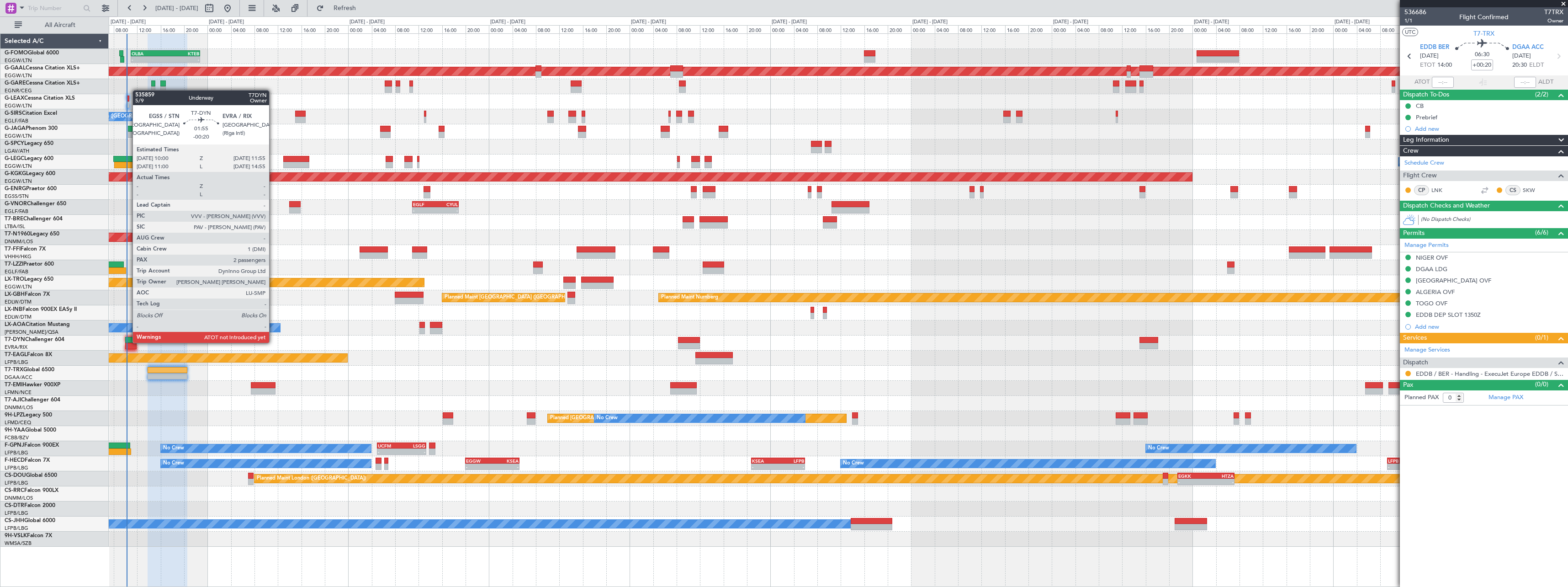
click at [128, 342] on div at bounding box center [131, 340] width 12 height 7
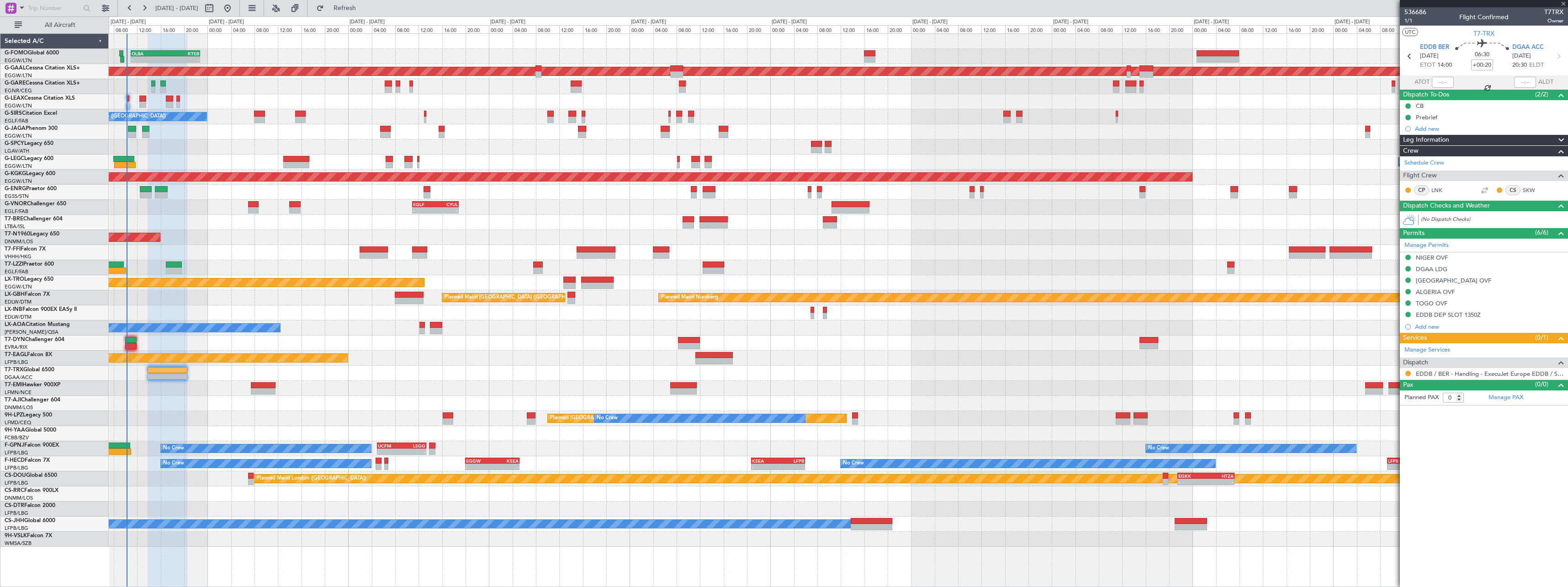
type input "-00:20"
type input "2"
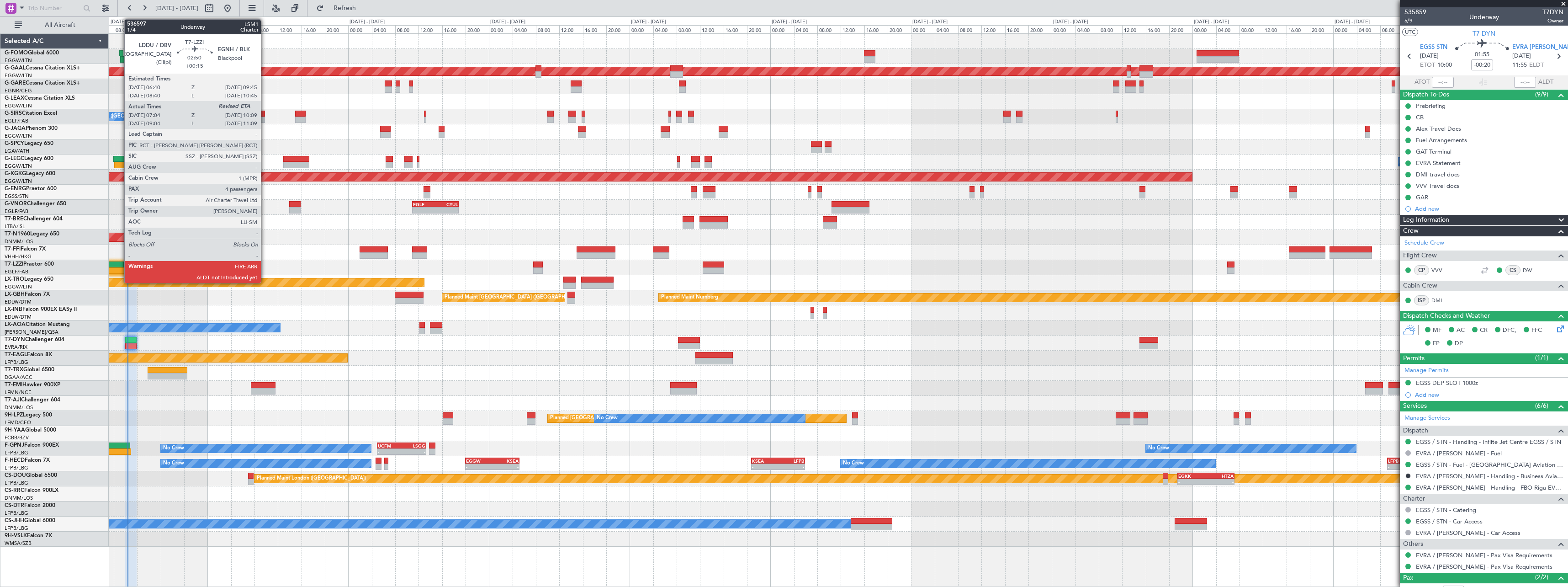
click at [120, 265] on div at bounding box center [114, 264] width 18 height 7
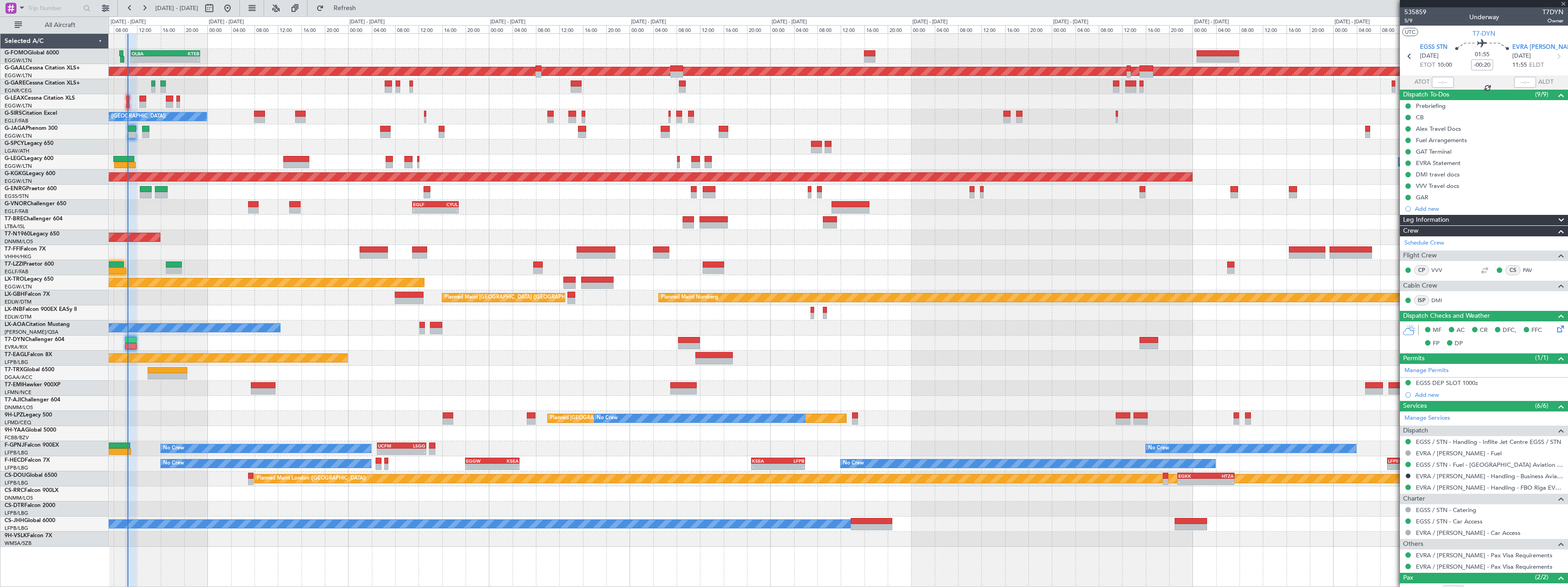
type input "+00:15"
type input "07:14"
type input "4"
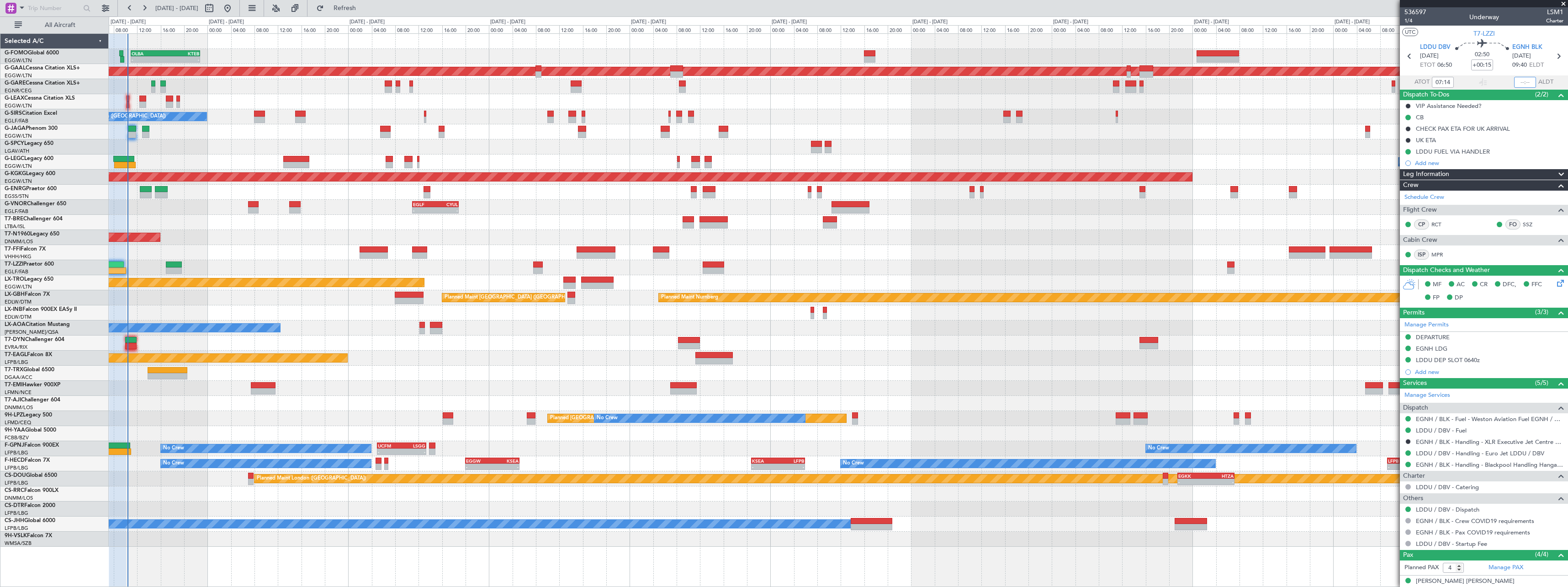
click at [1527, 82] on input "text" at bounding box center [1525, 82] width 22 height 11
type input "10:18"
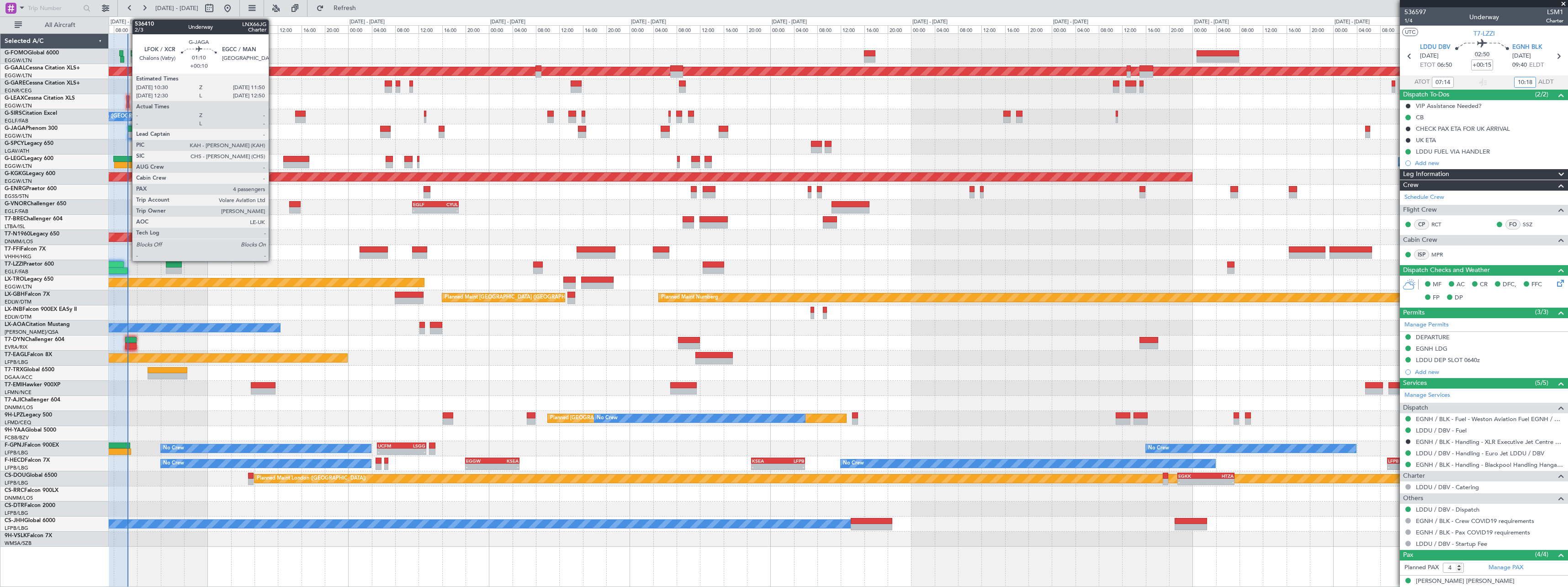
click at [128, 127] on div at bounding box center [132, 128] width 9 height 7
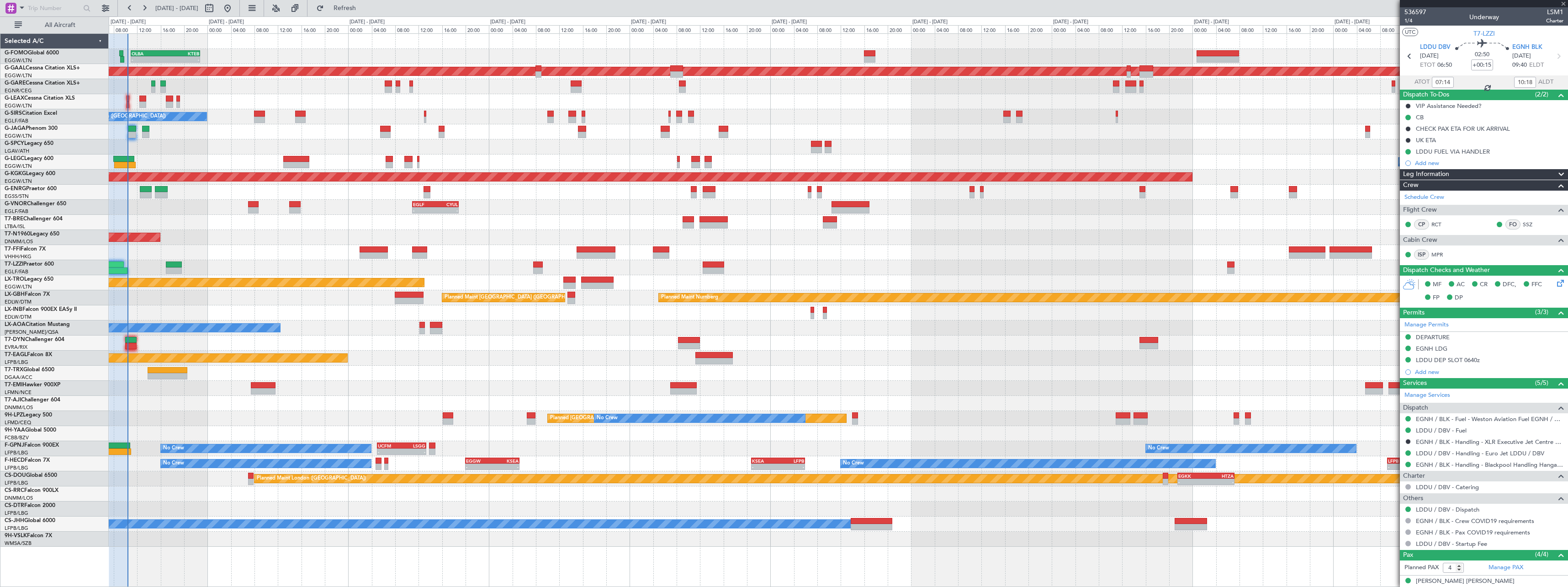
type input "+00:10"
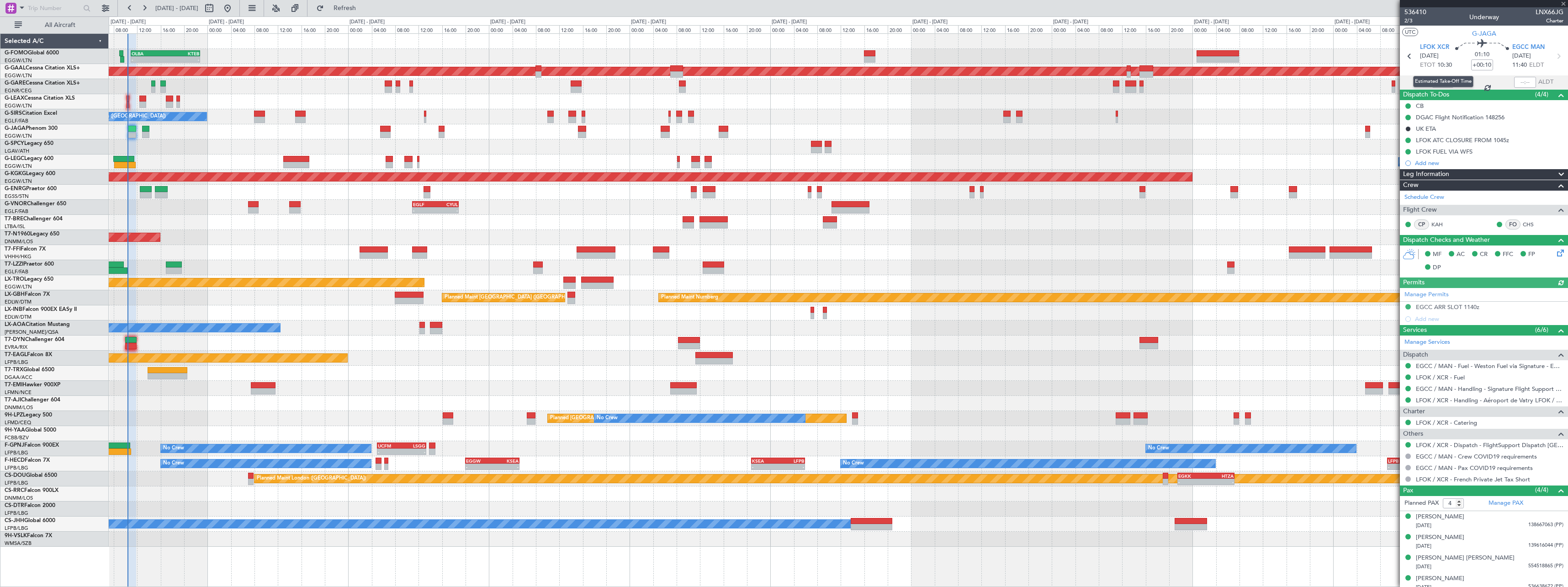
click at [1440, 79] on div "Estimated Take-Off Time" at bounding box center [1443, 82] width 60 height 12
click at [1441, 82] on input "text" at bounding box center [1443, 82] width 22 height 11
type input "10:20"
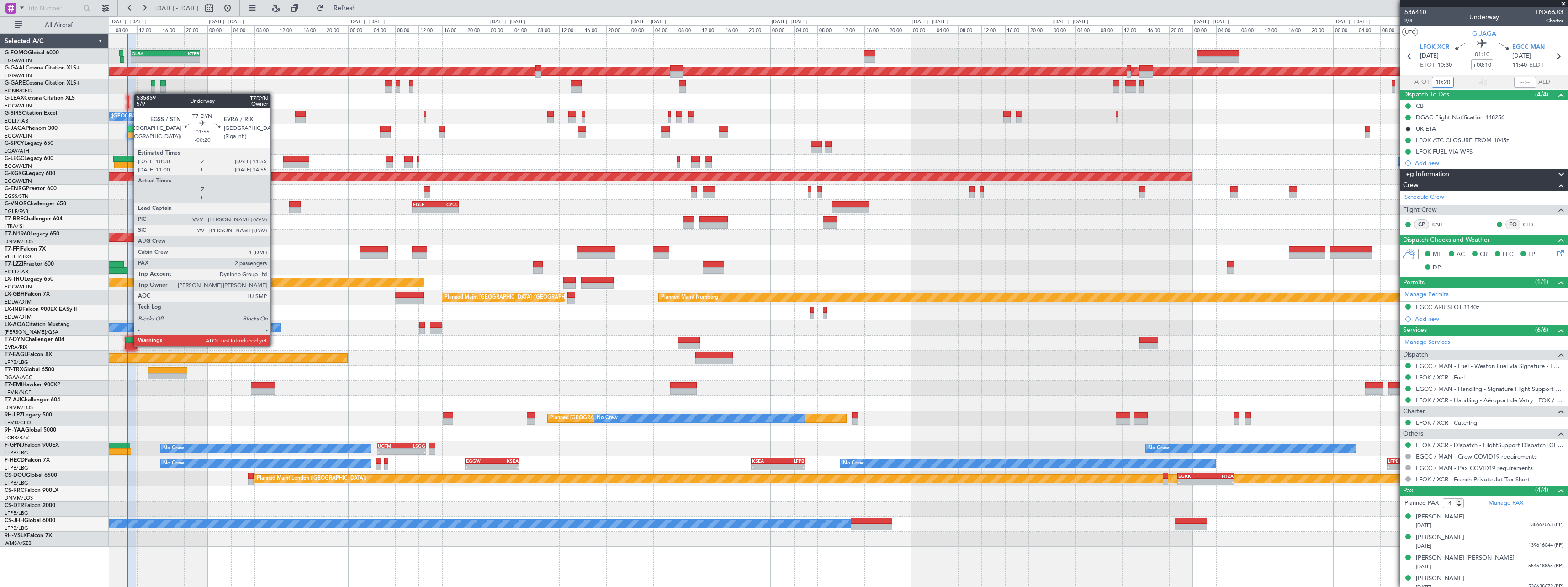
click at [129, 345] on div at bounding box center [131, 346] width 12 height 7
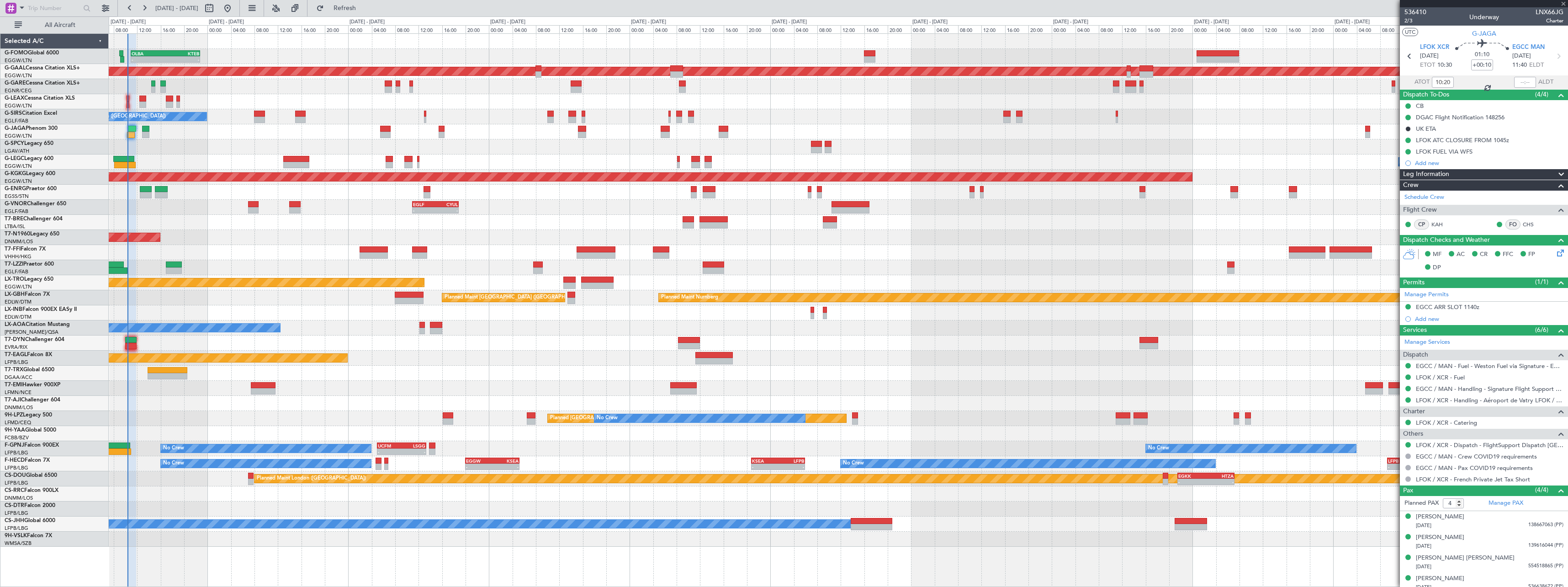
type input "-00:20"
type input "2"
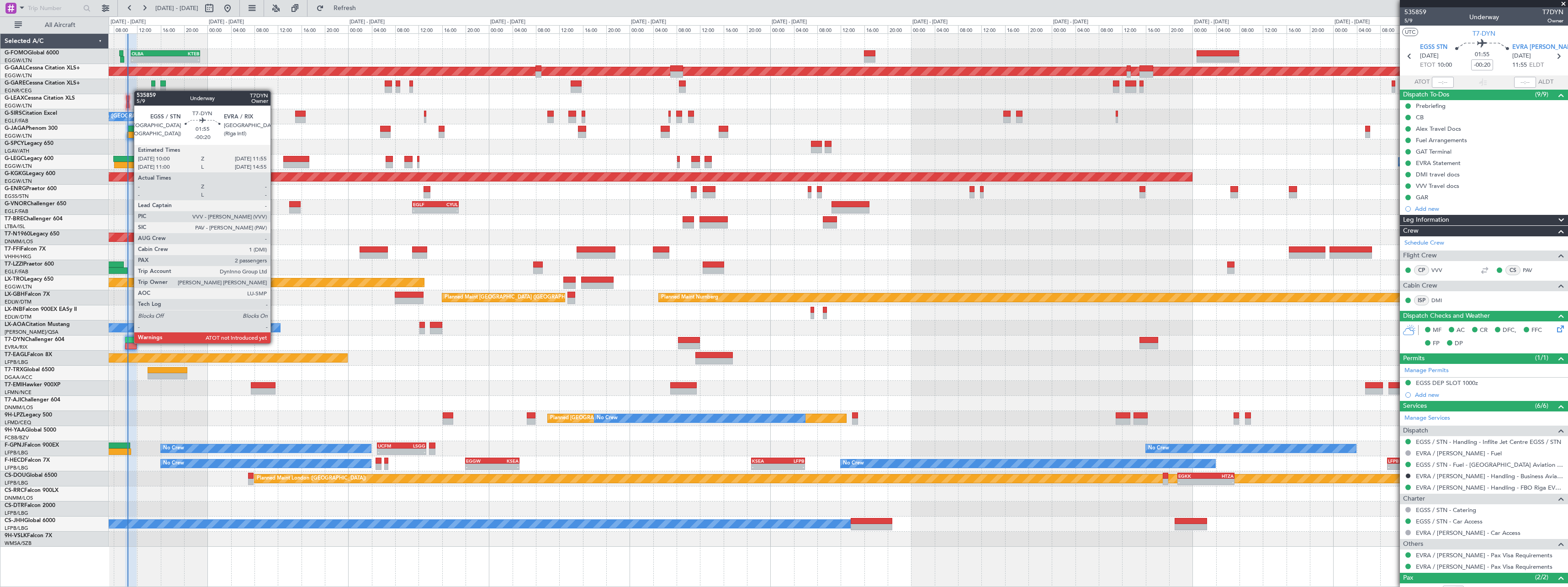
click at [129, 342] on div at bounding box center [131, 340] width 12 height 7
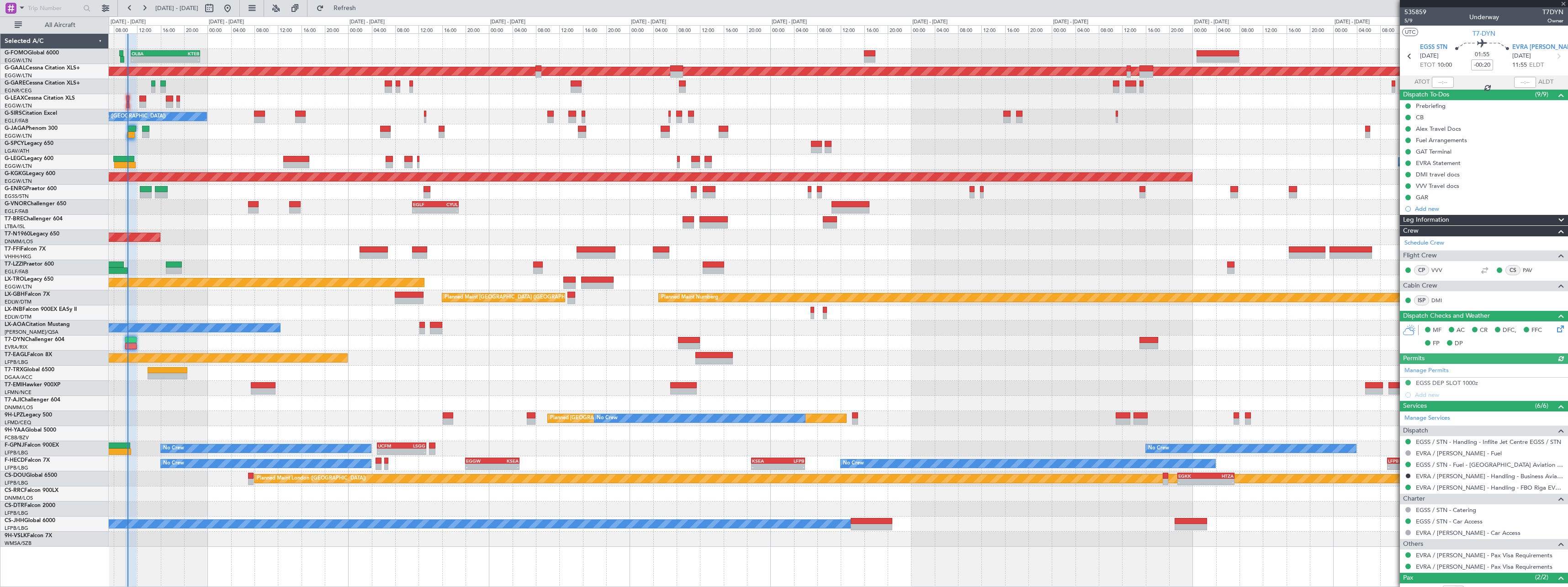
click at [1436, 85] on div at bounding box center [1443, 82] width 22 height 11
click at [1446, 82] on div at bounding box center [1443, 82] width 22 height 11
click at [1443, 82] on div at bounding box center [1443, 82] width 22 height 11
click at [1444, 80] on input "text" at bounding box center [1443, 82] width 22 height 11
click at [1477, 85] on div at bounding box center [1483, 82] width 11 height 11
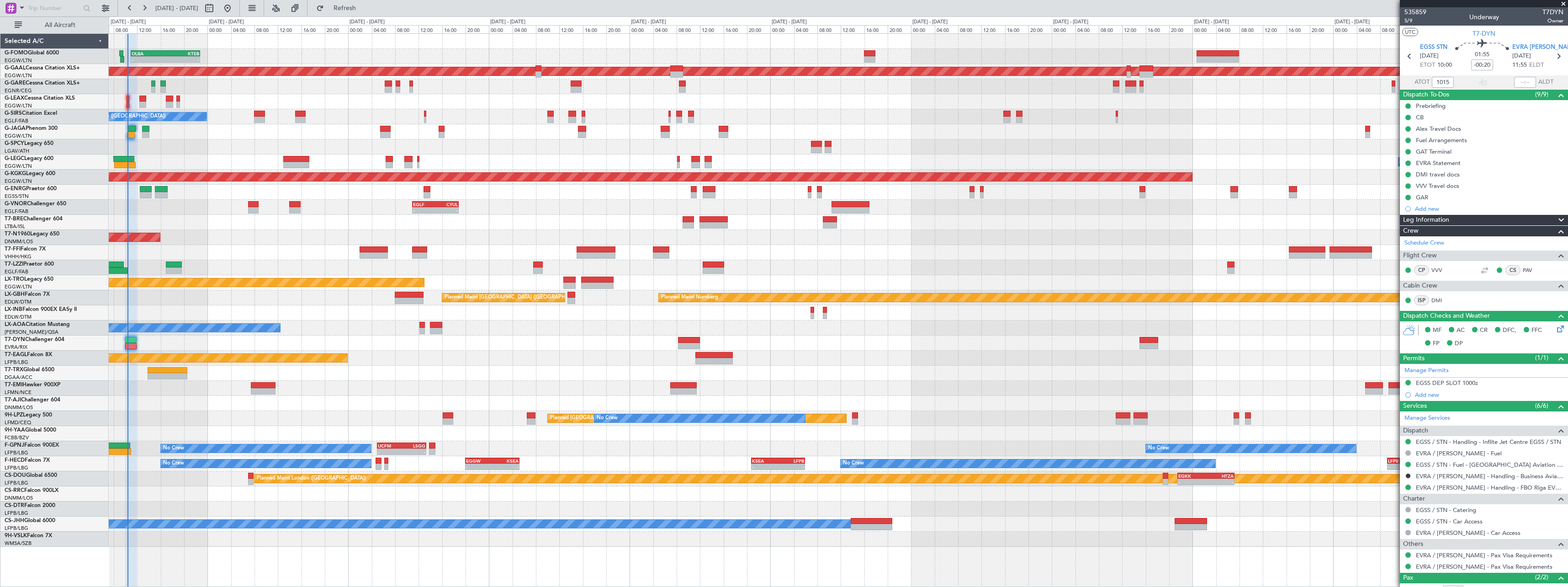
type input "10:15"
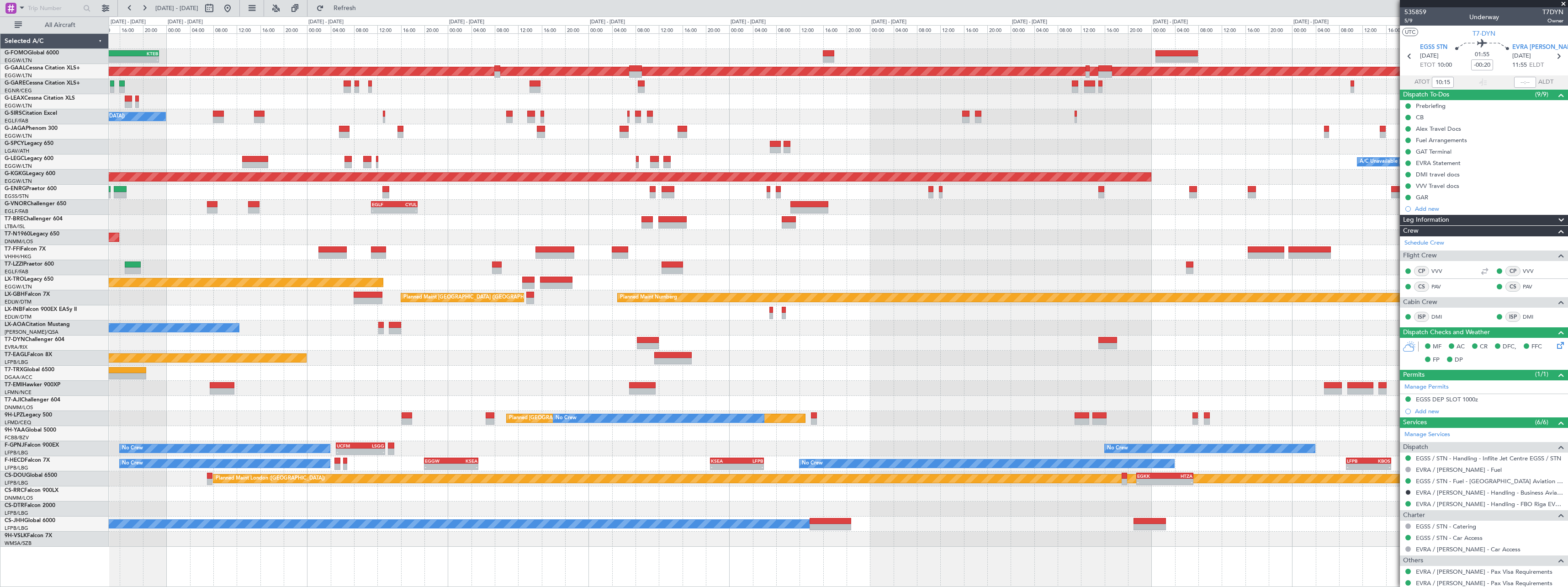
click at [438, 399] on div "Planned Maint Abuja ([PERSON_NAME] Intl)" at bounding box center [838, 403] width 1459 height 15
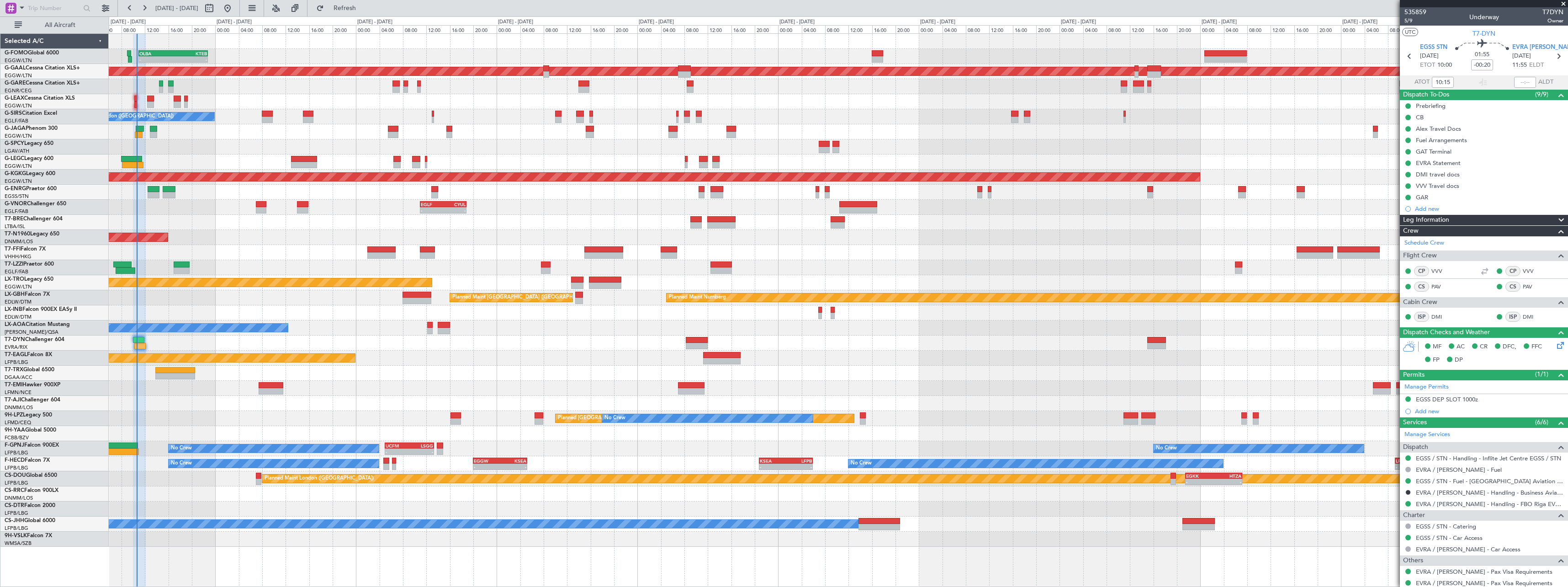
click at [493, 401] on div "- - OLBA 11:00 Z KTEB 22:45 Z Planned Maint London (Luton) Planned Maint Dussel…" at bounding box center [838, 290] width 1459 height 513
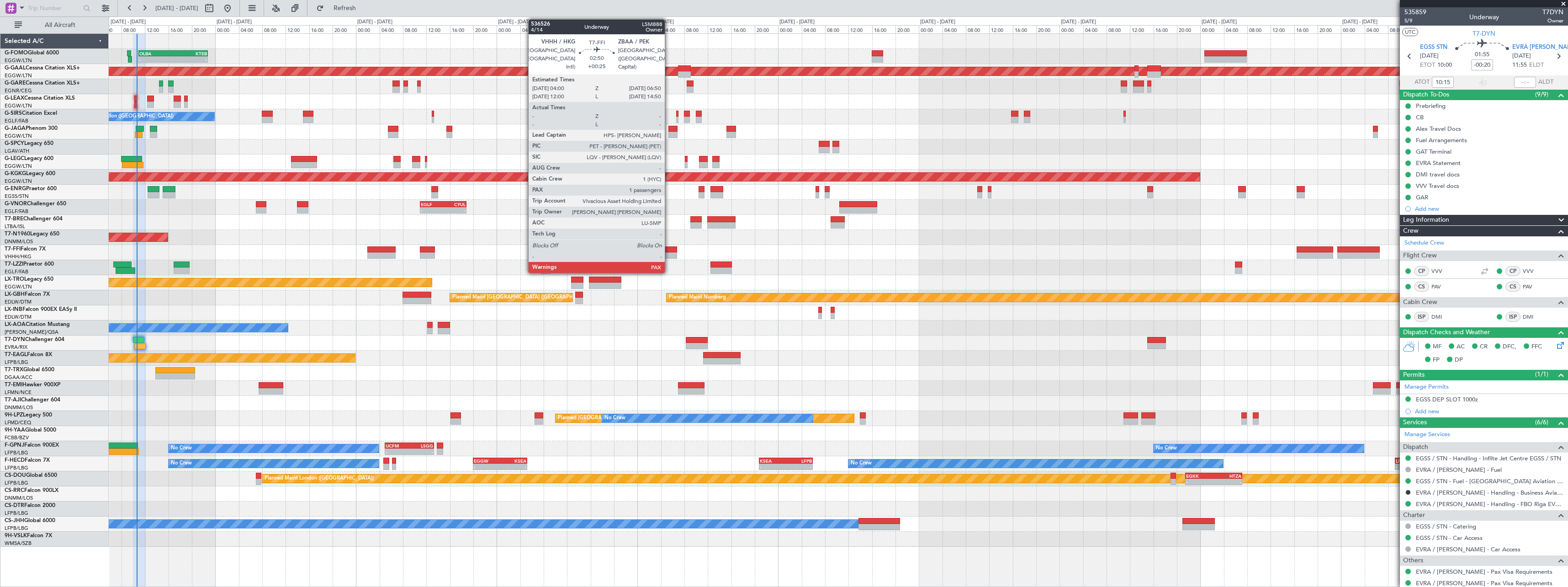
click at [670, 254] on div at bounding box center [669, 255] width 17 height 7
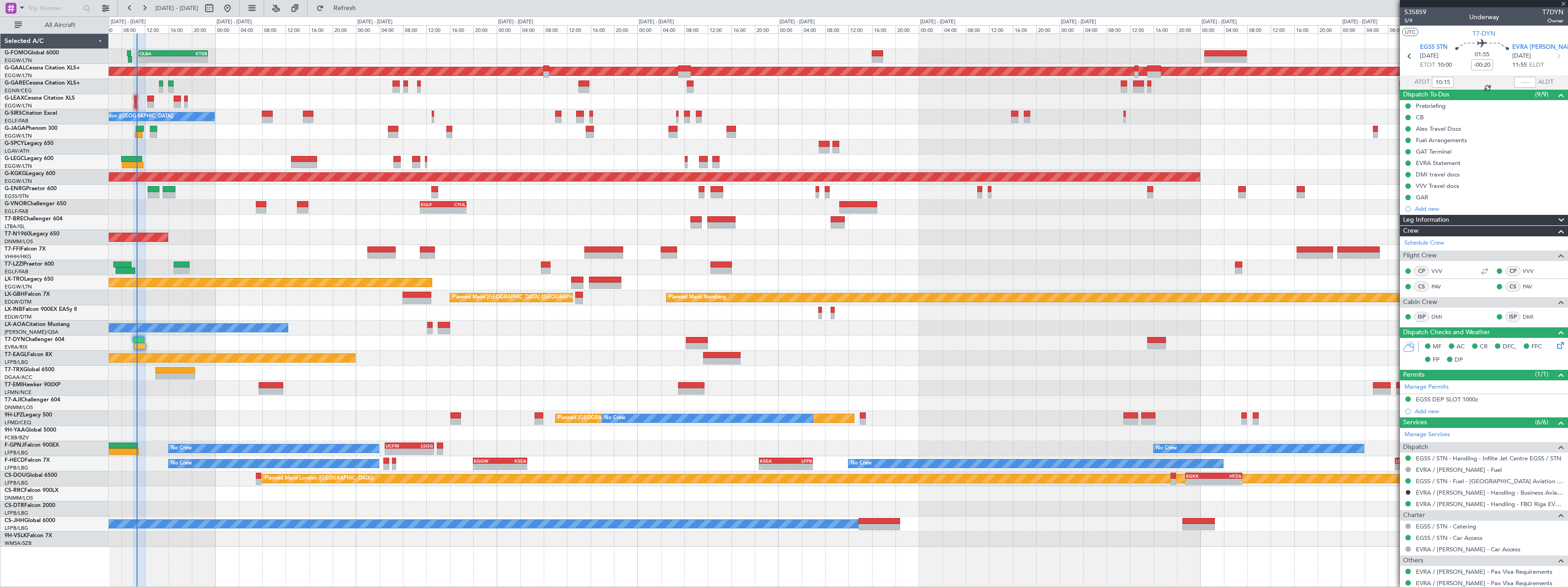
type input "+00:25"
type input "1"
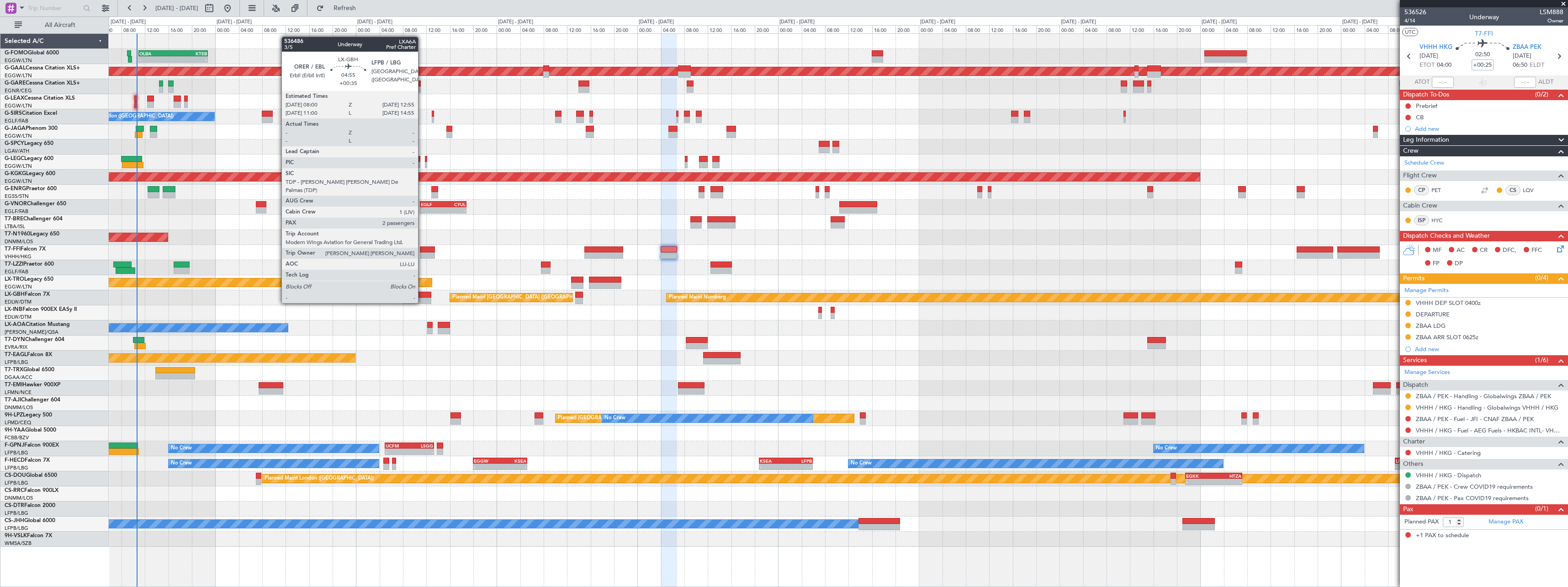
click at [422, 294] on div at bounding box center [417, 295] width 29 height 7
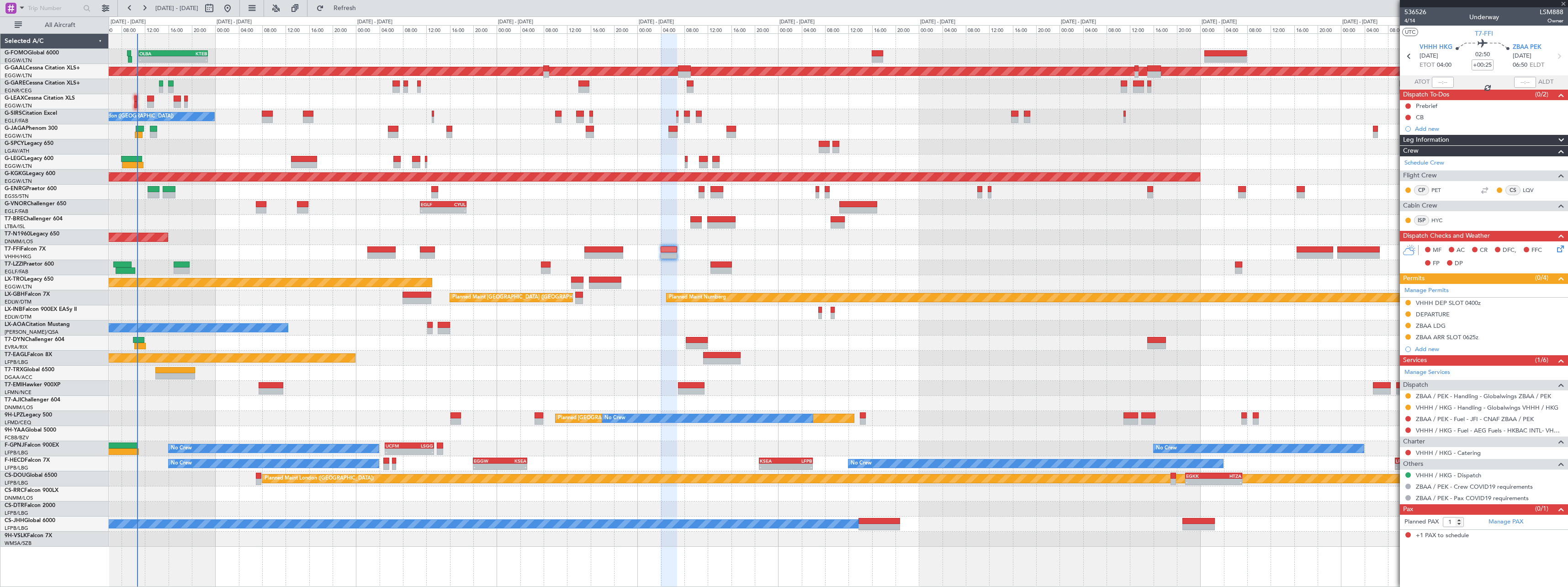
type input "+00:35"
type input "2"
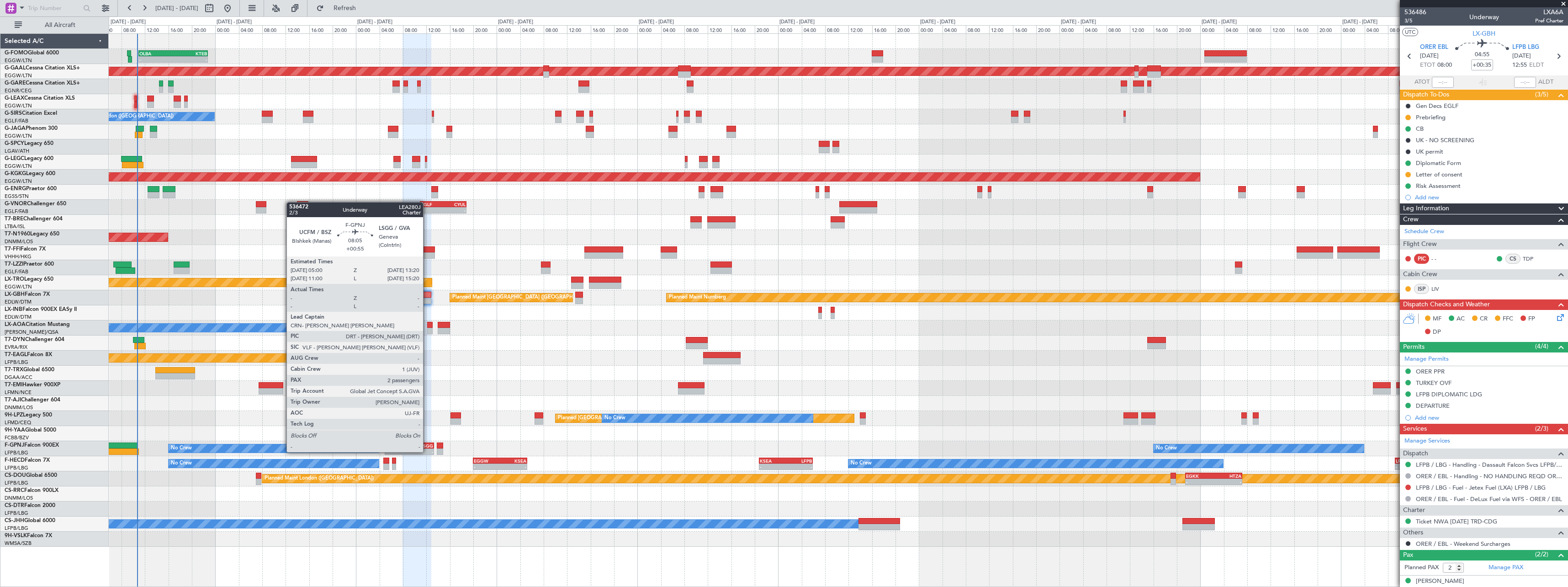
click at [427, 443] on div "LSGG" at bounding box center [421, 445] width 24 height 5
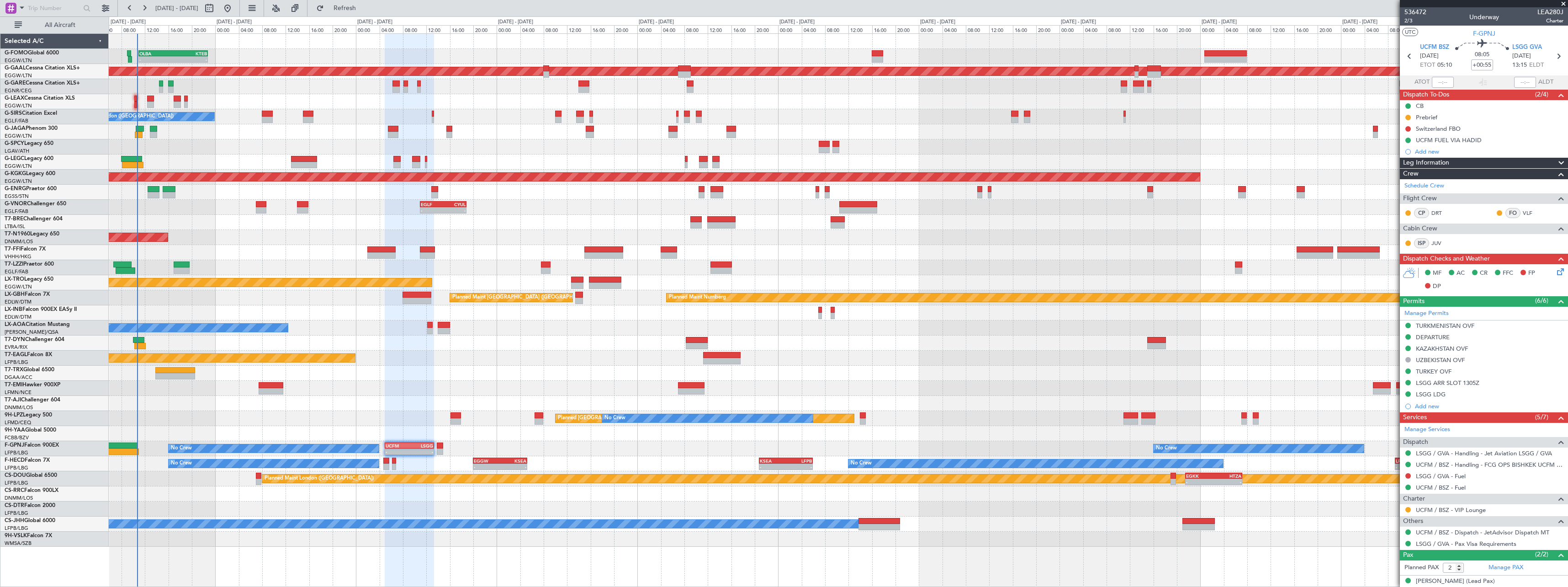
scroll to position [29, 0]
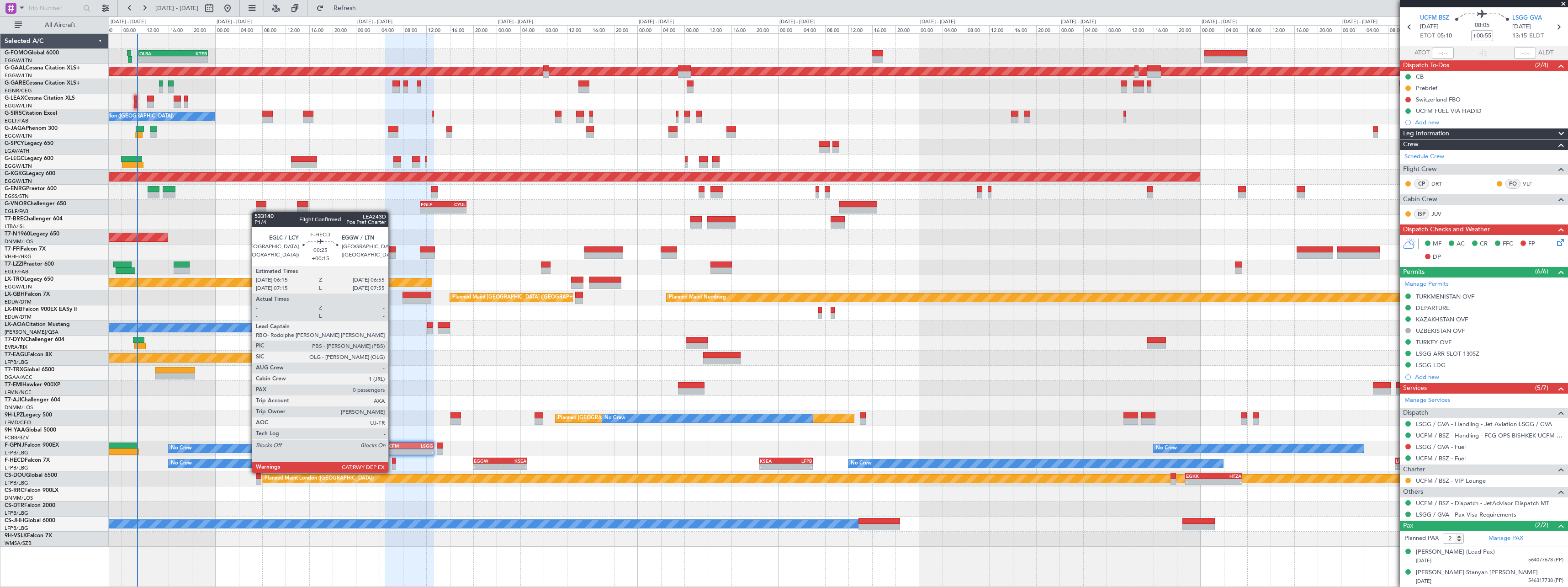
click at [393, 463] on div at bounding box center [394, 466] width 4 height 7
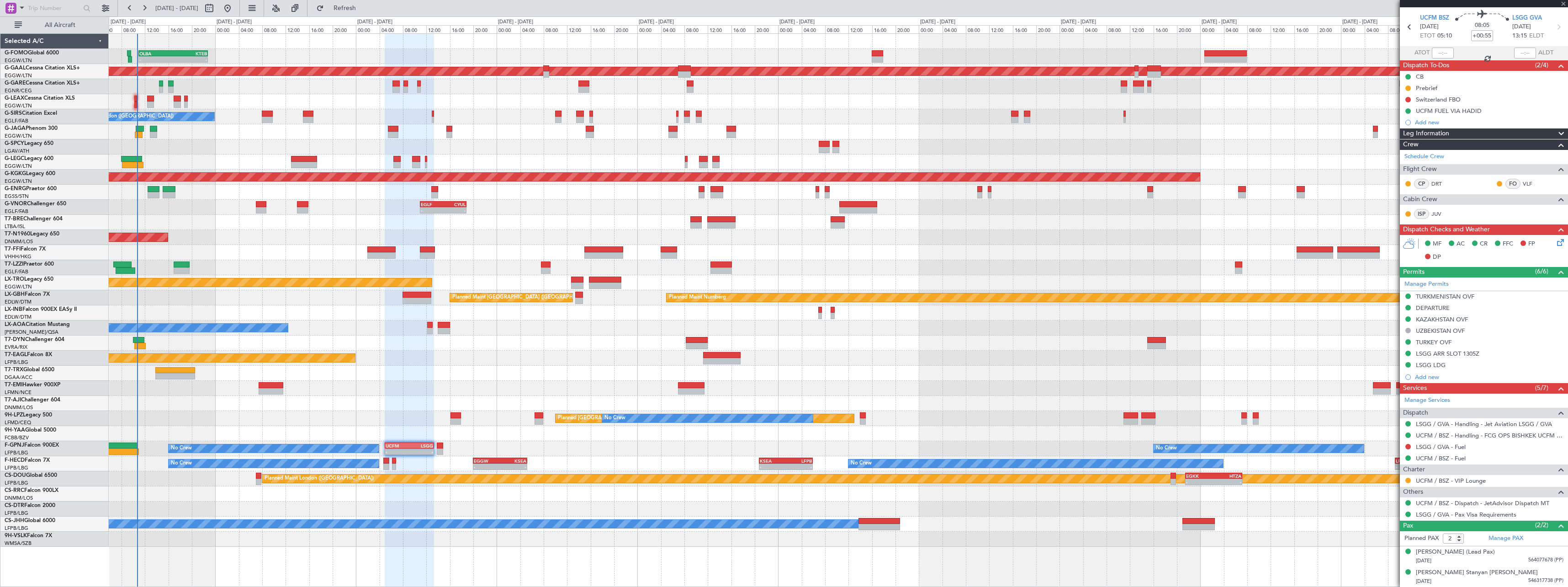
type input "+00:15"
type input "0"
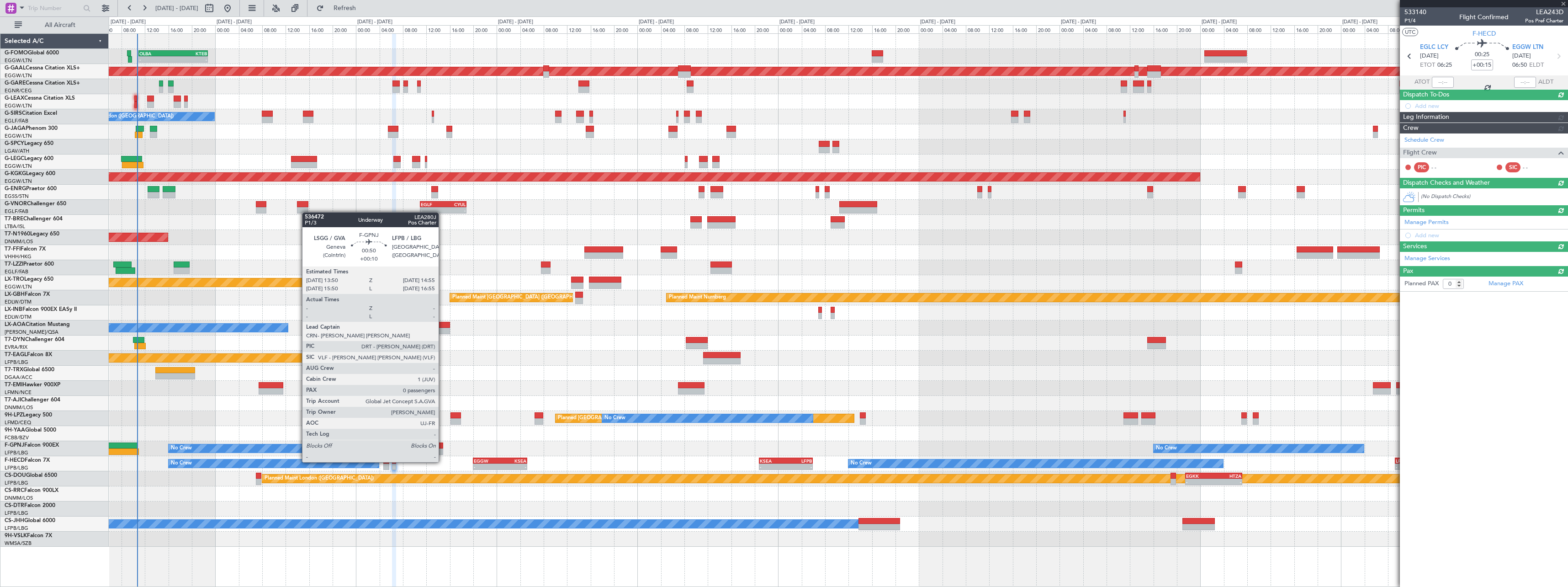
scroll to position [0, 0]
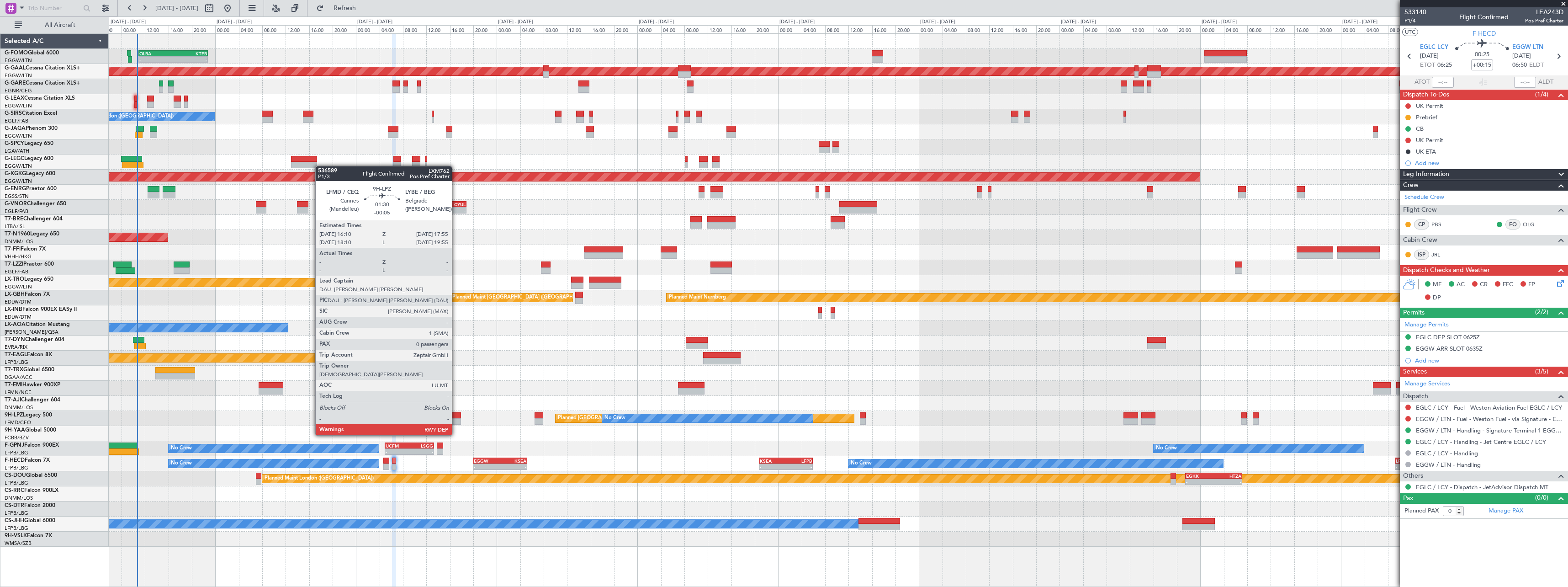
click at [456, 418] on div at bounding box center [455, 415] width 10 height 7
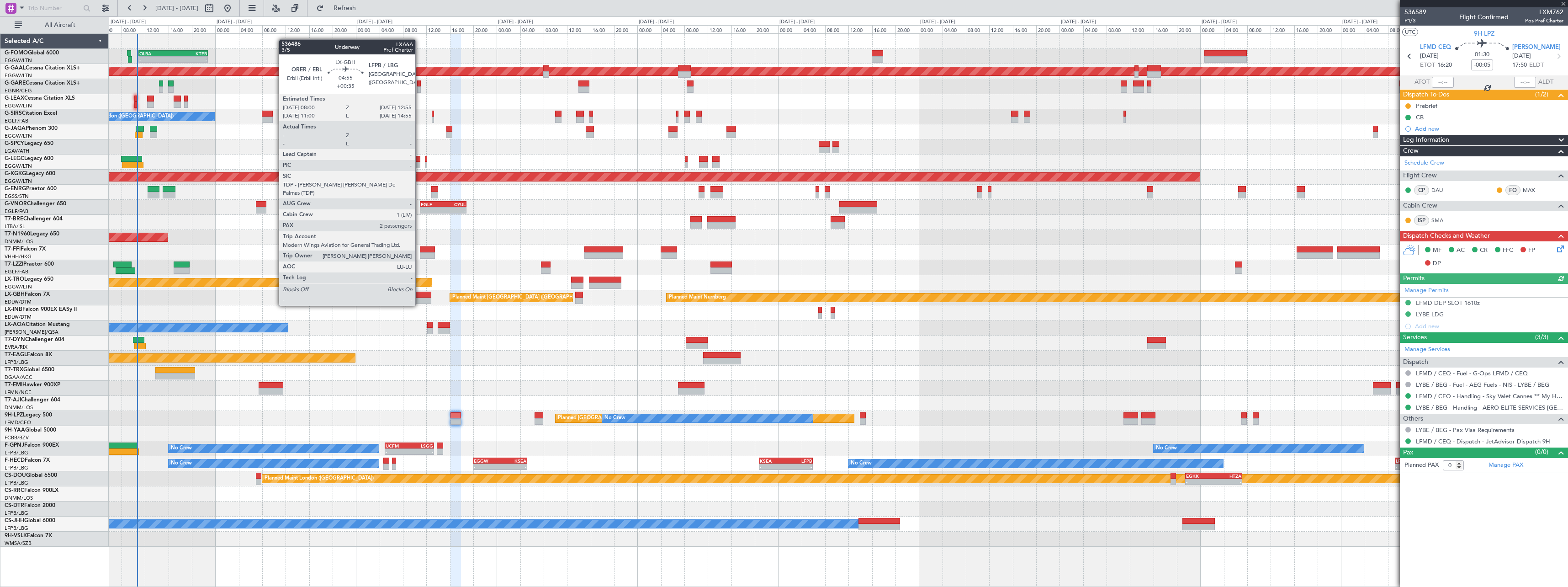
click at [421, 297] on div at bounding box center [417, 295] width 29 height 7
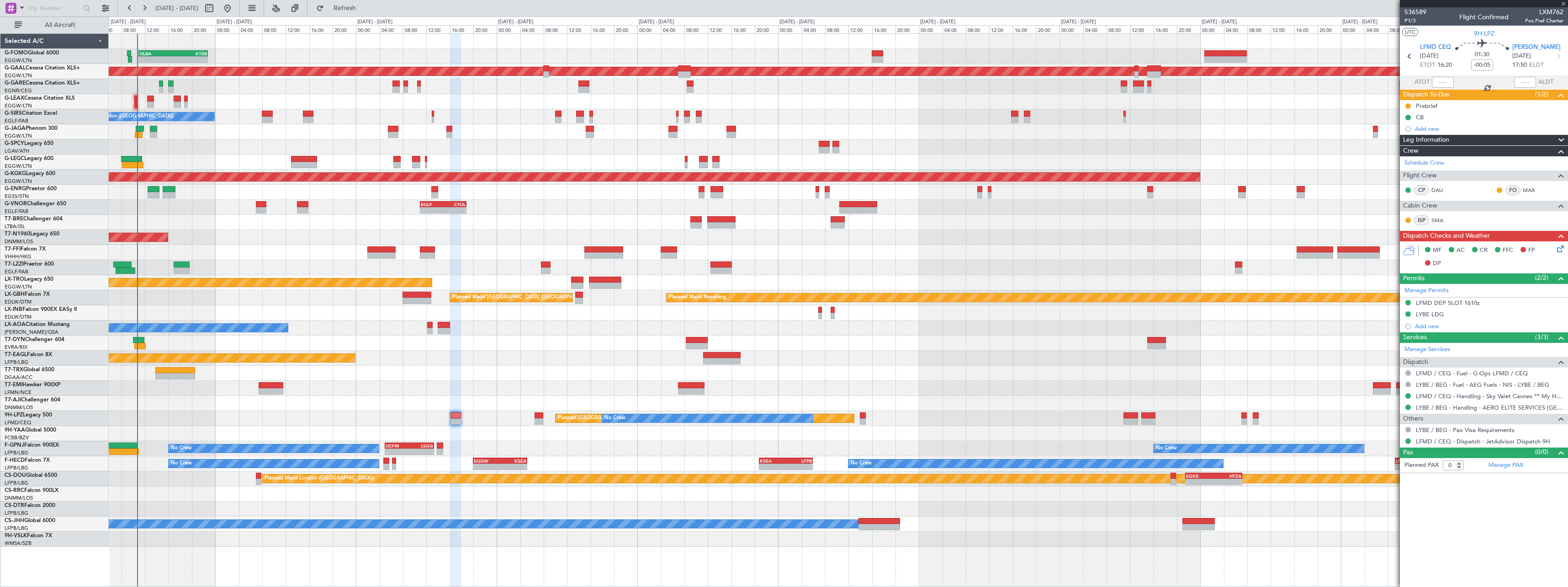
type input "+00:35"
type input "2"
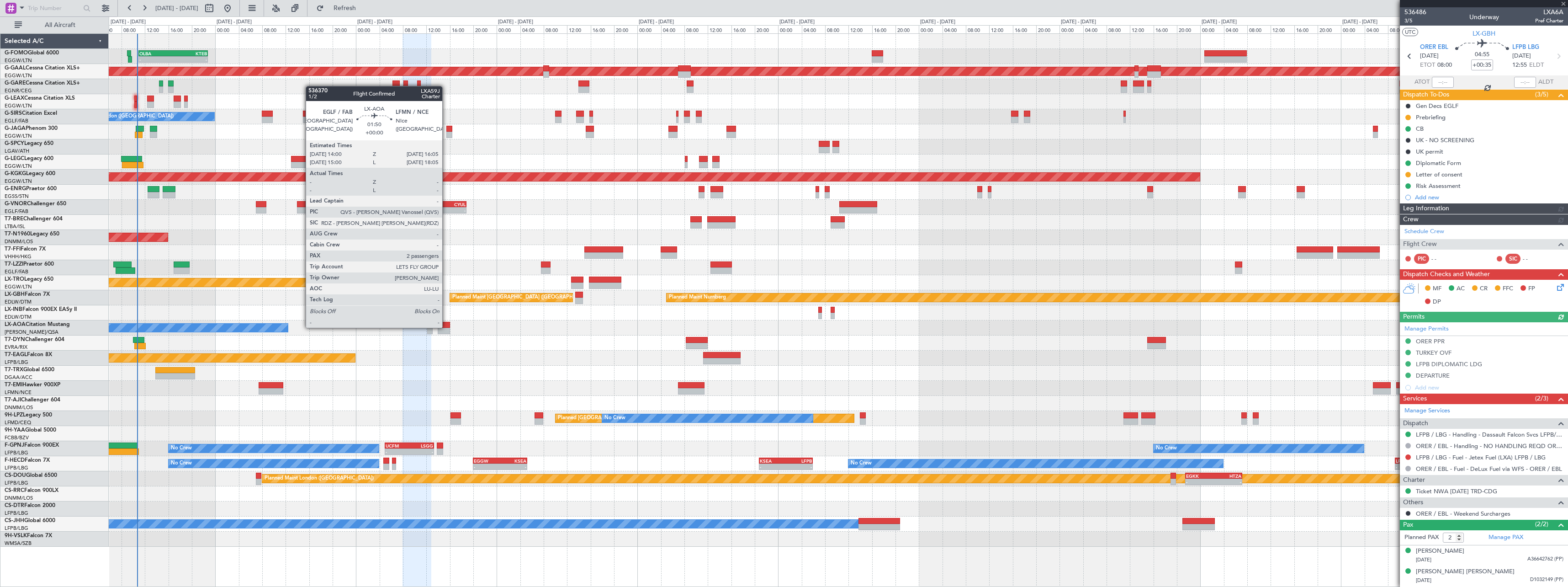
click at [446, 327] on div at bounding box center [444, 325] width 12 height 7
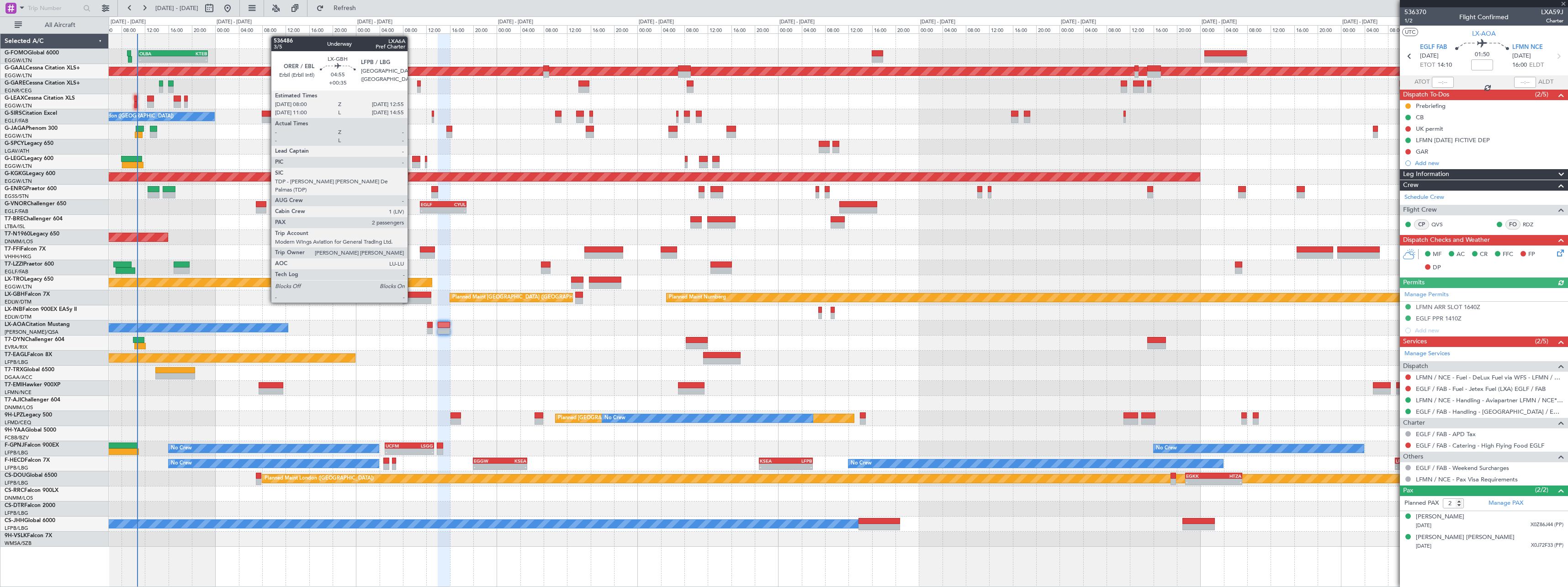
click at [411, 294] on div at bounding box center [417, 295] width 29 height 7
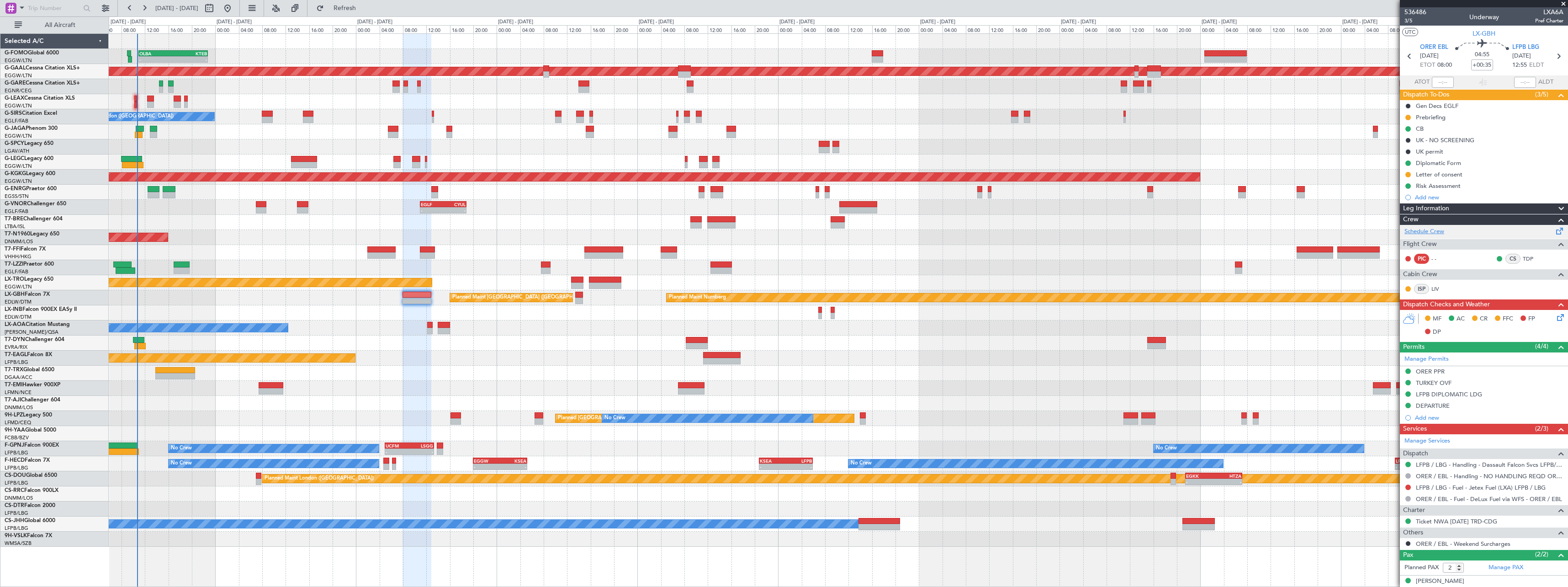
click at [1433, 233] on link "Schedule Crew" at bounding box center [1424, 231] width 40 height 9
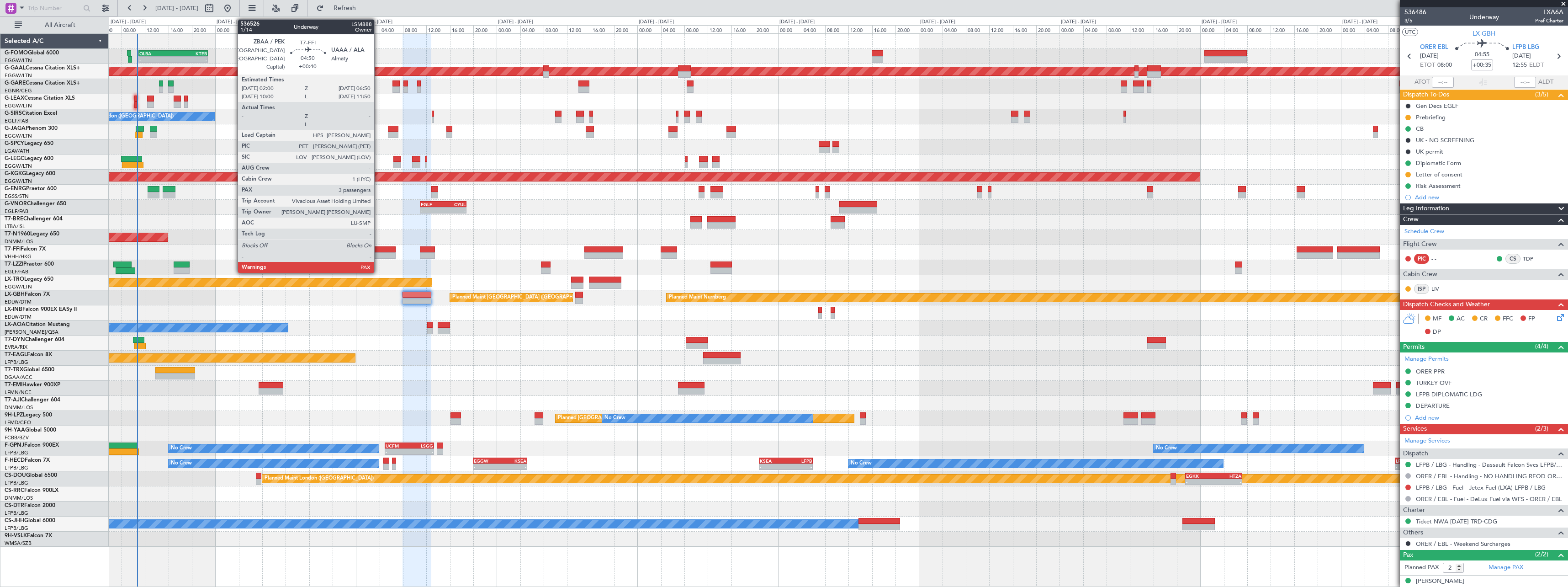
click at [378, 256] on div at bounding box center [381, 255] width 29 height 7
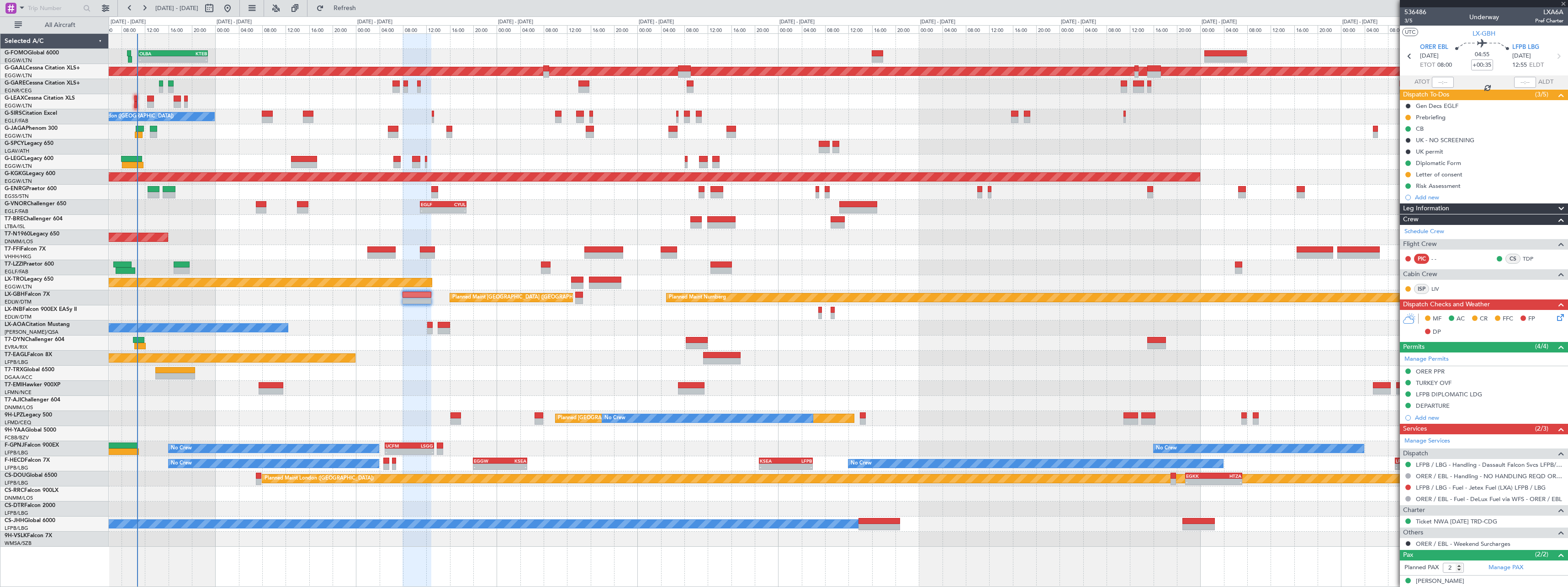
type input "+00:40"
type input "3"
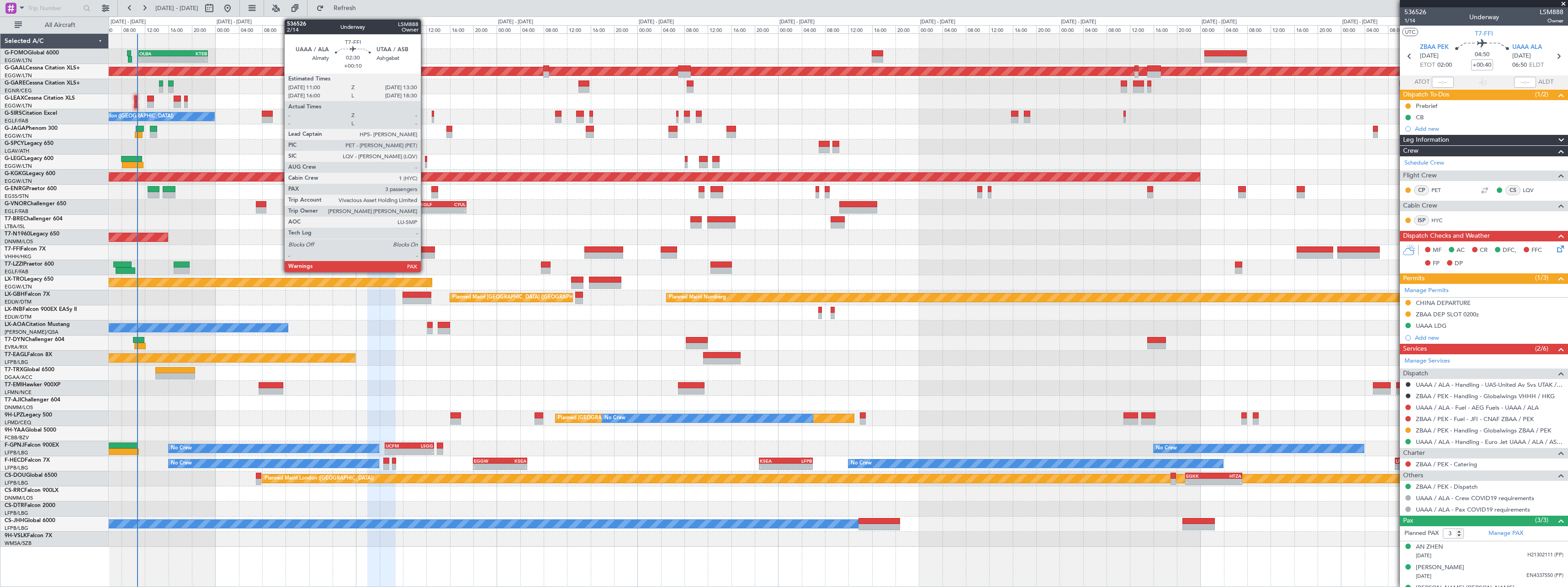
click at [425, 253] on div at bounding box center [427, 255] width 15 height 7
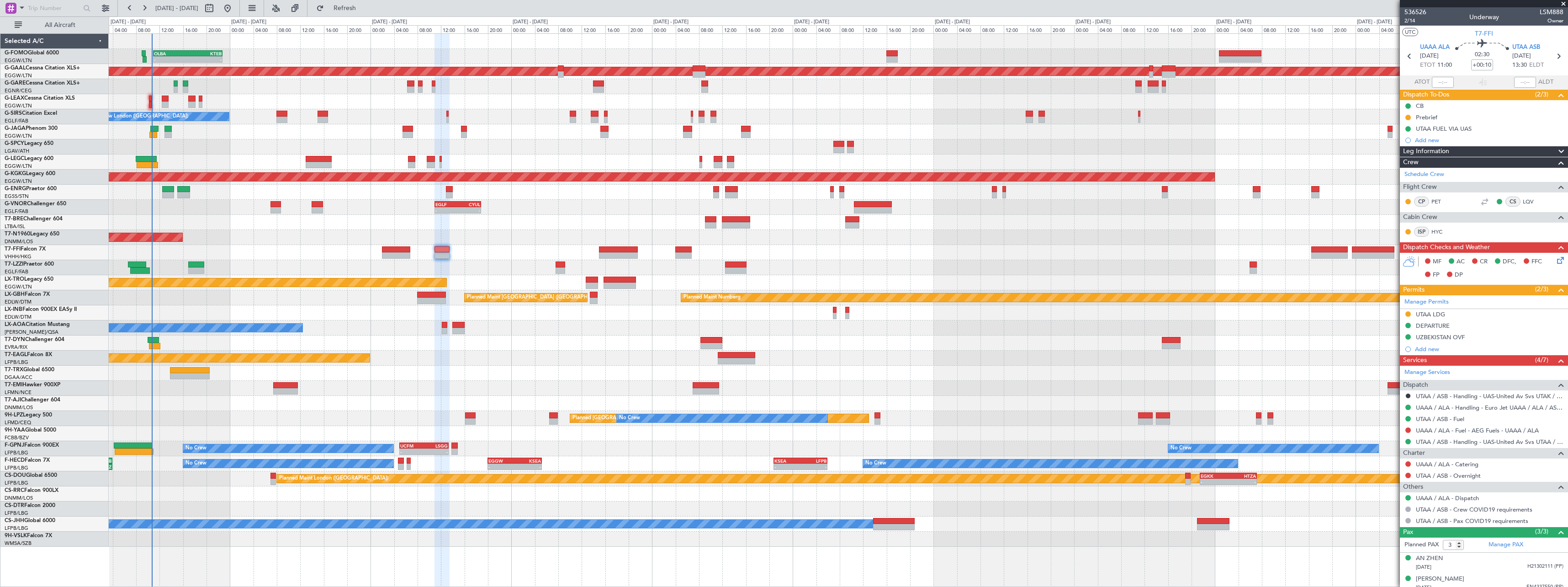
click at [531, 248] on div "Planned Maint Tianjin ([GEOGRAPHIC_DATA])" at bounding box center [838, 252] width 1459 height 15
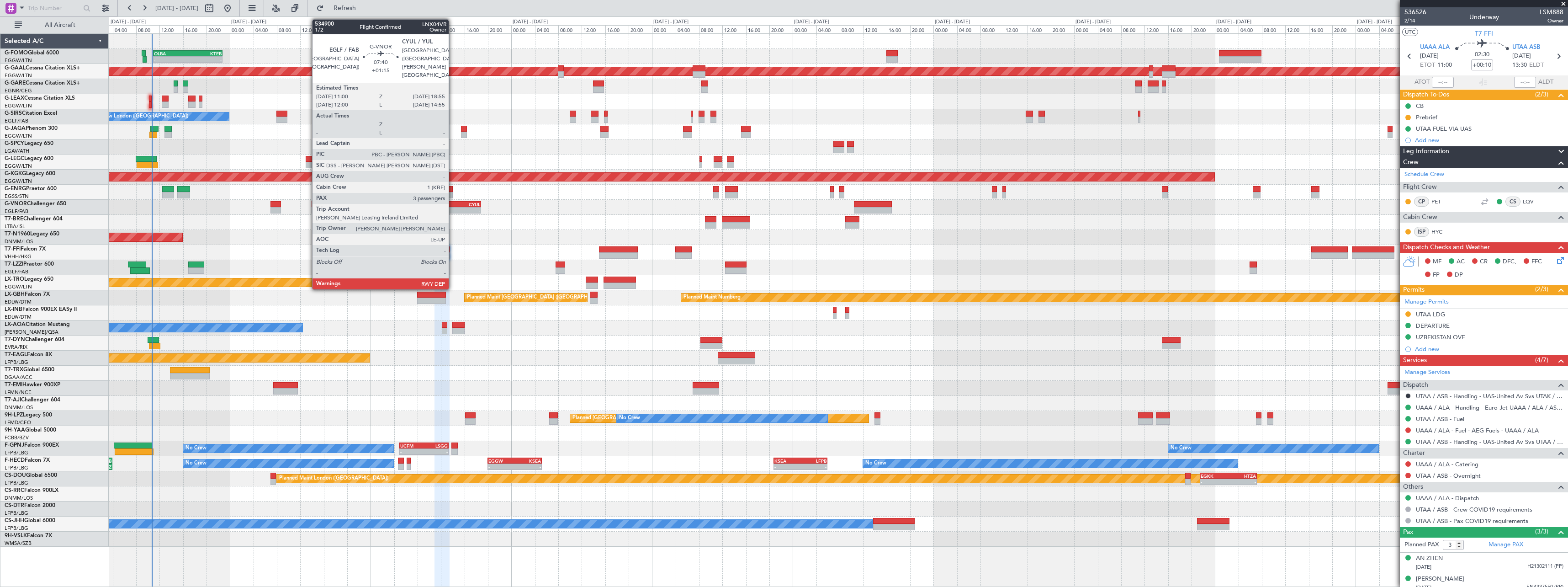
click at [453, 206] on div "EGLF" at bounding box center [446, 204] width 23 height 5
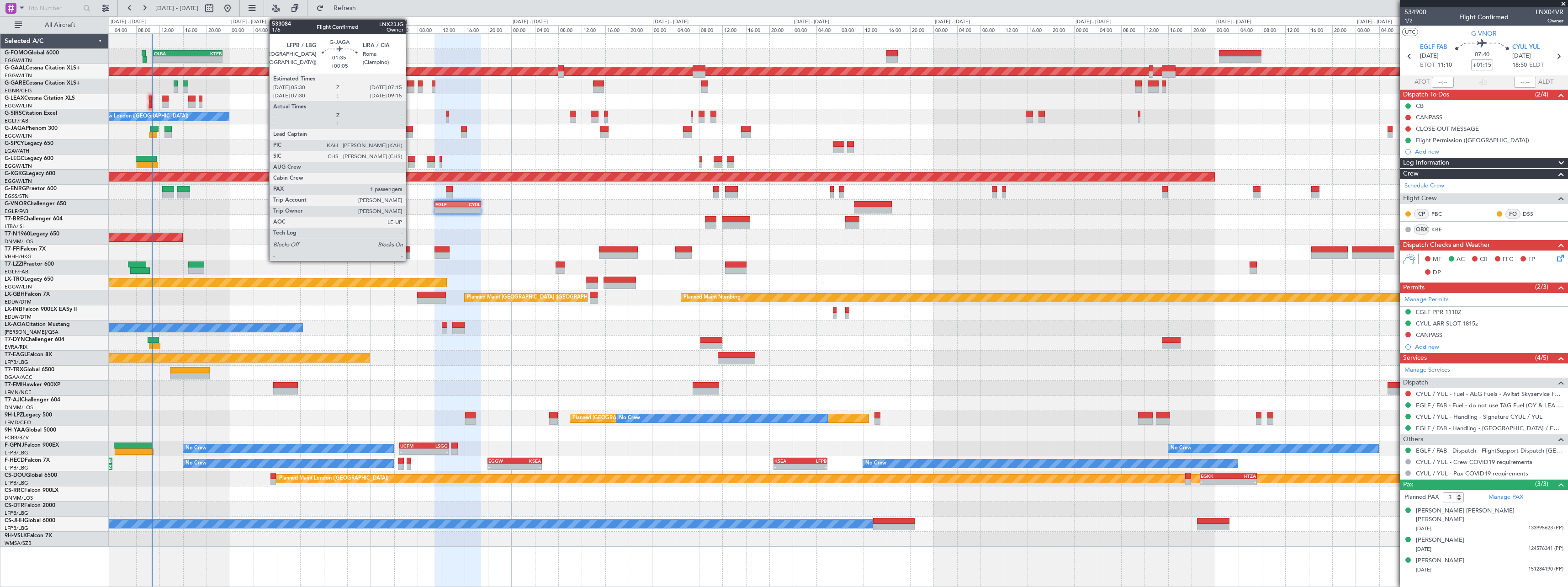
click at [410, 136] on div at bounding box center [407, 135] width 10 height 7
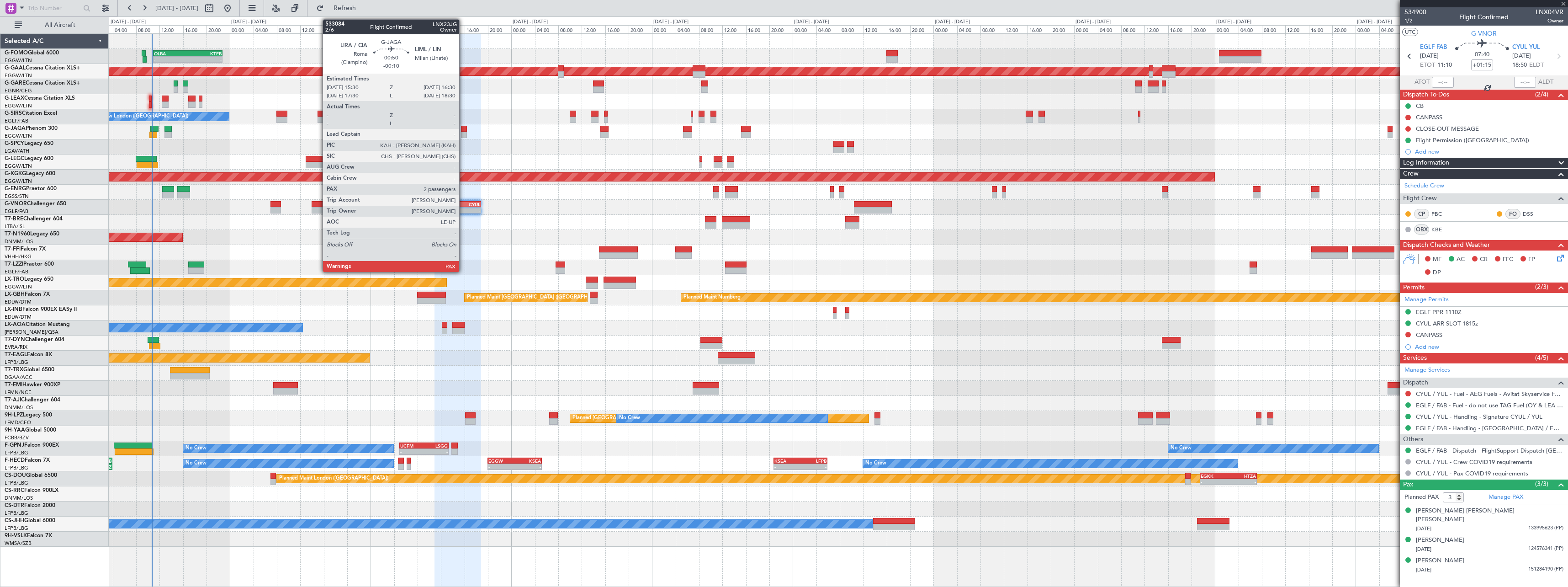
type input "+00:05"
type input "1"
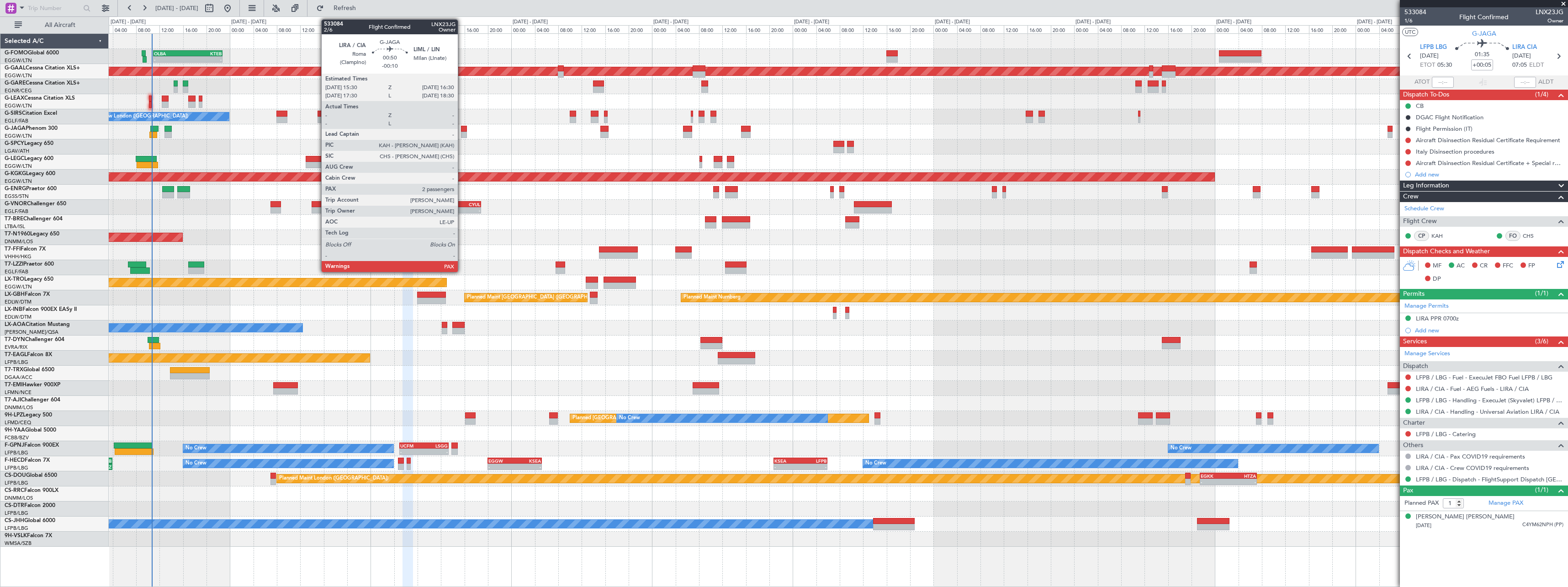
click at [462, 136] on div at bounding box center [464, 135] width 6 height 7
click at [465, 136] on div at bounding box center [464, 135] width 6 height 7
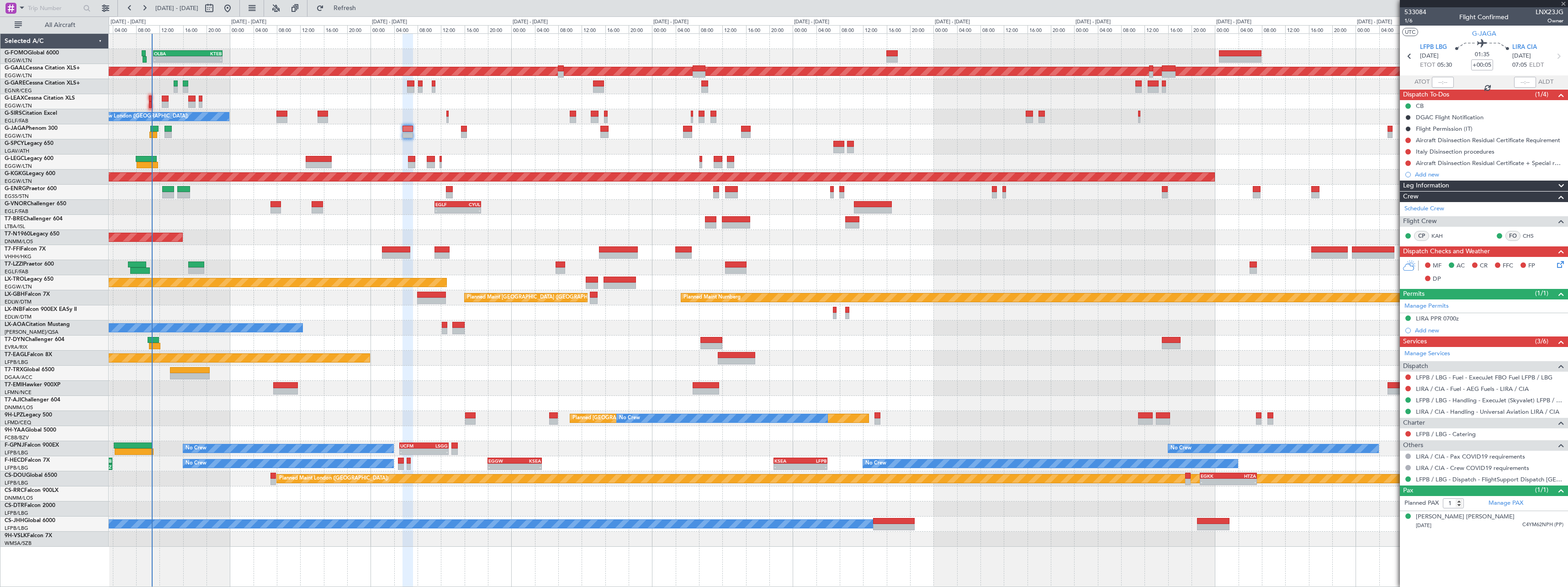
type input "-00:10"
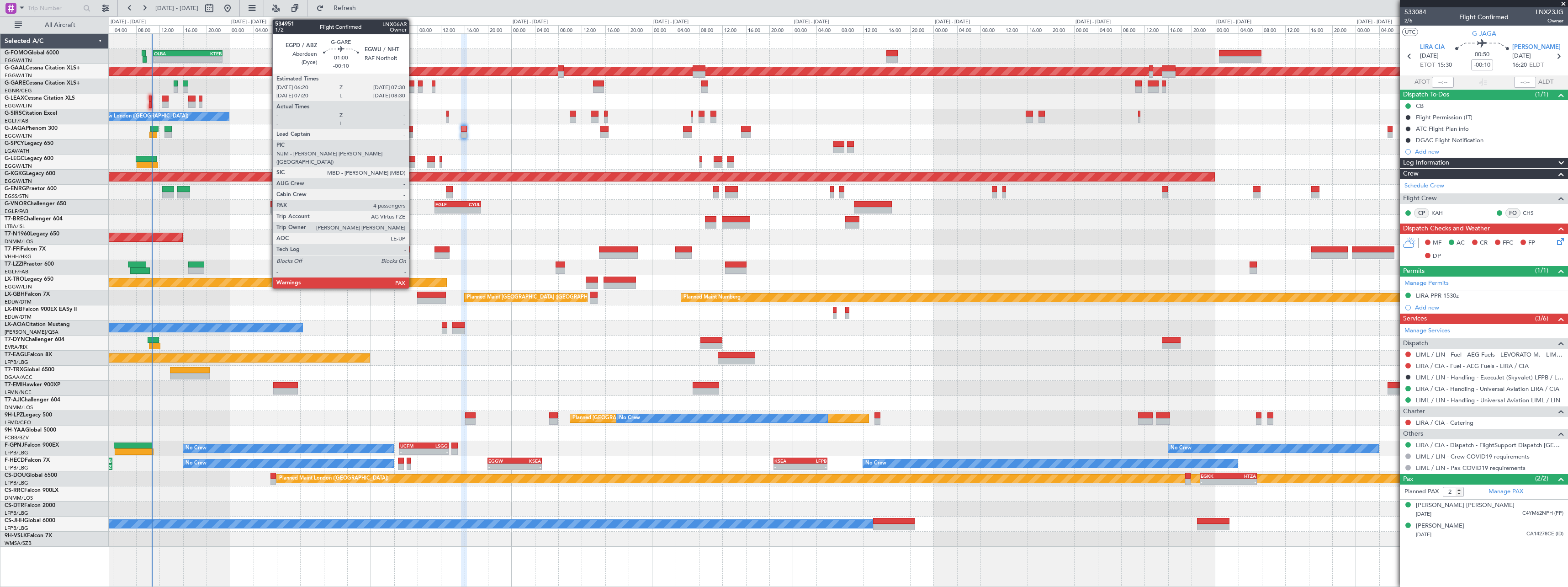
click at [413, 87] on div at bounding box center [410, 90] width 7 height 7
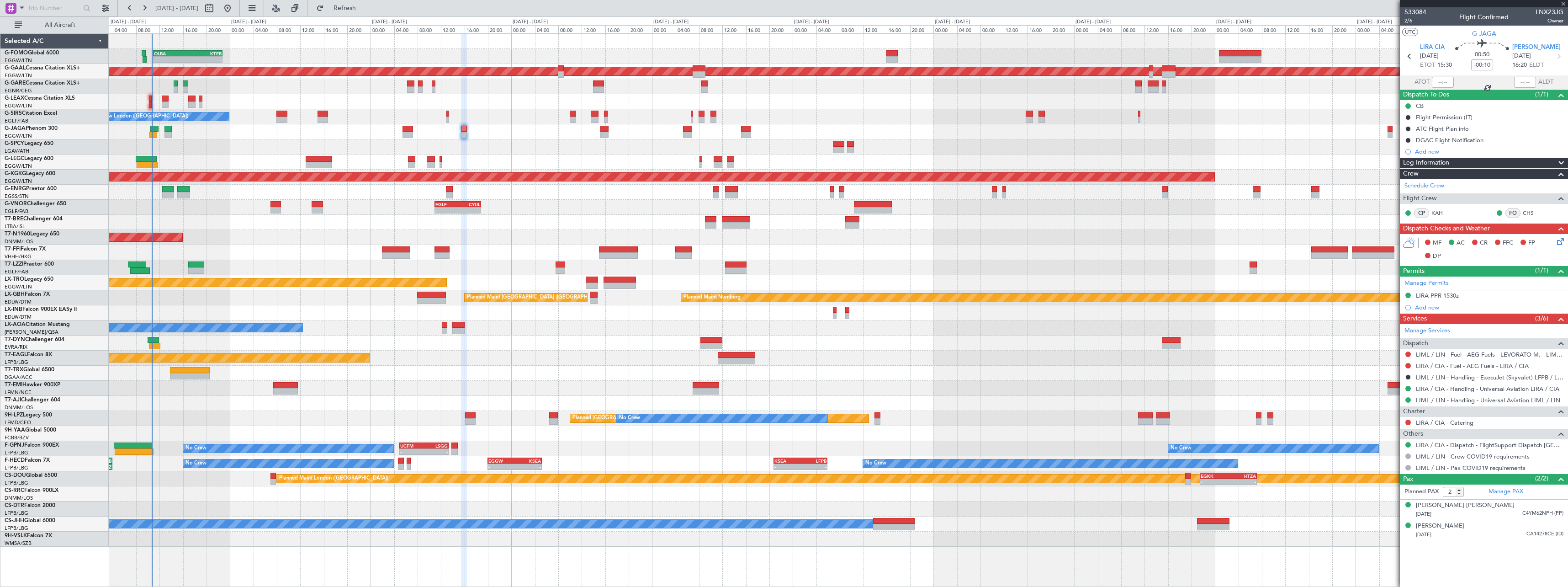
type input "4"
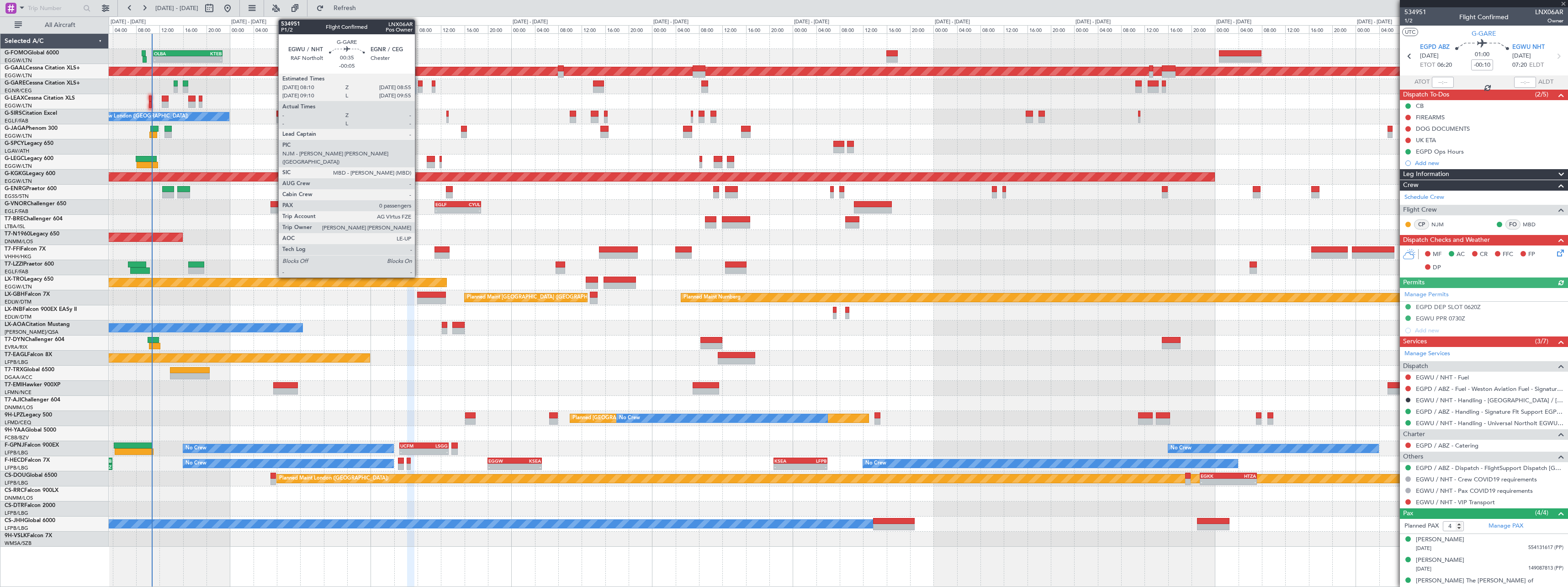
click at [419, 87] on div at bounding box center [421, 90] width 5 height 7
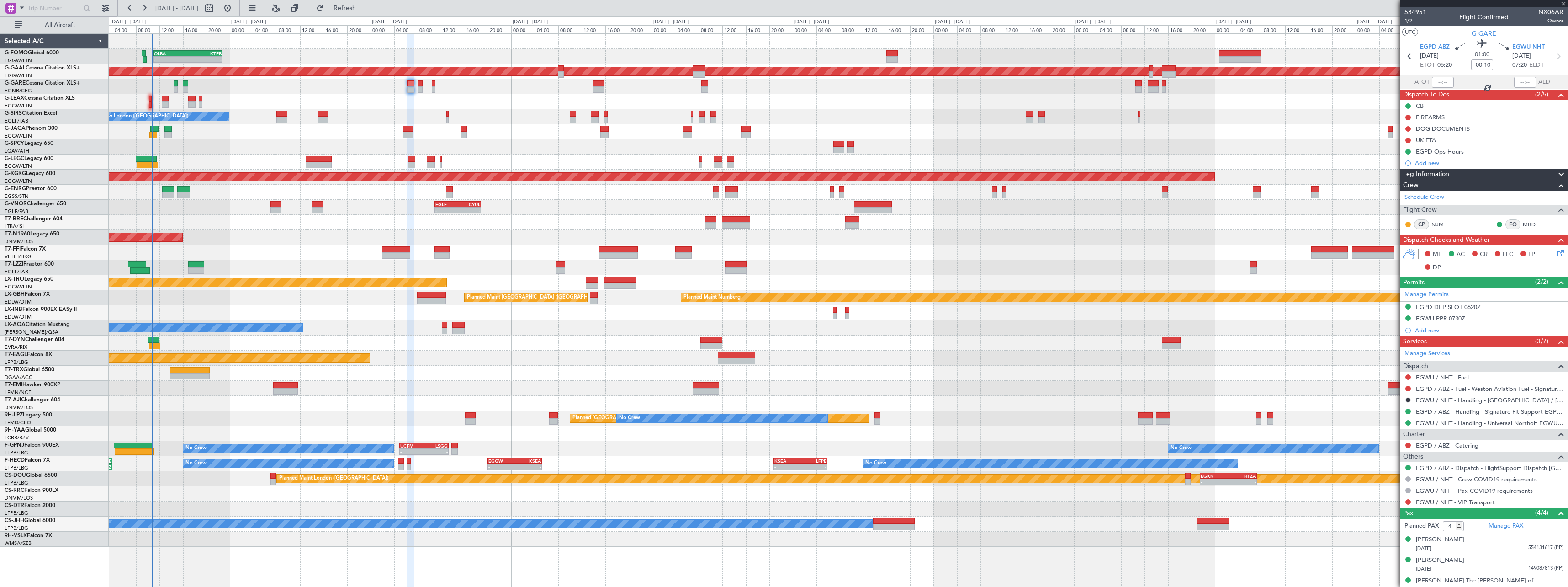
type input "-00:05"
type input "0"
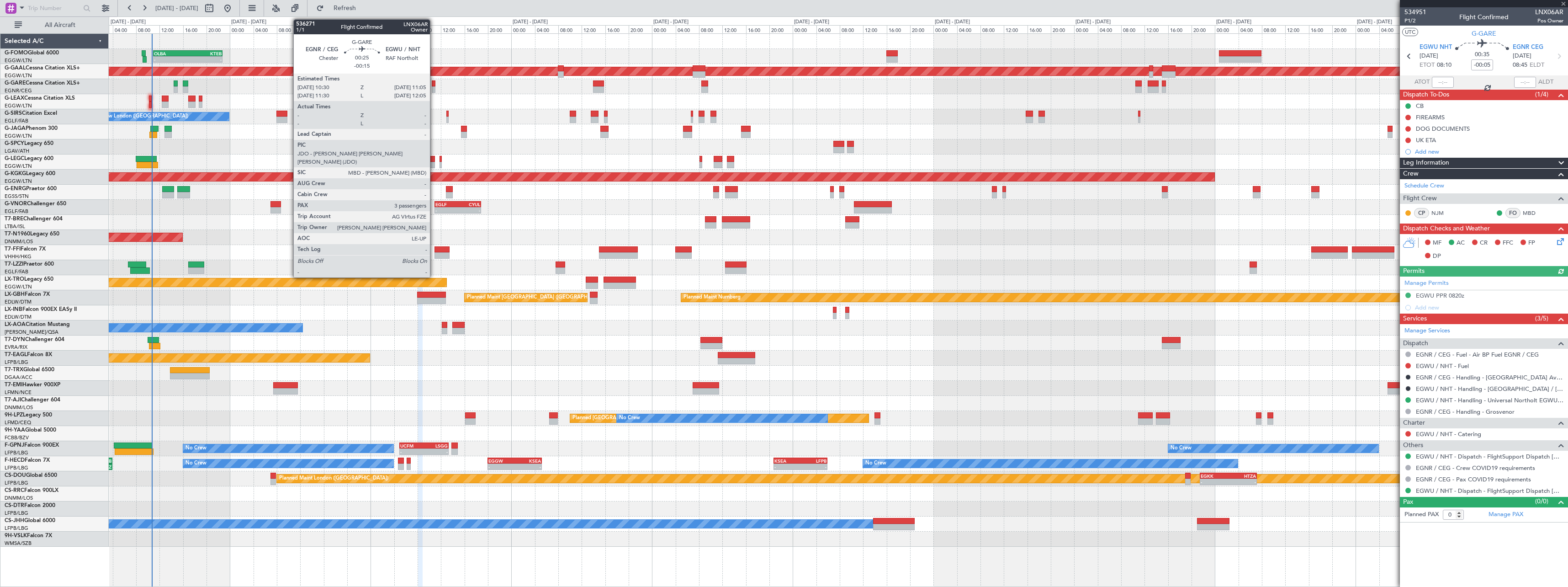
click at [434, 86] on div at bounding box center [433, 83] width 4 height 7
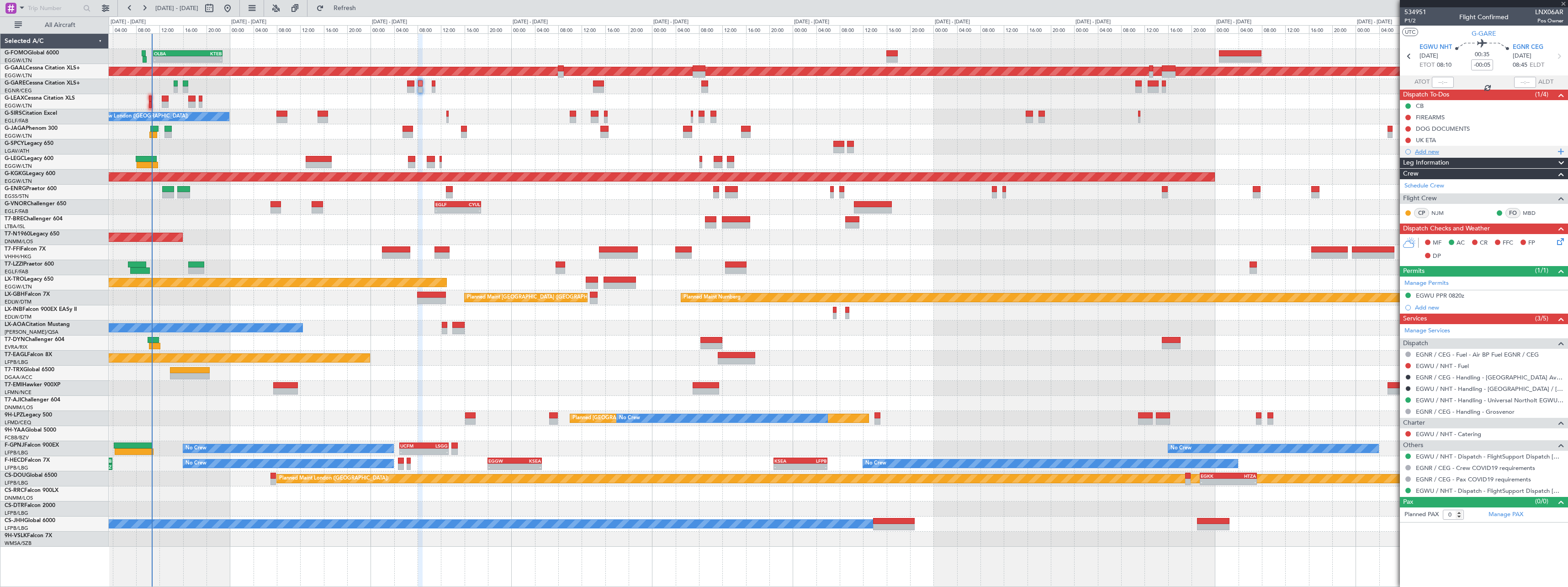
type input "-00:15"
type input "3"
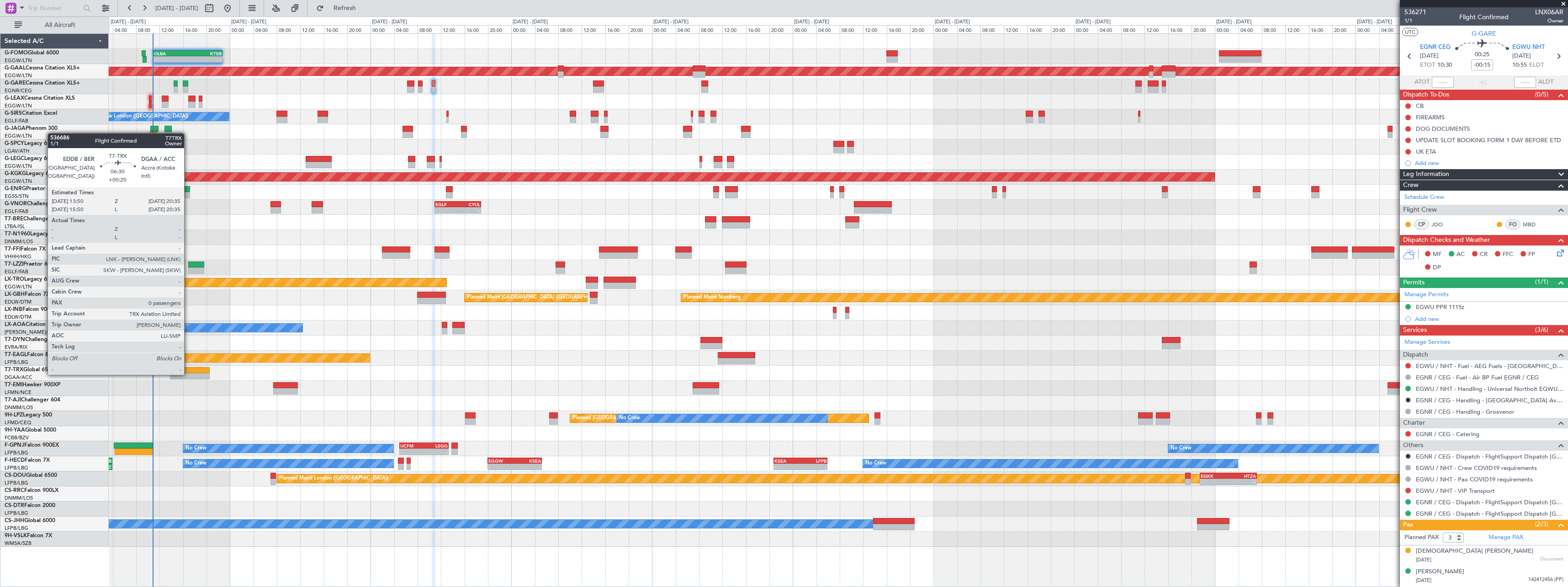
click at [188, 374] on div at bounding box center [189, 376] width 40 height 7
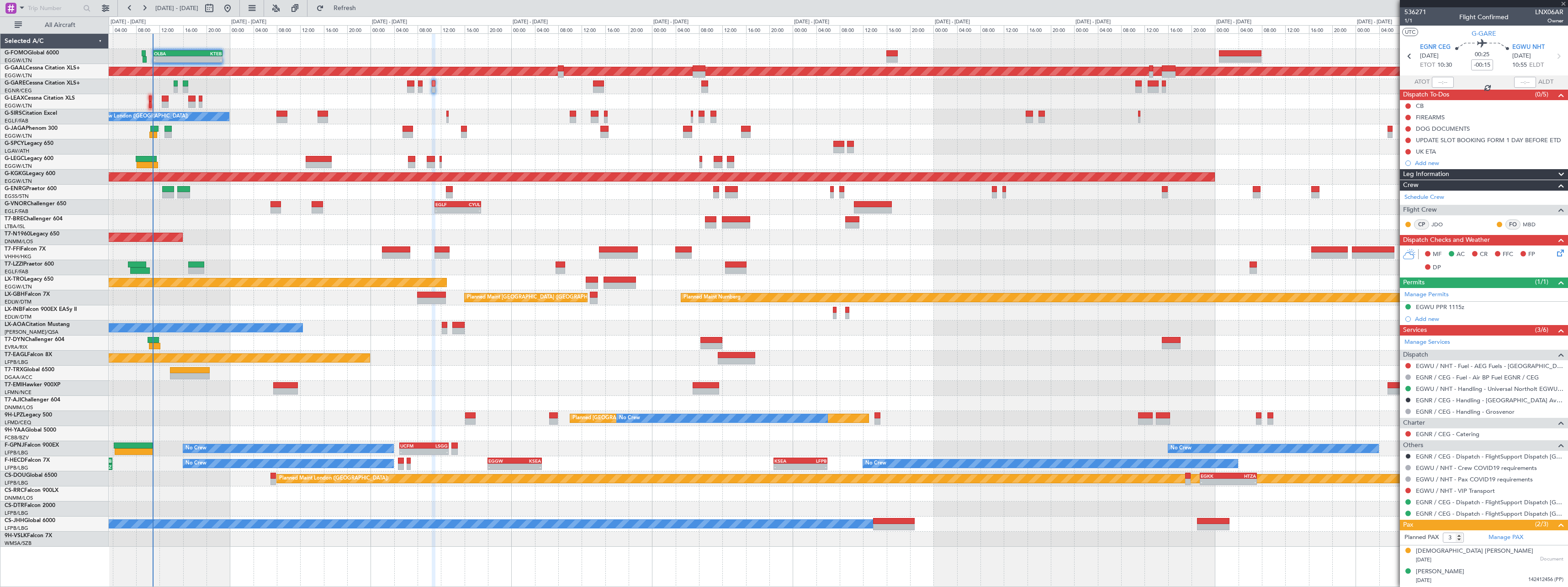
type input "+00:20"
type input "0"
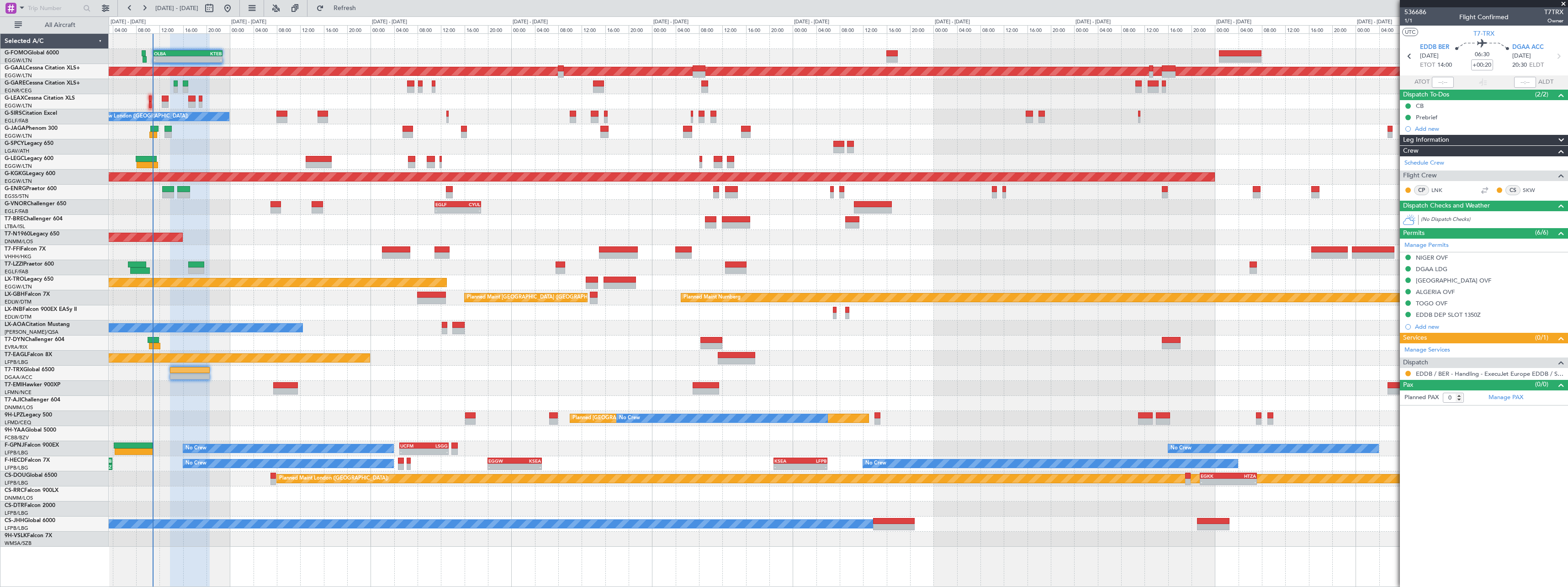
click at [1561, 136] on span at bounding box center [1561, 140] width 11 height 11
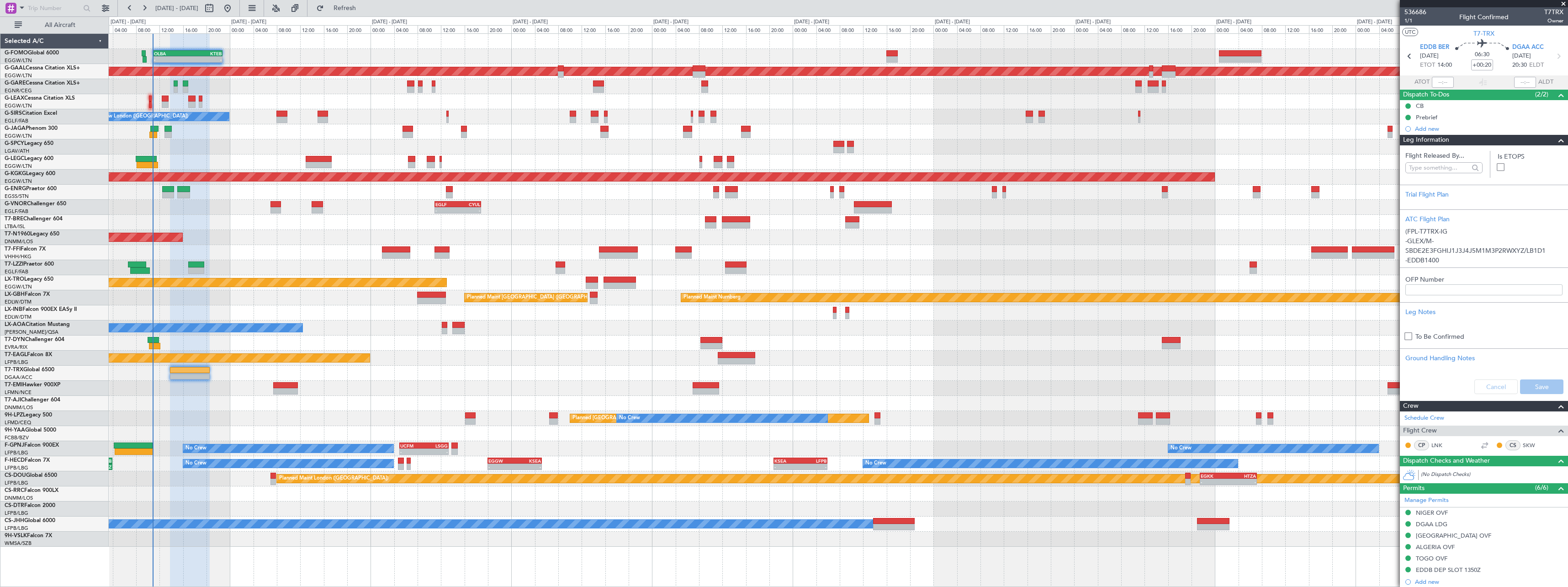
click at [1558, 139] on span at bounding box center [1561, 140] width 11 height 11
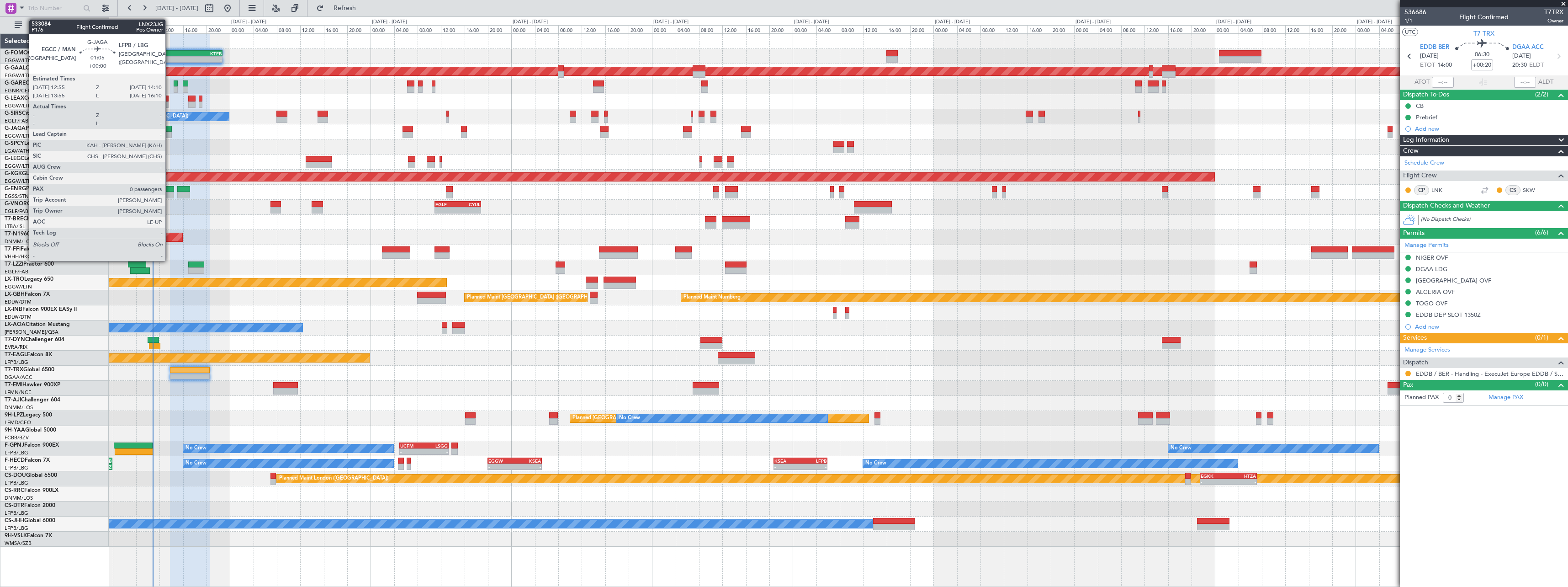
click at [169, 127] on div at bounding box center [168, 128] width 8 height 7
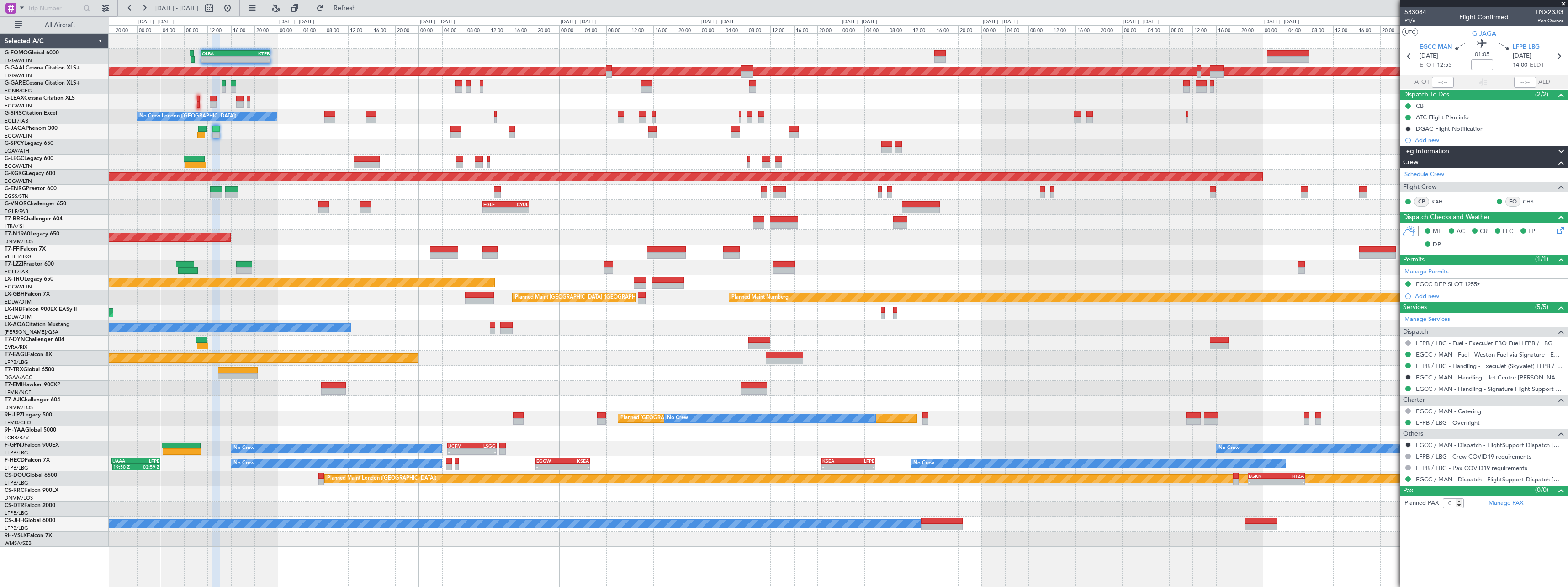
click at [314, 240] on div "AOG Maint London (Stansted) AOG Maint London (Stansted)" at bounding box center [838, 237] width 1459 height 15
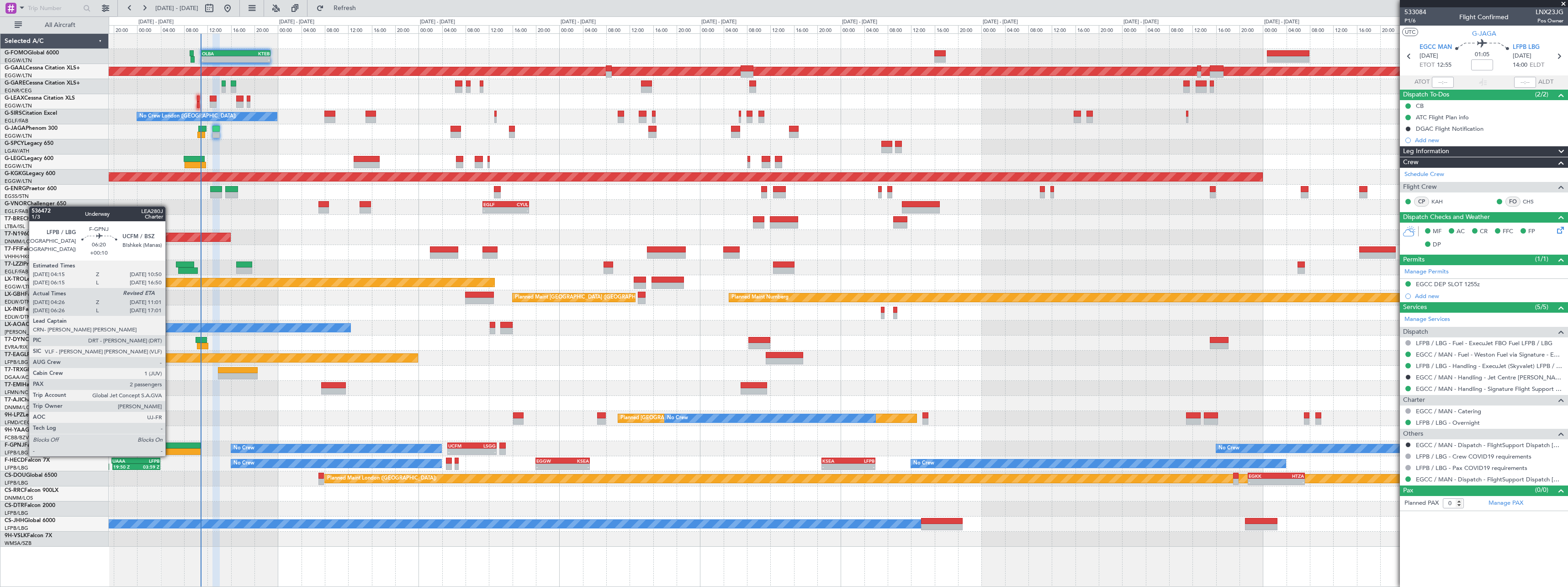
click at [170, 447] on div at bounding box center [181, 446] width 39 height 7
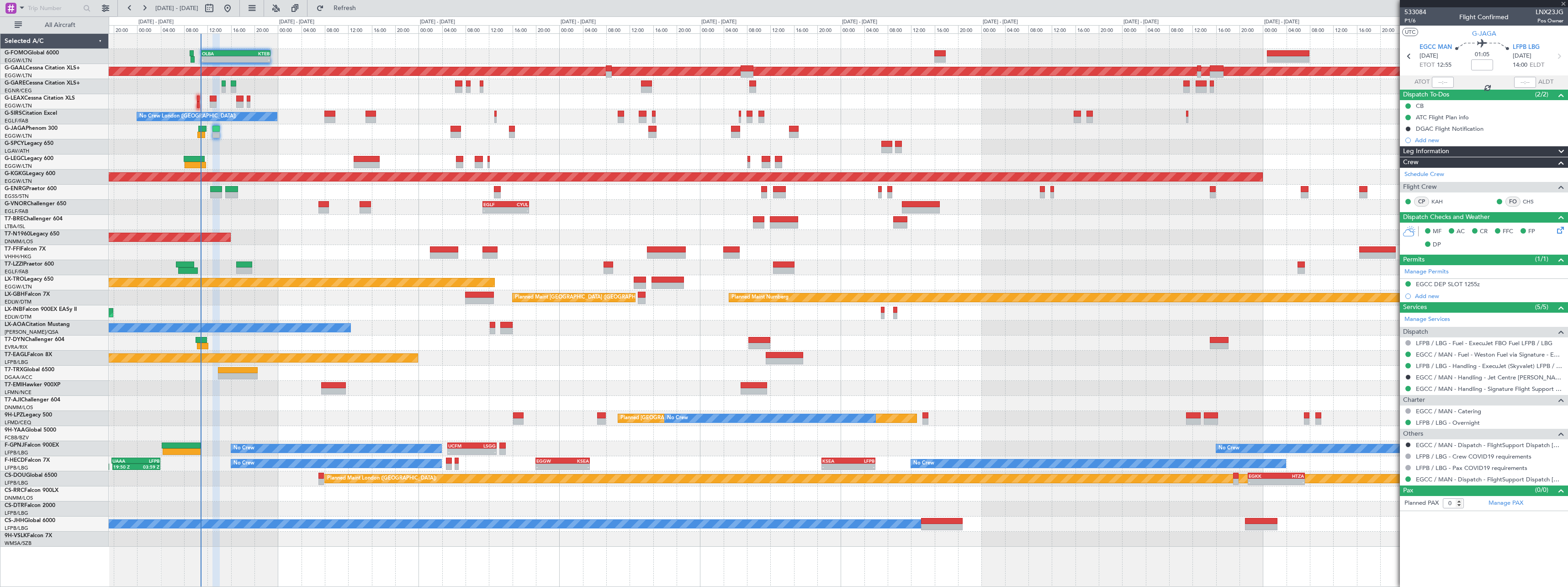
type input "+00:10"
type input "04:36"
type input "2"
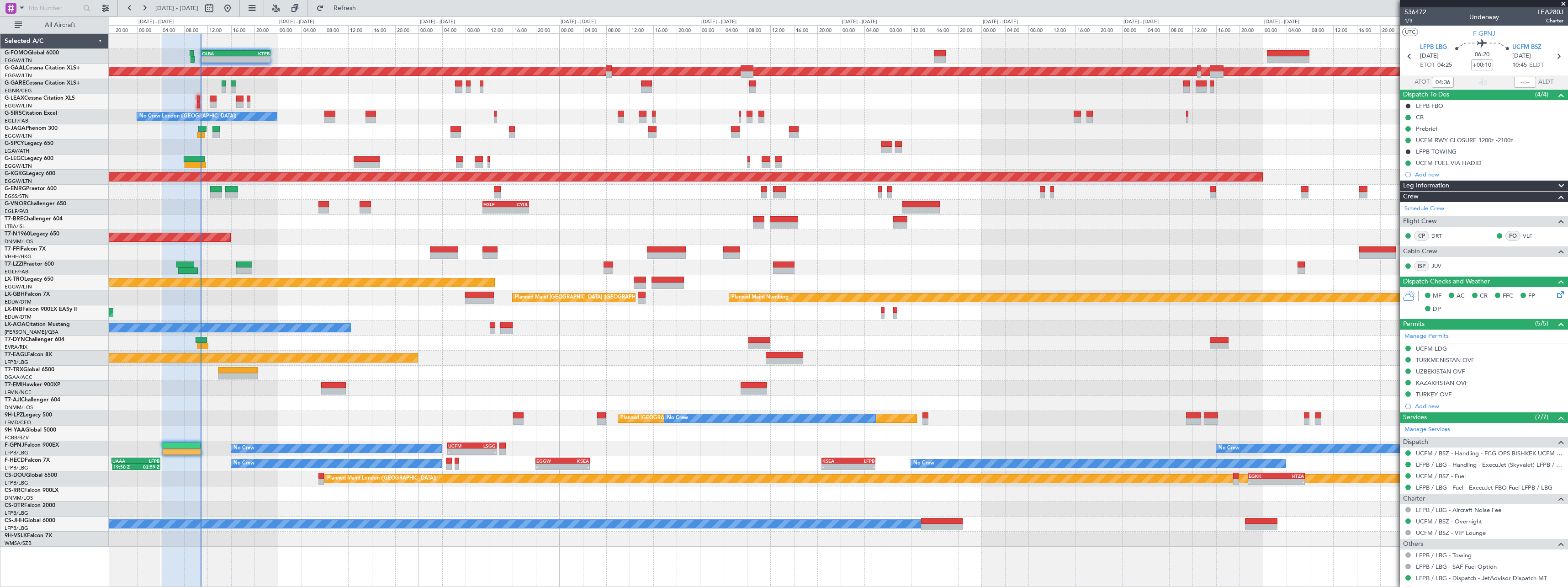
click at [298, 249] on div "Planned Maint Tianjin ([GEOGRAPHIC_DATA])" at bounding box center [838, 252] width 1459 height 15
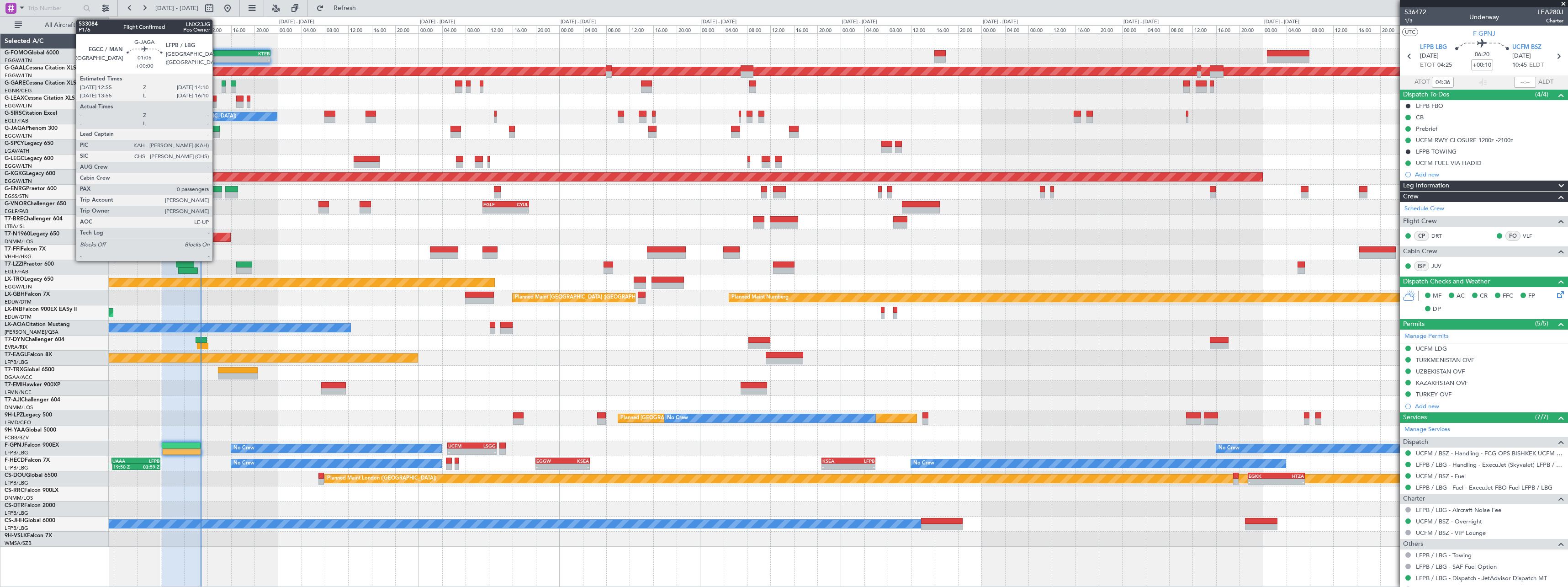
click at [217, 129] on div at bounding box center [216, 128] width 8 height 7
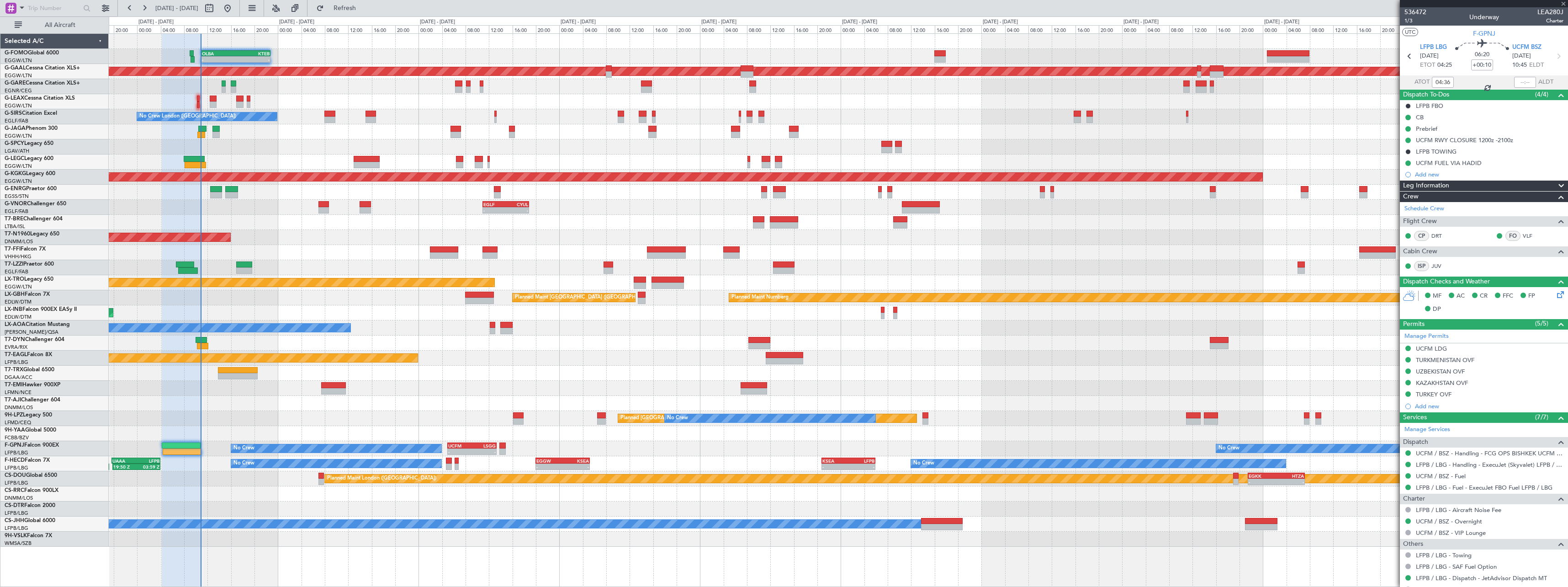
type input "0"
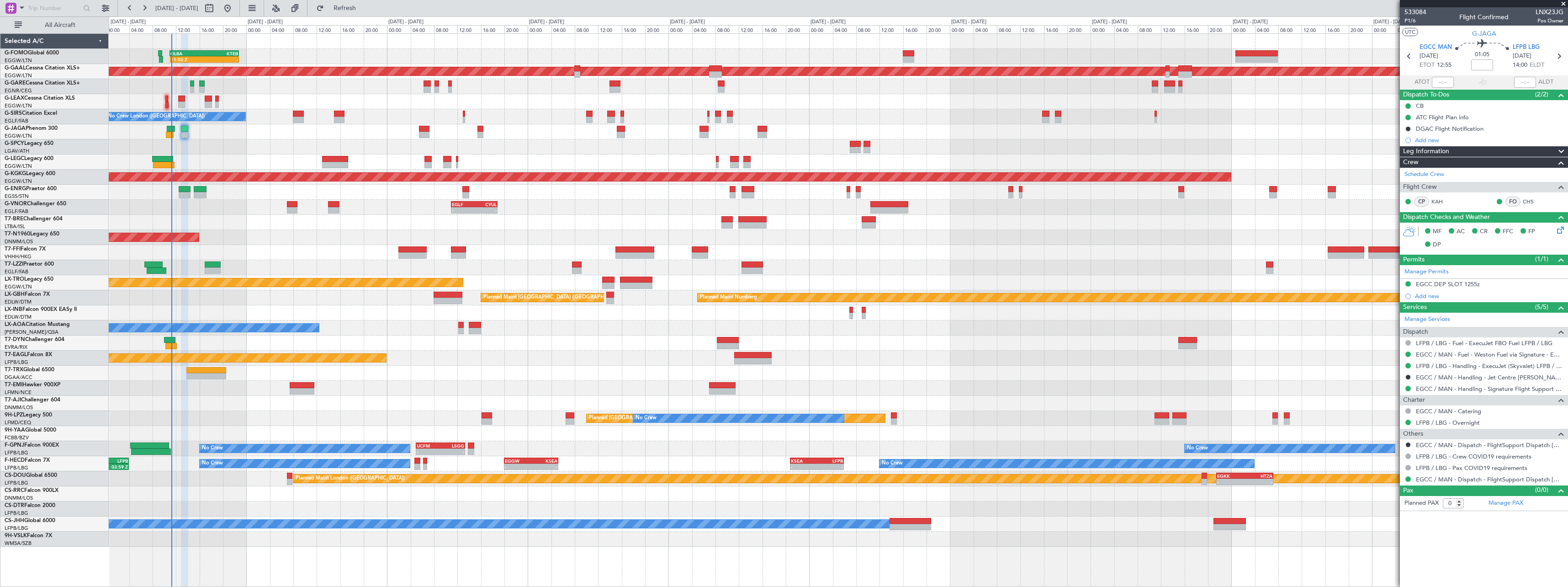
click at [375, 225] on div at bounding box center [838, 222] width 1459 height 15
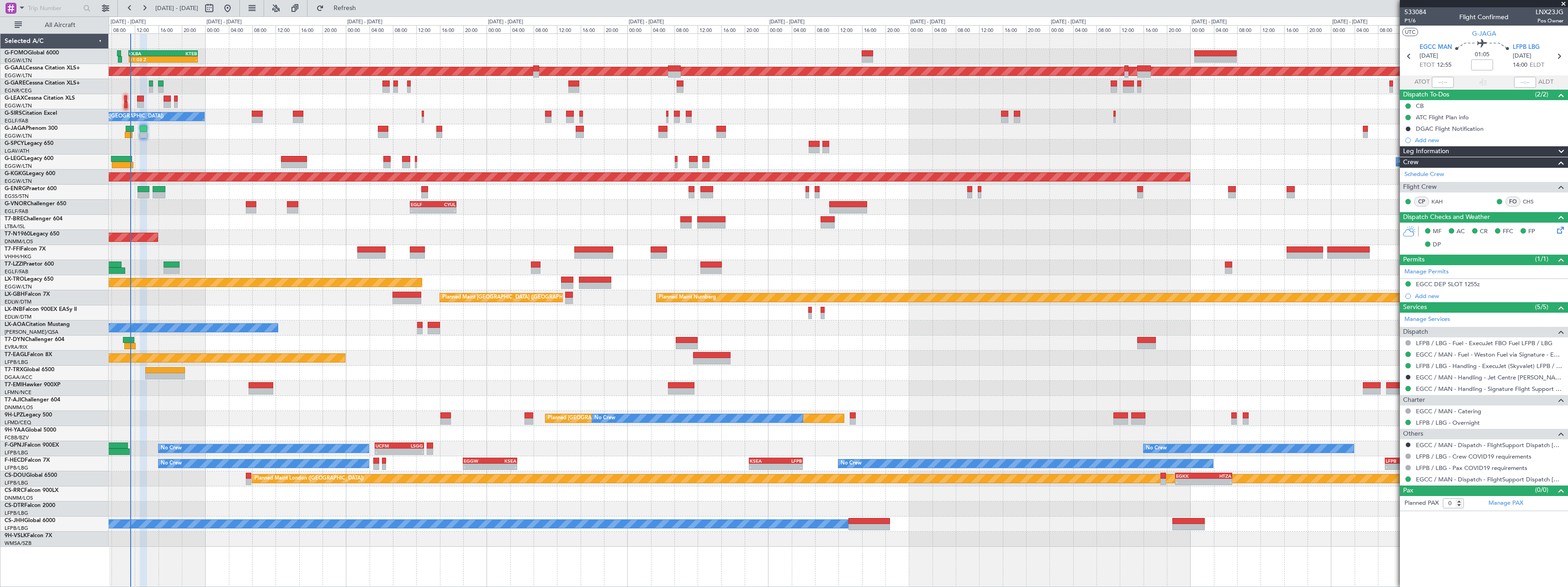
click at [356, 346] on div at bounding box center [838, 343] width 1459 height 15
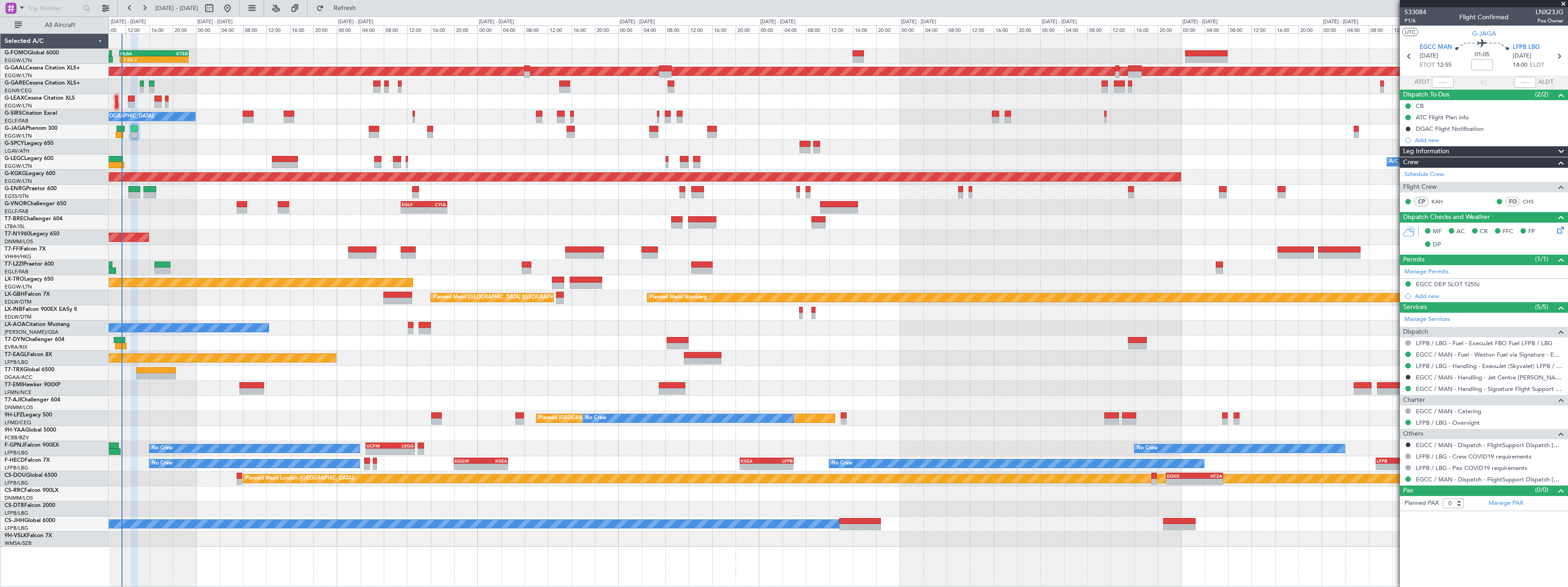
click at [343, 251] on div "Planned Maint Tianjin ([GEOGRAPHIC_DATA])" at bounding box center [838, 252] width 1459 height 15
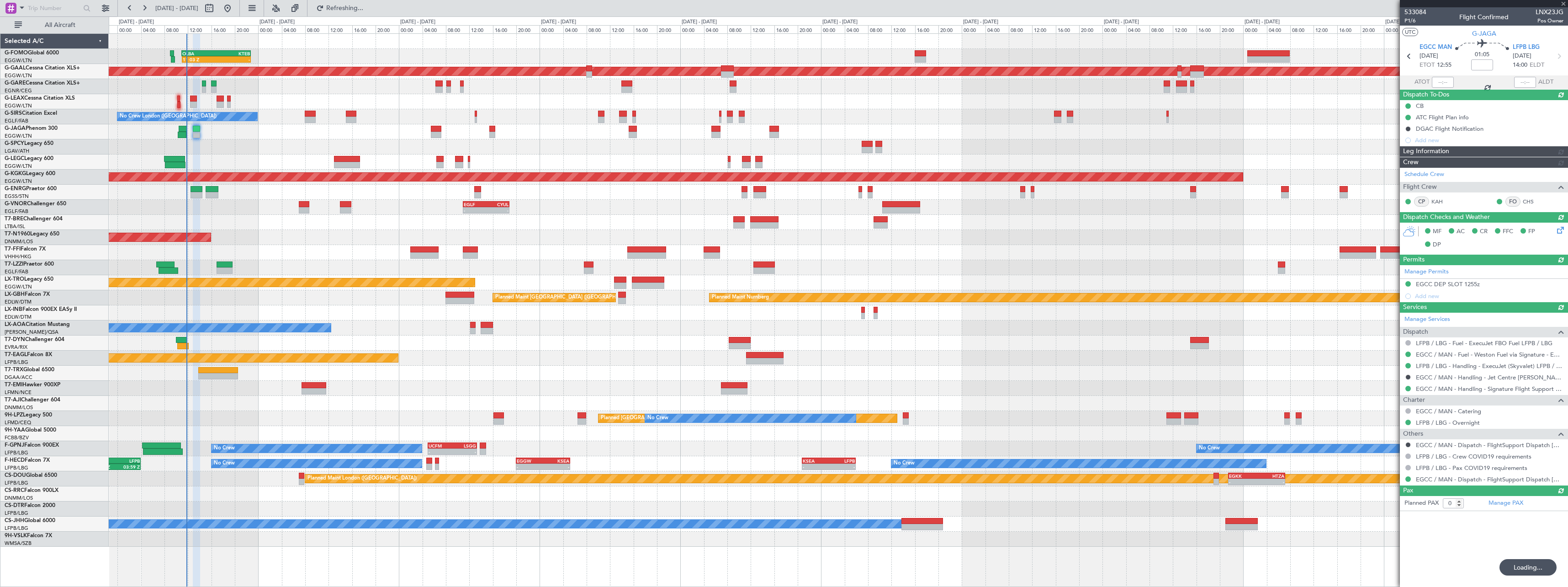
click at [369, 243] on div "11:03 Z - OLBA 11:00 Z KTEB 22:45 Z Planned Maint [GEOGRAPHIC_DATA] ([GEOGRAPHI…" at bounding box center [838, 290] width 1459 height 513
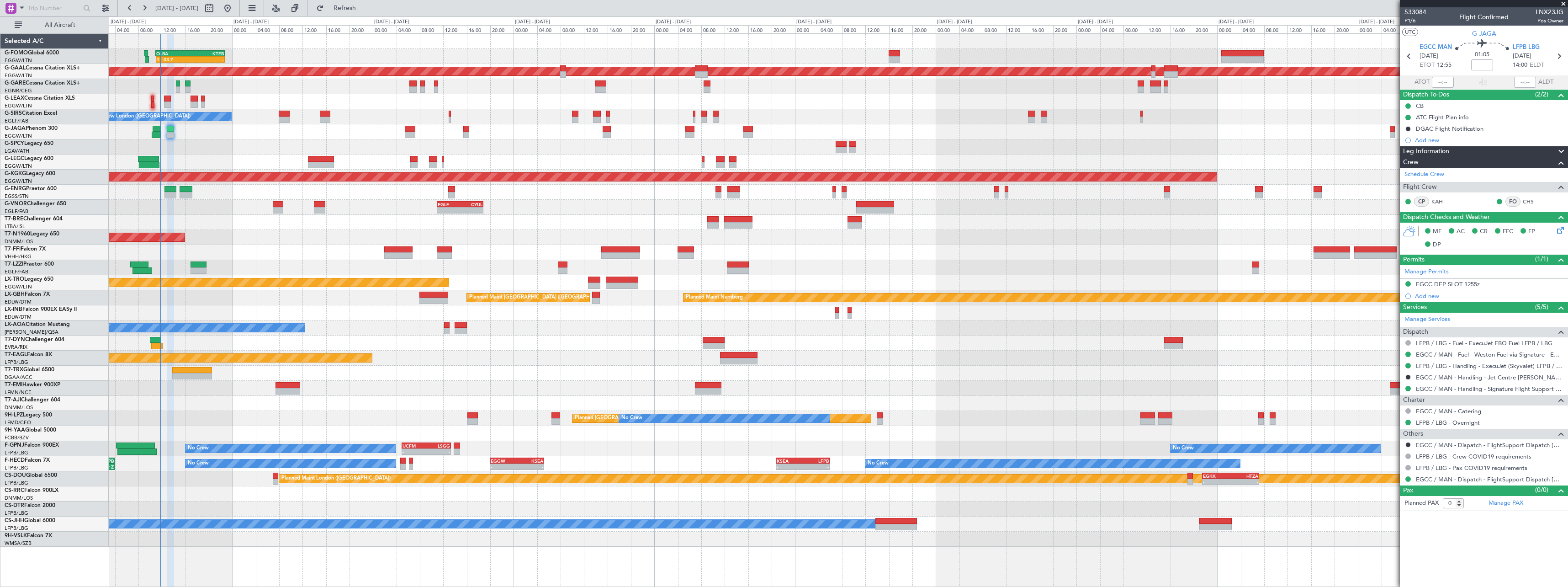
click at [417, 368] on div at bounding box center [838, 373] width 1459 height 15
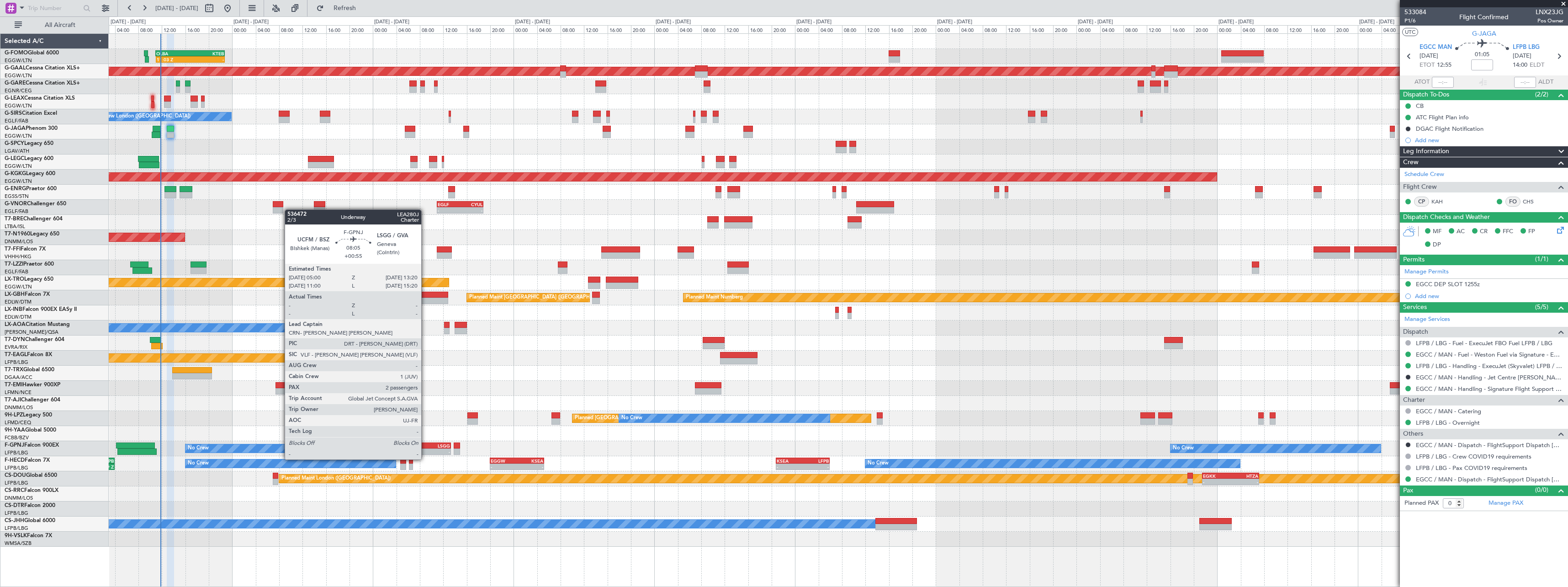
click at [426, 450] on div "-" at bounding box center [414, 451] width 24 height 5
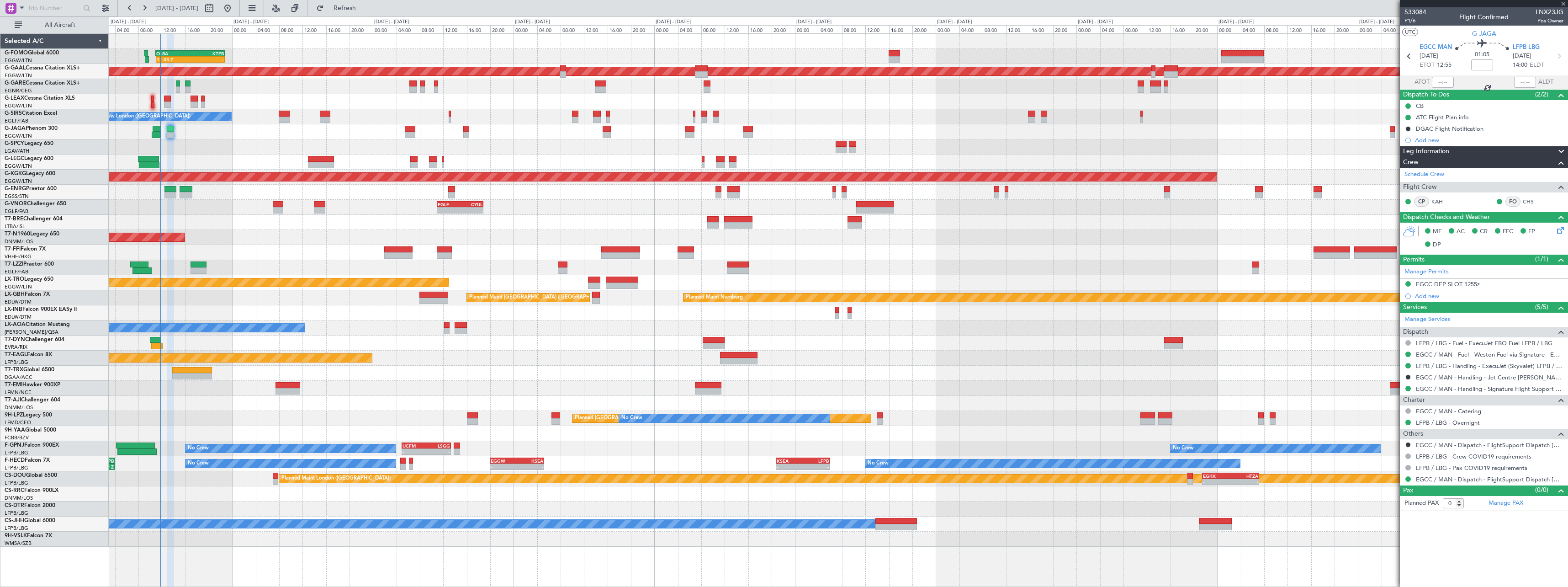
type input "+00:55"
type input "2"
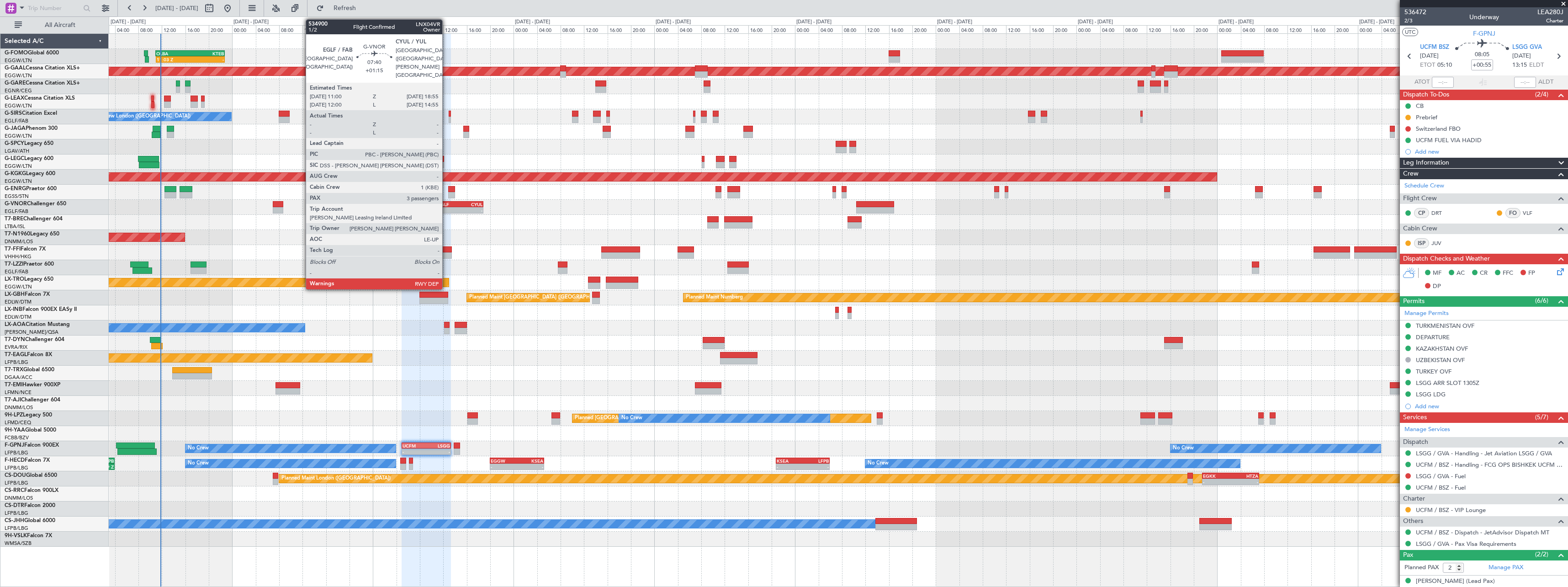
click at [446, 203] on div "EGLF" at bounding box center [449, 204] width 23 height 5
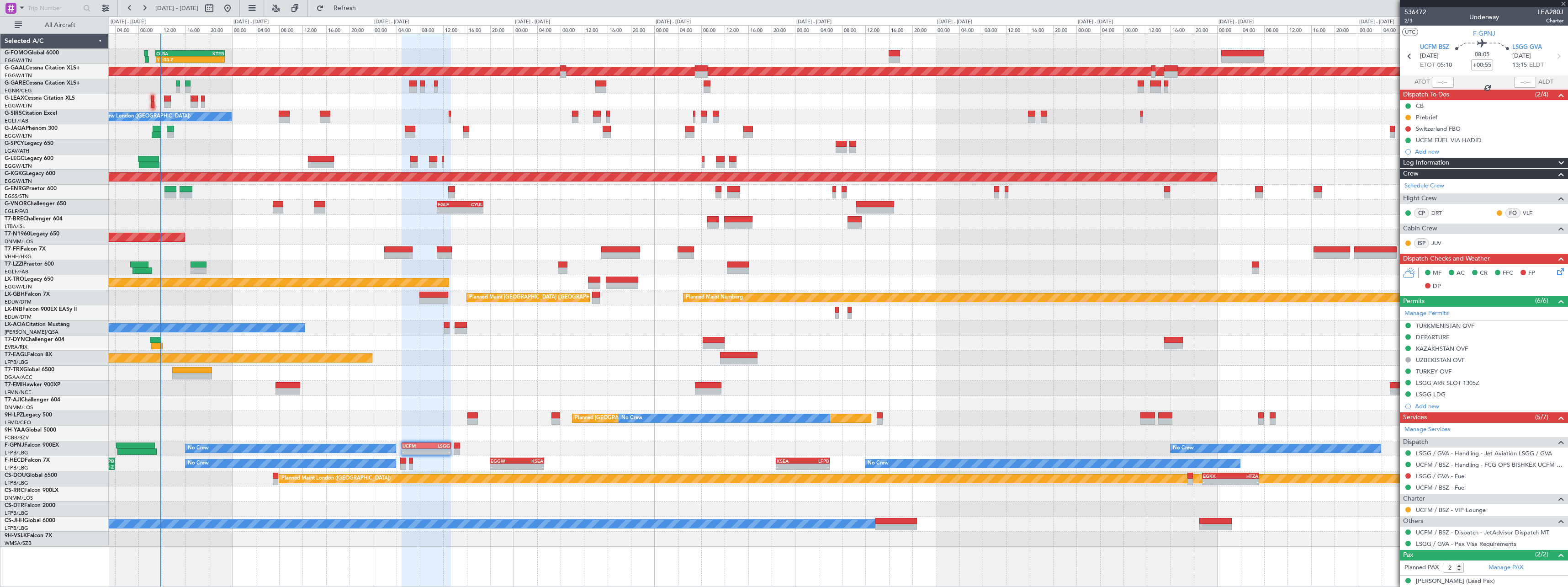
type input "+01:15"
type input "3"
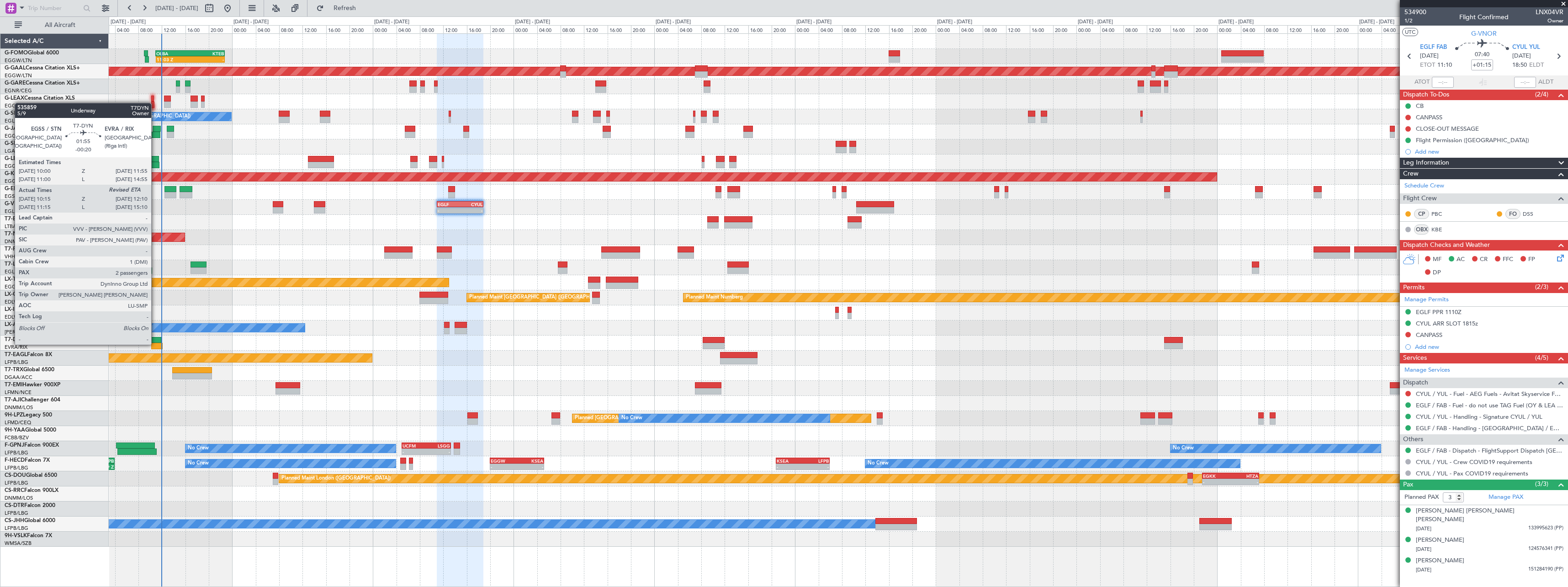
click at [155, 343] on div at bounding box center [156, 346] width 12 height 7
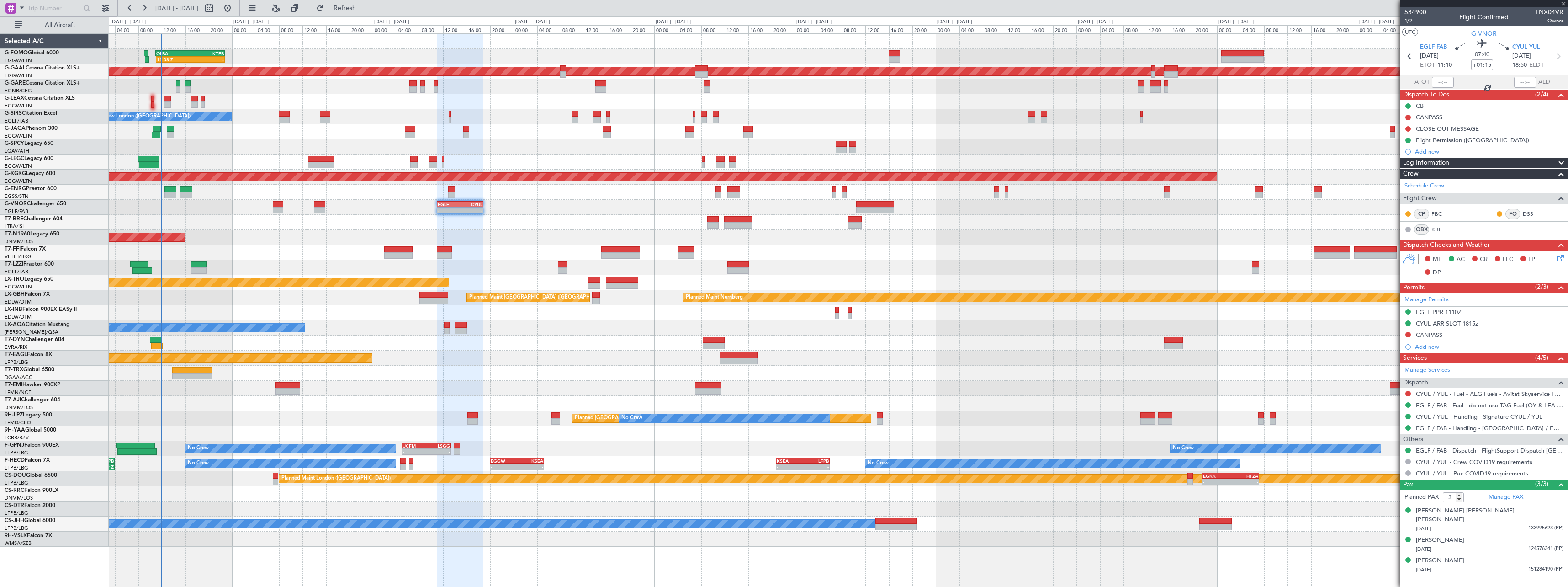
type input "-00:20"
type input "10:15"
type input "2"
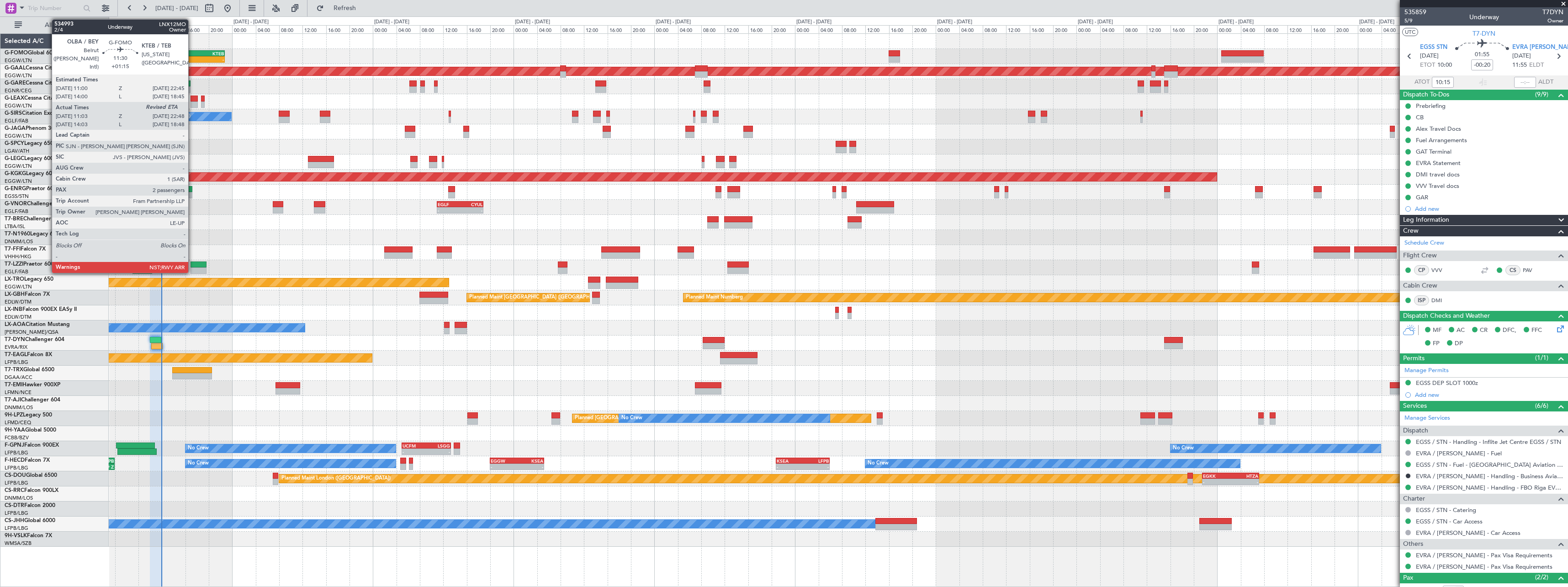
click at [192, 54] on div "KTEB" at bounding box center [207, 53] width 34 height 5
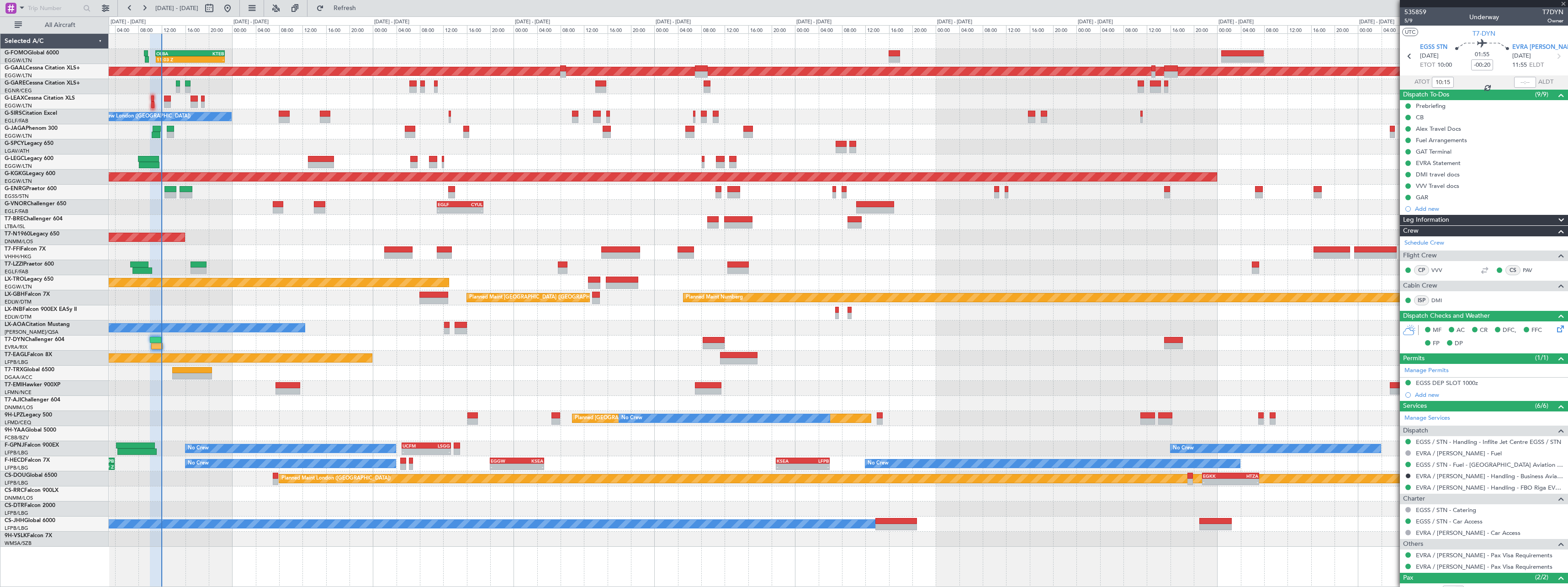
type input "+01:15"
type input "11:03"
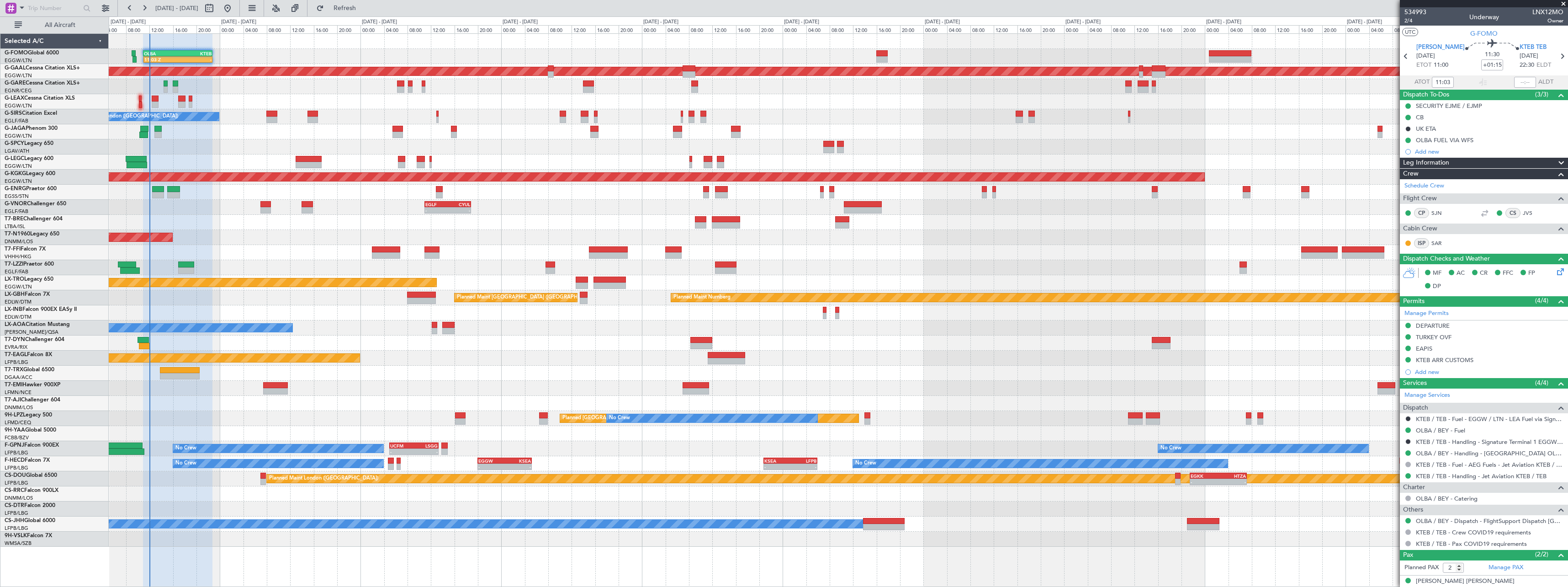
click at [269, 261] on div at bounding box center [838, 267] width 1459 height 15
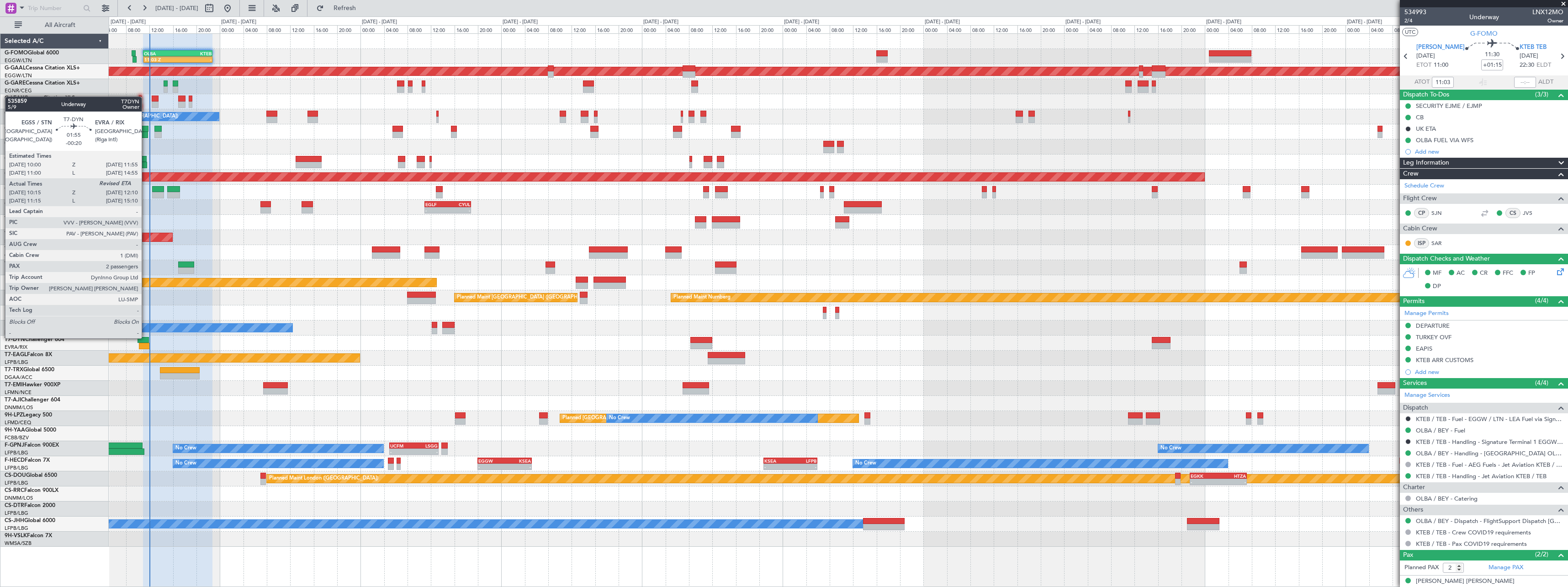
click at [146, 337] on div at bounding box center [143, 340] width 12 height 7
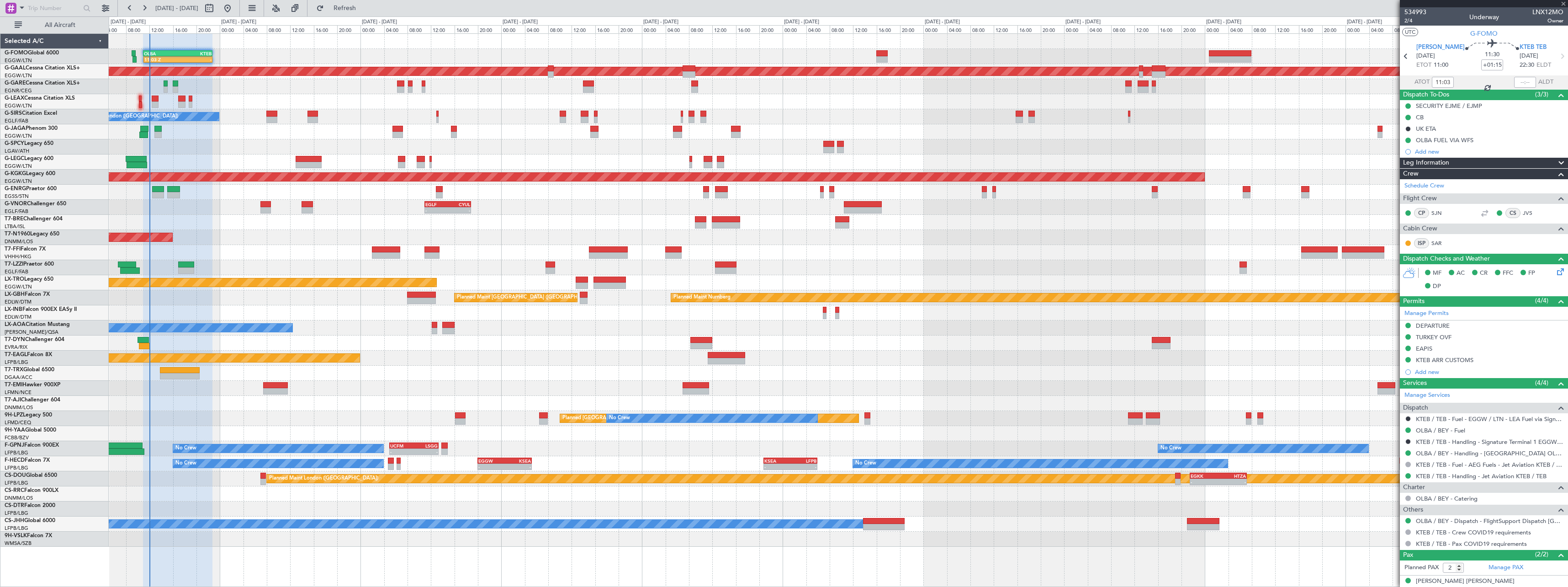
type input "-00:20"
type input "10:15"
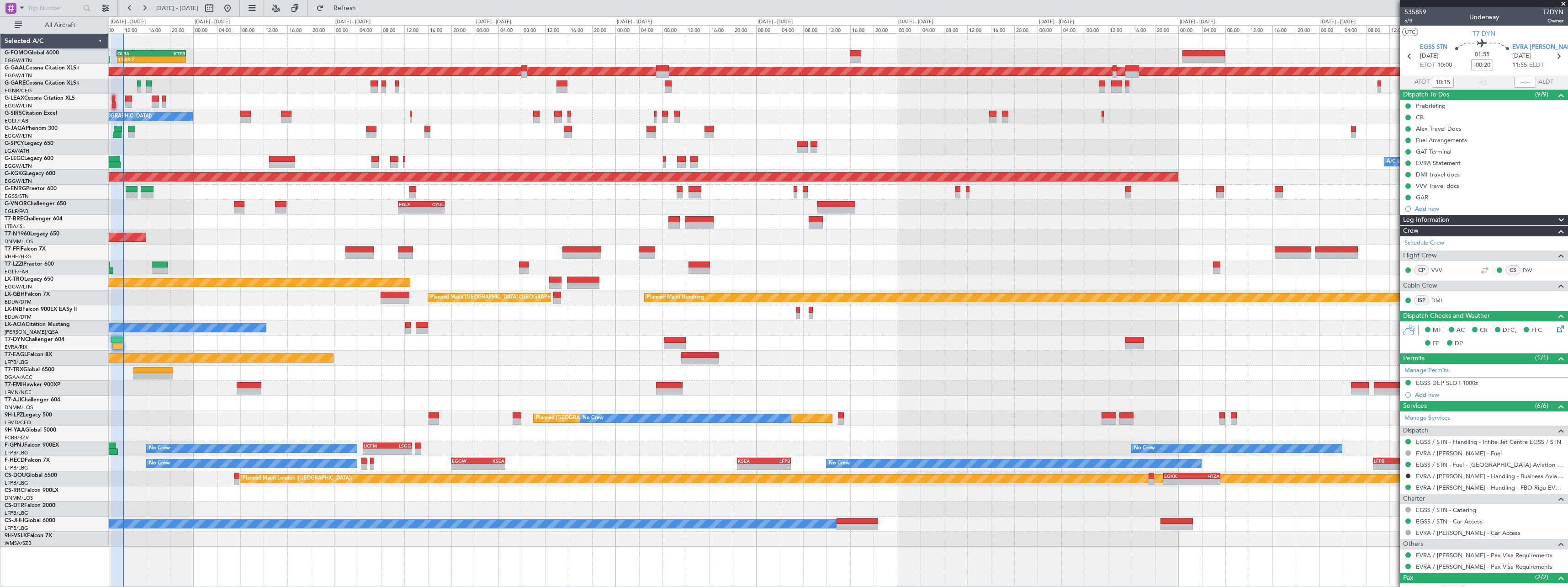
click at [428, 390] on div "Planned Maint [GEOGRAPHIC_DATA]" at bounding box center [838, 388] width 1459 height 15
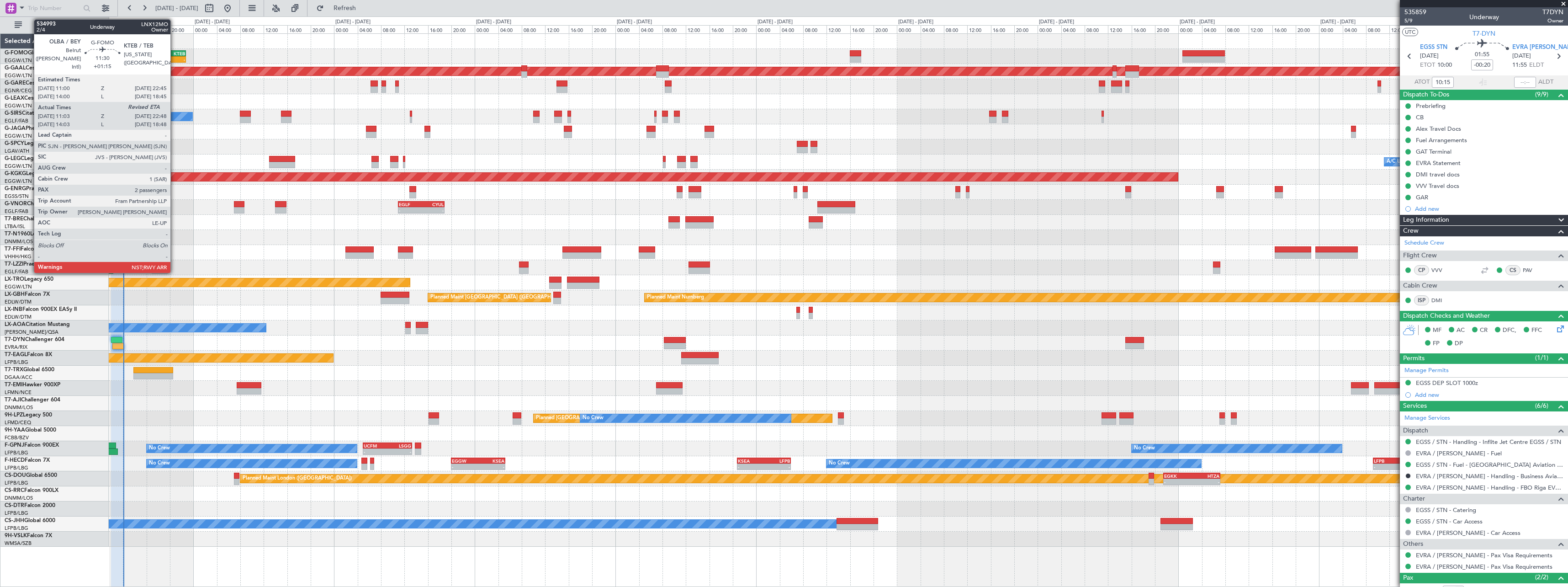
click at [175, 58] on div "-" at bounding box center [169, 59] width 34 height 5
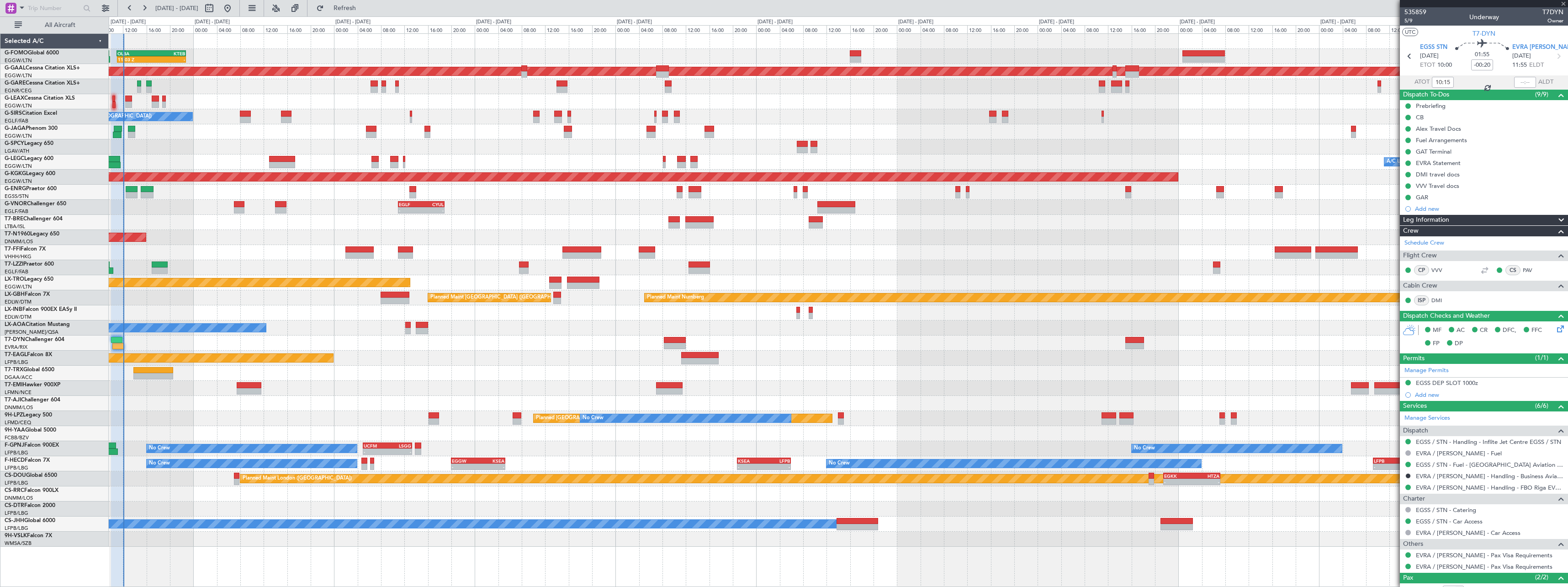
type input "+01:15"
type input "11:03"
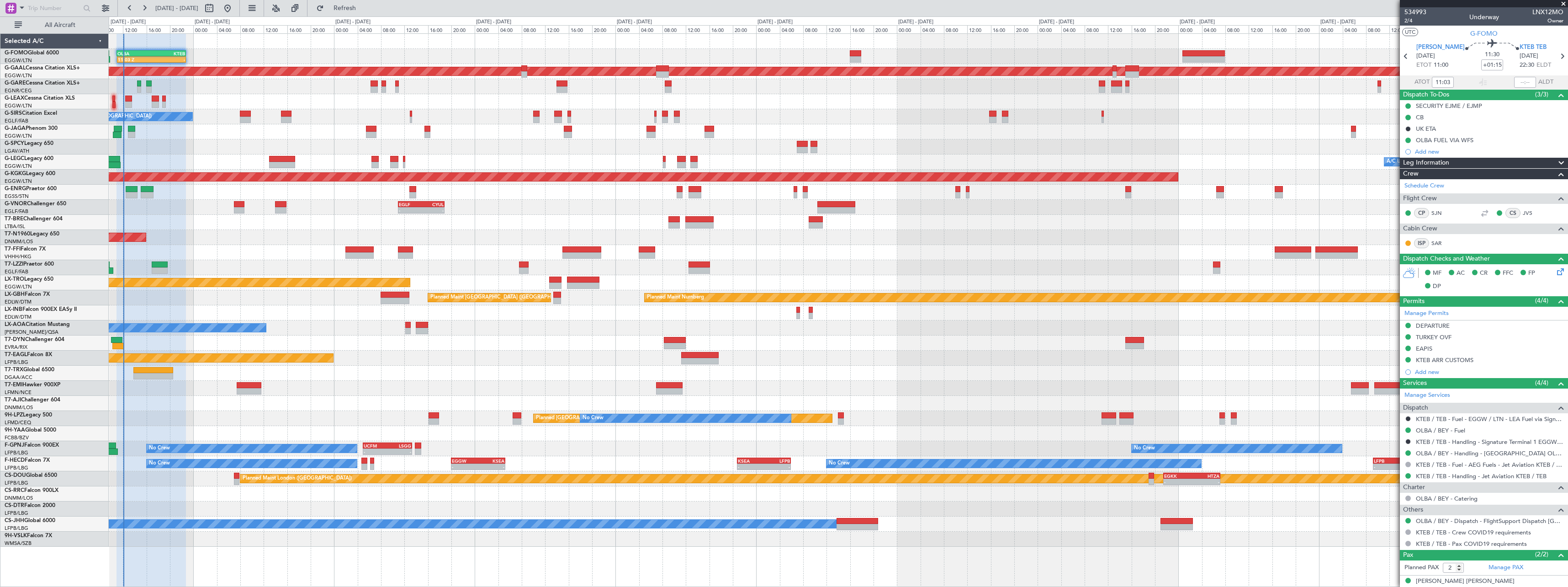
scroll to position [29, 0]
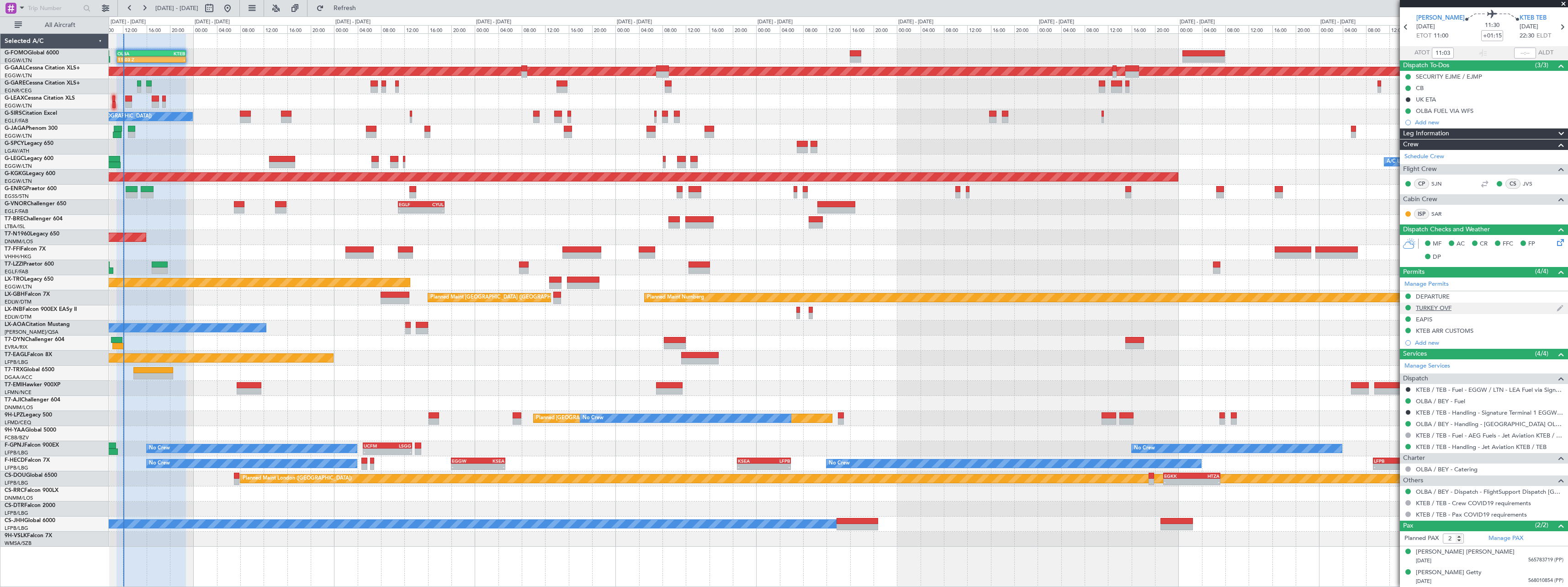
click at [1441, 306] on div "TURKEY OVF" at bounding box center [1433, 308] width 36 height 8
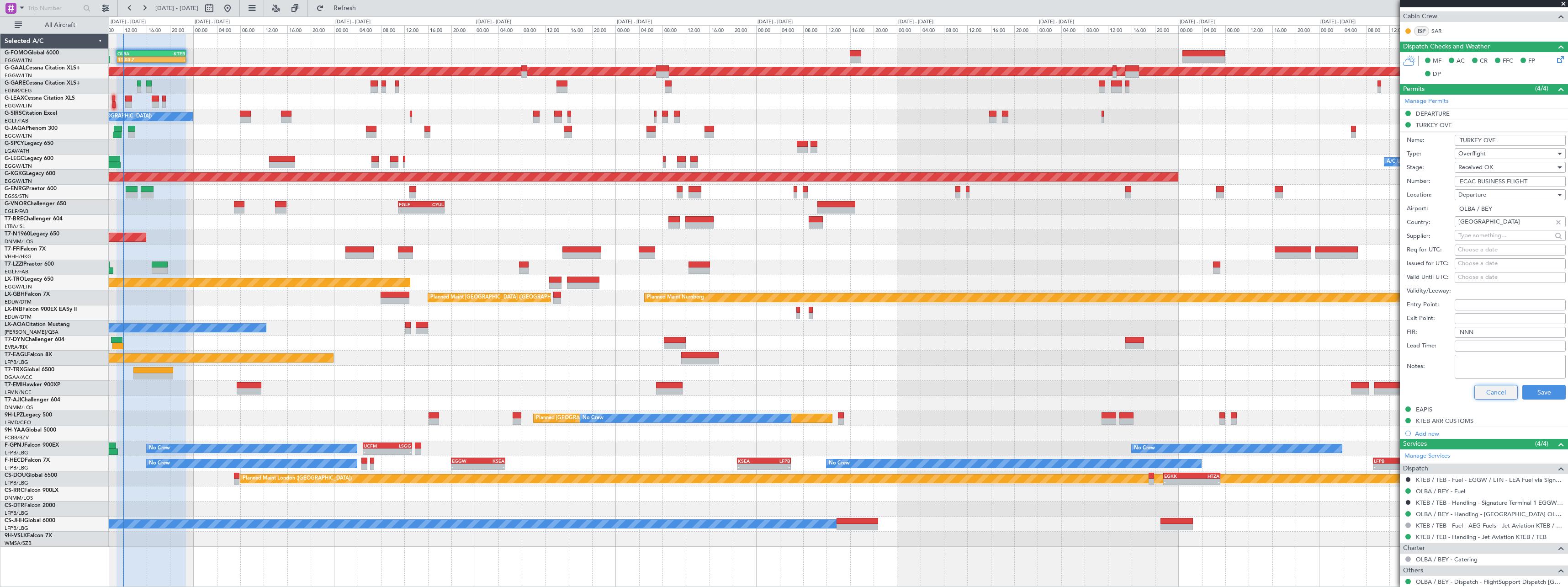
click at [1497, 397] on button "Cancel" at bounding box center [1496, 392] width 43 height 15
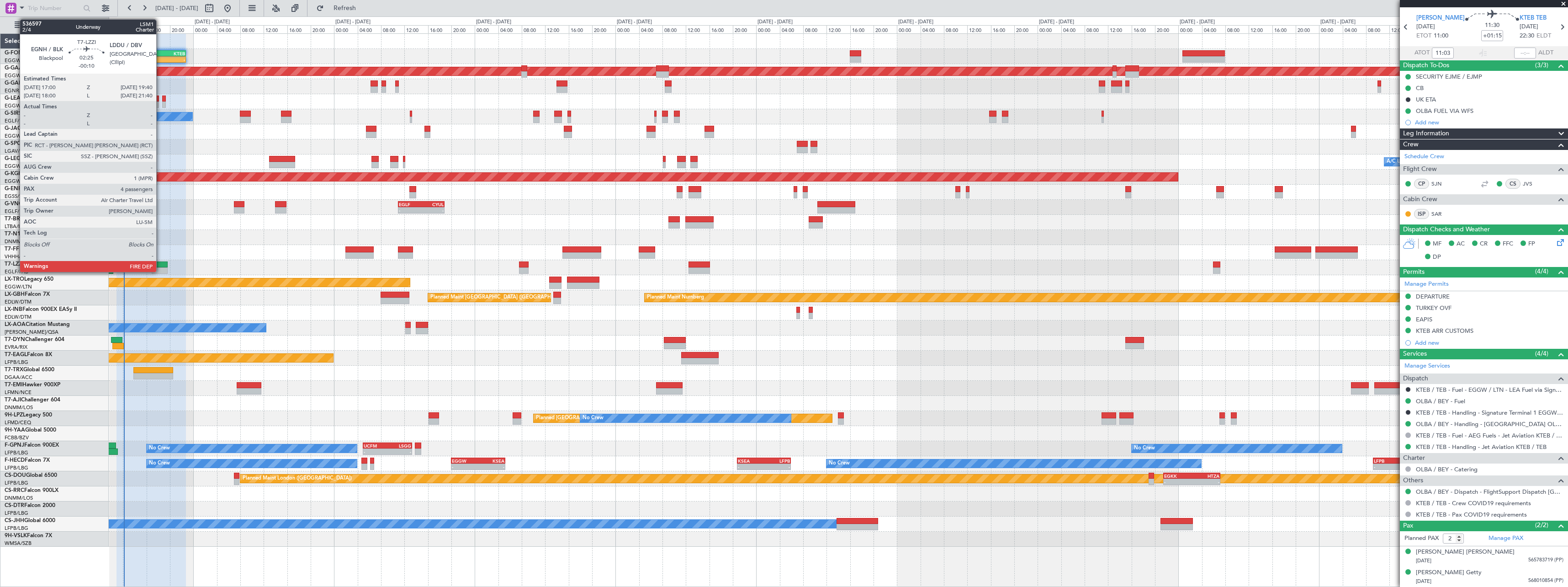
click at [160, 267] on div at bounding box center [159, 270] width 16 height 7
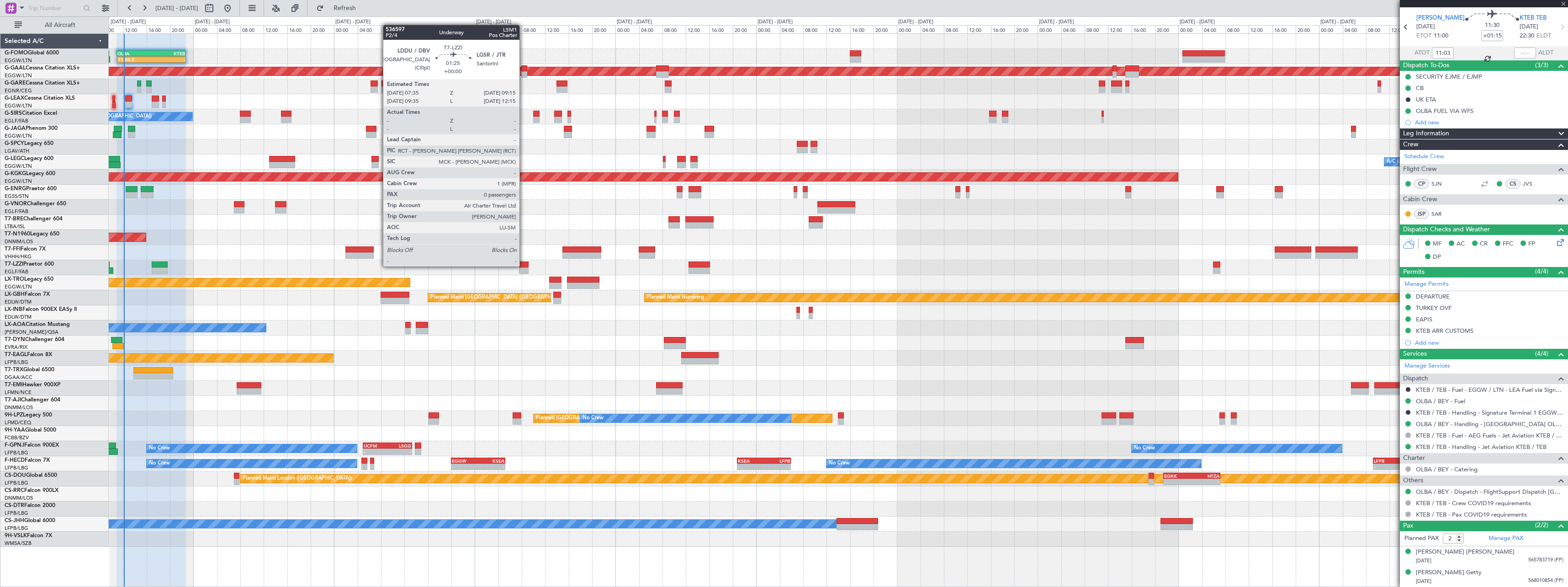
type input "-00:10"
type input "4"
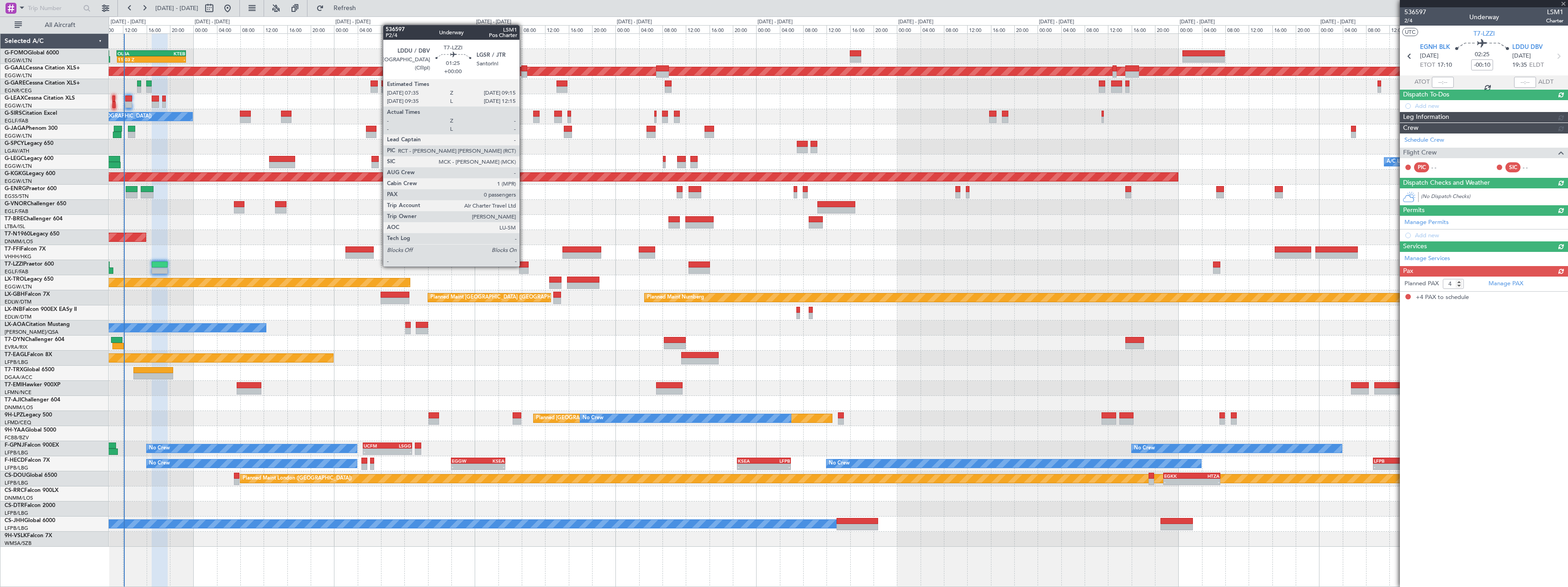
scroll to position [0, 0]
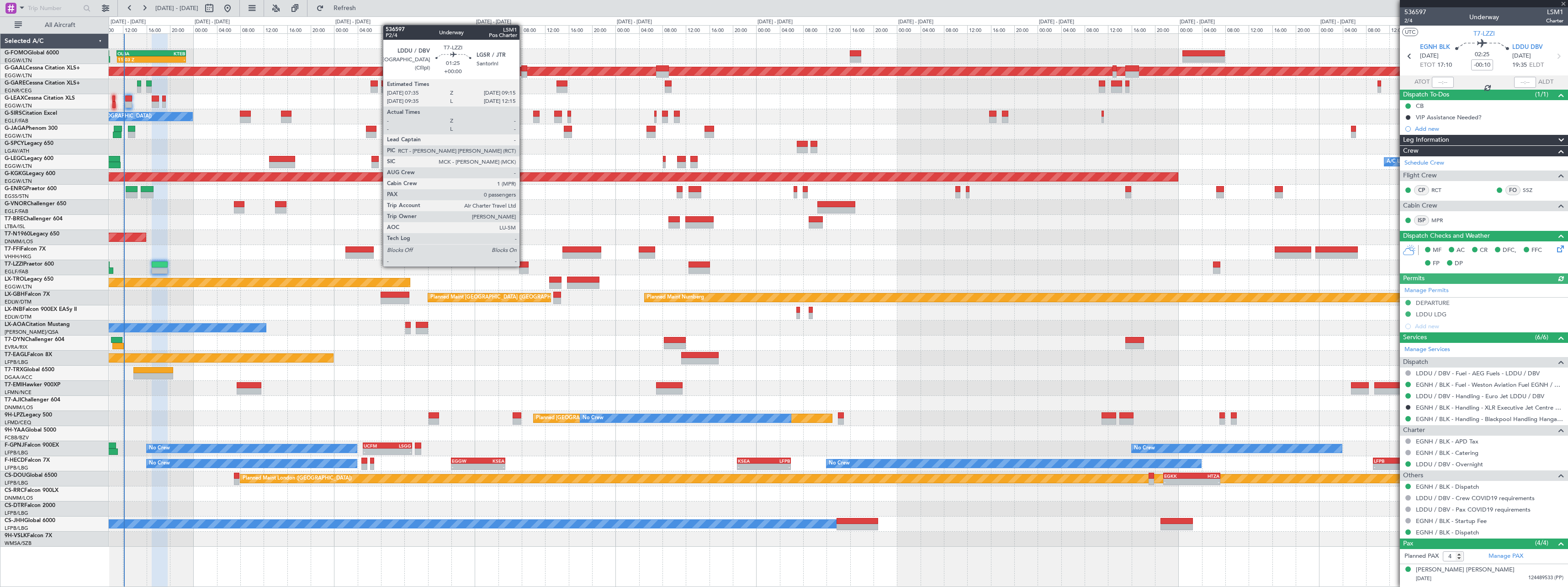
click at [523, 265] on div at bounding box center [524, 264] width 10 height 7
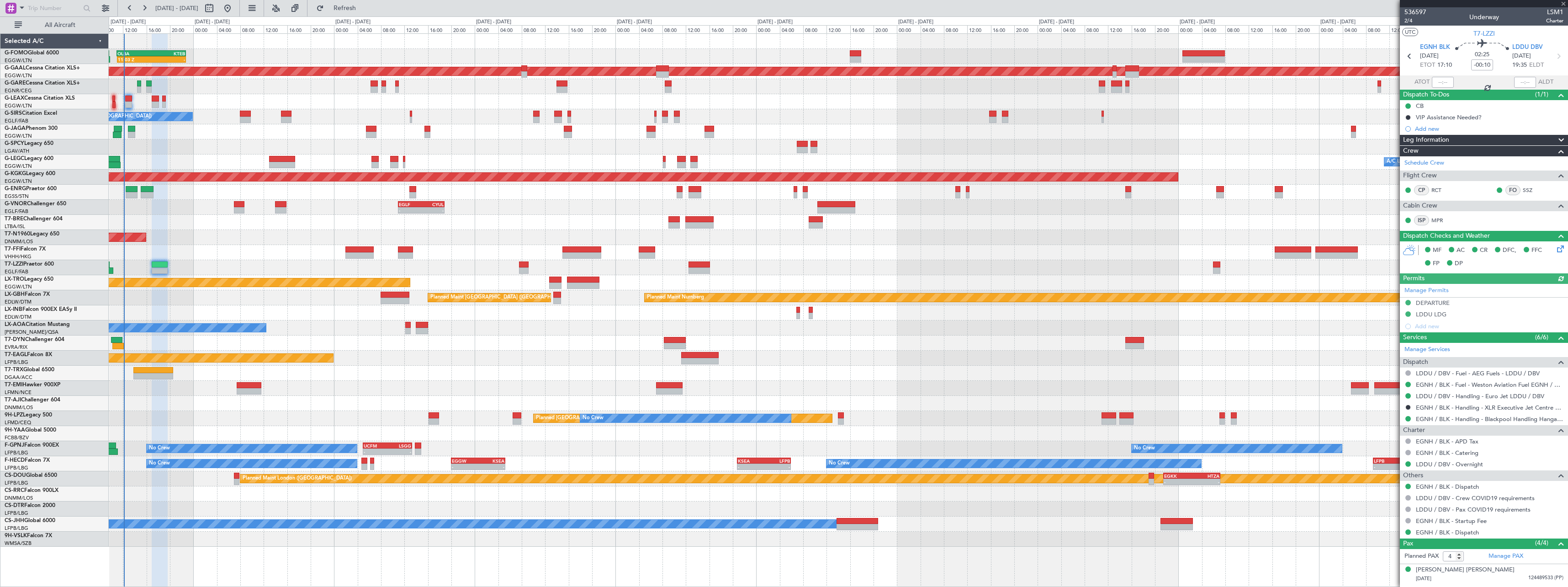
type input "0"
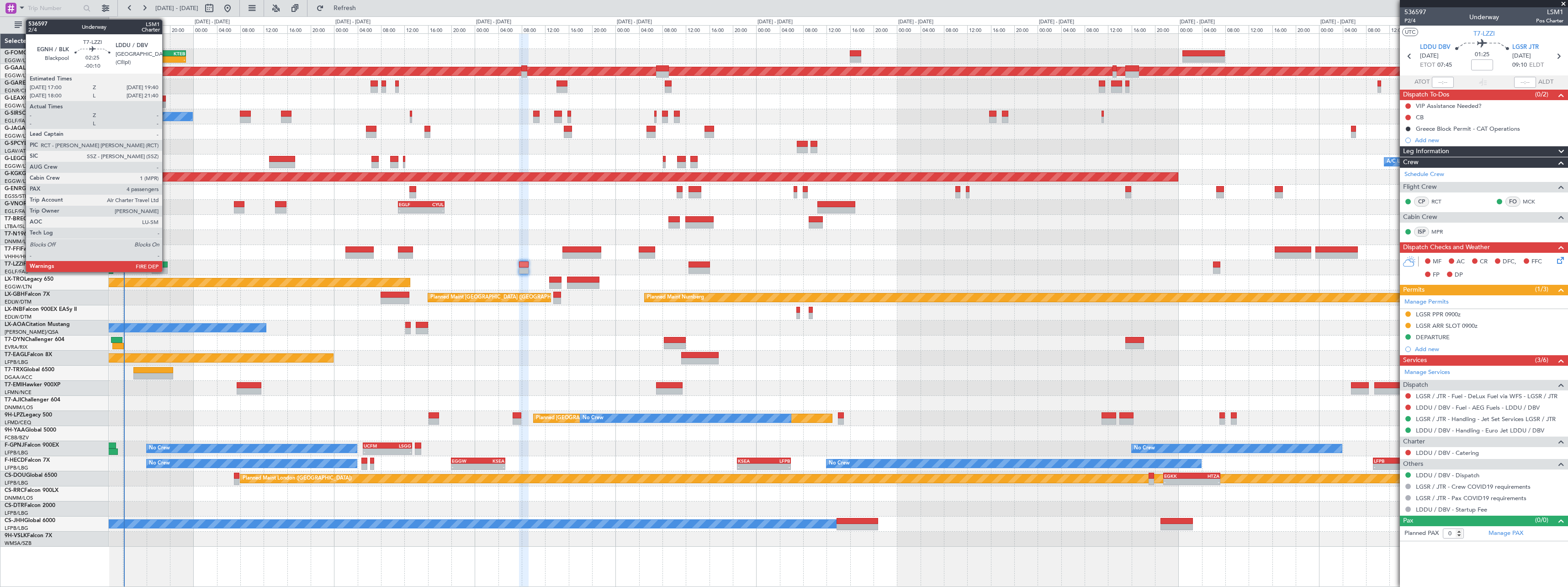
click at [166, 265] on div at bounding box center [159, 264] width 16 height 7
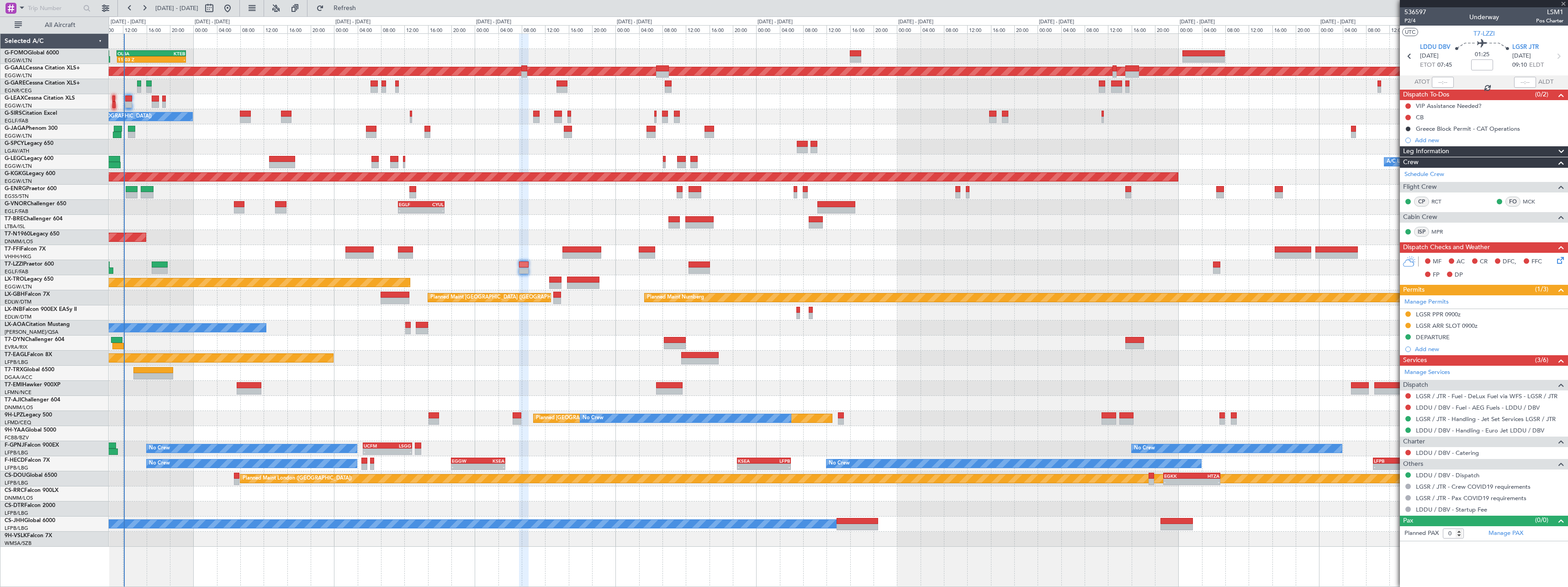
type input "-00:10"
type input "4"
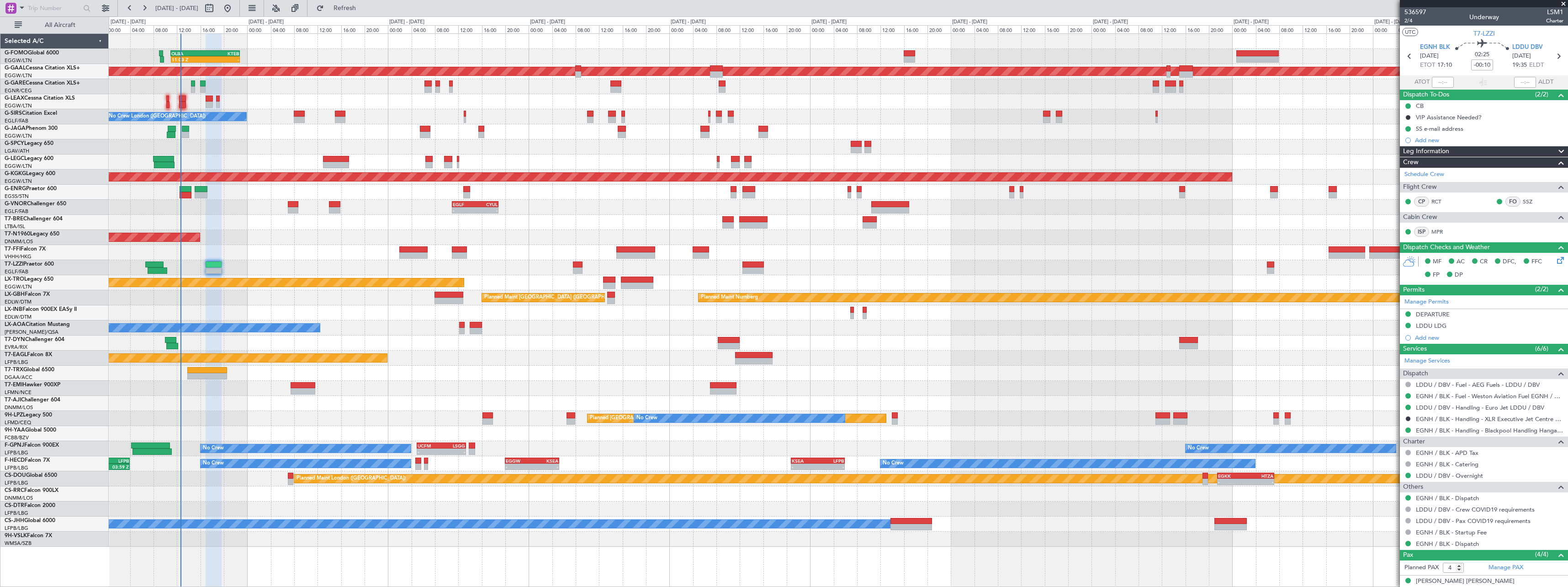
click at [234, 188] on div at bounding box center [838, 192] width 1459 height 15
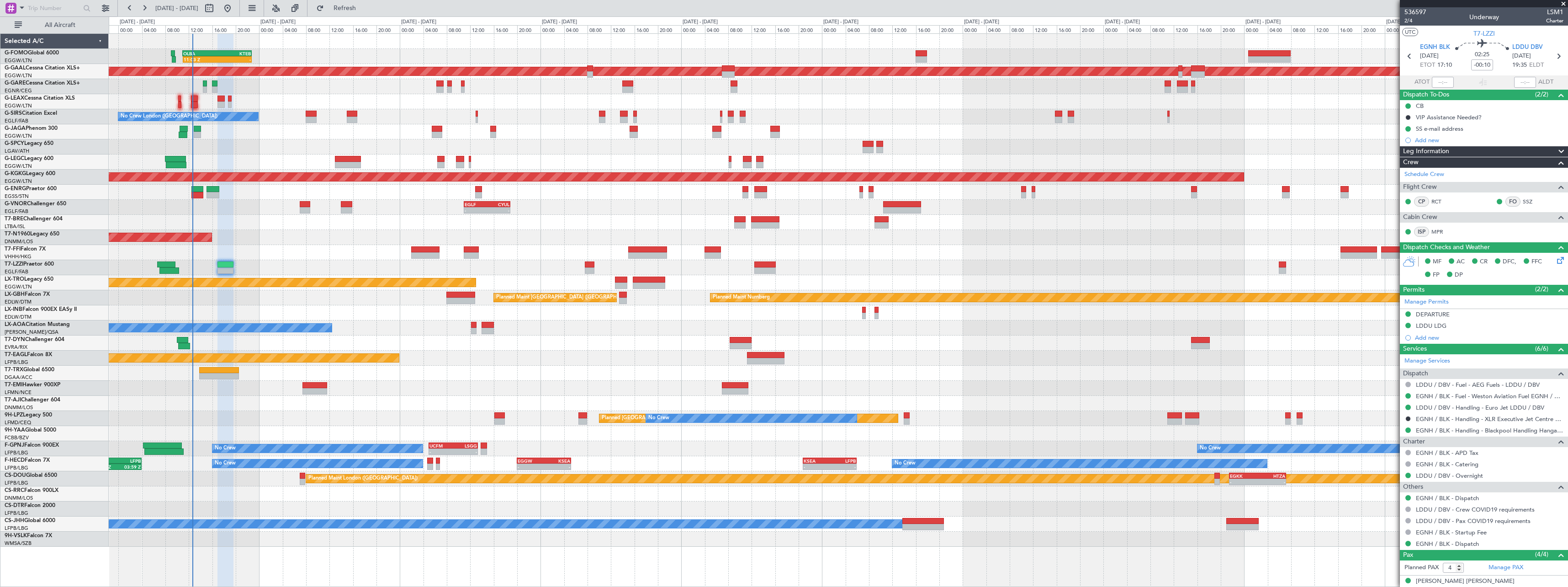
click at [263, 306] on div "Planned Maint [GEOGRAPHIC_DATA] ([GEOGRAPHIC_DATA])" at bounding box center [838, 312] width 1459 height 15
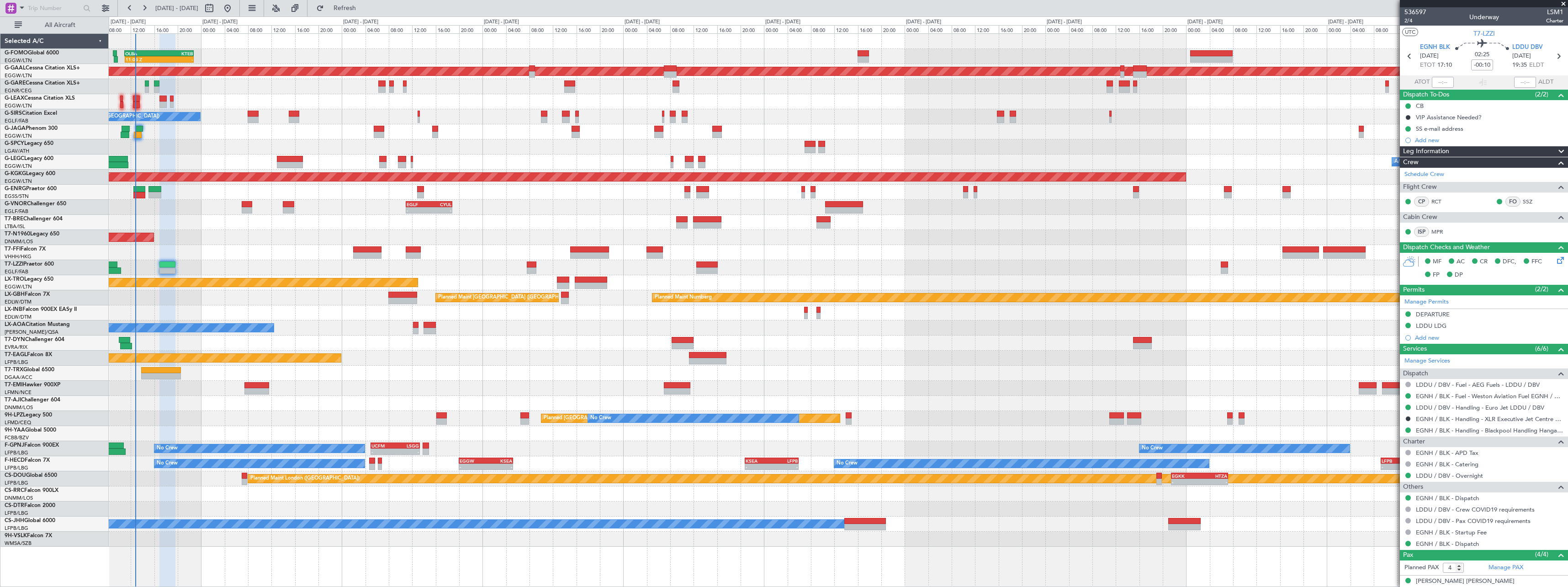
click at [499, 219] on div at bounding box center [838, 222] width 1459 height 15
click at [364, 11] on span "Refresh" at bounding box center [345, 8] width 38 height 7
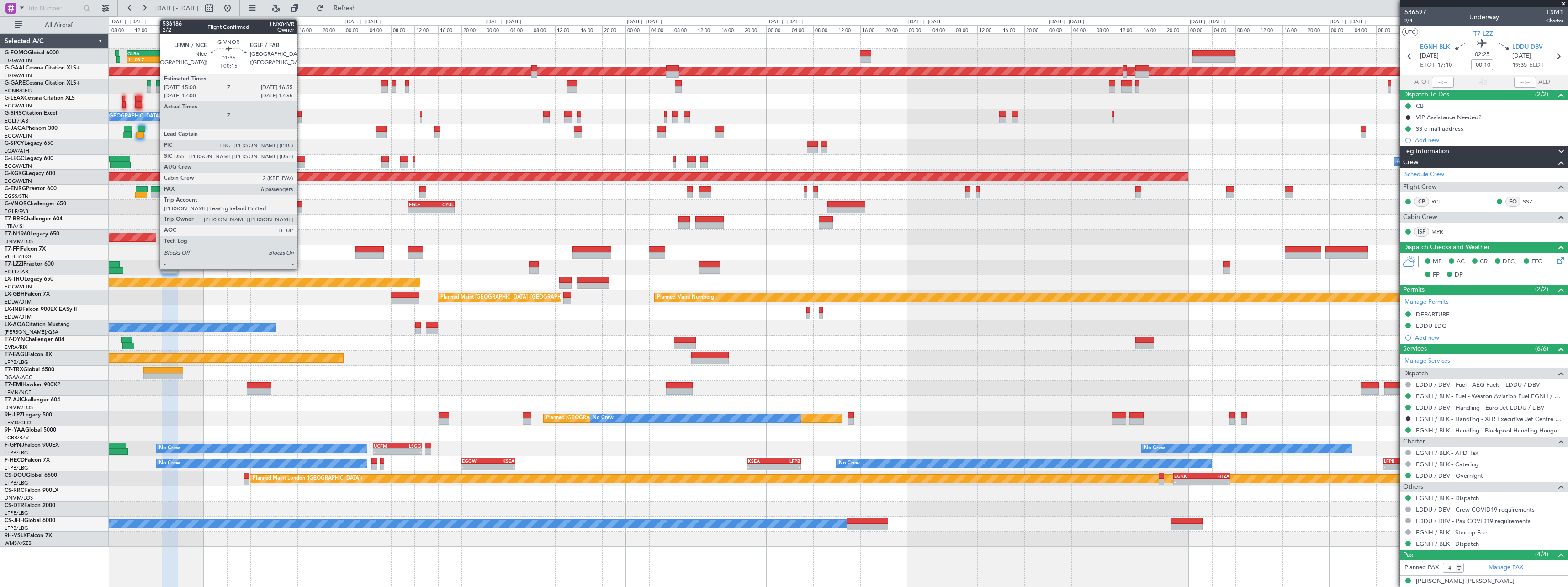
click at [301, 208] on div at bounding box center [296, 210] width 12 height 7
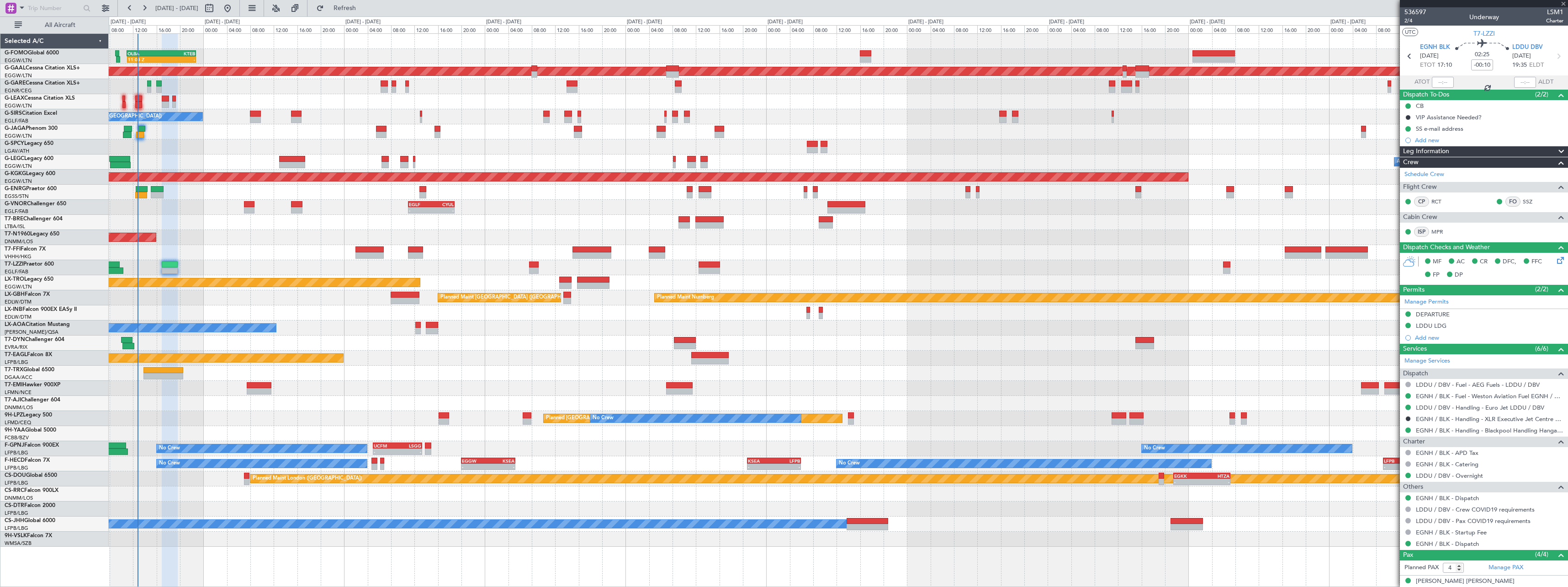
type input "+00:15"
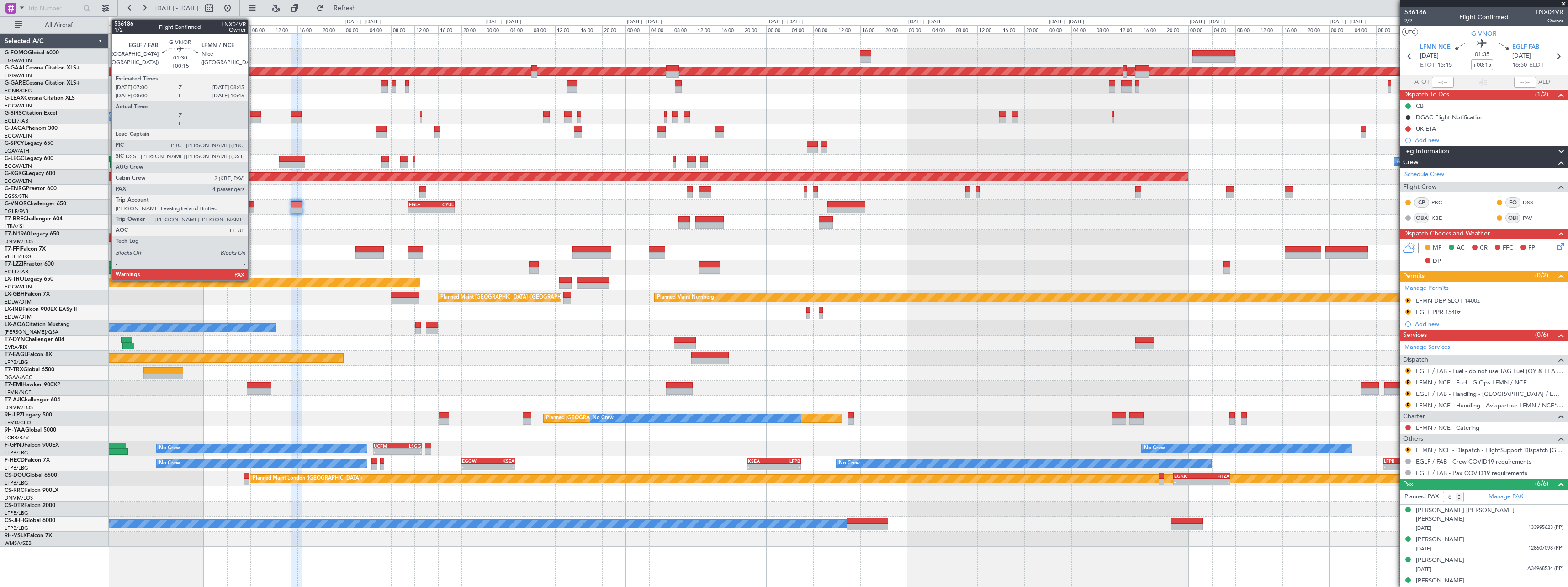
click at [252, 205] on div at bounding box center [249, 204] width 10 height 7
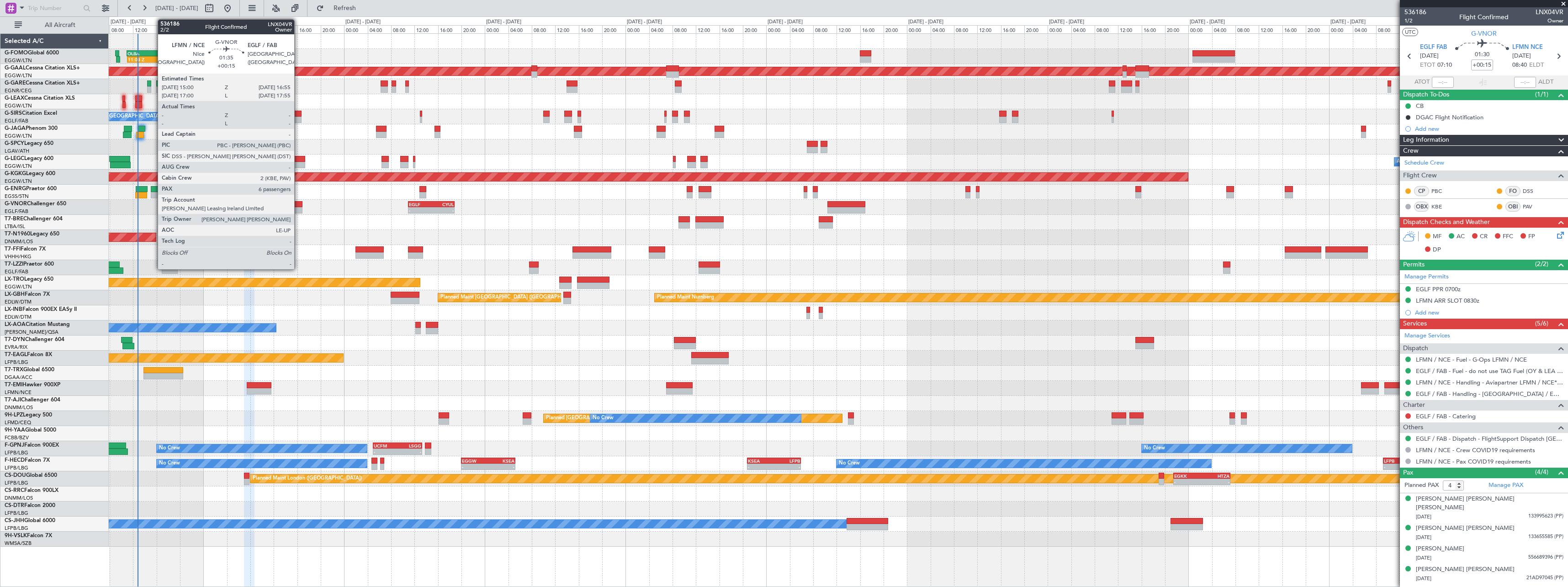
click at [298, 208] on div at bounding box center [296, 210] width 12 height 7
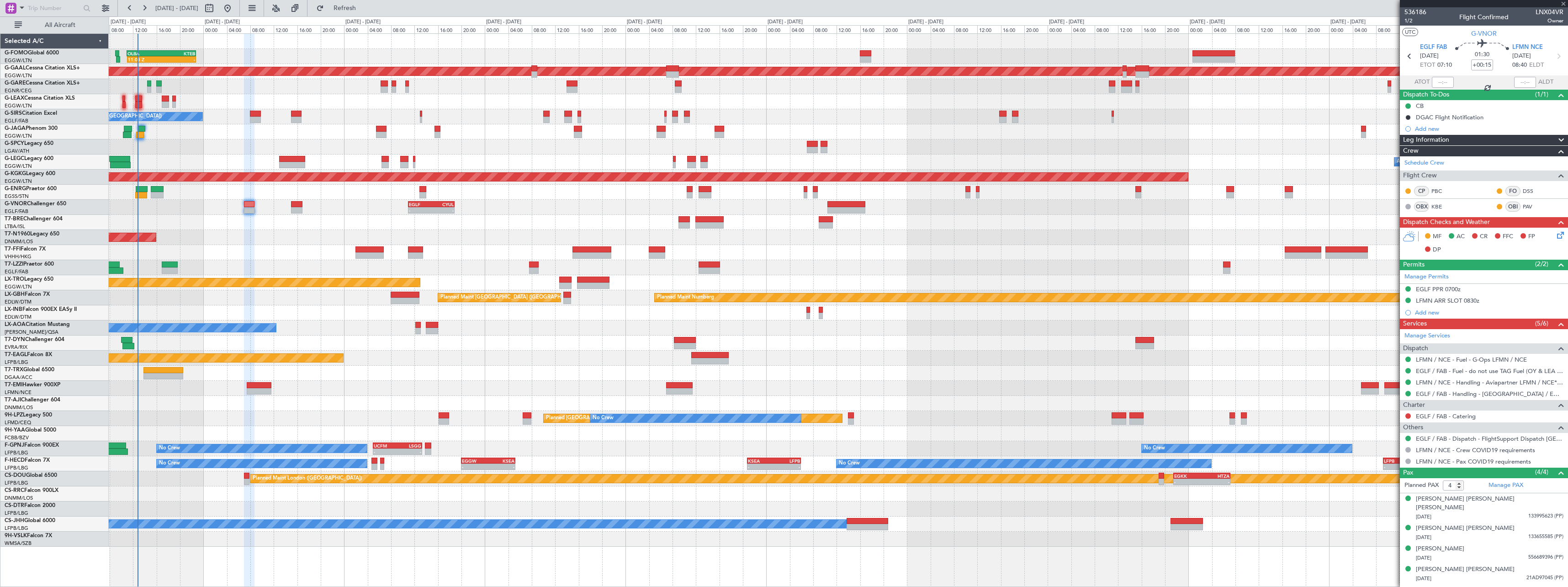
type input "6"
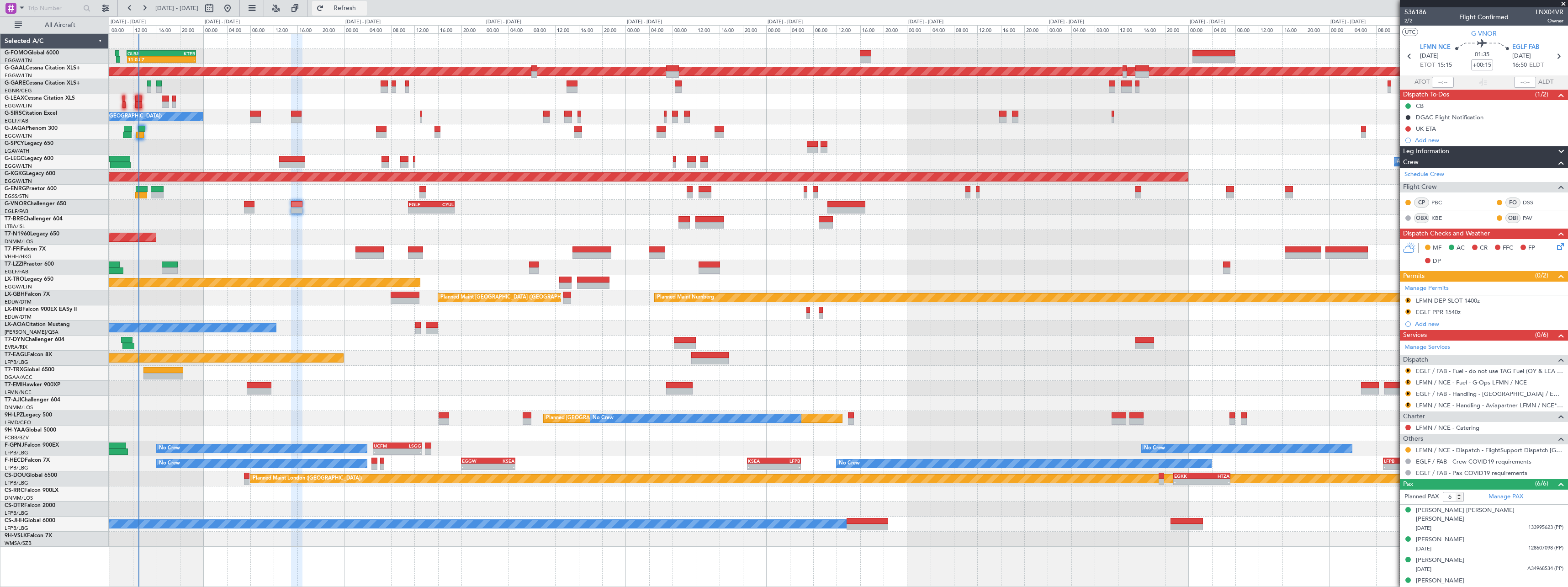
click at [364, 12] on span "Refresh" at bounding box center [345, 8] width 38 height 7
click at [364, 5] on span "Refresh" at bounding box center [345, 8] width 38 height 7
click at [1412, 24] on span "2/2" at bounding box center [1415, 21] width 22 height 8
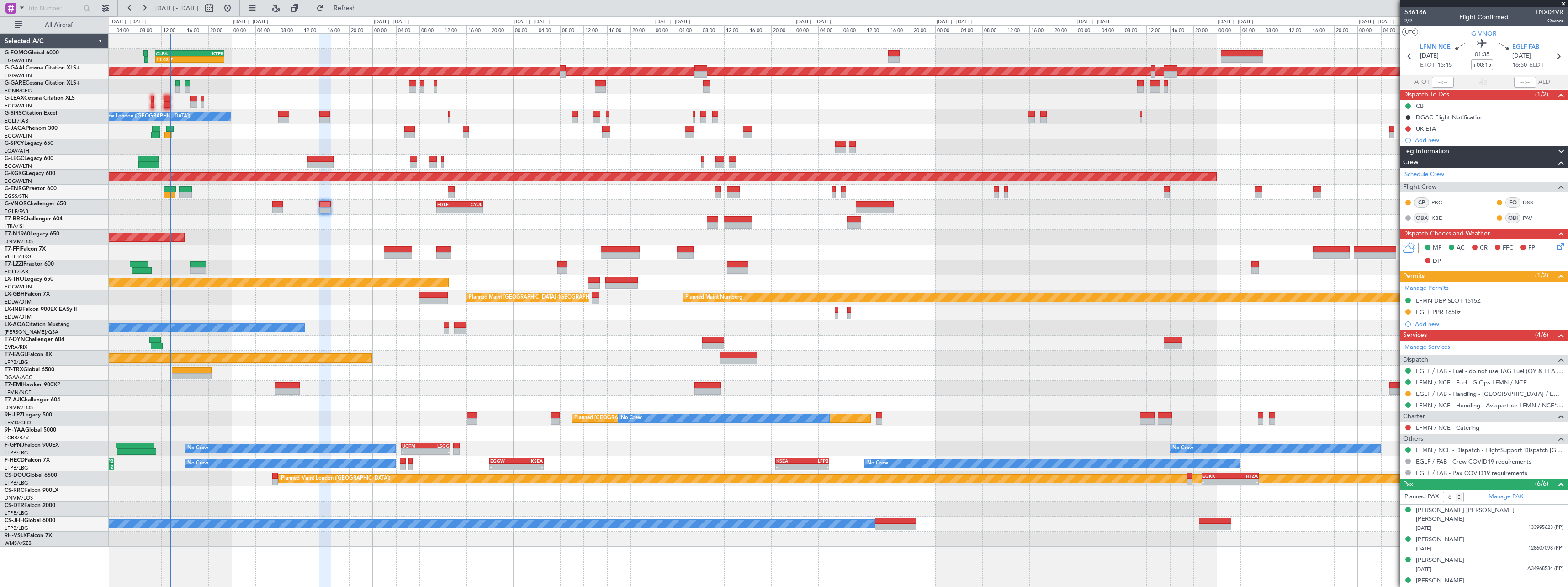
click at [220, 270] on div at bounding box center [838, 267] width 1459 height 15
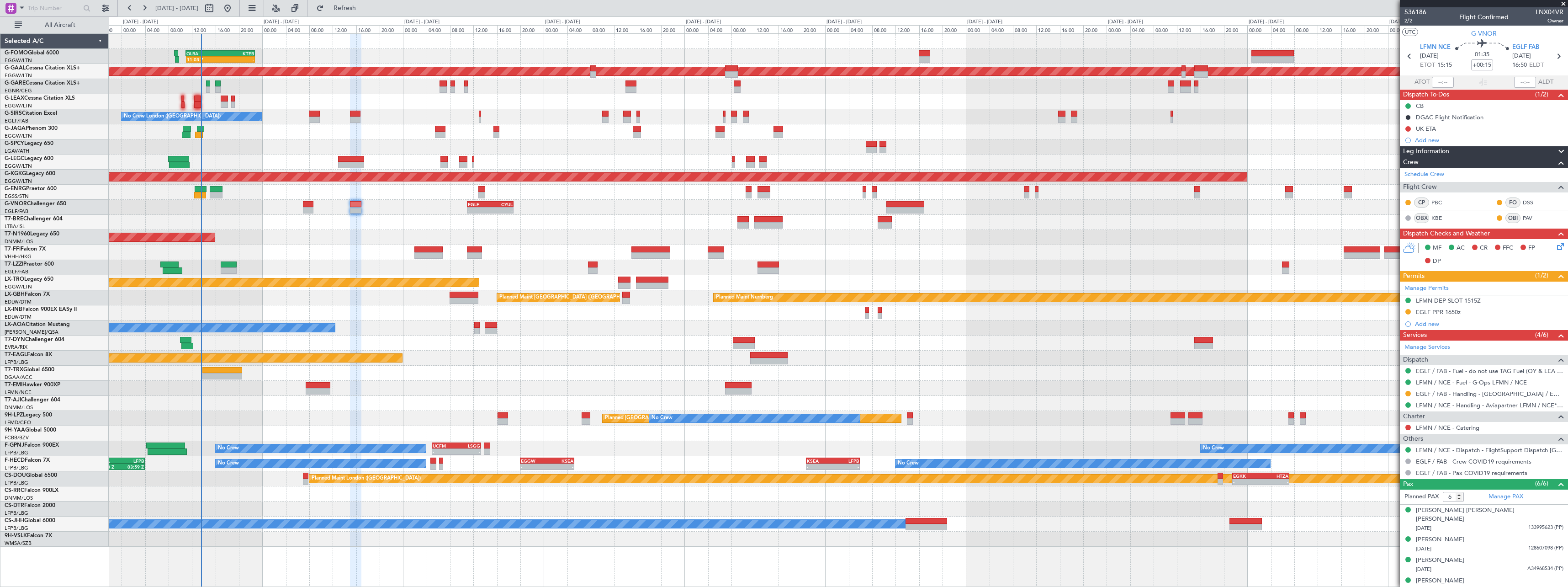
click at [265, 410] on div "11:03 Z - OLBA 11:00 Z KTEB 22:45 Z Planned Maint [GEOGRAPHIC_DATA] ([GEOGRAPHI…" at bounding box center [838, 290] width 1459 height 513
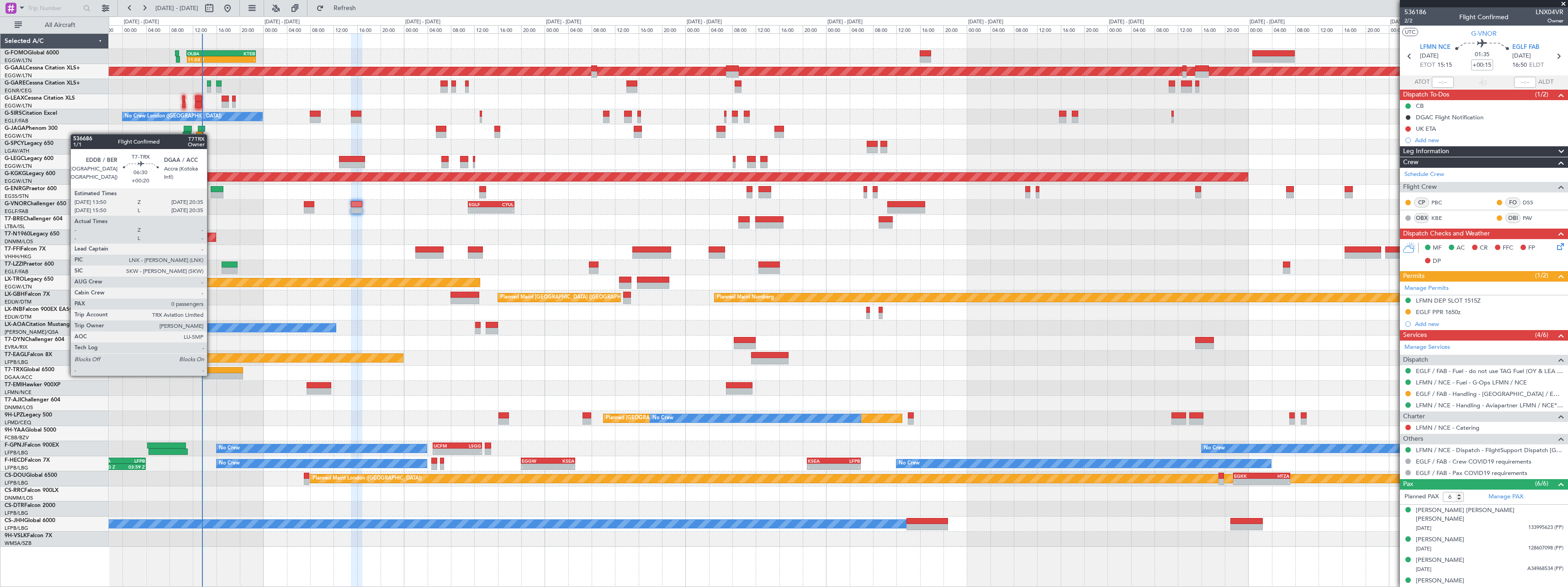
click at [211, 374] on div at bounding box center [223, 376] width 40 height 7
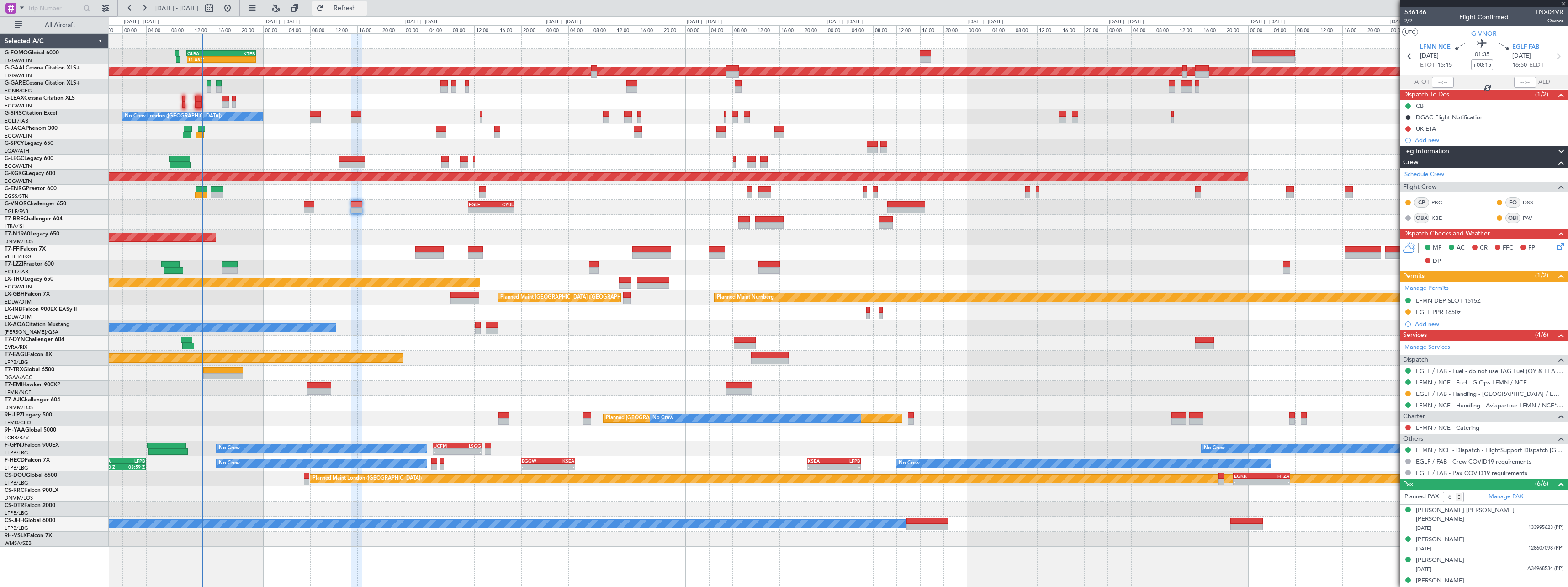
type input "+00:20"
type input "0"
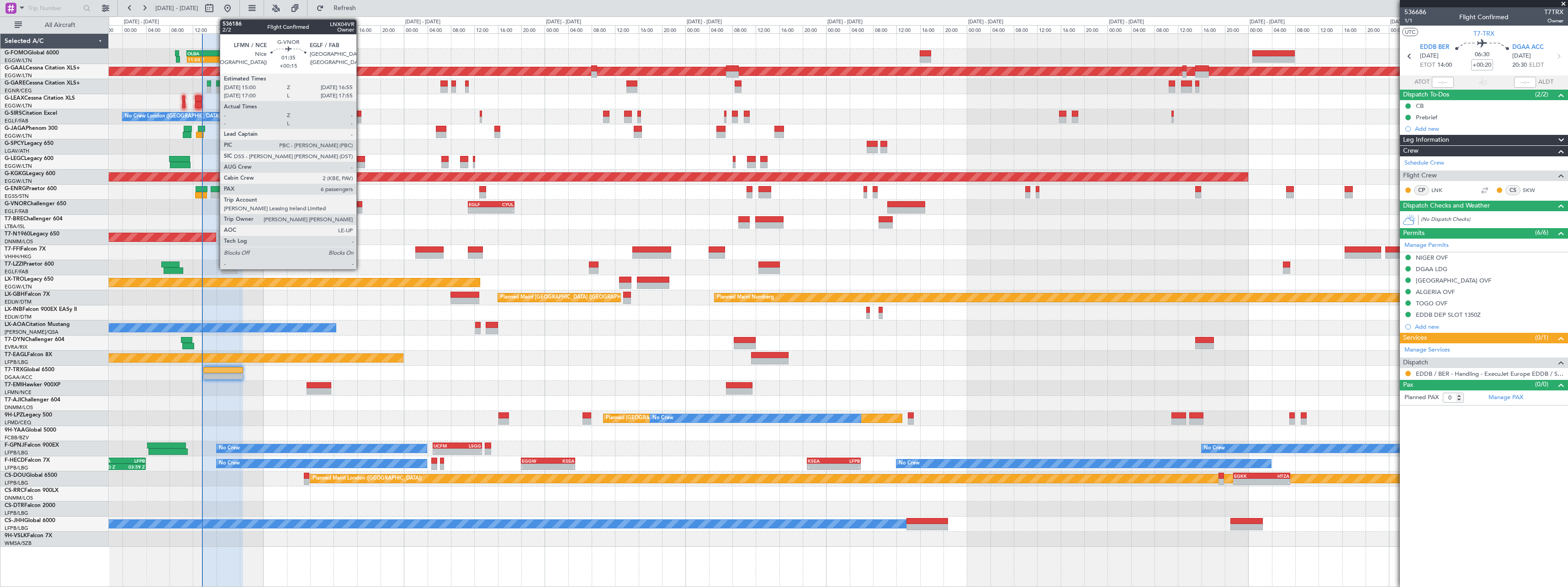
click at [360, 209] on div at bounding box center [356, 210] width 12 height 7
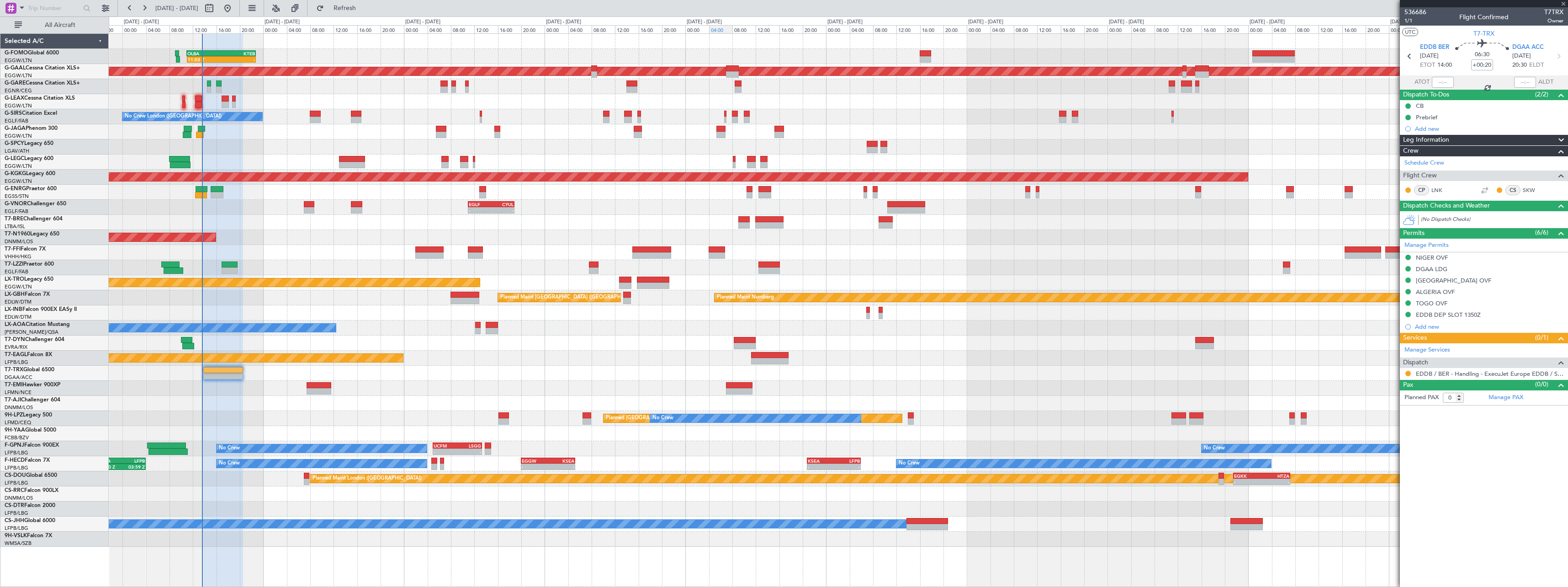
type input "+00:15"
type input "6"
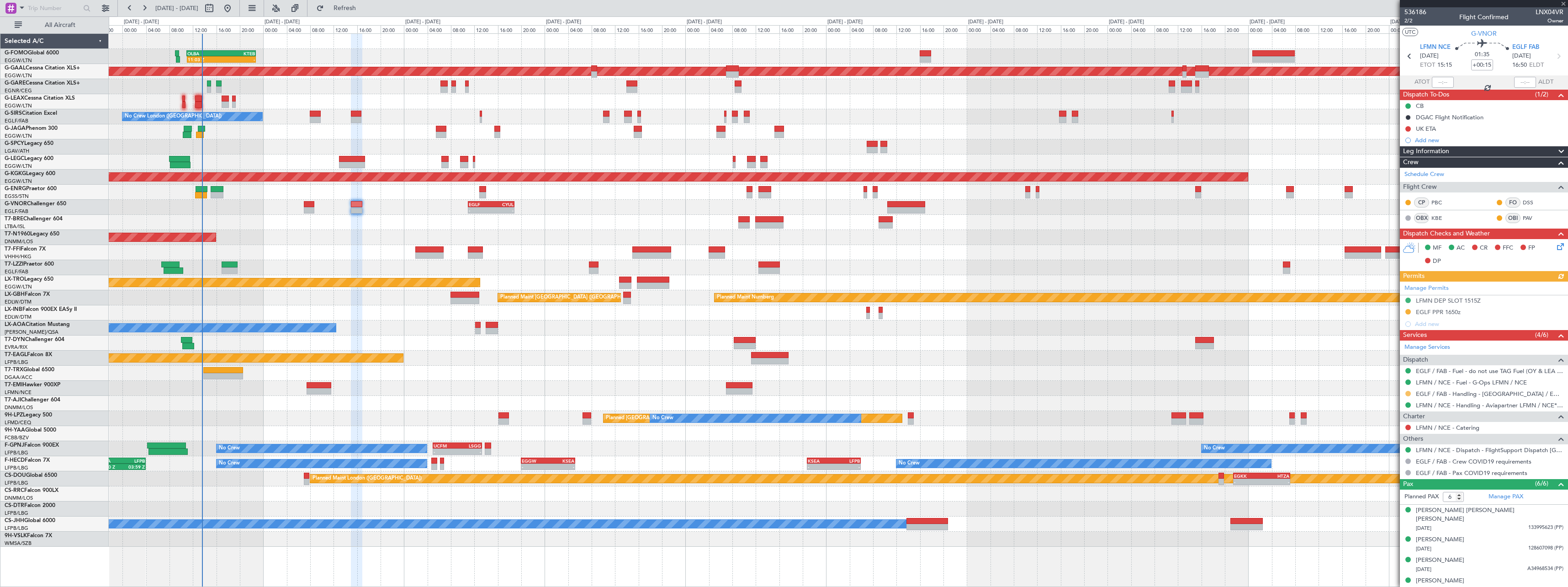
click at [1409, 393] on button at bounding box center [1408, 393] width 5 height 5
drag, startPoint x: 1388, startPoint y: 502, endPoint x: 1389, endPoint y: 497, distance: 5.1
click at [1389, 497] on span "Confirmed" at bounding box center [1382, 502] width 29 height 9
click at [1410, 311] on button at bounding box center [1408, 311] width 5 height 5
click at [1388, 428] on li "D Denied" at bounding box center [1407, 434] width 105 height 14
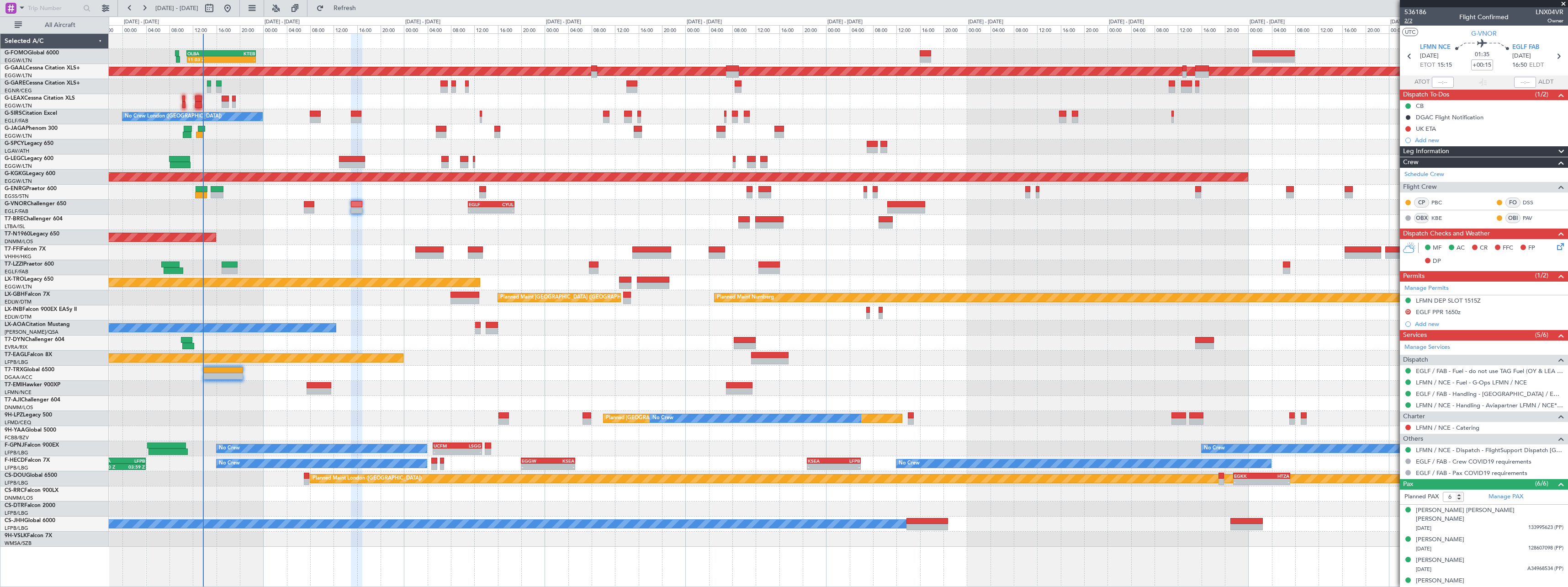
click at [1410, 19] on span "2/2" at bounding box center [1415, 21] width 22 height 8
click at [203, 125] on div "Planned Maint [GEOGRAPHIC_DATA] ([GEOGRAPHIC_DATA])" at bounding box center [838, 132] width 1459 height 15
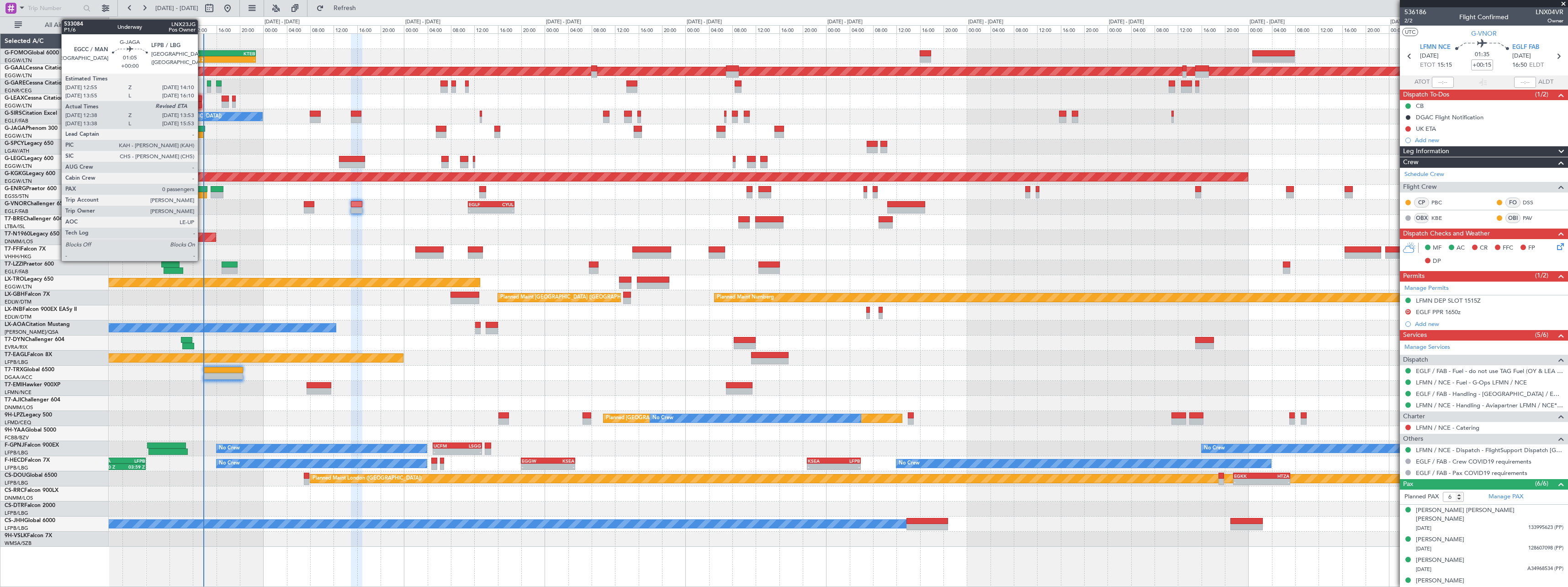
click at [202, 130] on div at bounding box center [201, 128] width 8 height 7
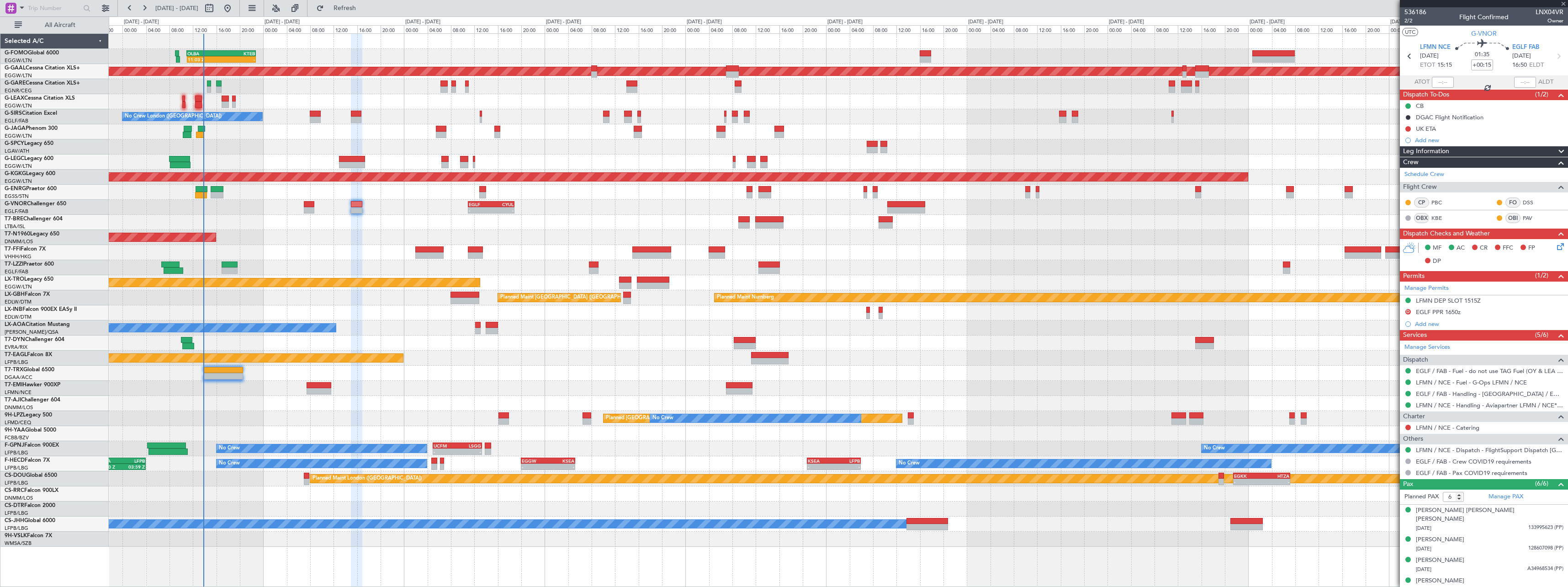
type input "12:38"
type input "0"
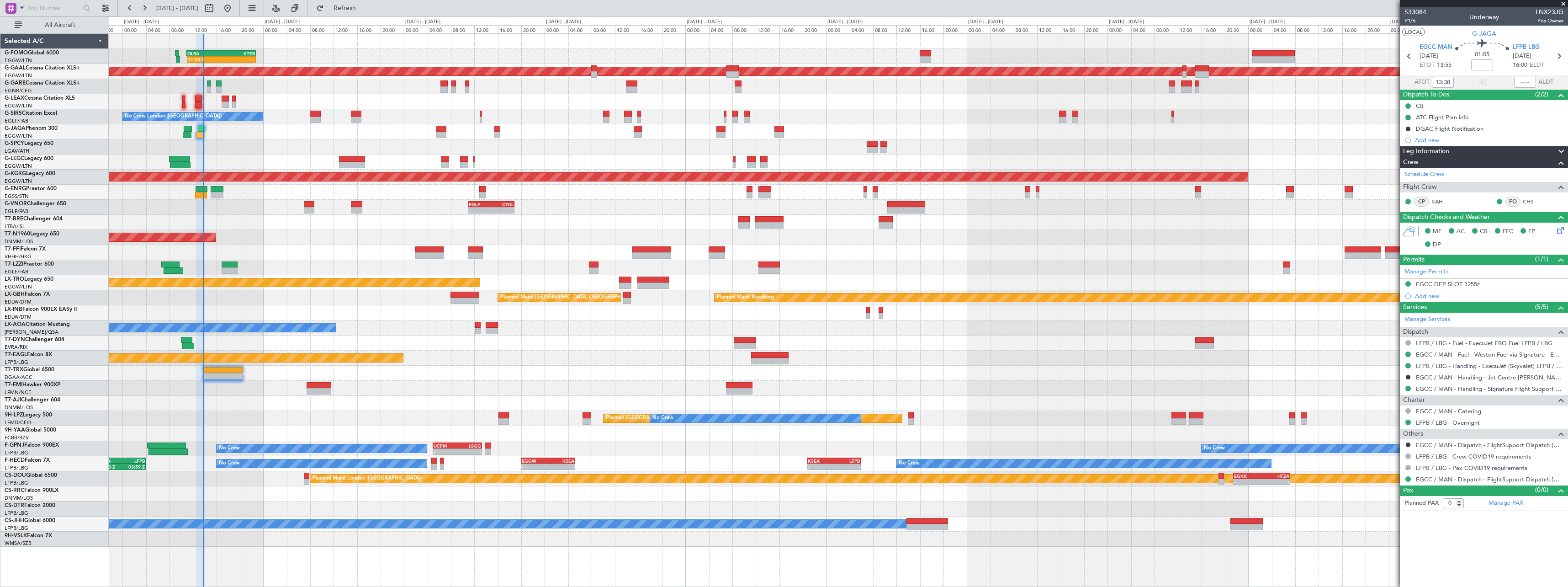
type input "12:38"
click at [1523, 77] on input "text" at bounding box center [1525, 82] width 22 height 11
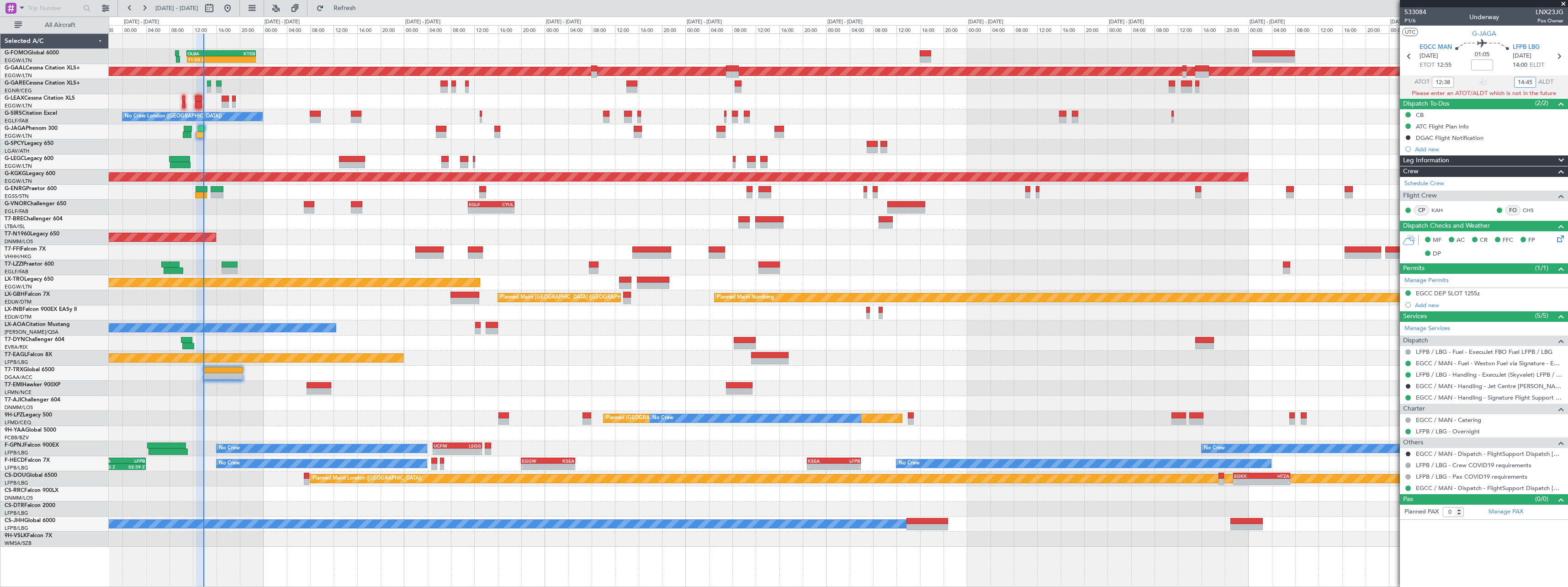
type input "14:45"
click at [1278, 246] on div "Planned Maint Tianjin ([GEOGRAPHIC_DATA])" at bounding box center [838, 252] width 1459 height 15
click at [1250, 239] on div "AOG Maint London ([GEOGRAPHIC_DATA]) AOG Maint [GEOGRAPHIC_DATA] ([GEOGRAPHIC_D…" at bounding box center [838, 237] width 1459 height 15
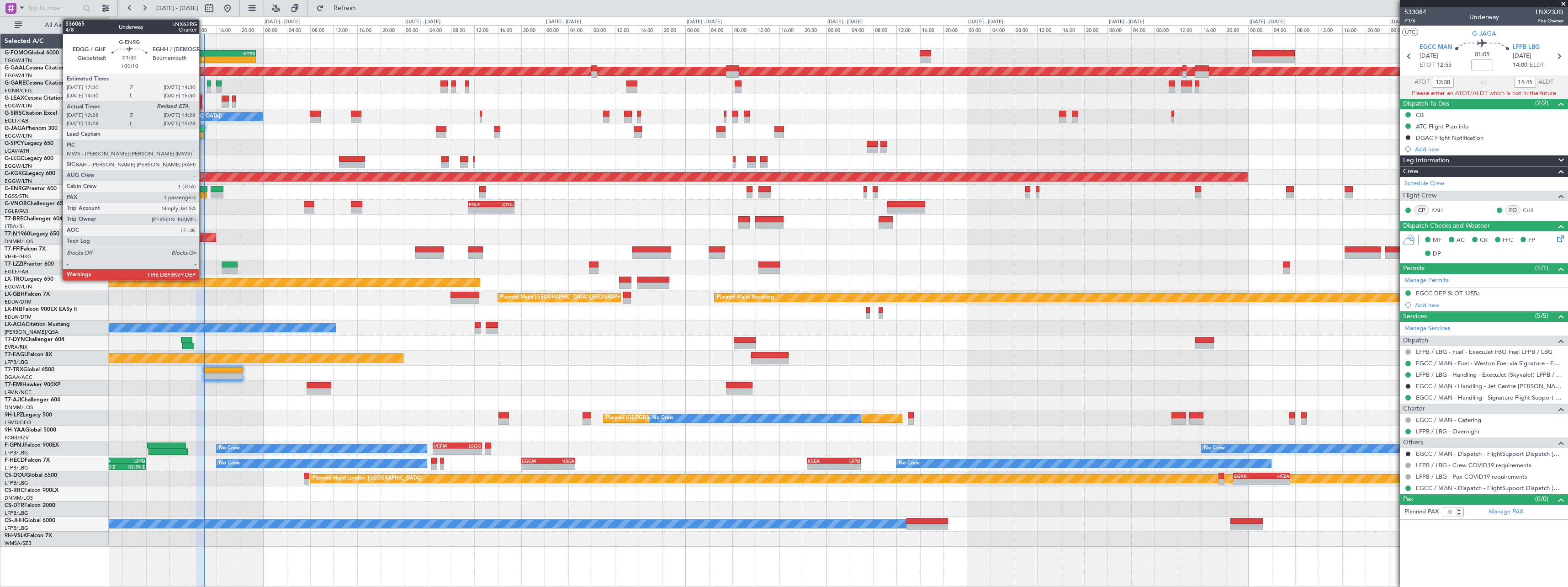
click at [203, 191] on div at bounding box center [201, 189] width 12 height 7
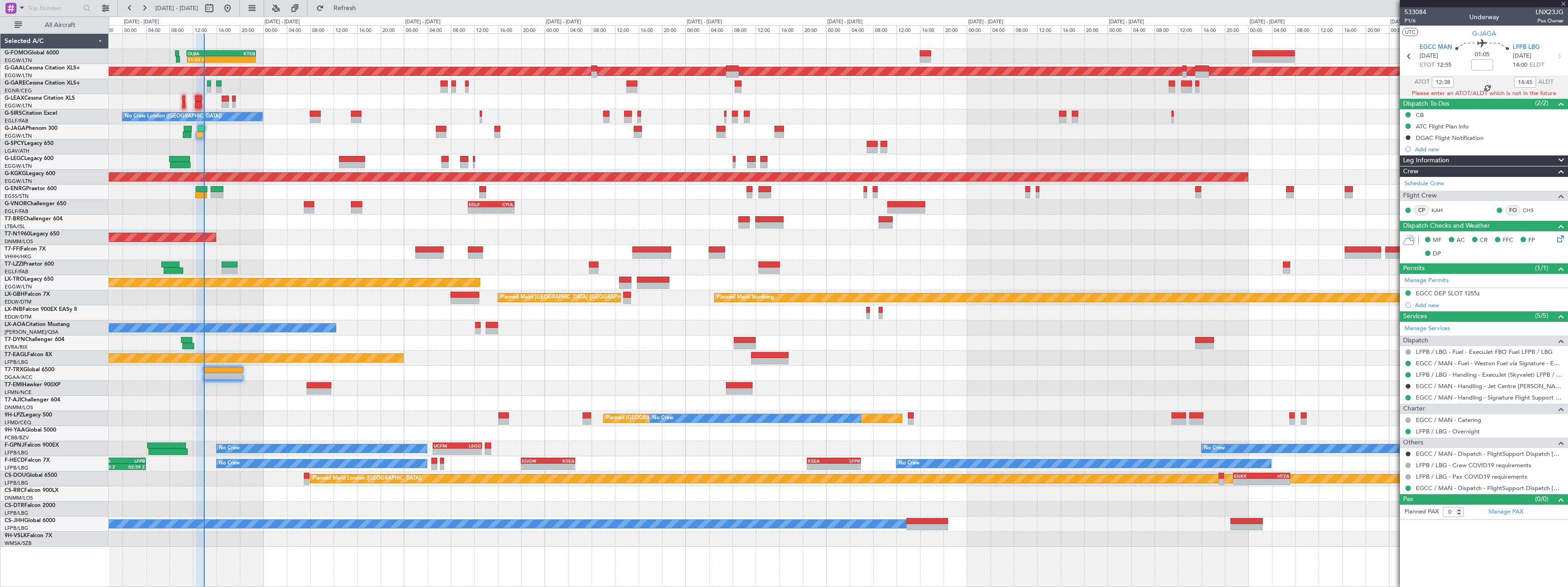
type input "+00:10"
type input "12:43"
type input "1"
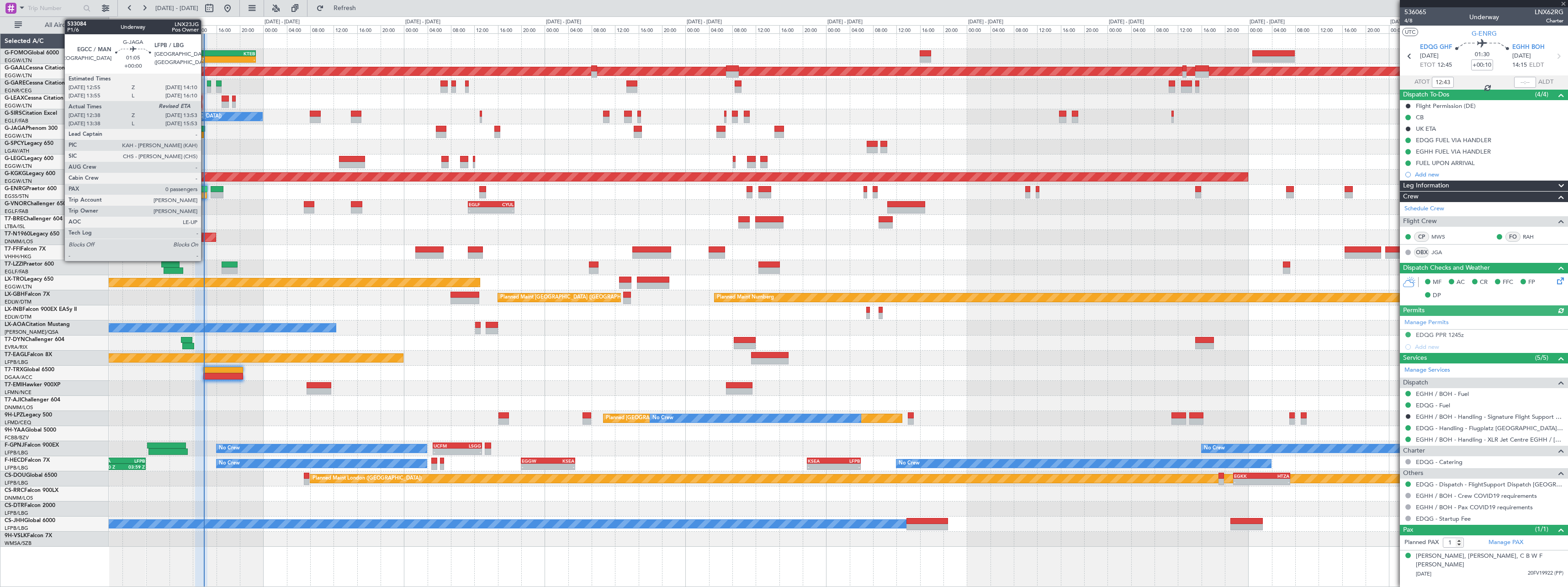
click at [205, 130] on div at bounding box center [201, 128] width 8 height 7
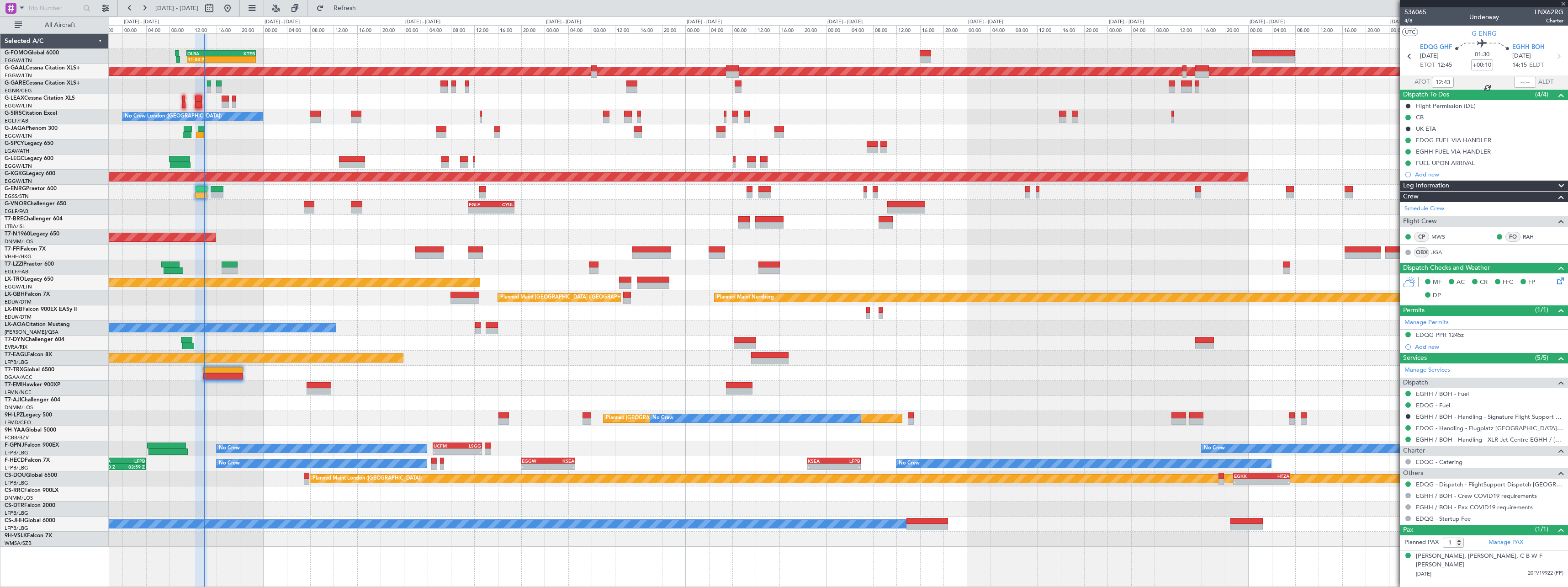
type input "12:38"
type input "0"
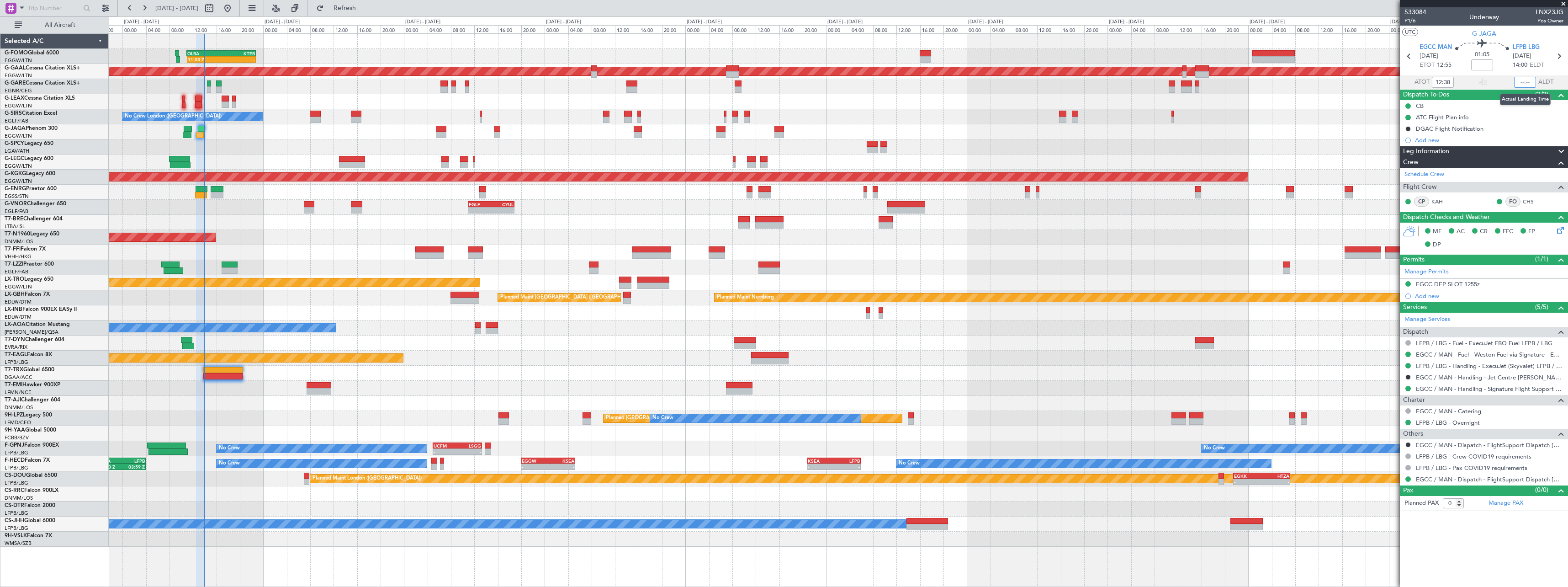
click at [1528, 82] on input "text" at bounding box center [1525, 82] width 22 height 11
click at [1524, 83] on input "14:45" at bounding box center [1525, 82] width 22 height 11
click at [1164, 554] on div "11:03 Z - OLBA 11:00 Z KTEB 22:45 Z Planned Maint [GEOGRAPHIC_DATA] ([GEOGRAPHI…" at bounding box center [838, 310] width 1459 height 554
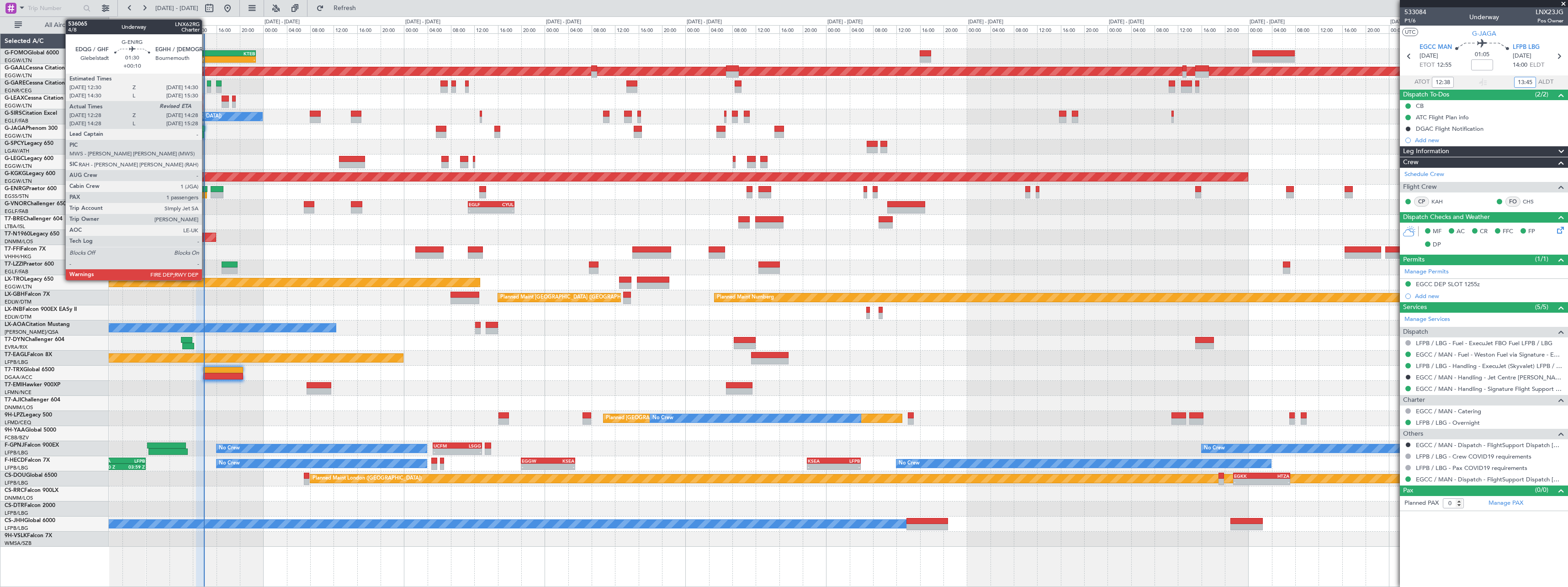
click at [205, 189] on div at bounding box center [201, 189] width 12 height 7
type input "13:45"
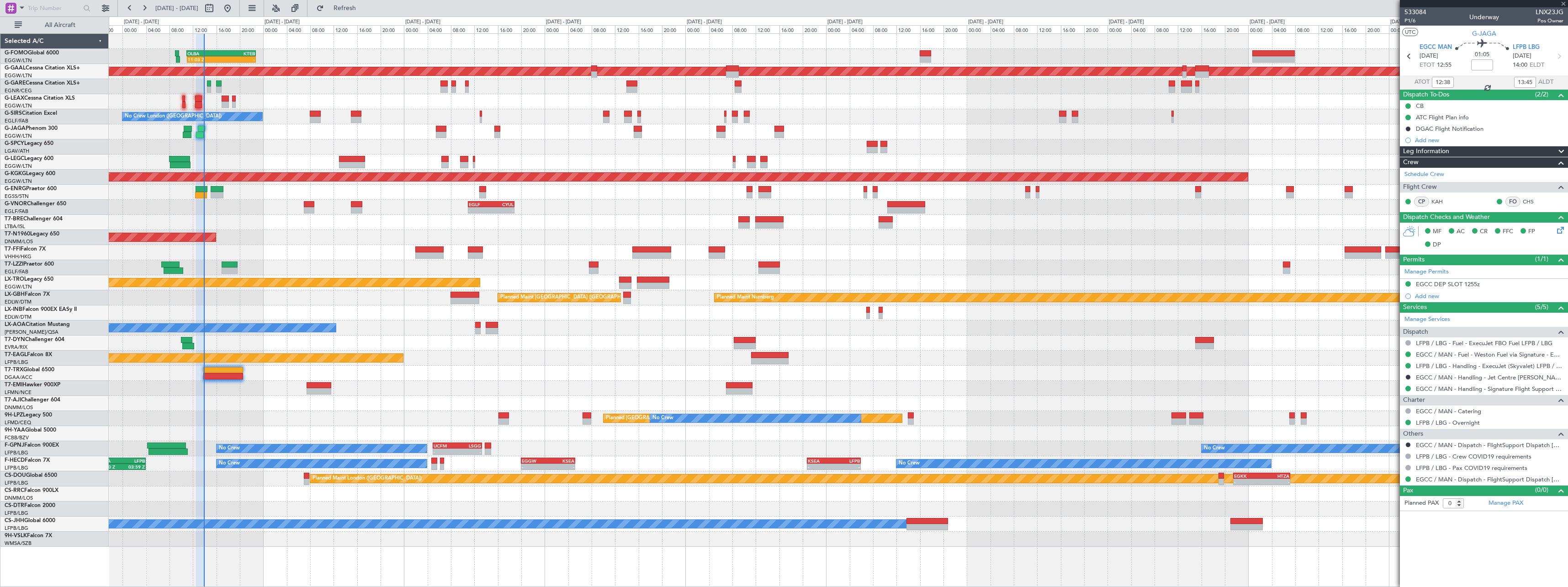
type input "+00:10"
type input "12:43"
type input "1"
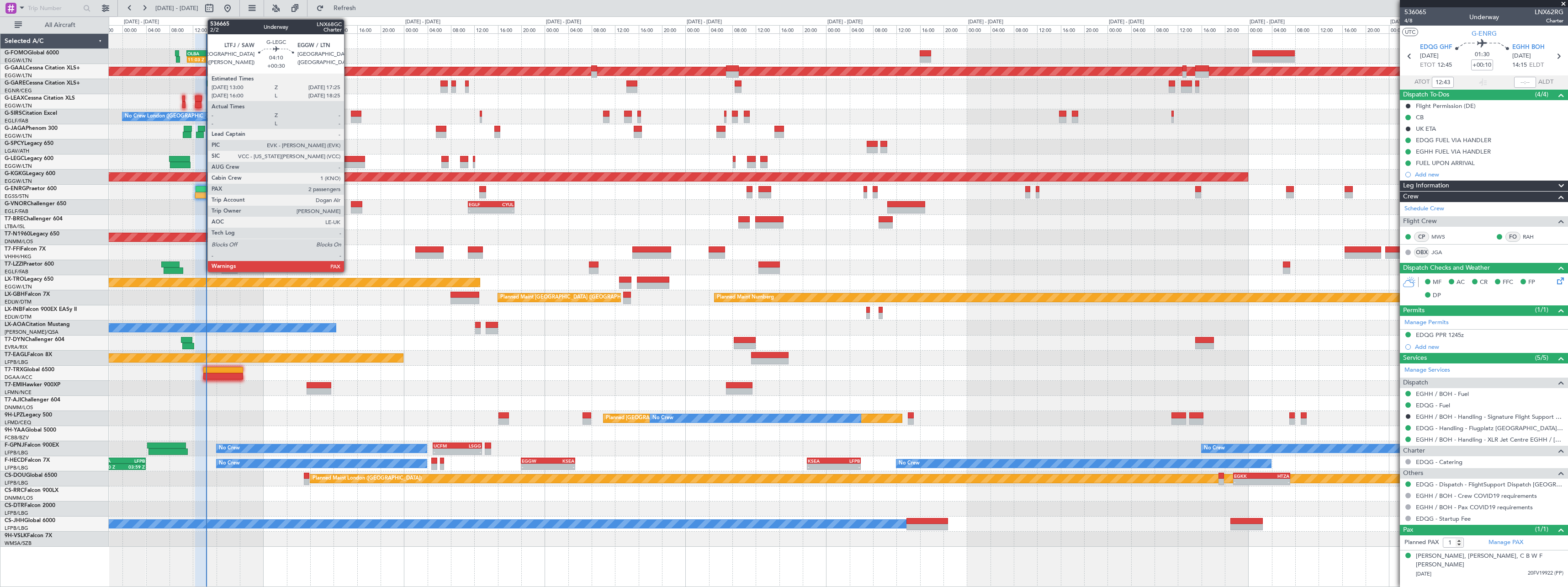
click at [348, 163] on div at bounding box center [352, 165] width 26 height 7
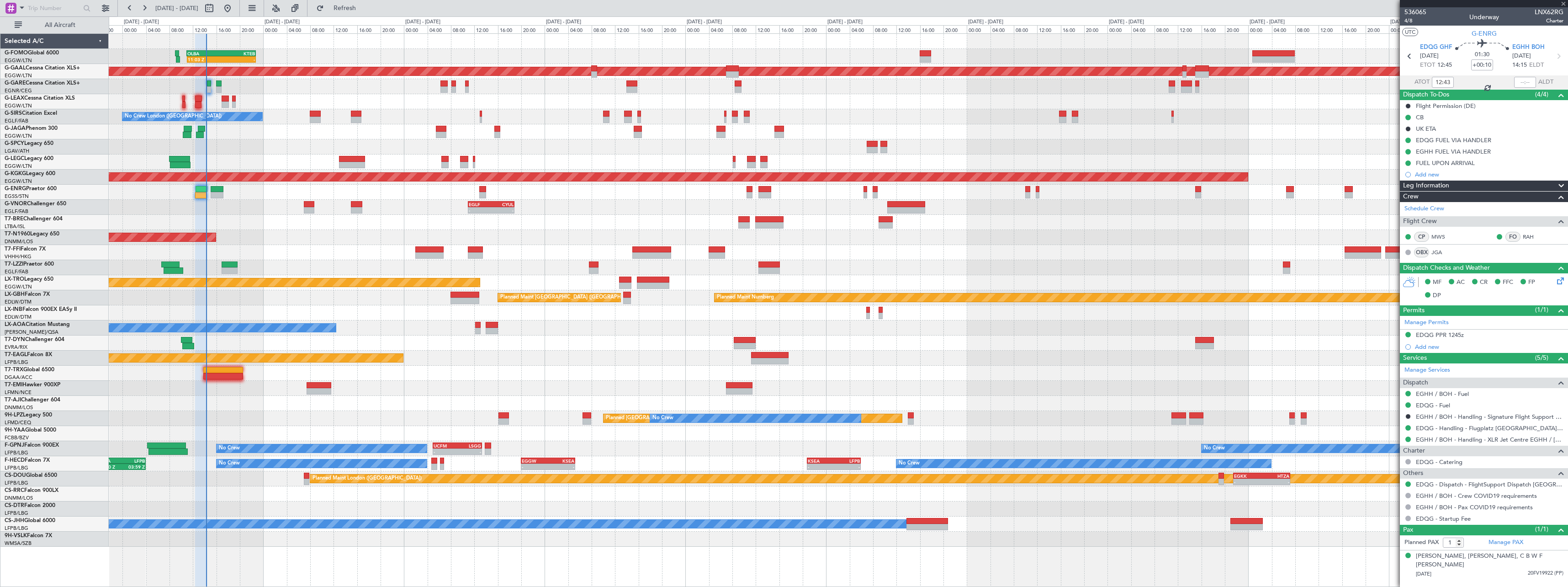
type input "+00:30"
type input "2"
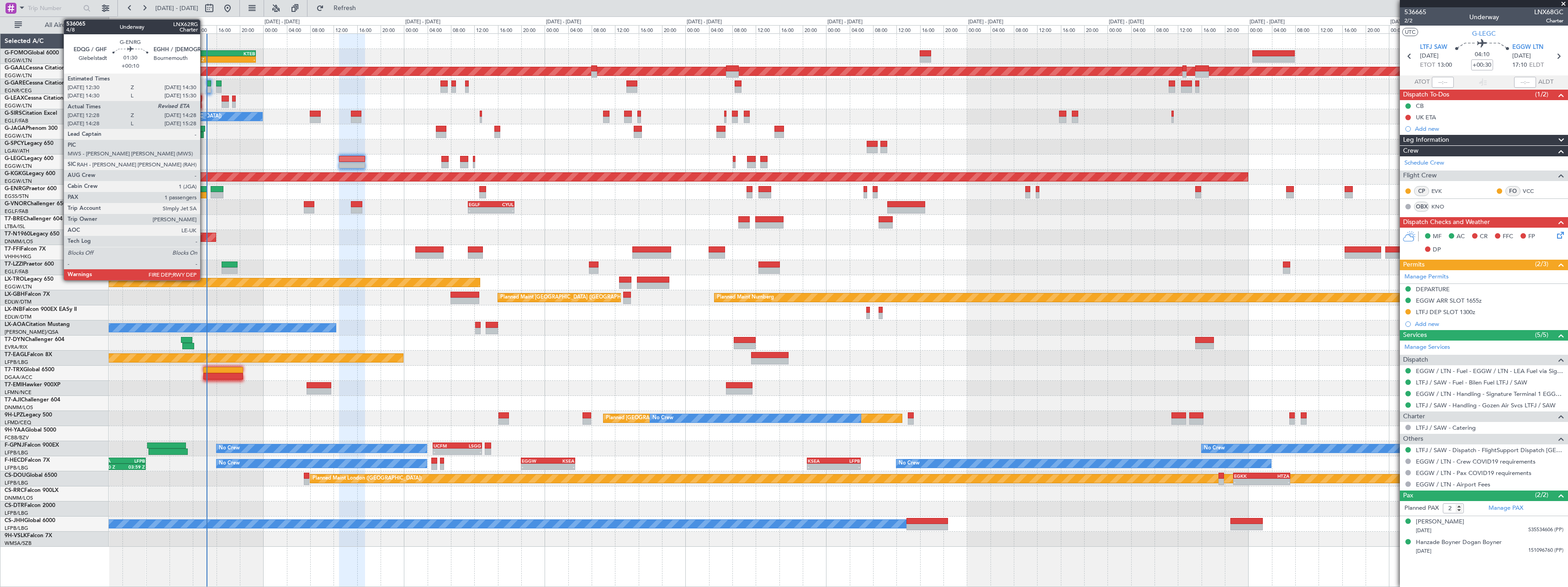
click at [205, 195] on div at bounding box center [201, 195] width 12 height 7
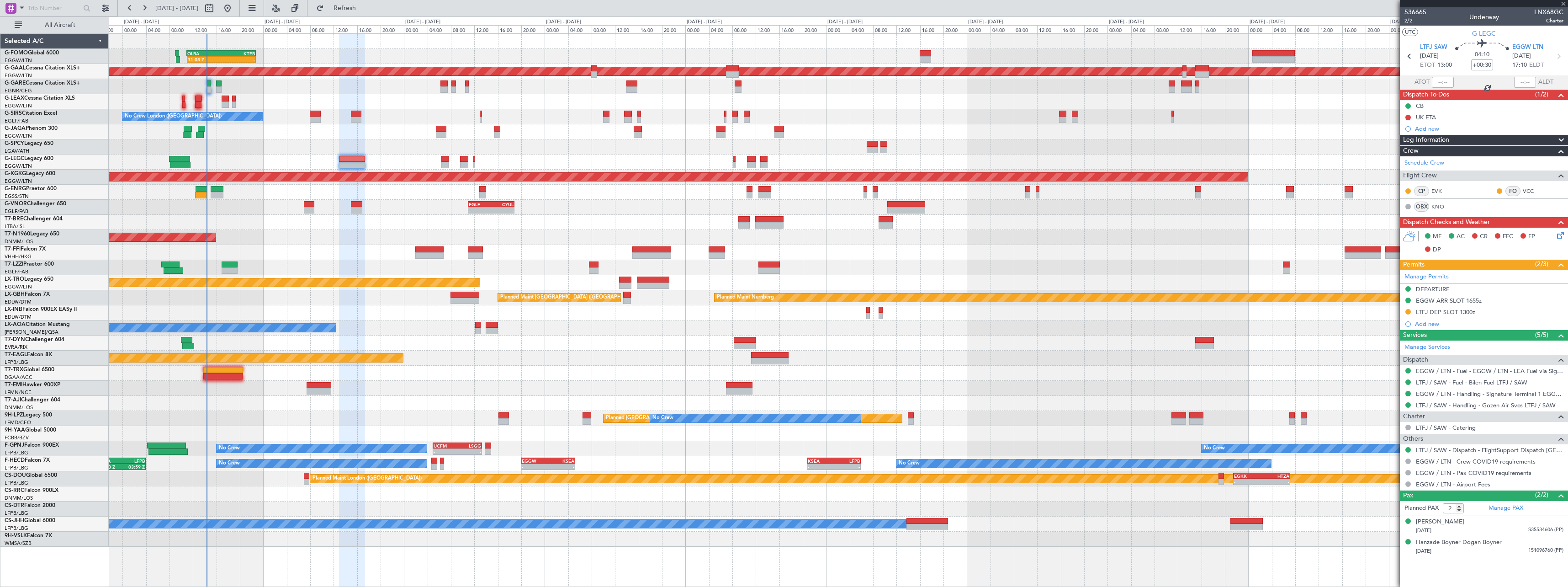
type input "+00:10"
type input "12:43"
type input "1"
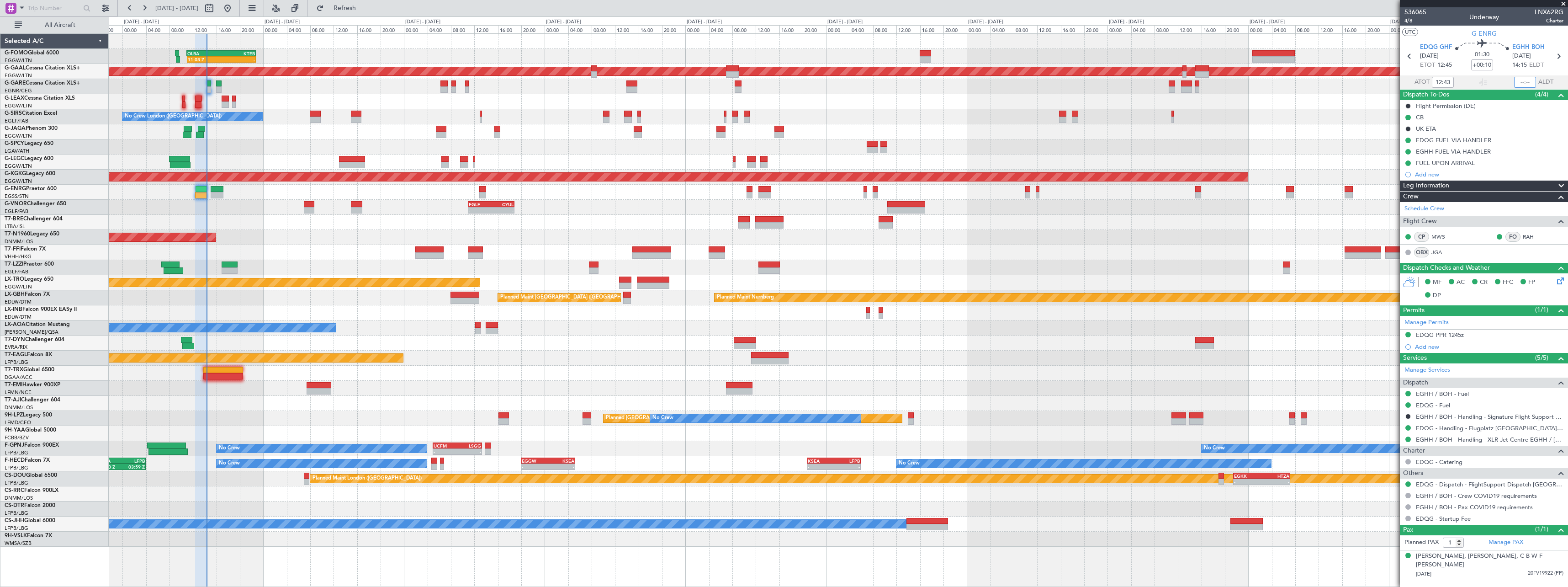
click at [1529, 85] on input "text" at bounding box center [1525, 82] width 22 height 11
type input "14:18"
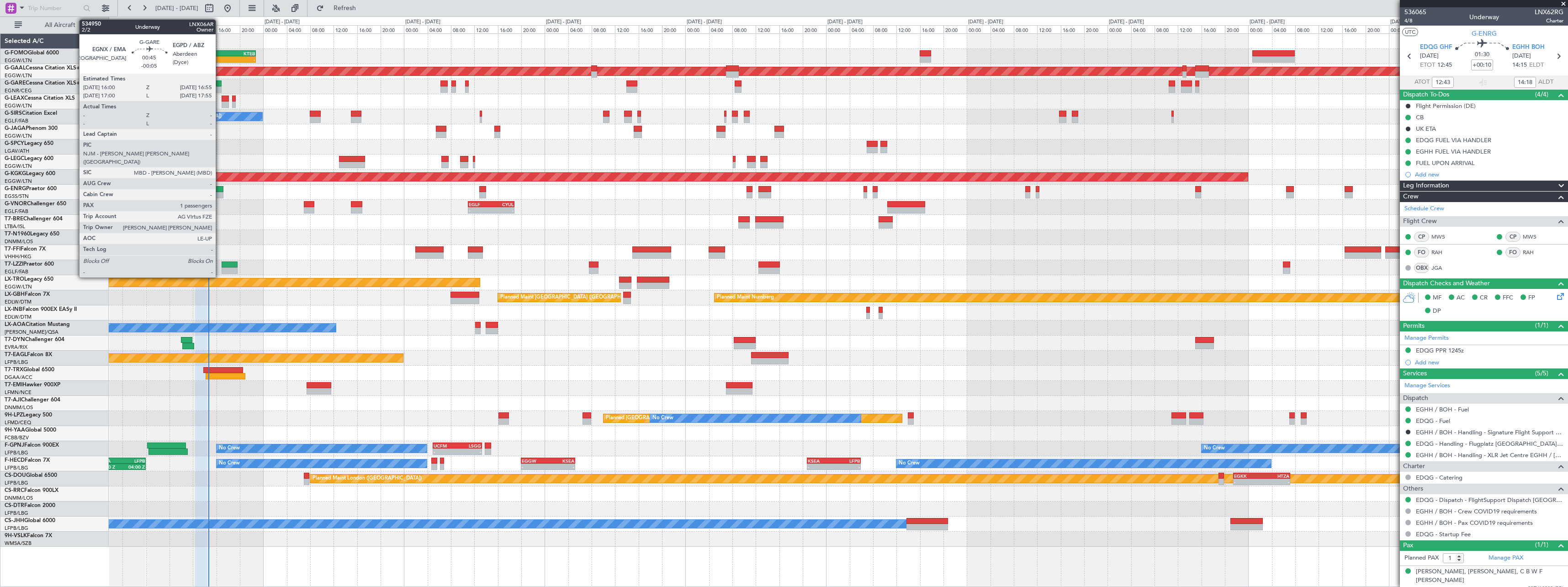
click at [220, 85] on div at bounding box center [219, 83] width 5 height 7
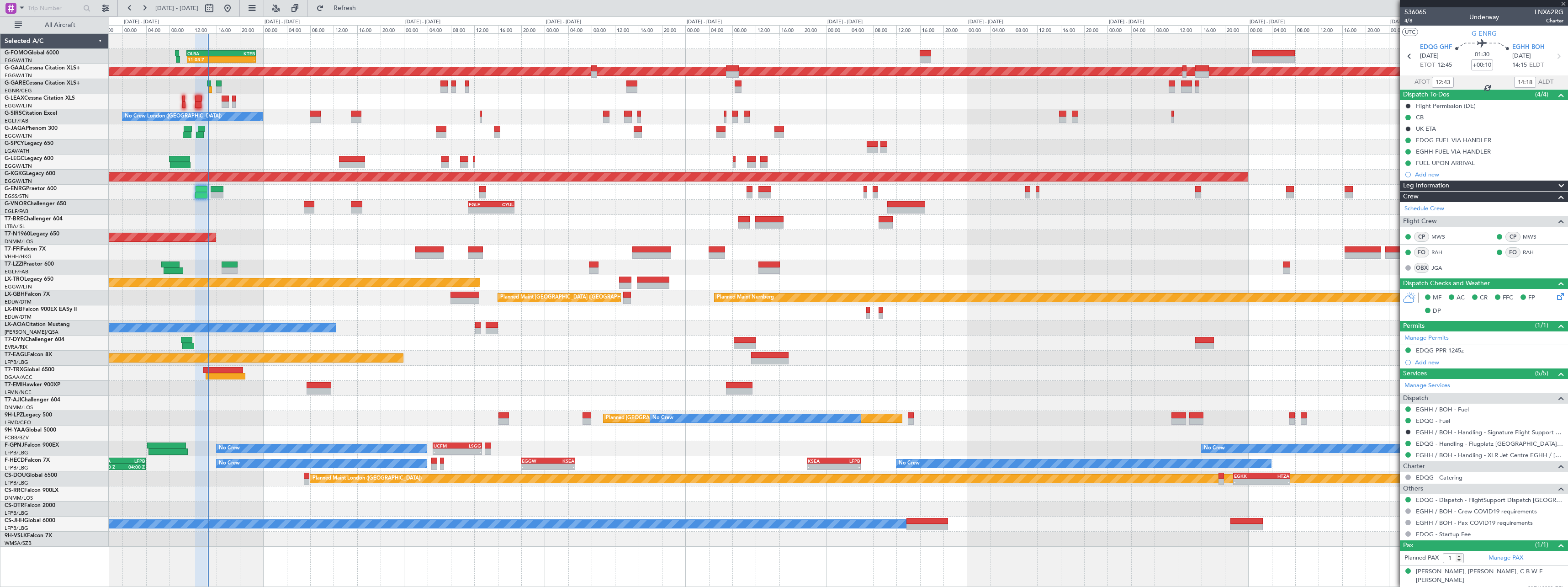
type input "-00:05"
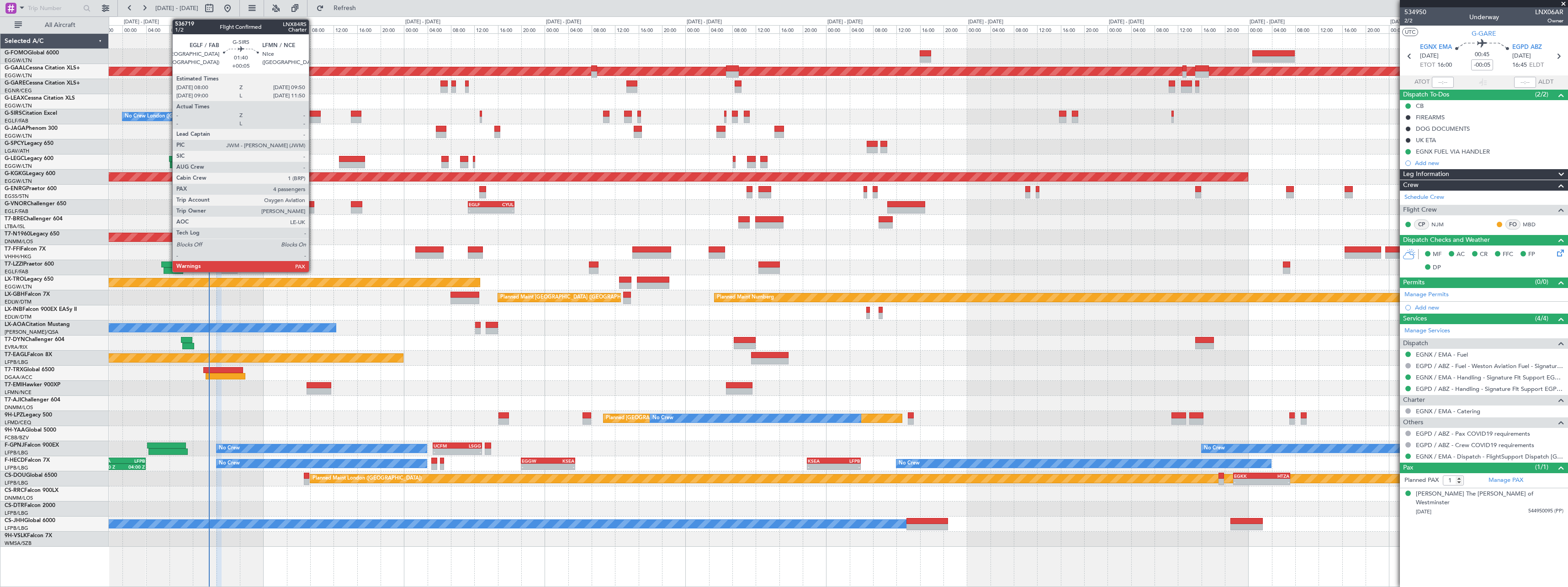
click at [313, 117] on div at bounding box center [315, 119] width 11 height 7
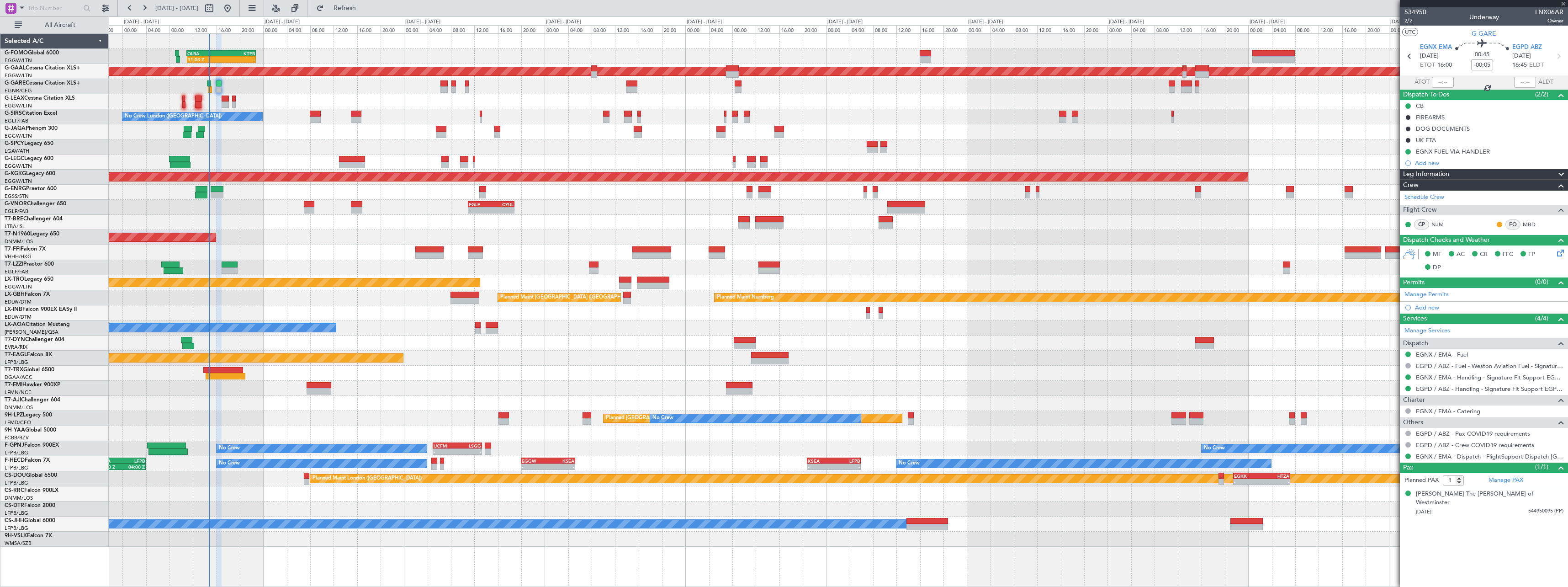
type input "+00:05"
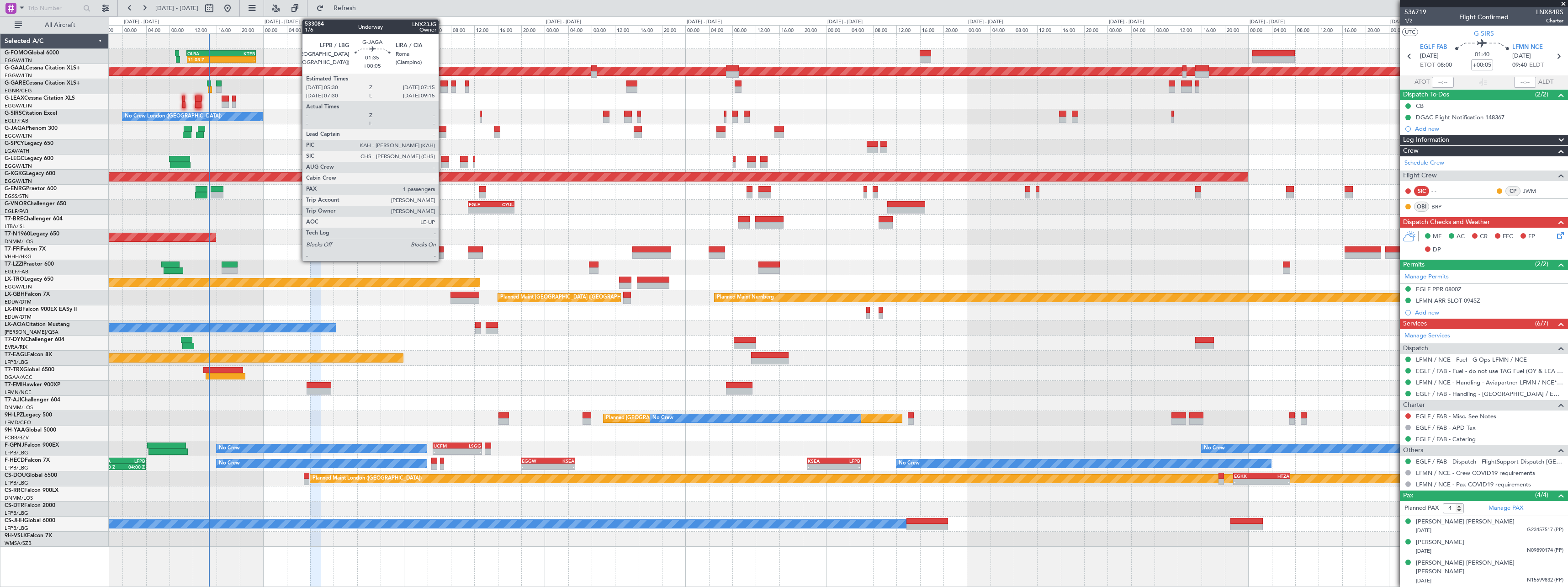
click at [443, 133] on div at bounding box center [441, 135] width 10 height 7
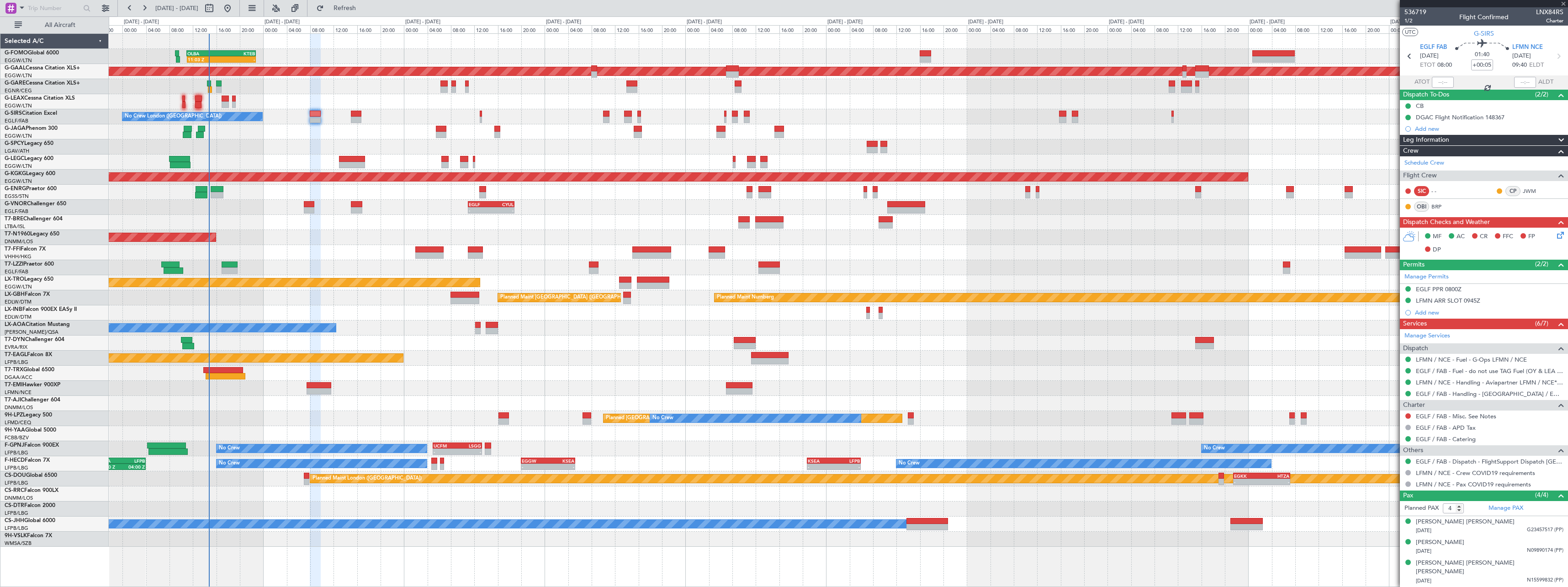
type input "1"
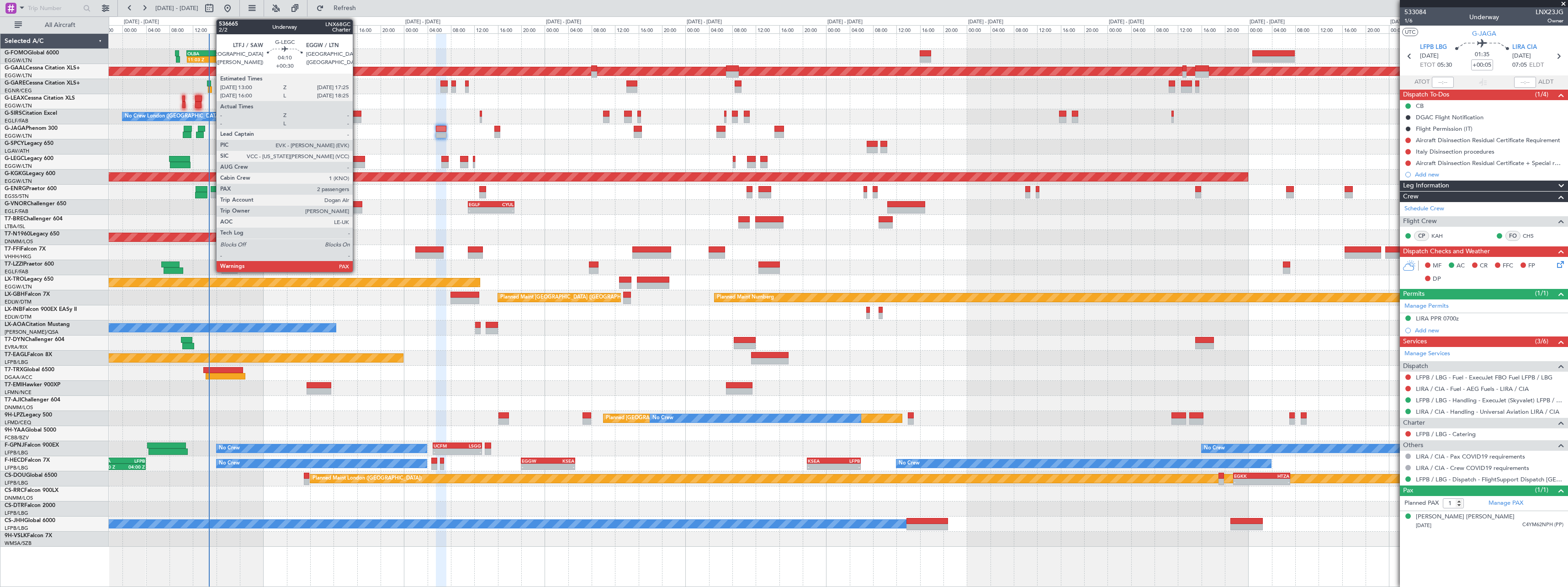
click at [357, 160] on div at bounding box center [352, 159] width 26 height 7
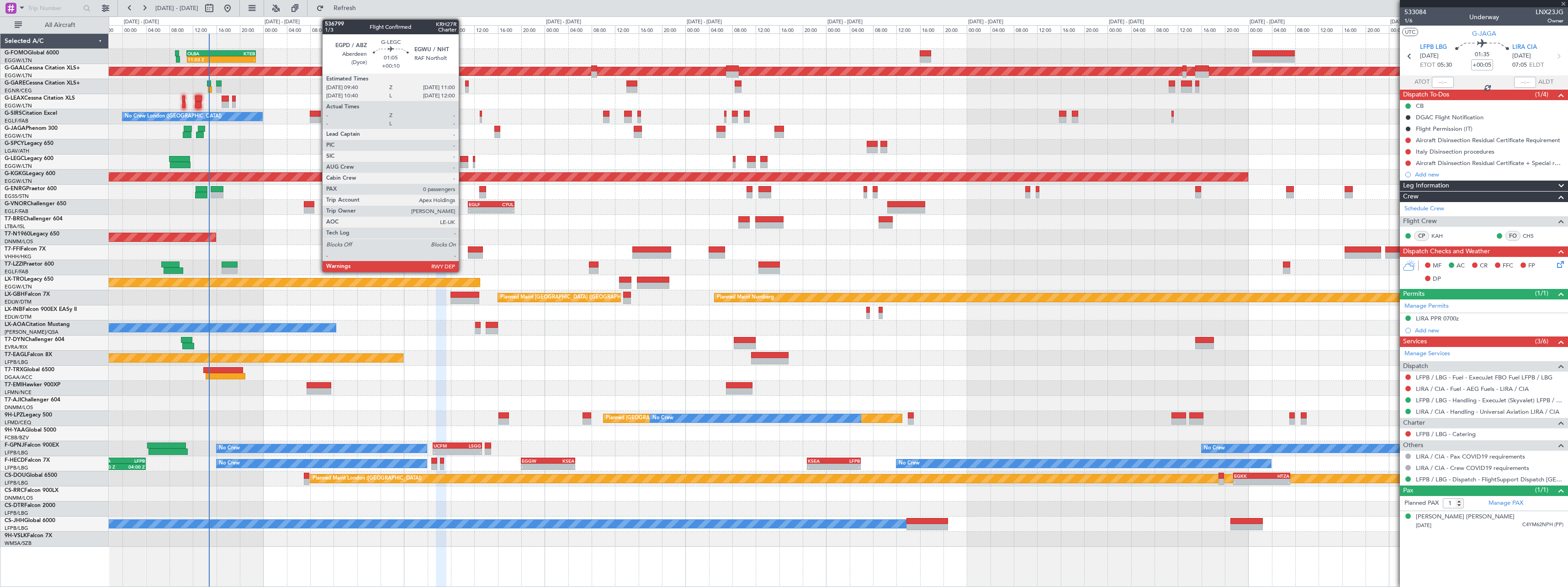
type input "+00:30"
type input "2"
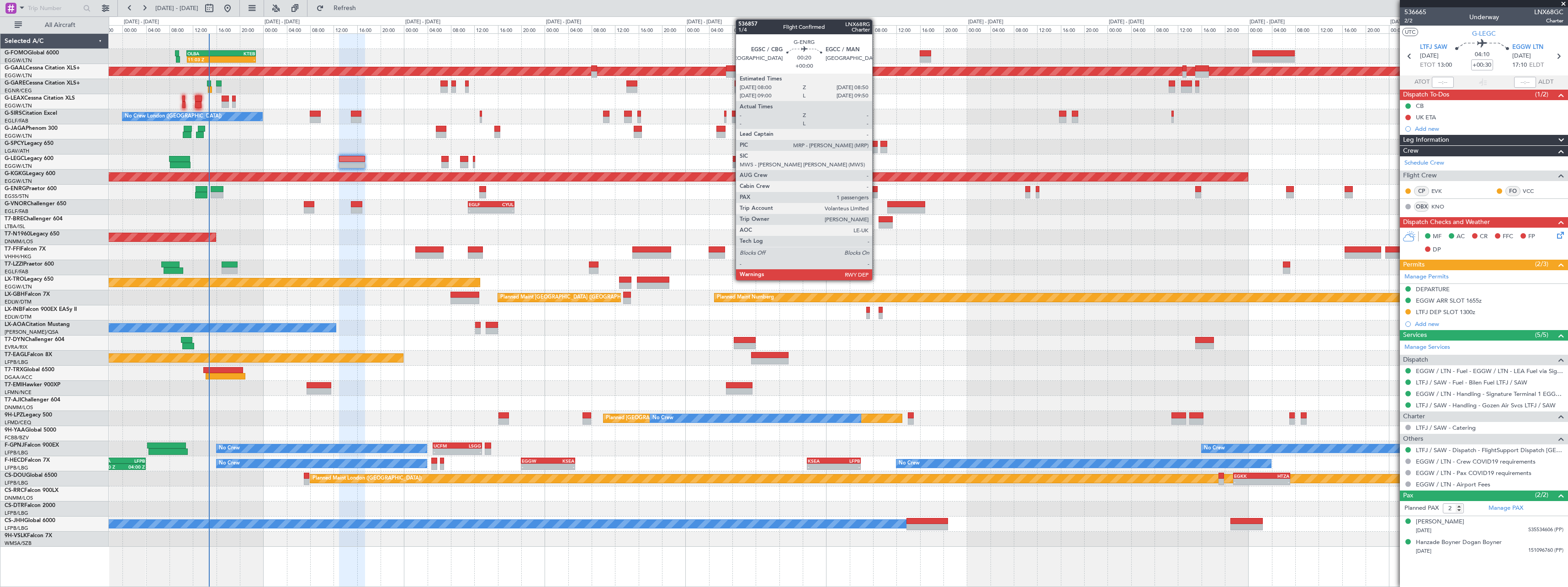
click at [877, 191] on div at bounding box center [838, 192] width 1459 height 15
click at [876, 191] on div at bounding box center [875, 189] width 5 height 7
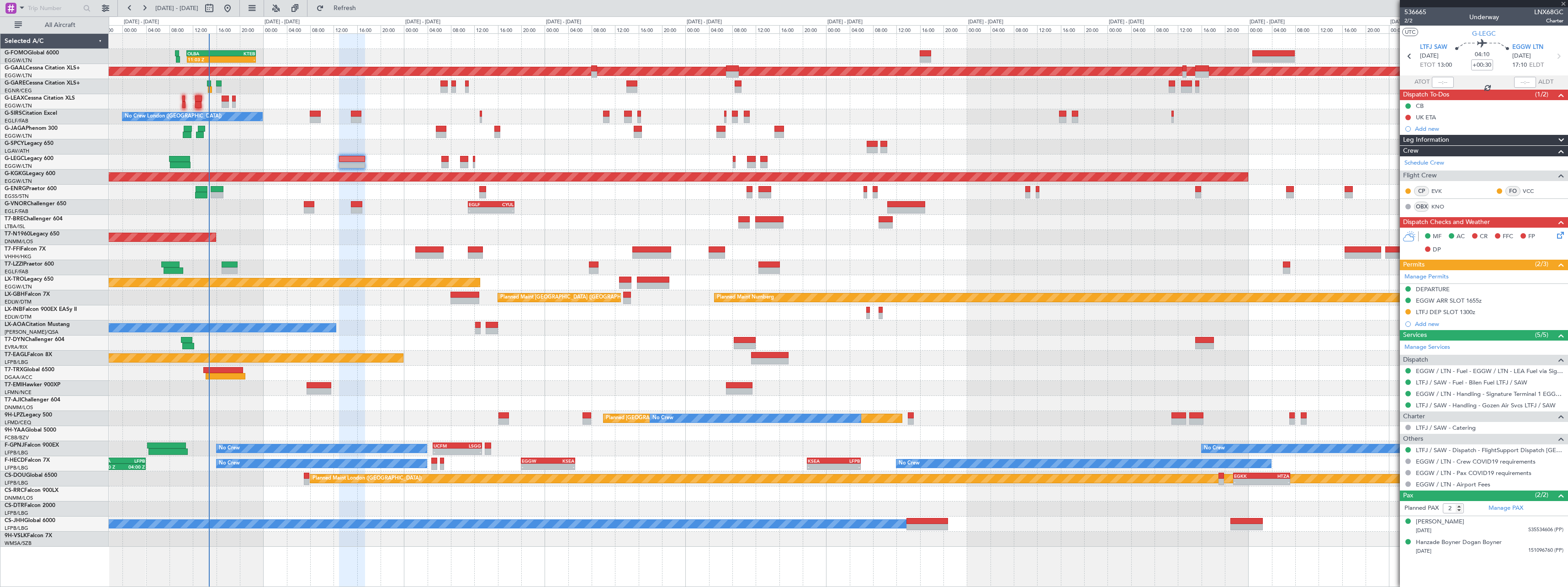
type input "1"
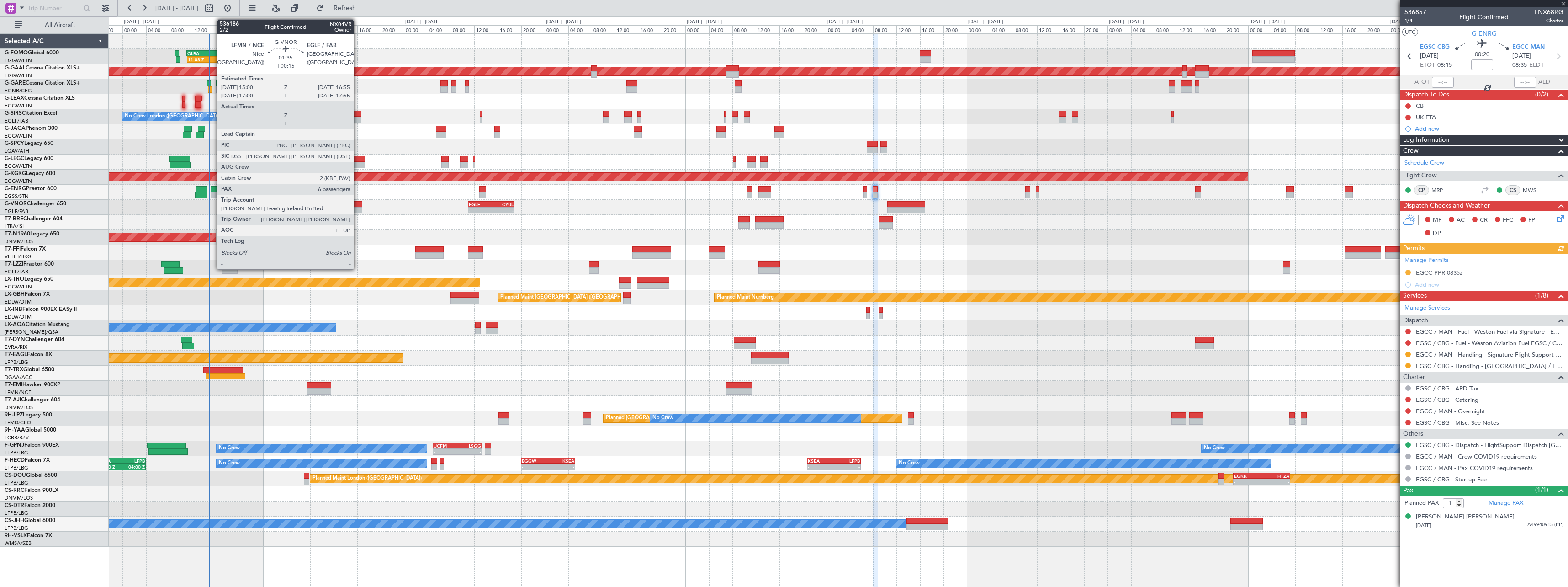
click at [358, 210] on div at bounding box center [356, 210] width 12 height 7
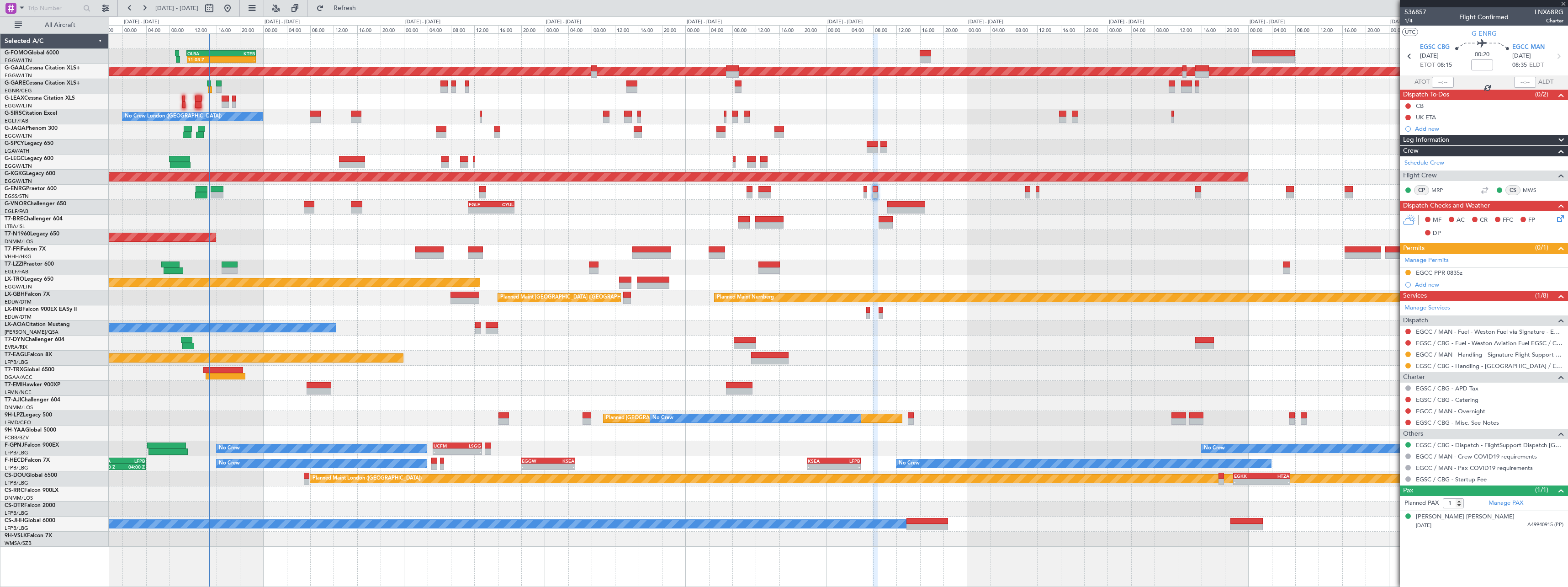
type input "+00:15"
type input "6"
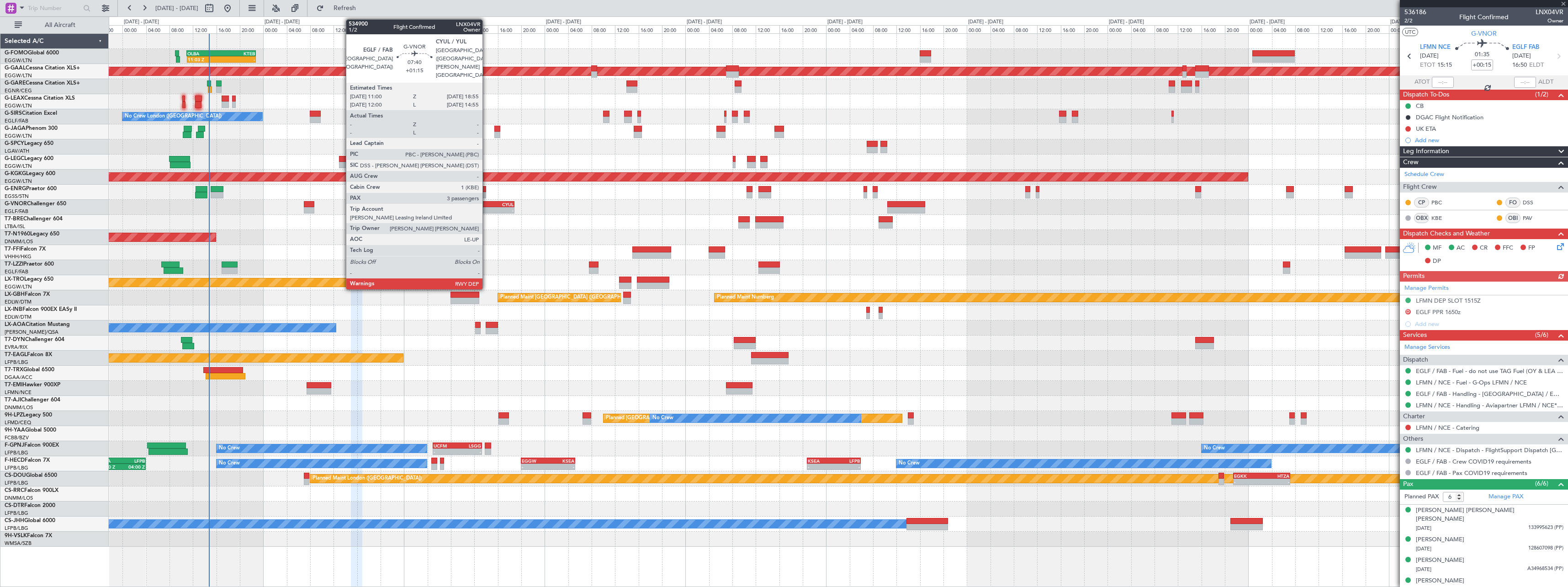
click at [486, 208] on div "-" at bounding box center [480, 210] width 23 height 5
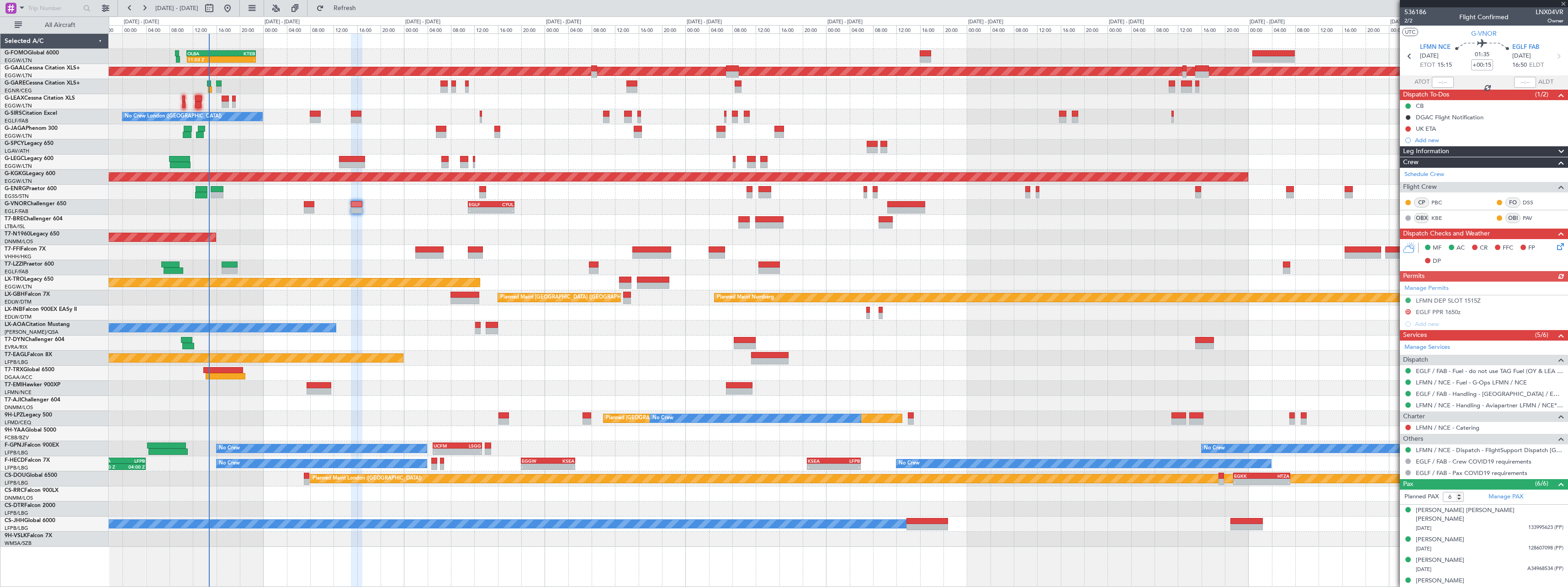
type input "+01:15"
type input "3"
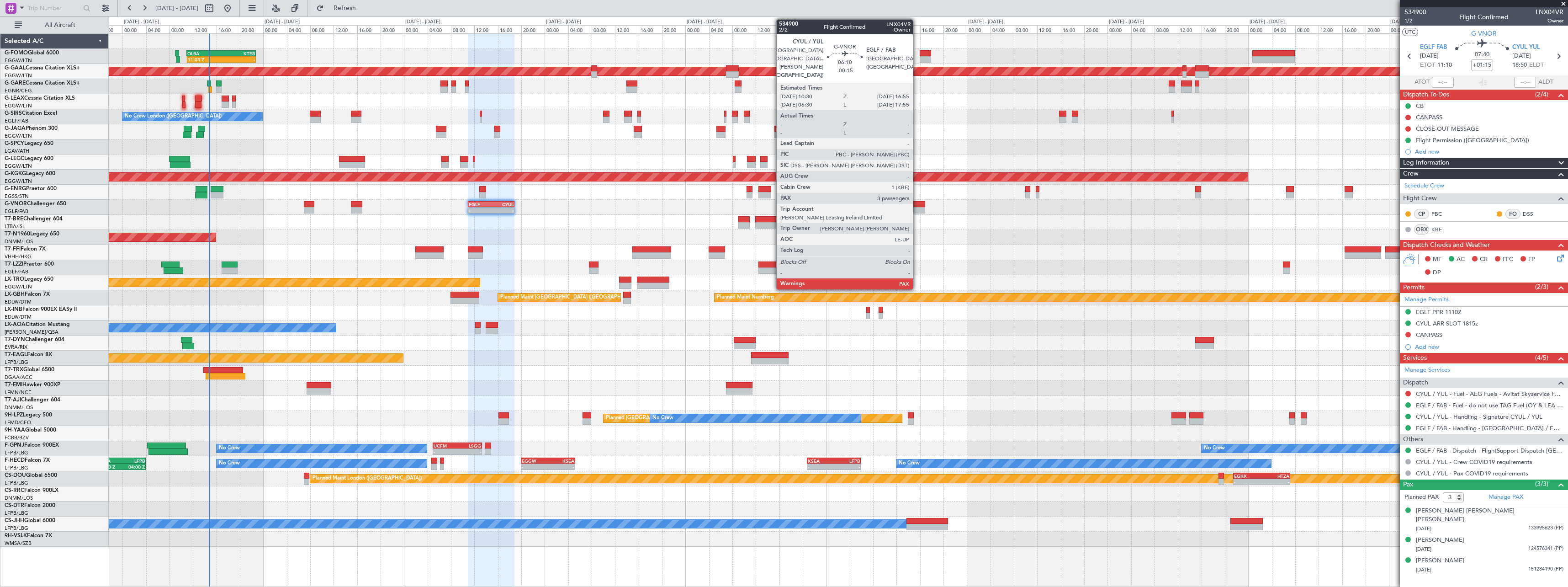
click at [917, 205] on div at bounding box center [906, 204] width 38 height 7
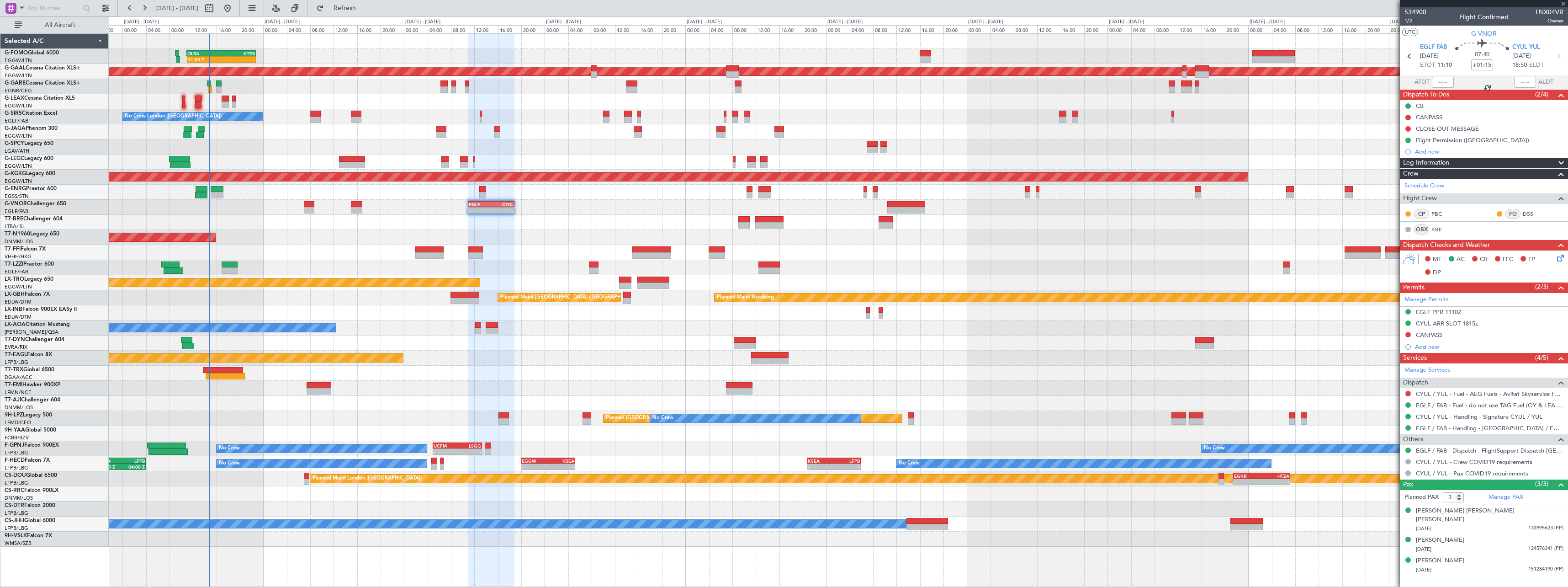
type input "-00:15"
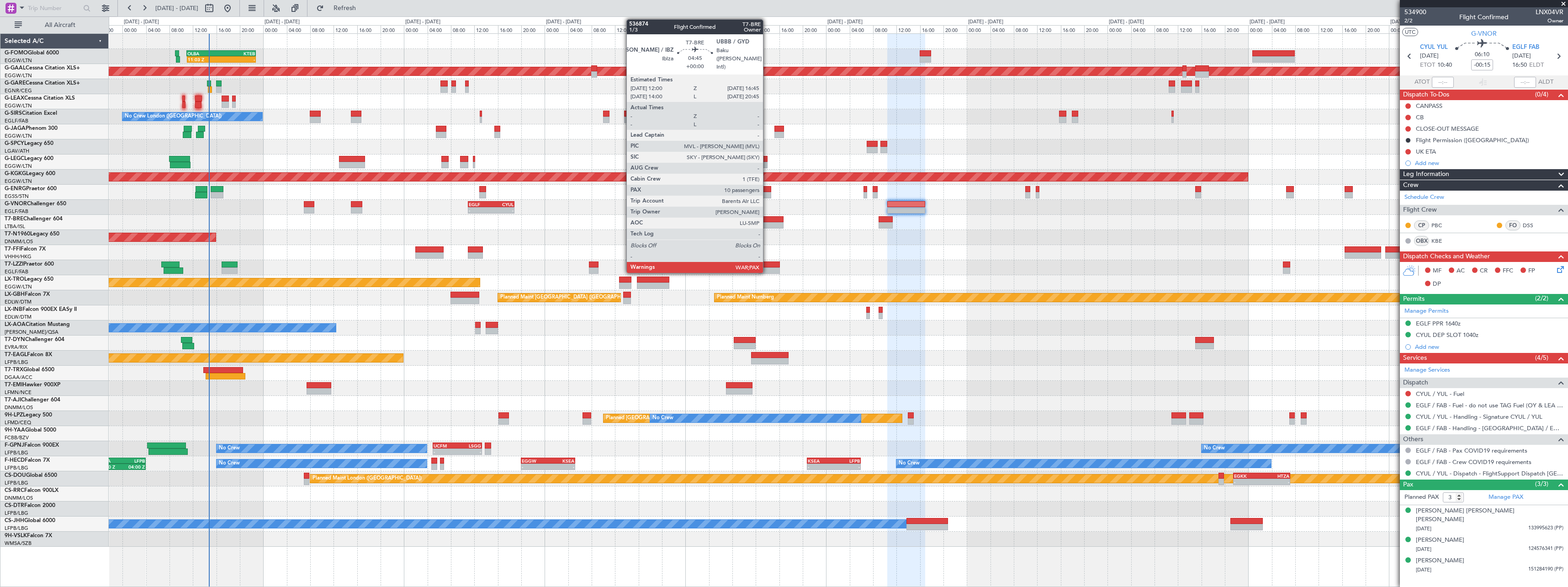
click at [767, 223] on div at bounding box center [769, 225] width 28 height 7
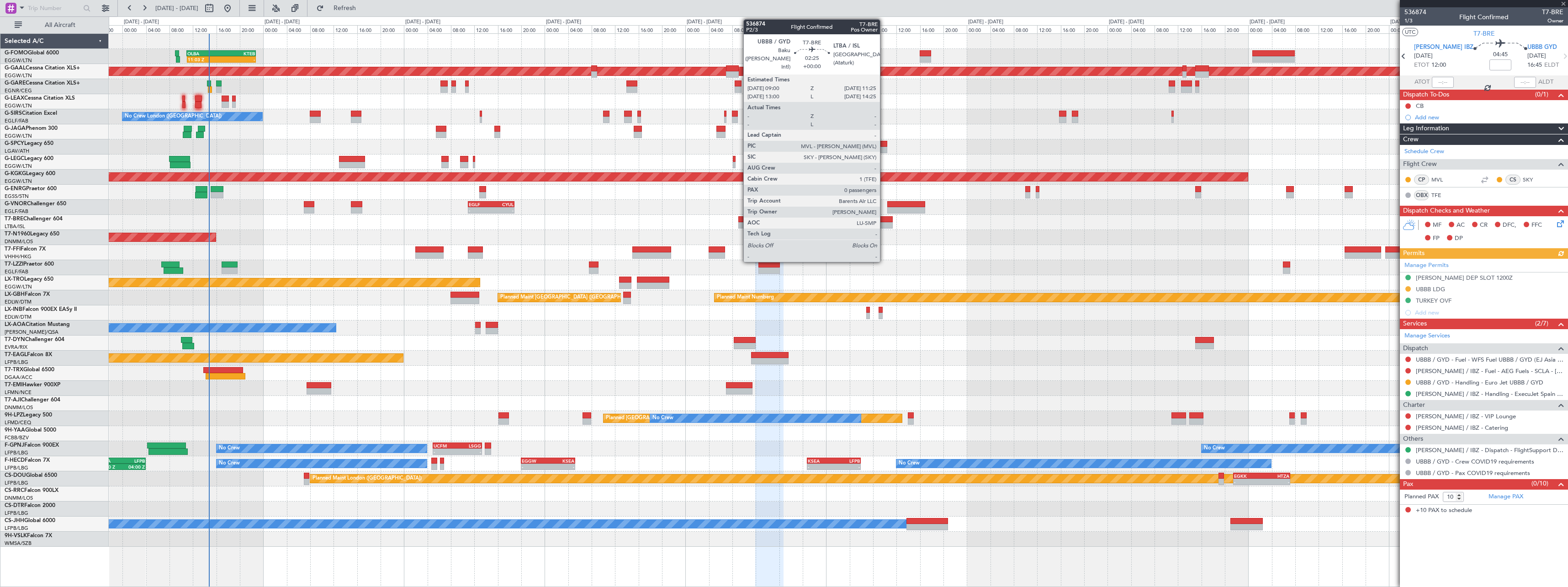
click at [884, 223] on div at bounding box center [886, 225] width 15 height 7
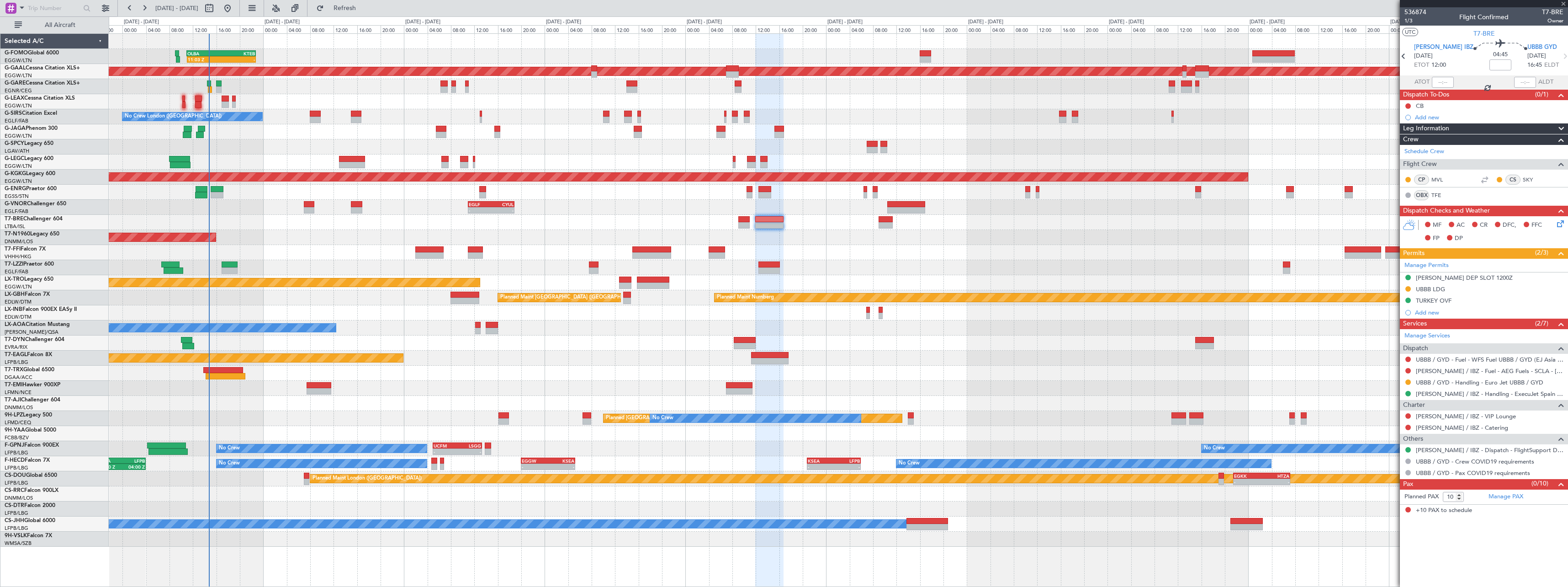
type input "0"
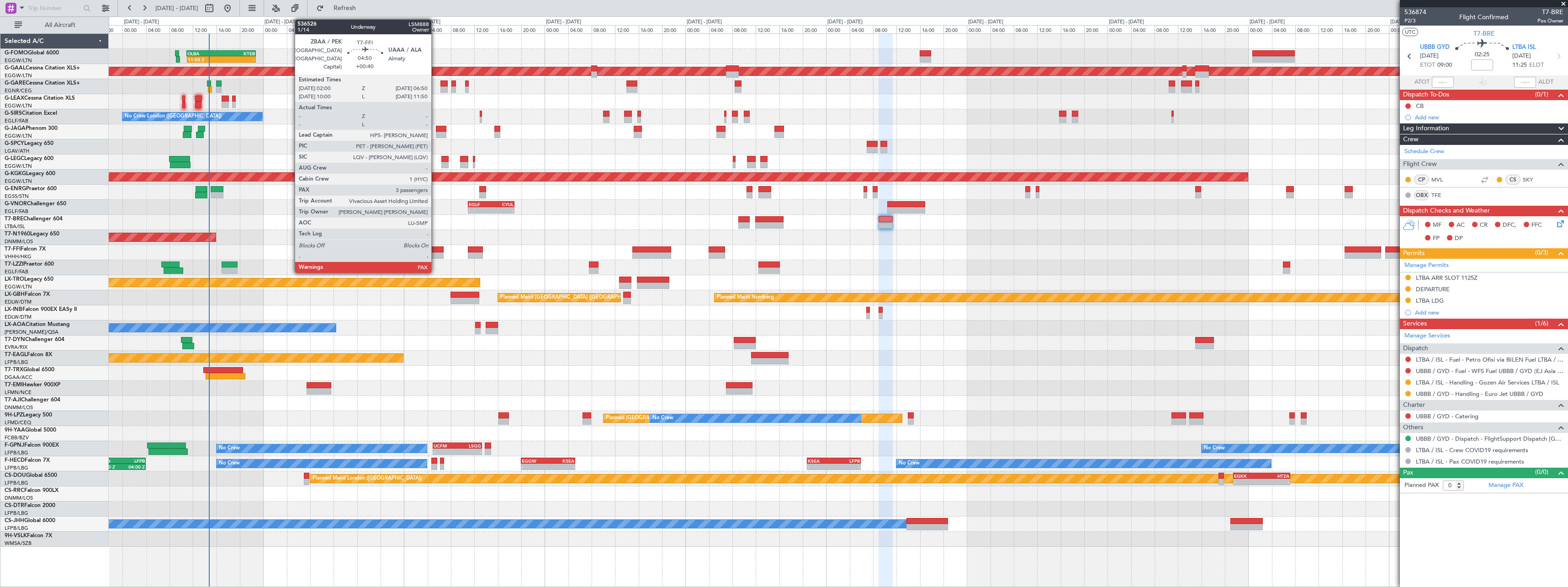
click at [435, 257] on div at bounding box center [429, 255] width 29 height 7
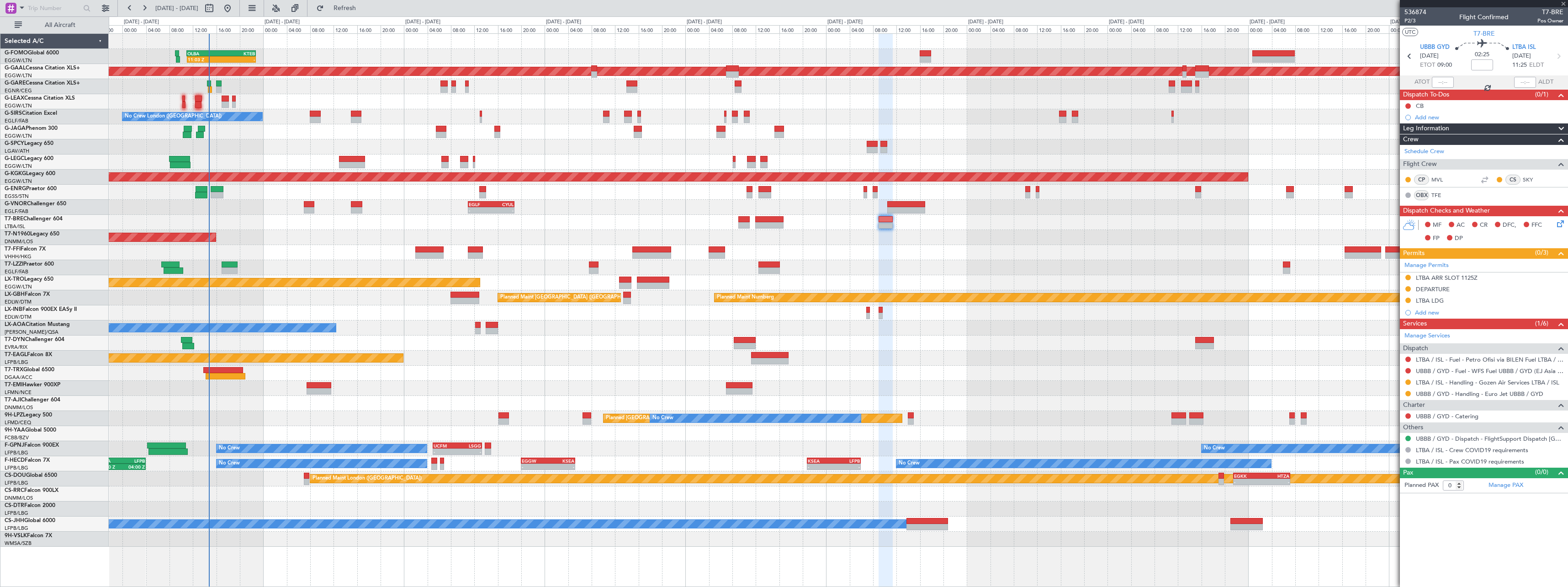
type input "+00:40"
type input "3"
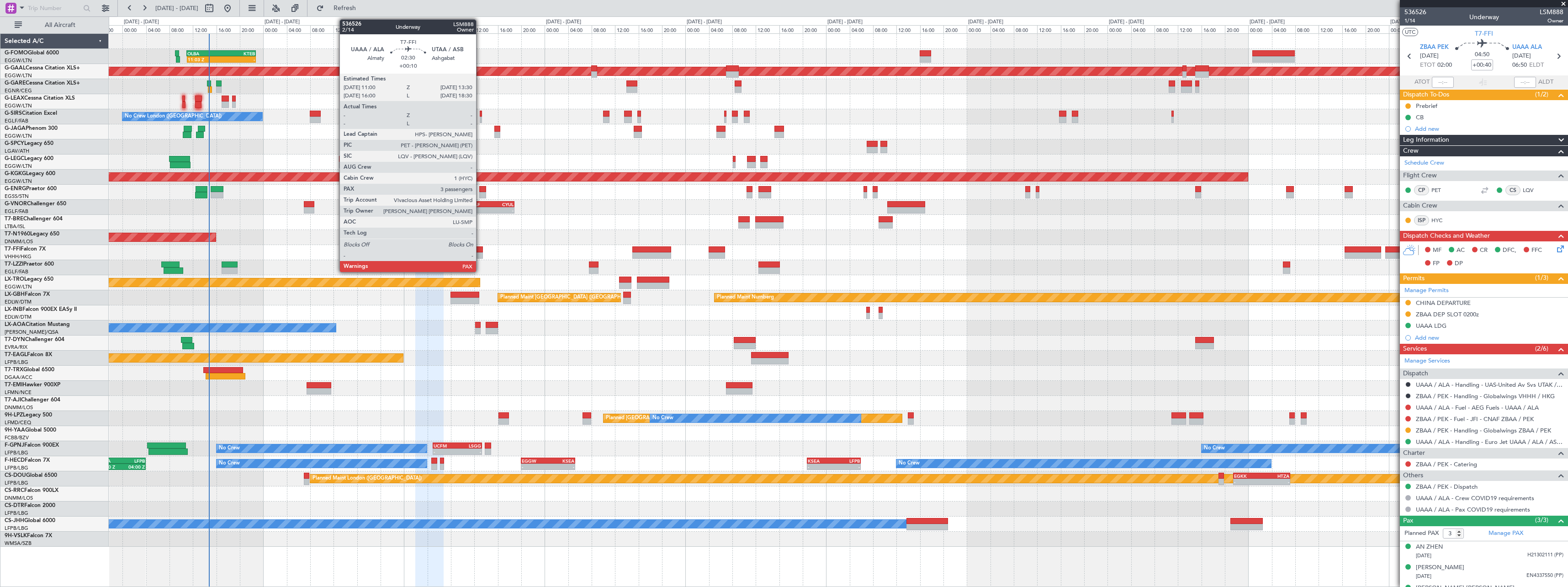
click at [480, 256] on div at bounding box center [475, 255] width 15 height 7
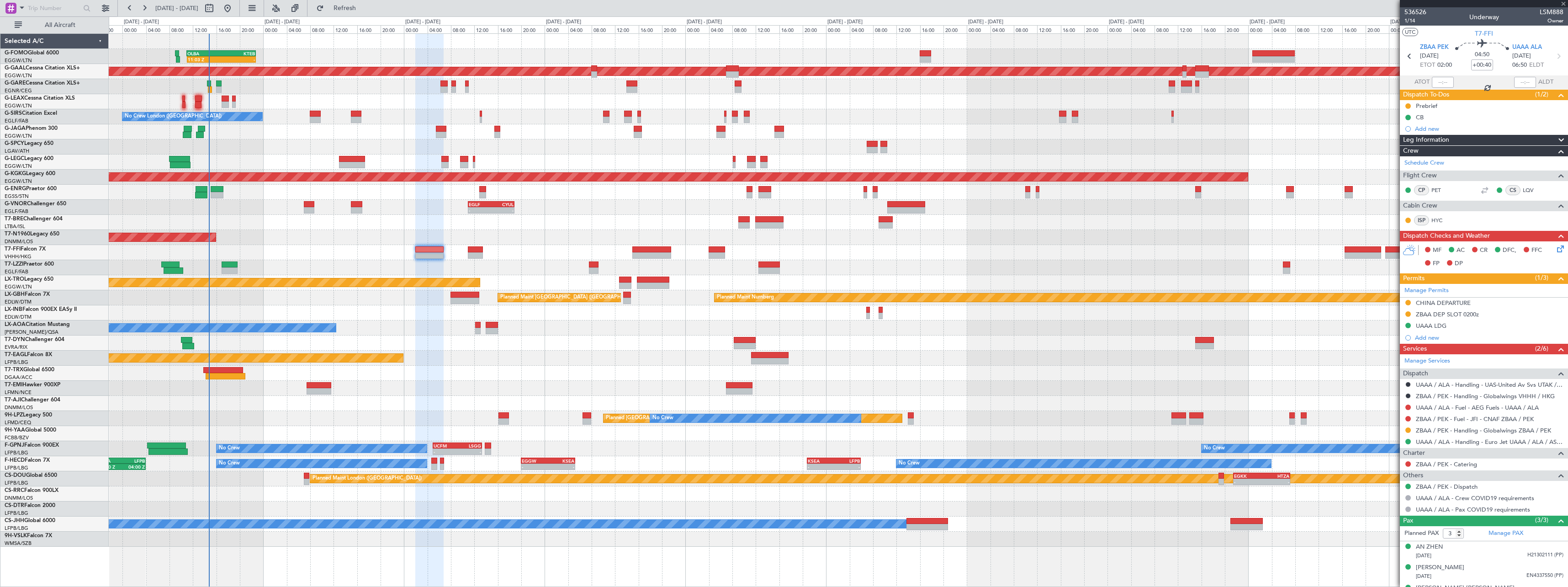
type input "+00:10"
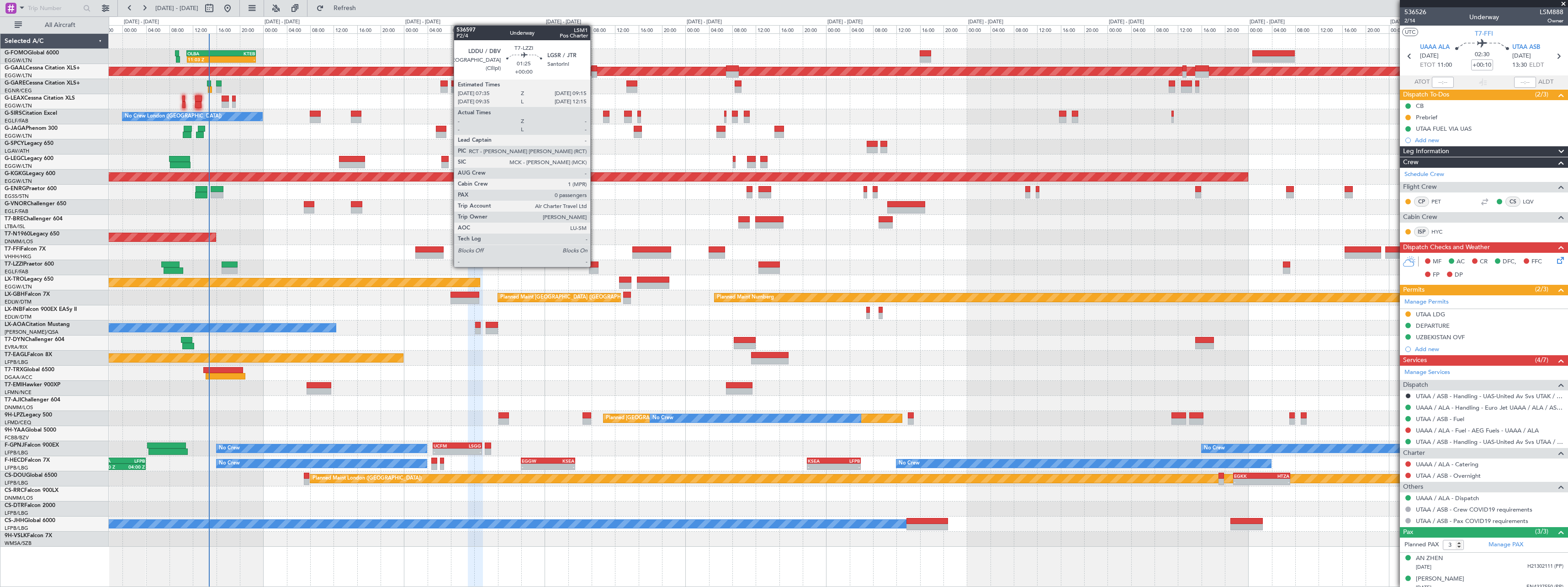
click at [595, 267] on div at bounding box center [594, 264] width 10 height 7
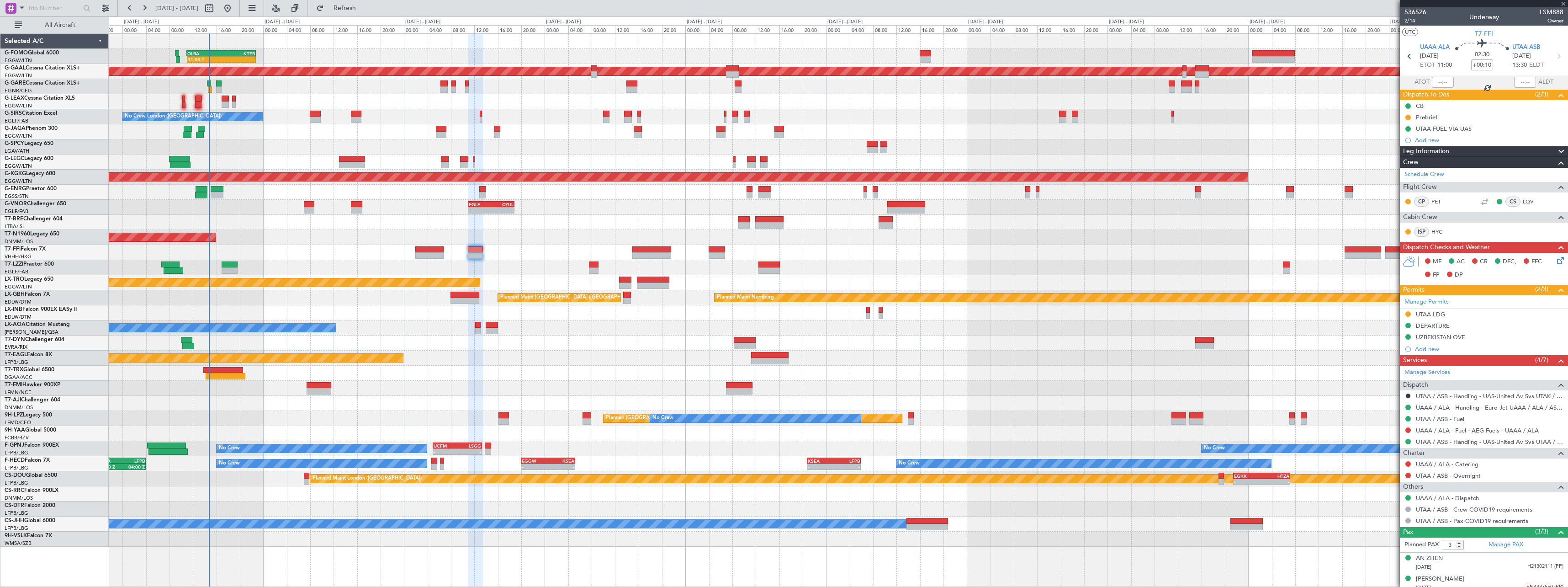
type input "0"
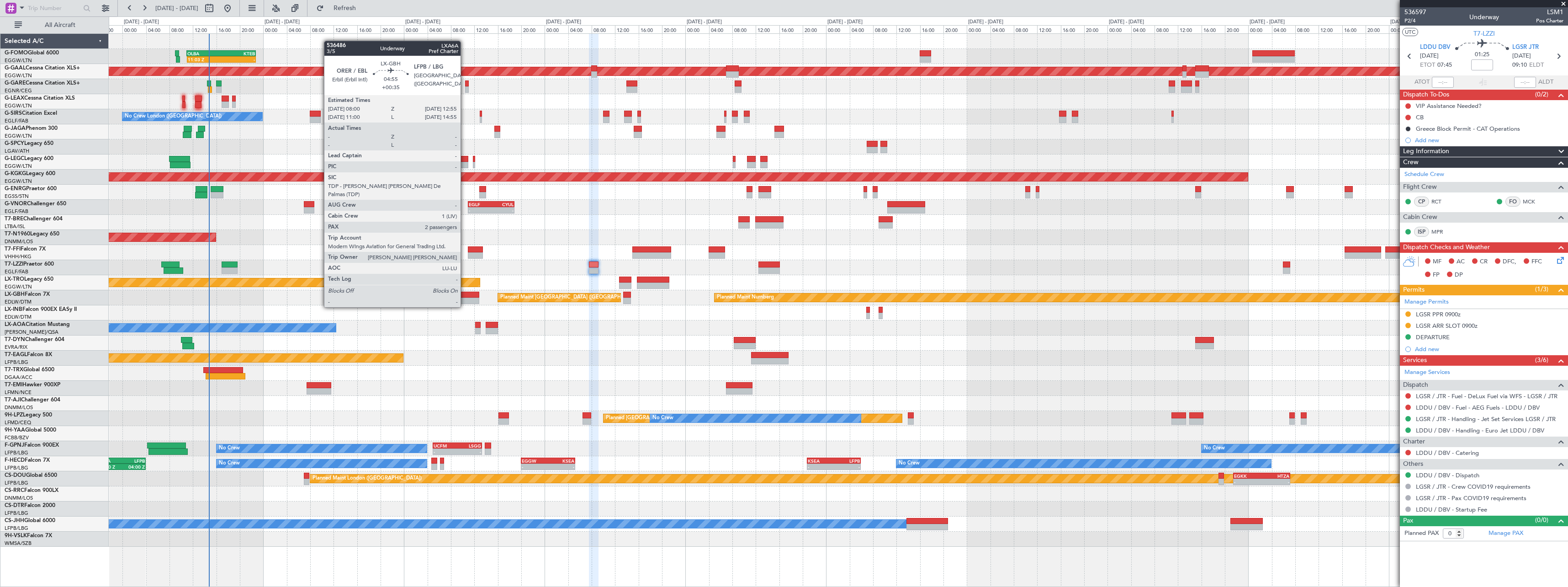
click at [464, 298] on div at bounding box center [465, 301] width 29 height 7
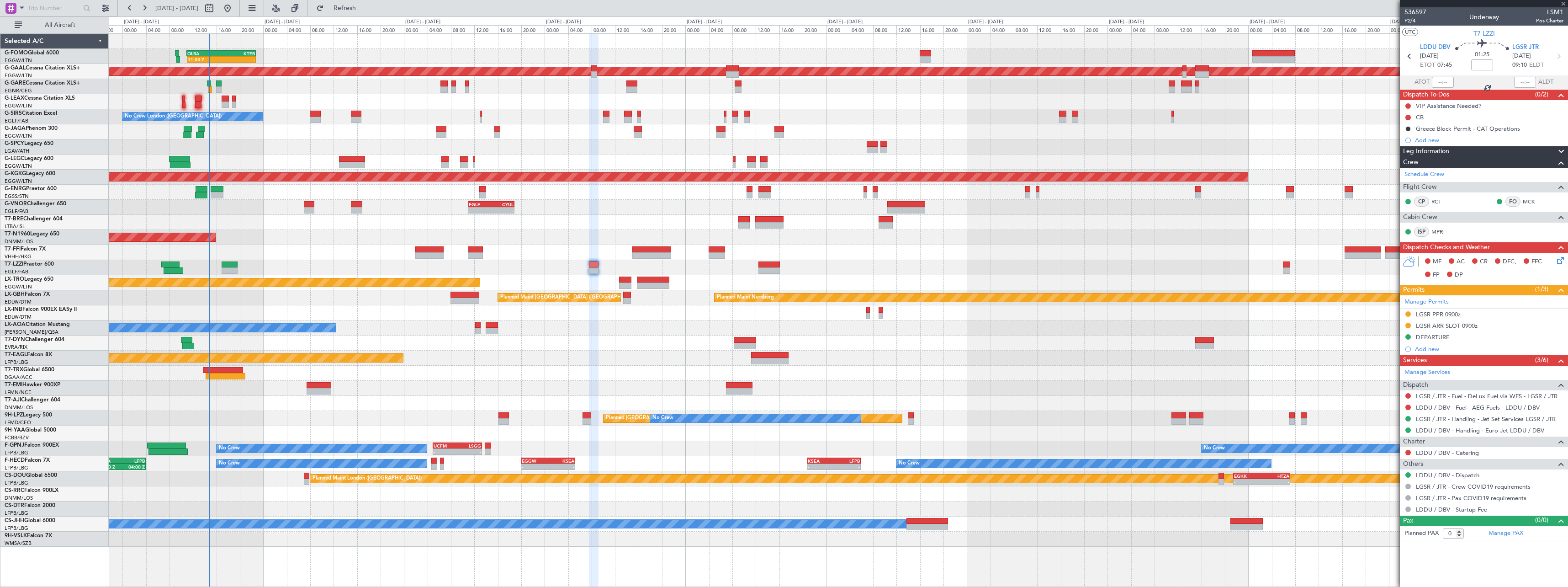
type input "+00:35"
type input "2"
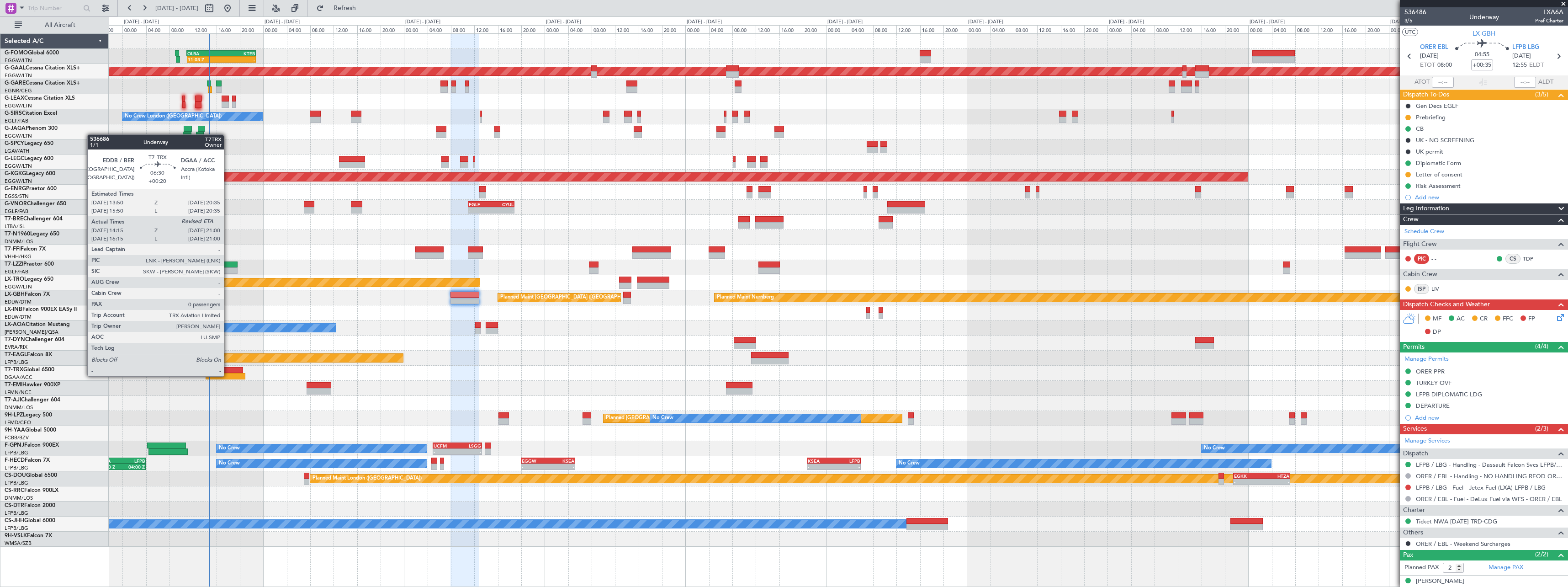
click at [228, 375] on div at bounding box center [225, 376] width 40 height 7
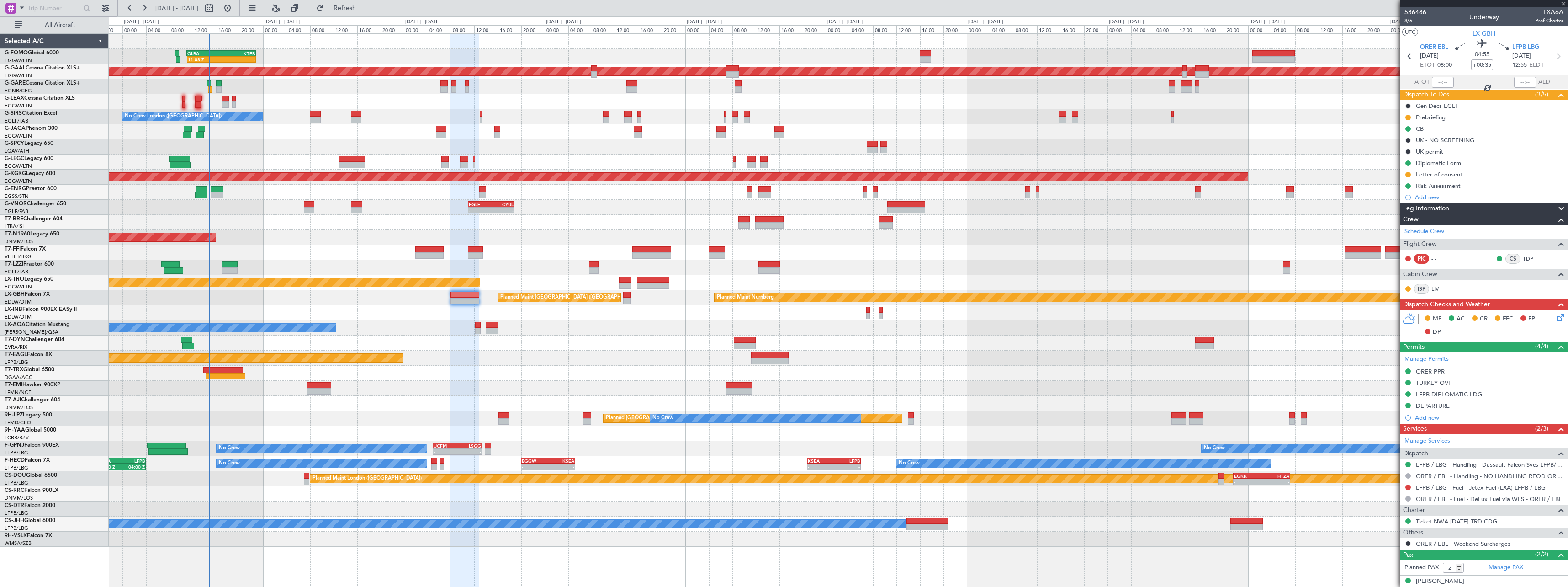
type input "+00:20"
type input "14:25"
type input "0"
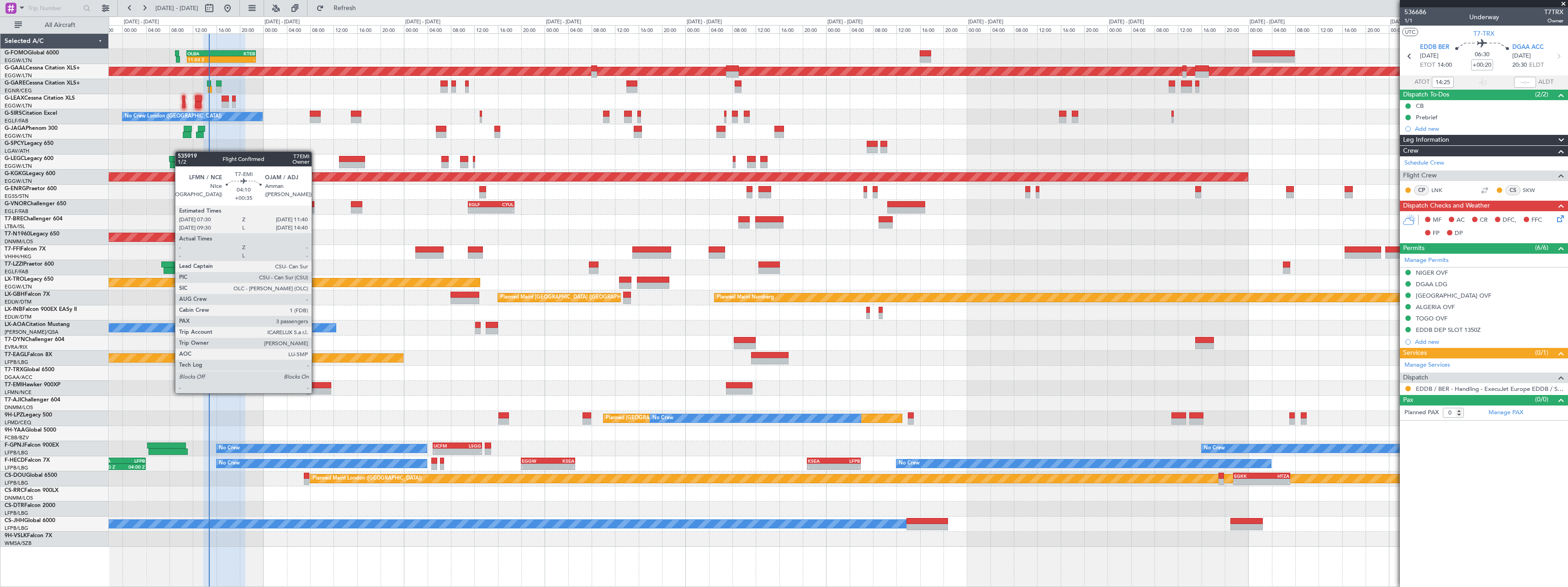
click at [316, 392] on div at bounding box center [319, 391] width 25 height 7
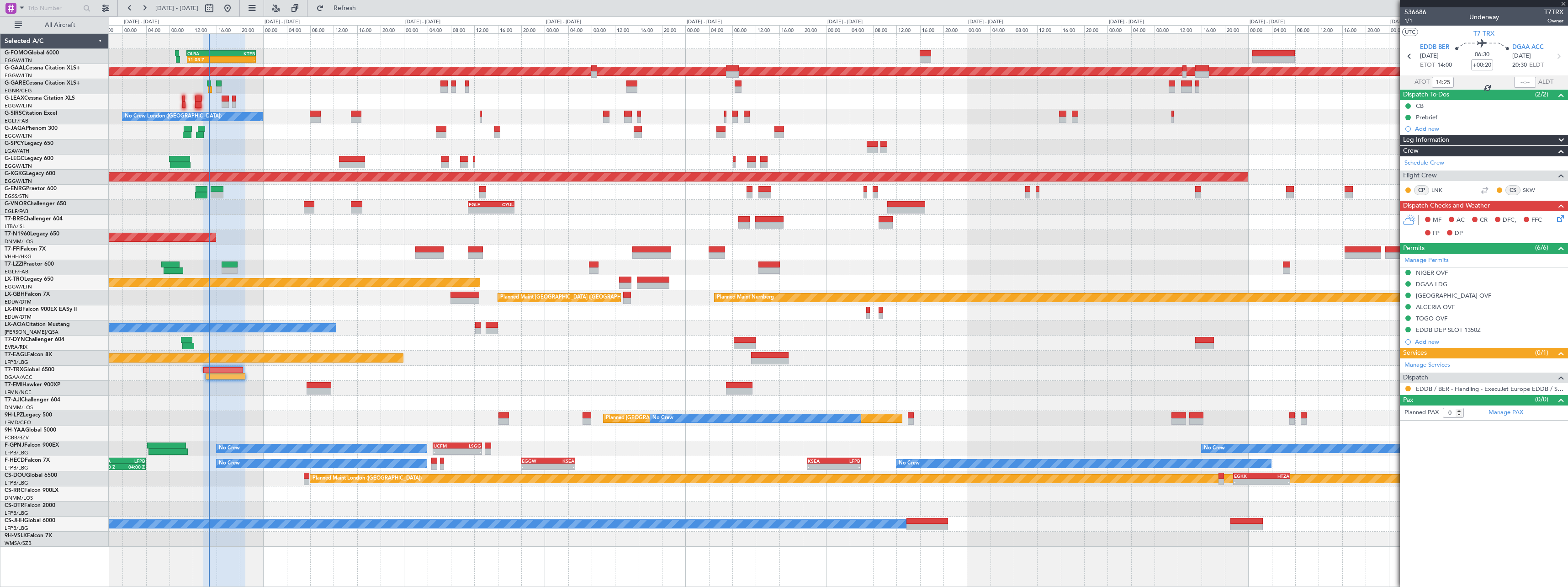
type input "+00:35"
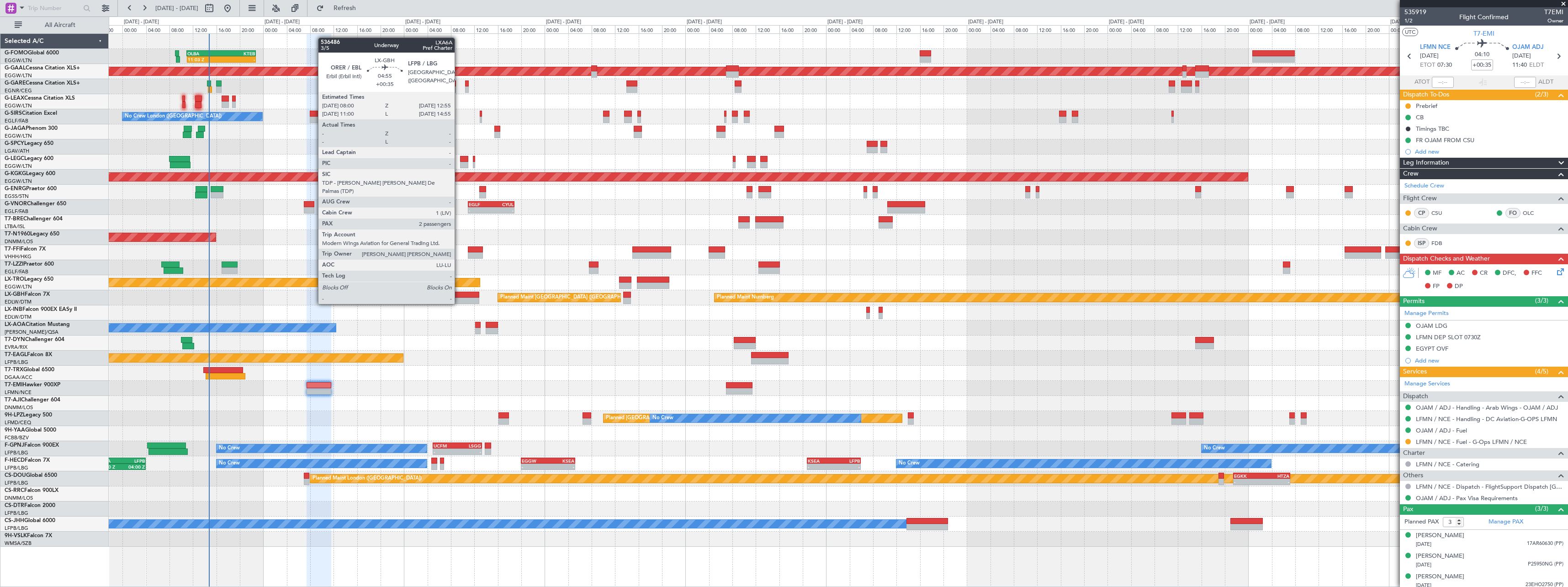
click at [461, 294] on div at bounding box center [465, 295] width 29 height 7
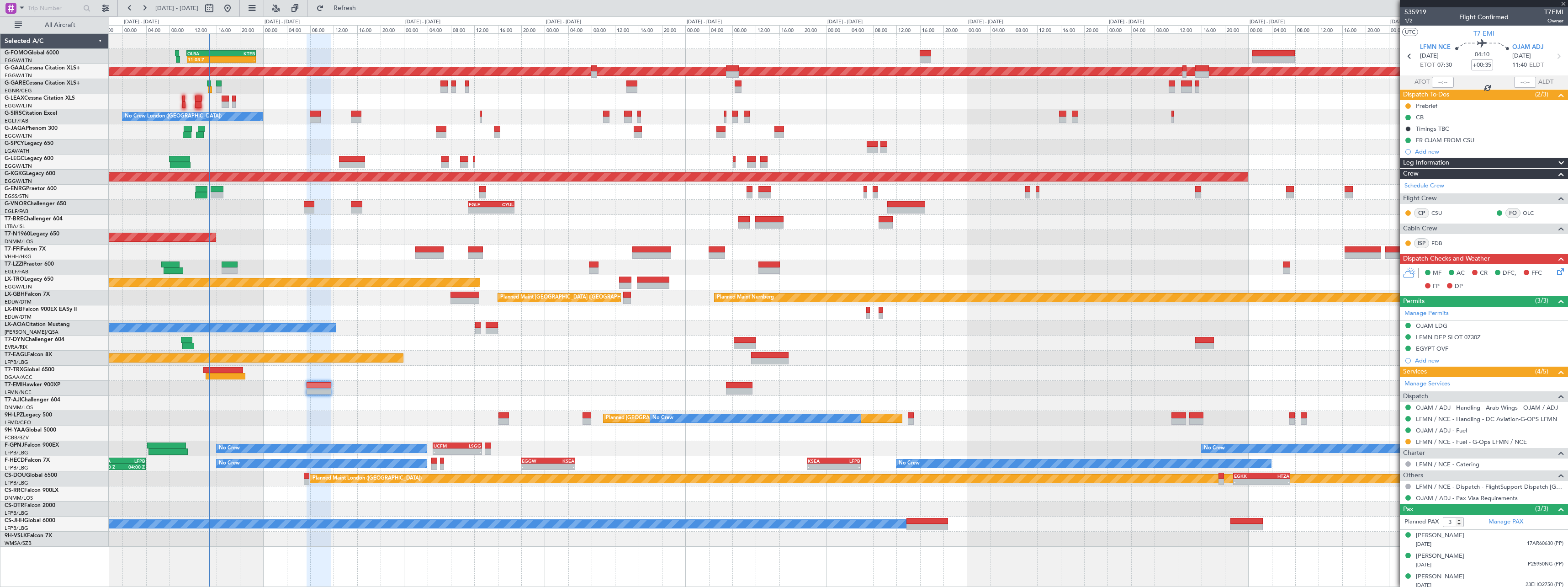
type input "2"
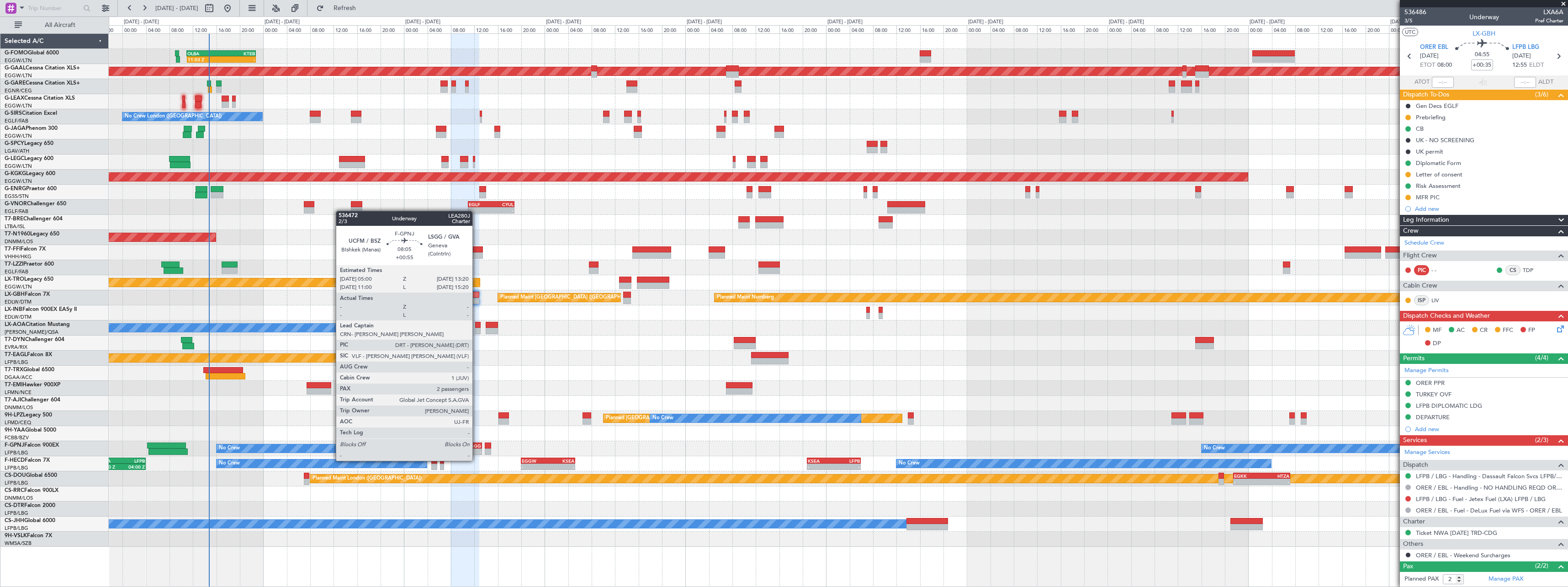
click at [477, 452] on div "-" at bounding box center [469, 451] width 24 height 5
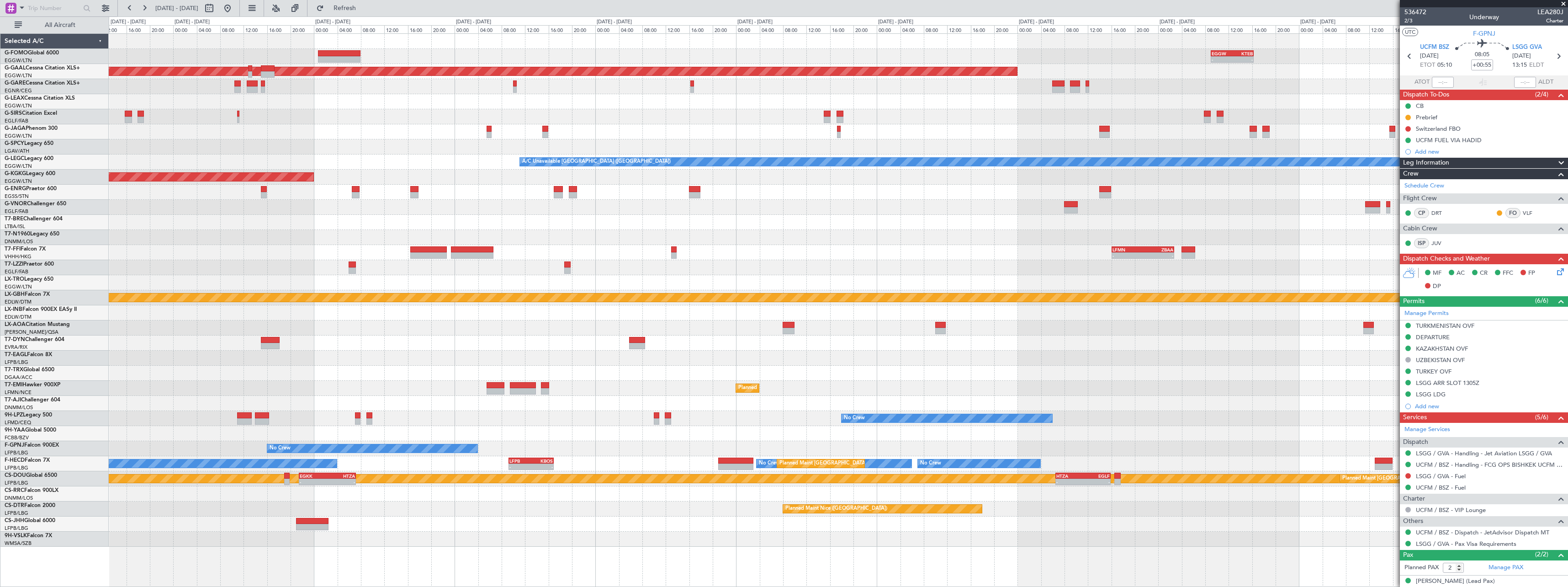
click at [389, 504] on div "- - EGGW 09:00 Z KTEB 16:20 Z Planned Maint Dusseldorf A/C Unavailable London (…" at bounding box center [838, 290] width 1459 height 513
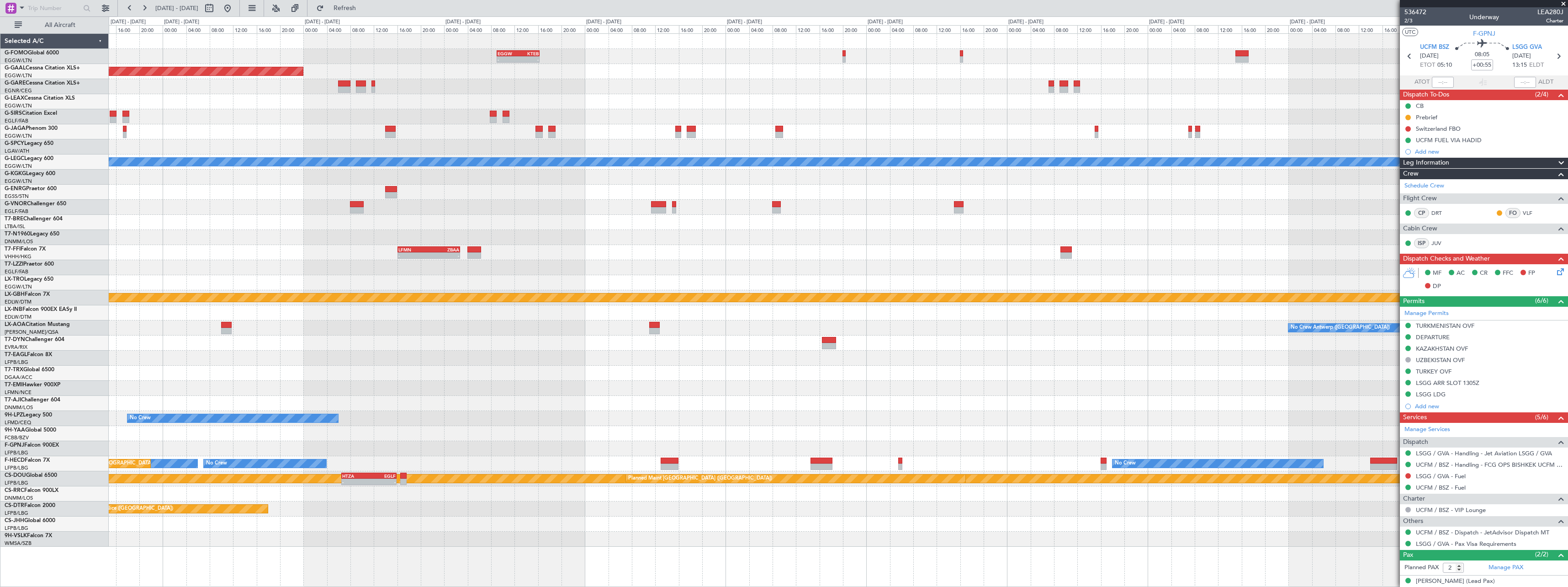
click at [498, 445] on div "Planned Maint Paris (Le Bourget) No Crew" at bounding box center [838, 448] width 1459 height 15
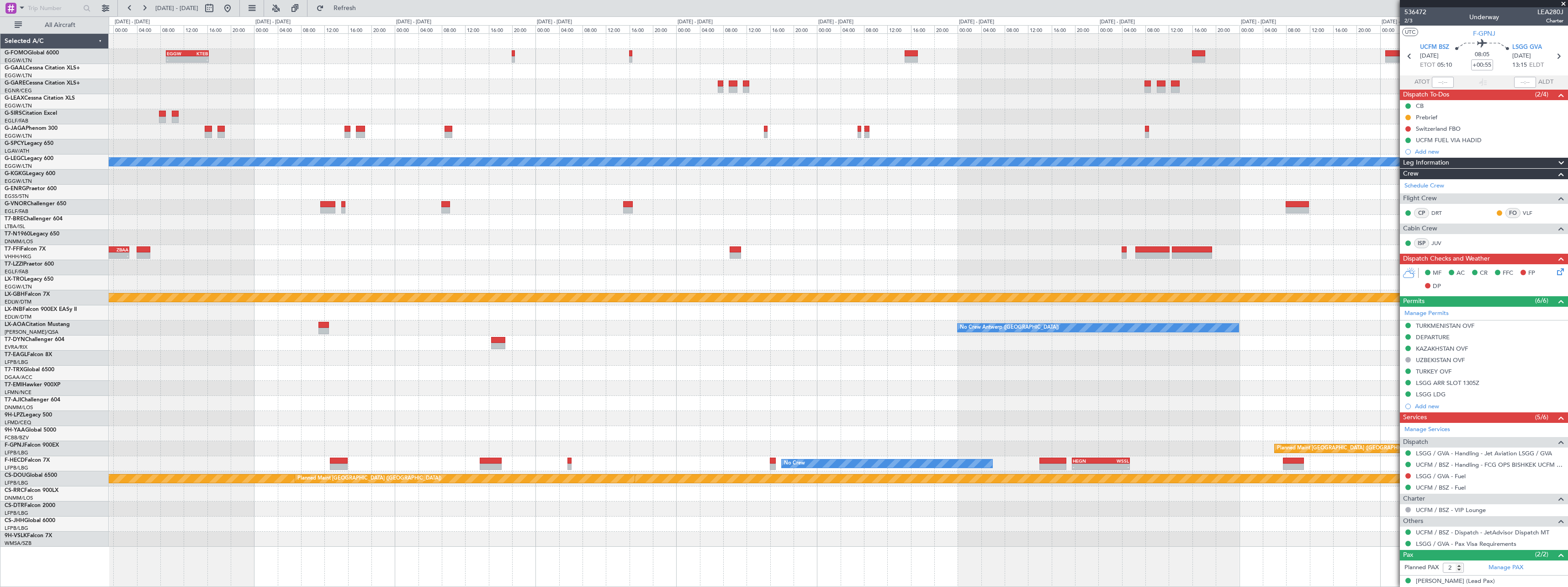
click at [1301, 406] on div "EGGW 09:00 Z KTEB 16:20 Z - - Planned Maint Dusseldorf A/C Unavailable London (…" at bounding box center [838, 290] width 1459 height 513
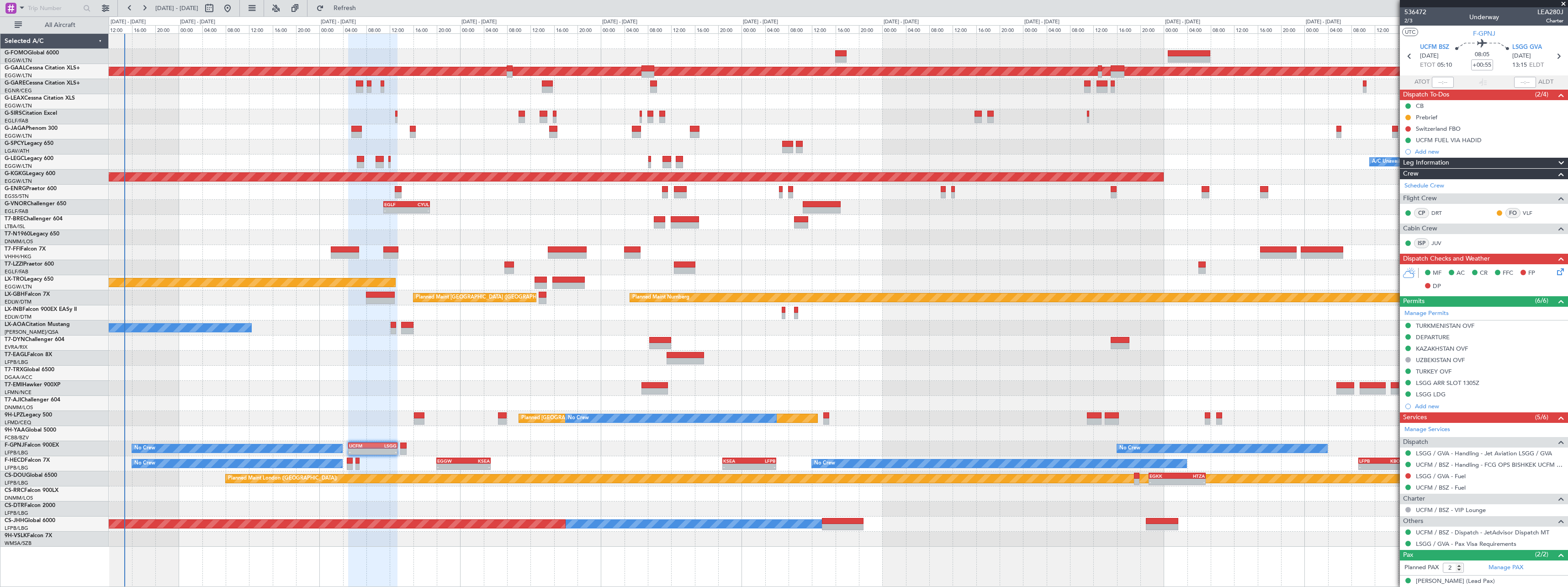
click at [1054, 413] on div "Planned Maint St Gallen (Altenrhein) No Crew No Crew" at bounding box center [838, 418] width 1459 height 15
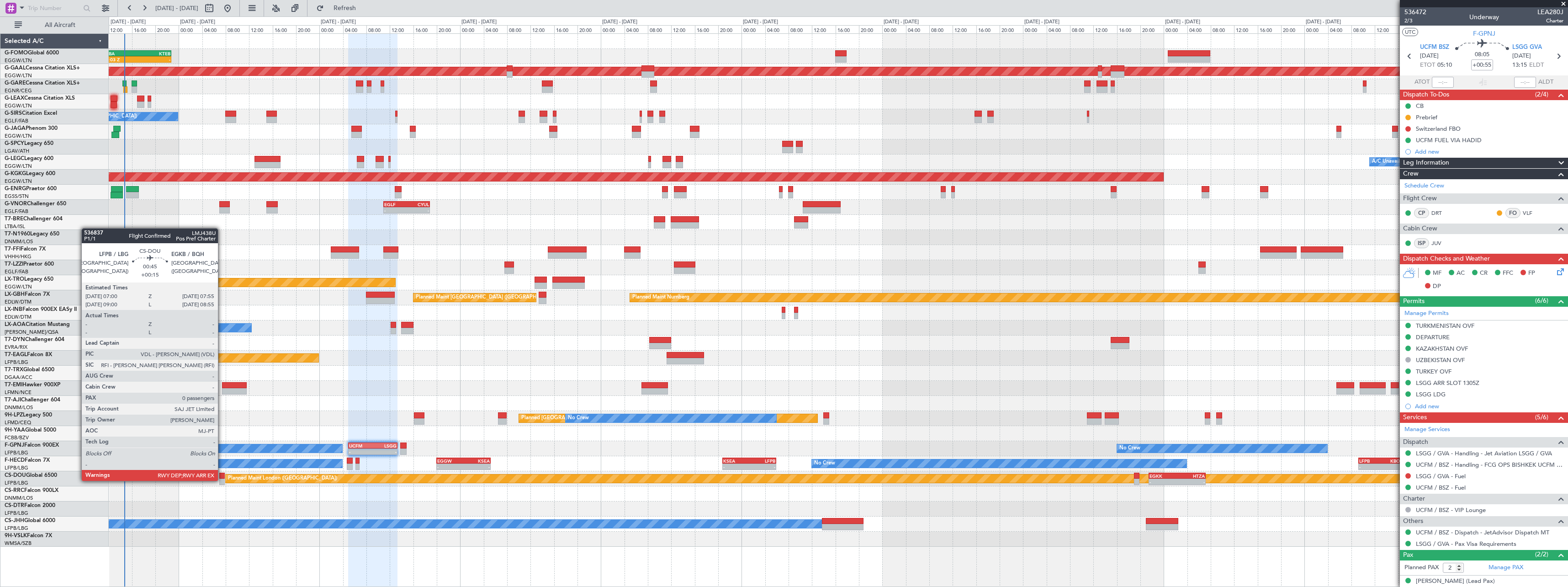
click at [222, 480] on div at bounding box center [222, 482] width 5 height 7
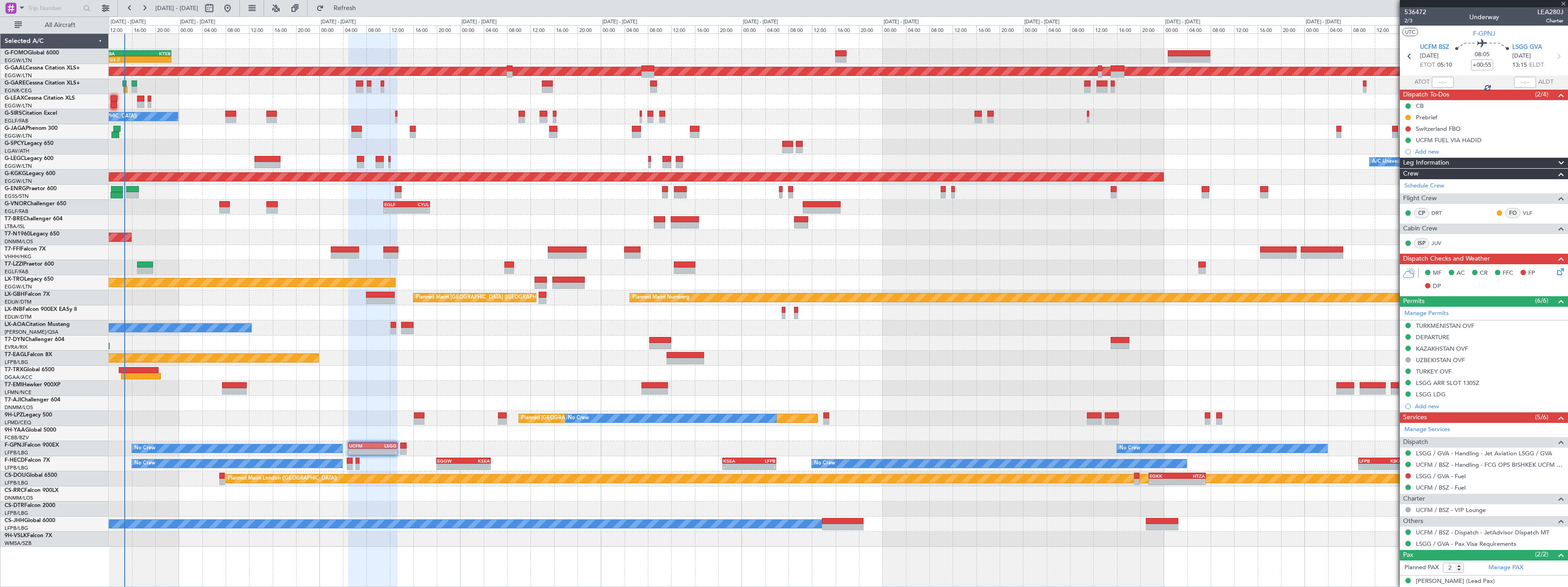
type input "+00:15"
type input "0"
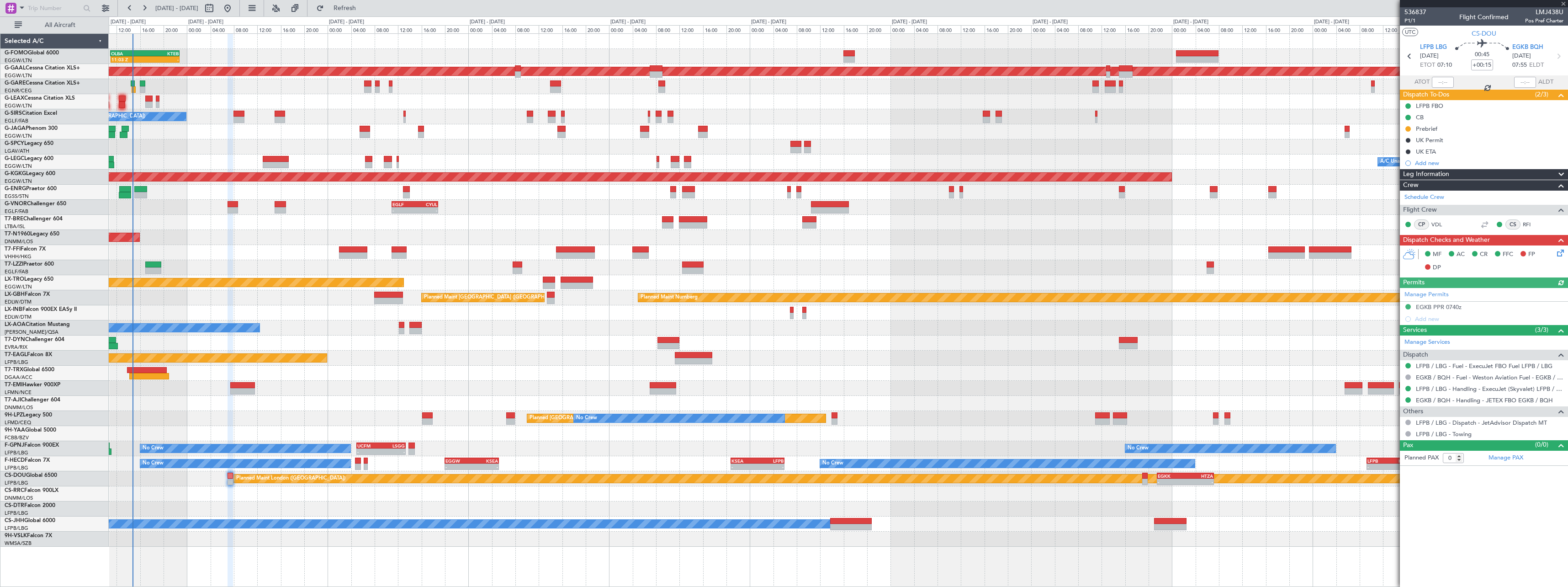
click at [217, 494] on div at bounding box center [838, 494] width 1459 height 15
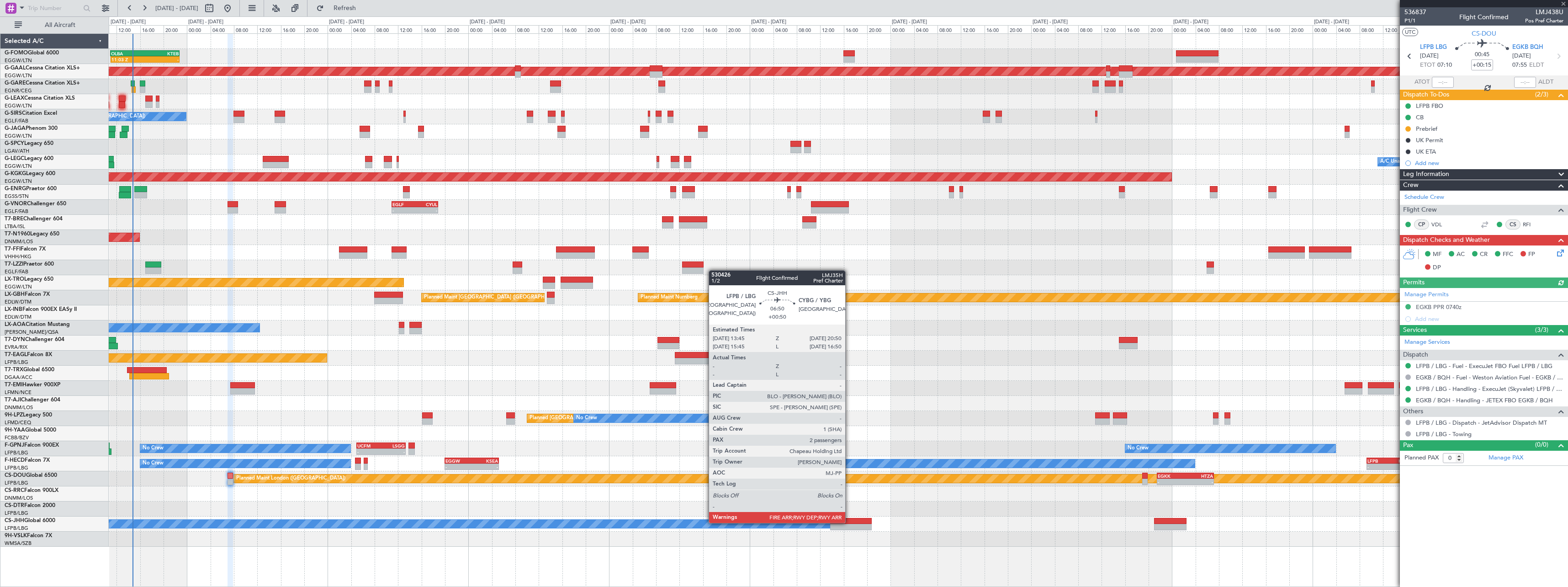
click at [849, 522] on div at bounding box center [851, 521] width 41 height 7
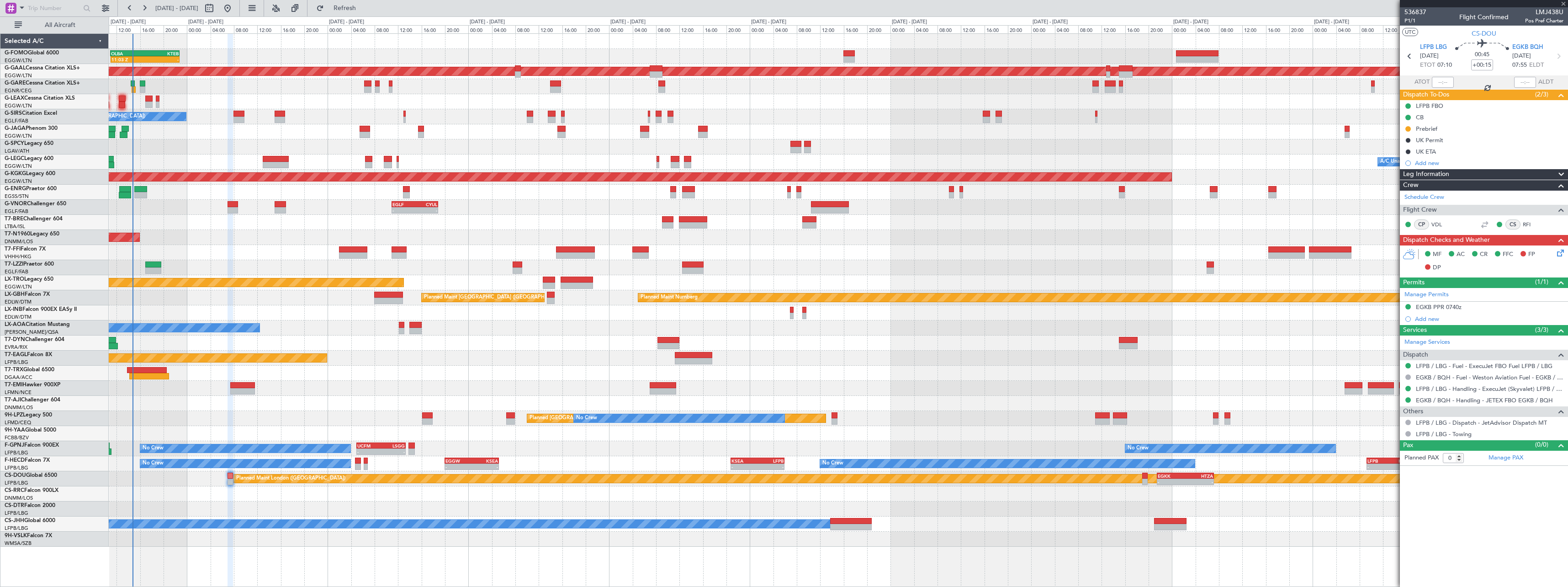
type input "+00:50"
type input "2"
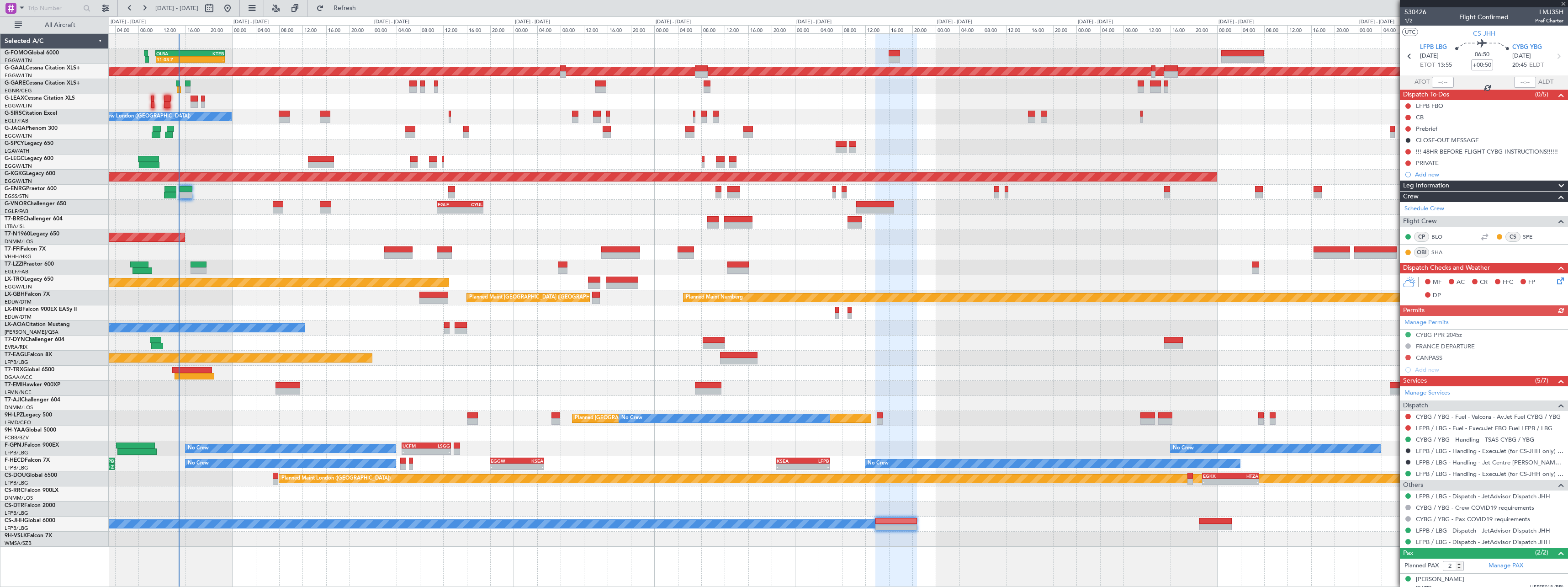
click at [494, 335] on div "No Crew Chester" at bounding box center [838, 328] width 1459 height 15
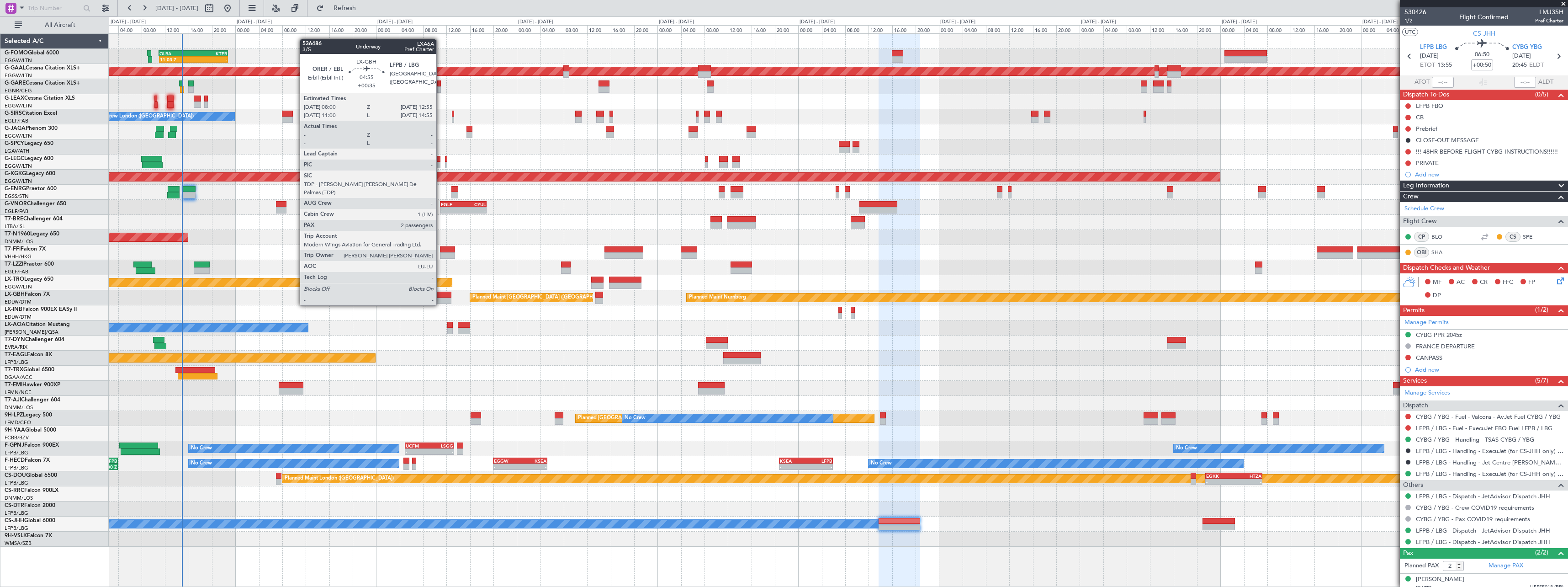
click at [441, 296] on div at bounding box center [437, 295] width 29 height 7
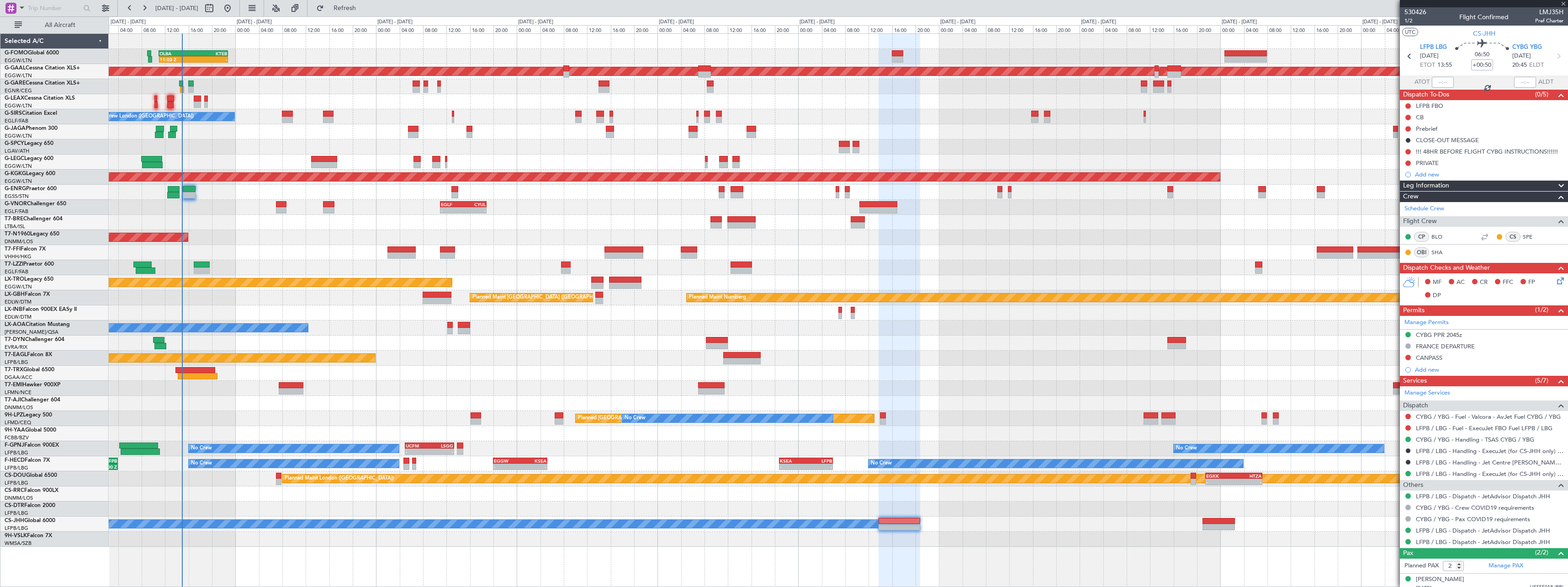
type input "+00:35"
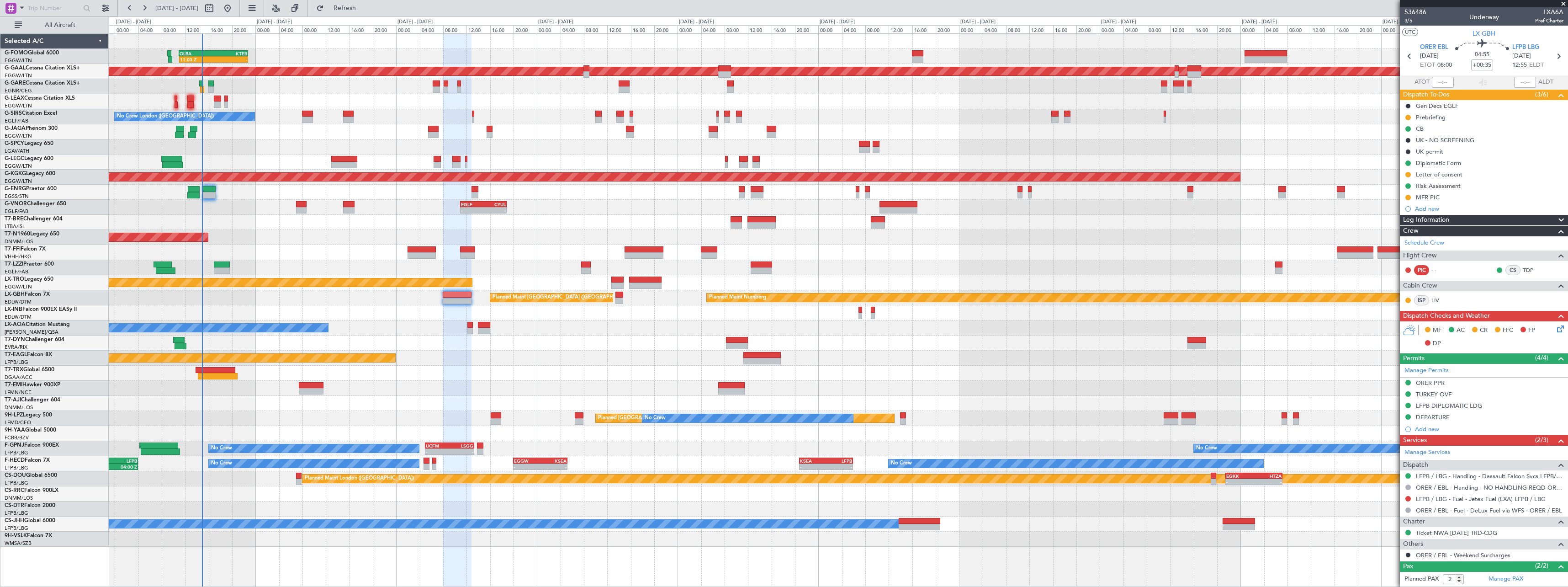
click at [612, 372] on div at bounding box center [838, 373] width 1459 height 15
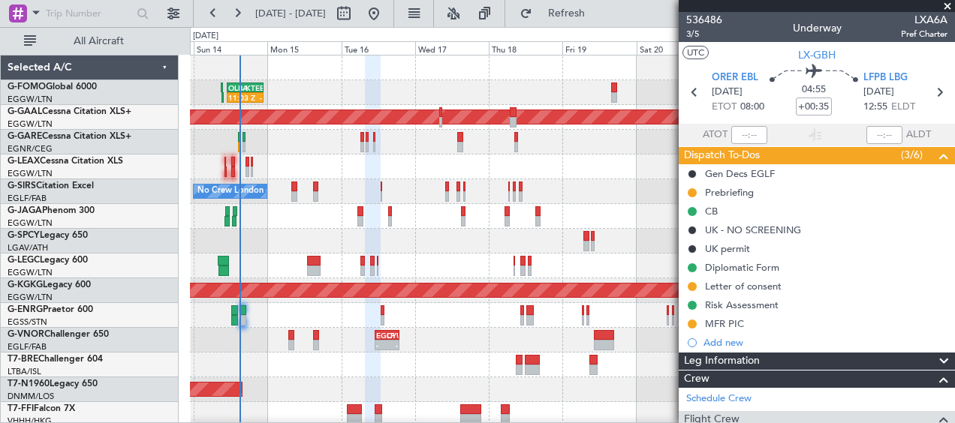
click at [946, 7] on span at bounding box center [947, 7] width 15 height 14
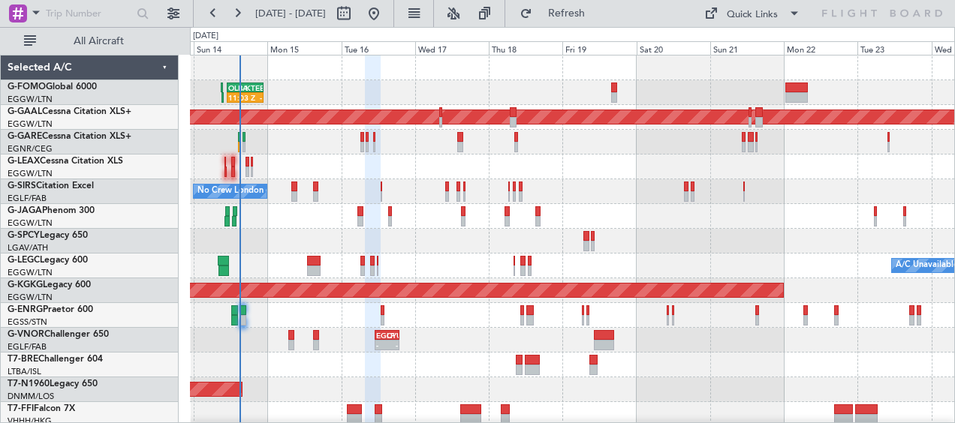
type input "0"
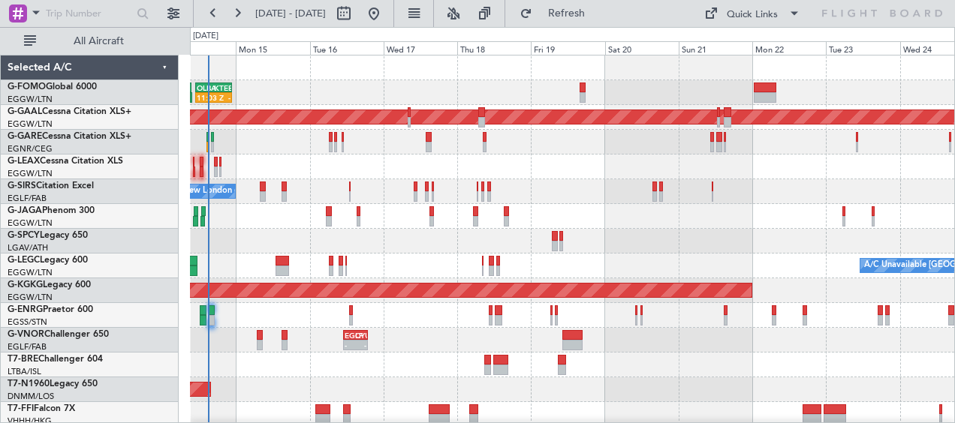
click at [722, 179] on div at bounding box center [572, 167] width 764 height 25
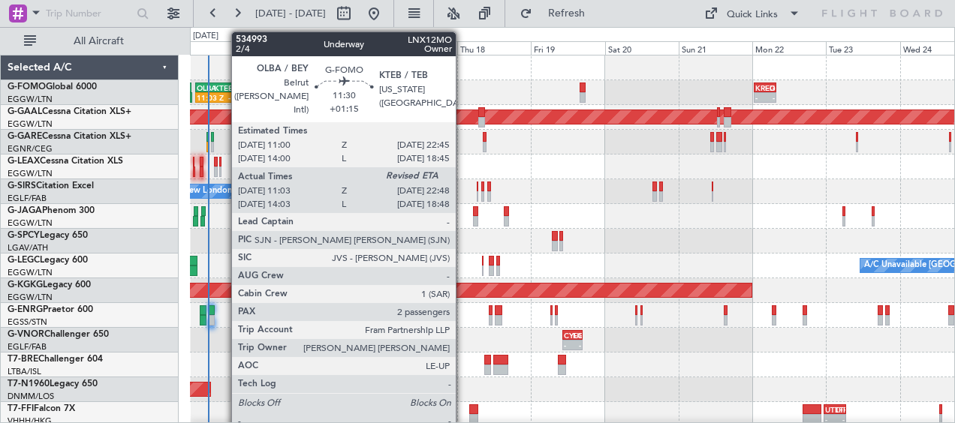
click at [224, 89] on div "KTEB" at bounding box center [222, 87] width 17 height 9
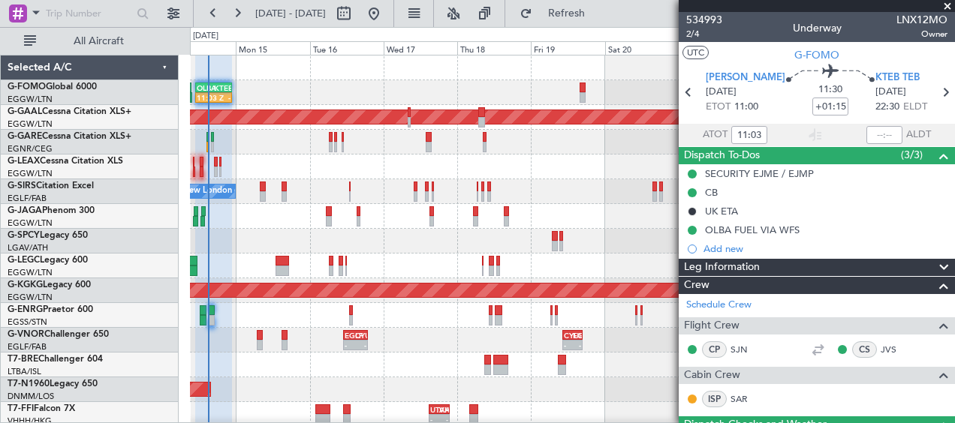
click at [946, 5] on span at bounding box center [947, 7] width 15 height 14
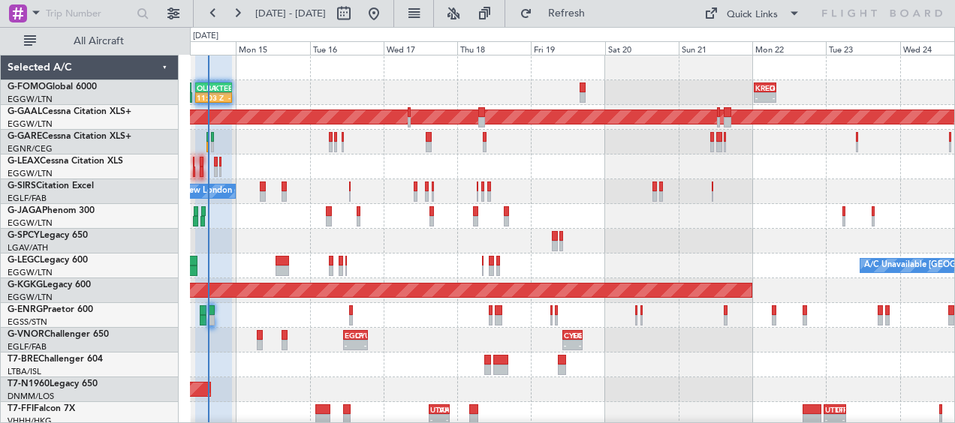
type input "0"
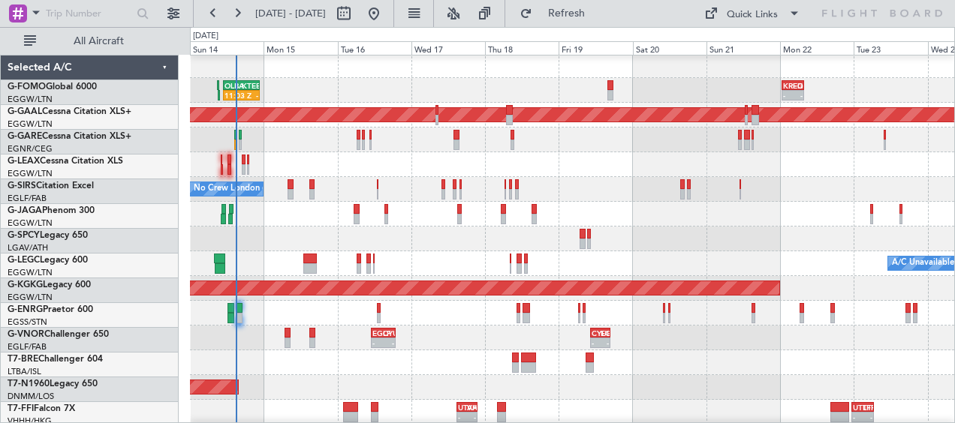
scroll to position [2, 0]
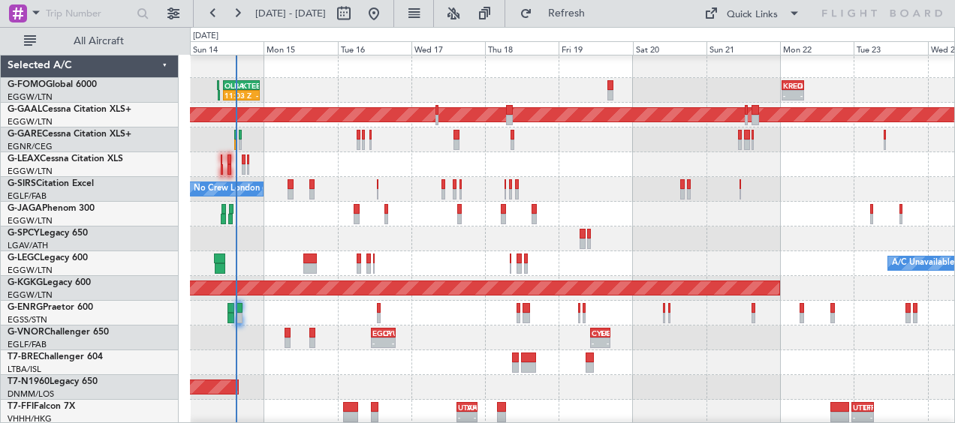
click at [416, 179] on div "No Crew London ([GEOGRAPHIC_DATA]) Planned Maint [GEOGRAPHIC_DATA] ([GEOGRAPHIC…" at bounding box center [572, 189] width 764 height 25
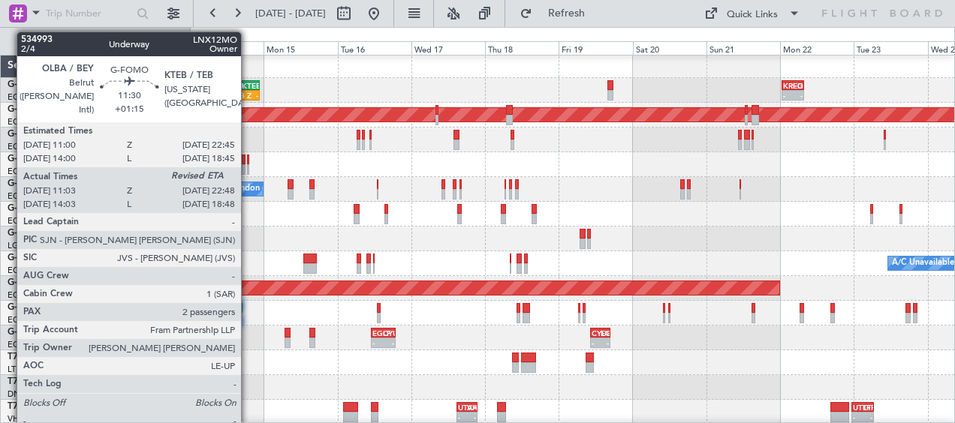
click at [248, 92] on div "-" at bounding box center [250, 95] width 17 height 9
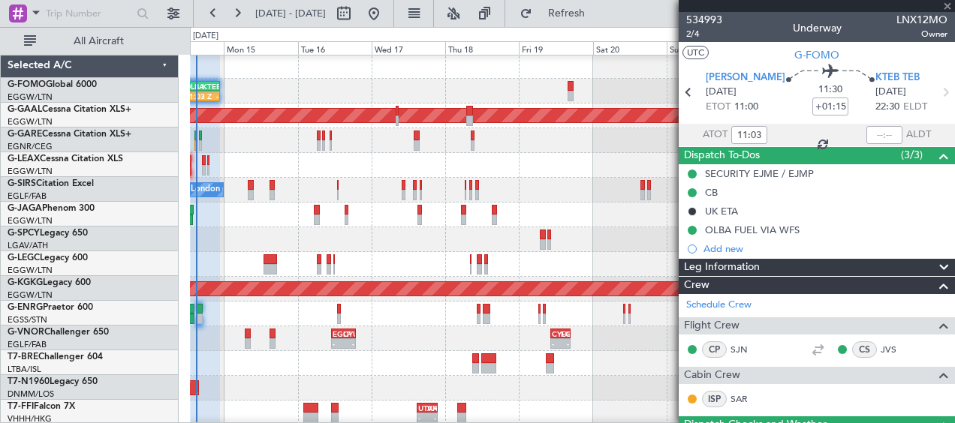
scroll to position [2, 0]
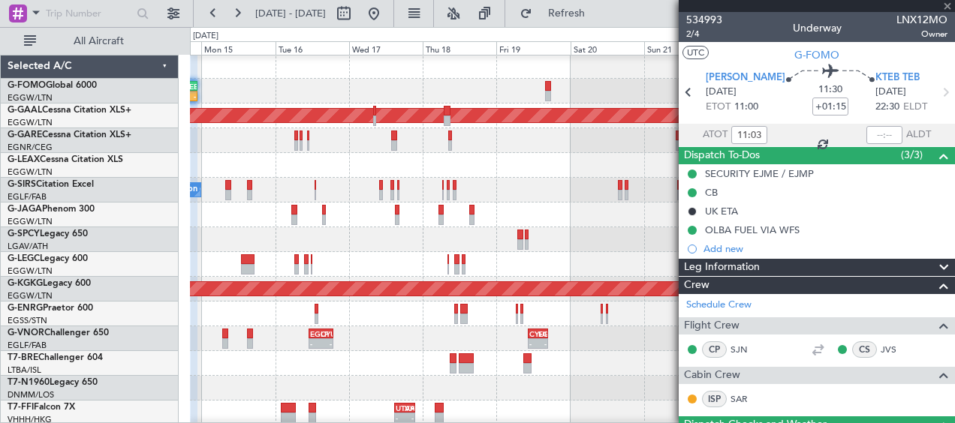
click at [367, 87] on div "11:03 Z - OLBA 11:00 Z KTEB 22:45 Z - - KRFD 00:45 Z EGGW 08:00 Z" at bounding box center [572, 91] width 764 height 25
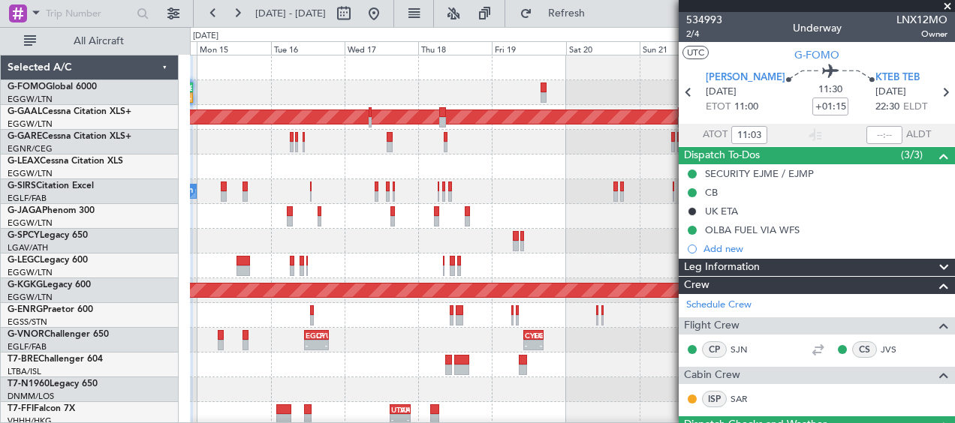
click at [949, 7] on span at bounding box center [947, 7] width 15 height 14
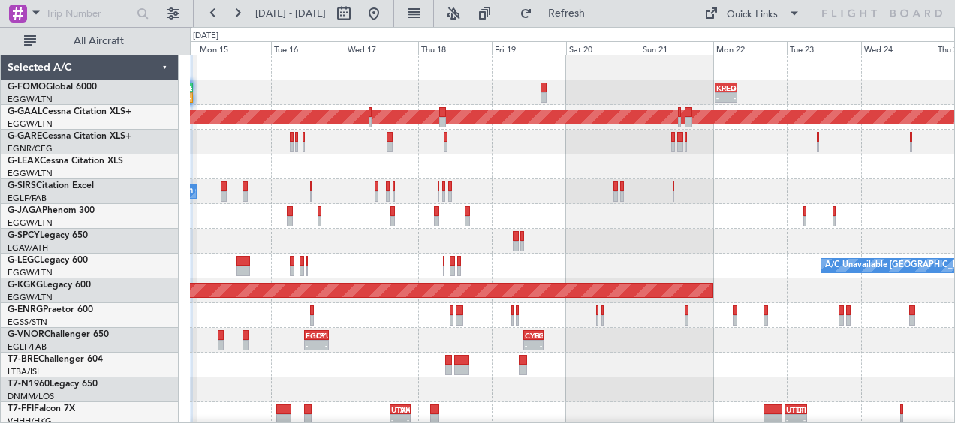
type input "0"
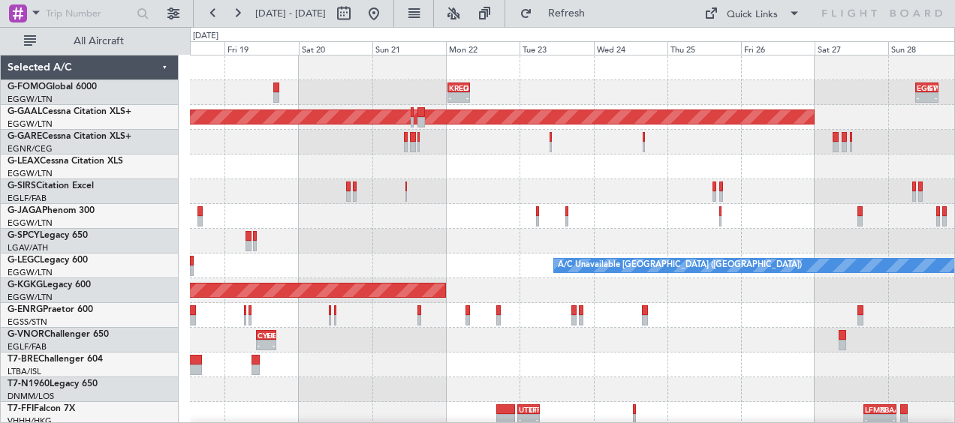
click at [341, 160] on div at bounding box center [572, 167] width 764 height 25
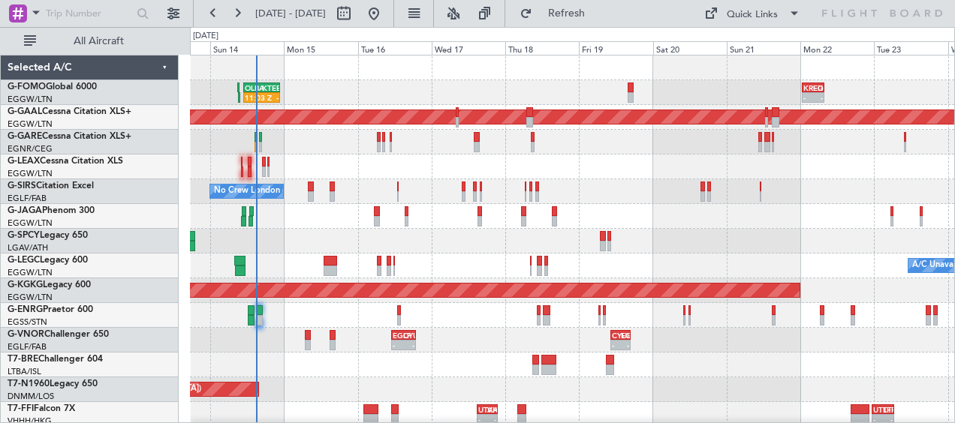
click at [693, 166] on div at bounding box center [572, 167] width 764 height 25
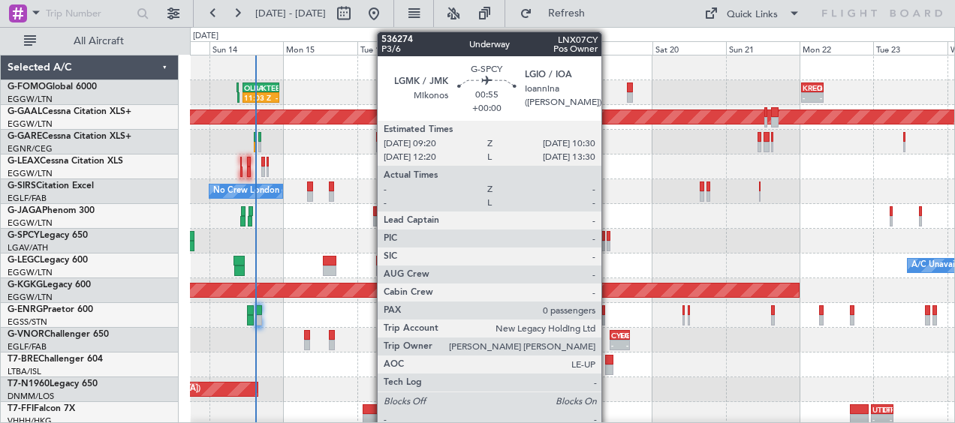
click at [608, 236] on div at bounding box center [608, 236] width 4 height 11
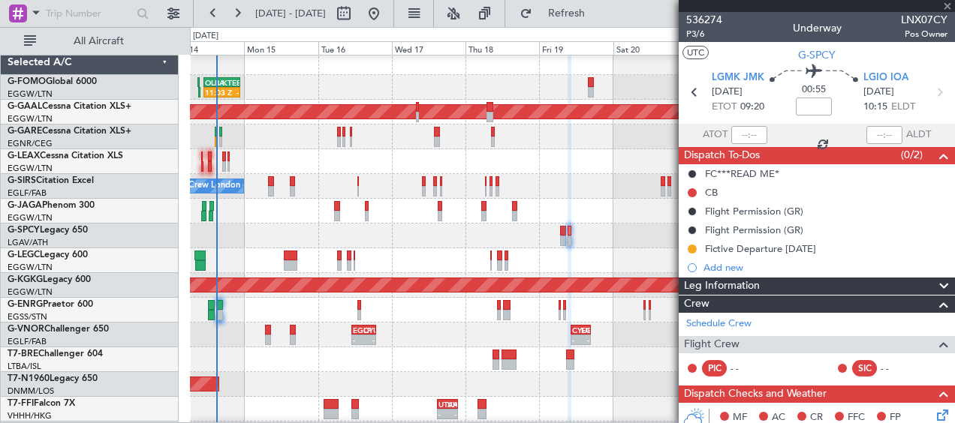
scroll to position [6, 0]
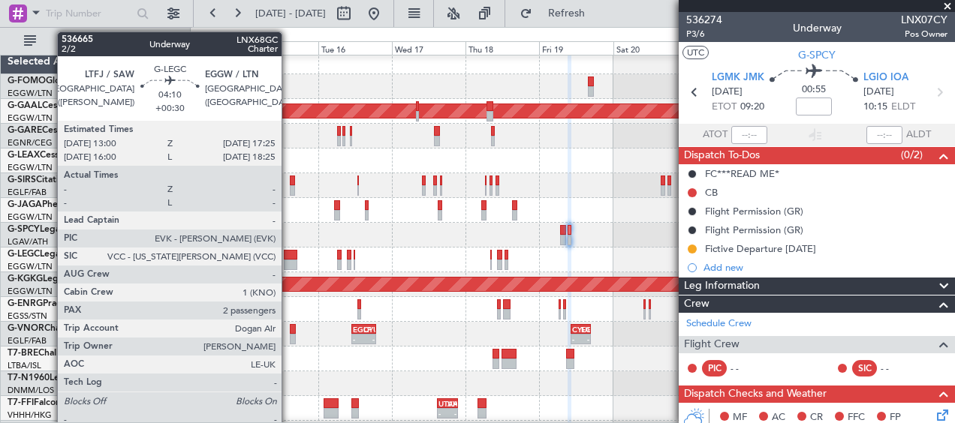
click at [288, 257] on div at bounding box center [291, 255] width 14 height 11
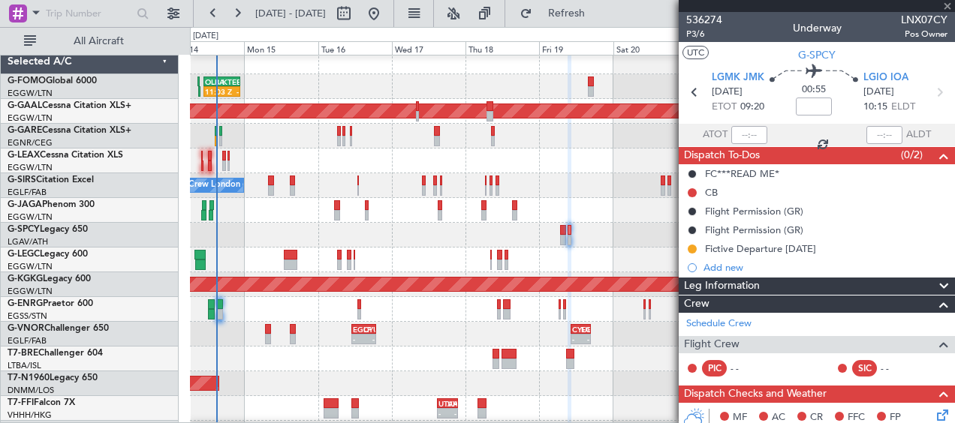
type input "+00:30"
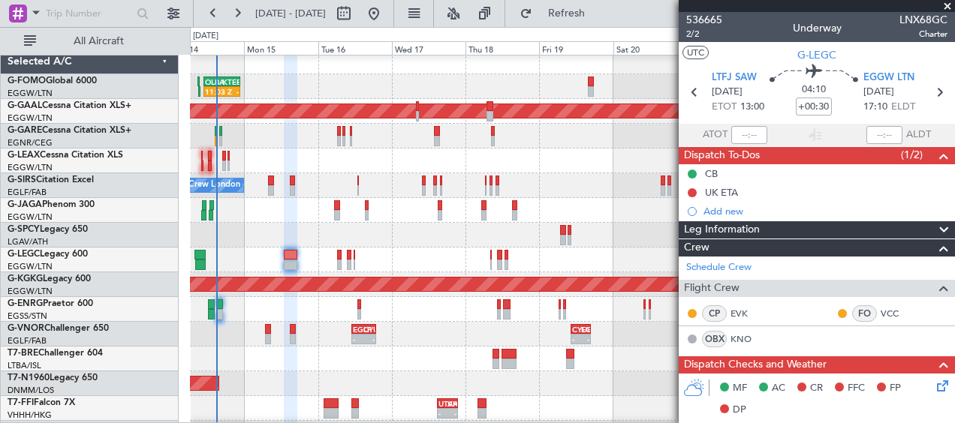
click at [950, 3] on span at bounding box center [947, 7] width 15 height 14
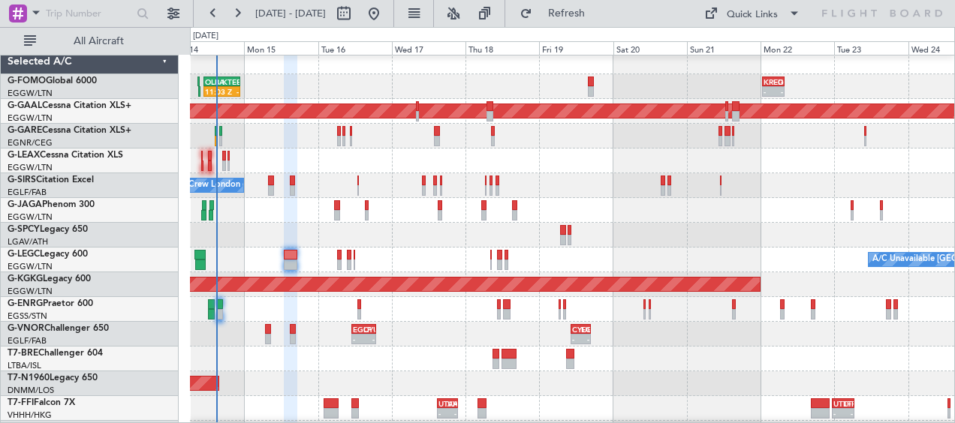
type input "0"
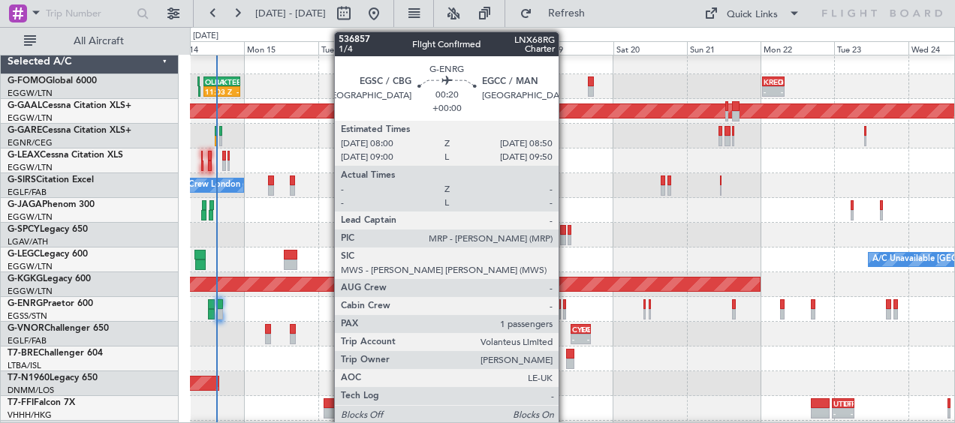
click at [565, 308] on div at bounding box center [564, 304] width 3 height 11
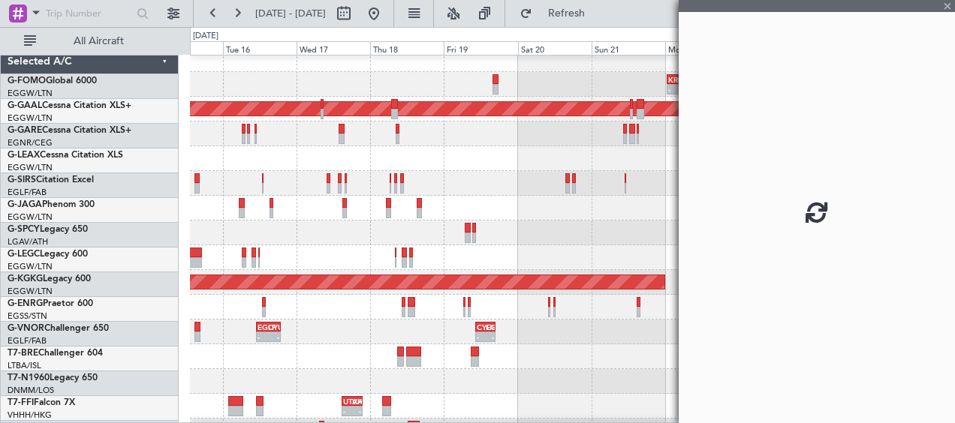
scroll to position [8, 0]
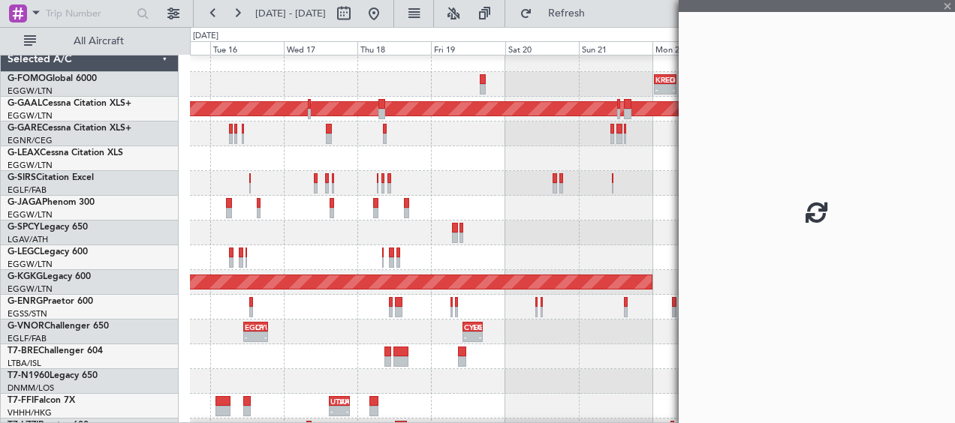
click at [516, 333] on div "- - EGLF 11:00 Z CYUL 18:55 Z - - CYUL 10:30 Z EGLF 16:55 Z" at bounding box center [572, 332] width 764 height 25
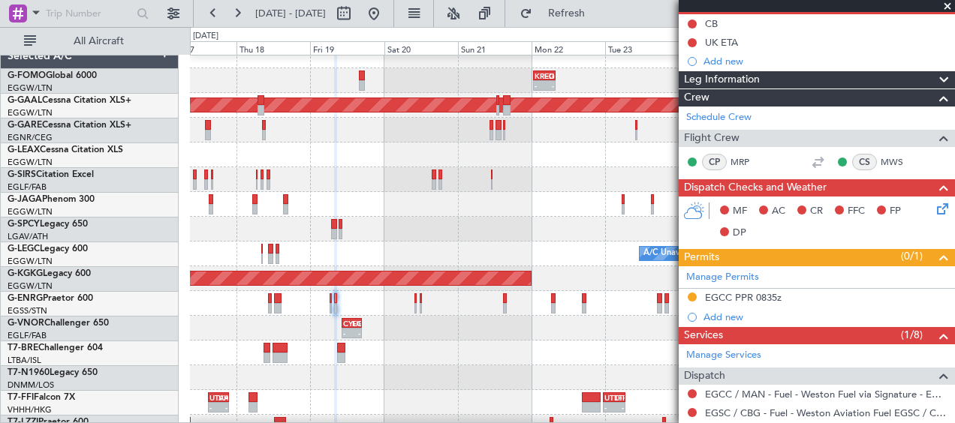
scroll to position [12, 0]
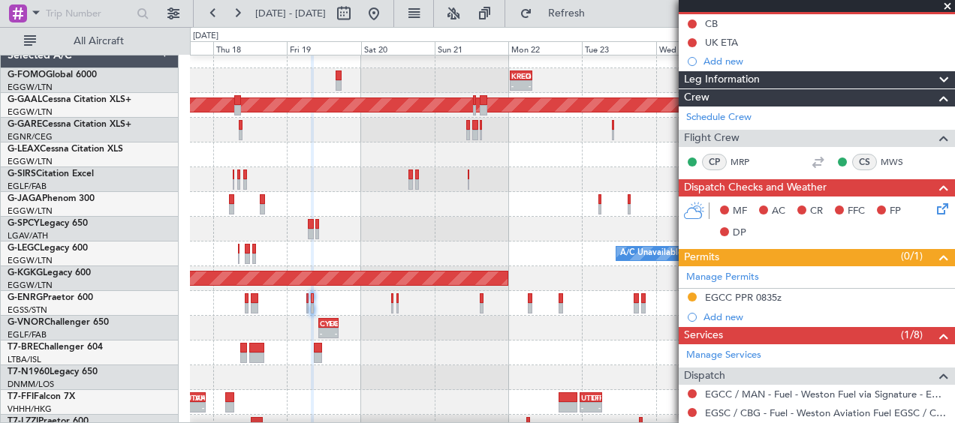
click at [461, 332] on div "- - CYUL 10:30 Z EGLF 16:55 Z - - EGLF 11:00 Z CYUL 18:55 Z" at bounding box center [572, 328] width 764 height 25
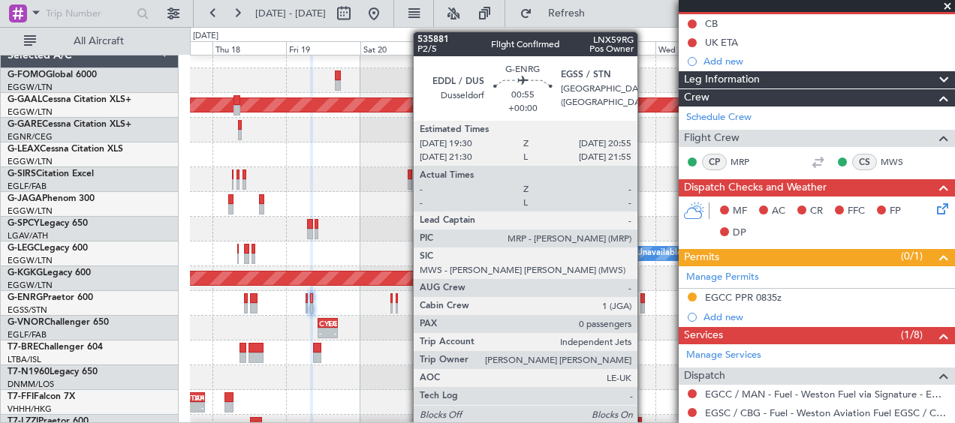
click at [644, 307] on div at bounding box center [642, 308] width 5 height 11
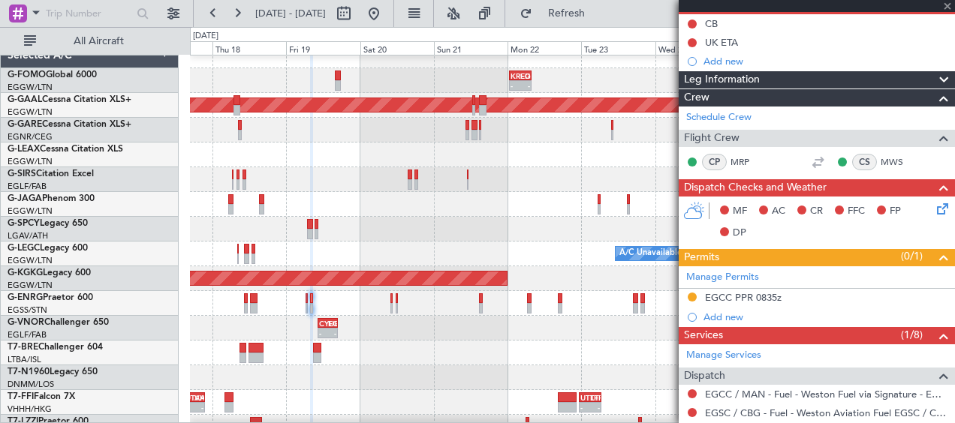
type input "0"
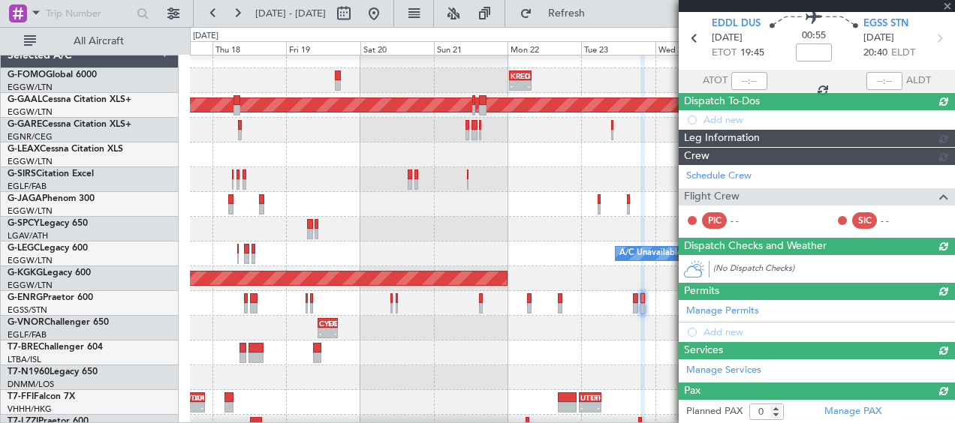
scroll to position [150, 0]
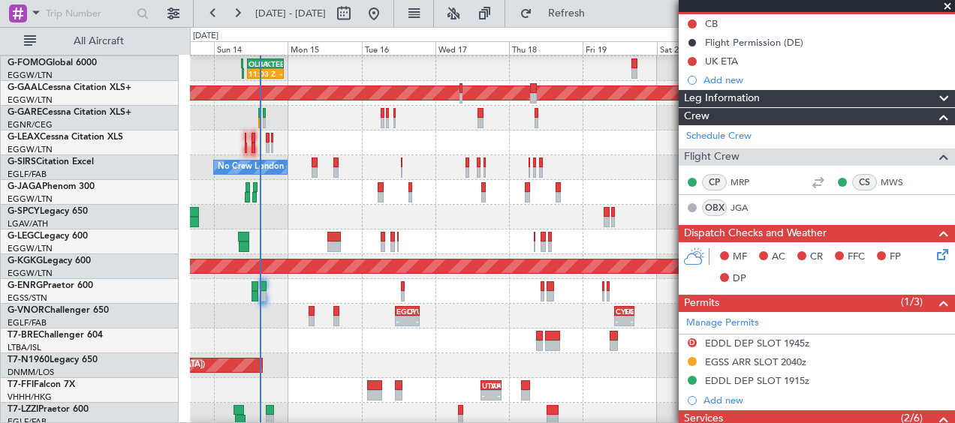
click at [663, 336] on div at bounding box center [572, 341] width 764 height 25
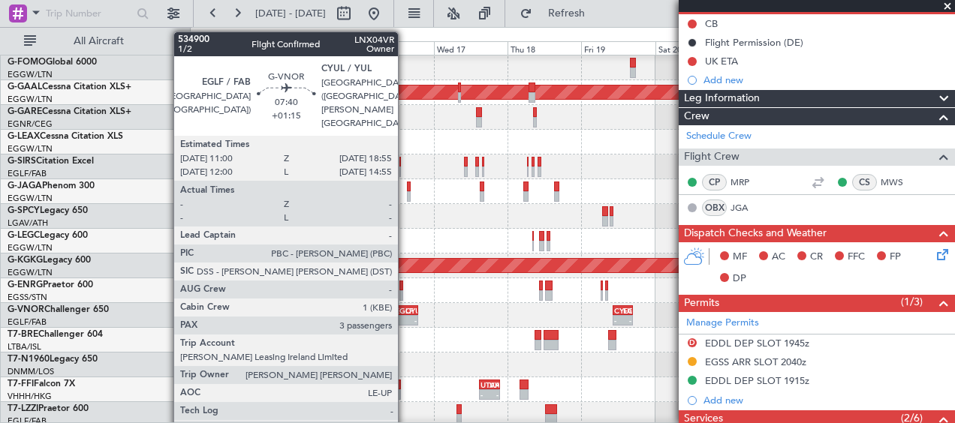
click at [405, 316] on div "-" at bounding box center [400, 320] width 11 height 9
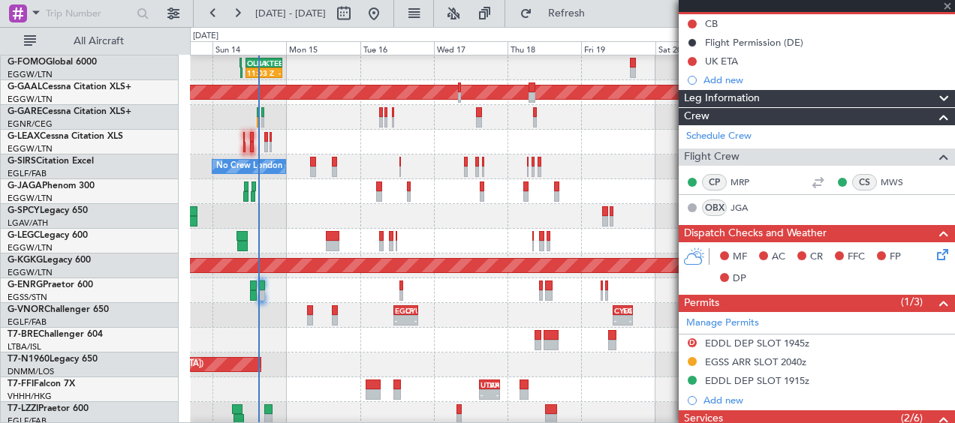
type input "+01:15"
type input "3"
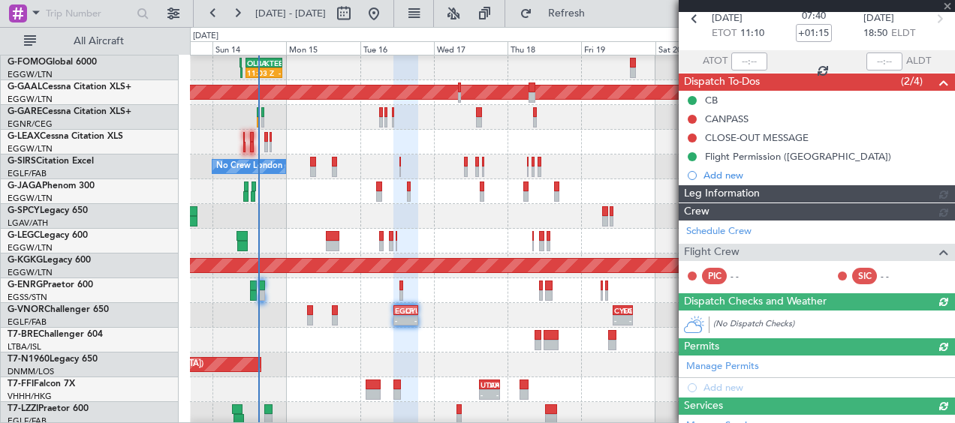
scroll to position [150, 0]
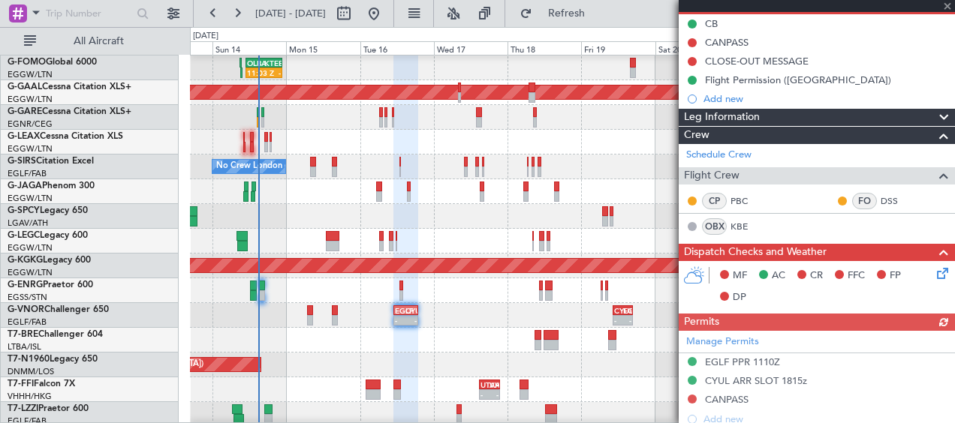
click at [934, 117] on span at bounding box center [943, 118] width 18 height 18
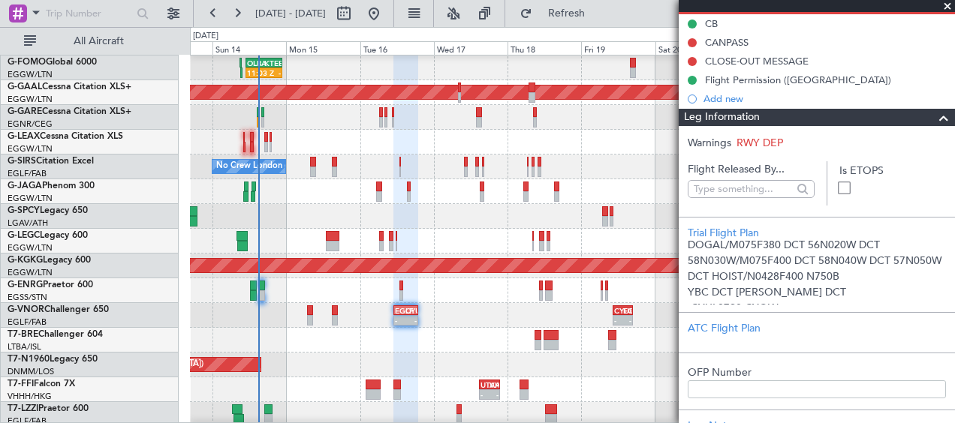
drag, startPoint x: 930, startPoint y: 122, endPoint x: 870, endPoint y: 154, distance: 68.2
click at [934, 121] on span at bounding box center [943, 118] width 18 height 18
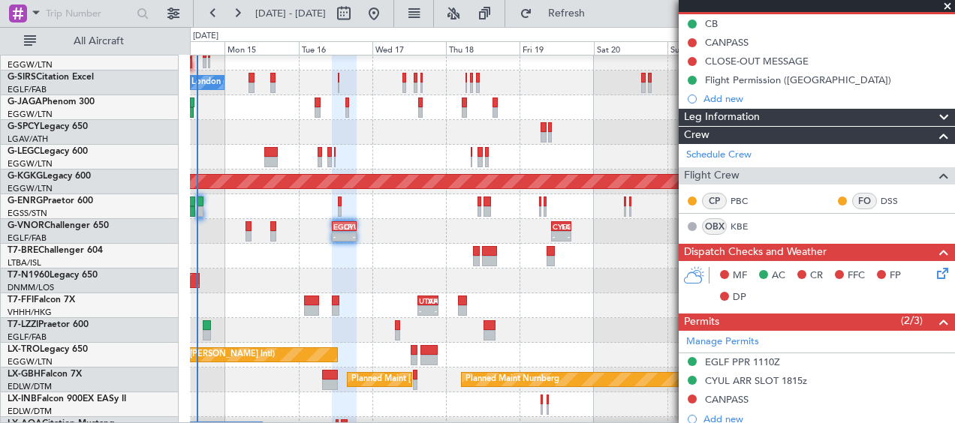
click at [588, 273] on div "AOG Maint London ([GEOGRAPHIC_DATA])" at bounding box center [572, 281] width 764 height 25
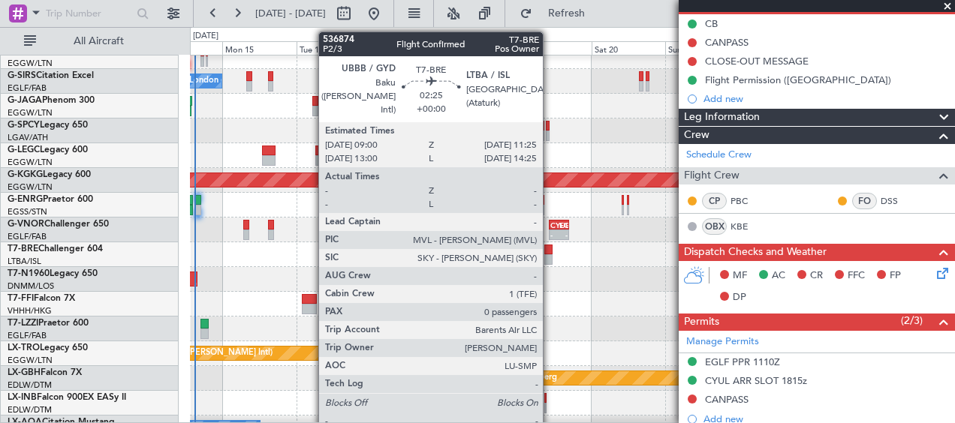
click at [549, 257] on div at bounding box center [548, 259] width 8 height 11
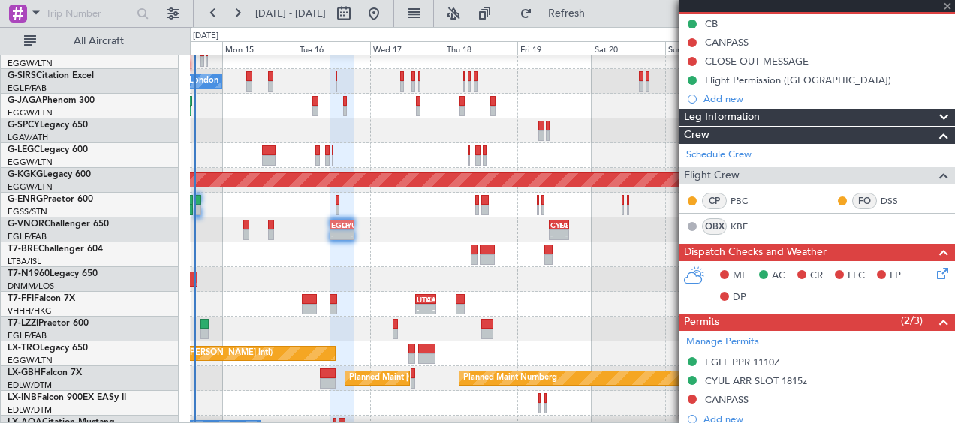
type input "0"
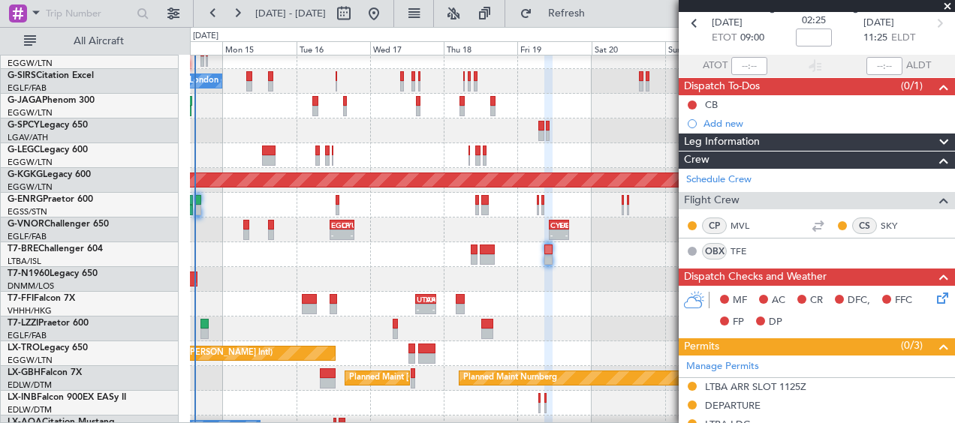
scroll to position [0, 0]
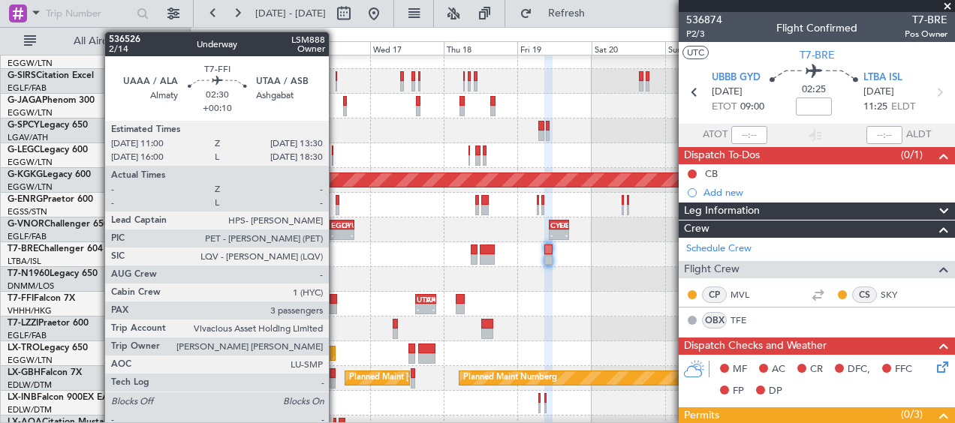
click at [336, 303] on div at bounding box center [334, 299] width 8 height 11
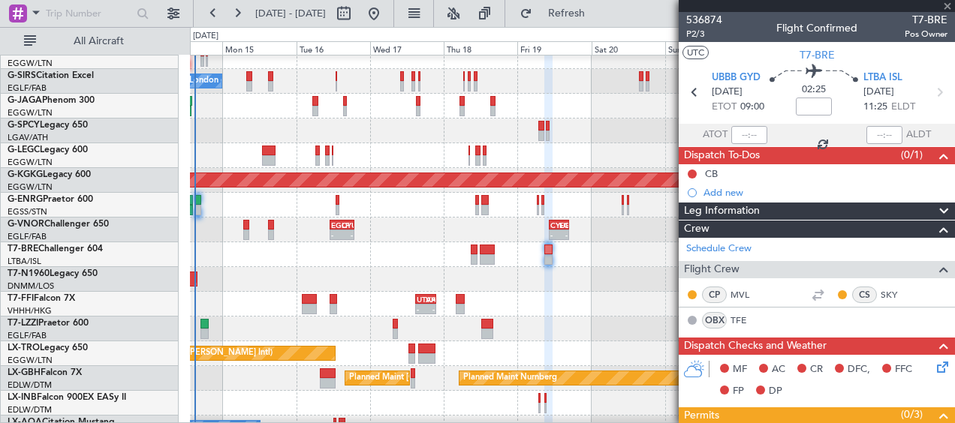
type input "+00:10"
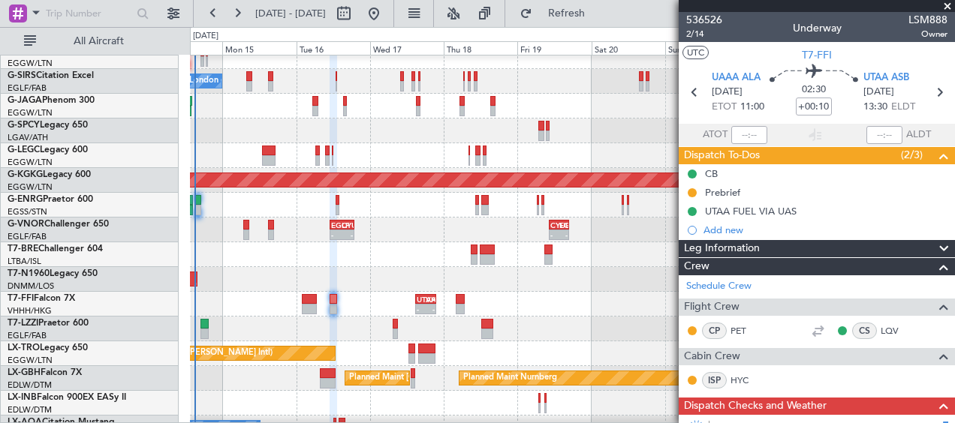
click at [947, 5] on span at bounding box center [947, 7] width 15 height 14
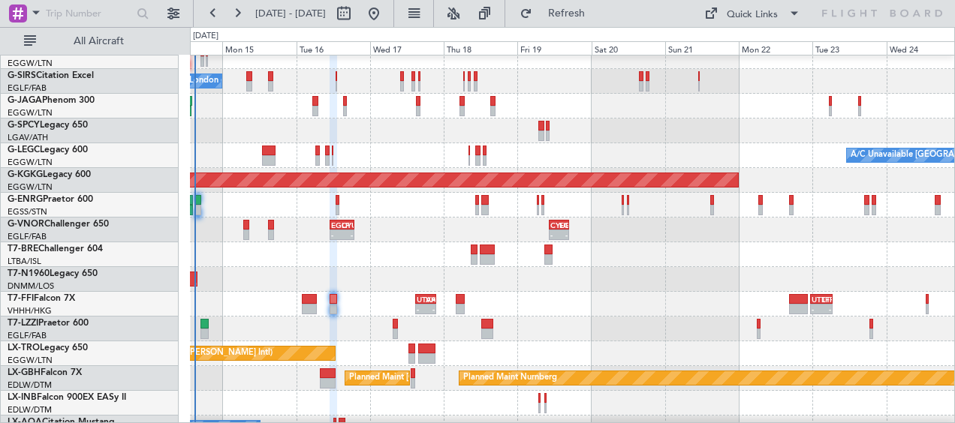
type input "0"
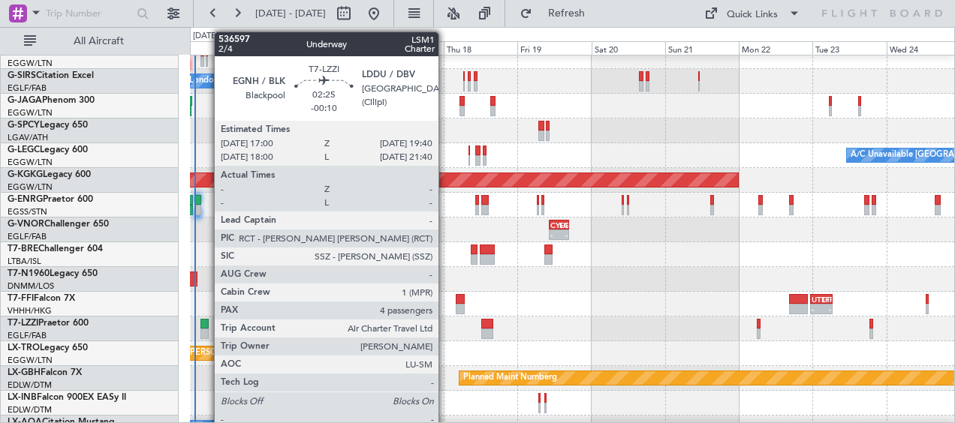
click at [206, 332] on div at bounding box center [204, 334] width 8 height 11
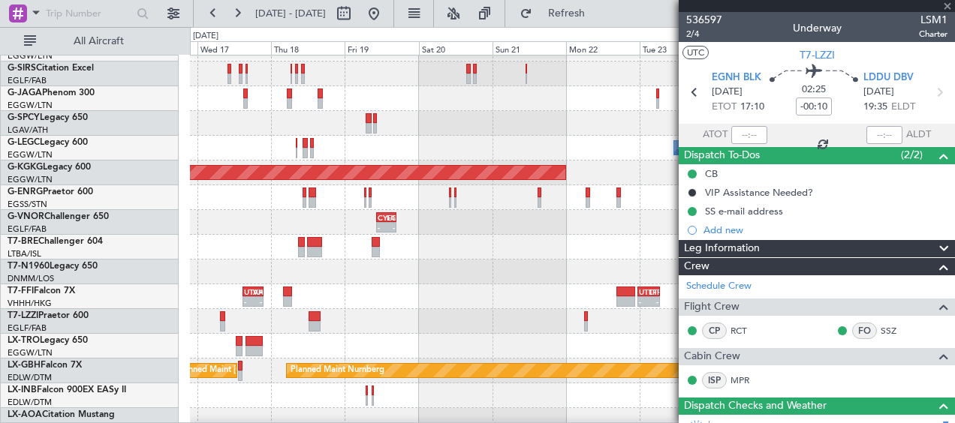
scroll to position [119, 0]
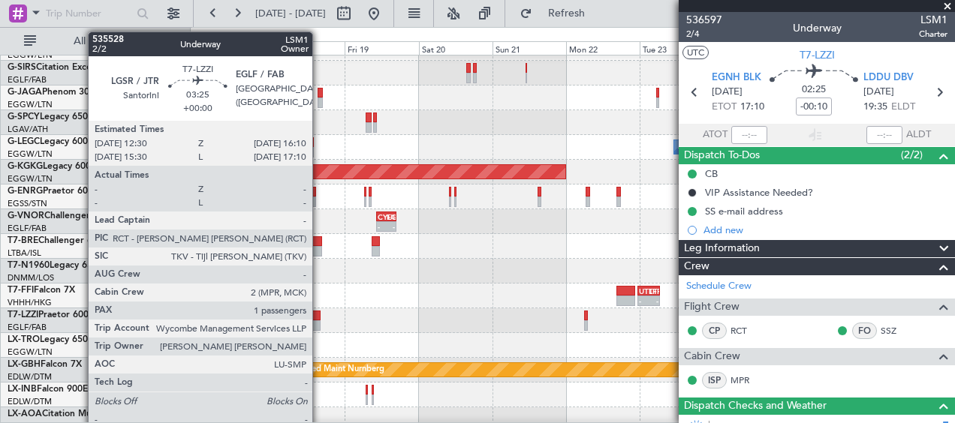
click at [320, 321] on div at bounding box center [314, 325] width 12 height 11
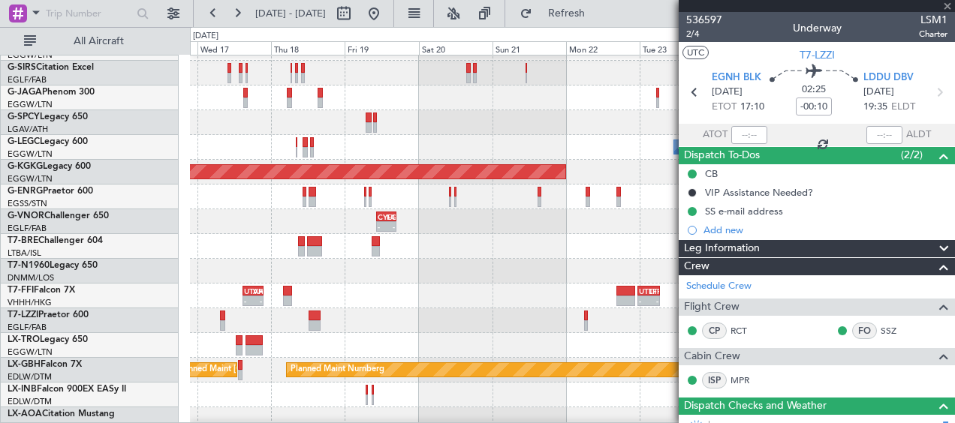
type input "1"
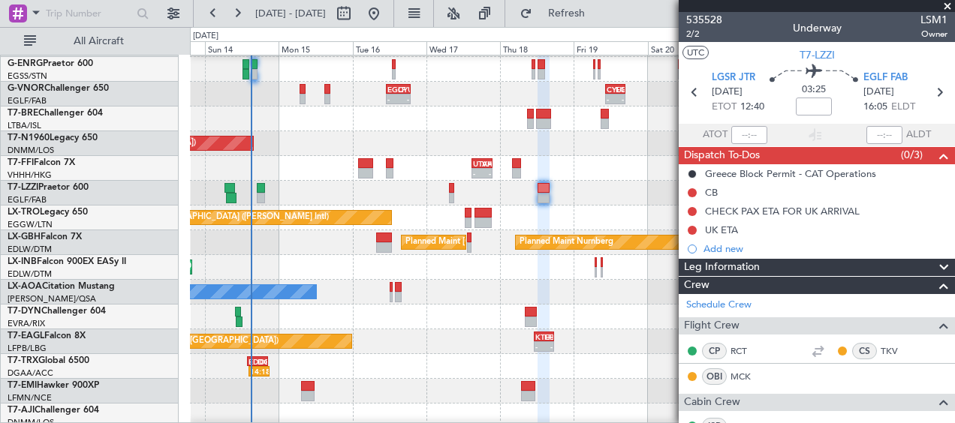
click at [490, 253] on div "Planned Maint Nurnberg Planned Maint [GEOGRAPHIC_DATA] ([GEOGRAPHIC_DATA])" at bounding box center [572, 242] width 764 height 25
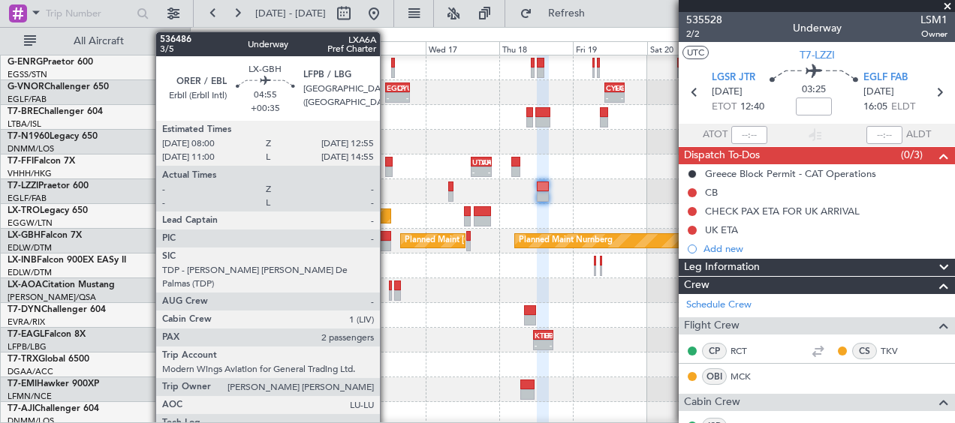
click at [387, 242] on div at bounding box center [383, 246] width 16 height 11
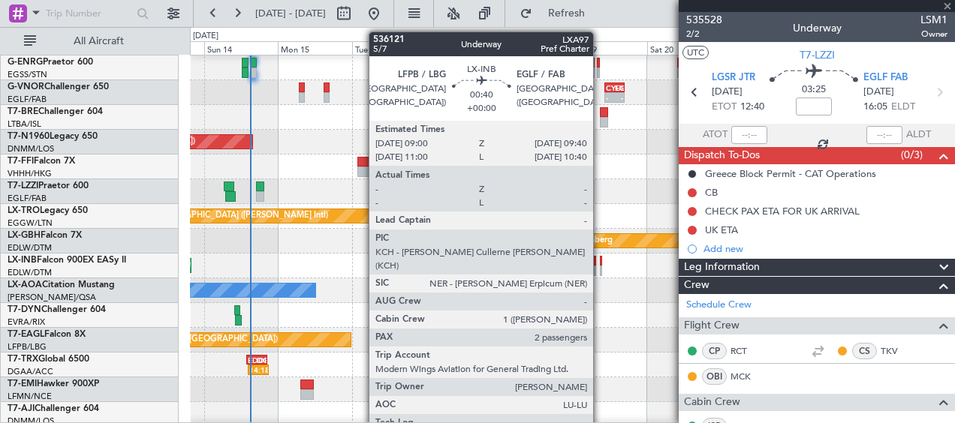
type input "+00:35"
type input "2"
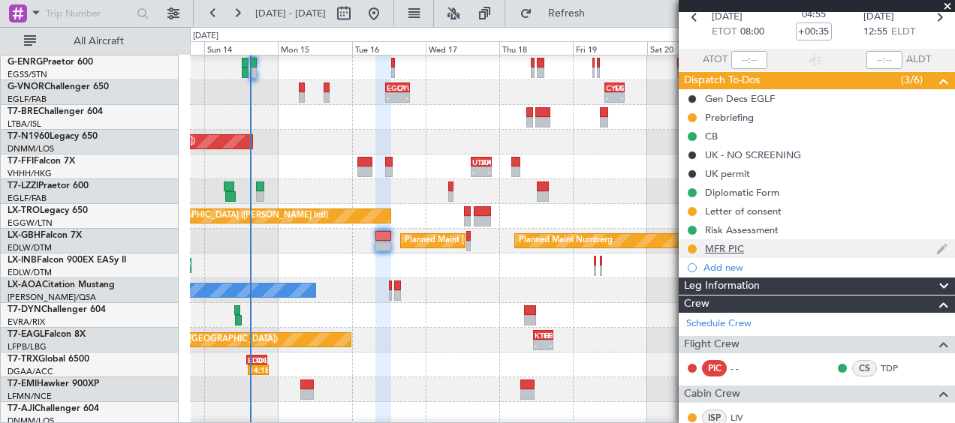
scroll to position [225, 0]
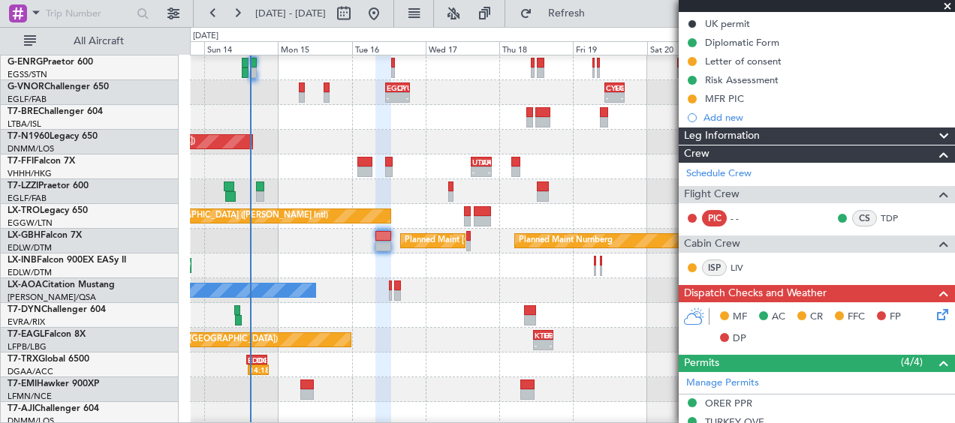
click at [388, 360] on div "14:15 Z - EDDB 13:50 Z DGAA 20:35 Z" at bounding box center [572, 365] width 764 height 25
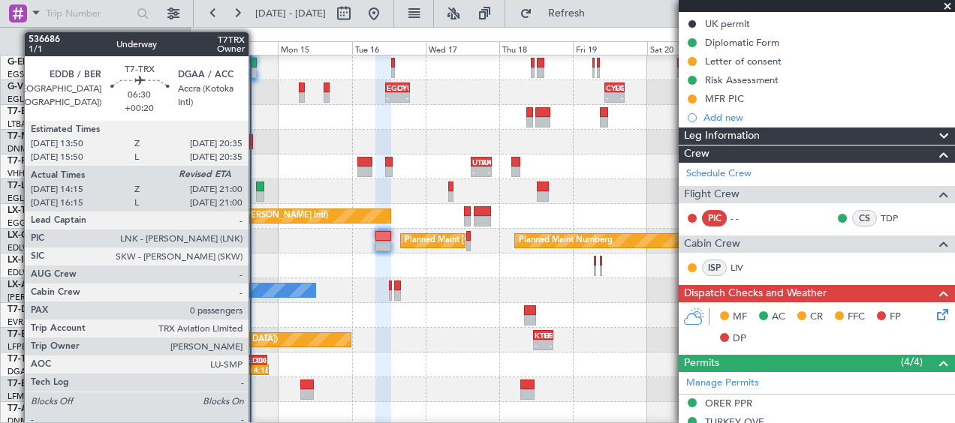
click at [255, 369] on div "14:15 Z" at bounding box center [253, 370] width 9 height 9
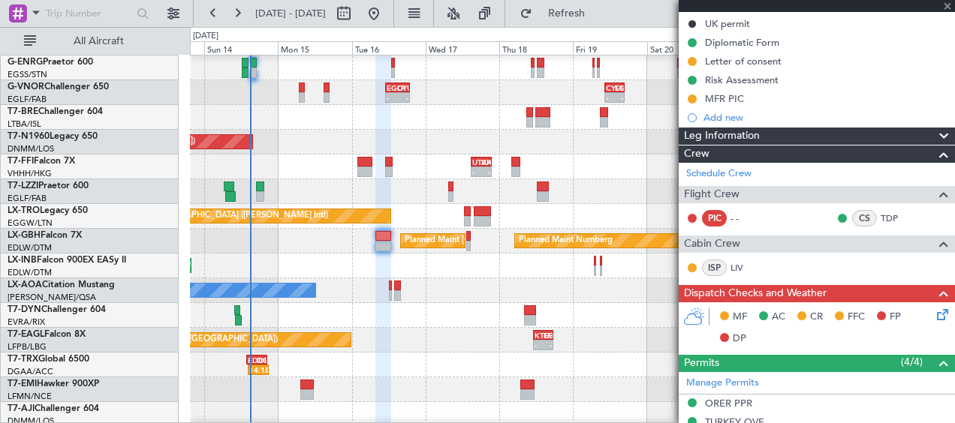
type input "+00:20"
type input "14:25"
type input "0"
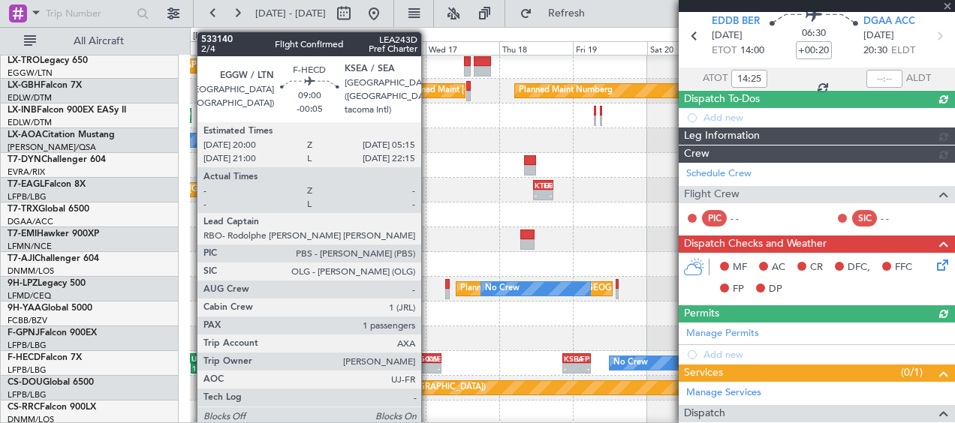
scroll to position [94, 0]
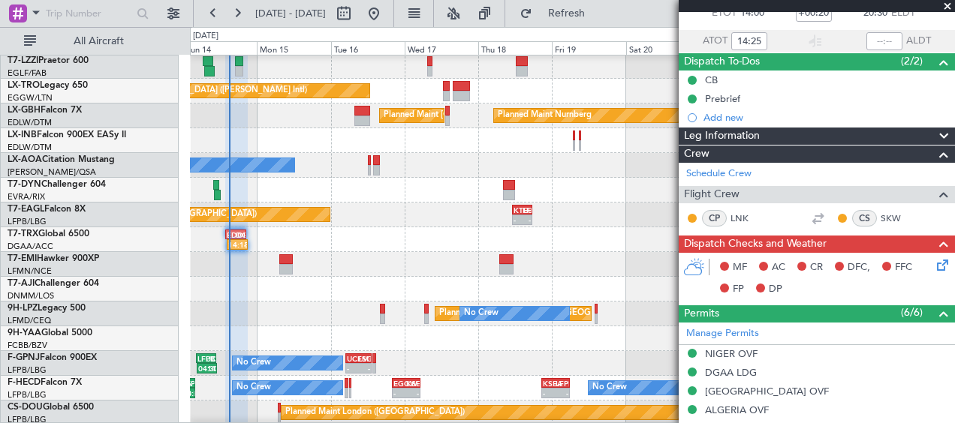
click at [522, 263] on div "Planned Maint [GEOGRAPHIC_DATA]" at bounding box center [572, 264] width 764 height 25
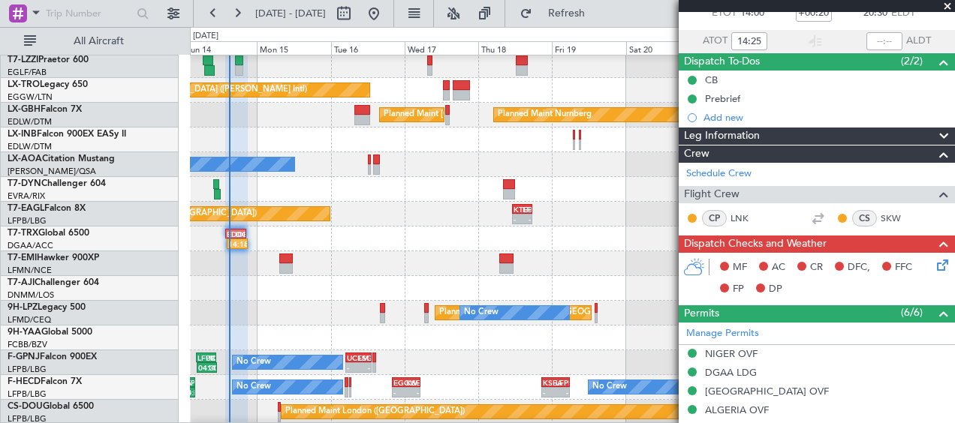
scroll to position [449, 0]
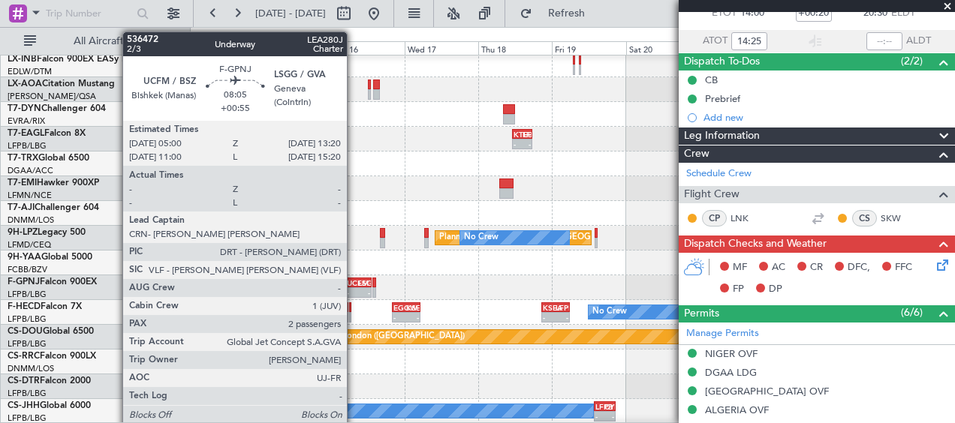
click at [354, 283] on div "UCFM" at bounding box center [352, 282] width 11 height 9
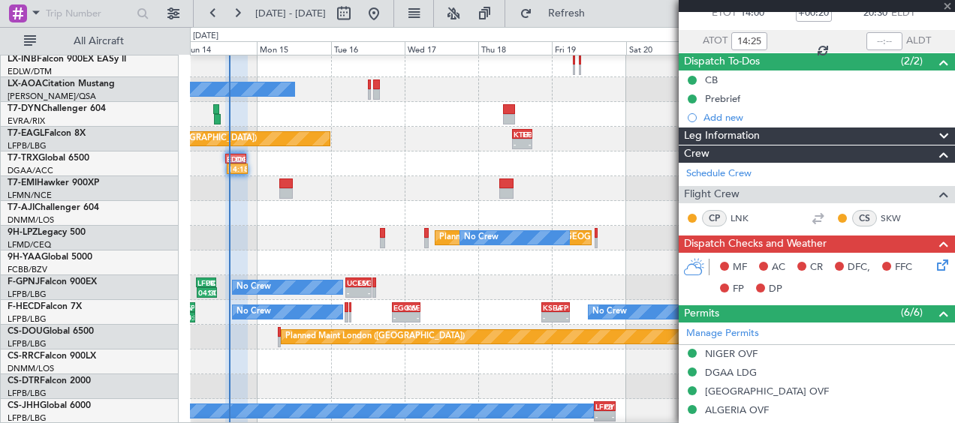
type input "+00:55"
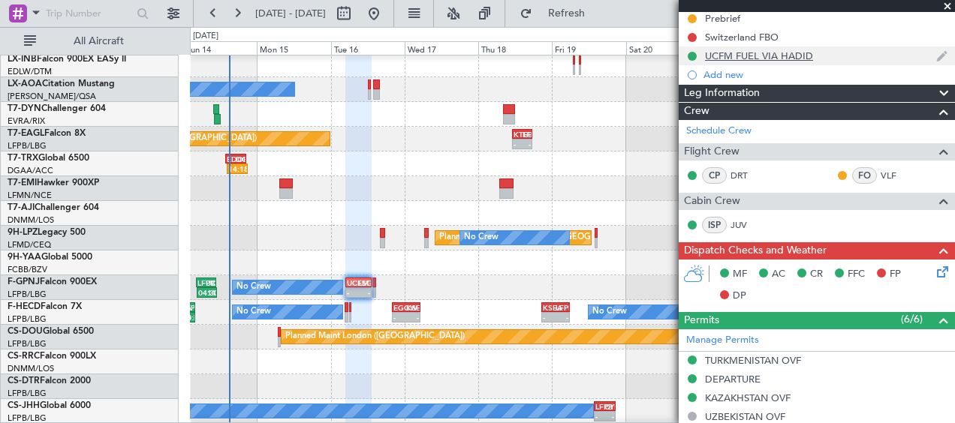
scroll to position [300, 0]
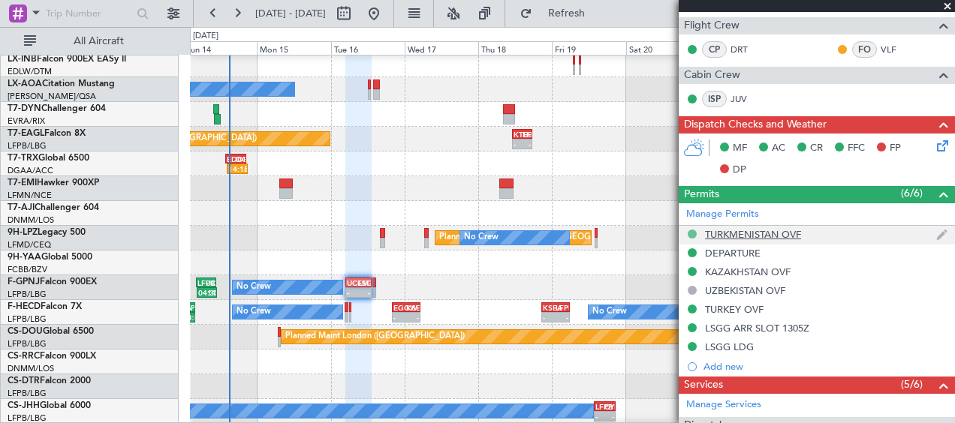
click at [693, 233] on button at bounding box center [692, 234] width 9 height 9
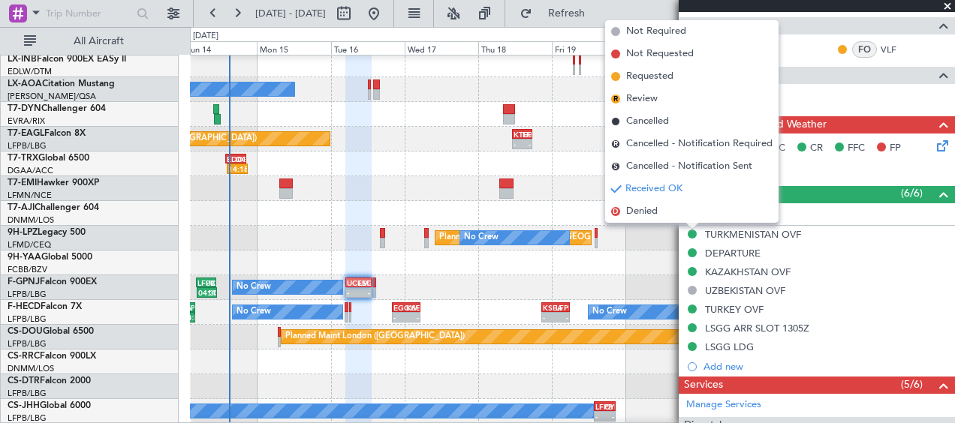
click at [657, 35] on span "Not Required" at bounding box center [656, 31] width 60 height 15
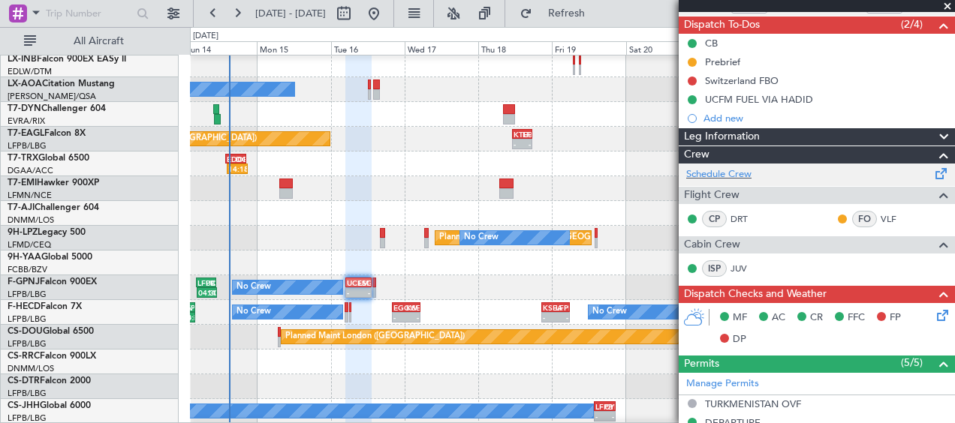
scroll to position [0, 0]
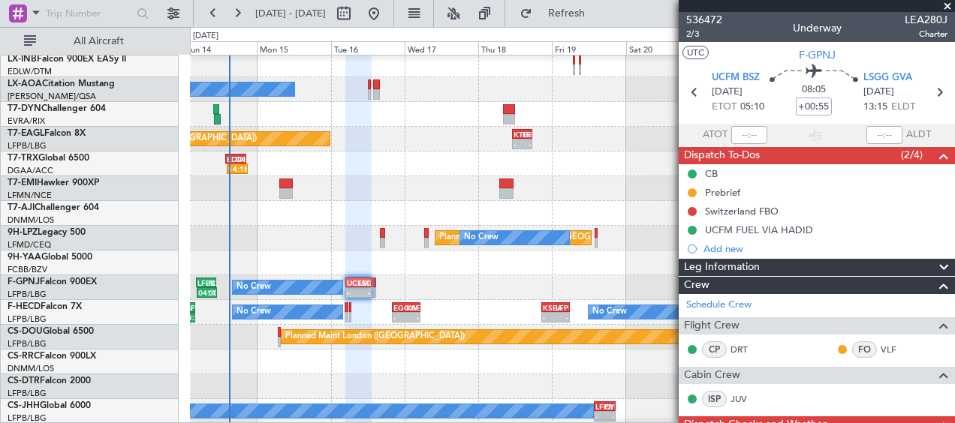
click at [464, 260] on div "AOG Maint Brazzaville (Maya-maya)" at bounding box center [572, 263] width 764 height 25
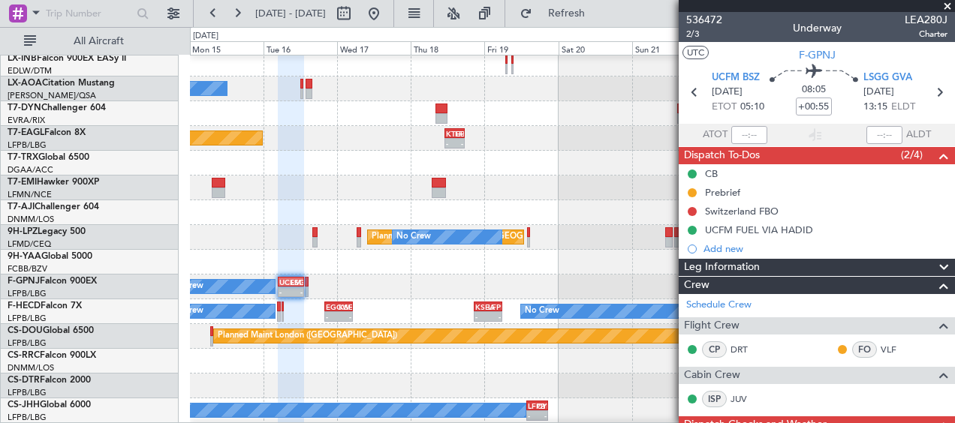
click at [529, 272] on div "AOG Maint Brazzaville (Maya-maya)" at bounding box center [572, 262] width 764 height 25
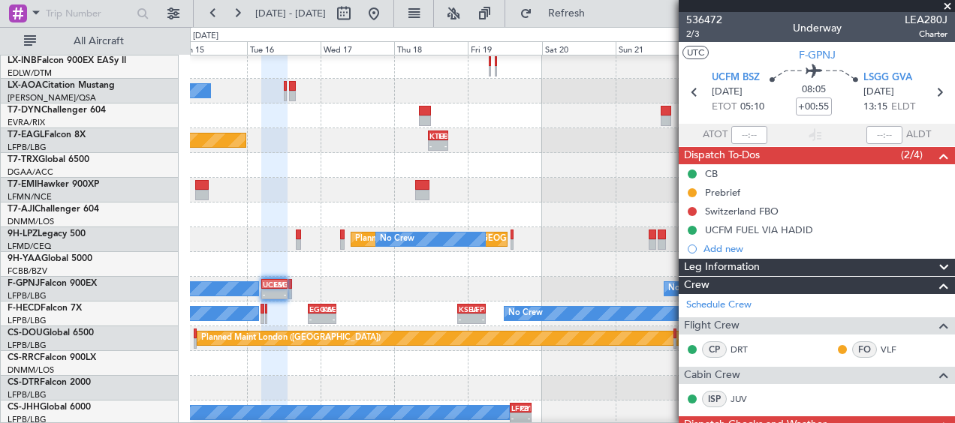
click at [588, 274] on div at bounding box center [572, 264] width 764 height 25
click at [944, 9] on span at bounding box center [947, 7] width 15 height 14
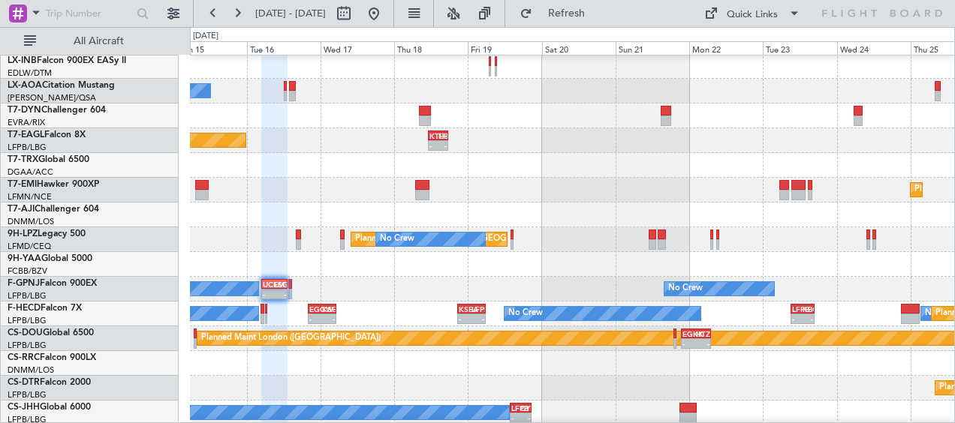
type input "0"
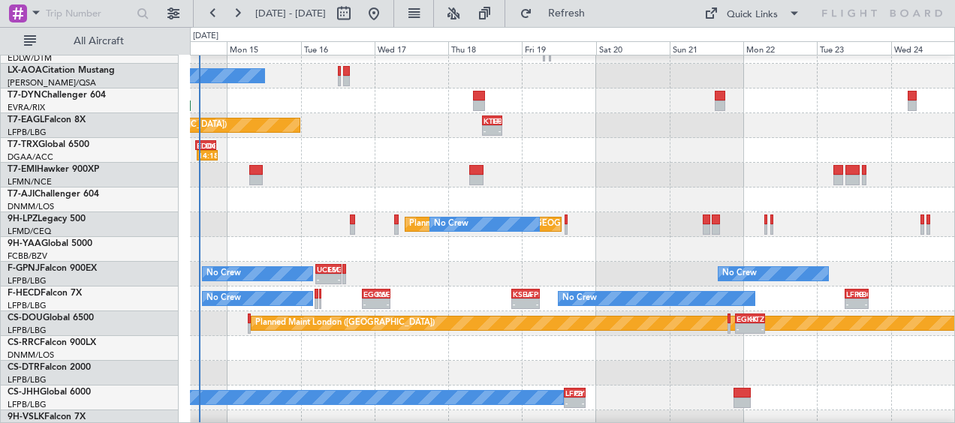
scroll to position [467, 0]
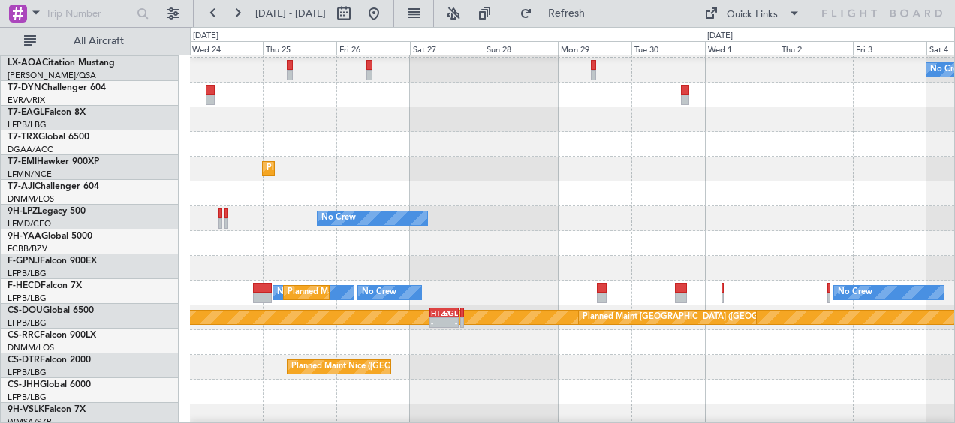
click at [93, 221] on div "No Crew Antwerp ([GEOGRAPHIC_DATA]) Planned Maint [GEOGRAPHIC_DATA] No Crew No …" at bounding box center [477, 225] width 955 height 396
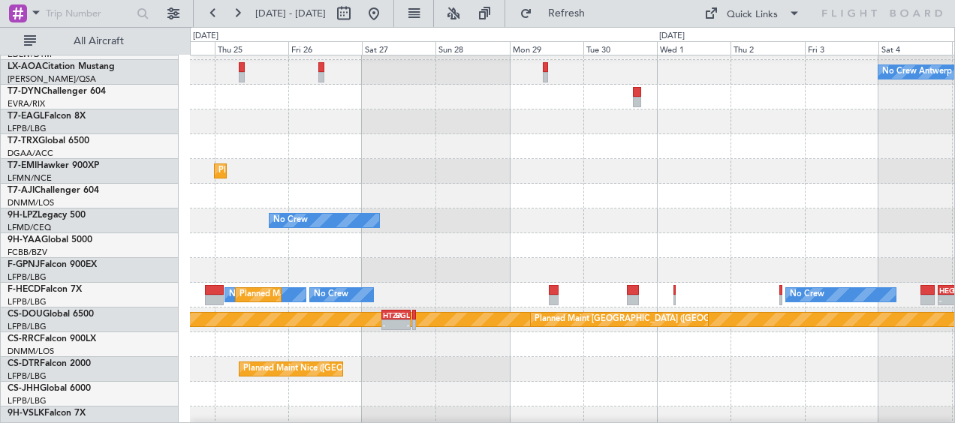
scroll to position [474, 0]
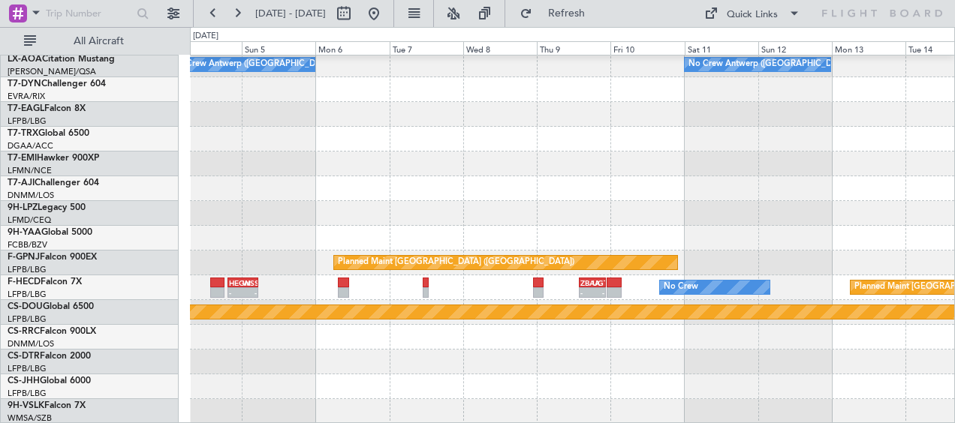
click at [12, 211] on div "No Crew Antwerp ([GEOGRAPHIC_DATA]) No Crew [GEOGRAPHIC_DATA] ([GEOGRAPHIC_DATA…" at bounding box center [477, 225] width 955 height 396
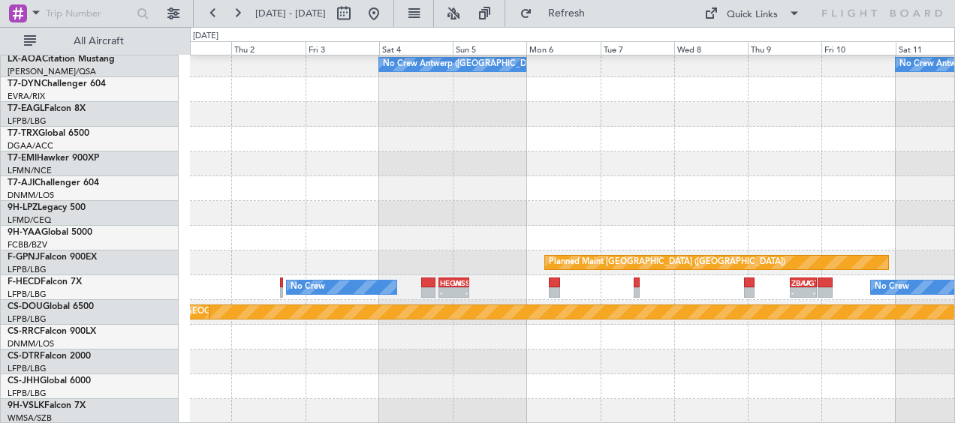
click at [898, 218] on div at bounding box center [572, 213] width 764 height 25
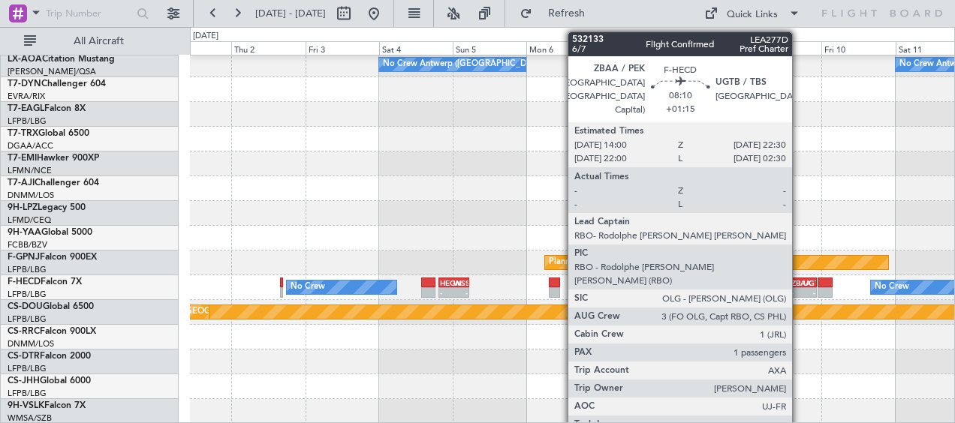
click at [798, 290] on div "-" at bounding box center [797, 292] width 12 height 9
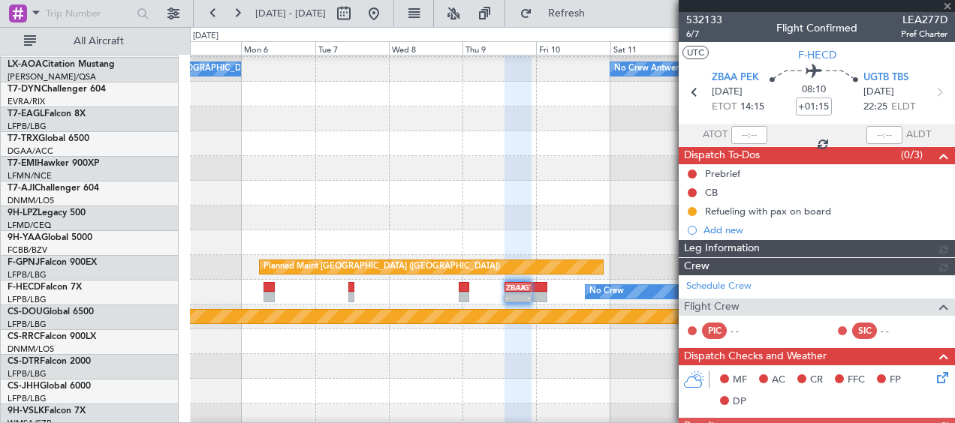
click at [281, 362] on div at bounding box center [572, 366] width 764 height 25
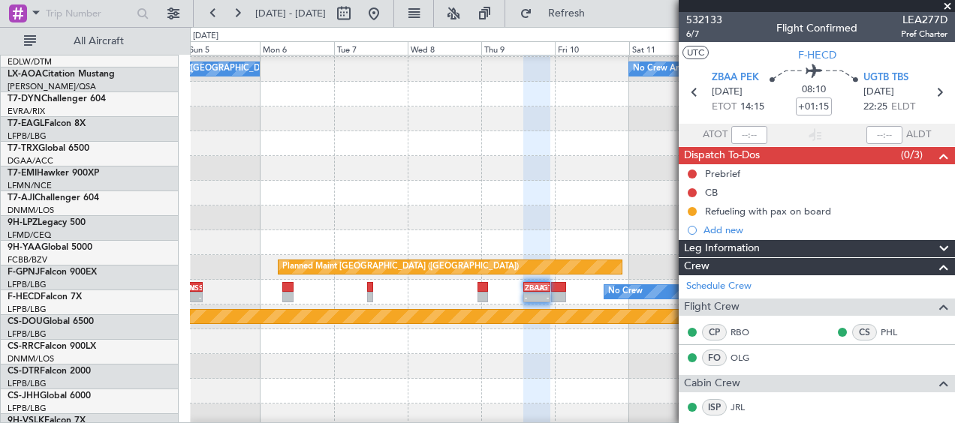
click at [606, 379] on div at bounding box center [572, 366] width 764 height 25
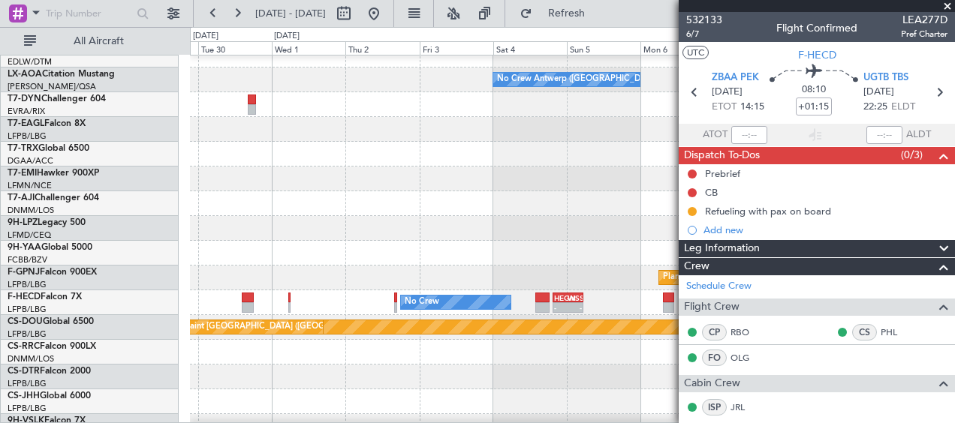
click at [796, 389] on fb-app "[DATE] - [DATE] Refresh Quick Links All Aircraft Planned Maint Nurnberg No Crew…" at bounding box center [477, 217] width 955 height 412
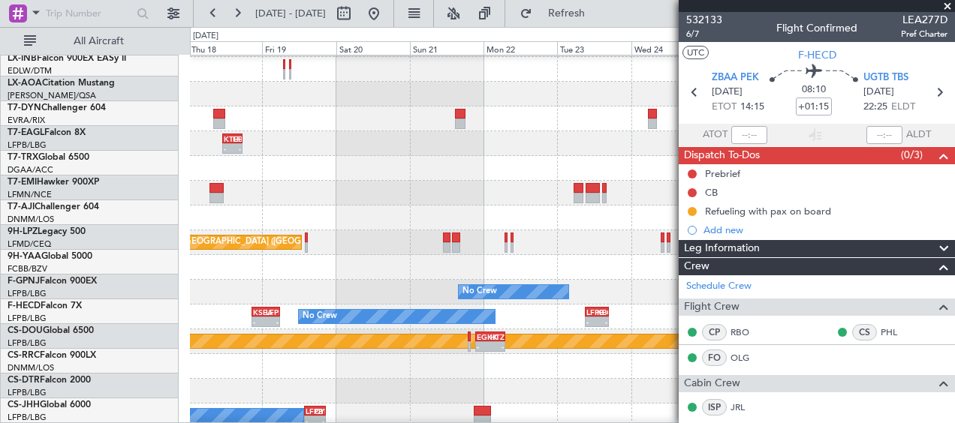
click at [785, 372] on fb-app "[DATE] - [DATE] Refresh Quick Links All Aircraft Planned Maint Nurnberg Planned…" at bounding box center [477, 217] width 955 height 412
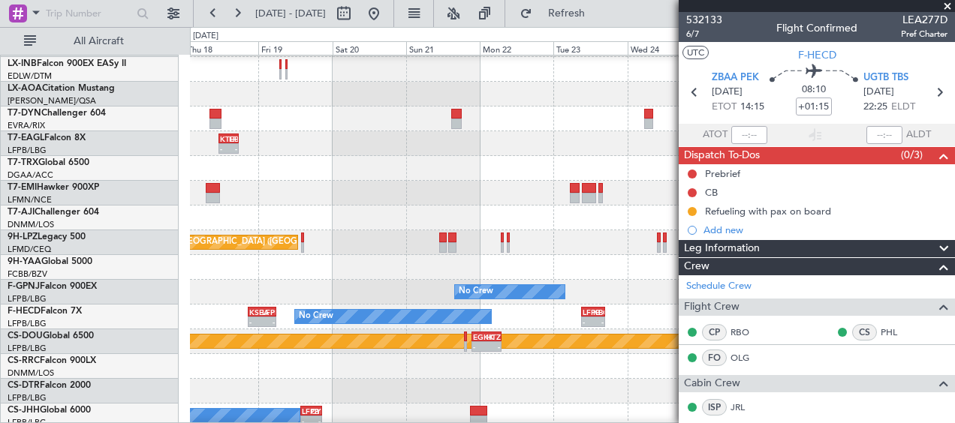
click at [766, 356] on fb-app "[DATE] - [DATE] Refresh Quick Links All Aircraft Planned Maint Nurnberg Planned…" at bounding box center [477, 217] width 955 height 412
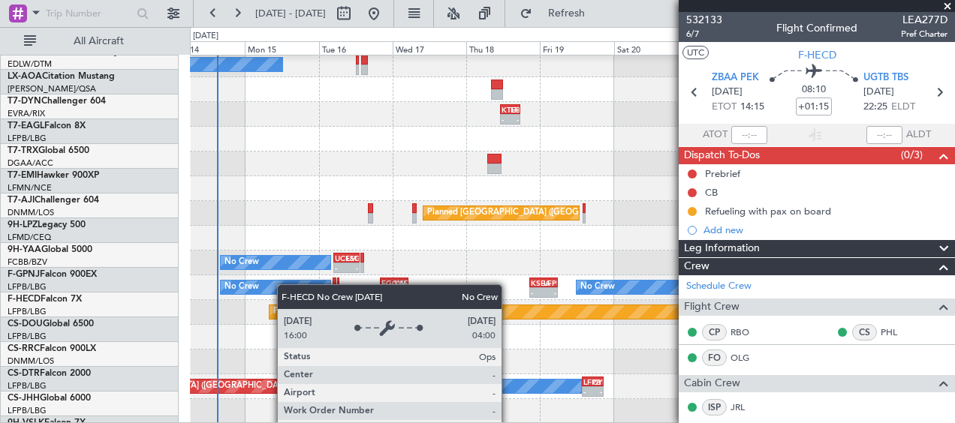
scroll to position [474, 0]
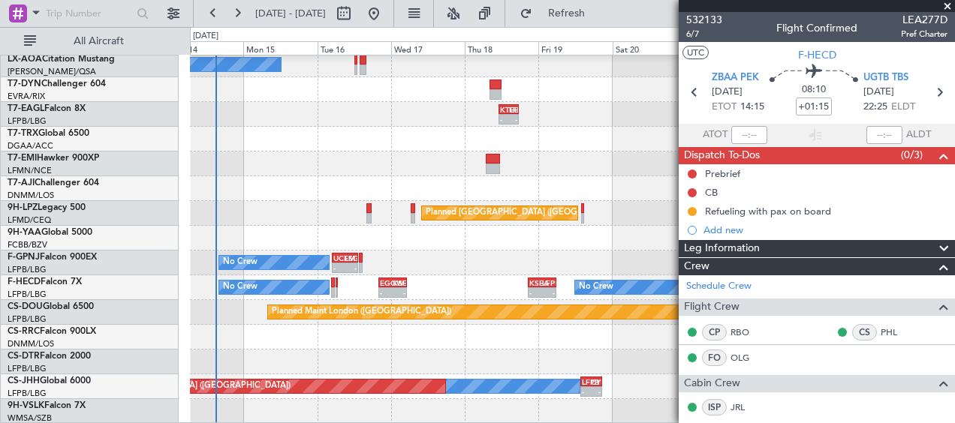
click at [270, 275] on div "No Crew [PERSON_NAME] - - KTEB 11:15 Z LFPB 17:40 Z Planned Maint [GEOGRAPHIC_D…" at bounding box center [572, 3] width 764 height 842
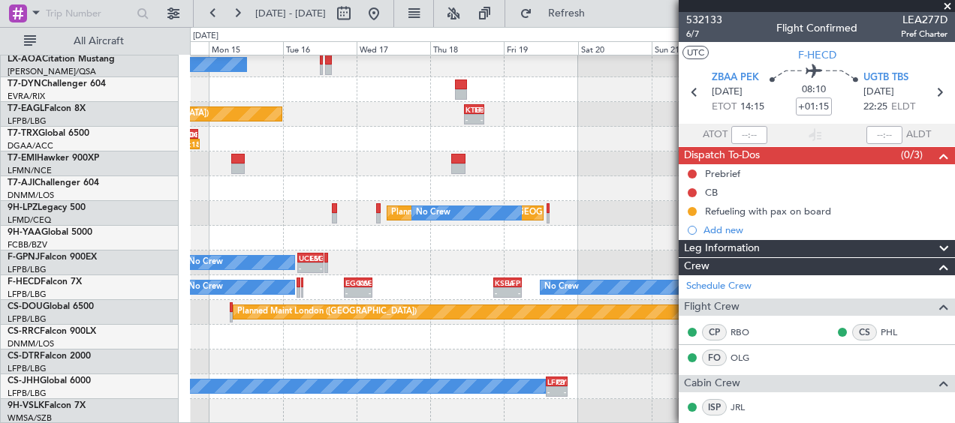
click at [530, 332] on div at bounding box center [572, 337] width 764 height 25
drag, startPoint x: 948, startPoint y: 4, endPoint x: 915, endPoint y: 22, distance: 37.6
click at [948, 4] on span at bounding box center [947, 7] width 15 height 14
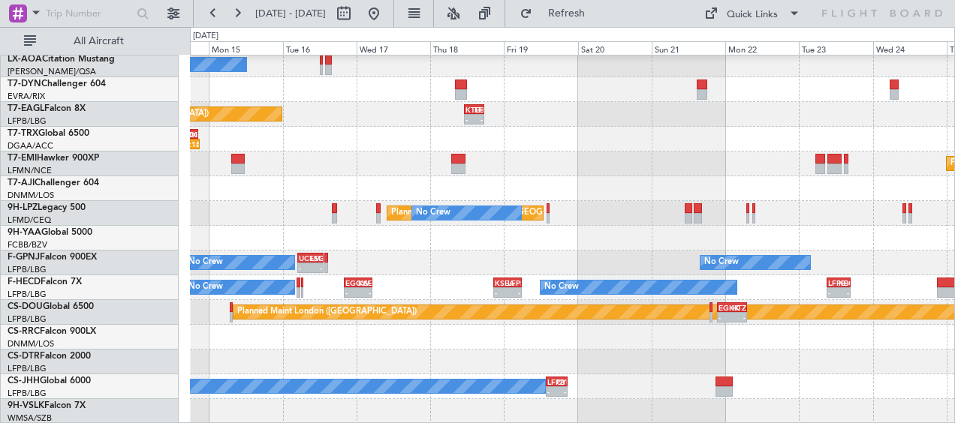
type input "0"
